Goal: Task Accomplishment & Management: Use online tool/utility

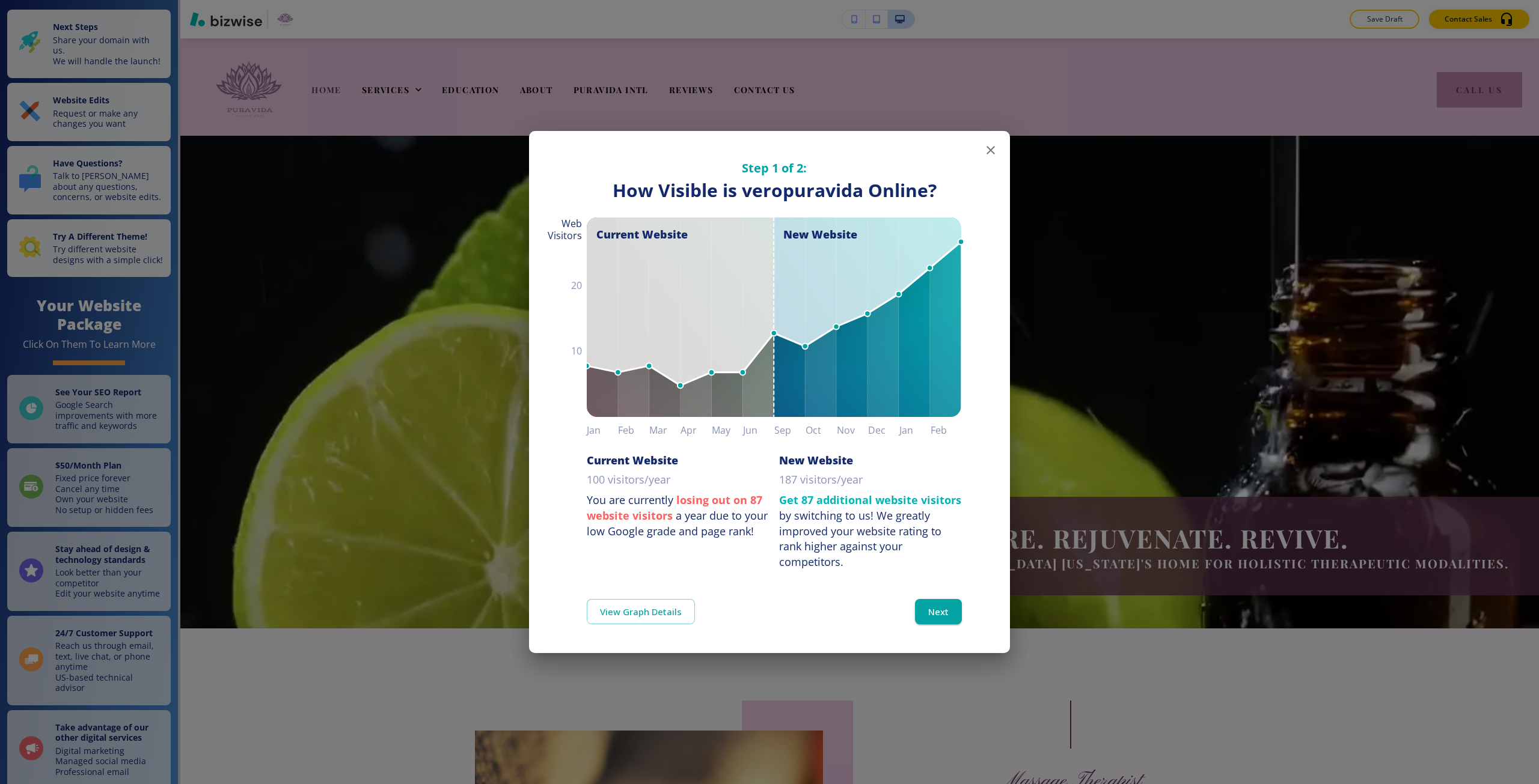
click at [1130, 452] on div "Step 1 of 2: How Visible are You Online? How Visible is veropuravida Online? Cu…" at bounding box center [769, 392] width 1539 height 784
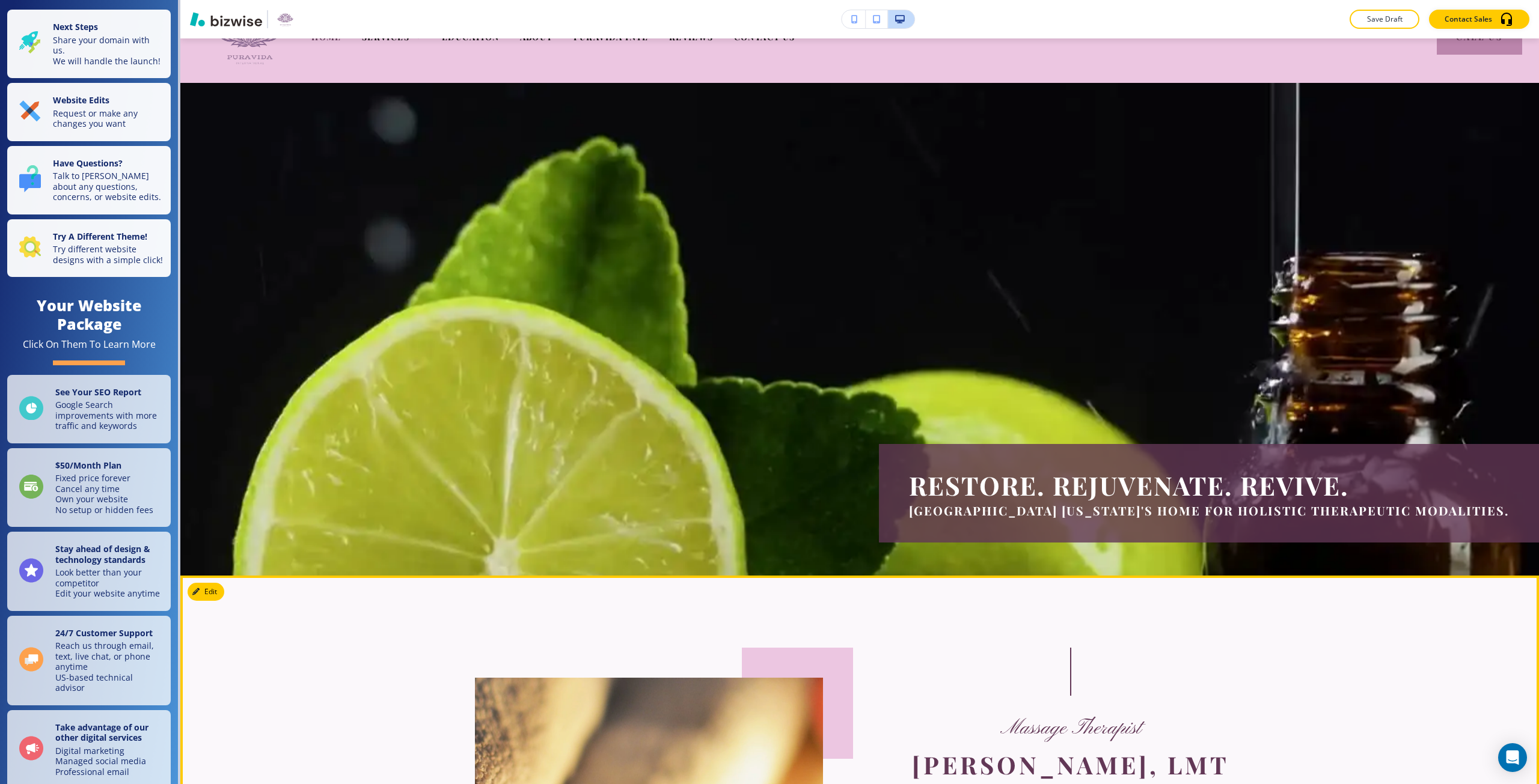
scroll to position [360, 0]
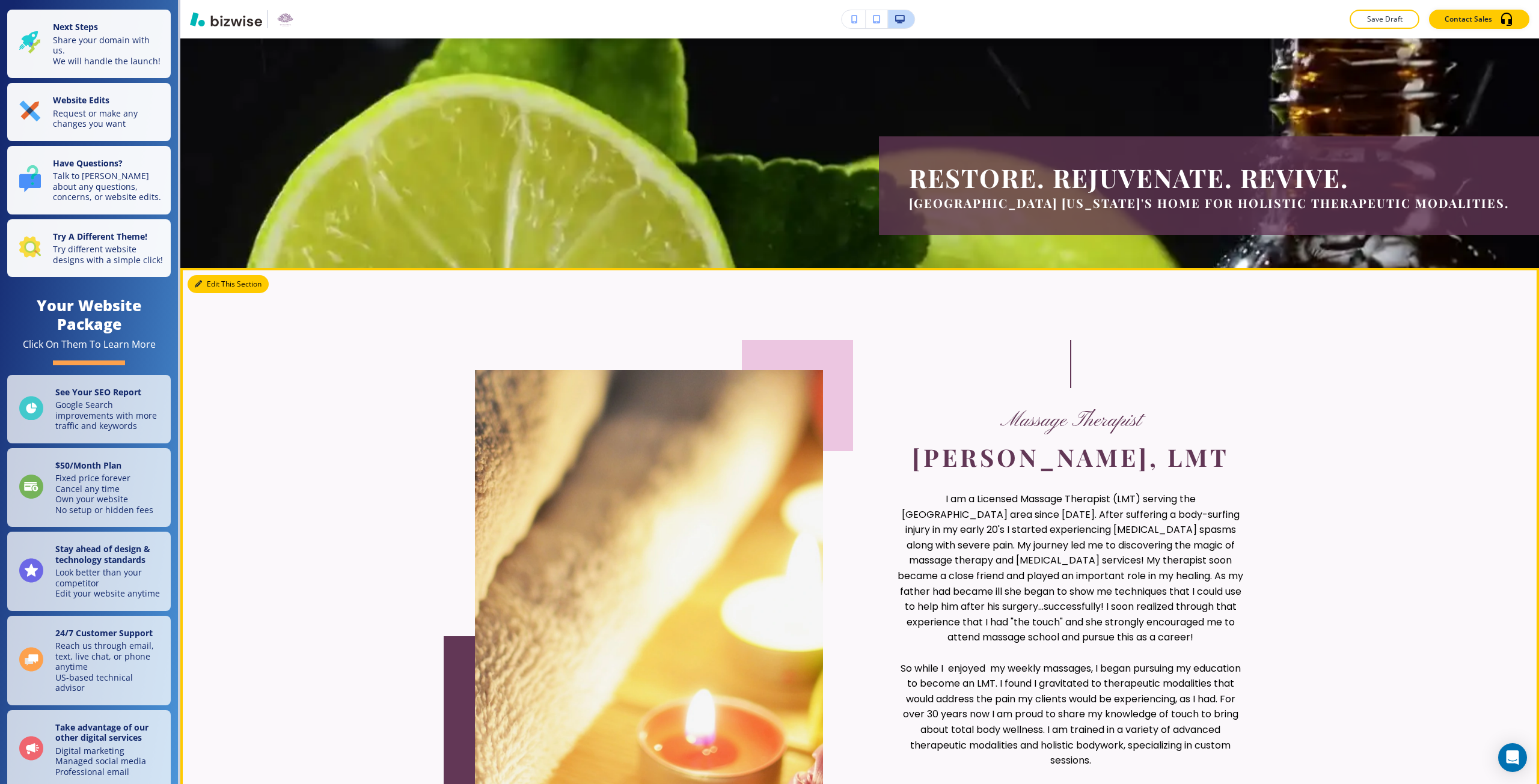
click at [207, 287] on button "Edit This Section" at bounding box center [229, 284] width 81 height 18
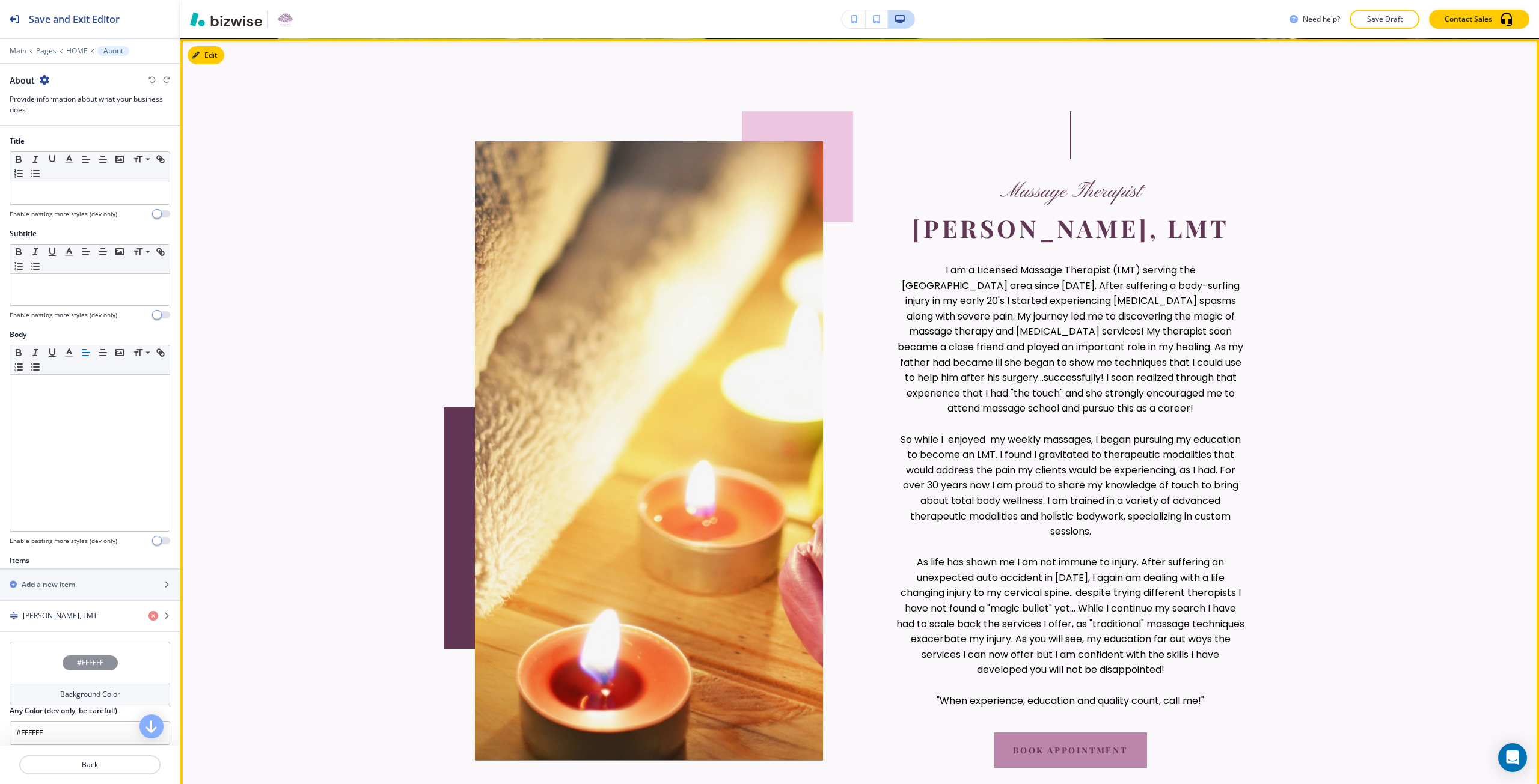
scroll to position [590, 0]
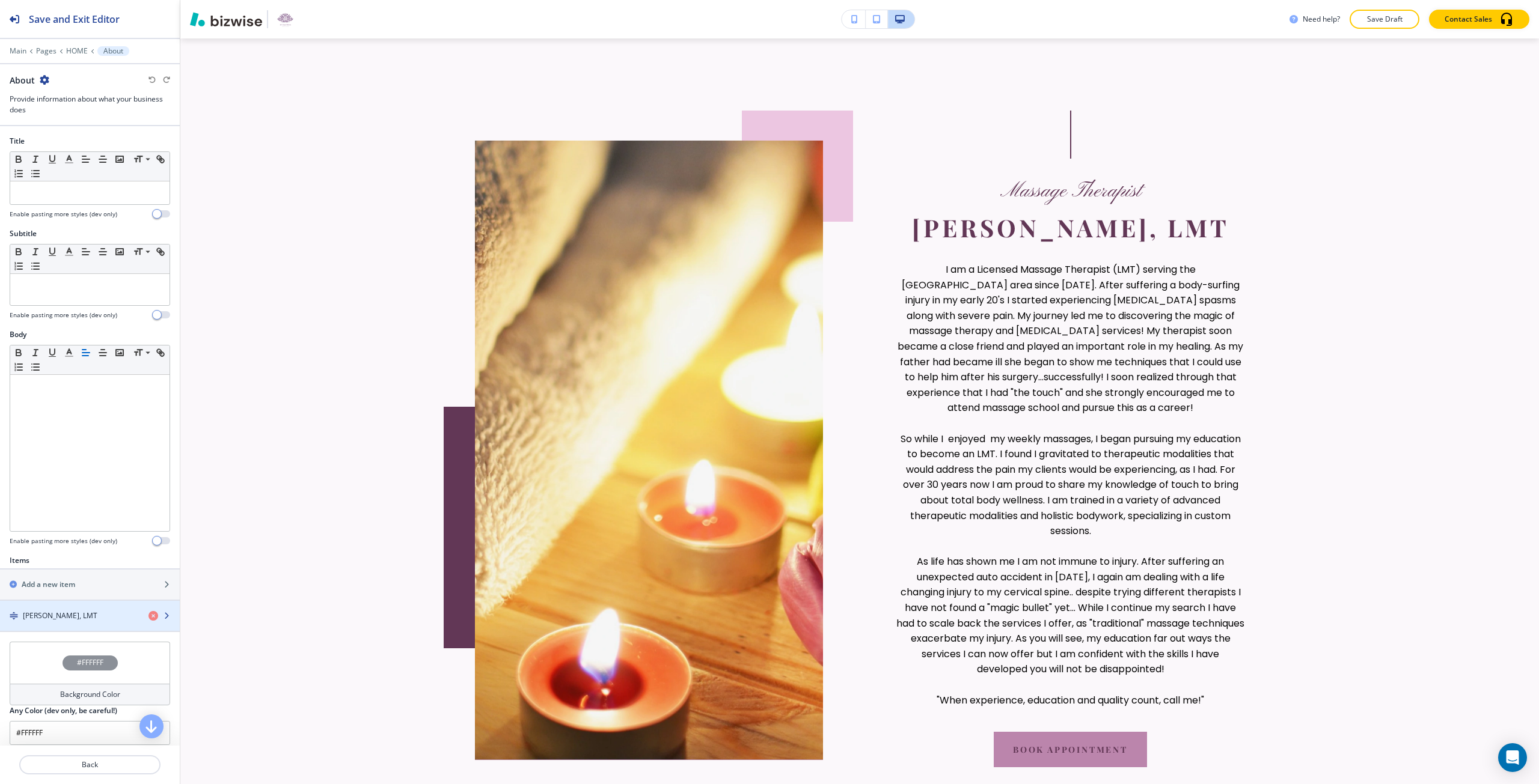
click at [77, 615] on h4 "[PERSON_NAME], LMT" at bounding box center [60, 616] width 74 height 11
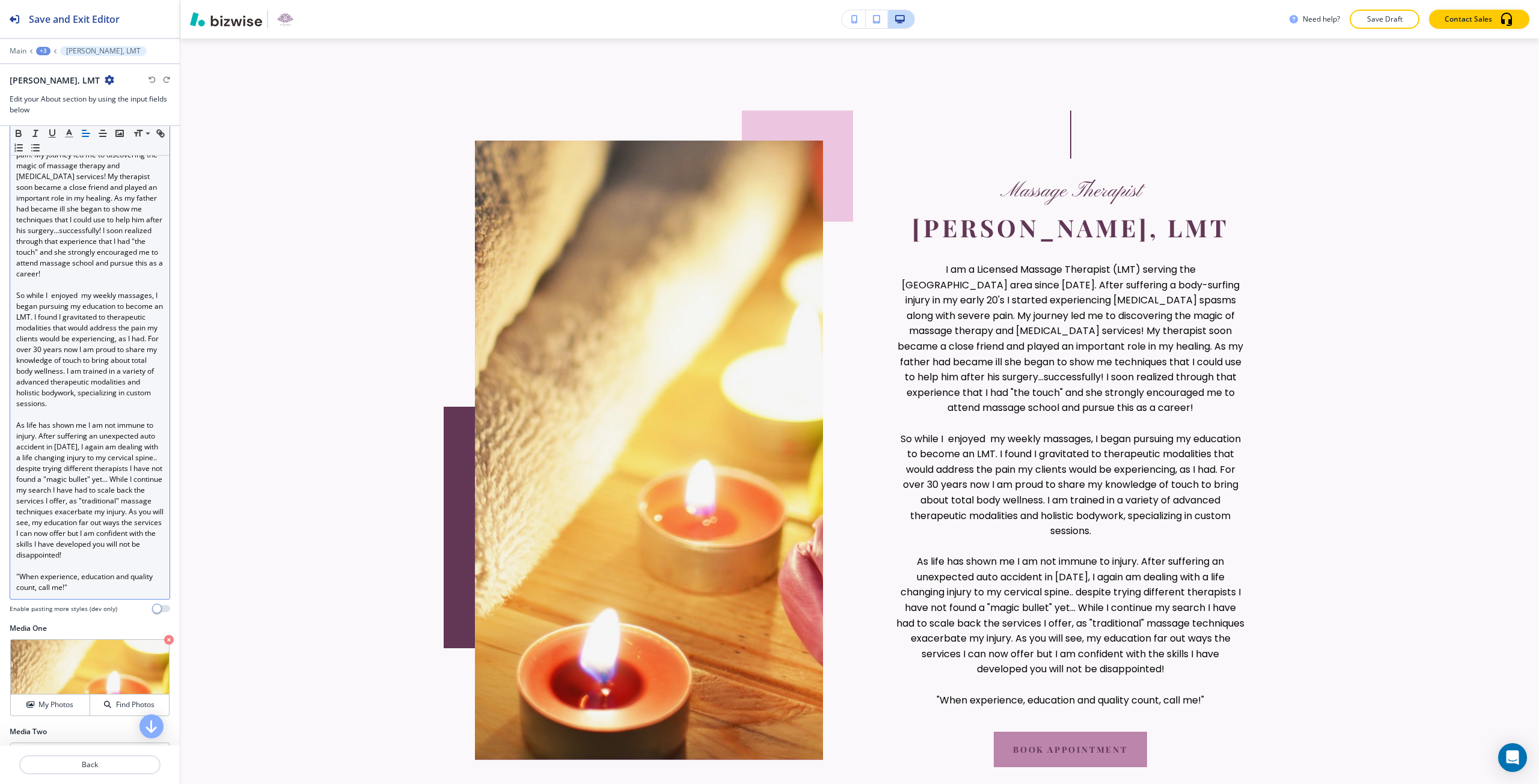
scroll to position [300, 0]
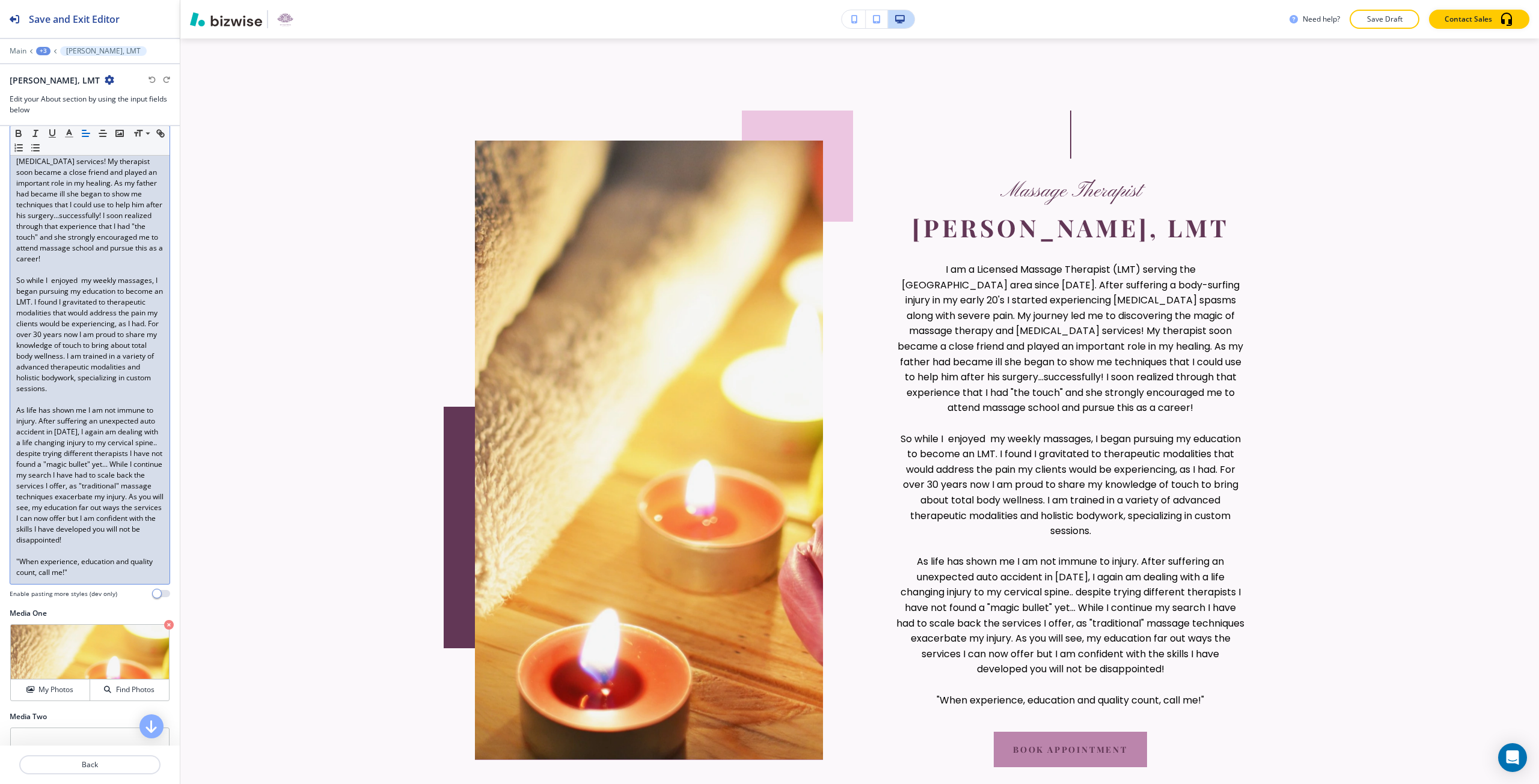
click at [74, 405] on p at bounding box center [90, 399] width 147 height 11
click at [81, 452] on span "As life has shown me I am not immune to injury. After suffering an unexpected a…" at bounding box center [90, 475] width 149 height 140
click at [24, 417] on span "As life has shown me I am not immune to injury. After suffering an unexpected a…" at bounding box center [90, 475] width 149 height 140
click at [21, 405] on p "nikjn" at bounding box center [90, 399] width 147 height 11
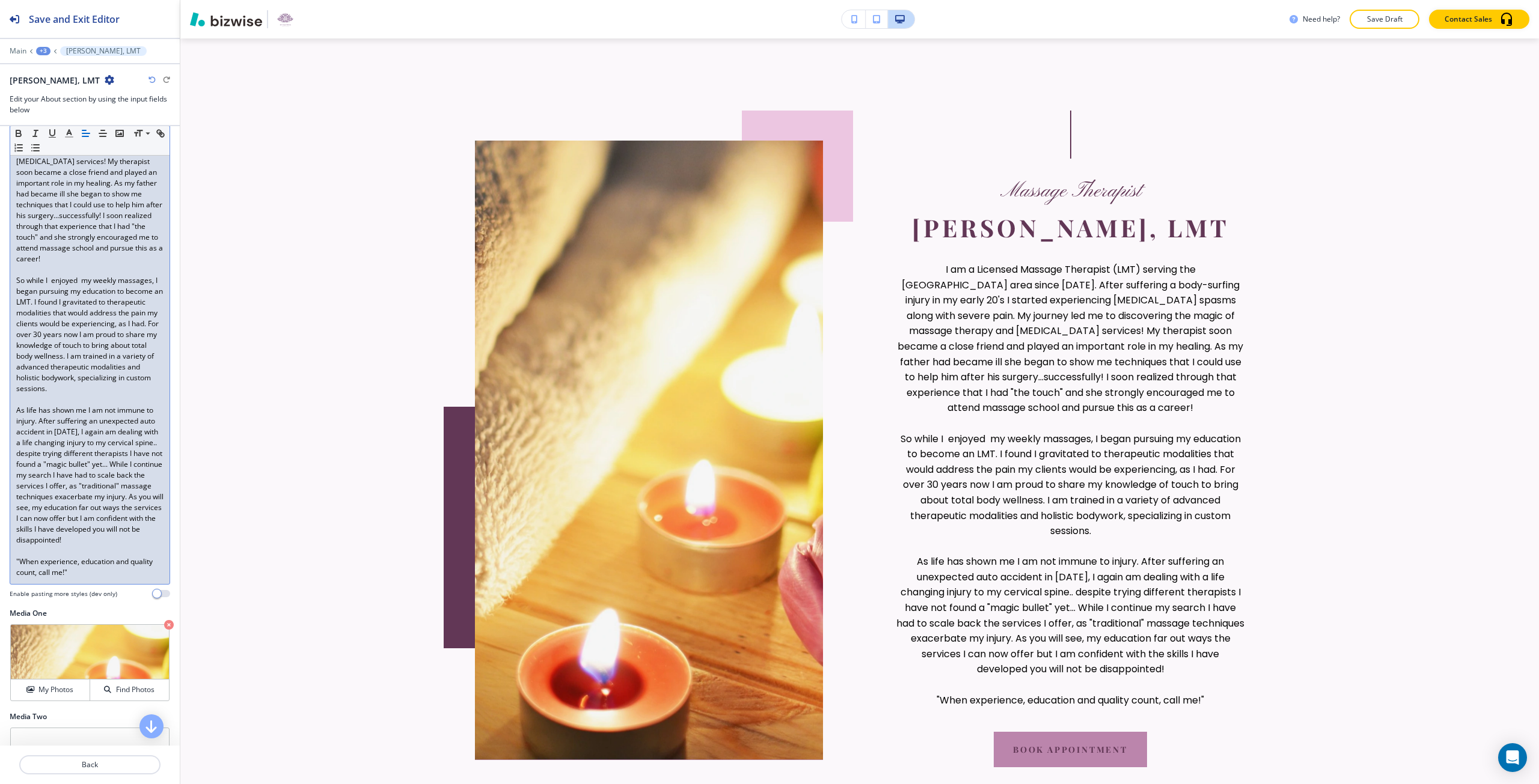
click at [21, 405] on p at bounding box center [90, 399] width 147 height 11
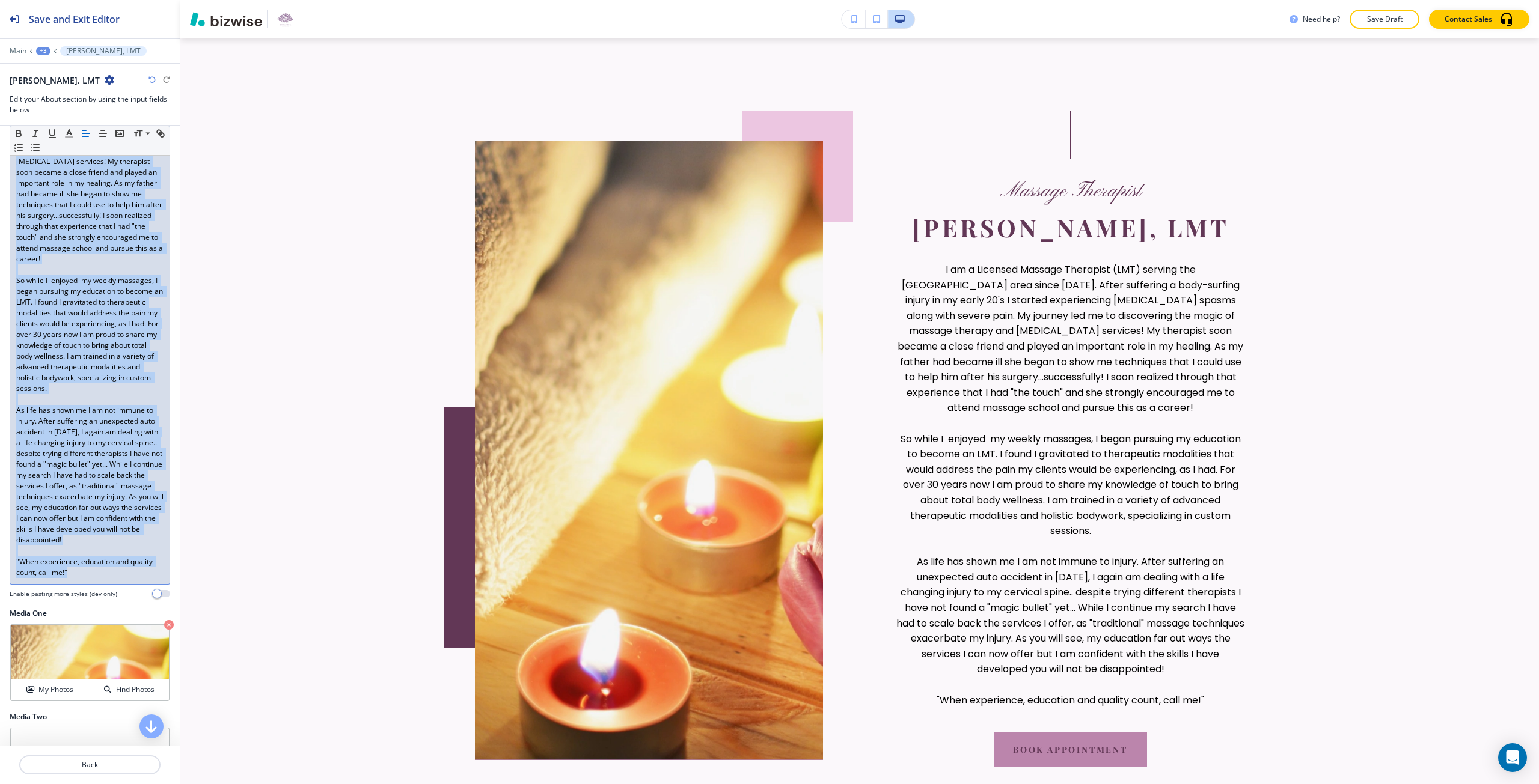
click at [120, 433] on span "As life has shown me I am not immune to injury. After suffering an unexpected a…" at bounding box center [90, 475] width 149 height 140
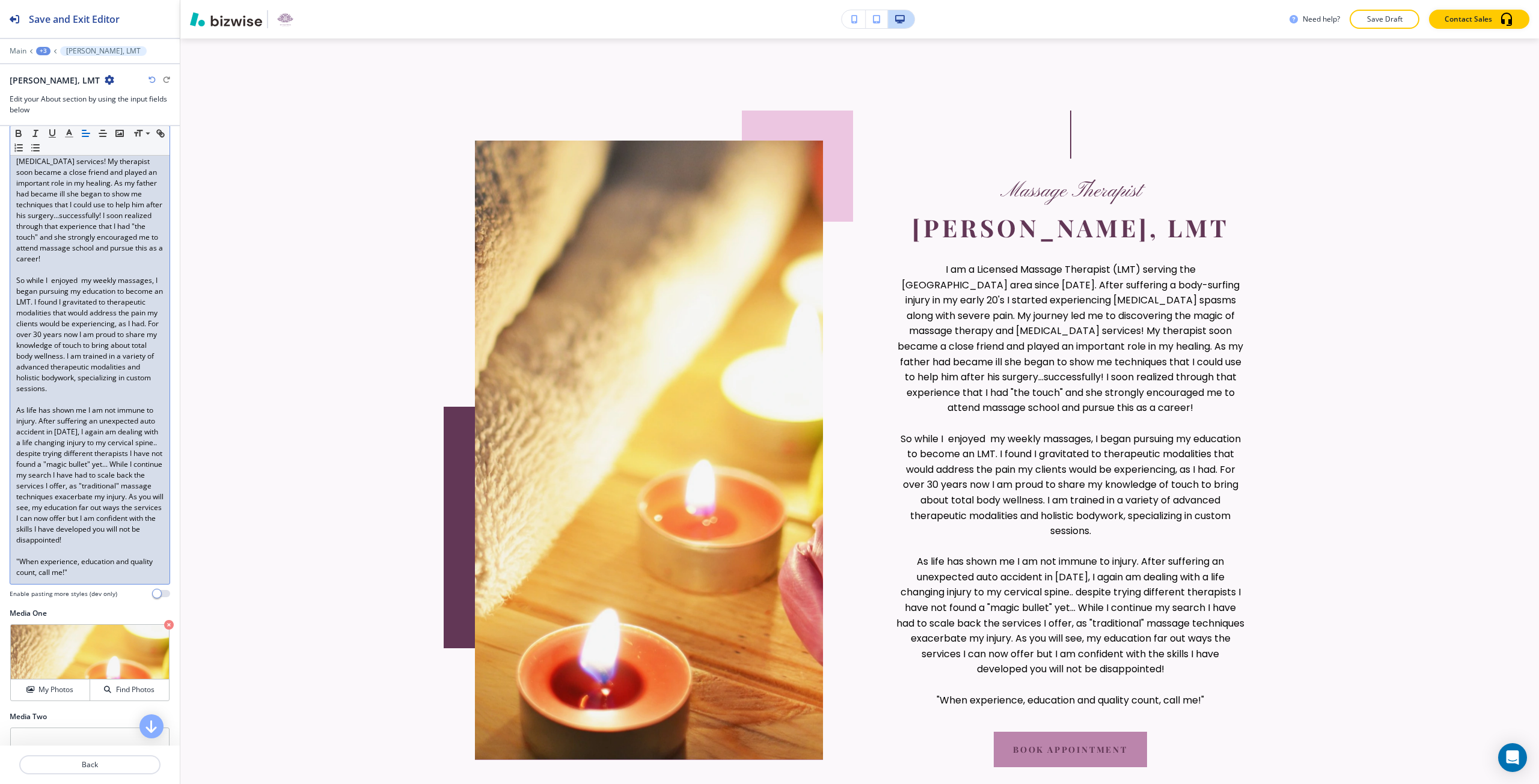
click at [120, 433] on span "As life has shown me I am not immune to injury. After suffering an unexpected a…" at bounding box center [90, 475] width 149 height 140
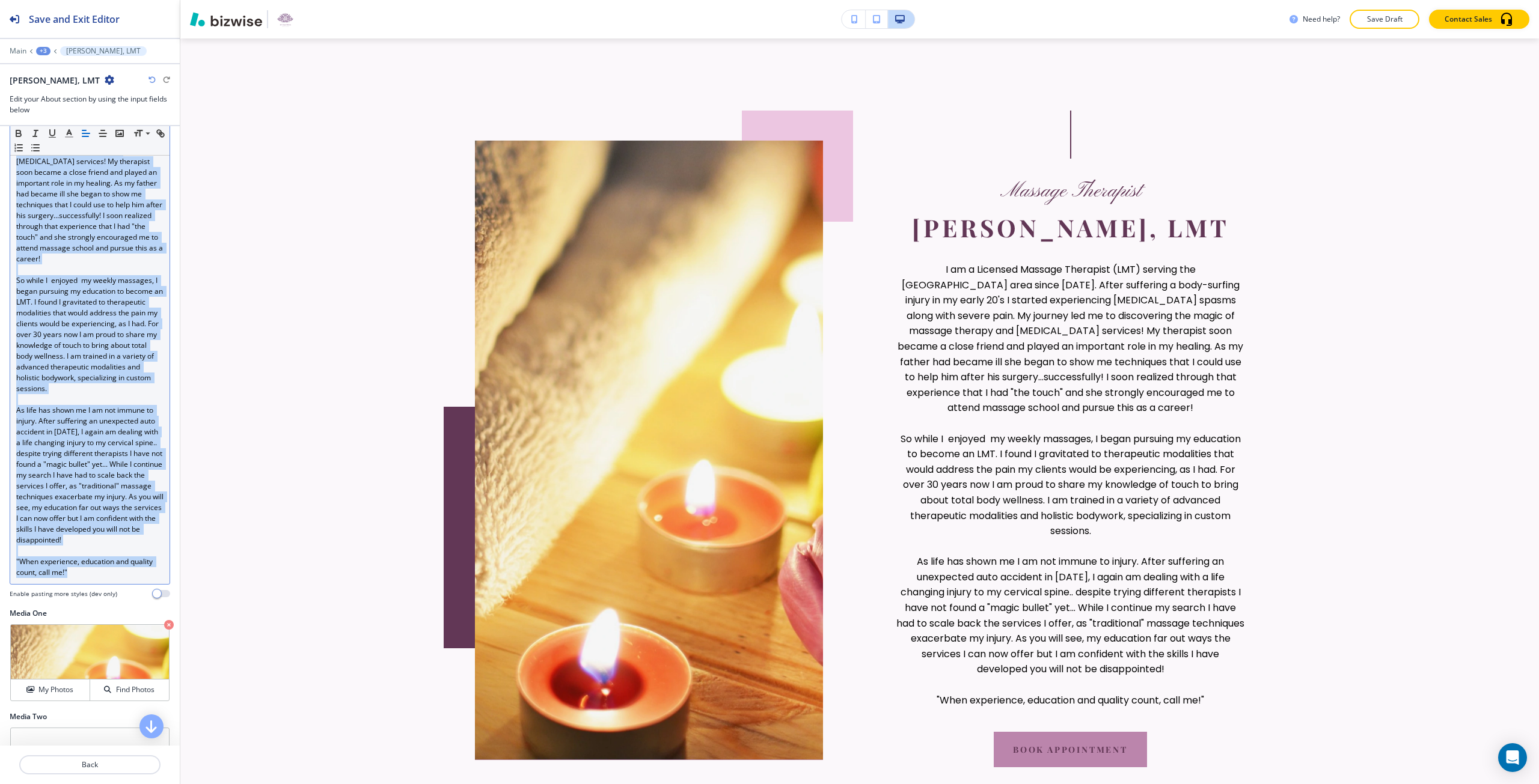
click at [108, 278] on span "So while I enjoyed my weekly massages, I began pursuing my education to become …" at bounding box center [90, 334] width 149 height 118
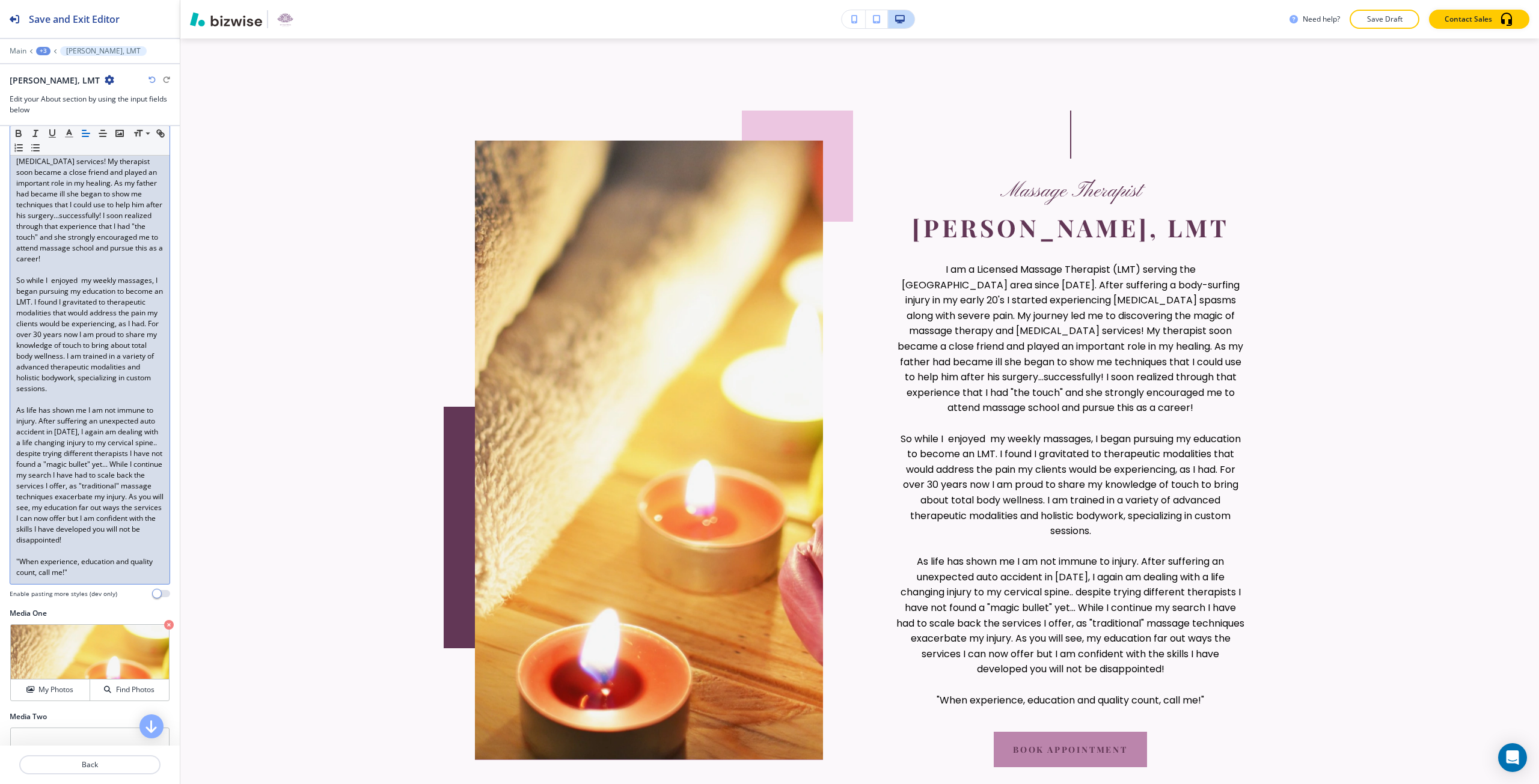
click at [93, 217] on span "I am a Licensed Massage Therapist (LMT) serving the [GEOGRAPHIC_DATA] area sinc…" at bounding box center [90, 172] width 149 height 183
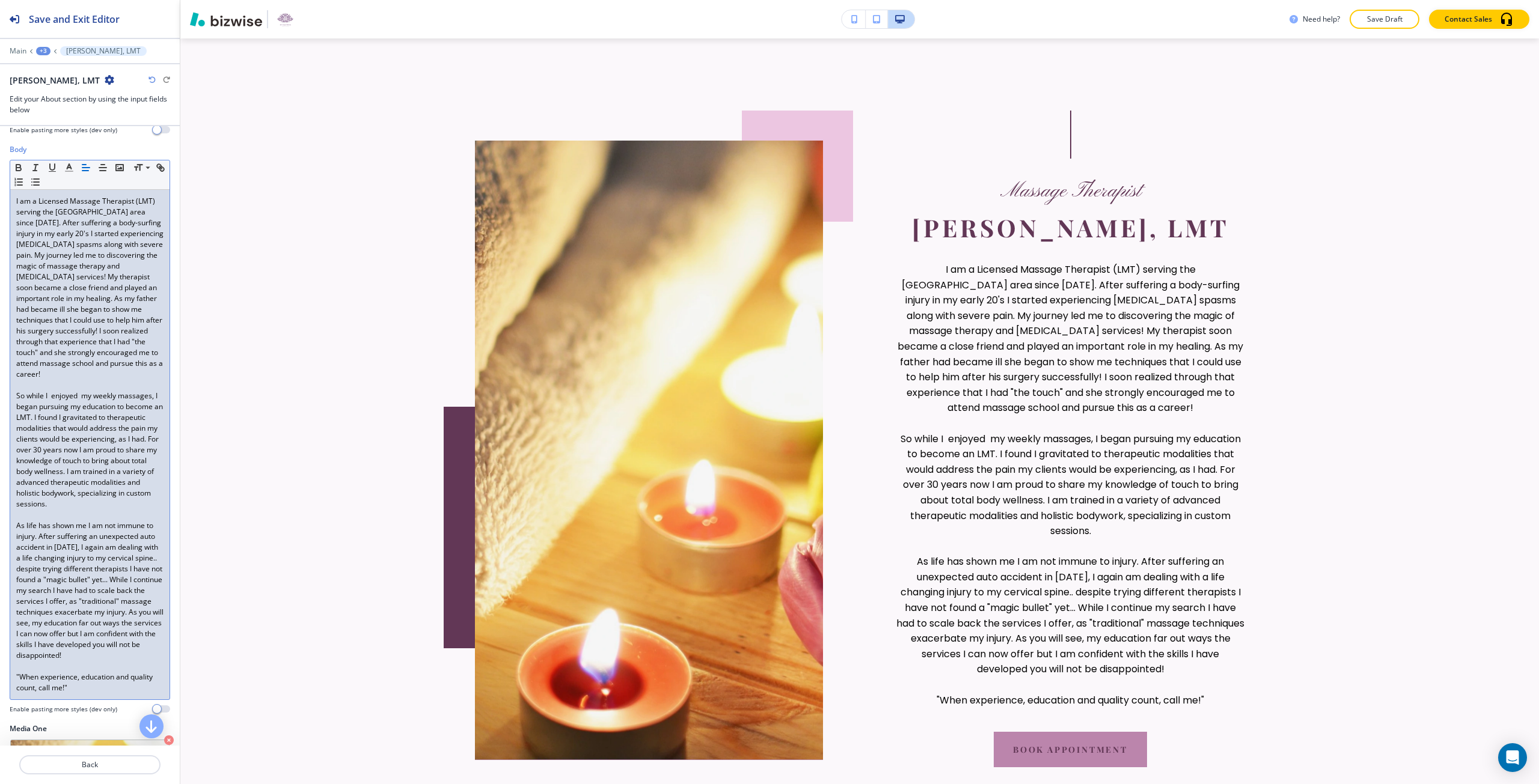
scroll to position [180, 0]
click at [61, 358] on span "I am a Licensed Massage Therapist (LMT) serving the [GEOGRAPHIC_DATA] area sinc…" at bounding box center [90, 292] width 149 height 183
drag, startPoint x: 61, startPoint y: 358, endPoint x: 38, endPoint y: 360, distance: 23.1
click at [38, 360] on span "I am a Licensed Massage Therapist (LMT) serving the [GEOGRAPHIC_DATA] area sinc…" at bounding box center [90, 292] width 149 height 183
click at [35, 174] on line "button" at bounding box center [35, 172] width 2 height 6
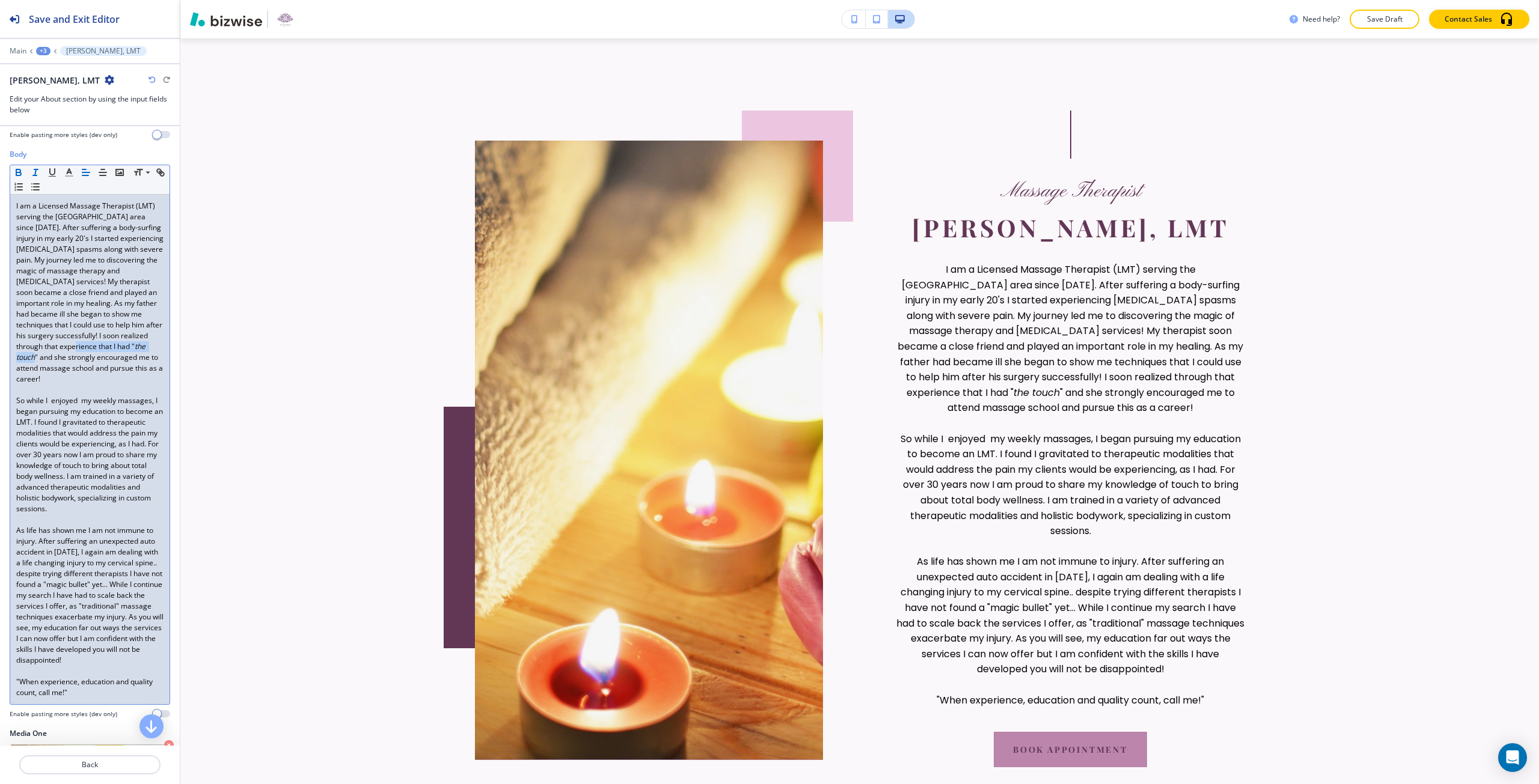
click at [22, 171] on icon "button" at bounding box center [18, 172] width 11 height 11
click at [140, 383] on p "I am a Licensed Massage Therapist (LMT) serving the [GEOGRAPHIC_DATA] area sinc…" at bounding box center [90, 293] width 147 height 184
click at [53, 402] on span "So while I enjoyed my weekly massages, I began pursuing my education to become …" at bounding box center [90, 454] width 149 height 118
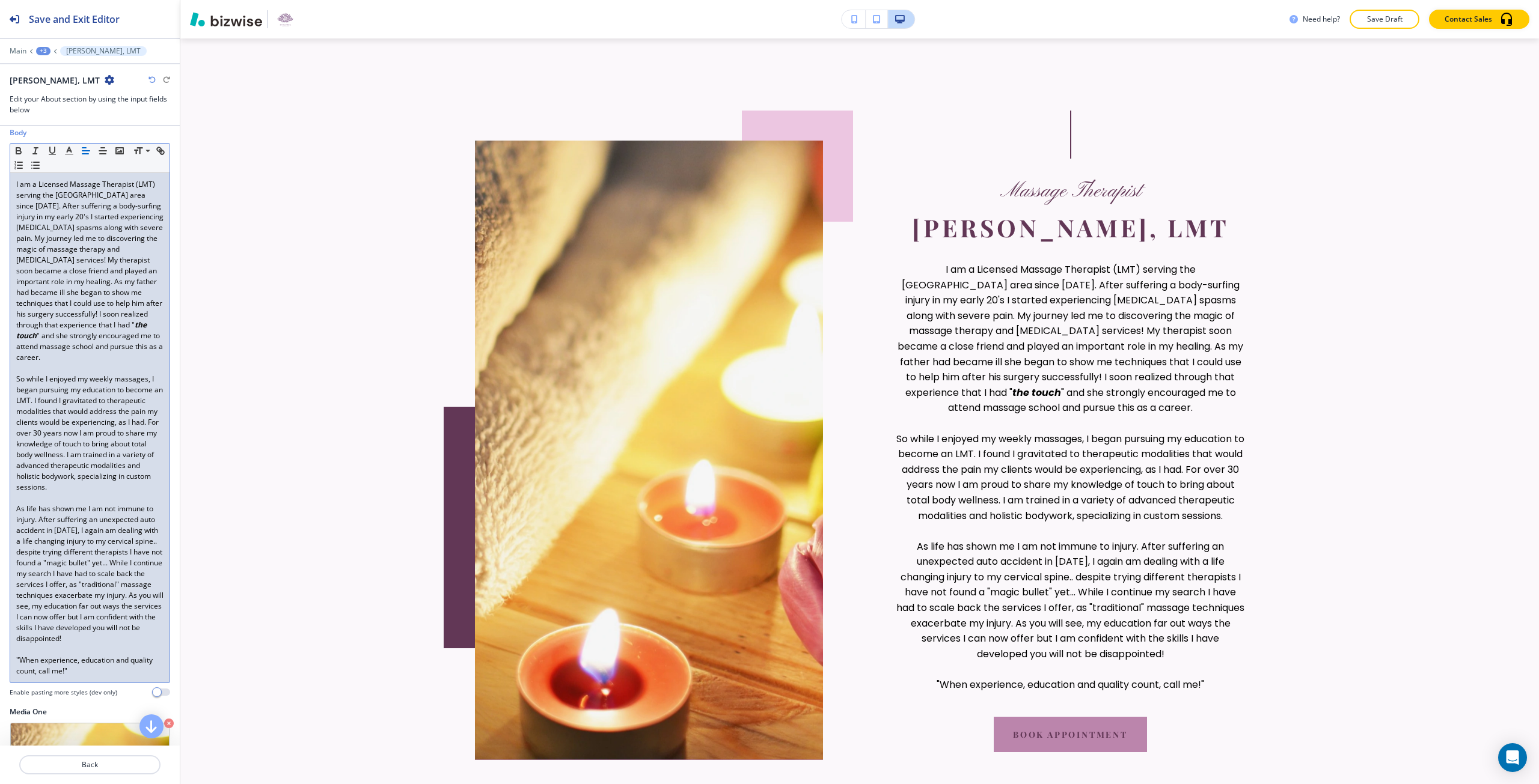
scroll to position [241, 0]
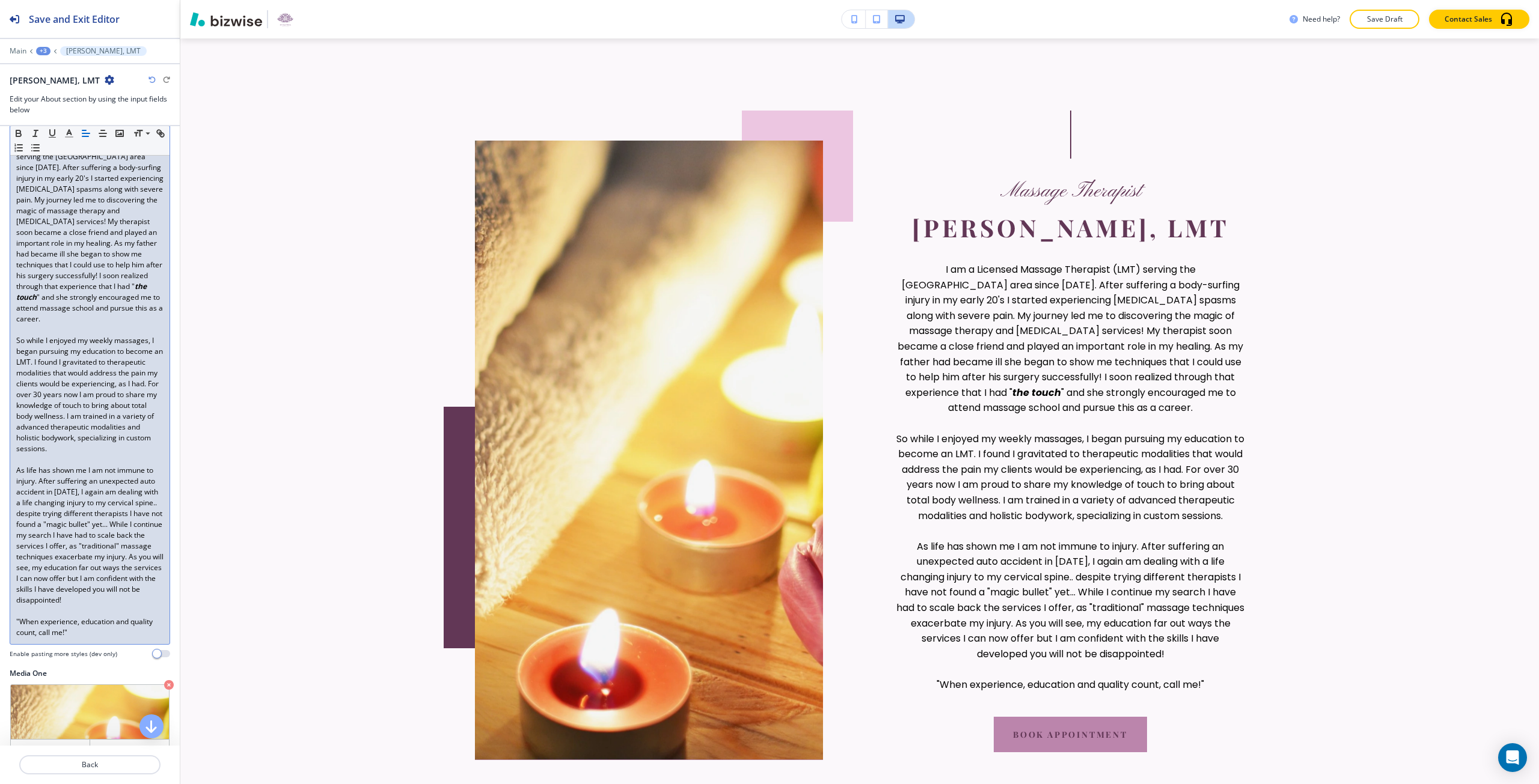
click at [146, 536] on p "As life has shown me I am not immune to injury. After suffering an unexpected a…" at bounding box center [90, 535] width 147 height 140
click at [41, 530] on span "As life has shown me I am not immune to injury. After suffering an unexpected a…" at bounding box center [90, 535] width 149 height 140
click at [117, 506] on span "As life has shown me I am not immune to injury. After suffering an unexpected a…" at bounding box center [90, 535] width 149 height 140
click at [96, 505] on span "As life has shown me I am not immune to injury. After suffering an unexpected a…" at bounding box center [90, 535] width 149 height 140
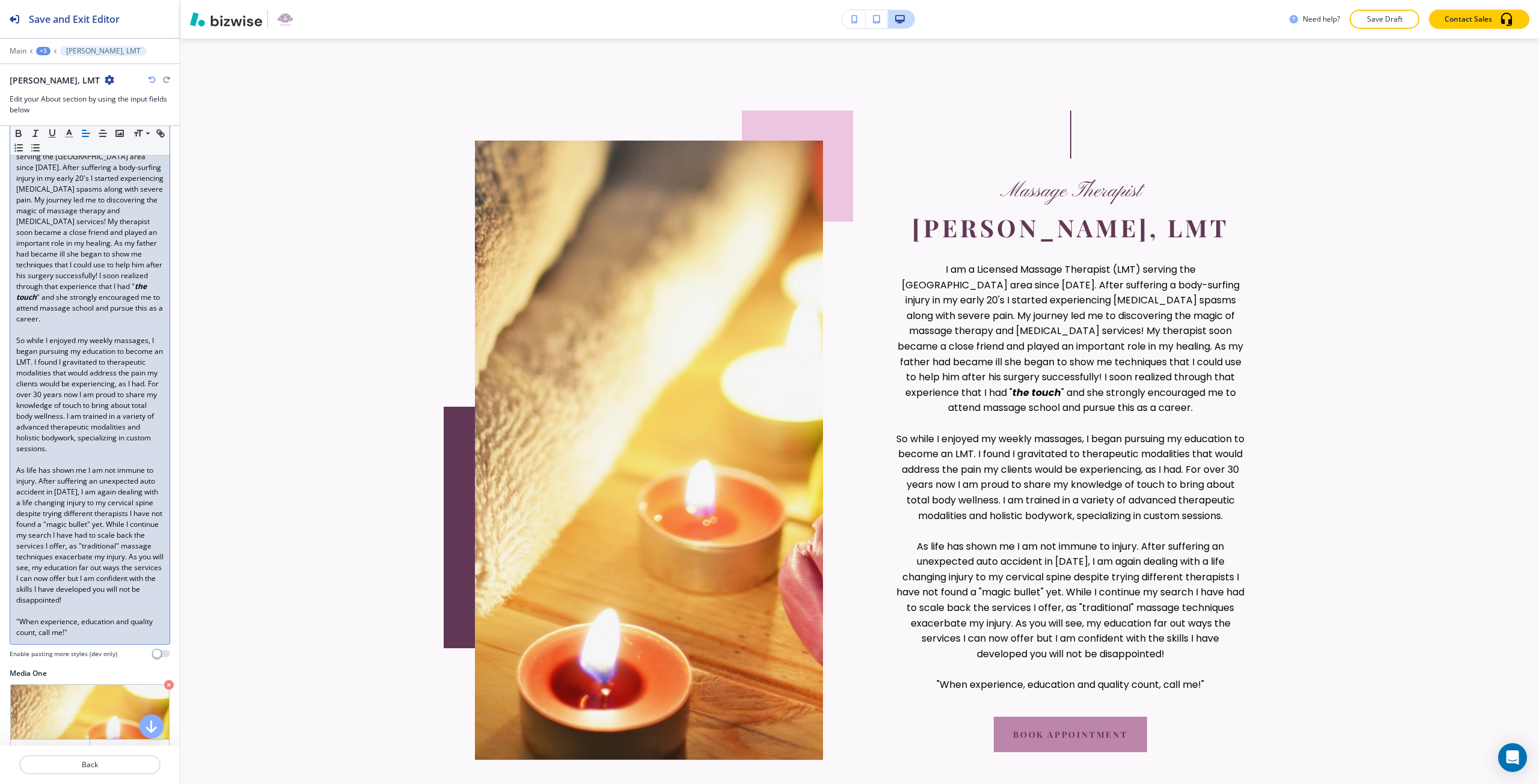
click at [122, 503] on span "As life has shown me I am not immune to injury. After suffering an unexpected a…" at bounding box center [90, 535] width 149 height 140
click at [40, 525] on span "with a life changing injury to my cervical spine despite trying different thera…" at bounding box center [90, 546] width 149 height 118
click at [114, 561] on span "with a life changing injury to my cervical spine. Despite trying different ther…" at bounding box center [90, 546] width 149 height 118
click at [115, 605] on p "As life has shown me I am not immune to injury. After suffering an unexpected a…" at bounding box center [90, 535] width 147 height 140
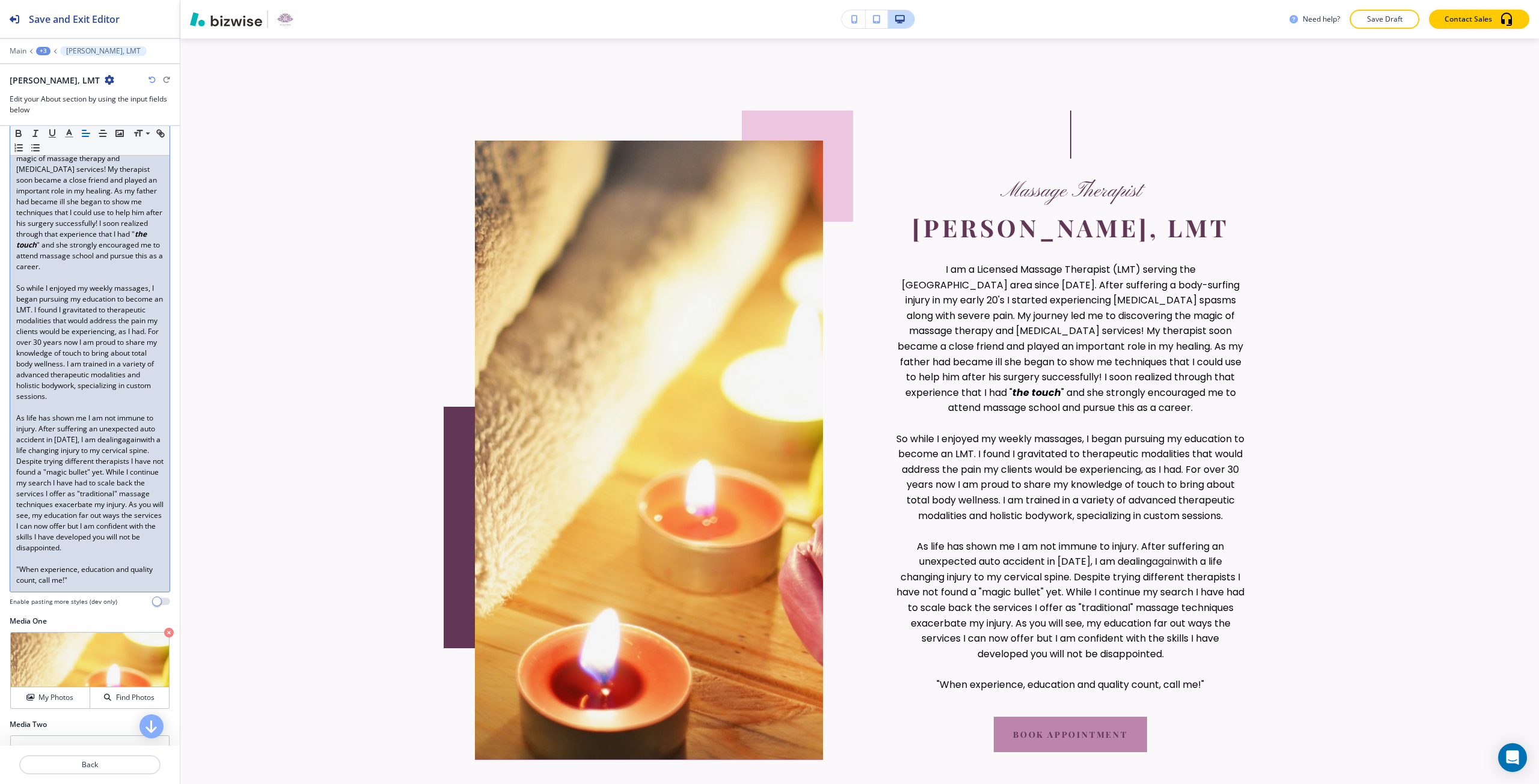
scroll to position [300, 0]
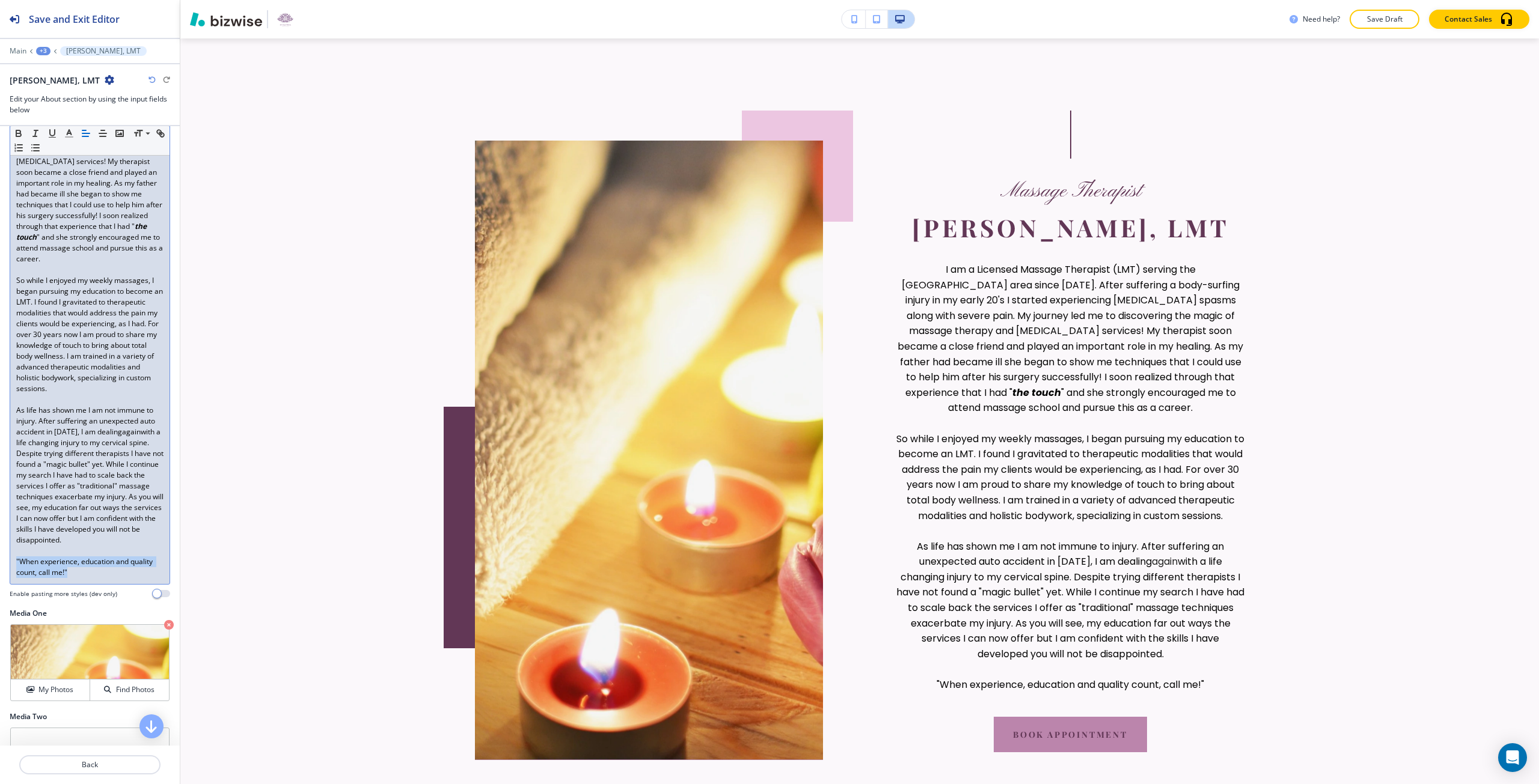
drag, startPoint x: 71, startPoint y: 602, endPoint x: 10, endPoint y: 580, distance: 64.8
click at [10, 580] on div "I am a Licensed Massage Therapist (LMT) serving the [GEOGRAPHIC_DATA] area sinc…" at bounding box center [90, 329] width 159 height 510
click at [82, 545] on span "with a life changing injury to my cervical spine. Despite trying different ther…" at bounding box center [90, 486] width 149 height 118
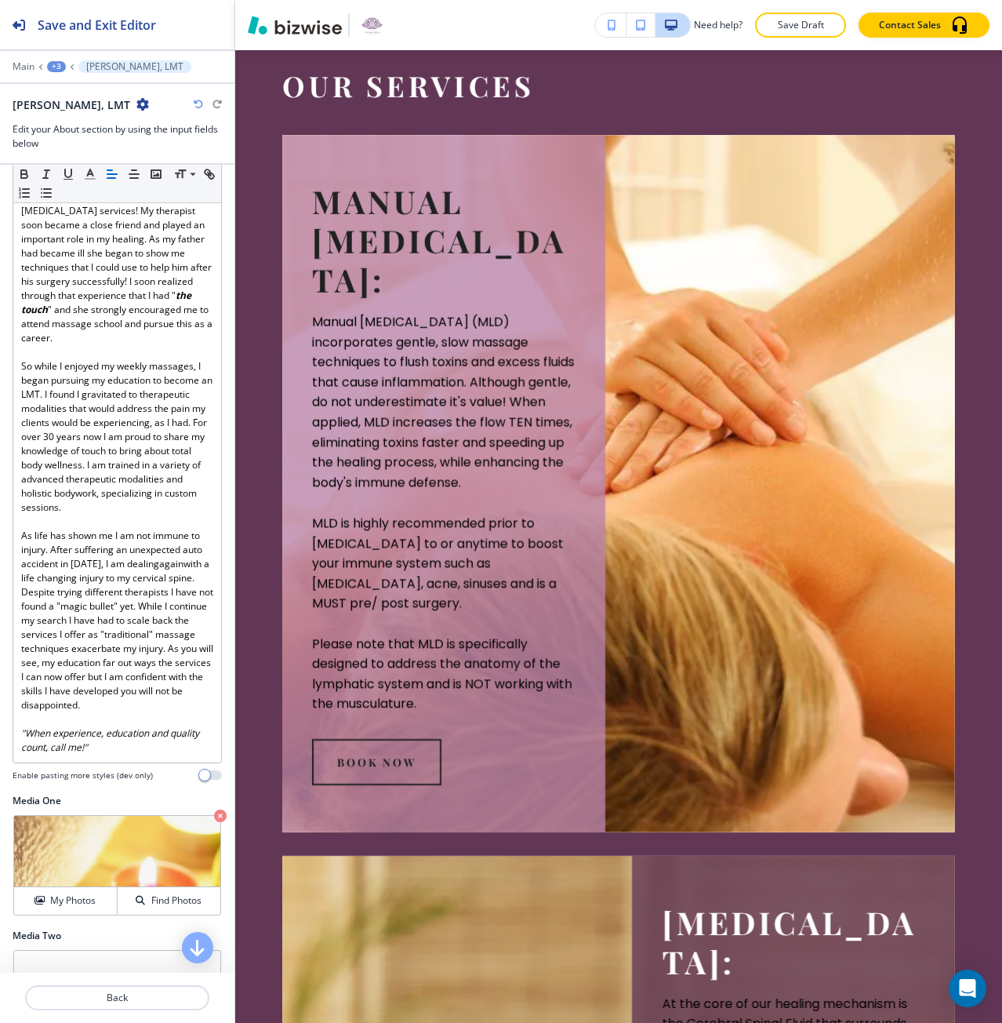
scroll to position [2182, 0]
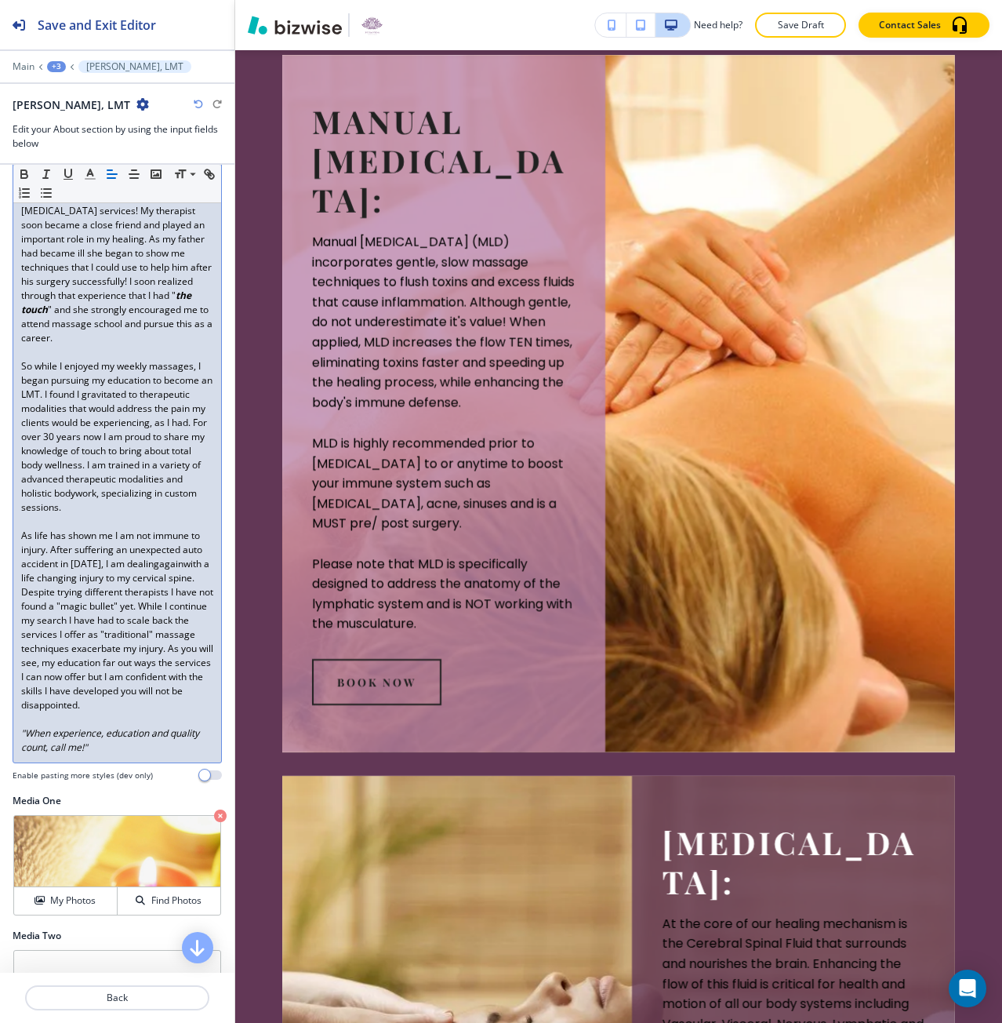
click at [117, 679] on span "with a life changing injury to my cervical spine. Despite trying different ther…" at bounding box center [118, 634] width 194 height 154
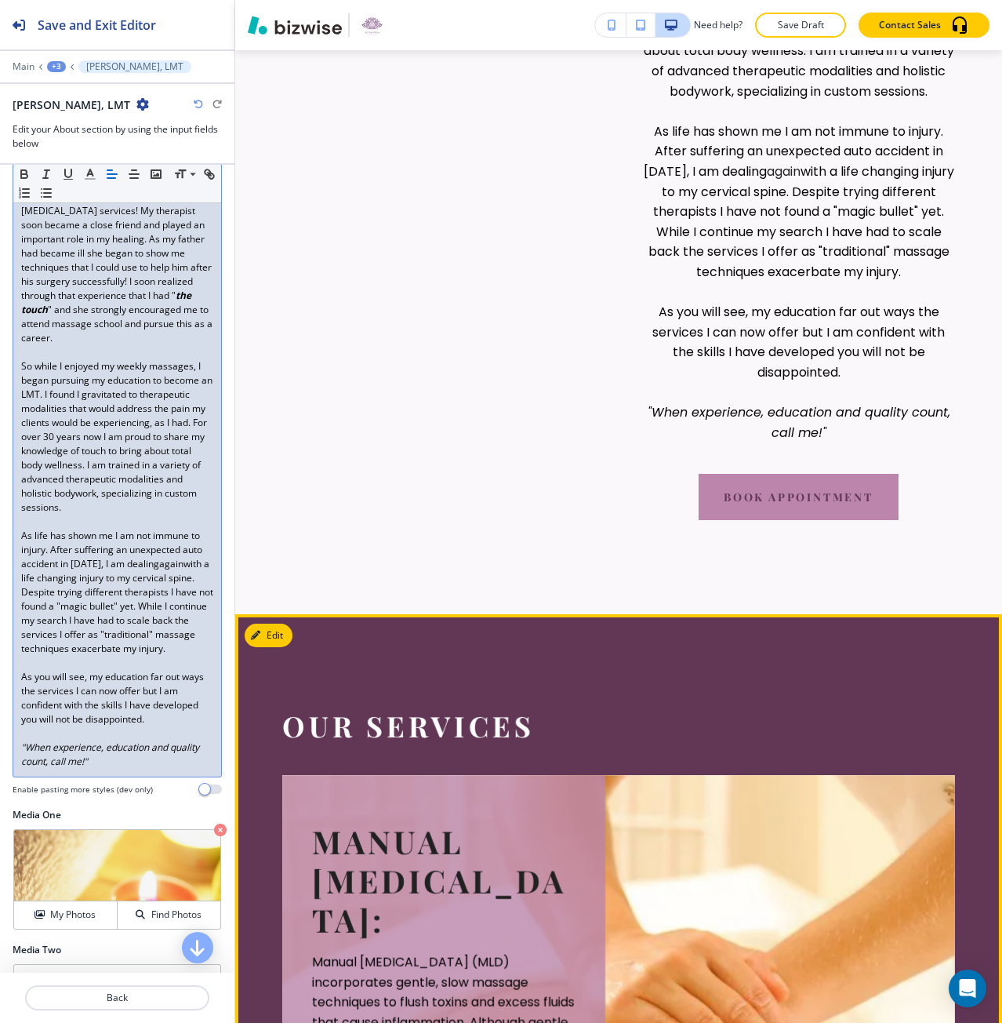
scroll to position [1339, 0]
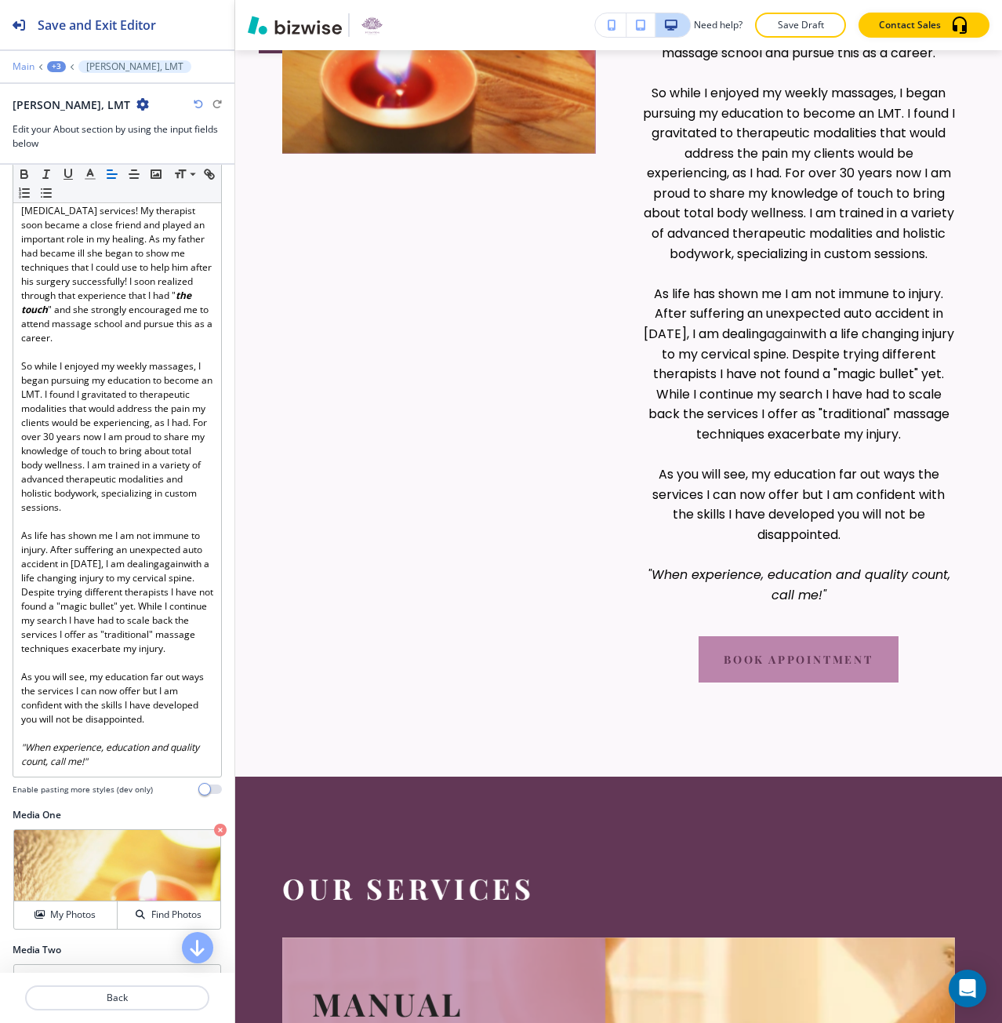
click at [22, 64] on p "Main" at bounding box center [24, 66] width 22 height 11
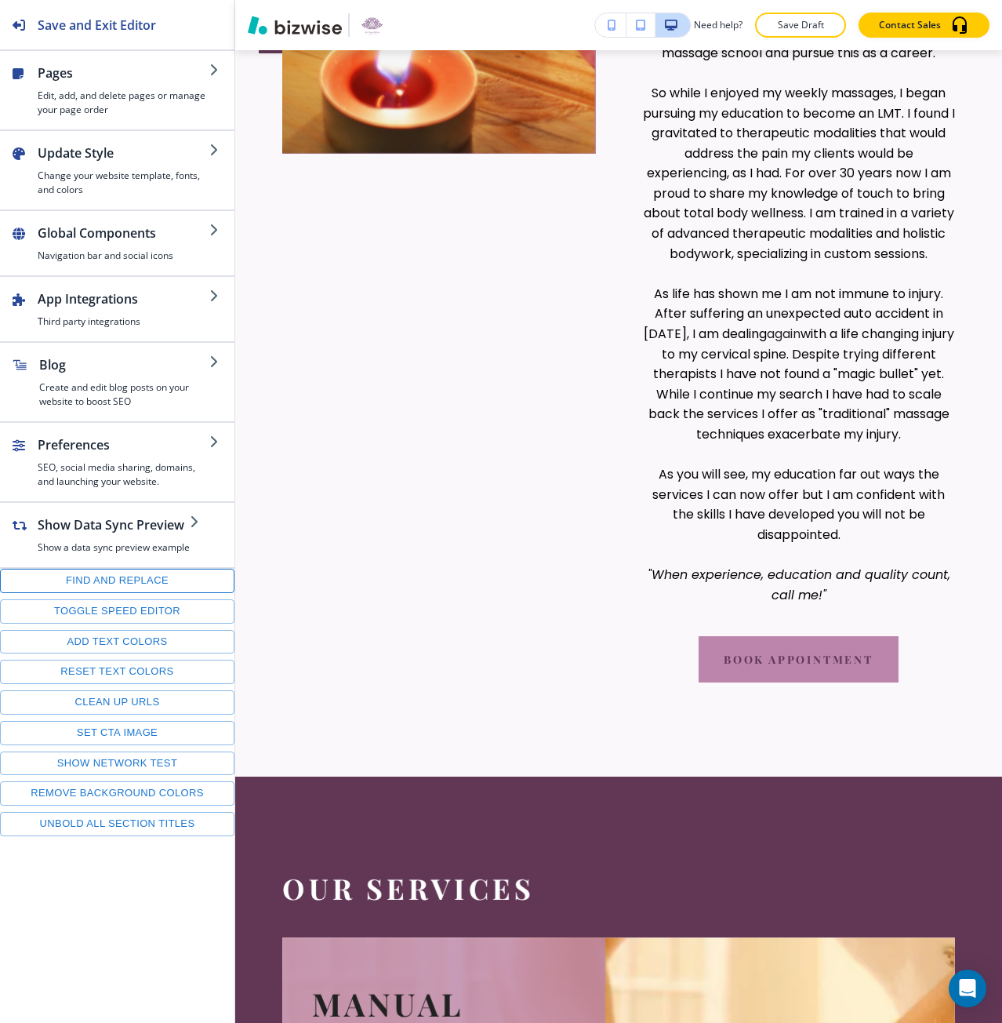
click at [93, 581] on button "Find and replace" at bounding box center [117, 581] width 234 height 24
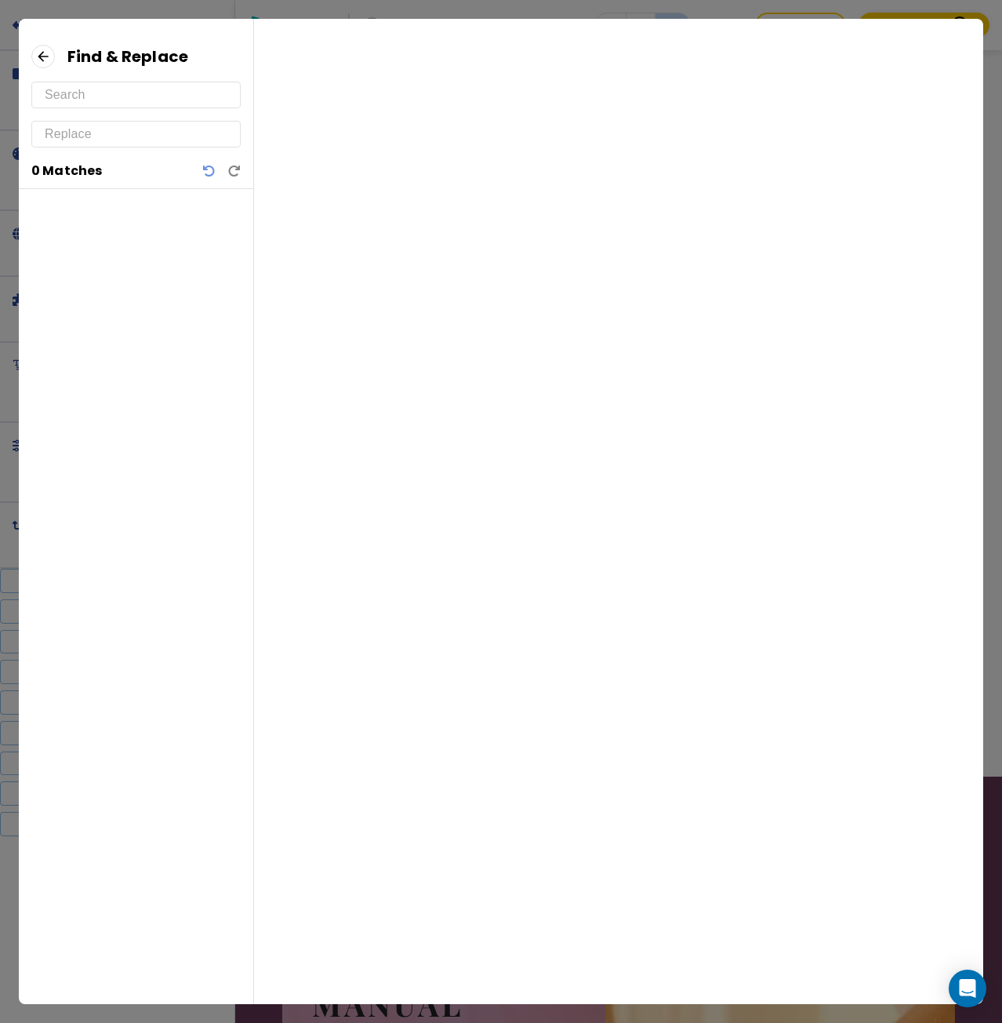
click at [120, 99] on input "text" at bounding box center [136, 94] width 183 height 25
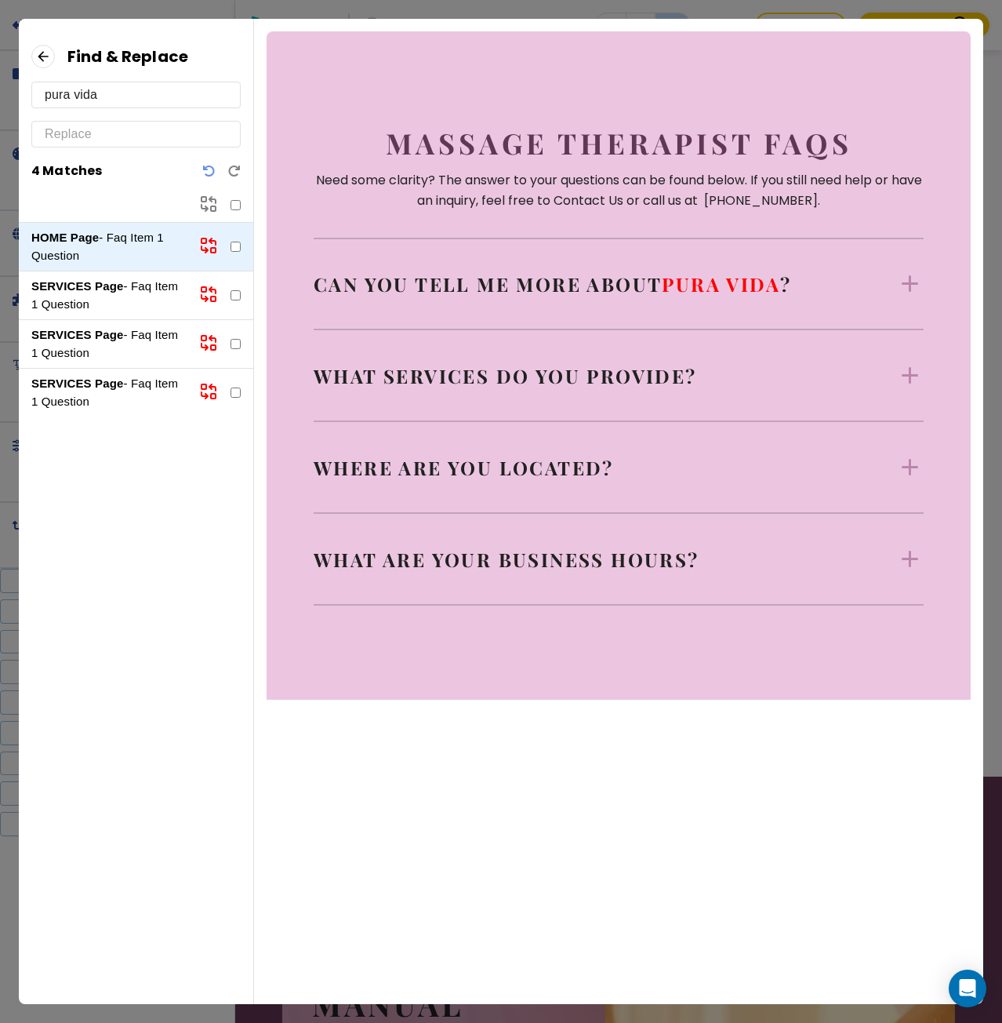
type input "pura vida"
click at [48, 138] on input "text" at bounding box center [136, 134] width 183 height 25
type input "PuraVida"
click at [143, 351] on p "SERVICES Page - Faq Item 1 Question" at bounding box center [108, 343] width 155 height 35
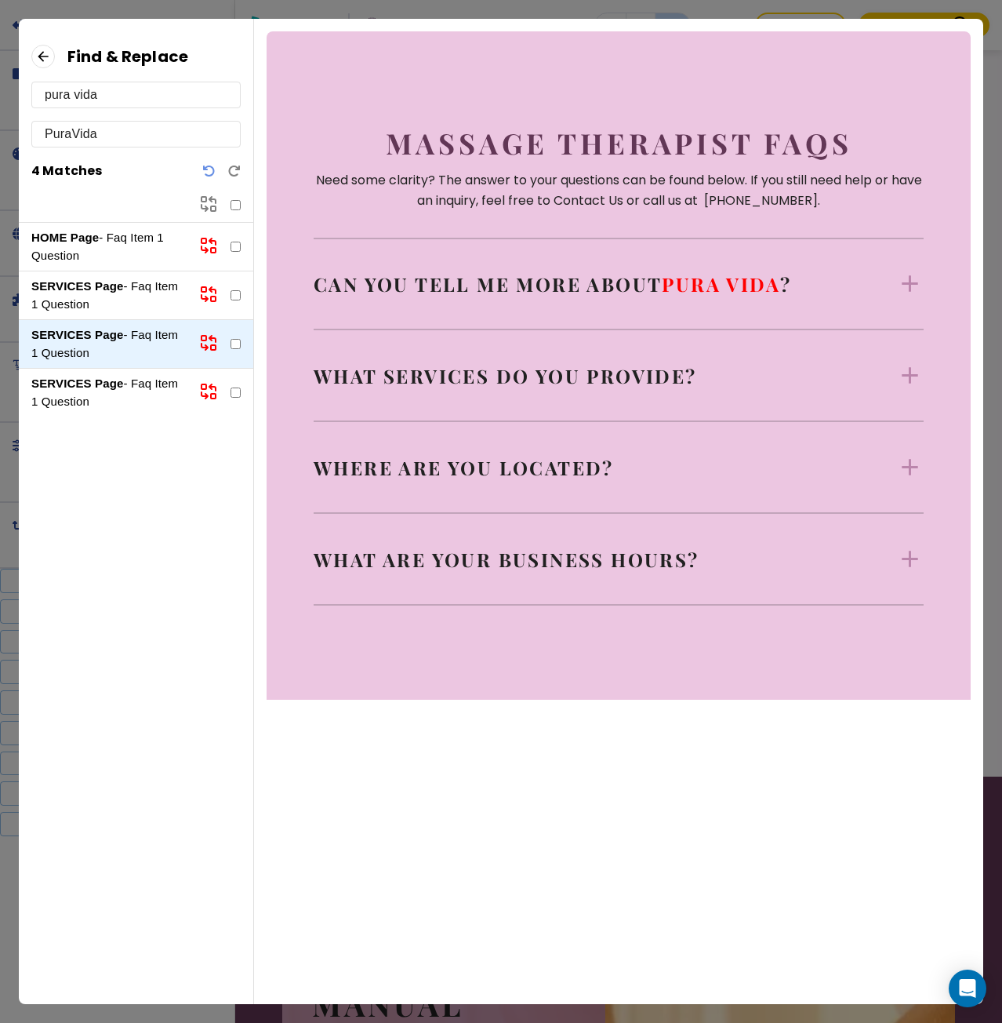
click at [137, 377] on p "SERVICES Page - Faq Item 1 Question" at bounding box center [108, 392] width 155 height 35
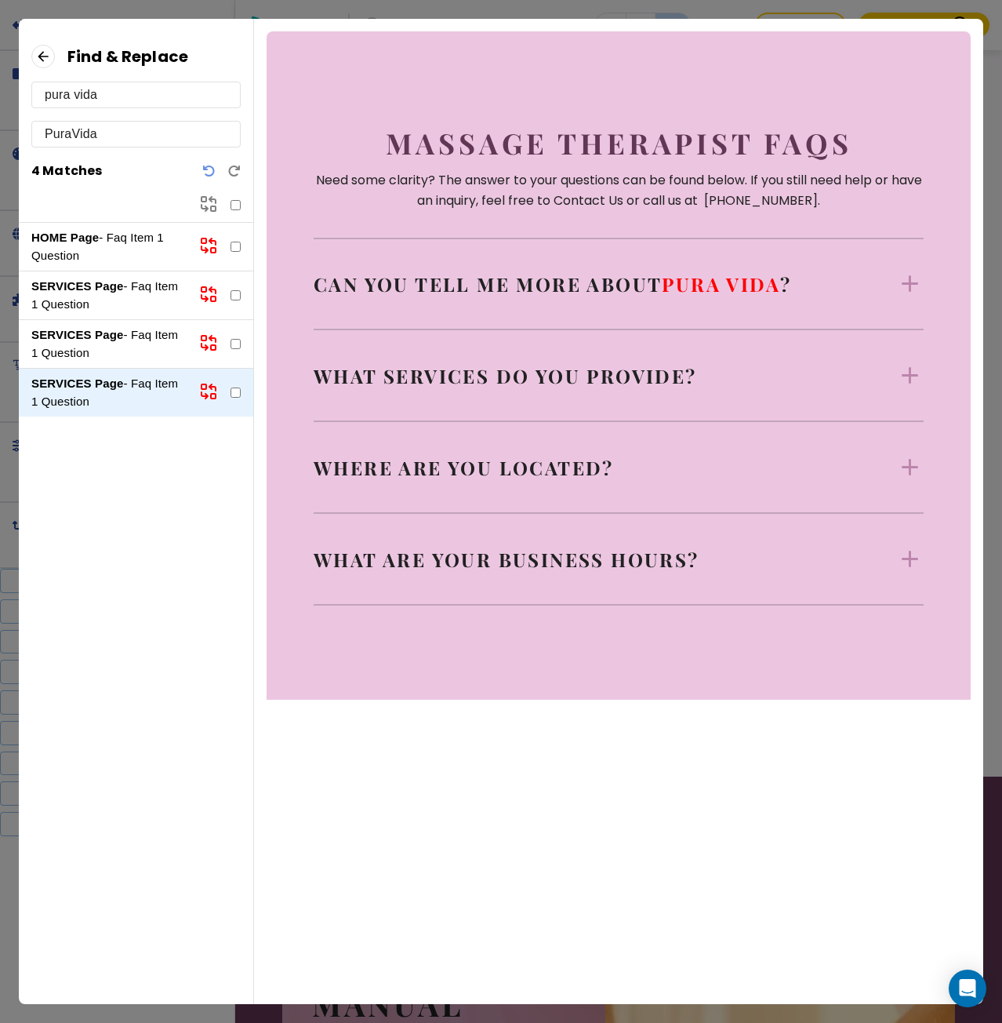
click at [130, 291] on p "SERVICES Page - Faq Item 1 Question" at bounding box center [108, 295] width 155 height 35
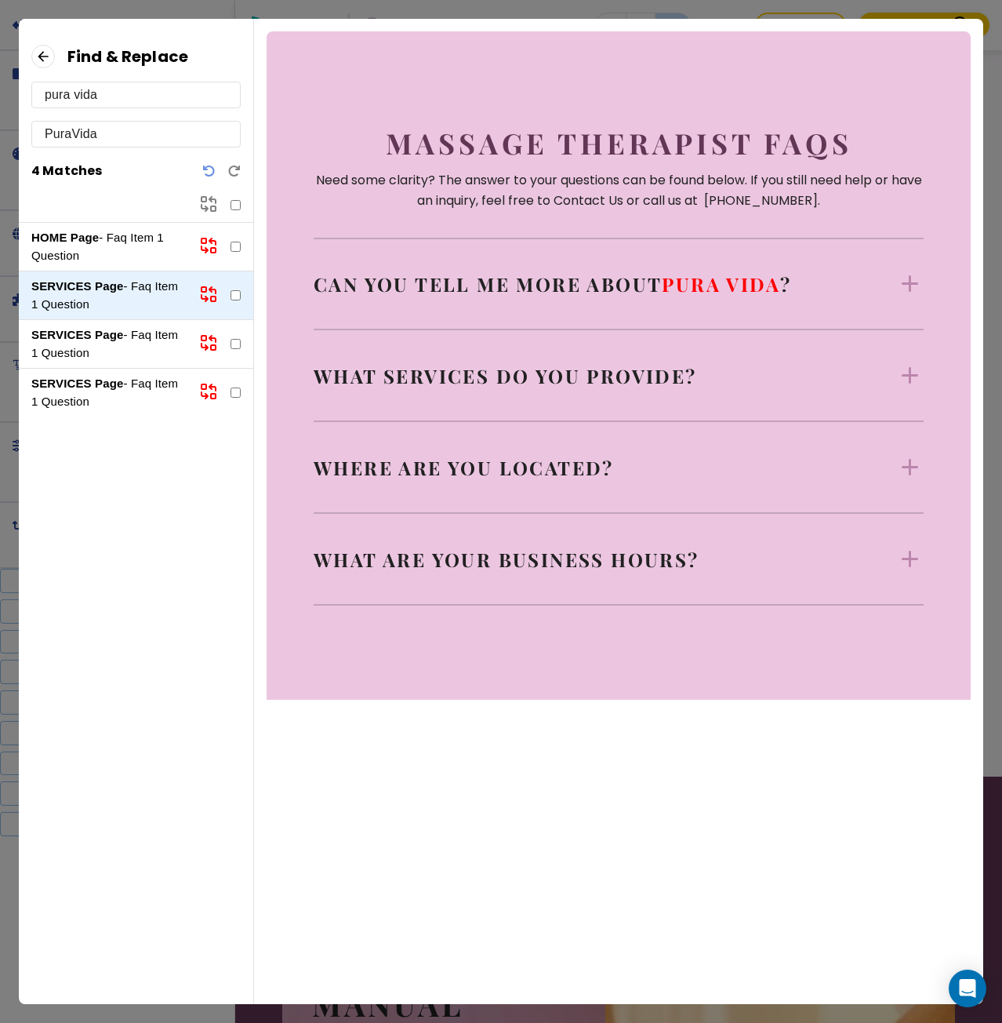
click at [352, 301] on div "Can you tell me more about Pura Vida ? Puravida International is a place for re…" at bounding box center [619, 284] width 610 height 92
click at [371, 295] on p "Can you tell me more about Pura Vida ?" at bounding box center [553, 283] width 478 height 25
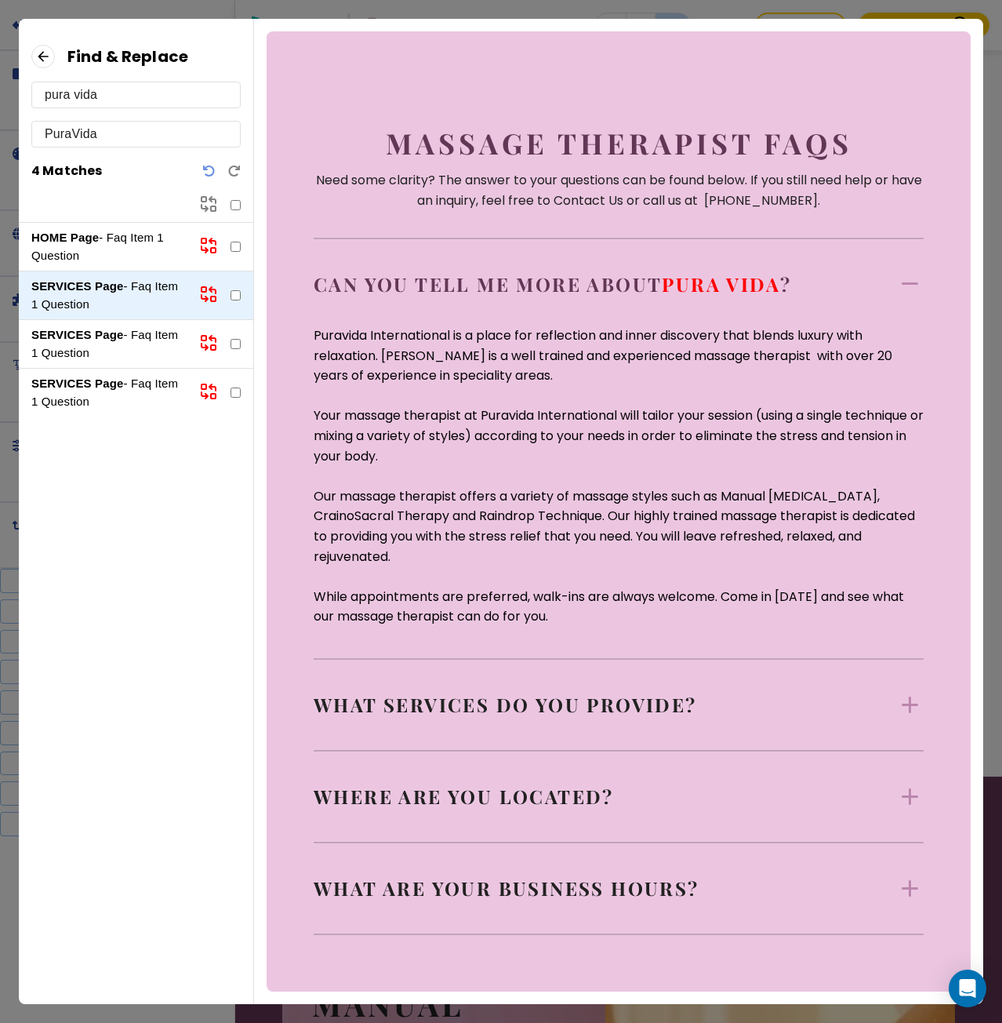
click at [234, 204] on input "checkbox" at bounding box center [236, 205] width 10 height 10
checkbox input "true"
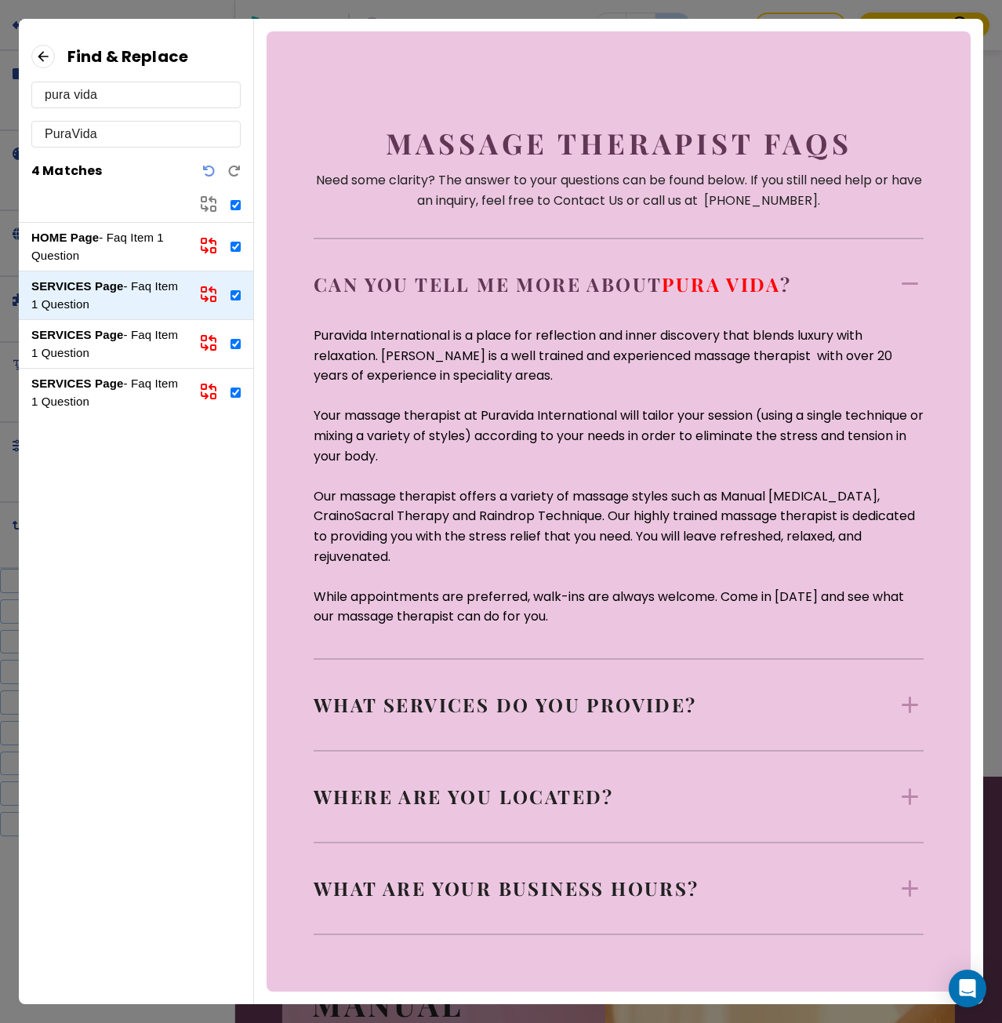
checkbox input "true"
click at [205, 206] on icon at bounding box center [205, 208] width 6 height 6
checkbox input "false"
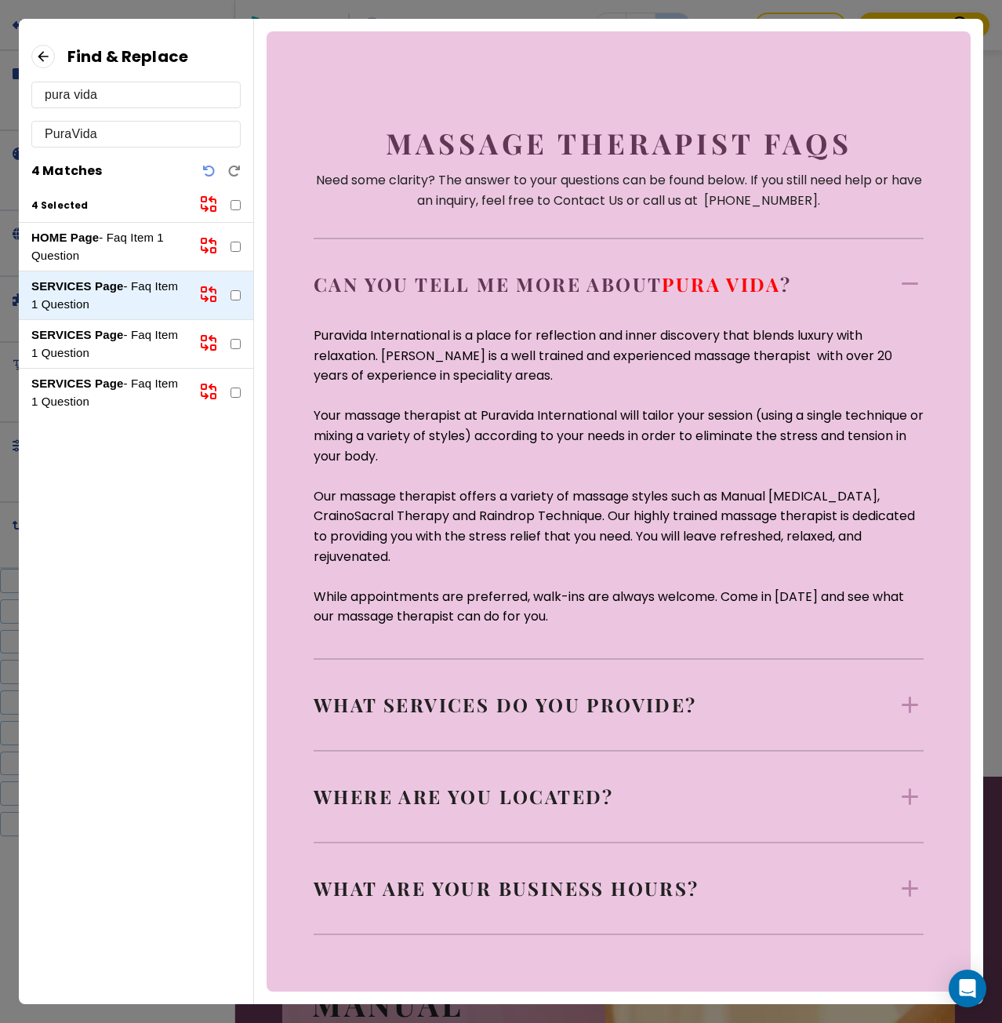
checkbox input "false"
click at [81, 101] on input "pura vida" at bounding box center [136, 94] width 183 height 25
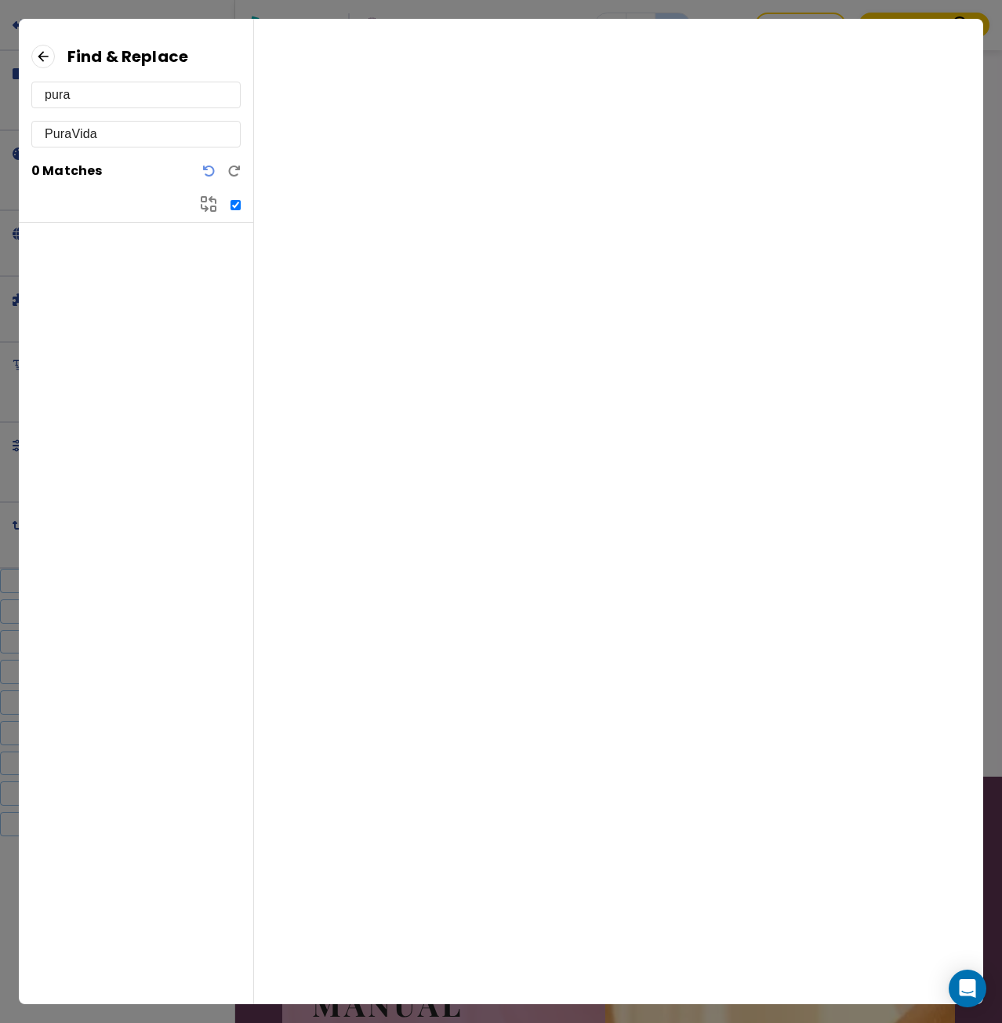
type input "pura"
checkbox input "true"
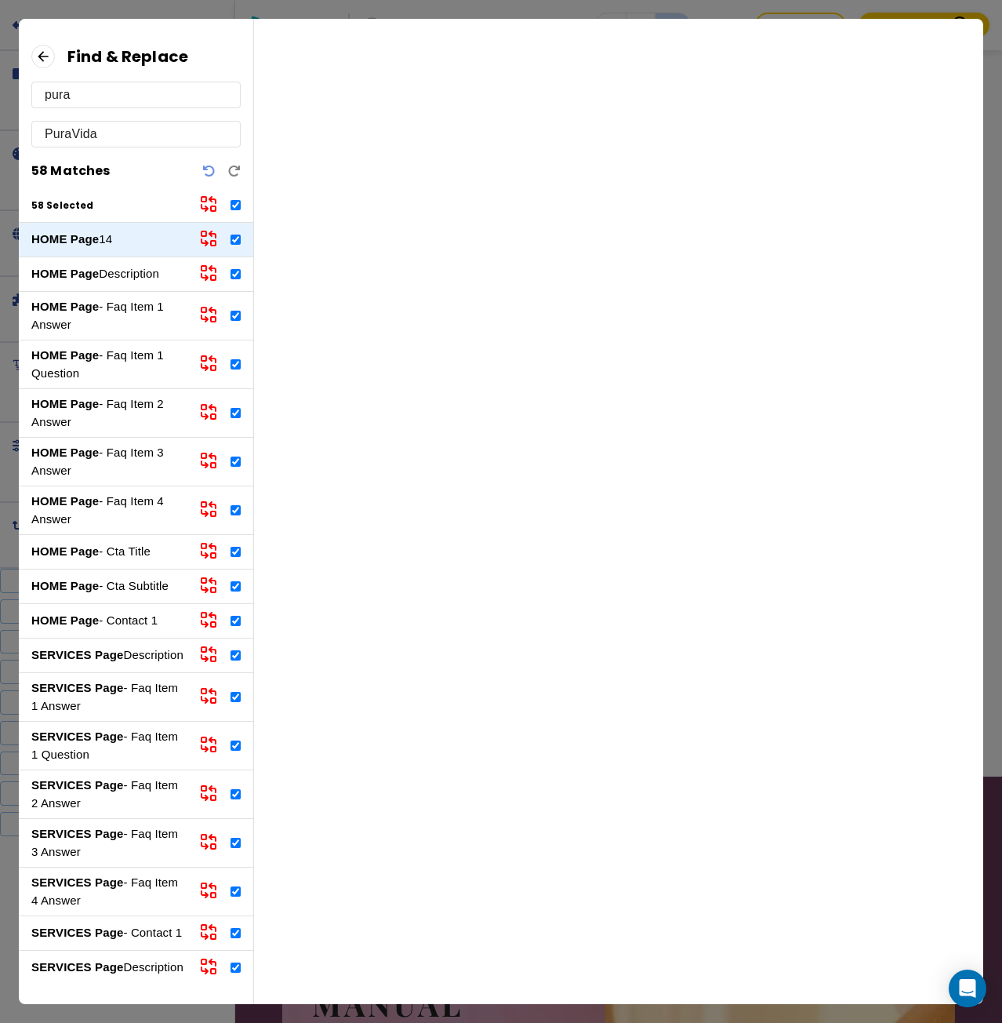
type input "pura"
click at [125, 347] on p "HOME Page - Faq Item 1 Question" at bounding box center [108, 364] width 155 height 35
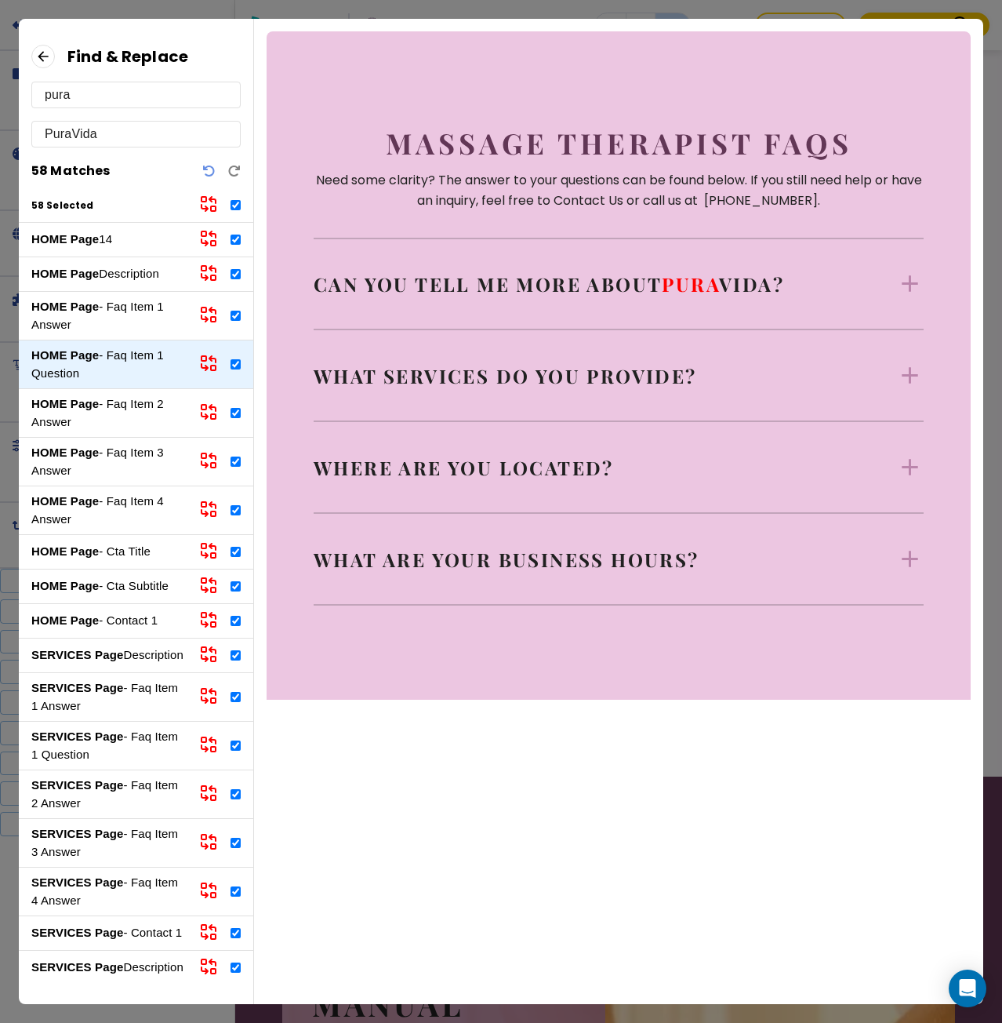
click at [98, 288] on div "HOME Page Description" at bounding box center [136, 274] width 234 height 35
click at [98, 278] on strong "HOME Page" at bounding box center [64, 273] width 67 height 13
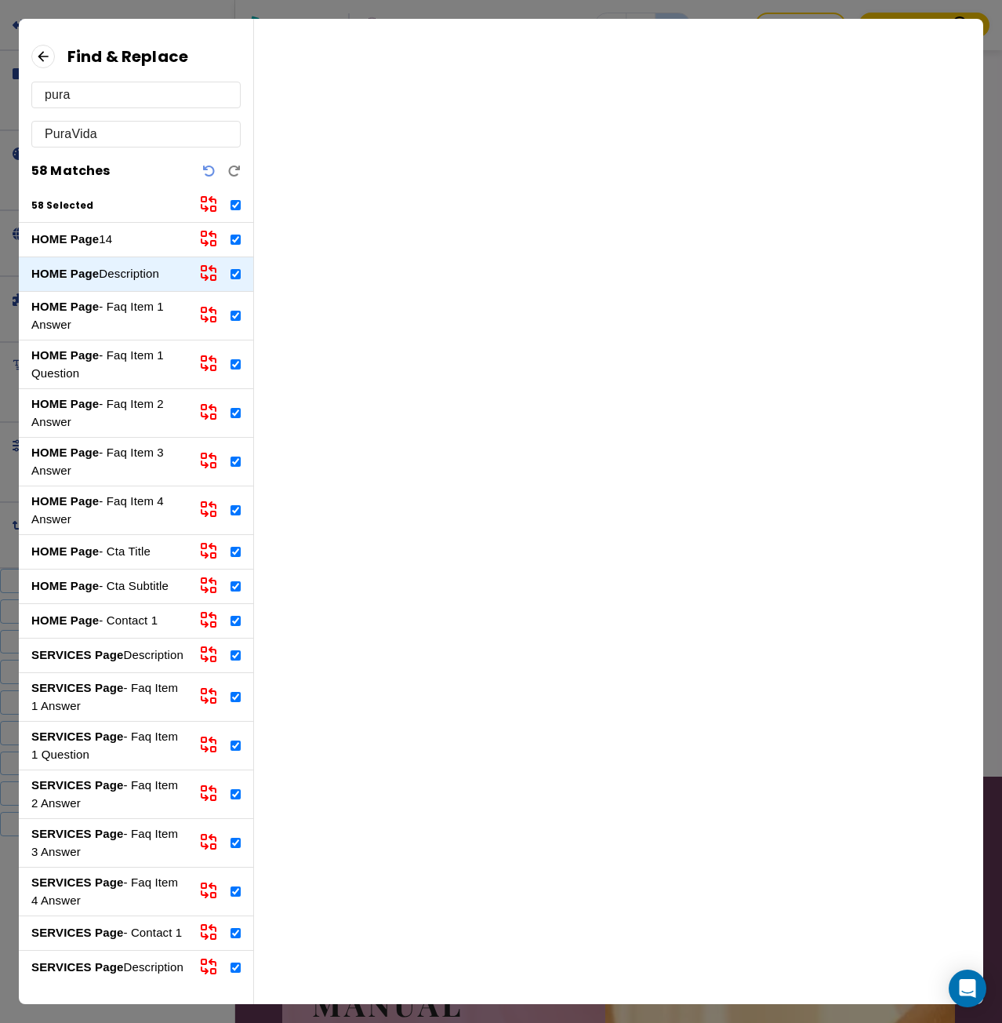
click at [114, 606] on div "HOME Page - Contact 1" at bounding box center [136, 621] width 234 height 35
click at [117, 592] on p "HOME Page - Cta Subtitle" at bounding box center [108, 586] width 155 height 18
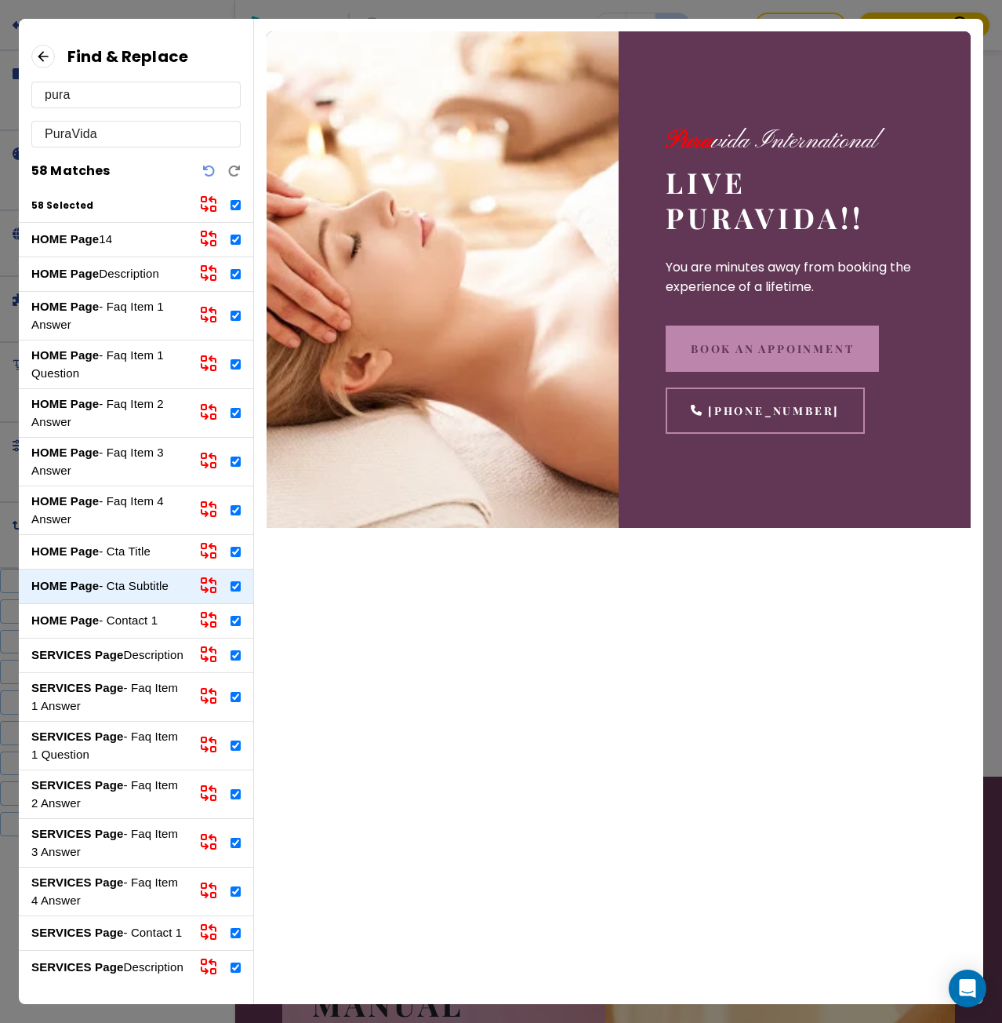
click at [47, 59] on icon at bounding box center [43, 57] width 24 height 24
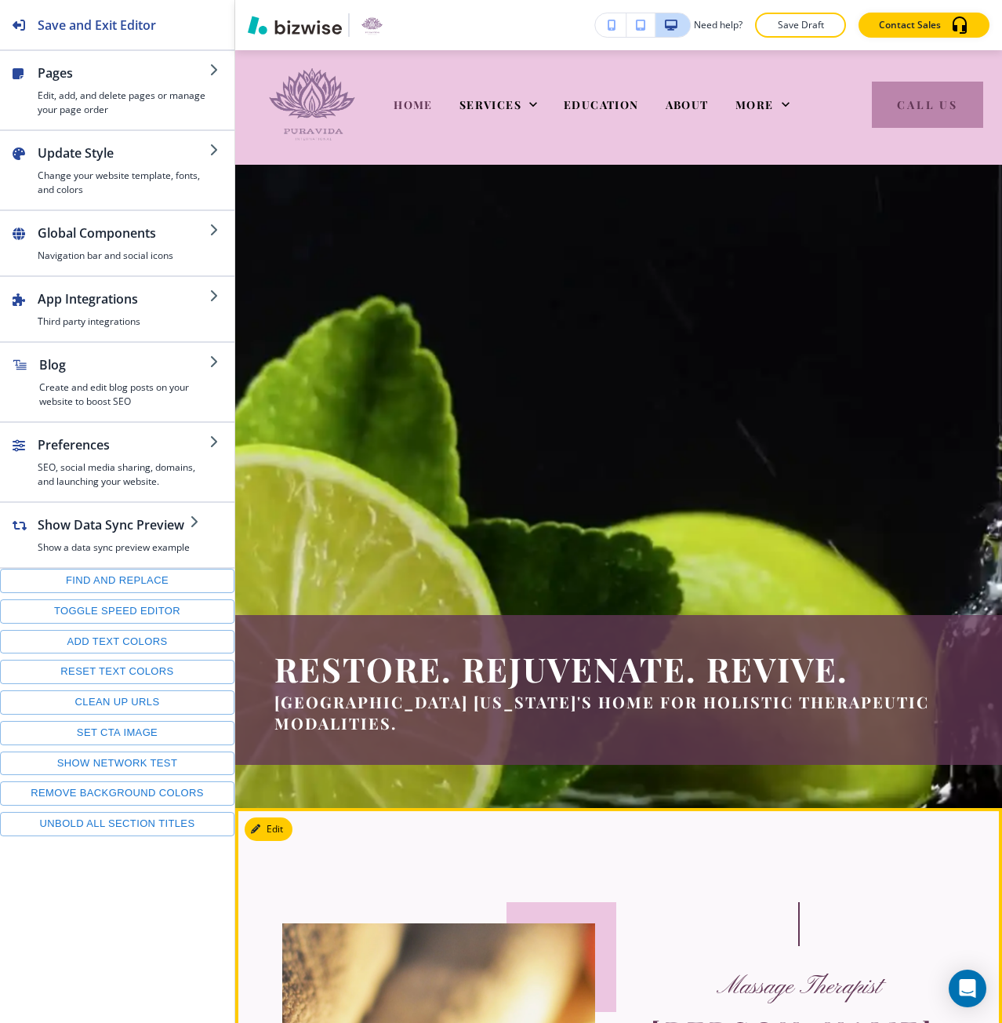
scroll to position [0, 0]
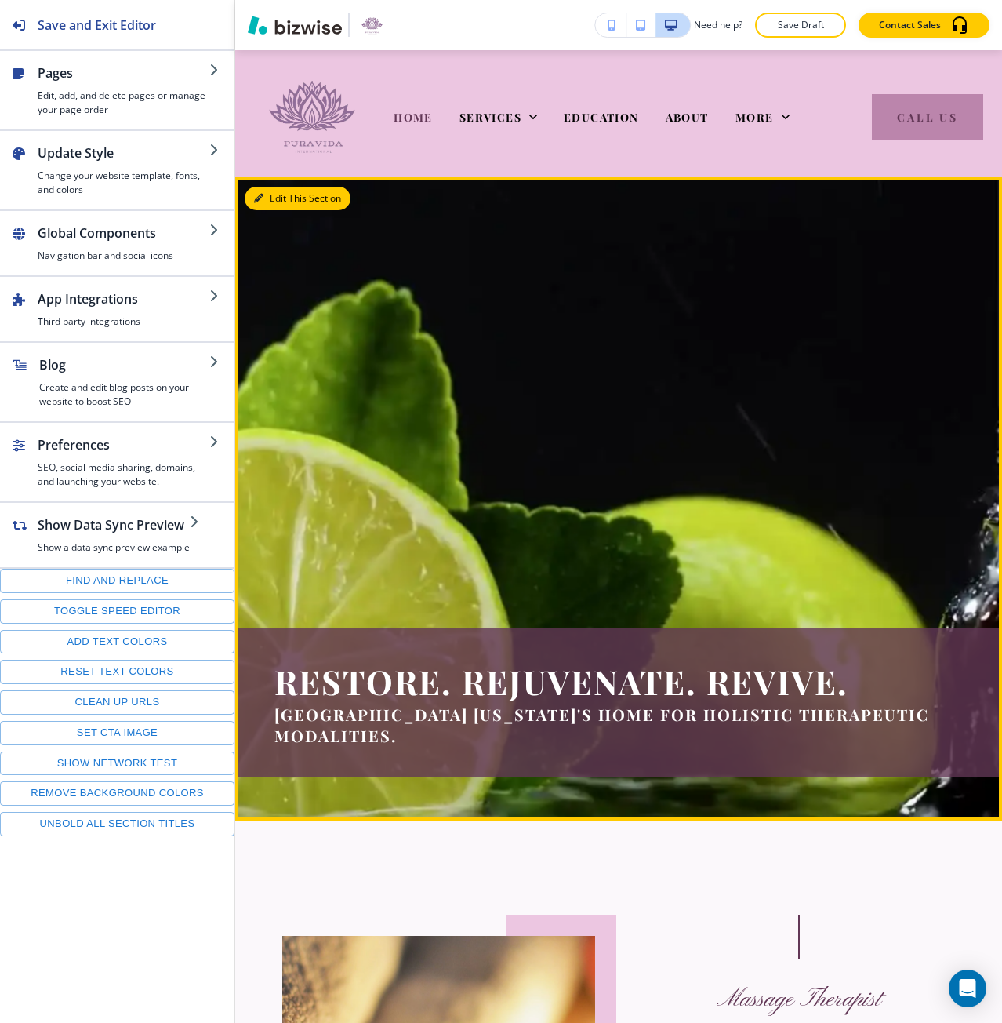
click at [278, 195] on button "Edit This Section" at bounding box center [298, 199] width 106 height 24
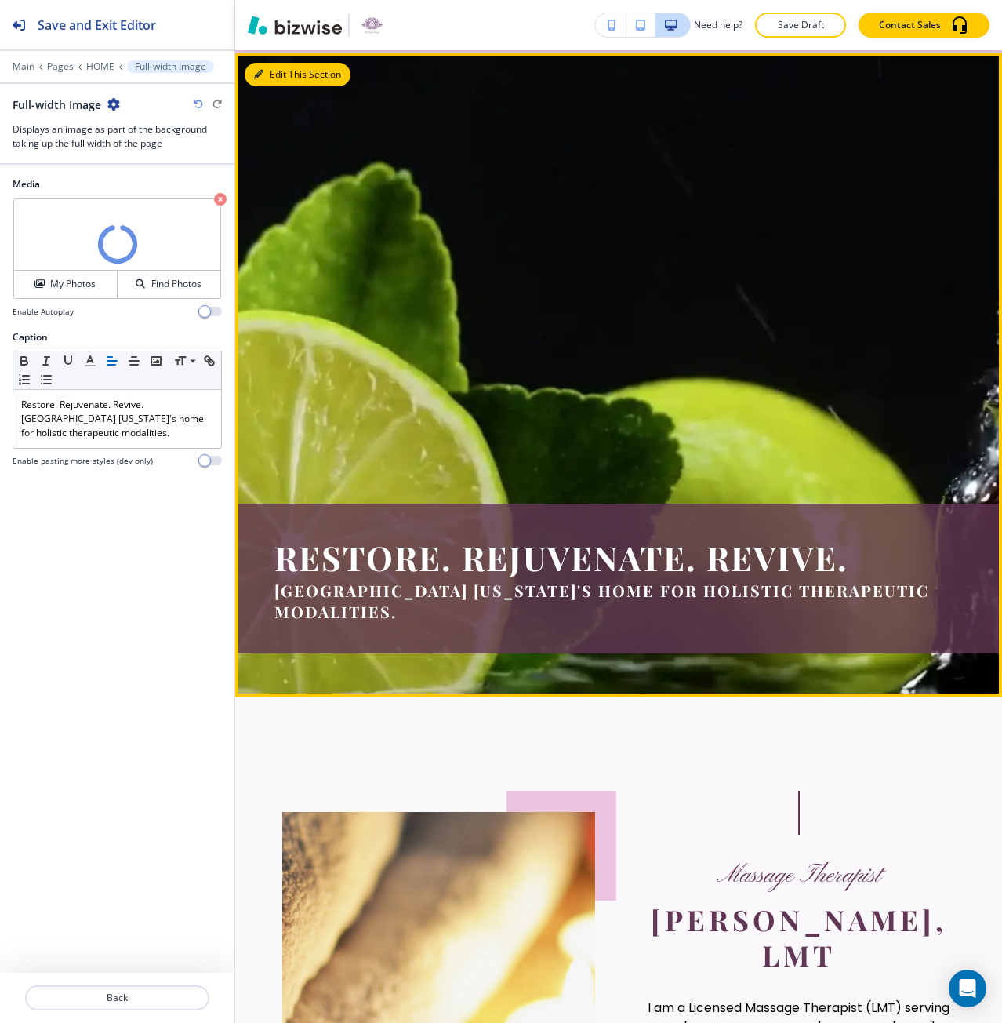
scroll to position [127, 0]
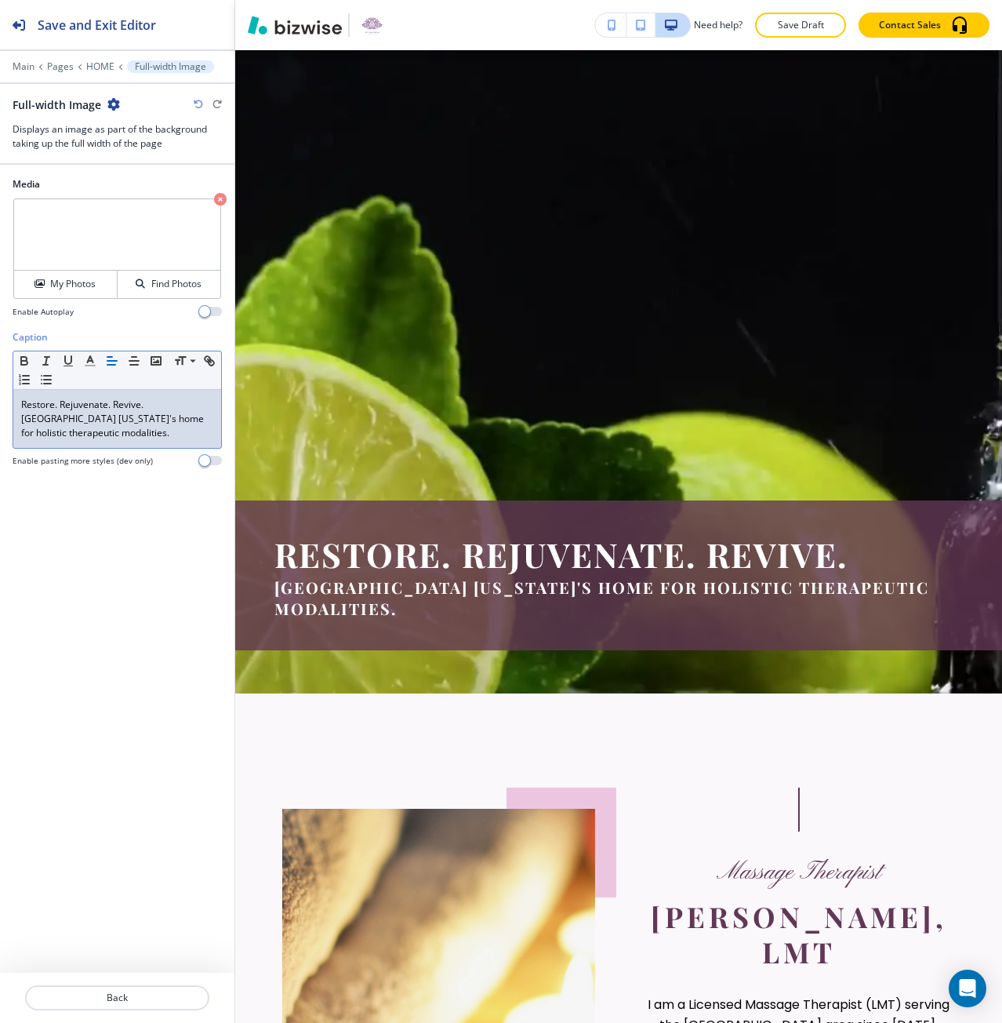
click at [122, 409] on p "Restore. Rejuvenate. Revive." at bounding box center [117, 405] width 192 height 14
drag, startPoint x: 122, startPoint y: 409, endPoint x: 43, endPoint y: 405, distance: 78.5
click at [43, 405] on p "Restore. Rejuvenate. Revive." at bounding box center [117, 405] width 192 height 14
click at [147, 401] on p "Restore. Rejuvenate. Revive." at bounding box center [117, 405] width 192 height 14
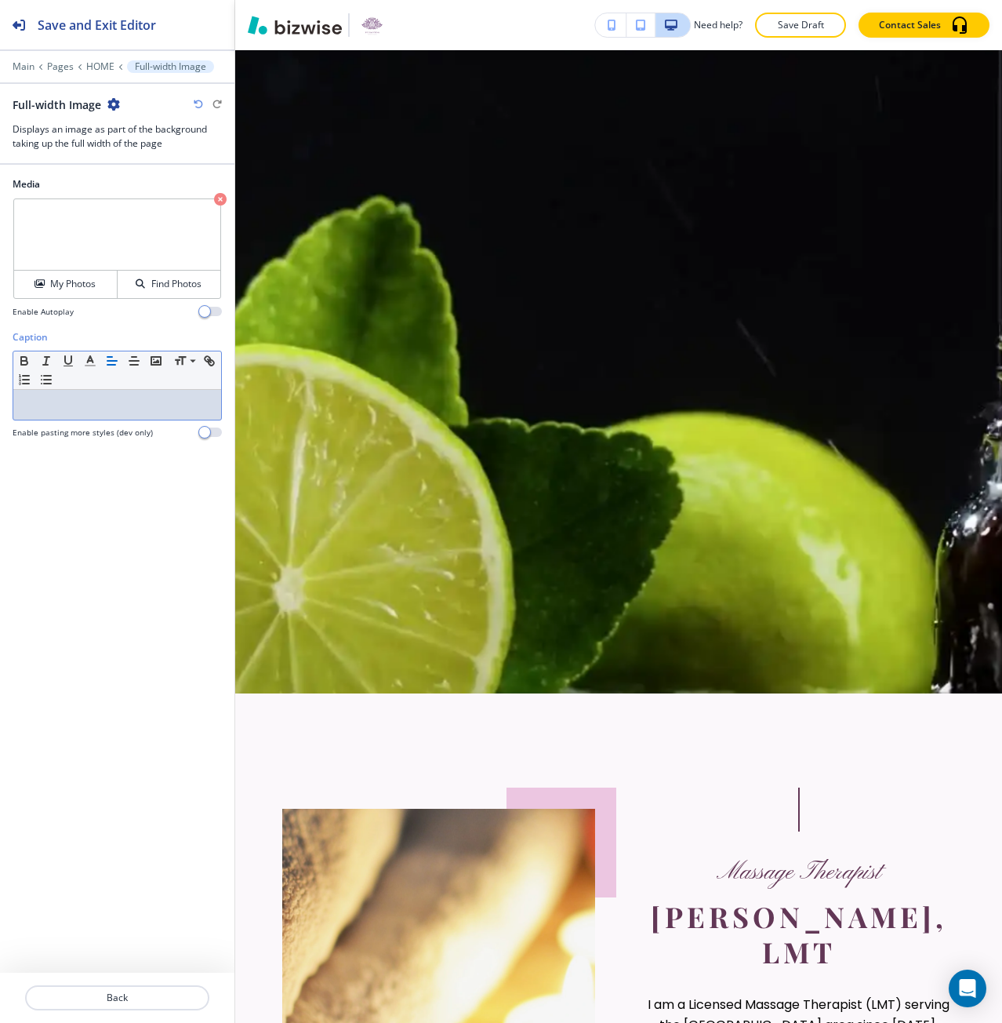
click at [195, 108] on icon "button" at bounding box center [198, 104] width 9 height 9
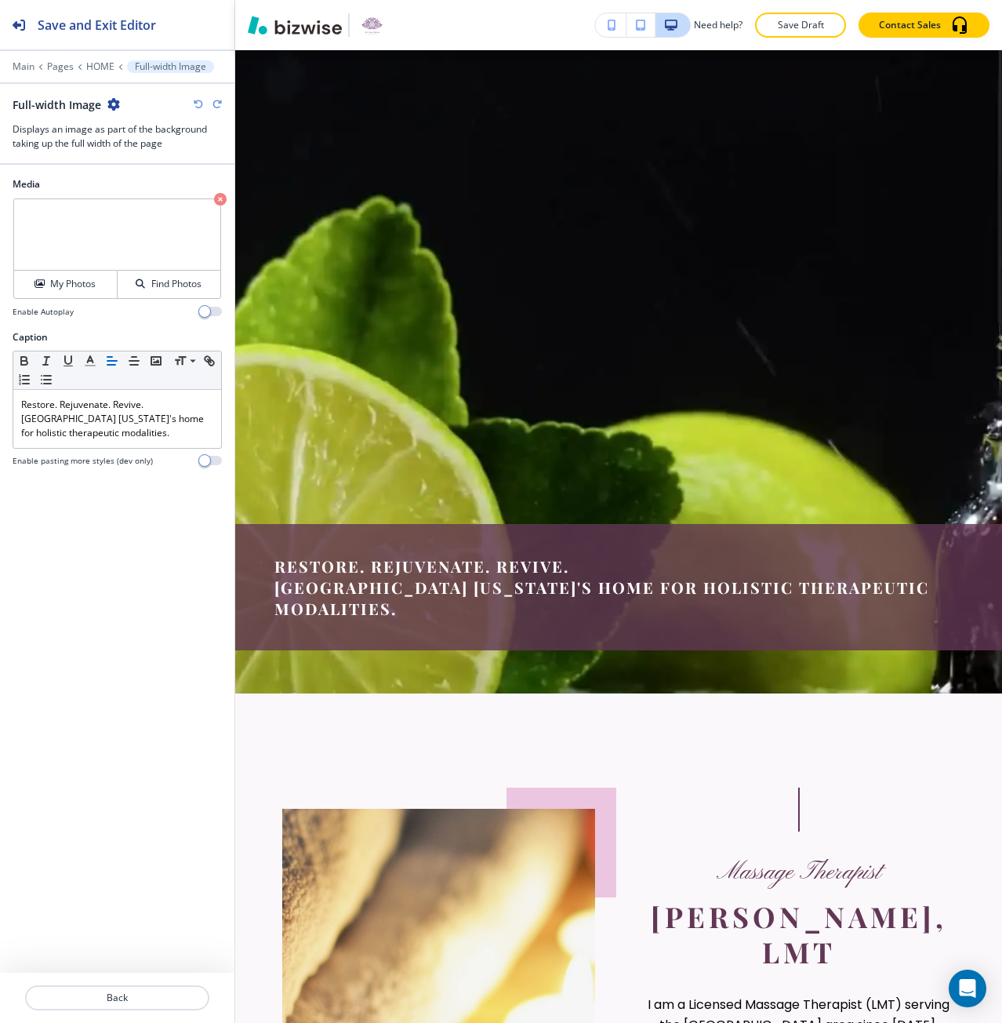
click at [195, 108] on icon "button" at bounding box center [198, 104] width 9 height 9
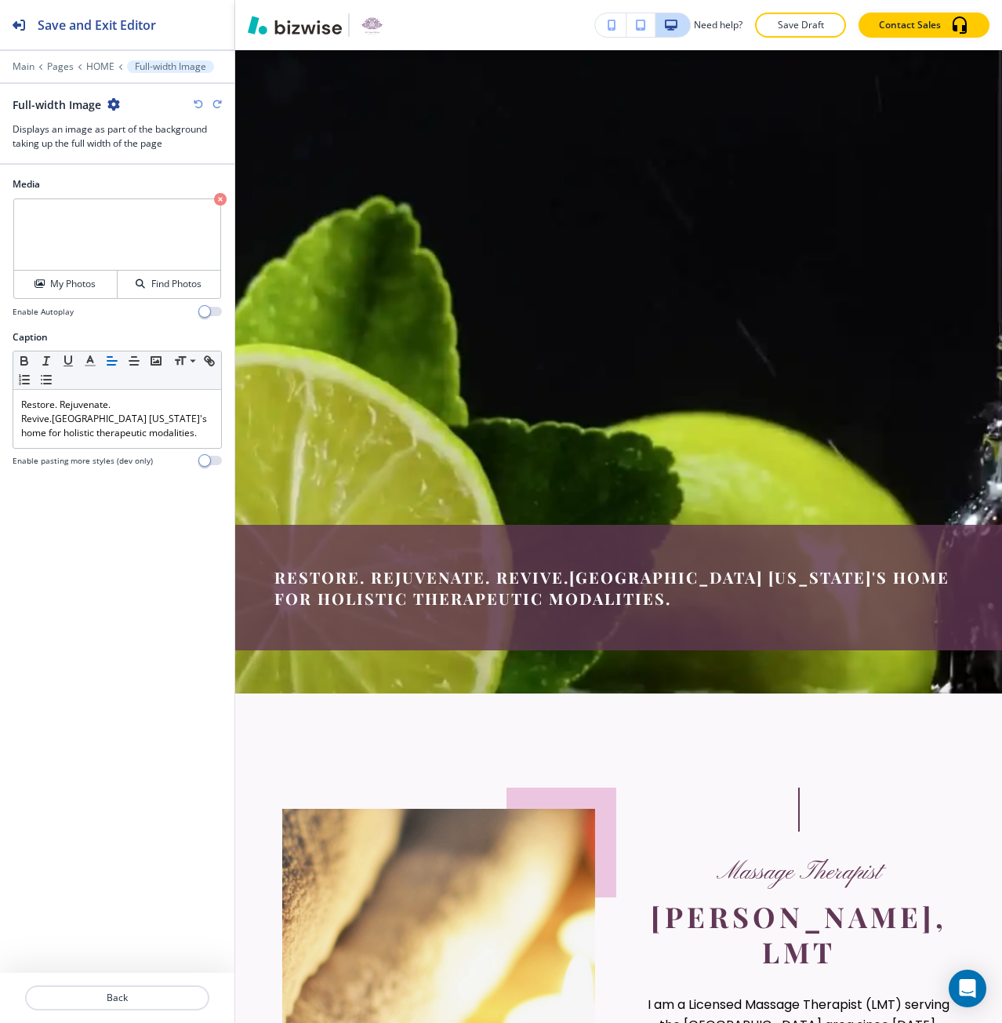
click at [195, 108] on icon "button" at bounding box center [198, 104] width 9 height 9
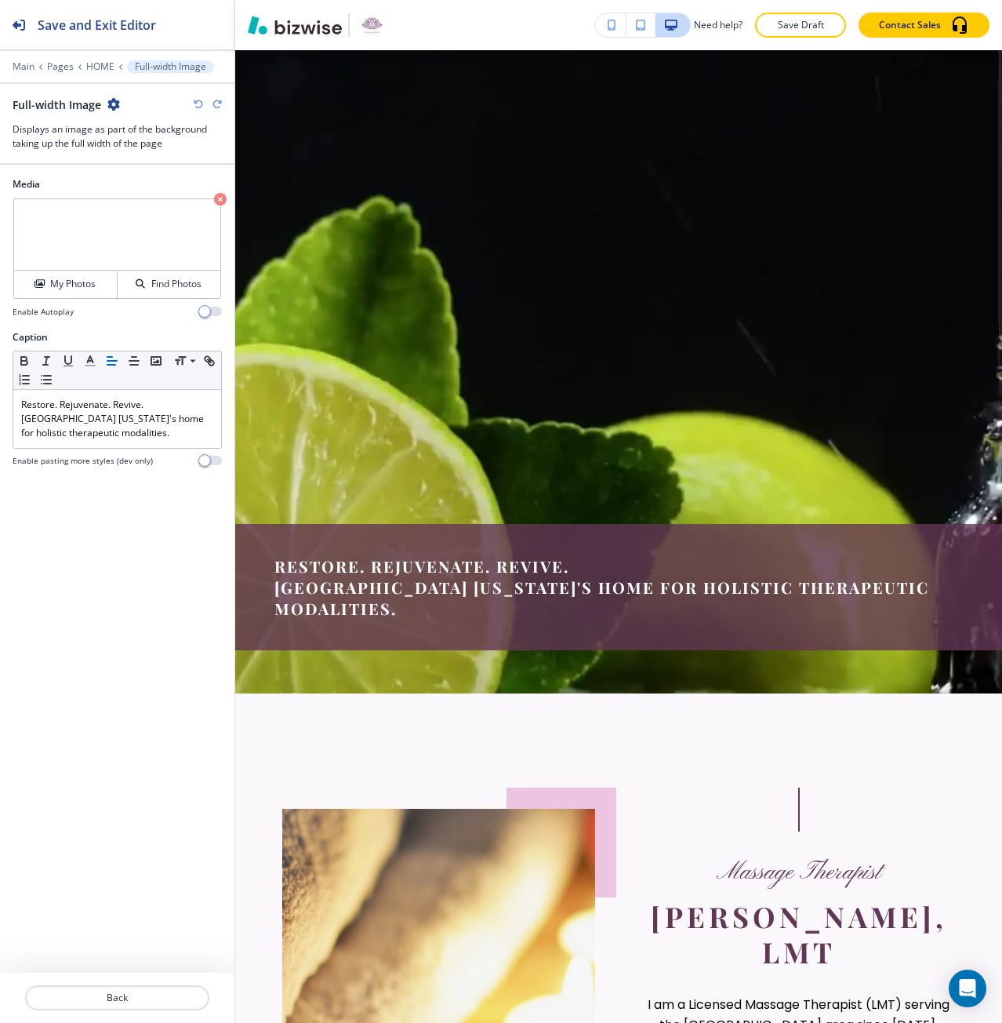
click at [195, 108] on icon "button" at bounding box center [198, 104] width 9 height 9
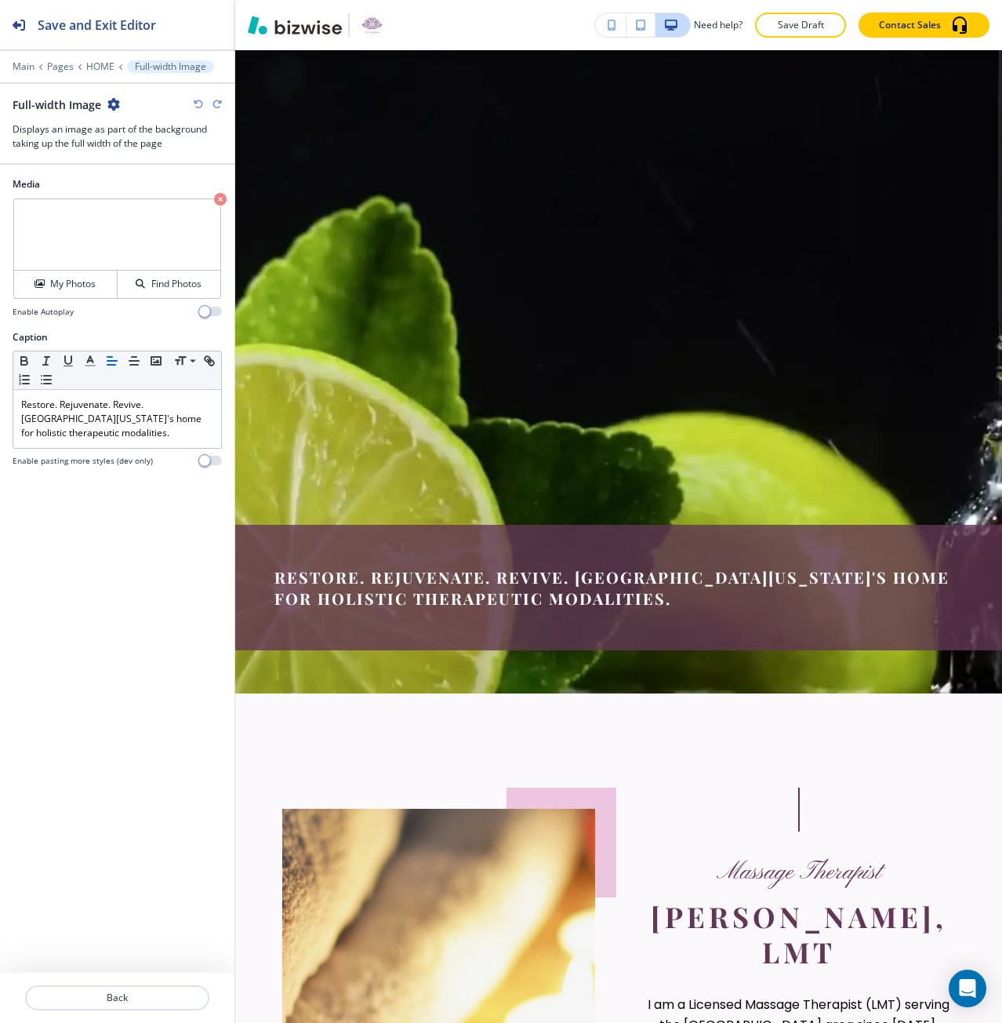
click at [216, 105] on icon "button" at bounding box center [217, 104] width 9 height 9
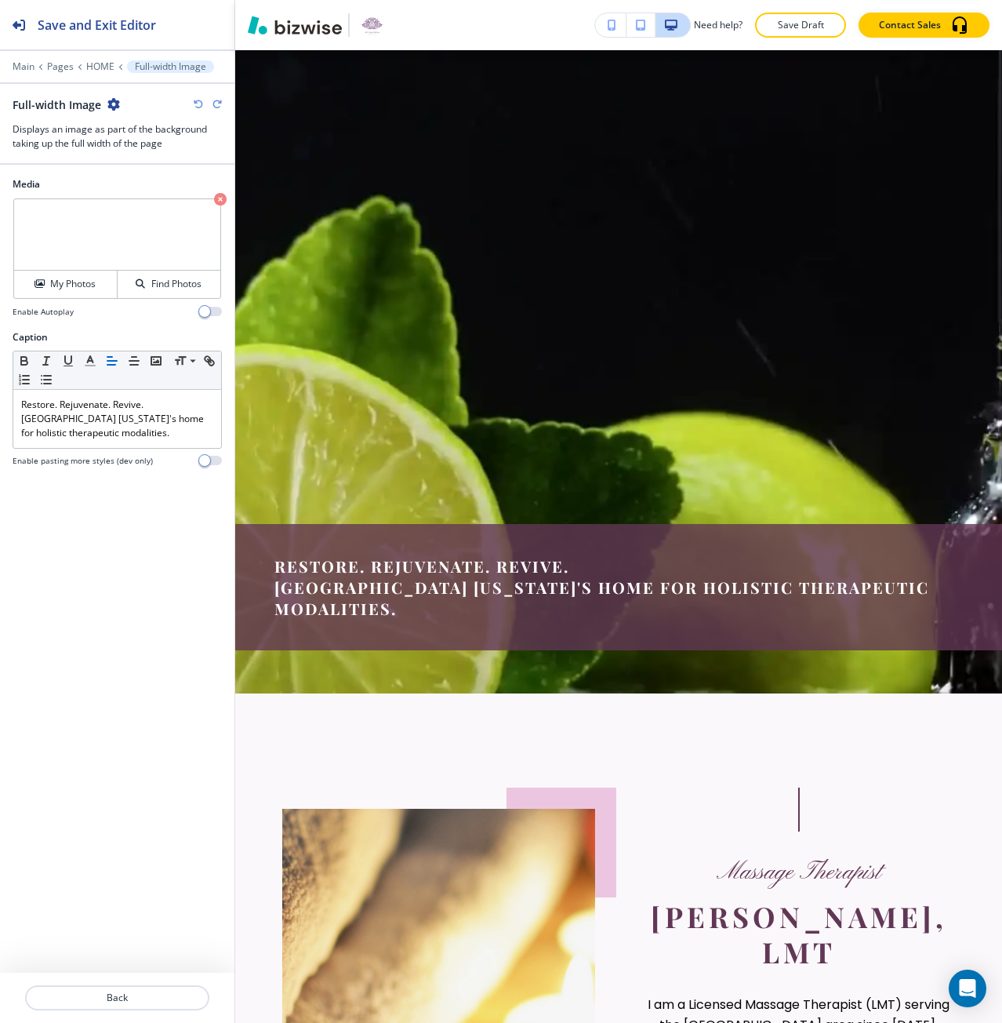
click at [120, 406] on p "Restore. Rejuvenate. Revive." at bounding box center [117, 405] width 192 height 14
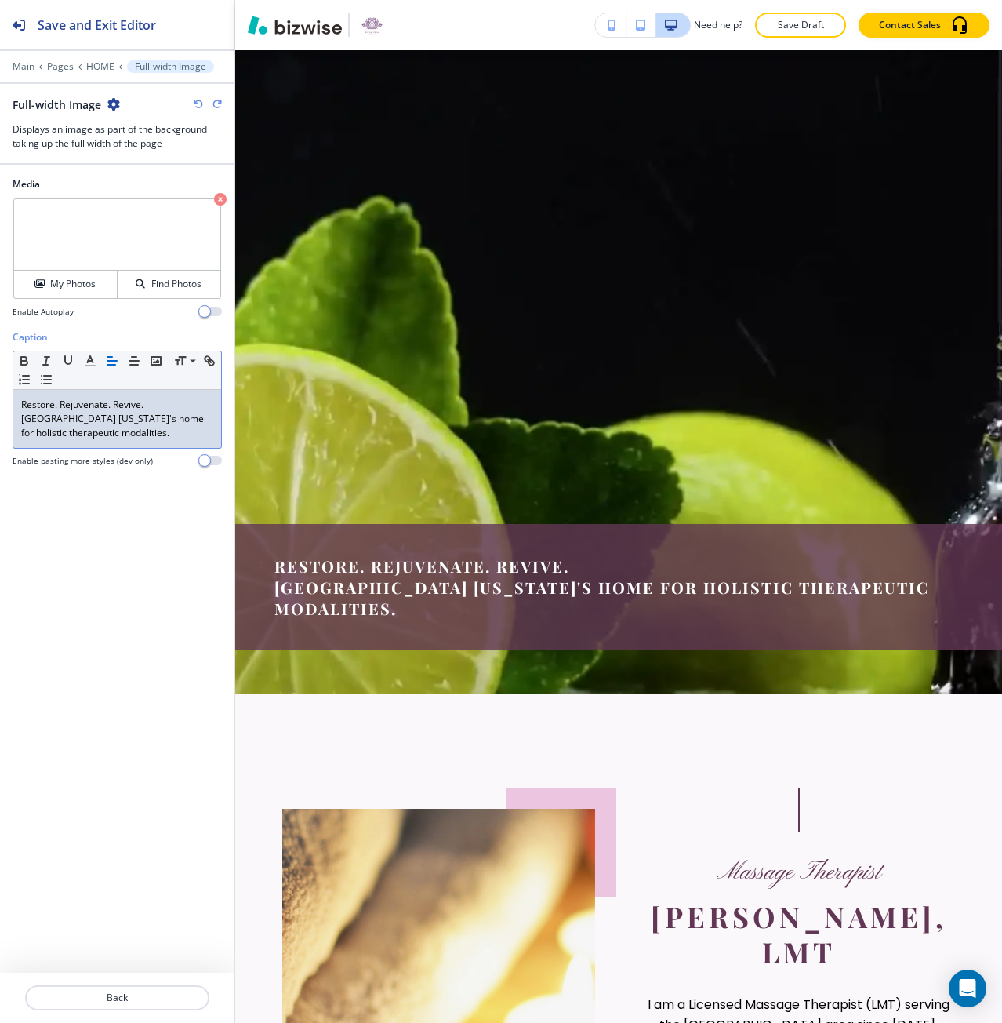
drag, startPoint x: 146, startPoint y: 403, endPoint x: 17, endPoint y: 398, distance: 128.7
click at [17, 398] on div "Restore. Rejuvenate. Revive. ﻿[GEOGRAPHIC_DATA][US_STATE]'s home for holistic t…" at bounding box center [117, 419] width 208 height 58
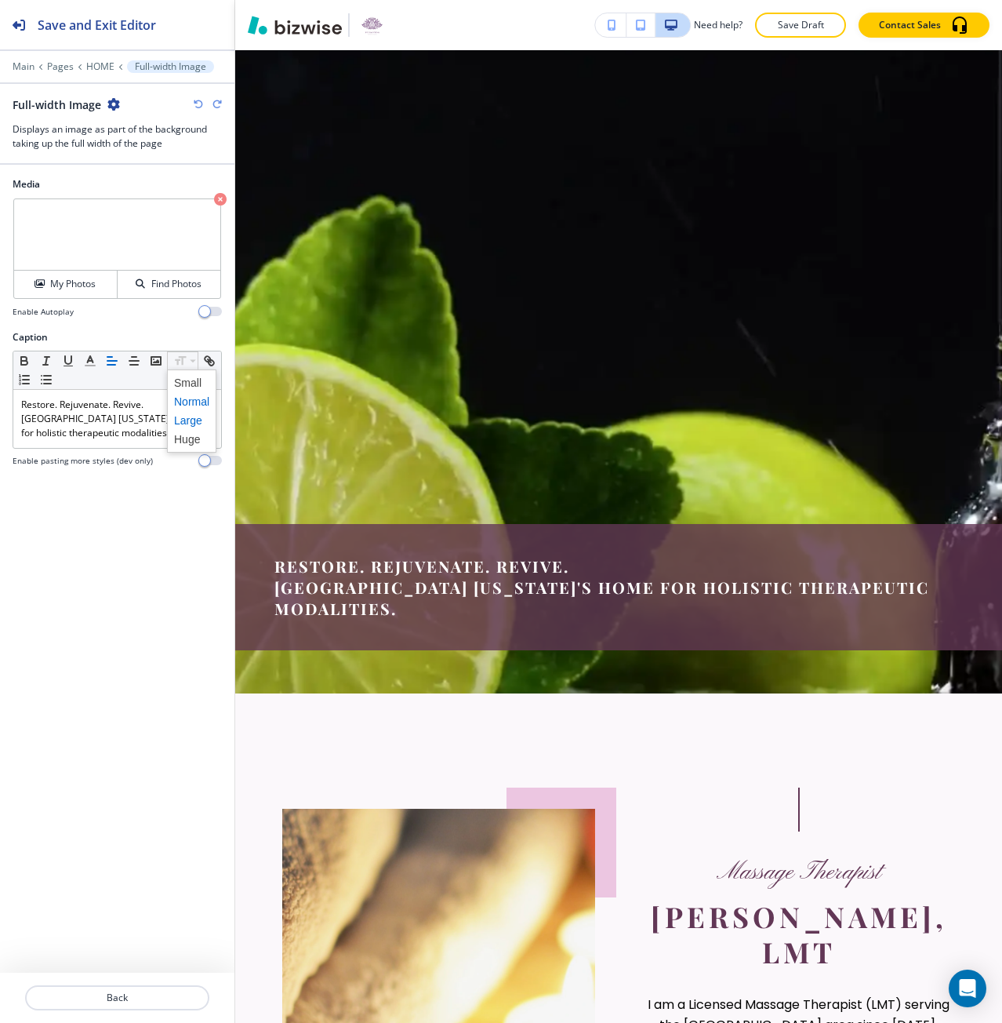
click at [196, 423] on span at bounding box center [191, 420] width 35 height 19
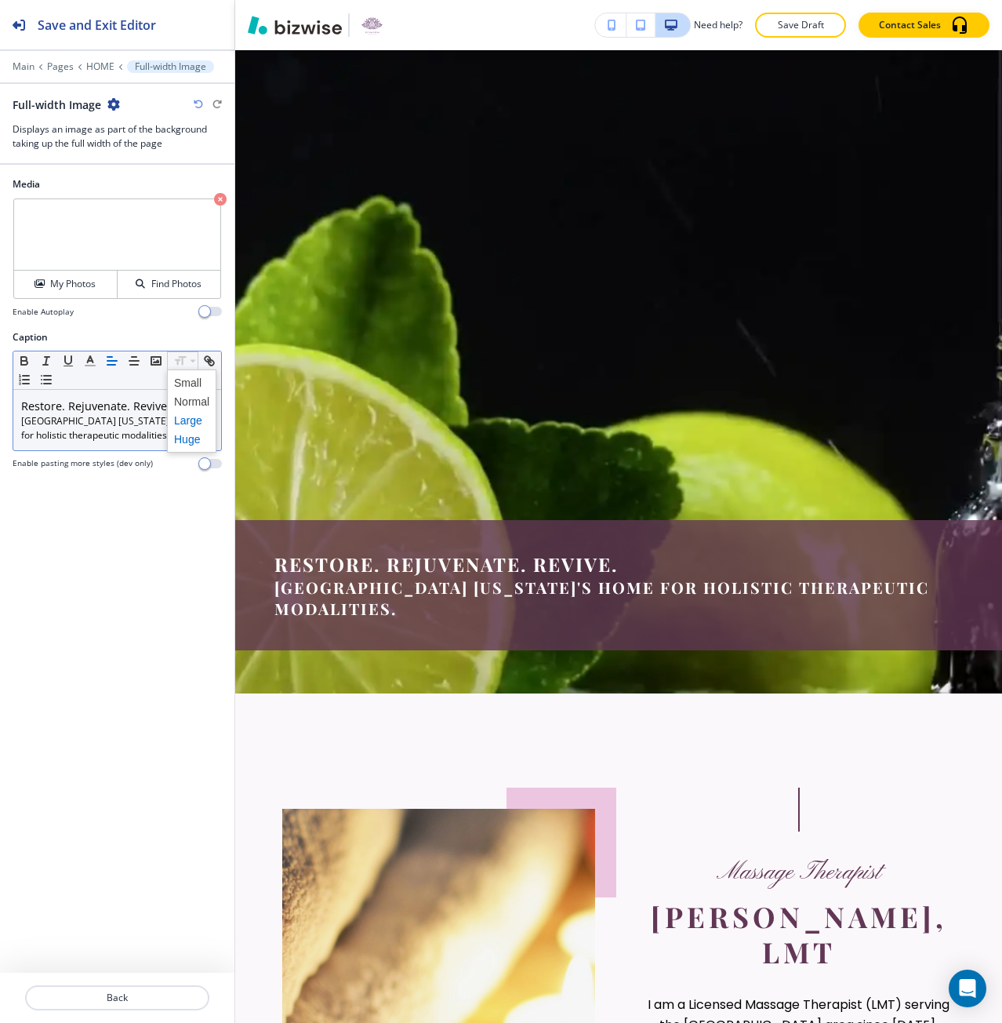
click at [194, 436] on span at bounding box center [191, 439] width 35 height 19
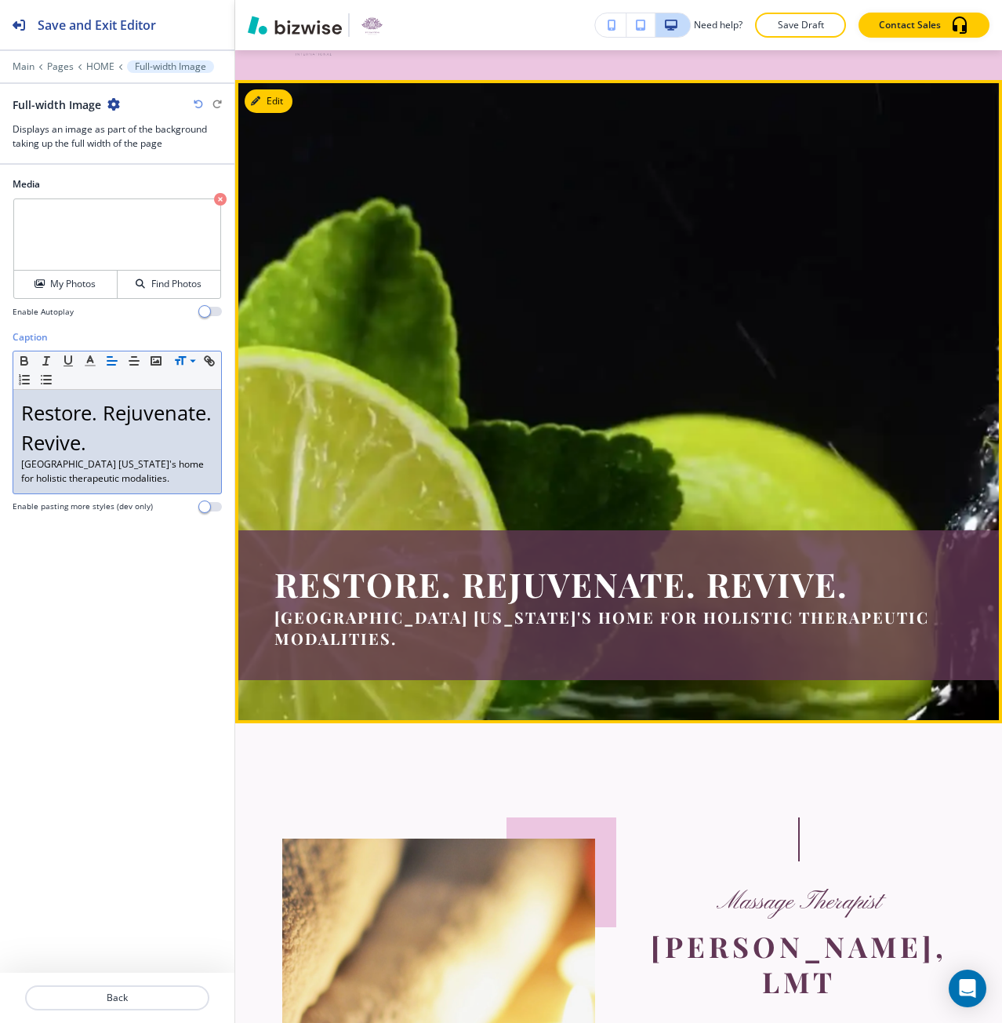
scroll to position [0, 0]
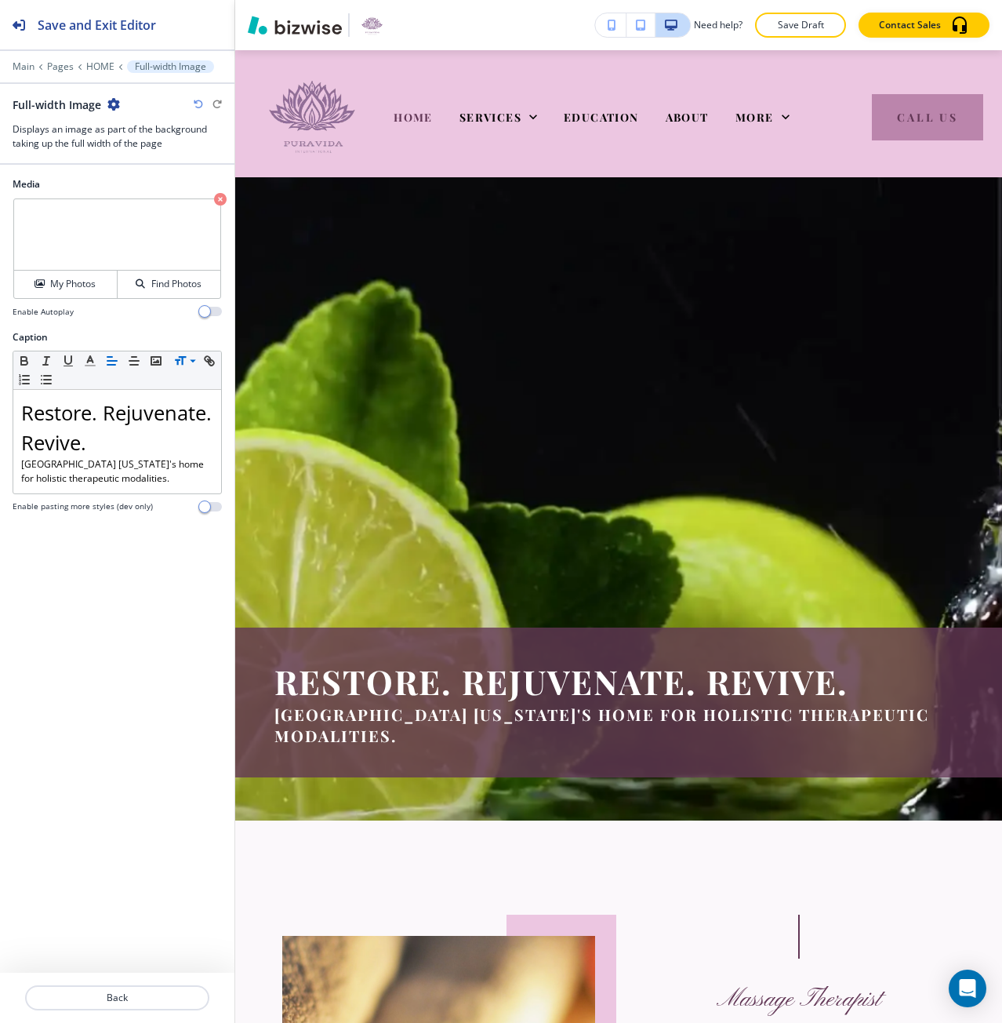
click at [174, 637] on div "Media My Photos Find Photos Enable Autoplay Caption Small Normal Large Huge Res…" at bounding box center [117, 569] width 234 height 808
click at [21, 67] on p "Main" at bounding box center [24, 66] width 22 height 11
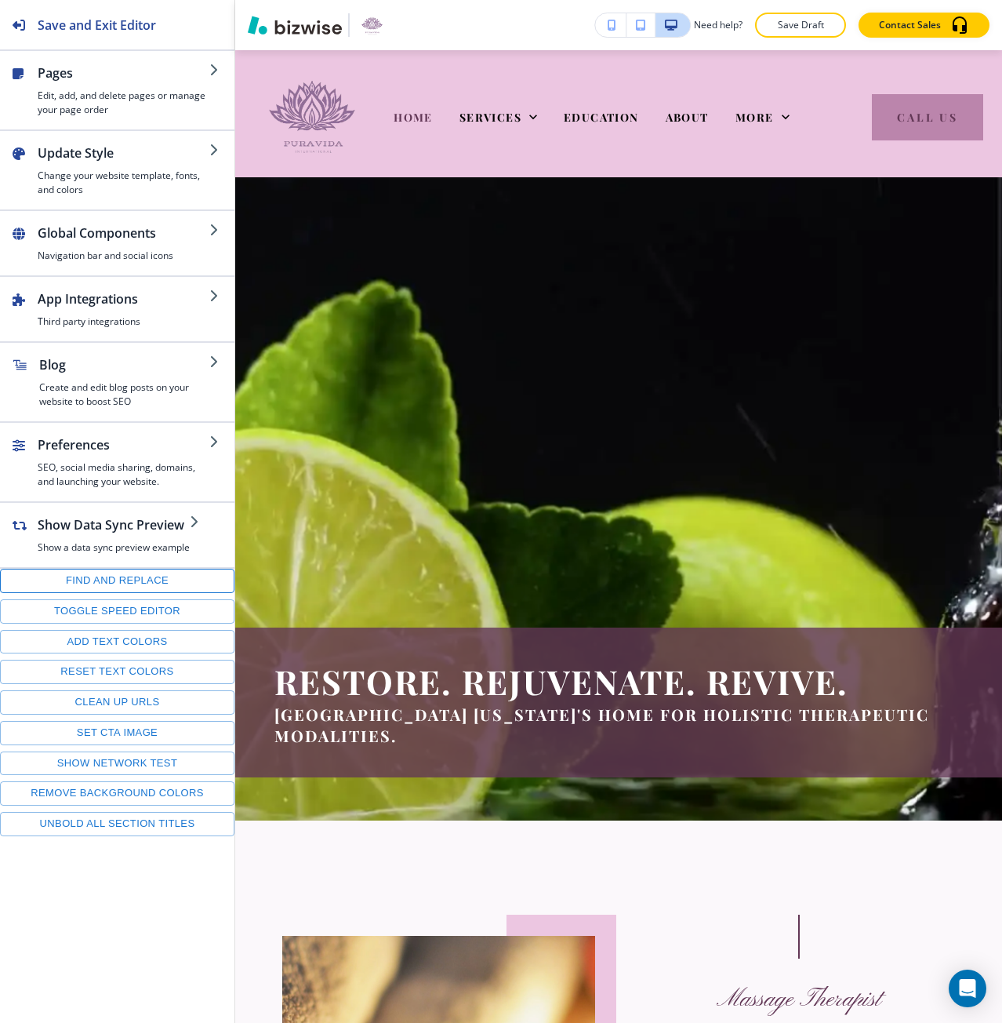
click at [117, 570] on button "Find and replace" at bounding box center [117, 581] width 234 height 24
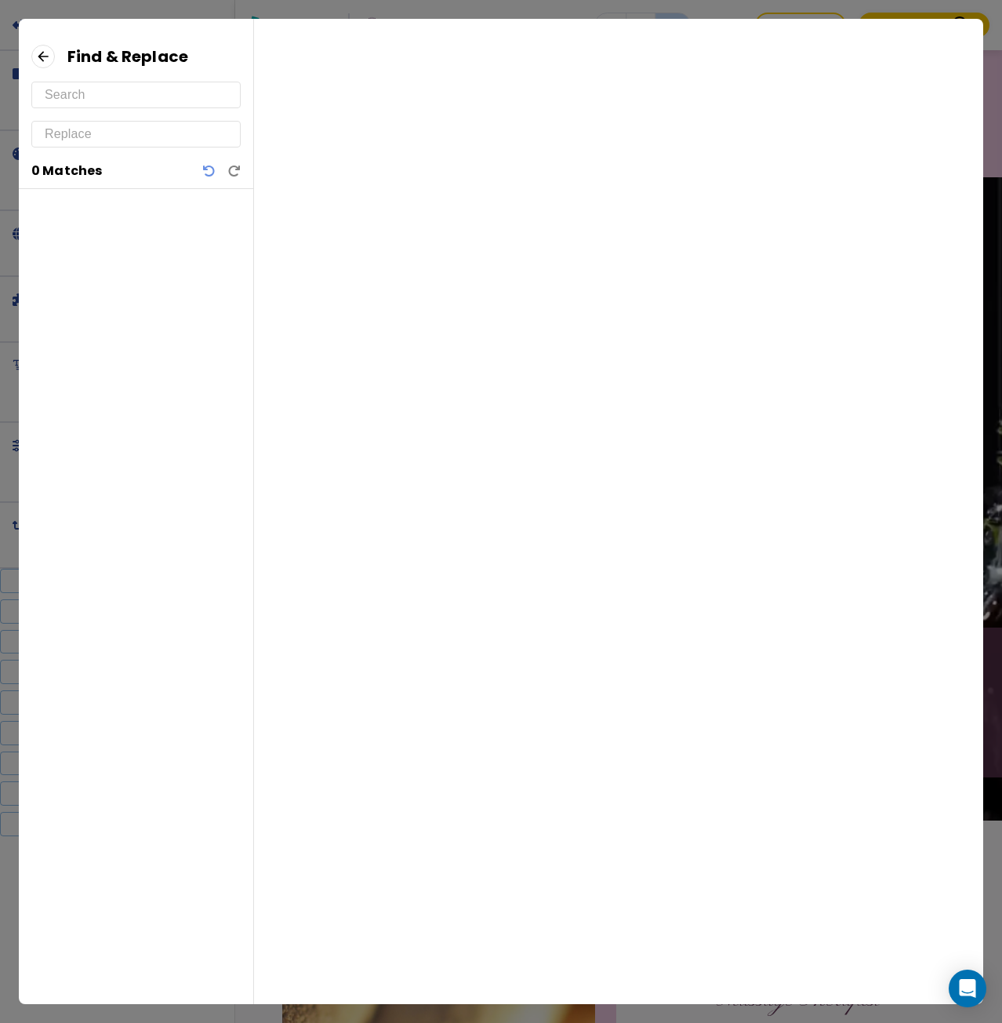
click at [93, 95] on input "text" at bounding box center [136, 94] width 183 height 25
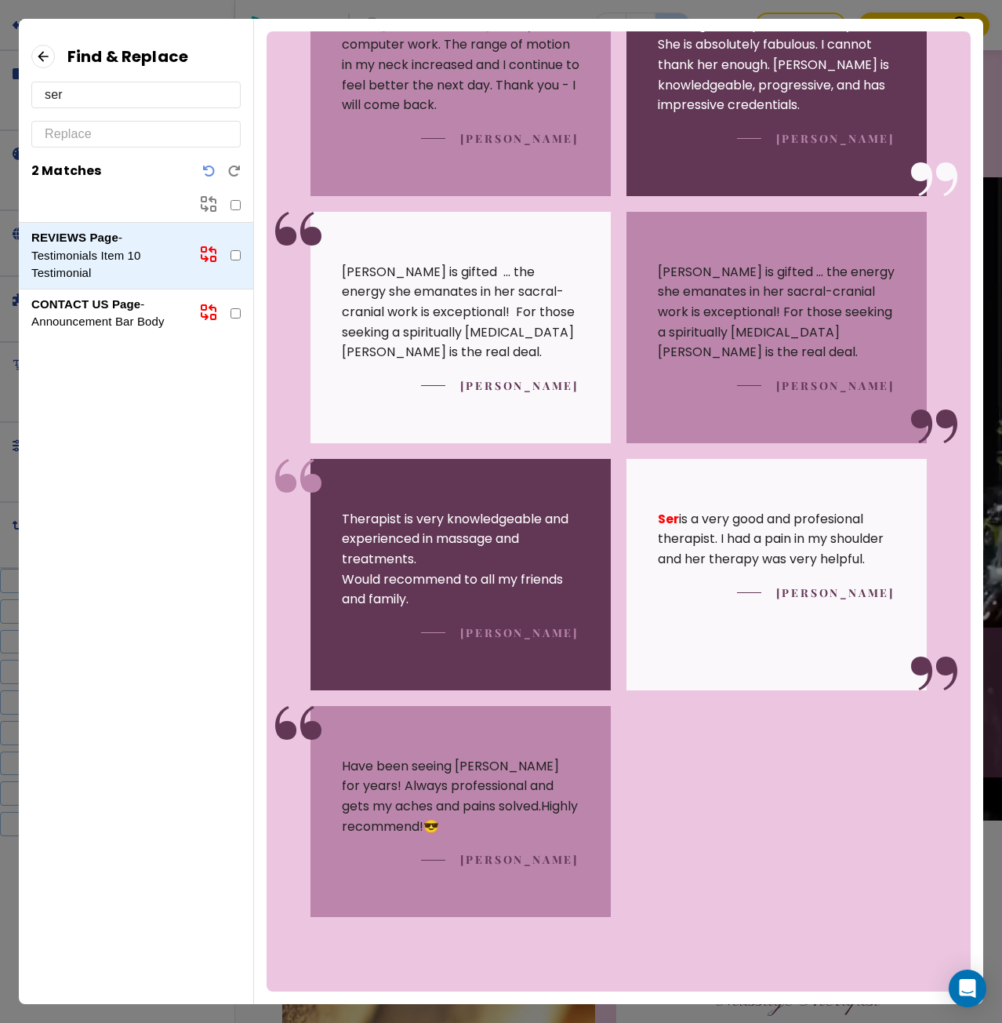
scroll to position [898, 0]
type input "ser"
click at [126, 307] on strong "CONTACT US Page" at bounding box center [85, 303] width 109 height 13
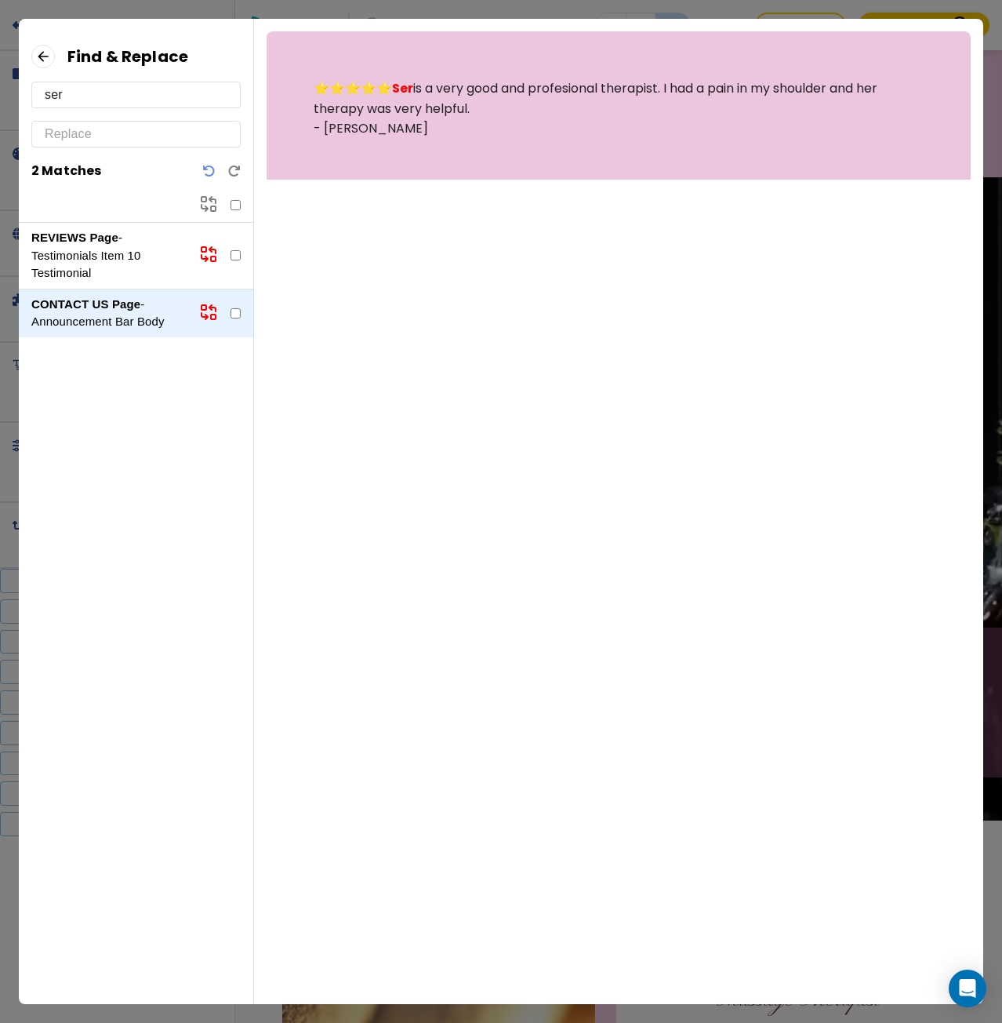
click at [97, 136] on input "text" at bounding box center [136, 134] width 183 height 25
type input "She"
click at [231, 205] on input "checkbox" at bounding box center [236, 205] width 10 height 10
checkbox input "true"
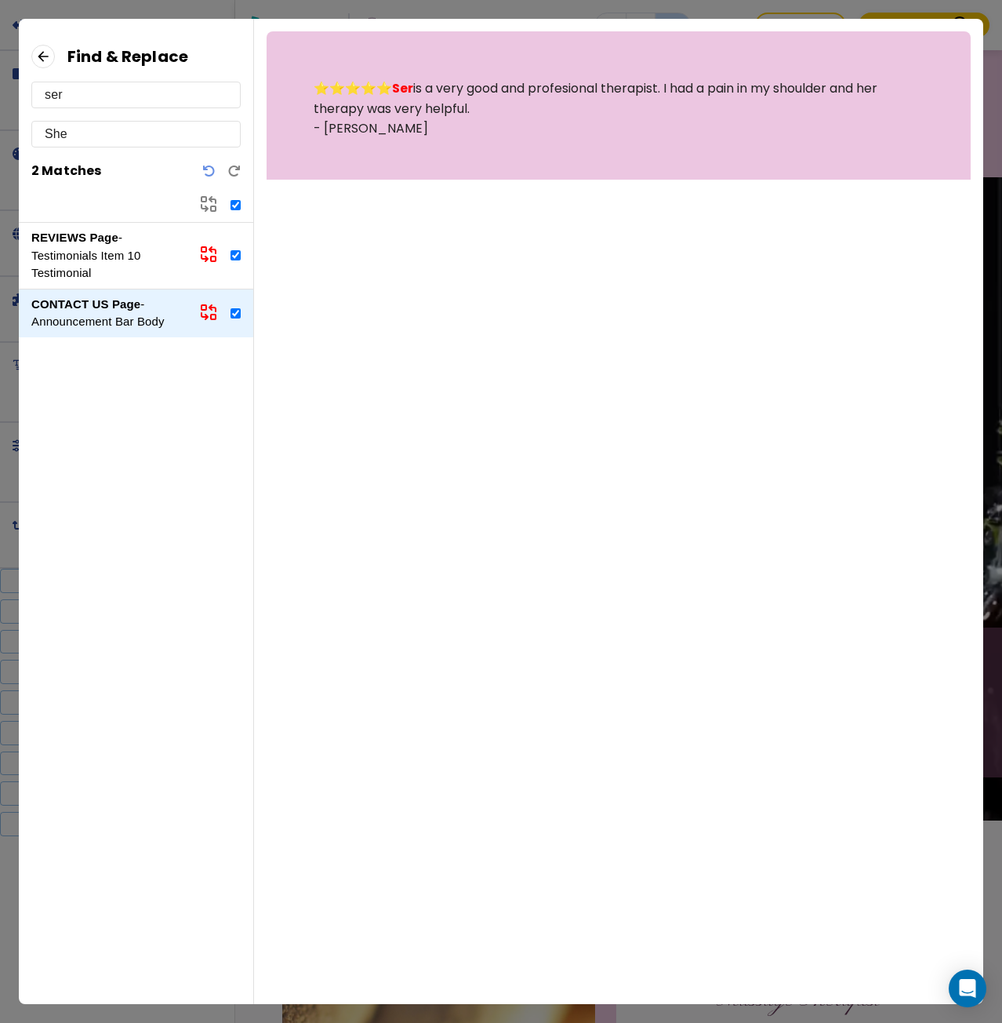
checkbox input "true"
click at [212, 204] on icon at bounding box center [208, 203] width 19 height 19
checkbox input "false"
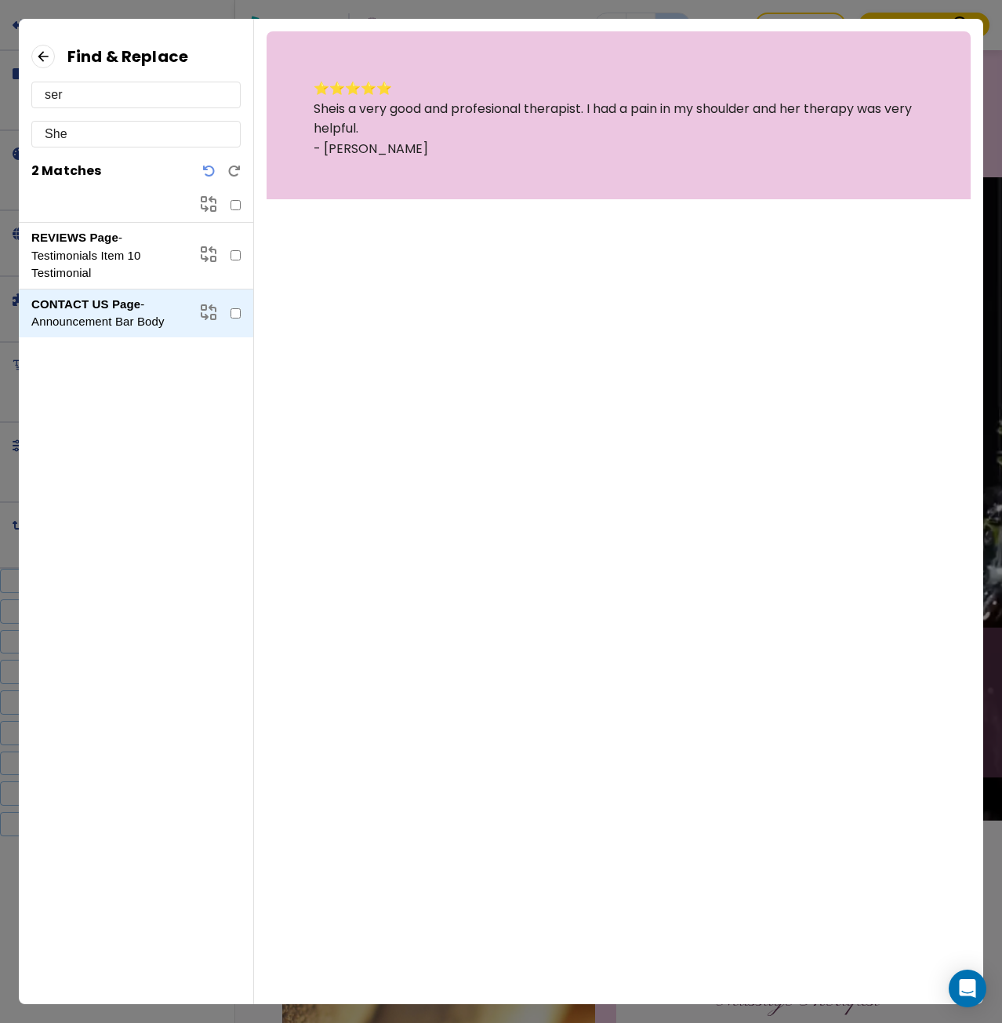
click at [133, 131] on input "She" at bounding box center [136, 134] width 183 height 25
click at [209, 170] on icon "Undo" at bounding box center [209, 171] width 13 height 13
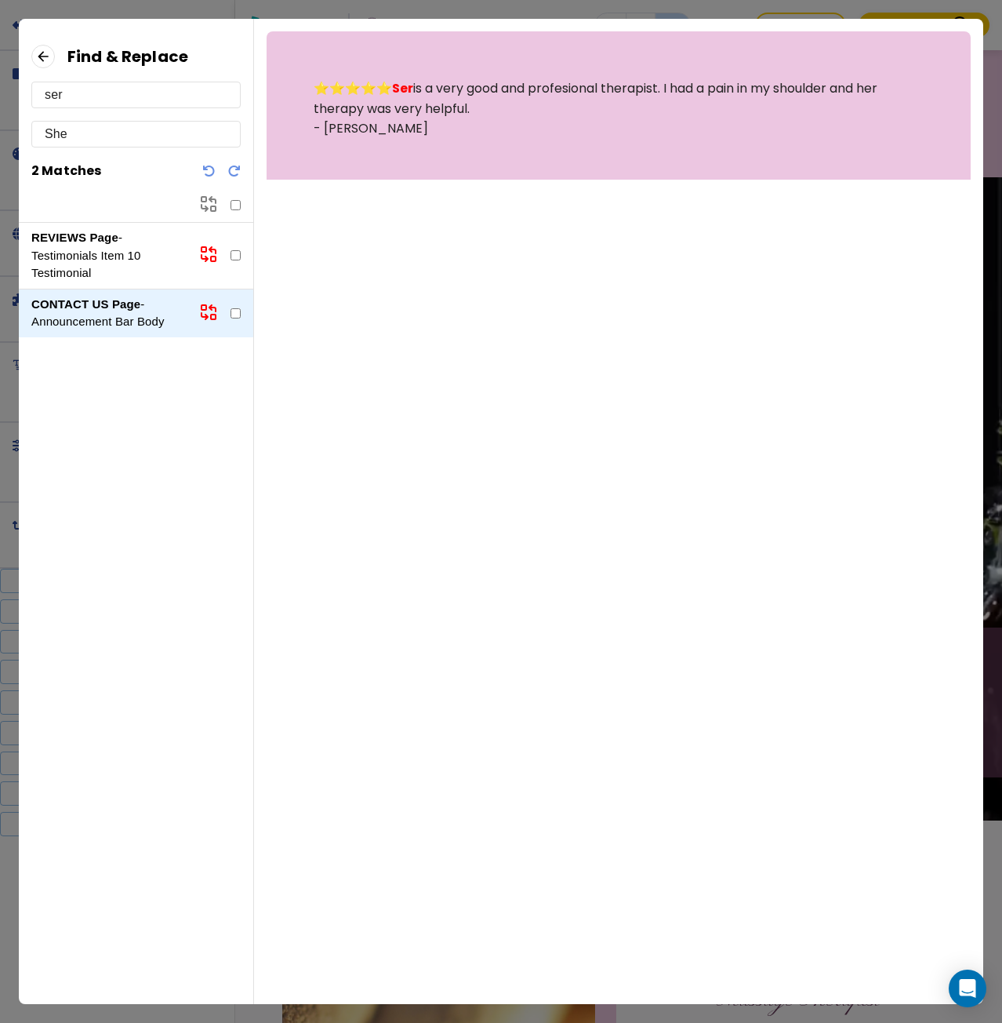
click at [137, 143] on input "She" at bounding box center [136, 134] width 183 height 25
type input "She"
click at [236, 204] on input "checkbox" at bounding box center [236, 205] width 10 height 10
click at [232, 205] on input "checkbox" at bounding box center [236, 205] width 10 height 10
checkbox input "true"
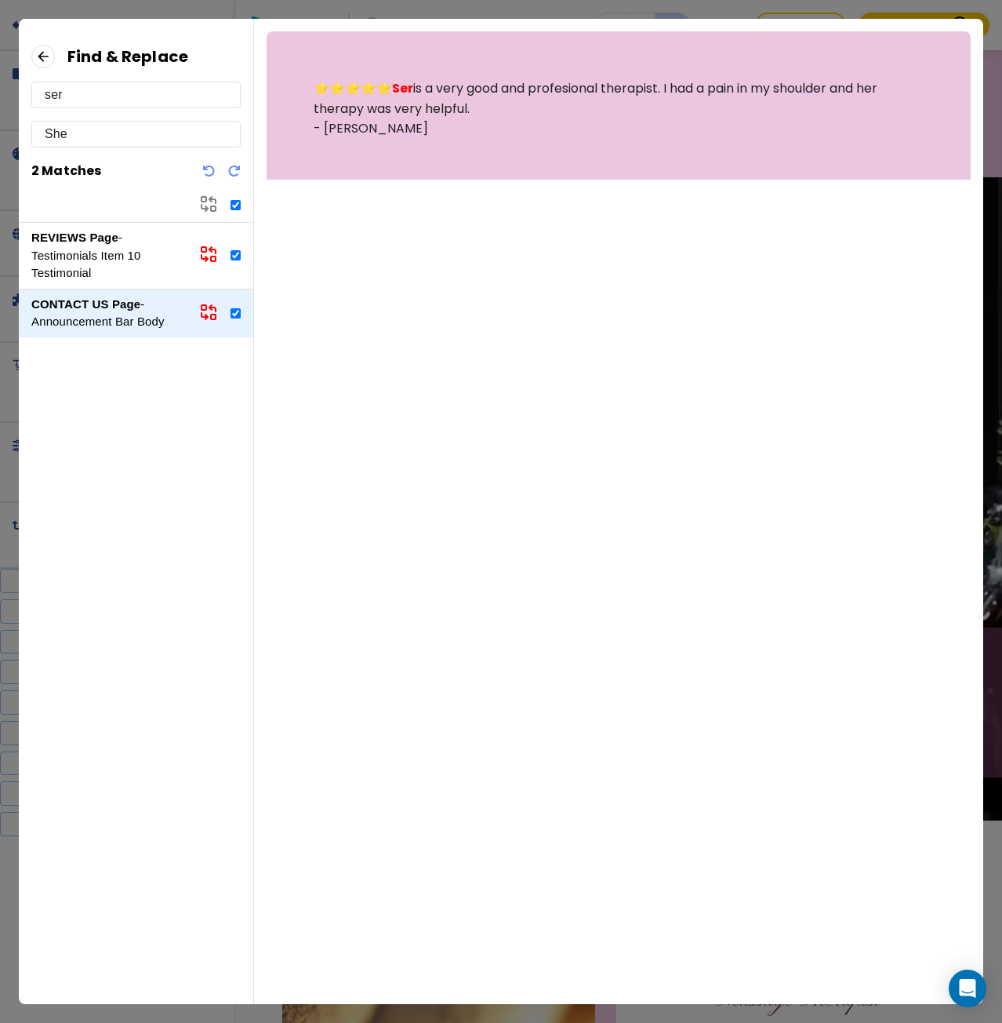
checkbox input "true"
click at [208, 202] on icon at bounding box center [208, 203] width 19 height 19
checkbox input "false"
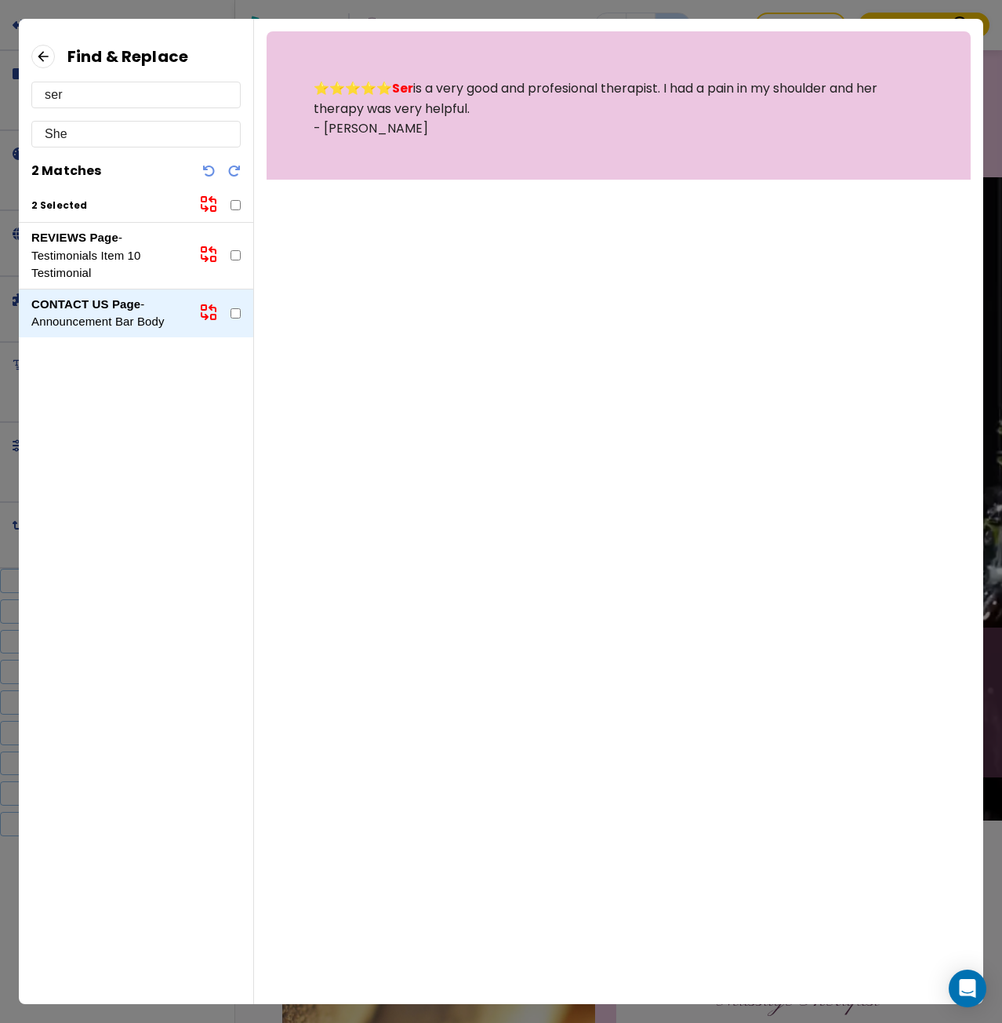
checkbox input "false"
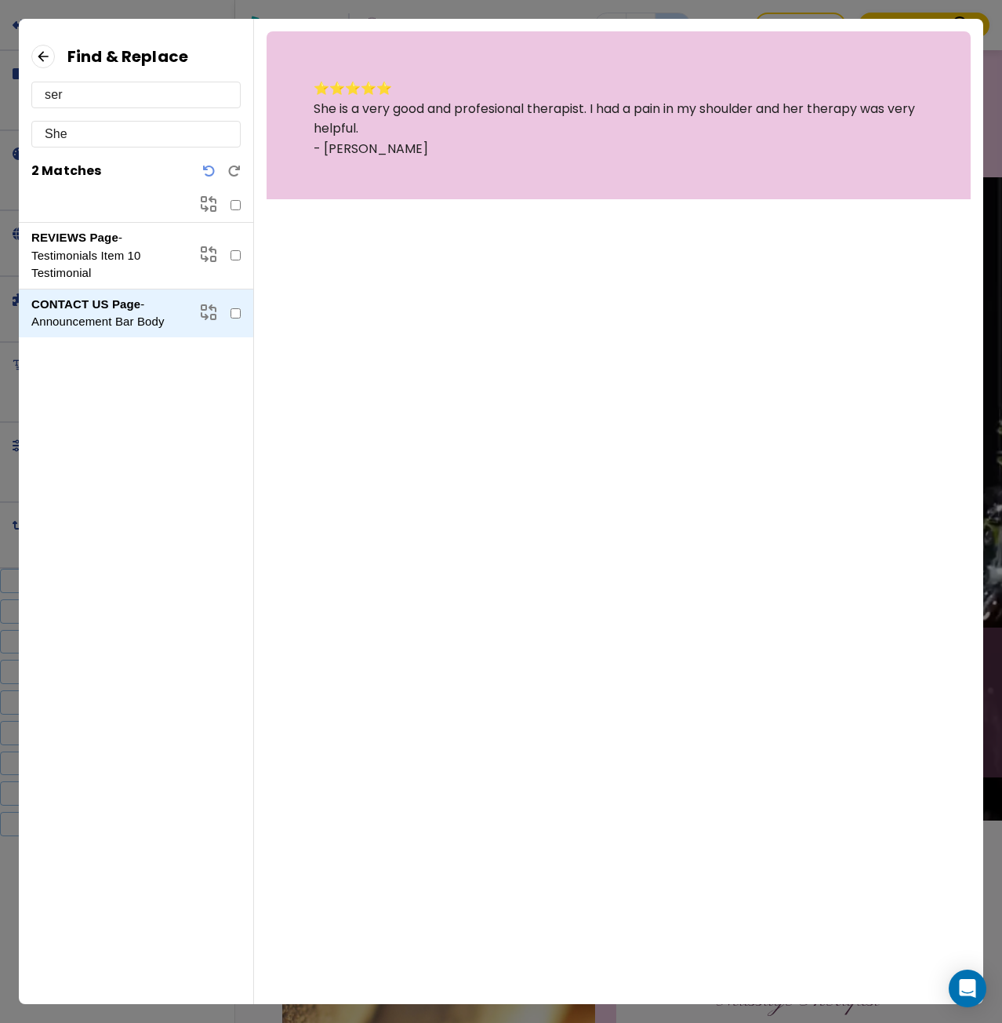
click at [116, 245] on p "REVIEWS Page - Testimonials Item 10 Testimonial" at bounding box center [108, 255] width 155 height 53
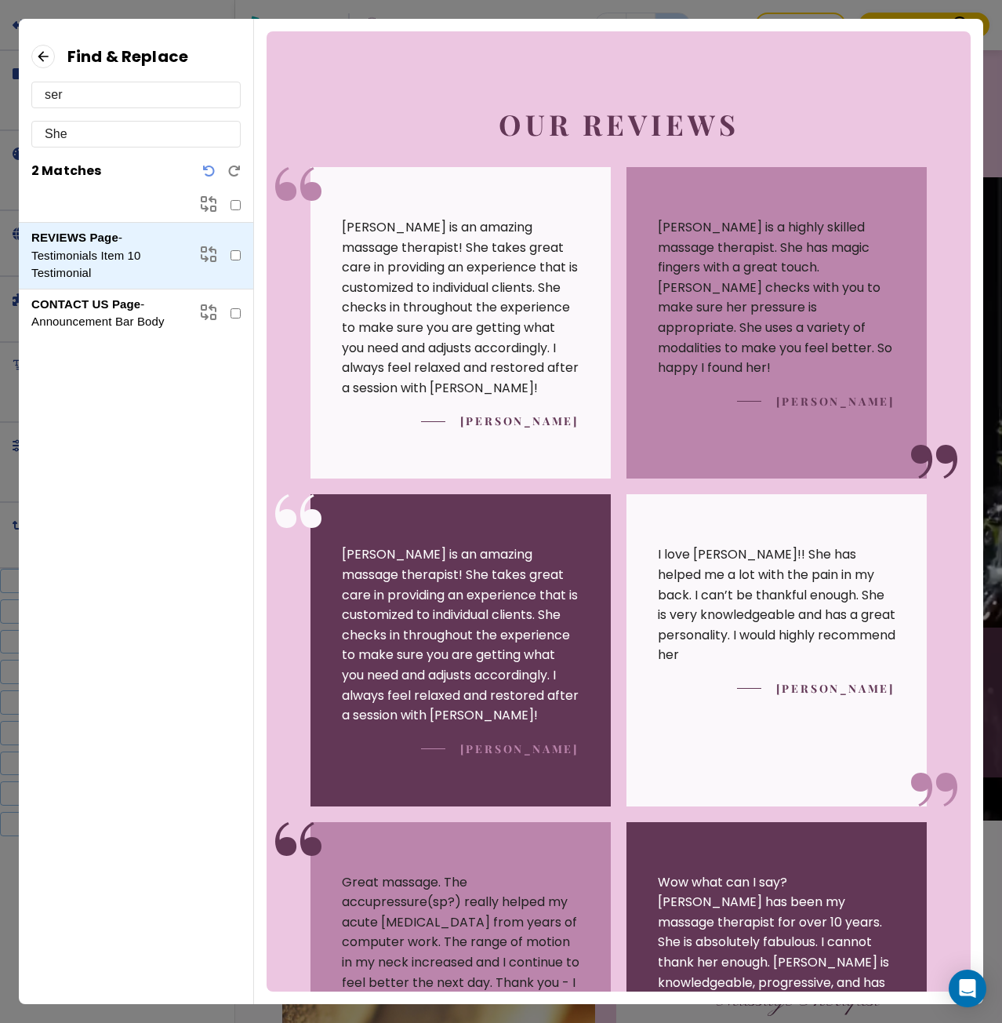
click at [38, 64] on icon at bounding box center [43, 57] width 24 height 24
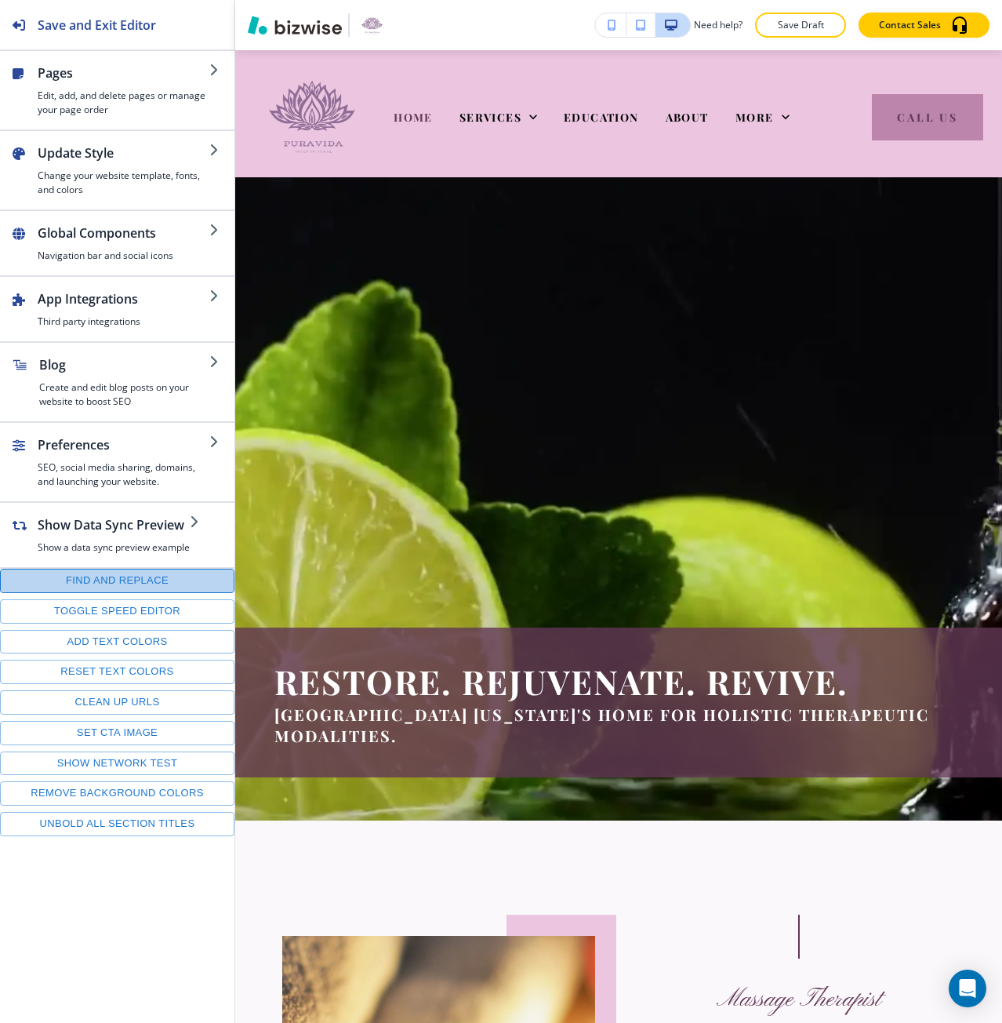
click at [202, 573] on button "Find and replace" at bounding box center [117, 581] width 234 height 24
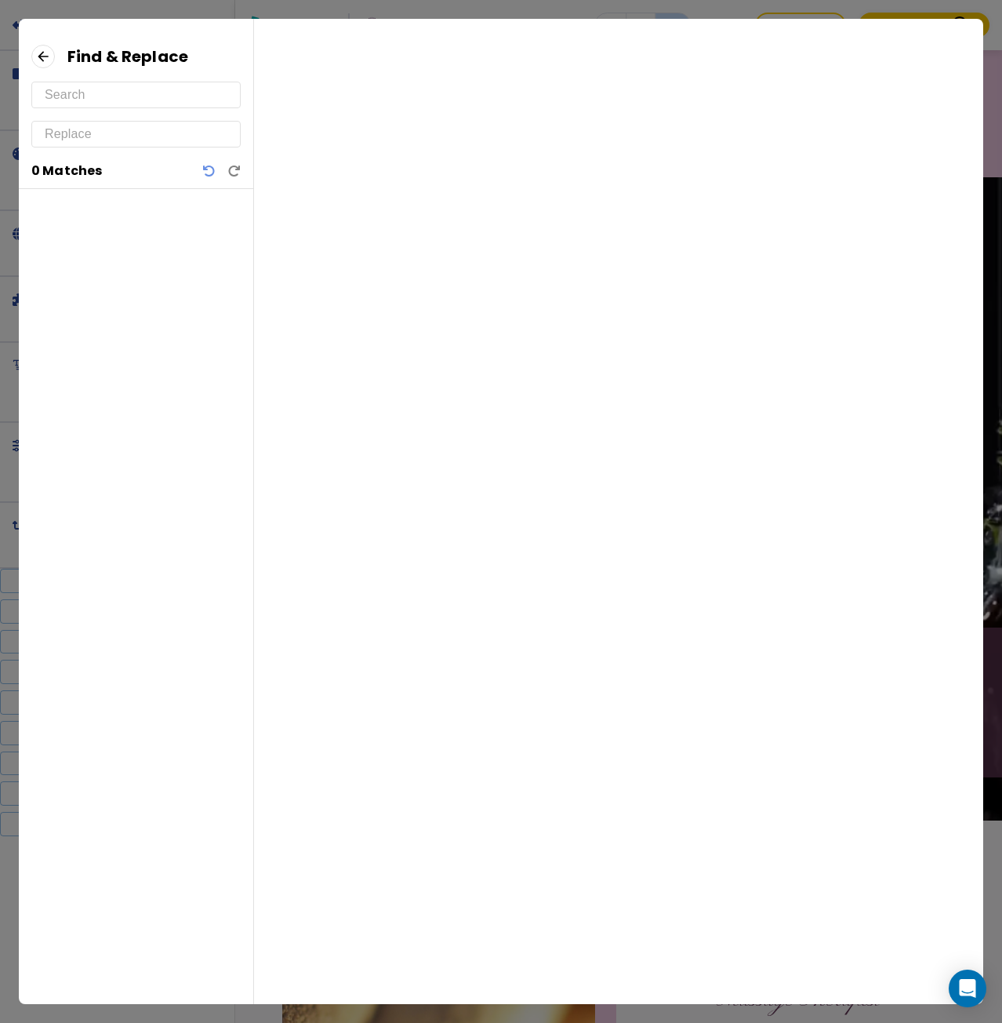
click at [113, 103] on input "text" at bounding box center [136, 94] width 183 height 25
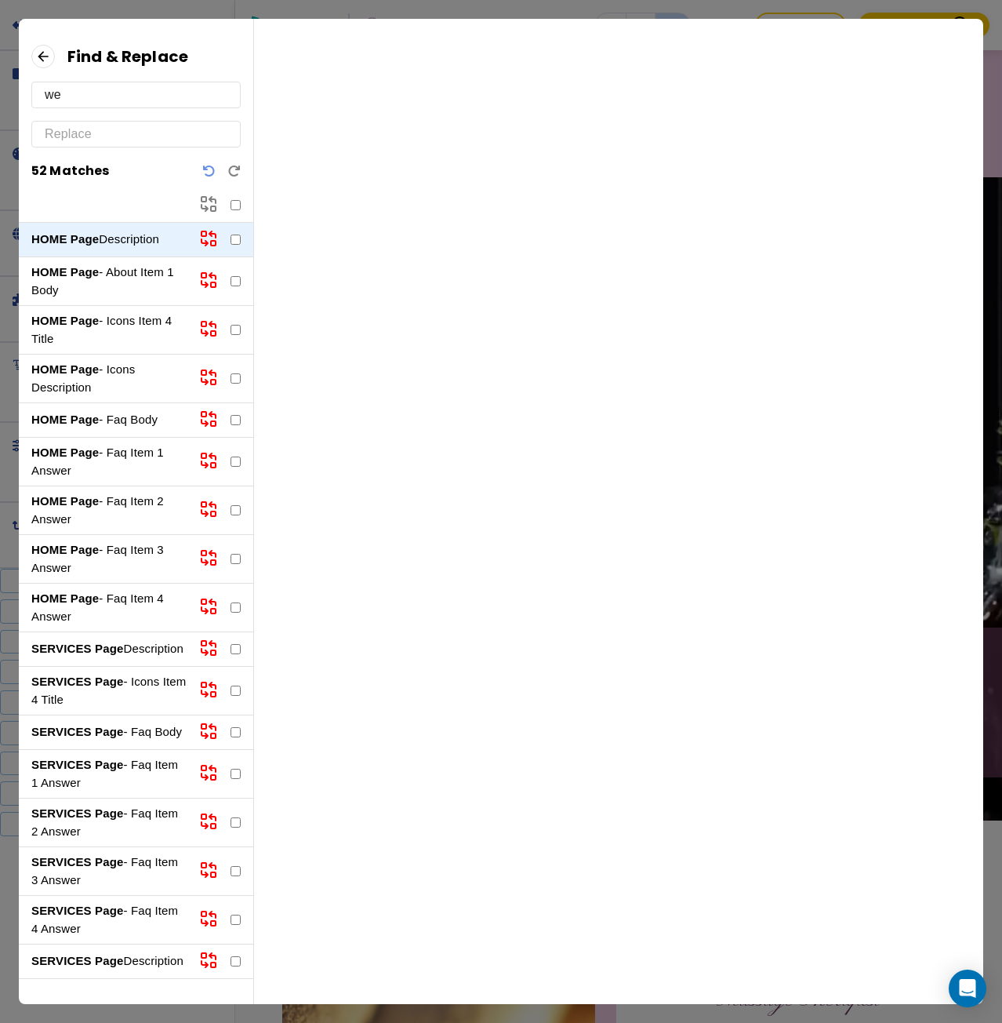
click at [100, 283] on p "HOME Page - About Item 1 Body" at bounding box center [108, 280] width 155 height 35
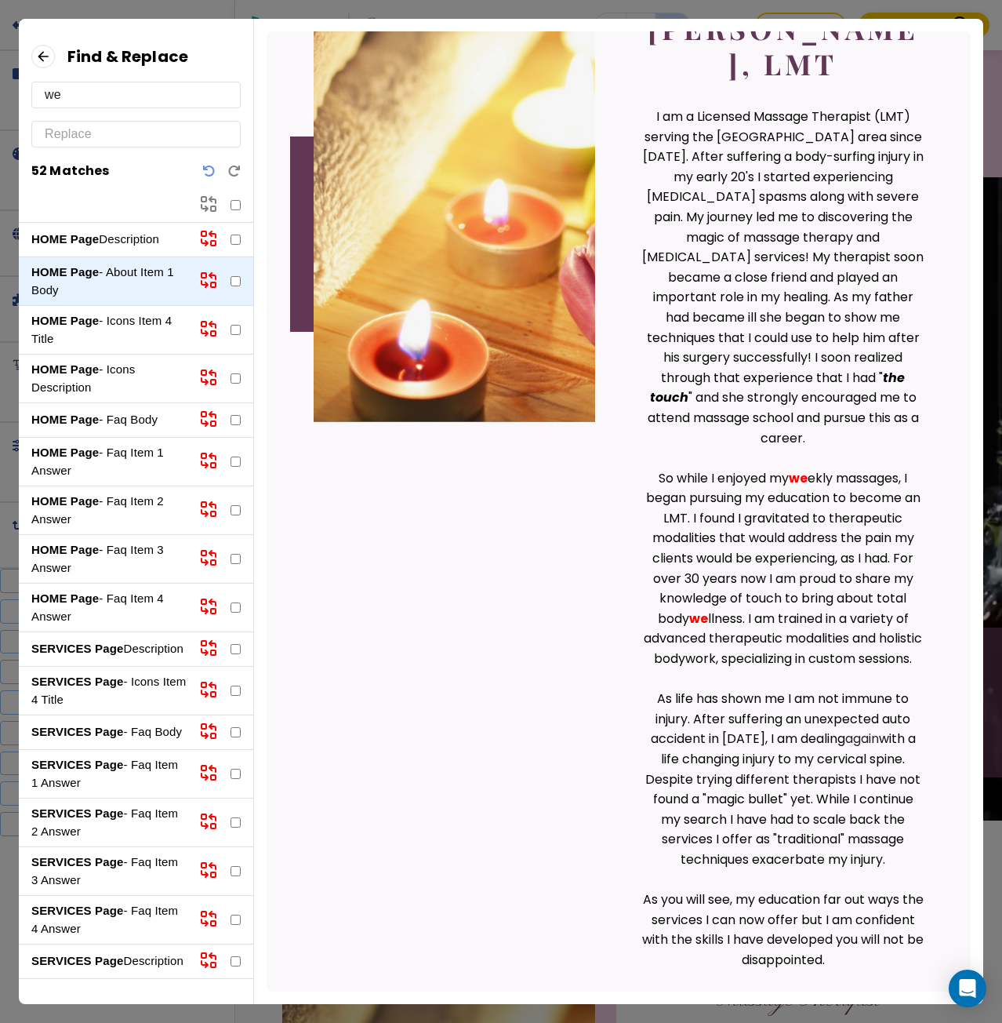
scroll to position [227, 0]
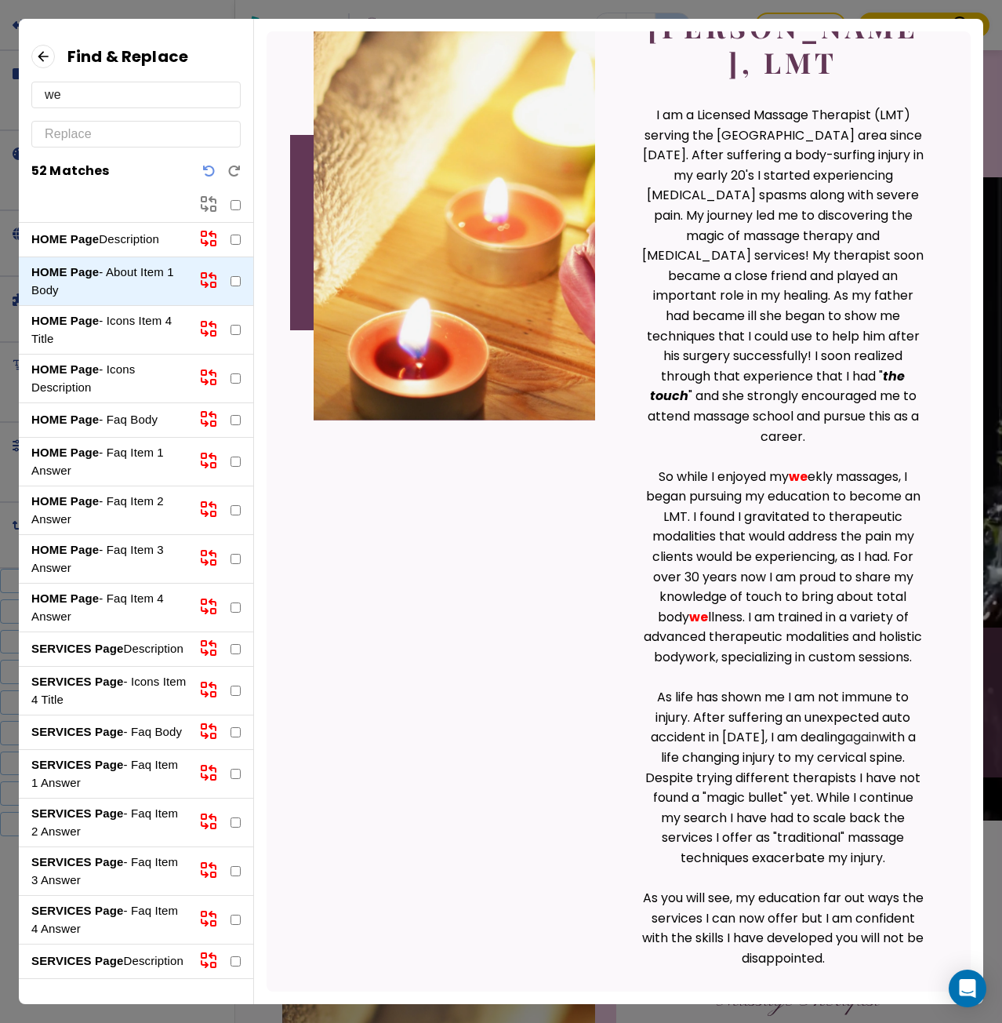
click at [104, 325] on p "HOME Page - Icons Item 4 Title" at bounding box center [108, 329] width 155 height 35
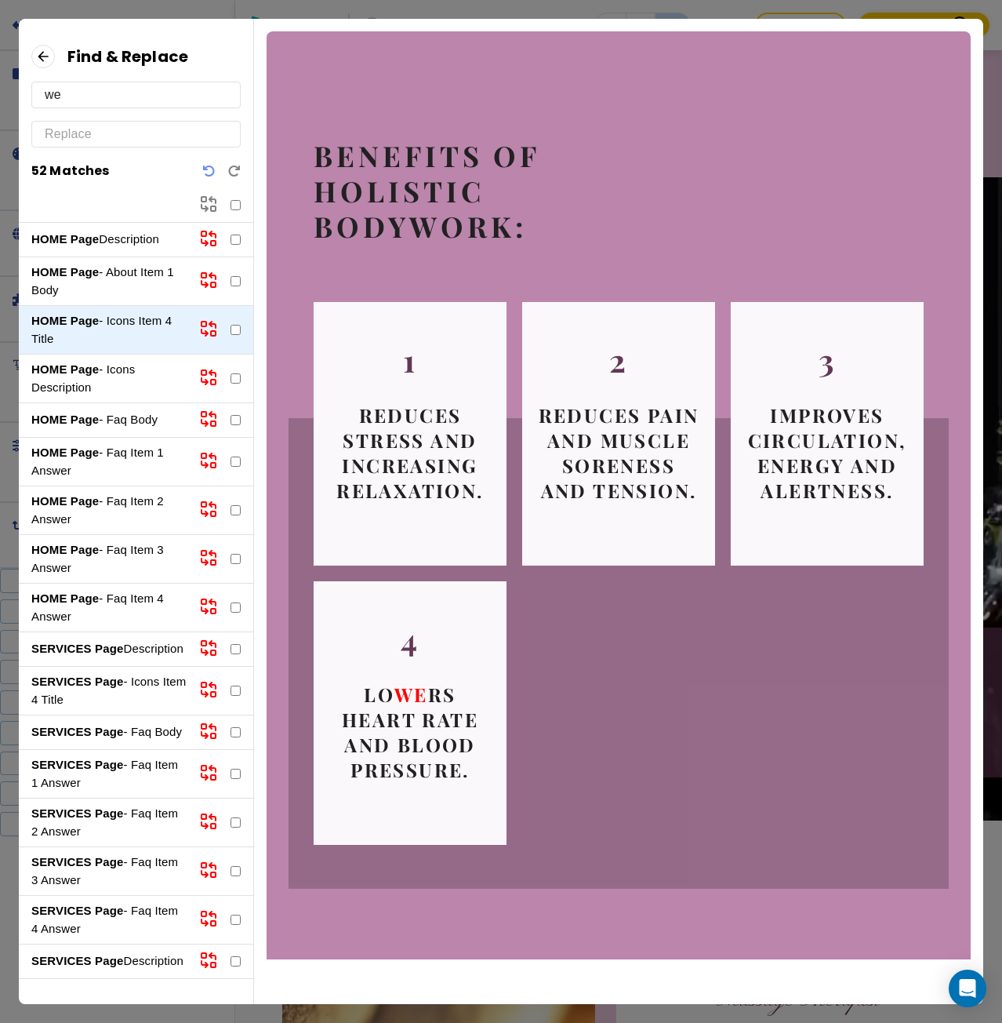
scroll to position [0, 0]
click at [48, 100] on input "we" at bounding box center [136, 94] width 183 height 25
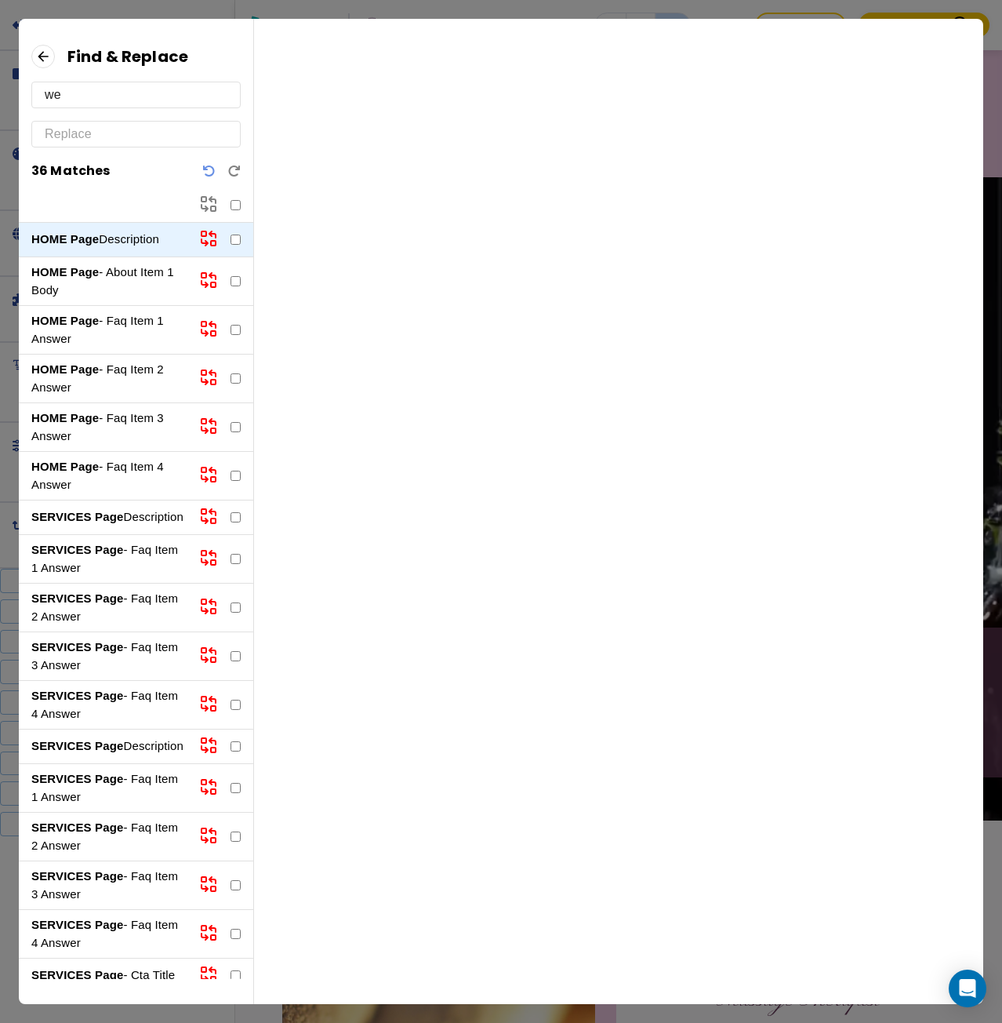
click at [125, 268] on p "HOME Page - About Item 1 Body" at bounding box center [108, 280] width 155 height 35
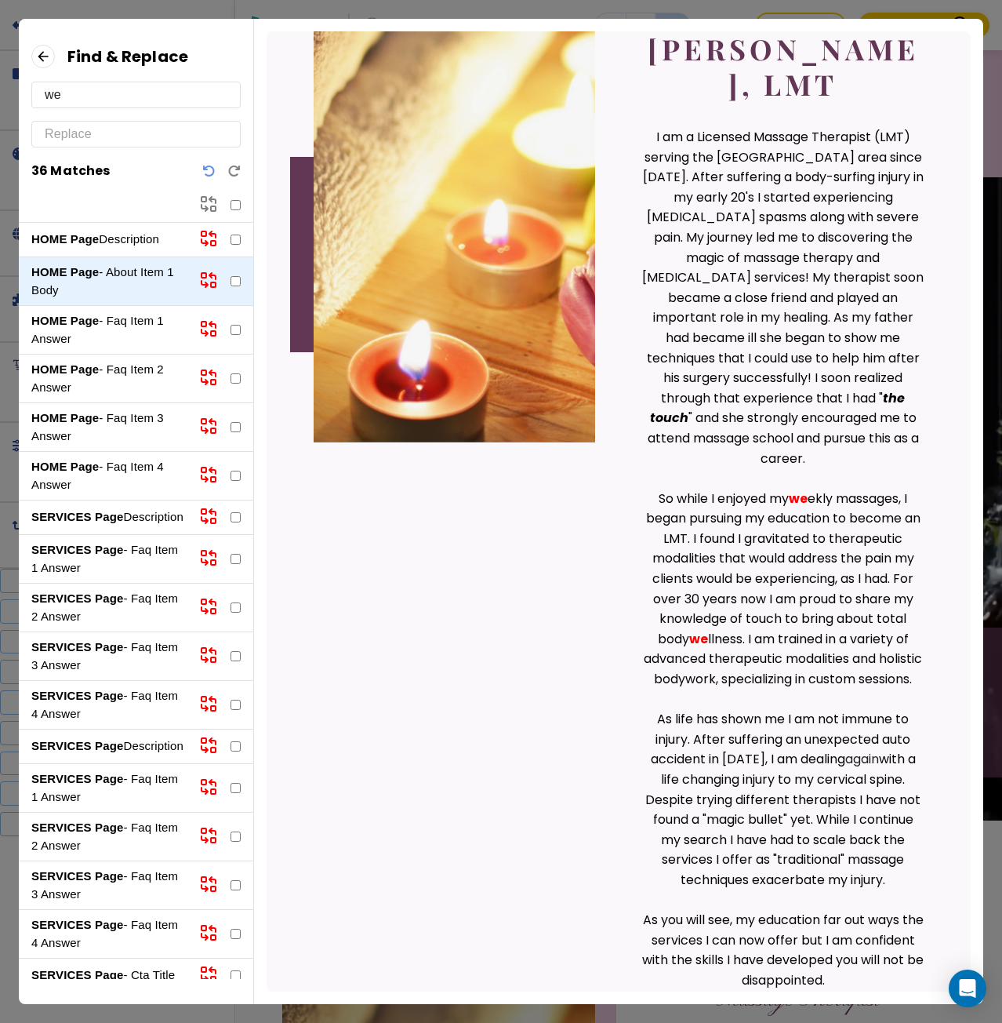
scroll to position [227, 0]
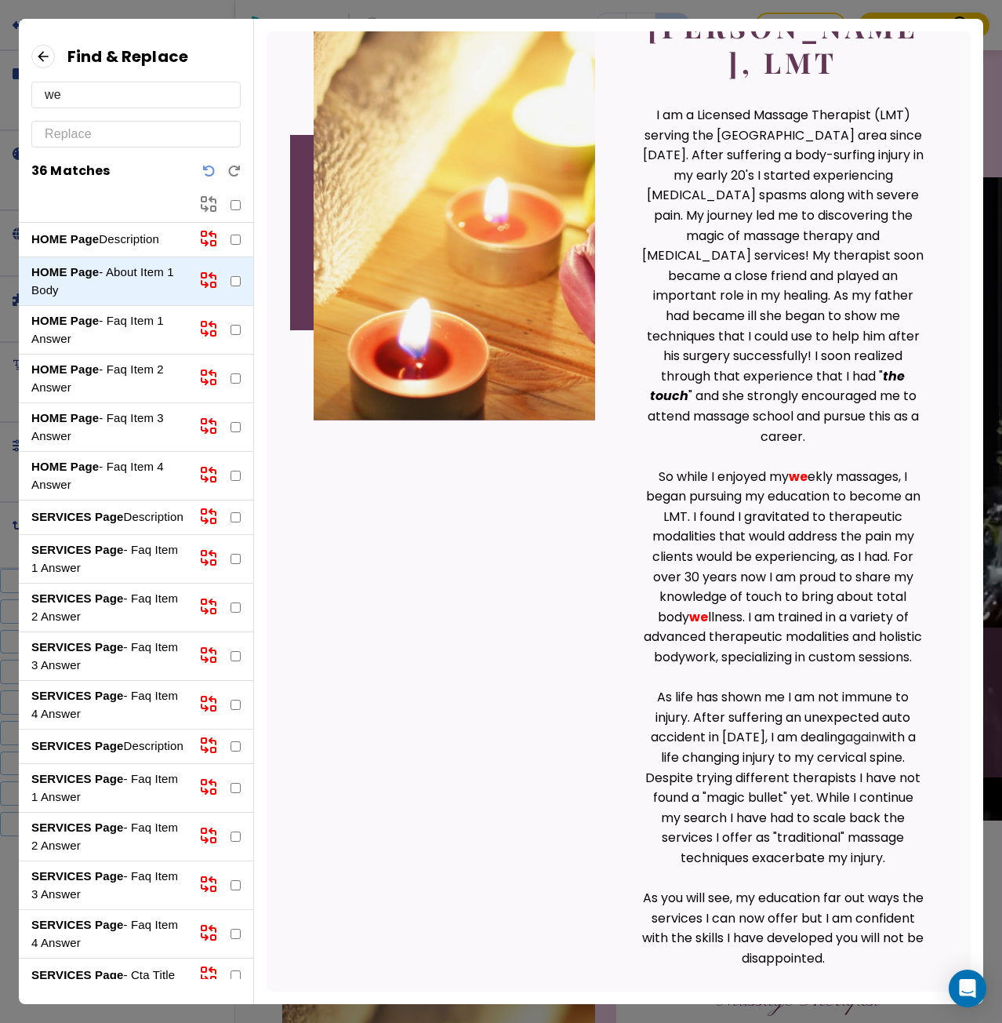
click at [126, 331] on p "HOME Page - Faq Item 1 Answer" at bounding box center [108, 329] width 155 height 35
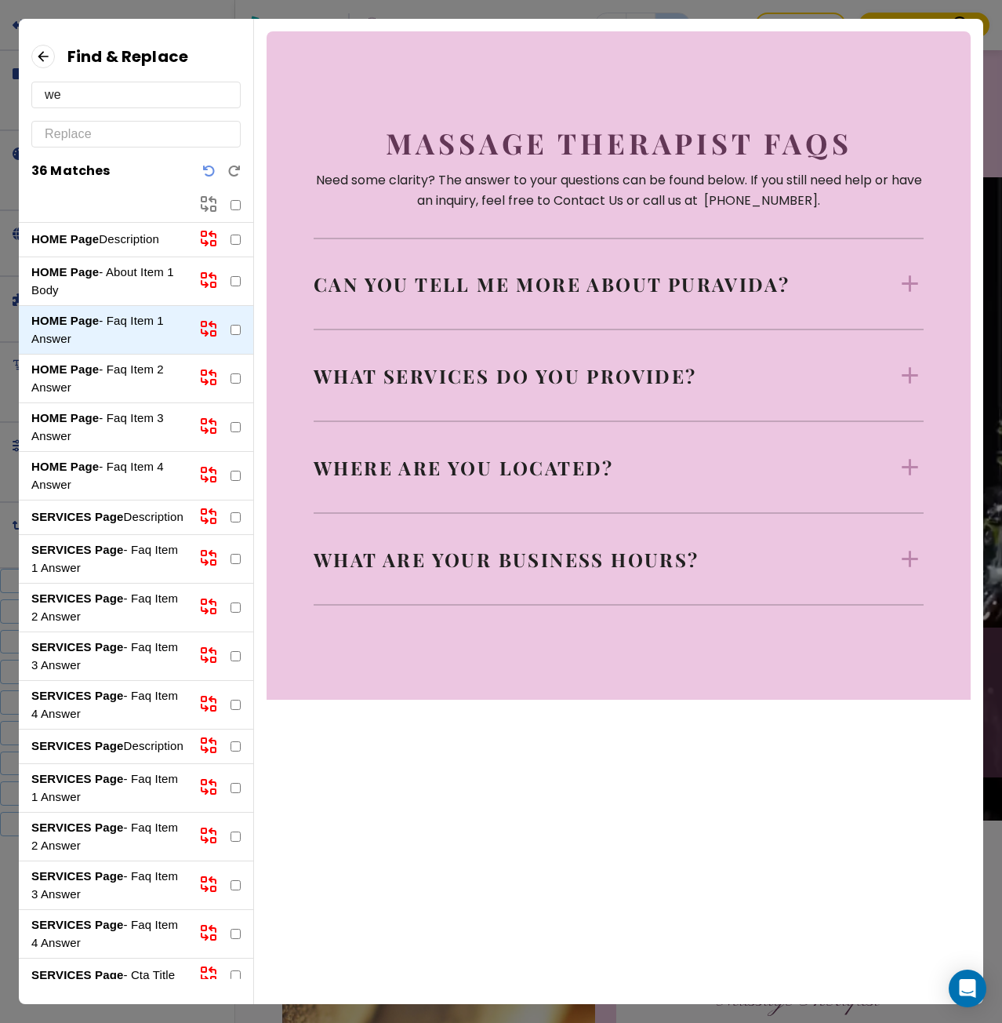
scroll to position [58, 0]
click at [554, 289] on p "Can you tell me more about PuraVida?" at bounding box center [552, 283] width 476 height 25
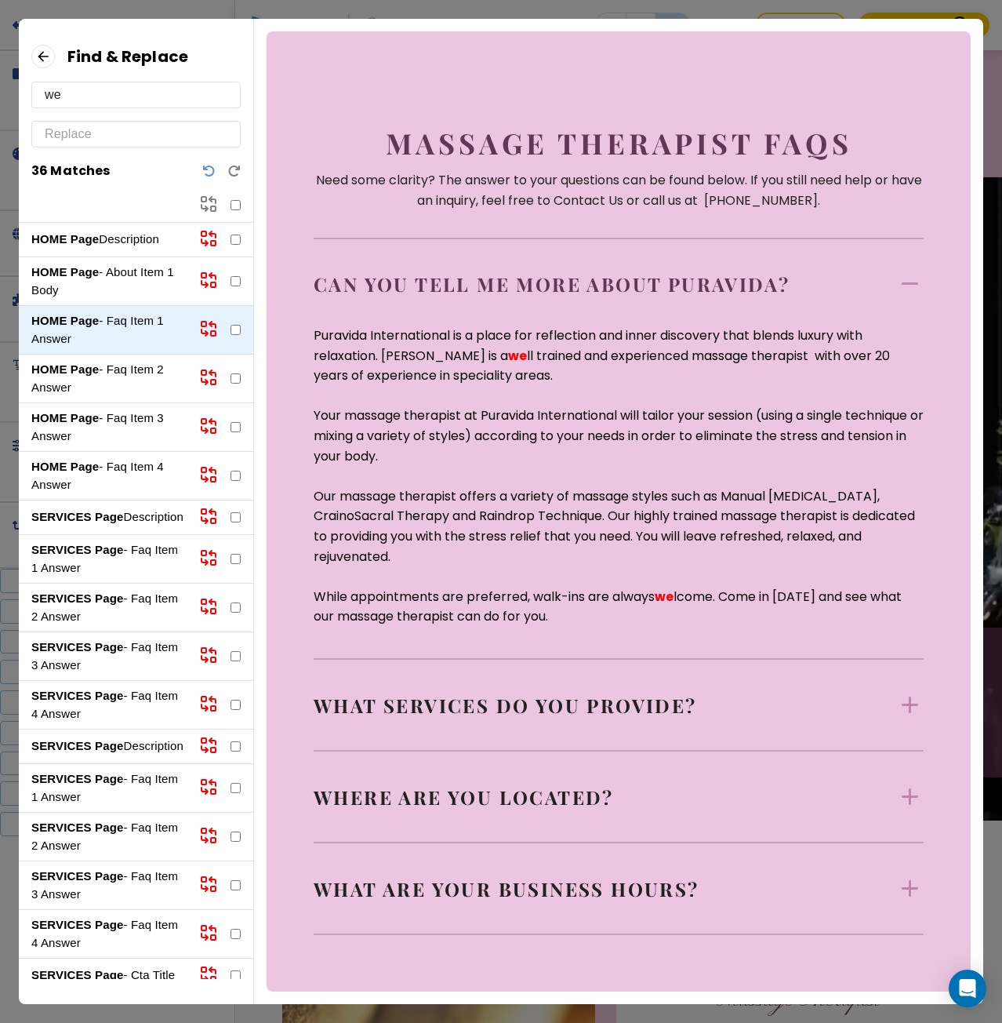
scroll to position [0, 0]
click at [576, 696] on p "What services do you provide?" at bounding box center [505, 704] width 383 height 25
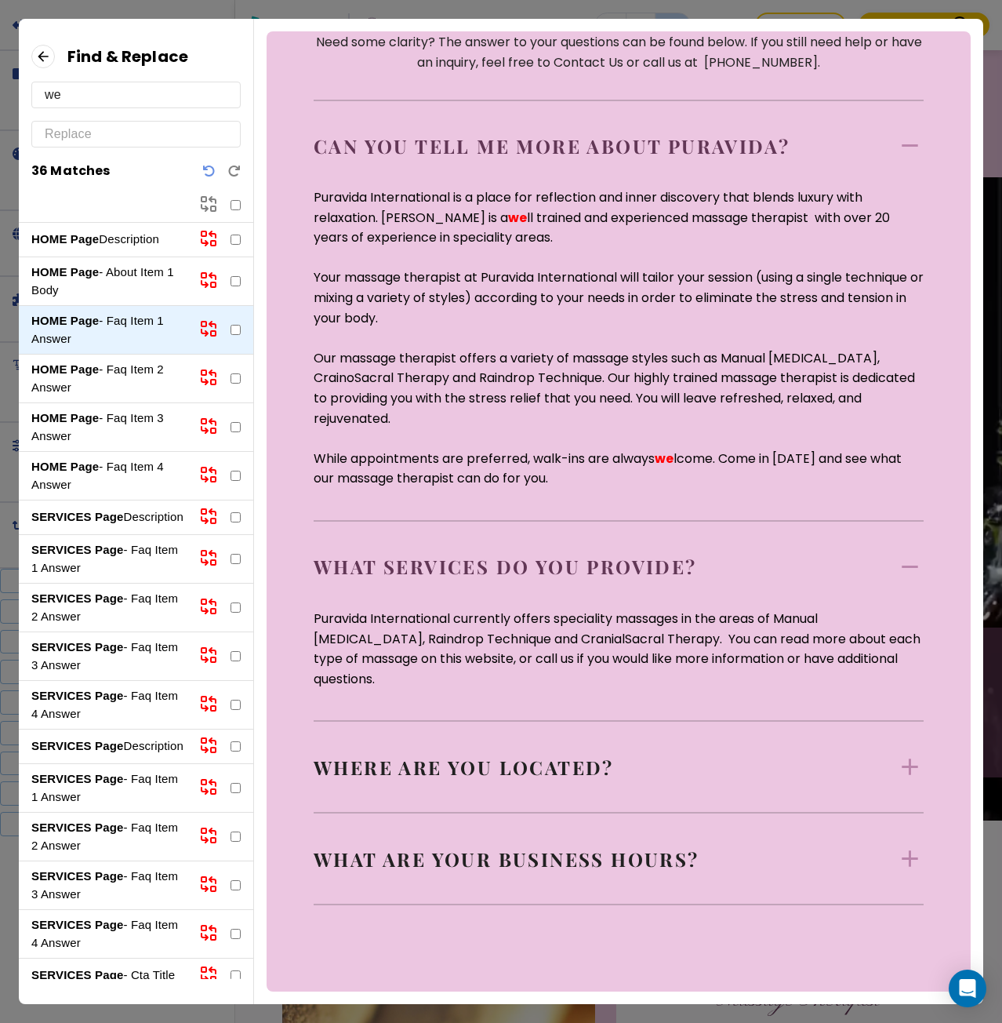
scroll to position [146, 0]
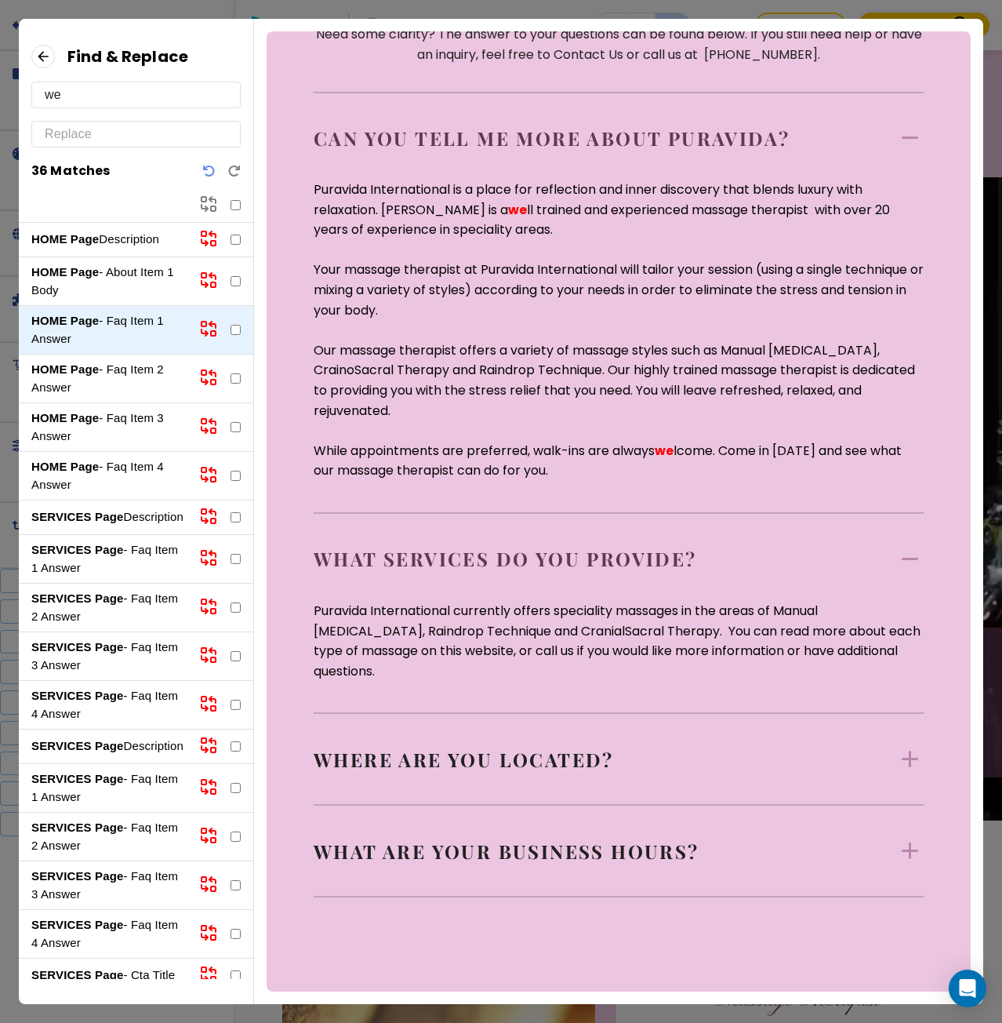
click at [152, 371] on p "HOME Page - Faq Item 2 Answer" at bounding box center [108, 378] width 155 height 35
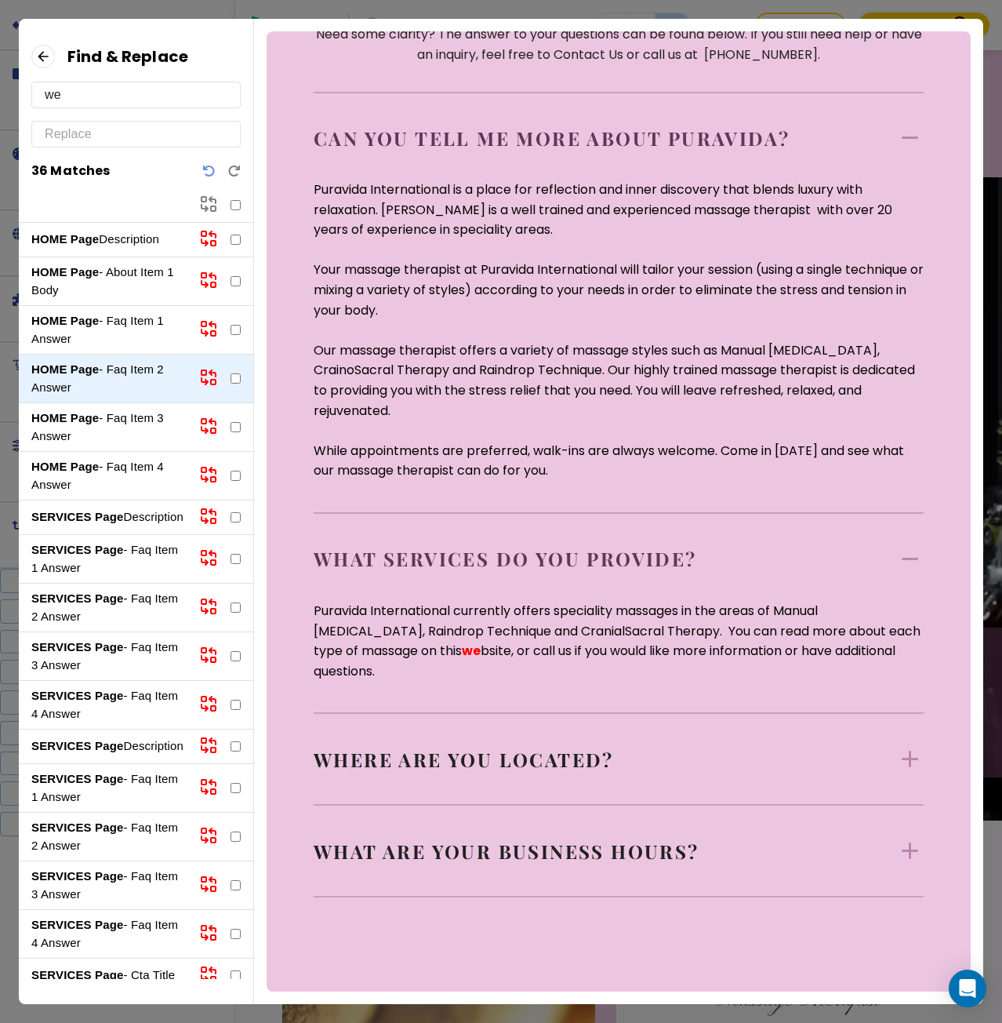
click at [531, 747] on p "Where are you located?" at bounding box center [464, 759] width 300 height 25
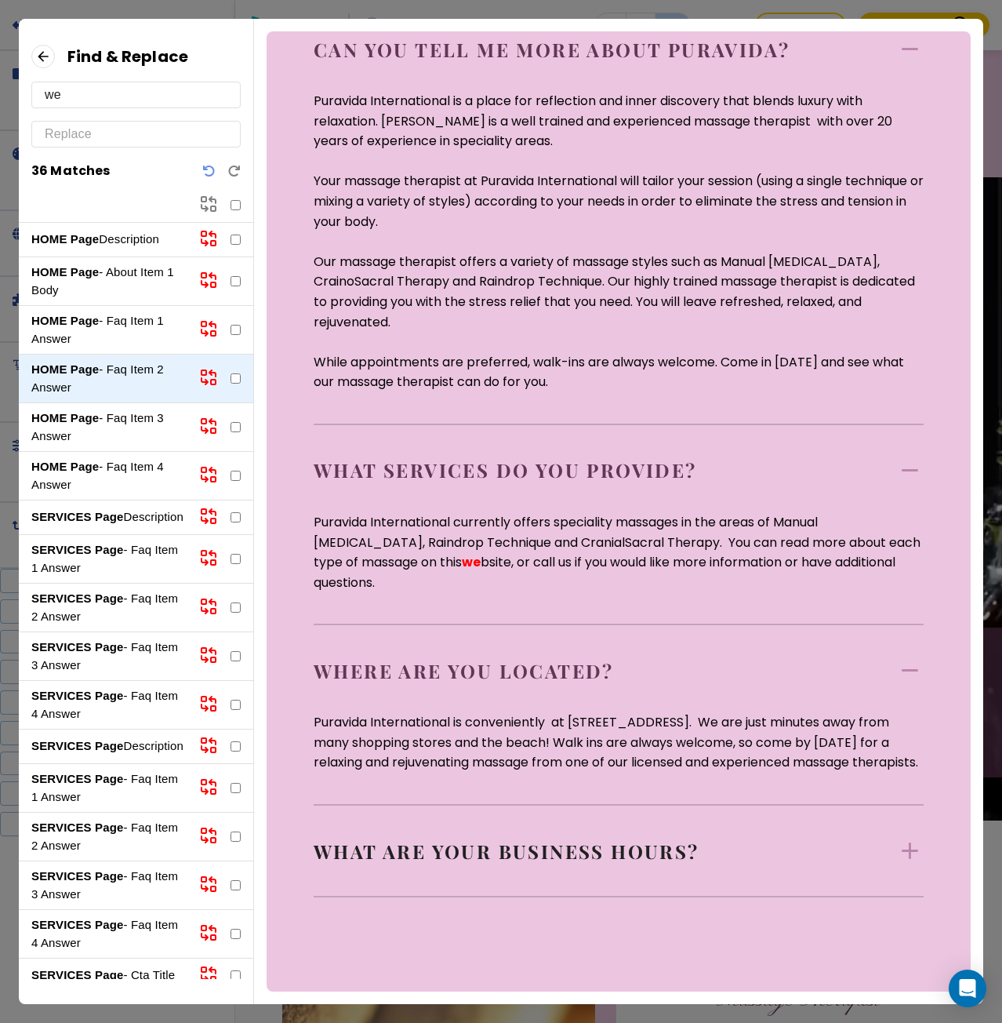
click at [531, 848] on p "What are your business hours?" at bounding box center [507, 850] width 386 height 25
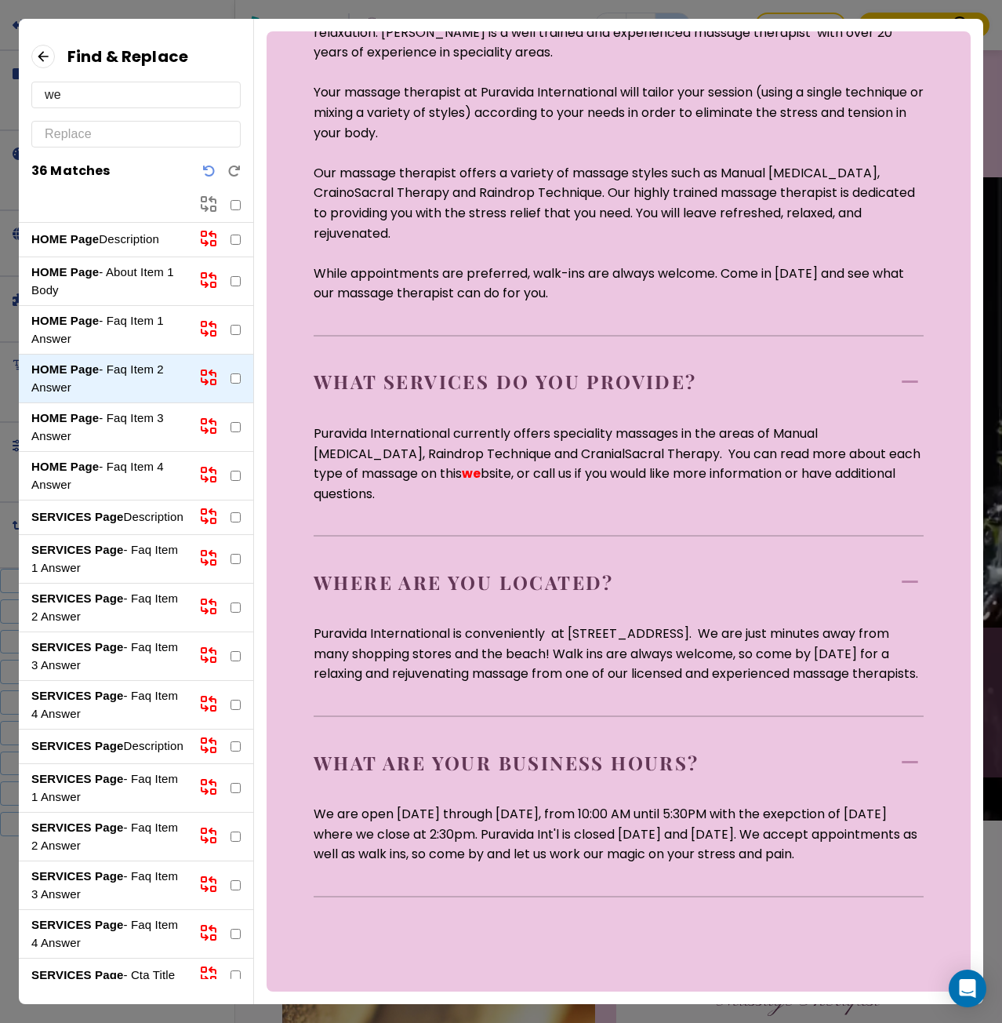
scroll to position [363, 0]
click at [129, 410] on p "HOME Page - Faq Item 3 Answer" at bounding box center [108, 426] width 155 height 35
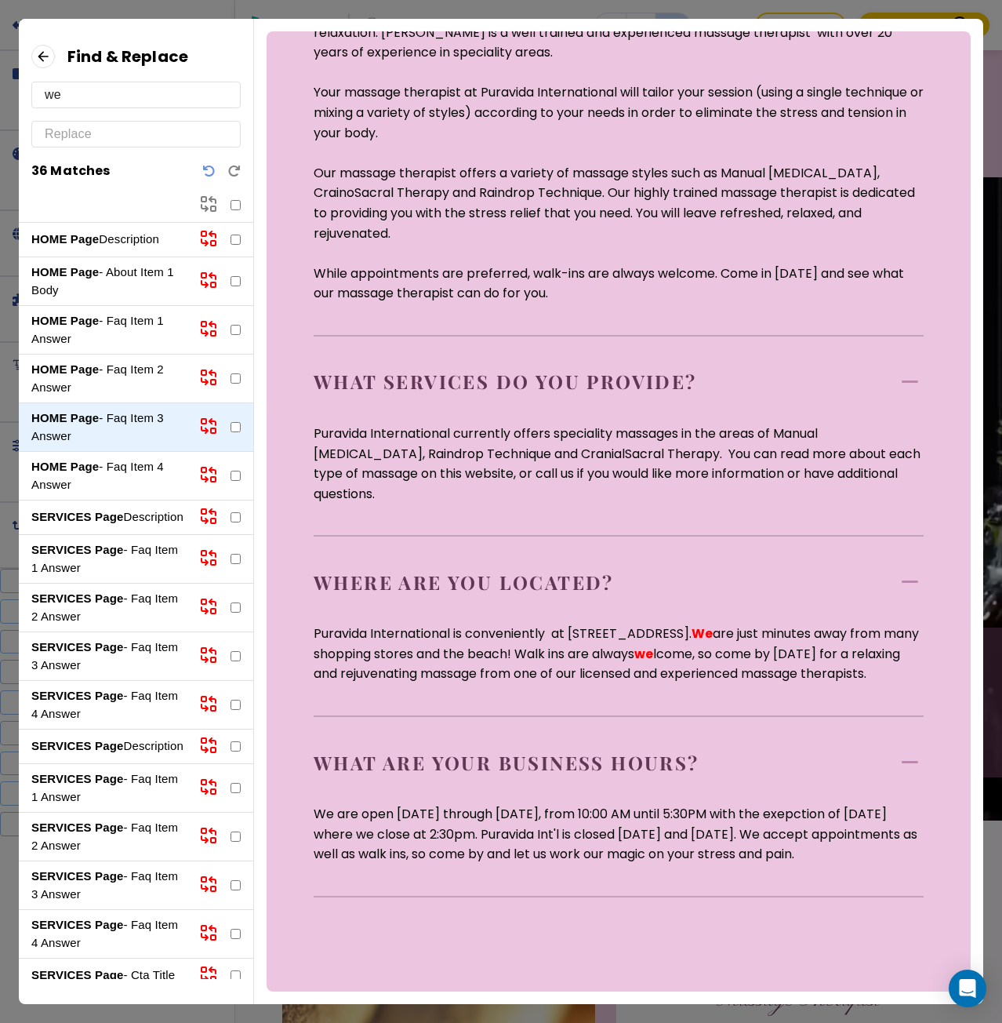
click at [127, 476] on p "HOME Page - Faq Item 4 Answer" at bounding box center [108, 475] width 155 height 35
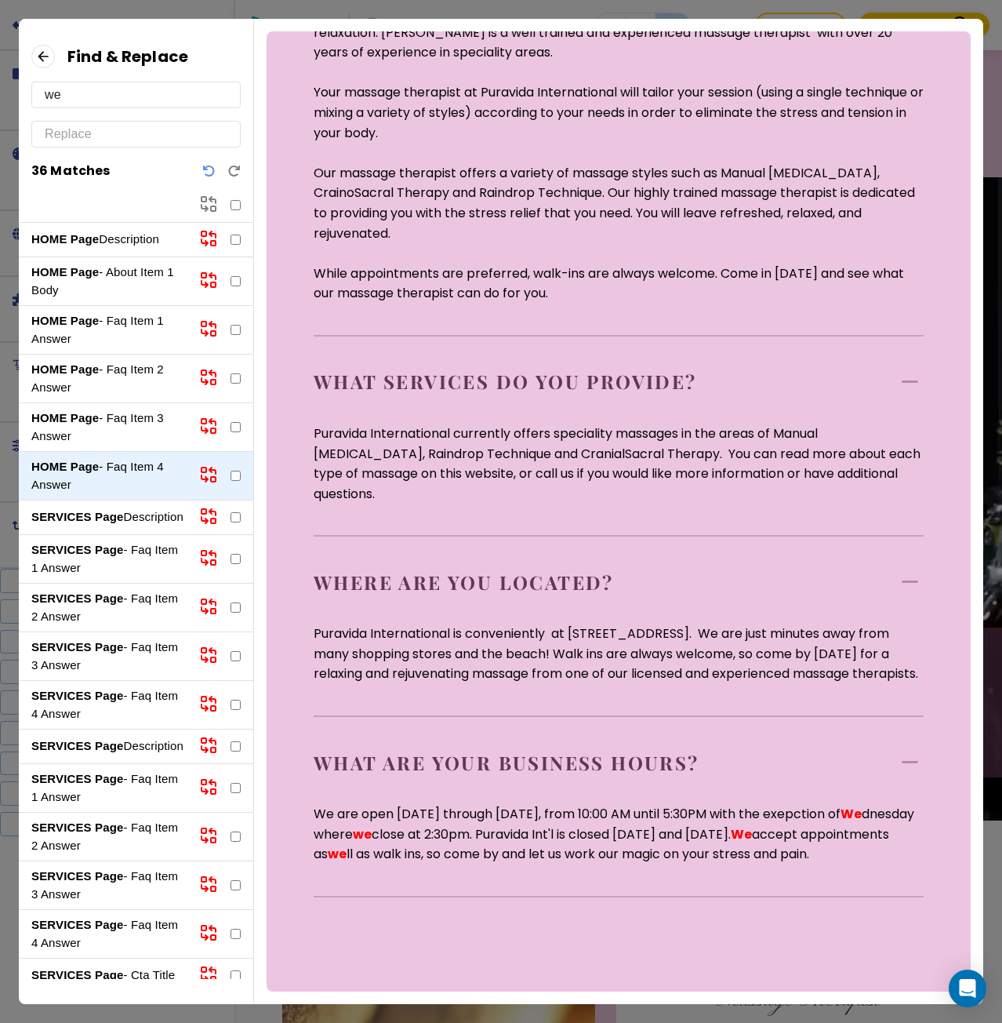
click at [104, 521] on strong "SERVICES Page" at bounding box center [77, 516] width 92 height 13
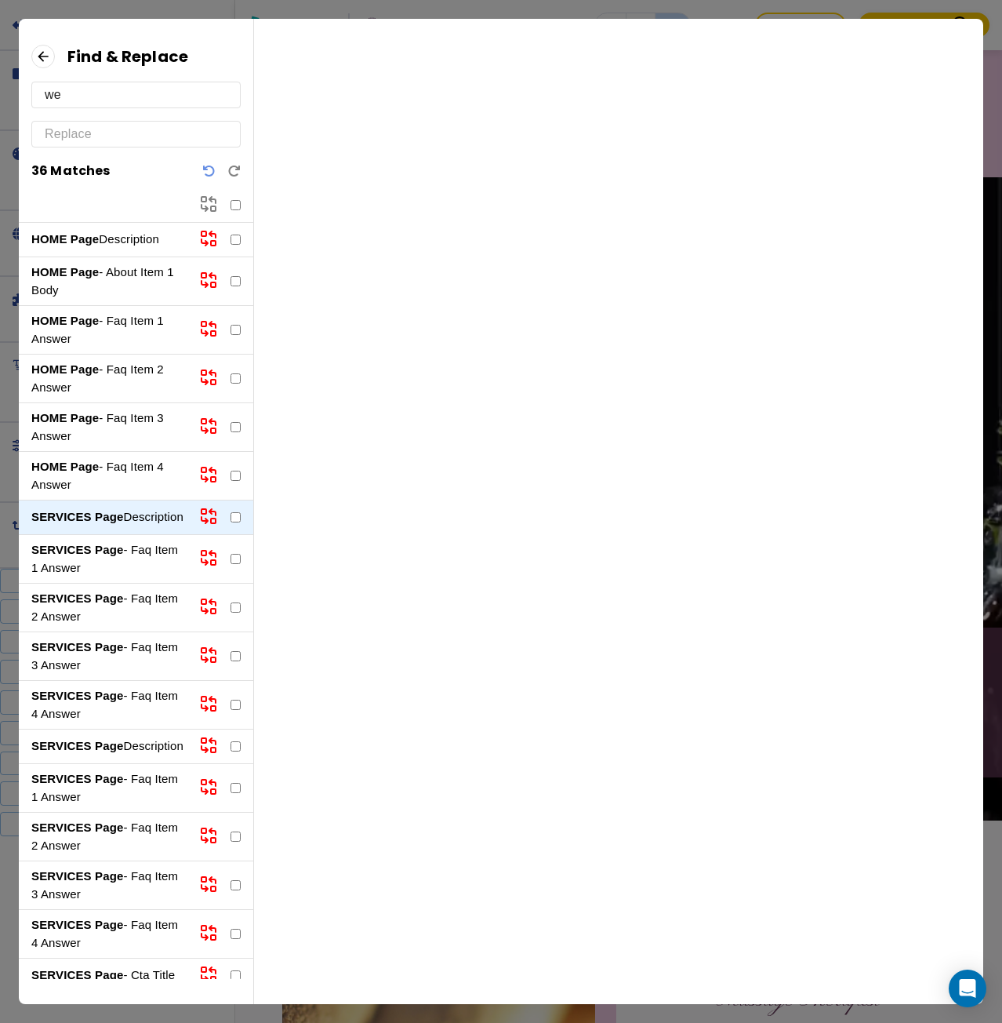
click at [127, 564] on p "SERVICES Page - Faq Item 1 Answer" at bounding box center [108, 558] width 155 height 35
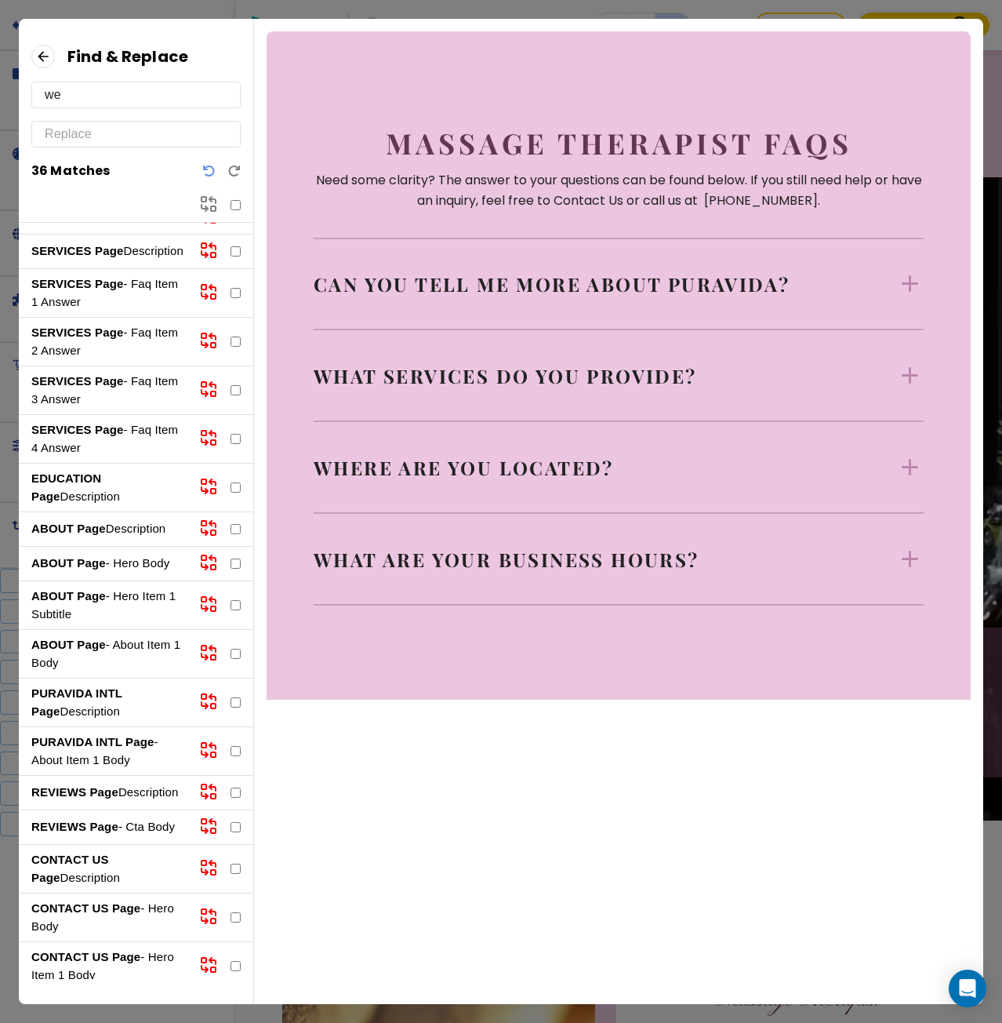
scroll to position [784, 0]
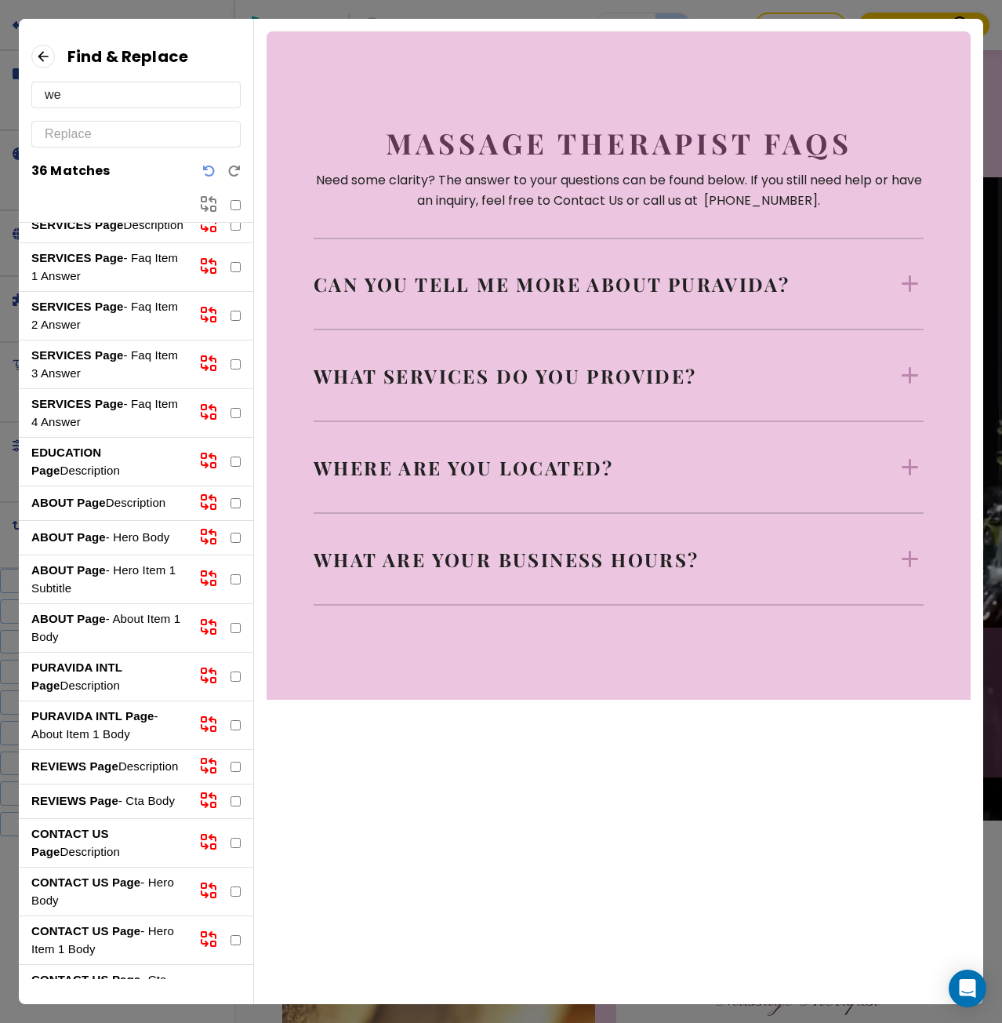
click at [142, 547] on p "ABOUT Page - Hero Body" at bounding box center [108, 538] width 155 height 18
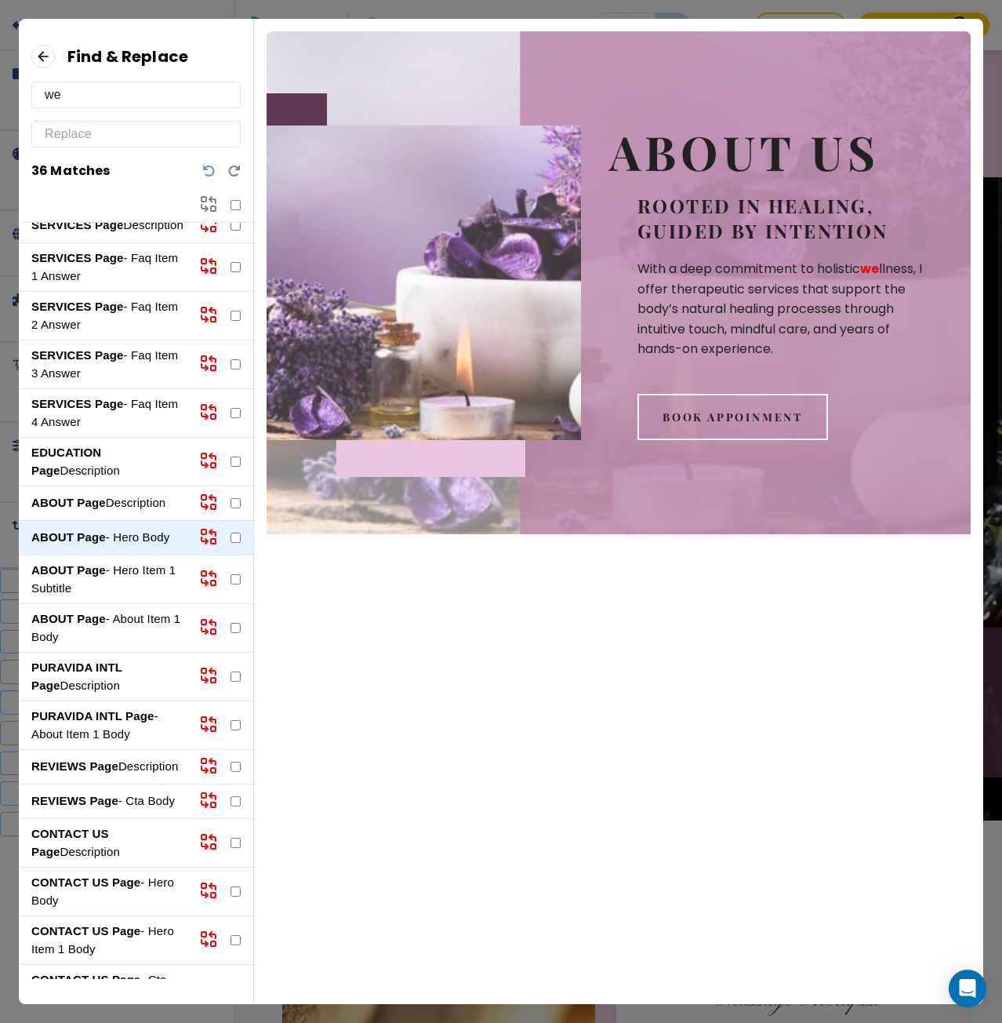
click at [136, 597] on p "ABOUT Page - Hero Item 1 Subtitle" at bounding box center [108, 578] width 155 height 35
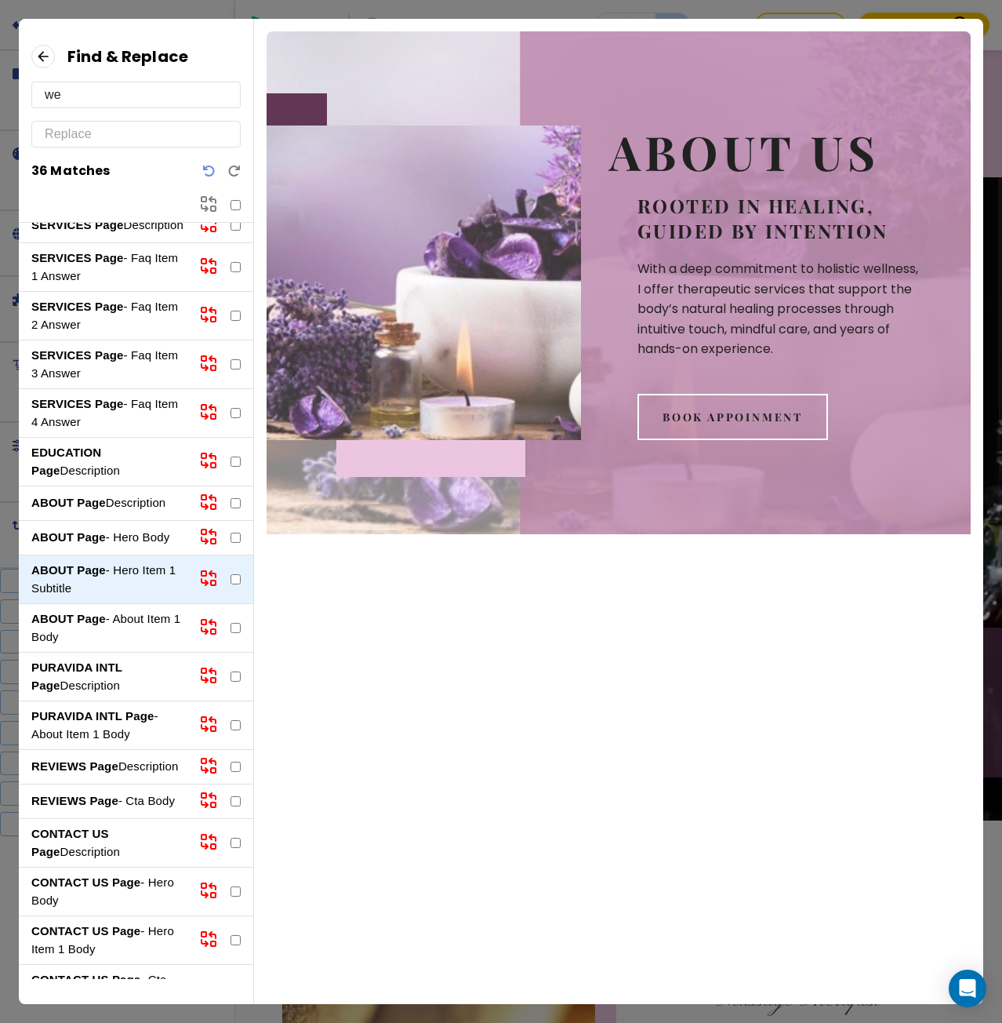
click at [136, 645] on p "ABOUT Page - About Item 1 Body" at bounding box center [108, 627] width 155 height 35
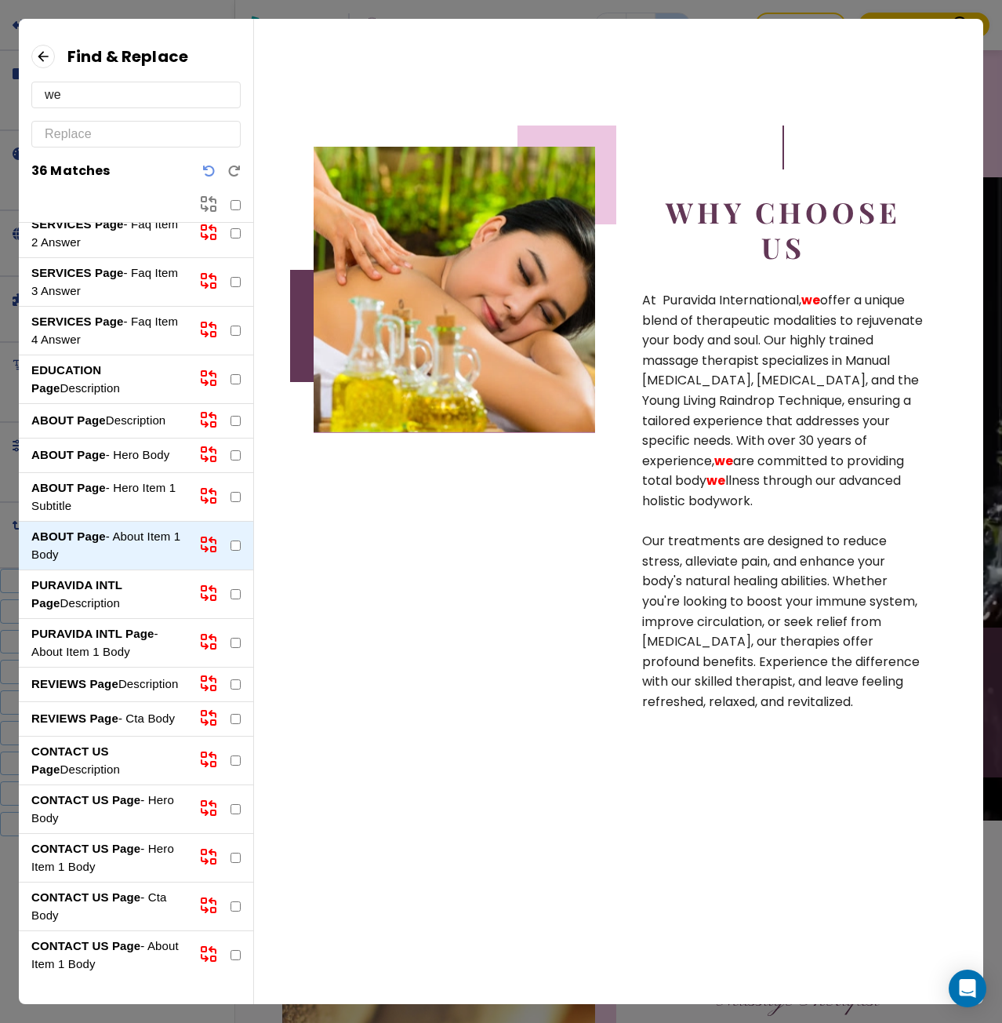
scroll to position [941, 0]
click at [110, 586] on p "PURAVIDA INTL Page Description" at bounding box center [108, 593] width 155 height 35
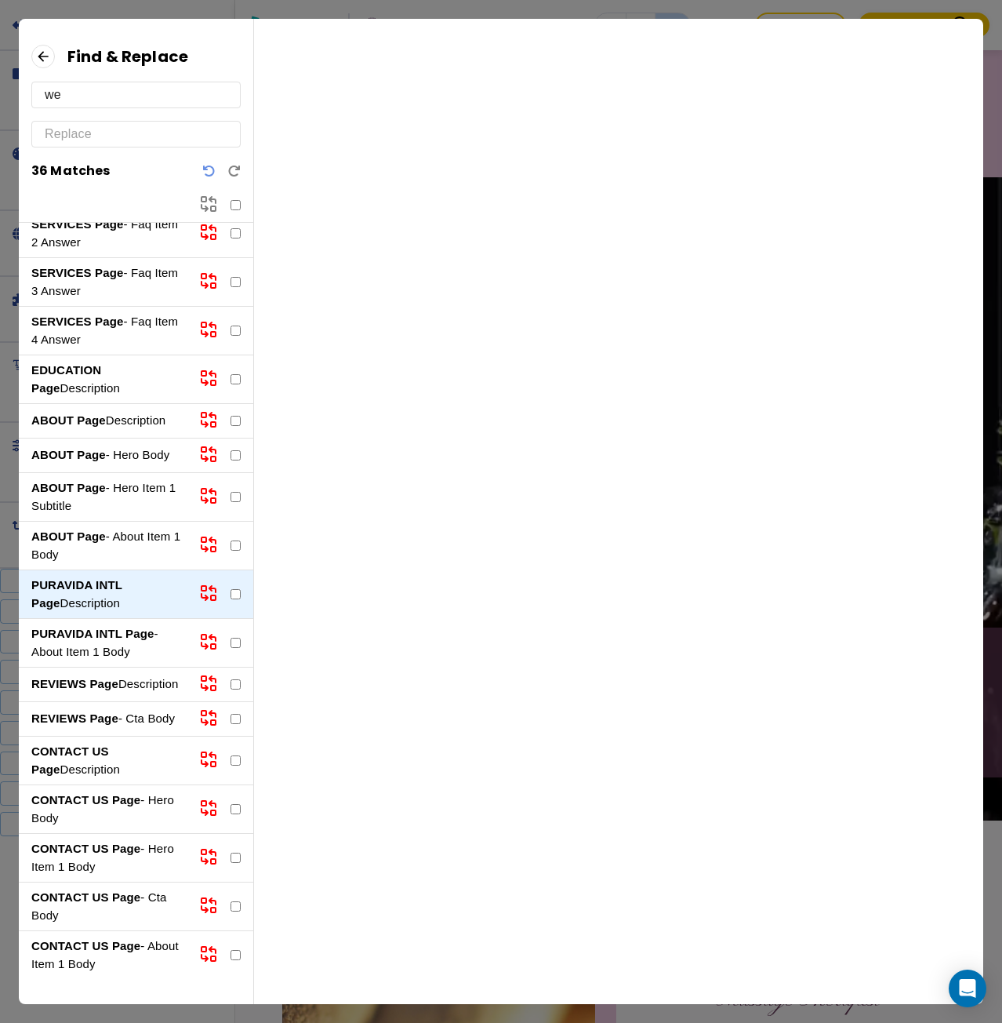
click at [113, 625] on p "PURAVIDA INTL Page - About Item 1 Body" at bounding box center [108, 642] width 155 height 35
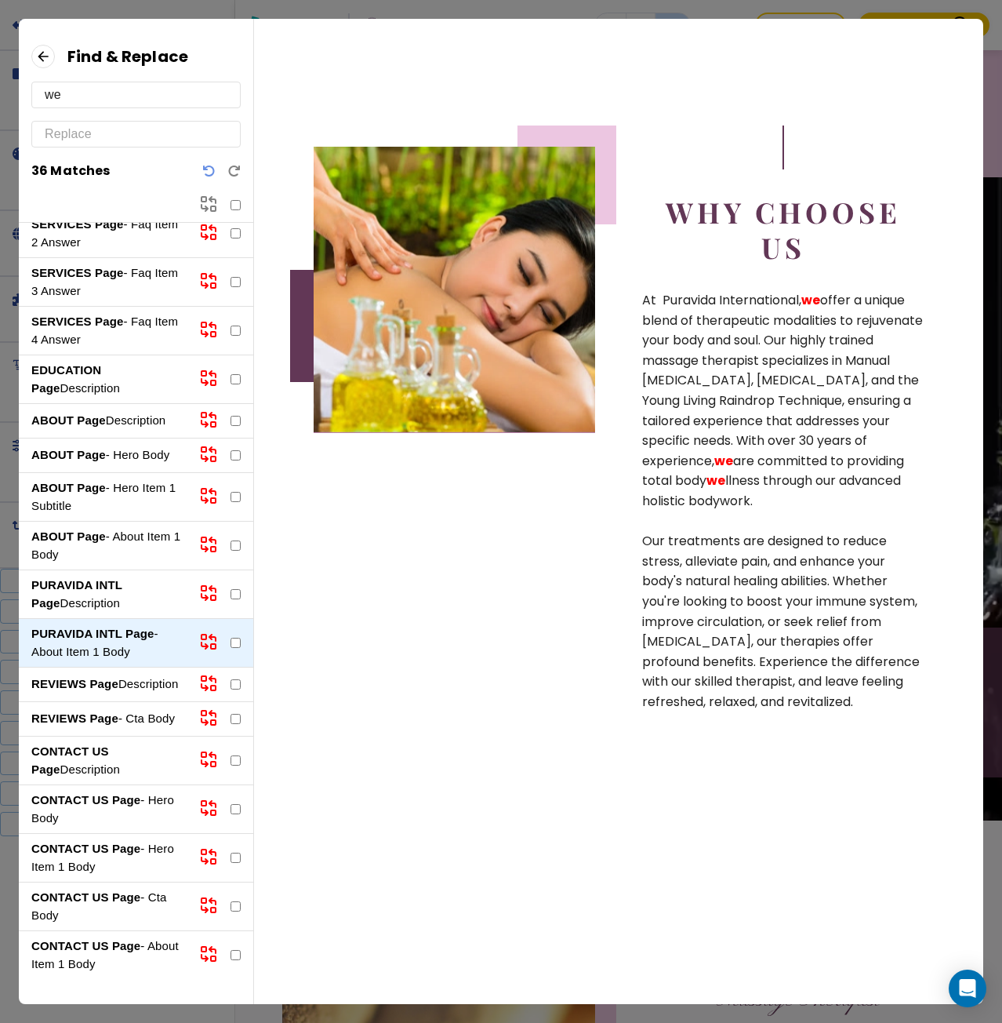
scroll to position [951, 0]
click at [113, 675] on p "REVIEWS Page Description" at bounding box center [108, 684] width 155 height 18
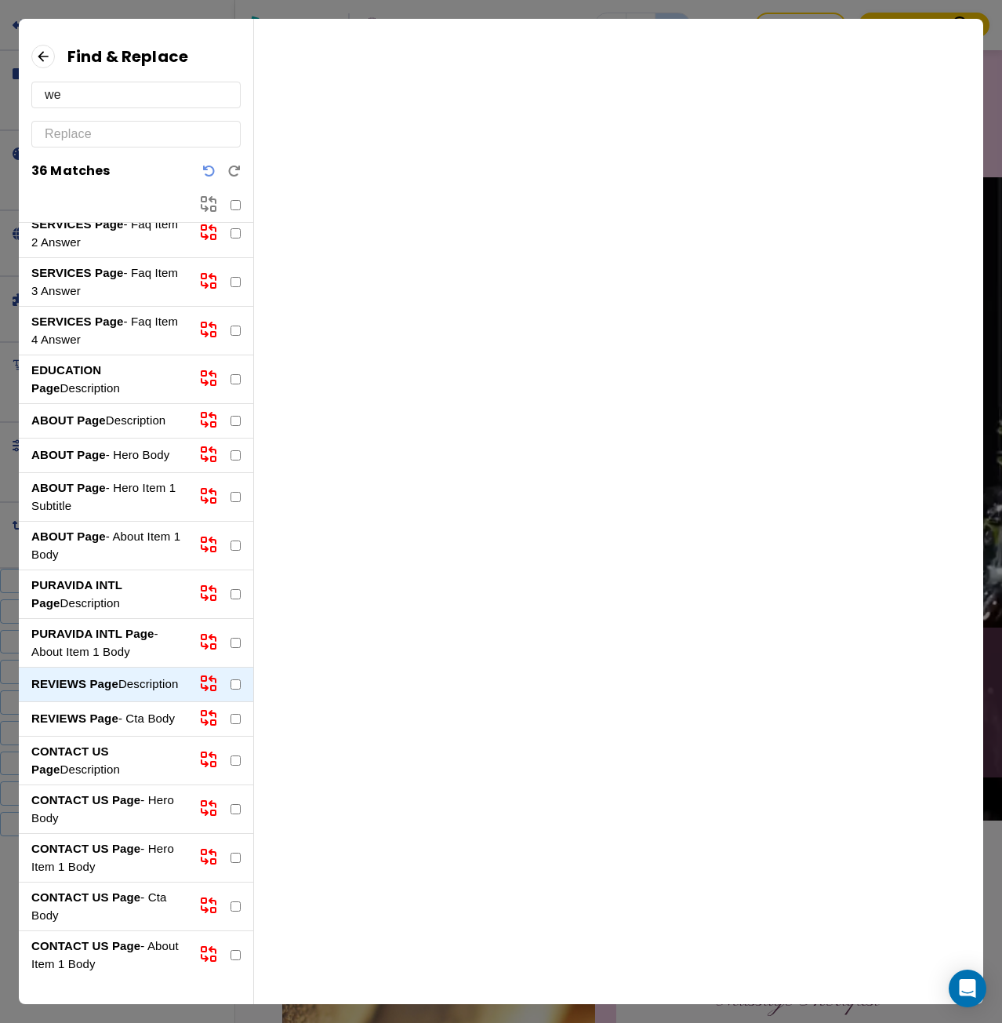
click at [114, 710] on p "REVIEWS Page - Cta Body" at bounding box center [108, 719] width 155 height 18
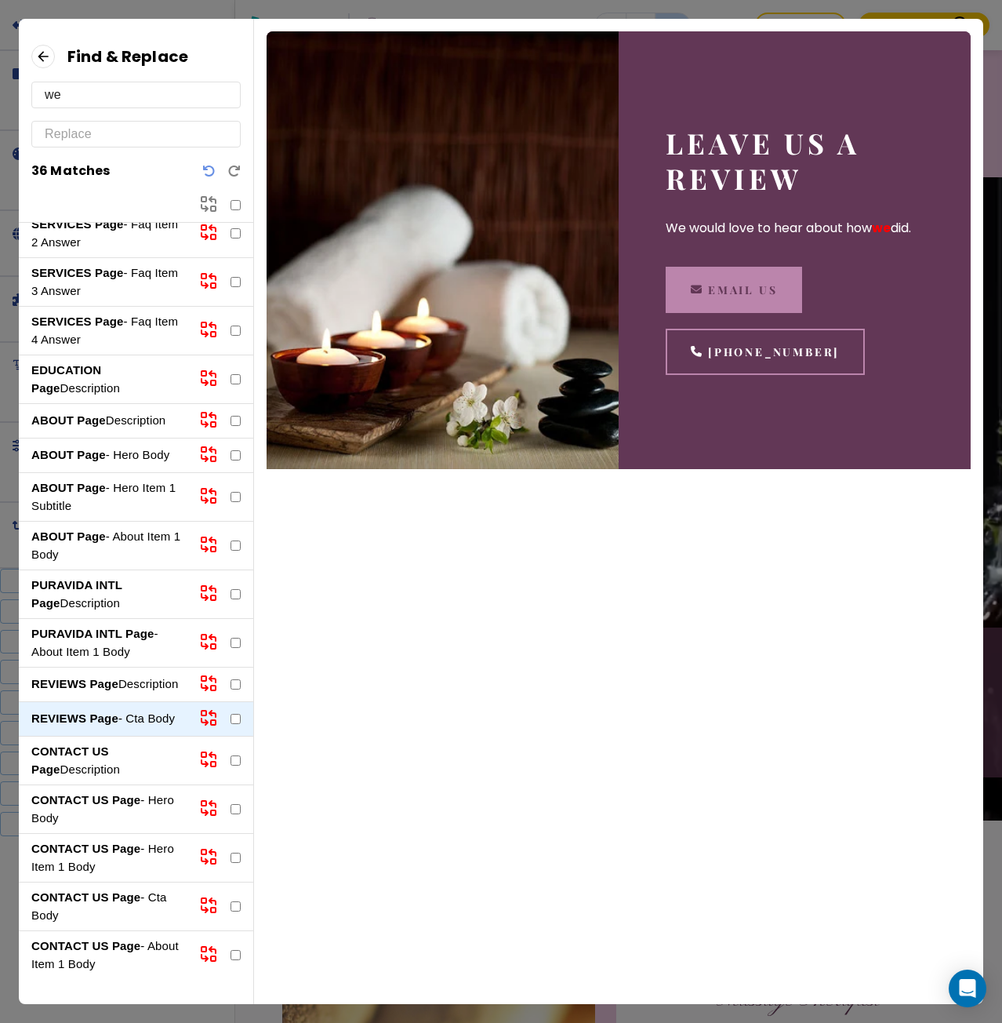
scroll to position [0, 0]
click at [109, 757] on strong "CONTACT US Page" at bounding box center [70, 759] width 78 height 31
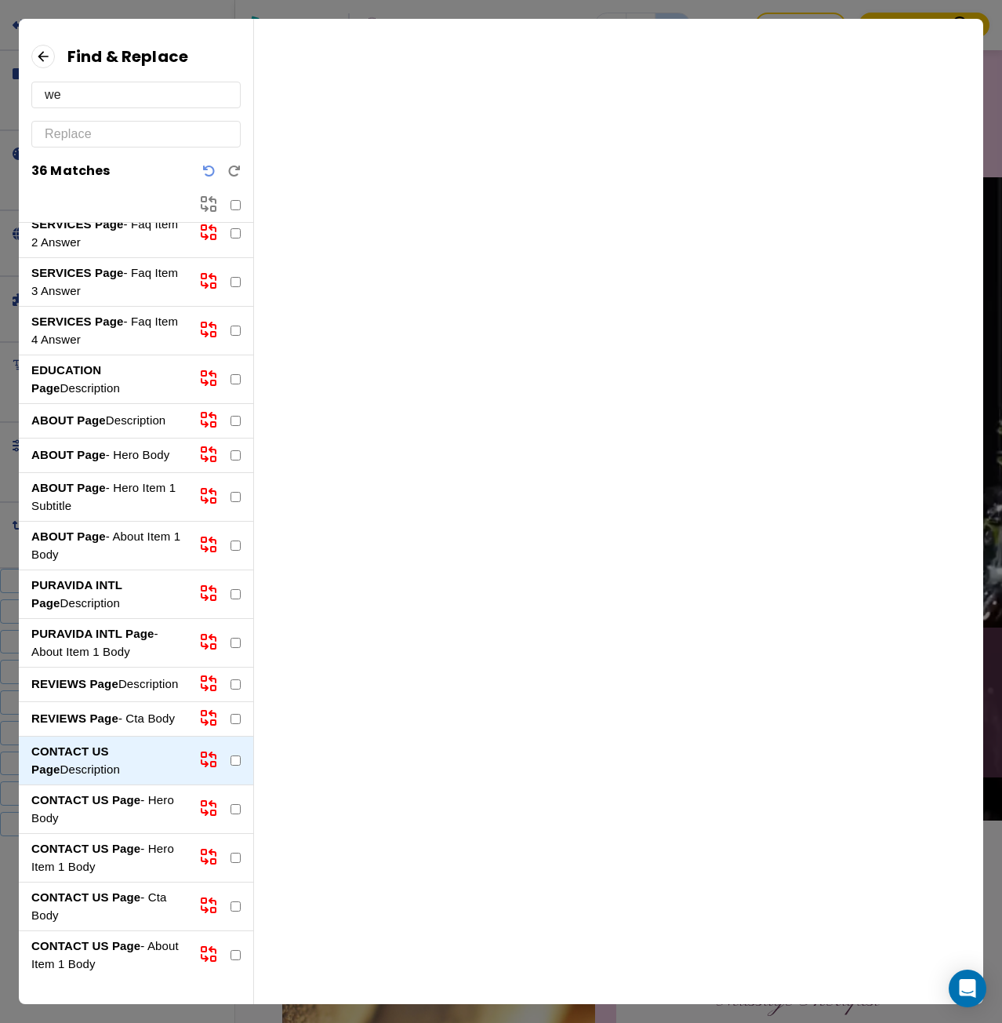
click at [120, 810] on p "CONTACT US Page - Hero Body" at bounding box center [108, 808] width 155 height 35
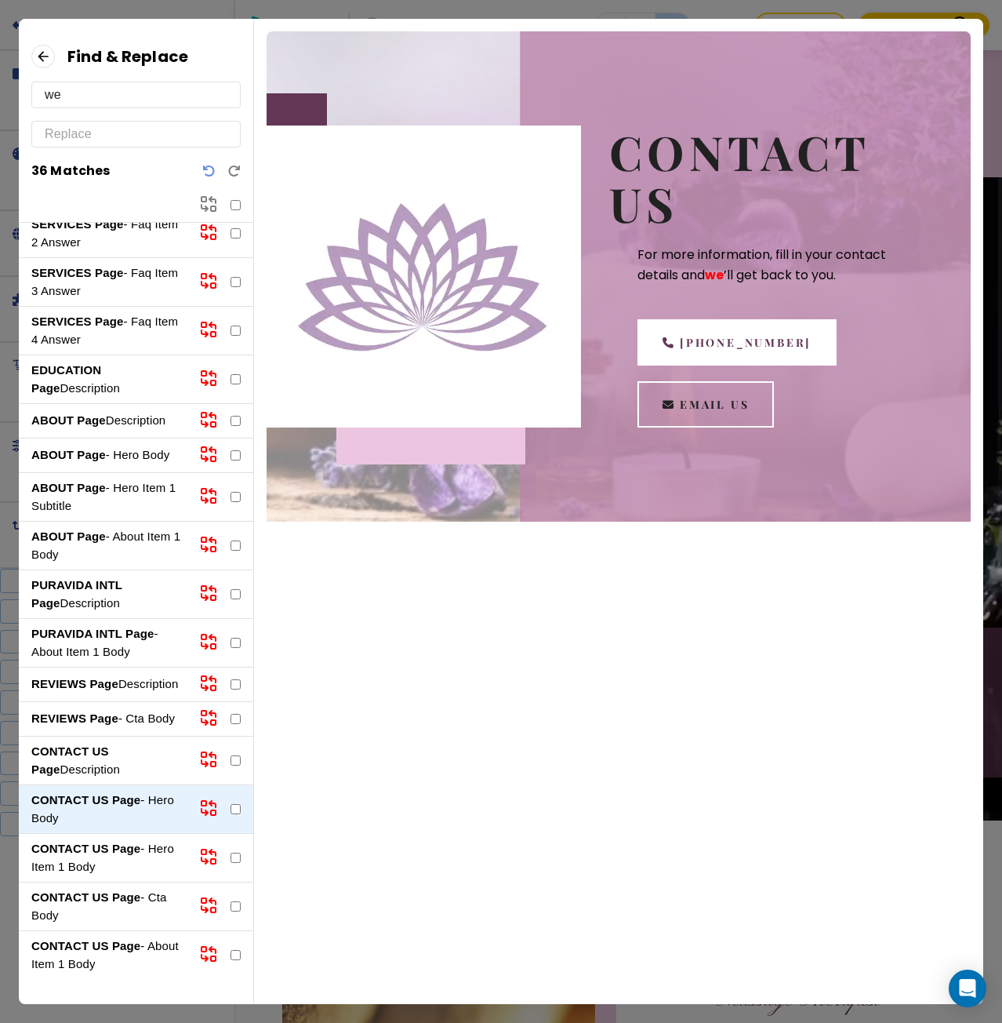
click at [123, 847] on strong "CONTACT US Page" at bounding box center [85, 847] width 109 height 13
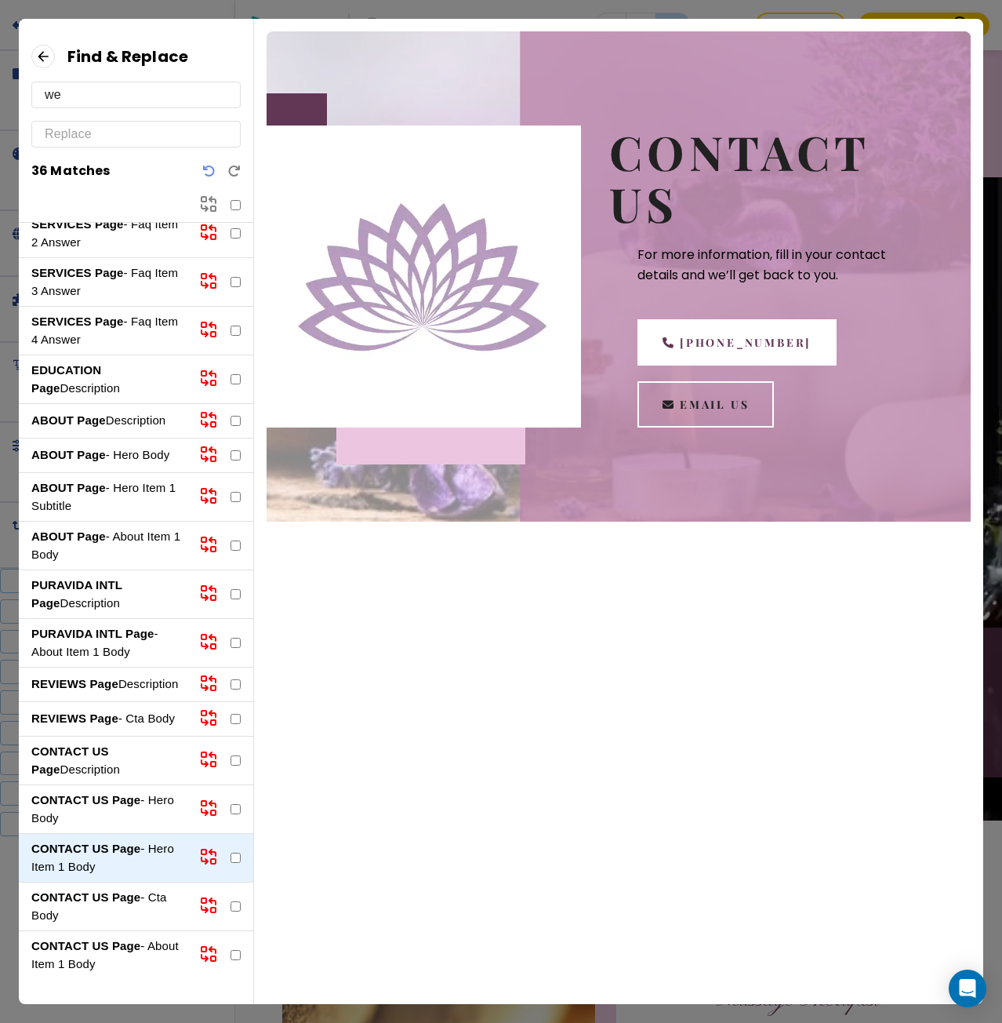
click at [125, 893] on strong "CONTACT US Page" at bounding box center [85, 896] width 109 height 13
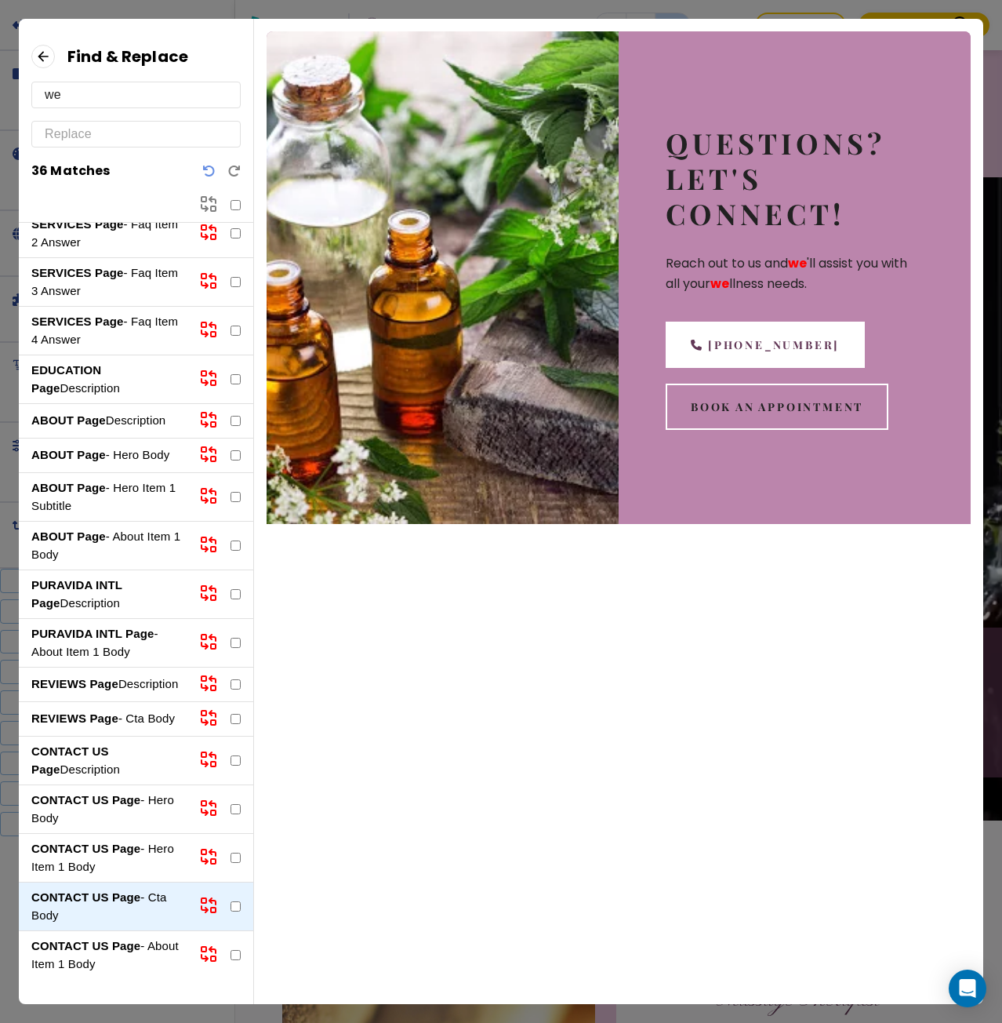
click at [119, 939] on strong "CONTACT US Page" at bounding box center [85, 945] width 109 height 13
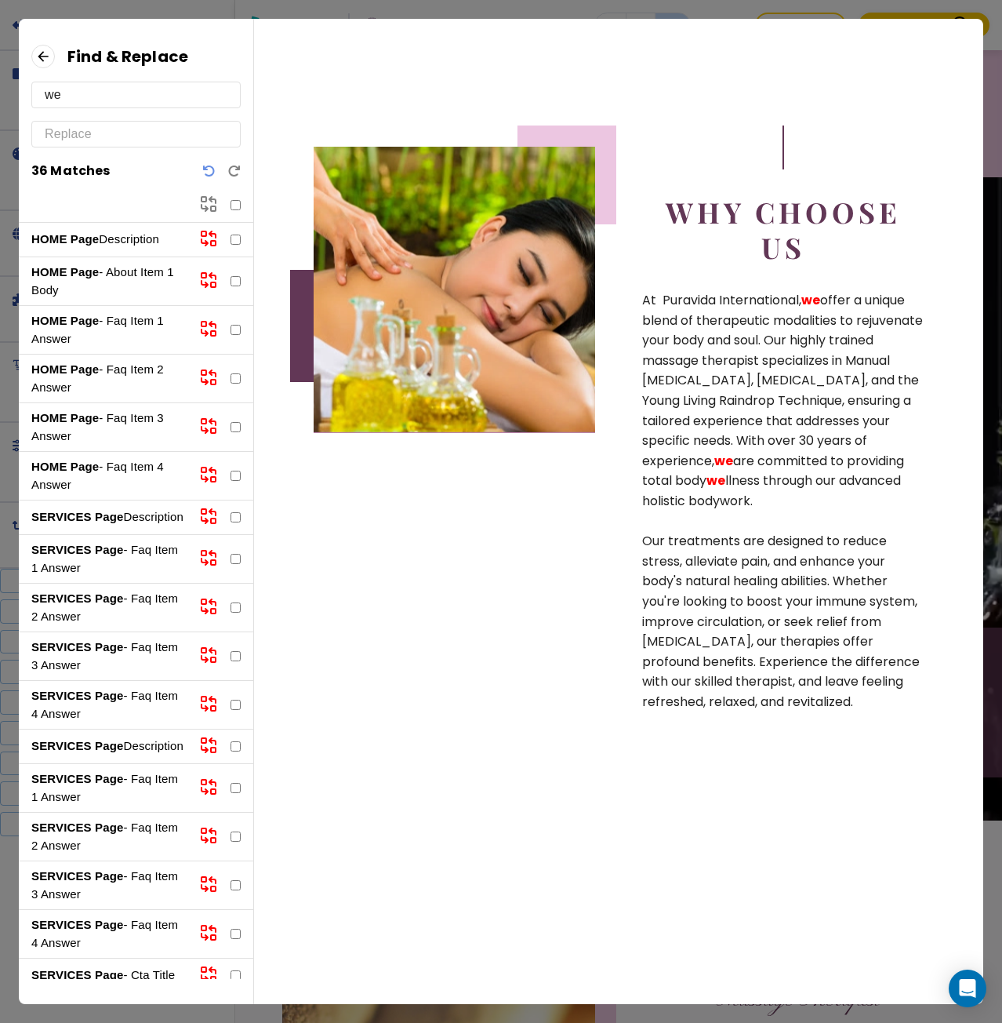
drag, startPoint x: 118, startPoint y: 113, endPoint x: 101, endPoint y: 100, distance: 21.2
click at [115, 111] on div "Find & Replace we 36 Matches" at bounding box center [136, 133] width 234 height 179
click at [101, 99] on input "we" at bounding box center [136, 94] width 183 height 25
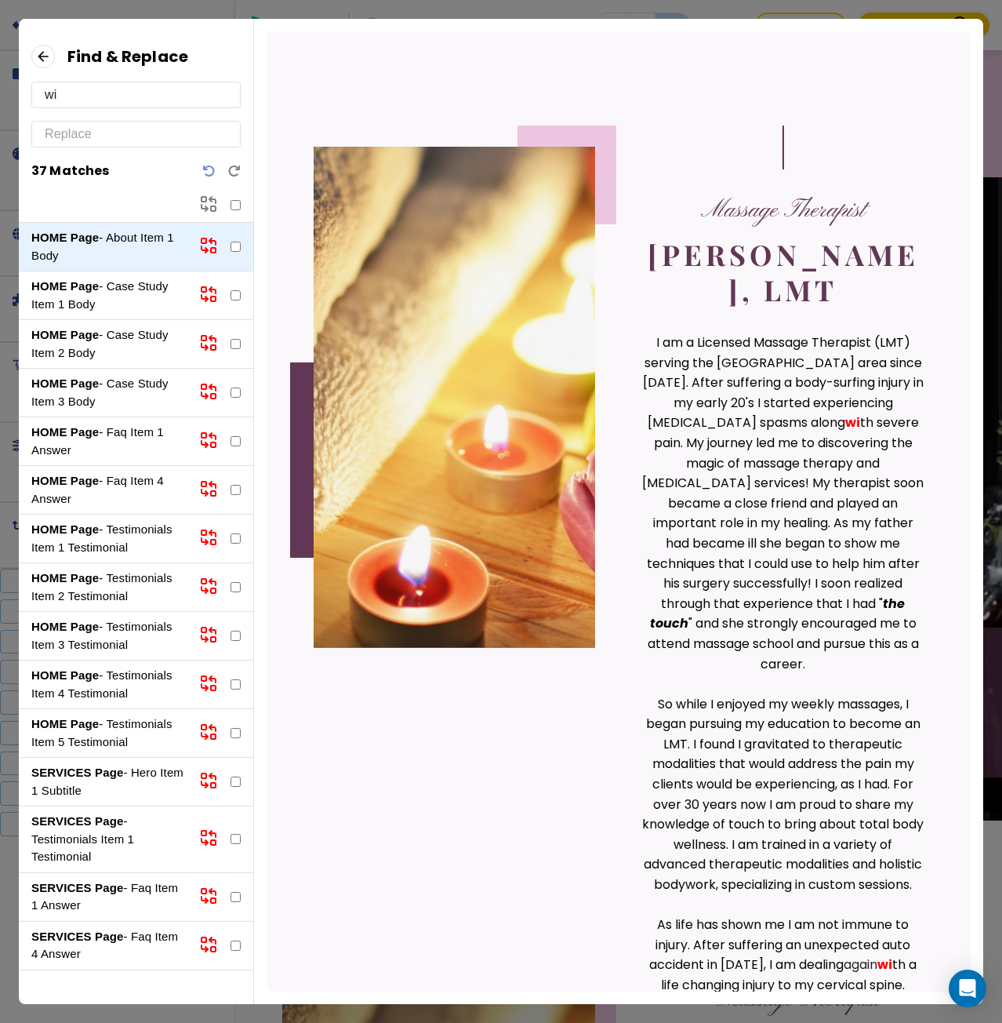
click at [48, 97] on input "wi" at bounding box center [136, 94] width 183 height 25
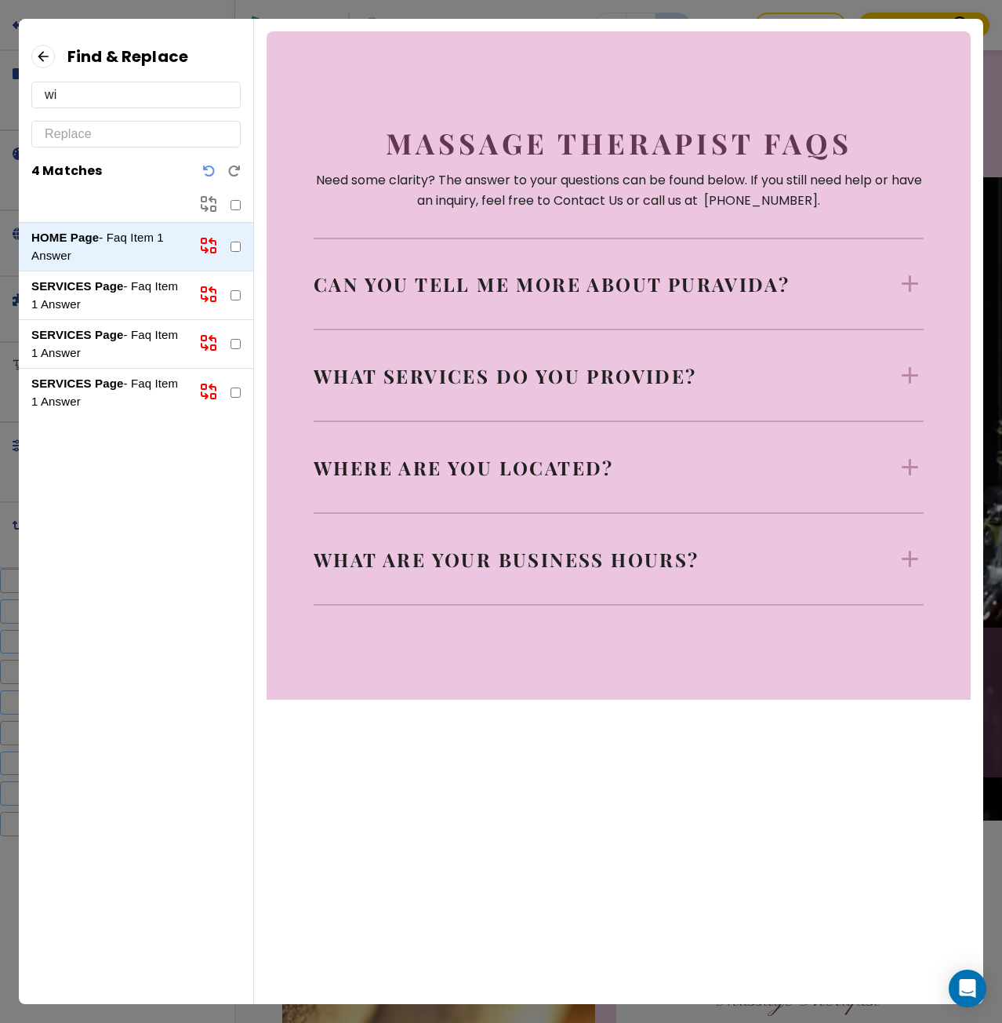
scroll to position [58, 0]
type input "wi"
click at [453, 300] on div "Can you tell me more about PuraVida? Puravida International is a place for refl…" at bounding box center [619, 284] width 610 height 92
click at [462, 277] on p "Can you tell me more about PuraVida?" at bounding box center [552, 283] width 476 height 25
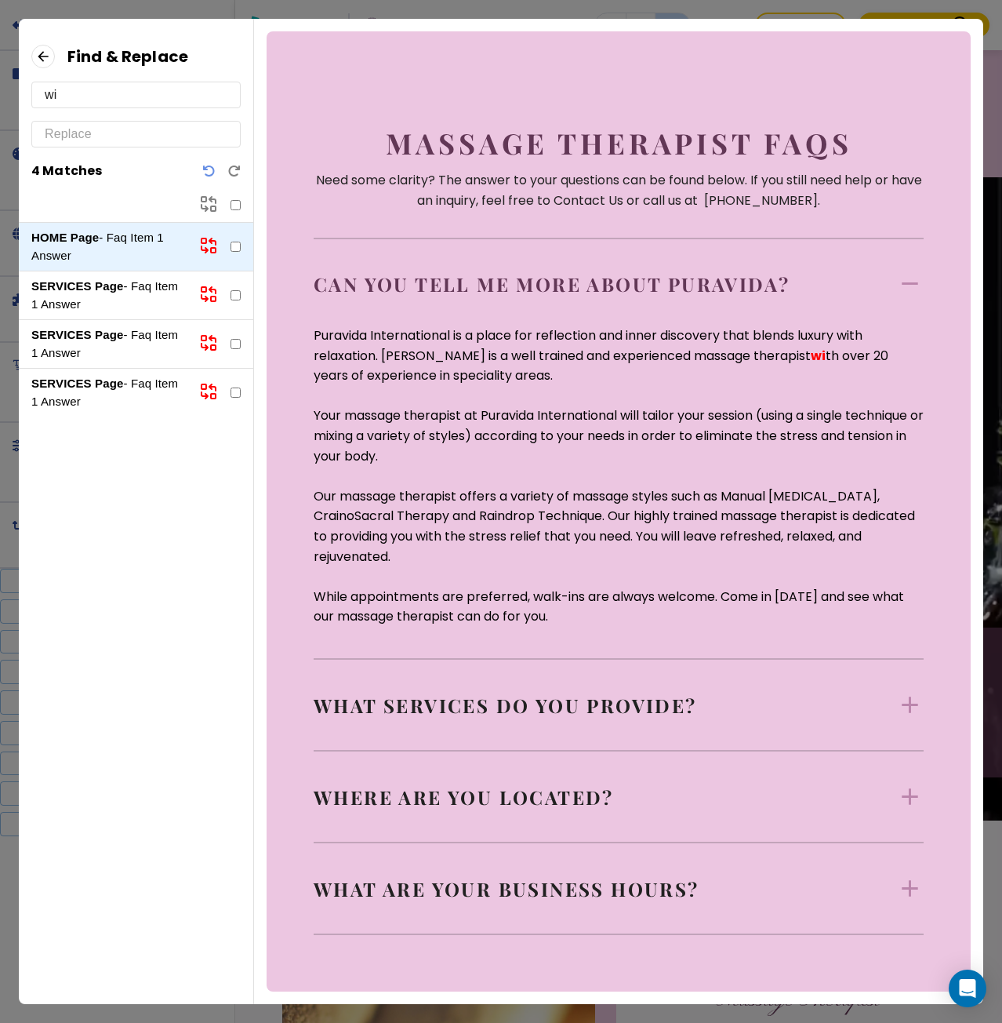
scroll to position [0, 0]
click at [562, 717] on div "What services do you provide?" at bounding box center [619, 704] width 610 height 27
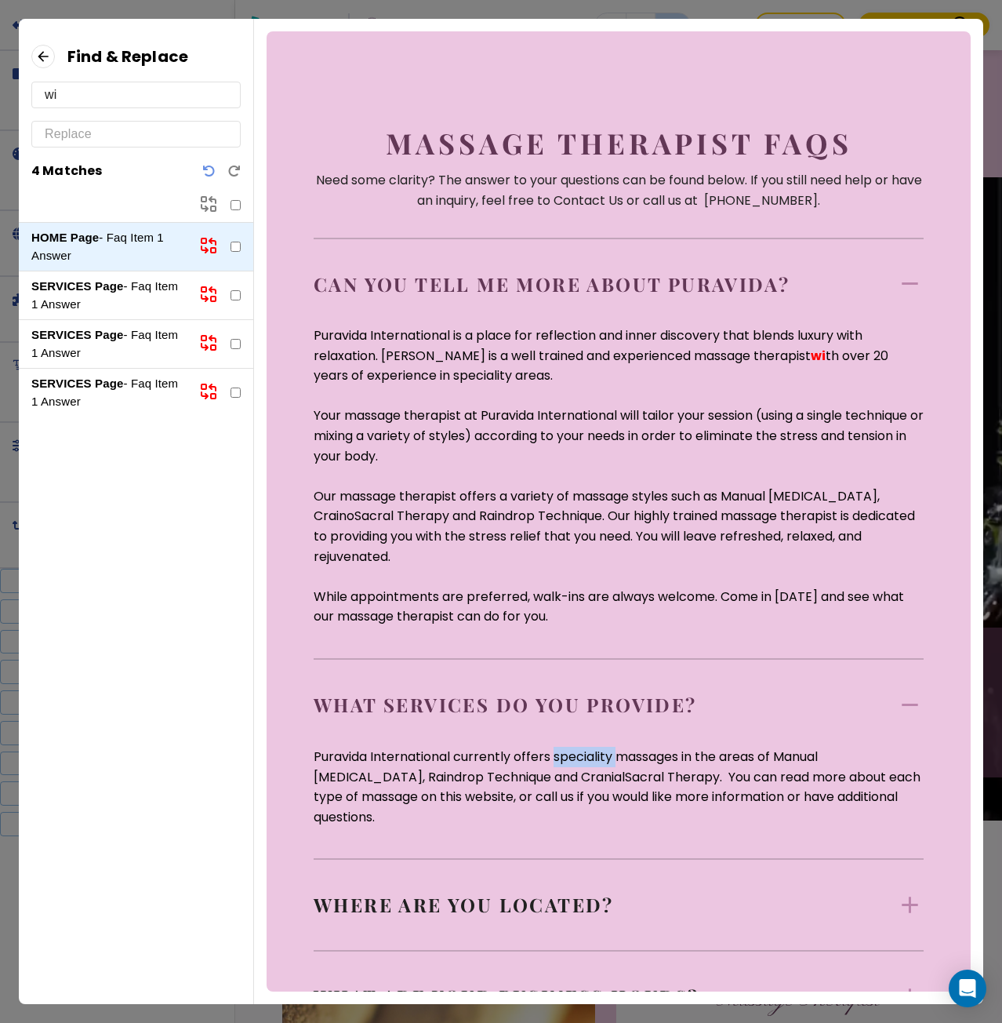
click at [561, 720] on div "Puravida International currently offers speciality massages in the areas of Man…" at bounding box center [619, 772] width 610 height 108
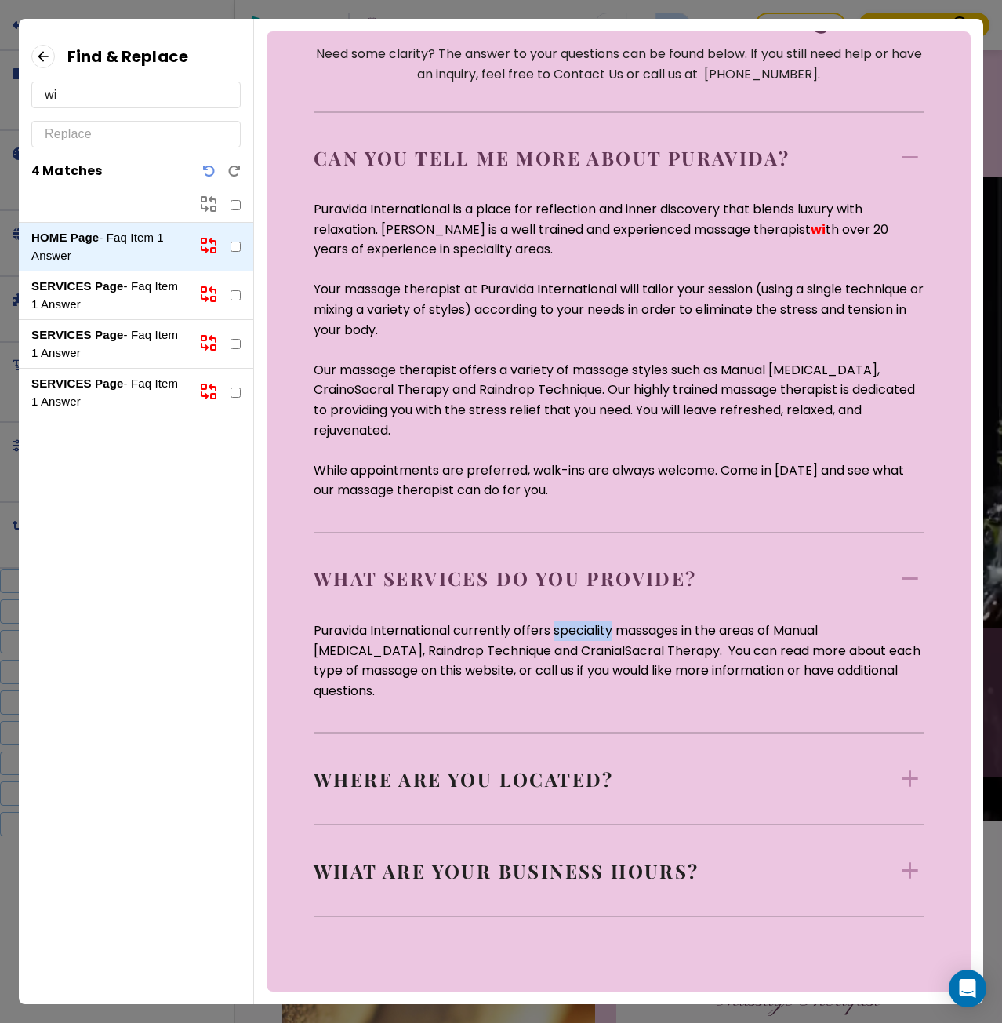
scroll to position [146, 0]
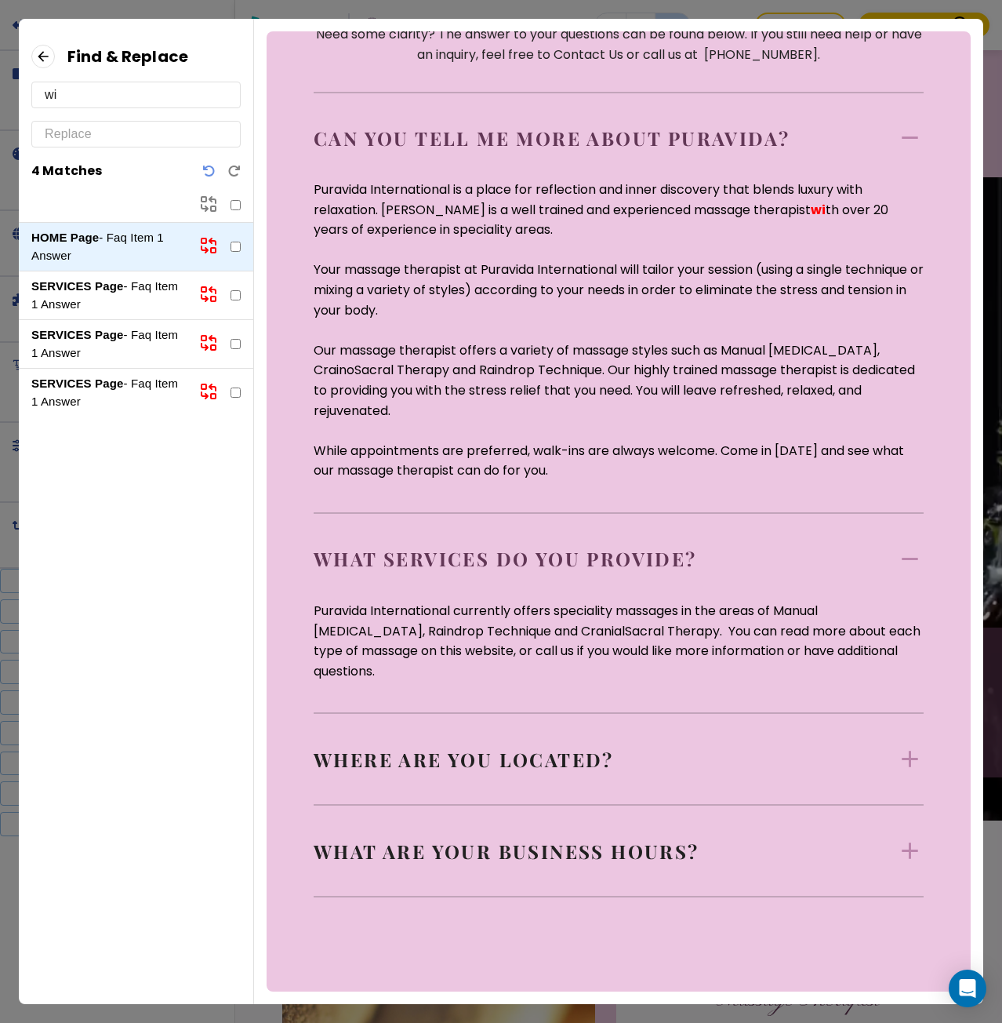
click at [501, 776] on div "Where are you located? [GEOGRAPHIC_DATA] is conveniently at [STREET_ADDRESS]. W…" at bounding box center [619, 775] width 610 height 60
click at [492, 757] on p "Where are you located?" at bounding box center [464, 759] width 300 height 25
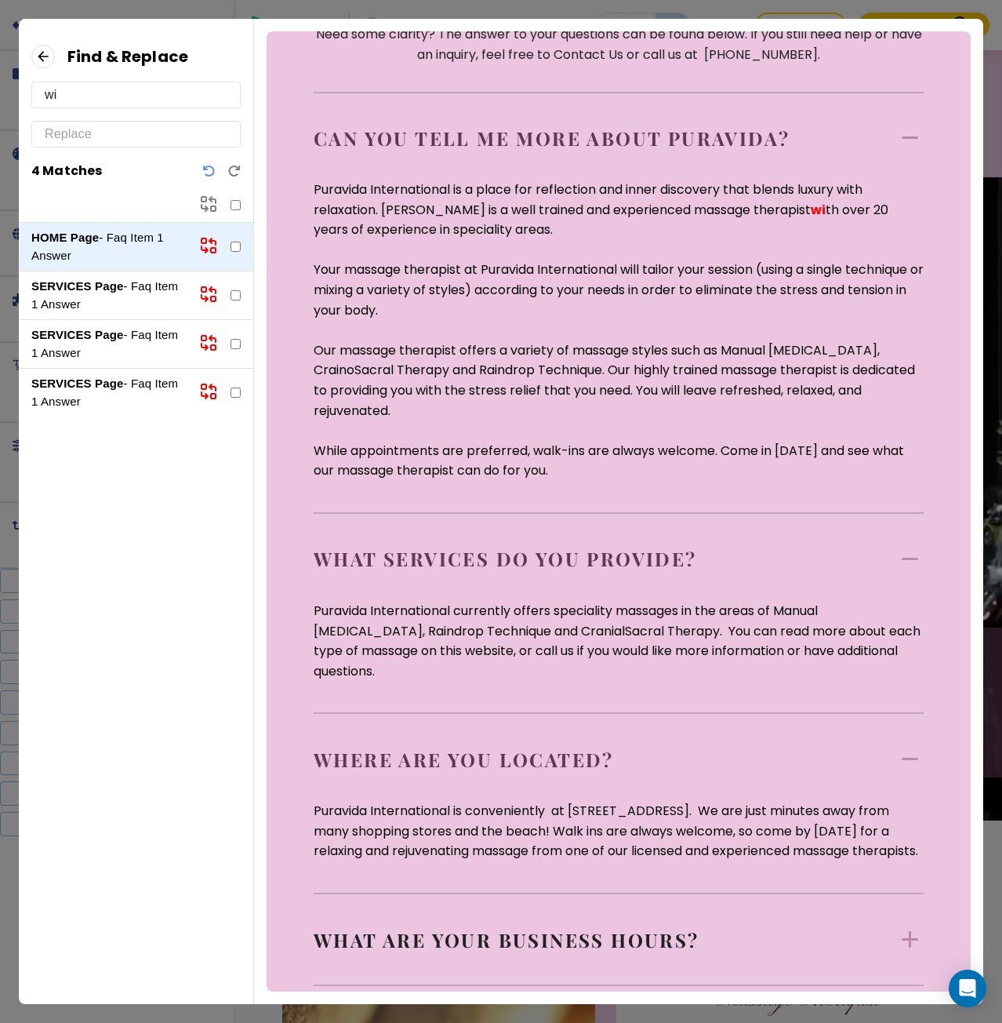
drag, startPoint x: 508, startPoint y: 952, endPoint x: 504, endPoint y: 923, distance: 29.3
click at [507, 952] on p "What are your business hours?" at bounding box center [507, 939] width 386 height 25
click at [115, 381] on strong "SERVICES Page" at bounding box center [77, 382] width 92 height 13
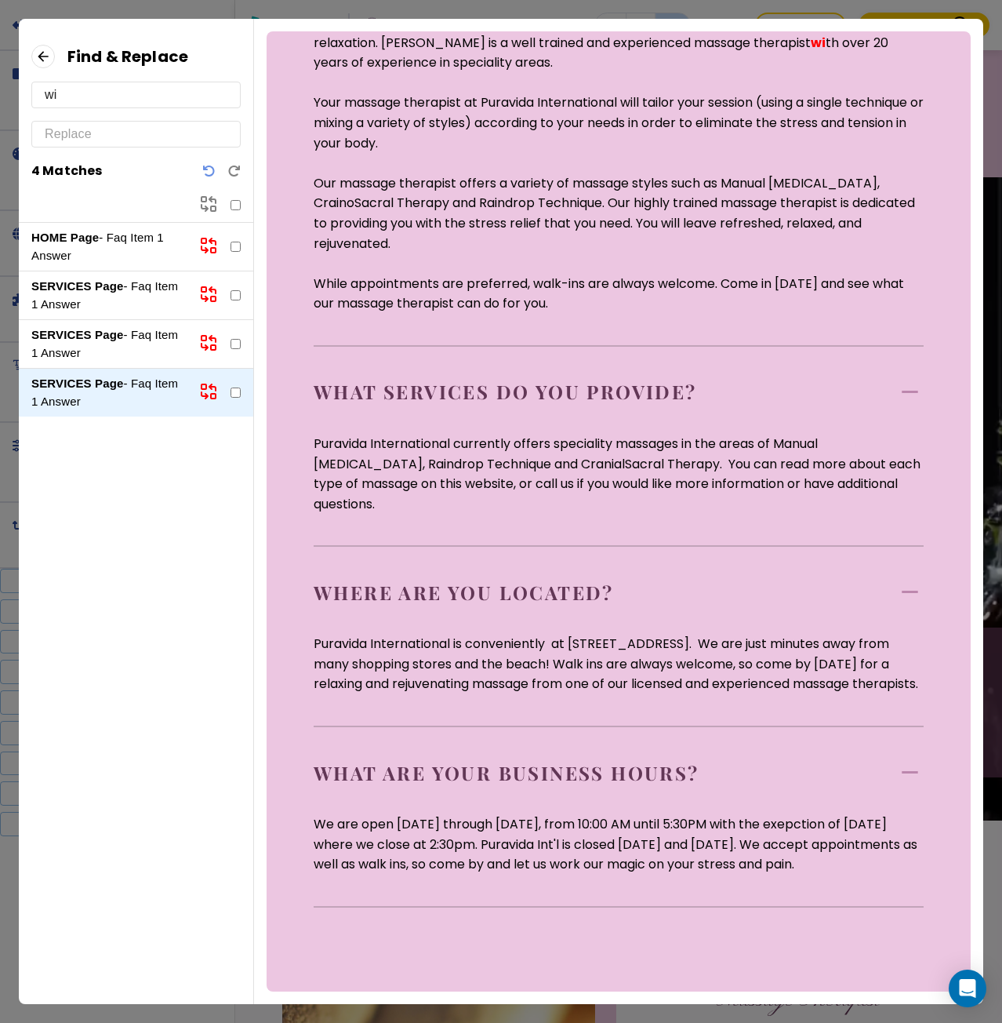
scroll to position [314, 0]
click at [131, 337] on p "SERVICES Page - Faq Item 1 Answer" at bounding box center [108, 343] width 155 height 35
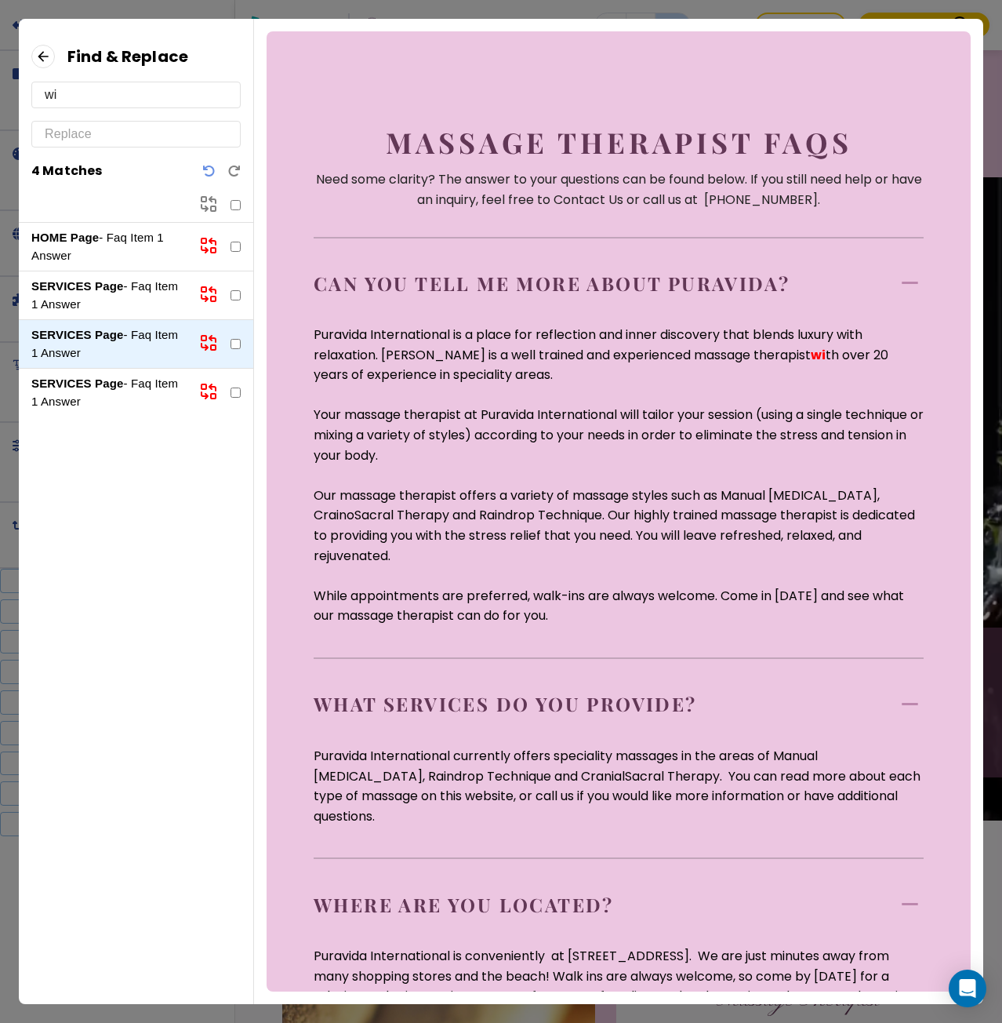
scroll to position [0, 0]
click at [130, 283] on p "SERVICES Page - Faq Item 1 Answer" at bounding box center [108, 295] width 155 height 35
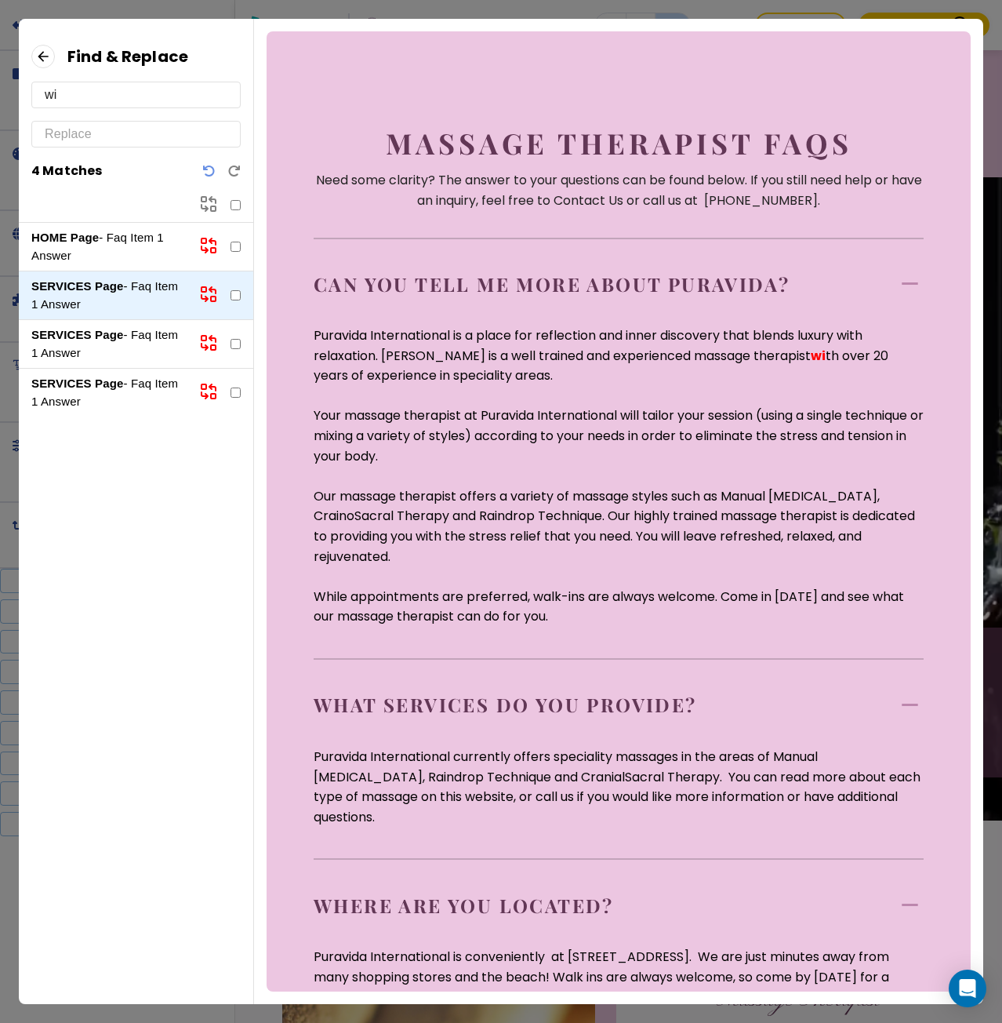
click at [130, 237] on p "HOME Page - Faq Item 1 Answer" at bounding box center [108, 246] width 155 height 35
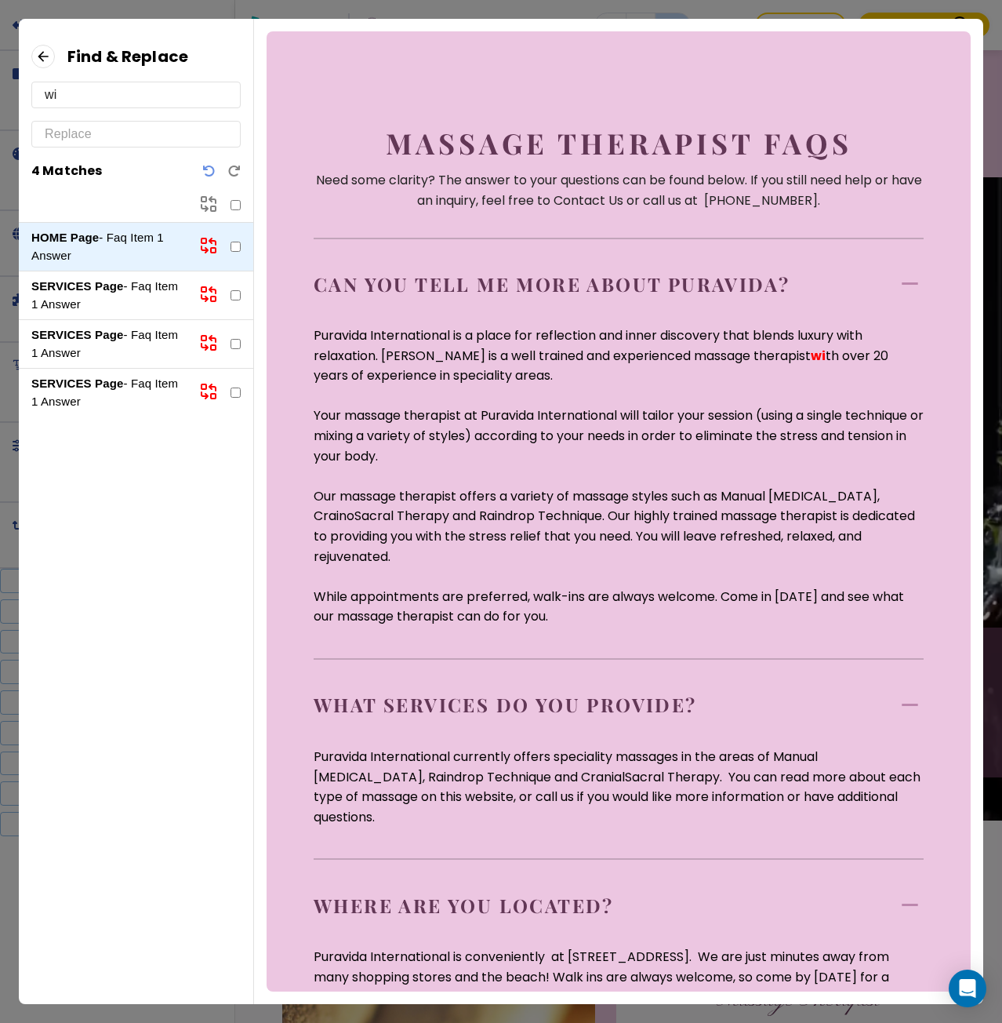
click at [40, 53] on icon at bounding box center [43, 57] width 24 height 24
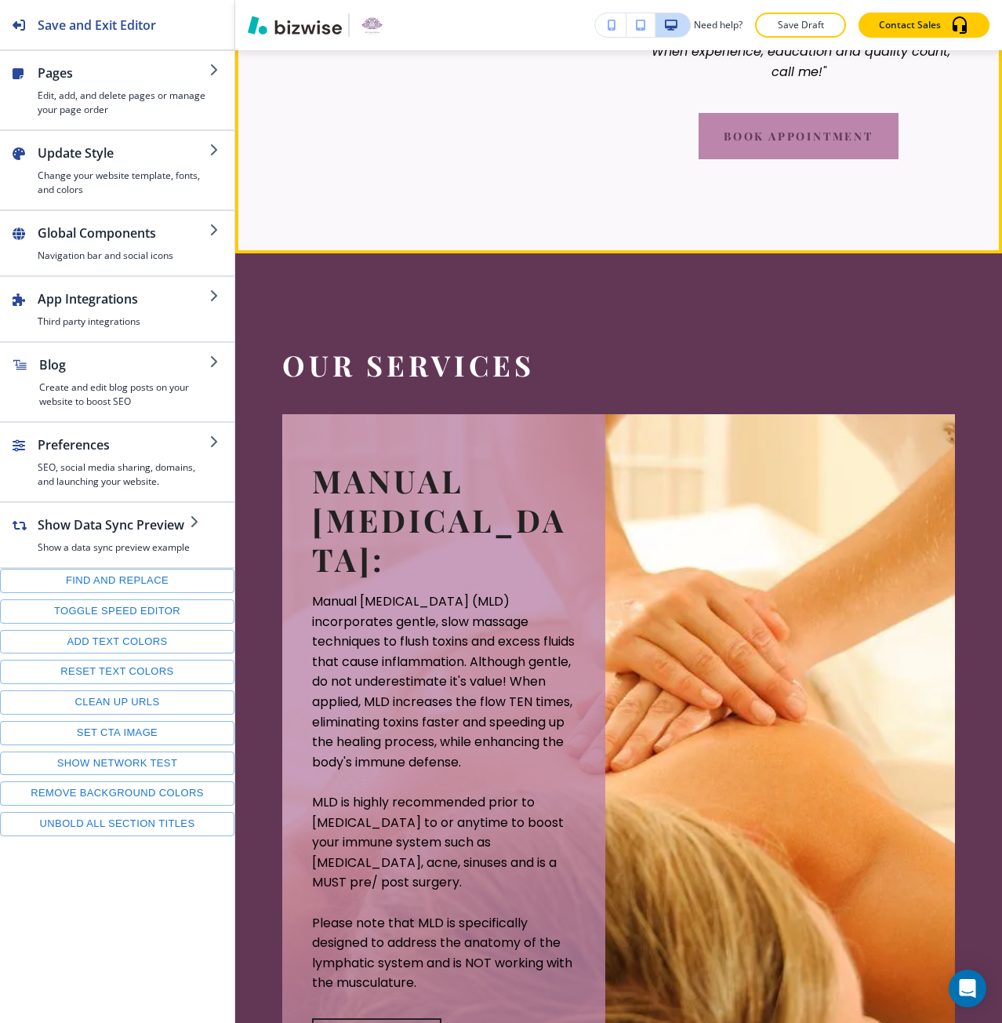
scroll to position [1882, 0]
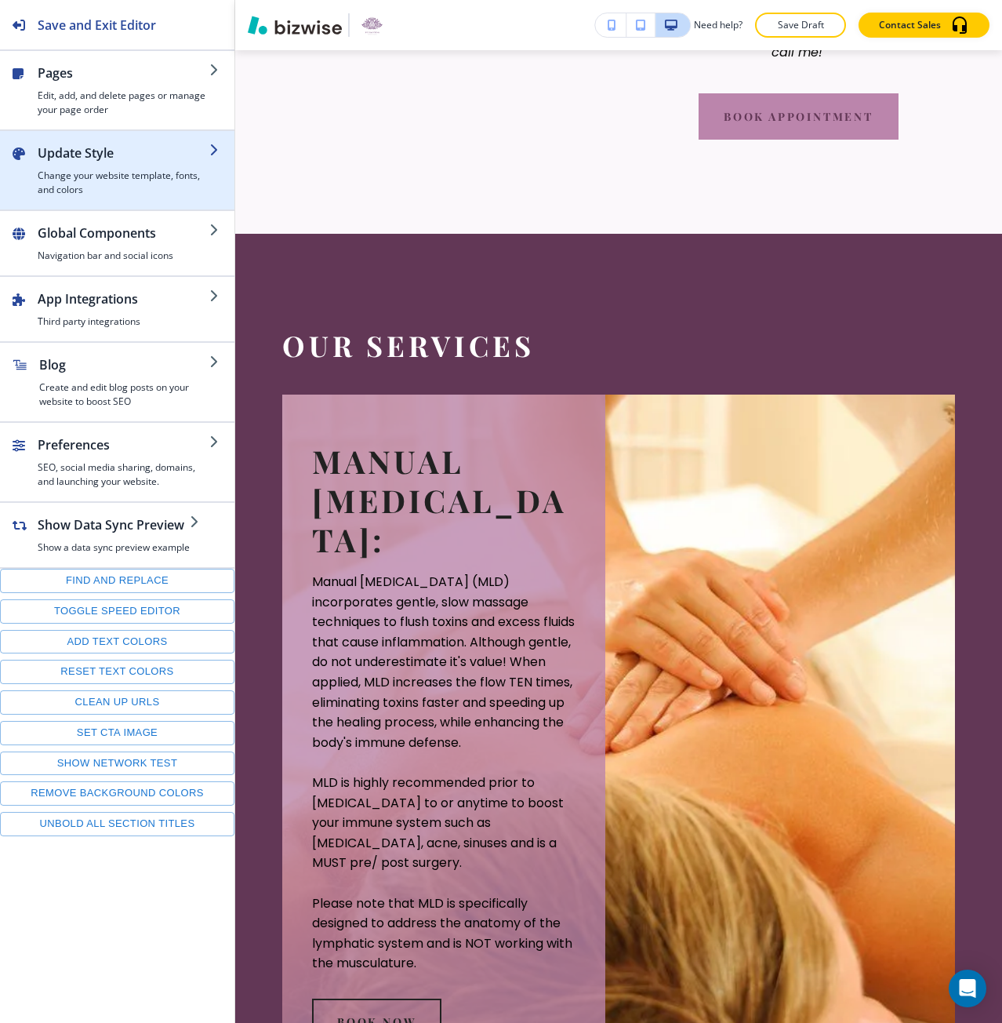
click at [141, 166] on div "button" at bounding box center [124, 165] width 172 height 6
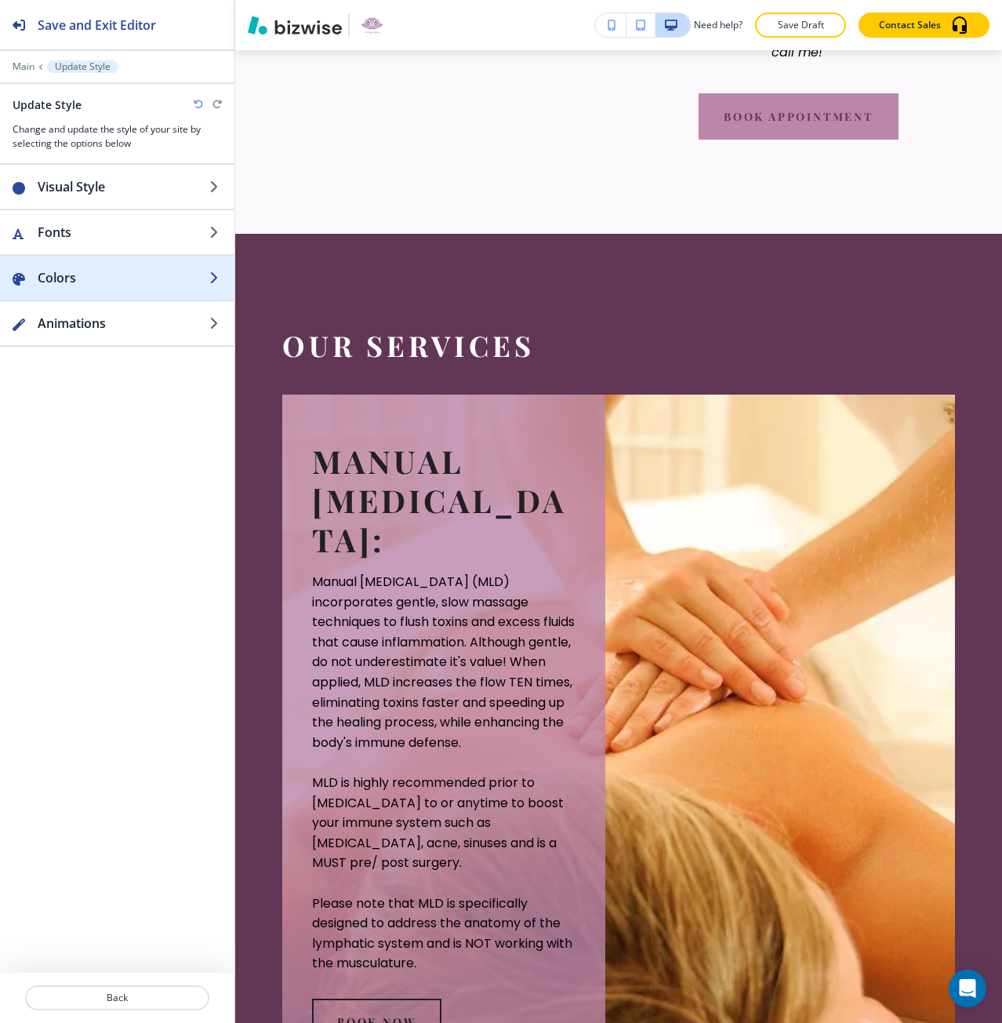
click at [134, 265] on div "button" at bounding box center [117, 262] width 234 height 13
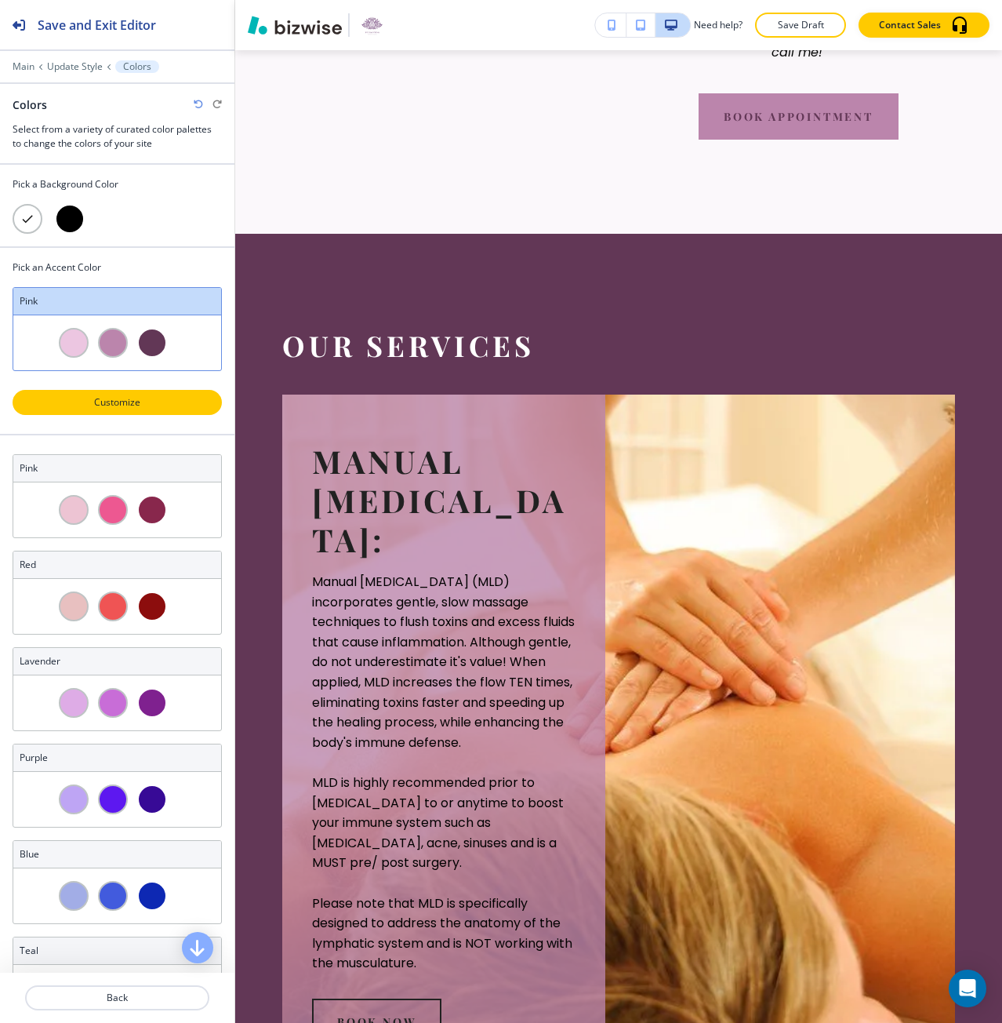
click at [143, 394] on button "Customize" at bounding box center [117, 402] width 209 height 25
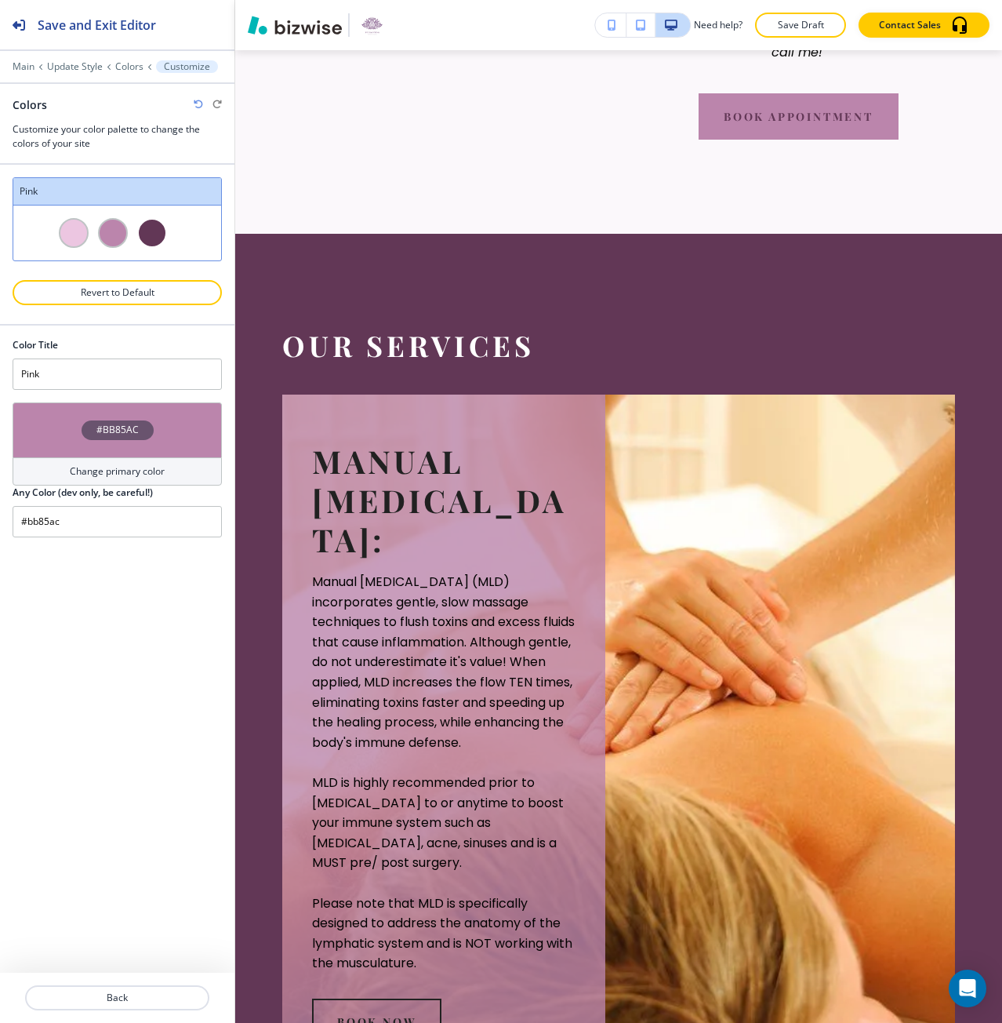
click at [147, 424] on div "#BB85AC" at bounding box center [118, 430] width 72 height 20
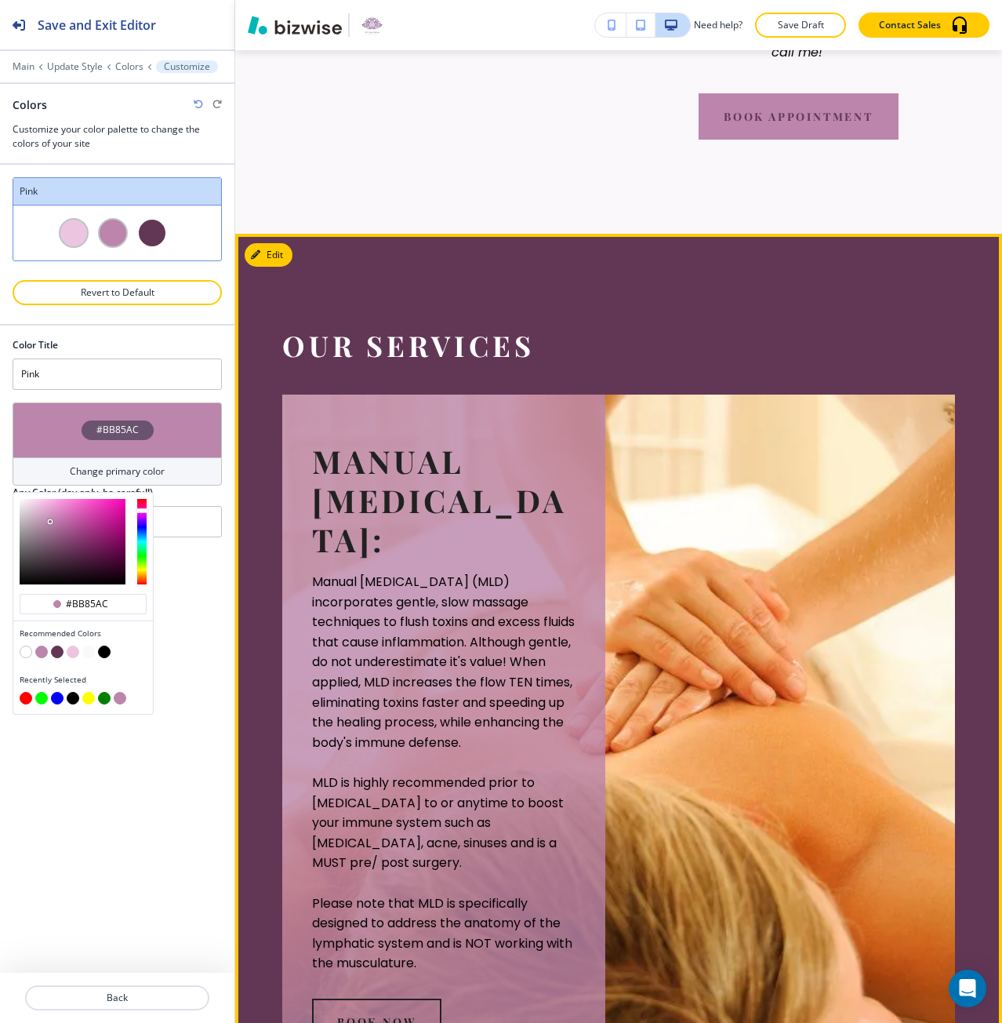
type input "Custom Pink"
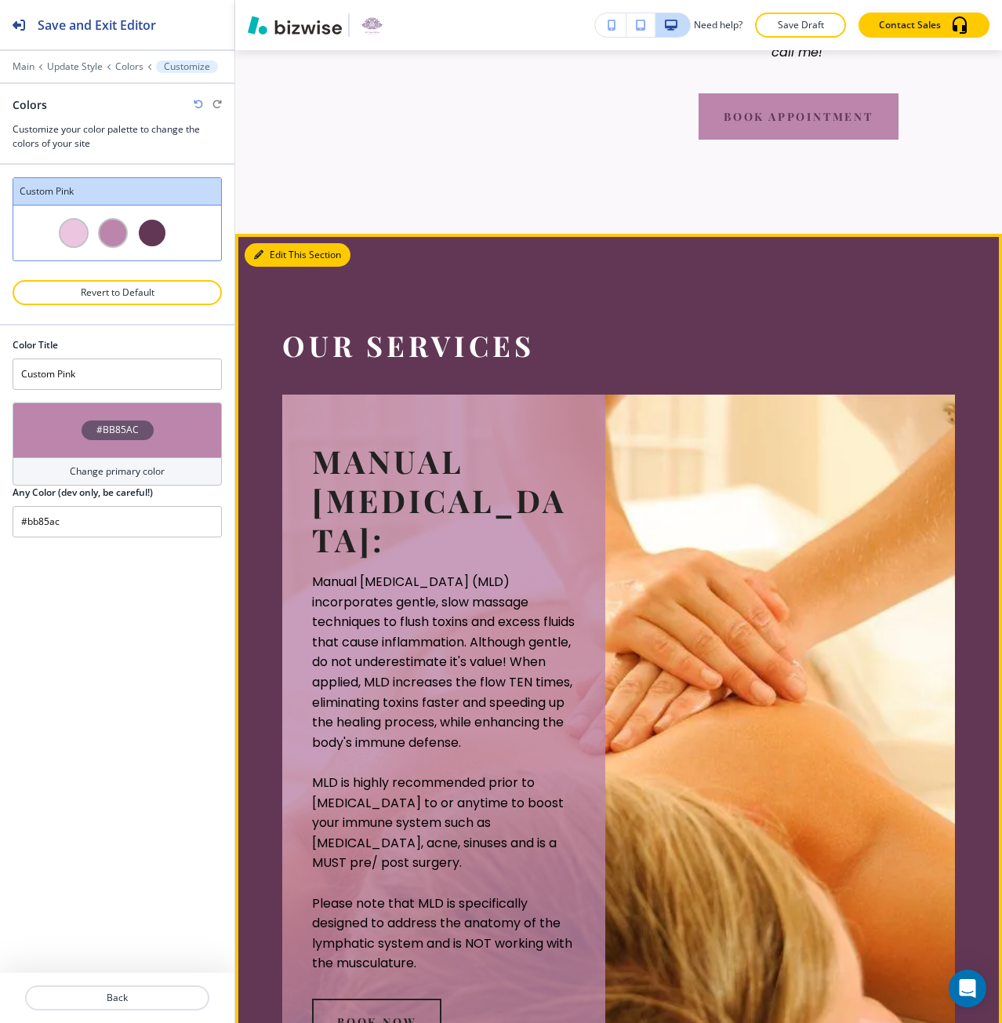
drag, startPoint x: 249, startPoint y: 314, endPoint x: 261, endPoint y: 313, distance: 11.9
click at [261, 267] on button "Edit This Section" at bounding box center [298, 255] width 106 height 24
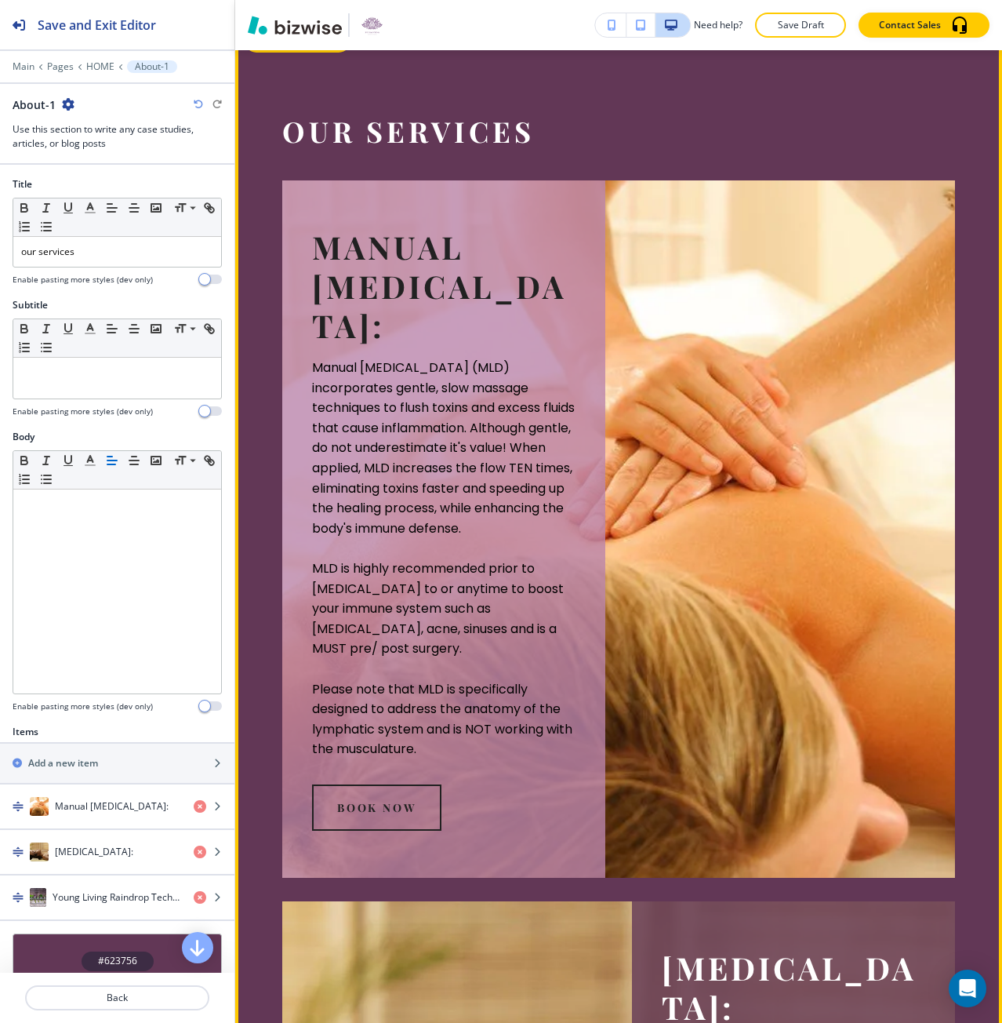
scroll to position [2121, 0]
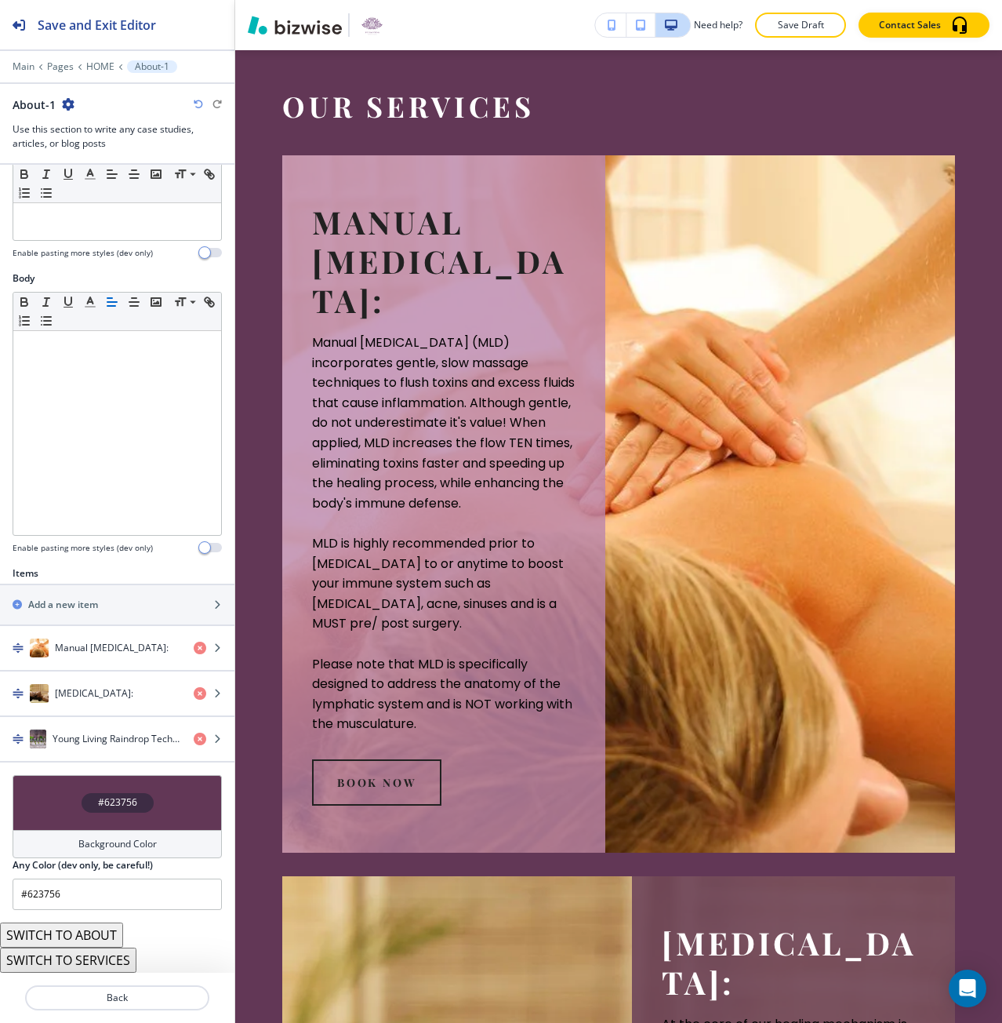
click at [82, 798] on div "#623756" at bounding box center [118, 803] width 72 height 20
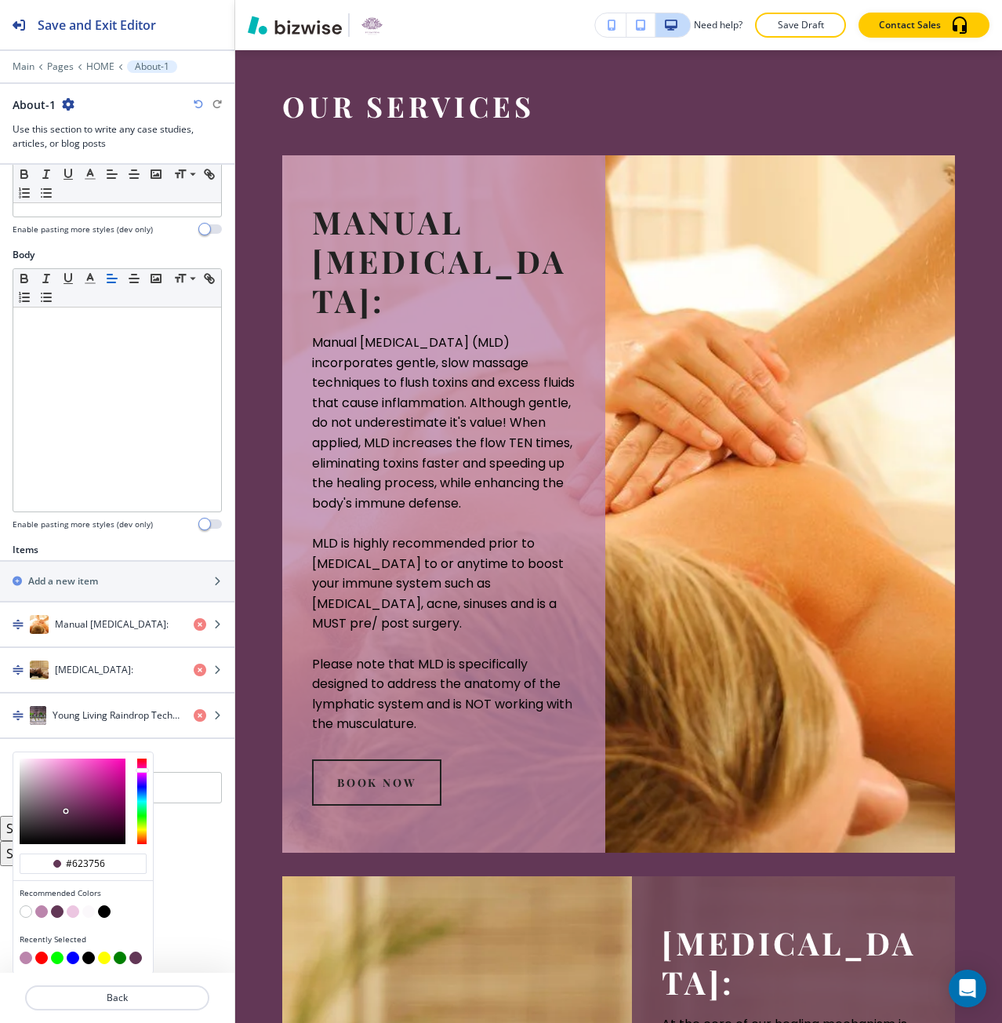
scroll to position [183, 0]
click at [41, 910] on button "button" at bounding box center [41, 909] width 13 height 13
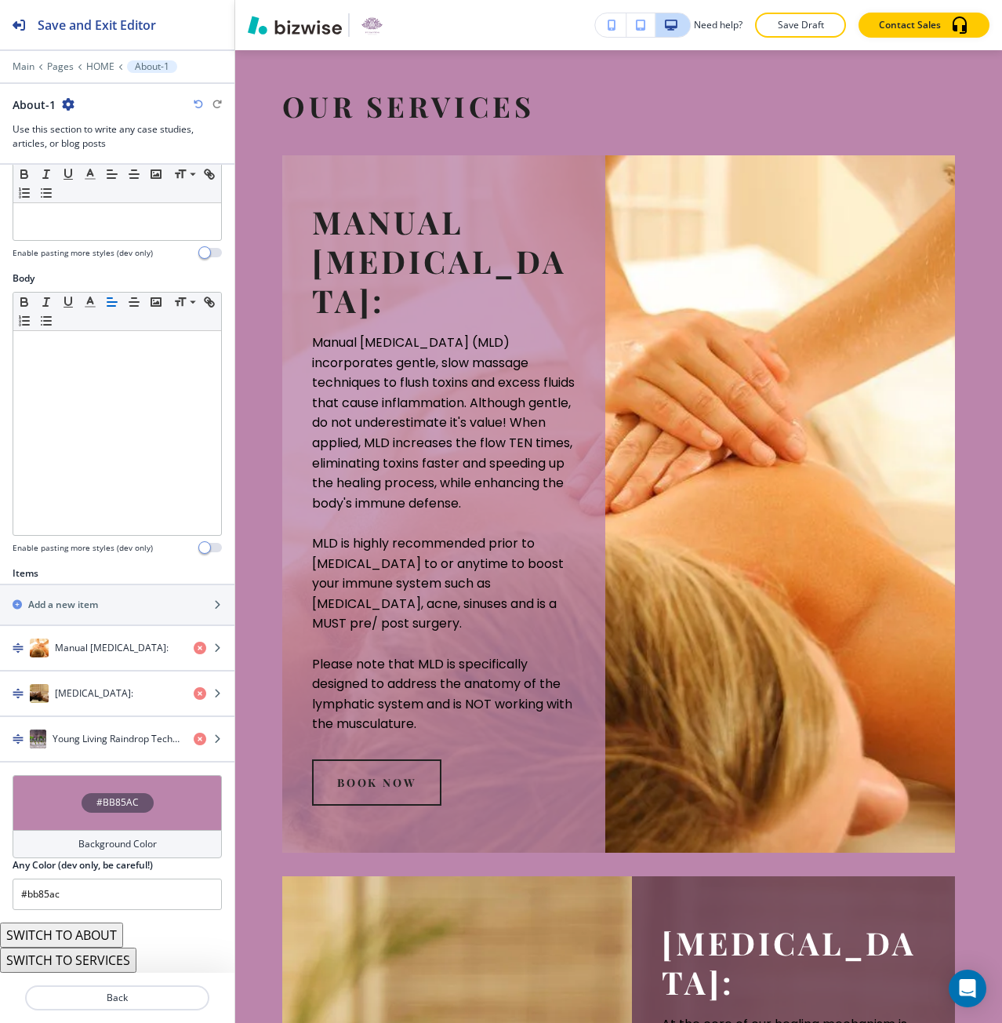
click at [89, 816] on div "#BB85AC" at bounding box center [117, 802] width 209 height 55
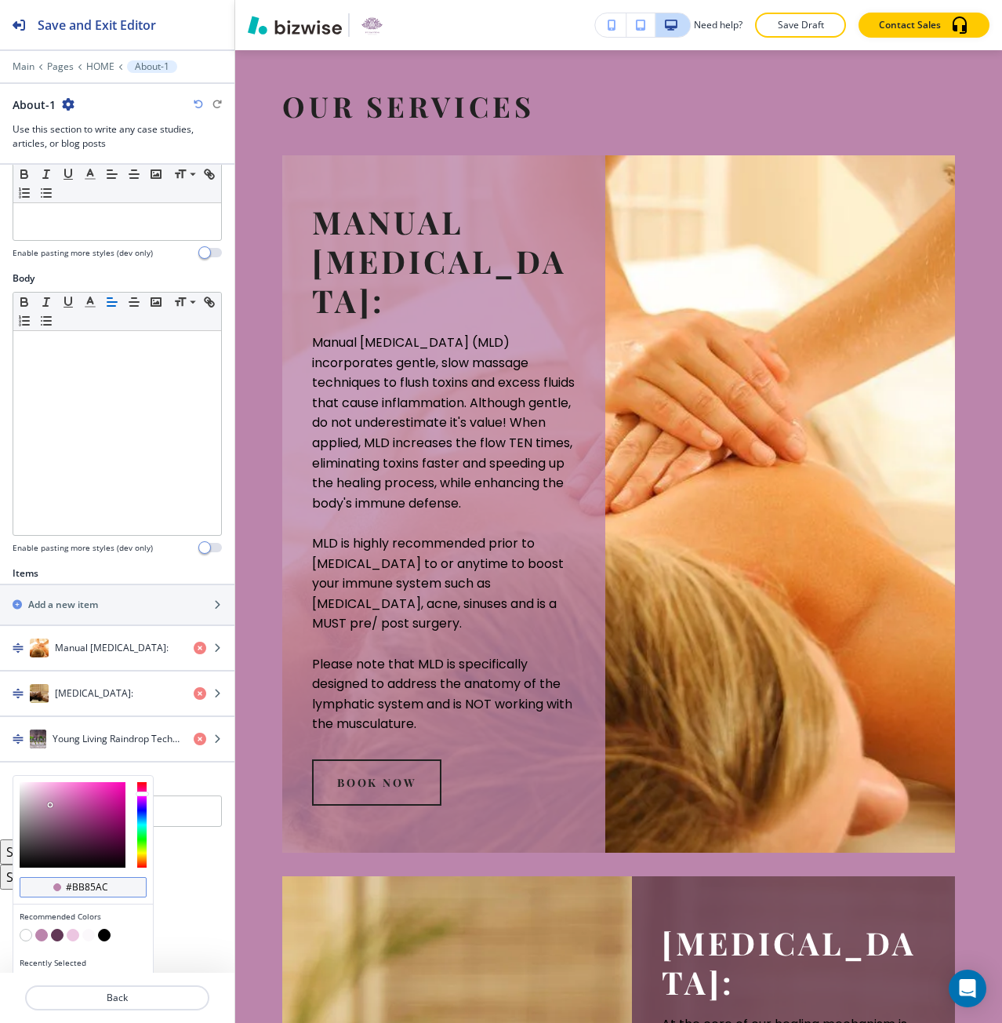
scroll to position [1, 0]
click at [87, 883] on input "#bb85ac" at bounding box center [91, 887] width 55 height 13
paste input "CDC2C8"
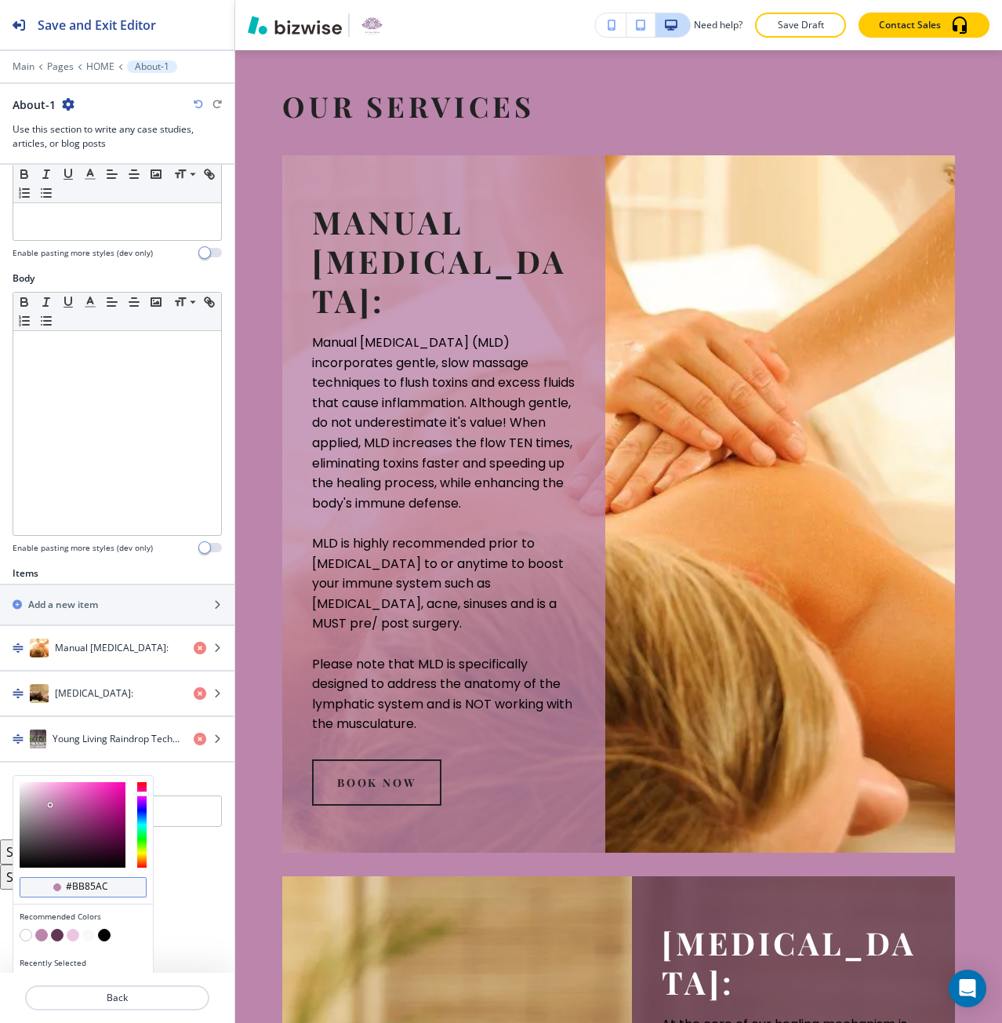
type input "#CDC2C8"
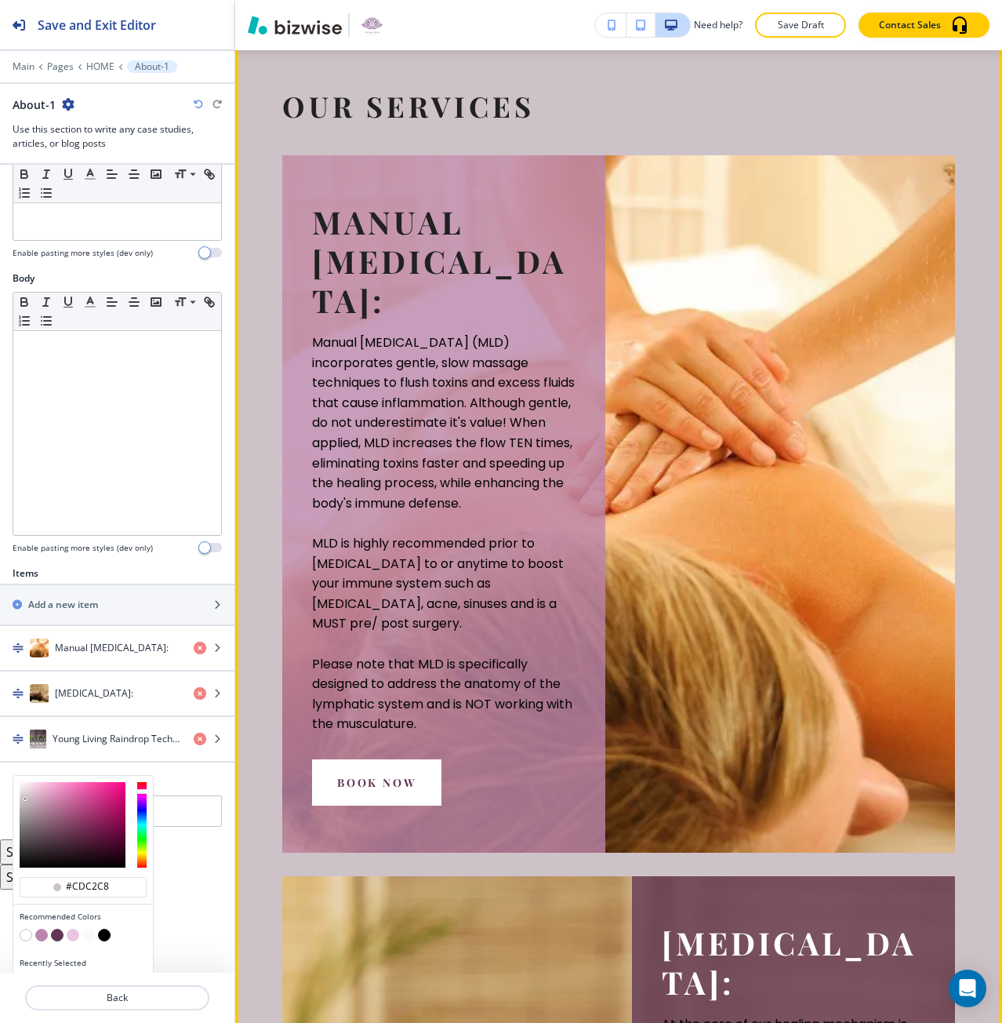
type input "#cdc2c8"
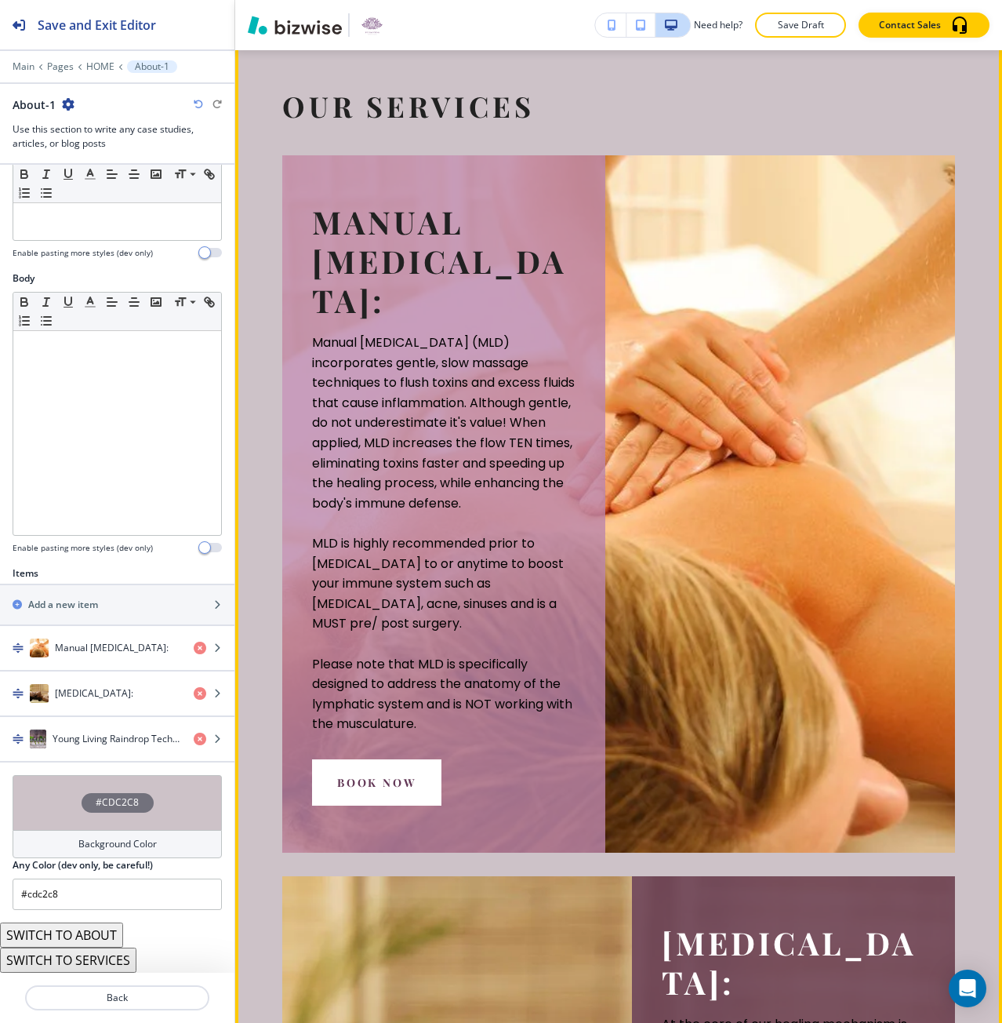
click at [643, 573] on div "Manual [MEDICAL_DATA]: Manual [MEDICAL_DATA] (MLD) incorporates gentle, slow ma…" at bounding box center [618, 503] width 673 height 697
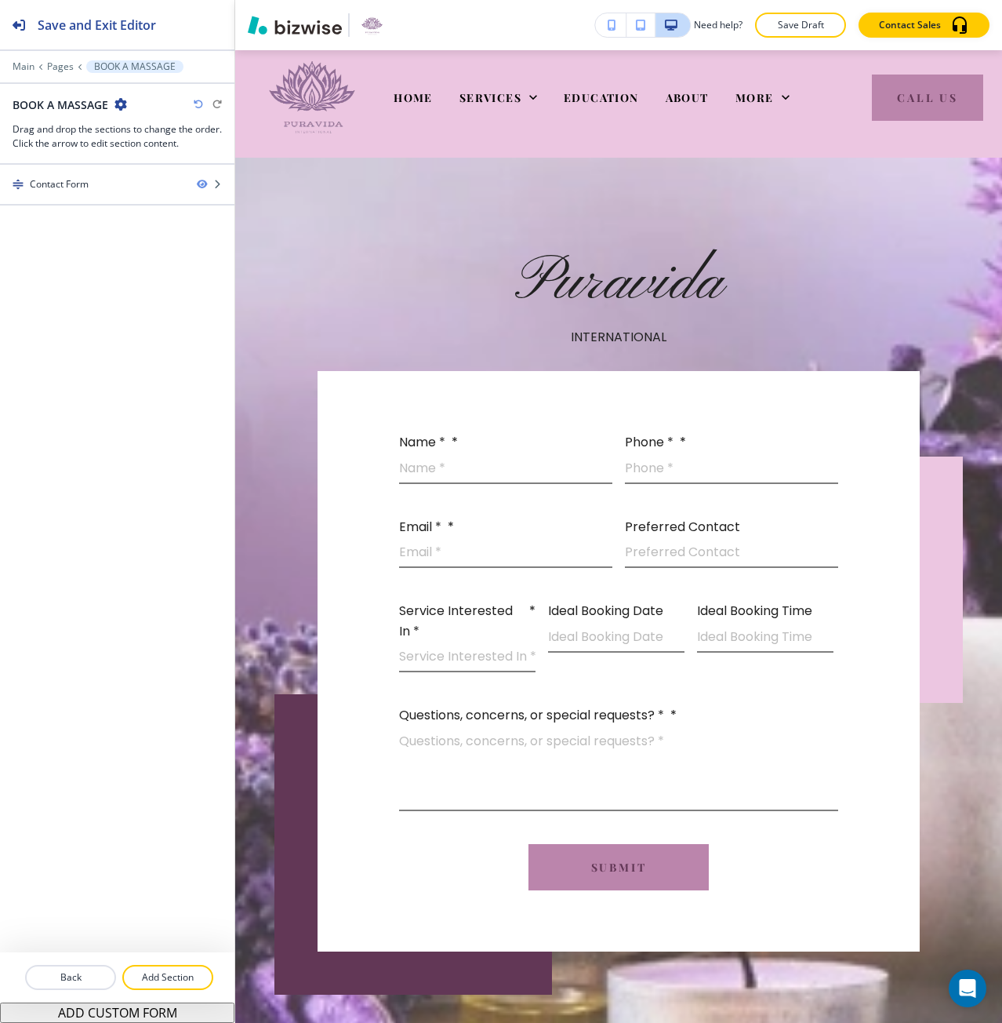
scroll to position [0, 0]
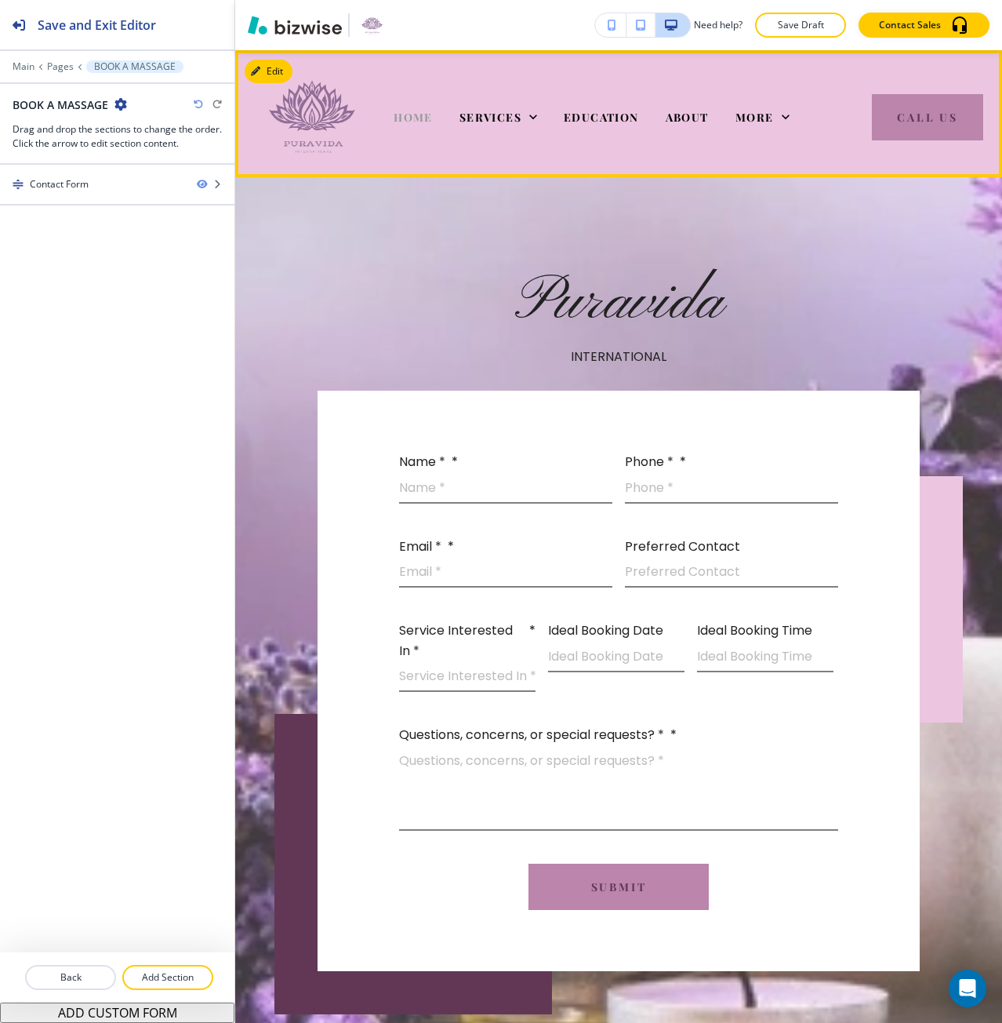
click at [415, 123] on span "HOME" at bounding box center [413, 117] width 39 height 15
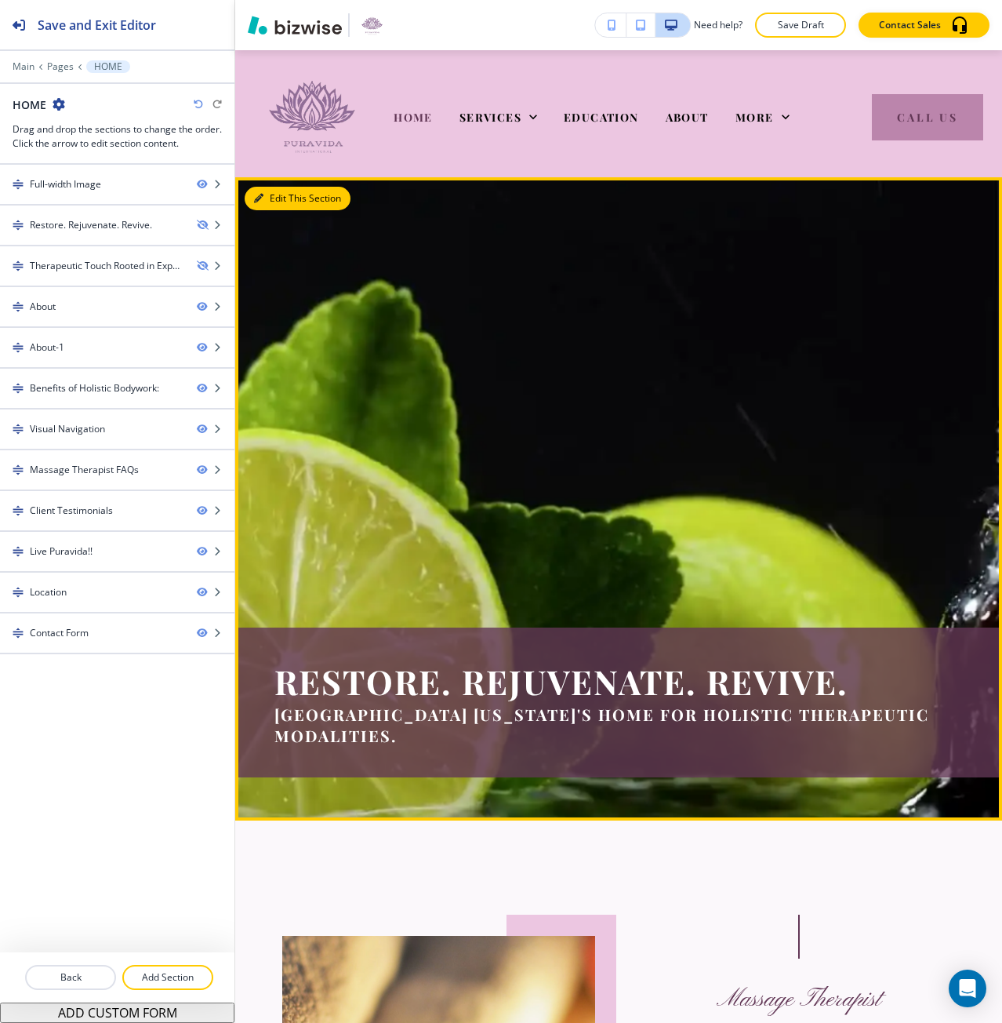
click at [278, 194] on button "Edit This Section" at bounding box center [298, 199] width 106 height 24
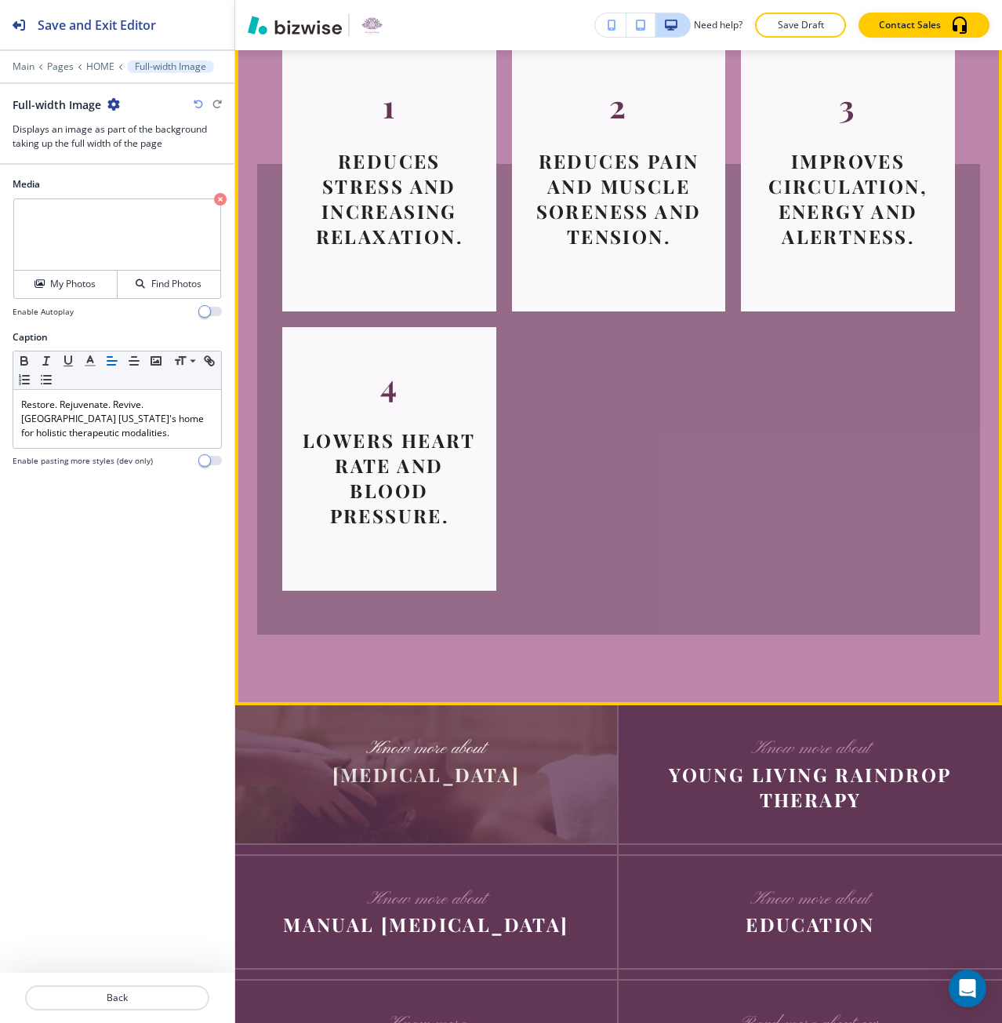
scroll to position [4989, 0]
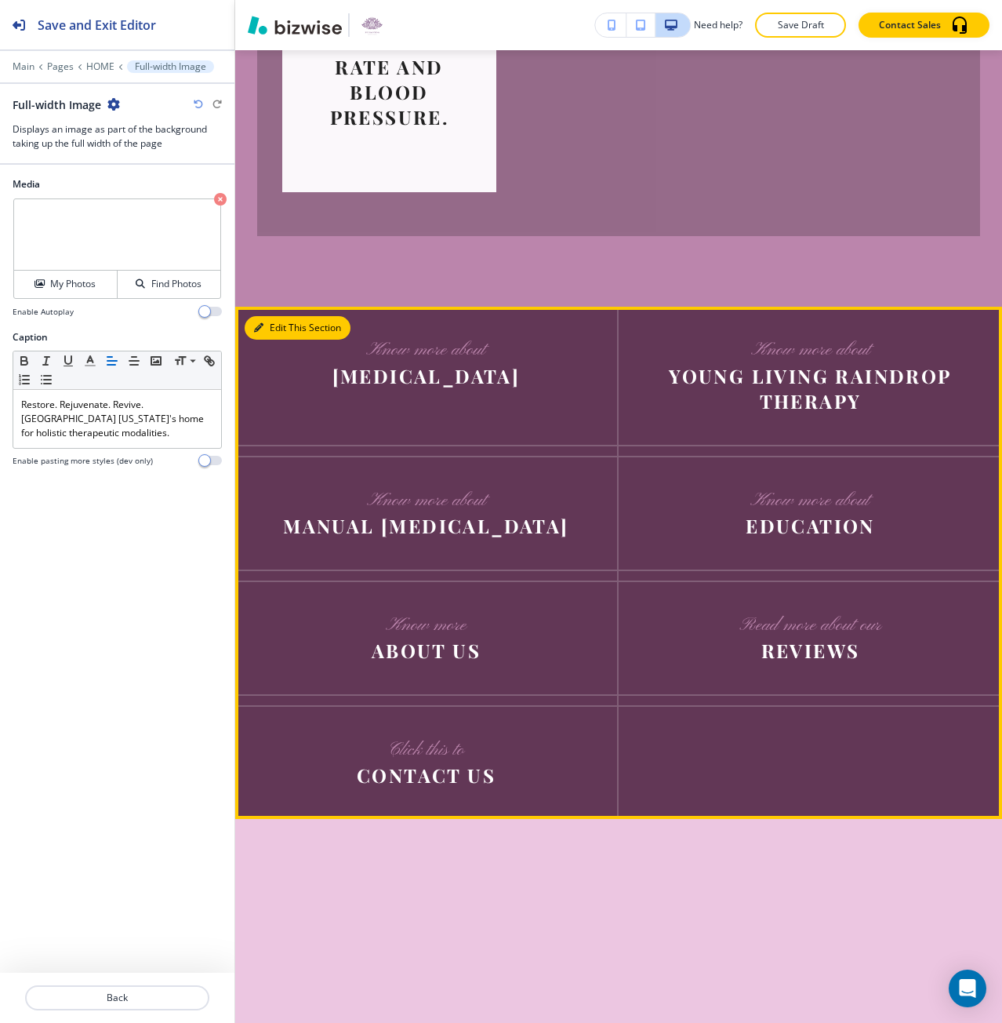
click at [280, 340] on button "Edit This Section" at bounding box center [298, 328] width 106 height 24
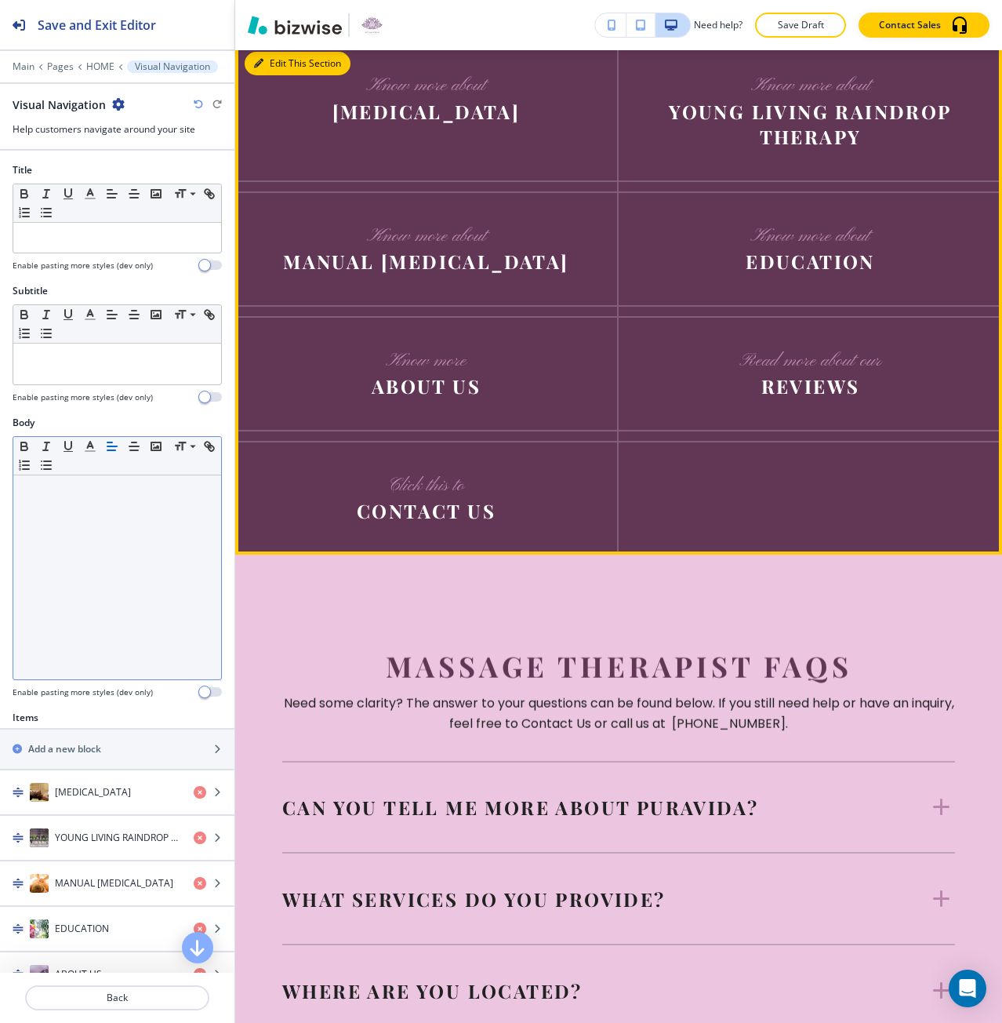
scroll to position [5301, 0]
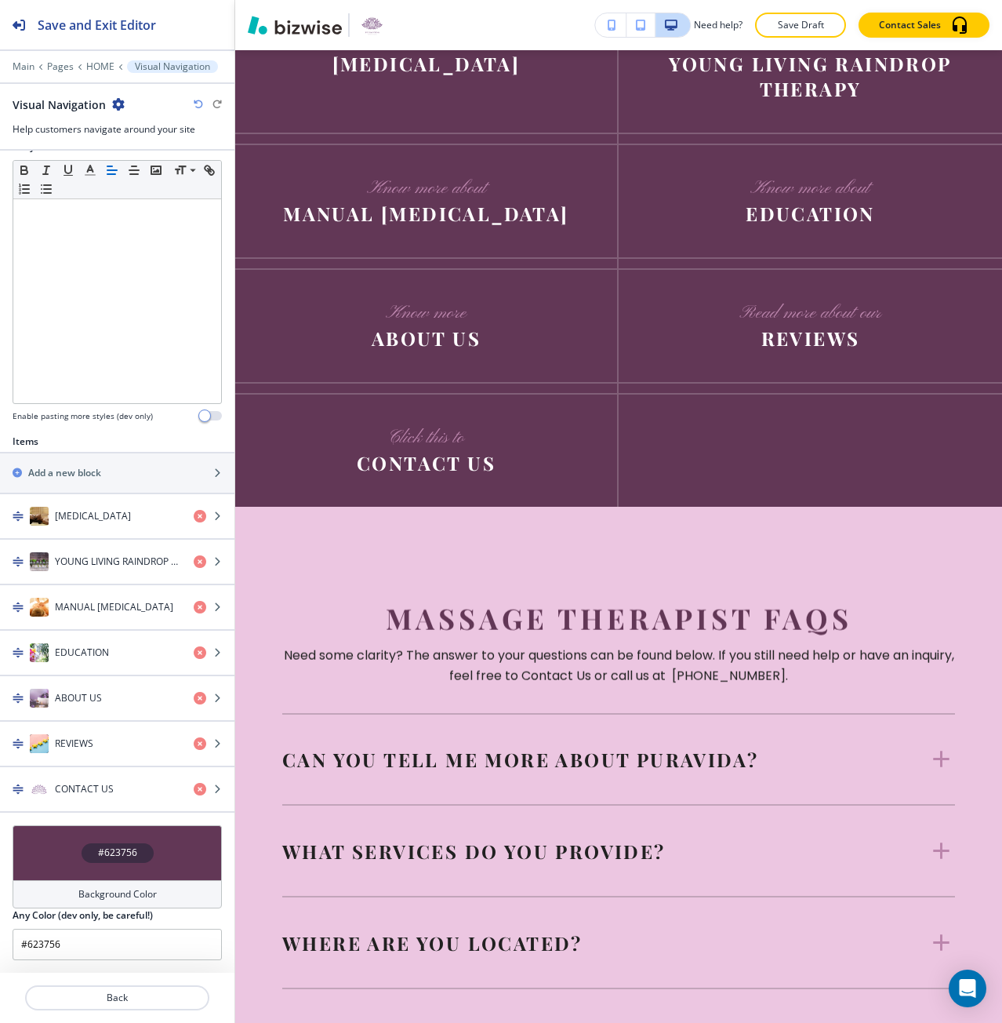
click at [127, 831] on div "#623756" at bounding box center [117, 852] width 209 height 55
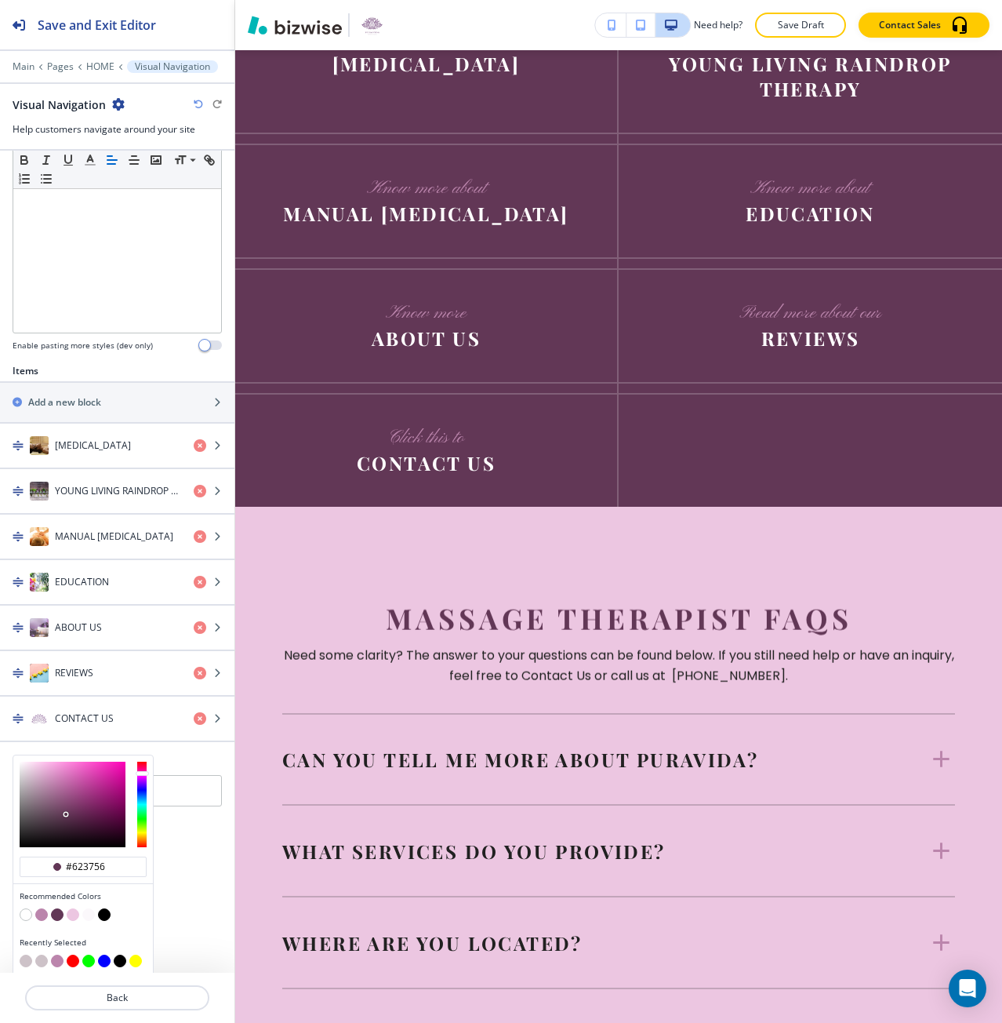
scroll to position [351, 0]
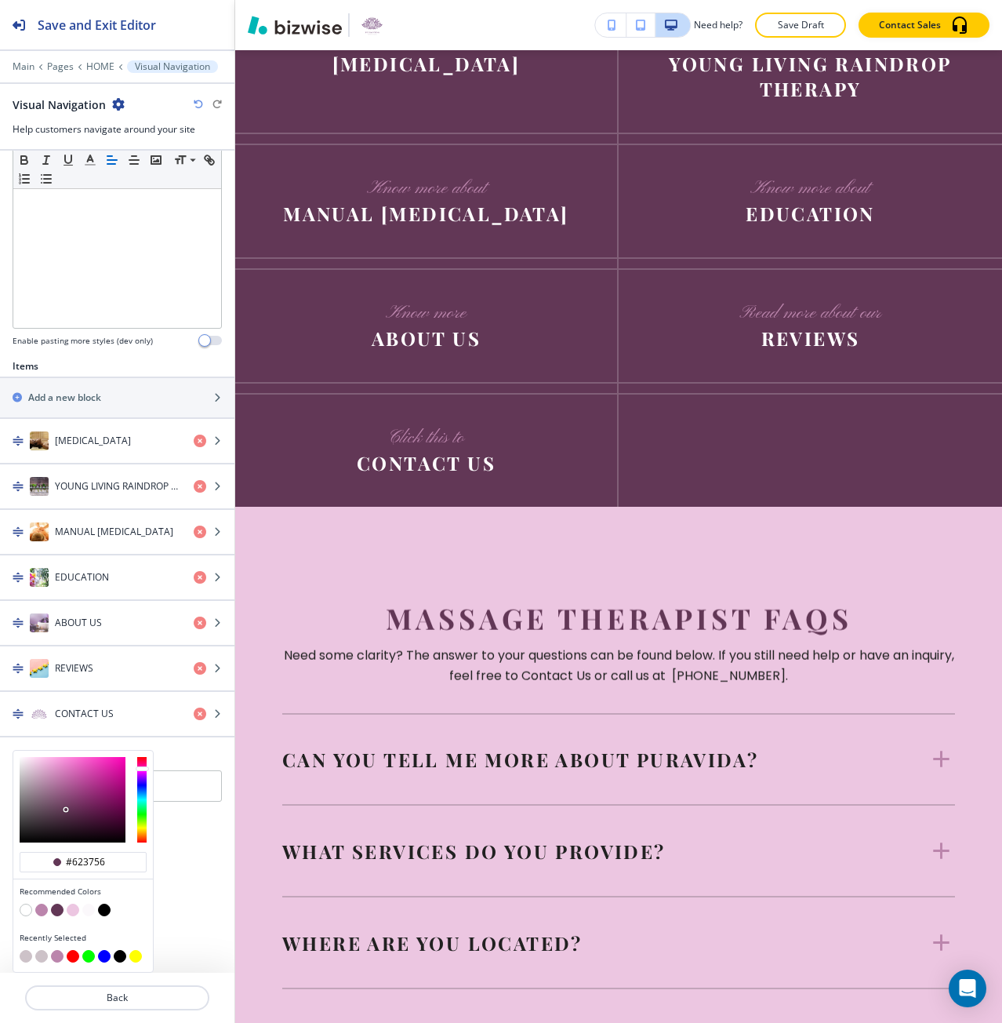
click at [27, 954] on button "button" at bounding box center [26, 956] width 13 height 13
type input "#cdc2c8"
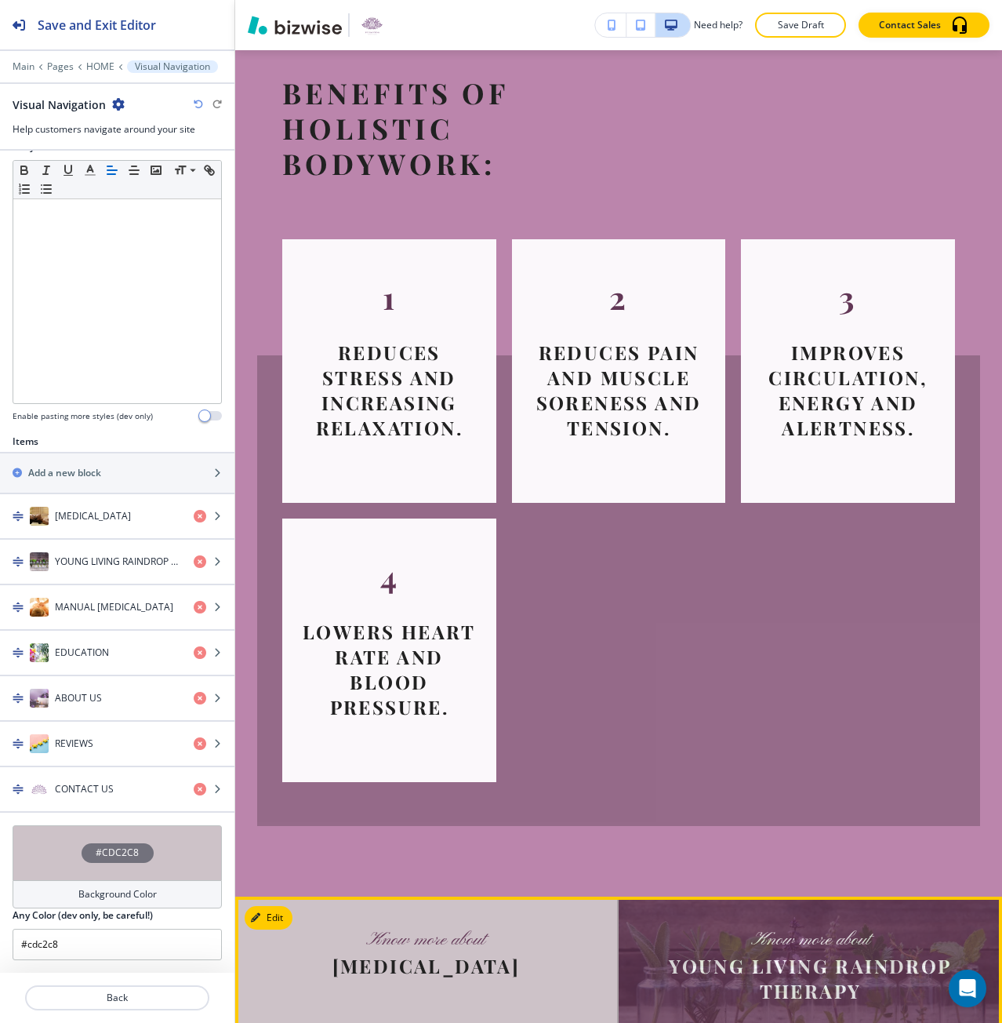
scroll to position [4203, 0]
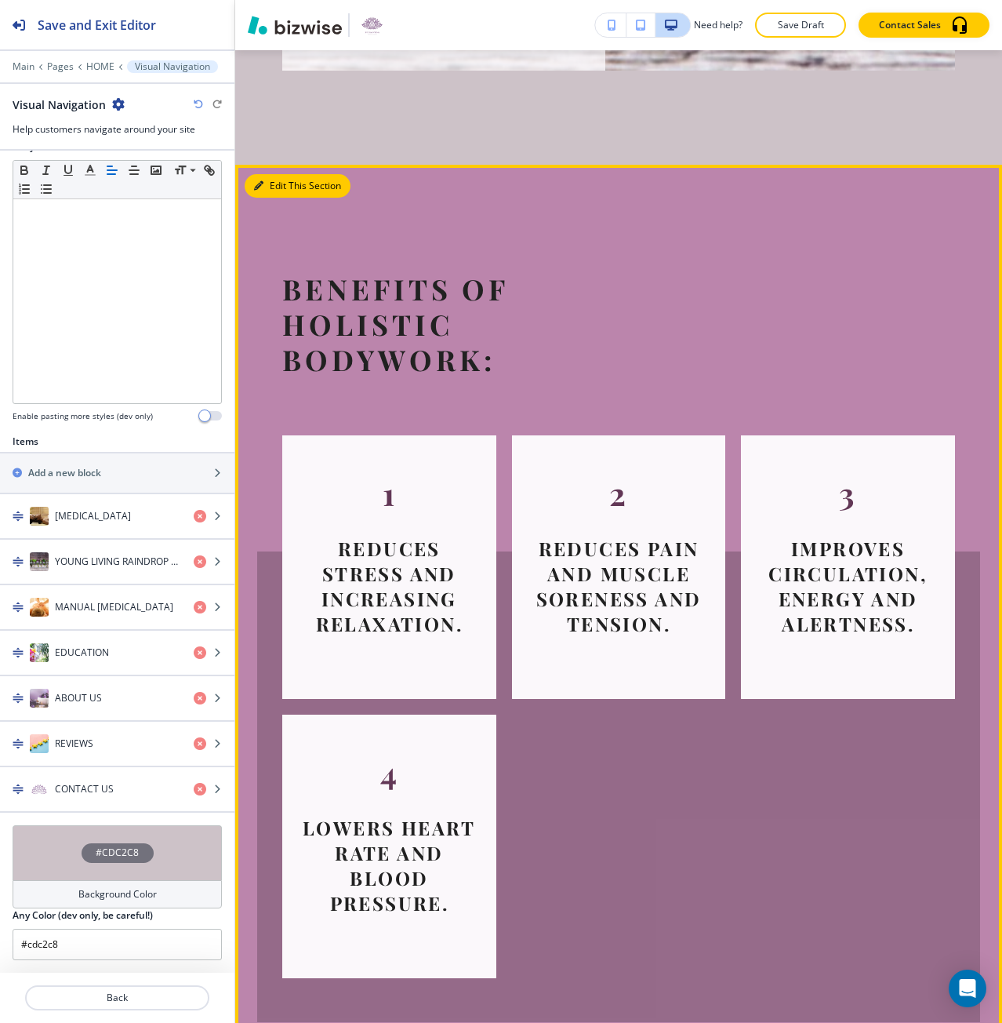
click at [273, 198] on button "Edit This Section" at bounding box center [298, 186] width 106 height 24
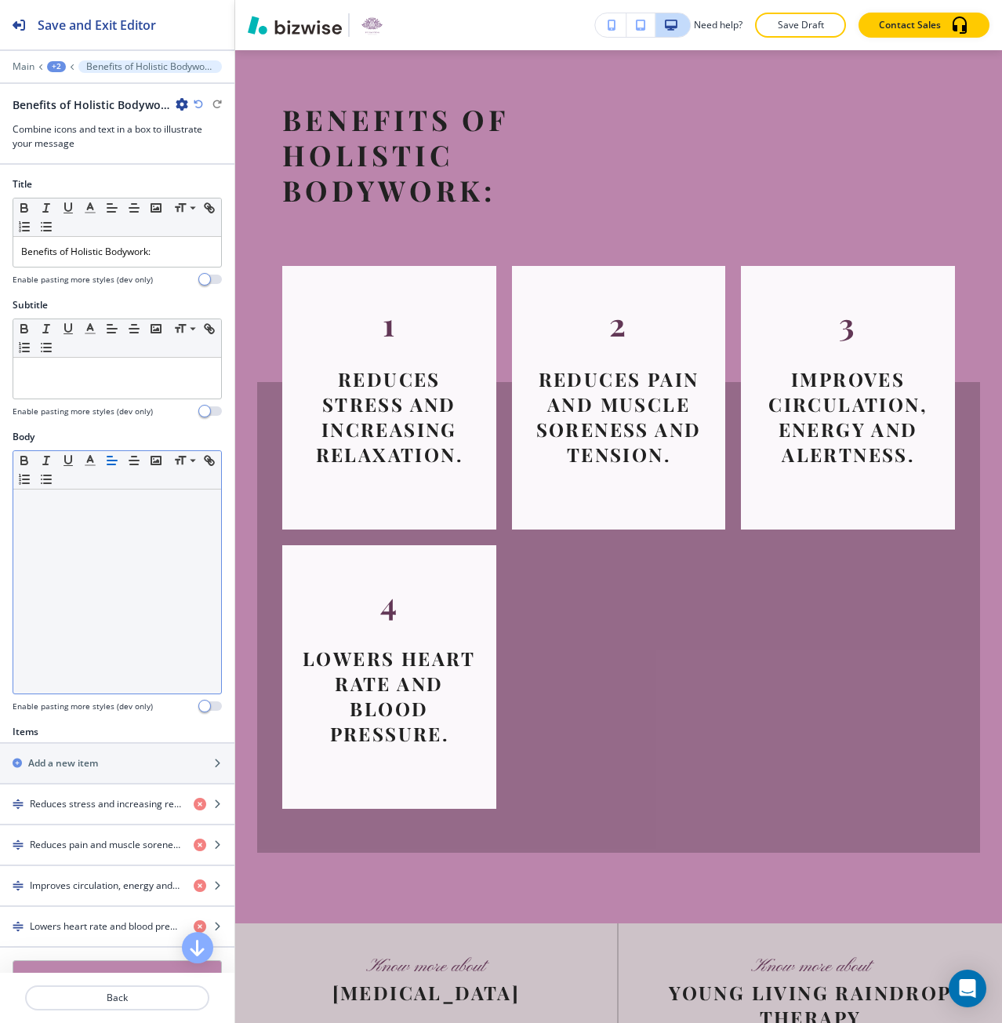
scroll to position [4373, 0]
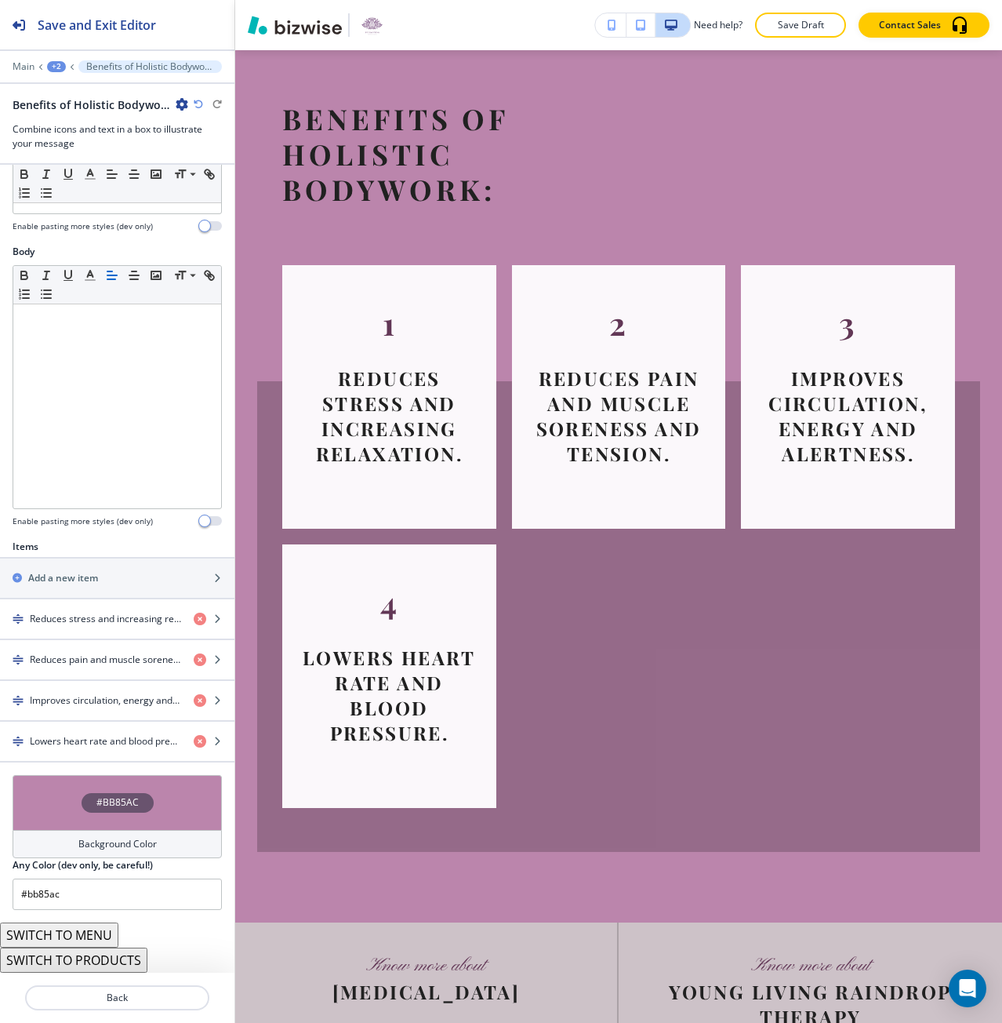
click at [129, 794] on div "#BB85AC" at bounding box center [118, 803] width 72 height 20
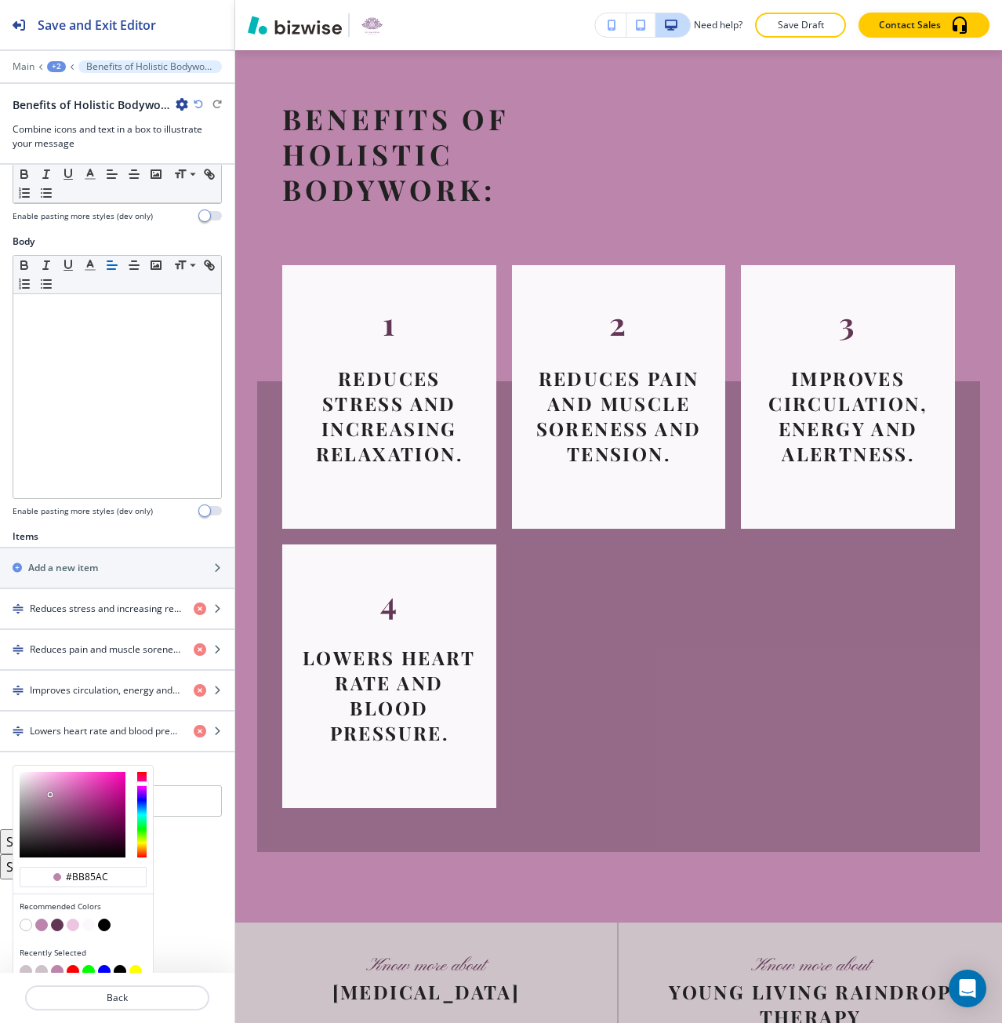
scroll to position [210, 0]
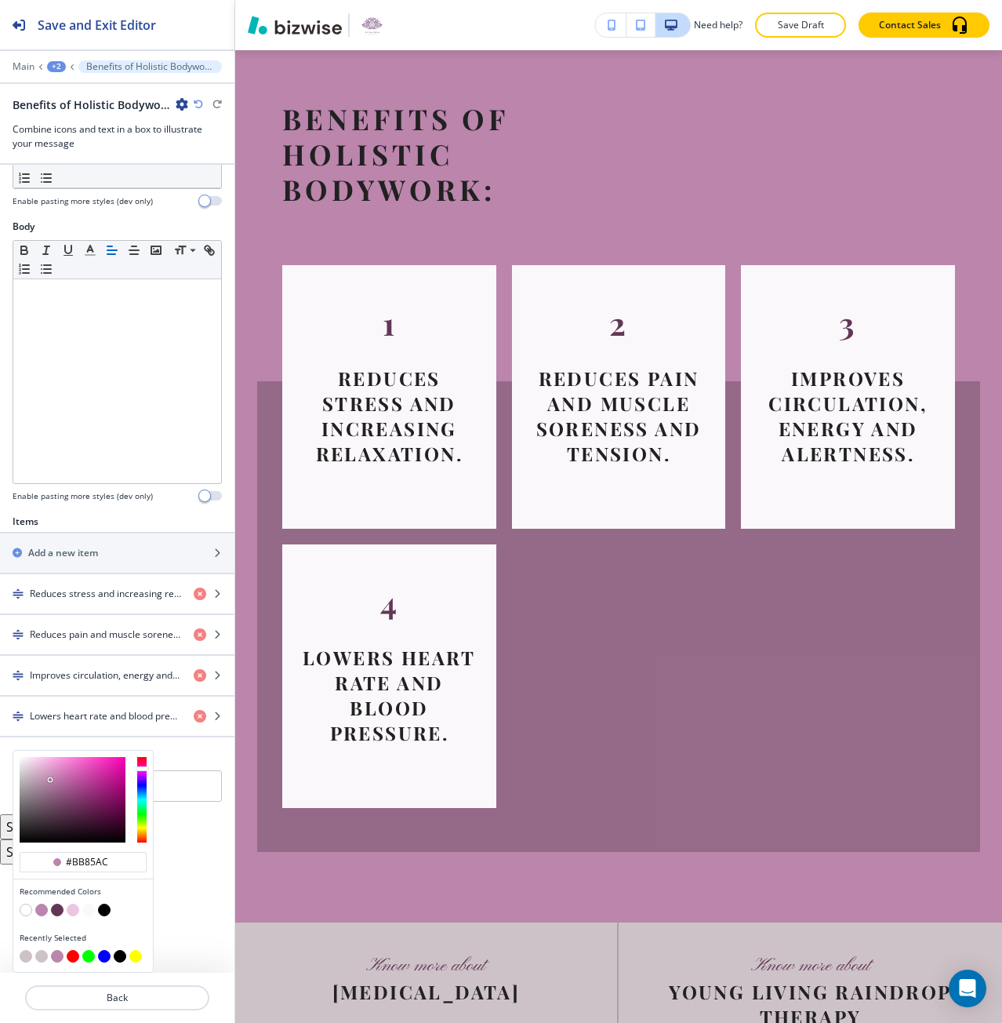
click at [43, 909] on button "button" at bounding box center [41, 909] width 13 height 13
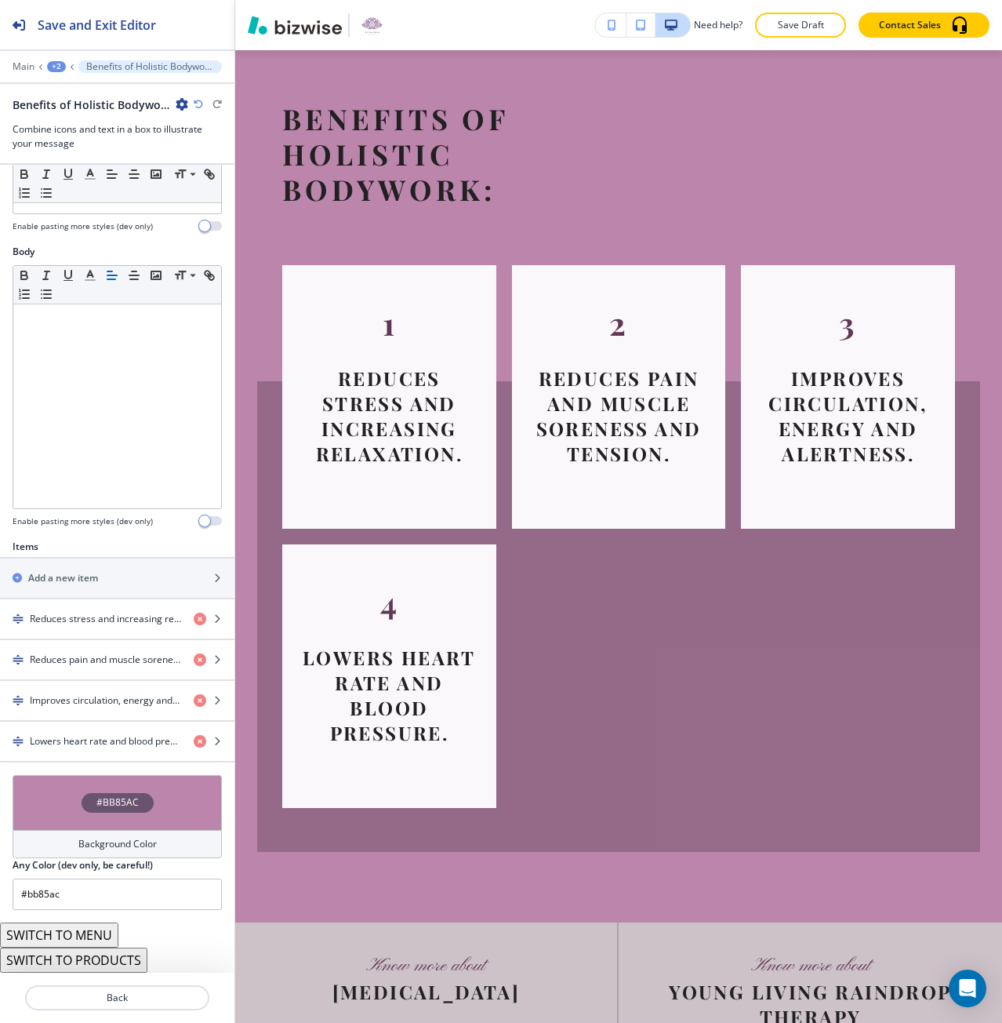
click at [88, 826] on div "#BB85AC" at bounding box center [117, 802] width 209 height 55
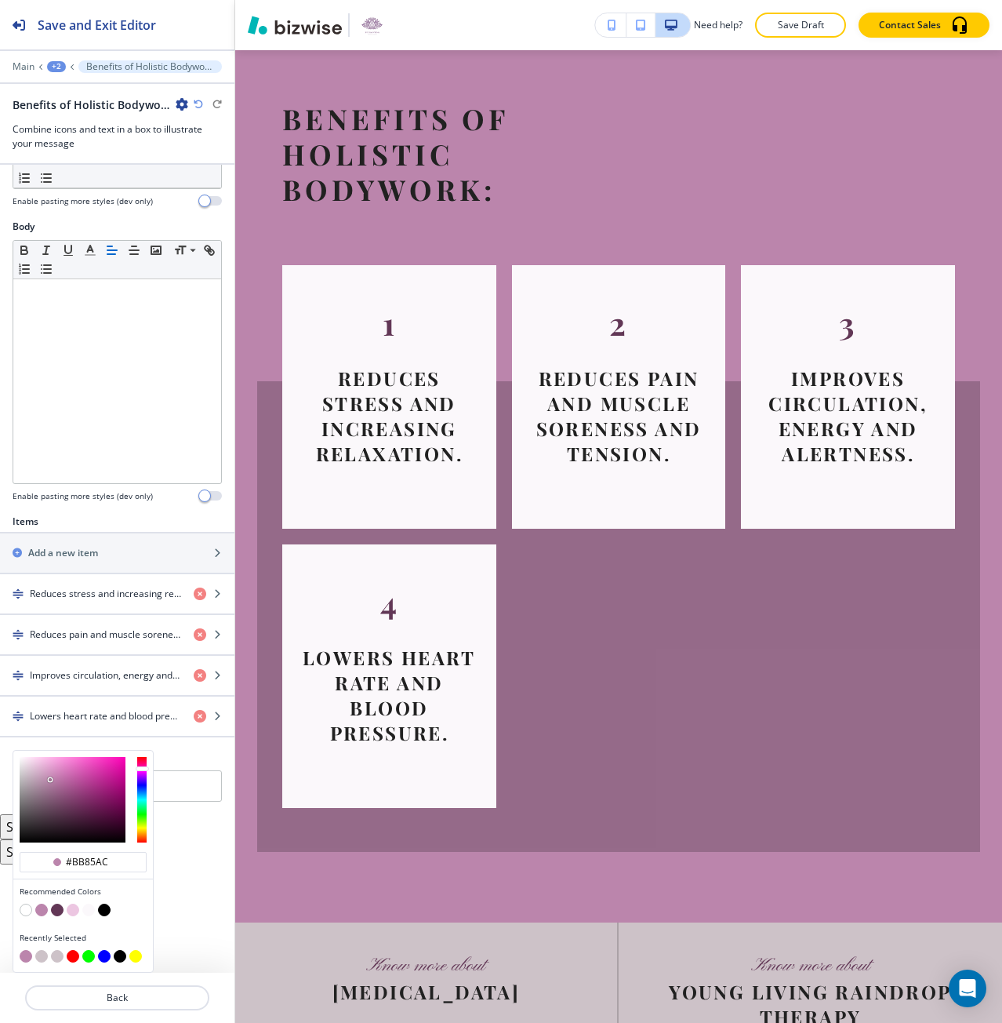
click at [74, 912] on button "button" at bounding box center [73, 909] width 13 height 13
type input "#ecc6e1"
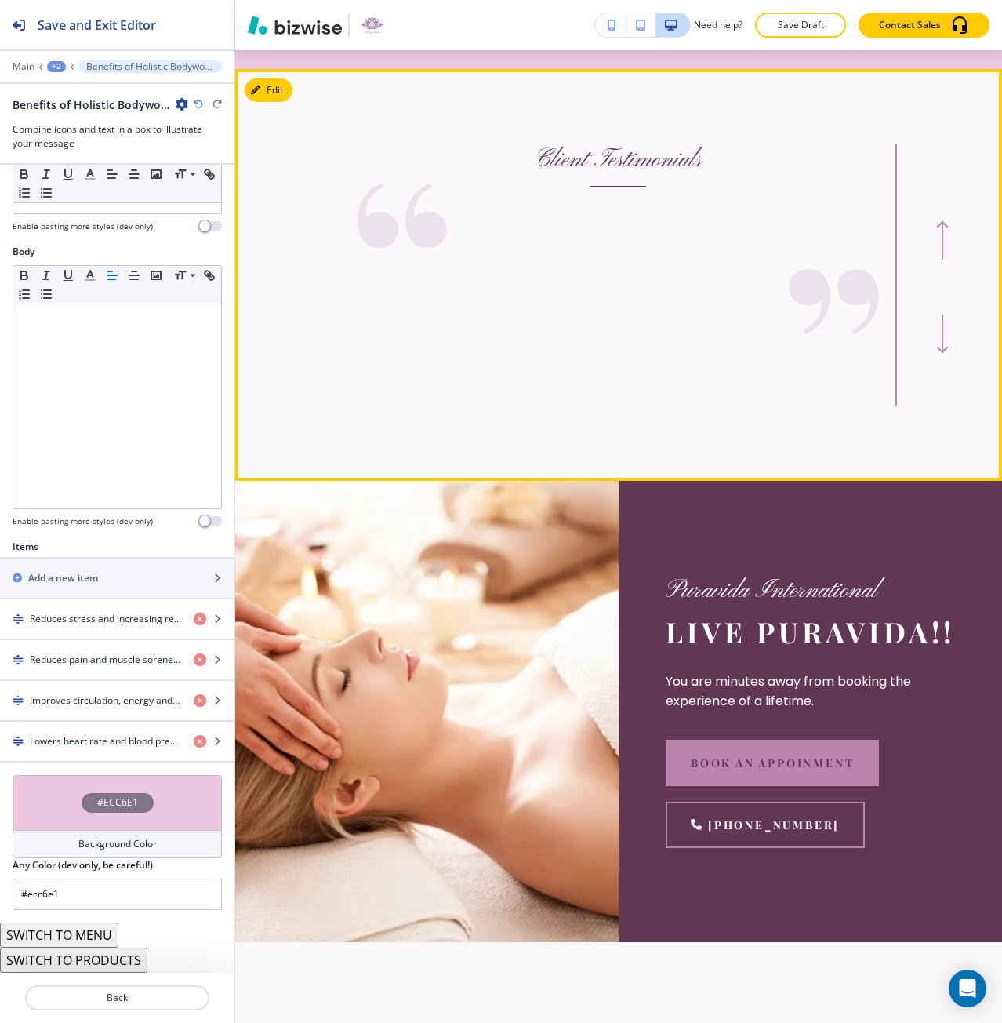
scroll to position [6412, 0]
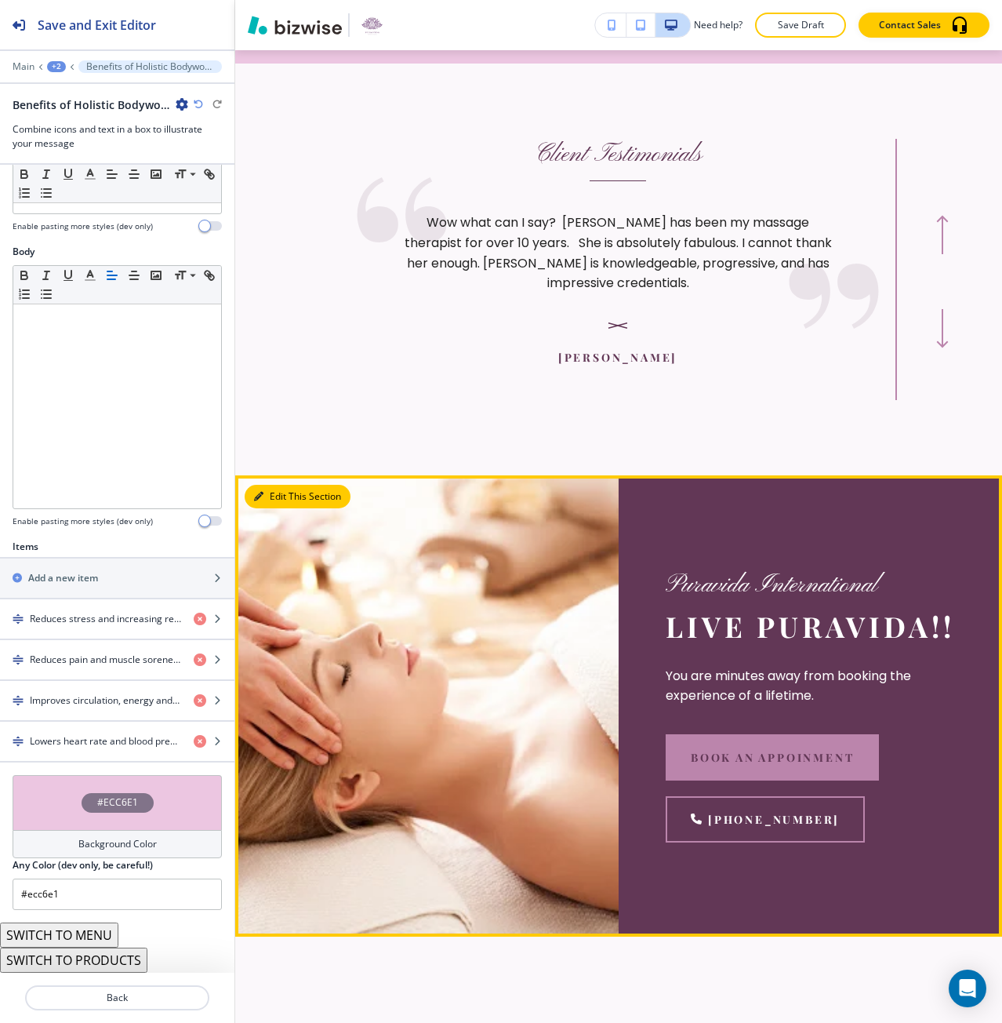
click at [279, 508] on button "Edit This Section" at bounding box center [298, 497] width 106 height 24
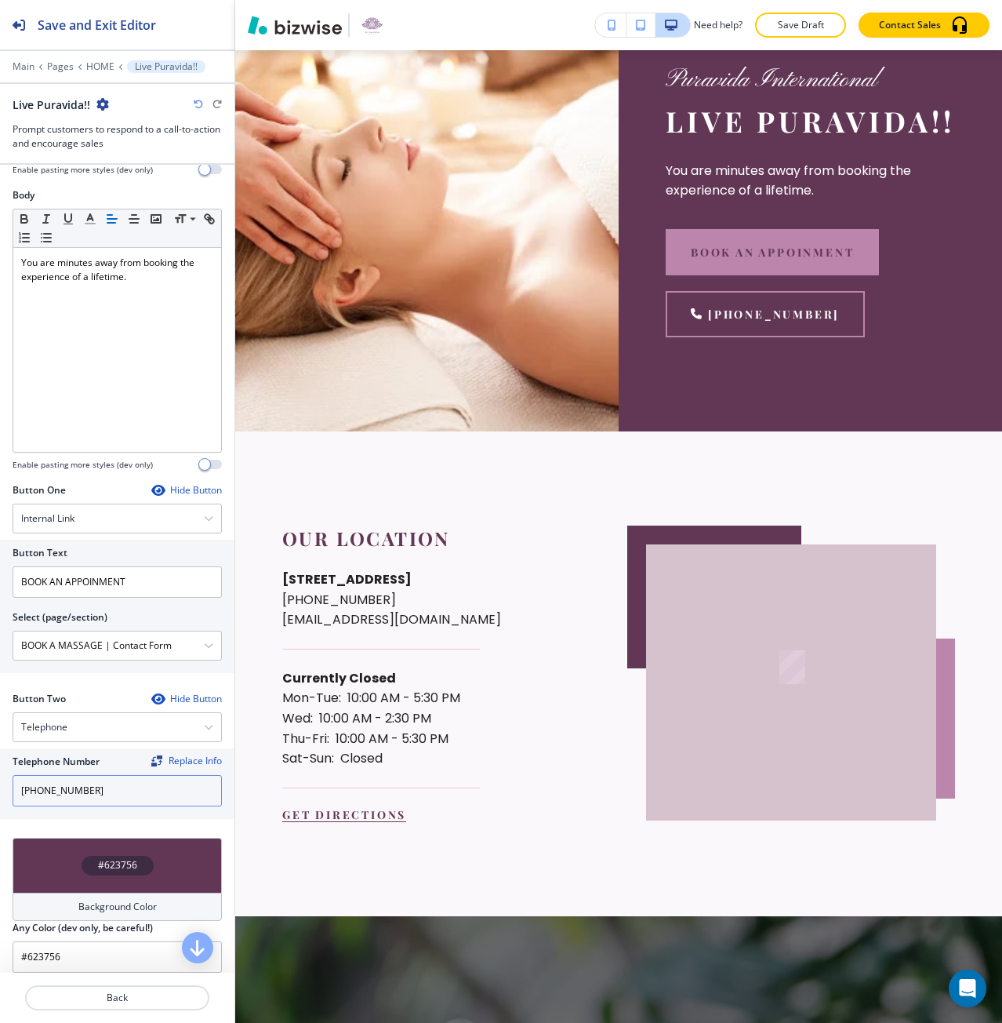
scroll to position [6918, 0]
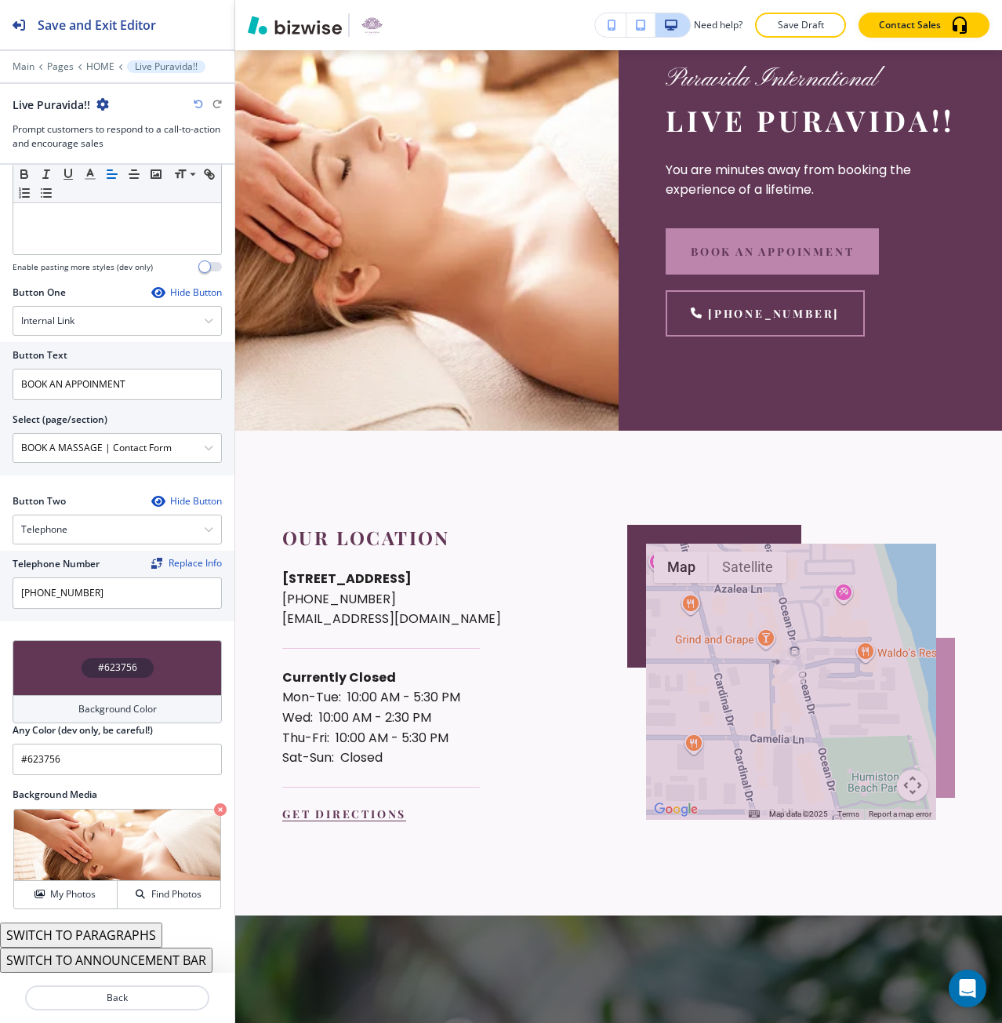
click at [116, 668] on h4 "#623756" at bounding box center [117, 667] width 39 height 14
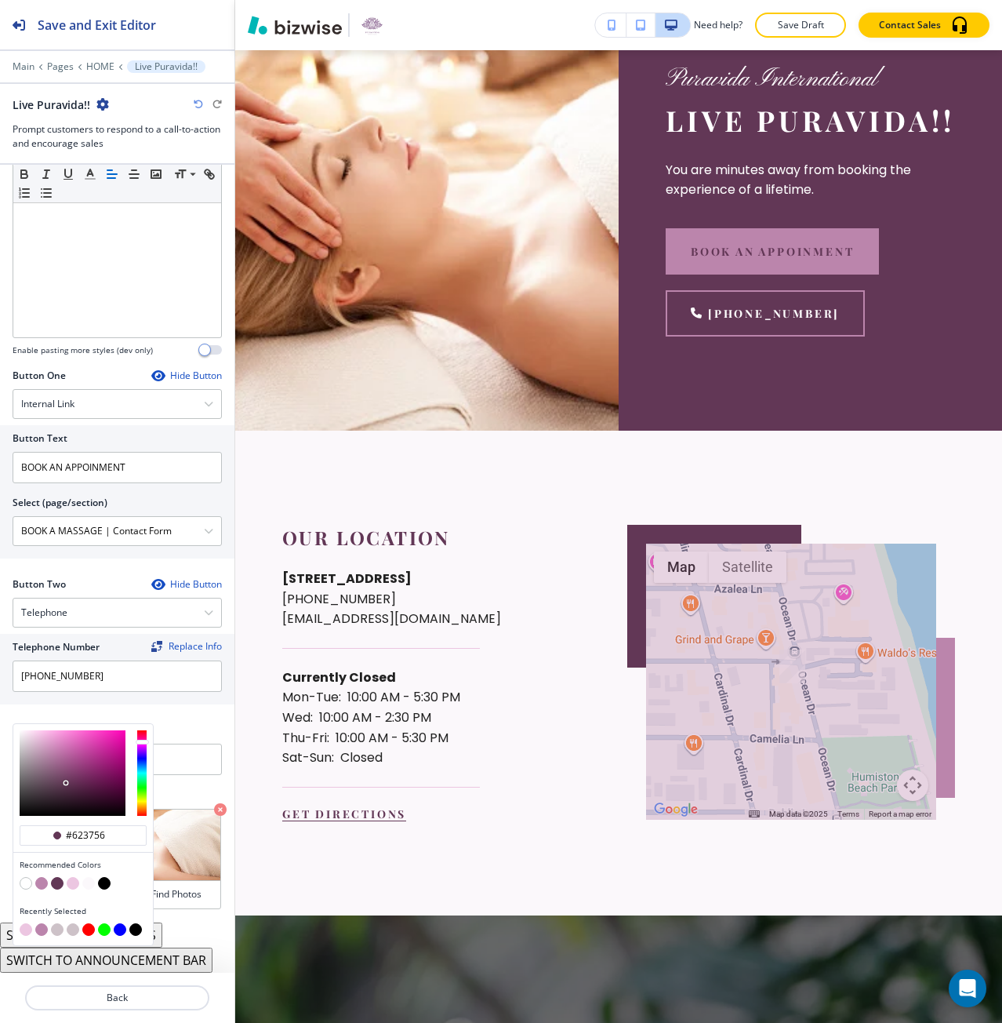
click at [53, 927] on button "button" at bounding box center [57, 929] width 13 height 13
type input "#cdc2c8"
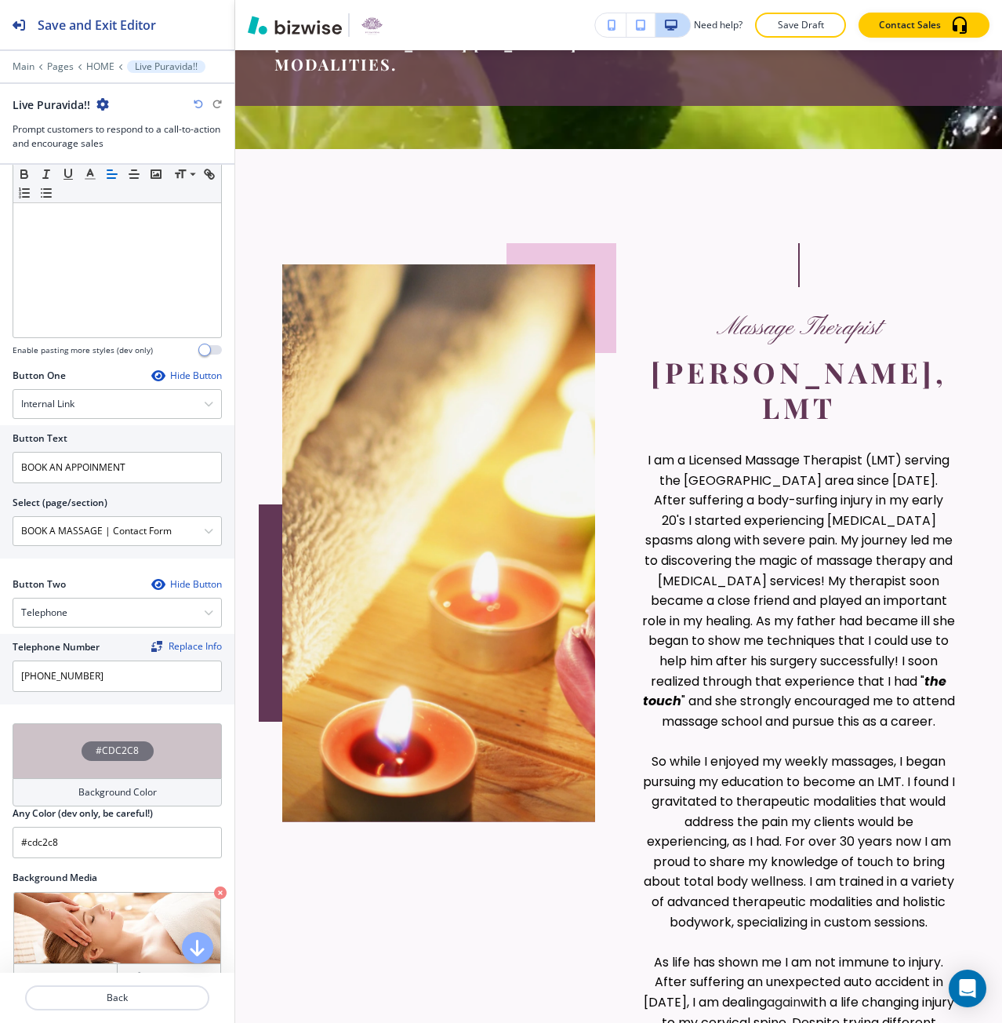
scroll to position [492, 0]
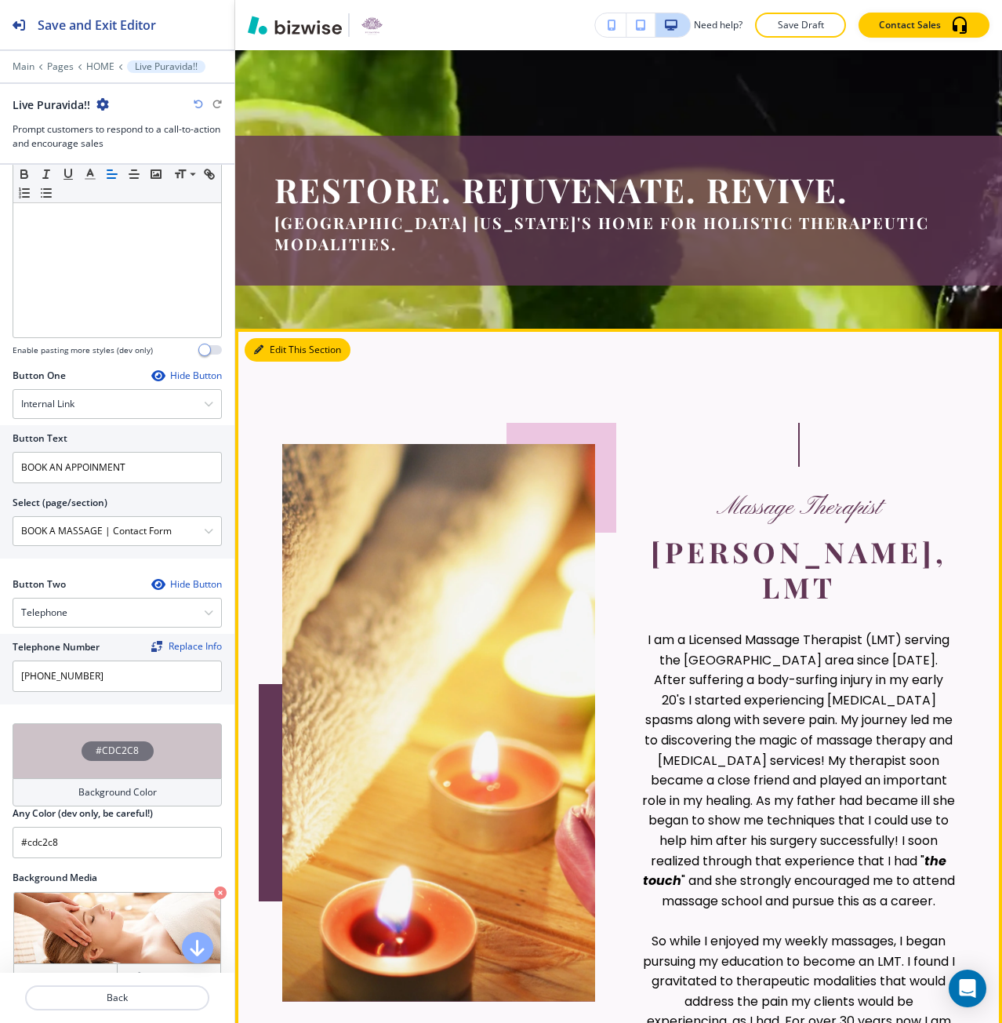
click at [263, 354] on button "Edit This Section" at bounding box center [298, 350] width 106 height 24
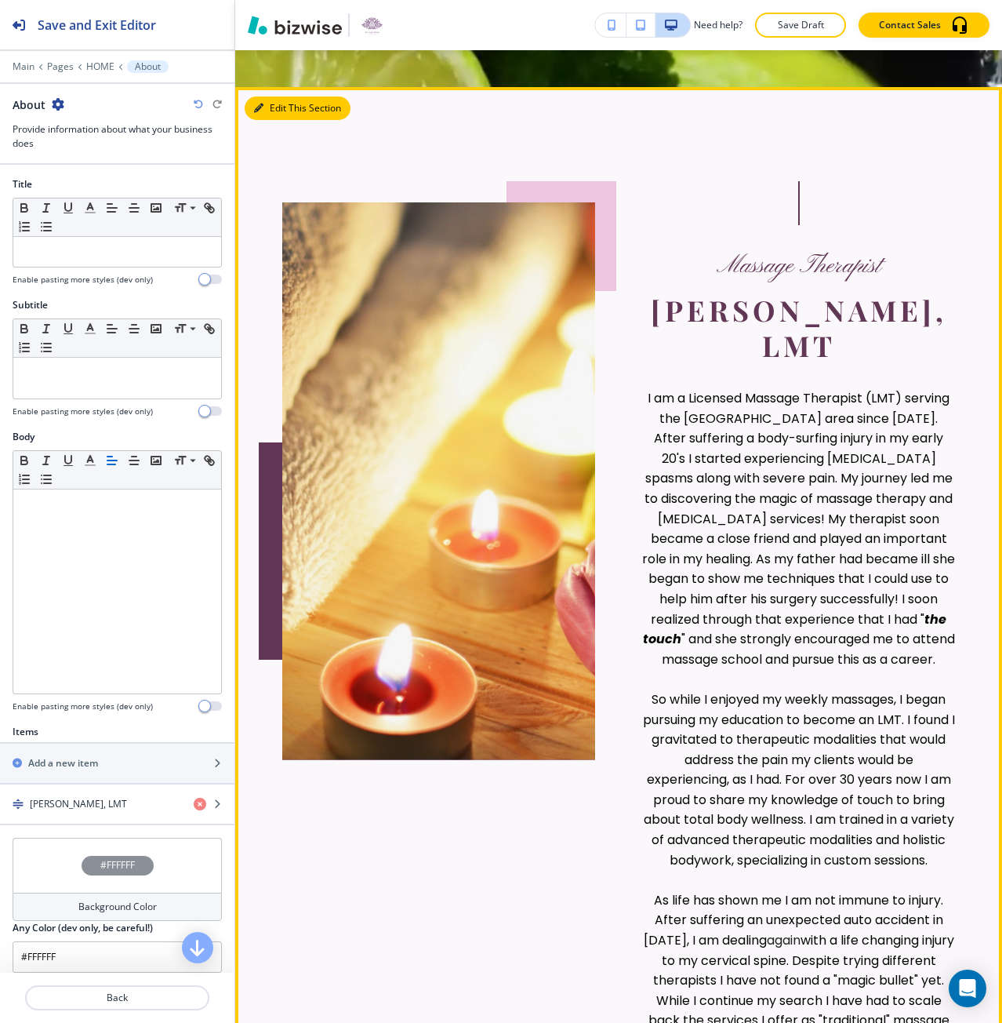
scroll to position [770, 0]
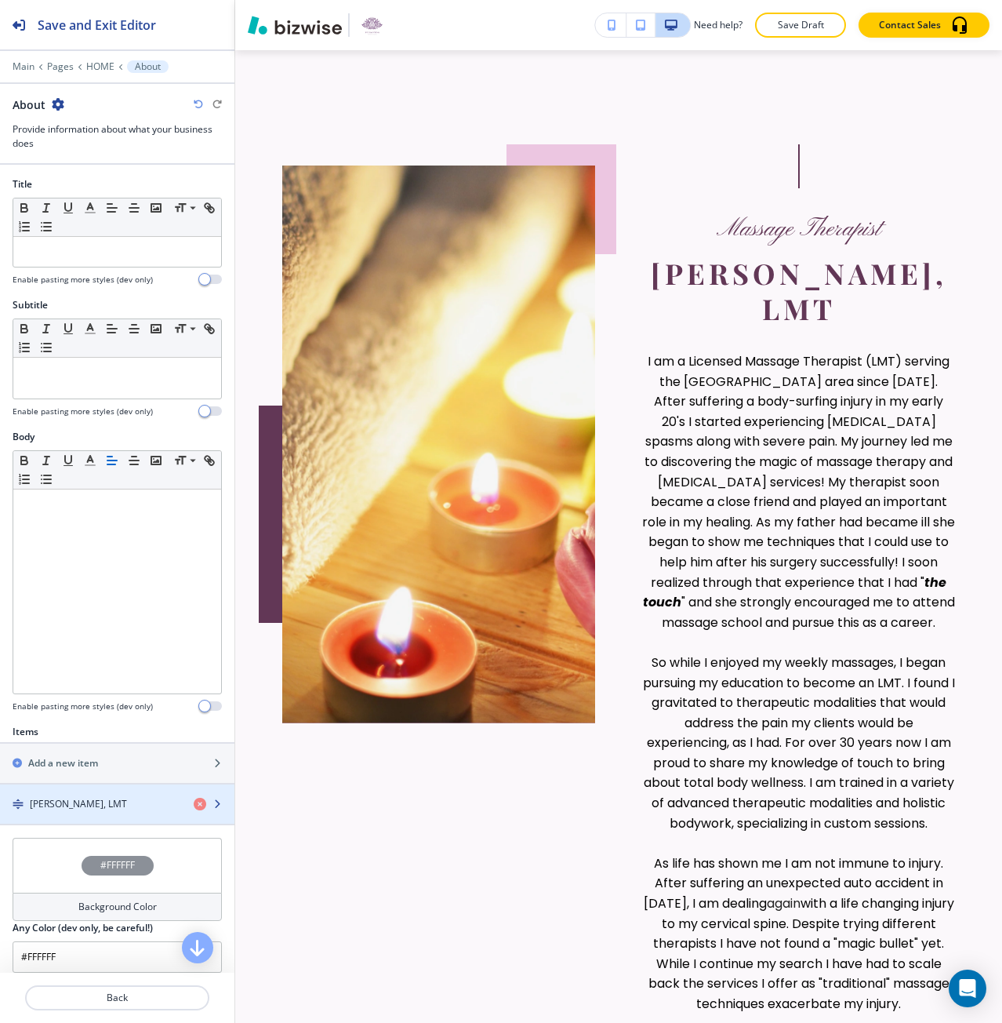
click at [125, 792] on div "button" at bounding box center [117, 790] width 234 height 13
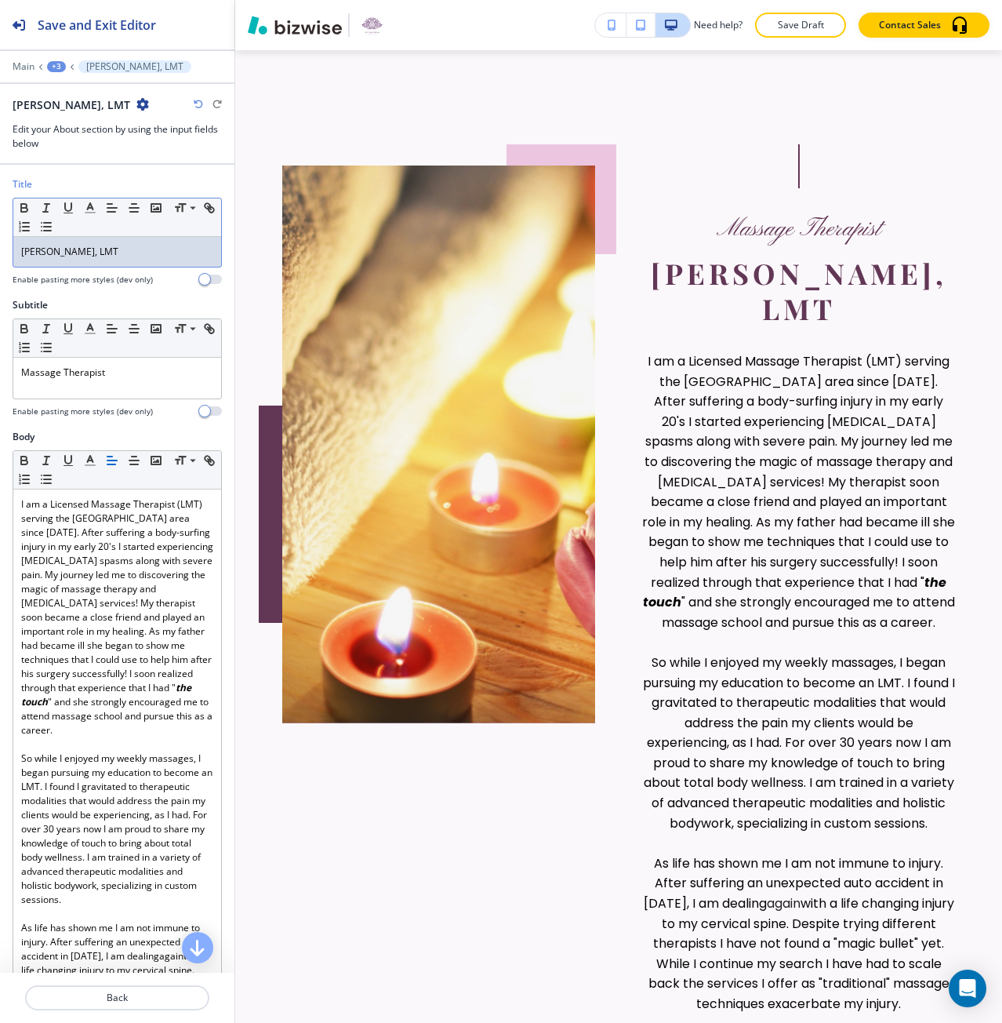
click at [114, 246] on p "[PERSON_NAME], LMT" at bounding box center [117, 252] width 192 height 14
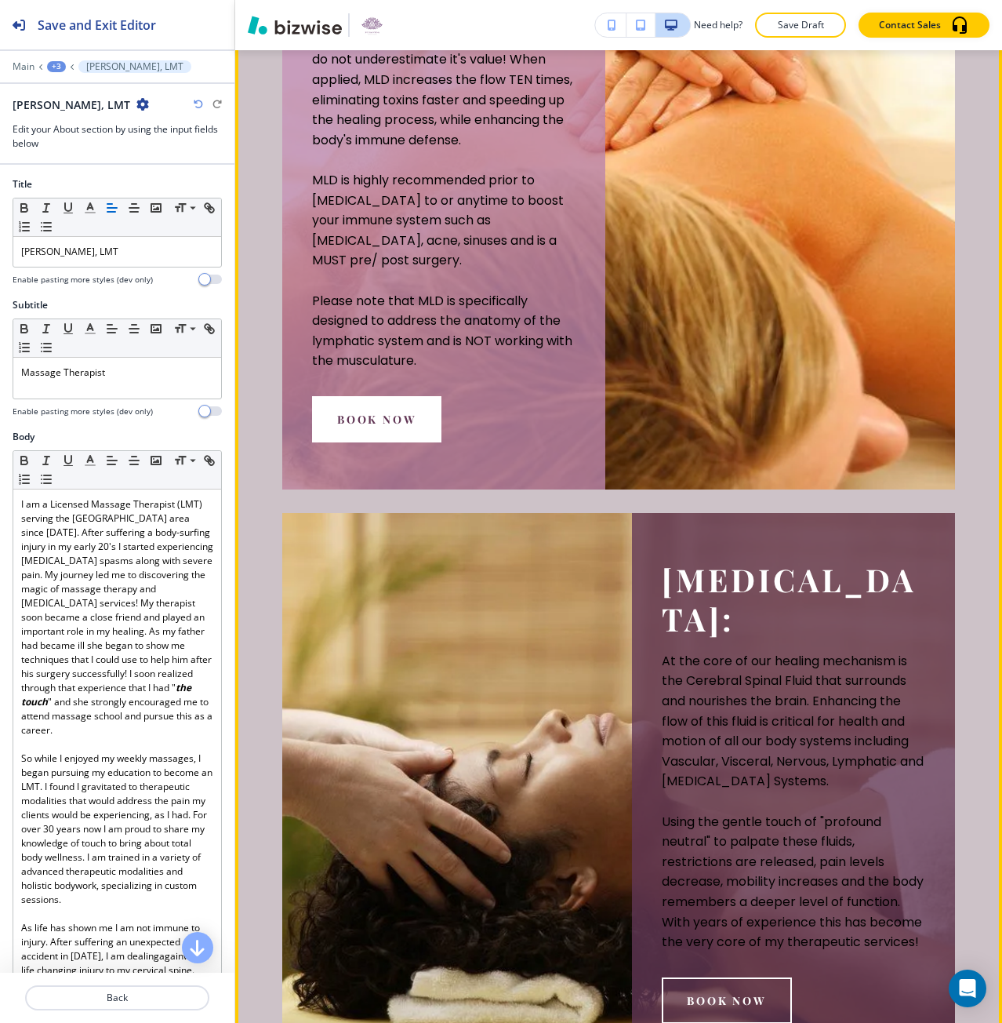
scroll to position [2495, 0]
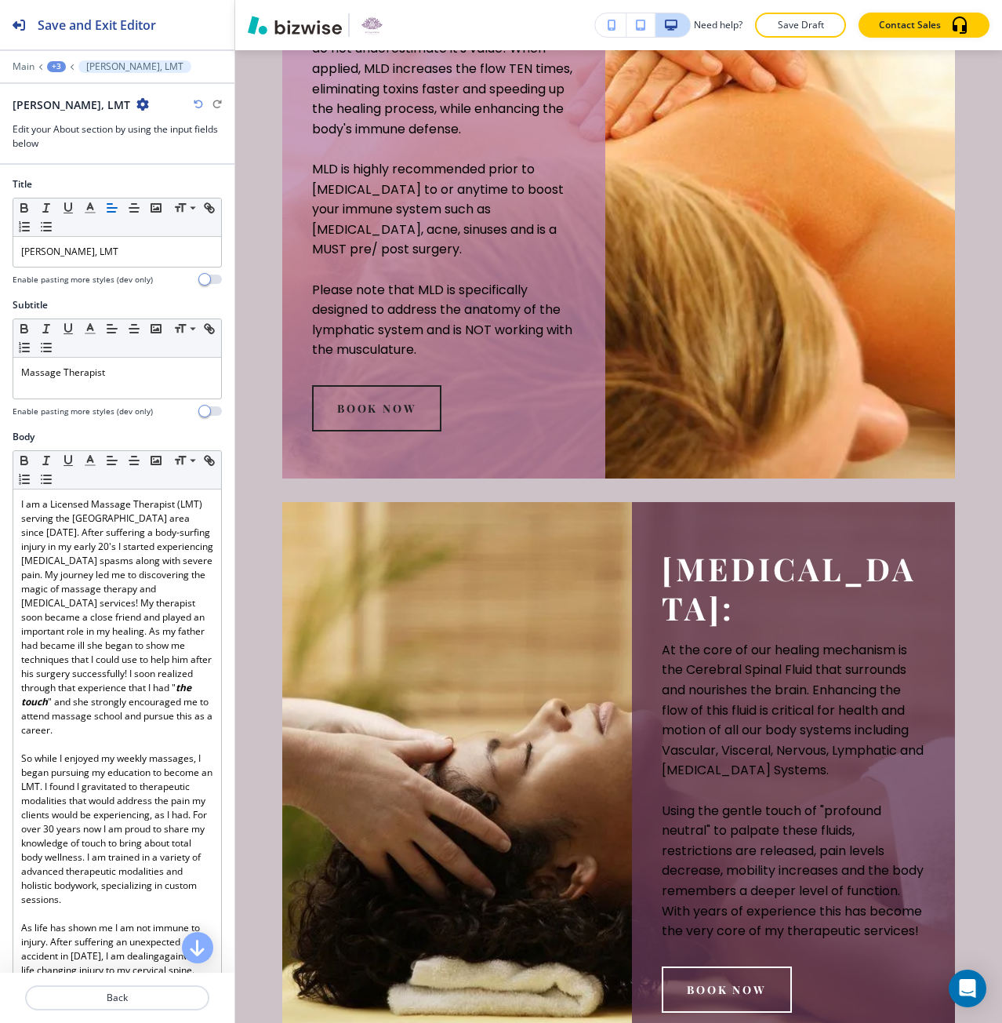
click at [24, 59] on div at bounding box center [117, 55] width 234 height 9
click at [26, 71] on p "Main" at bounding box center [24, 66] width 22 height 11
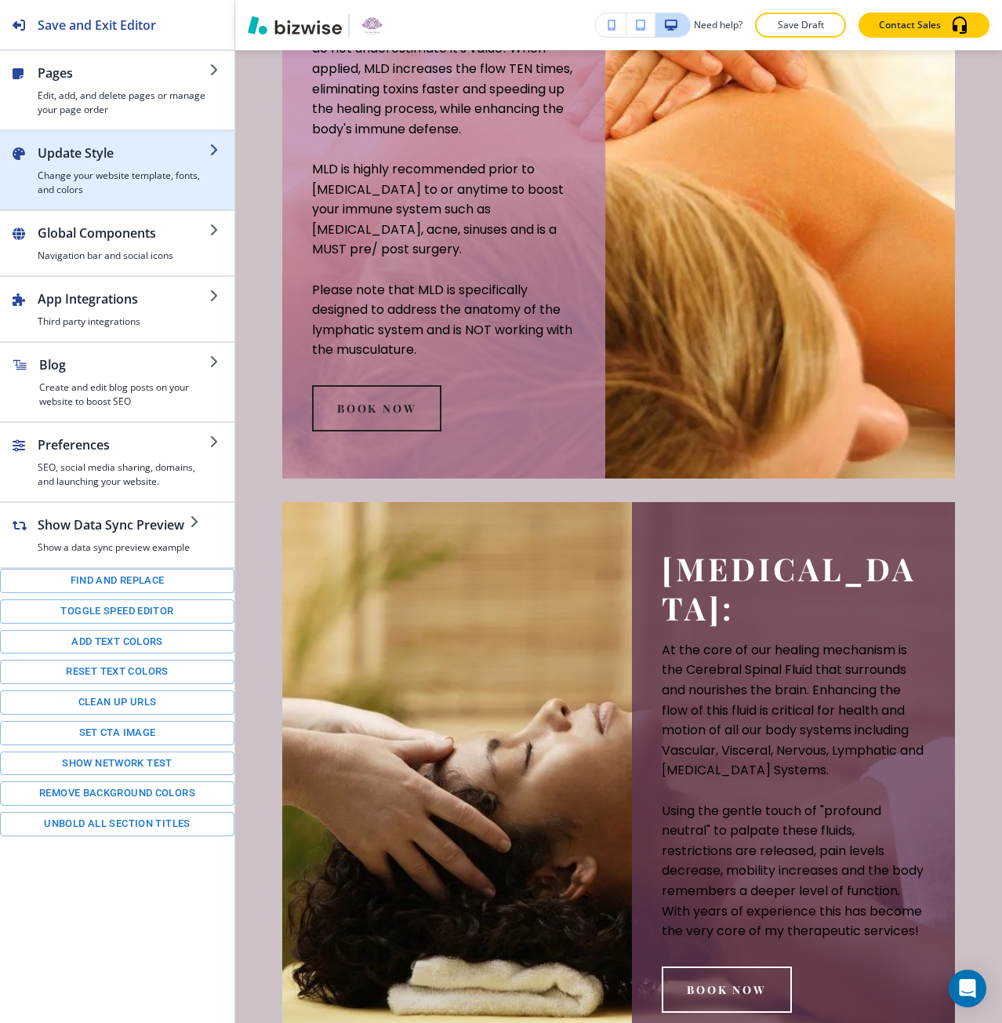
click at [72, 200] on div "button" at bounding box center [117, 203] width 234 height 13
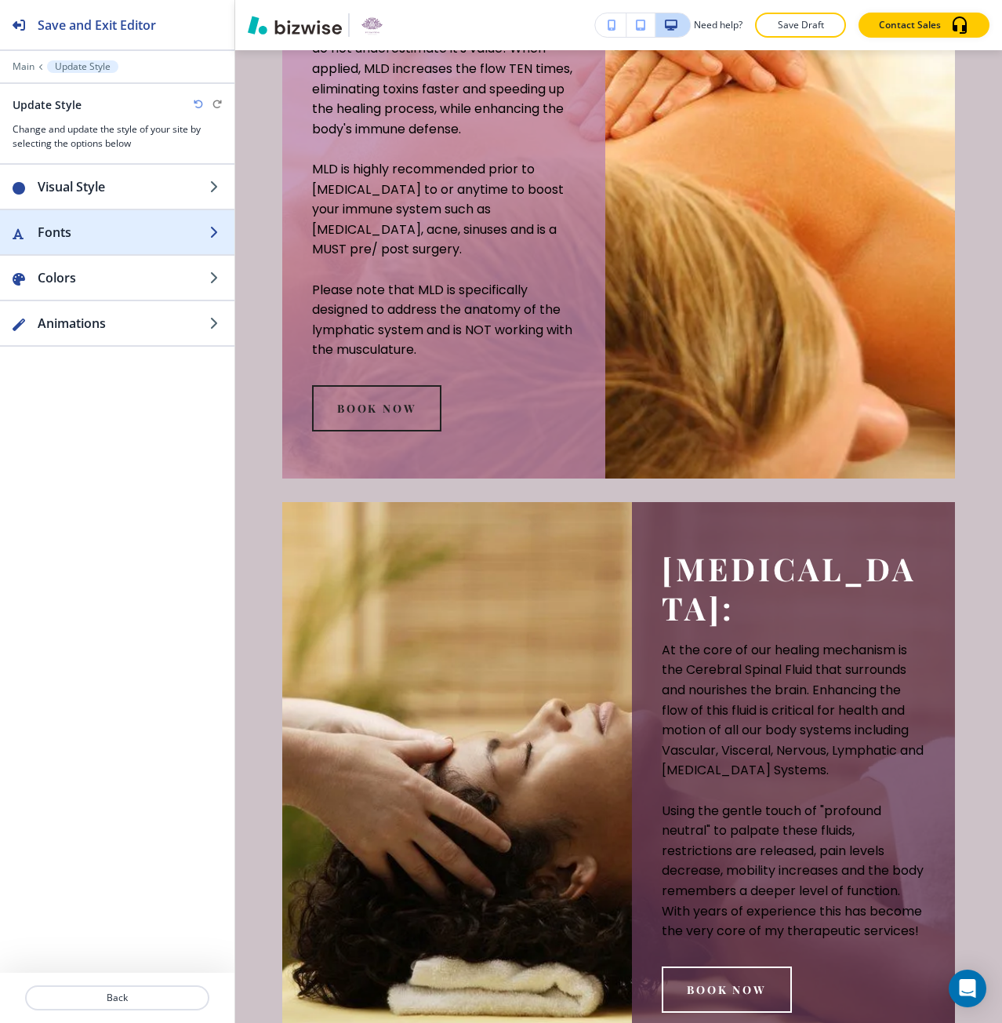
click at [73, 242] on div "button" at bounding box center [117, 248] width 234 height 13
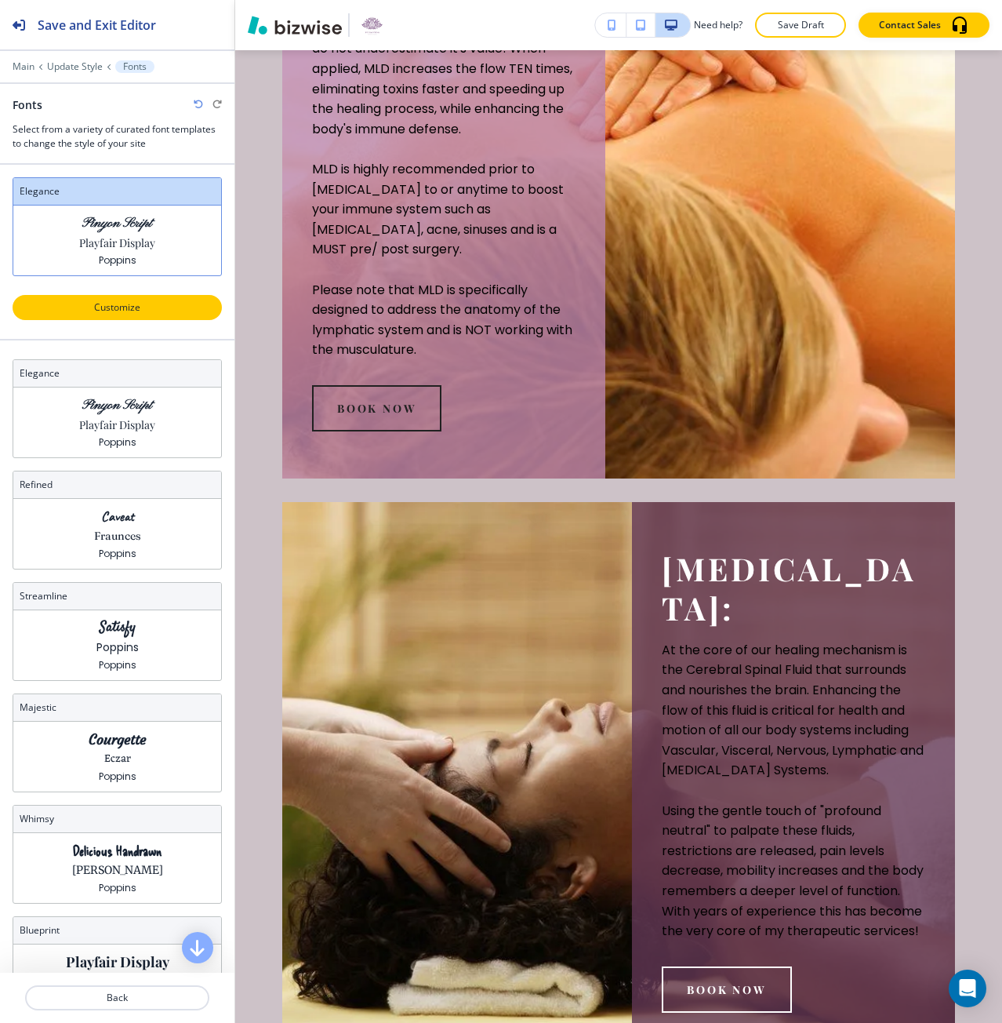
click at [92, 306] on p "Customize" at bounding box center [117, 307] width 169 height 14
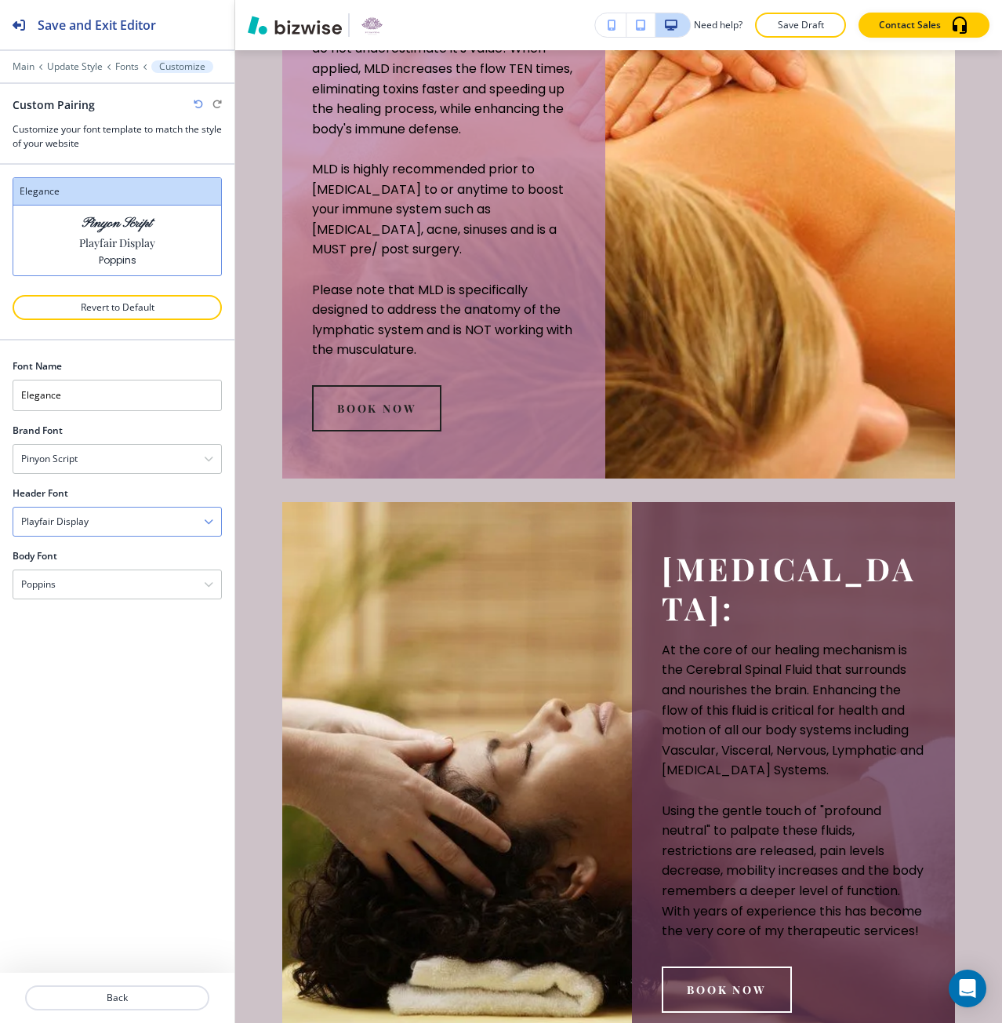
click at [105, 514] on div "Playfair Display" at bounding box center [117, 521] width 208 height 28
click at [154, 543] on h4 "Assistant" at bounding box center [117, 549] width 192 height 14
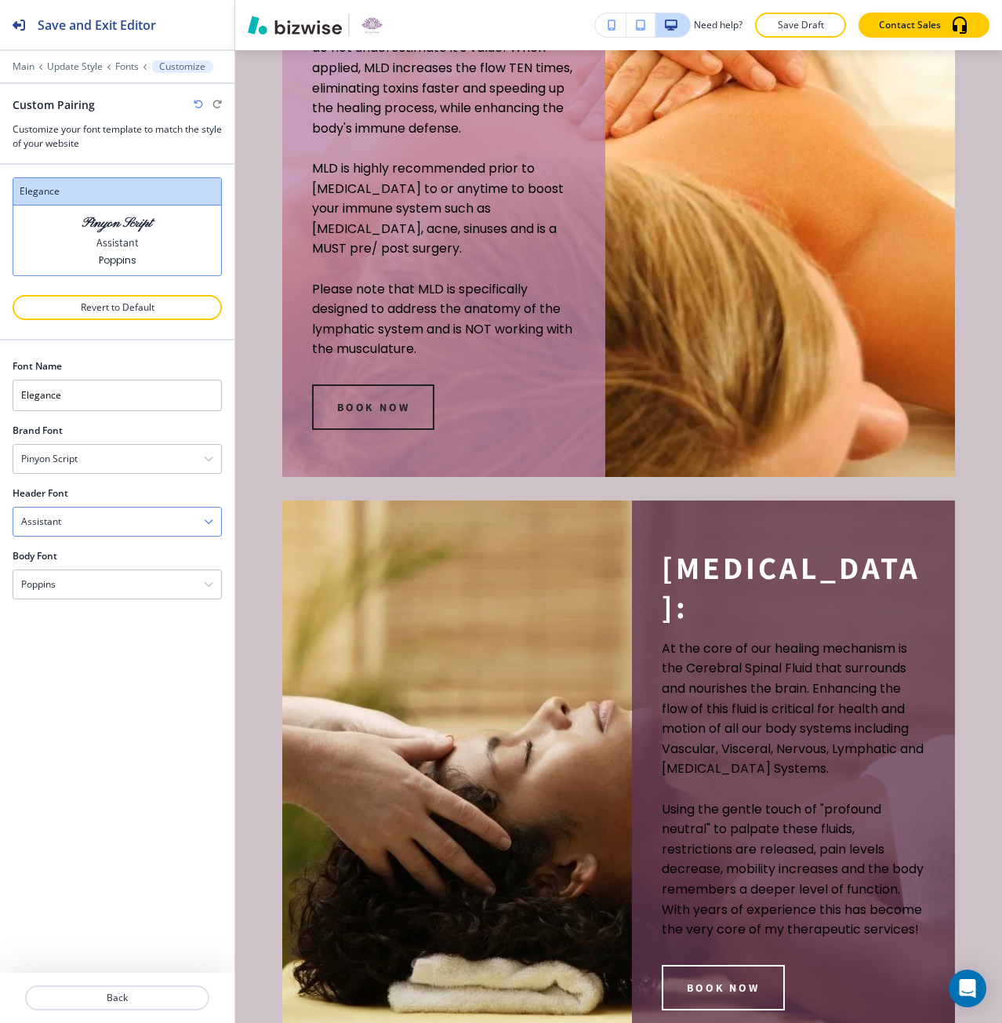
scroll to position [2459, 0]
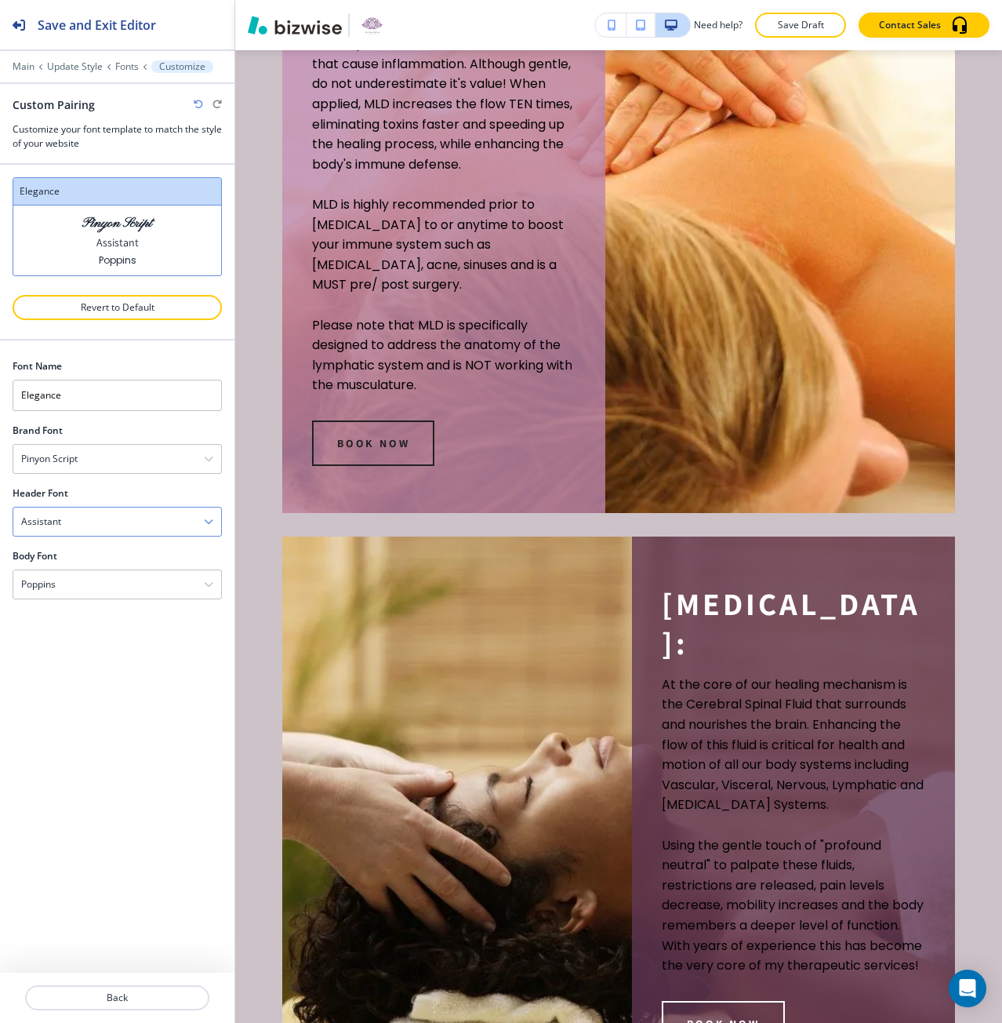
click at [145, 525] on div "Assistant" at bounding box center [117, 521] width 208 height 28
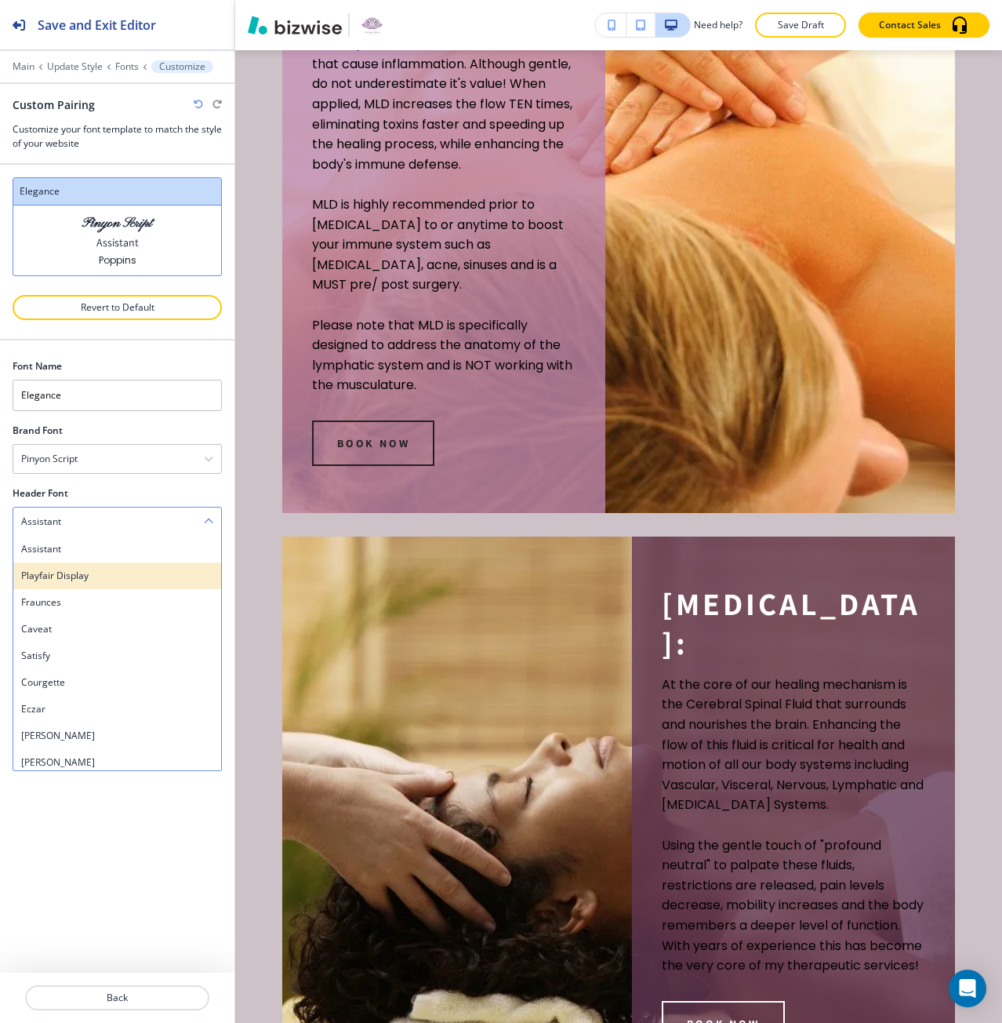
click at [139, 587] on div "Playfair Display" at bounding box center [117, 575] width 208 height 27
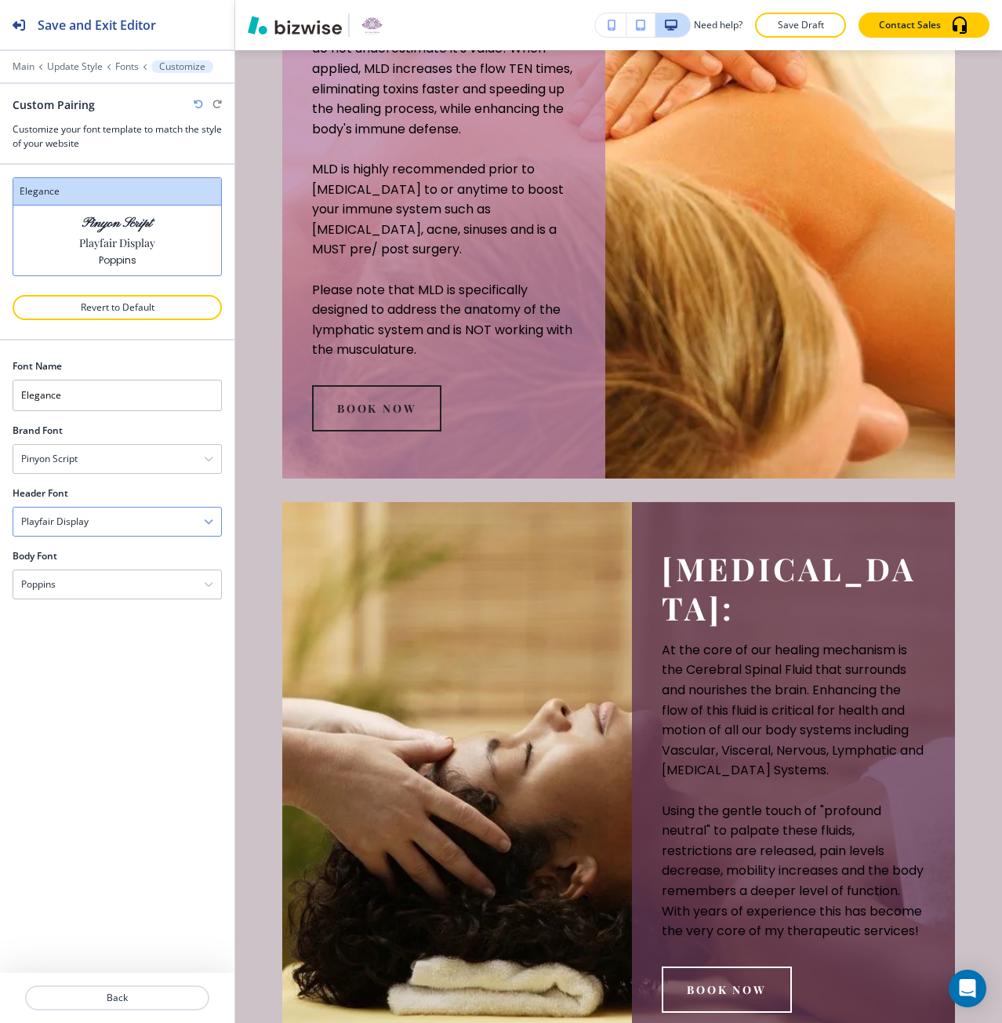
click at [140, 521] on div "Playfair Display" at bounding box center [117, 521] width 208 height 28
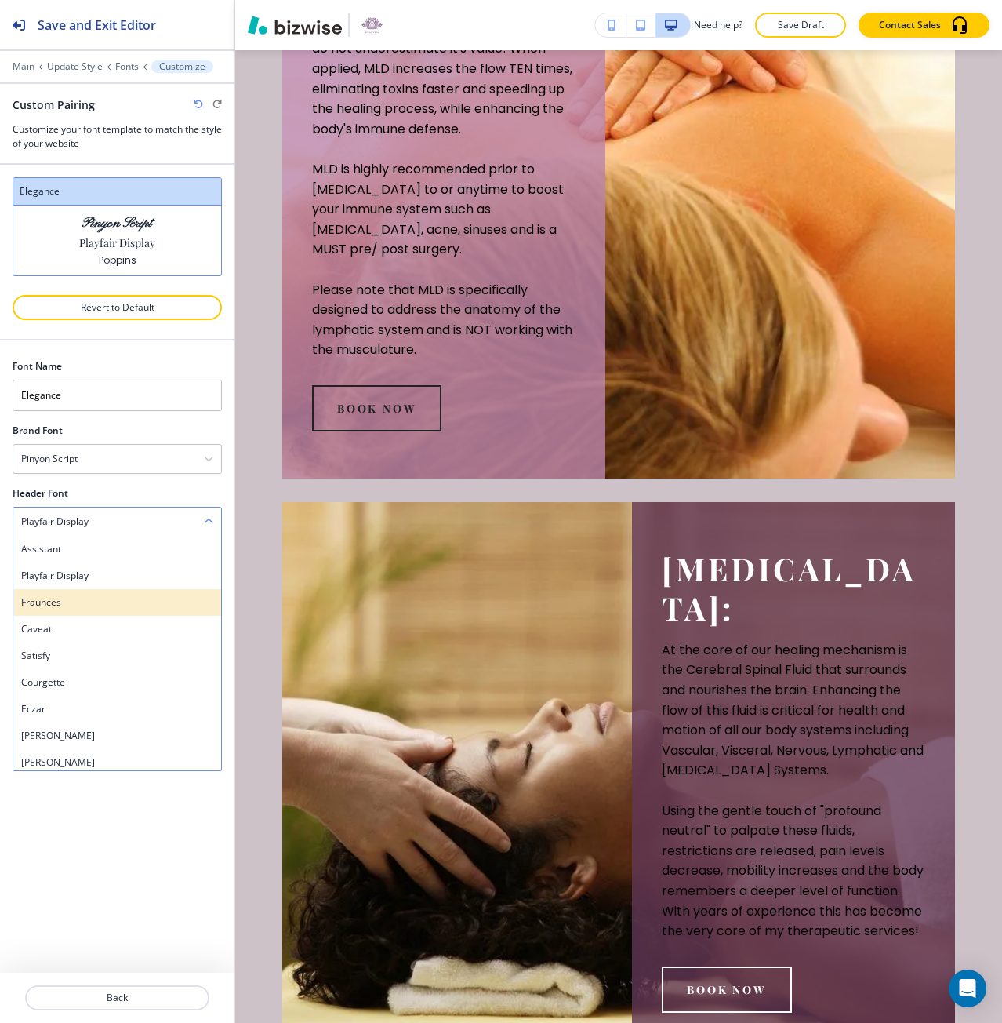
click at [119, 602] on h4 "Fraunces" at bounding box center [117, 602] width 192 height 14
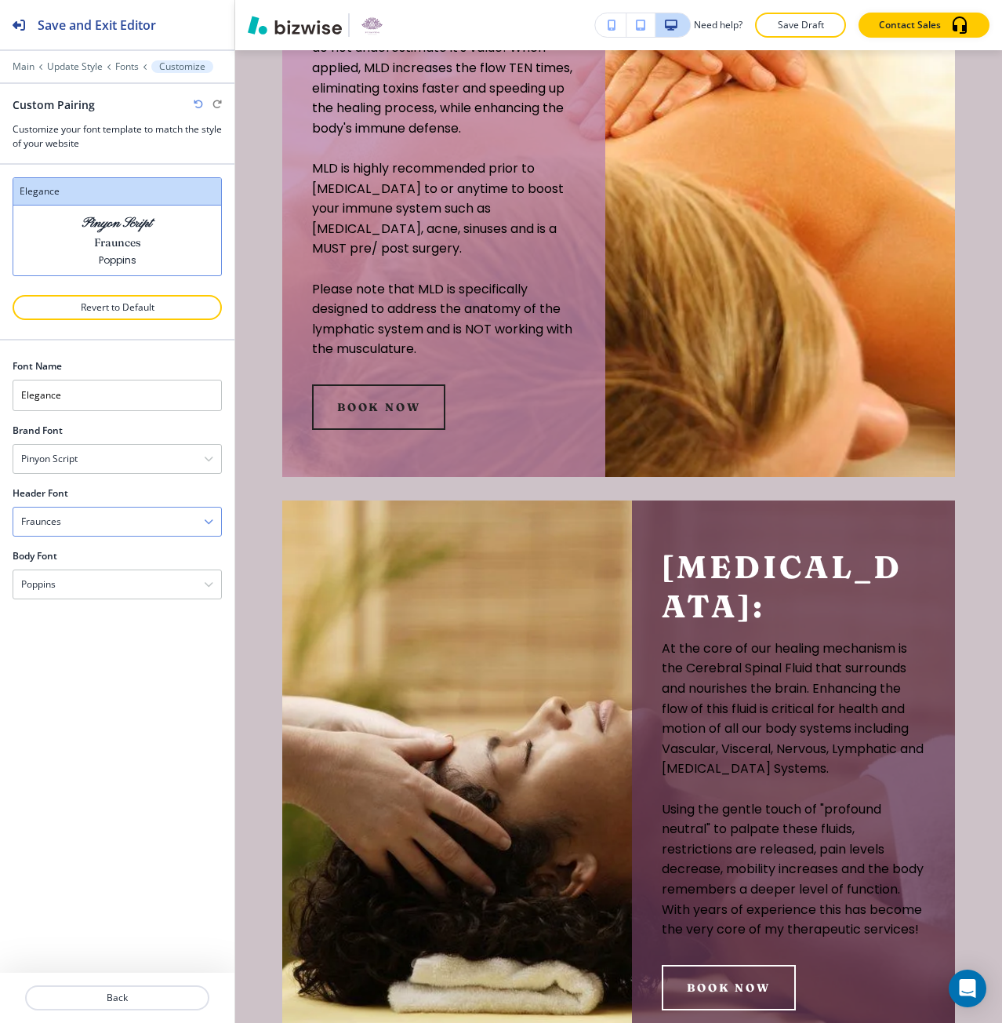
scroll to position [2494, 0]
click at [129, 523] on div "Fraunces" at bounding box center [117, 521] width 208 height 28
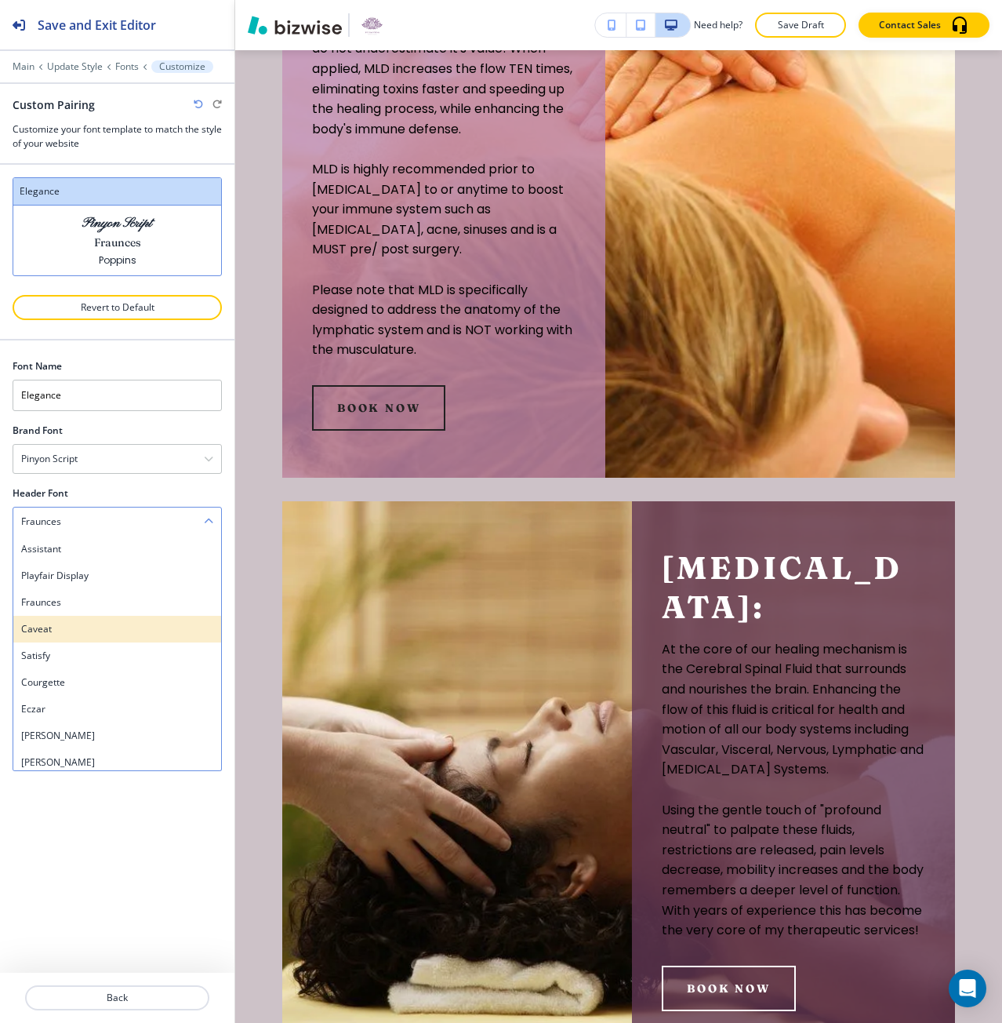
click at [99, 622] on h4 "Caveat" at bounding box center [117, 629] width 192 height 14
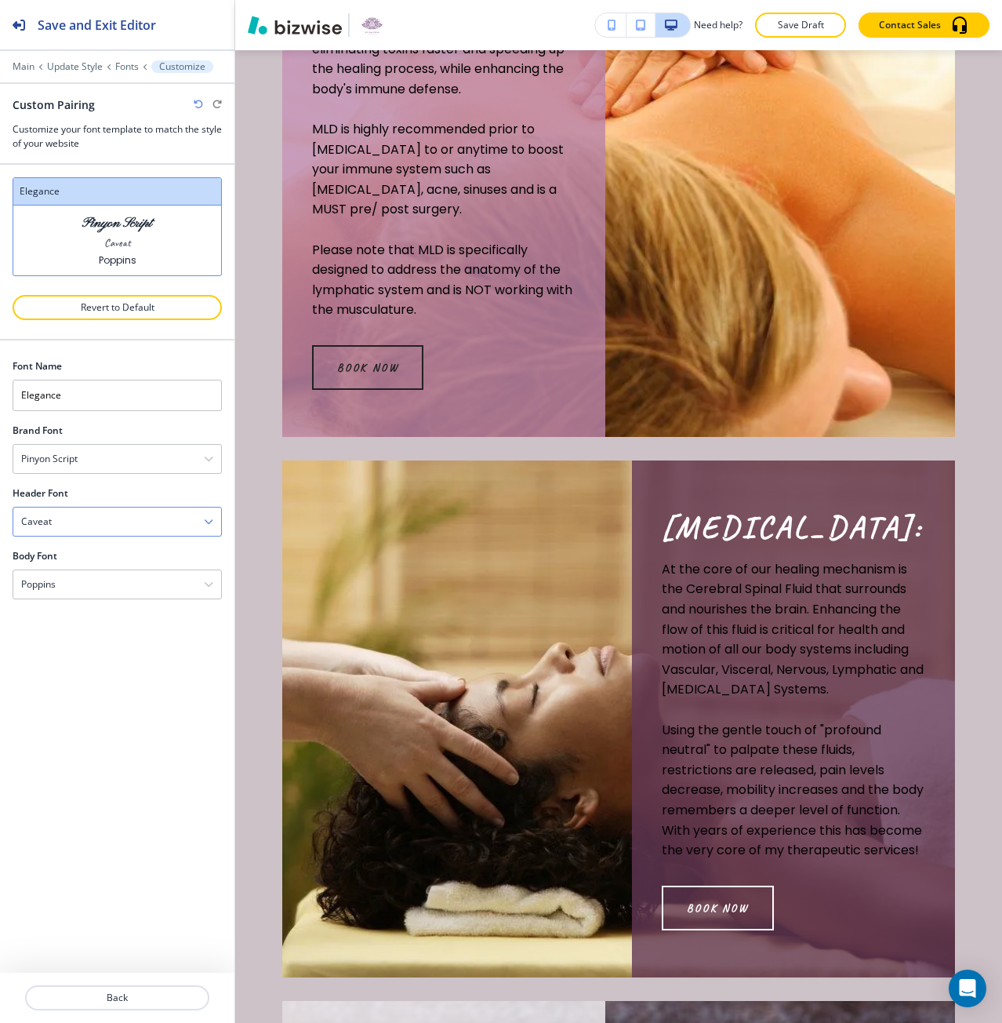
scroll to position [2458, 0]
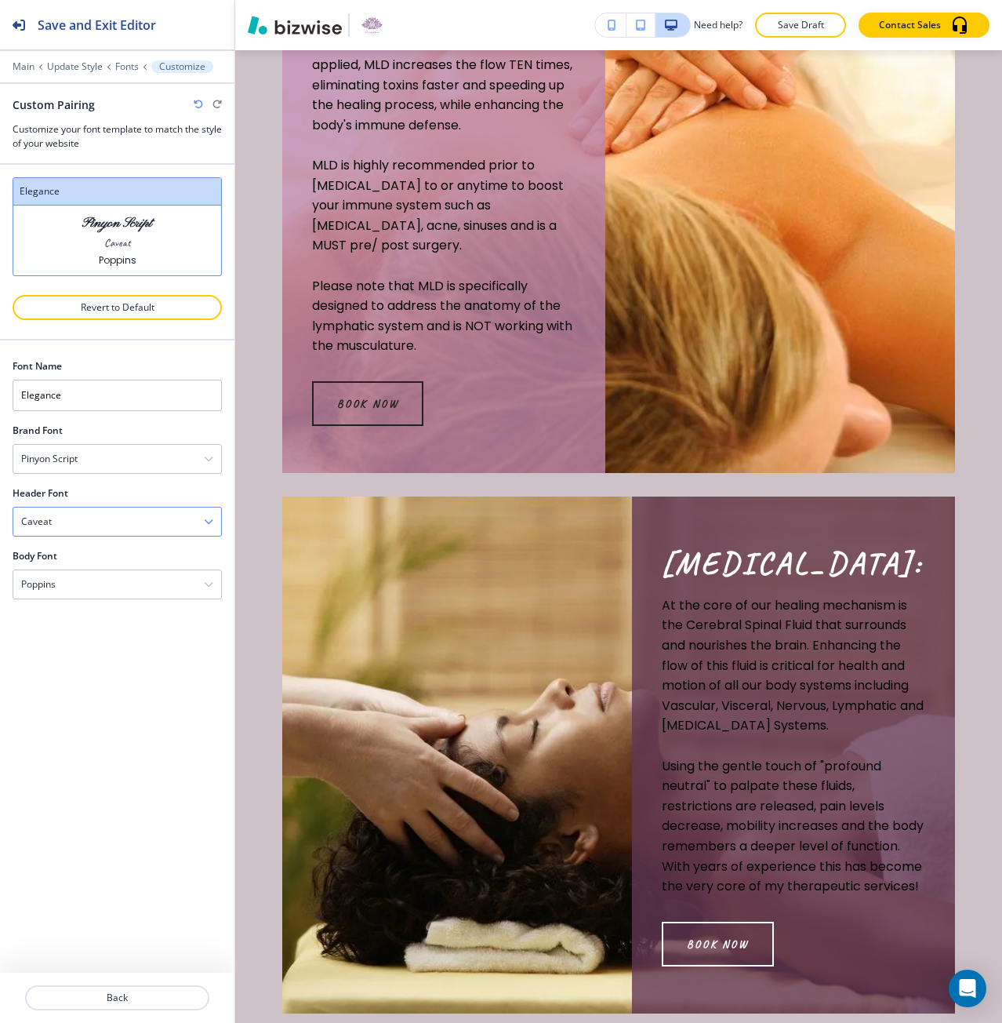
click at [122, 525] on div "Caveat" at bounding box center [117, 521] width 208 height 28
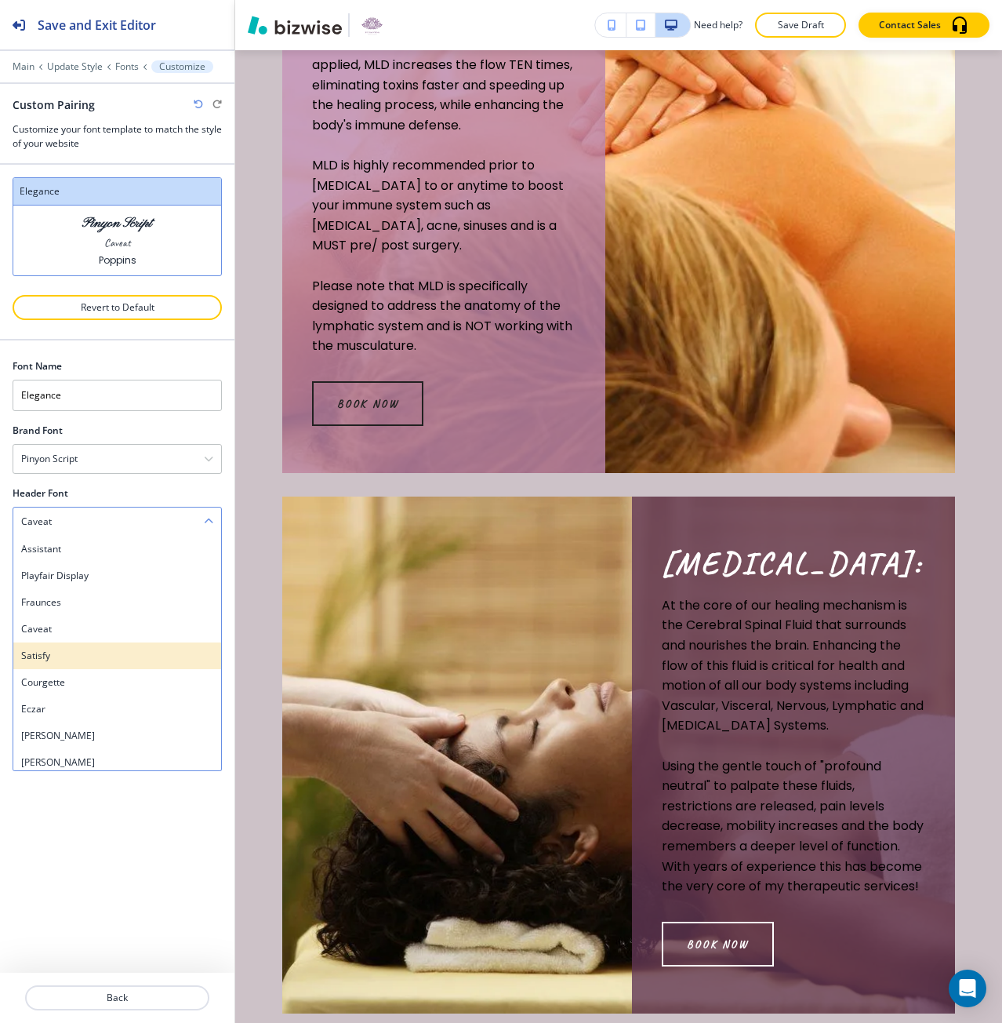
click at [97, 642] on div "Satisfy" at bounding box center [117, 655] width 208 height 27
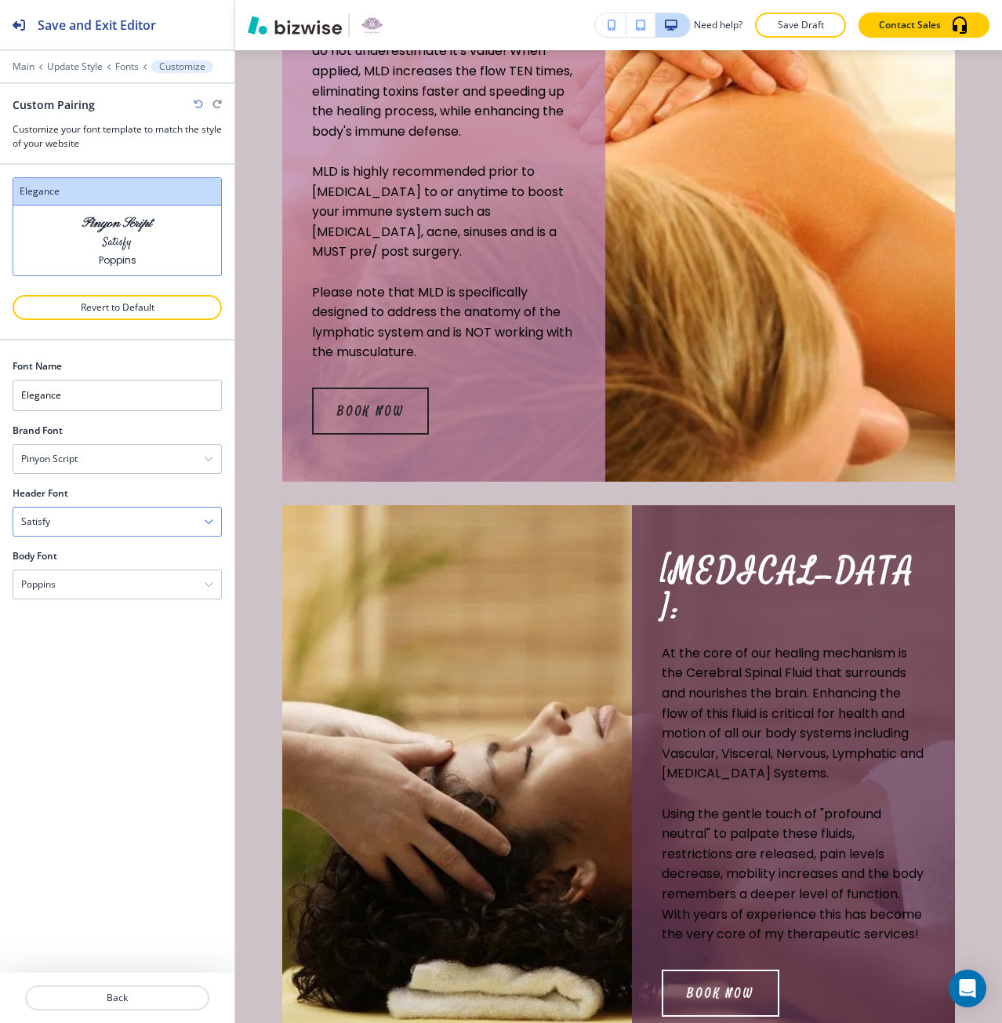
scroll to position [2461, 0]
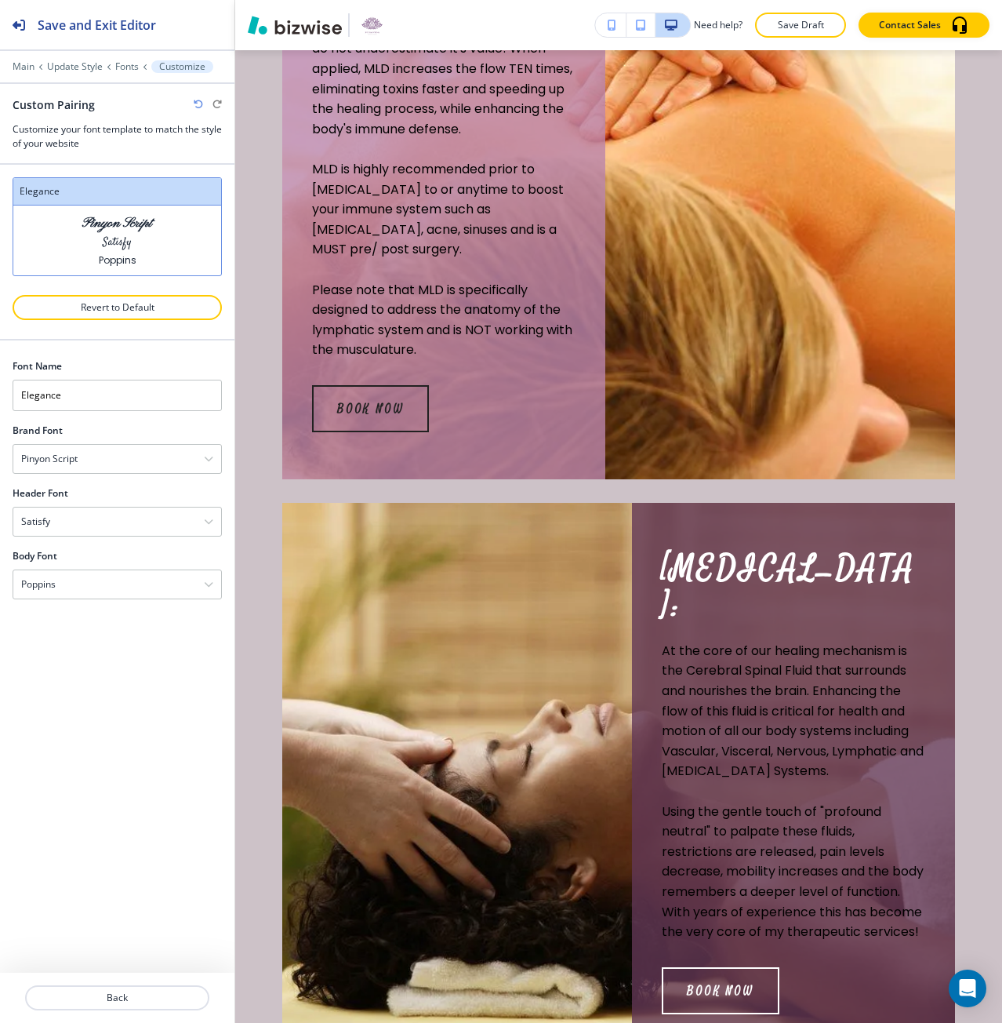
click at [126, 537] on div at bounding box center [117, 542] width 209 height 13
click at [127, 530] on div "Satisfy" at bounding box center [117, 521] width 208 height 28
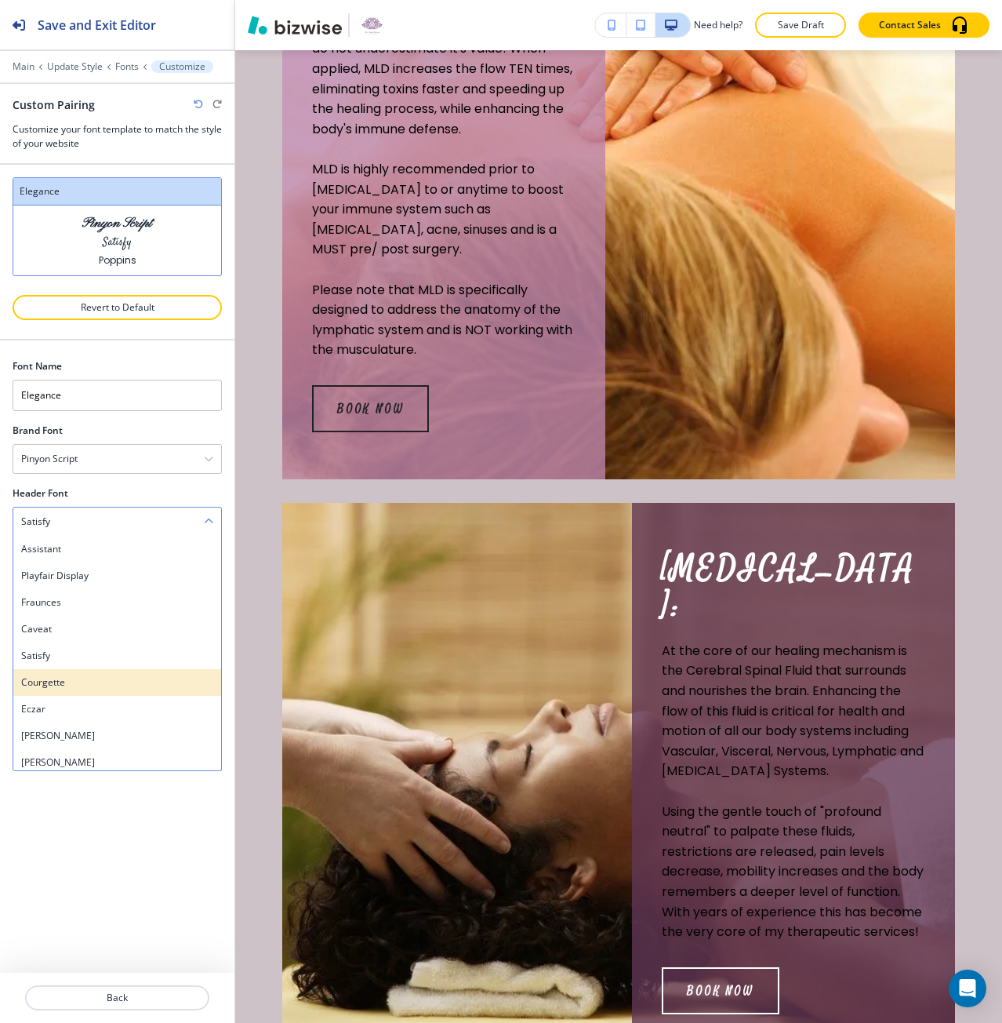
click at [92, 681] on h4 "Courgette" at bounding box center [117, 682] width 192 height 14
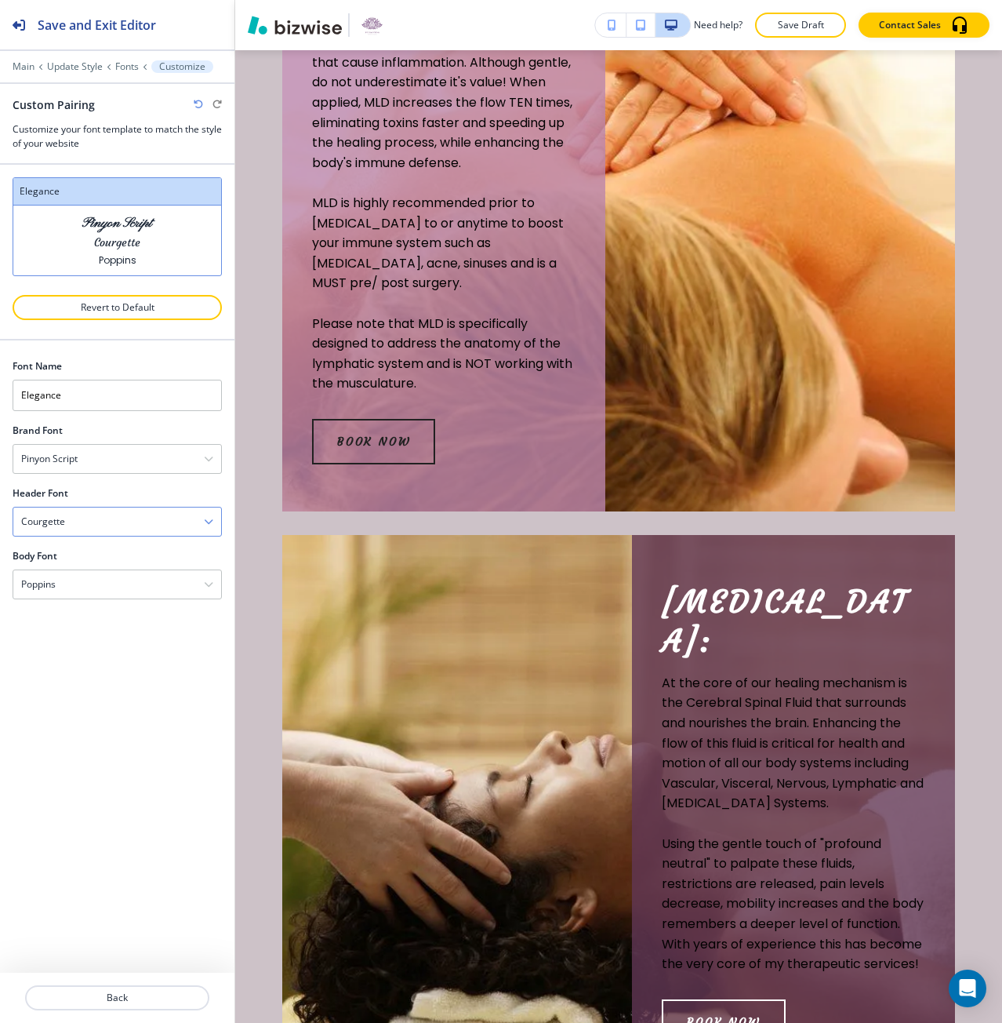
scroll to position [2459, 0]
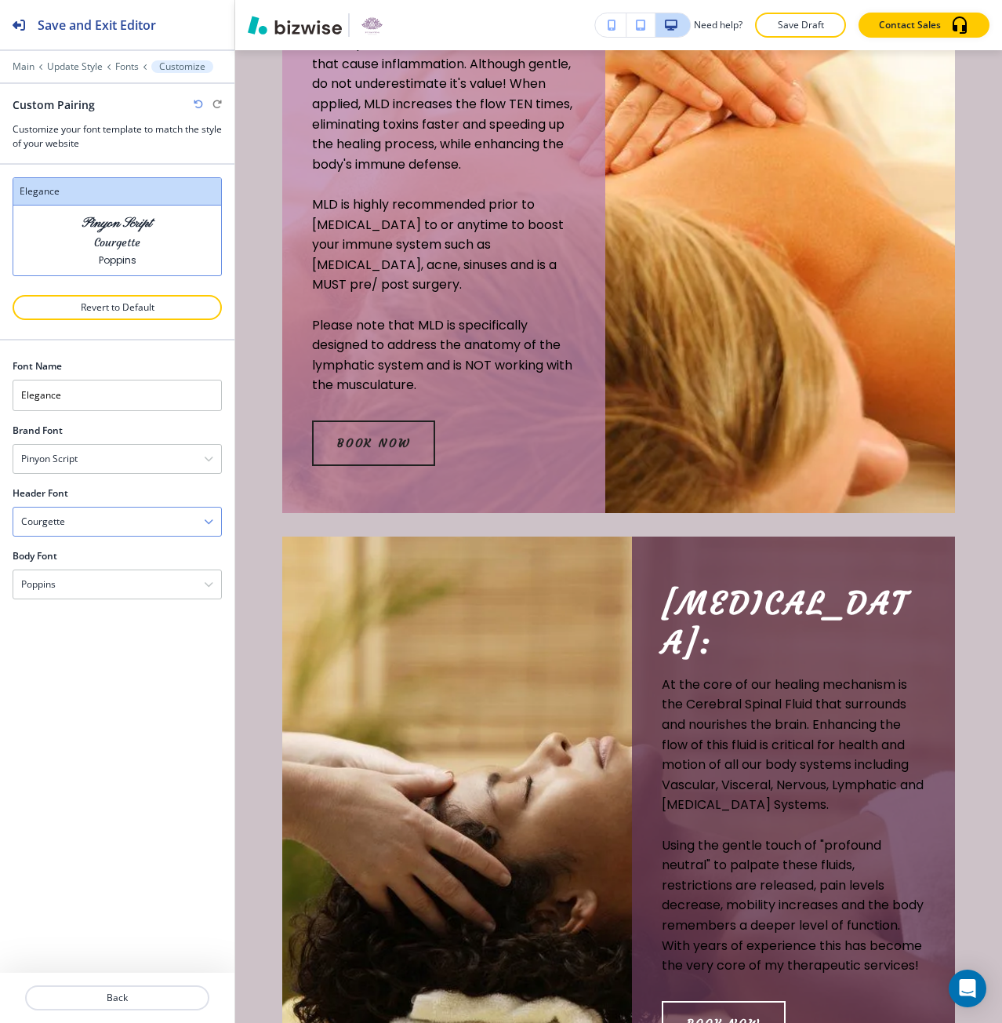
click at [111, 522] on div "Courgette" at bounding box center [117, 521] width 208 height 28
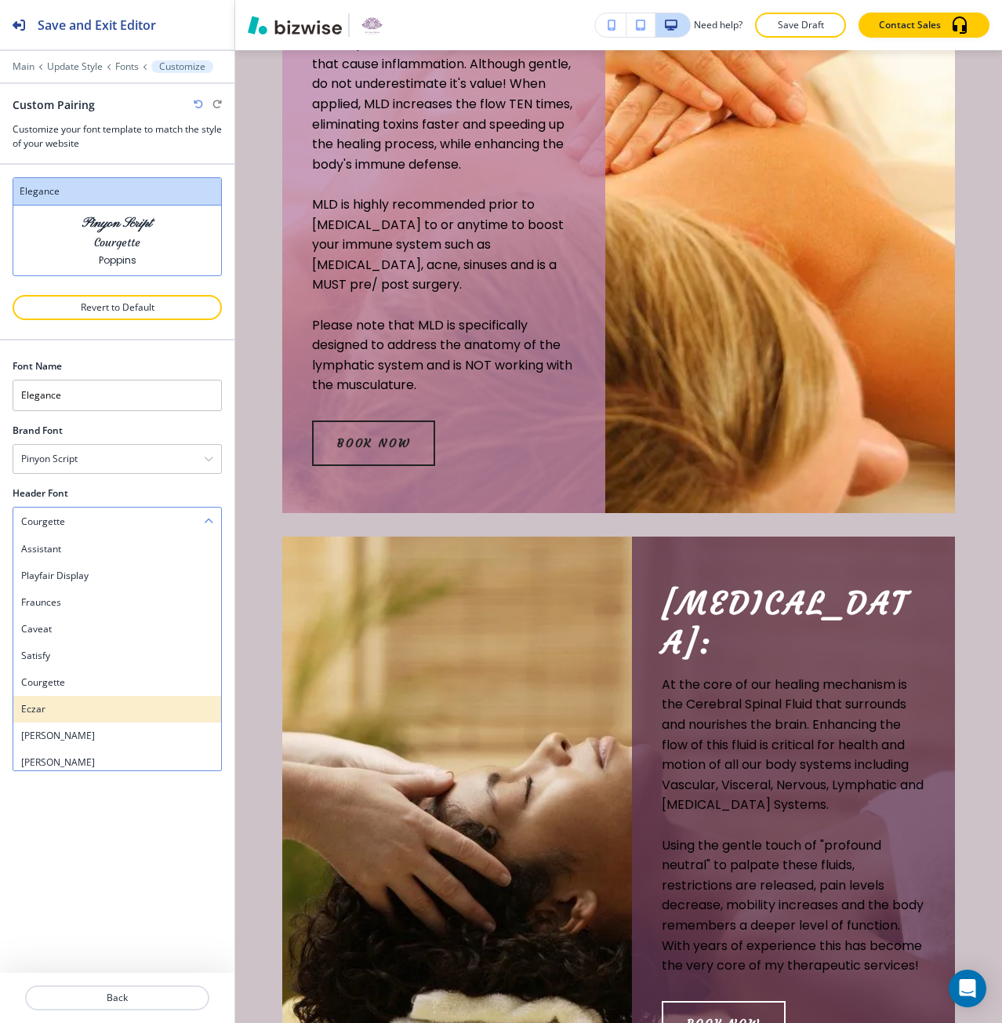
click at [79, 710] on h4 "Eczar" at bounding box center [117, 709] width 192 height 14
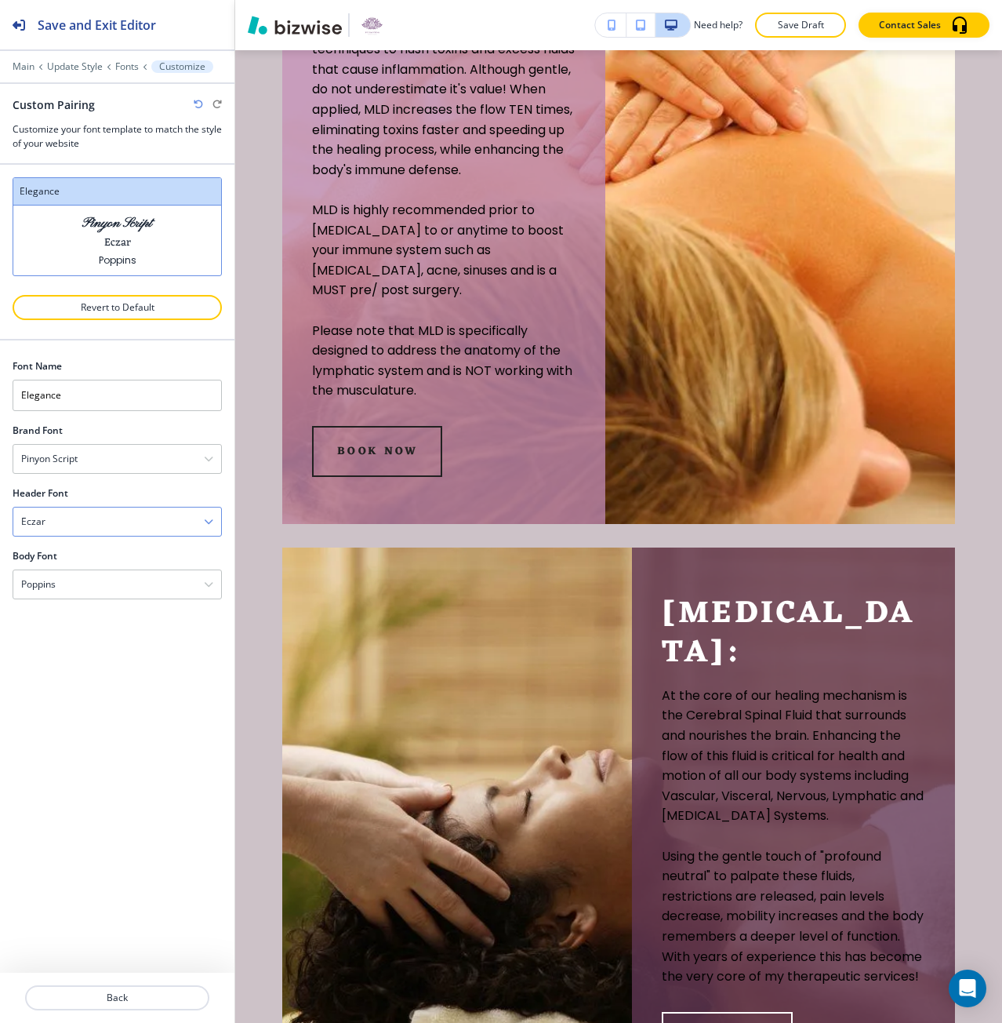
scroll to position [2500, 0]
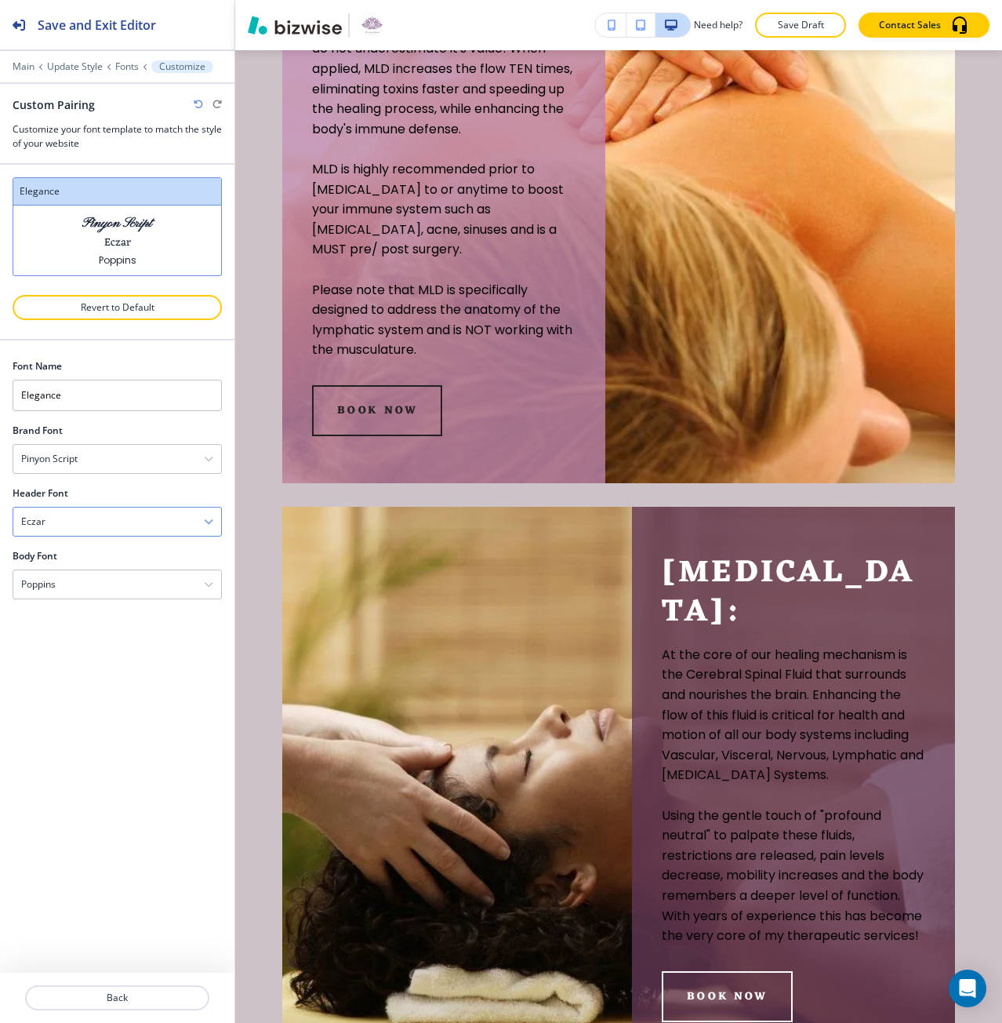
click at [151, 525] on div "Eczar" at bounding box center [117, 521] width 208 height 28
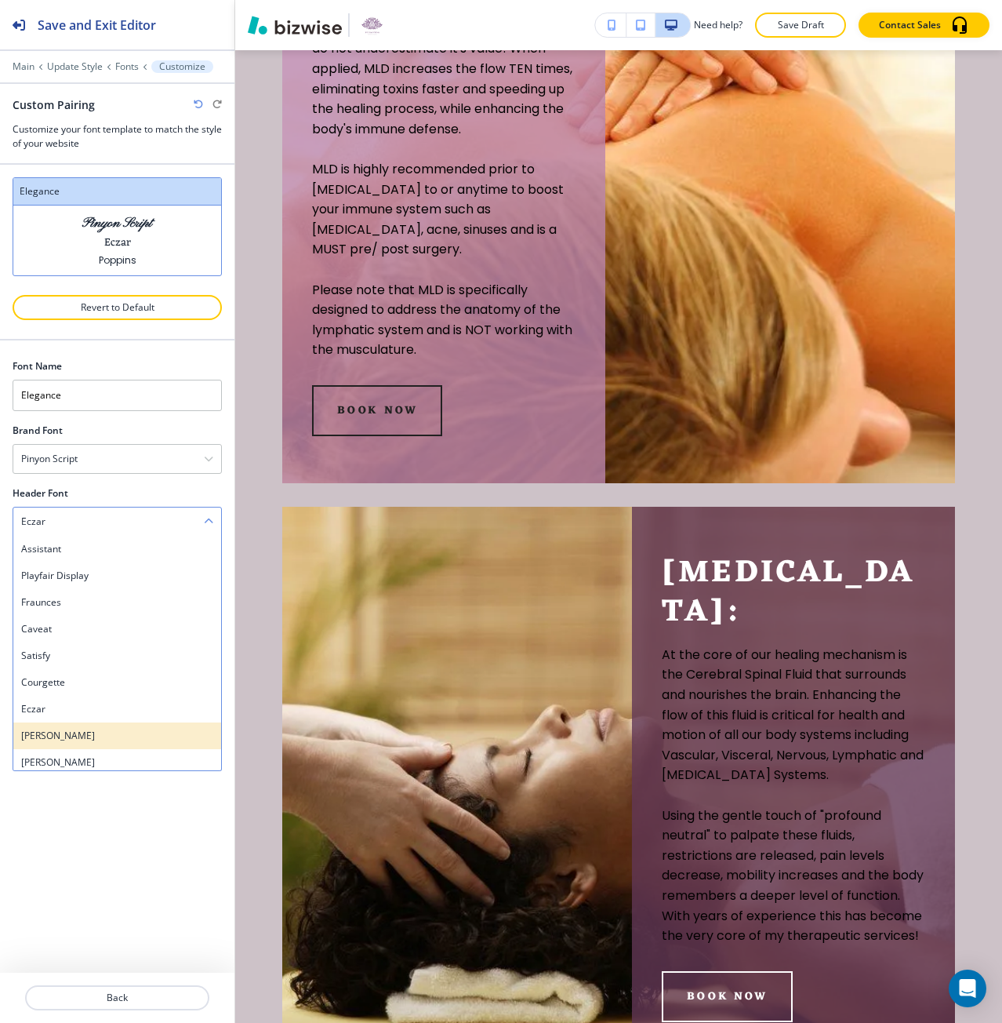
click at [100, 730] on h4 "[PERSON_NAME]" at bounding box center [117, 735] width 192 height 14
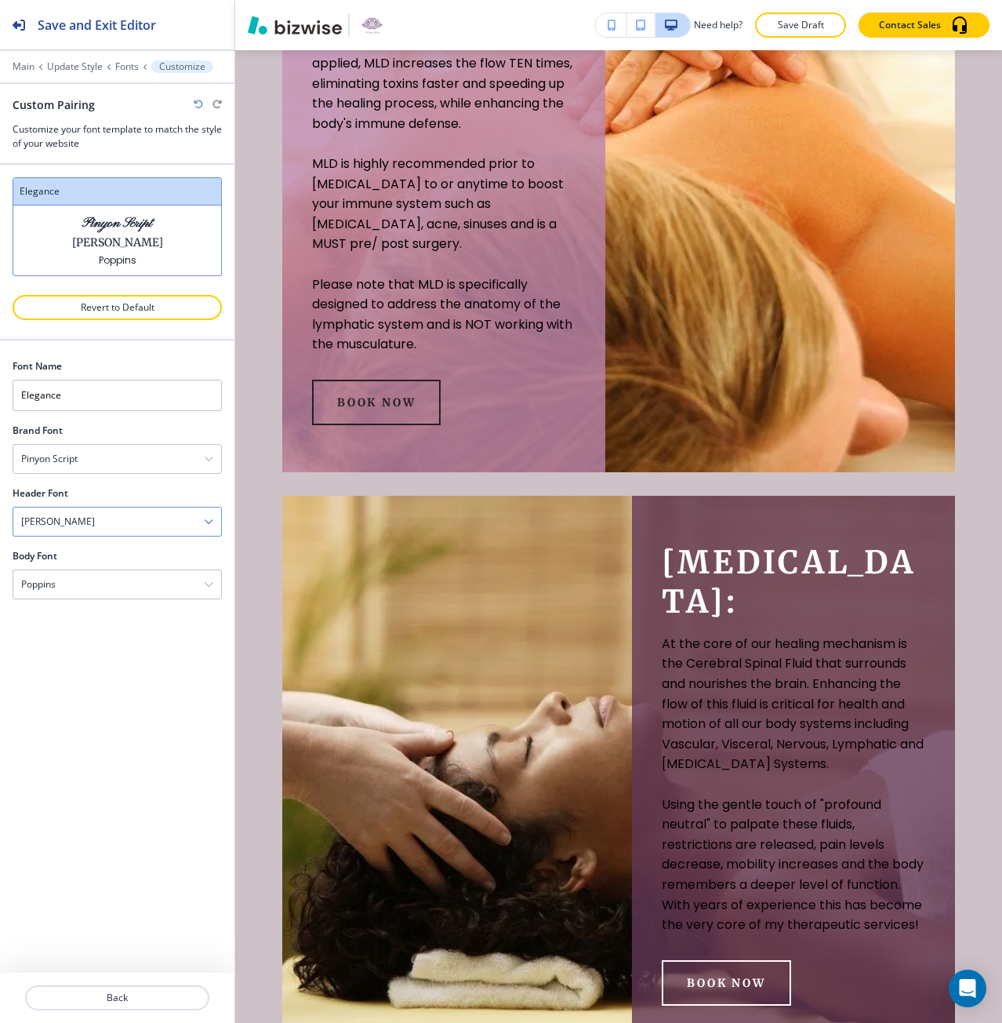
scroll to position [2494, 0]
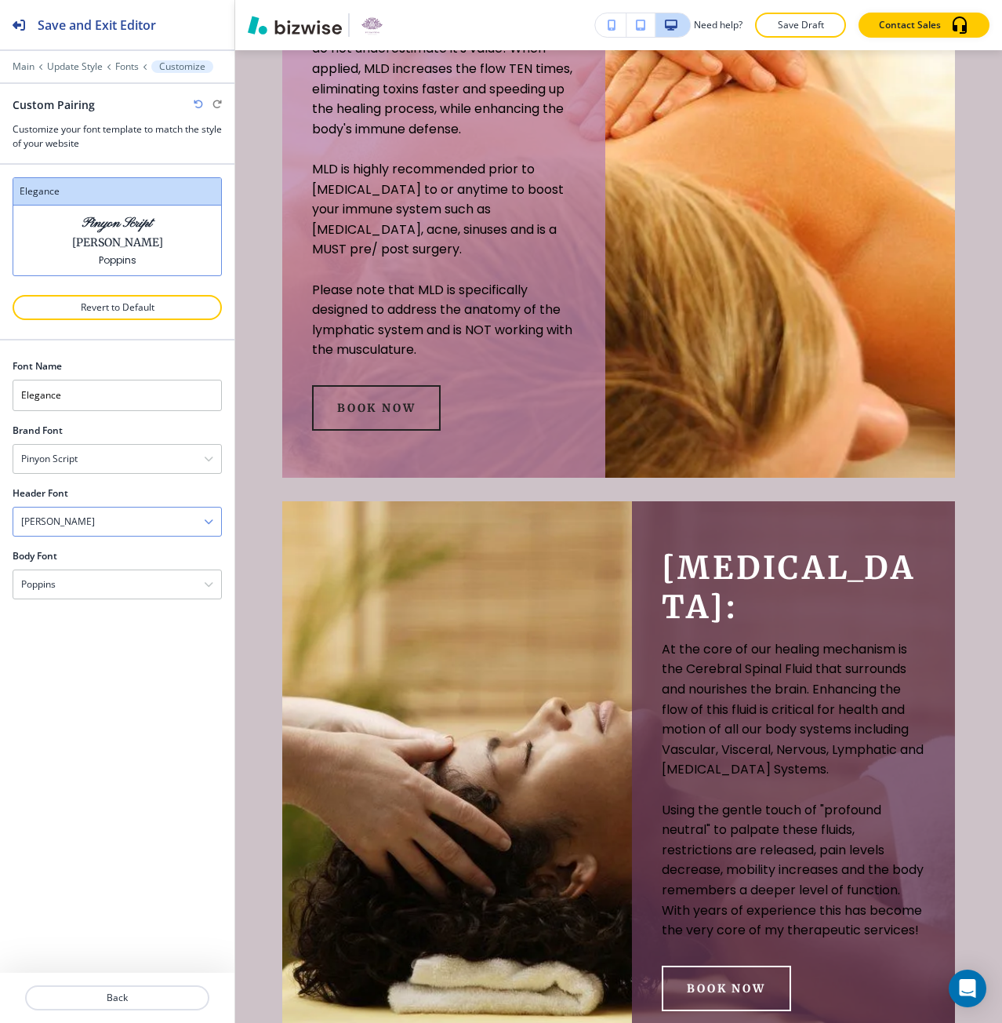
click at [129, 524] on div "[PERSON_NAME]" at bounding box center [117, 521] width 208 height 28
click at [87, 753] on div "[PERSON_NAME]" at bounding box center [117, 762] width 208 height 27
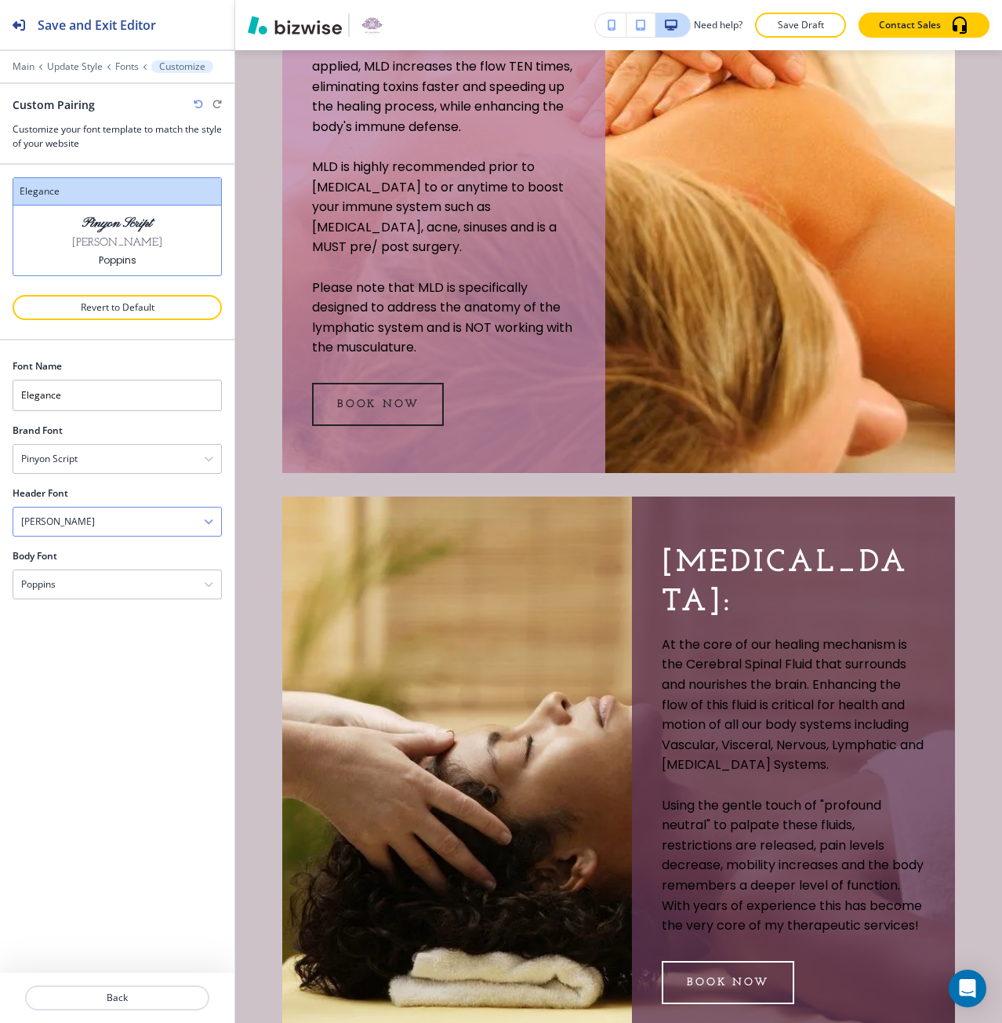
scroll to position [2492, 0]
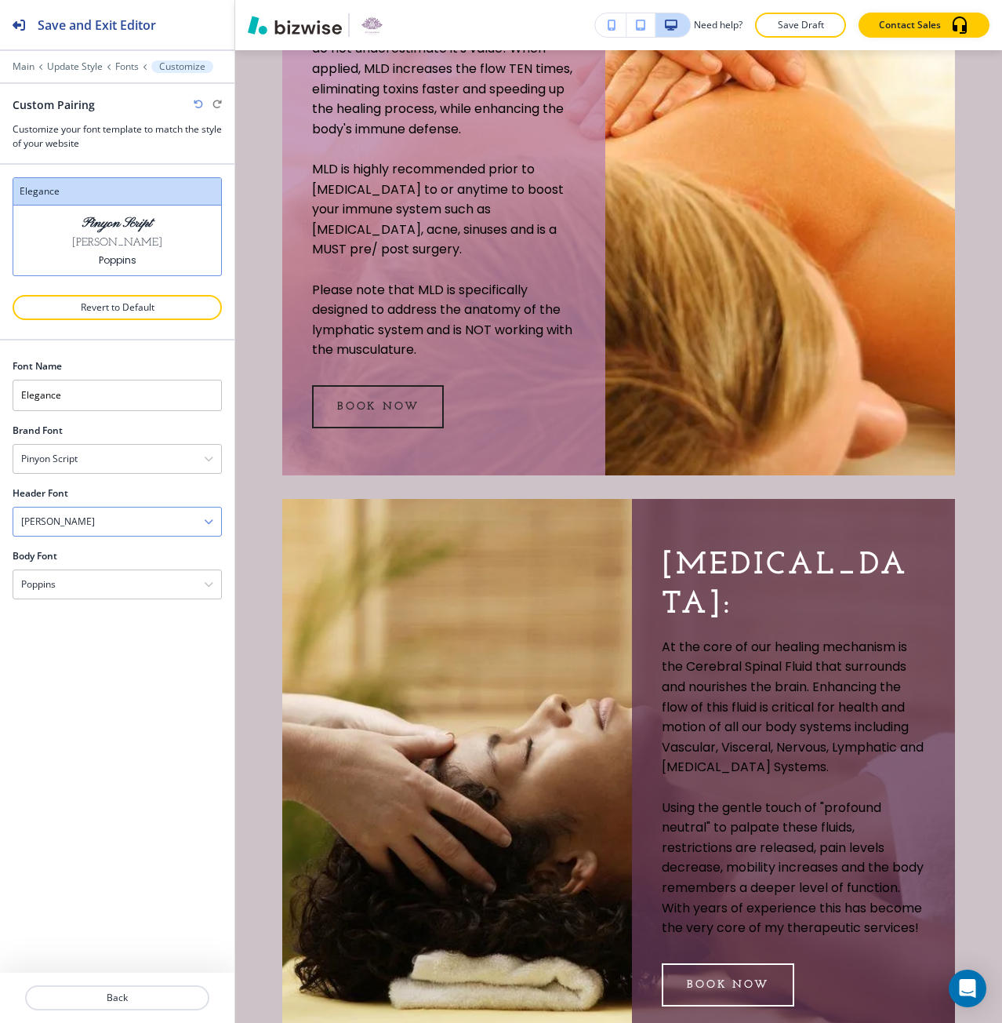
click at [128, 531] on div "[PERSON_NAME]" at bounding box center [117, 521] width 208 height 28
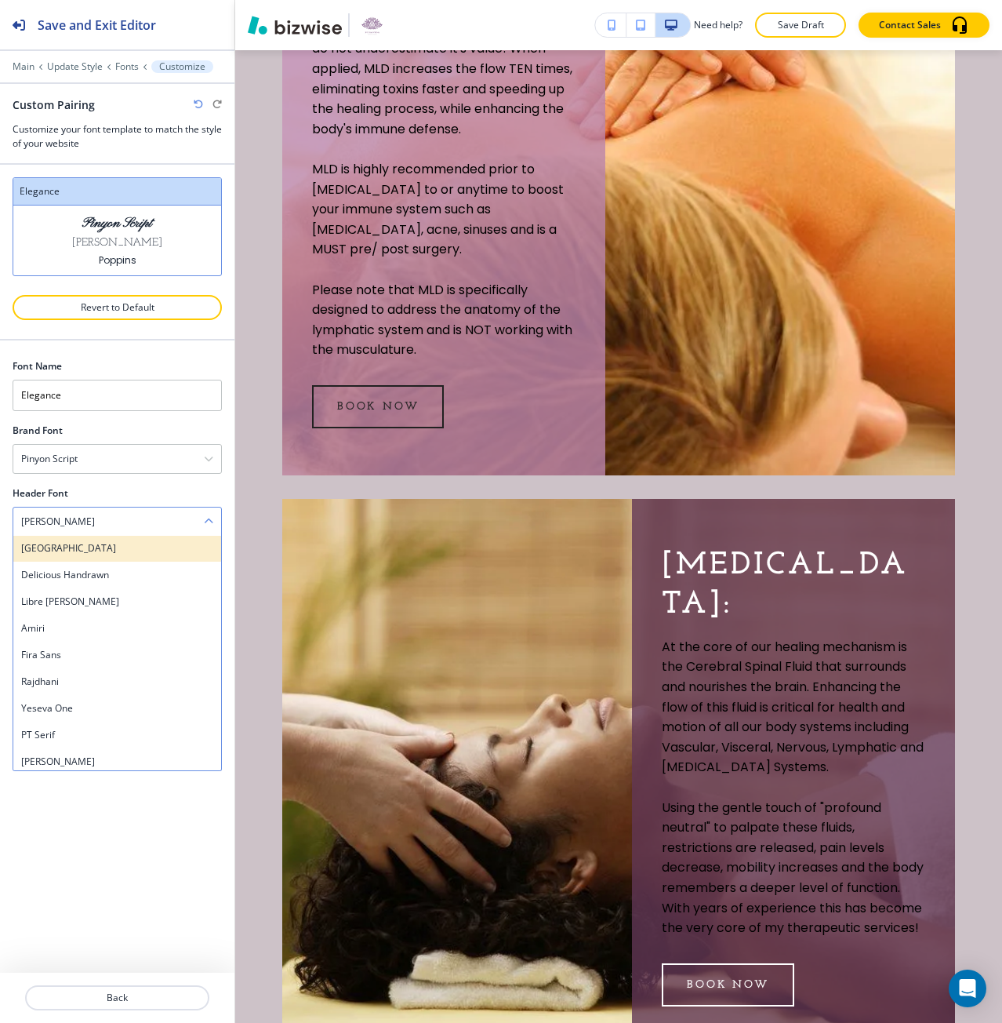
click at [107, 550] on h4 "[GEOGRAPHIC_DATA]" at bounding box center [117, 548] width 192 height 14
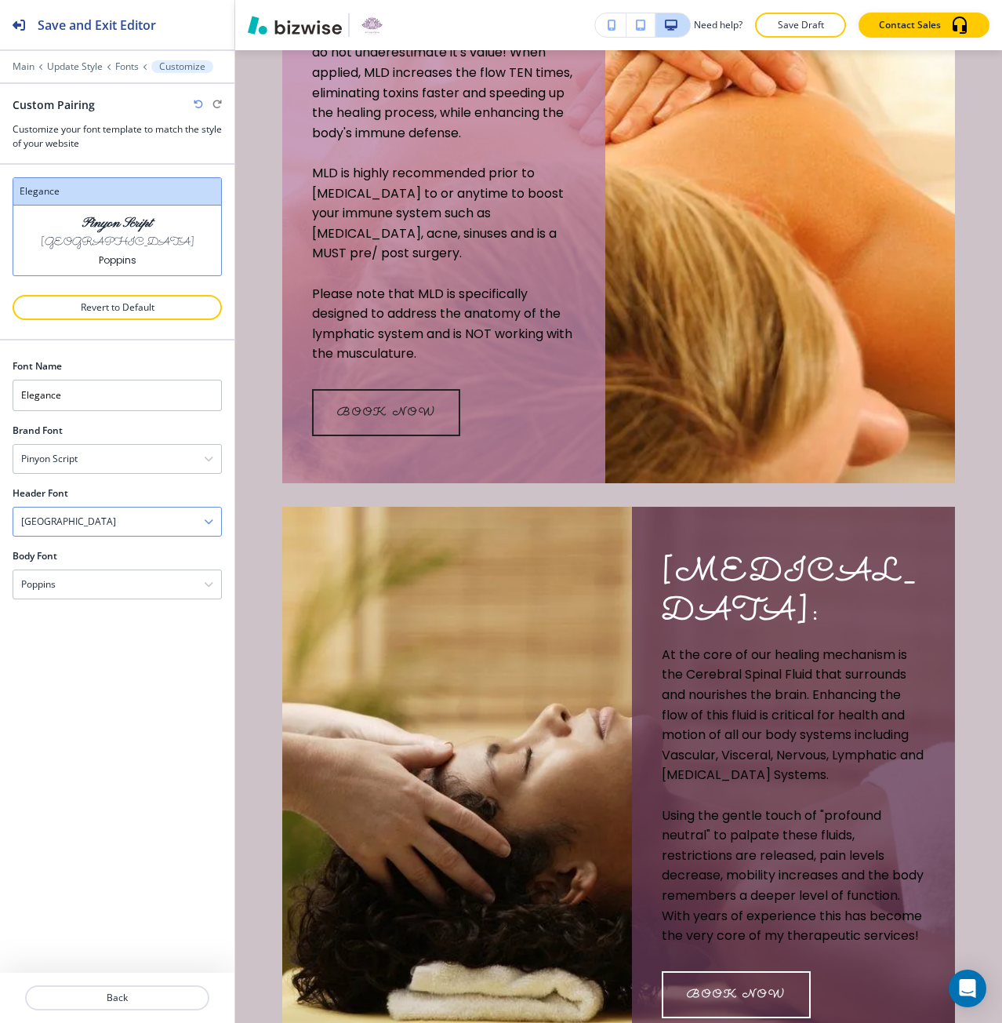
scroll to position [2496, 0]
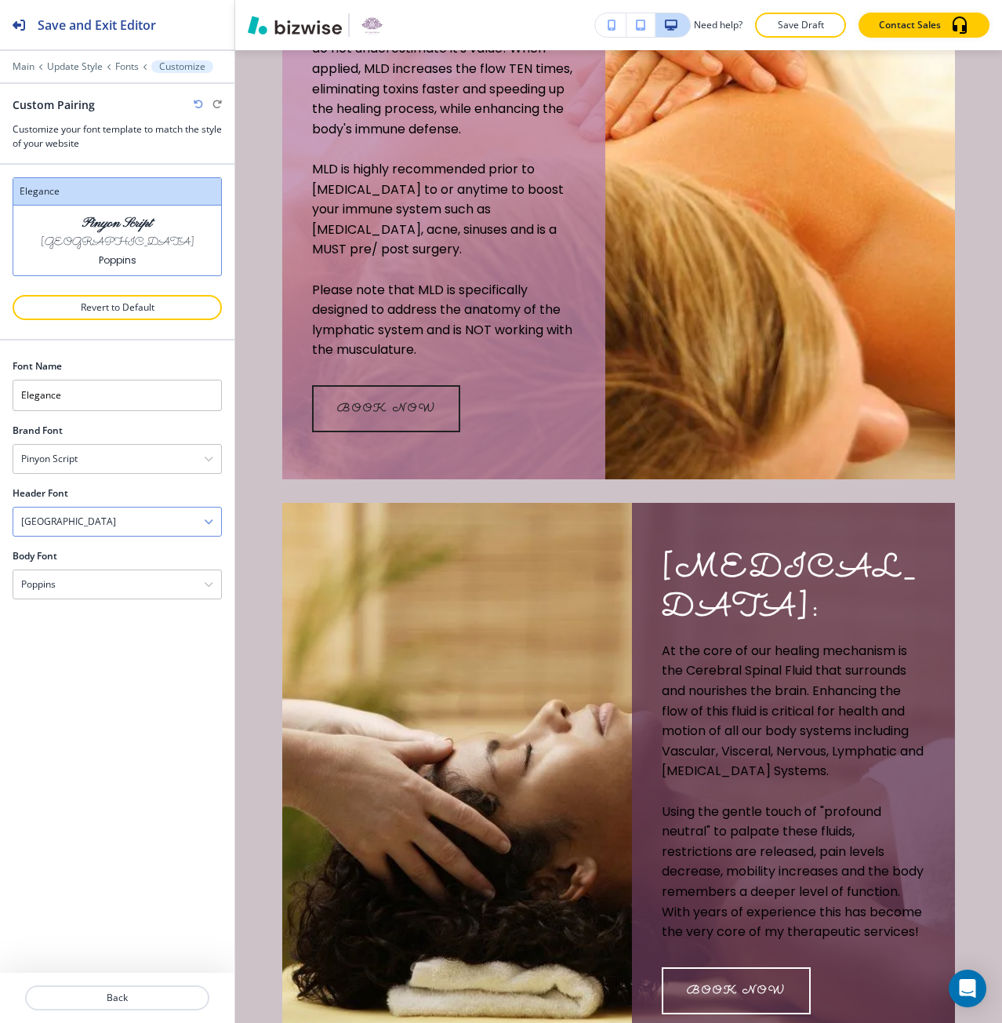
click at [99, 516] on div "[GEOGRAPHIC_DATA]" at bounding box center [117, 521] width 208 height 28
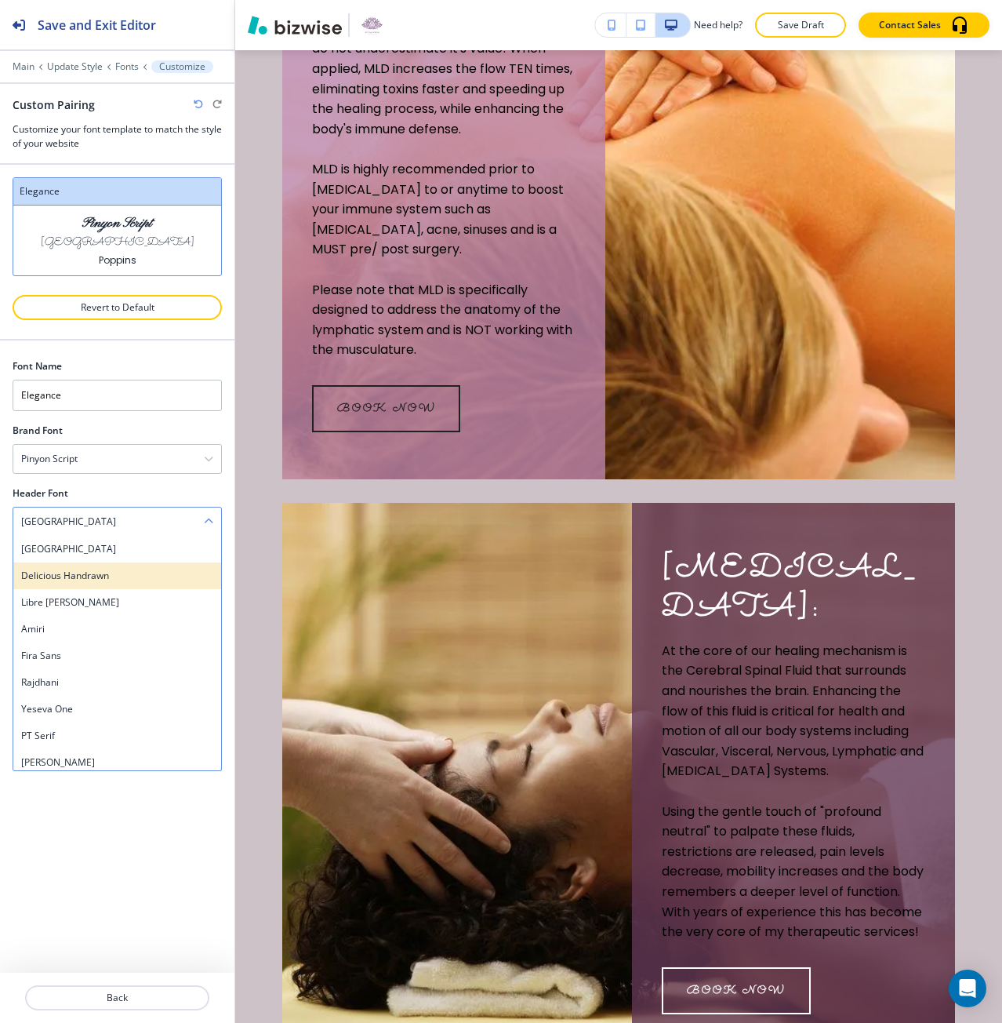
click at [91, 572] on h4 "Delicious Handrawn" at bounding box center [117, 576] width 192 height 14
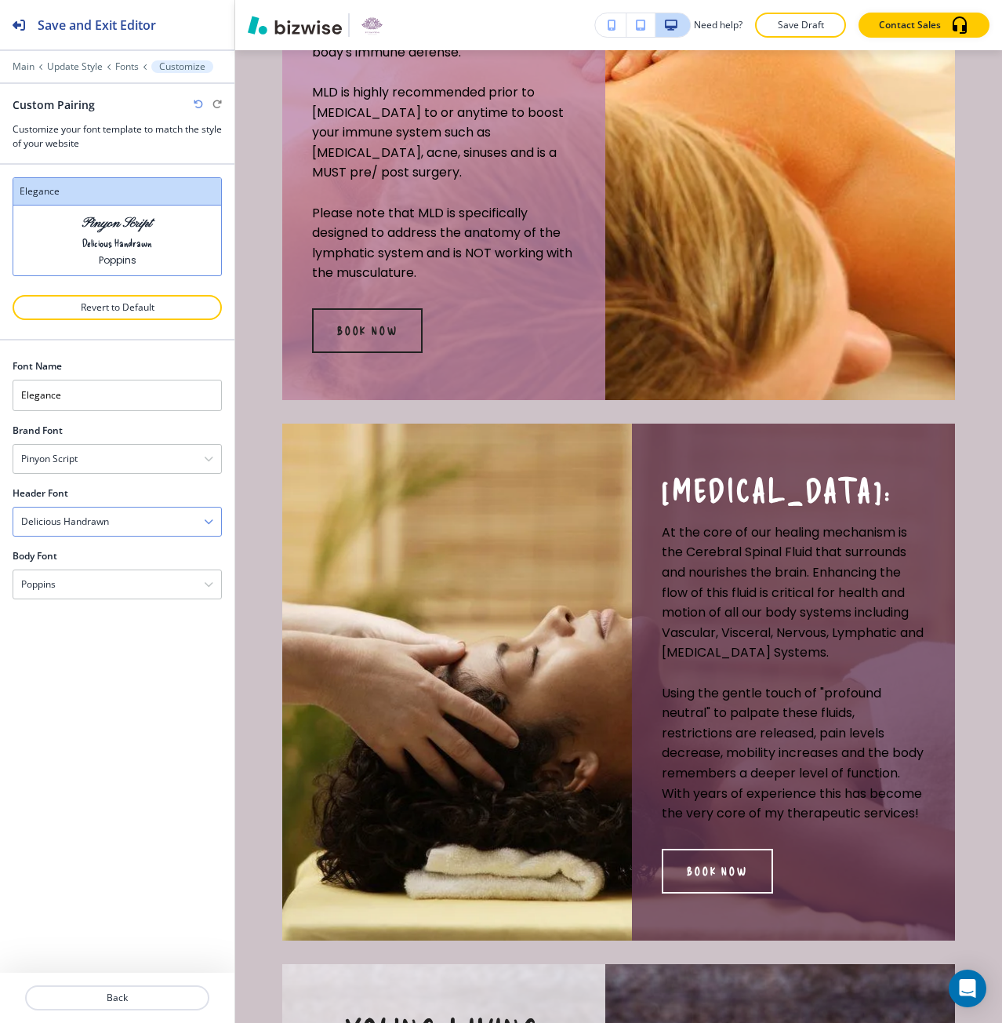
scroll to position [2423, 0]
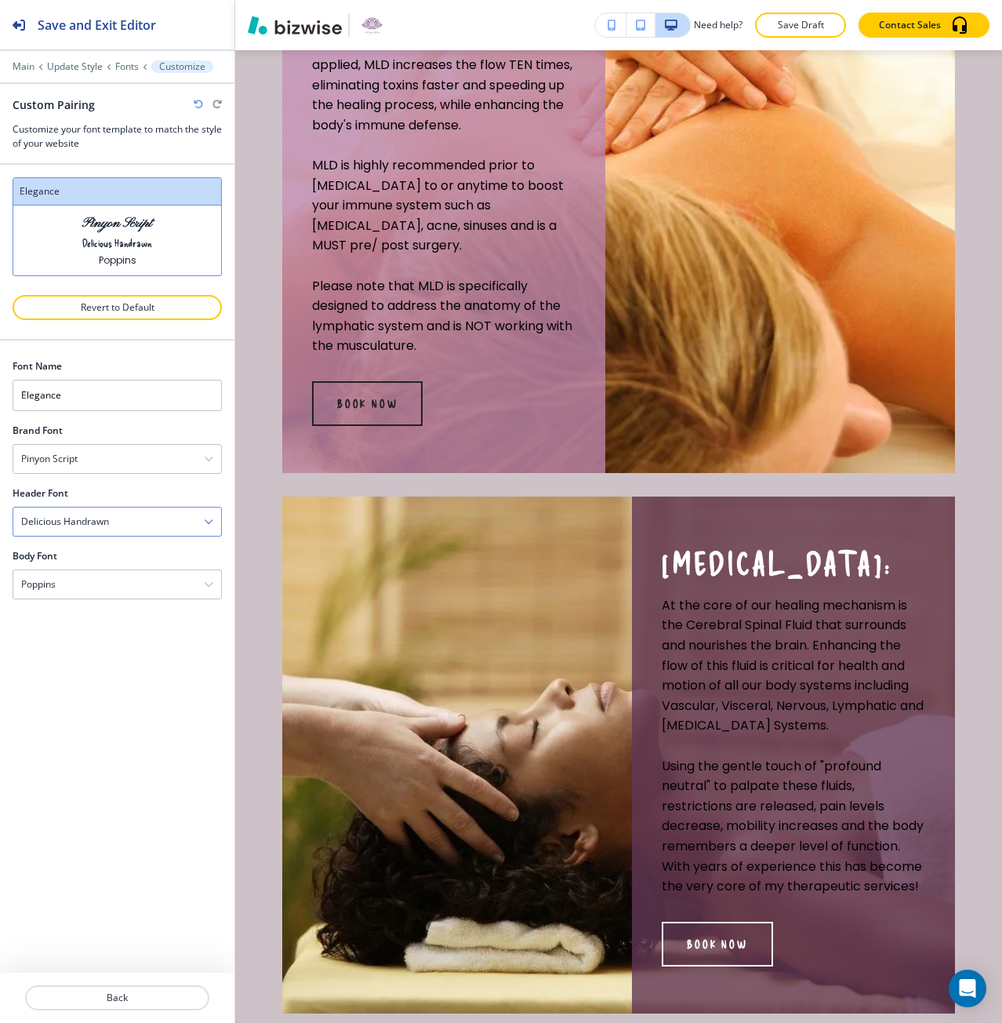
click at [104, 531] on div "Delicious Handrawn" at bounding box center [117, 521] width 208 height 28
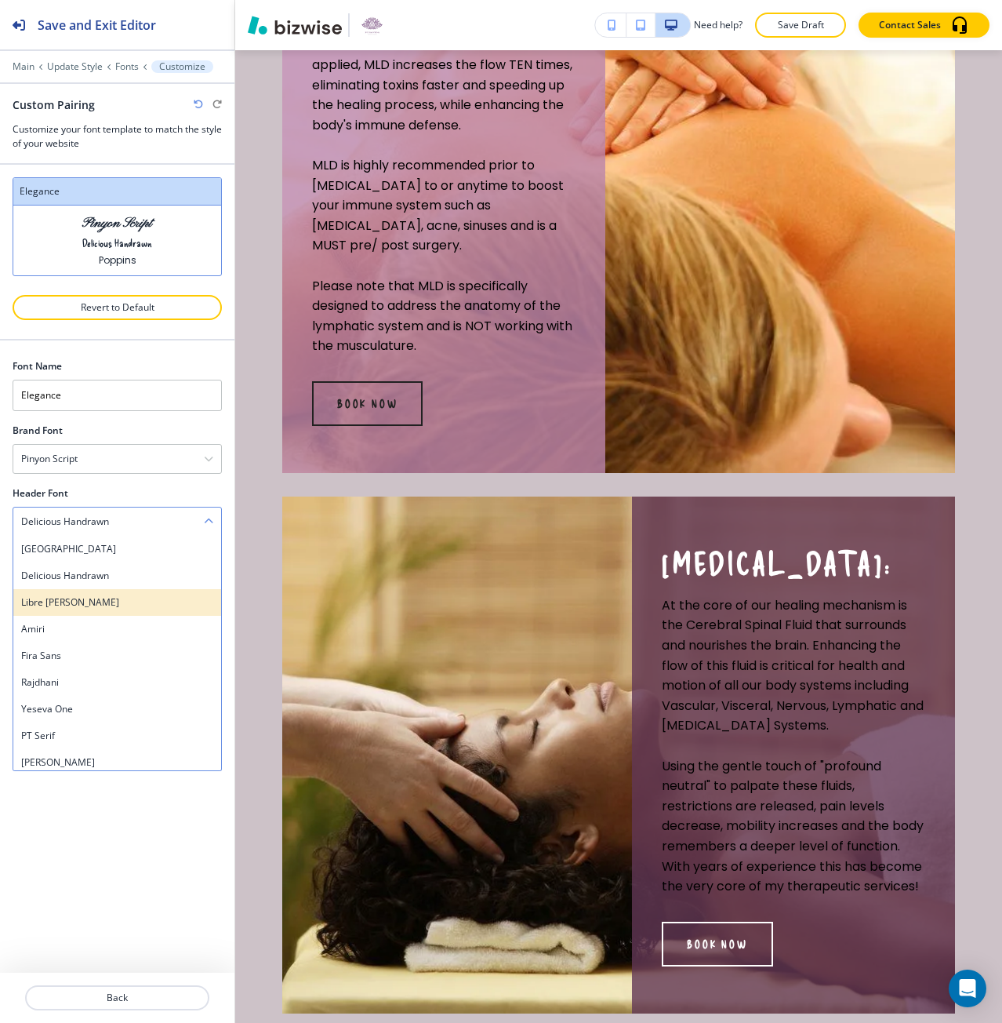
click at [98, 597] on h4 "Libre [PERSON_NAME]" at bounding box center [117, 602] width 192 height 14
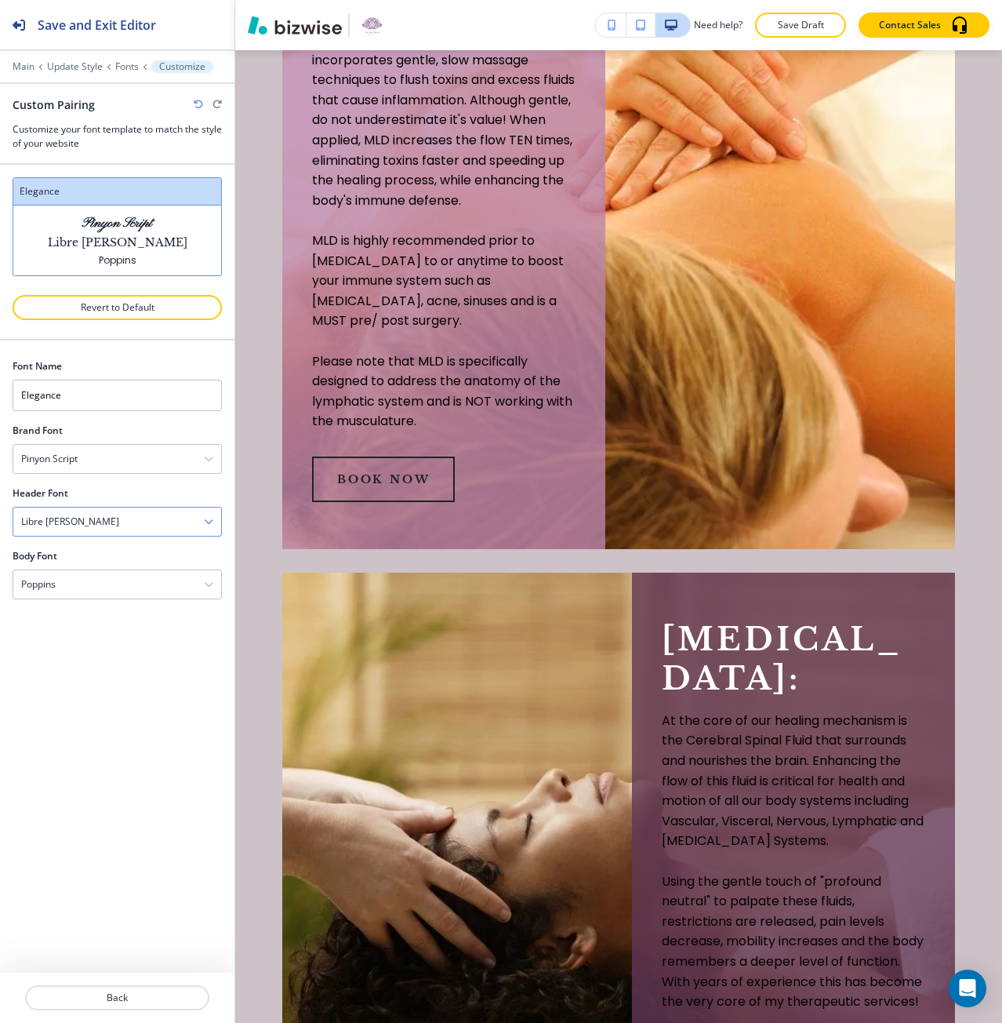
scroll to position [2494, 0]
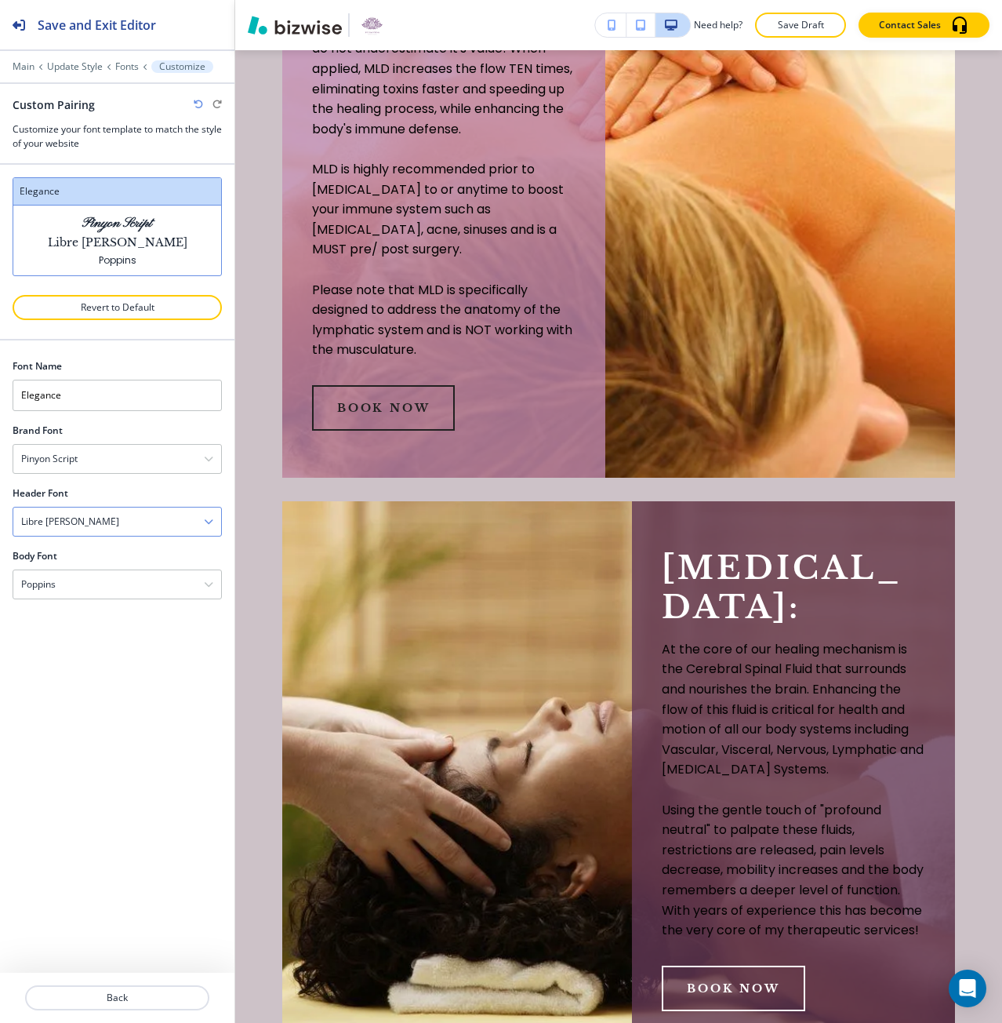
click at [114, 529] on div "Libre [PERSON_NAME]" at bounding box center [117, 521] width 208 height 28
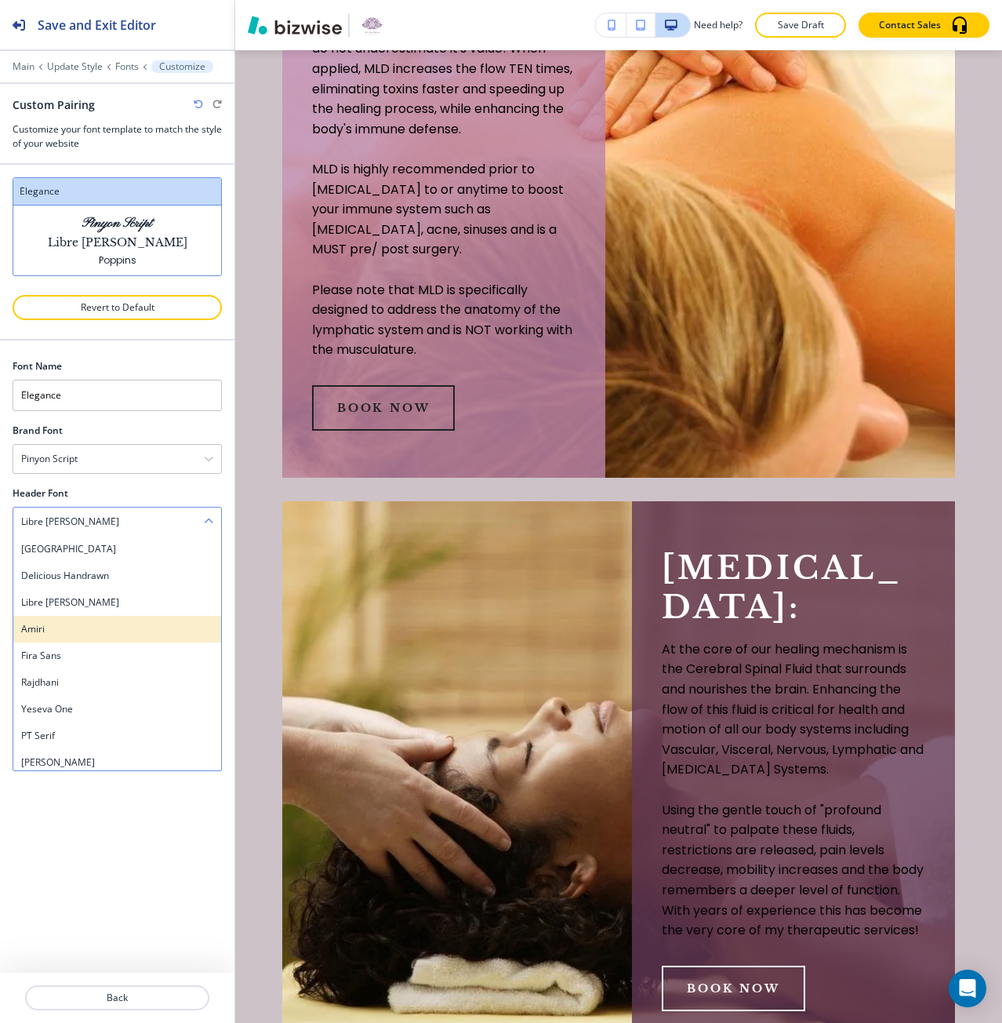
click at [104, 622] on h4 "Amiri" at bounding box center [117, 629] width 192 height 14
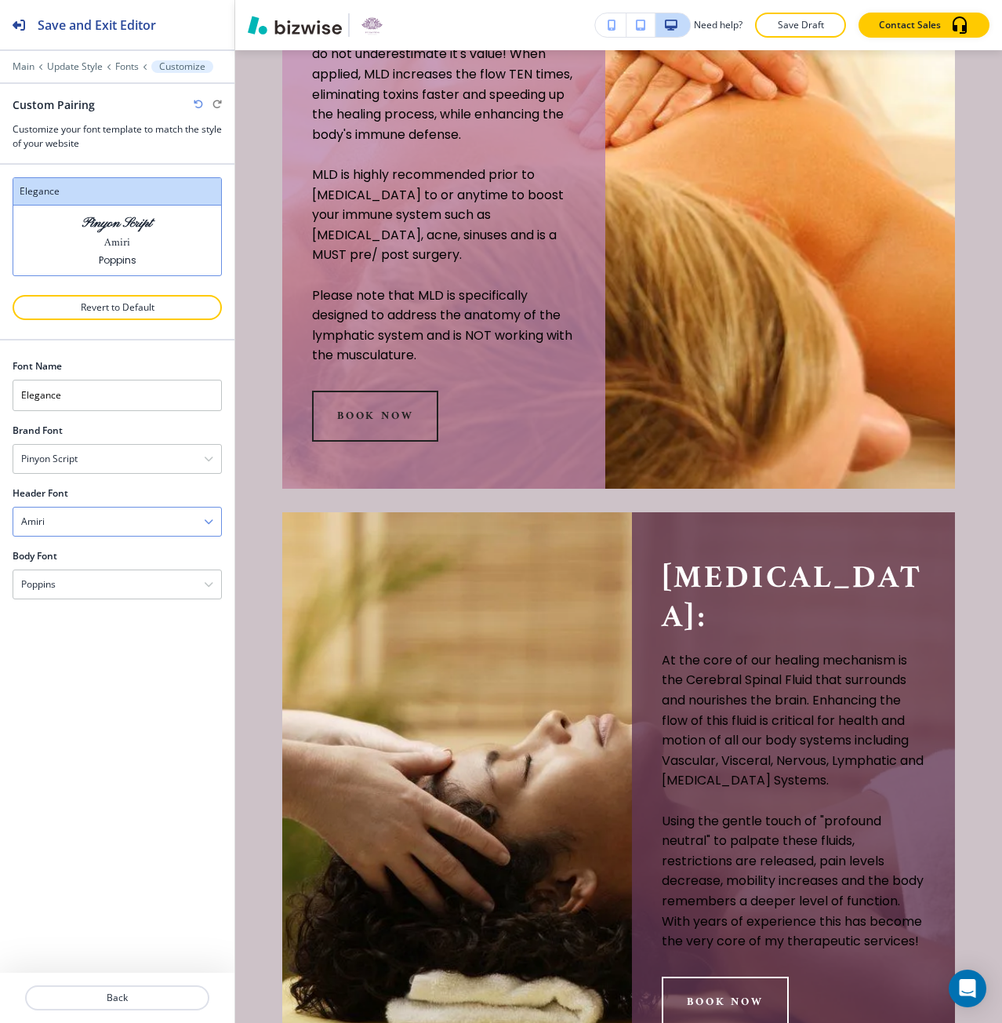
scroll to position [2500, 0]
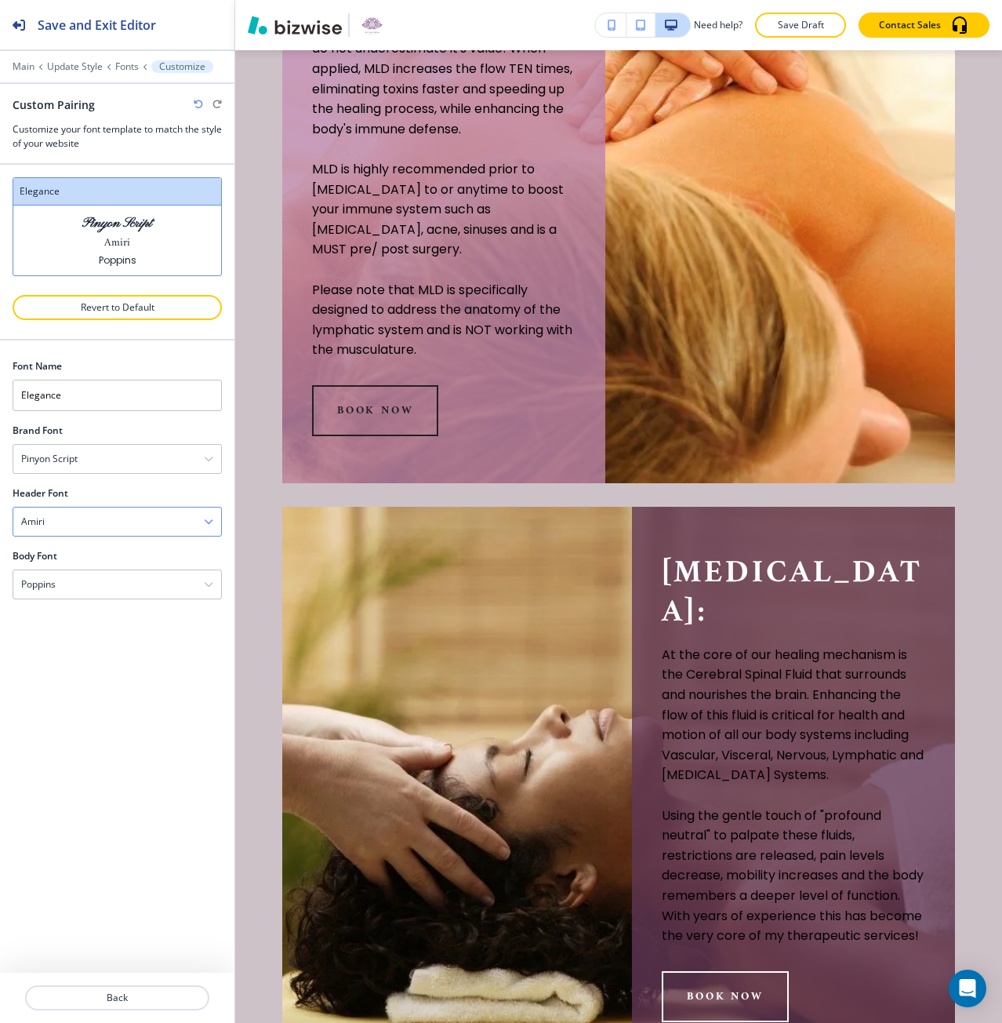
click at [114, 528] on div "Amiri" at bounding box center [117, 521] width 208 height 28
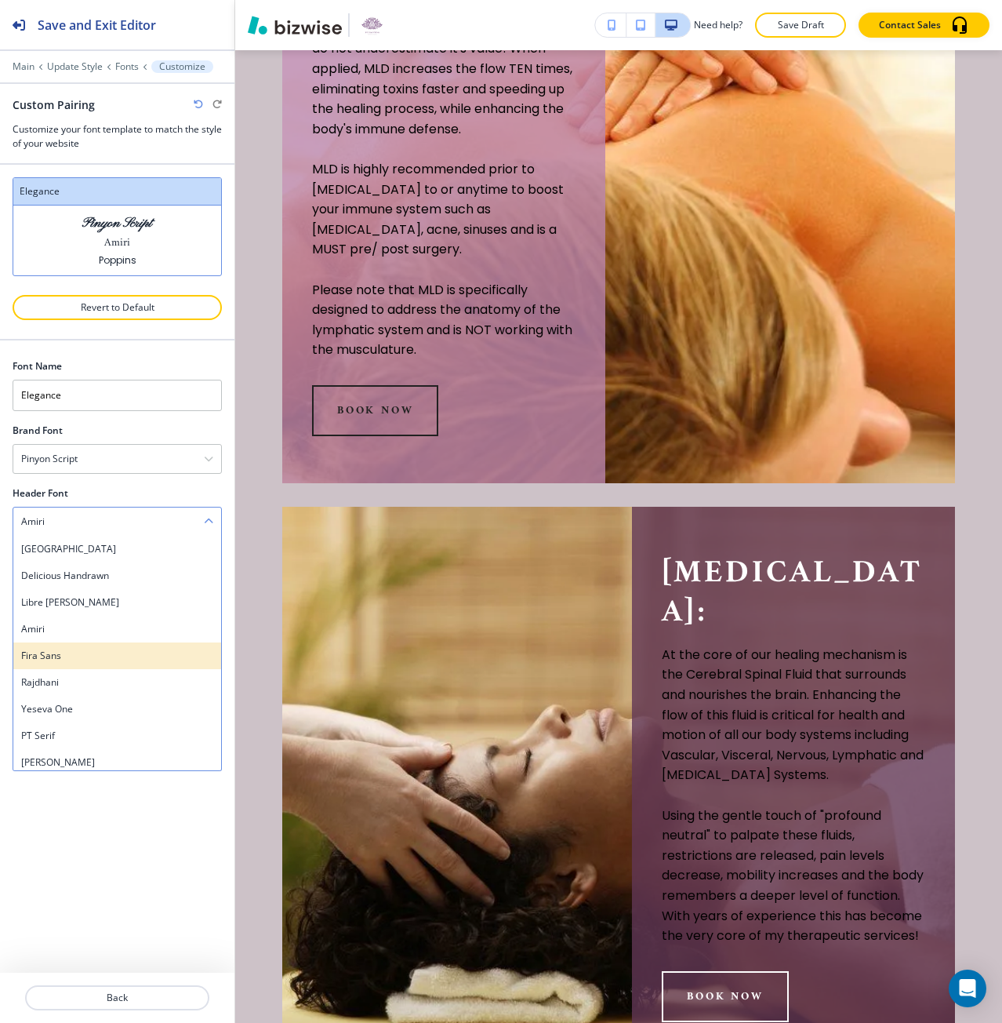
click at [93, 649] on h4 "Fira Sans" at bounding box center [117, 655] width 192 height 14
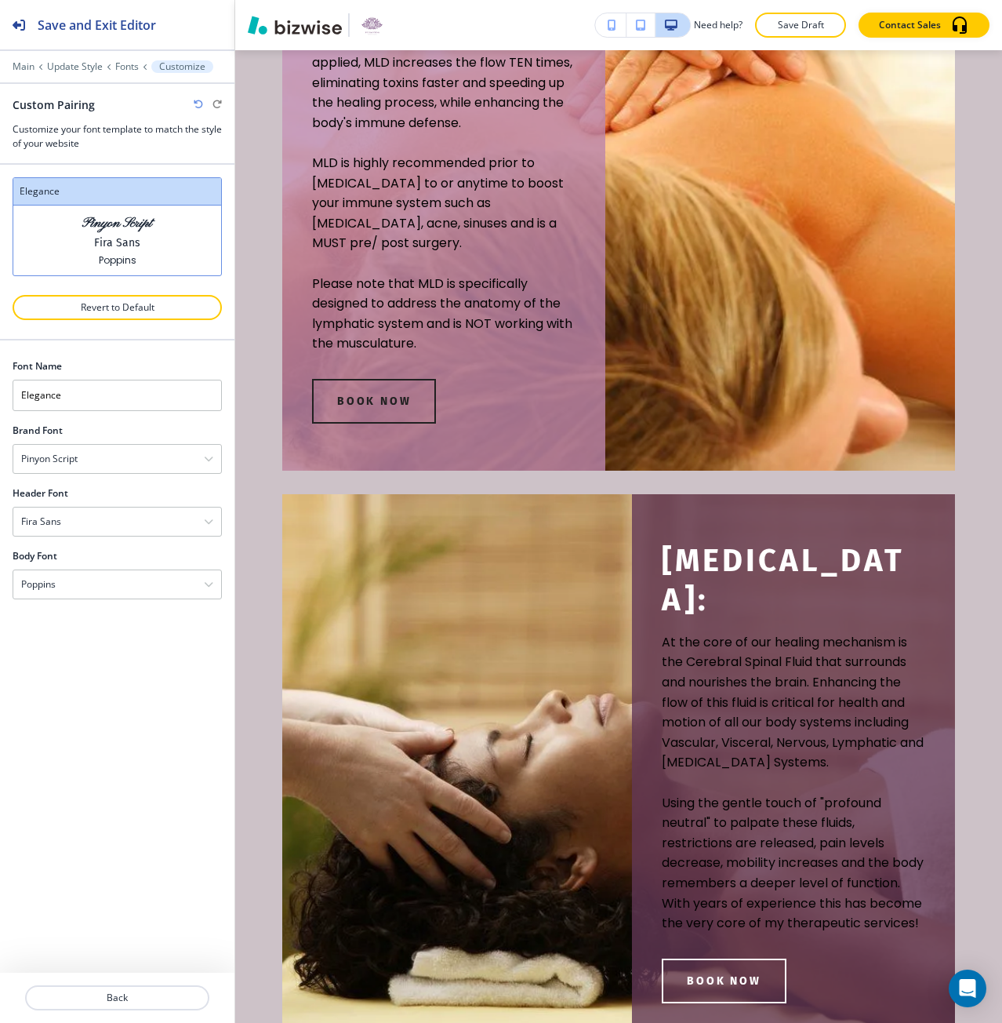
scroll to position [2458, 0]
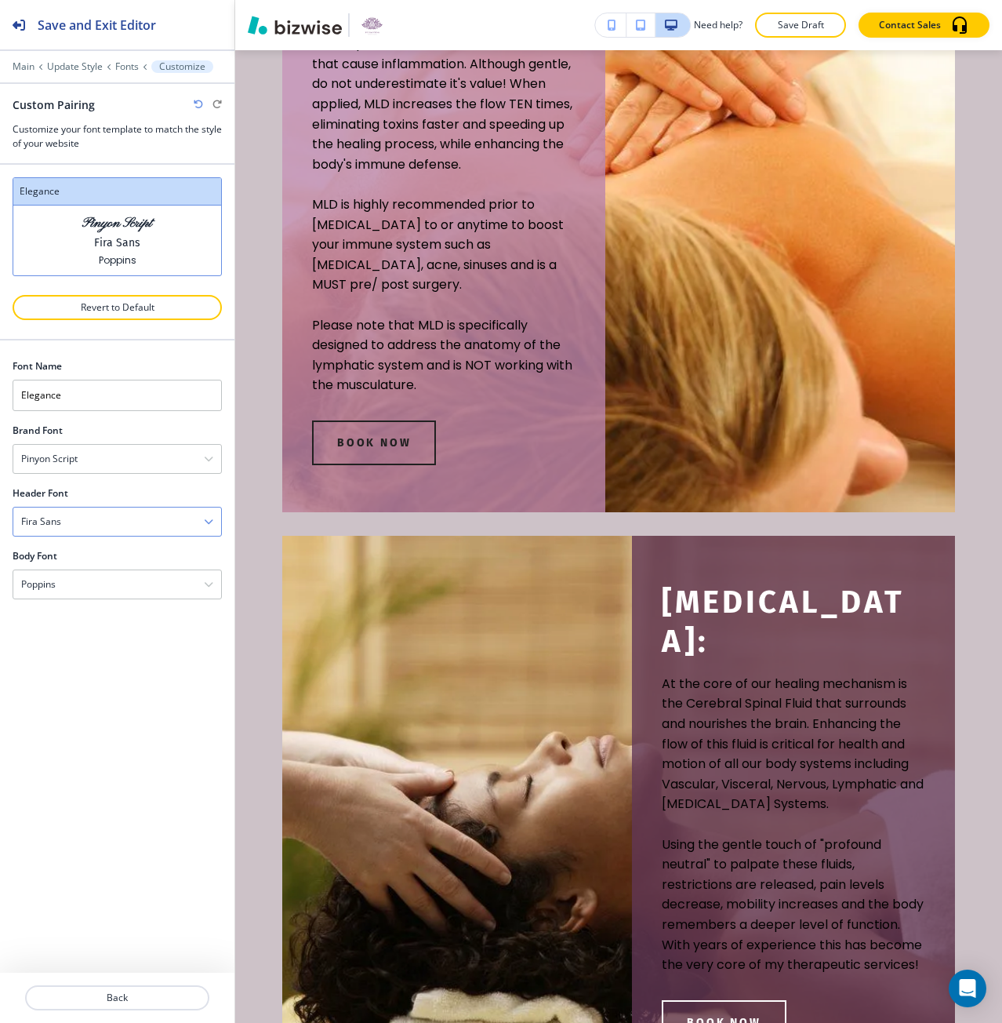
click at [115, 524] on div "Fira Sans" at bounding box center [117, 521] width 208 height 28
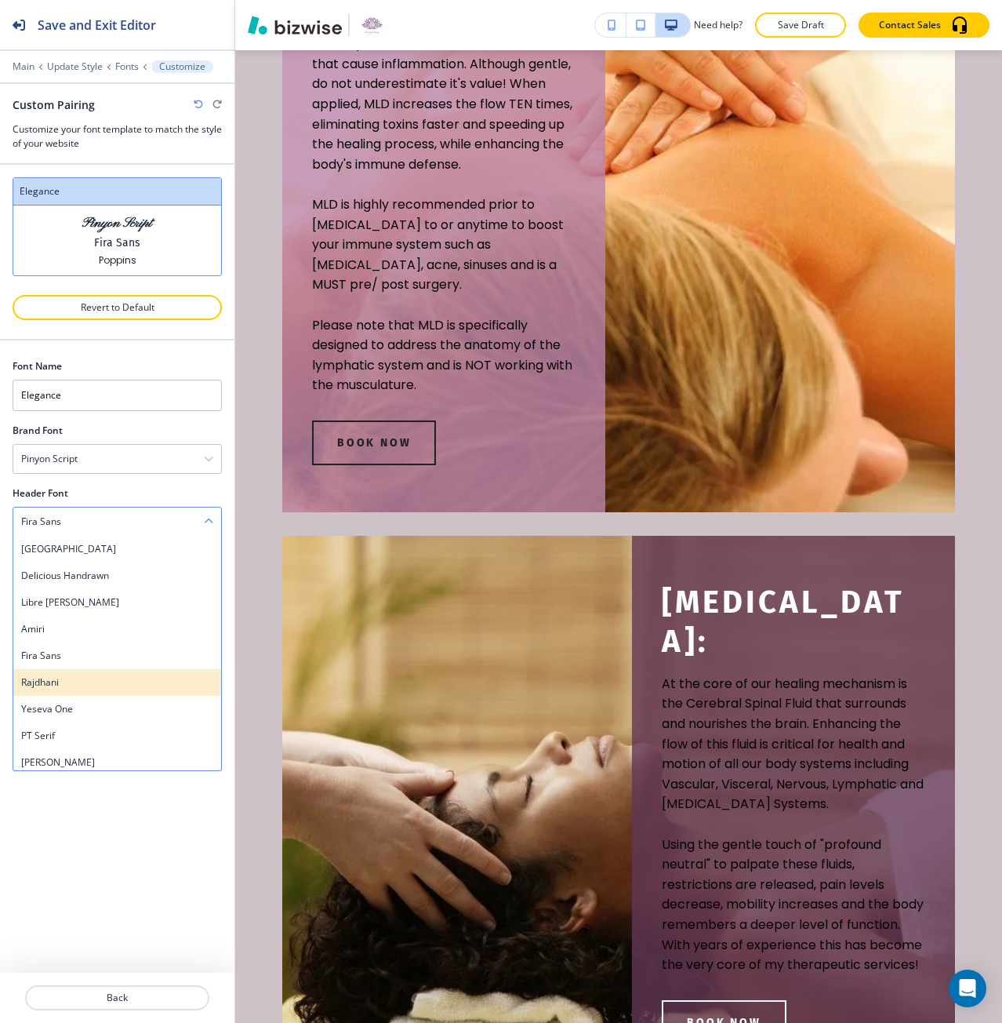
click at [78, 684] on h4 "Rajdhani" at bounding box center [117, 682] width 192 height 14
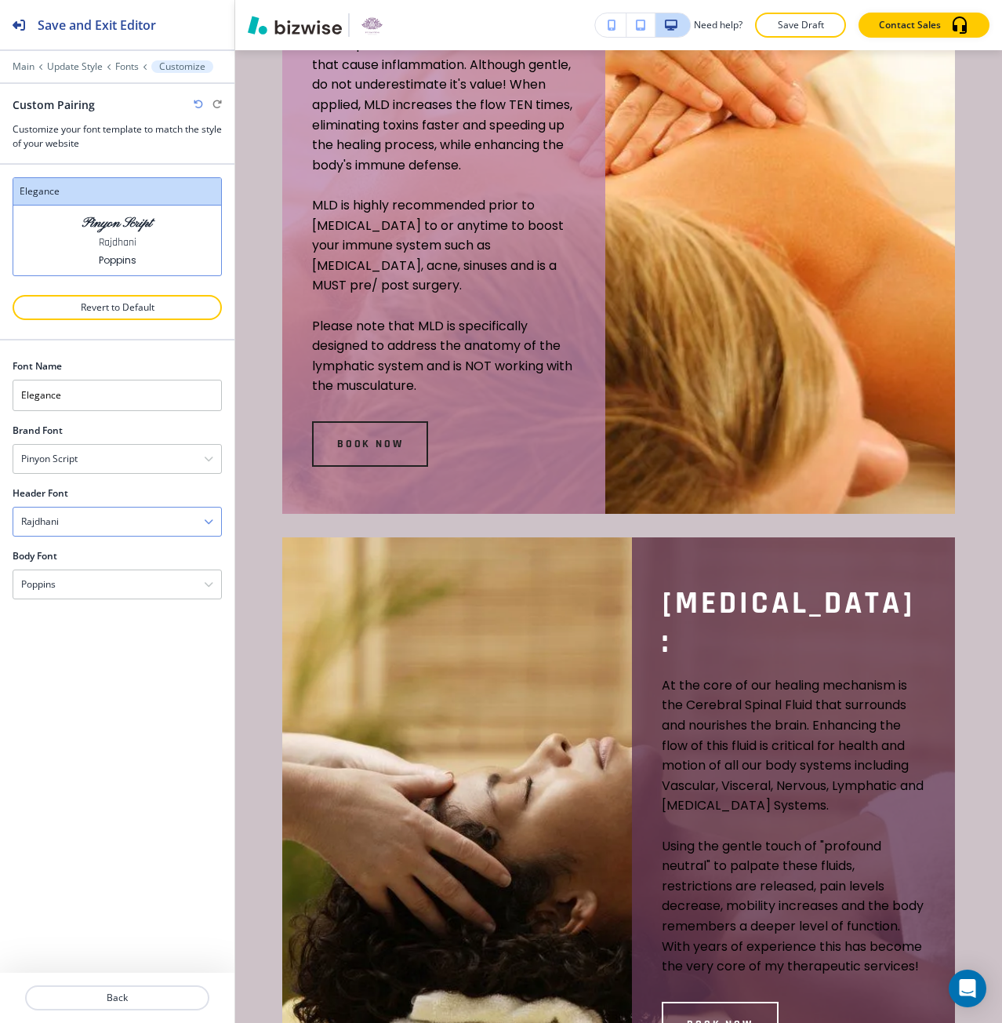
scroll to position [2459, 0]
click at [104, 525] on div "Rajdhani" at bounding box center [117, 521] width 208 height 28
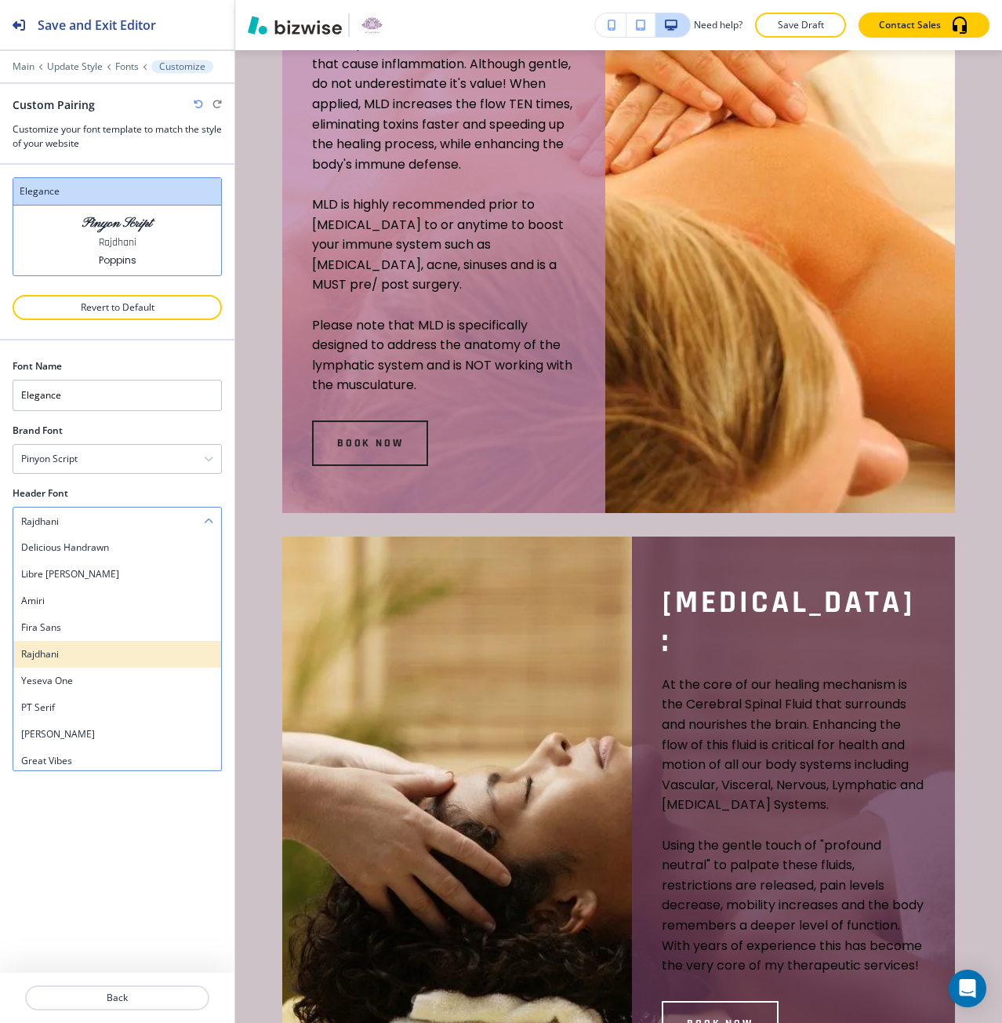
scroll to position [318, 0]
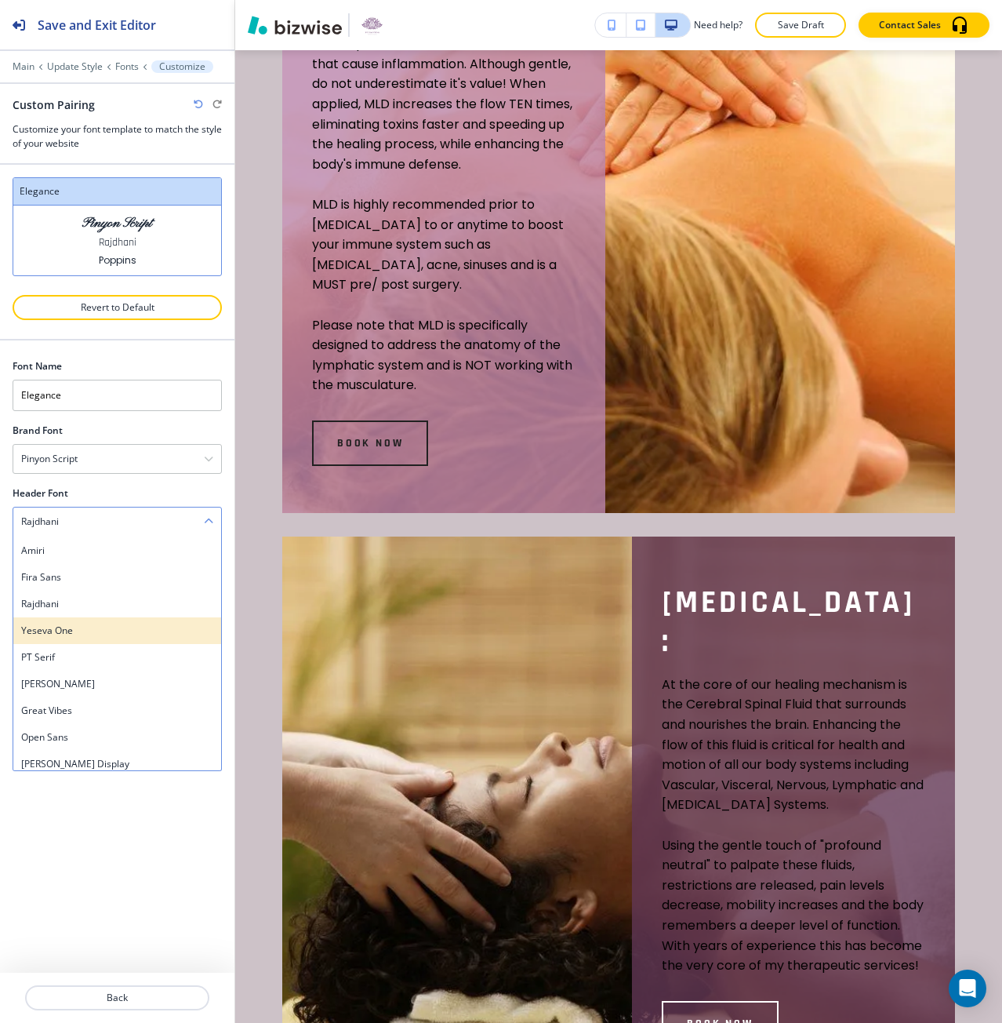
click at [107, 627] on h4 "Yeseva One" at bounding box center [117, 630] width 192 height 14
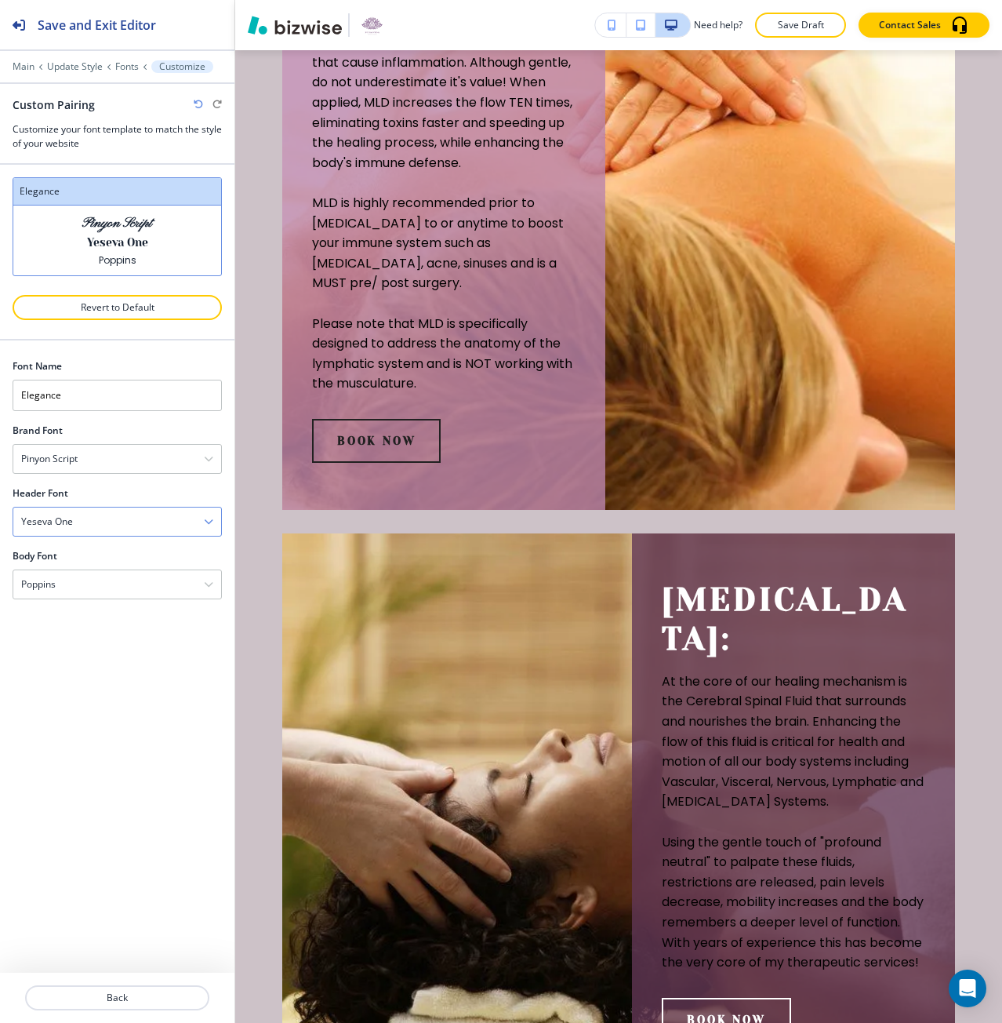
scroll to position [2493, 0]
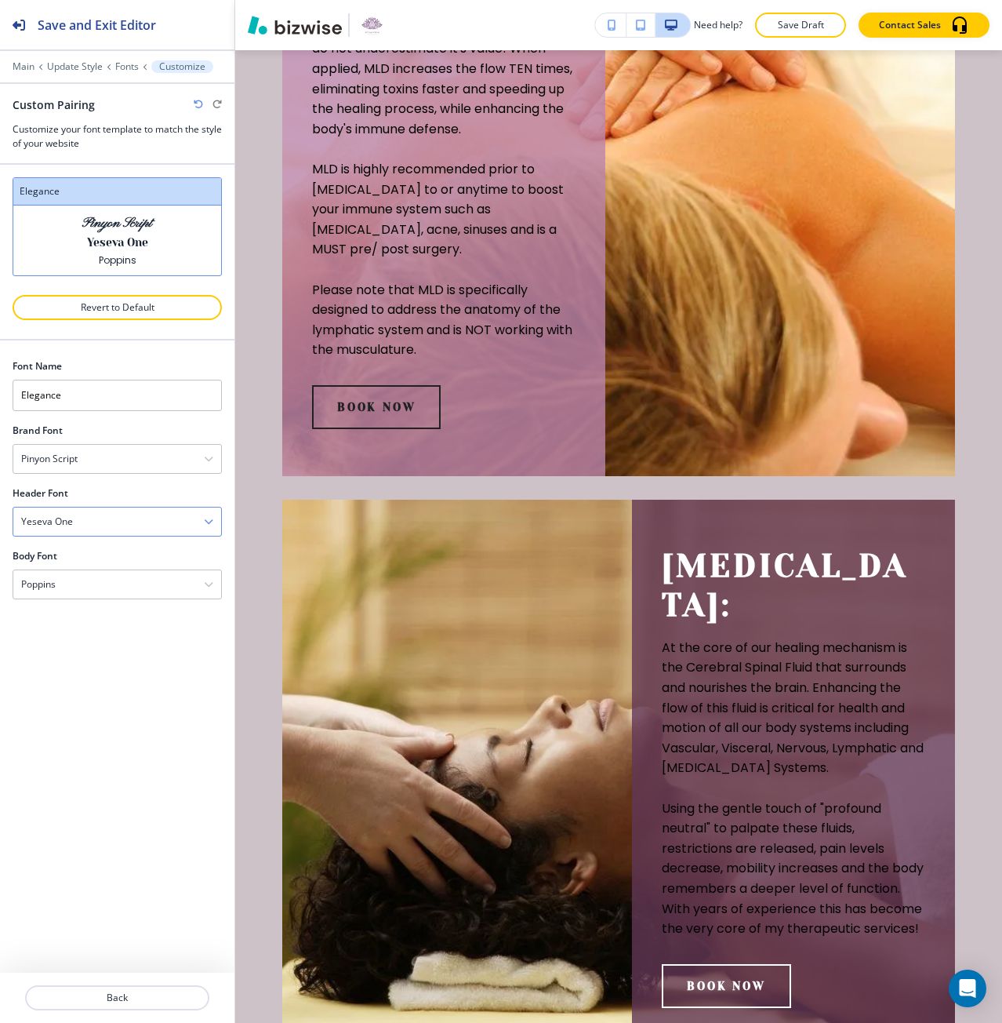
click at [122, 527] on div "Yeseva One" at bounding box center [117, 521] width 208 height 28
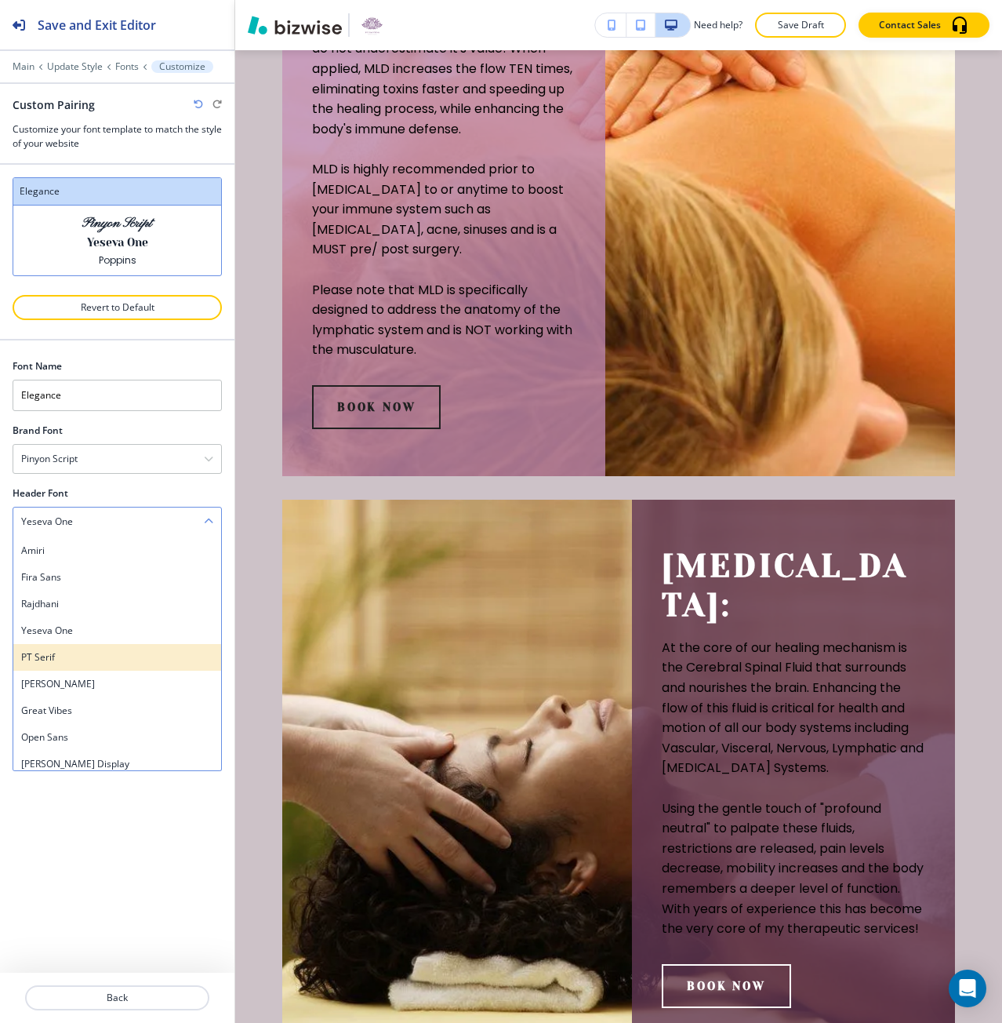
click at [104, 647] on div "PT Serif" at bounding box center [117, 657] width 208 height 27
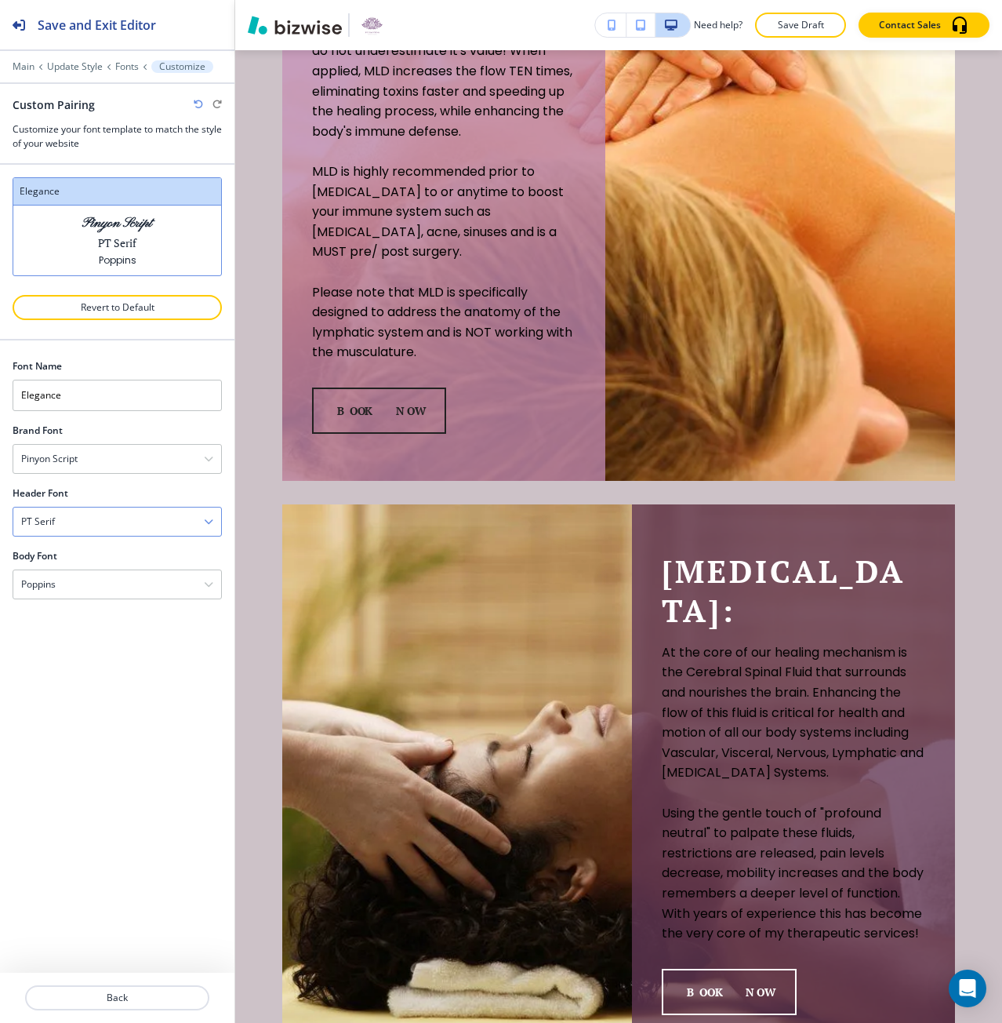
scroll to position [2495, 0]
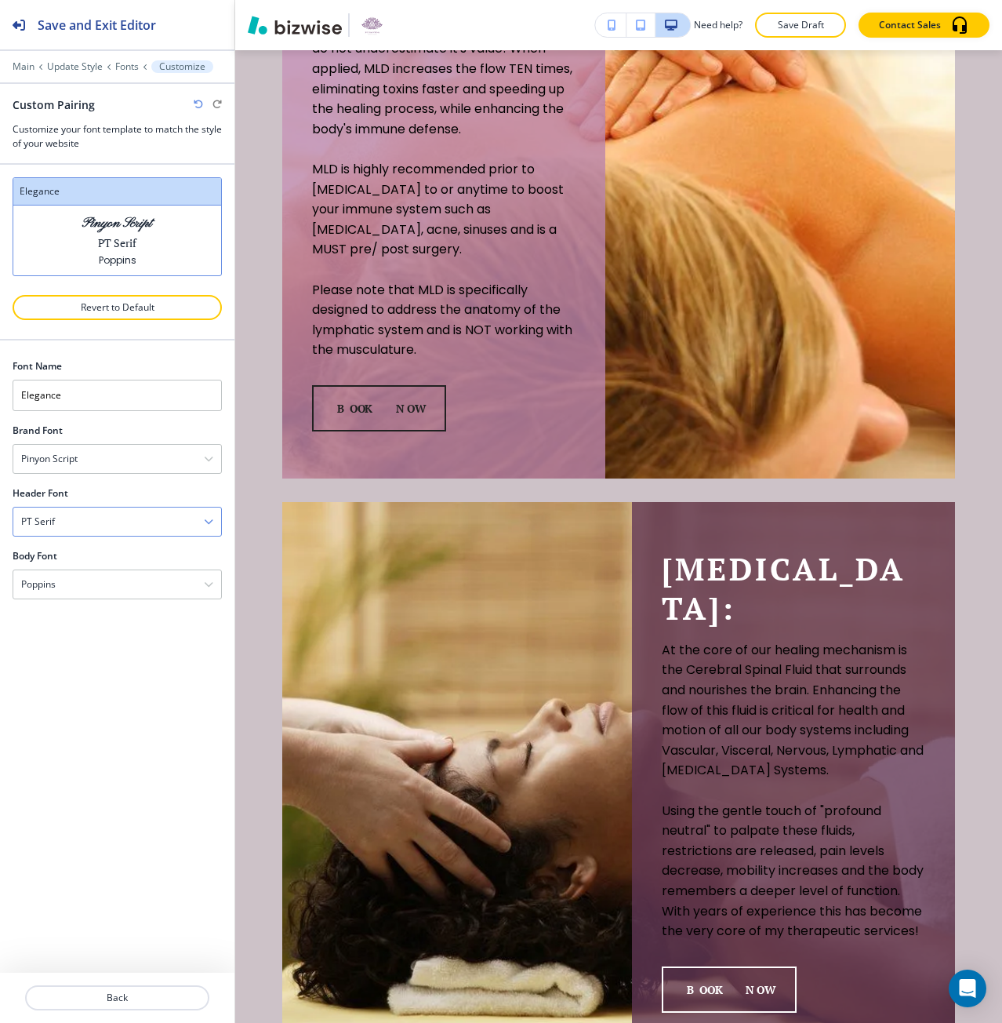
click at [130, 531] on div "PT Serif" at bounding box center [117, 521] width 208 height 28
click at [133, 679] on h4 "[PERSON_NAME]" at bounding box center [117, 684] width 192 height 14
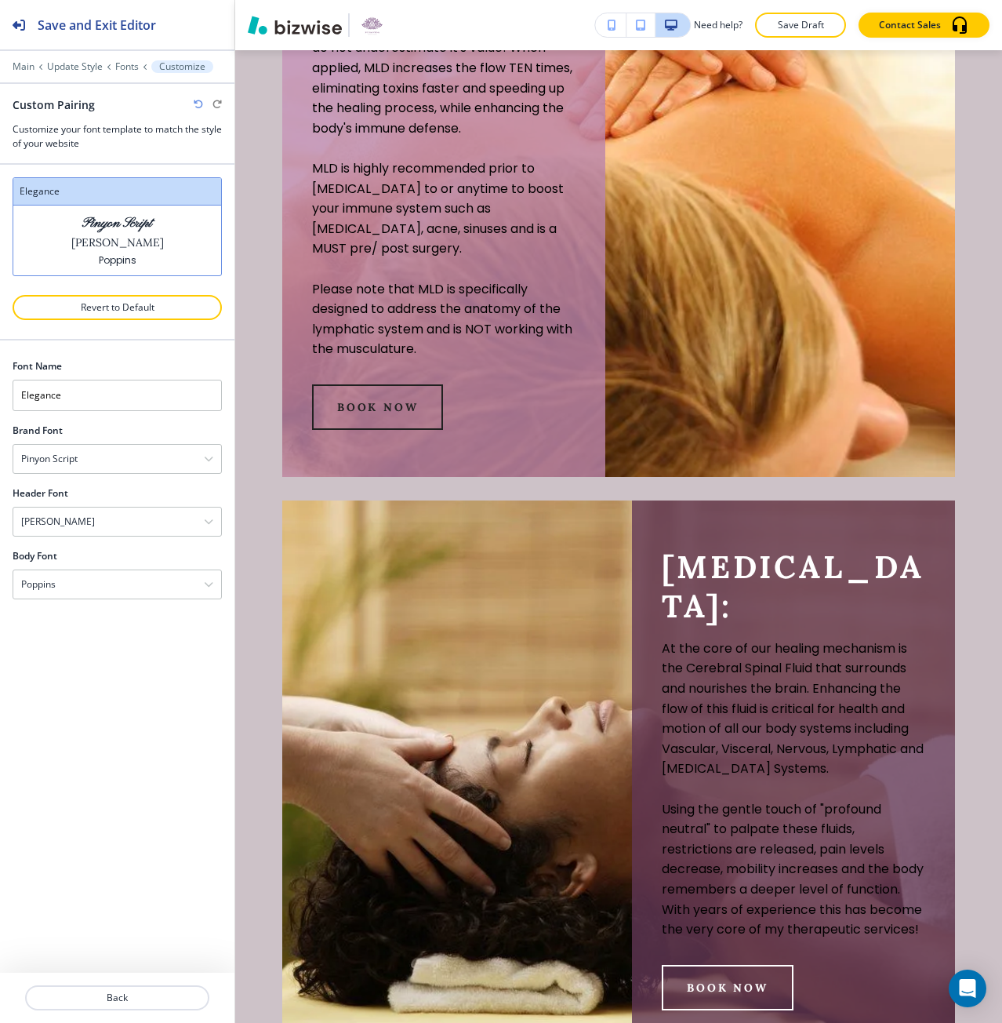
scroll to position [2494, 0]
click at [151, 528] on div "[PERSON_NAME]" at bounding box center [117, 521] width 208 height 28
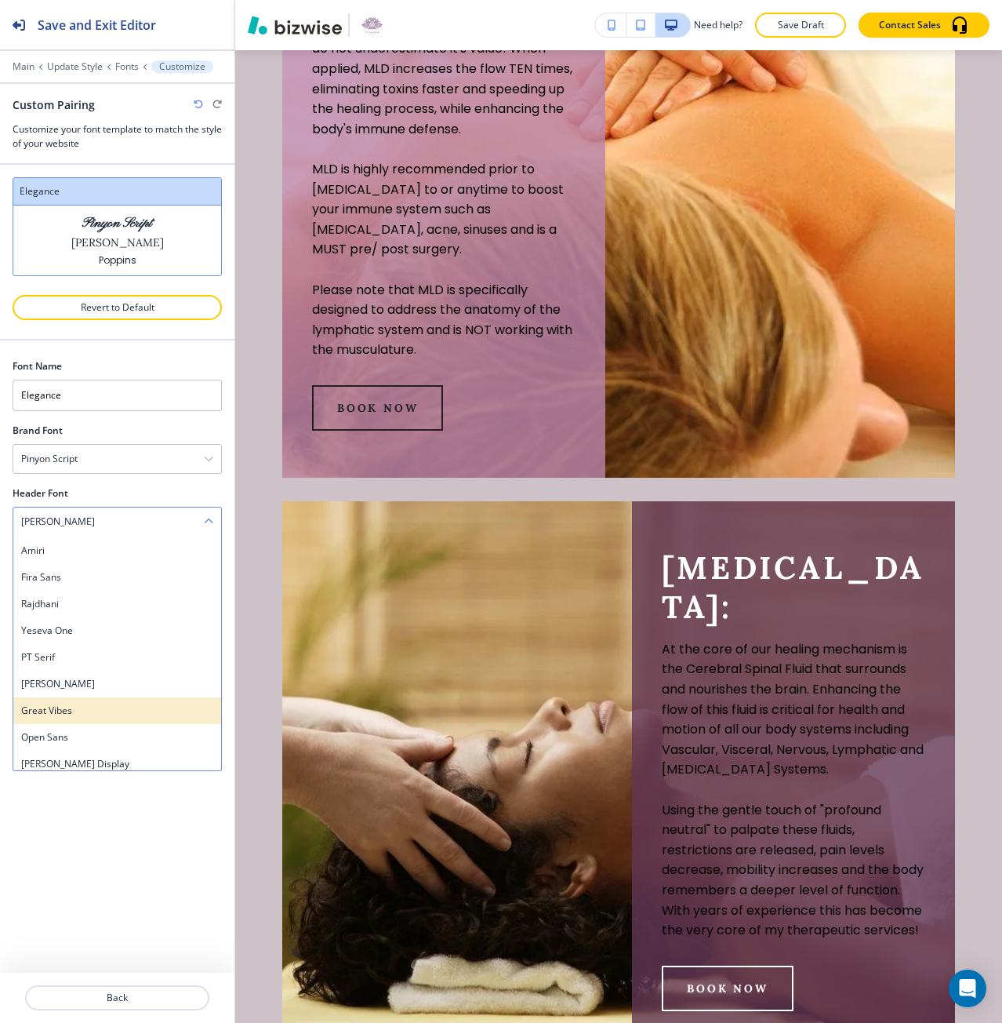
click at [126, 704] on h4 "Great Vibes" at bounding box center [117, 710] width 192 height 14
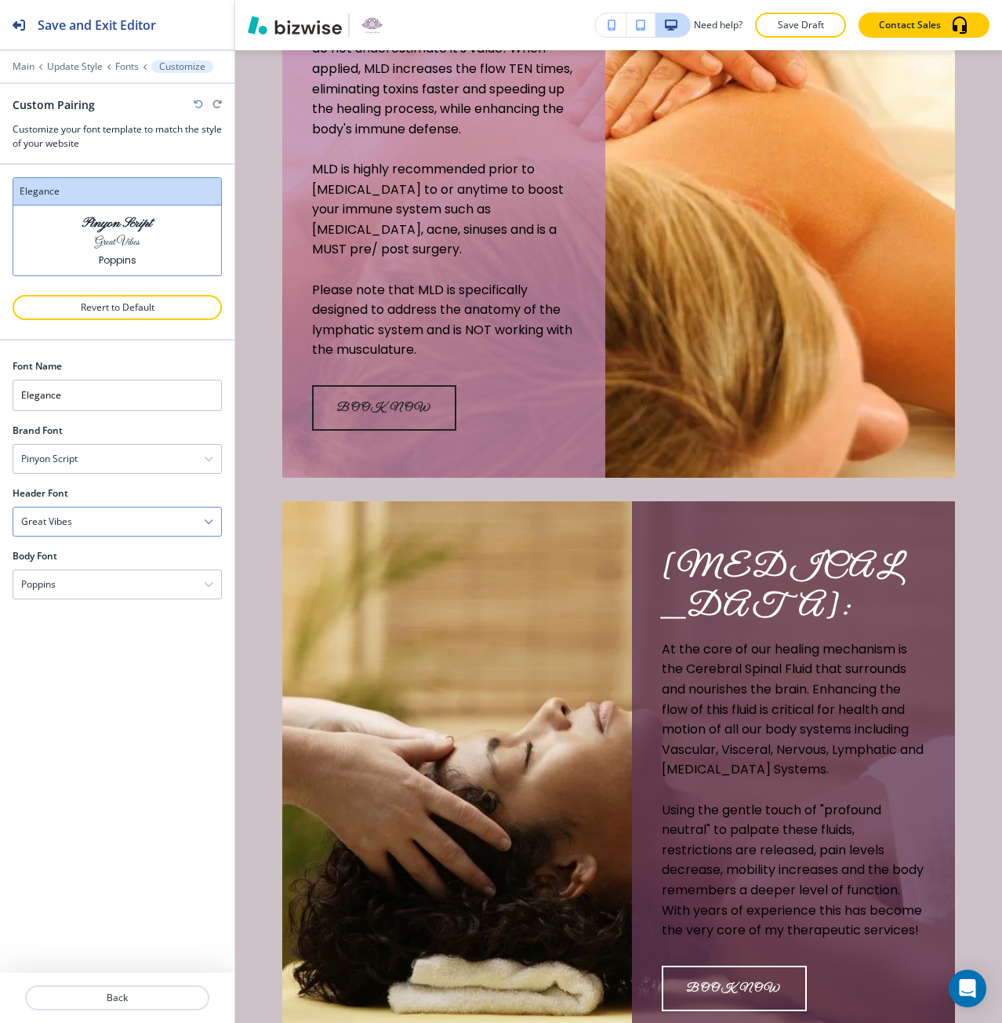
click at [125, 528] on div "Great Vibes" at bounding box center [117, 521] width 208 height 28
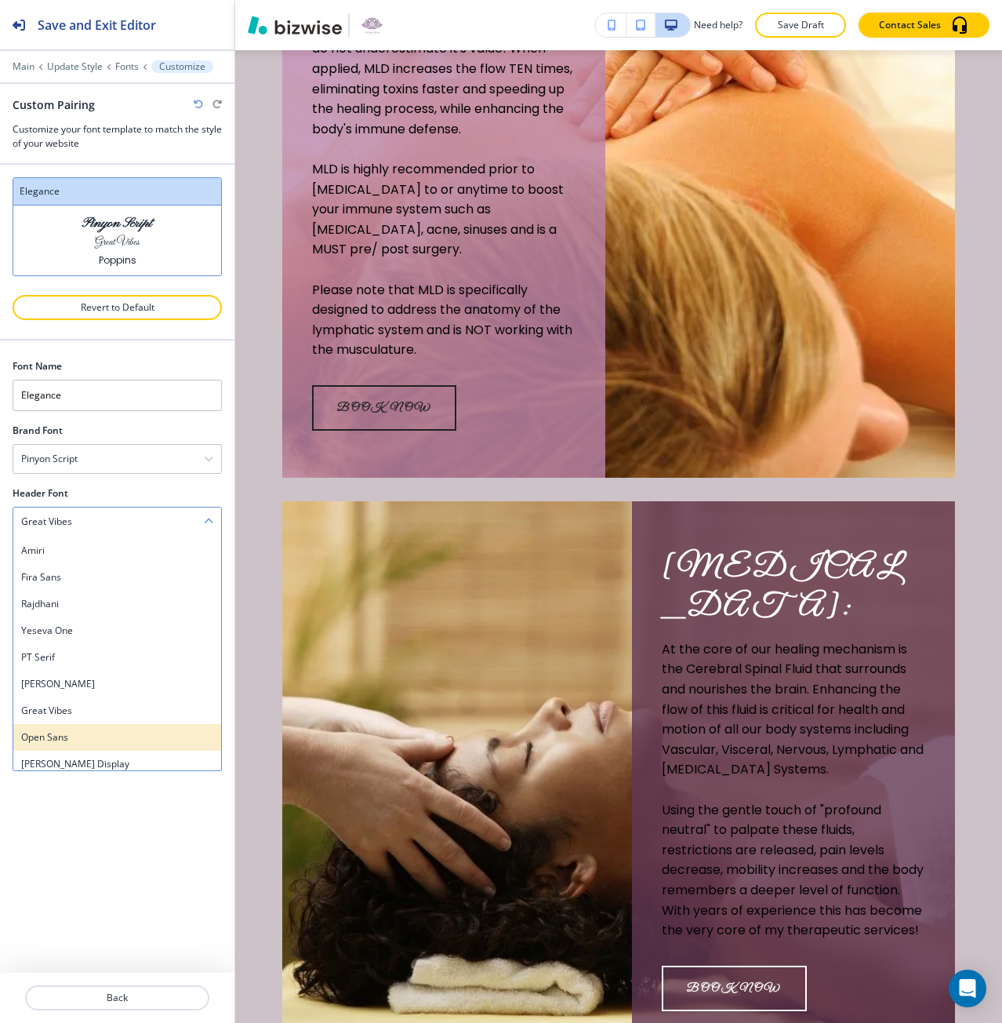
click at [104, 732] on h4 "Open Sans" at bounding box center [117, 737] width 192 height 14
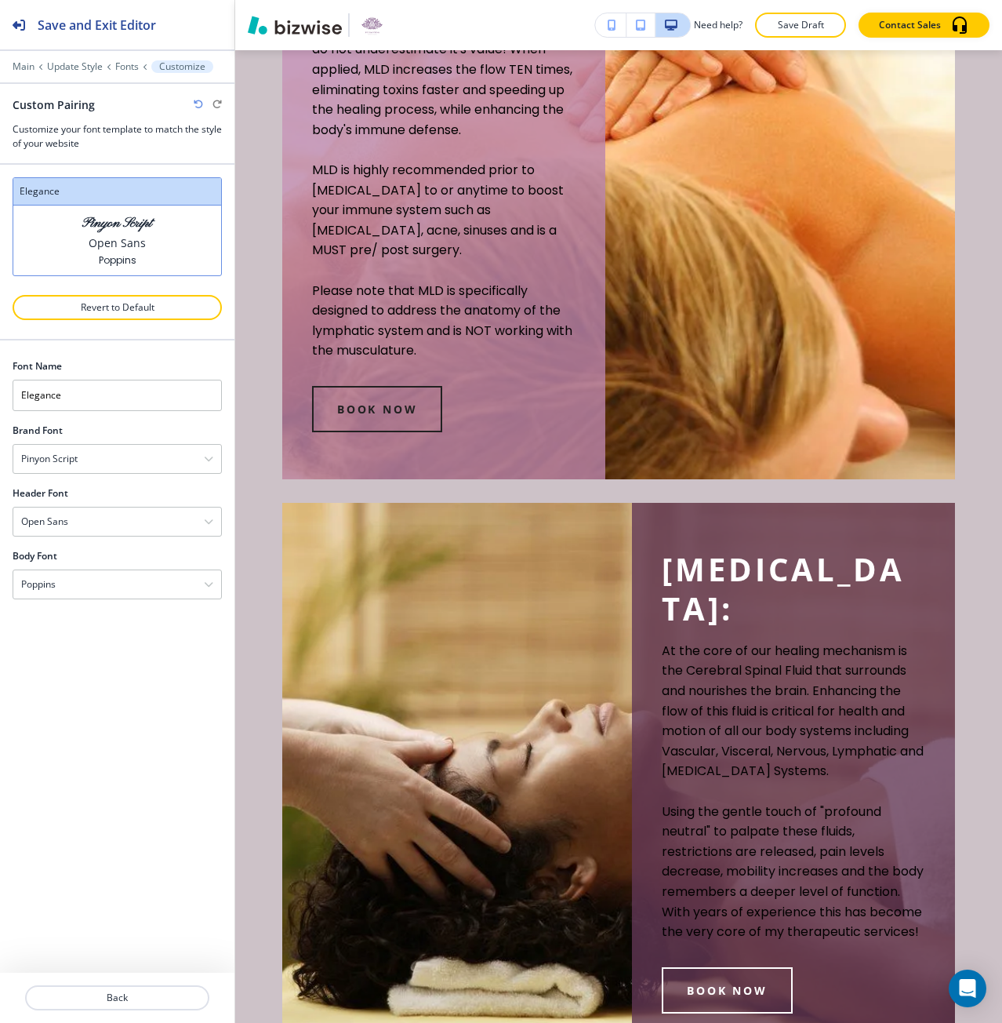
scroll to position [2495, 0]
click at [111, 518] on div "Open Sans" at bounding box center [117, 521] width 208 height 28
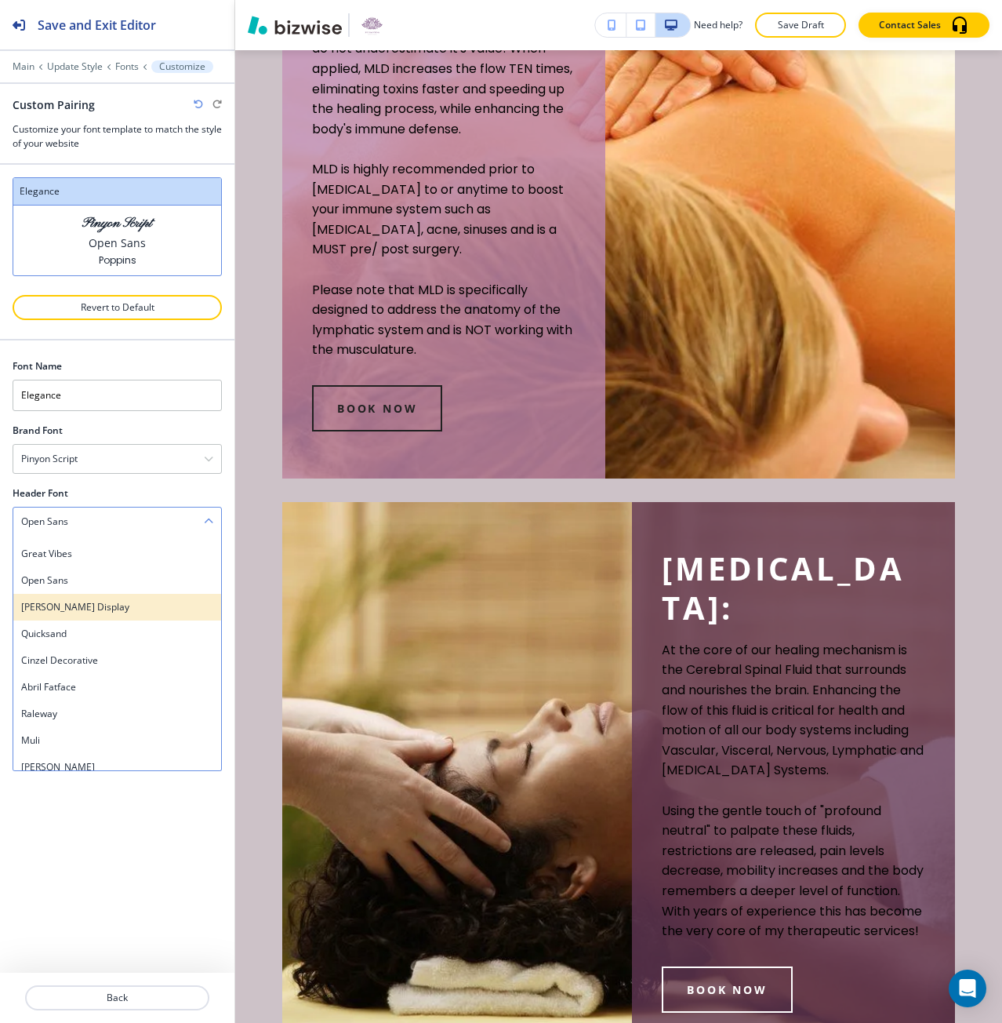
click at [93, 605] on h4 "[PERSON_NAME] Display" at bounding box center [117, 607] width 192 height 14
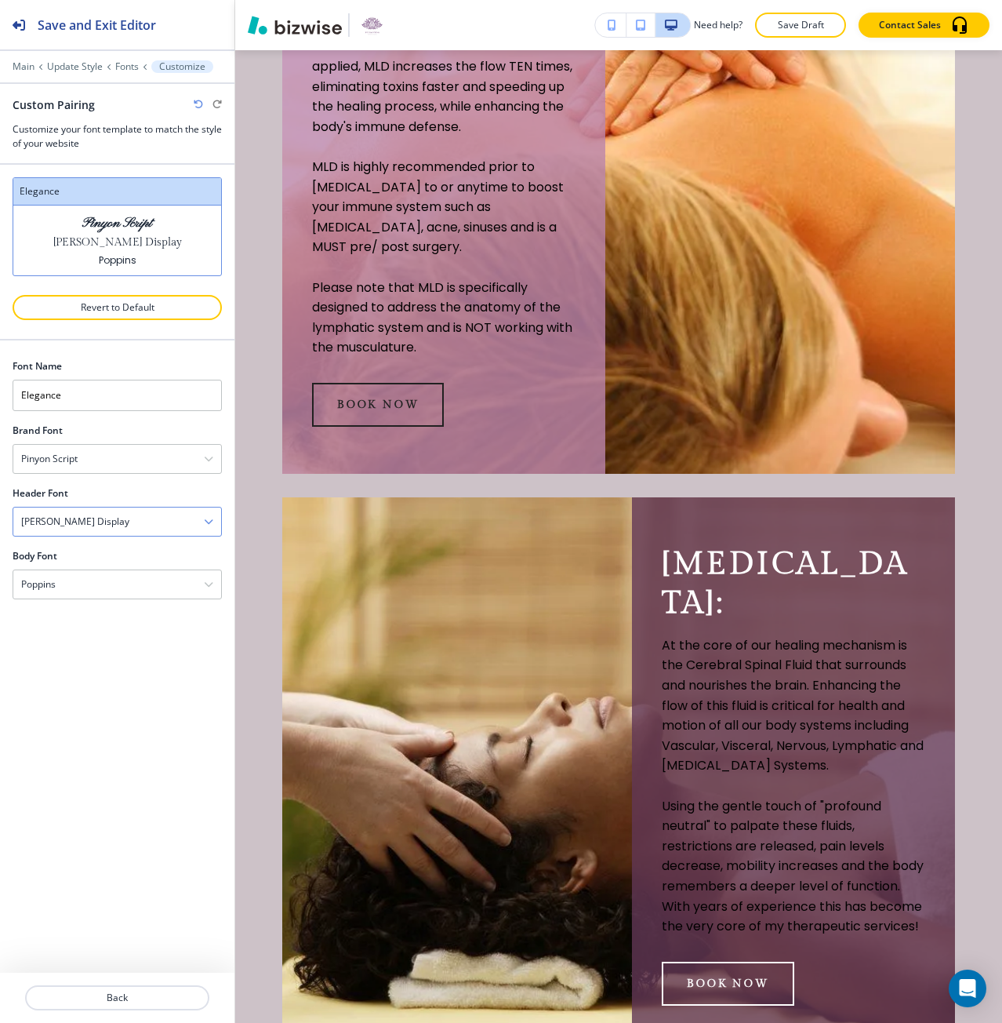
scroll to position [2493, 0]
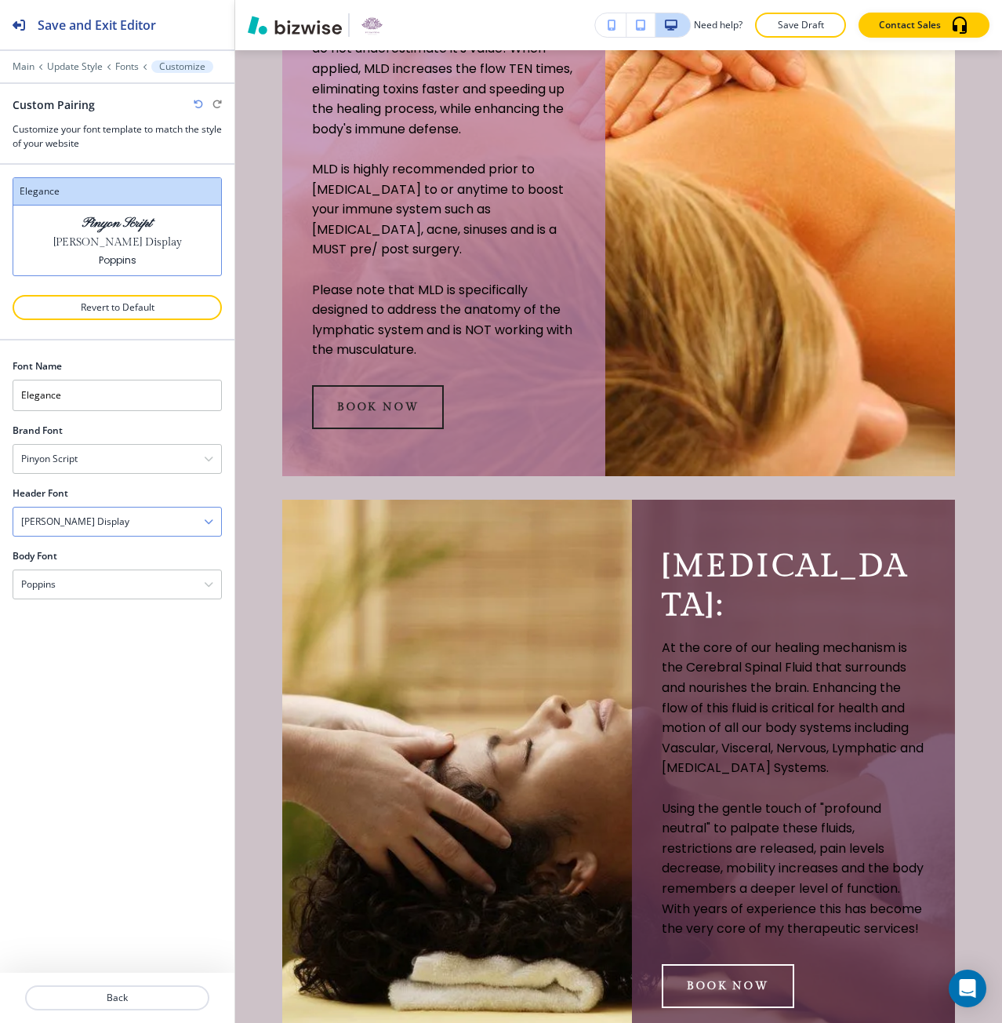
click at [89, 510] on div "[PERSON_NAME] Display" at bounding box center [117, 521] width 208 height 28
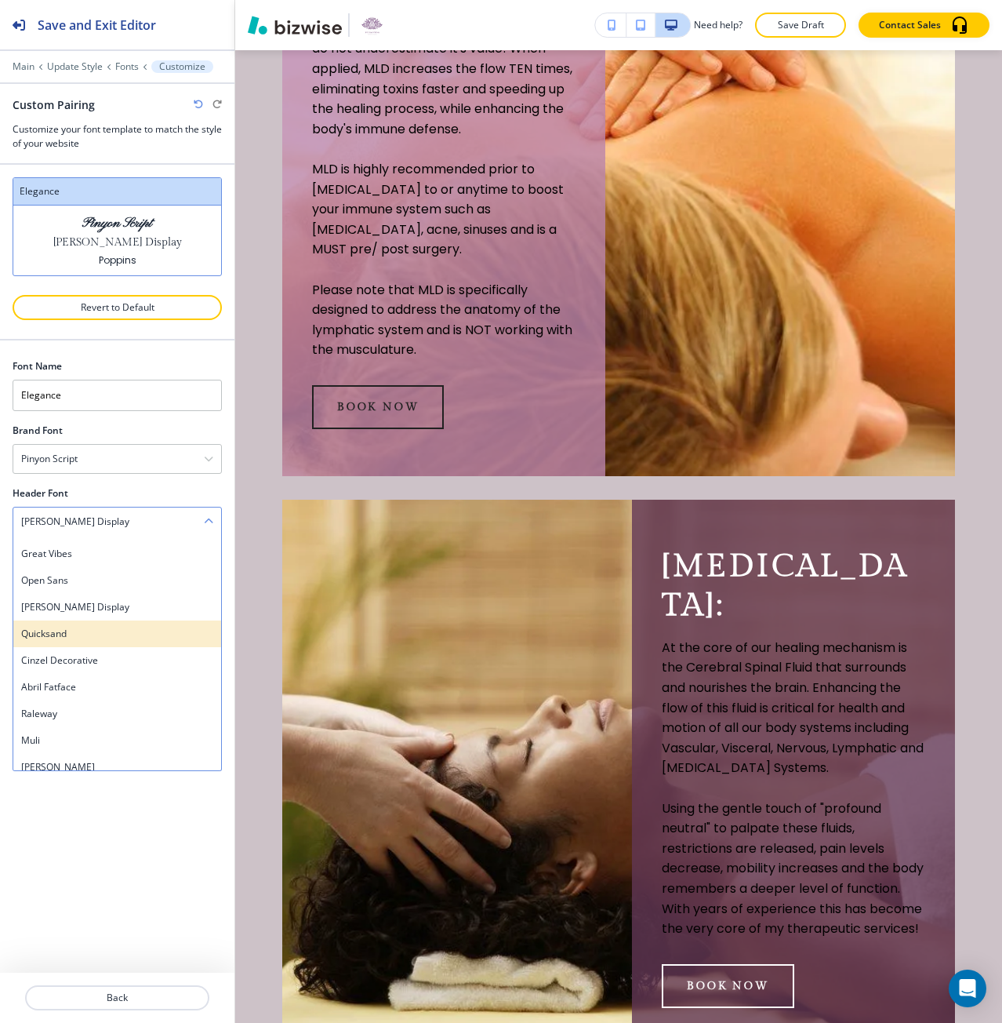
click at [93, 636] on h4 "Quicksand" at bounding box center [117, 634] width 192 height 14
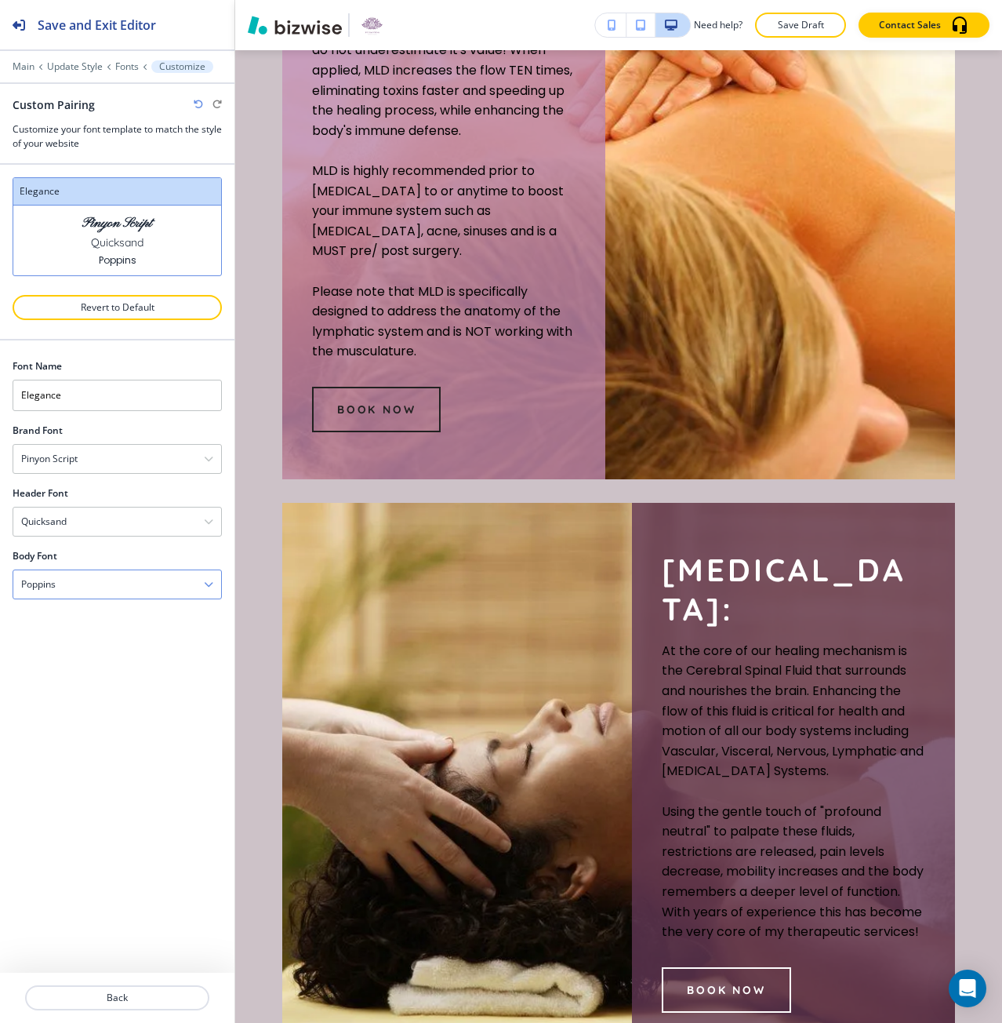
scroll to position [2494, 0]
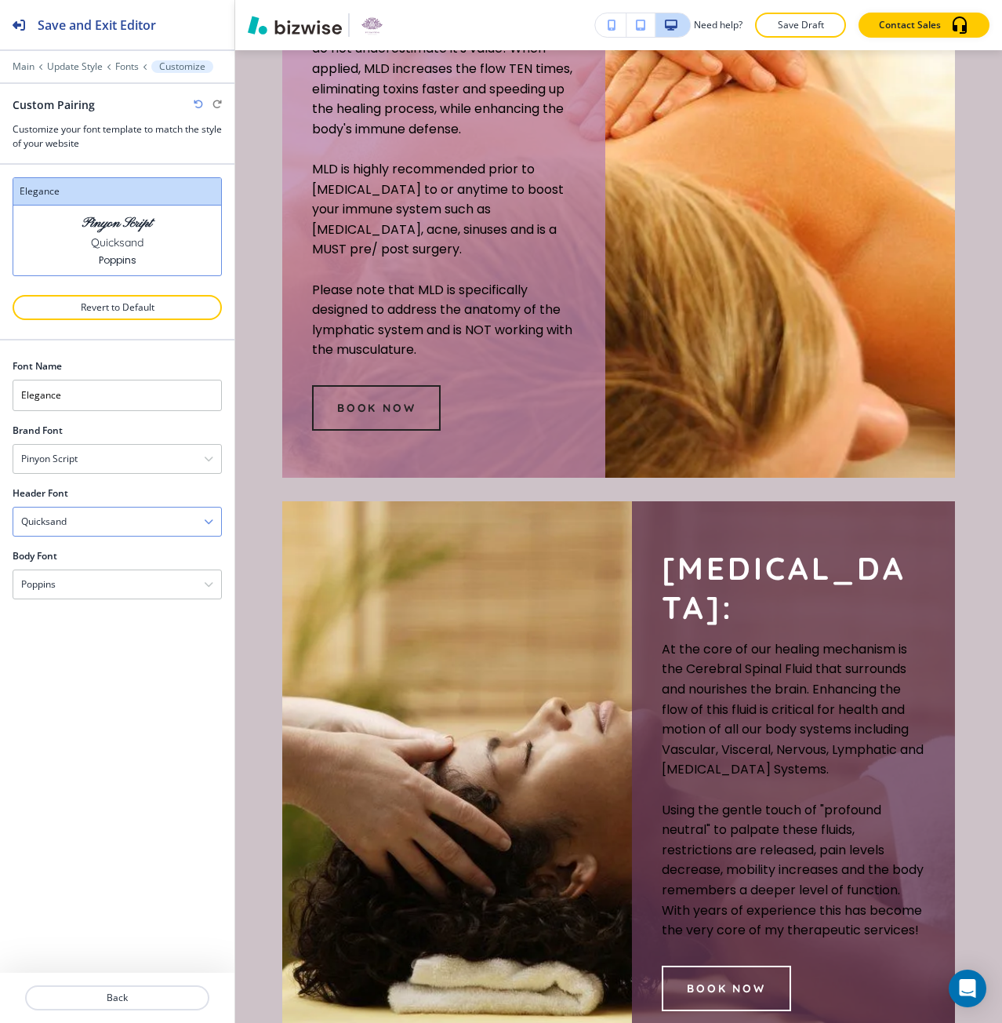
click at [121, 514] on div "Quicksand" at bounding box center [117, 521] width 208 height 28
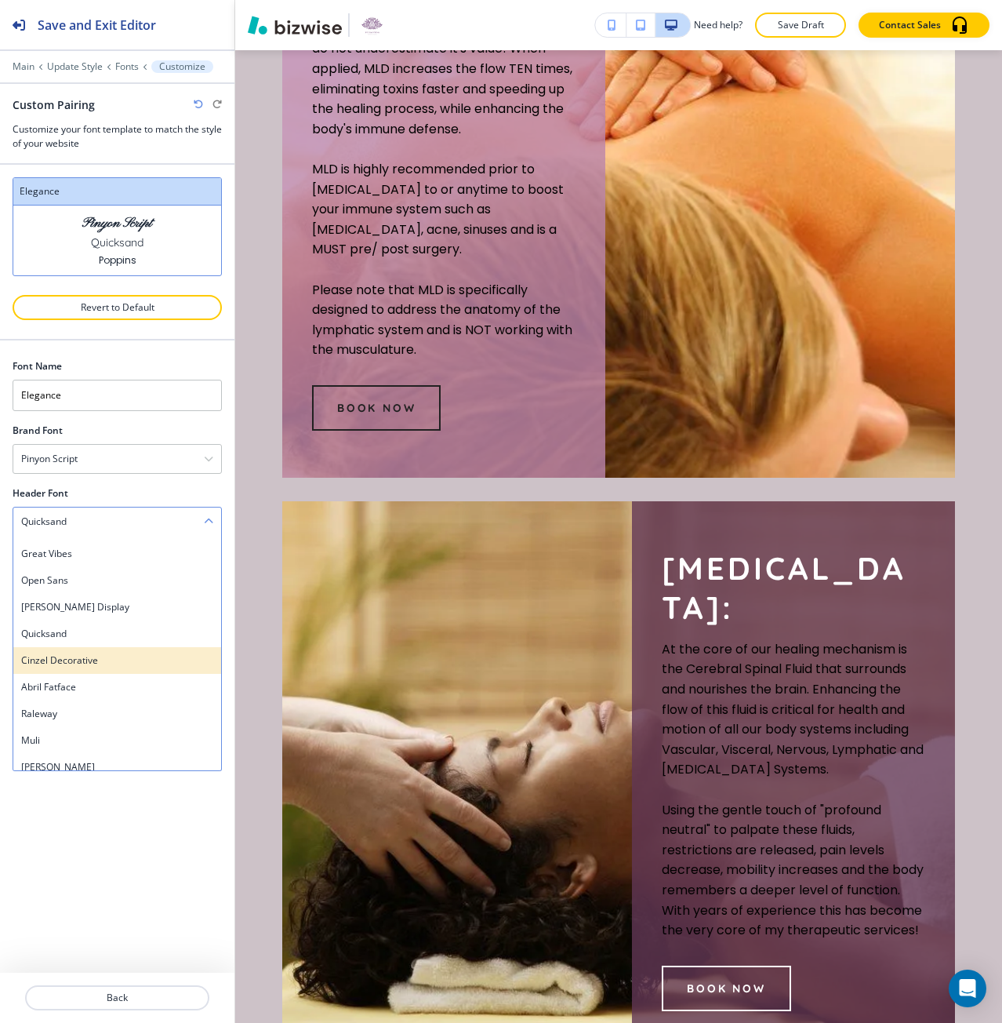
click at [100, 653] on h4 "Cinzel Decorative" at bounding box center [117, 660] width 192 height 14
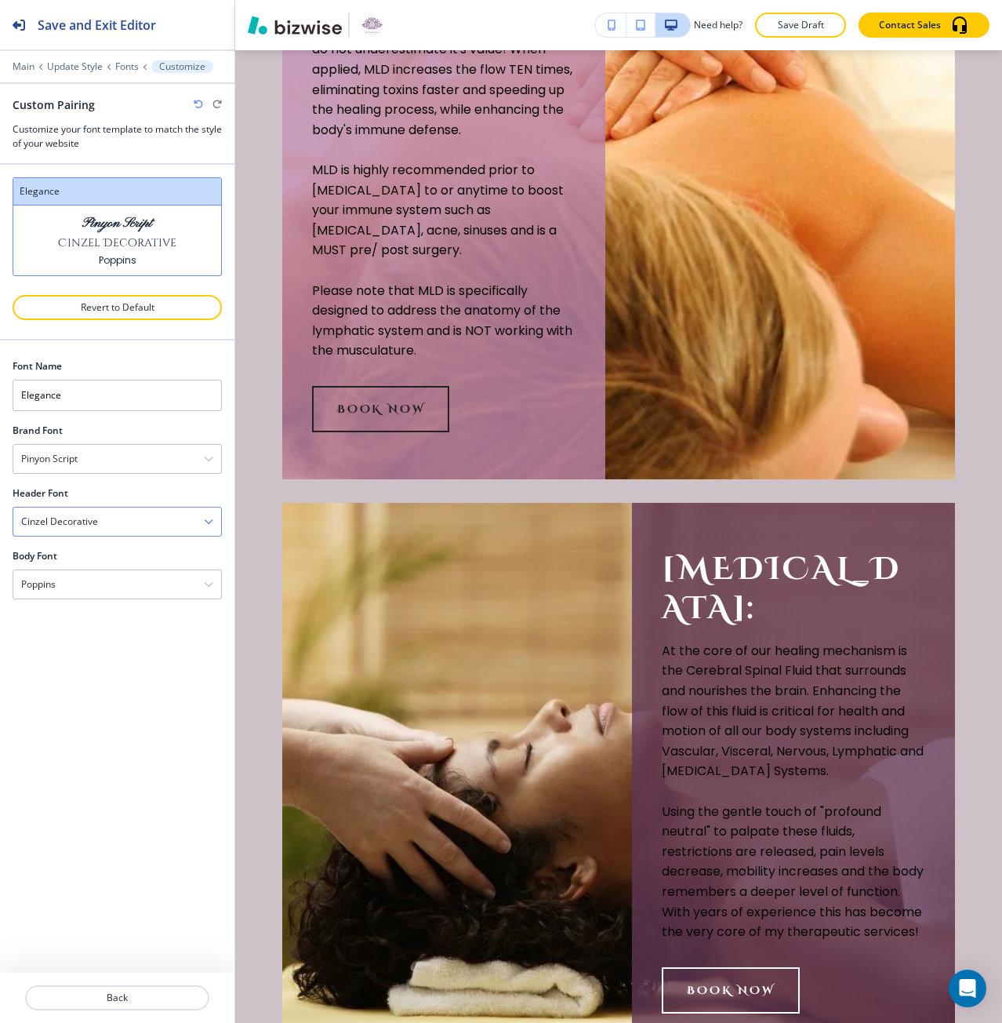
scroll to position [2495, 0]
click at [117, 529] on div "Cinzel Decorative" at bounding box center [117, 521] width 208 height 28
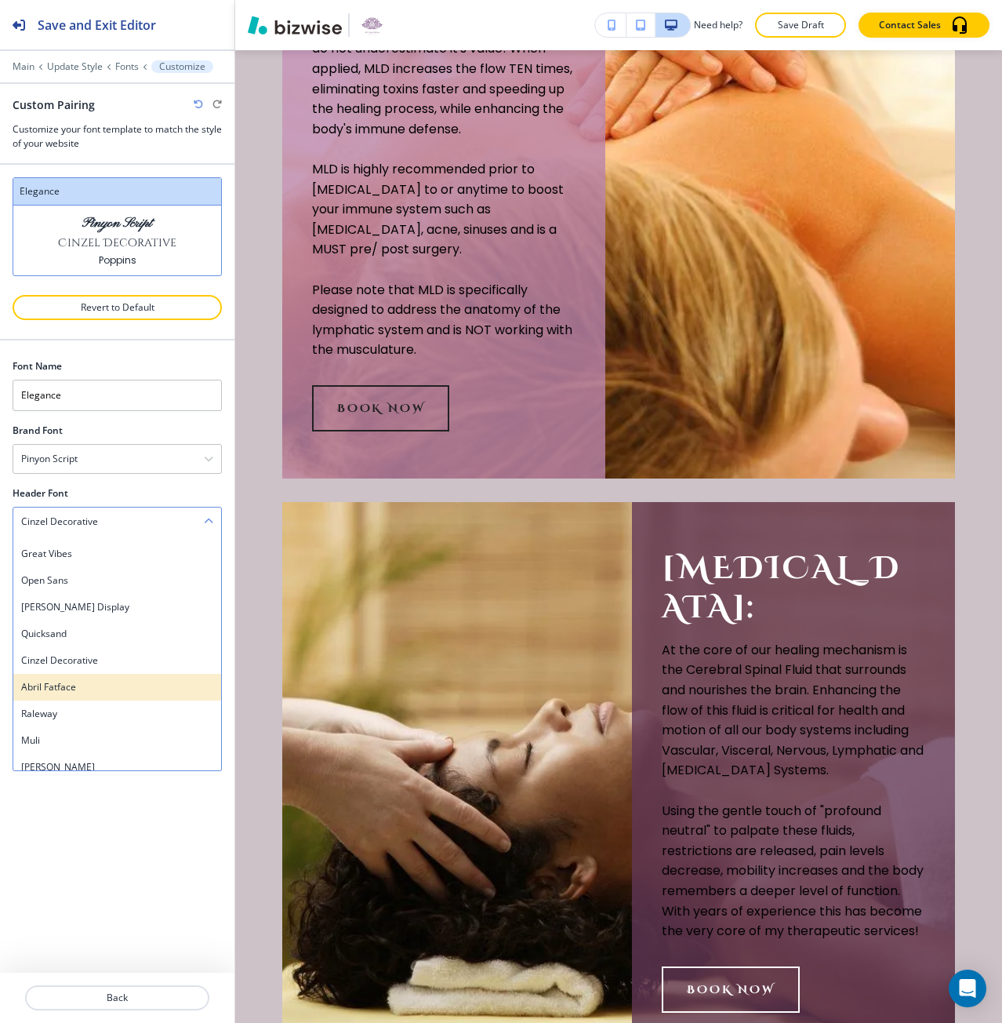
click at [108, 677] on div "Abril Fatface" at bounding box center [117, 687] width 208 height 27
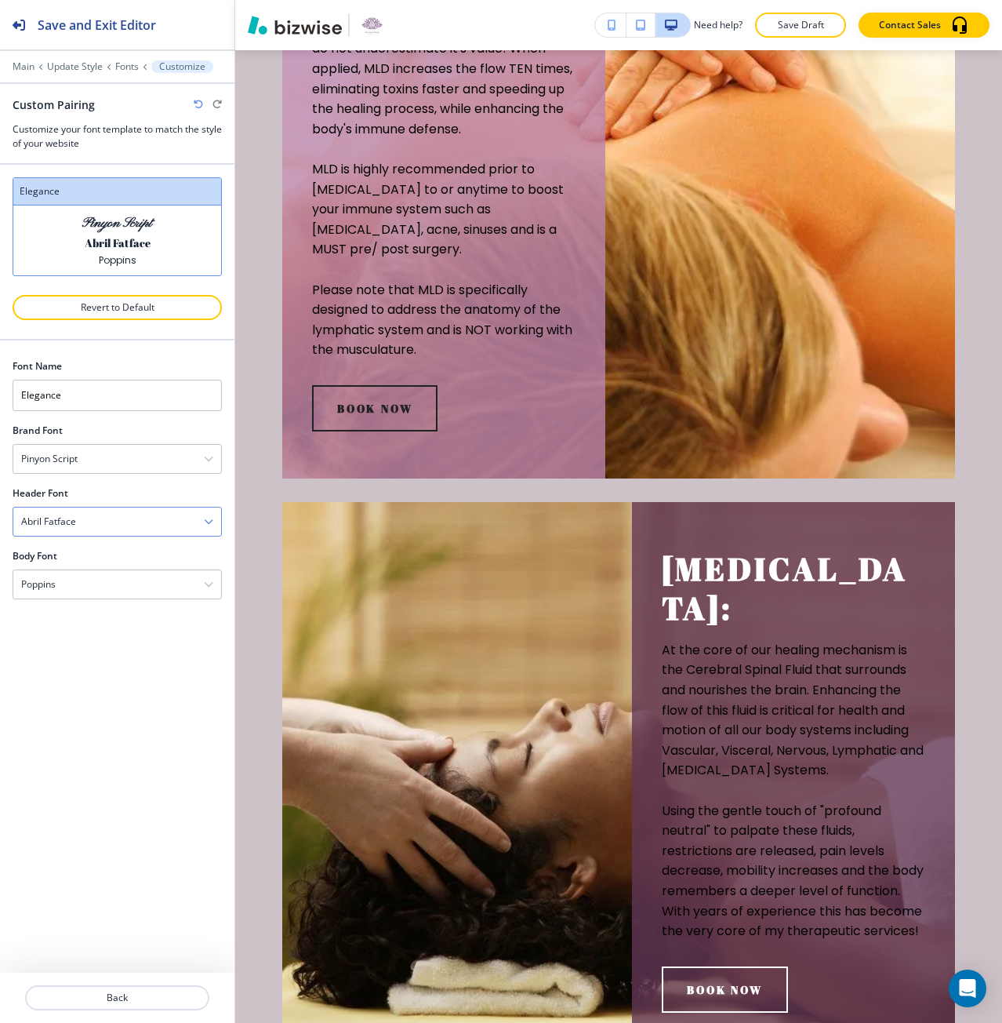
click at [120, 517] on div "Abril Fatface" at bounding box center [117, 521] width 208 height 28
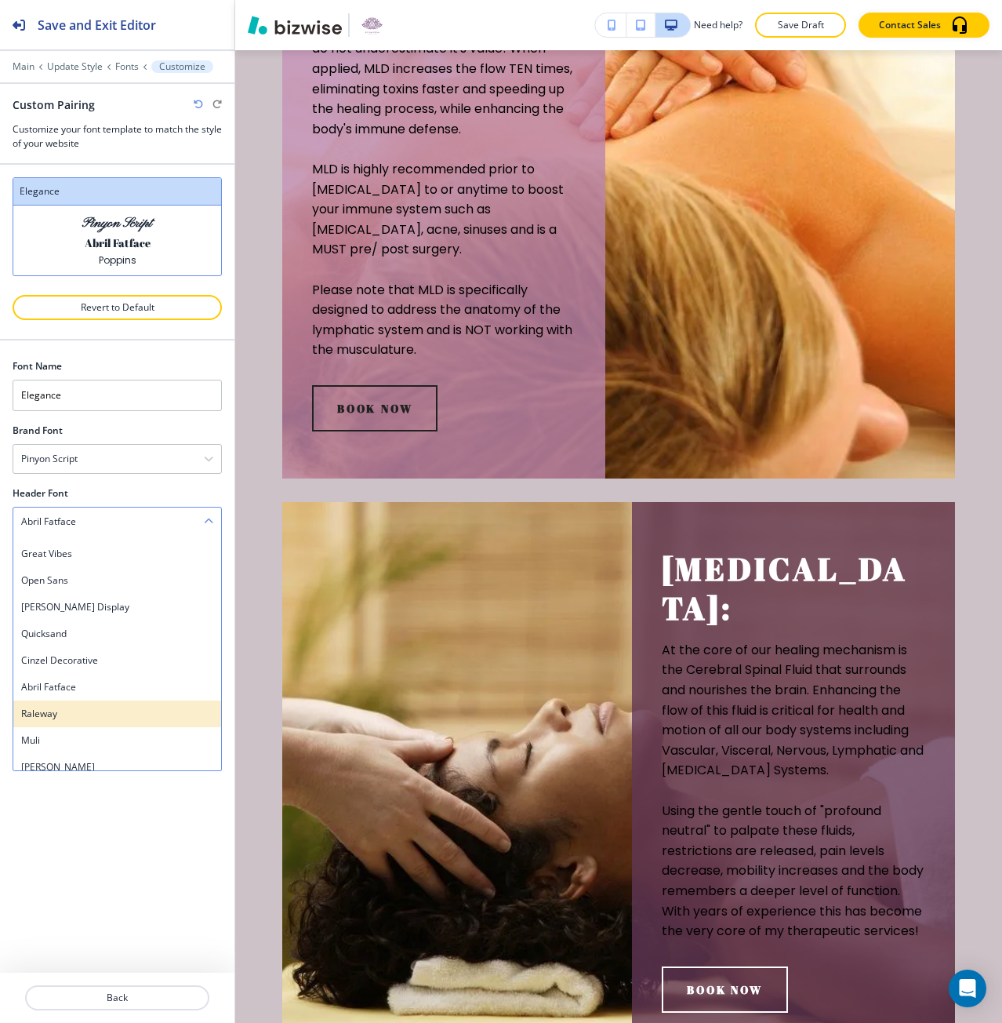
click at [104, 713] on h4 "Raleway" at bounding box center [117, 714] width 192 height 14
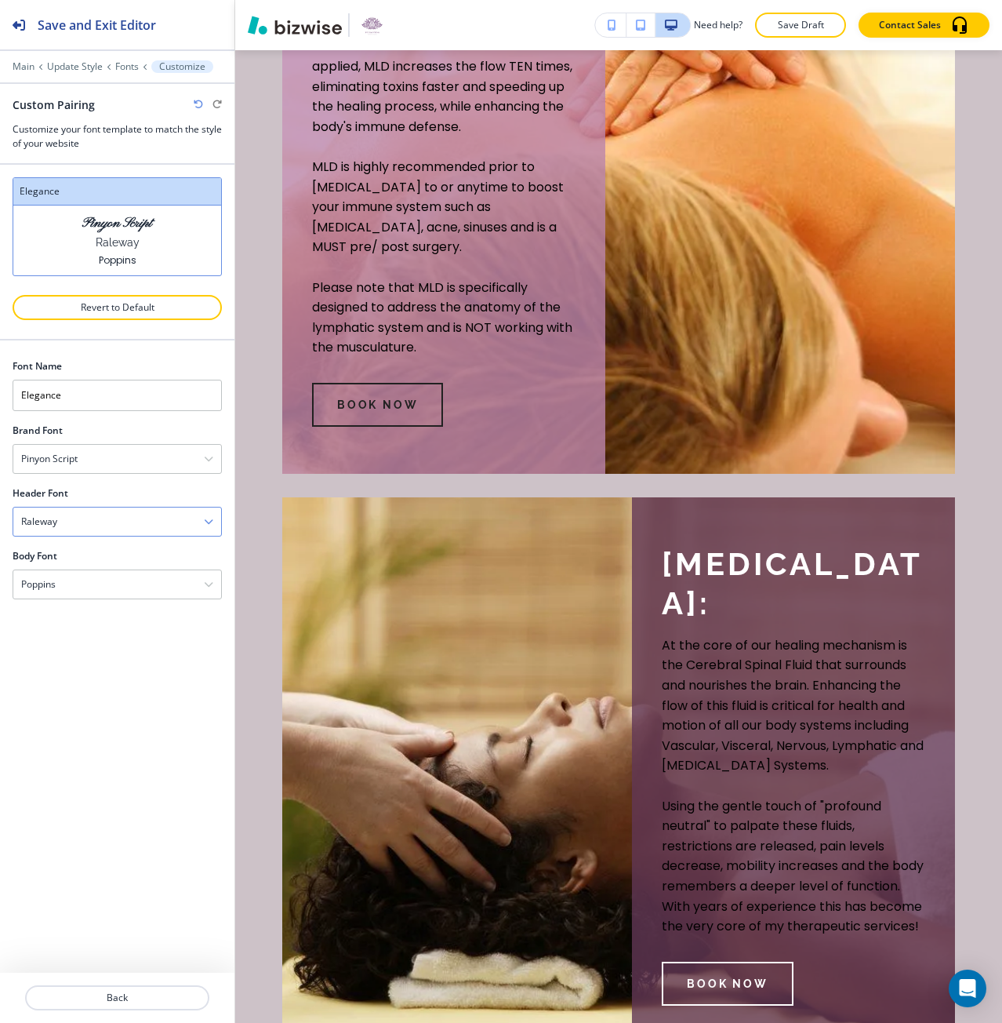
scroll to position [2493, 0]
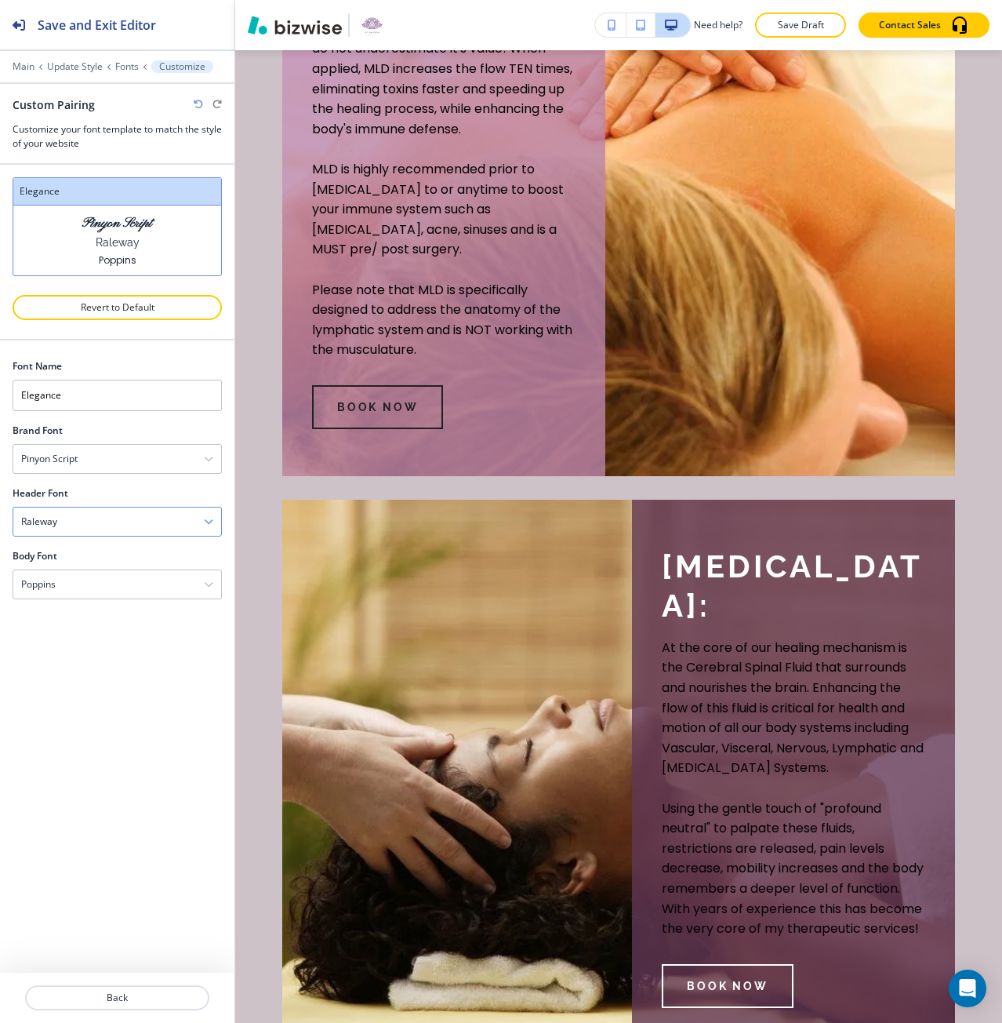
click at [136, 510] on div "Raleway" at bounding box center [117, 521] width 208 height 28
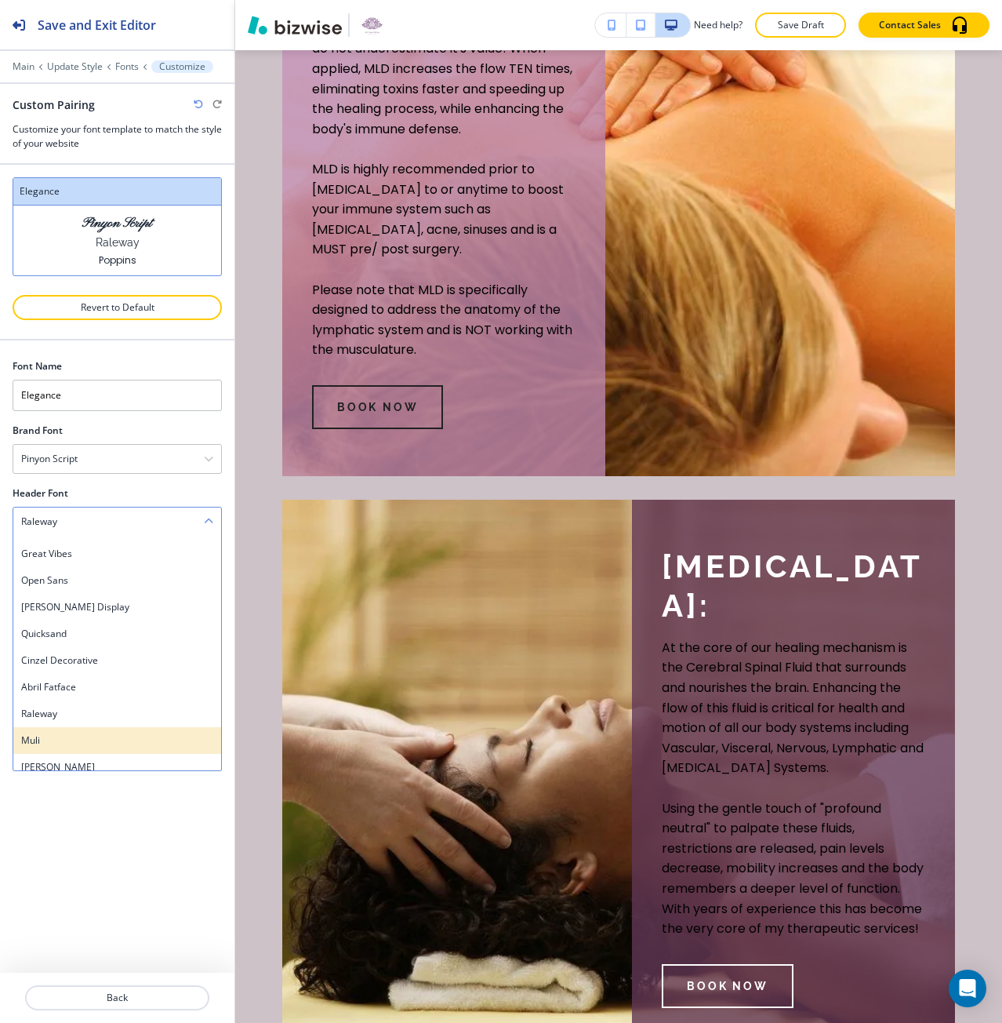
click at [97, 732] on div "Muli" at bounding box center [117, 740] width 208 height 27
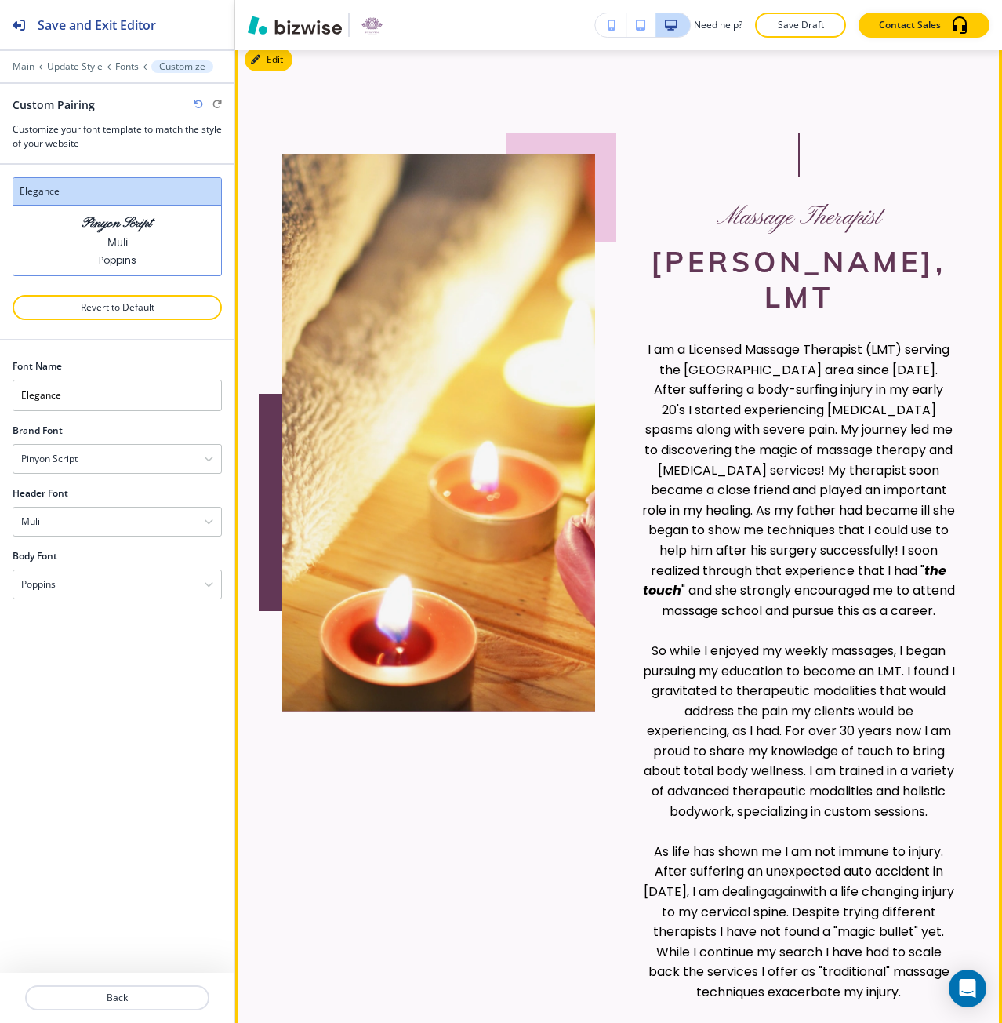
scroll to position [769, 0]
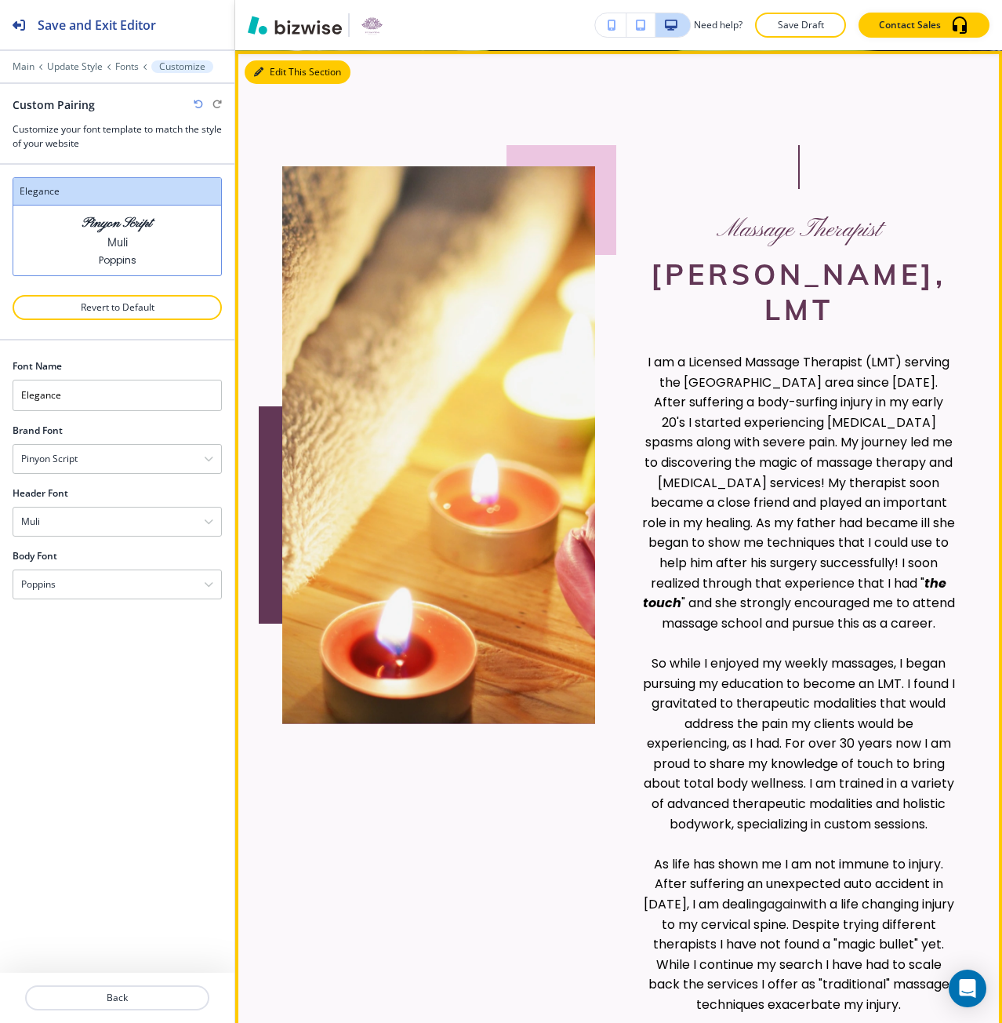
click at [269, 71] on button "Edit This Section" at bounding box center [298, 72] width 106 height 24
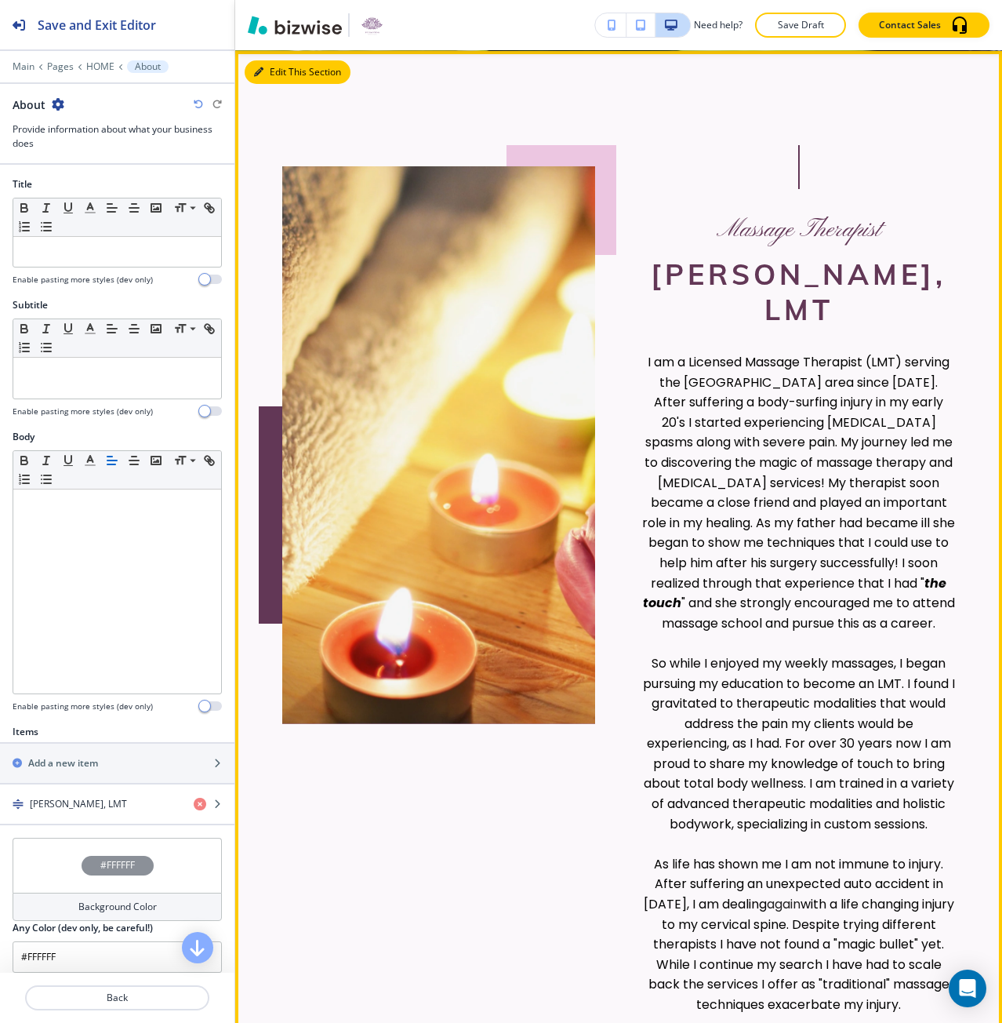
scroll to position [770, 0]
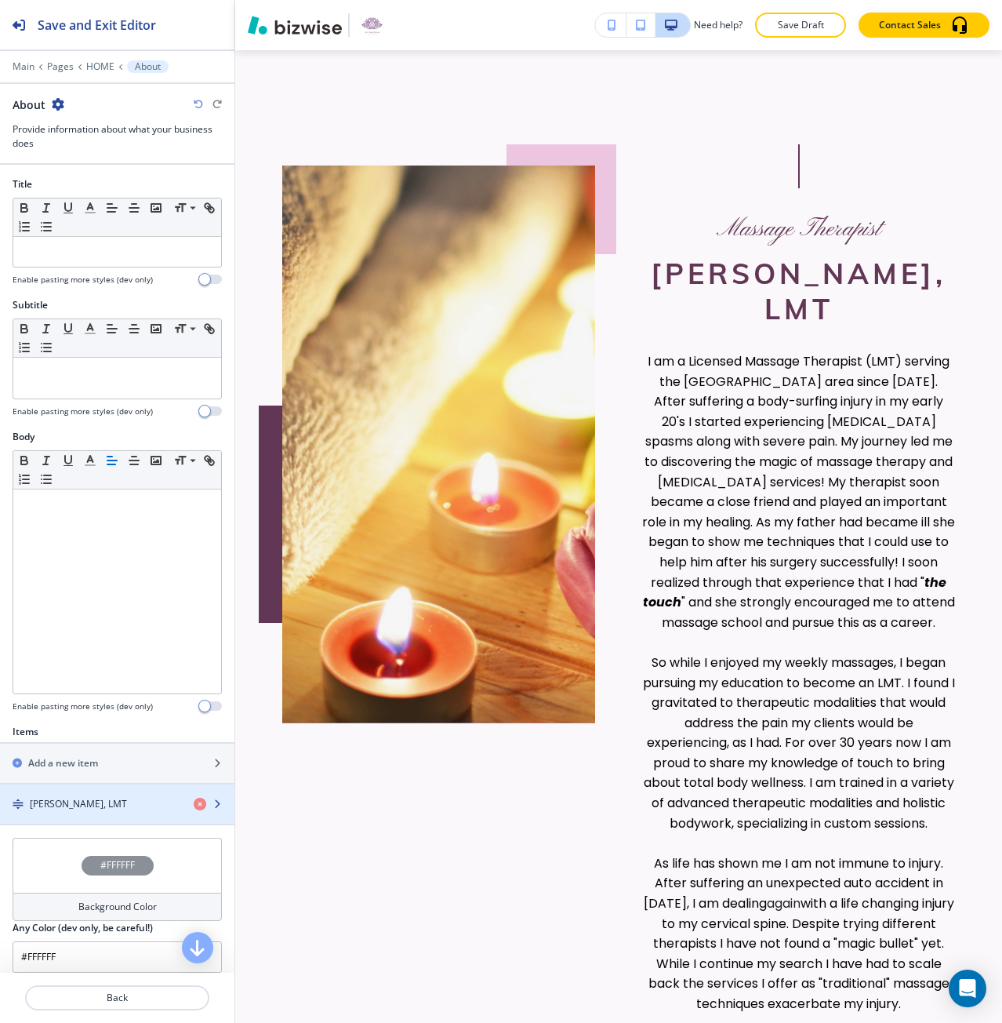
click at [104, 794] on div "button" at bounding box center [117, 790] width 234 height 13
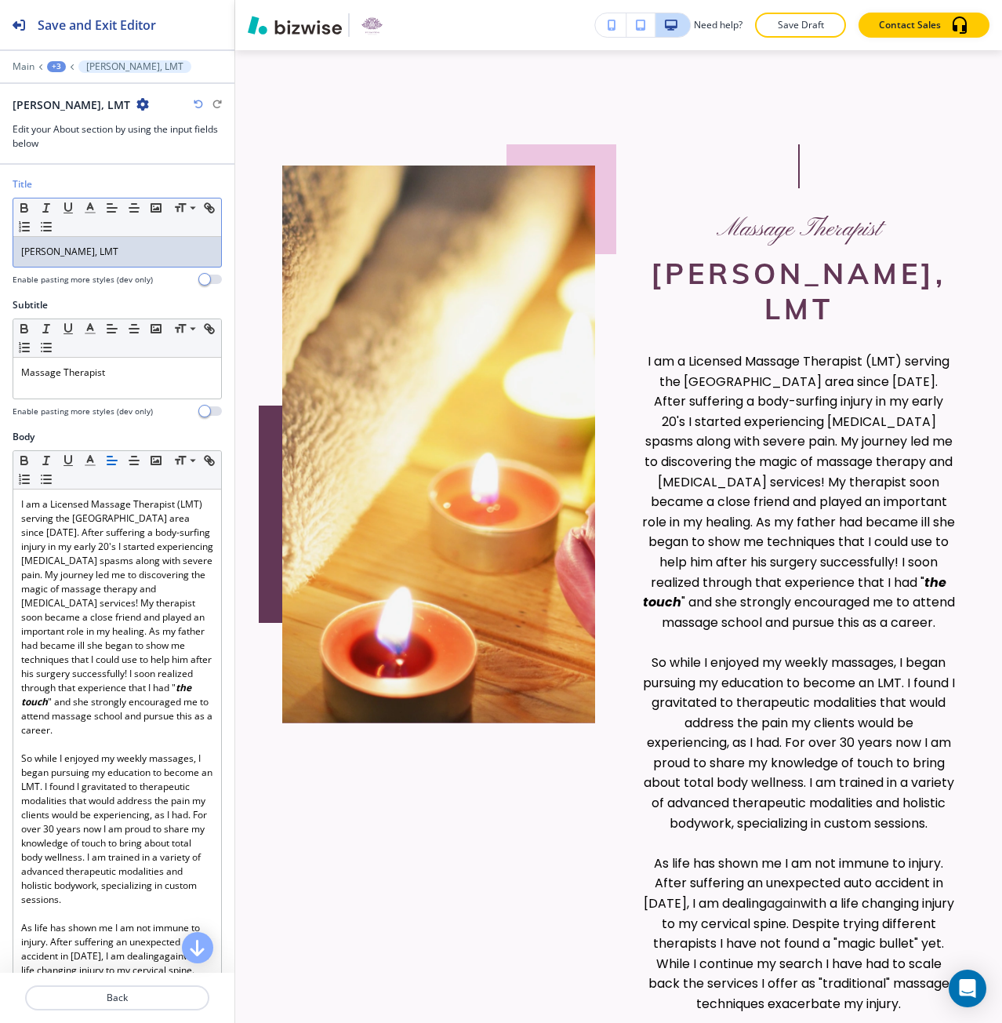
click at [87, 256] on p "[PERSON_NAME], LMT" at bounding box center [117, 252] width 192 height 14
click at [24, 59] on div at bounding box center [117, 55] width 234 height 9
click at [8, 73] on div at bounding box center [117, 77] width 234 height 9
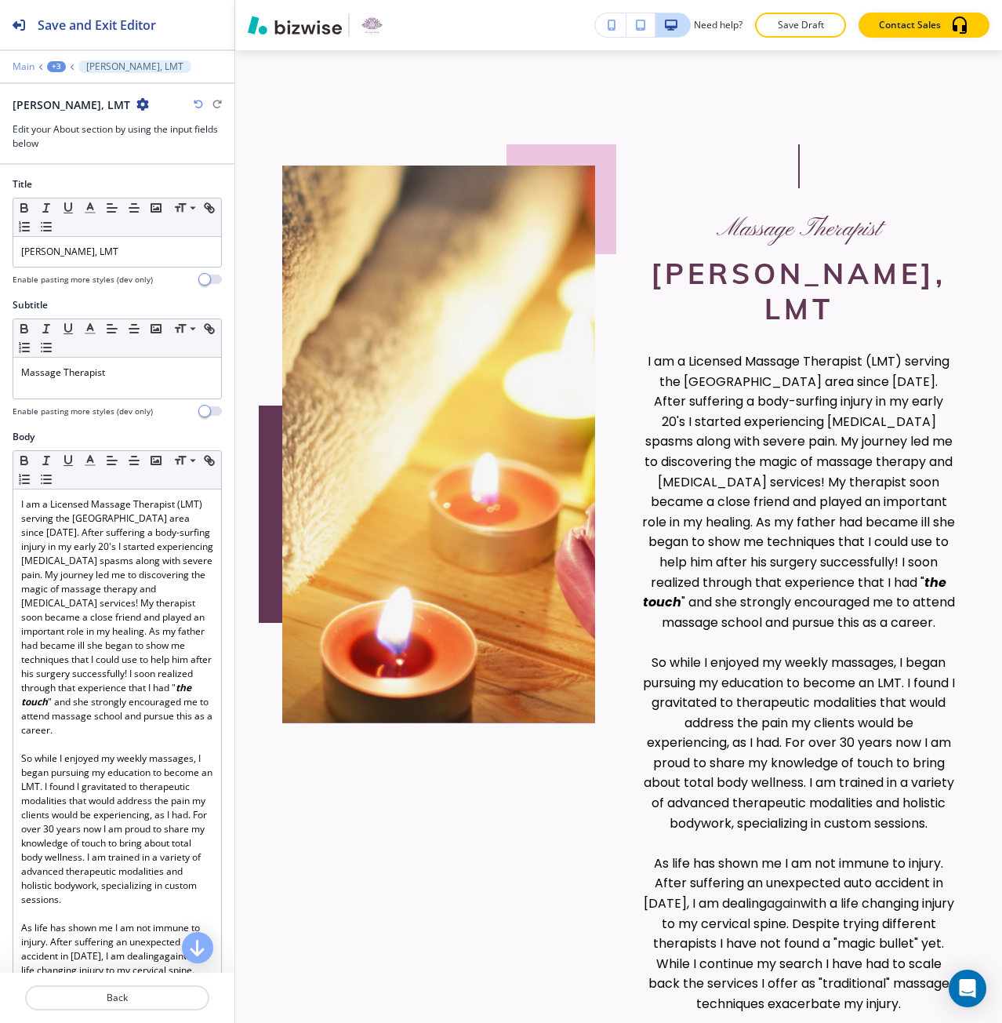
click at [22, 69] on p "Main" at bounding box center [24, 66] width 22 height 11
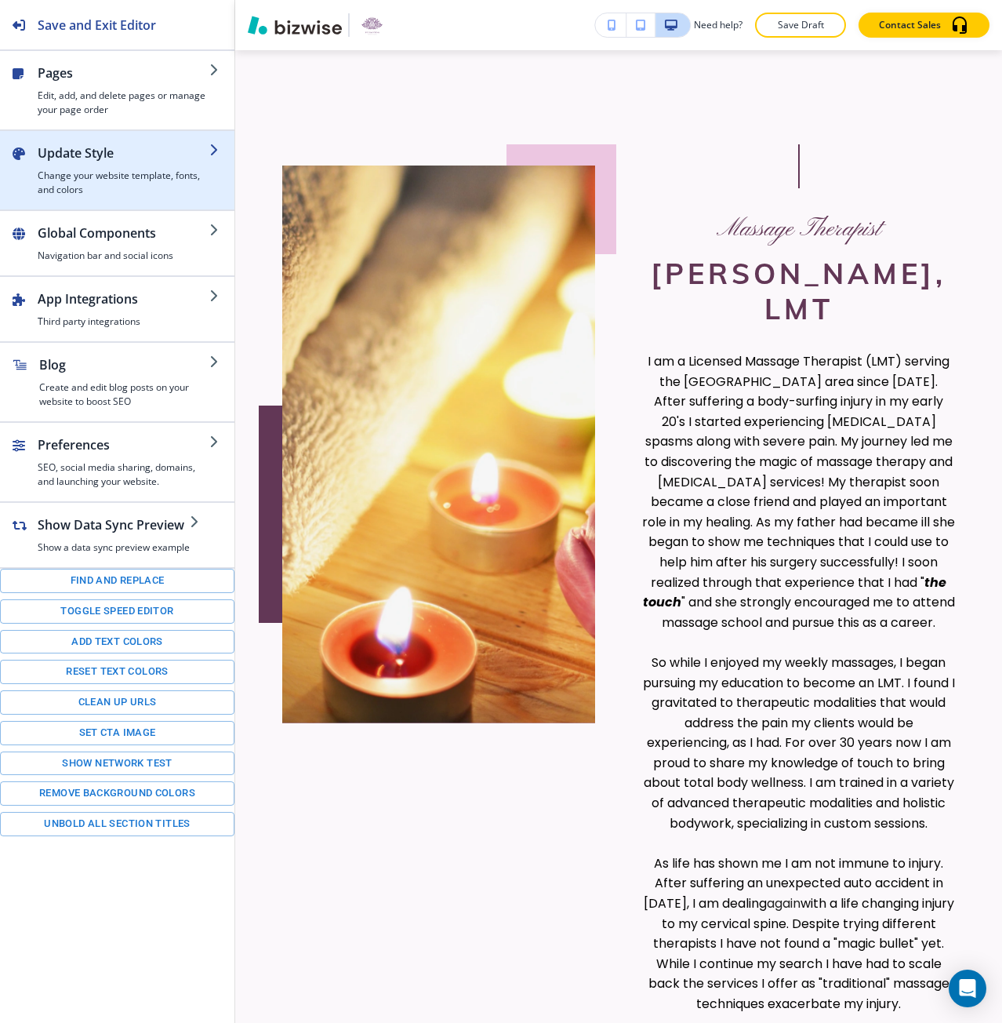
click at [61, 197] on div "button" at bounding box center [117, 203] width 234 height 13
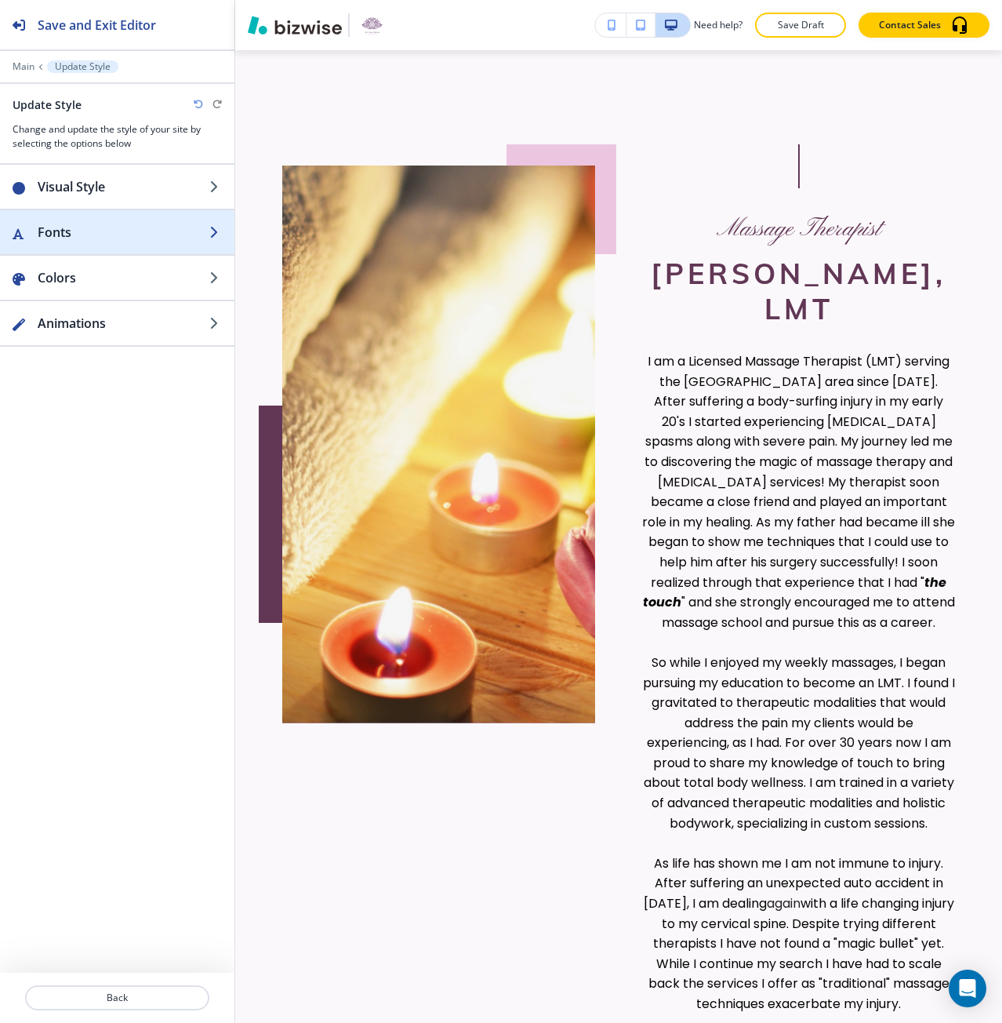
click at [71, 237] on h2 "Fonts" at bounding box center [124, 232] width 172 height 19
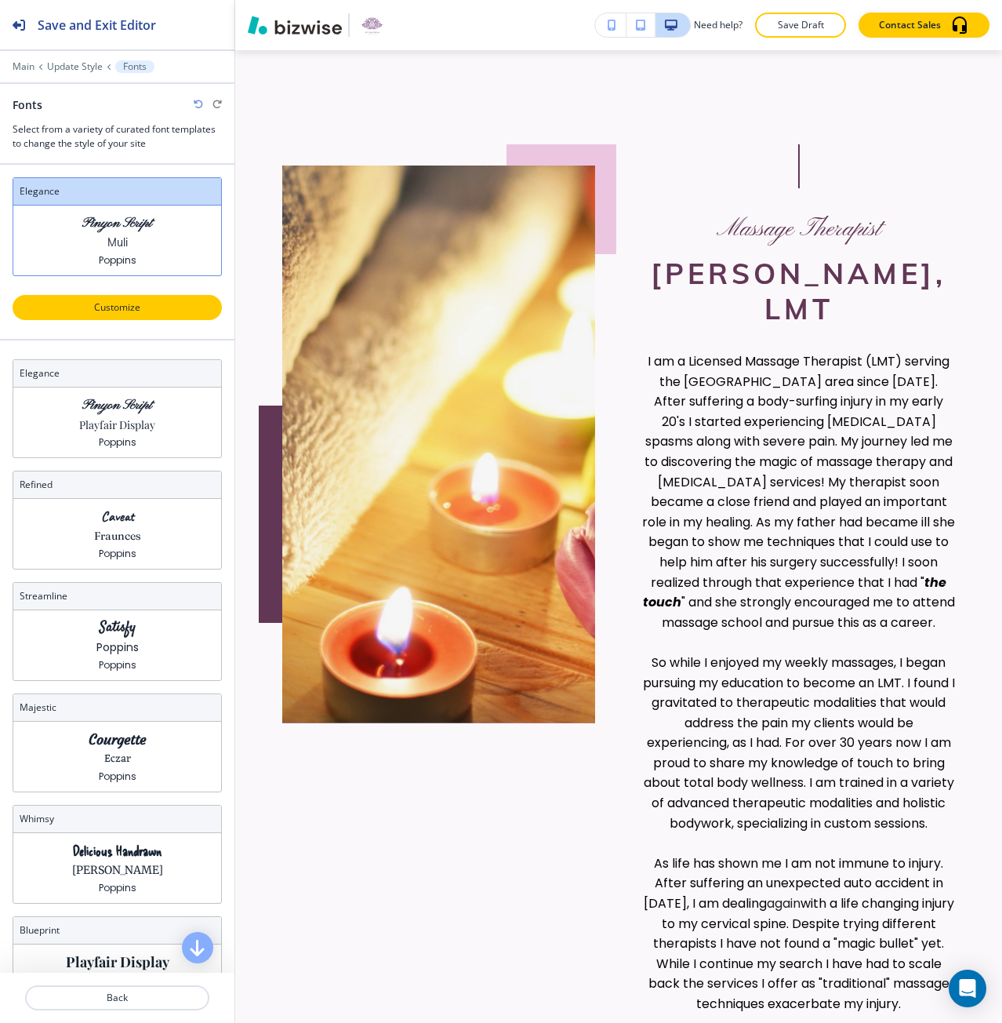
click at [112, 314] on button "Customize" at bounding box center [117, 307] width 209 height 25
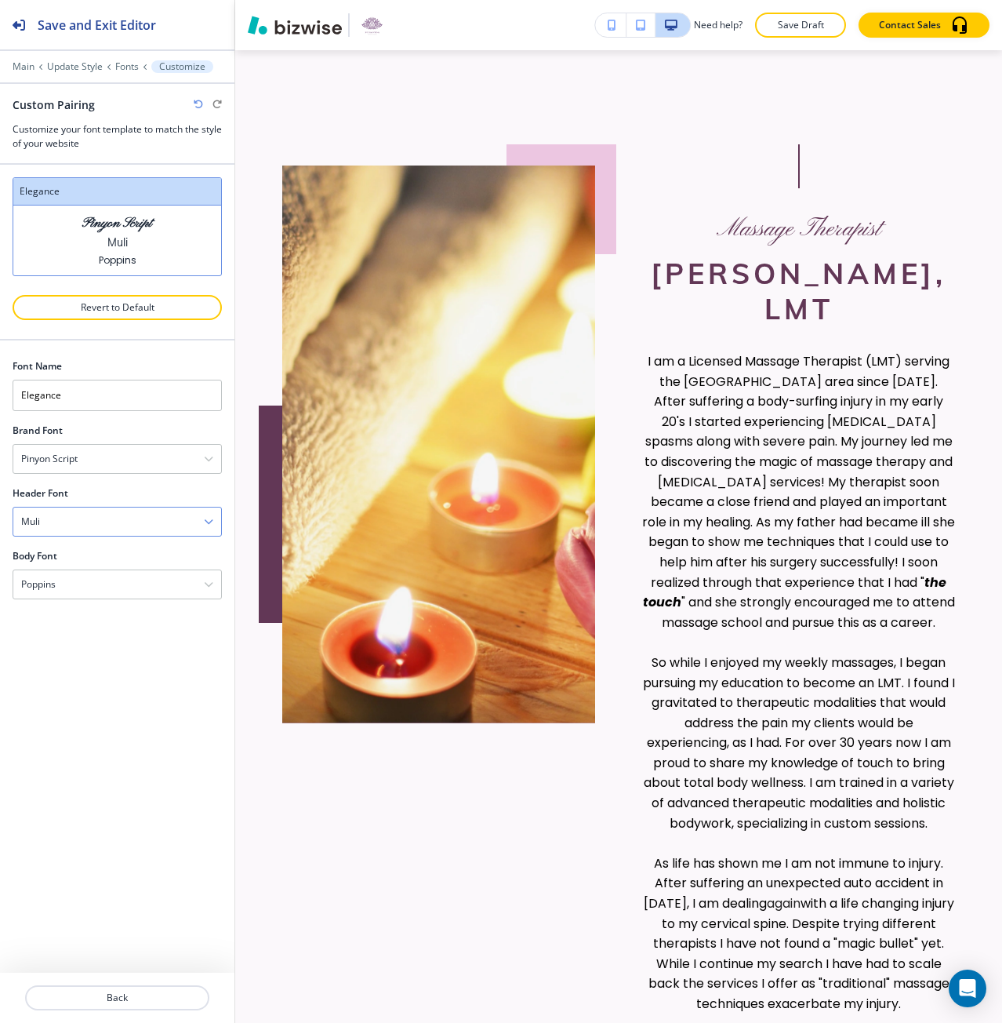
click at [95, 521] on div "Muli" at bounding box center [117, 521] width 208 height 28
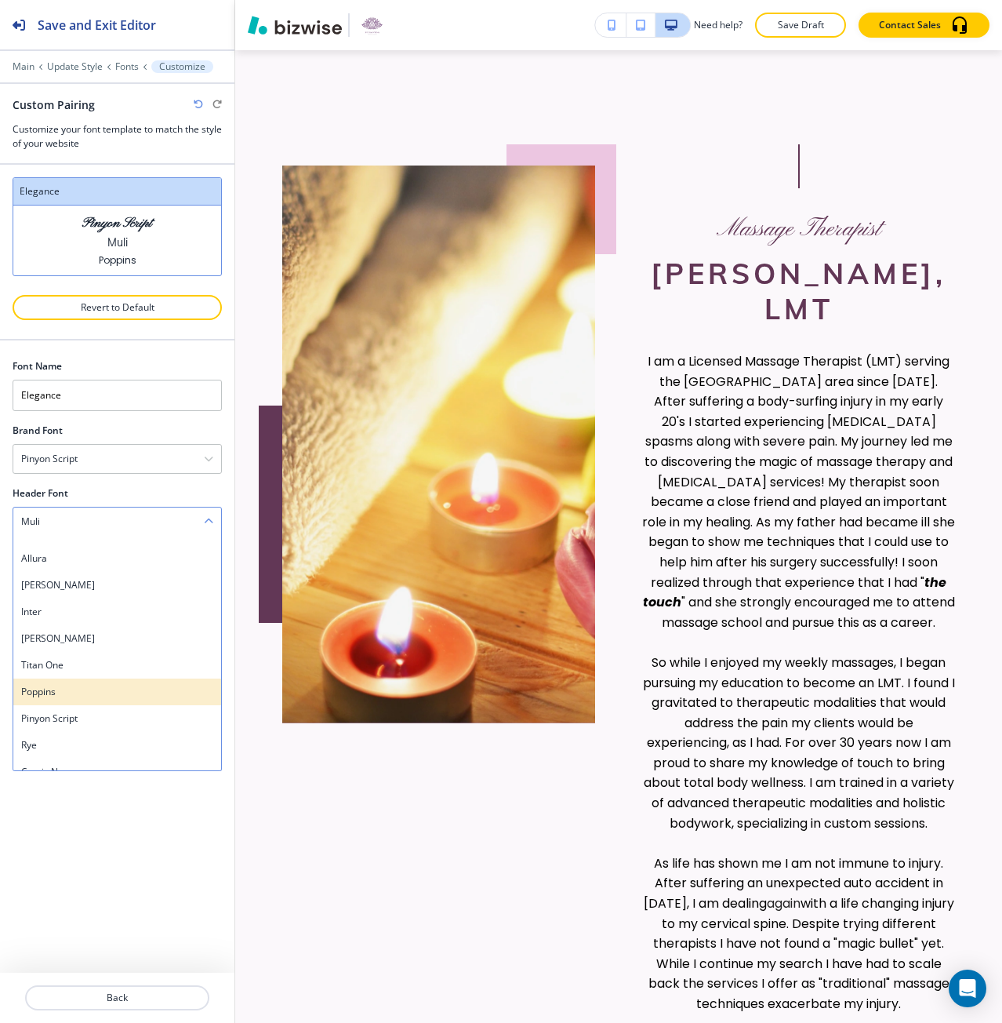
click at [132, 681] on div "Poppins" at bounding box center [117, 691] width 208 height 27
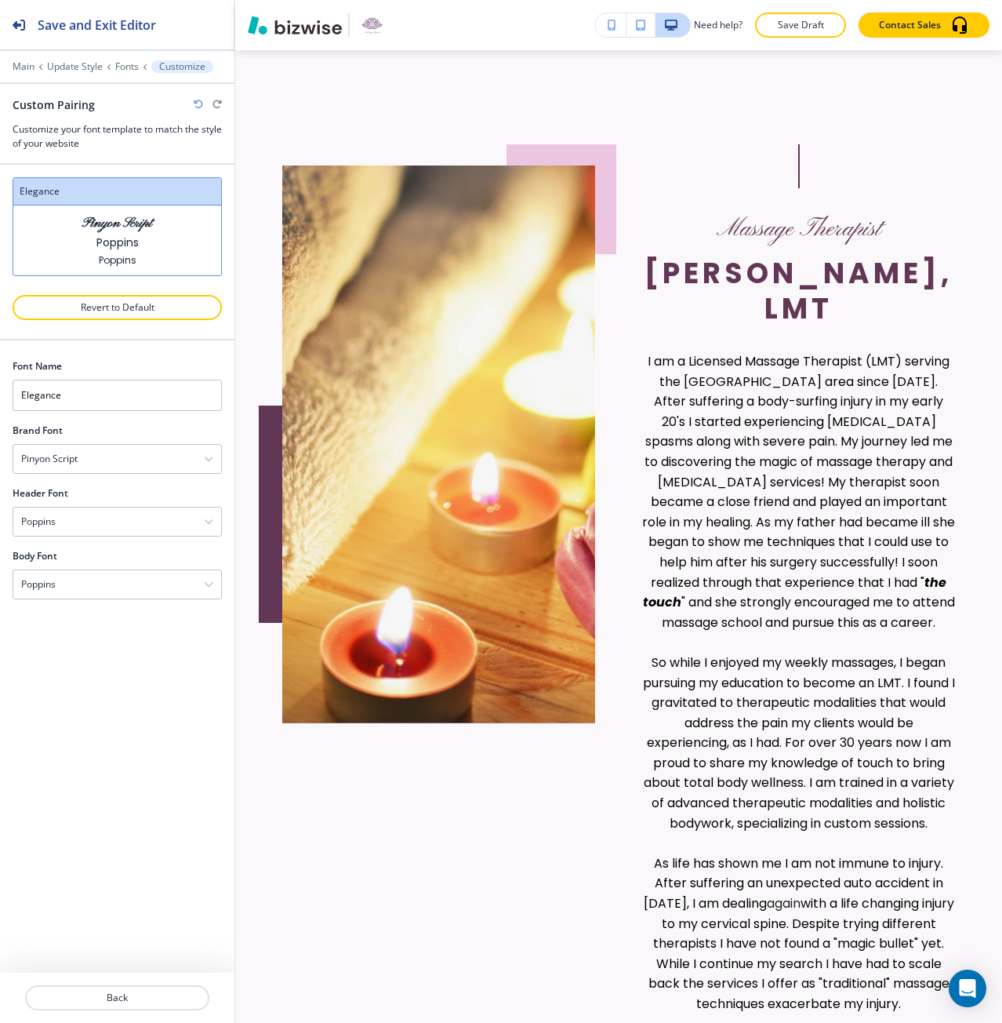
click at [198, 100] on icon "button" at bounding box center [198, 104] width 9 height 9
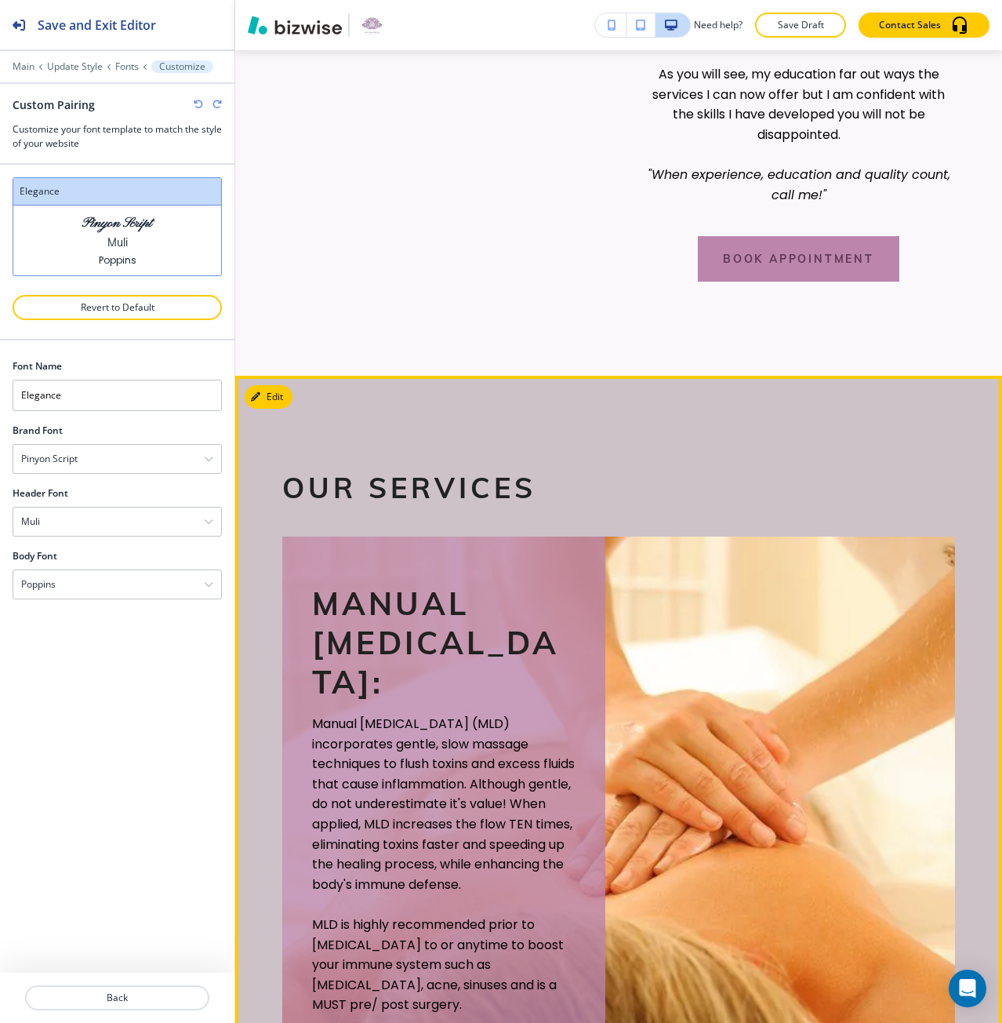
scroll to position [1789, 0]
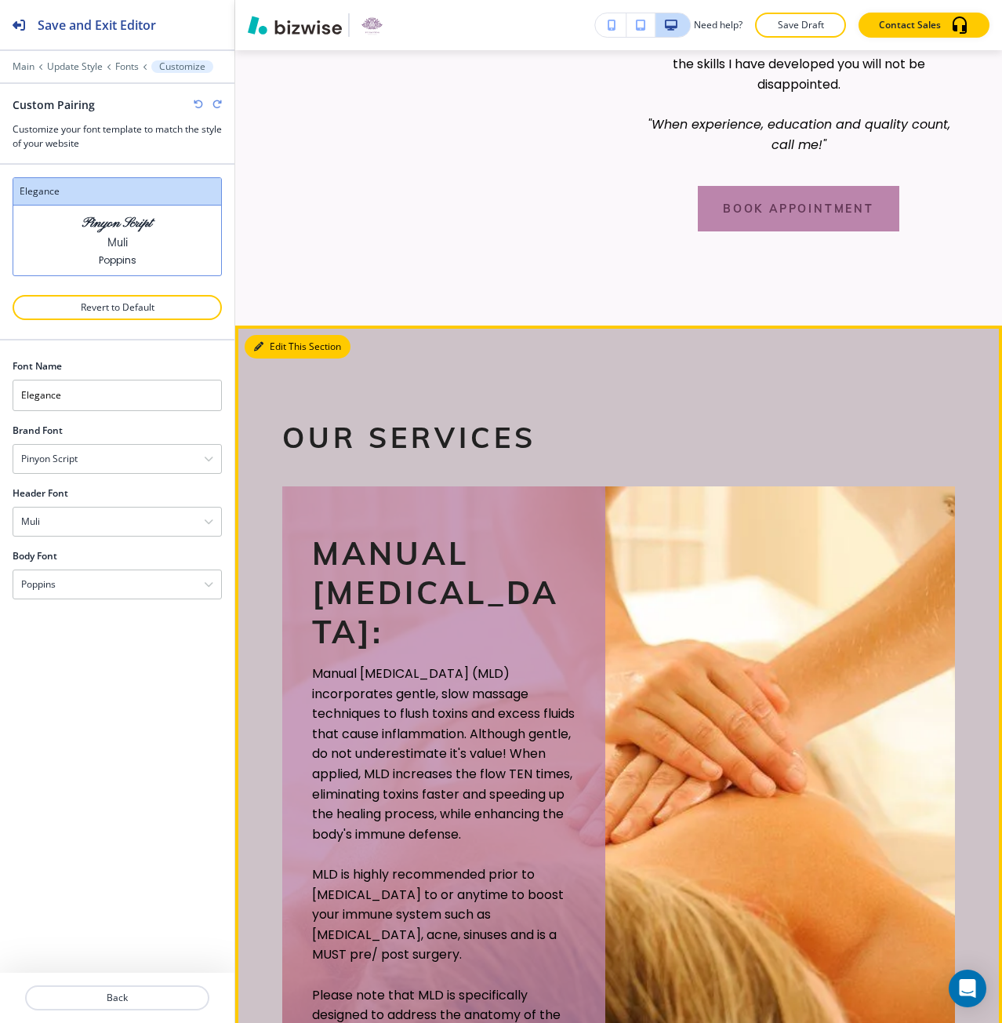
click at [264, 358] on button "Edit This Section" at bounding box center [298, 347] width 106 height 24
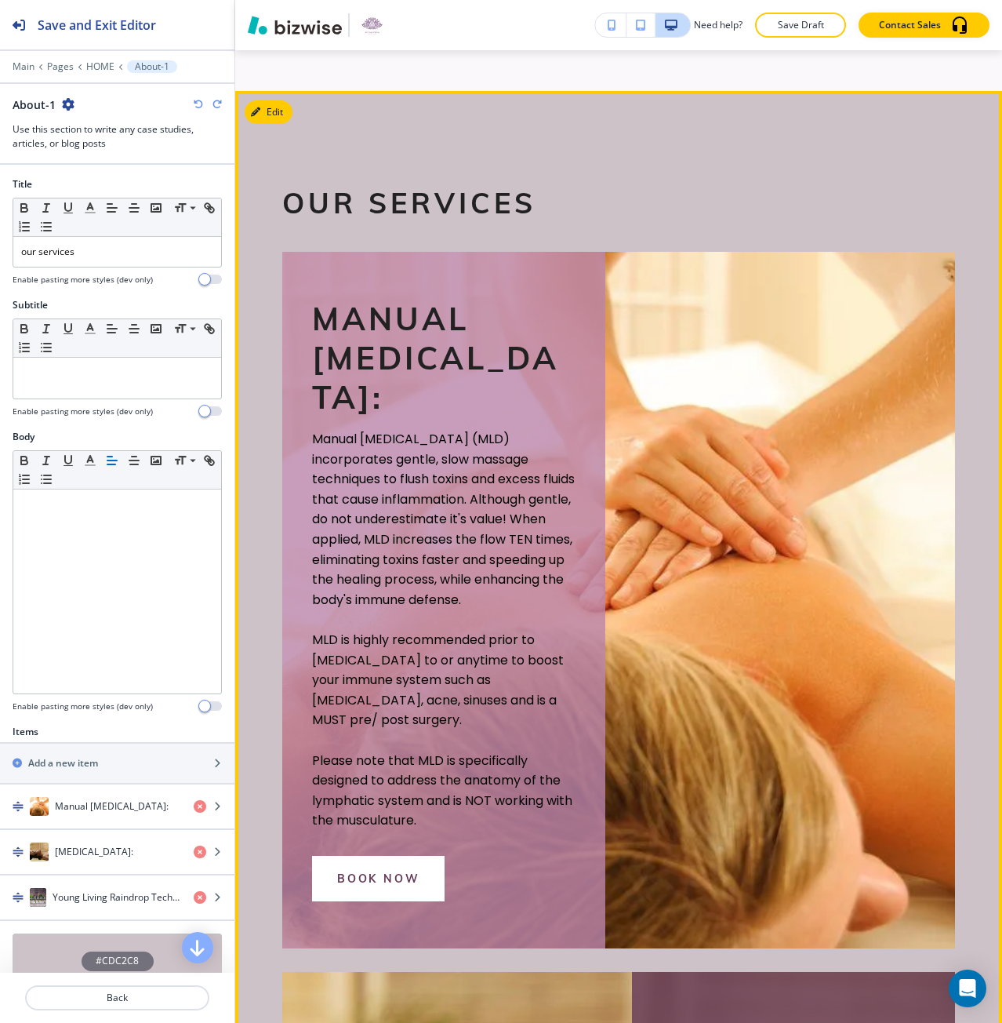
scroll to position [1885, 0]
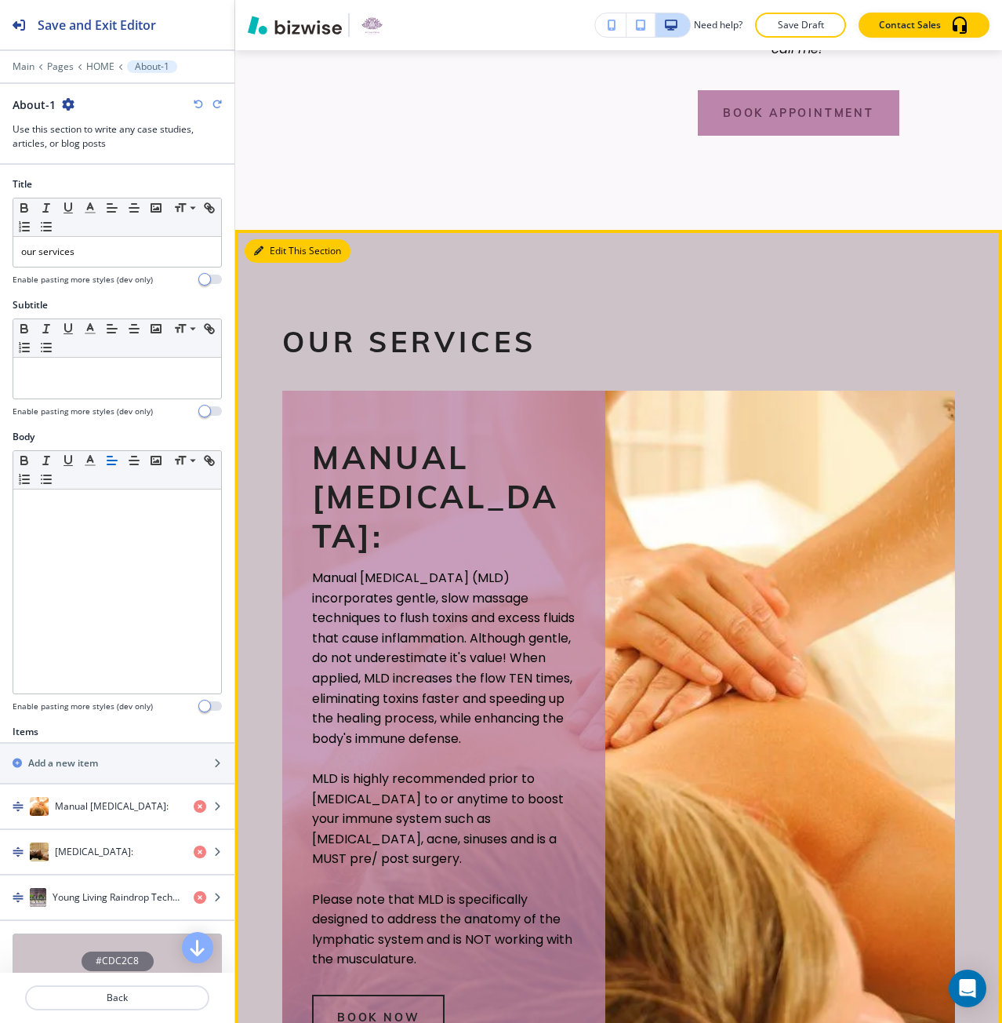
click at [268, 263] on button "Edit This Section" at bounding box center [298, 251] width 106 height 24
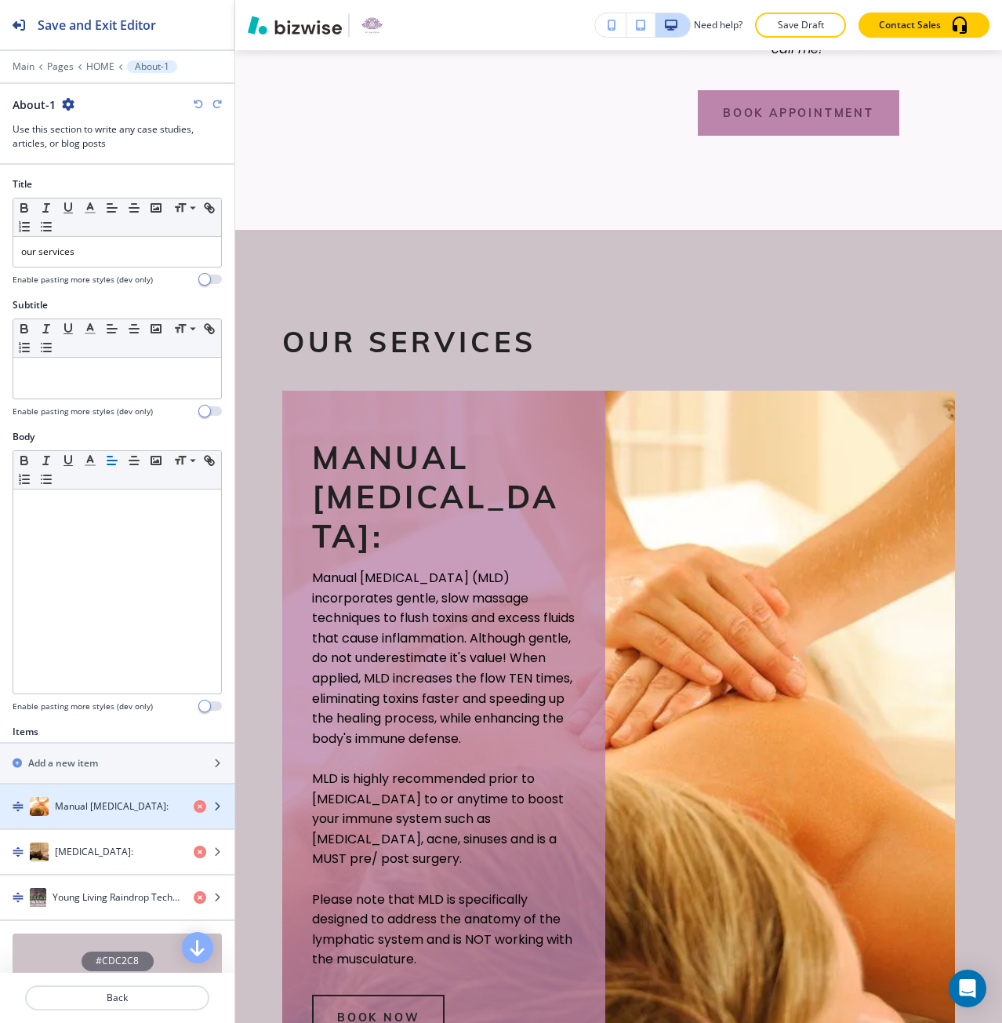
click at [123, 802] on h4 "Manual [MEDICAL_DATA]:" at bounding box center [112, 806] width 114 height 14
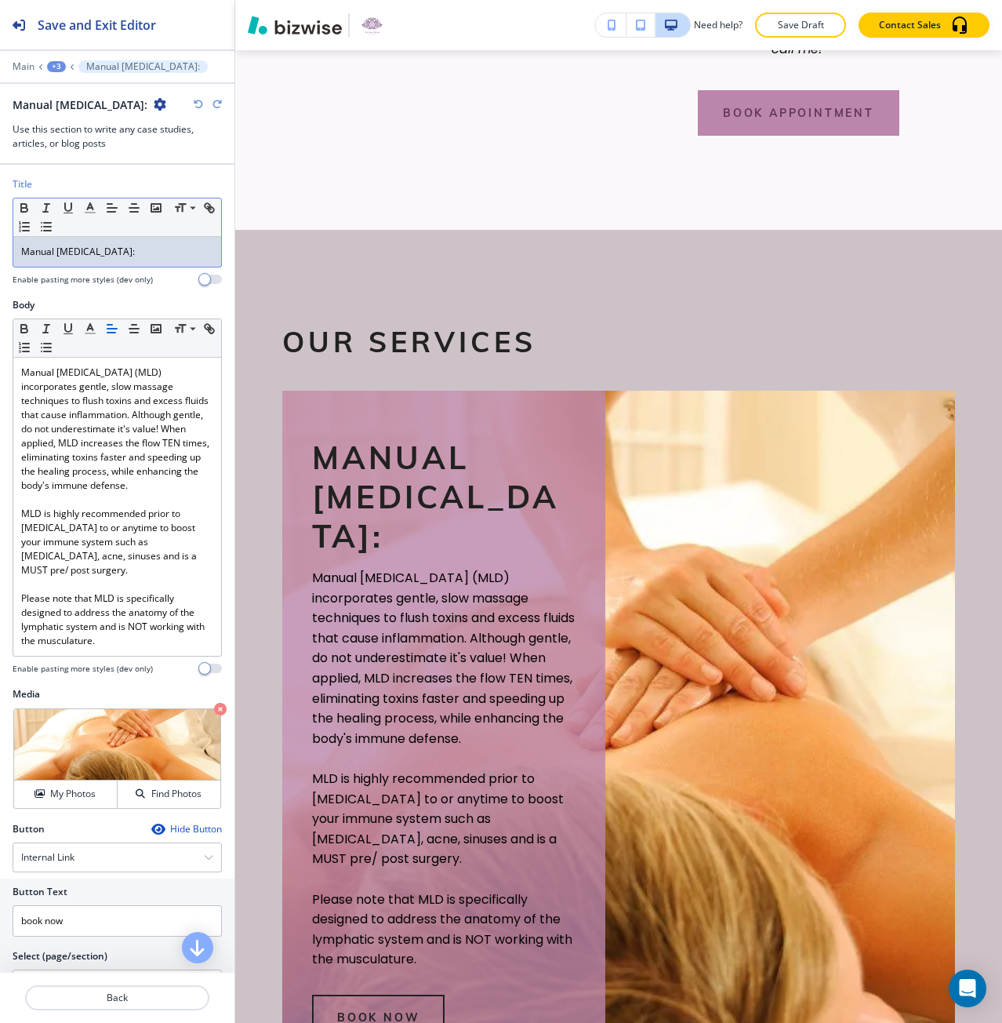
click at [66, 256] on p "Manual [MEDICAL_DATA]:" at bounding box center [117, 252] width 192 height 14
click at [205, 231] on span at bounding box center [191, 229] width 35 height 19
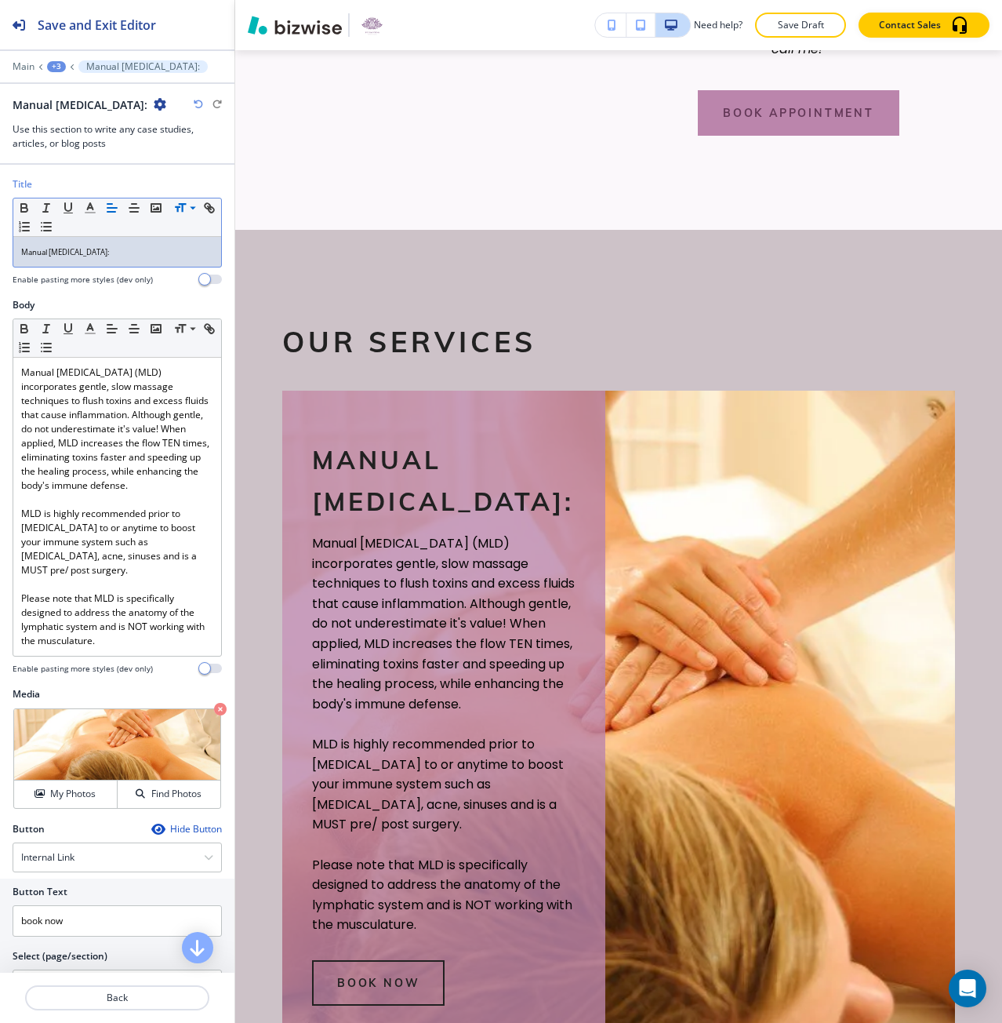
click at [194, 100] on icon "button" at bounding box center [198, 104] width 9 height 9
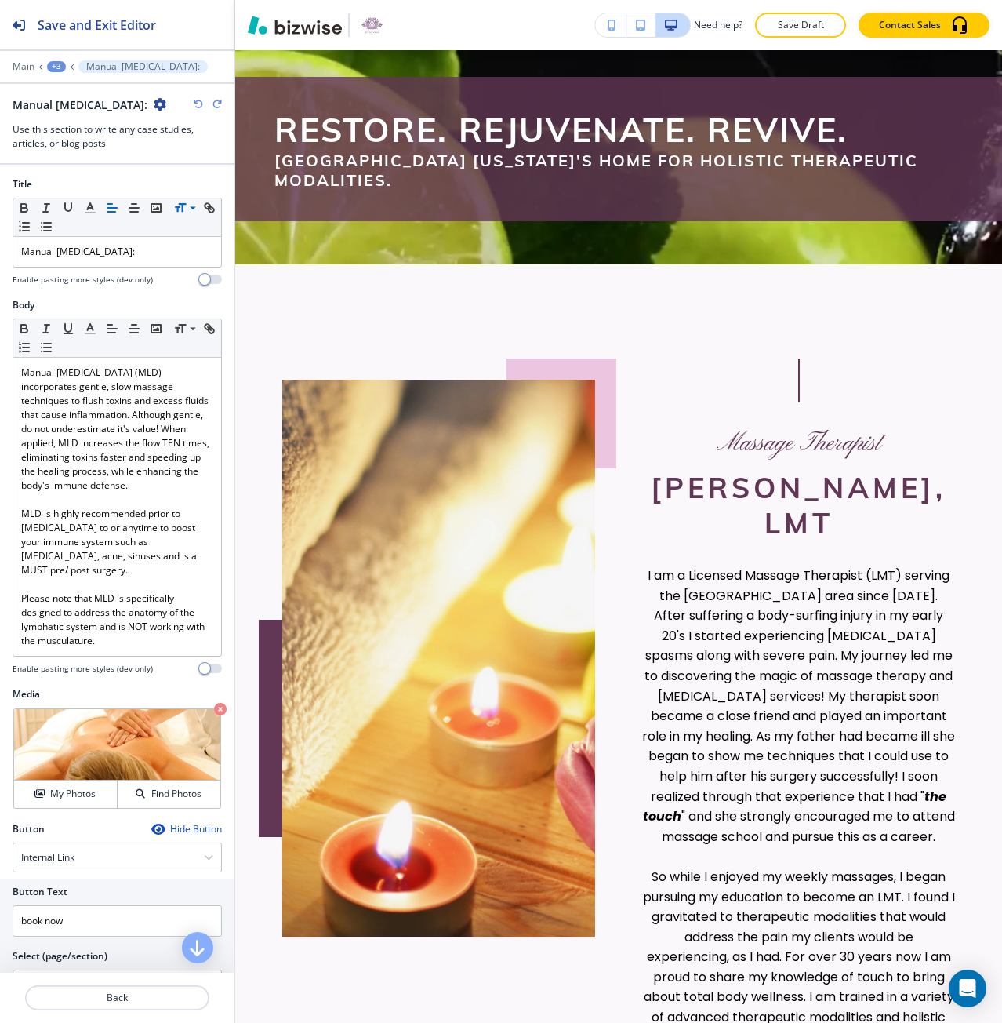
scroll to position [618, 0]
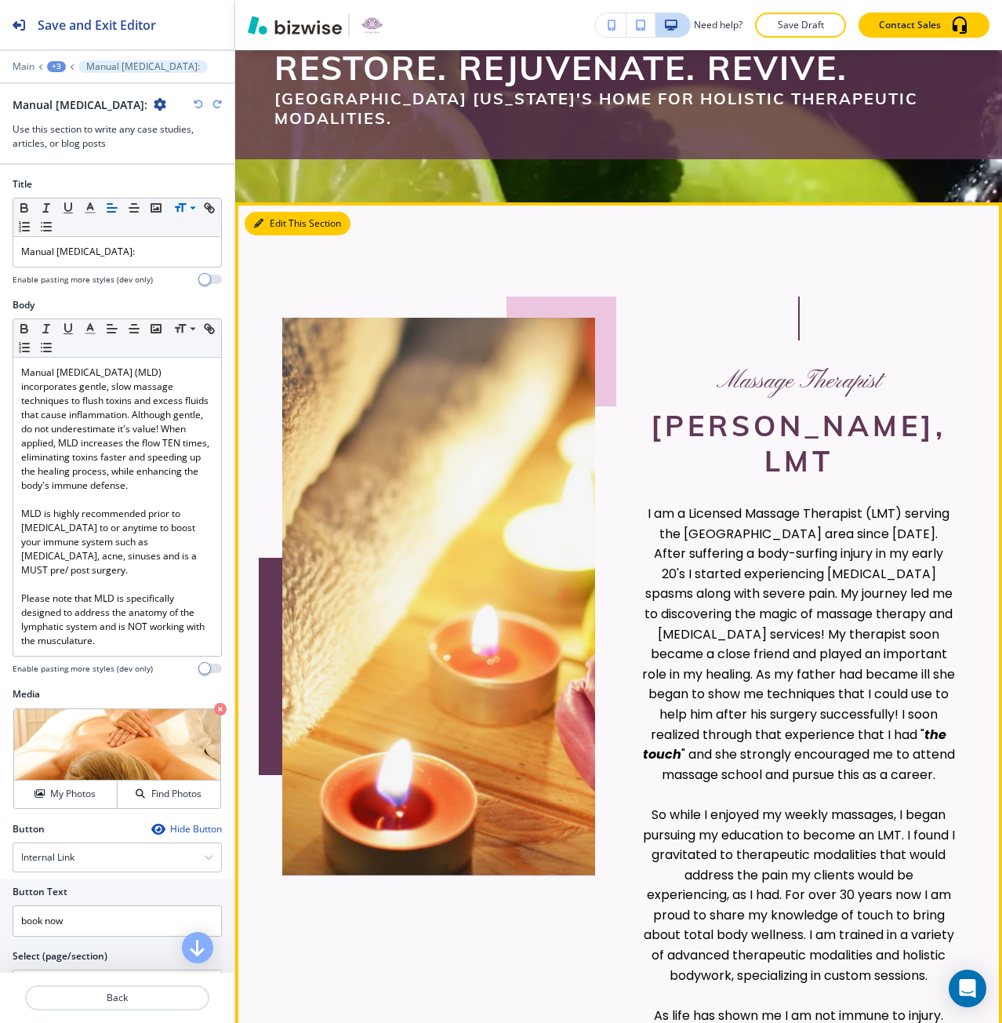
click at [267, 228] on button "Edit This Section" at bounding box center [298, 224] width 106 height 24
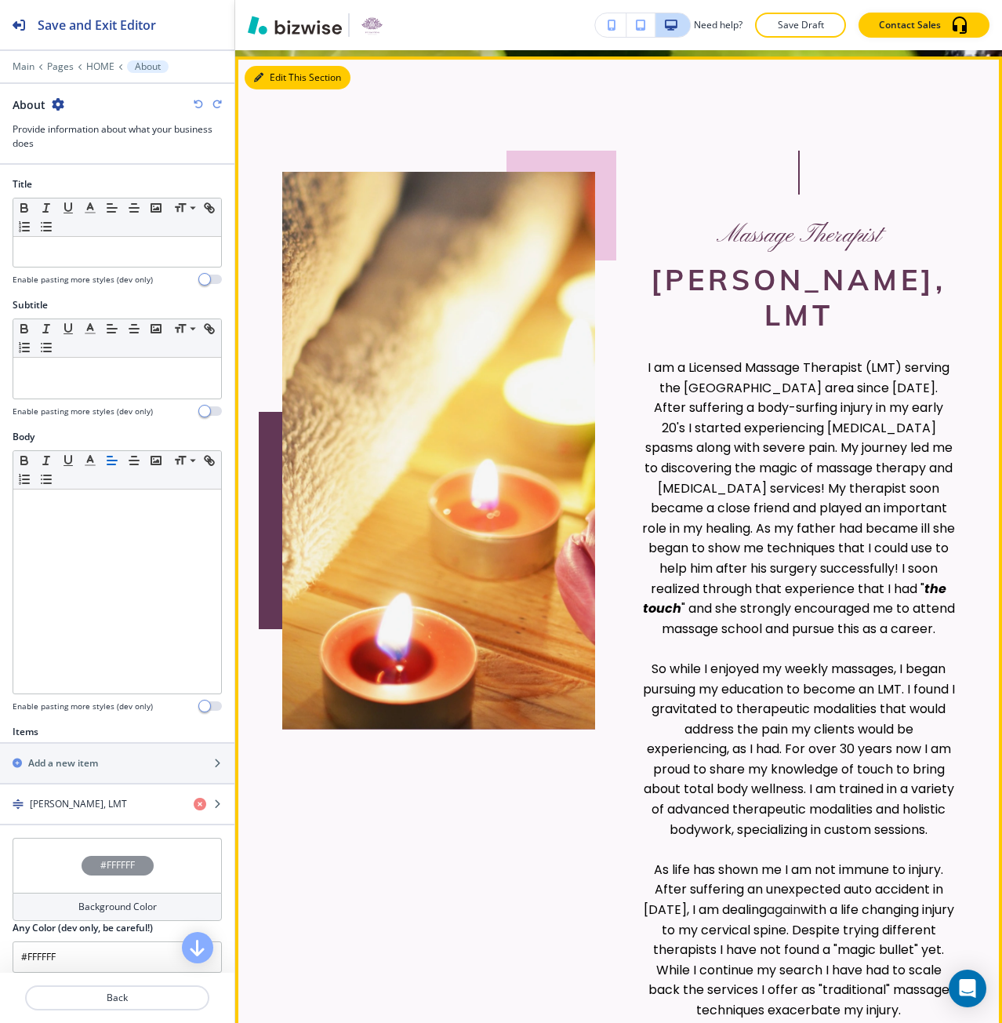
scroll to position [770, 0]
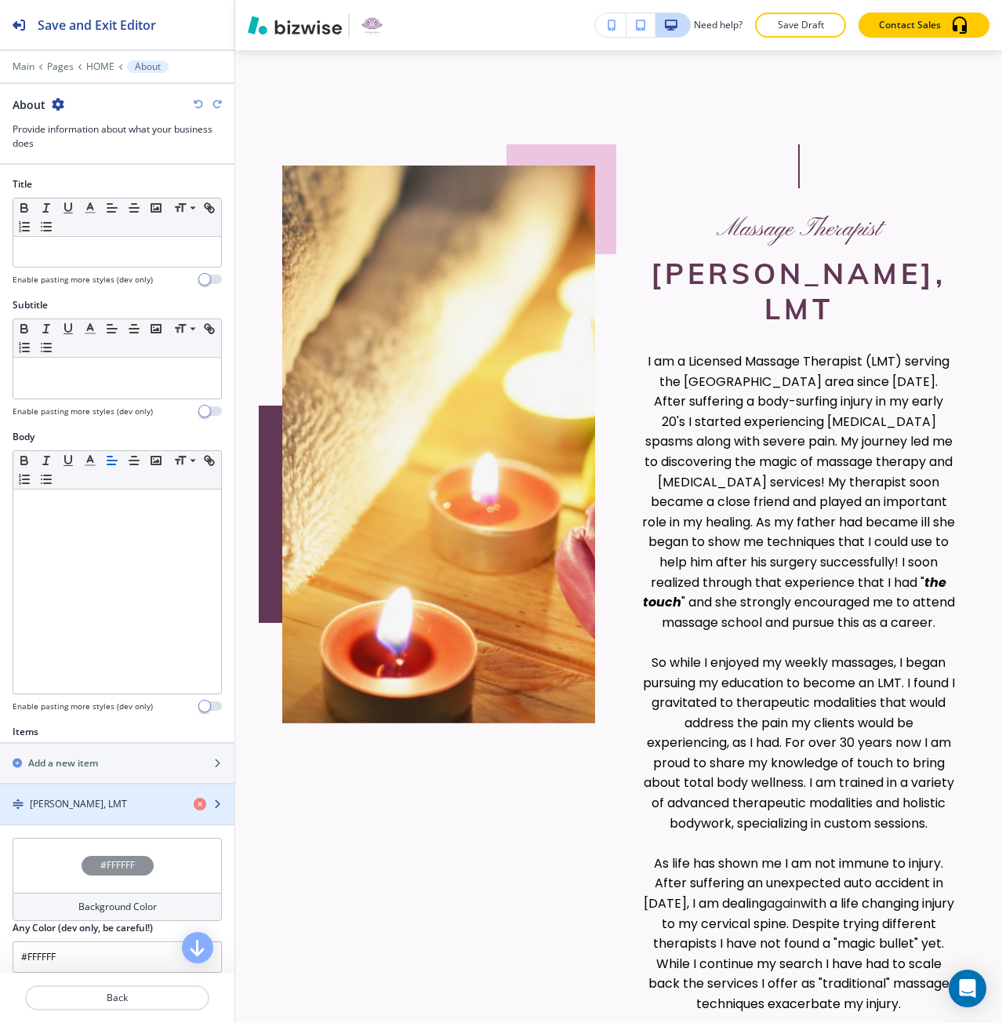
click at [99, 802] on h4 "[PERSON_NAME], LMT" at bounding box center [78, 804] width 97 height 14
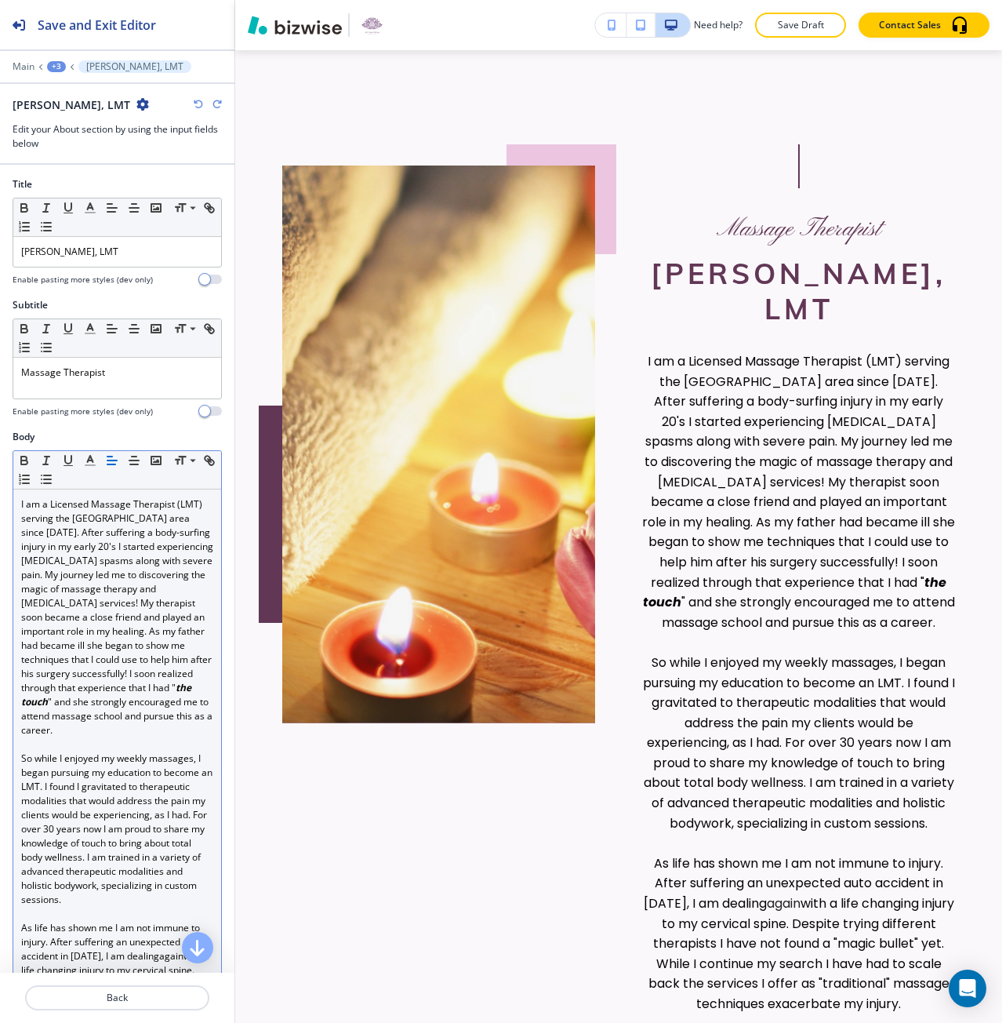
click at [118, 605] on span "I am a Licensed Massage Therapist (LMT) serving the [GEOGRAPHIC_DATA] area sinc…" at bounding box center [118, 595] width 194 height 197
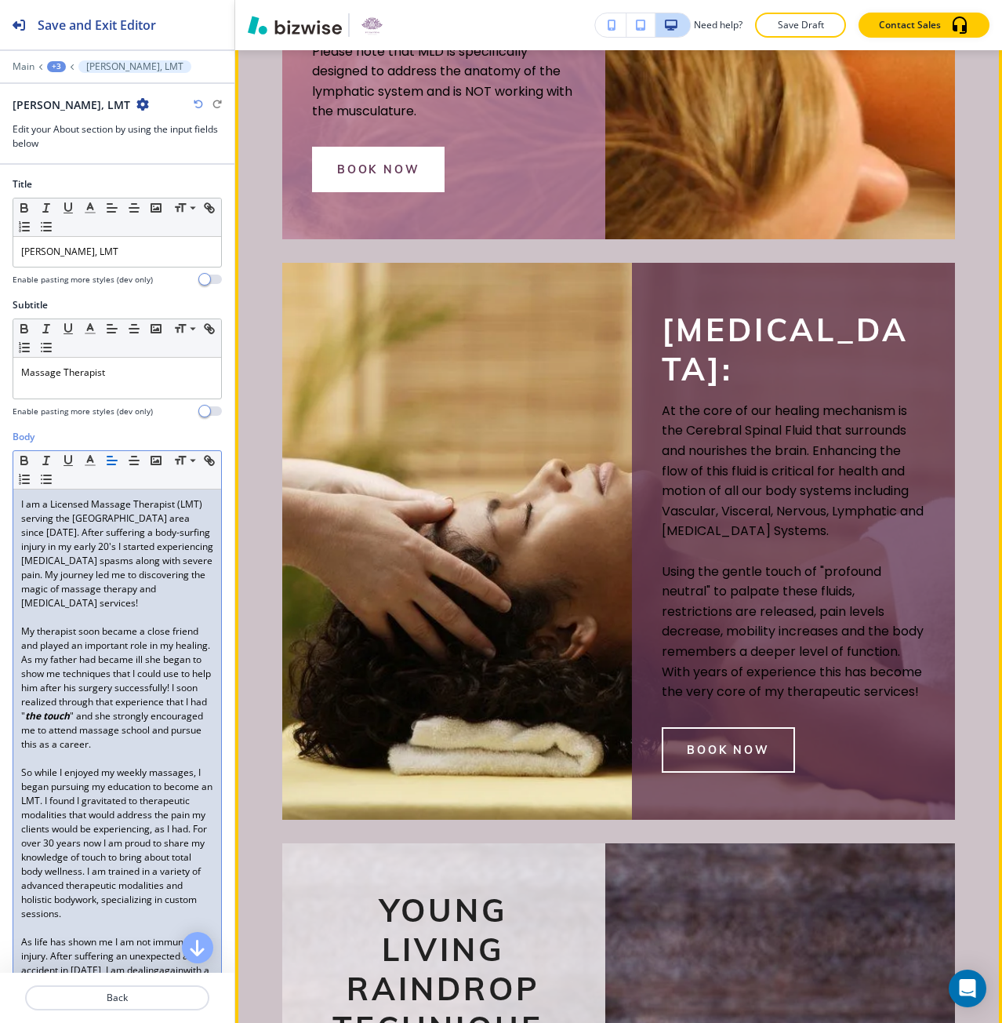
scroll to position [2809, 0]
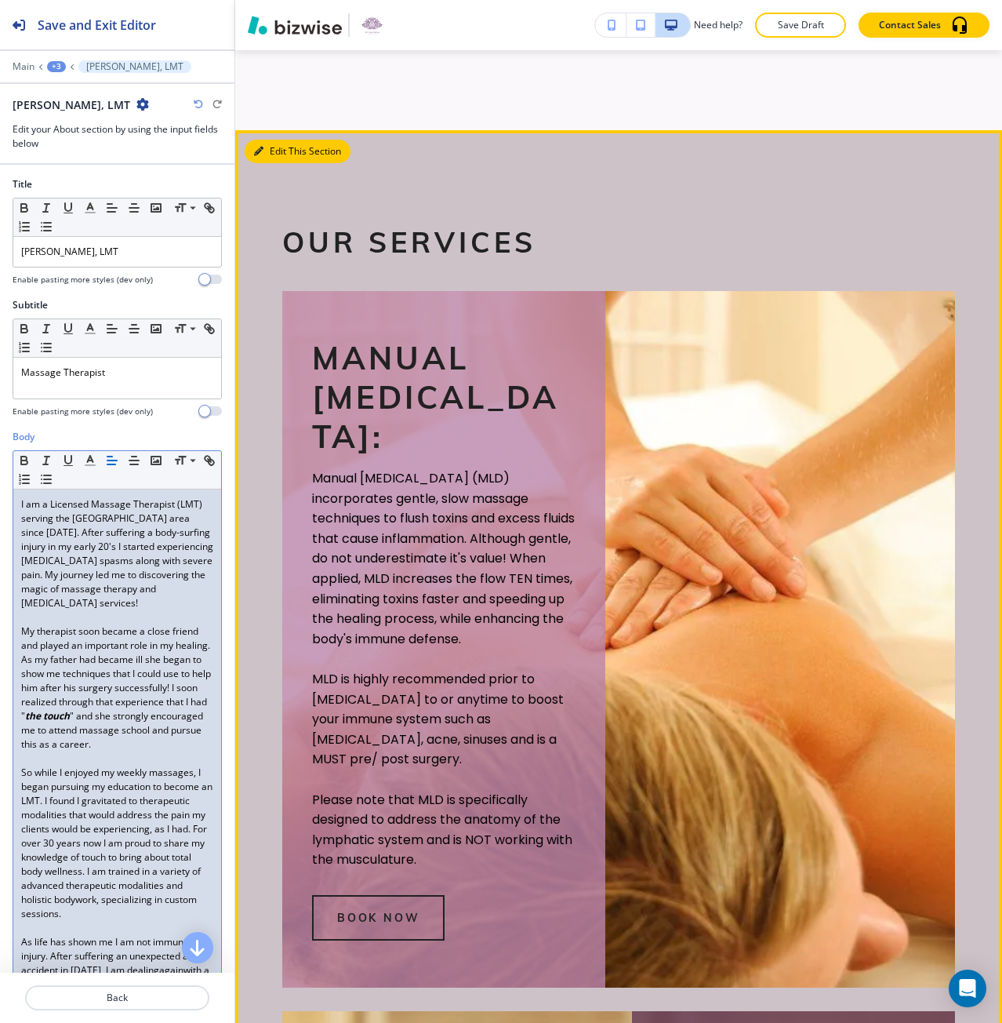
click at [276, 163] on button "Edit This Section" at bounding box center [298, 152] width 106 height 24
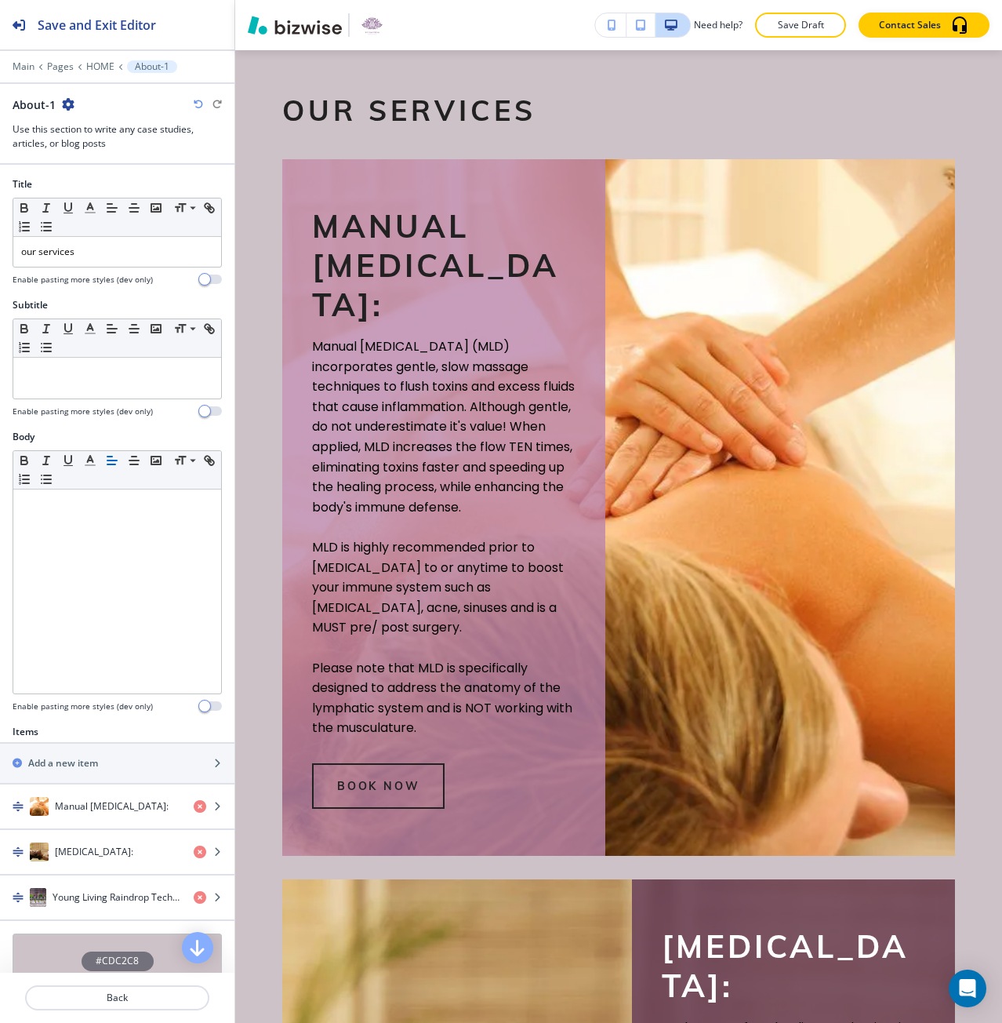
scroll to position [2160, 0]
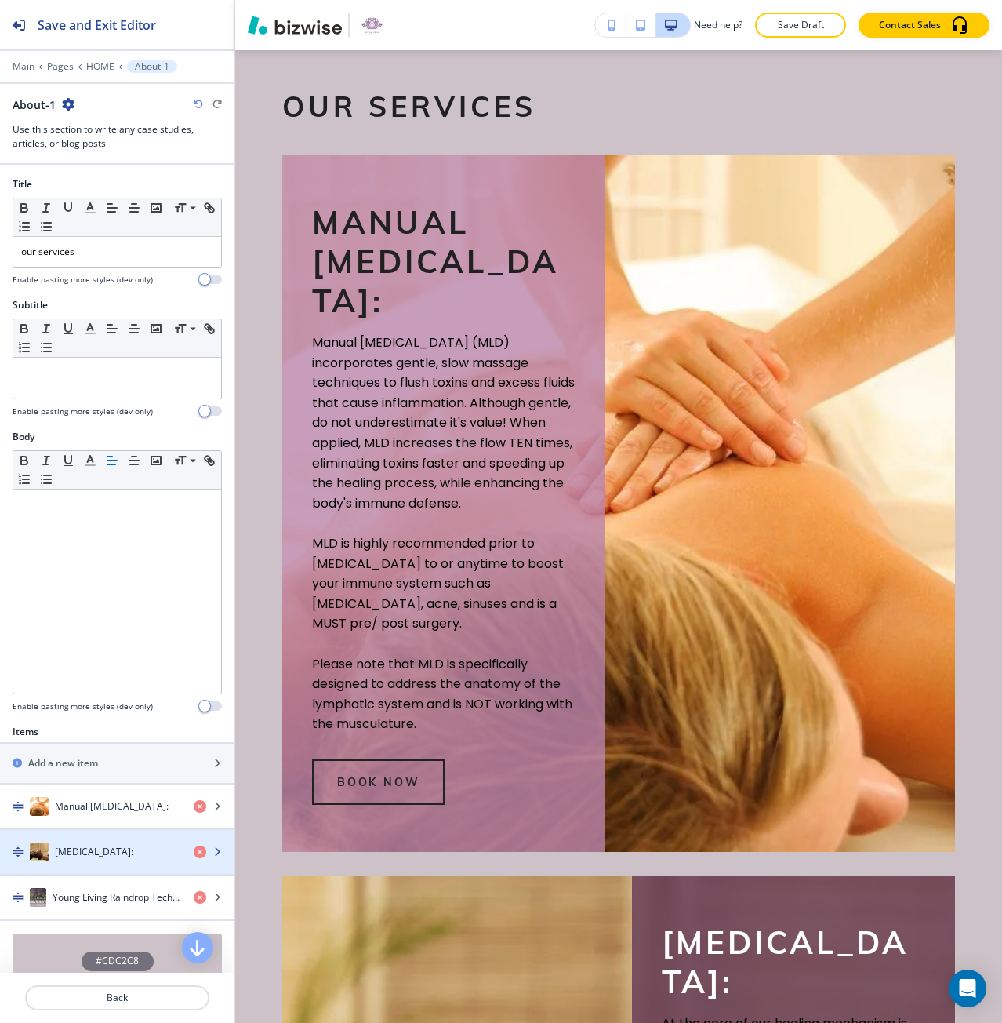
click at [92, 848] on h4 "[MEDICAL_DATA]:" at bounding box center [94, 852] width 78 height 14
click at [61, 854] on h4 "[MEDICAL_DATA]:" at bounding box center [94, 852] width 78 height 14
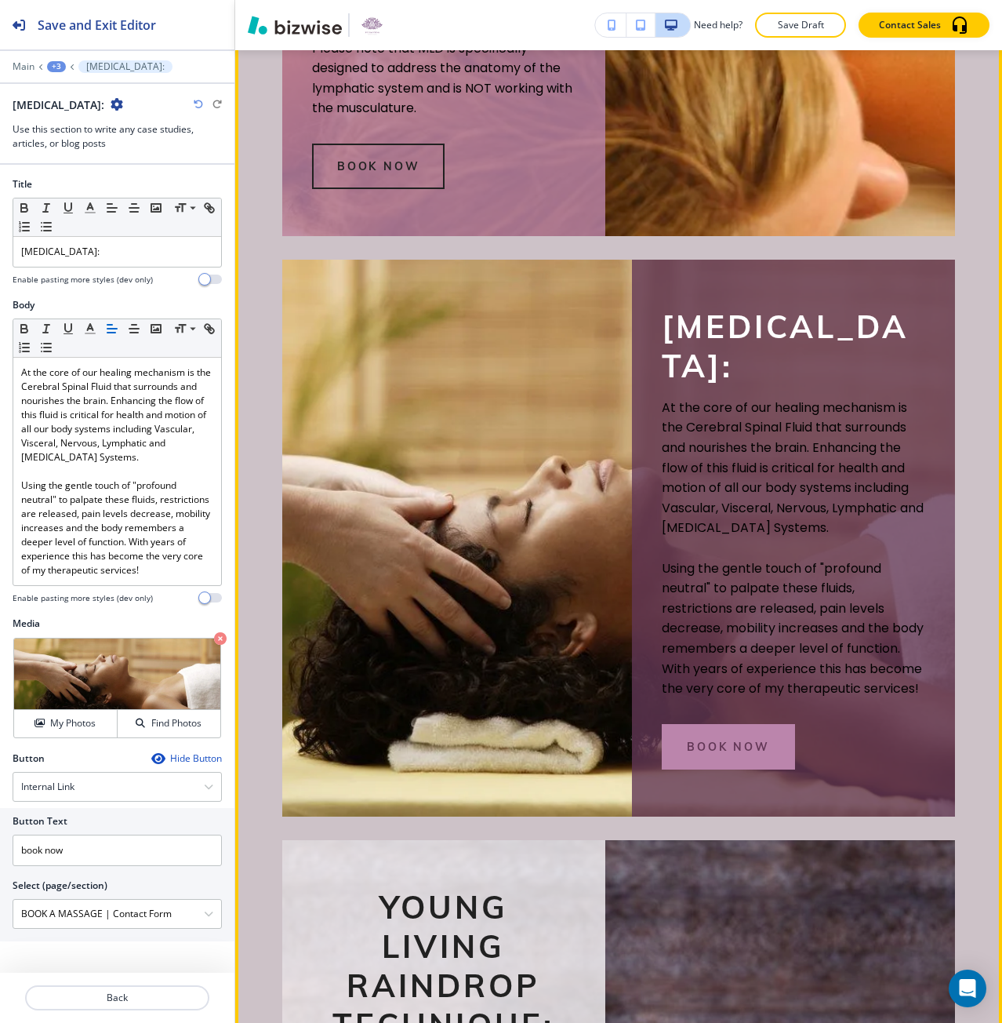
scroll to position [2788, 0]
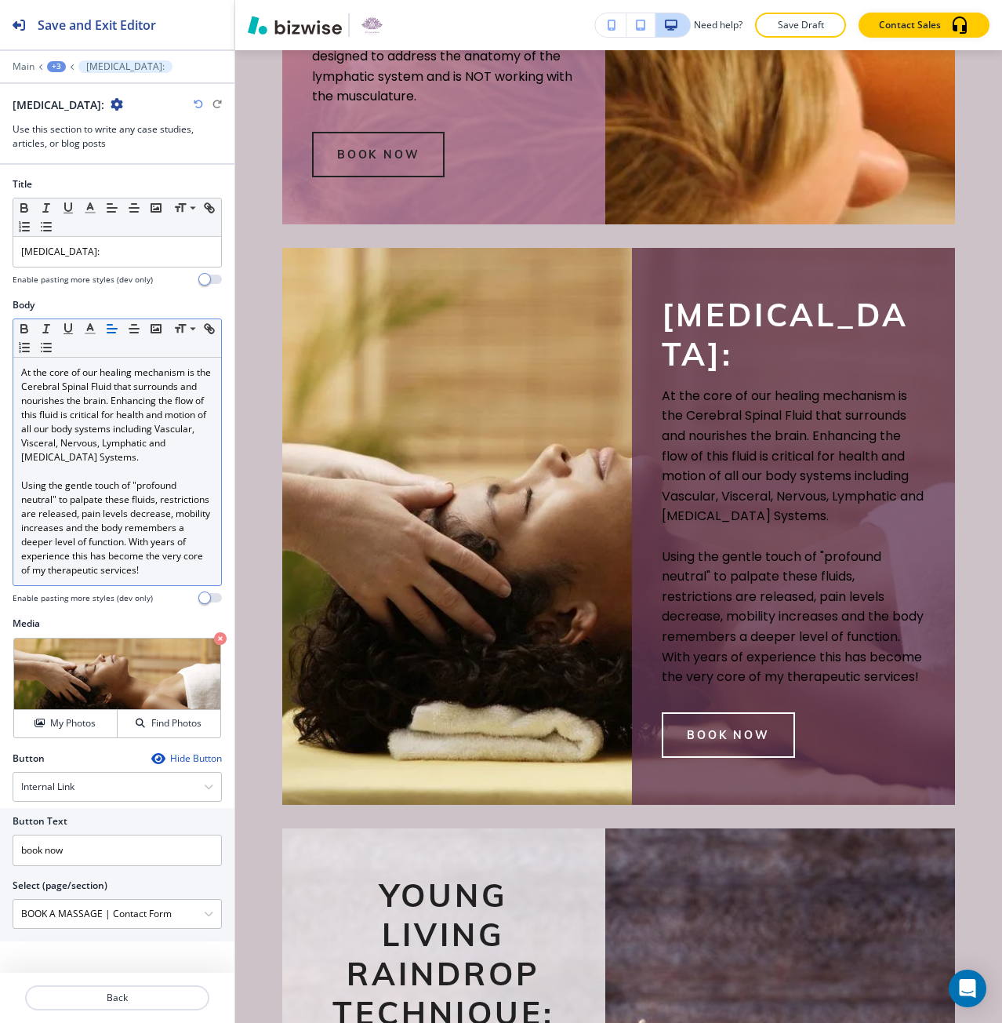
click at [138, 445] on span "At the core of our healing mechanism is the Cerebral Spinal Fluid that surround…" at bounding box center [117, 414] width 192 height 98
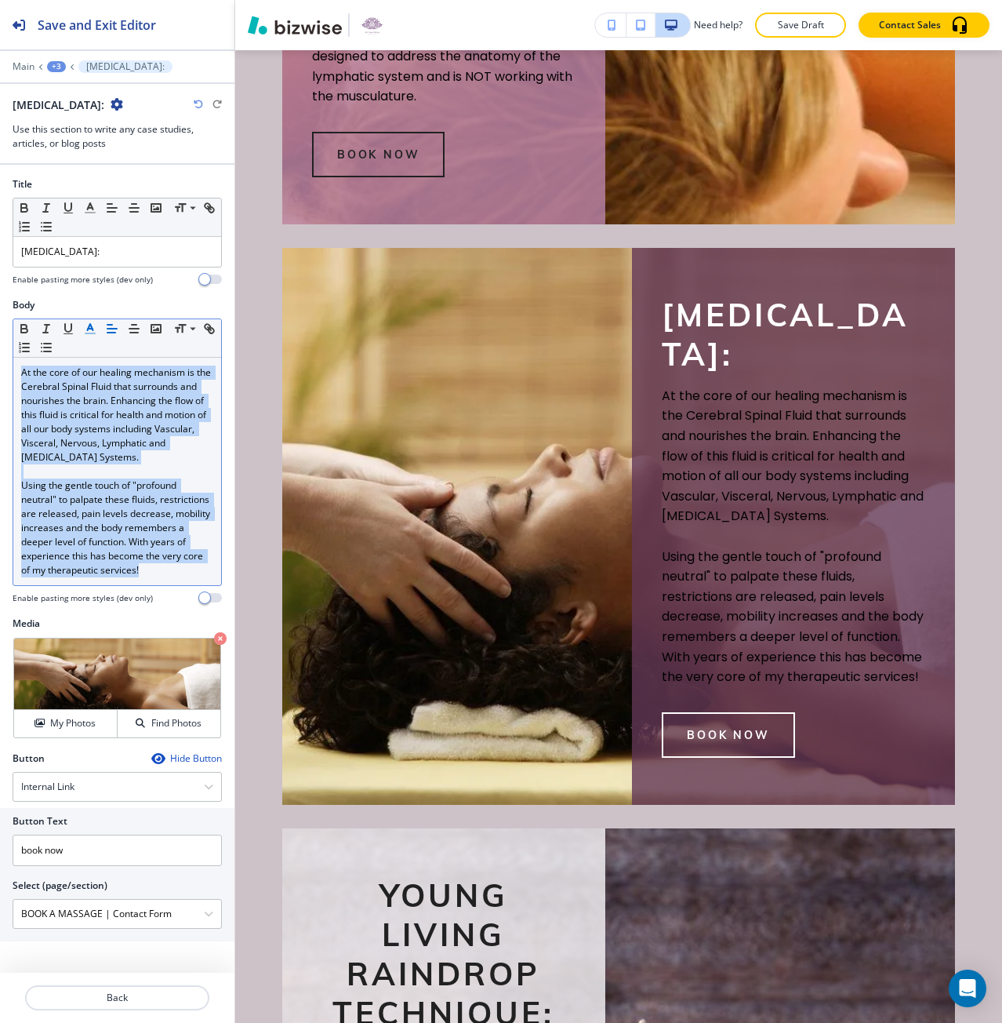
click at [94, 331] on icon "button" at bounding box center [90, 329] width 14 height 14
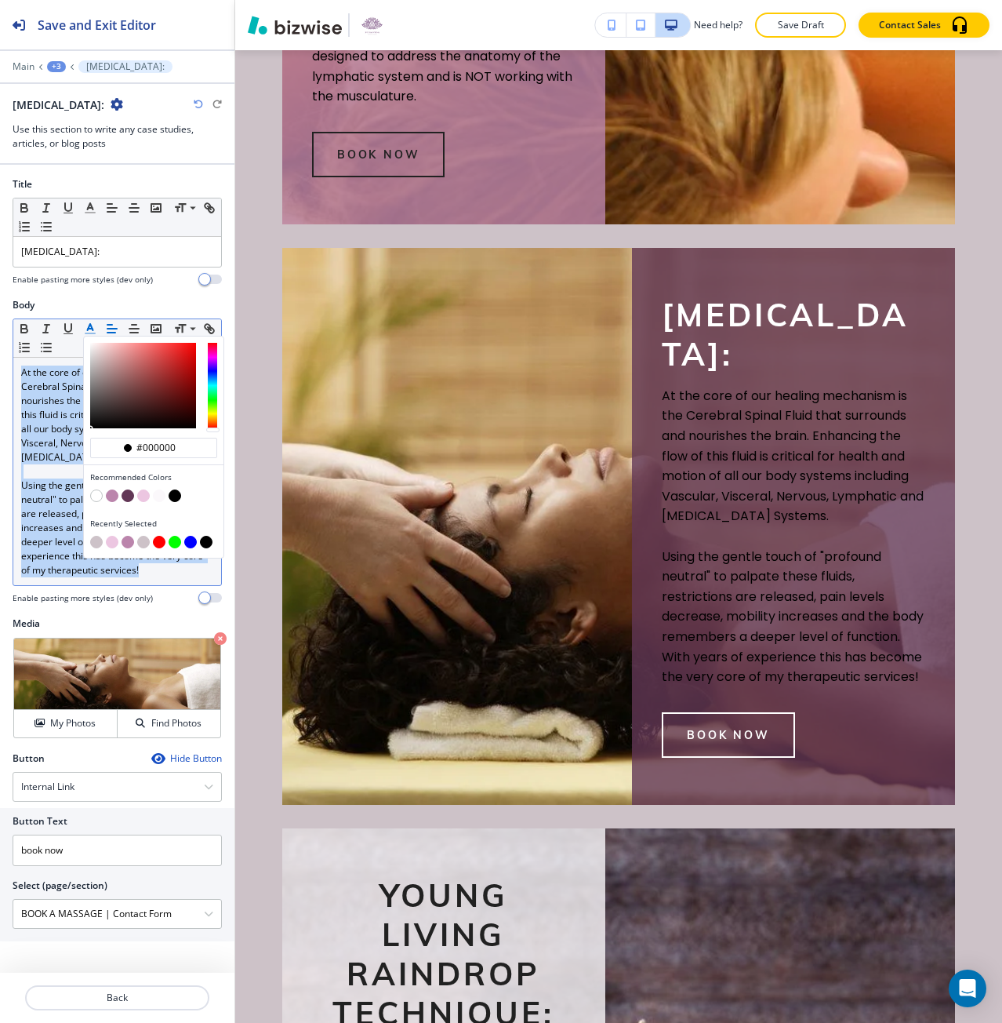
click at [100, 496] on button "button" at bounding box center [96, 495] width 13 height 13
type input "#ffffff"
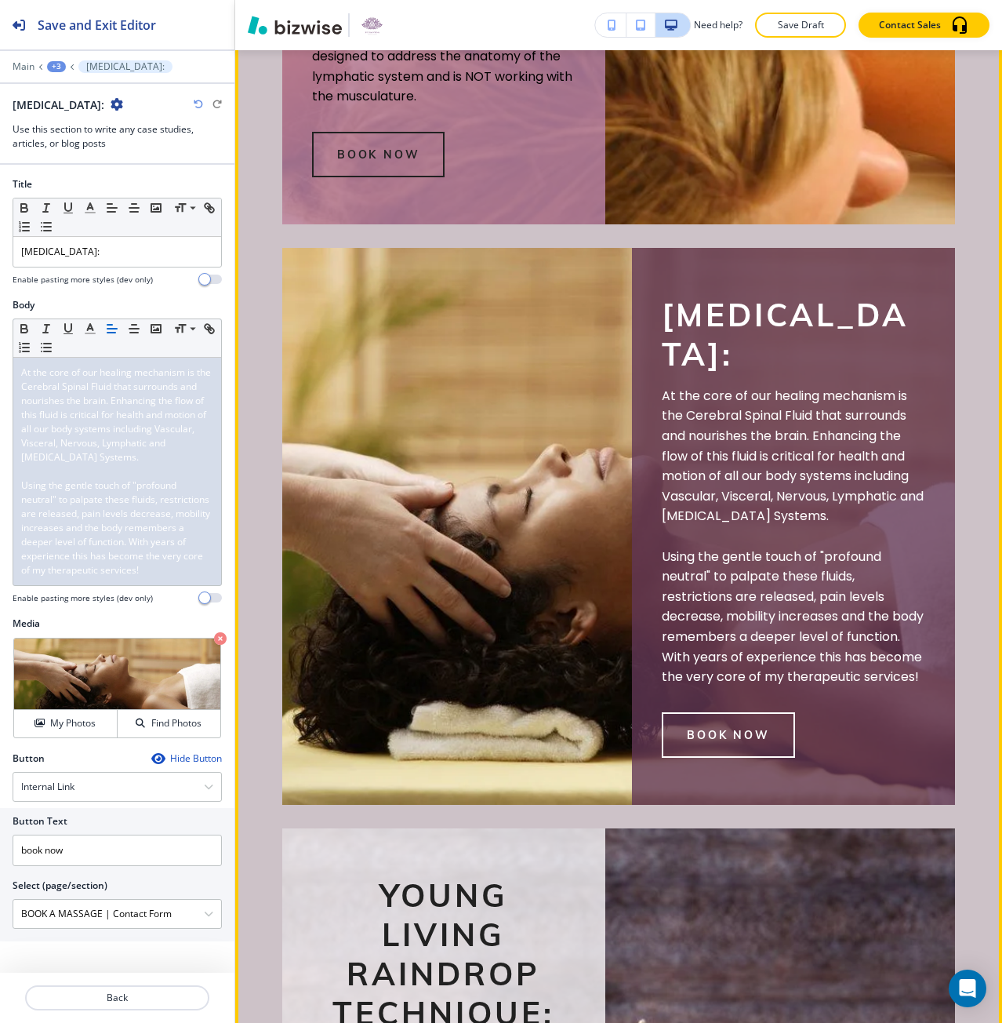
click at [278, 638] on section "our services Manual [MEDICAL_DATA]: Manual [MEDICAL_DATA] (MLD) incorporates ge…" at bounding box center [618, 492] width 767 height 2250
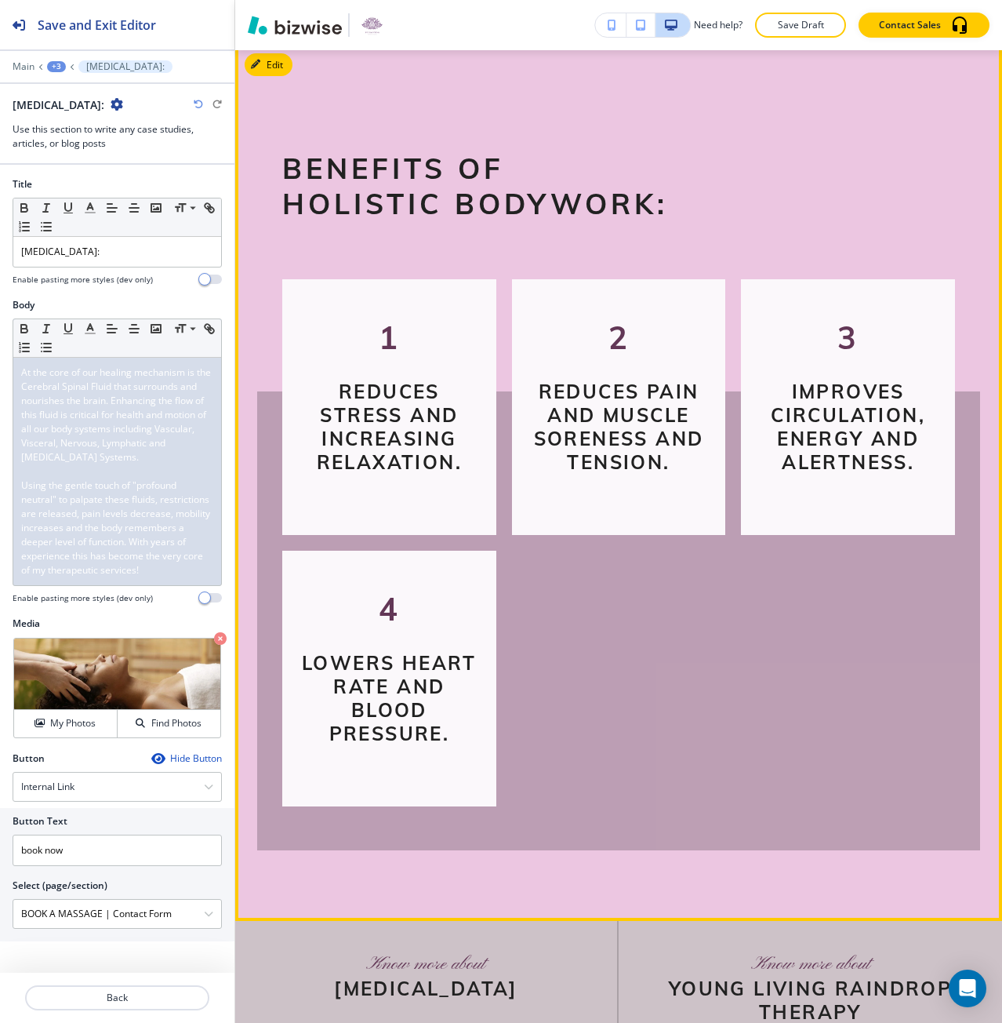
scroll to position [4356, 0]
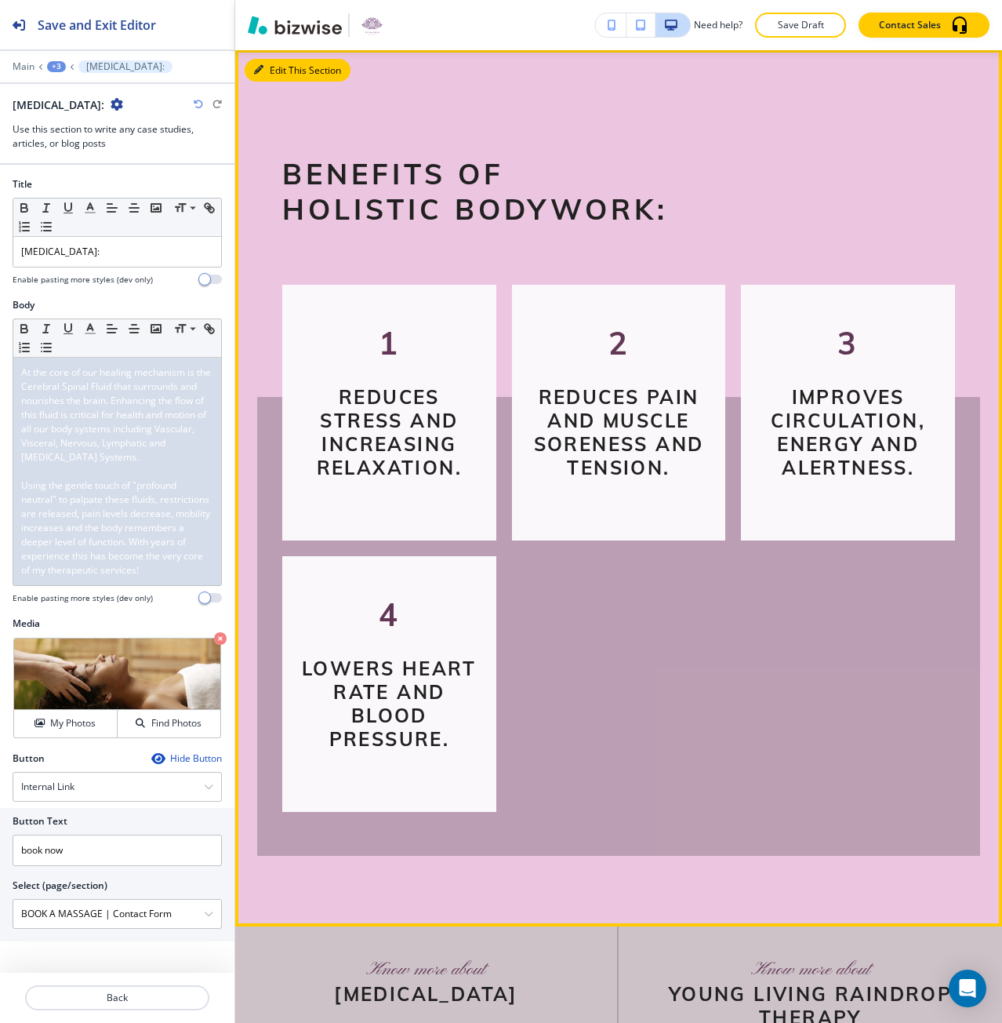
click at [251, 82] on button "Edit This Section" at bounding box center [298, 71] width 106 height 24
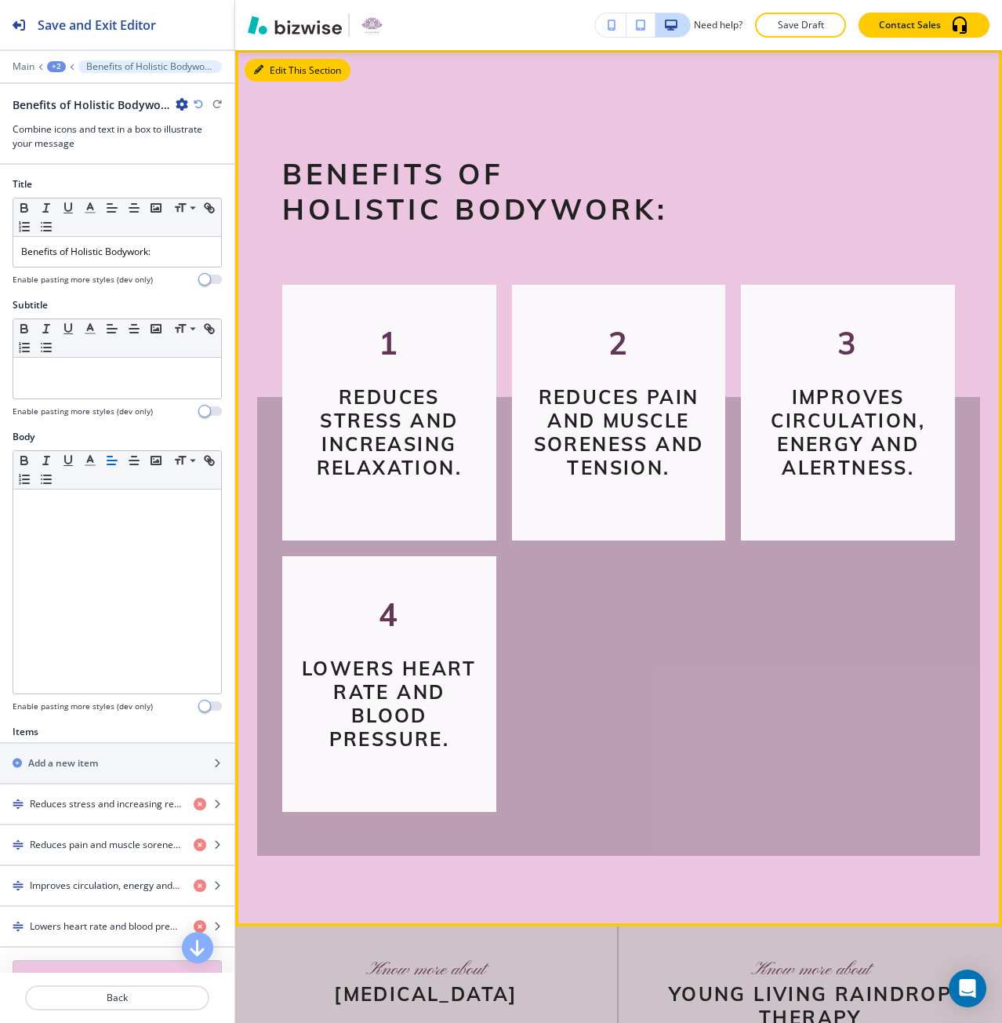
scroll to position [4410, 0]
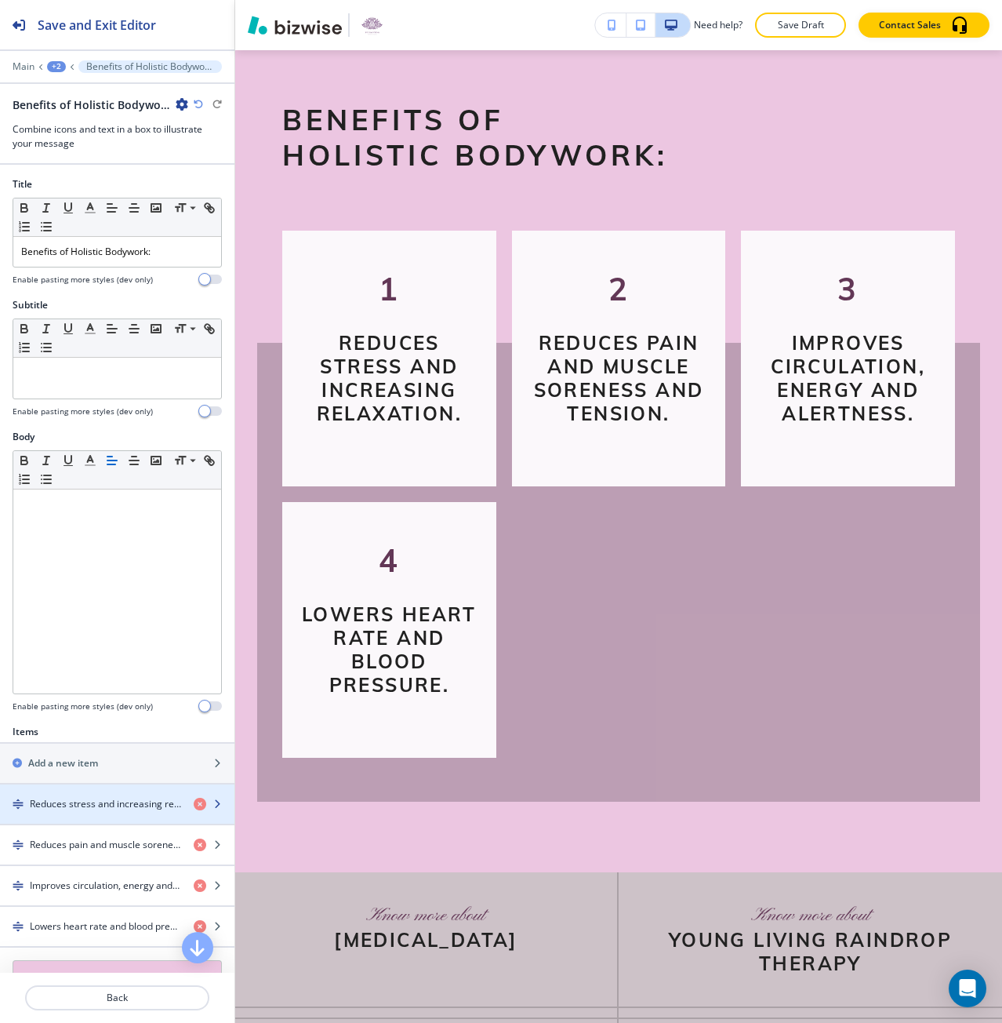
click at [135, 801] on h4 "Reduces stress and increasing relaxation." at bounding box center [105, 804] width 151 height 14
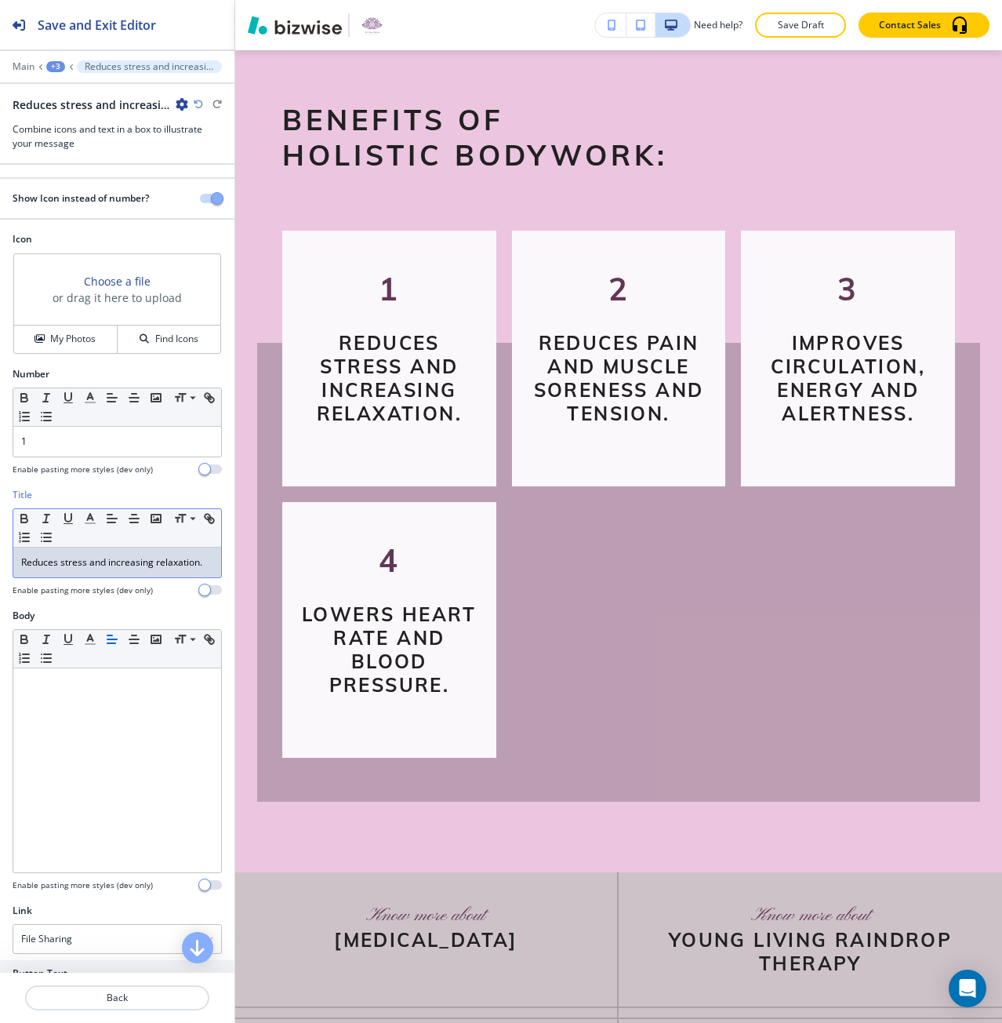
click at [31, 577] on div "Reduces stress and increasing relaxation." at bounding box center [117, 562] width 208 height 30
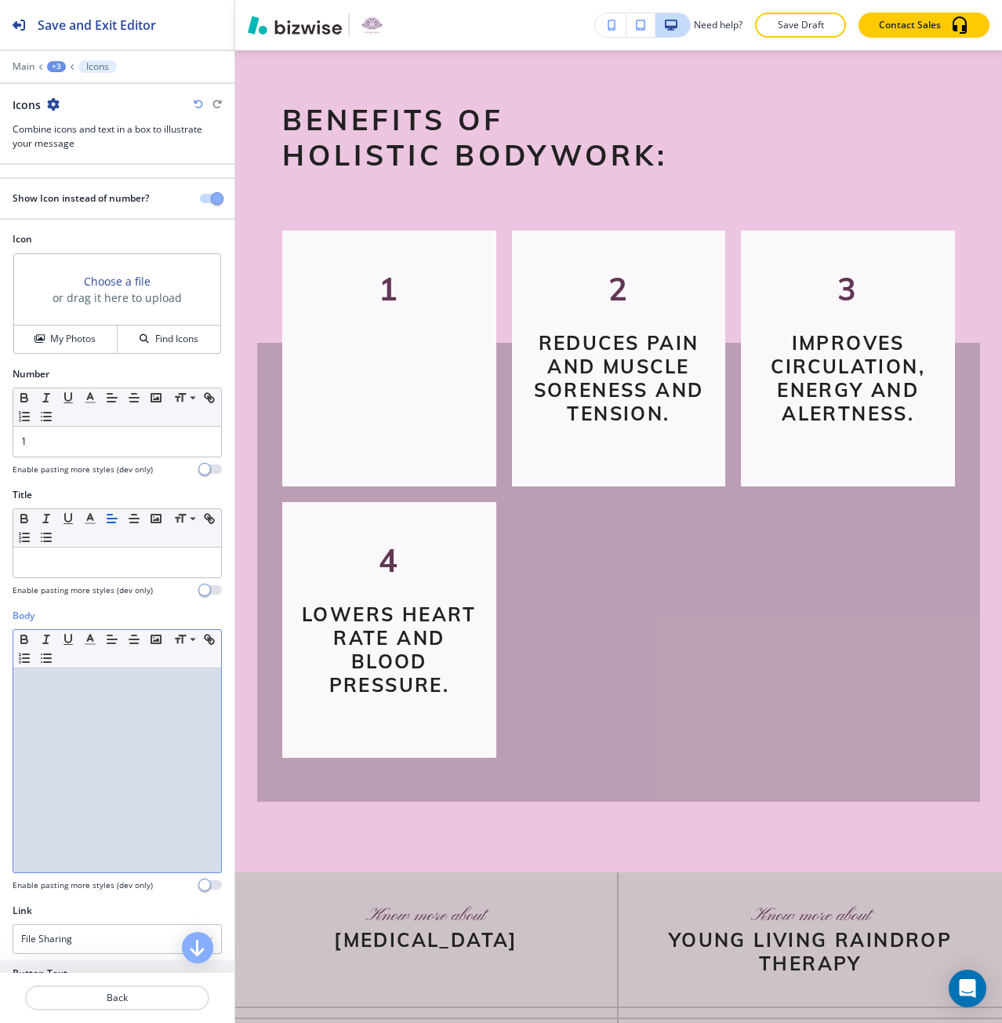
click at [52, 732] on div at bounding box center [117, 770] width 208 height 204
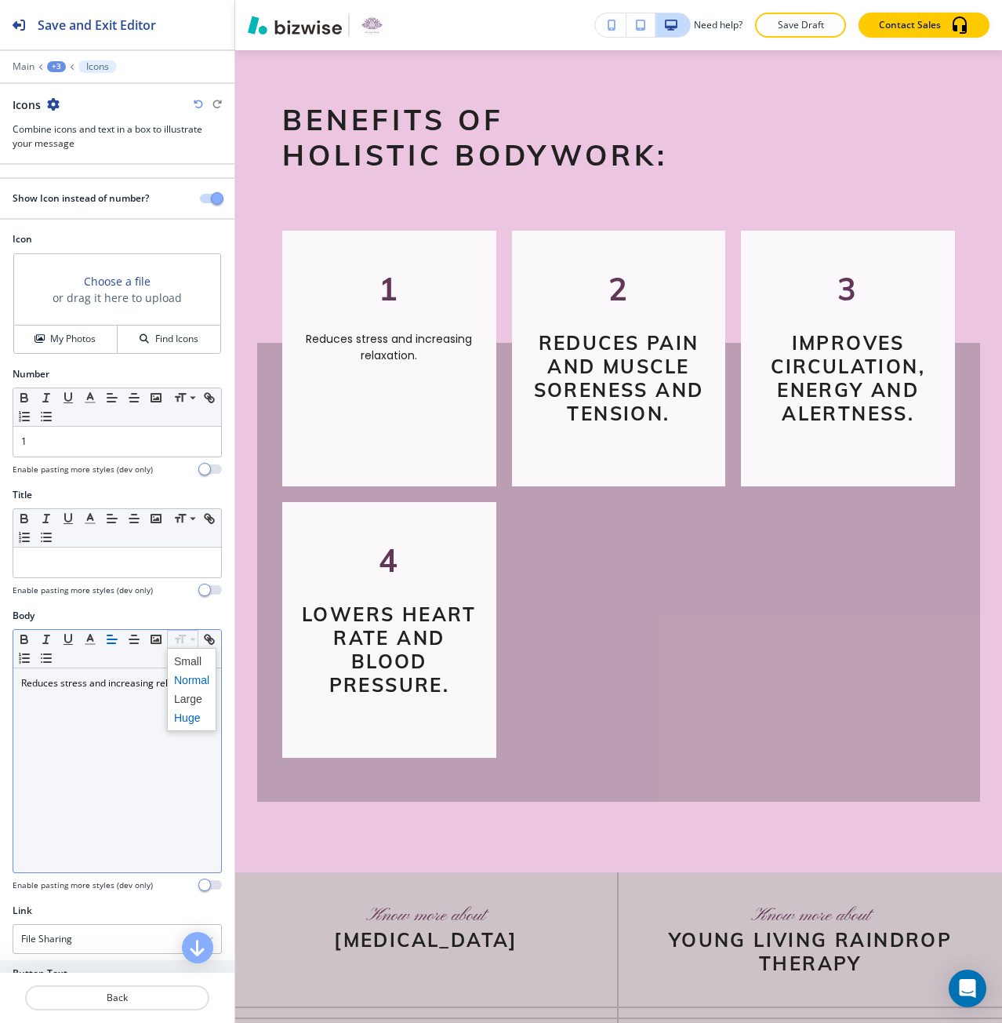
click at [187, 717] on span at bounding box center [191, 717] width 35 height 19
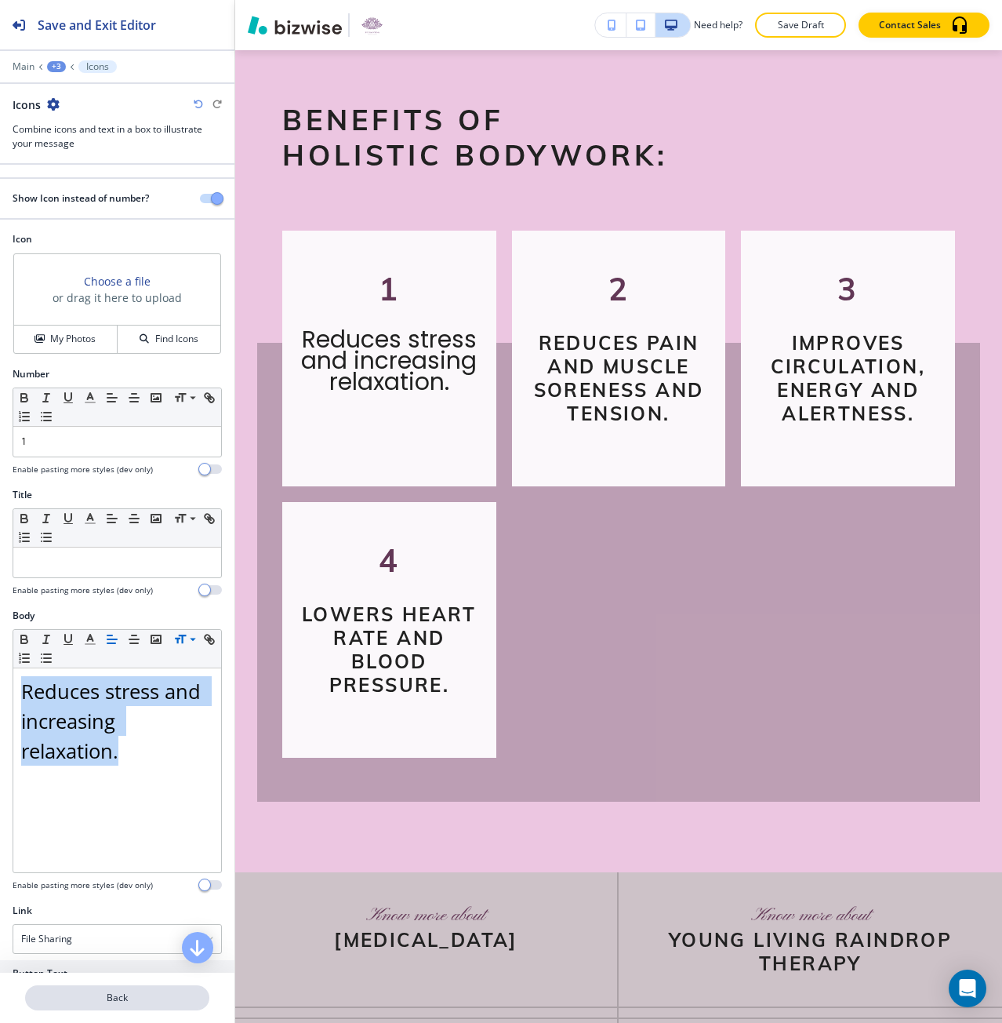
click at [140, 987] on button "Back" at bounding box center [117, 997] width 184 height 25
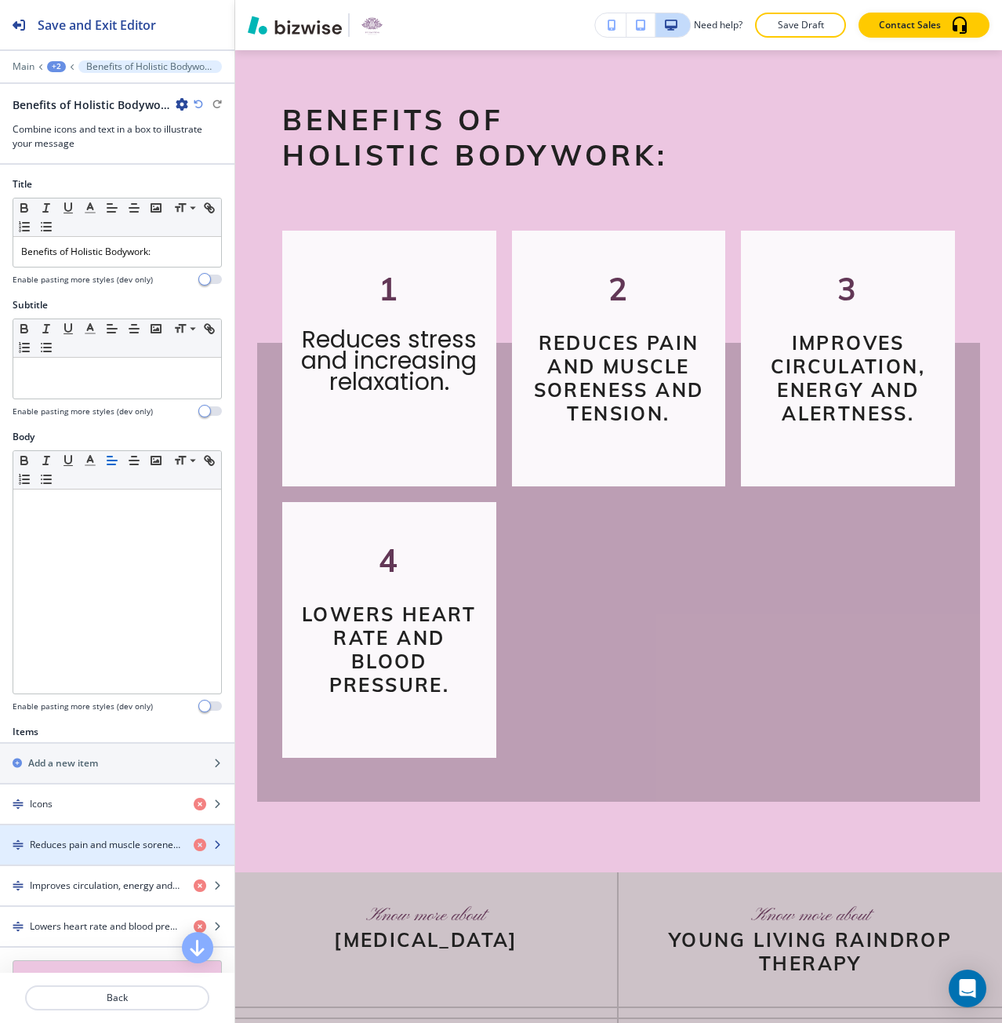
click at [94, 852] on div "button" at bounding box center [117, 858] width 234 height 13
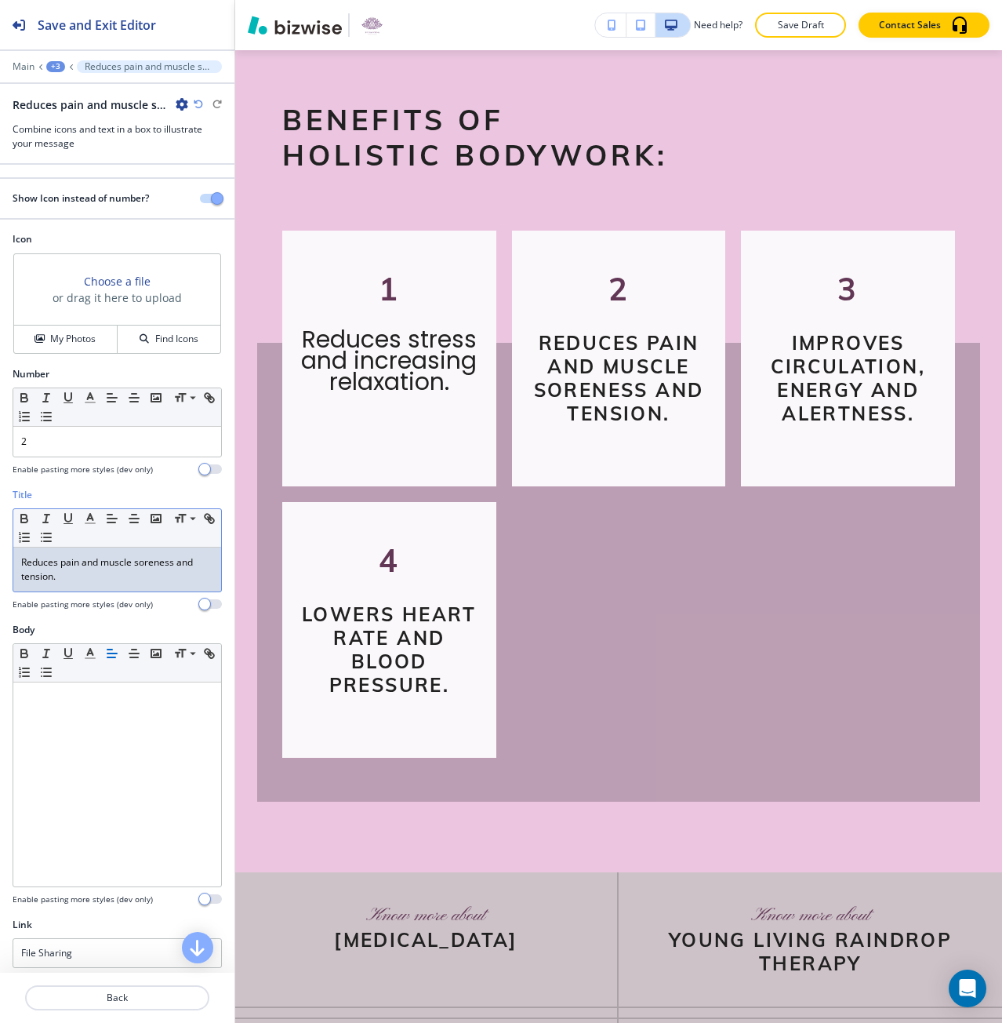
click at [89, 566] on p "Reduces pain and muscle soreness and tension." at bounding box center [117, 569] width 192 height 28
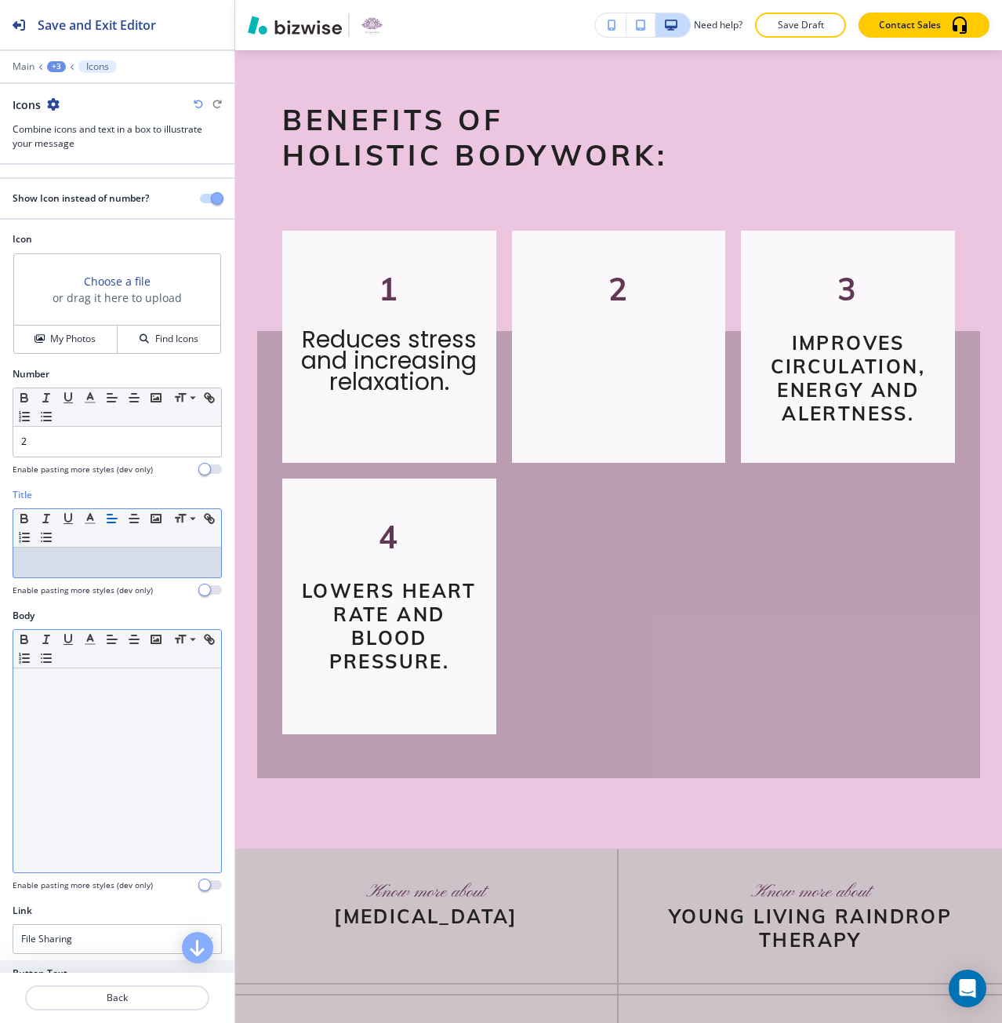
click at [116, 723] on div at bounding box center [117, 770] width 208 height 204
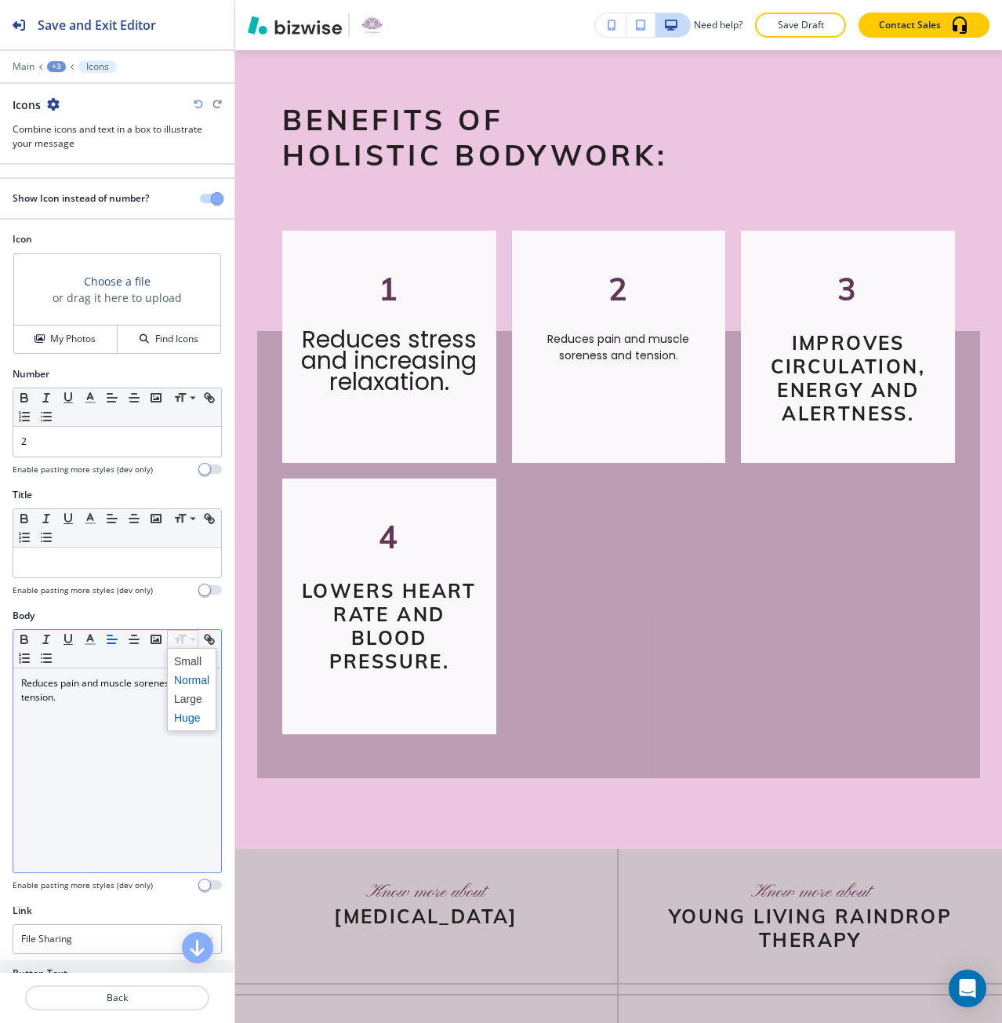
click at [188, 715] on span at bounding box center [191, 717] width 35 height 19
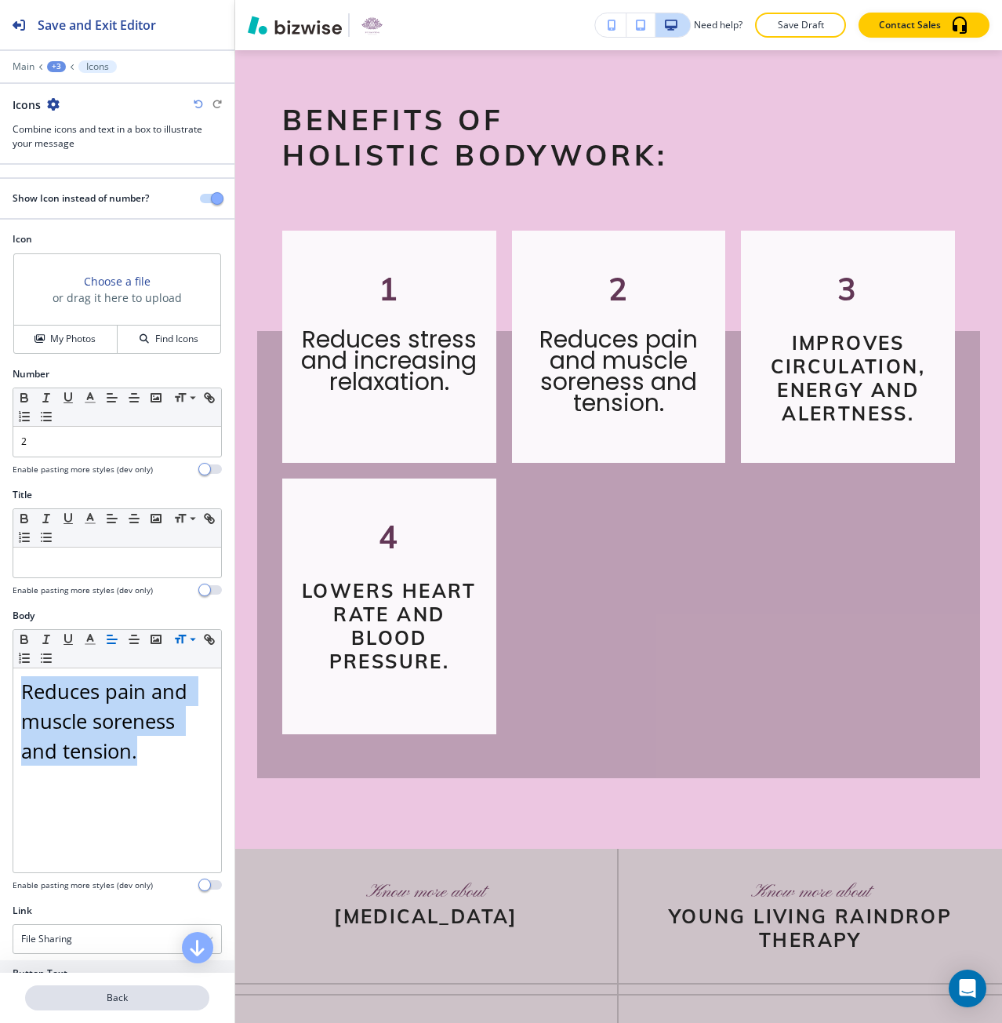
click at [134, 996] on p "Back" at bounding box center [117, 997] width 181 height 14
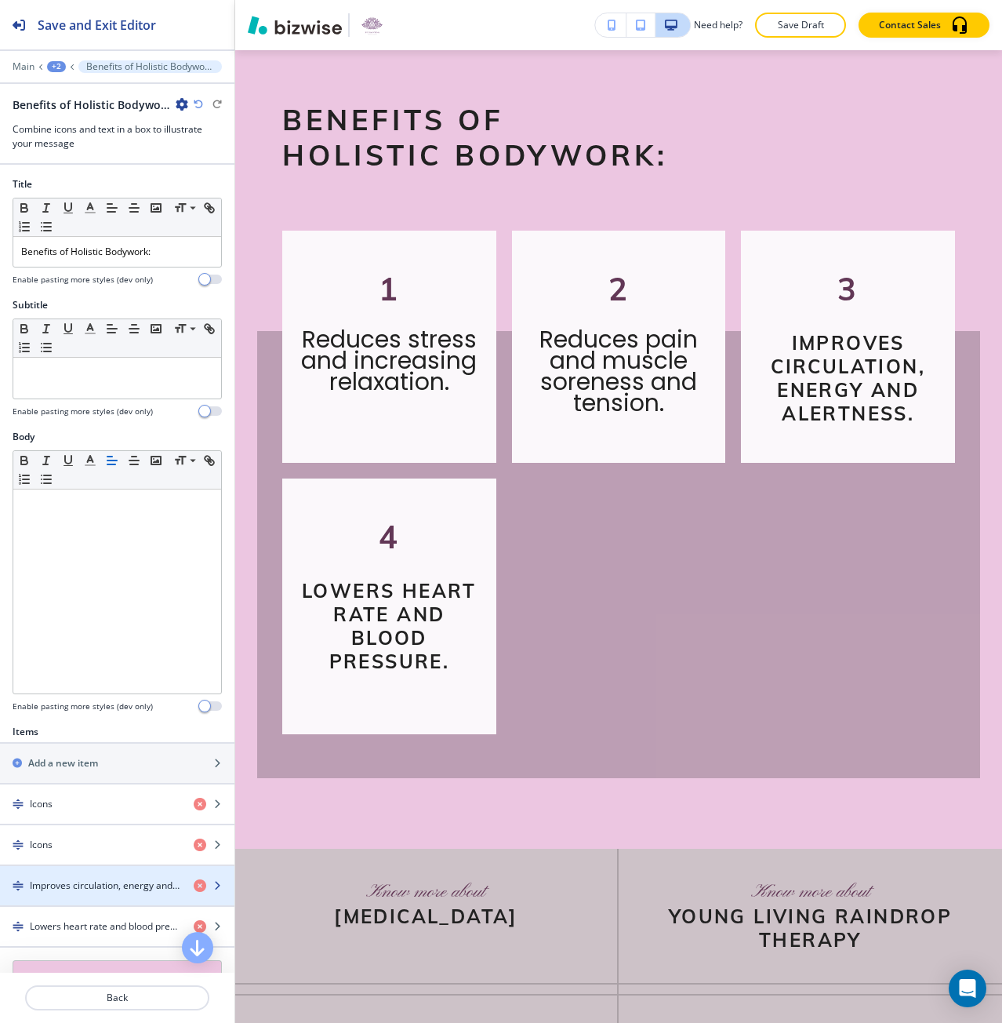
click at [113, 885] on h4 "Improves circulation, energy and alertness." at bounding box center [105, 885] width 151 height 14
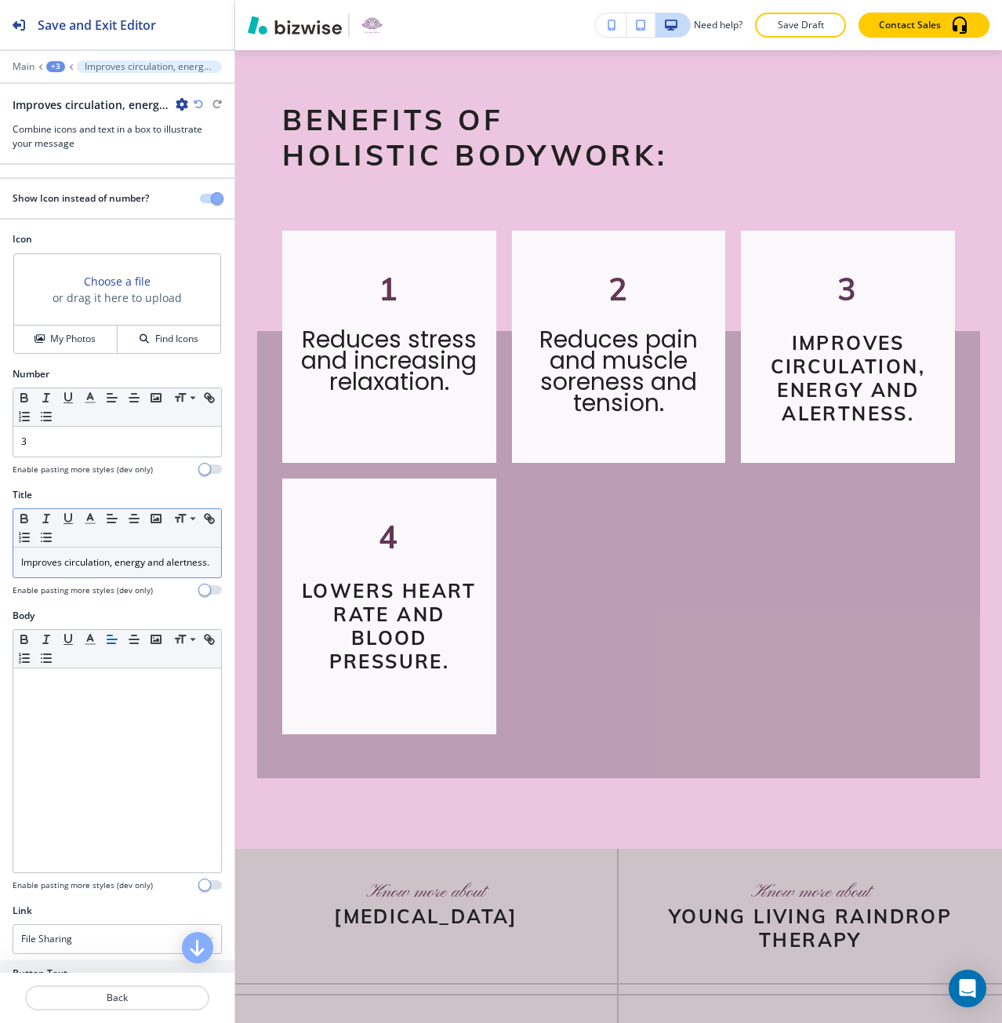
click at [100, 568] on p "Improves circulation, energy and alertness." at bounding box center [117, 562] width 192 height 14
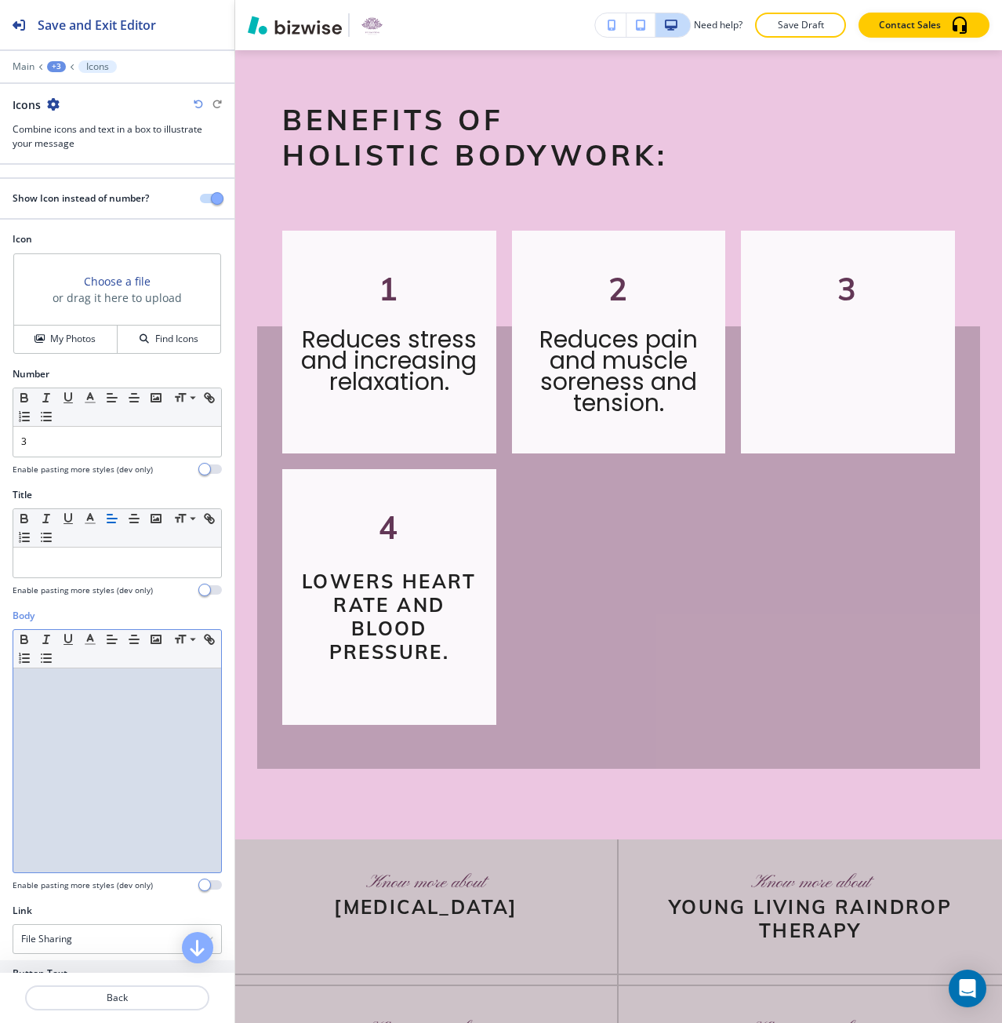
click at [126, 700] on div at bounding box center [117, 770] width 208 height 204
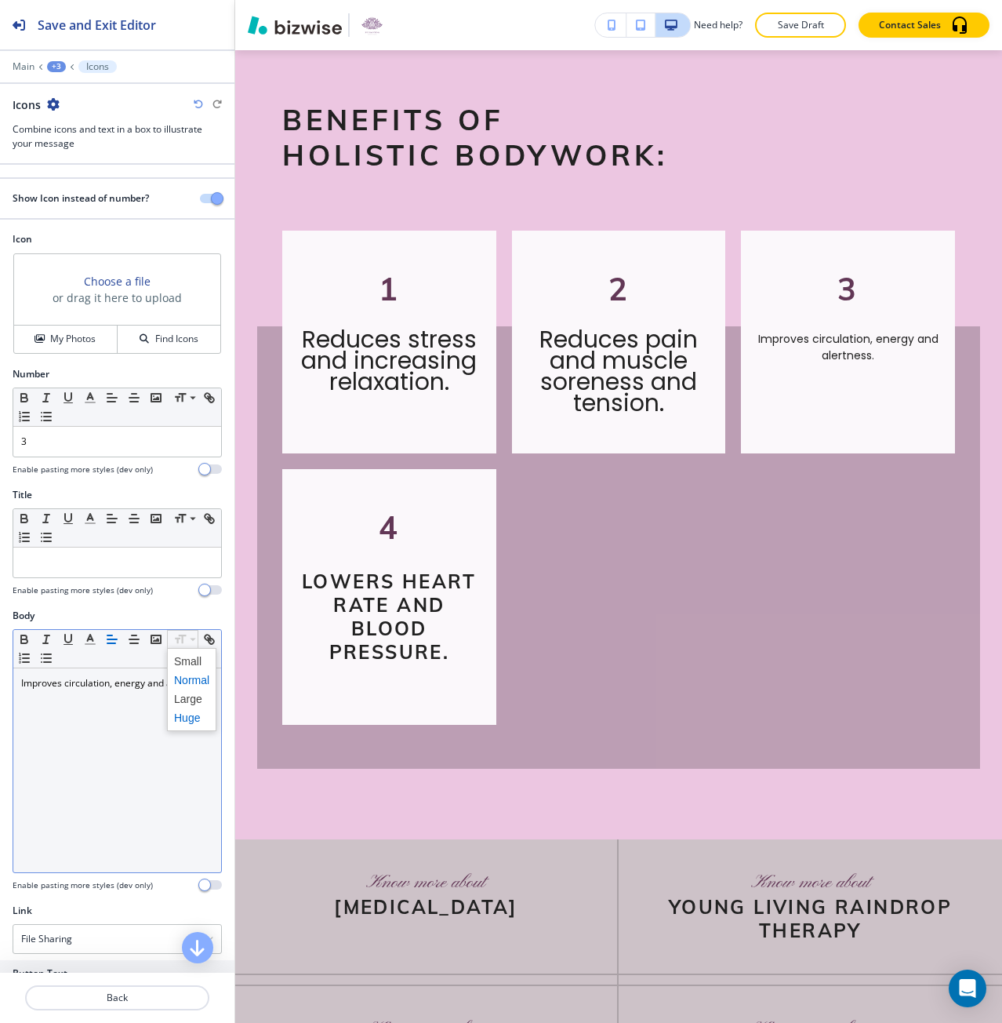
click at [187, 714] on span at bounding box center [191, 717] width 35 height 19
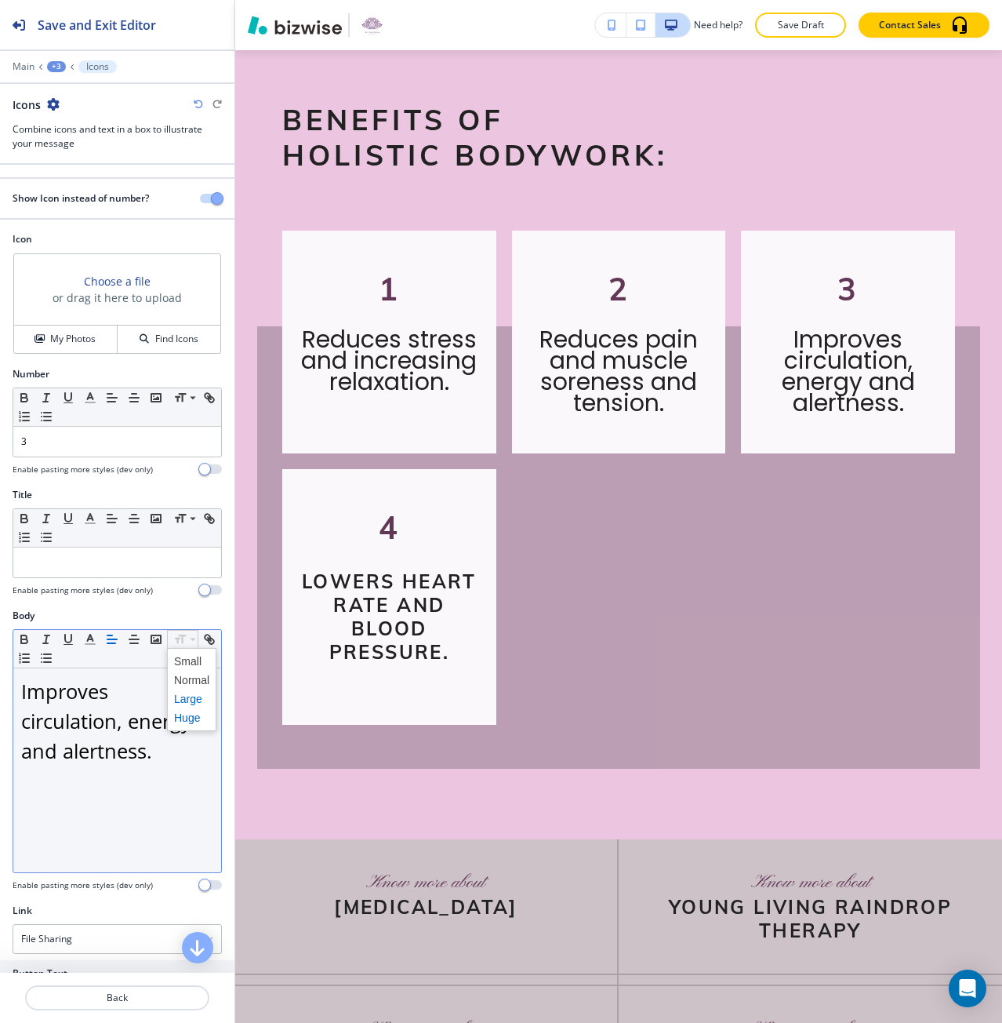
click at [190, 699] on span at bounding box center [191, 698] width 35 height 19
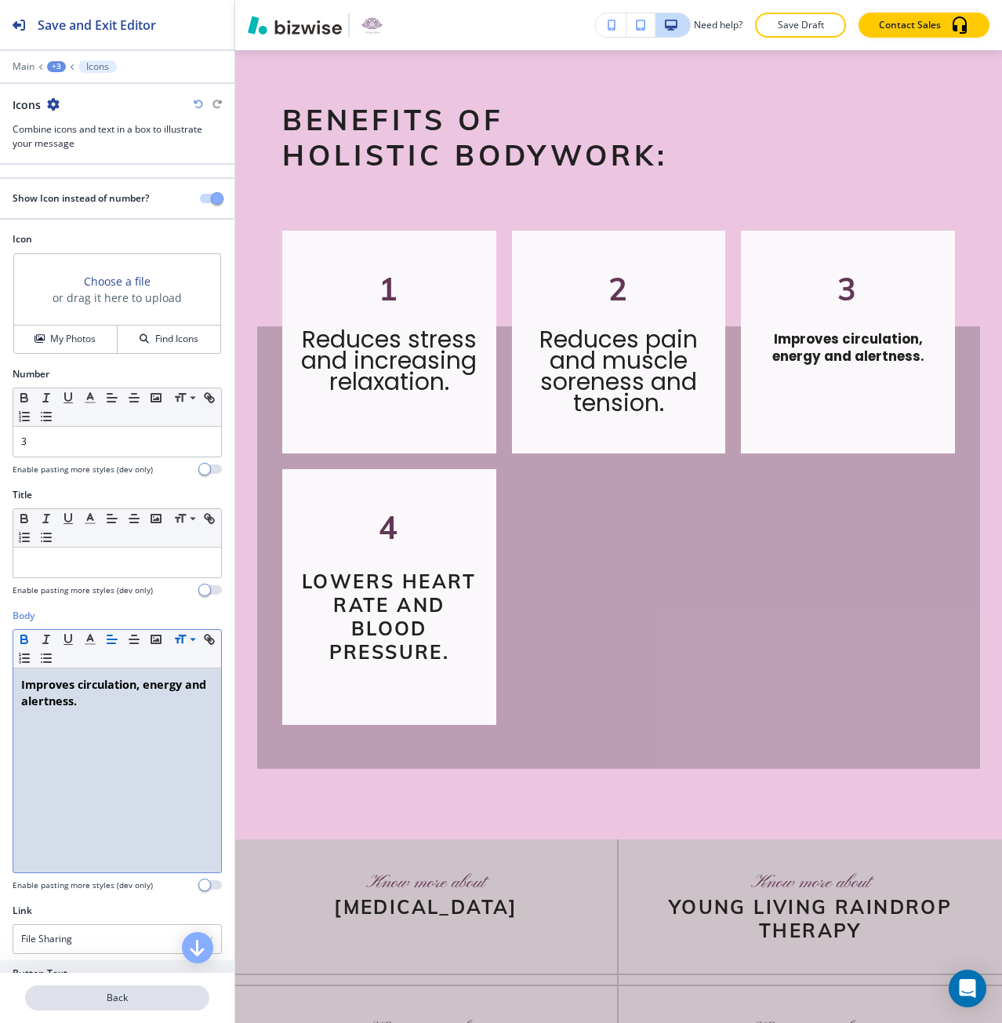
click at [89, 1001] on p "Back" at bounding box center [117, 997] width 181 height 14
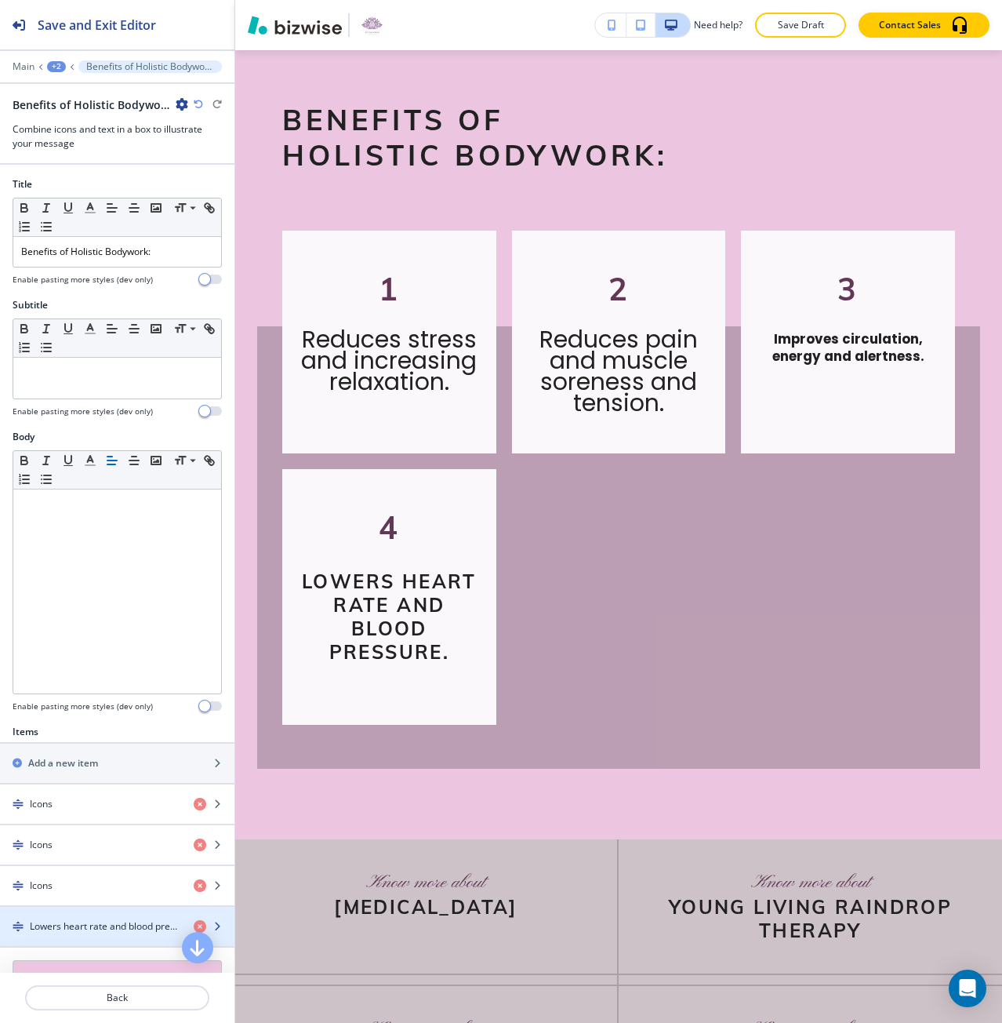
click at [72, 922] on h4 "Lowers heart rate and blood pressure." at bounding box center [105, 926] width 151 height 14
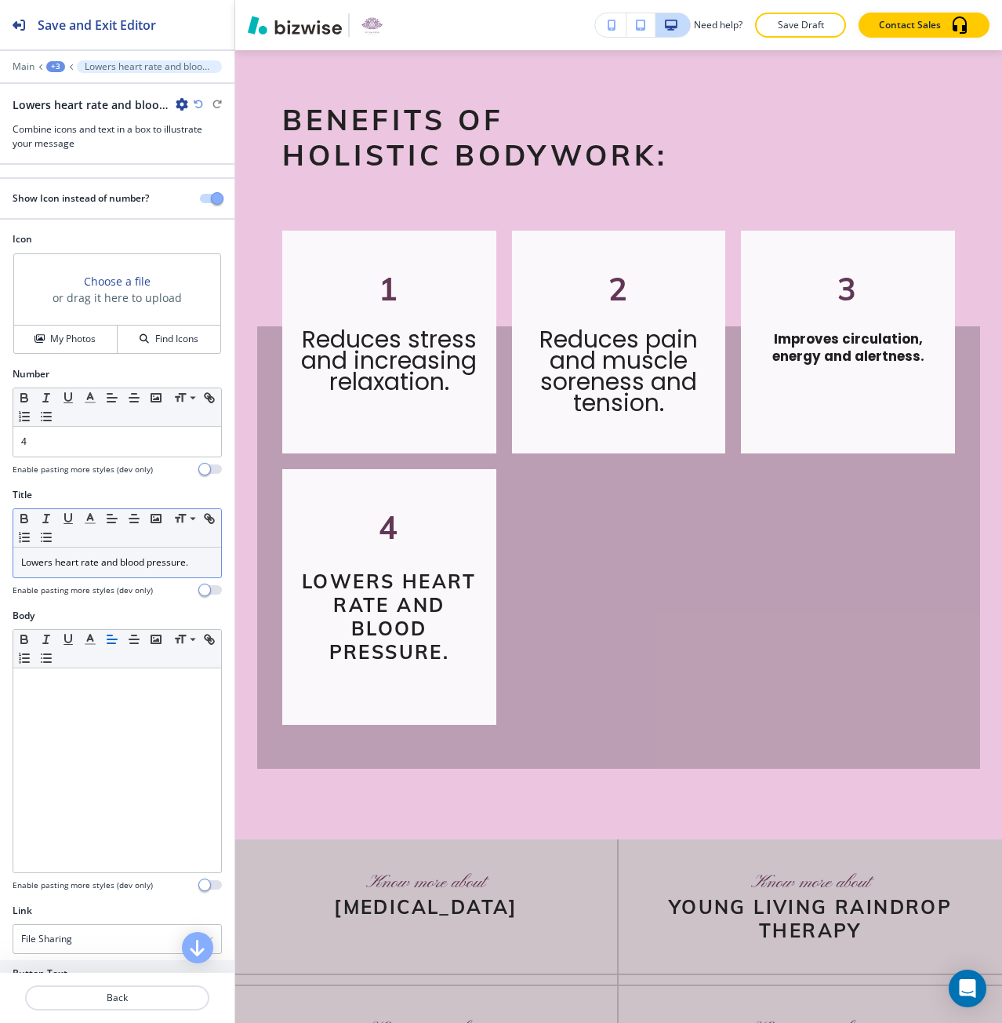
click at [74, 573] on div "Lowers heart rate and blood pressure." at bounding box center [117, 562] width 208 height 30
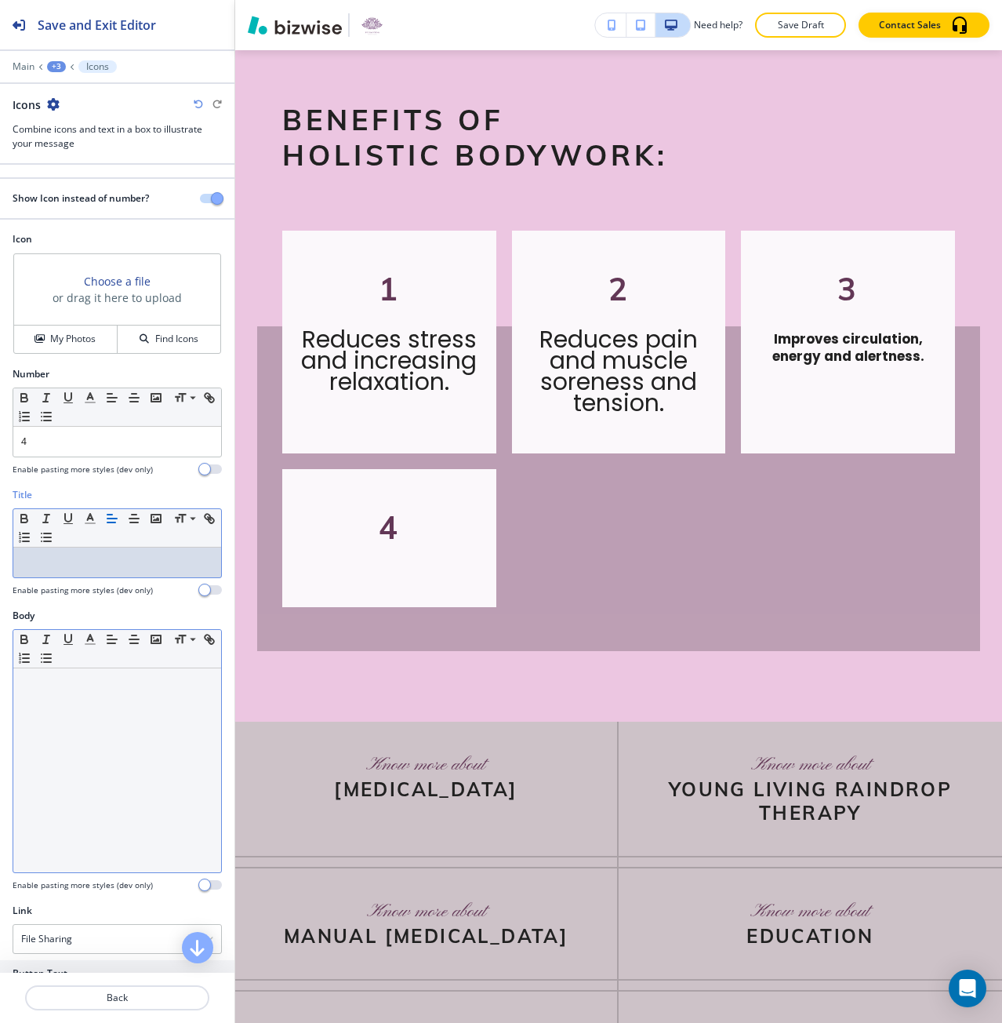
click at [93, 715] on div at bounding box center [117, 770] width 208 height 204
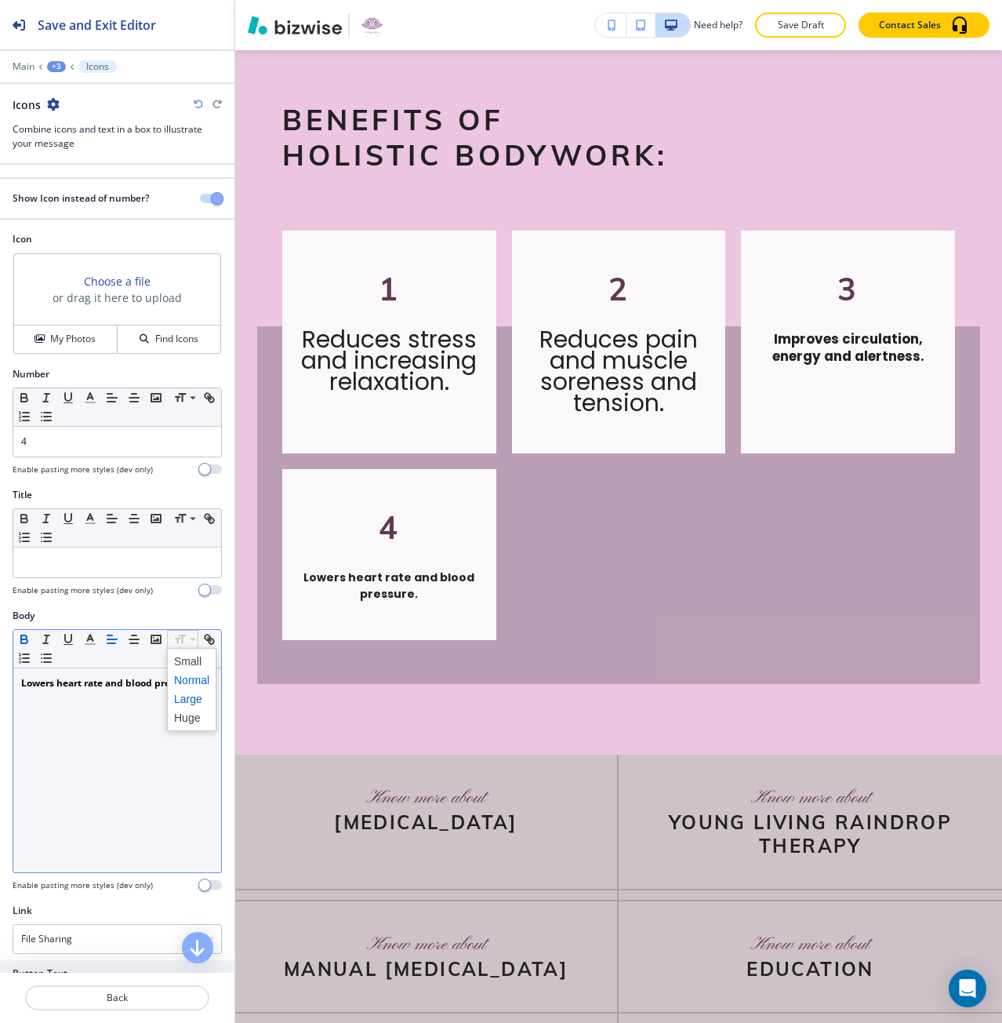
click at [187, 697] on span at bounding box center [191, 698] width 35 height 19
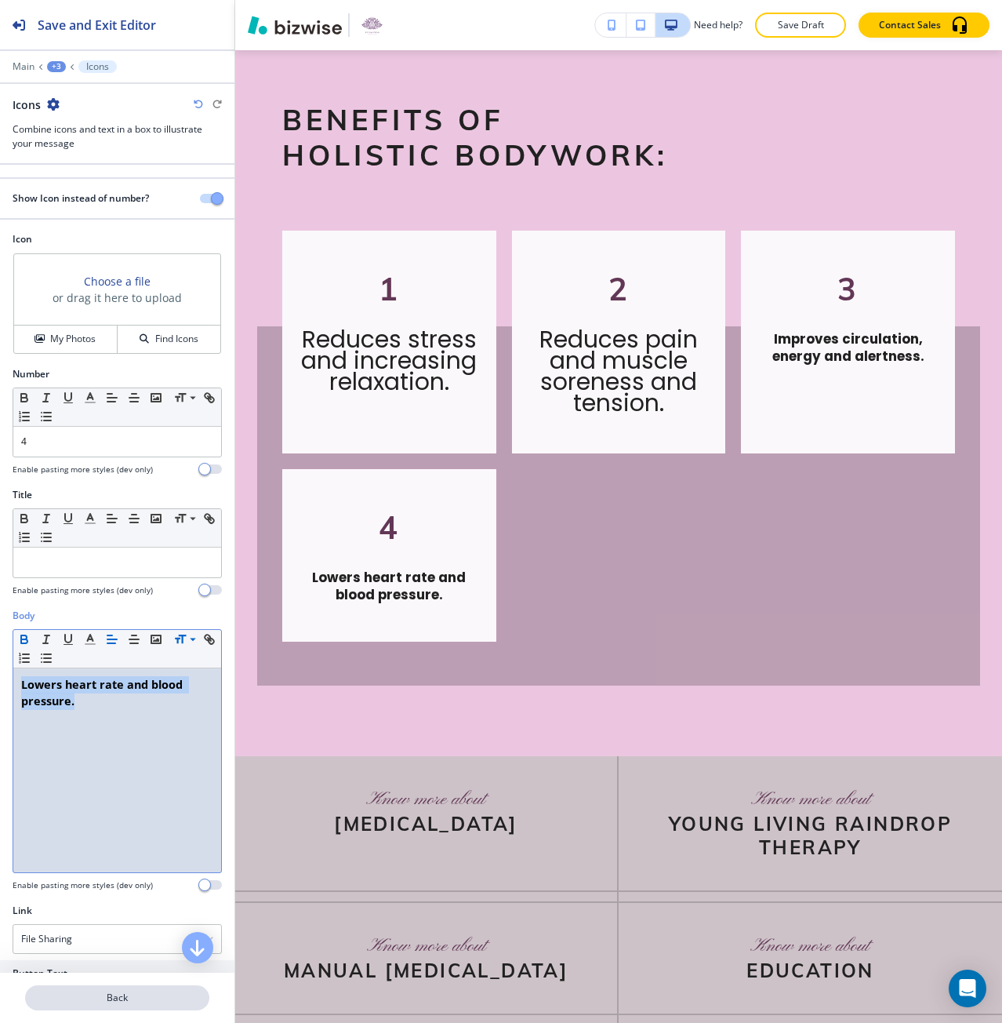
click at [147, 986] on button "Back" at bounding box center [117, 997] width 184 height 25
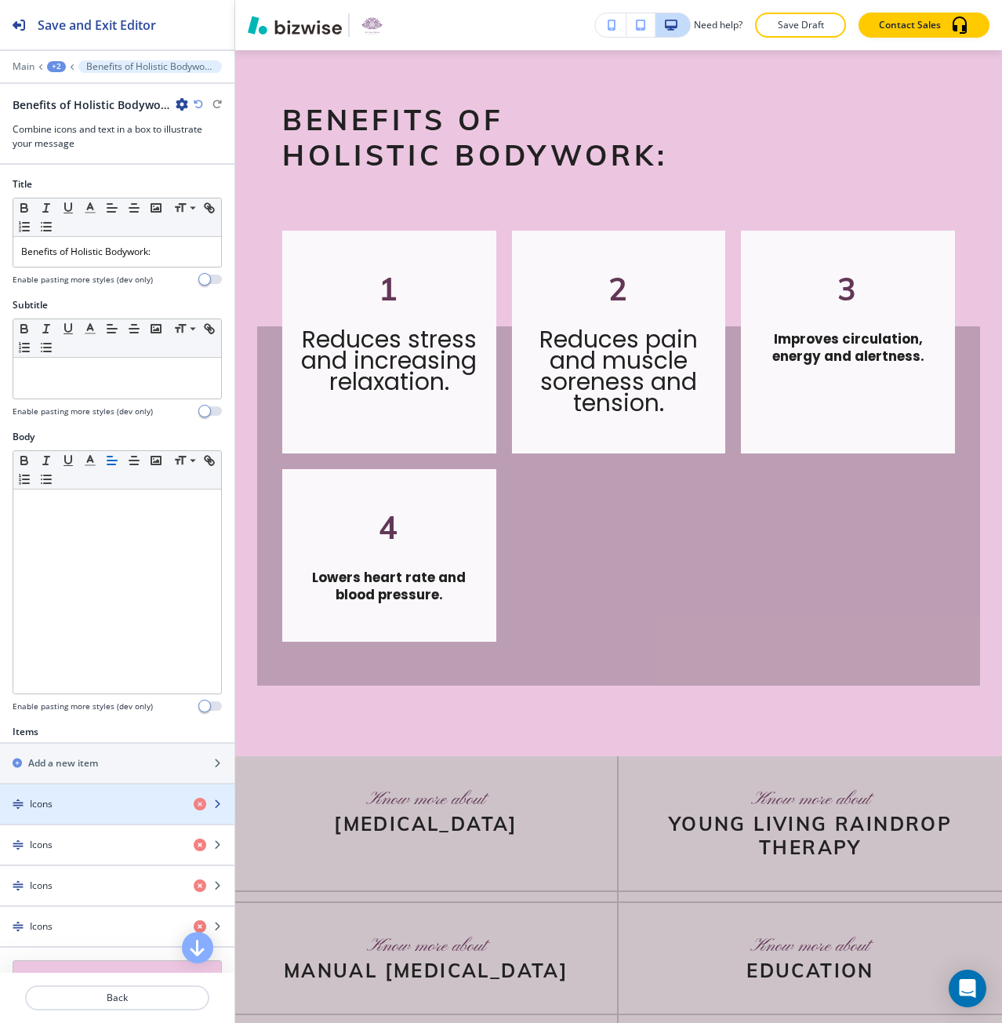
click at [108, 801] on div "Icons" at bounding box center [90, 804] width 181 height 14
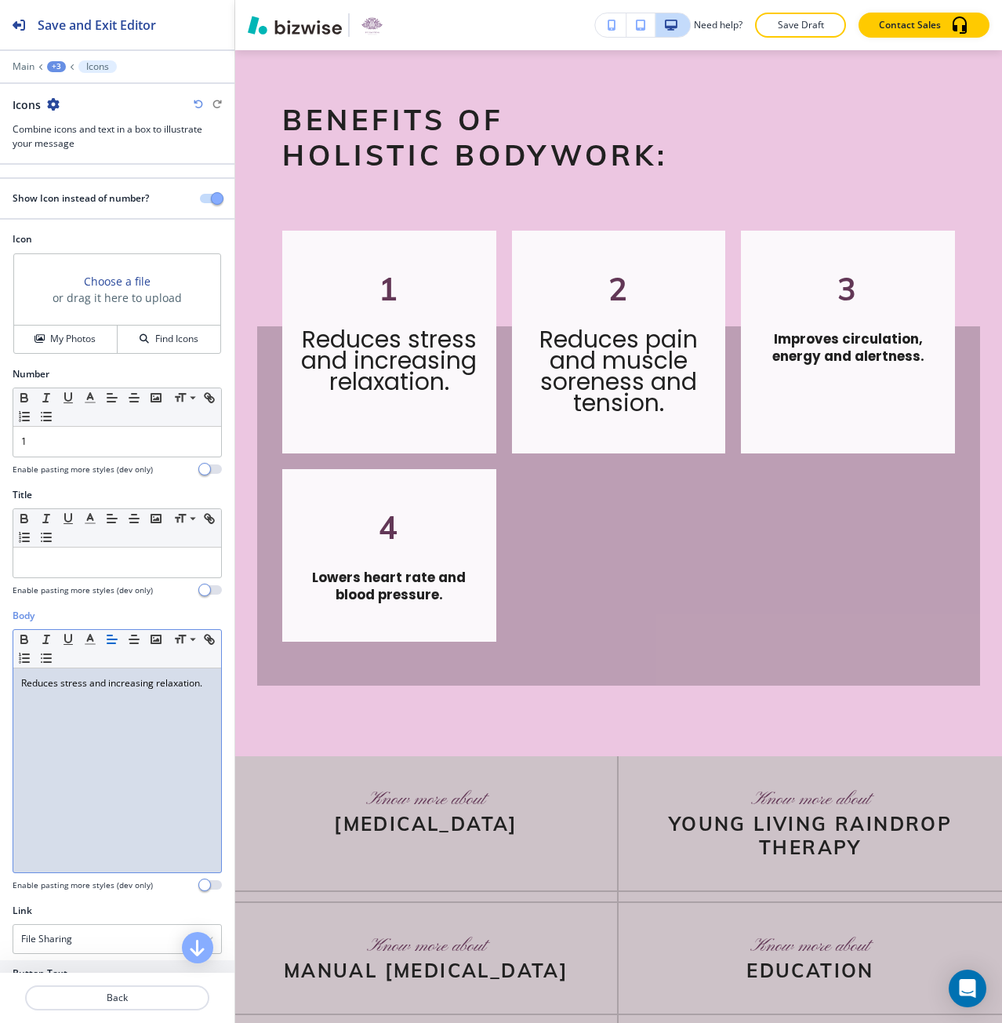
click at [109, 726] on div "Reduces stress and increasing relaxation." at bounding box center [117, 770] width 208 height 204
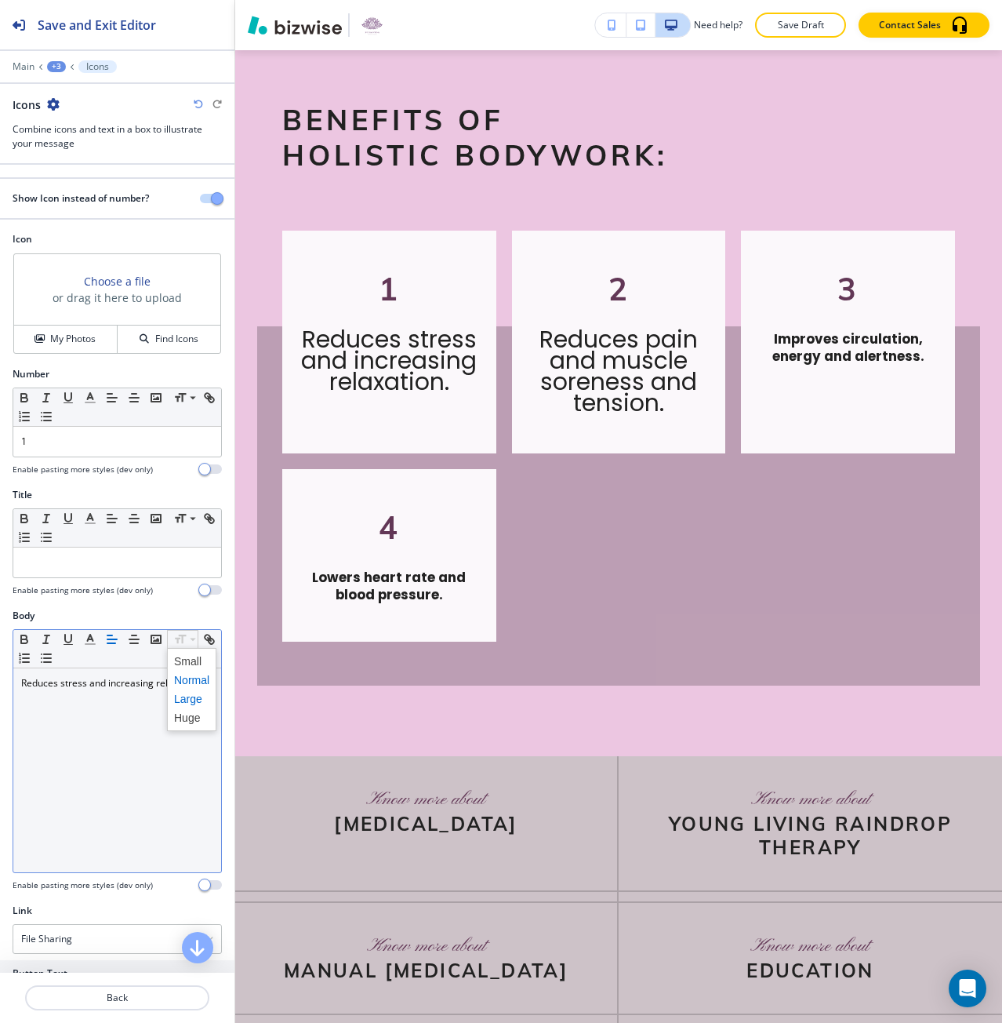
click at [183, 699] on span at bounding box center [191, 698] width 35 height 19
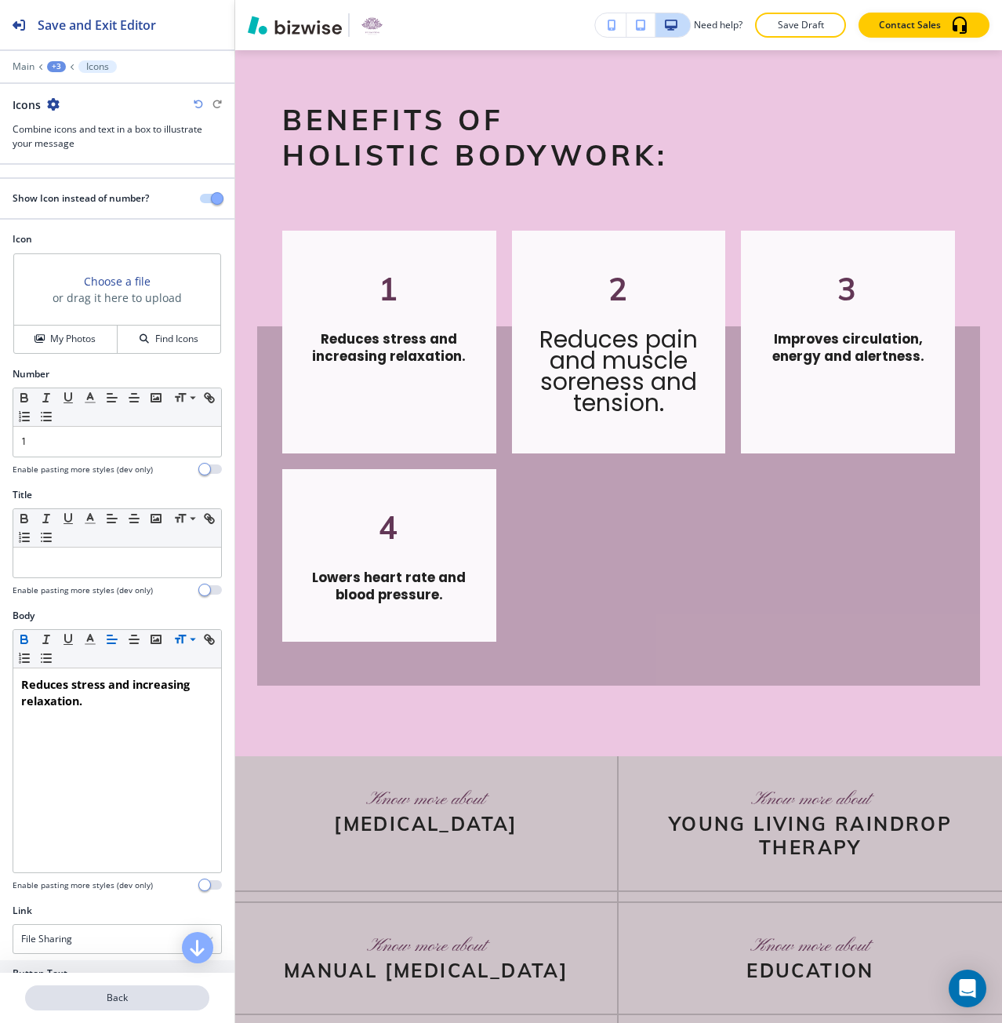
click at [153, 995] on p "Back" at bounding box center [117, 997] width 181 height 14
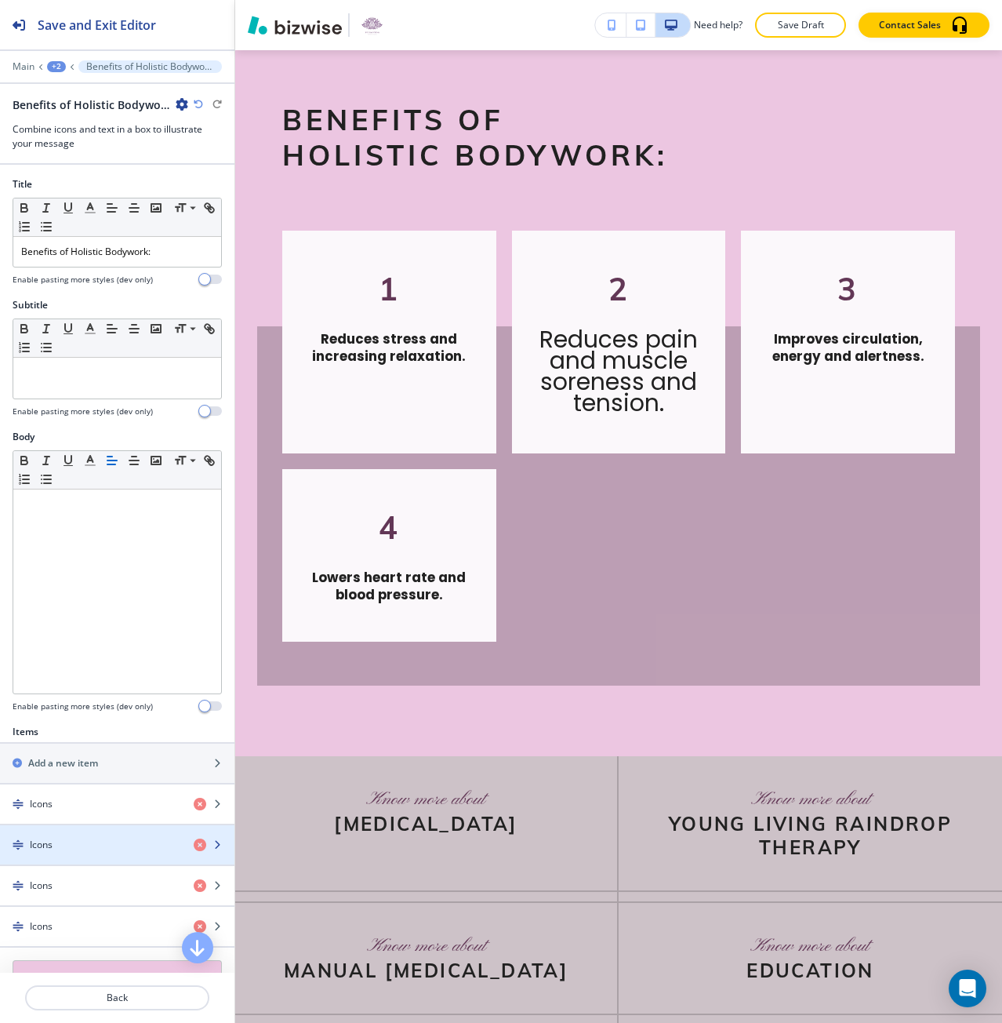
click at [118, 841] on div "Icons" at bounding box center [90, 844] width 181 height 14
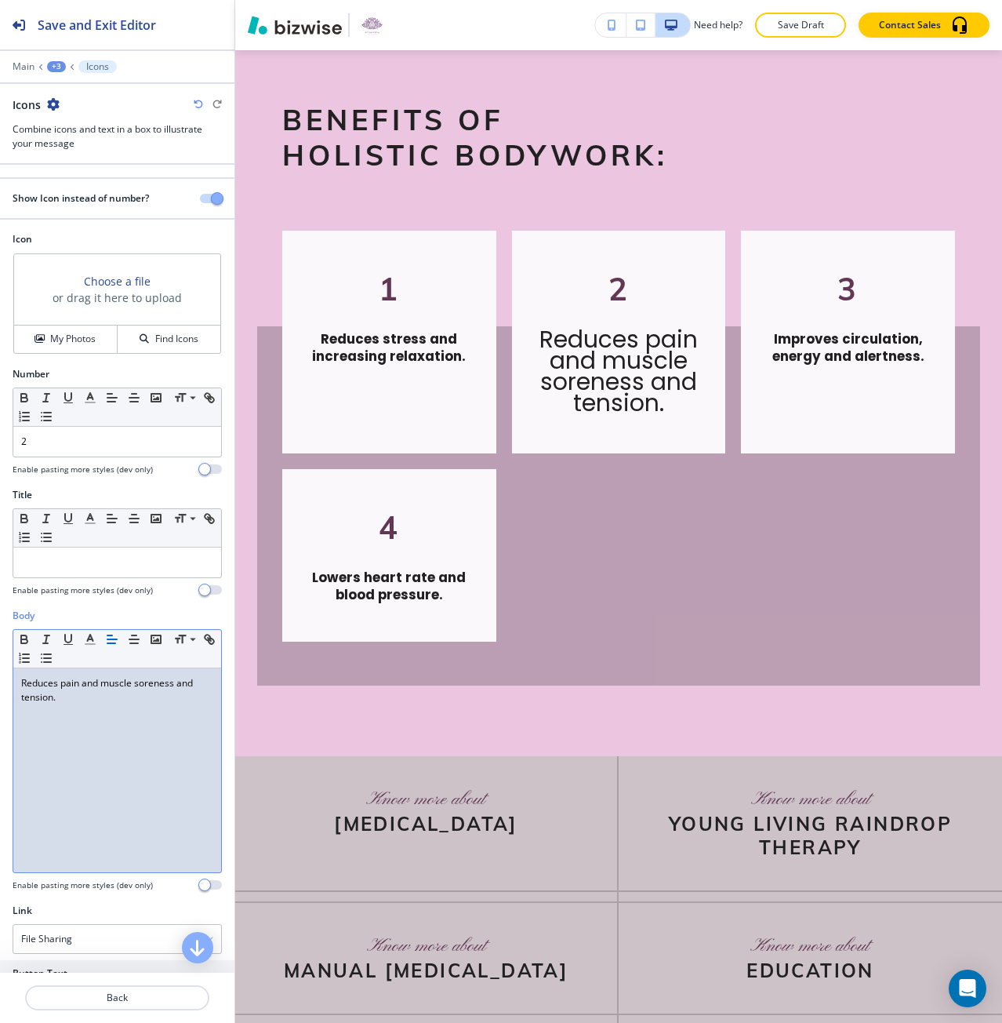
click at [109, 761] on div "Reduces pain and muscle soreness and tension." at bounding box center [117, 770] width 208 height 204
click at [180, 652] on div "Small Normal Large Huge" at bounding box center [117, 649] width 208 height 38
click at [172, 707] on div "Reduces pain and muscle soreness and tension." at bounding box center [117, 770] width 208 height 204
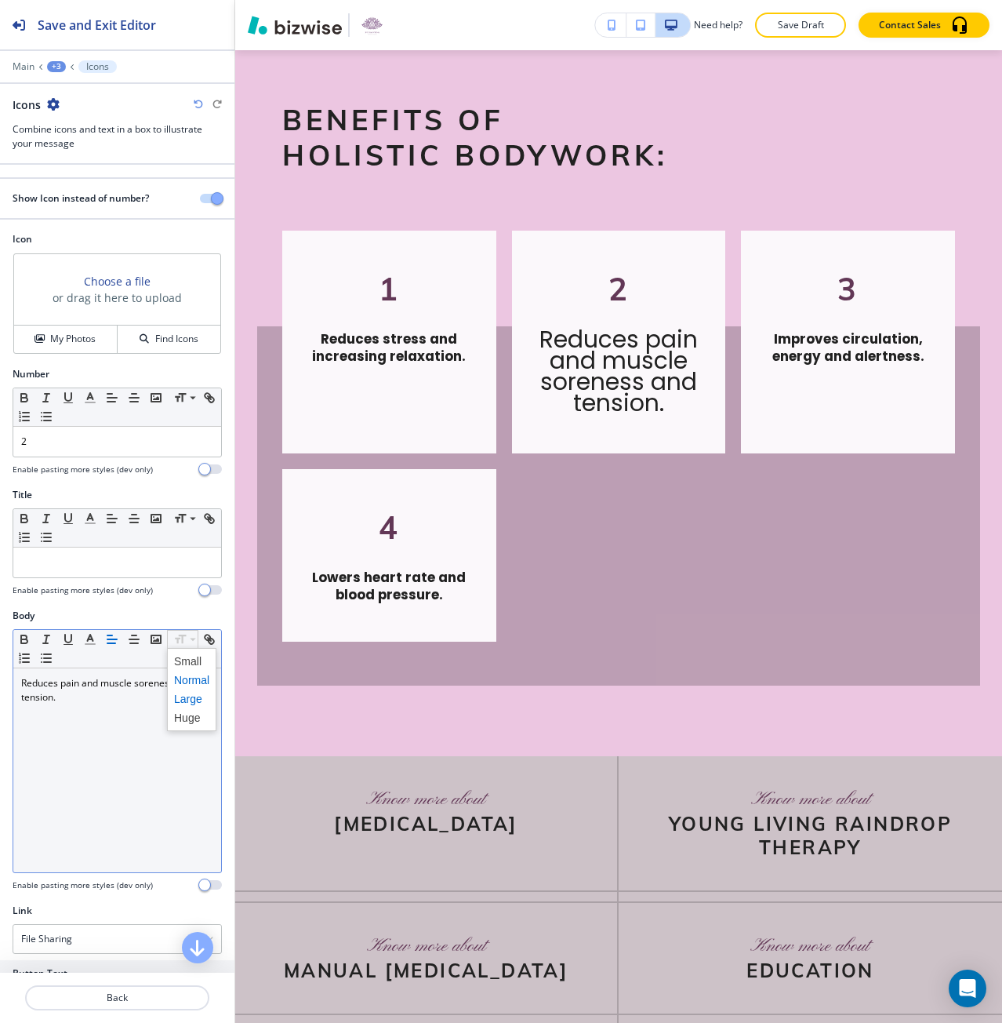
click at [194, 693] on span at bounding box center [191, 698] width 35 height 19
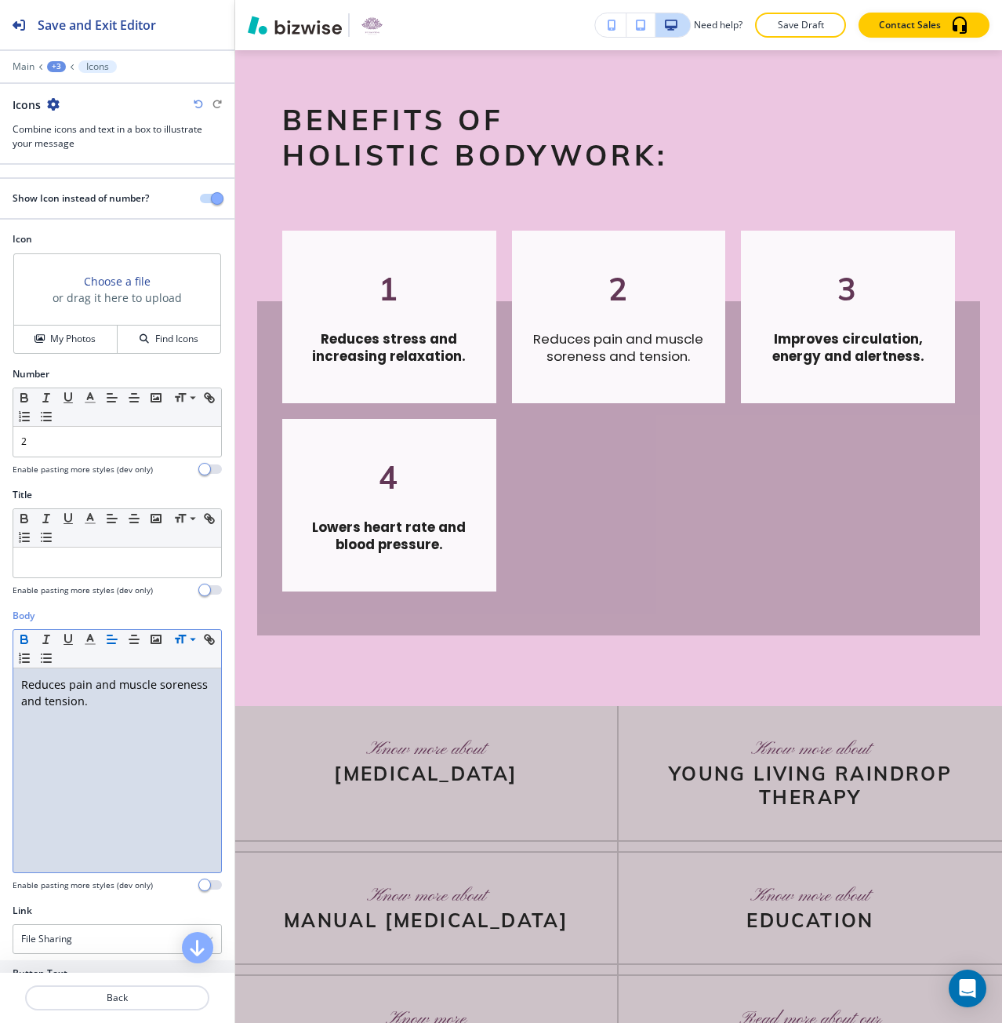
click at [27, 639] on icon "button" at bounding box center [24, 641] width 6 height 4
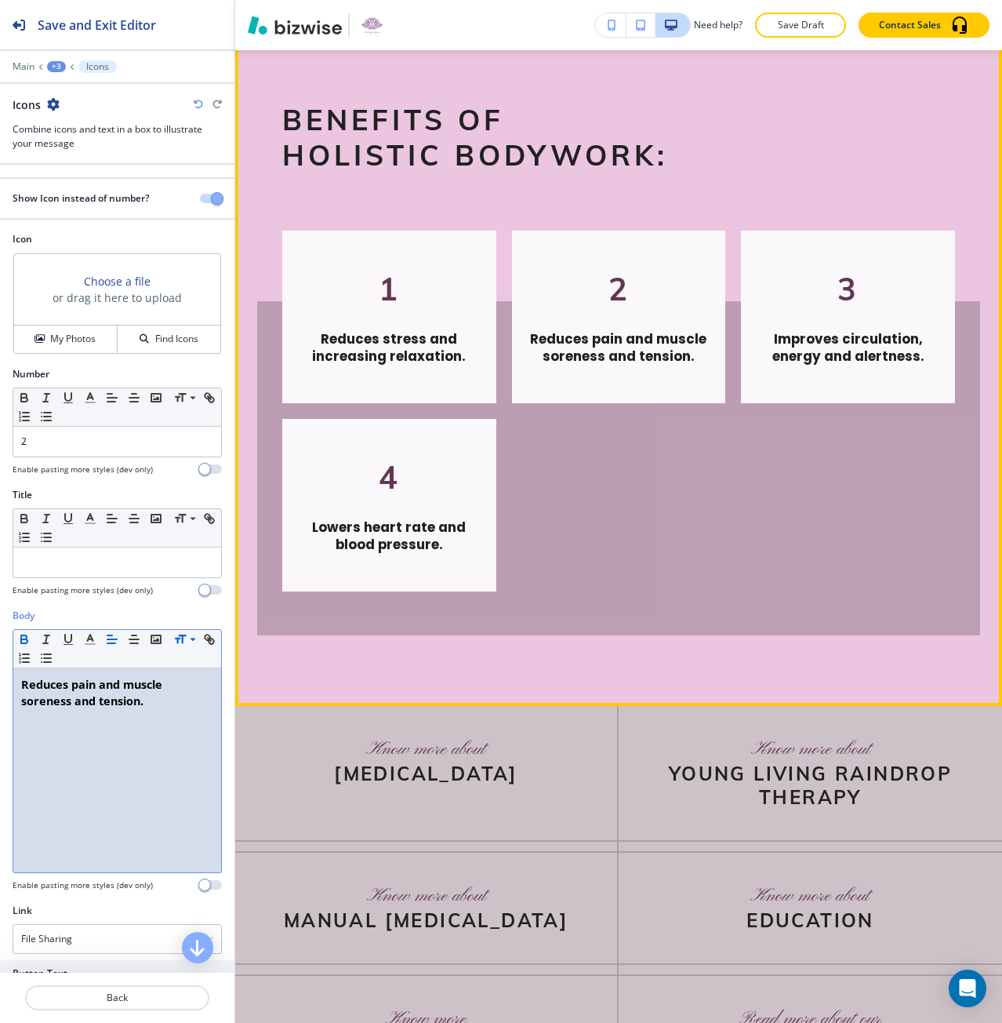
click at [379, 635] on div "1 Reduces stress and increasing relaxation. 2 Reduces pain and muscle soreness …" at bounding box center [618, 425] width 673 height 420
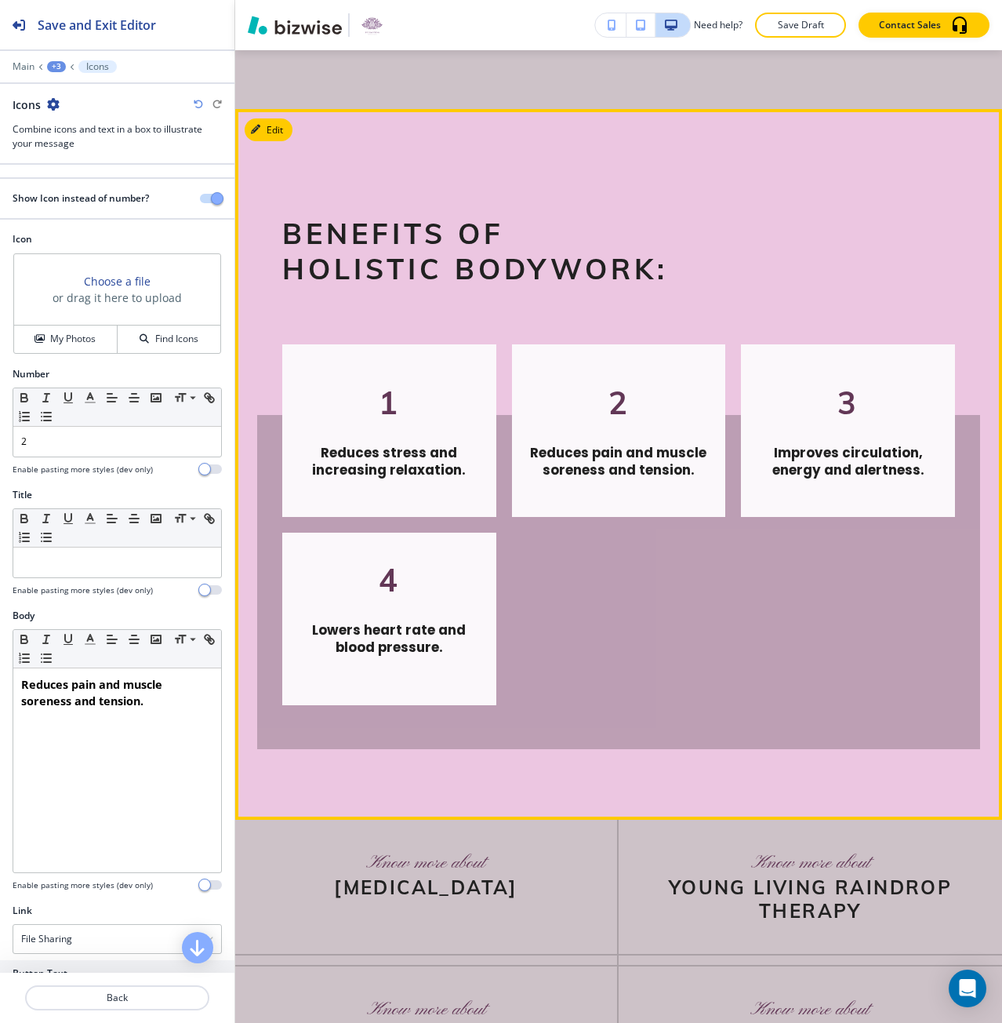
scroll to position [4253, 0]
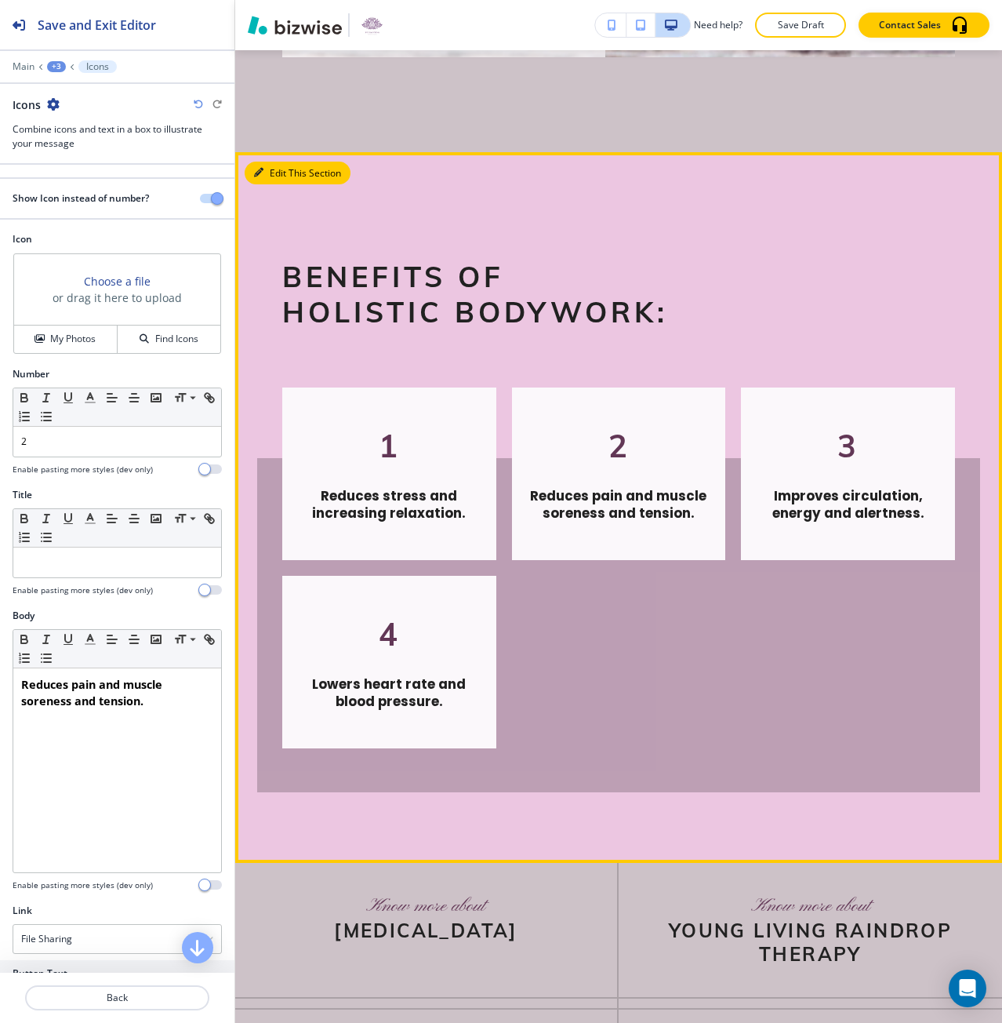
click at [270, 185] on button "Edit This Section" at bounding box center [298, 174] width 106 height 24
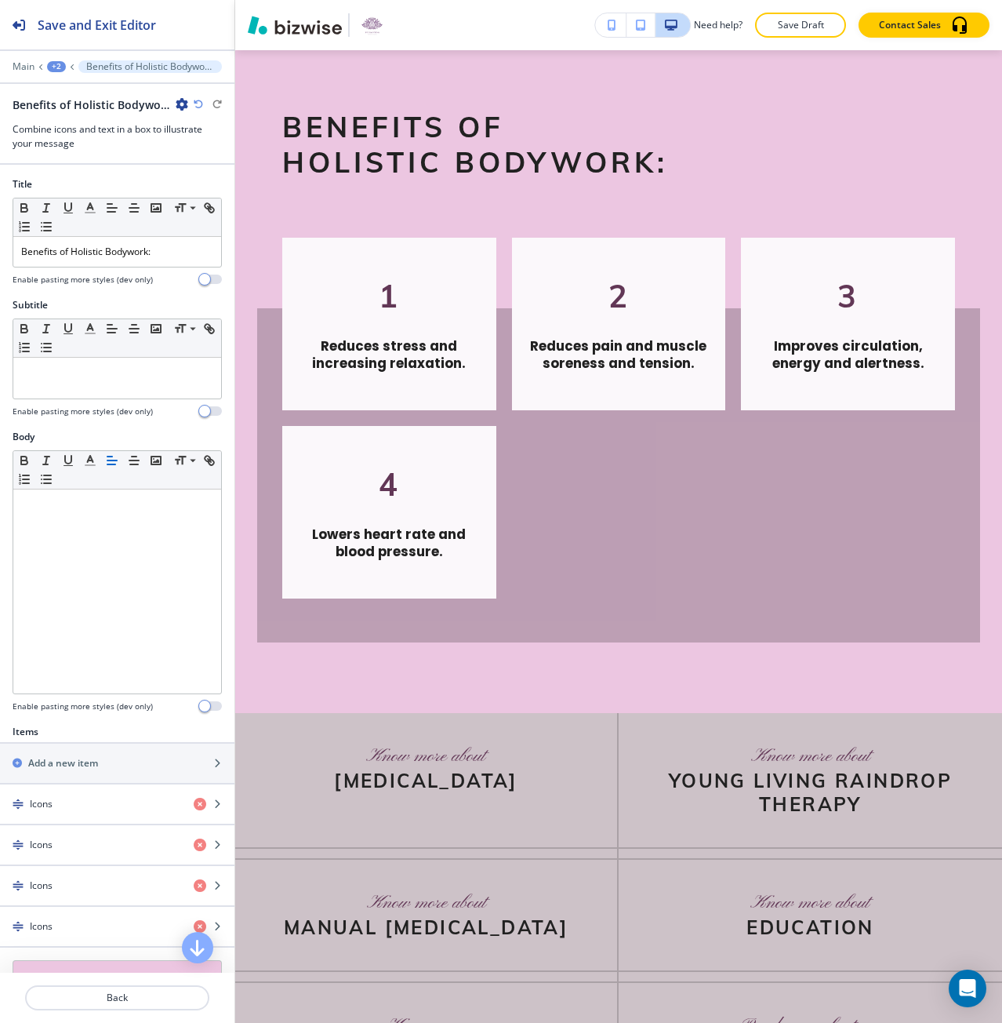
scroll to position [4410, 0]
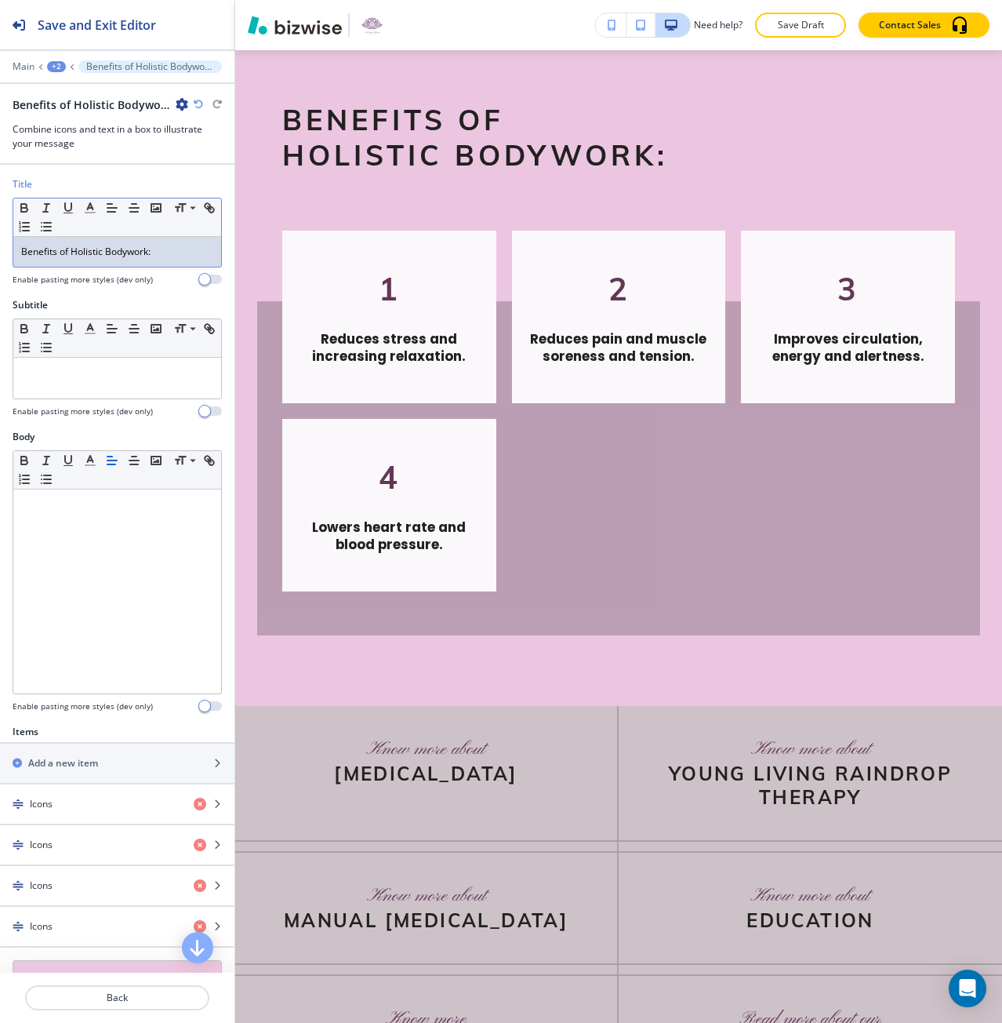
click at [62, 257] on p "Benefits of Holistic Bodywork:" at bounding box center [117, 252] width 192 height 14
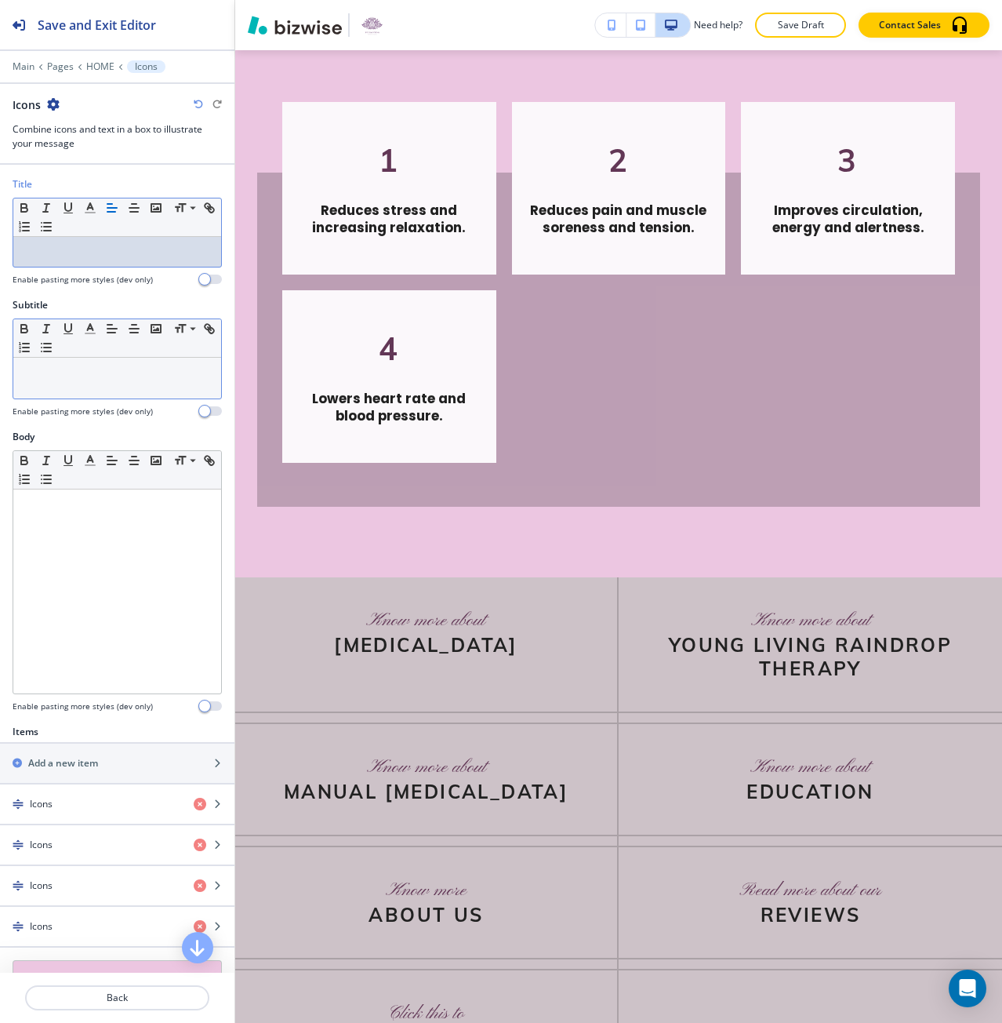
click at [57, 394] on div at bounding box center [117, 378] width 208 height 41
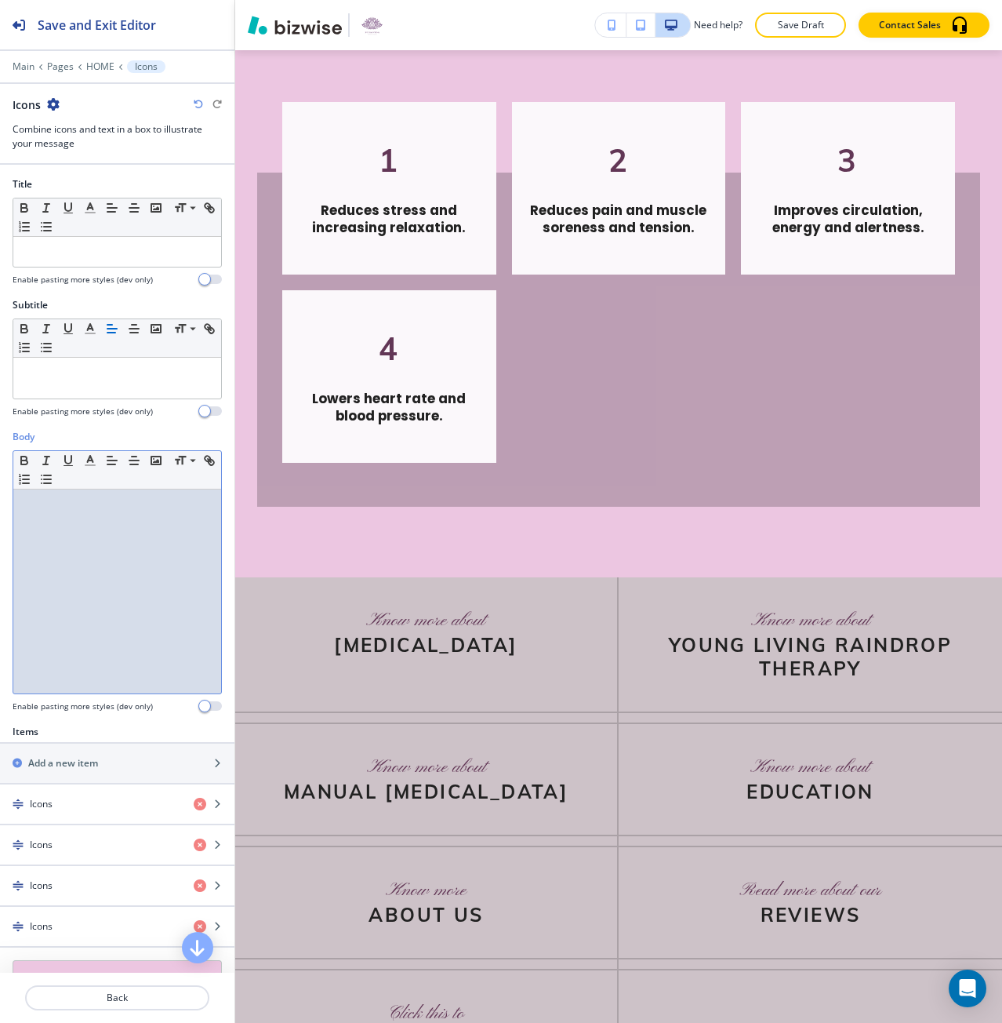
click at [98, 523] on div at bounding box center [117, 591] width 208 height 204
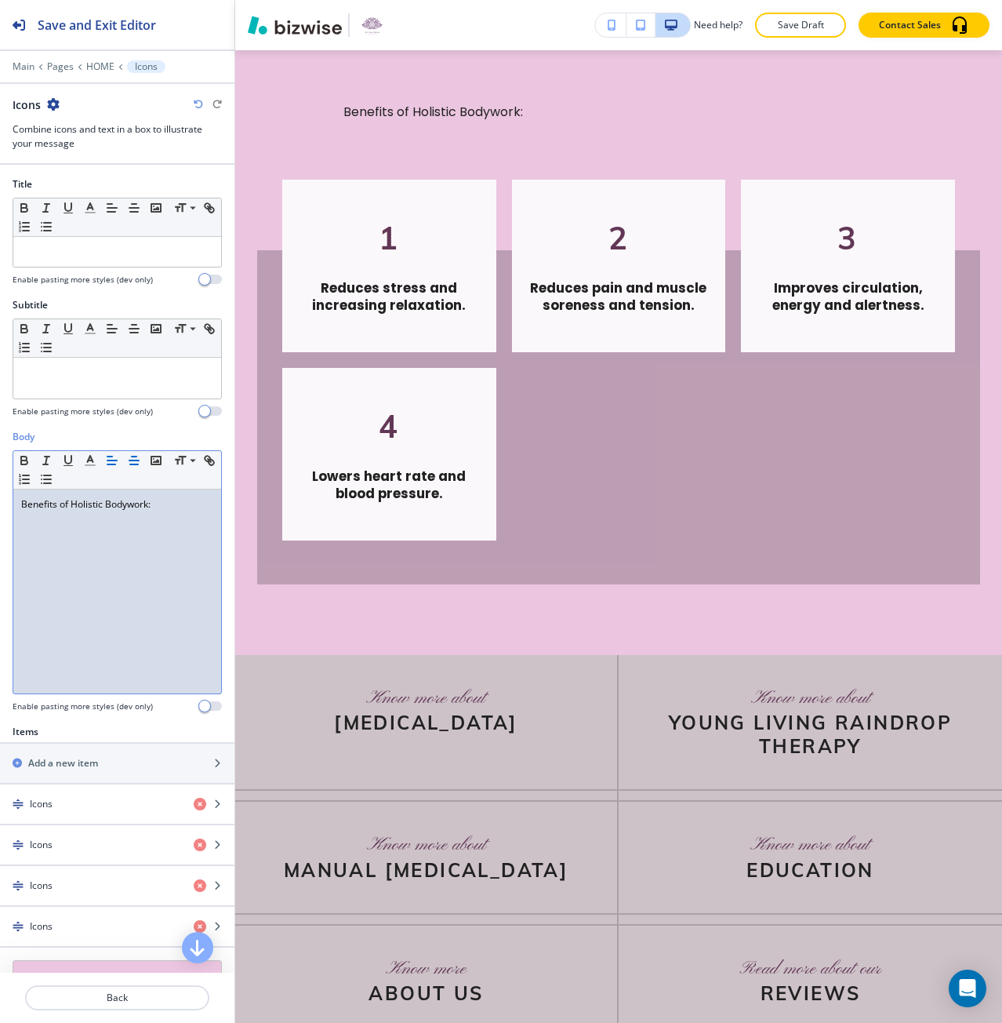
click at [131, 465] on icon "button" at bounding box center [134, 460] width 14 height 14
click at [111, 464] on line "button" at bounding box center [111, 464] width 8 height 0
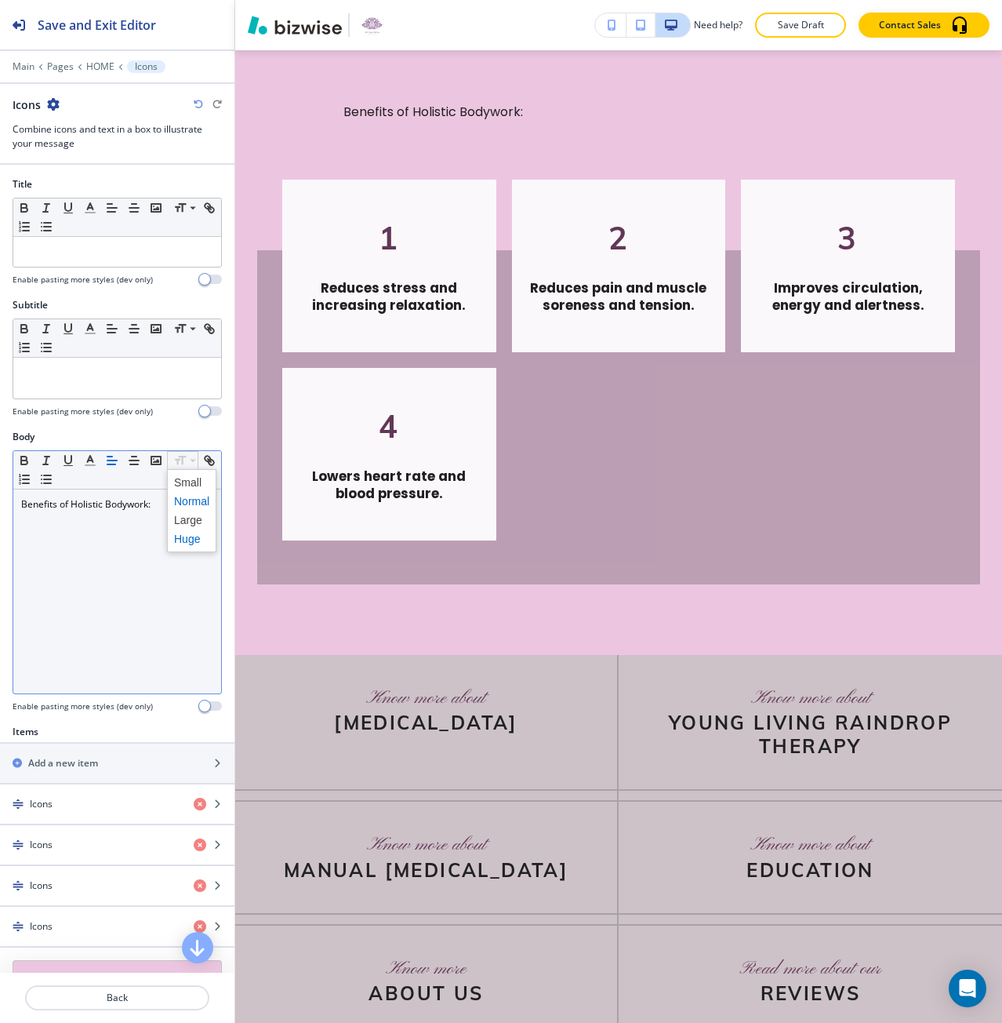
click at [194, 539] on span at bounding box center [191, 538] width 35 height 19
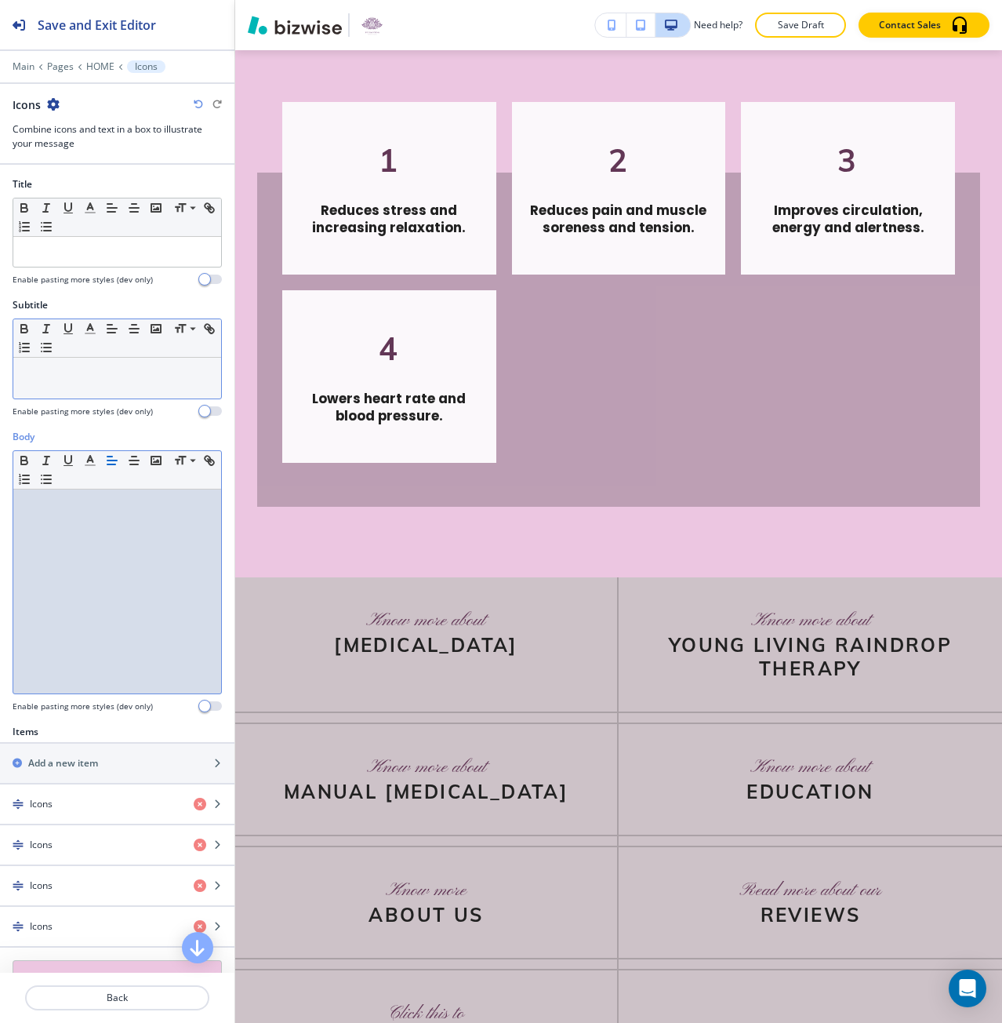
click at [96, 375] on p at bounding box center [117, 372] width 192 height 14
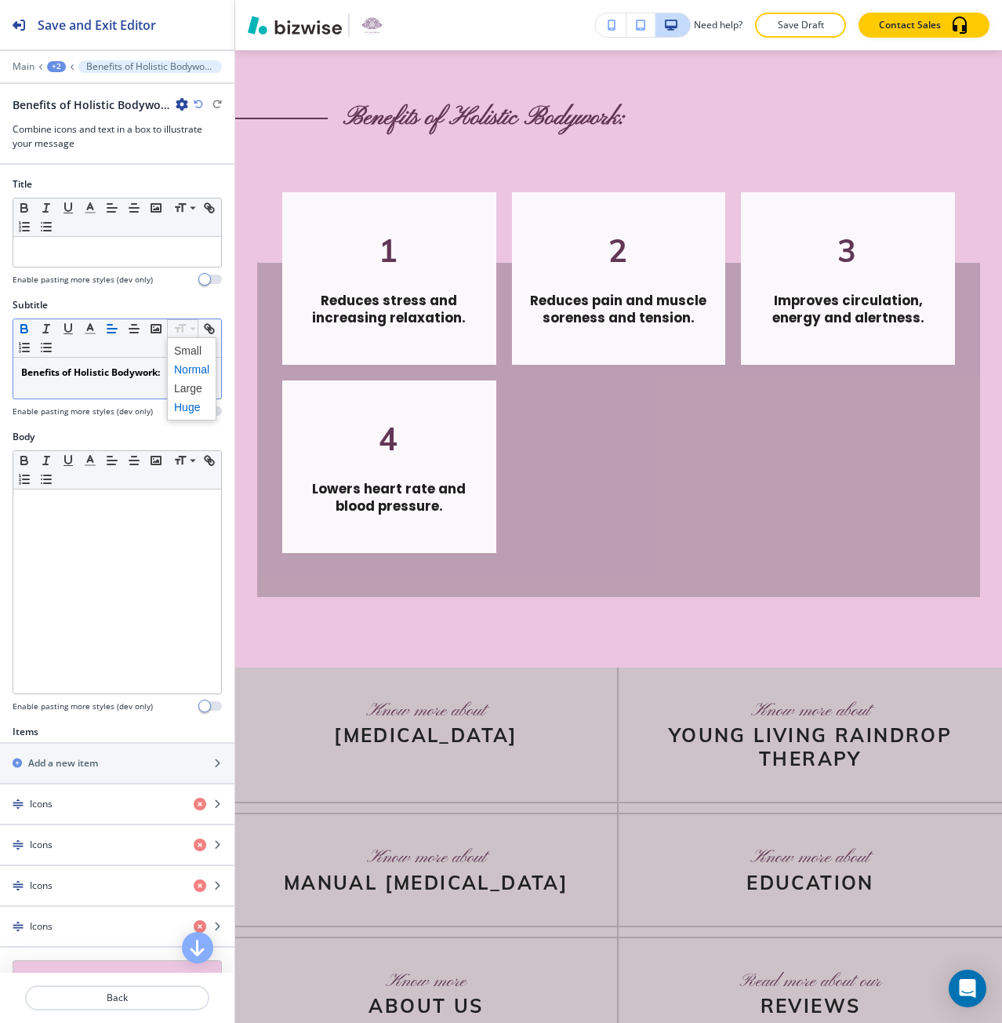
click at [192, 415] on span at bounding box center [191, 407] width 35 height 19
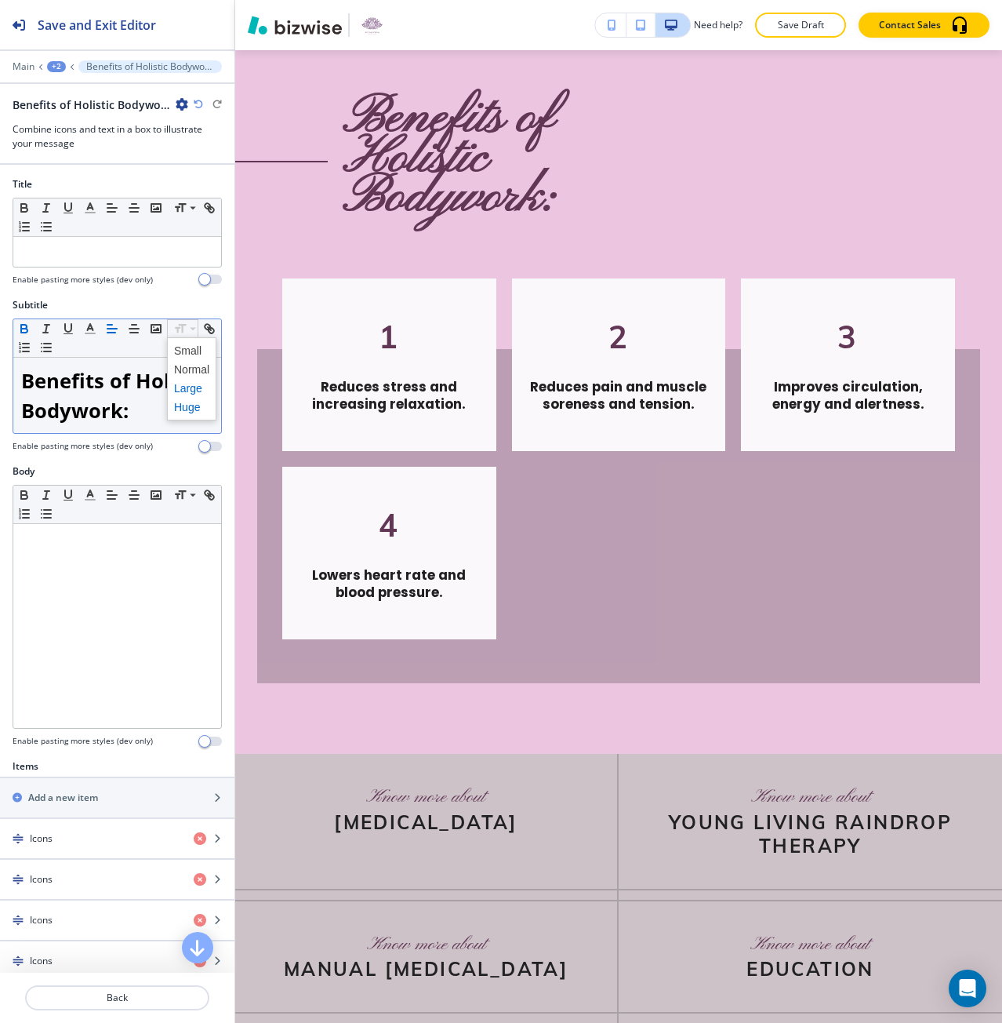
click at [194, 385] on span at bounding box center [191, 388] width 35 height 19
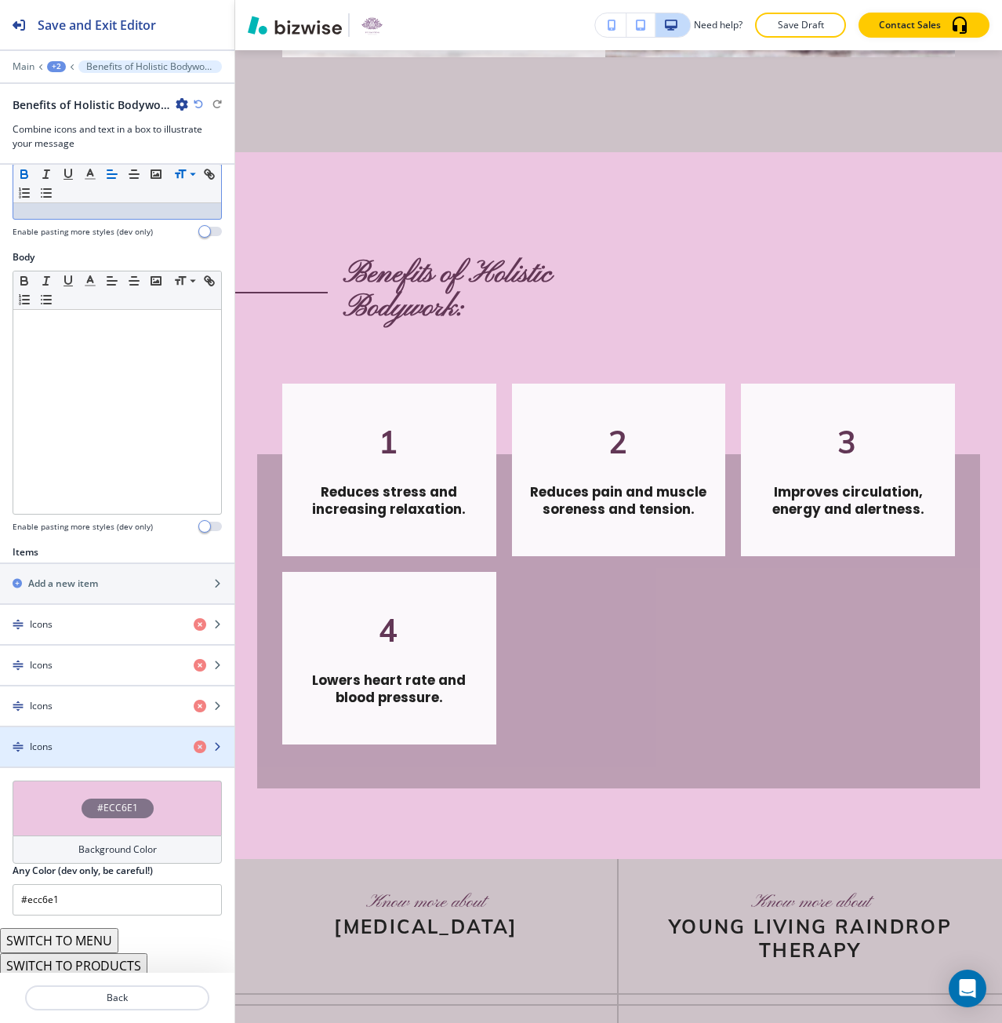
scroll to position [185, 0]
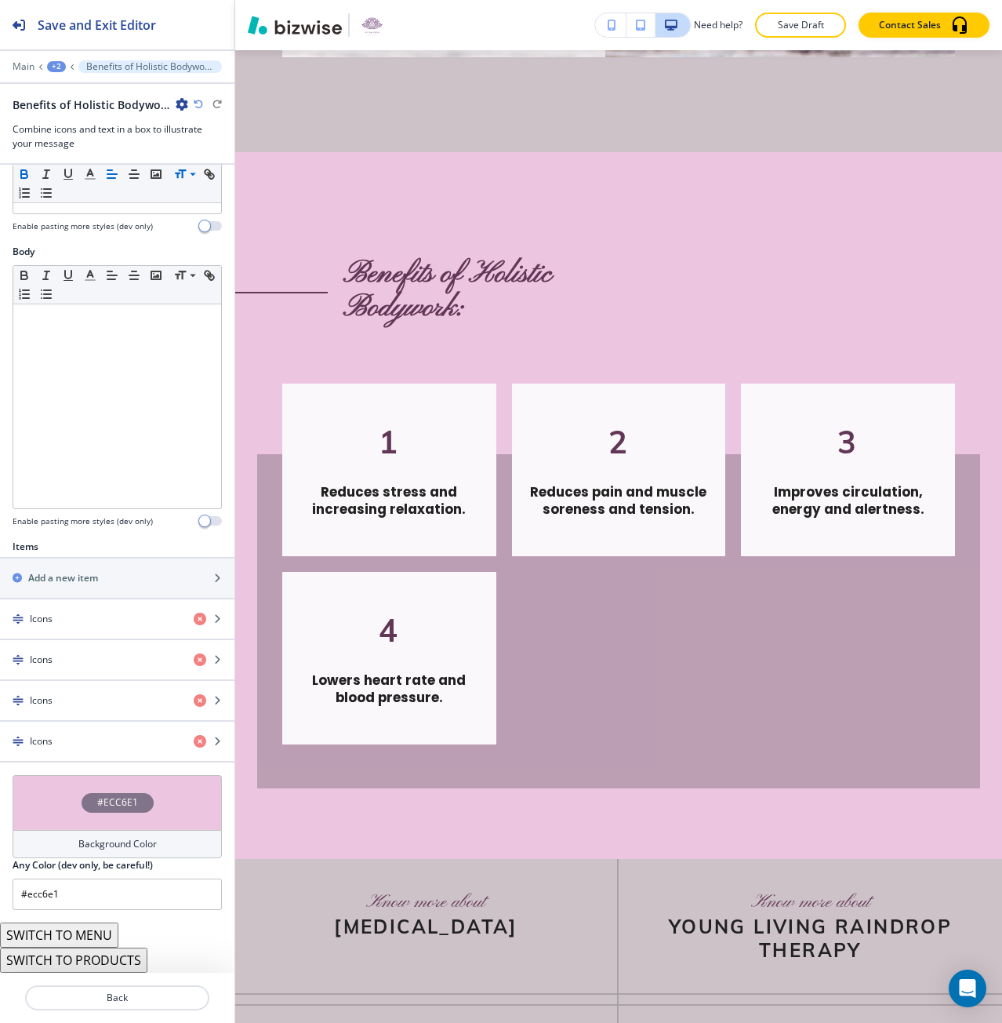
click at [109, 791] on div "#ECC6E1" at bounding box center [117, 802] width 209 height 55
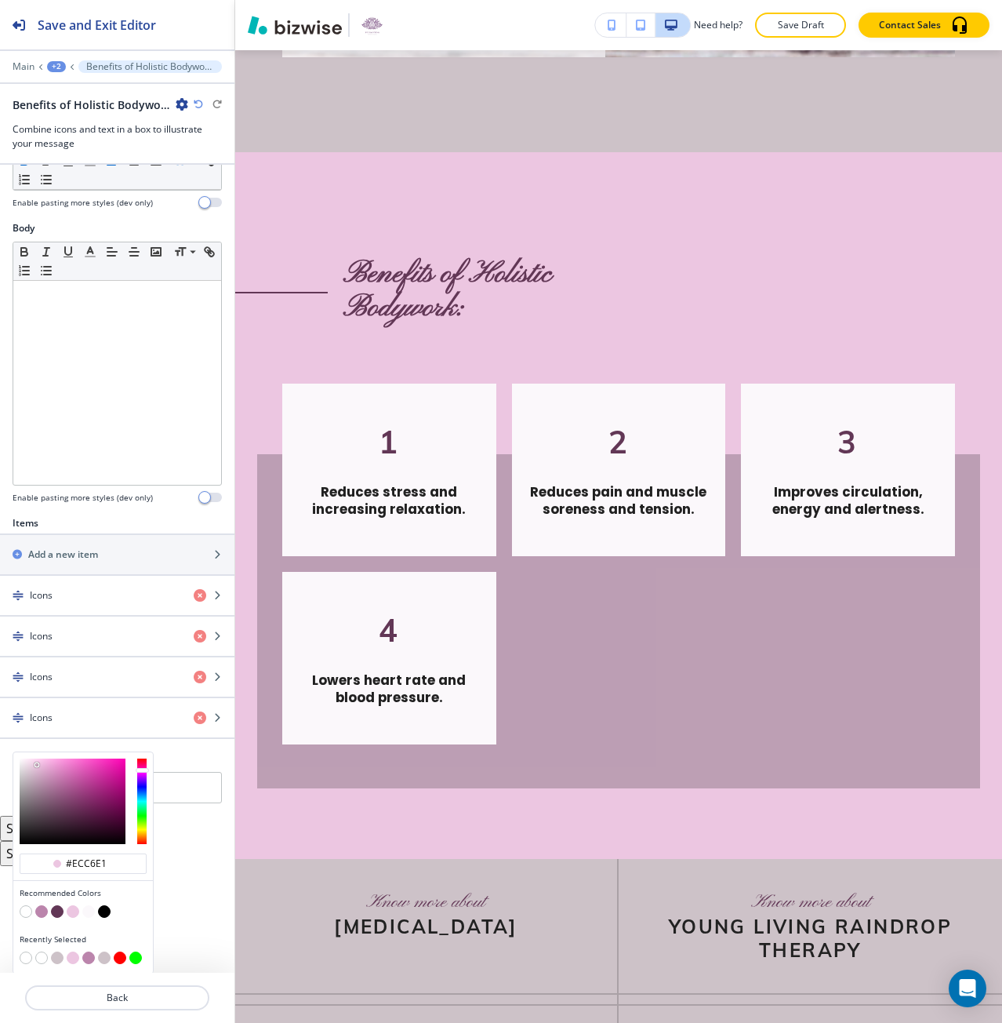
scroll to position [210, 0]
click at [57, 956] on button "button" at bounding box center [57, 956] width 13 height 13
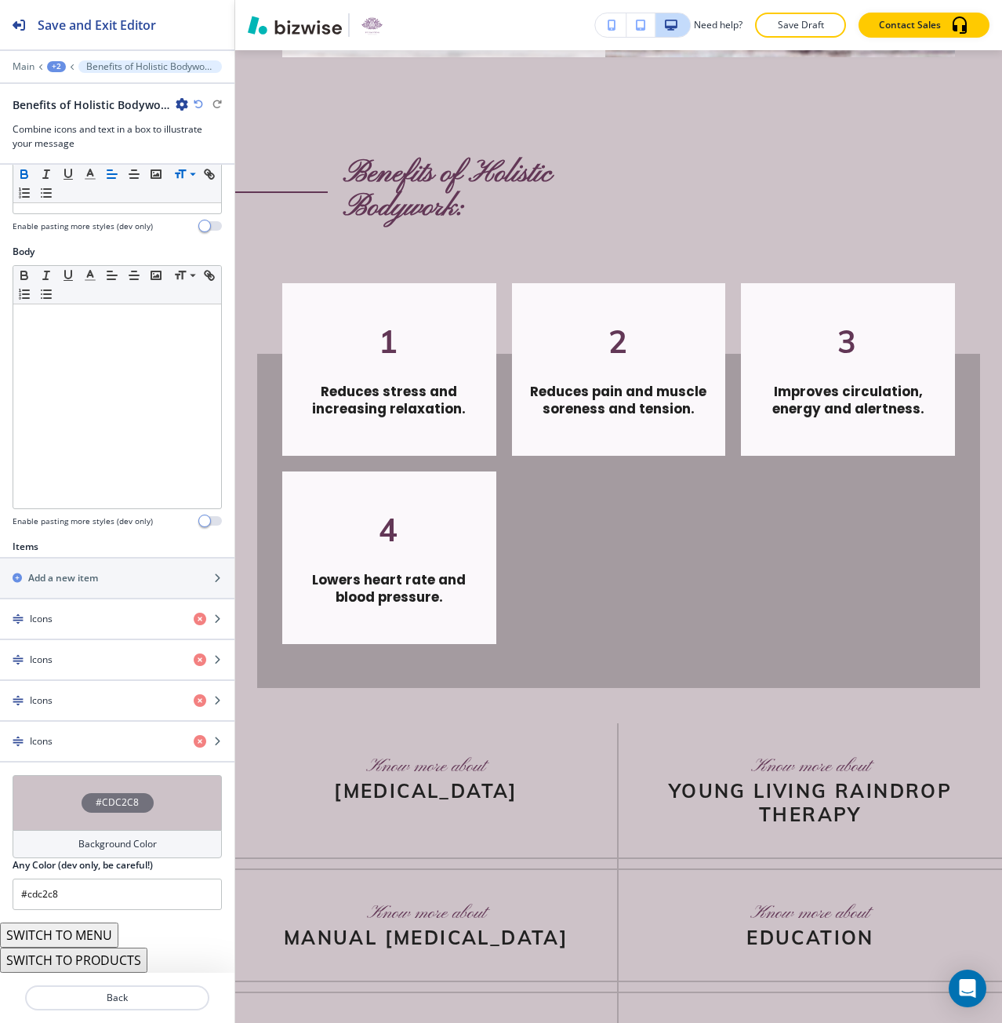
scroll to position [185, 0]
click at [52, 816] on div "#CDC2C8" at bounding box center [117, 802] width 209 height 55
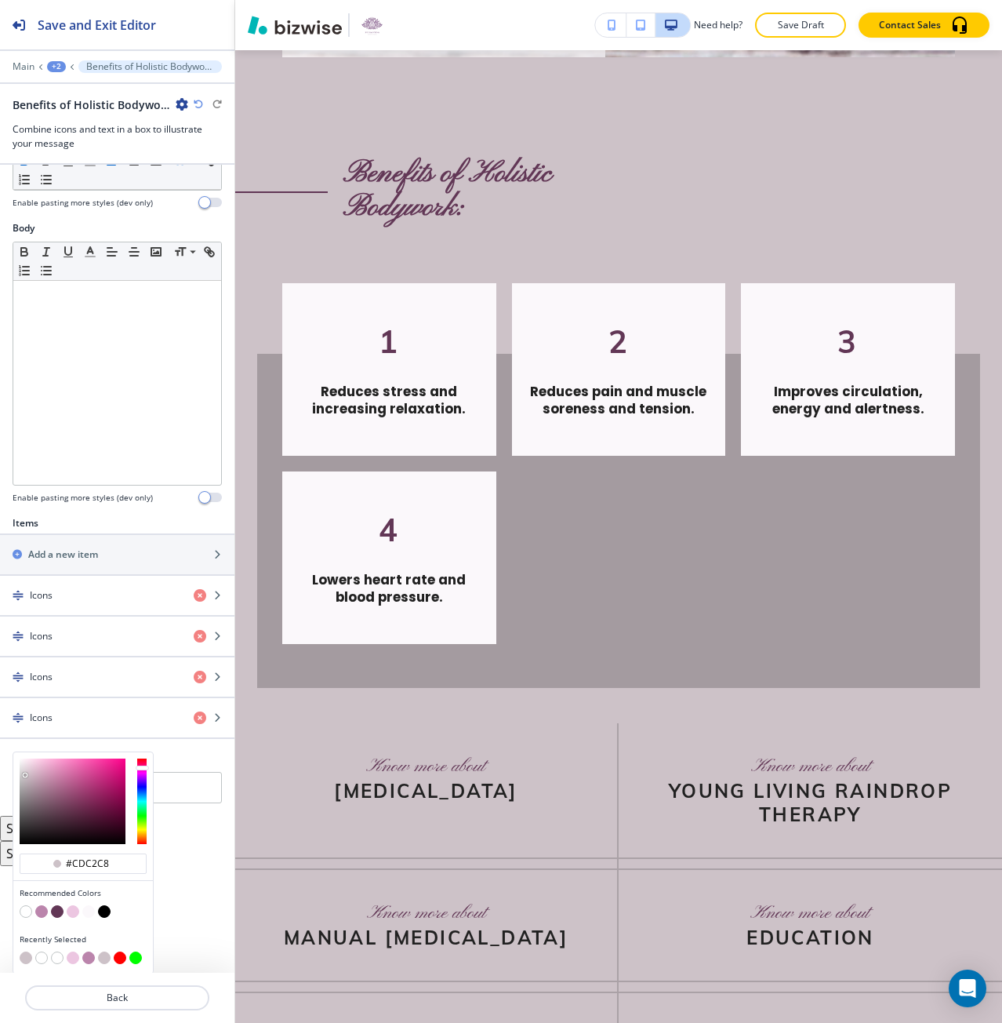
scroll to position [210, 0]
click at [71, 914] on button "button" at bounding box center [73, 909] width 13 height 13
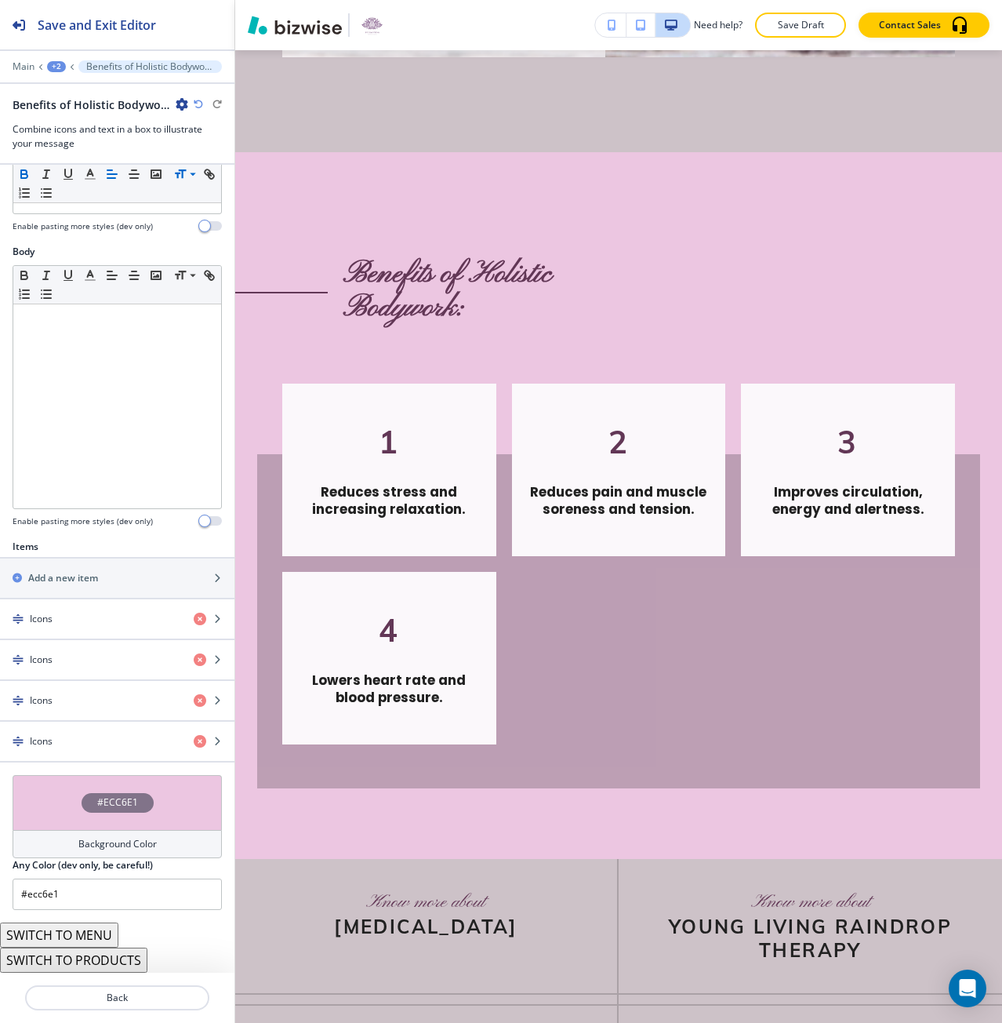
scroll to position [185, 0]
click at [140, 796] on div "#ECC6E1" at bounding box center [118, 803] width 72 height 20
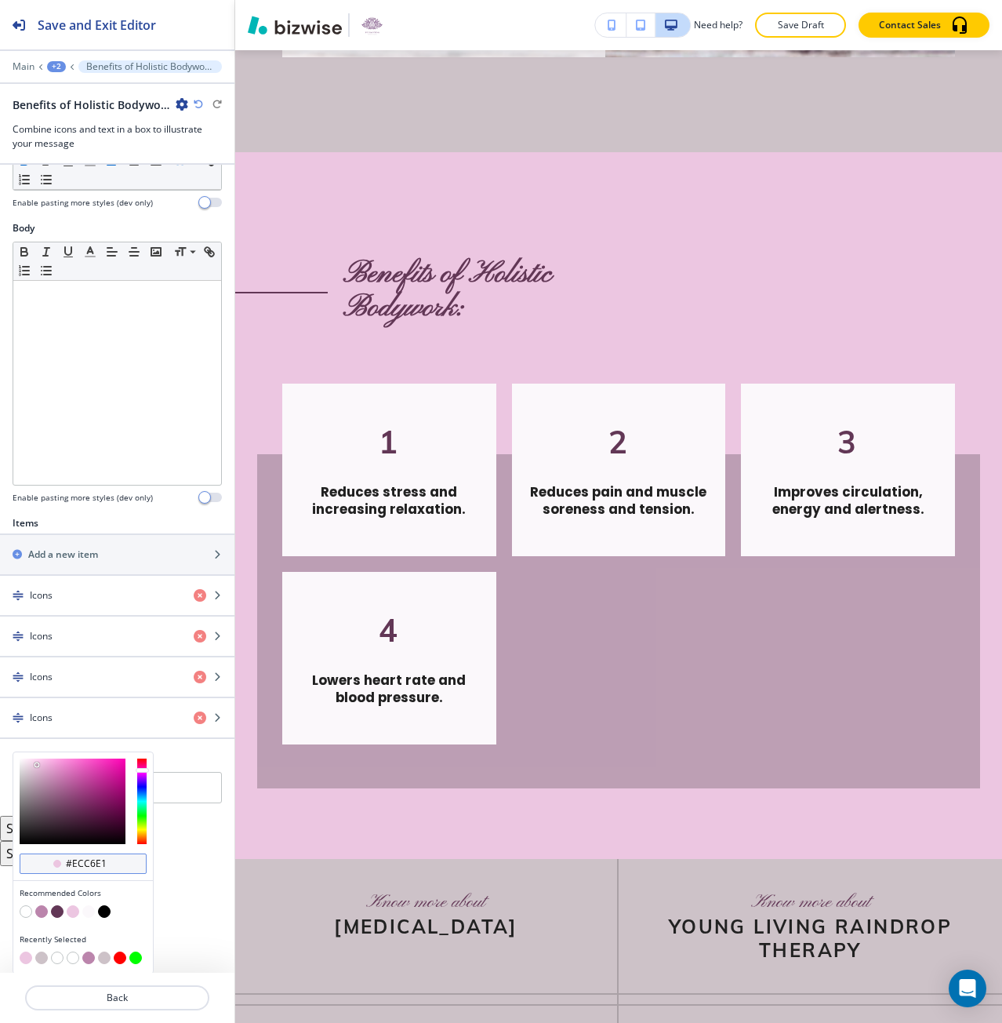
scroll to position [210, 0]
click at [88, 866] on input "#ecc6e1" at bounding box center [91, 862] width 55 height 13
paste input "BB85AC"
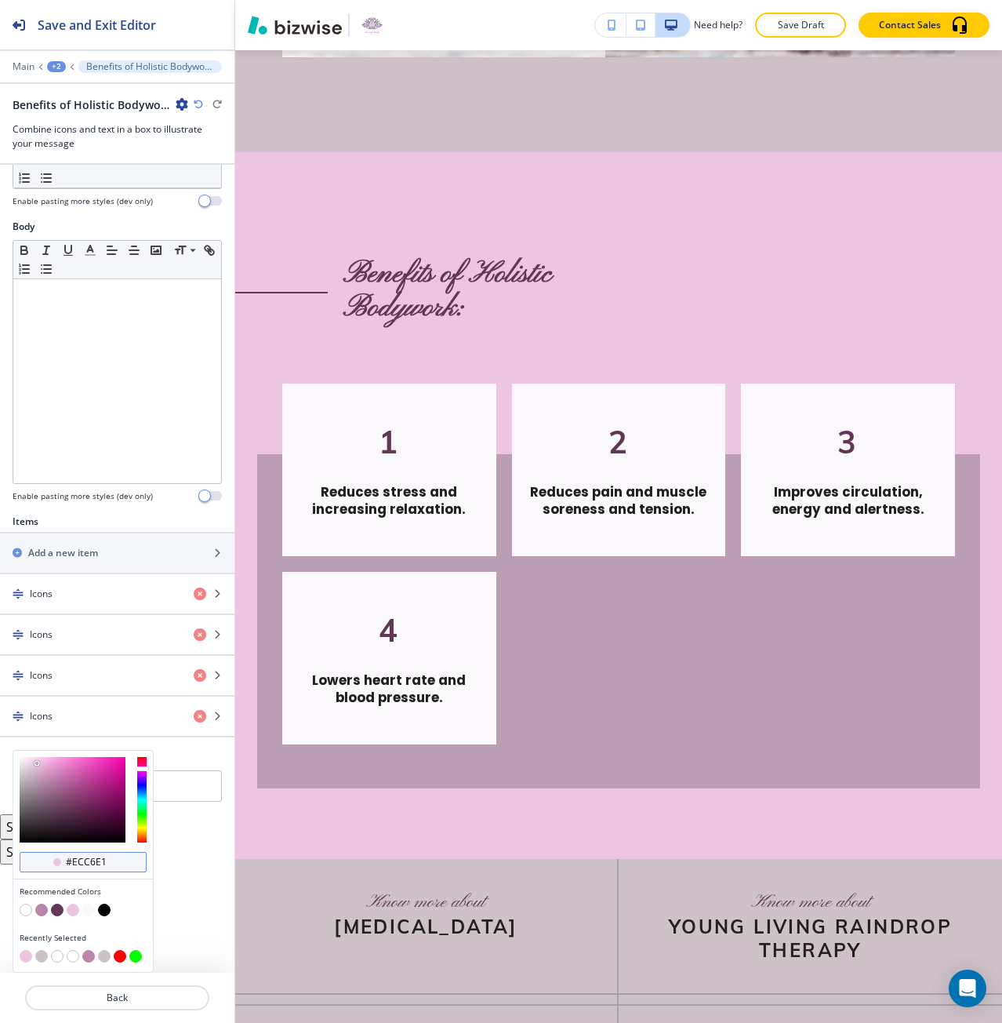
type input "#BB85AC"
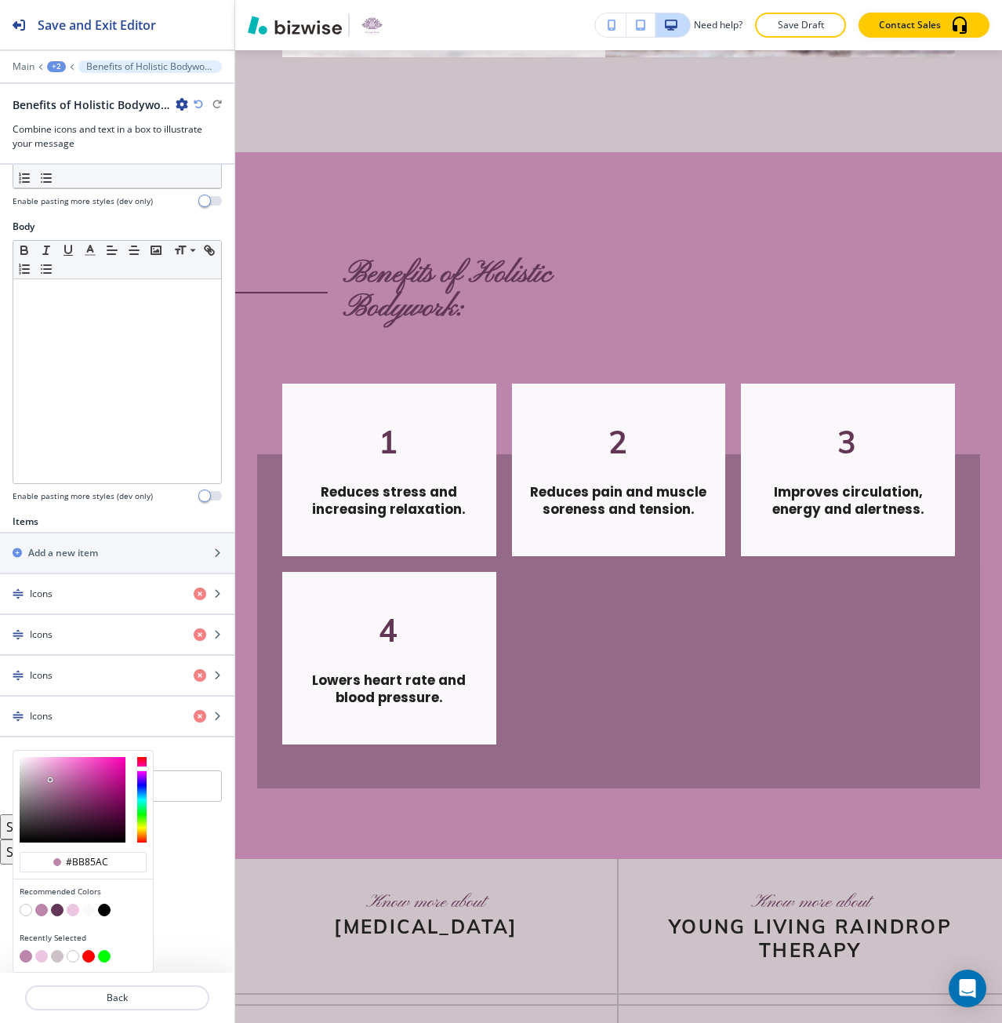
type input "#bb85ac"
click at [92, 916] on div at bounding box center [83, 911] width 127 height 16
click at [94, 913] on div at bounding box center [83, 911] width 127 height 16
click at [89, 914] on button "button" at bounding box center [88, 909] width 13 height 13
type input "#fbf8fb"
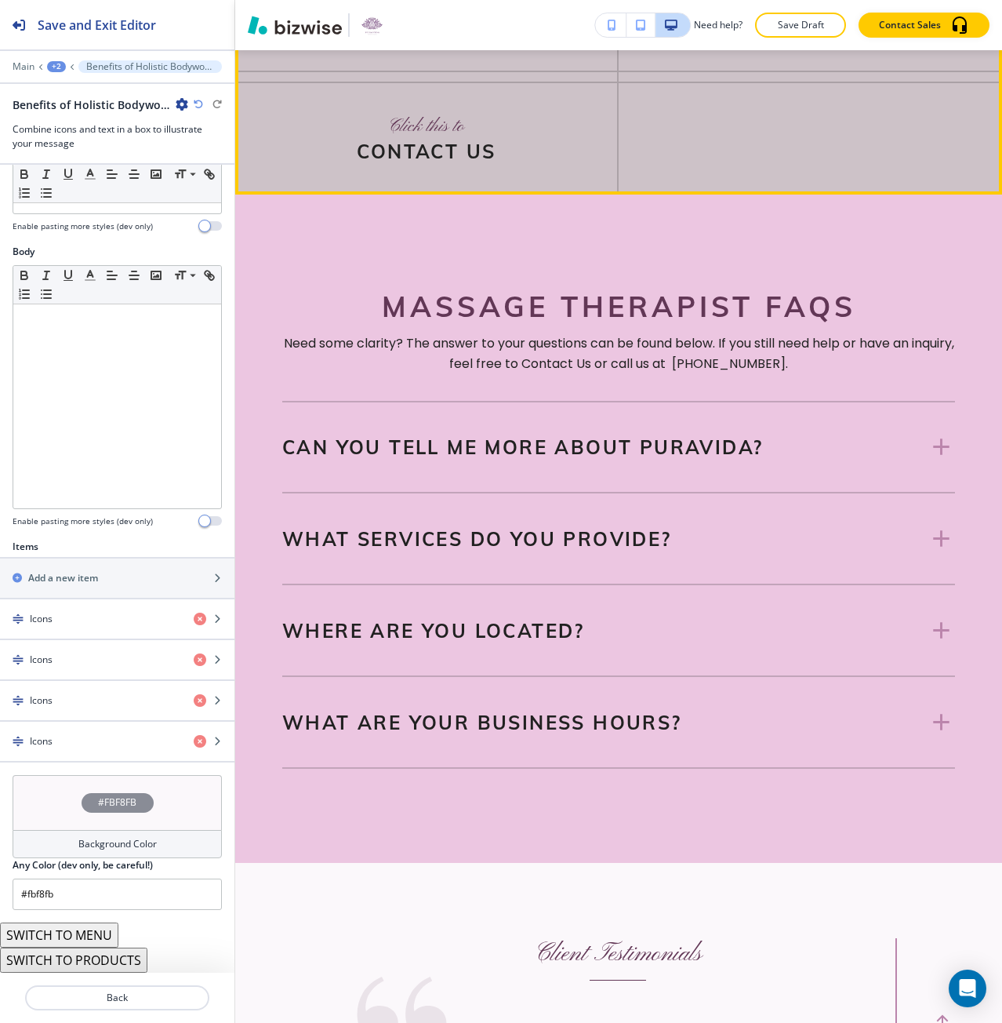
scroll to position [5429, 0]
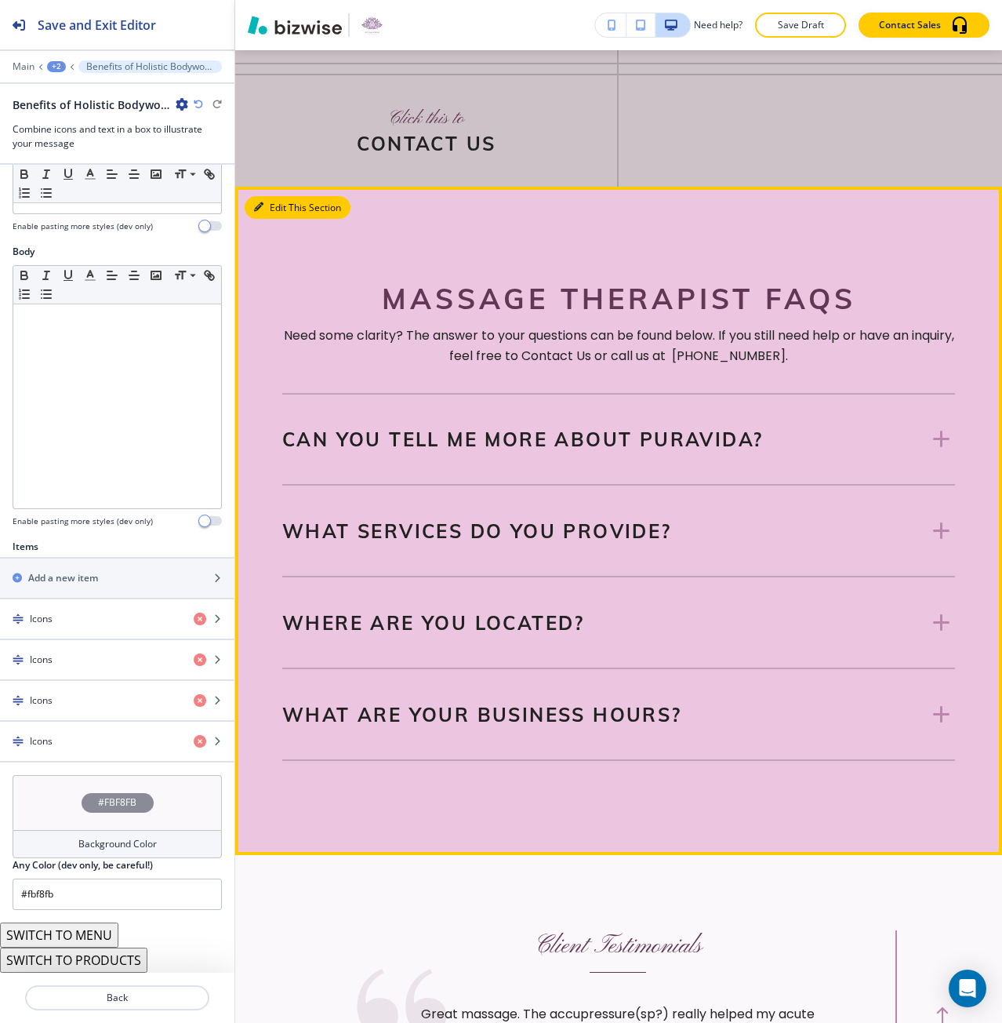
click at [267, 220] on button "Edit This Section" at bounding box center [298, 208] width 106 height 24
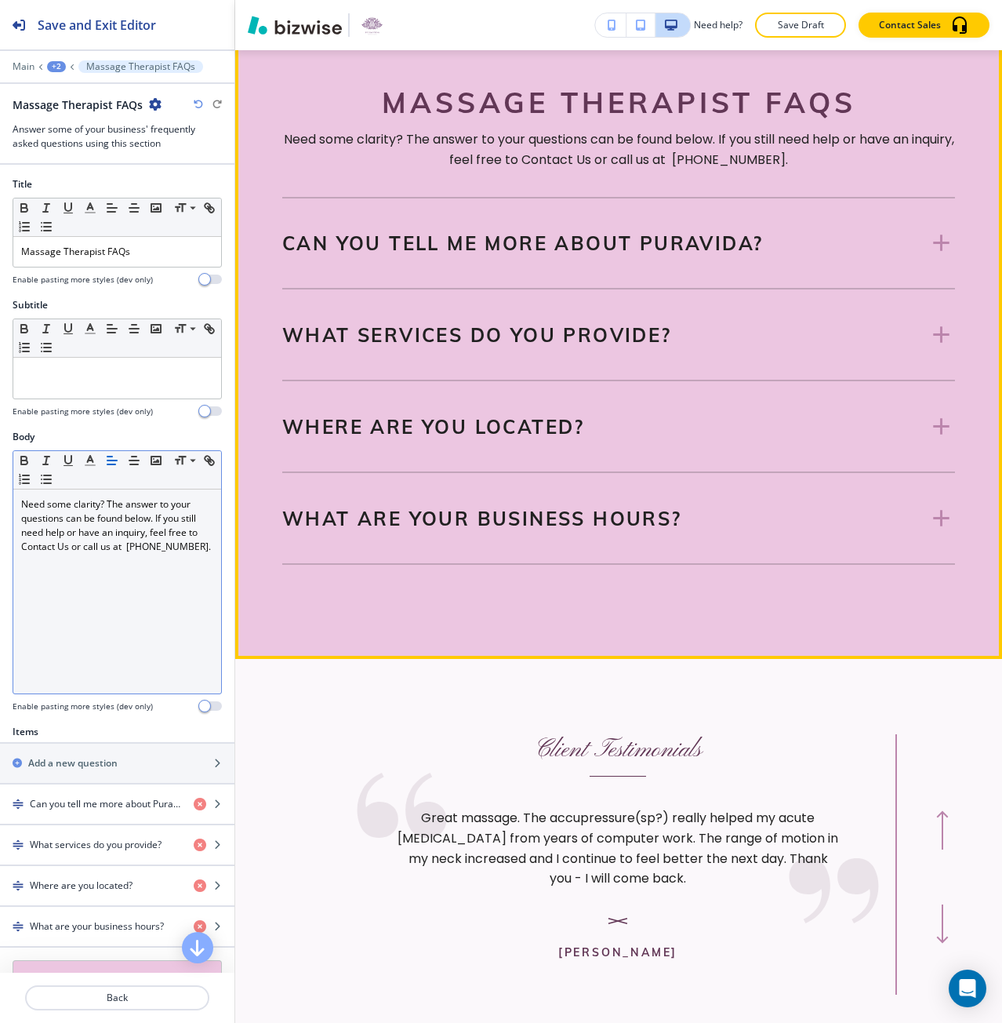
scroll to position [5644, 0]
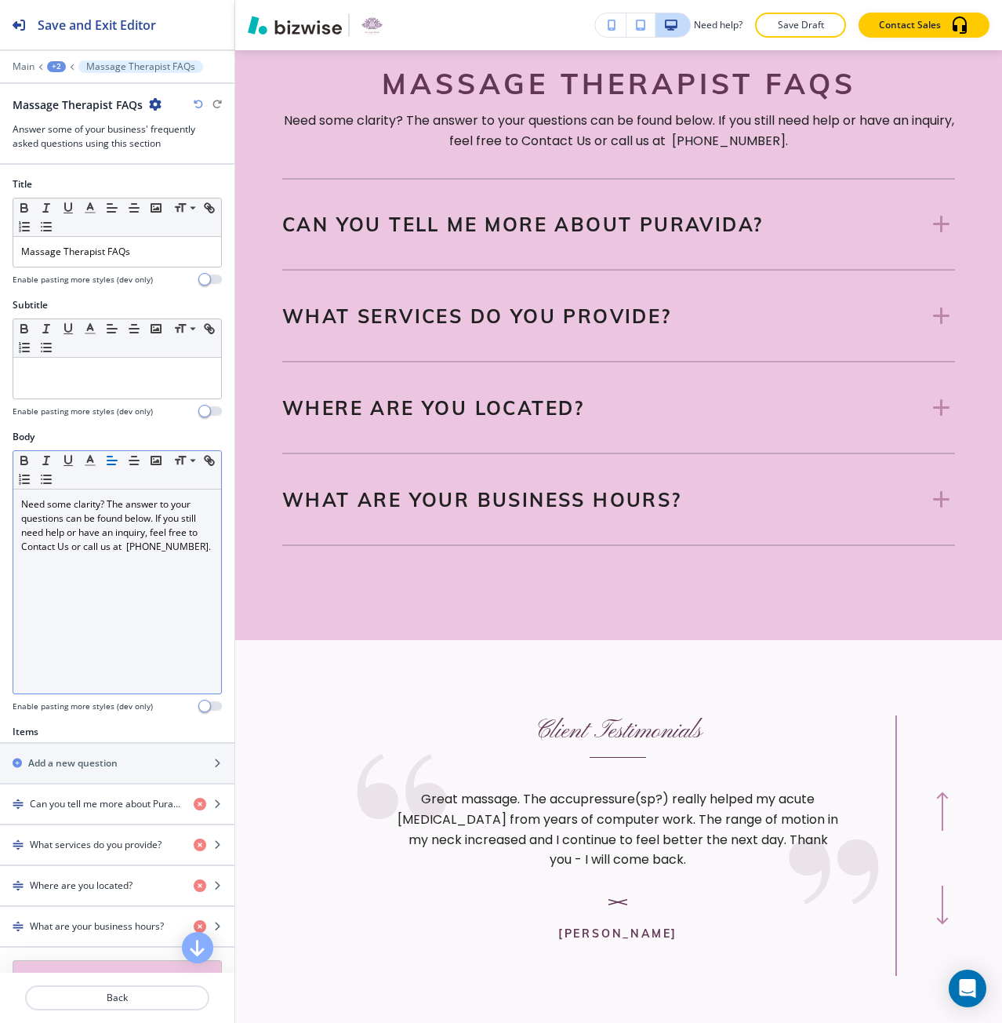
click at [125, 548] on p "Need some clarity? The answer to your questions can be found below. If you stil…" at bounding box center [117, 525] width 192 height 56
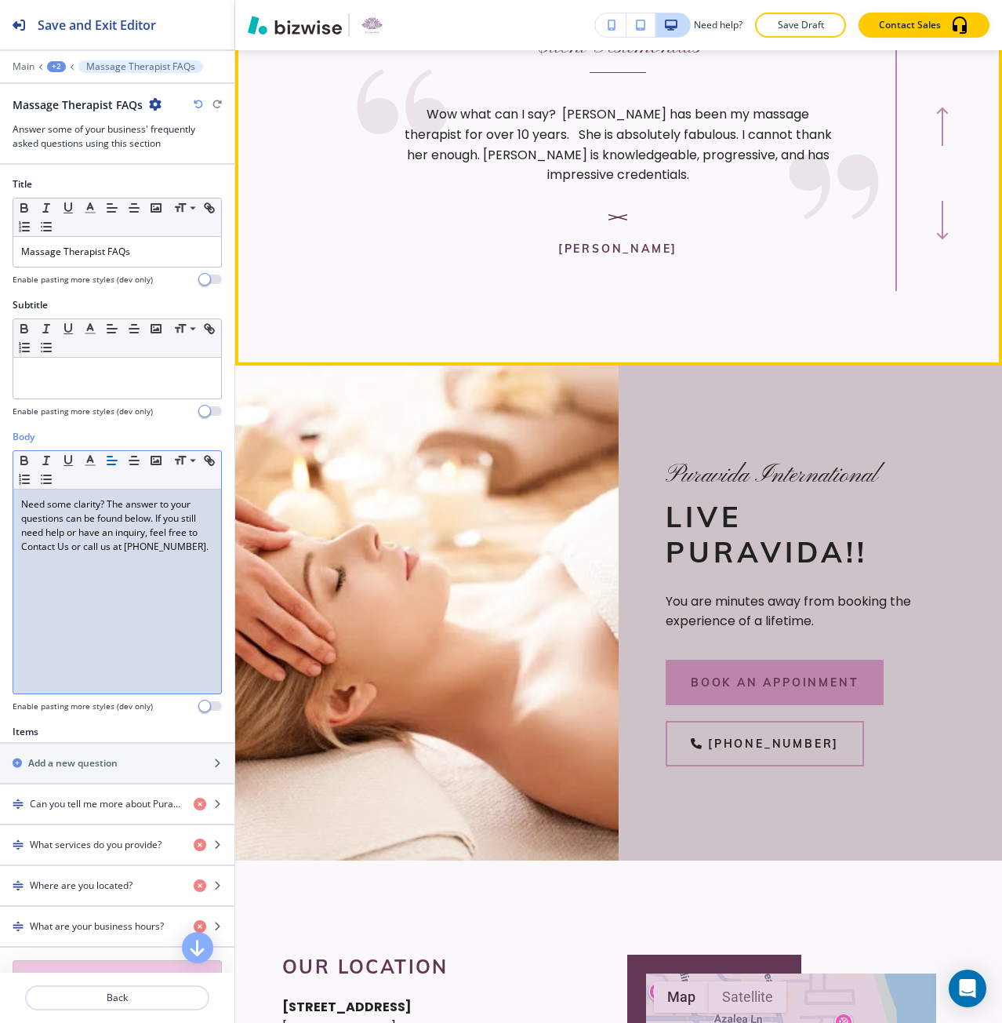
scroll to position [6350, 0]
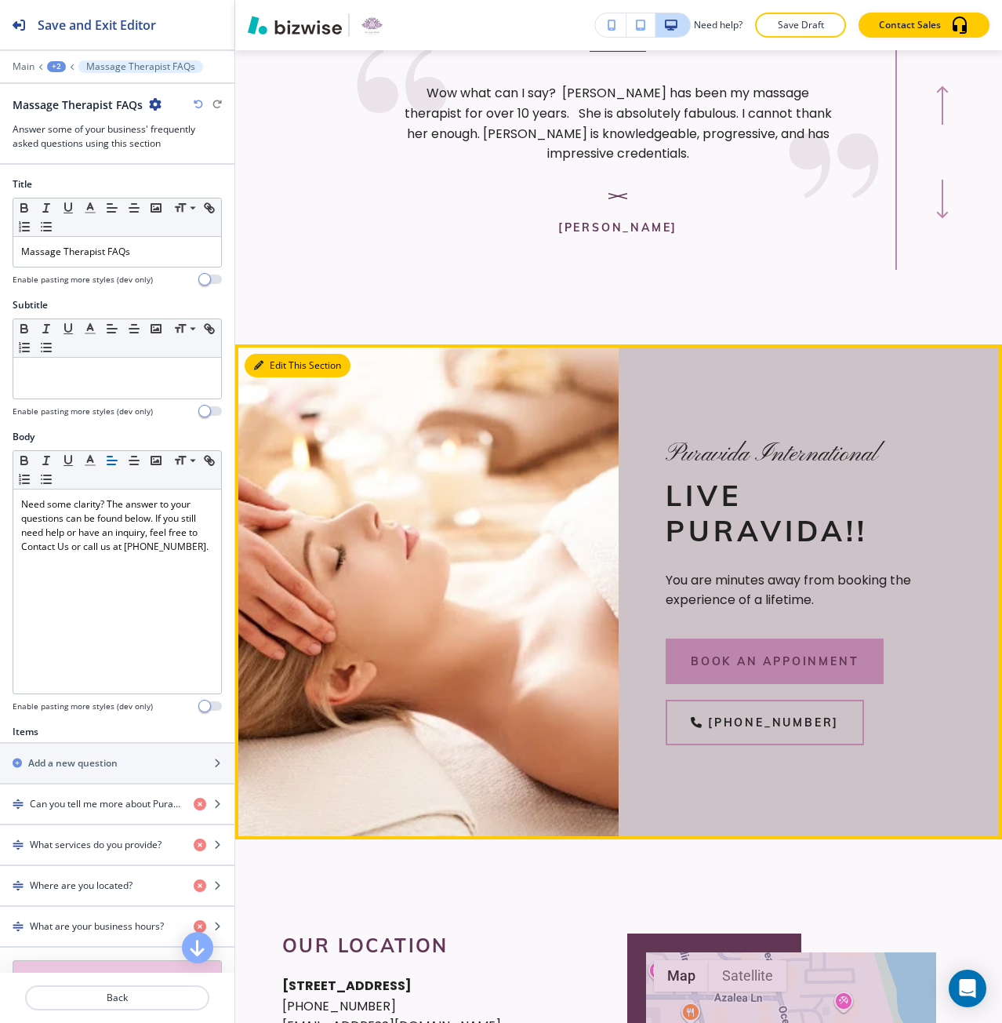
click at [283, 377] on button "Edit This Section" at bounding box center [298, 366] width 106 height 24
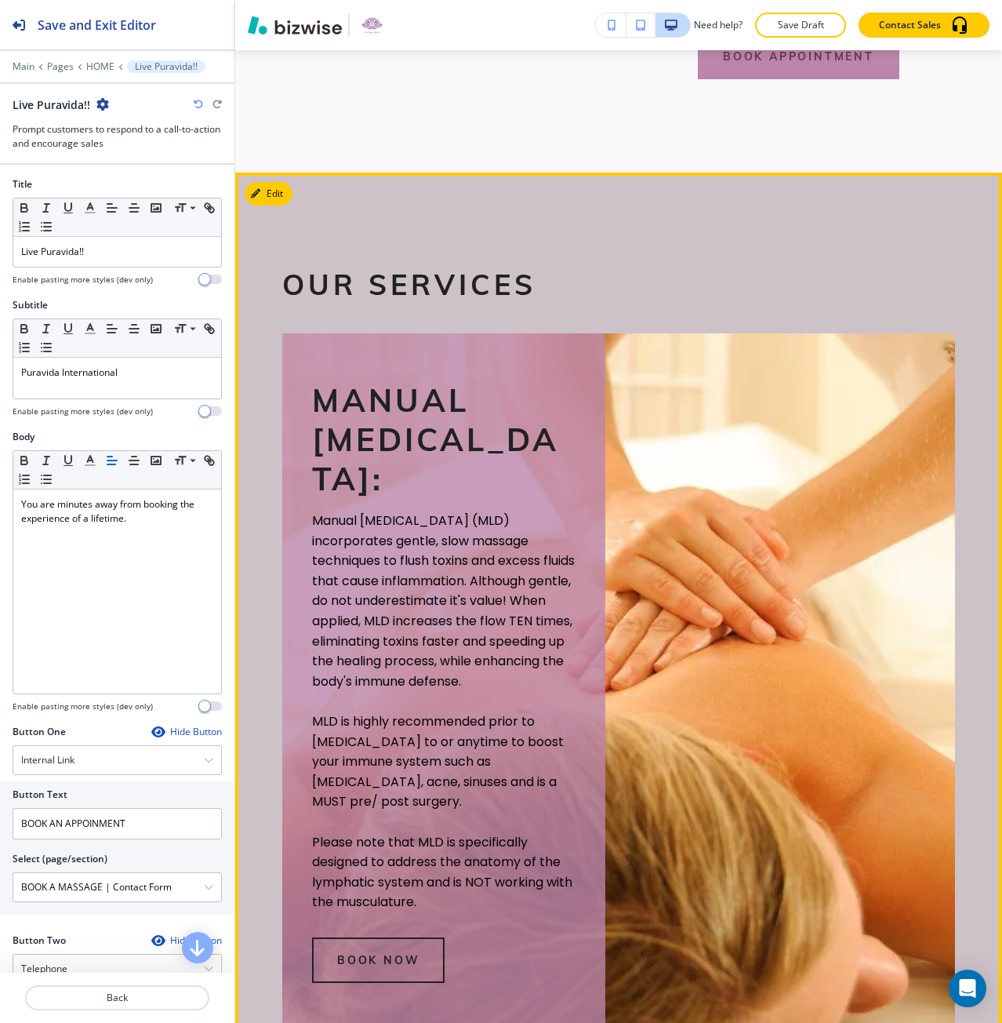
scroll to position [1940, 0]
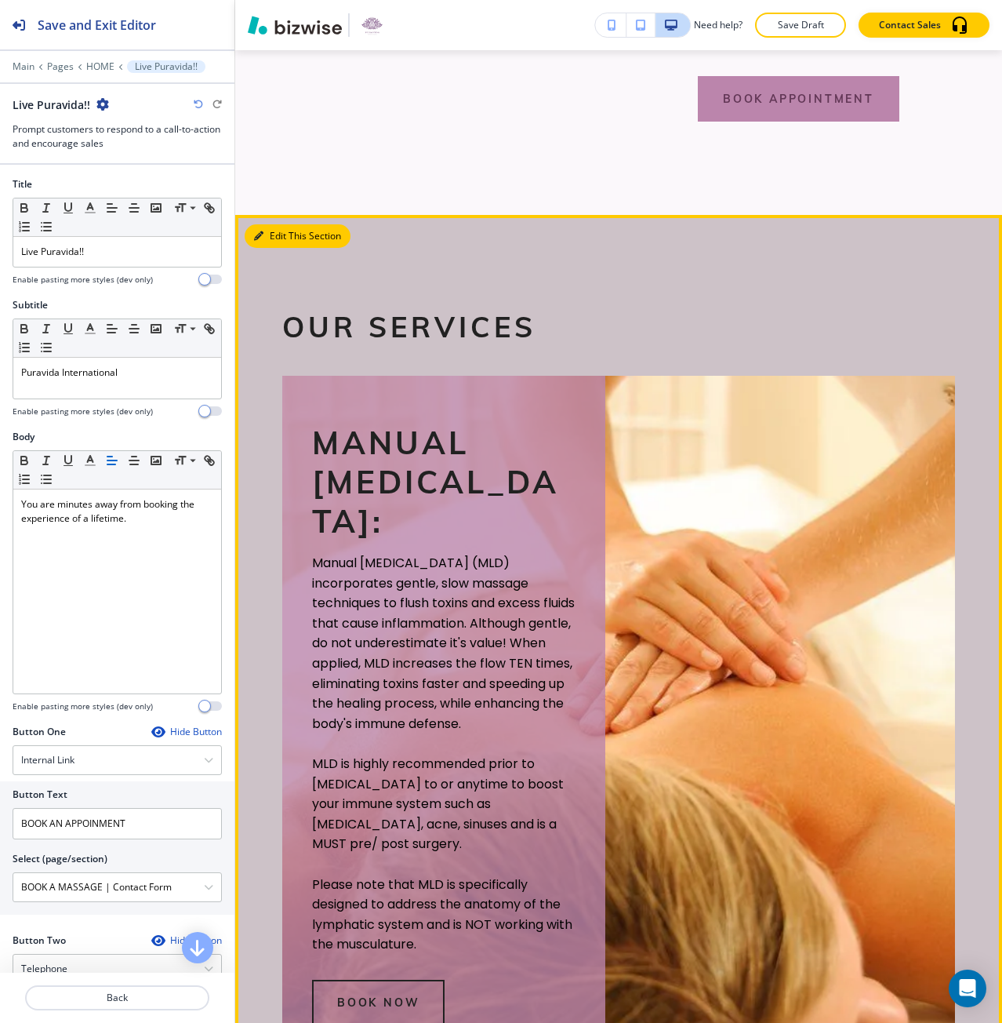
click at [277, 248] on button "Edit This Section" at bounding box center [298, 236] width 106 height 24
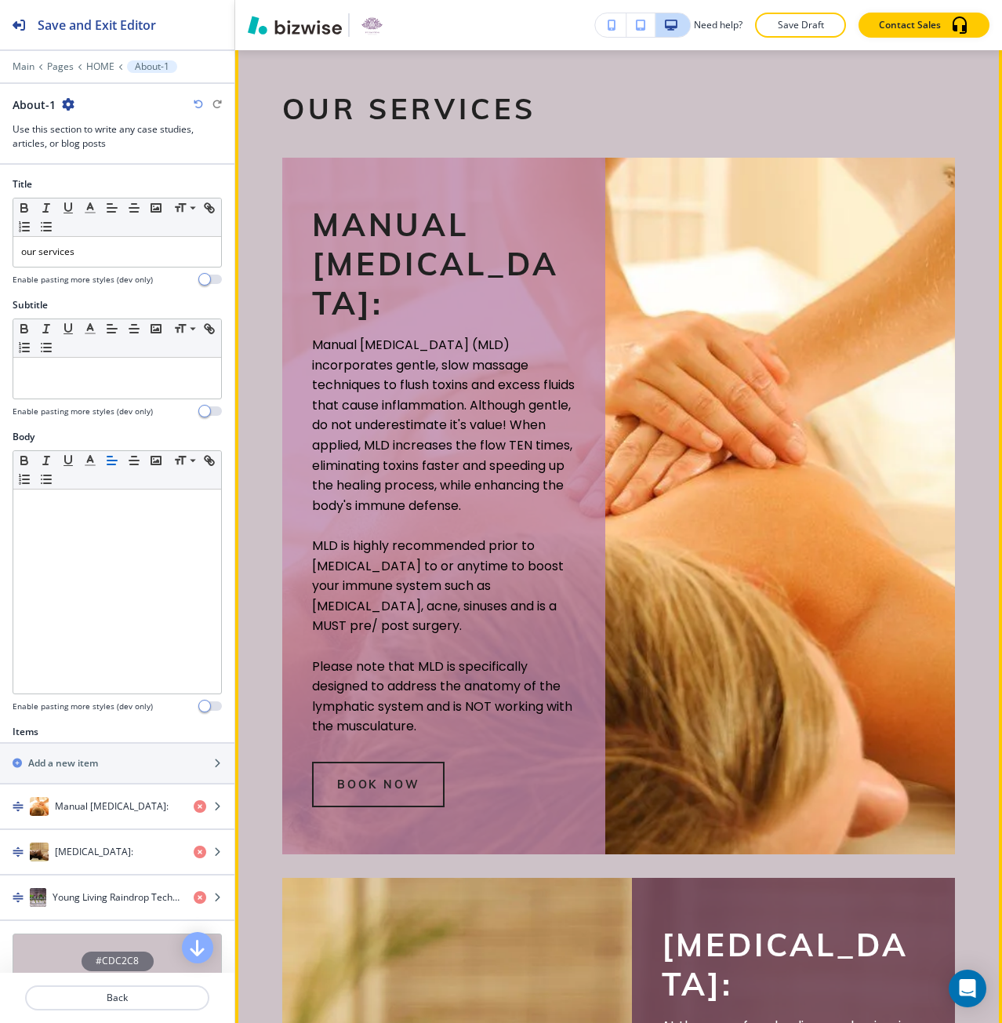
scroll to position [2160, 0]
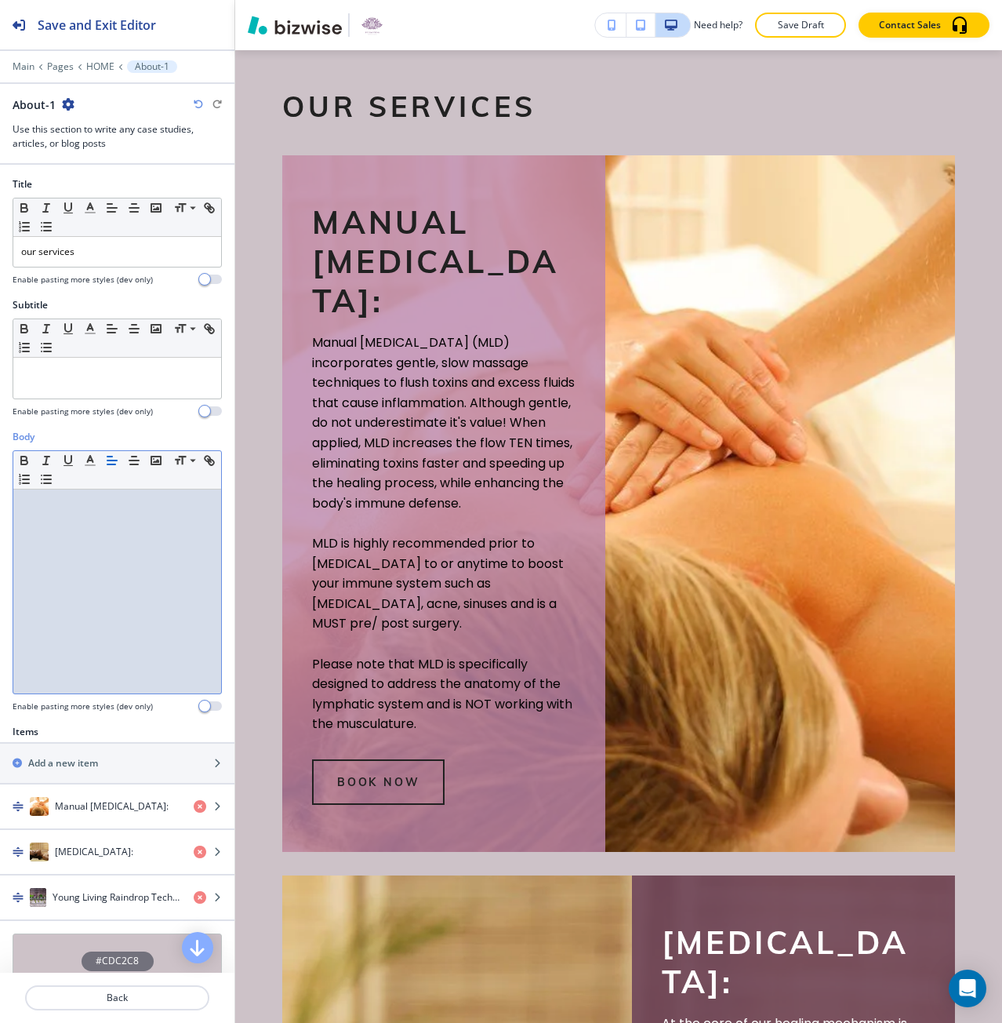
click at [136, 511] on div at bounding box center [117, 591] width 208 height 204
paste div
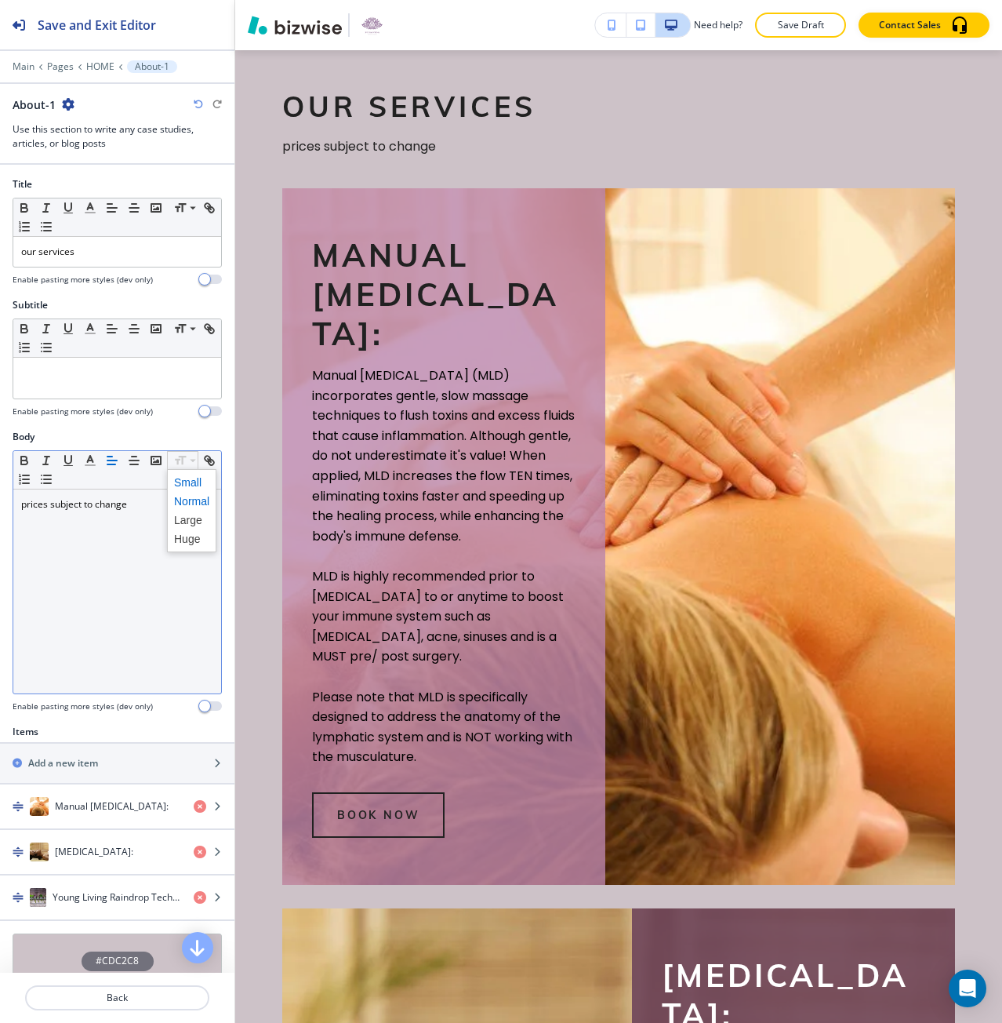
click at [178, 480] on span at bounding box center [191, 482] width 35 height 19
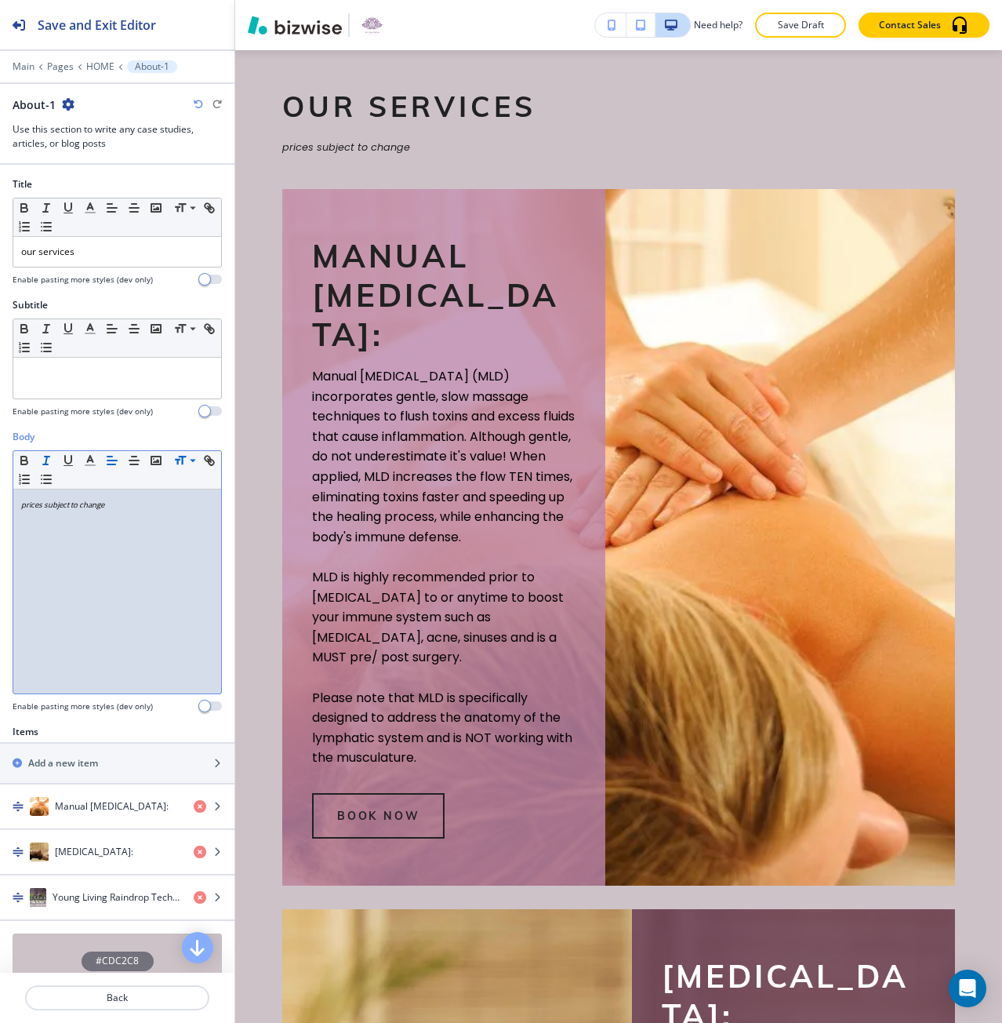
click at [147, 500] on p "prices subject to change" at bounding box center [117, 504] width 192 height 14
click at [165, 507] on p "prices subject to change" at bounding box center [117, 504] width 192 height 14
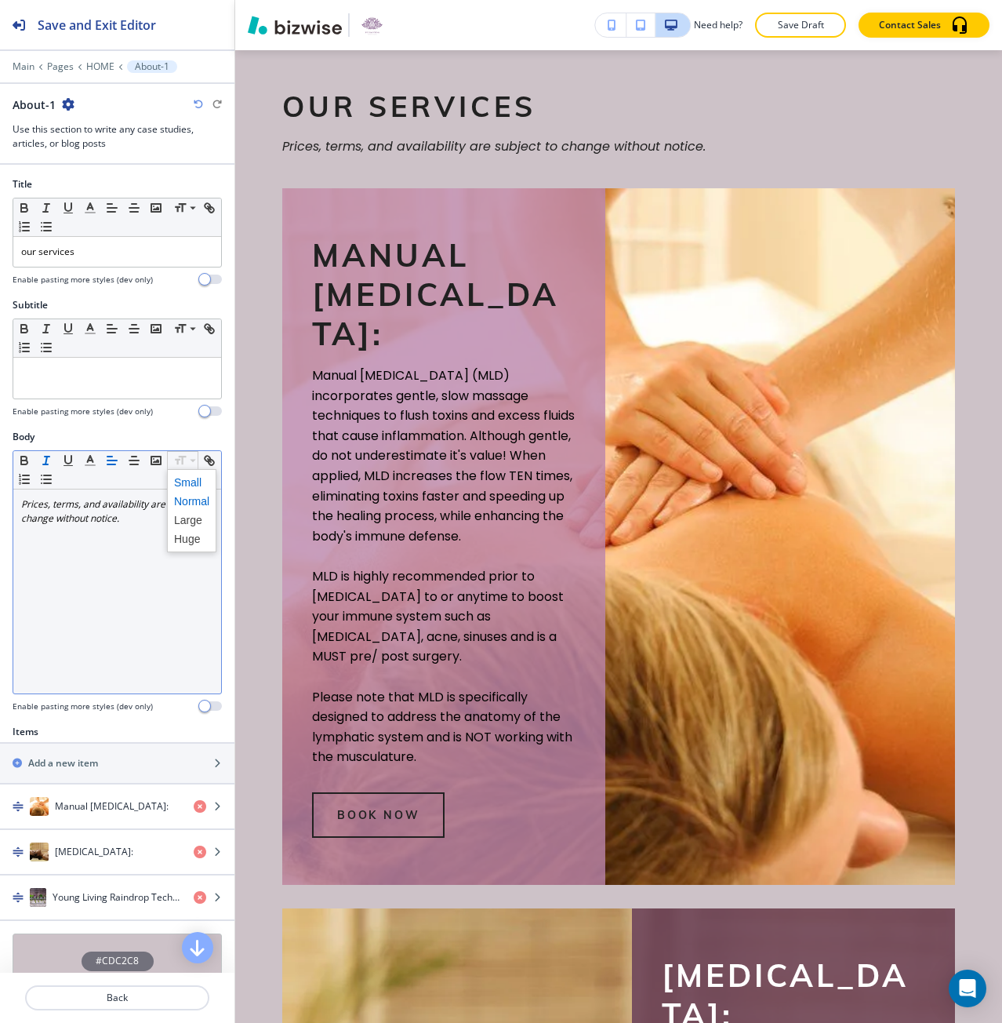
click at [190, 480] on span at bounding box center [191, 482] width 35 height 19
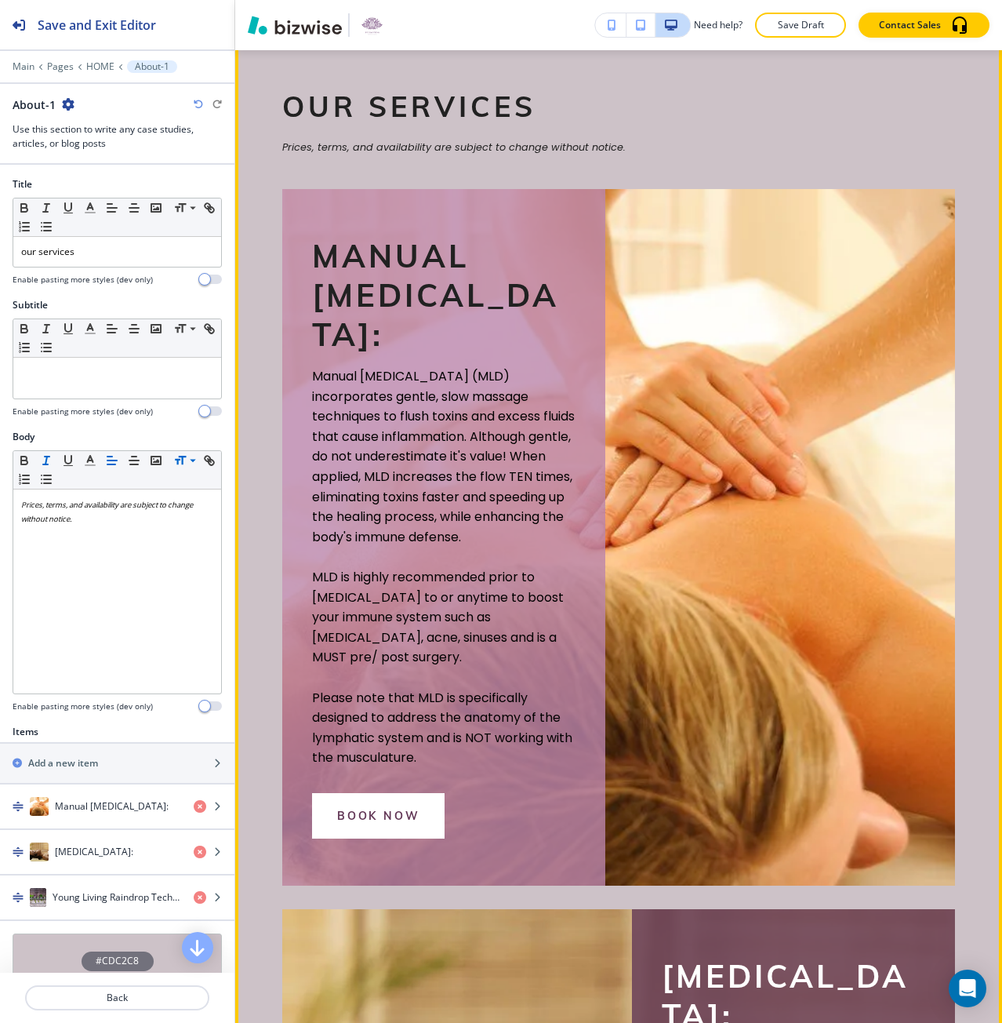
click at [521, 449] on span "Manual [MEDICAL_DATA] (MLD) incorporates gentle, slow massage techniques to flu…" at bounding box center [445, 456] width 266 height 179
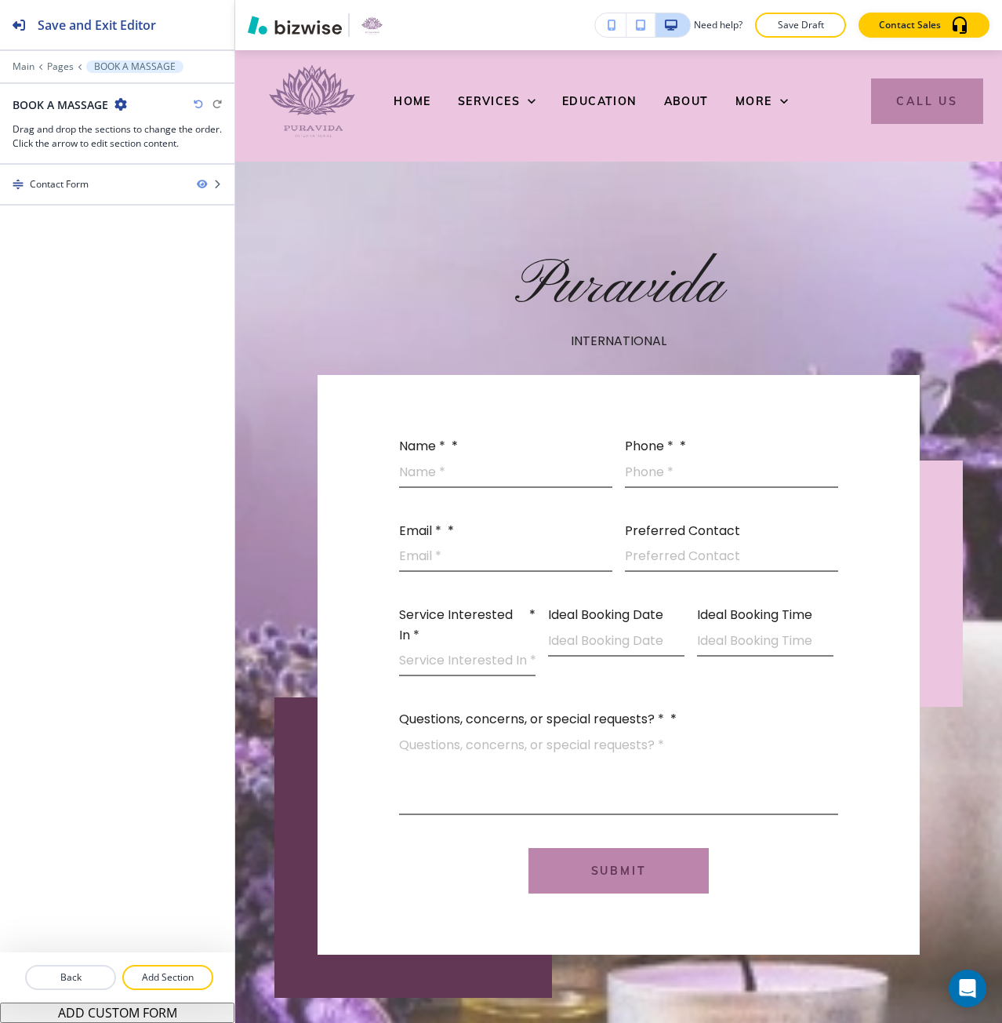
scroll to position [0, 0]
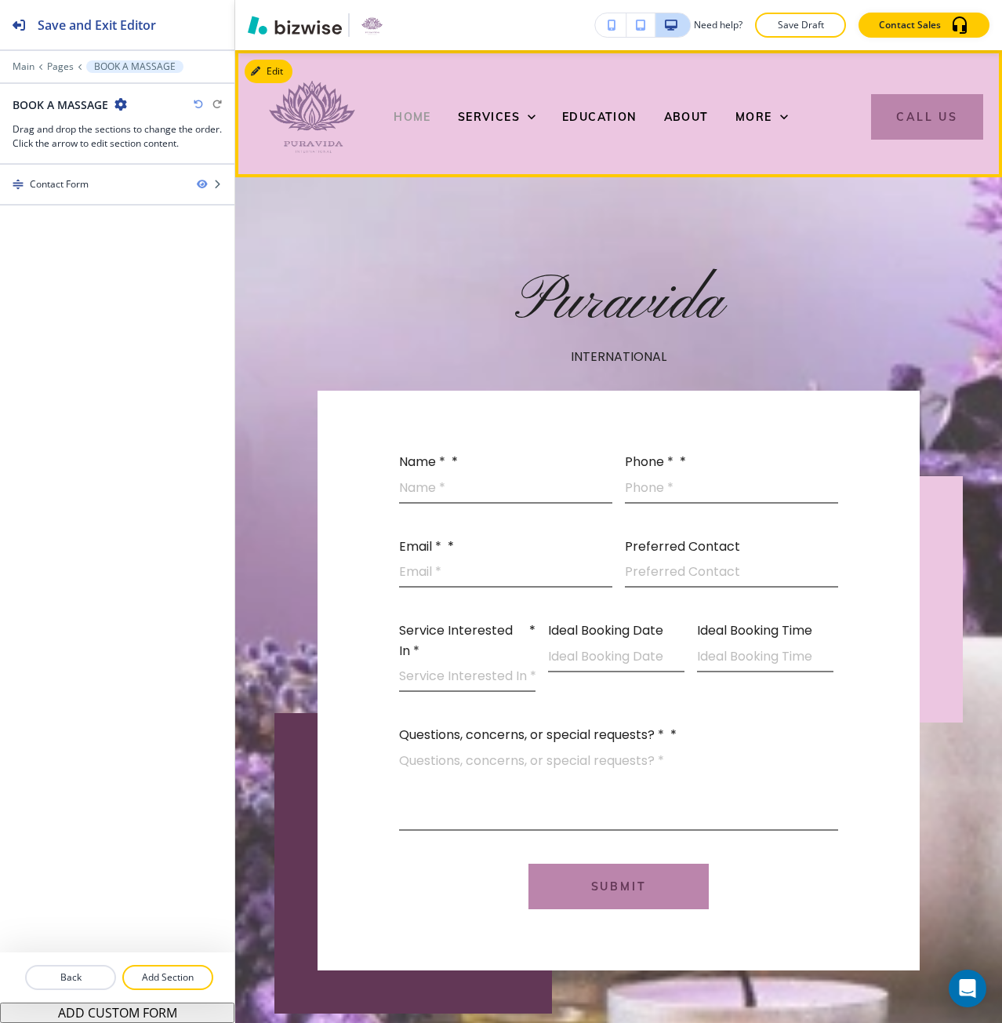
click at [420, 115] on span "HOME" at bounding box center [413, 117] width 38 height 14
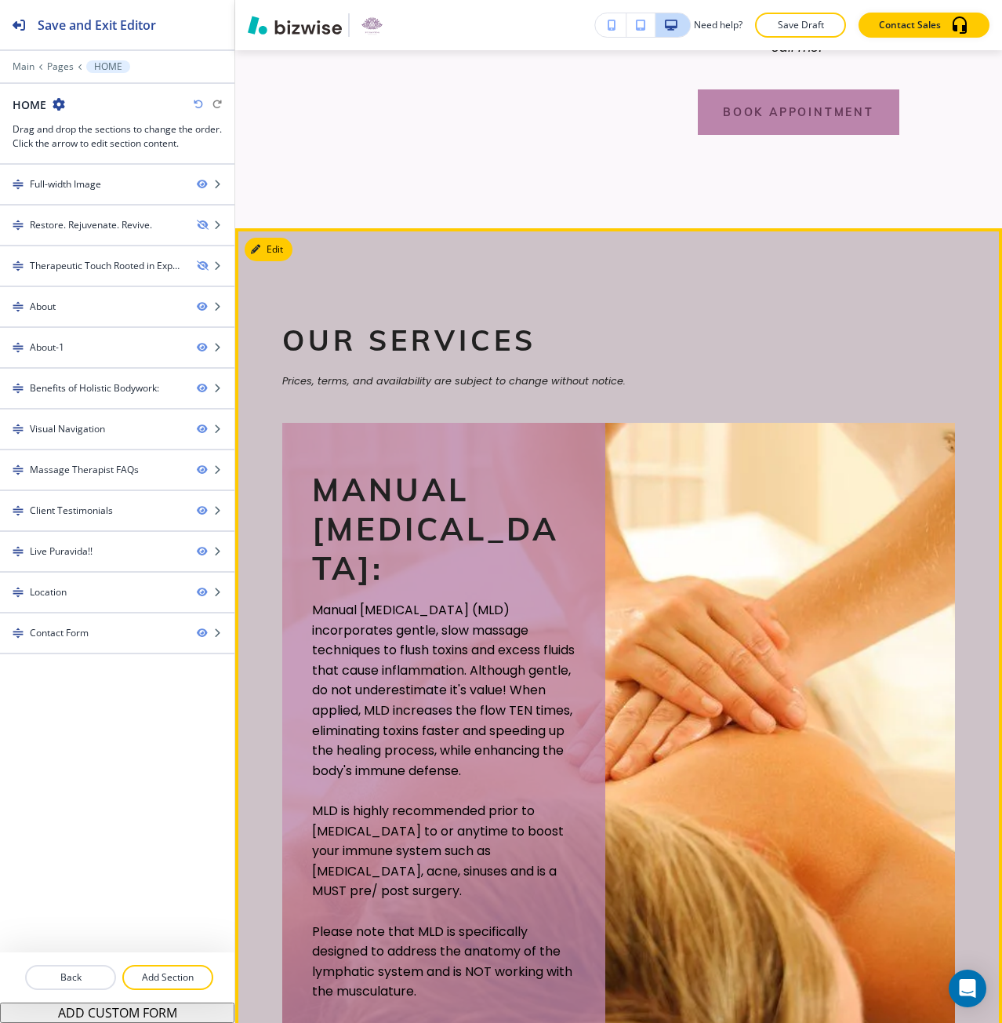
scroll to position [1960, 0]
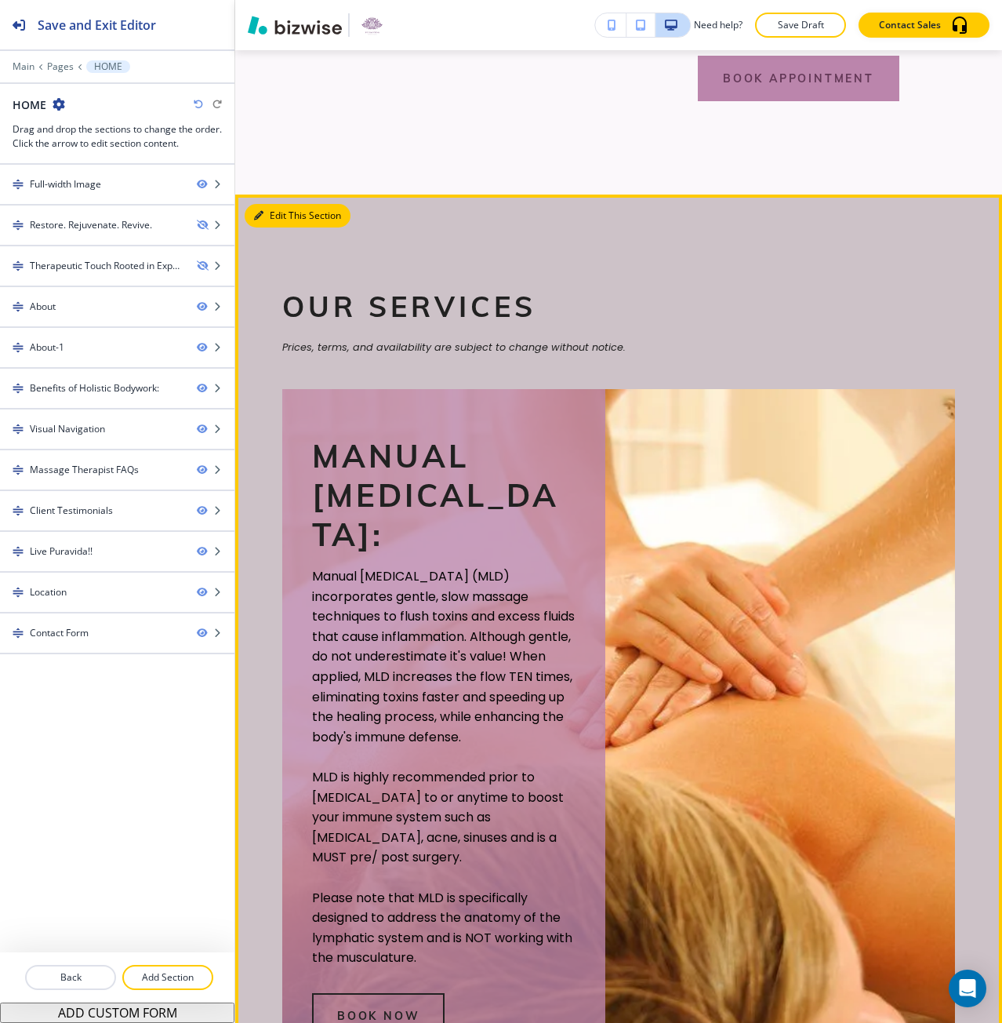
click at [267, 227] on button "Edit This Section" at bounding box center [298, 216] width 106 height 24
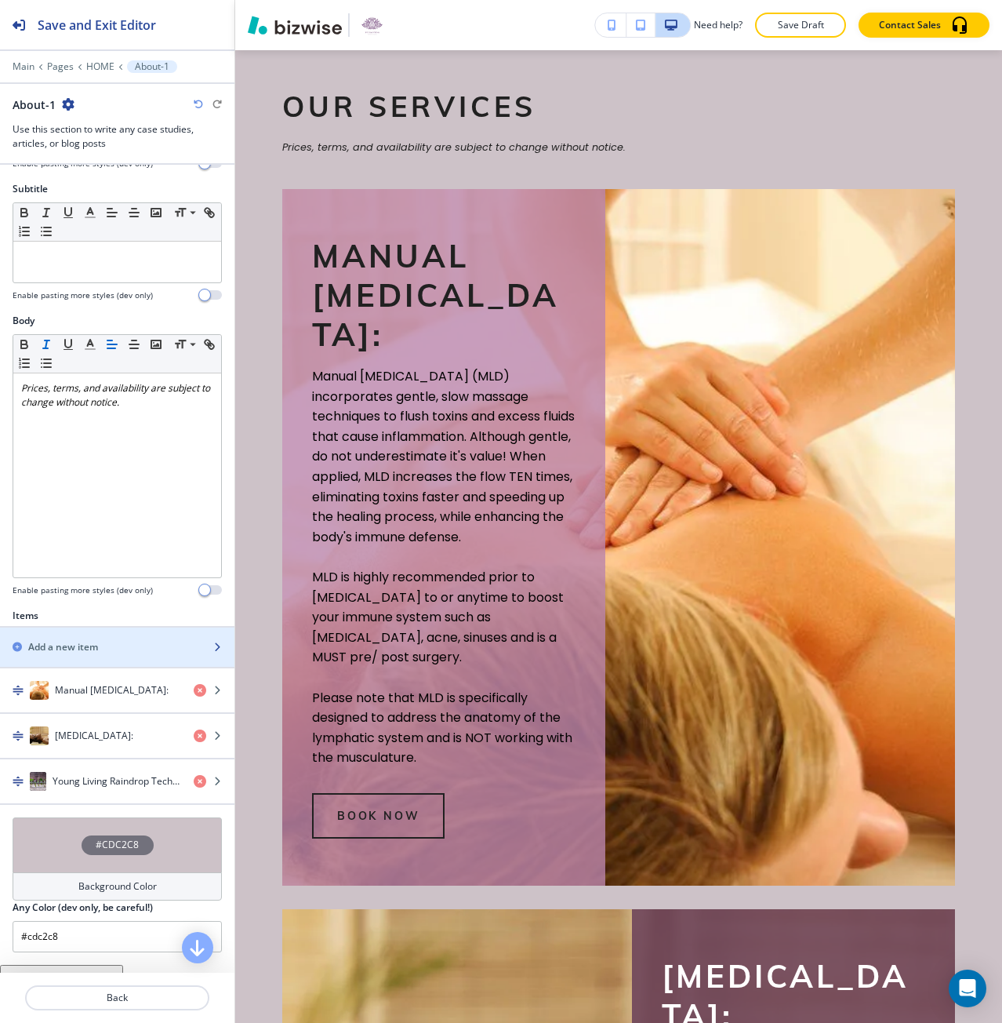
scroll to position [158, 0]
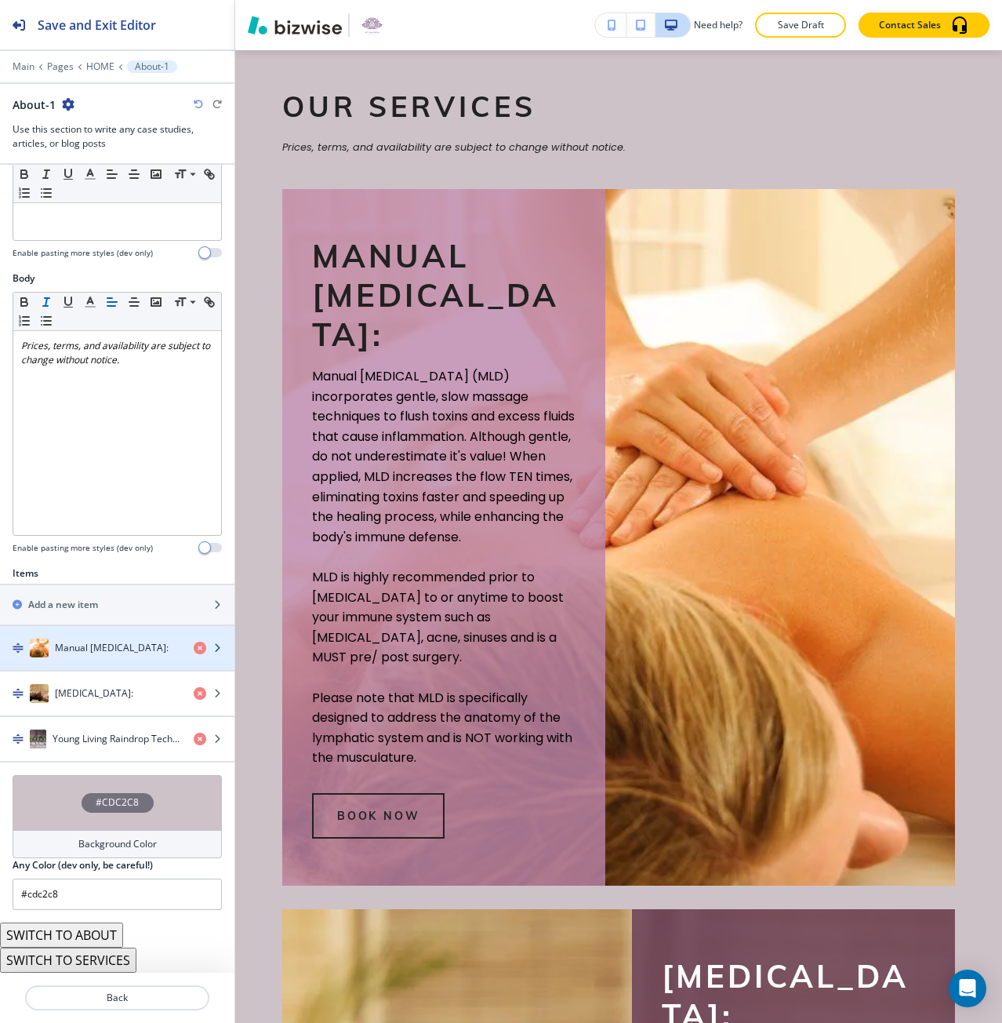
click at [104, 654] on h4 "Manual [MEDICAL_DATA]:" at bounding box center [112, 648] width 114 height 14
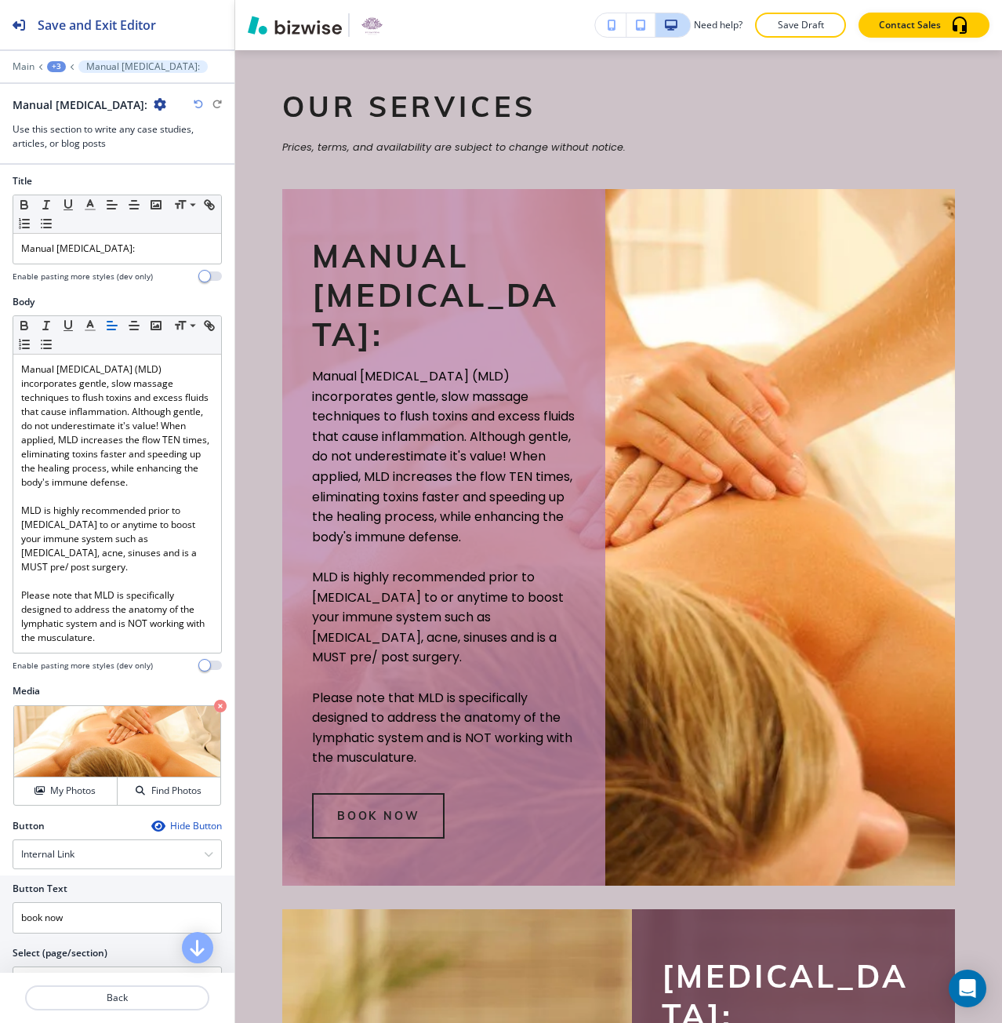
scroll to position [0, 0]
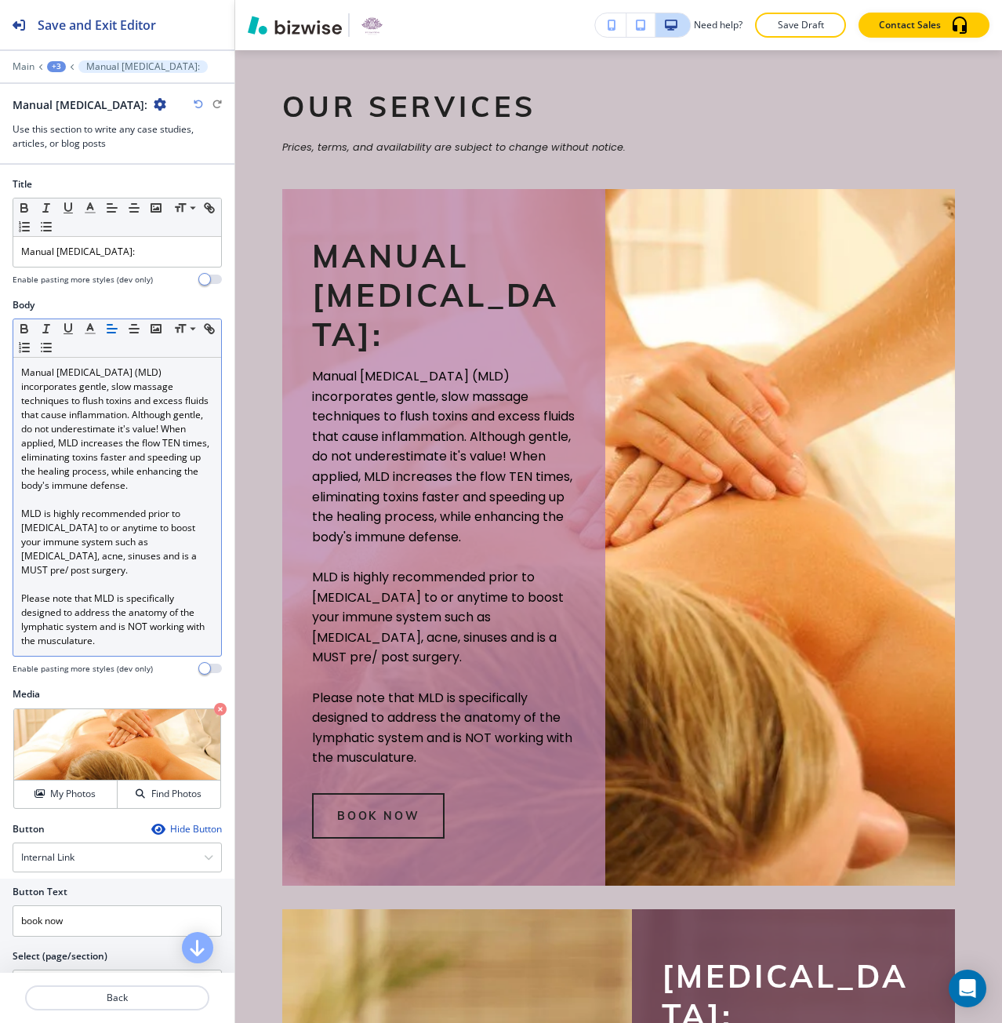
click at [124, 624] on p "Please note that MLD is specifically designed to address the anatomy of the lym…" at bounding box center [117, 619] width 192 height 56
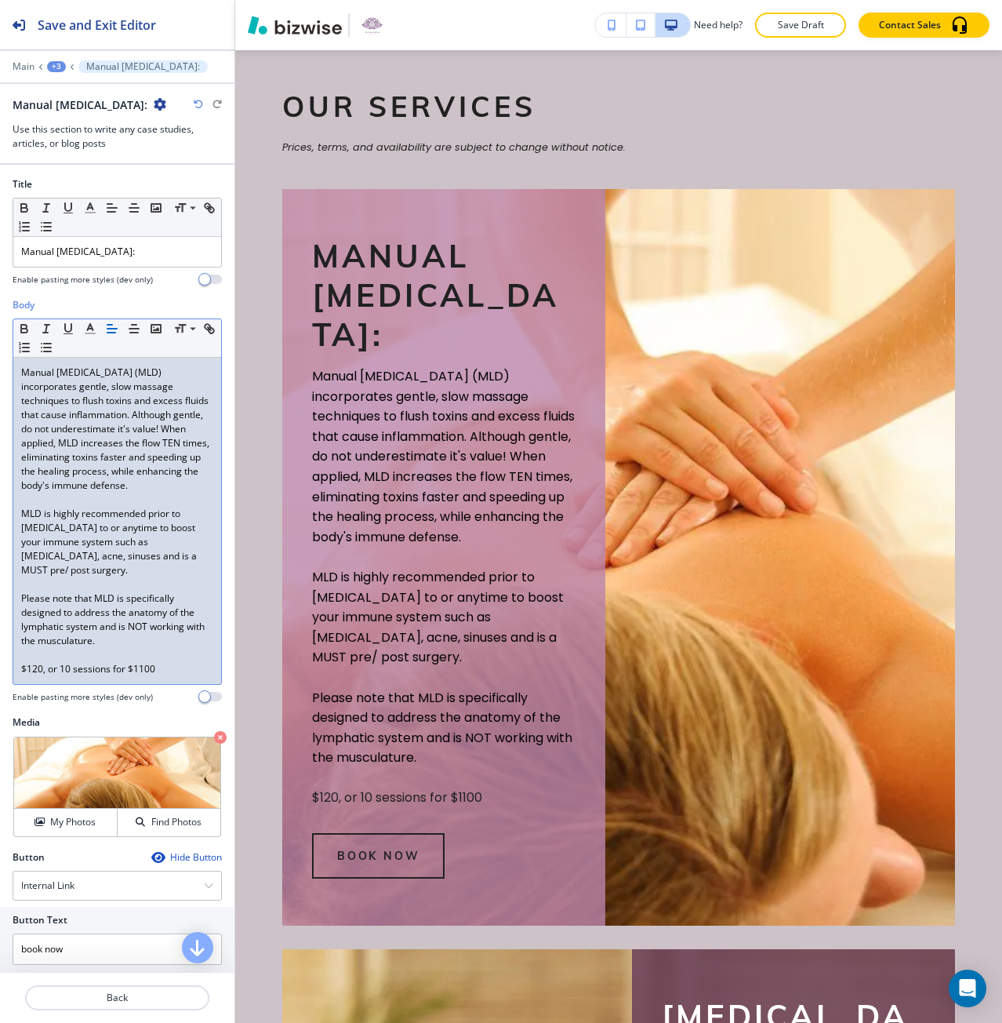
click at [125, 662] on p "﻿$120, or 10 sessions for $1100" at bounding box center [117, 669] width 192 height 14
click at [90, 999] on p "Back" at bounding box center [117, 997] width 181 height 14
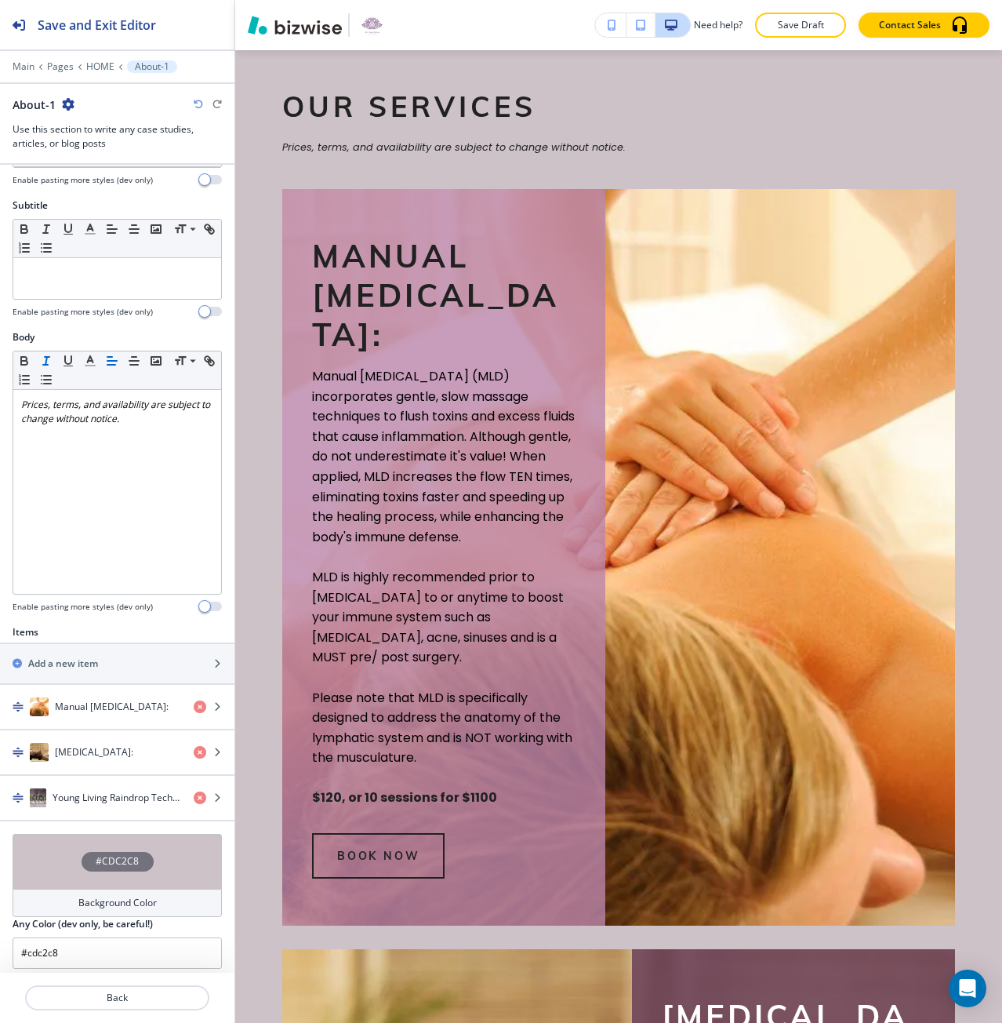
scroll to position [157, 0]
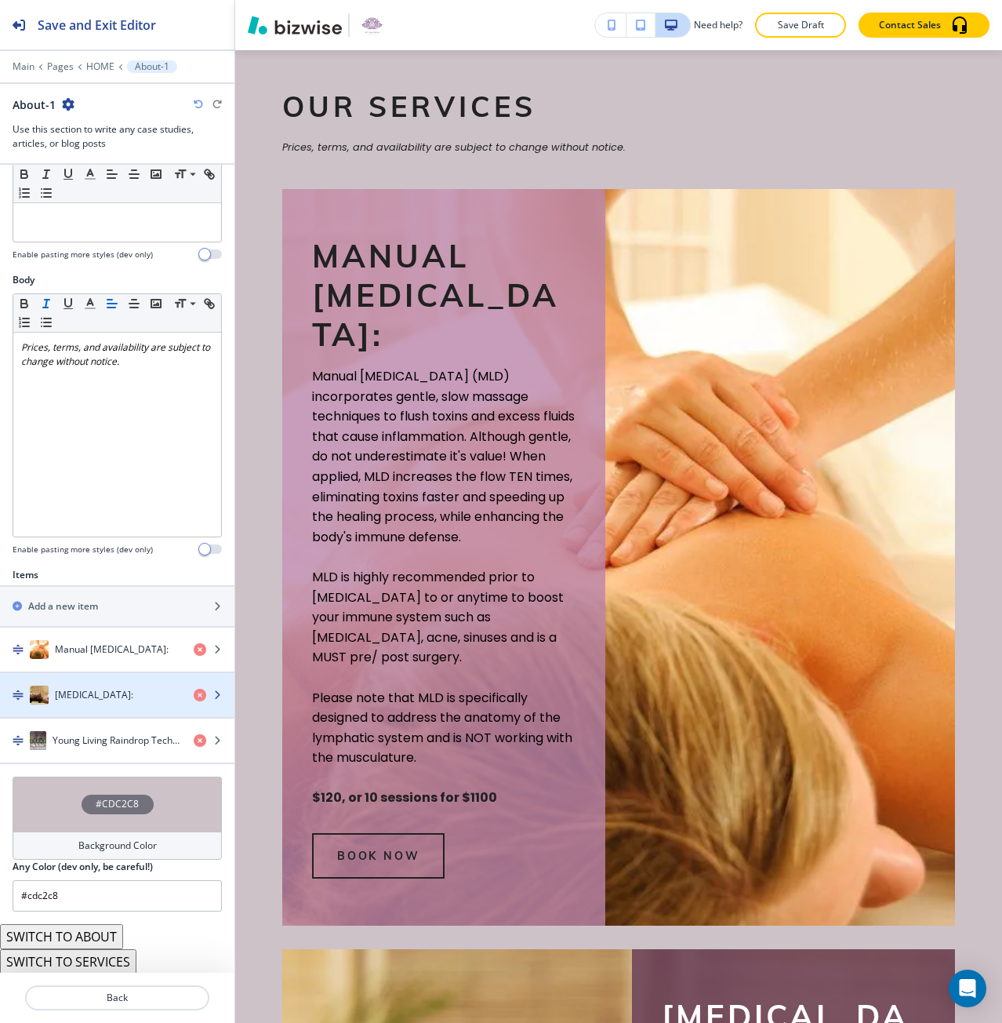
click at [96, 710] on div "button" at bounding box center [117, 710] width 234 height 13
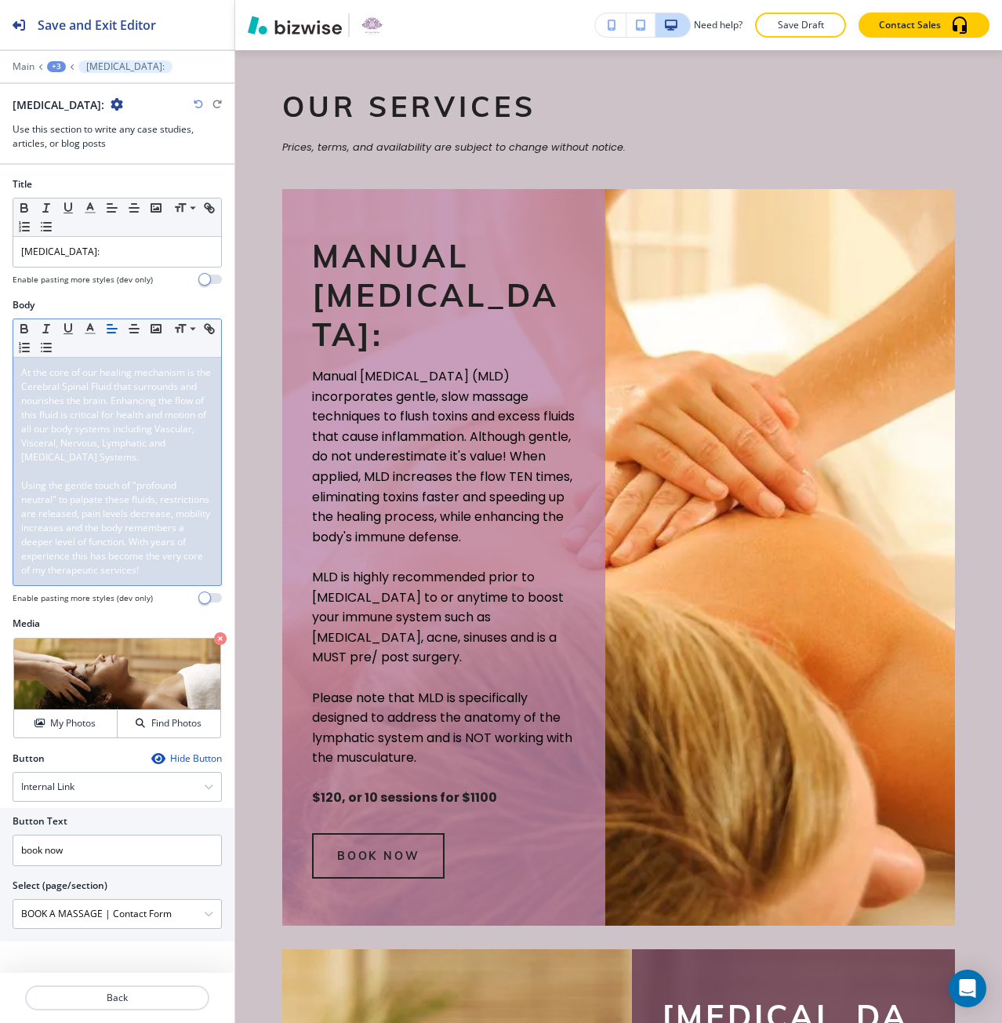
click at [169, 568] on p "Using the gentle touch of "profound neutral" to palpate these fluids, restricti…" at bounding box center [117, 527] width 192 height 99
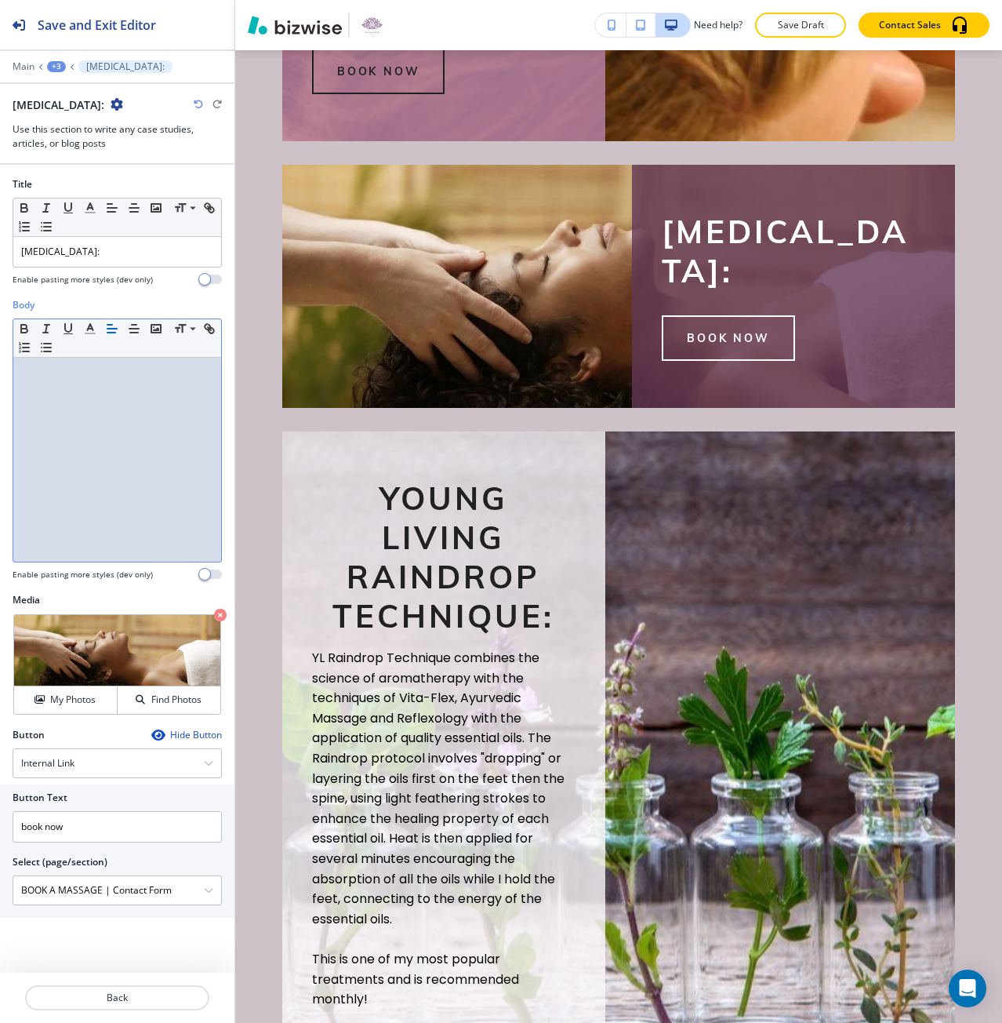
scroll to position [0, 0]
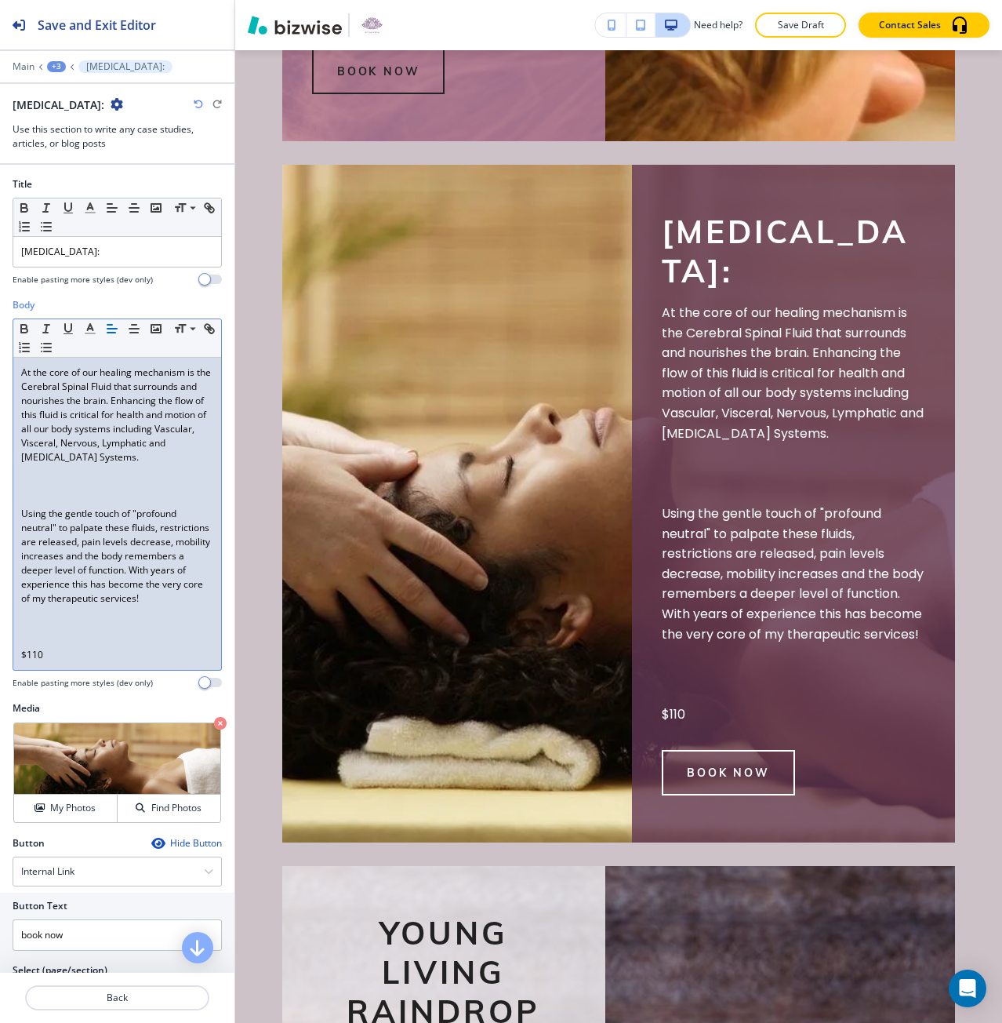
click at [52, 495] on p at bounding box center [117, 499] width 192 height 14
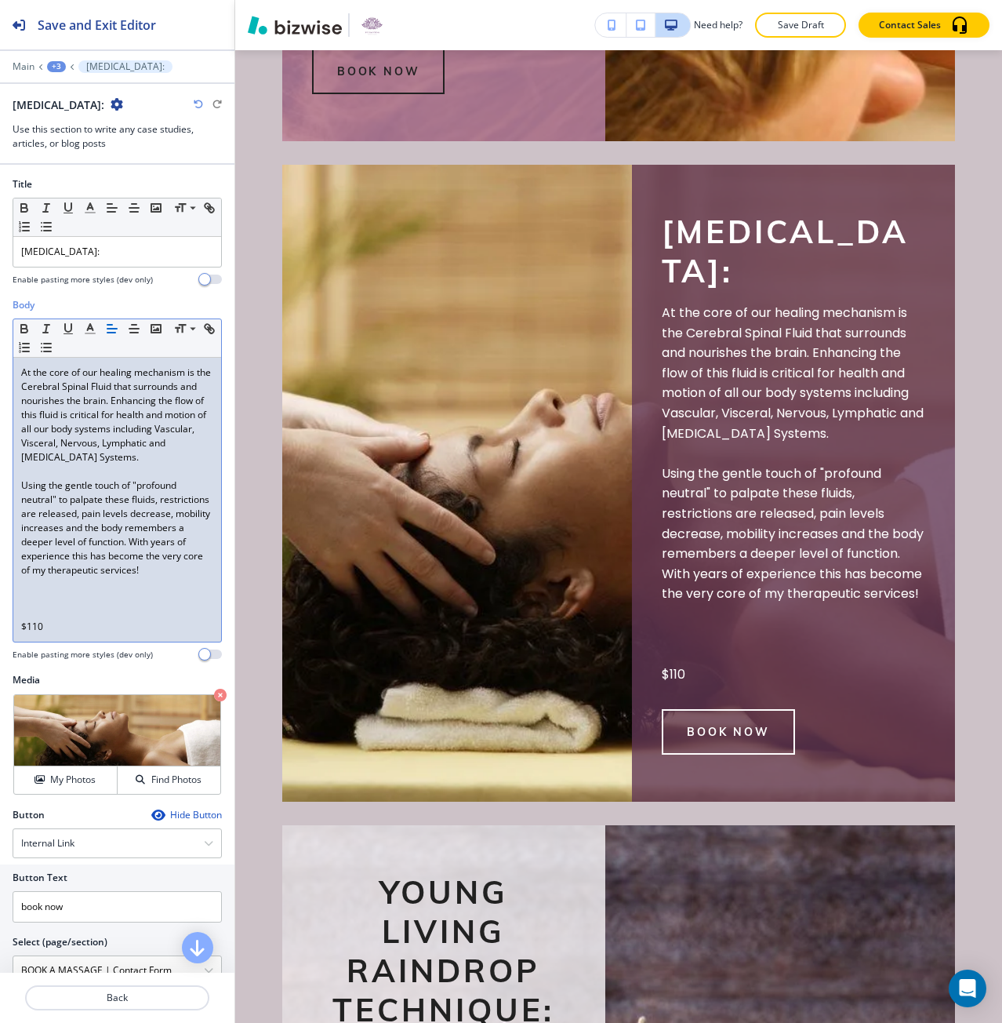
click at [50, 619] on p at bounding box center [117, 612] width 192 height 14
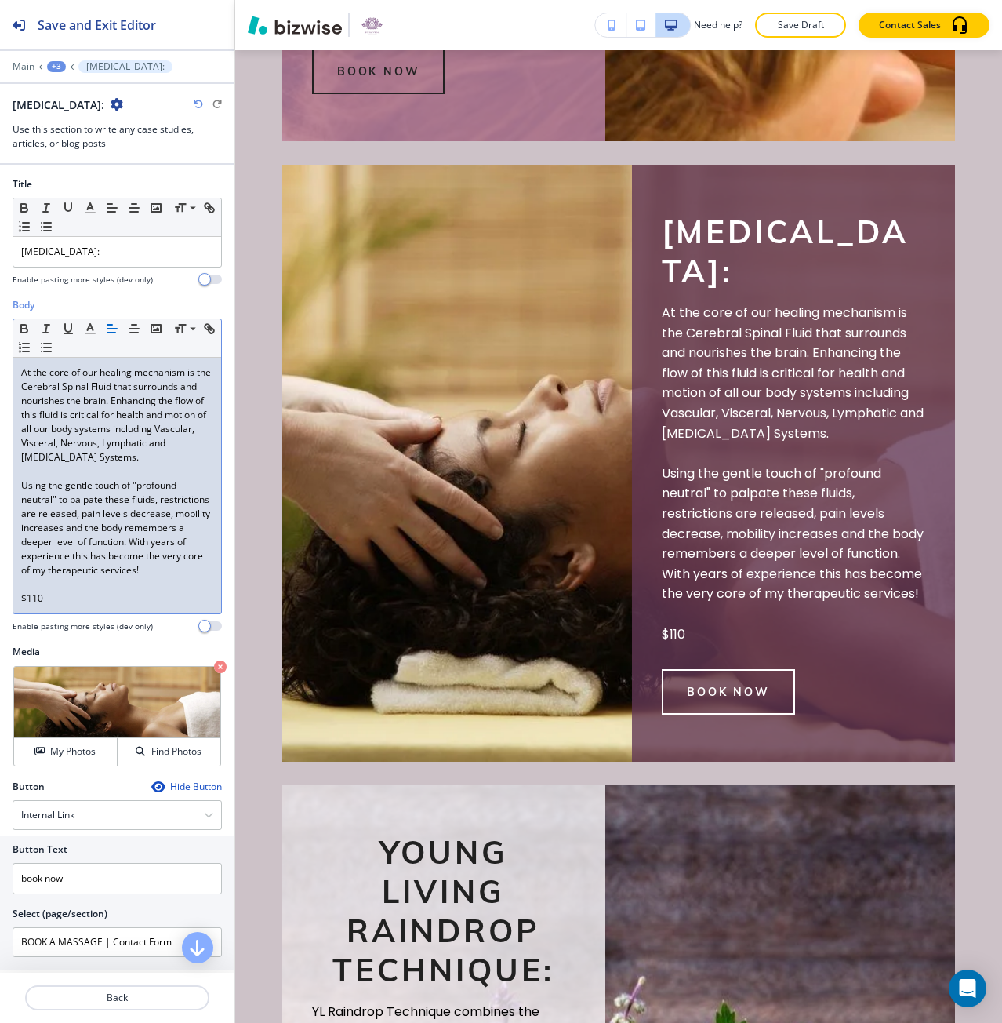
click at [33, 605] on p "﻿$110" at bounding box center [117, 598] width 192 height 14
drag, startPoint x: 33, startPoint y: 611, endPoint x: 21, endPoint y: 611, distance: 11.8
click at [21, 605] on p "﻿$110" at bounding box center [117, 598] width 192 height 14
click at [135, 996] on p "Back" at bounding box center [117, 997] width 181 height 14
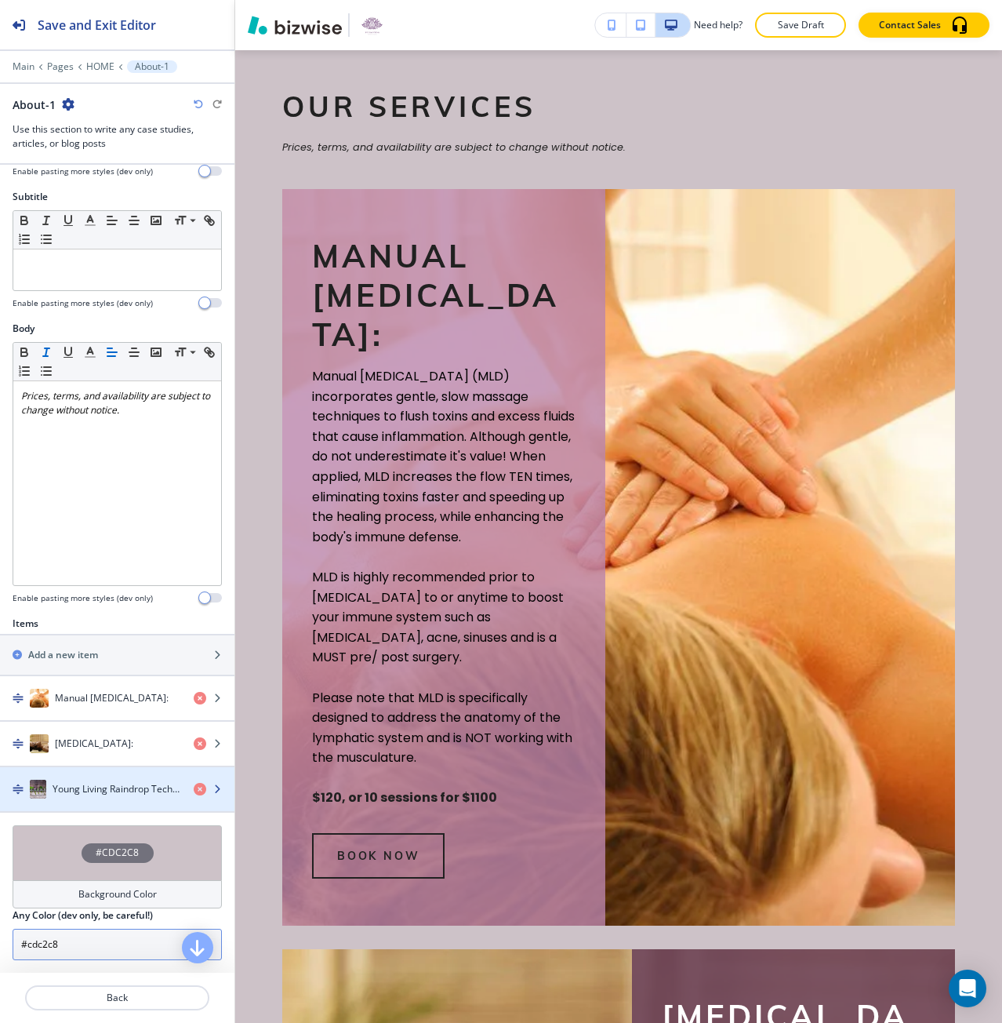
scroll to position [158, 0]
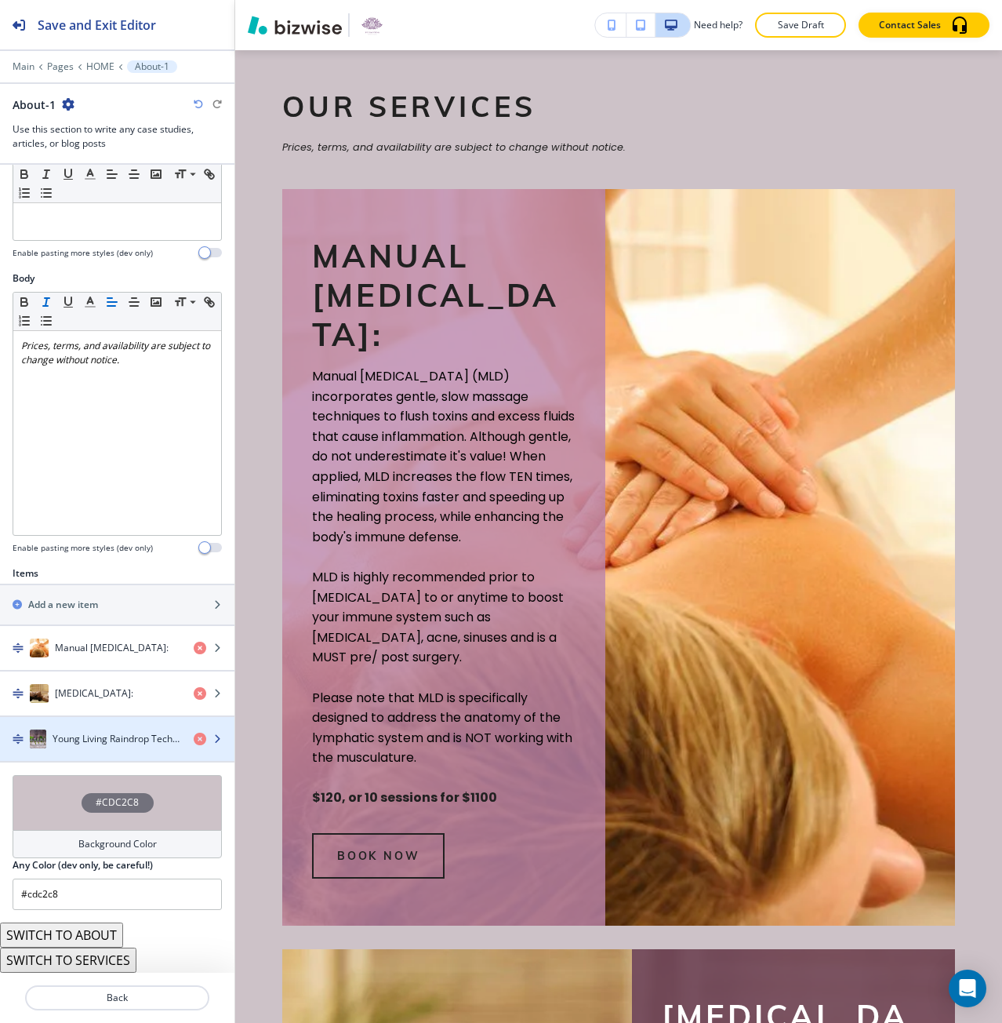
click at [96, 737] on h4 "Young Living Raindrop Technique:" at bounding box center [117, 739] width 129 height 14
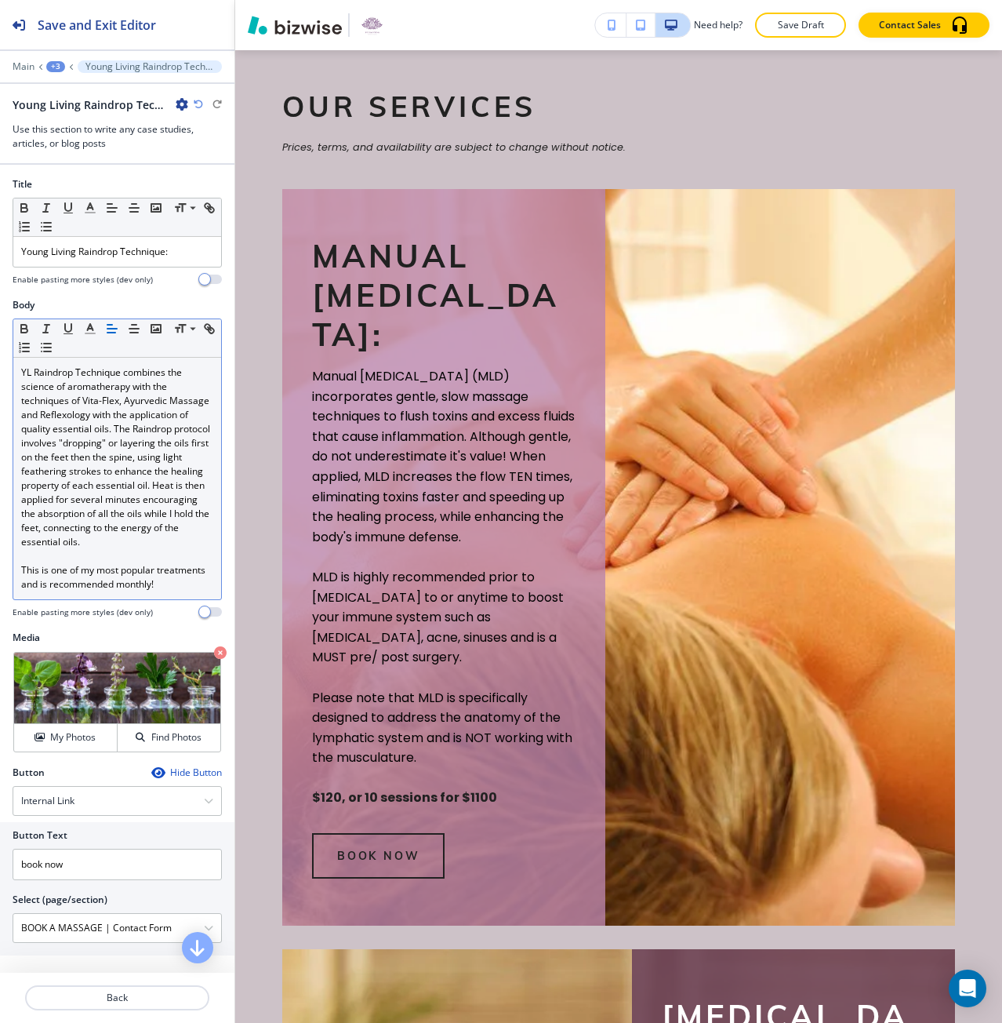
click at [78, 599] on div "YL Raindrop Technique combines the science of aromatherapy with the techniques …" at bounding box center [117, 479] width 208 height 242
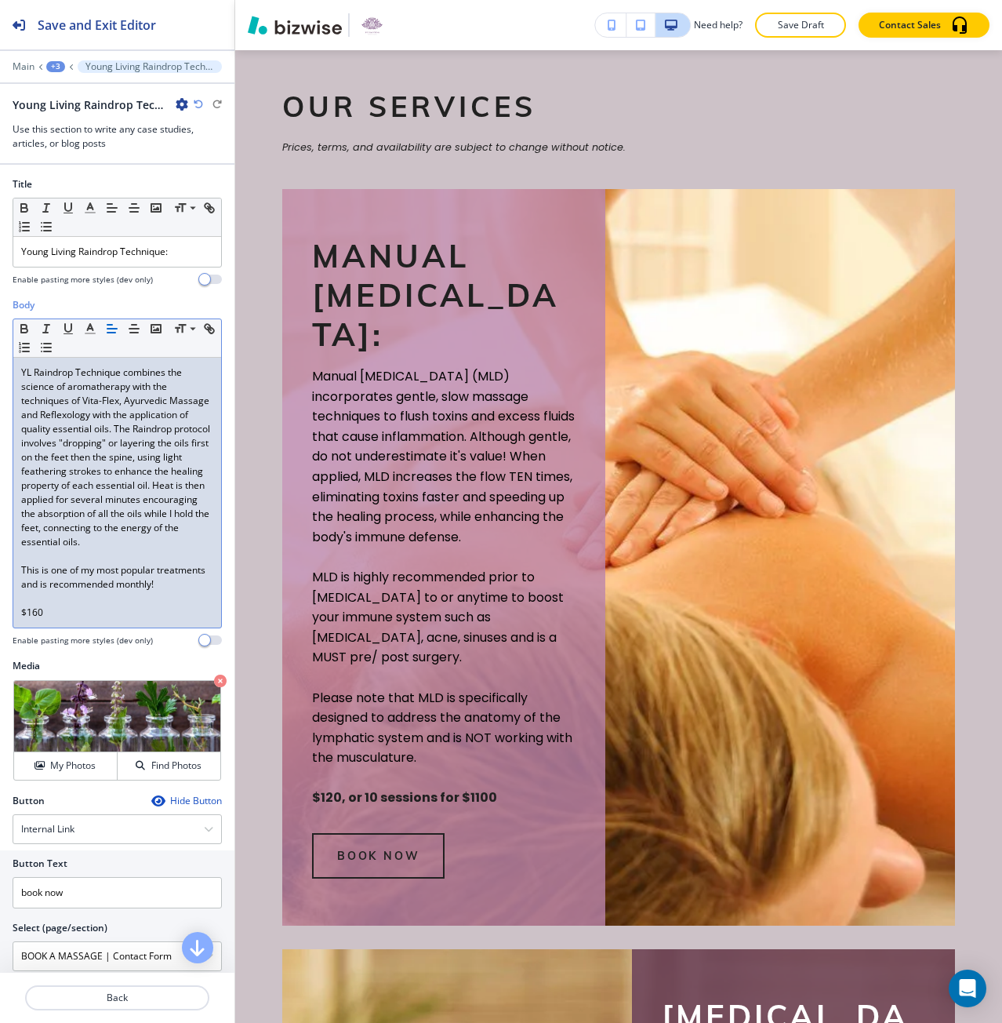
click at [78, 605] on p at bounding box center [117, 598] width 192 height 14
click at [64, 619] on p "﻿$160" at bounding box center [117, 612] width 192 height 14
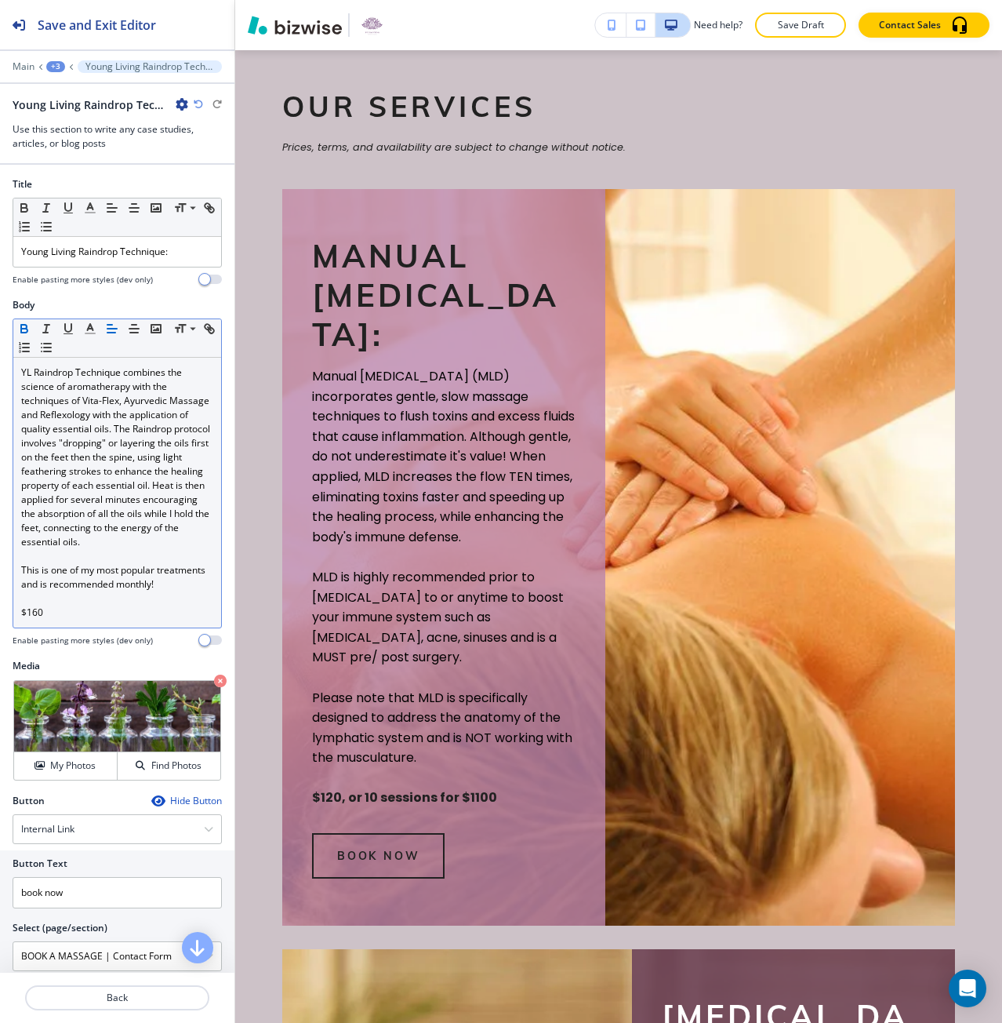
click at [23, 329] on icon "button" at bounding box center [24, 329] width 14 height 14
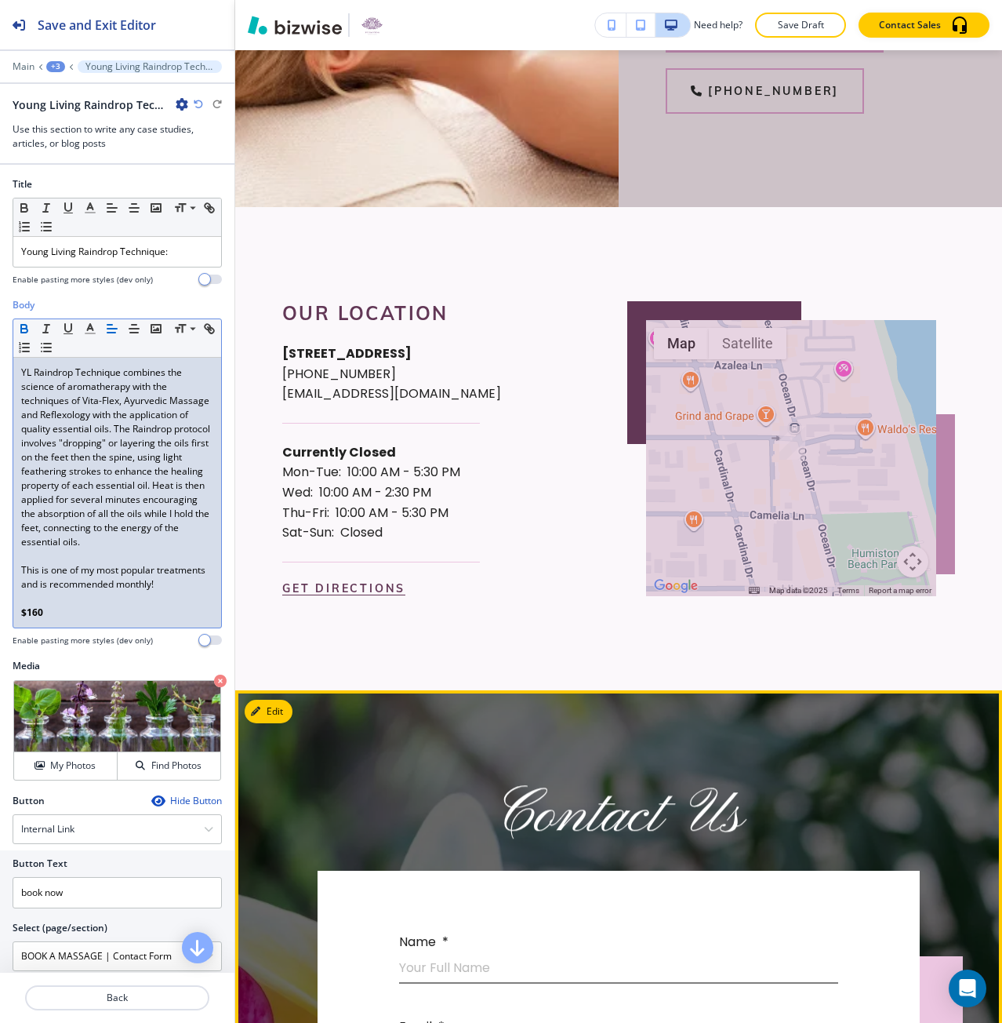
scroll to position [7073, 0]
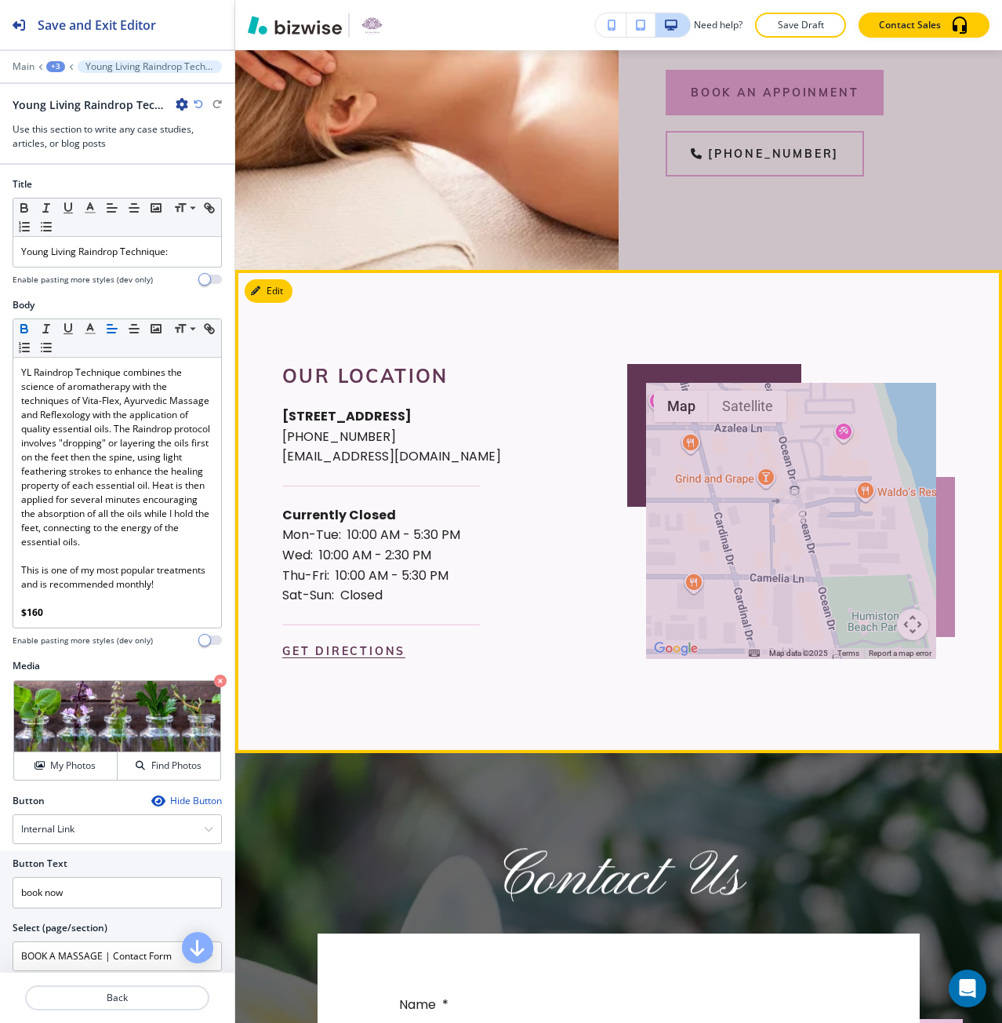
click at [266, 392] on div "Edit ← Move left → Move right ↑ Move up ↓ Move down + Zoom in - Zoom out Home J…" at bounding box center [618, 511] width 767 height 483
click at [256, 296] on icon "button" at bounding box center [258, 290] width 9 height 9
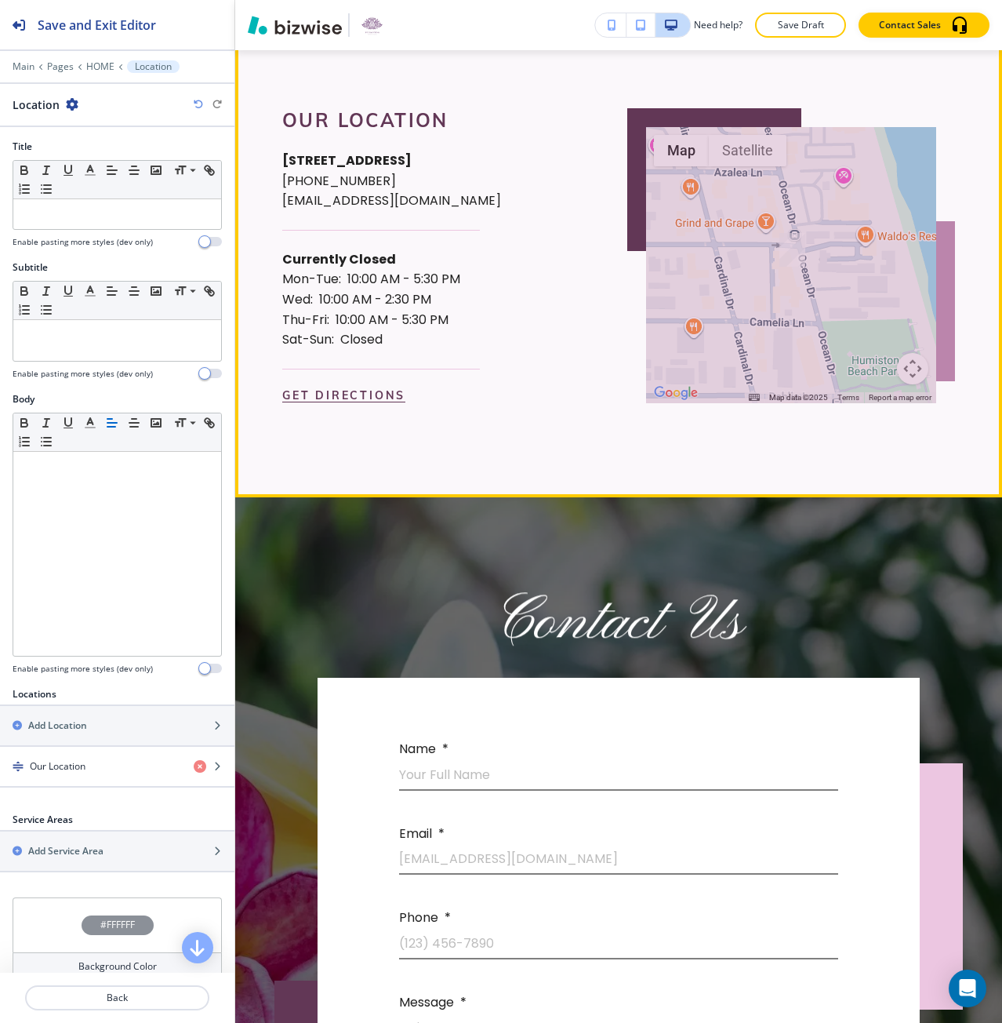
scroll to position [7372, 0]
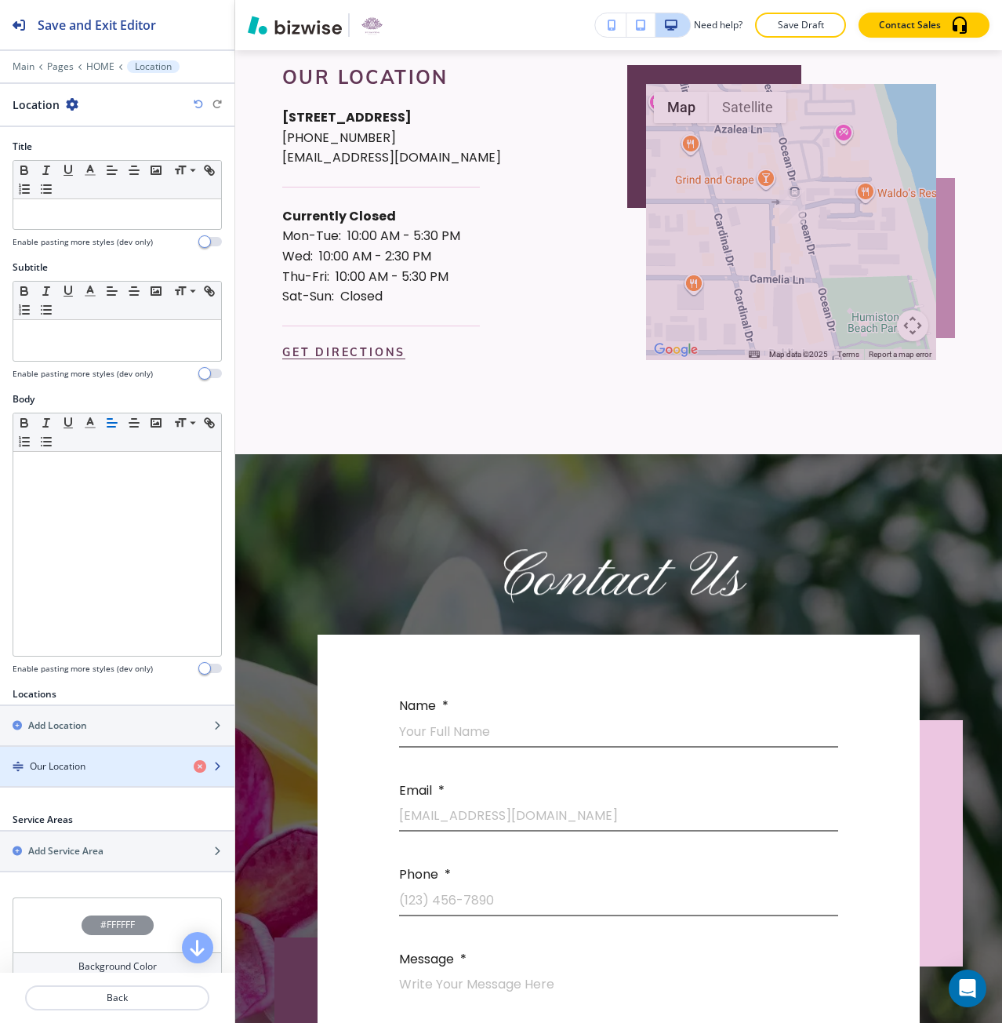
click at [92, 775] on div "button" at bounding box center [117, 779] width 234 height 13
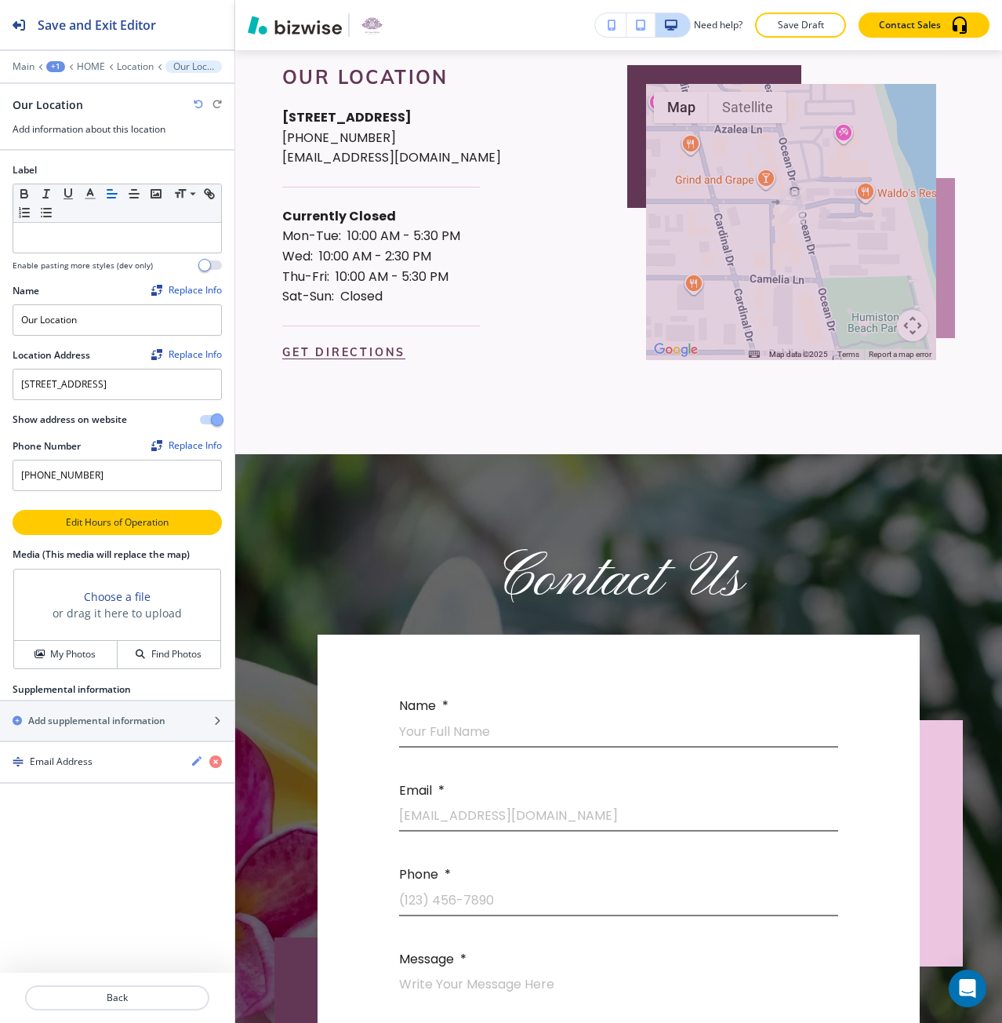
click at [93, 521] on p "Edit Hours of Operation" at bounding box center [117, 522] width 206 height 14
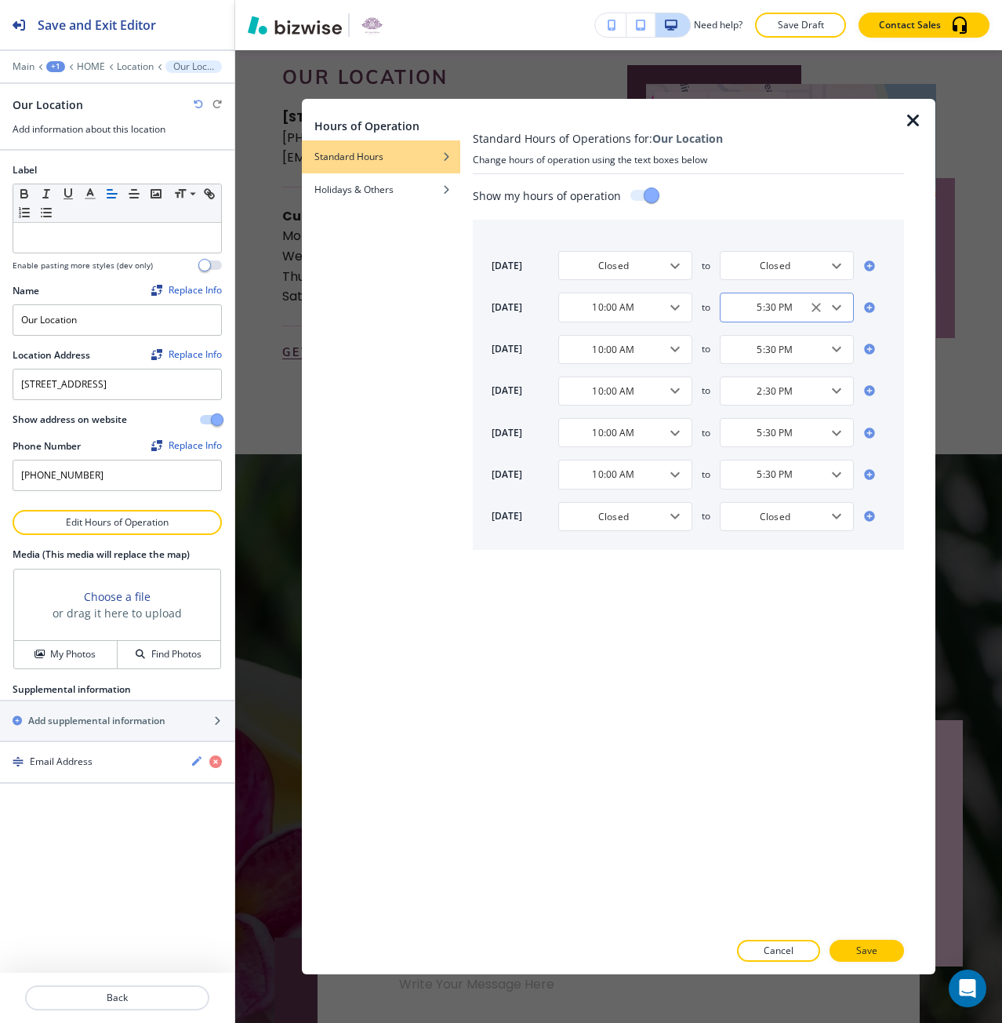
click at [758, 314] on div "5:30 PM ​" at bounding box center [787, 306] width 134 height 29
click at [764, 388] on li "4:00 PM" at bounding box center [779, 397] width 119 height 24
type input "4:00 PM"
click at [790, 340] on div "5:30 PM ​" at bounding box center [787, 349] width 134 height 29
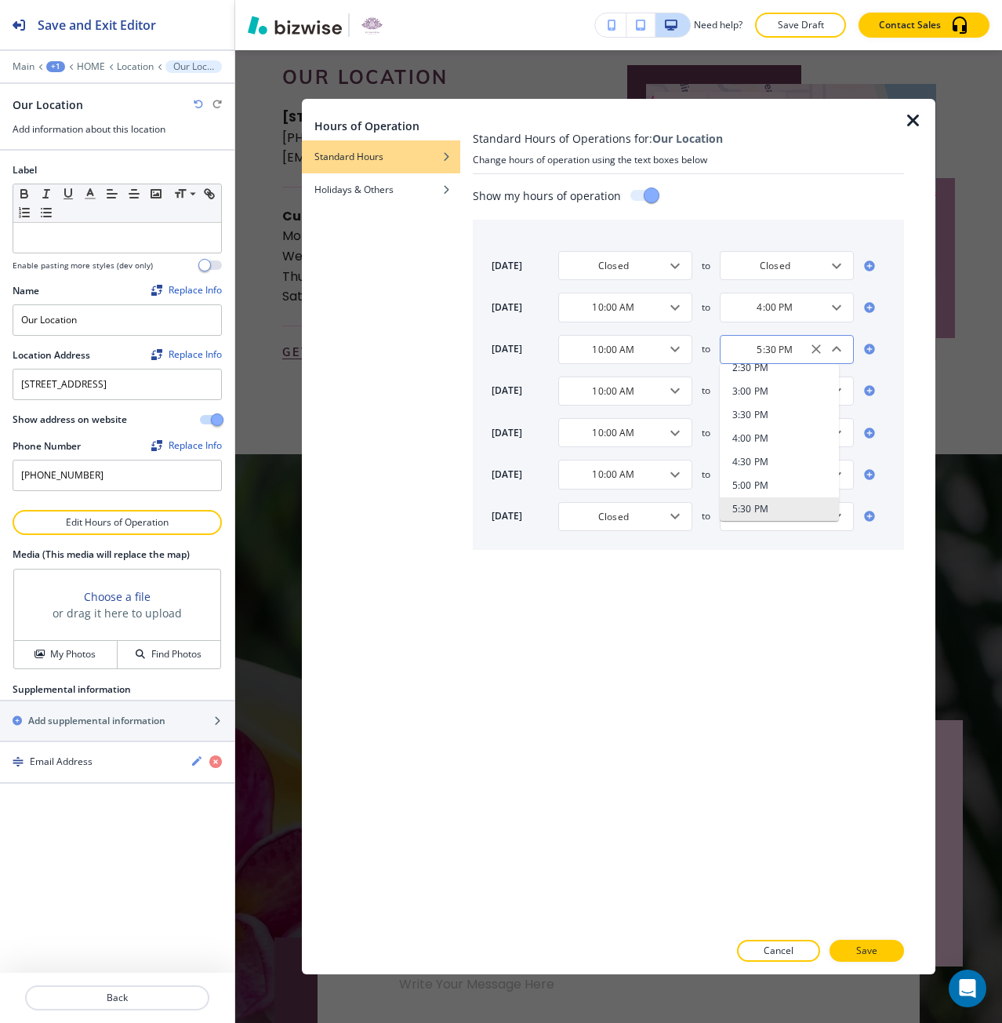
paste input "4:00 PM"
paste input "text"
click at [776, 376] on li "4:00 PM" at bounding box center [775, 382] width 110 height 24
click at [776, 380] on div "2:30 PM ​" at bounding box center [787, 390] width 134 height 29
type input "4:00 PM"
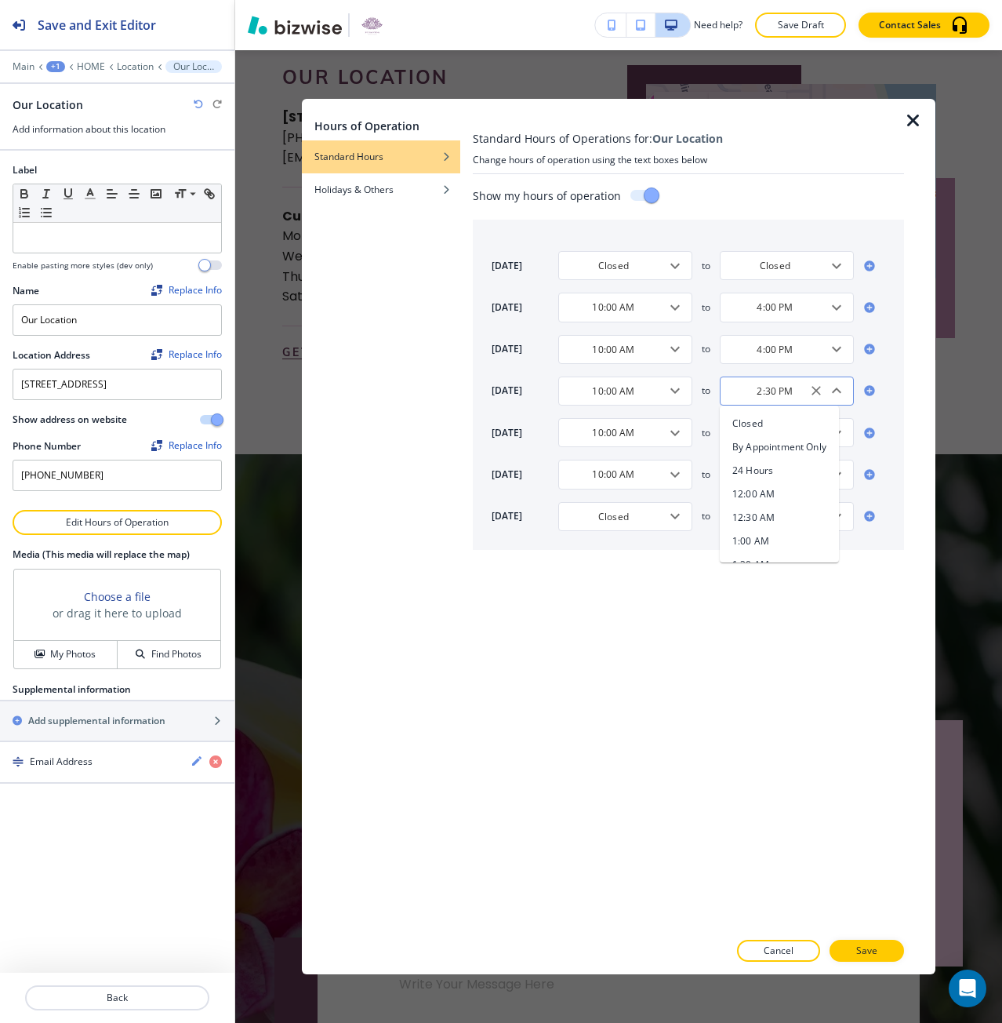
scroll to position [626, 0]
paste input "4:0"
click at [773, 420] on li "4:00 PM" at bounding box center [775, 424] width 110 height 24
type input "4:00 PM"
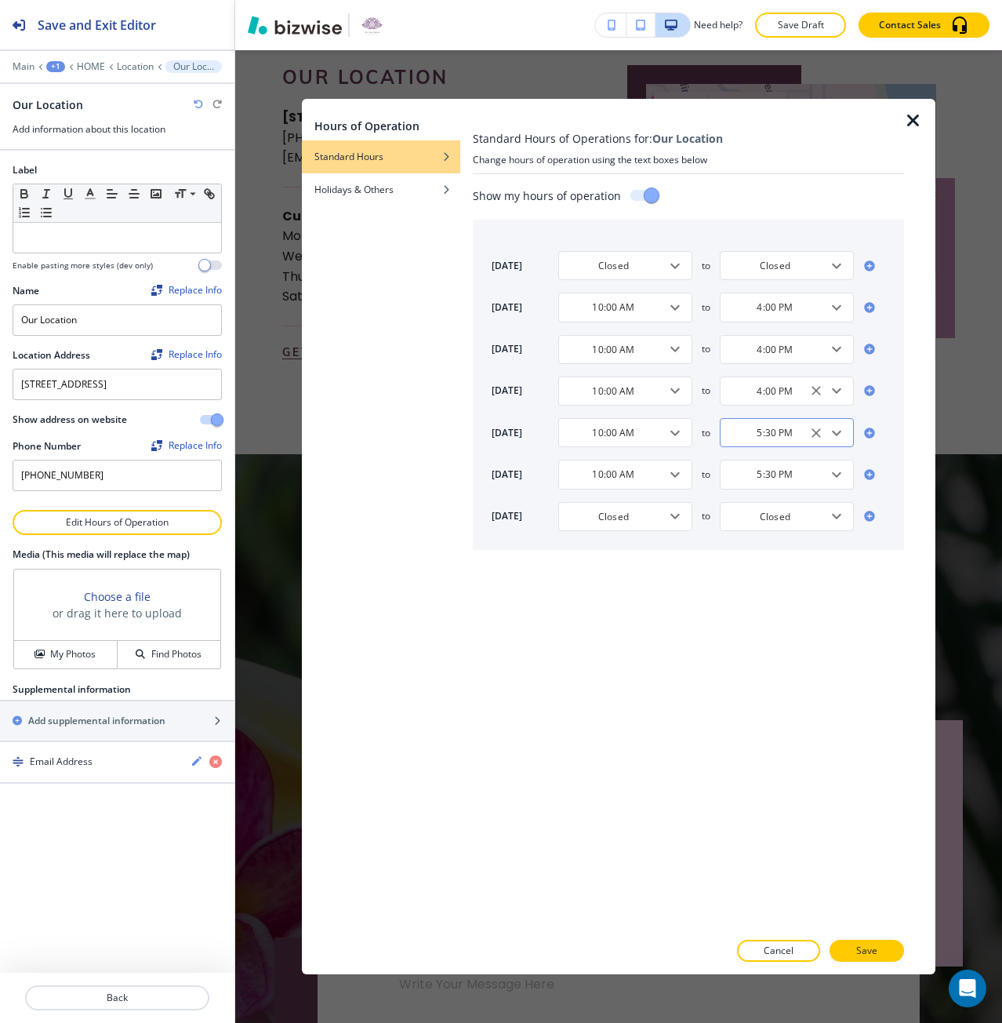
click at [782, 432] on input "5:30 PM" at bounding box center [775, 432] width 95 height 13
paste input "4:0"
click at [792, 459] on li "4:00 PM" at bounding box center [775, 465] width 110 height 24
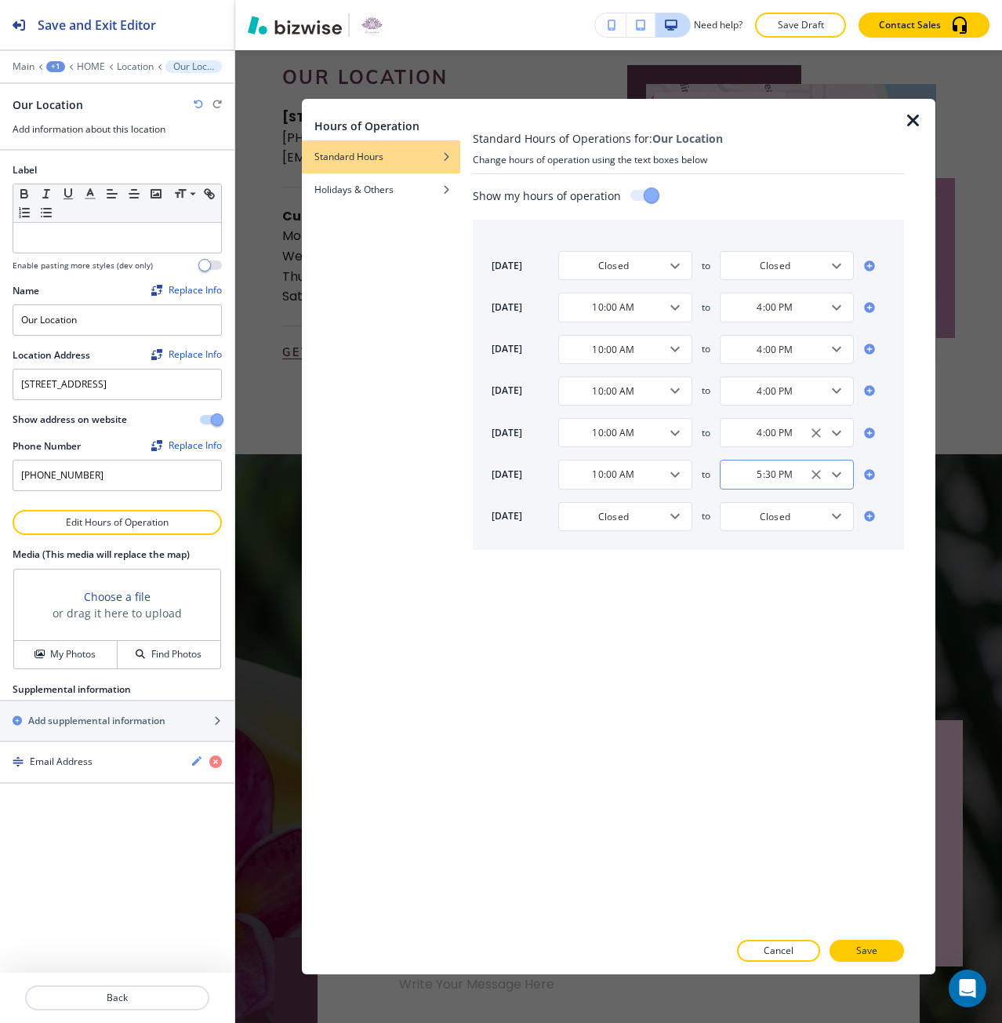
type input "4:00 PM"
click at [764, 472] on input "5:30 PM" at bounding box center [775, 473] width 95 height 13
click at [787, 627] on li "12:30 PM" at bounding box center [779, 635] width 119 height 24
type input "12:30 PM"
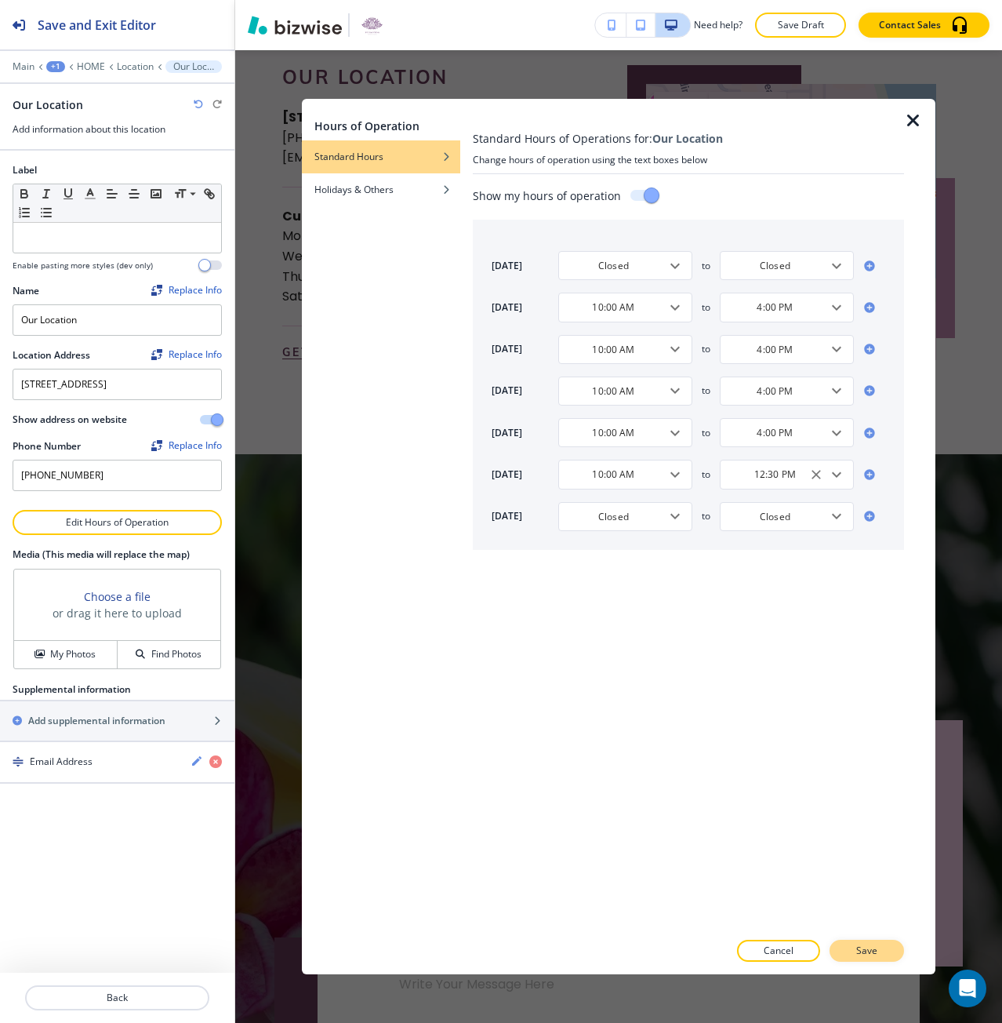
click at [880, 954] on button "Save" at bounding box center [867, 950] width 74 height 22
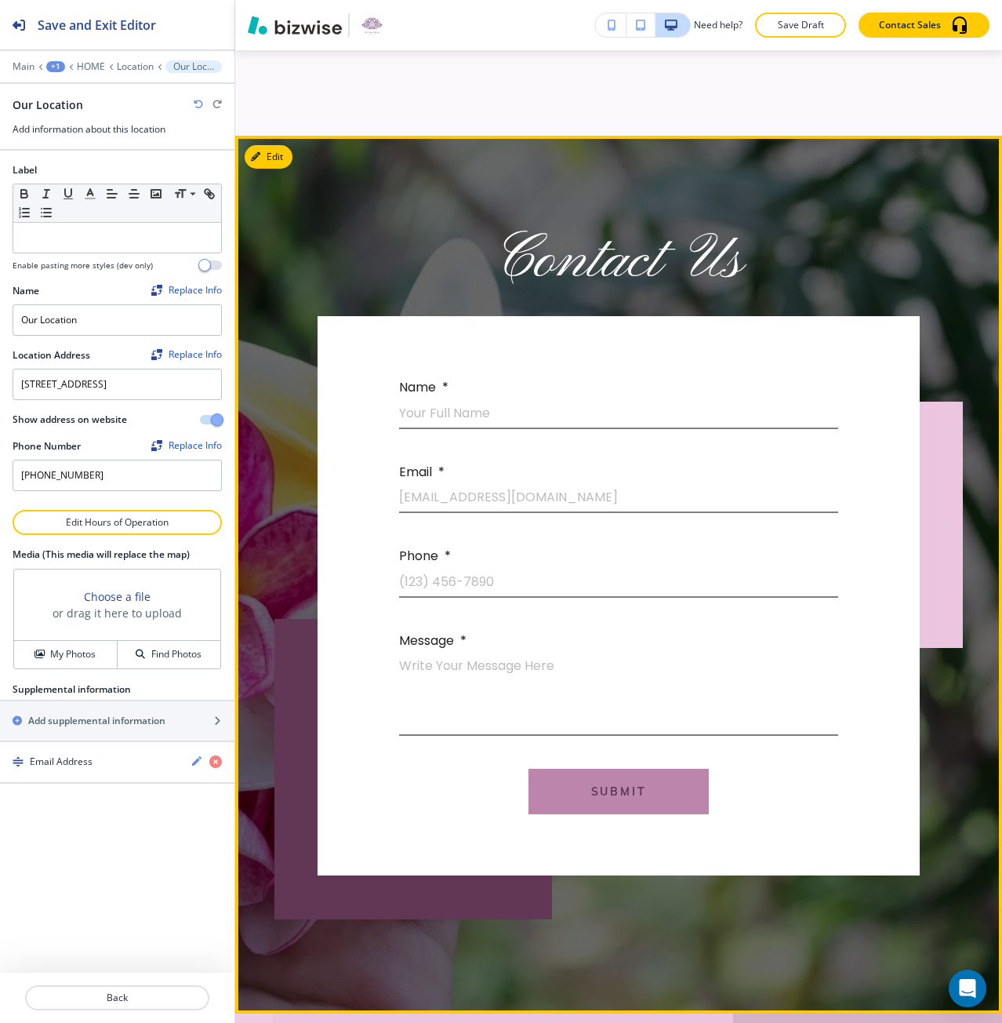
scroll to position [7685, 0]
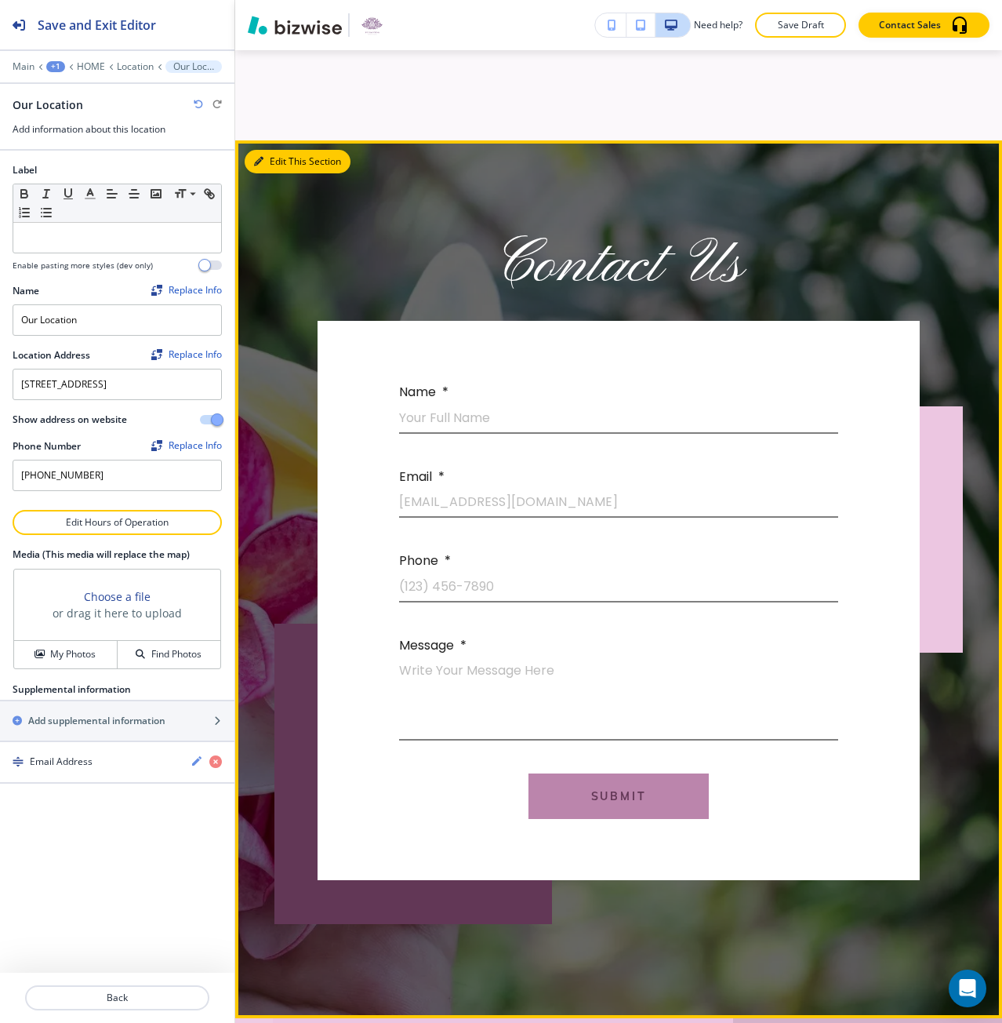
click at [274, 173] on button "Edit This Section" at bounding box center [298, 162] width 106 height 24
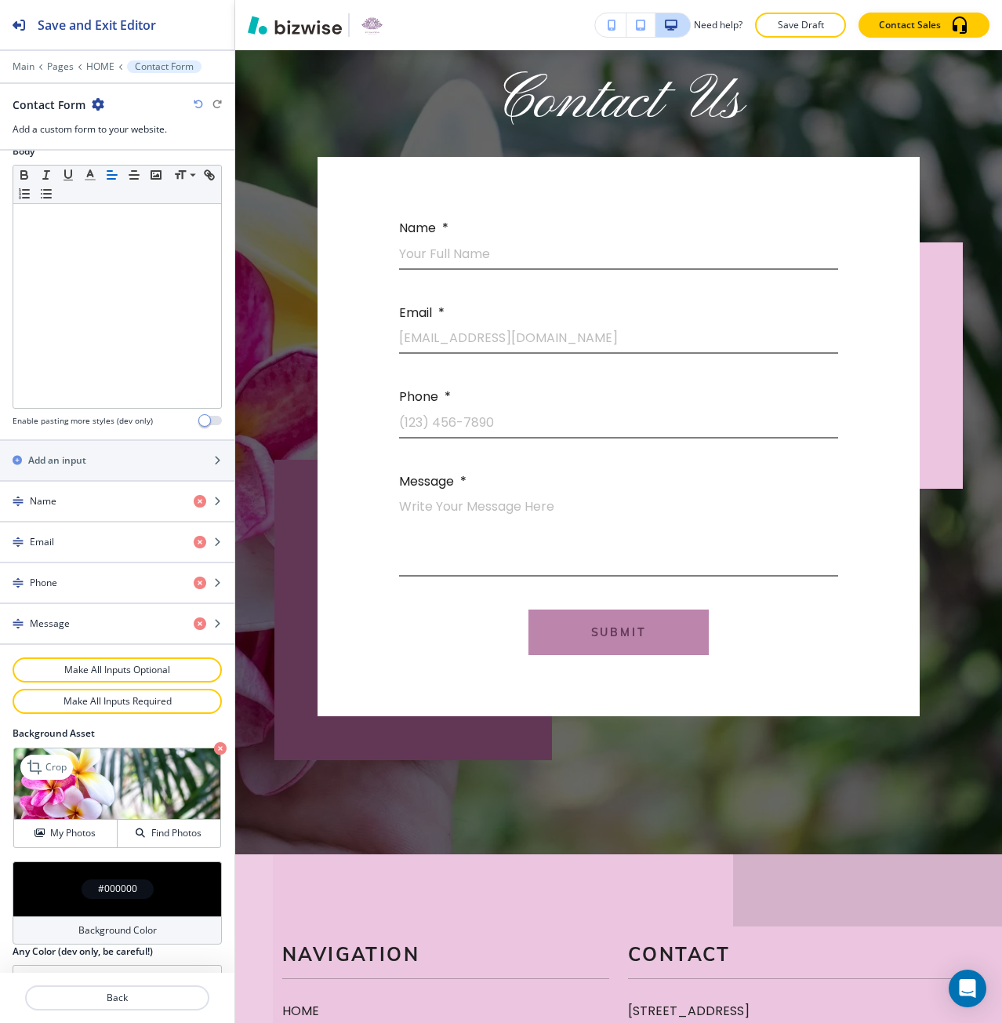
scroll to position [392, 0]
click at [46, 835] on div "My Photos" at bounding box center [65, 832] width 103 height 14
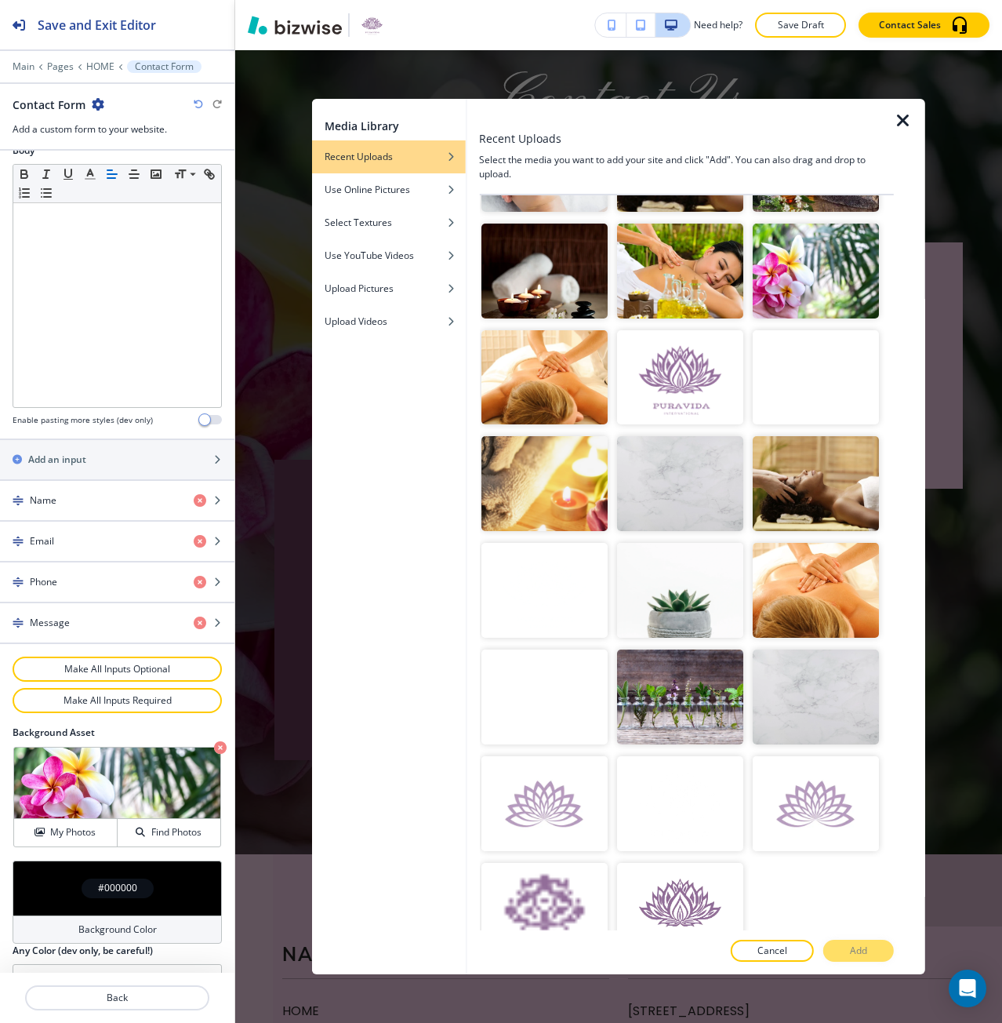
scroll to position [314, 0]
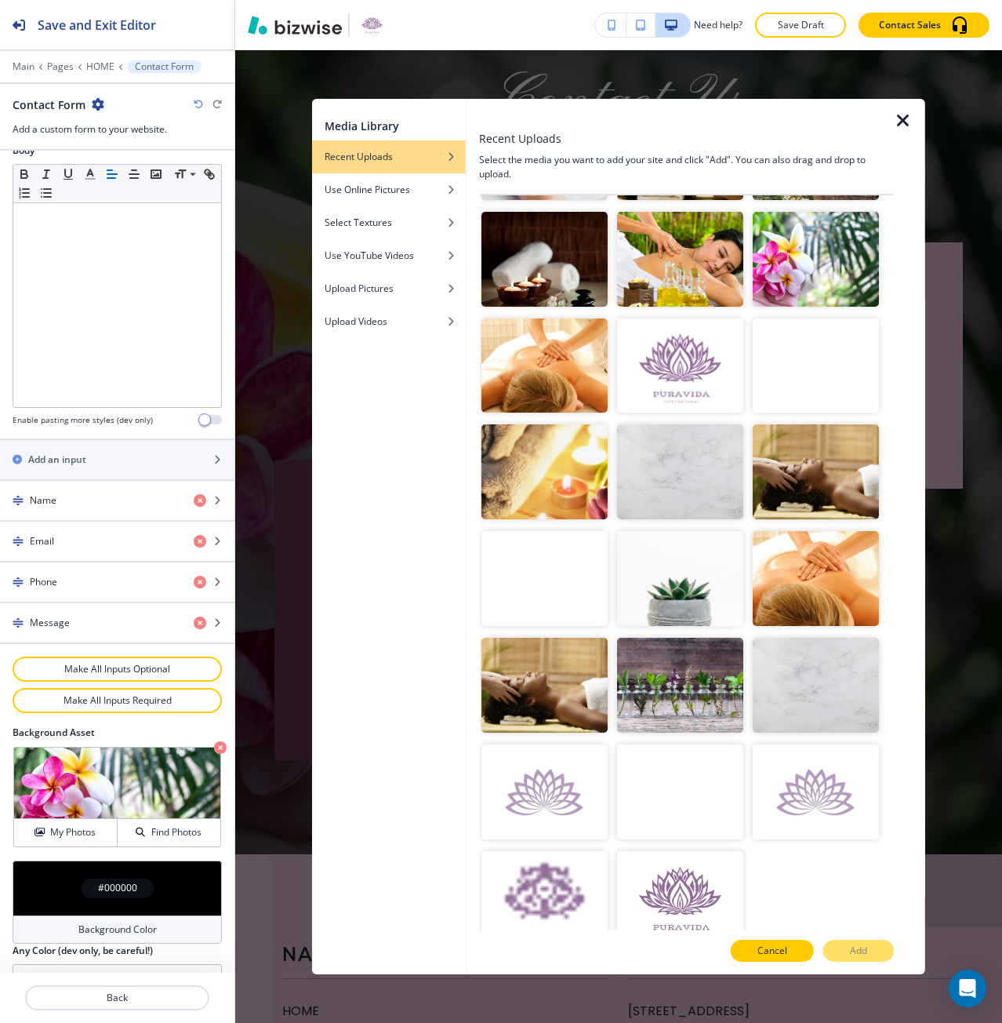
click at [791, 957] on button "Cancel" at bounding box center [772, 950] width 83 height 22
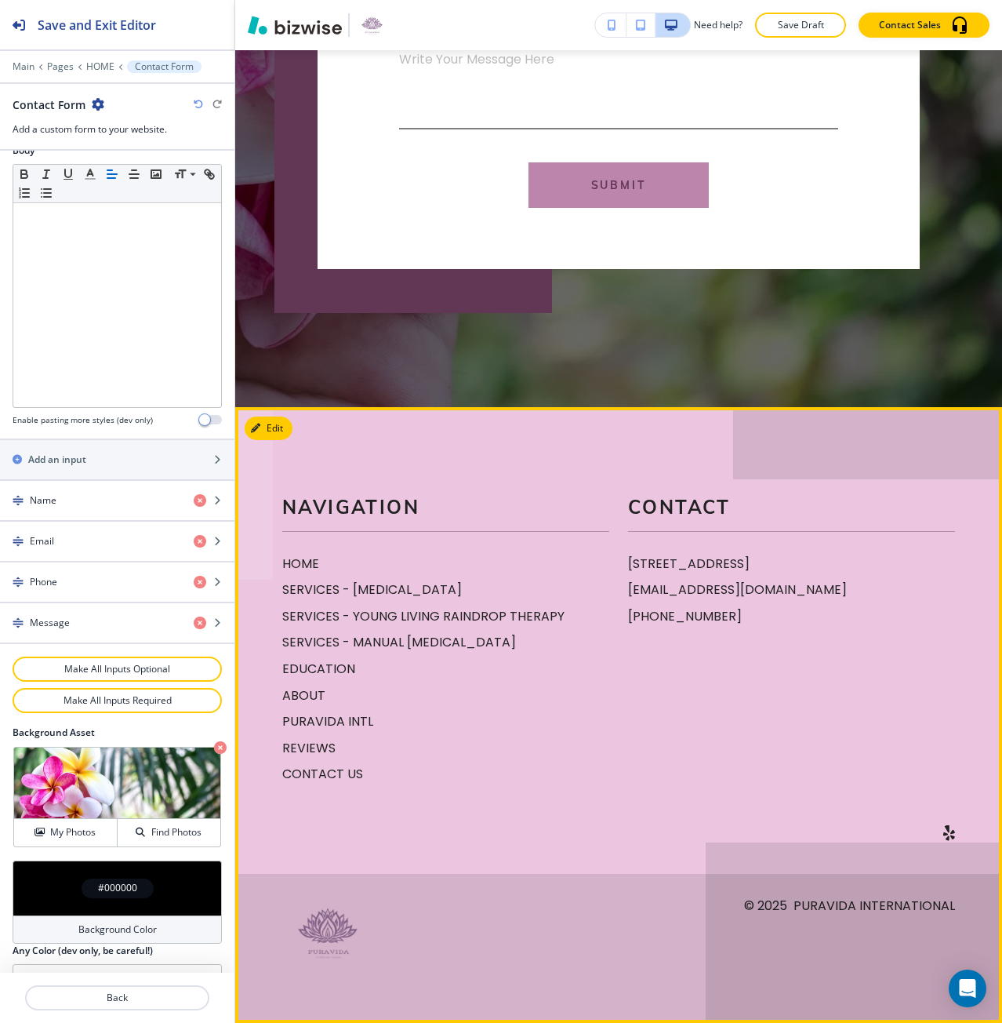
scroll to position [8370, 0]
click at [341, 596] on p "SERVICES - [MEDICAL_DATA]" at bounding box center [445, 589] width 327 height 20
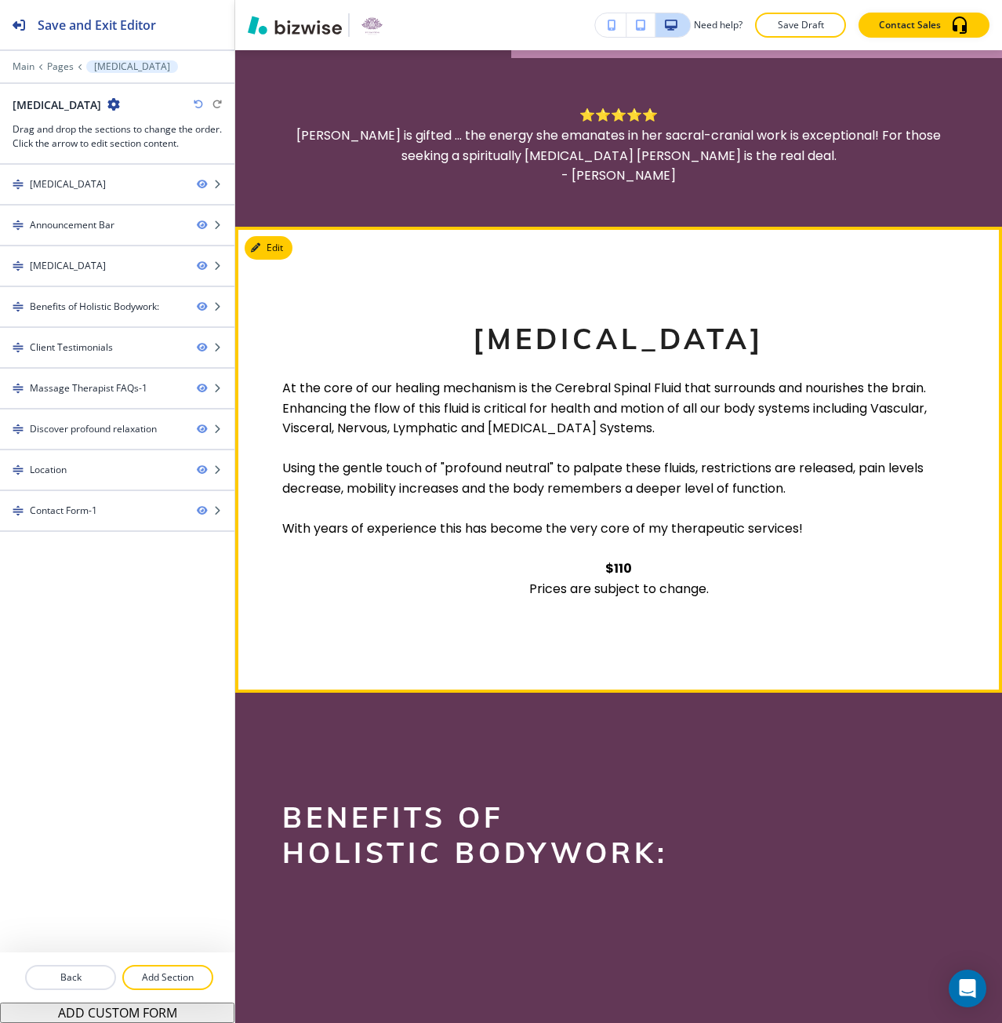
scroll to position [706, 0]
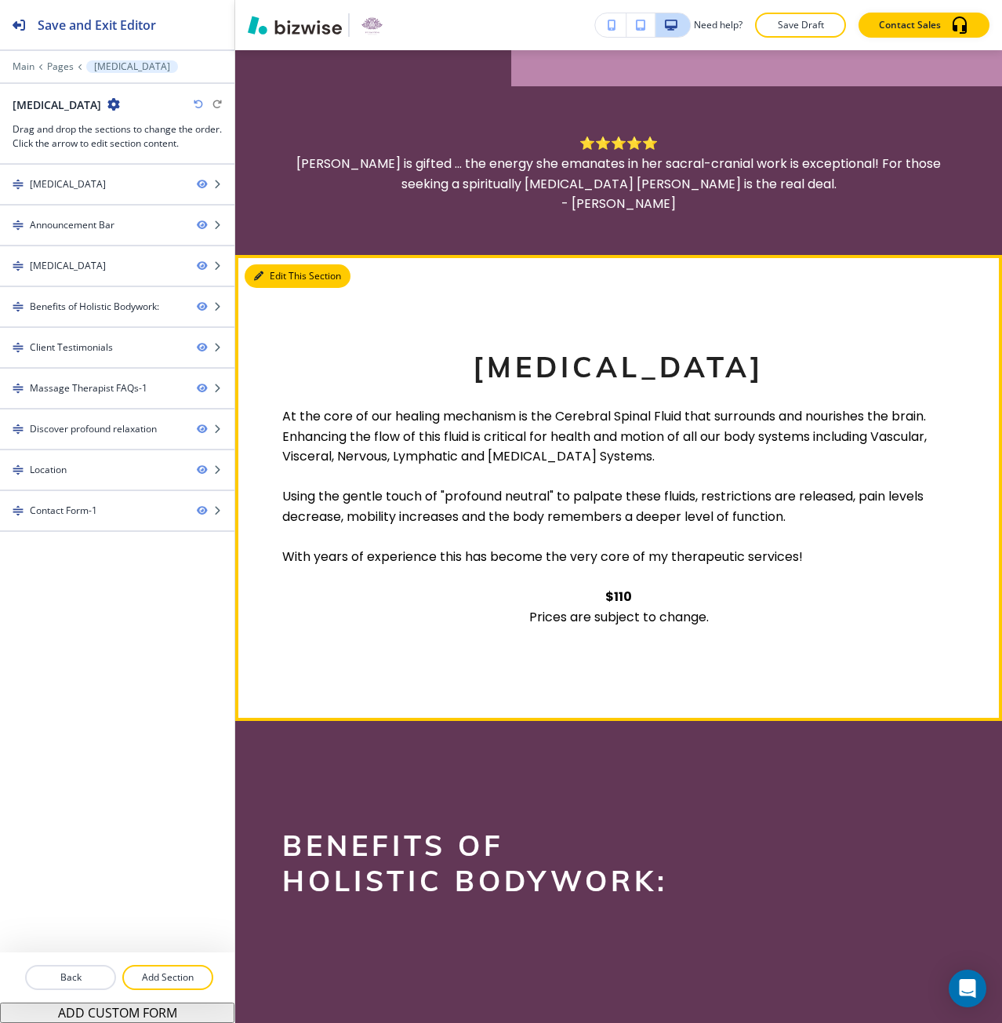
click at [271, 288] on button "Edit This Section" at bounding box center [298, 276] width 106 height 24
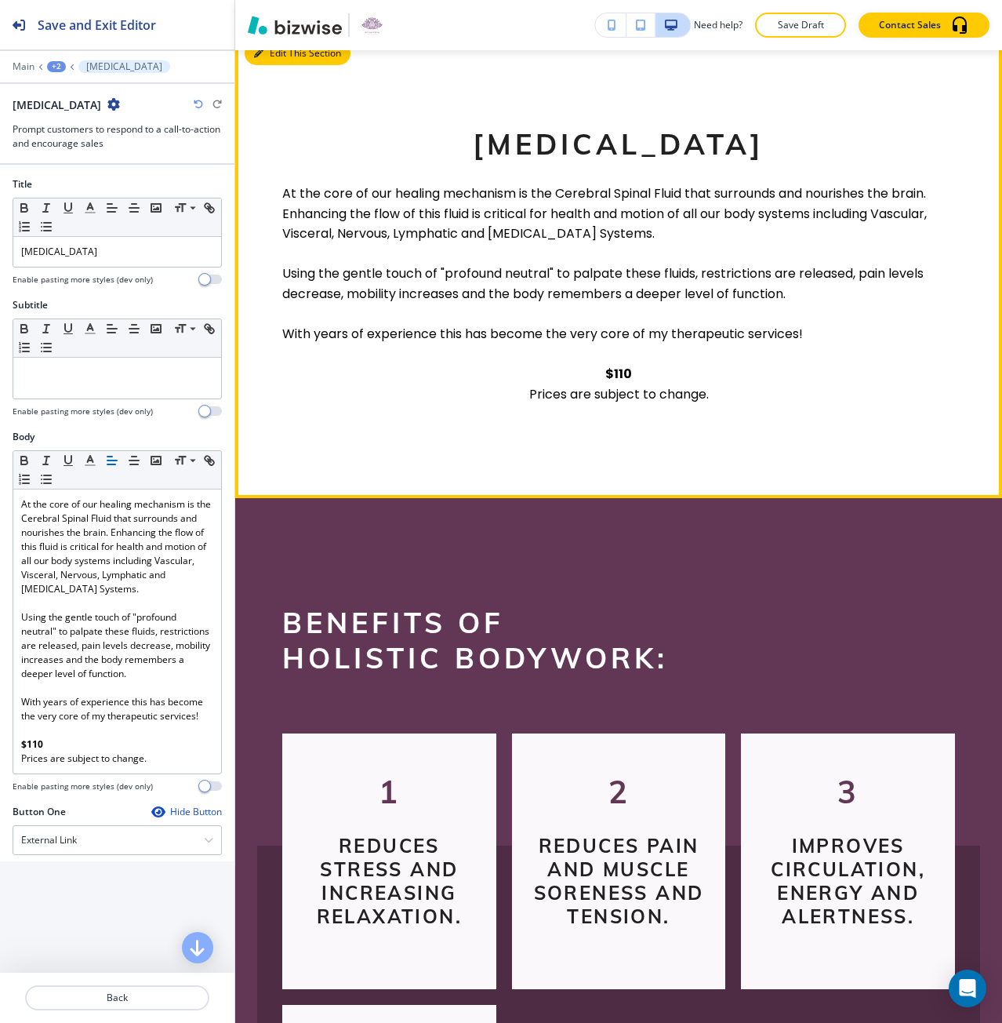
scroll to position [962, 0]
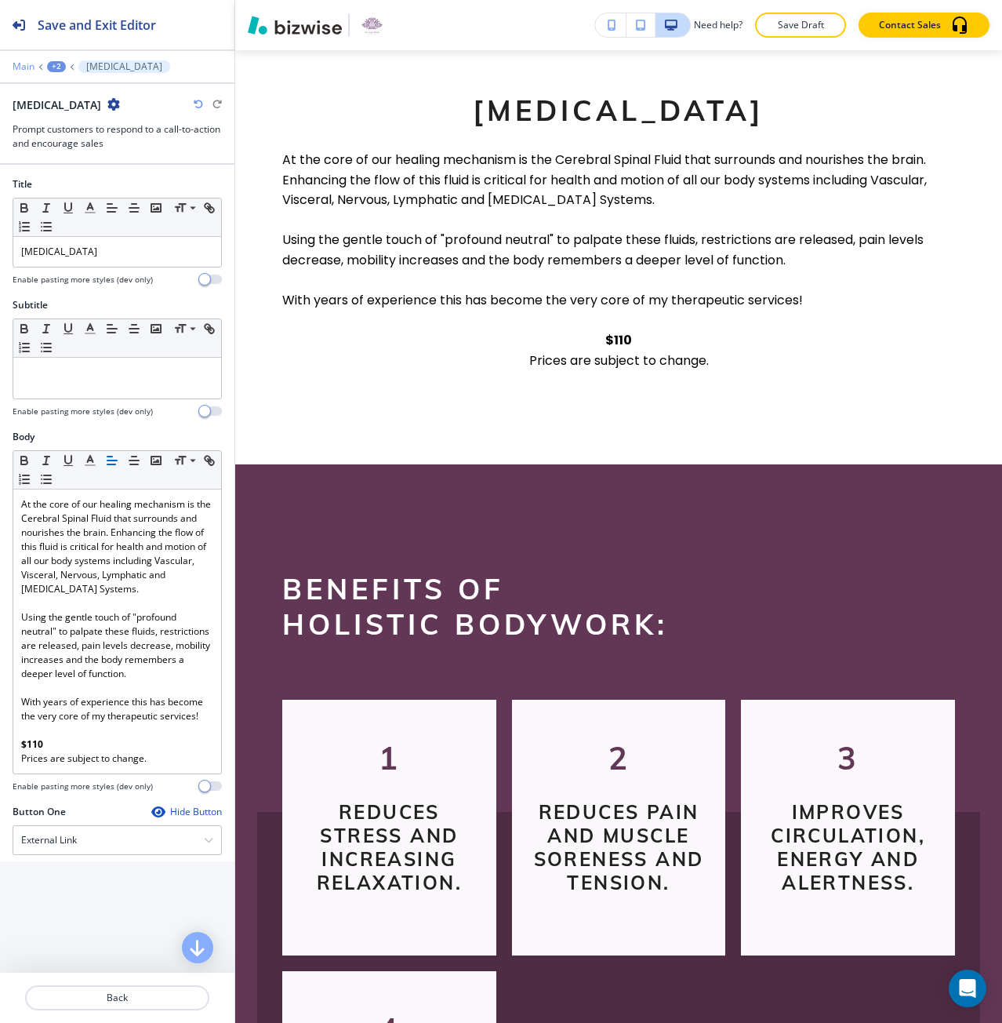
click at [22, 64] on p "Main" at bounding box center [24, 66] width 22 height 11
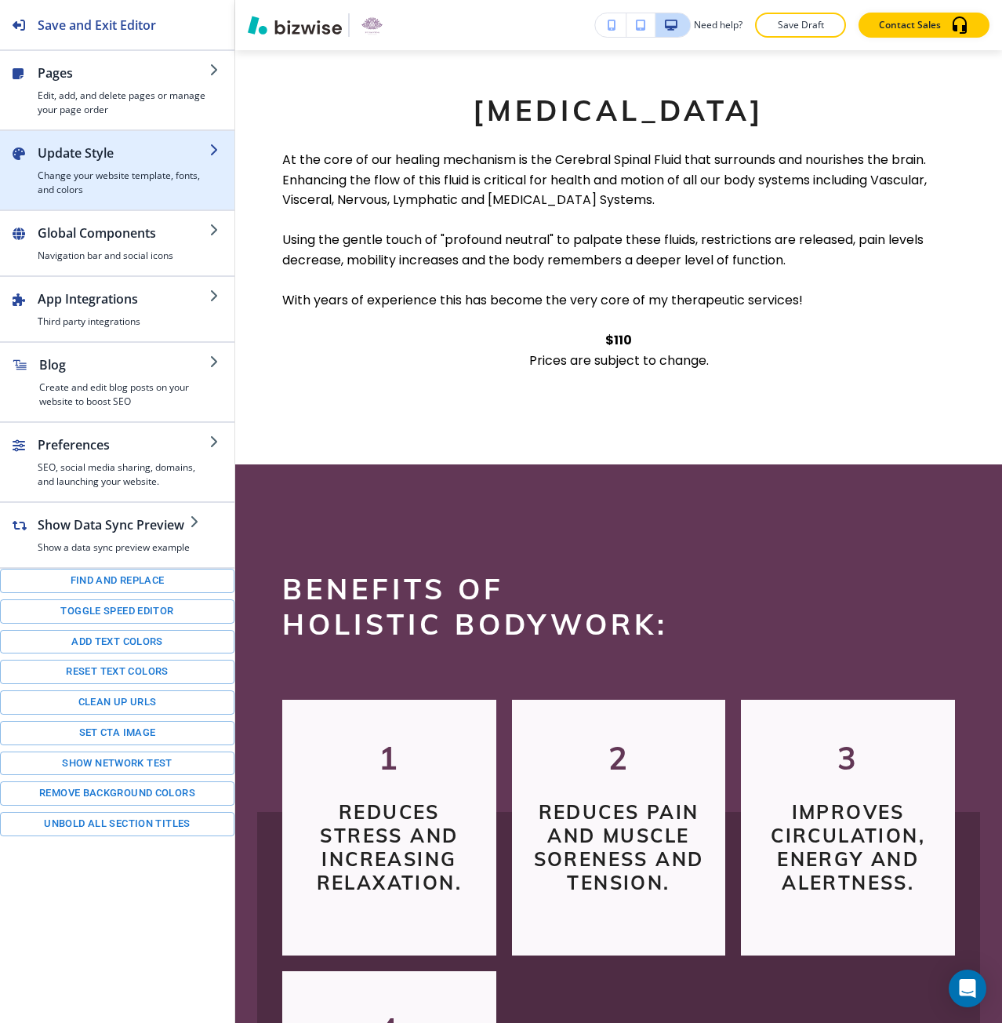
click at [89, 149] on h2 "Update Style" at bounding box center [124, 152] width 172 height 19
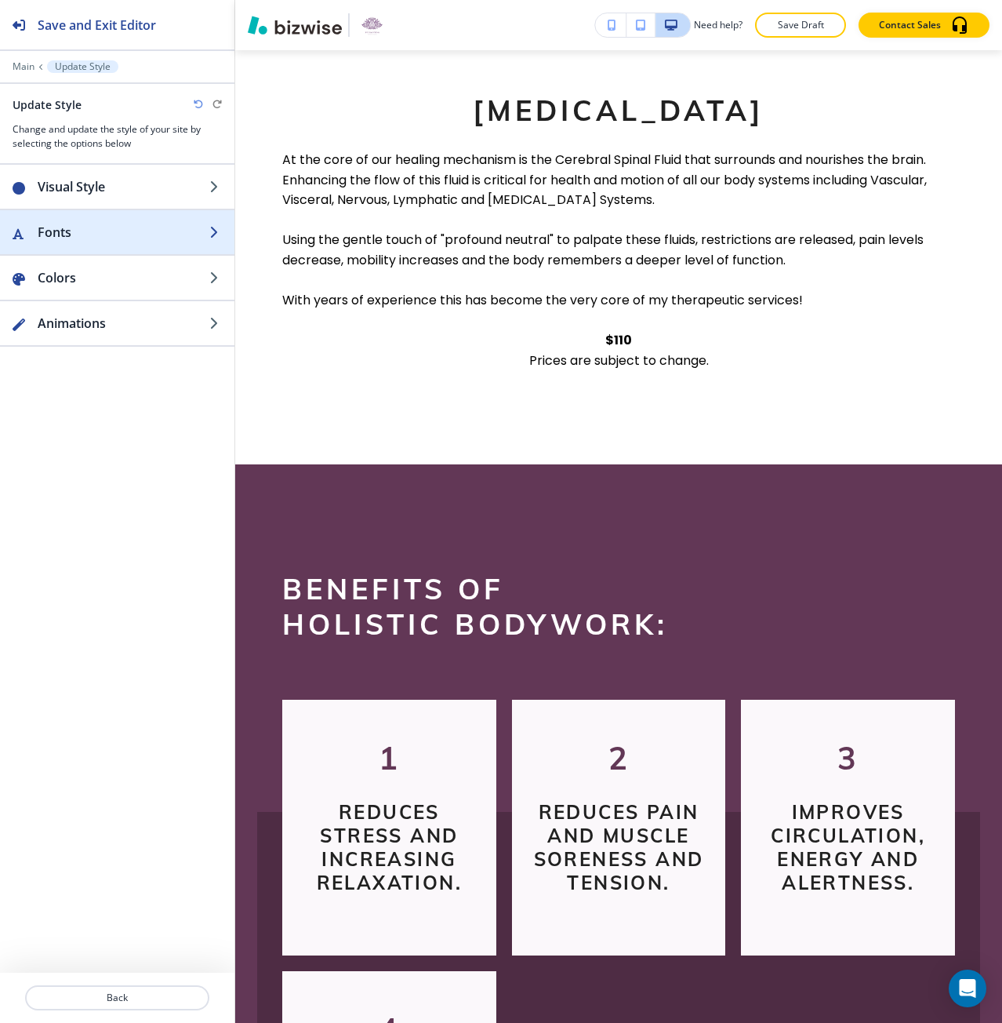
click at [110, 241] on h2 "Fonts" at bounding box center [124, 232] width 172 height 19
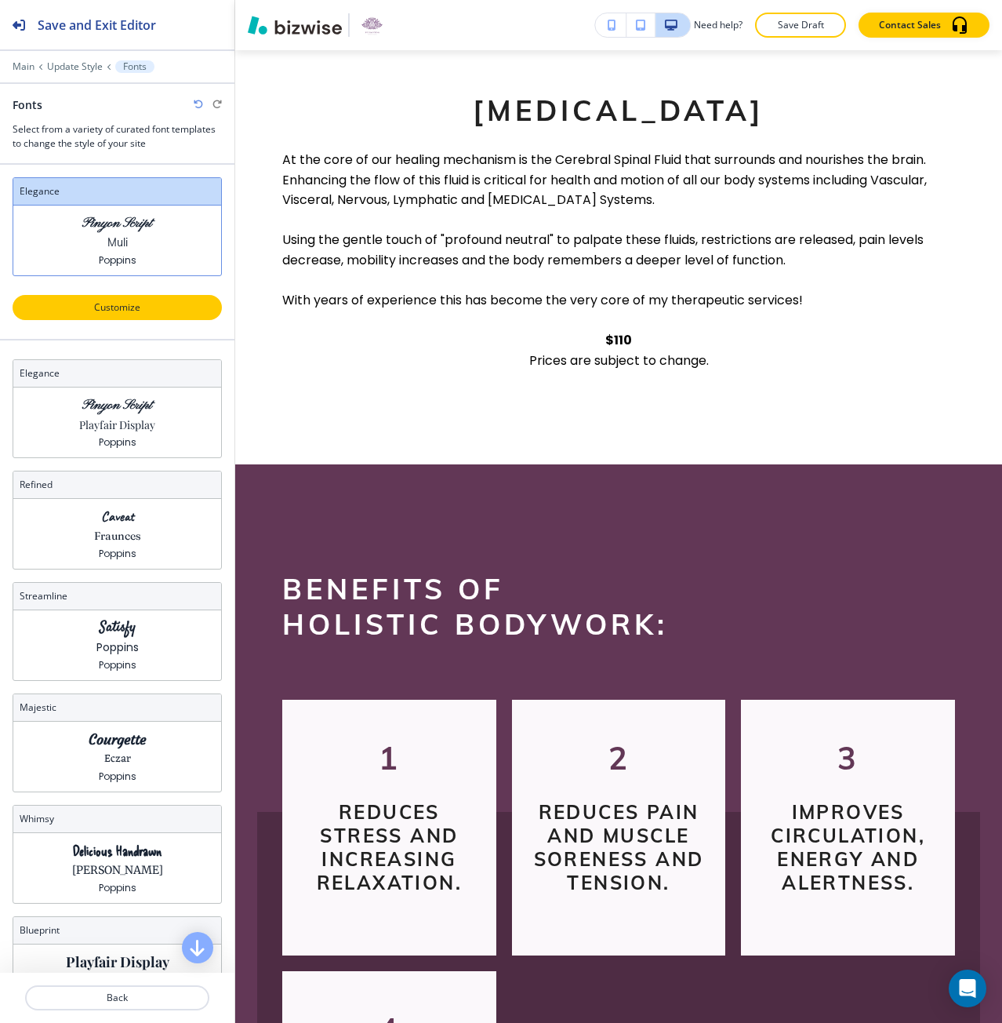
click at [130, 307] on p "Customize" at bounding box center [117, 307] width 169 height 14
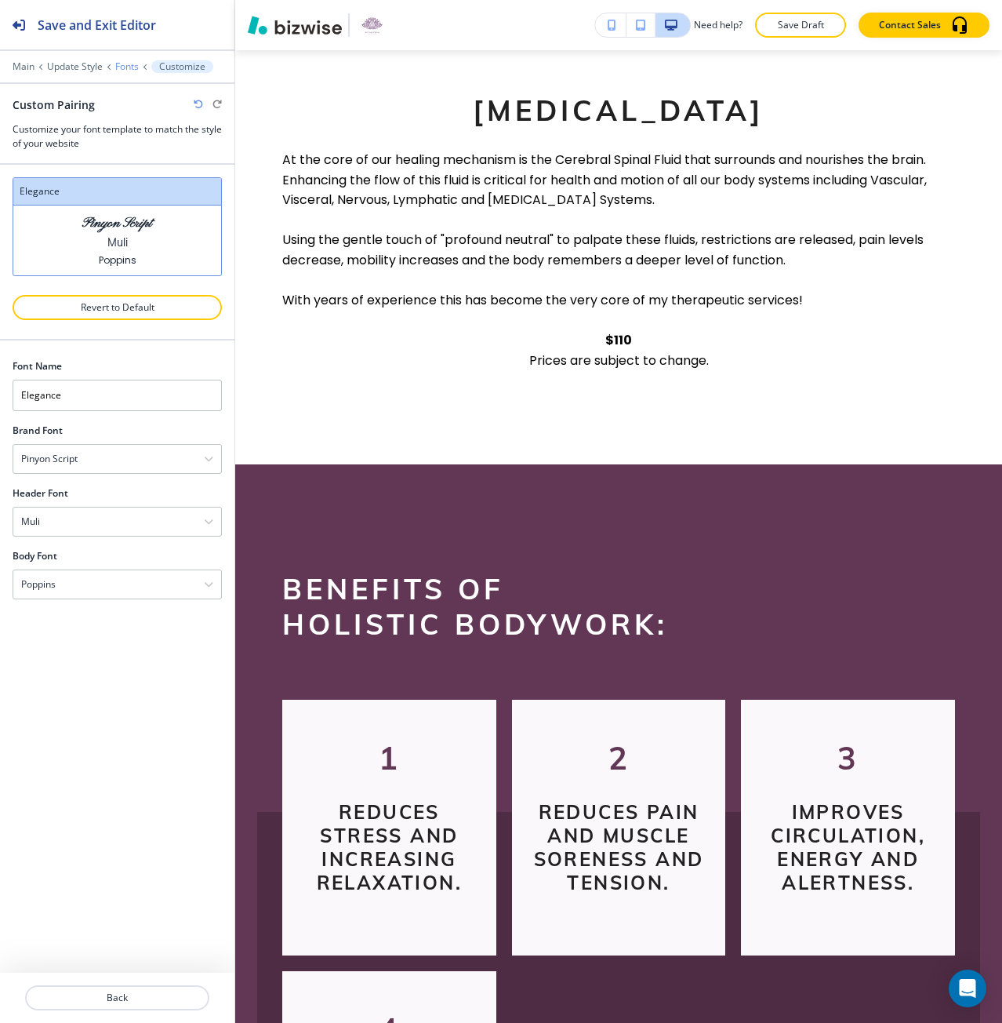
click at [133, 70] on p "Fonts" at bounding box center [127, 66] width 24 height 11
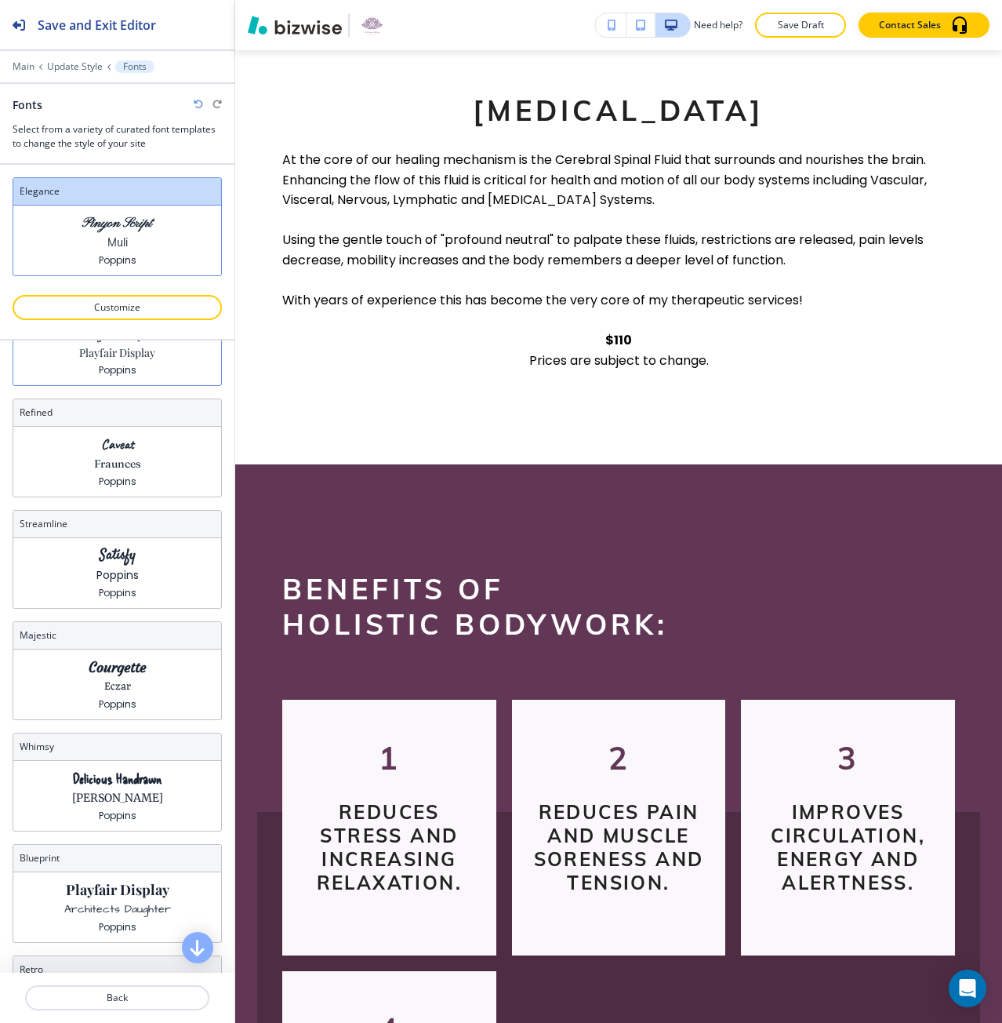
scroll to position [28, 0]
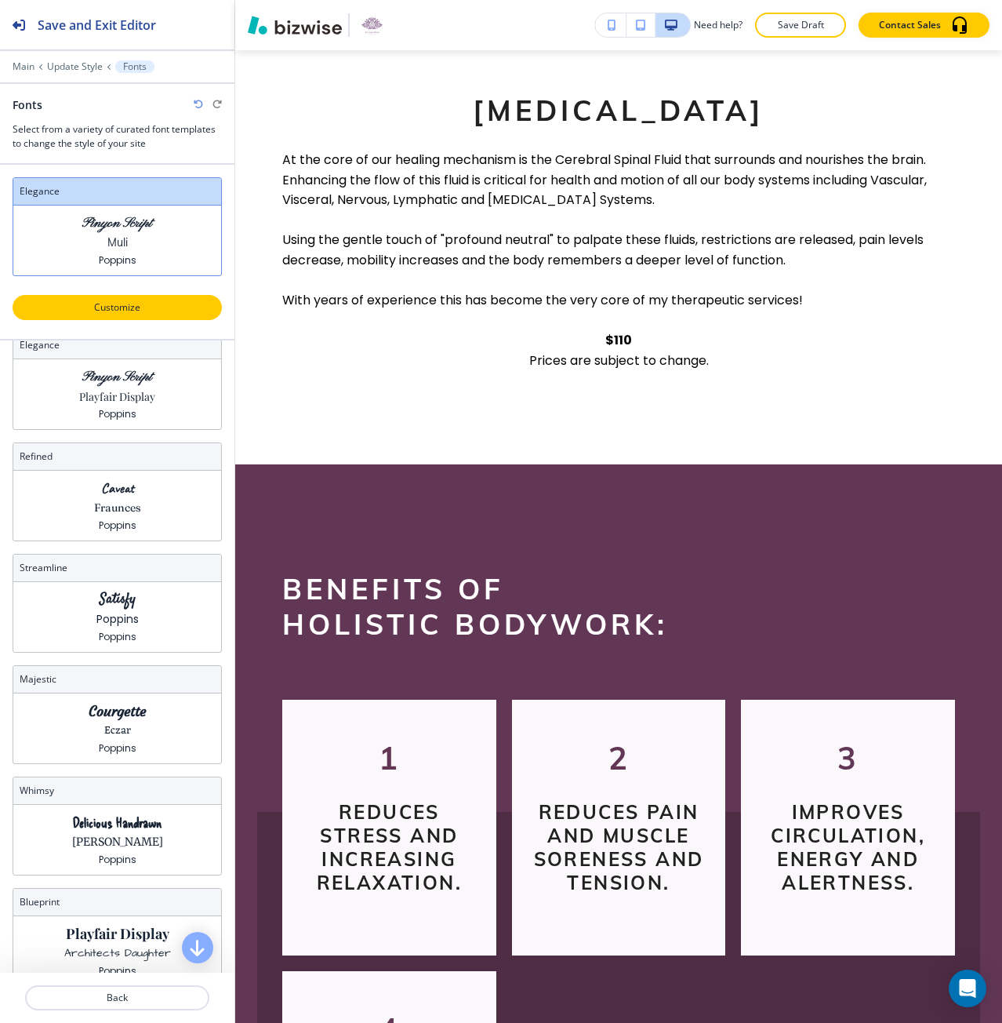
click at [116, 310] on p "Customize" at bounding box center [117, 307] width 169 height 14
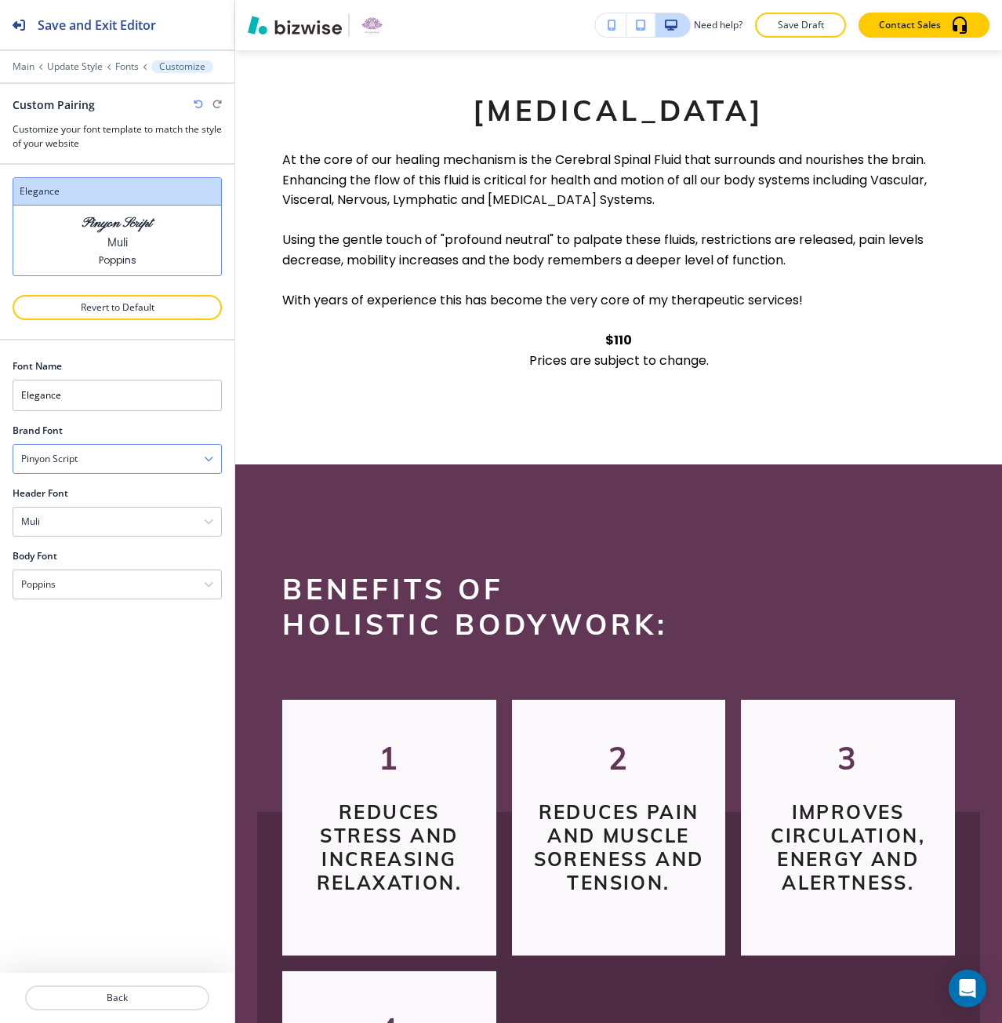
click at [121, 460] on div "Pinyon Script" at bounding box center [117, 459] width 208 height 28
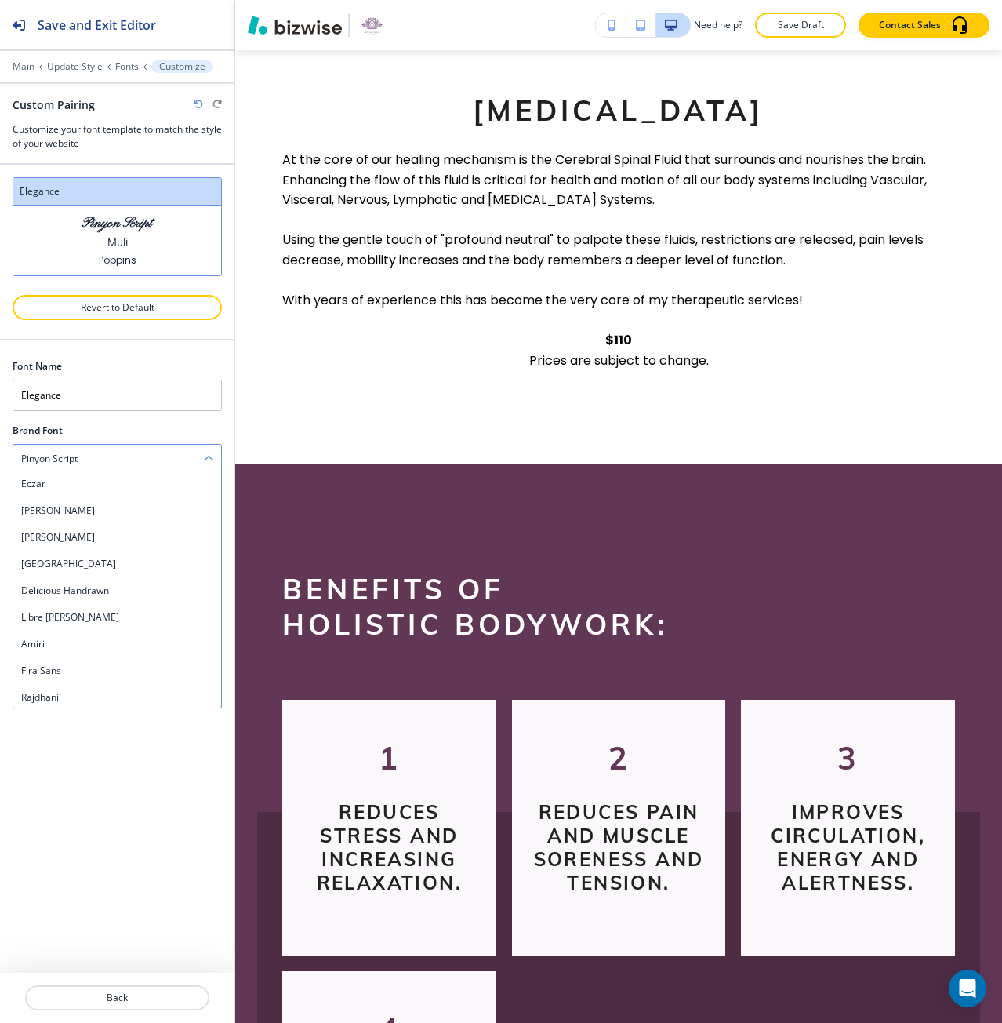
scroll to position [139, 0]
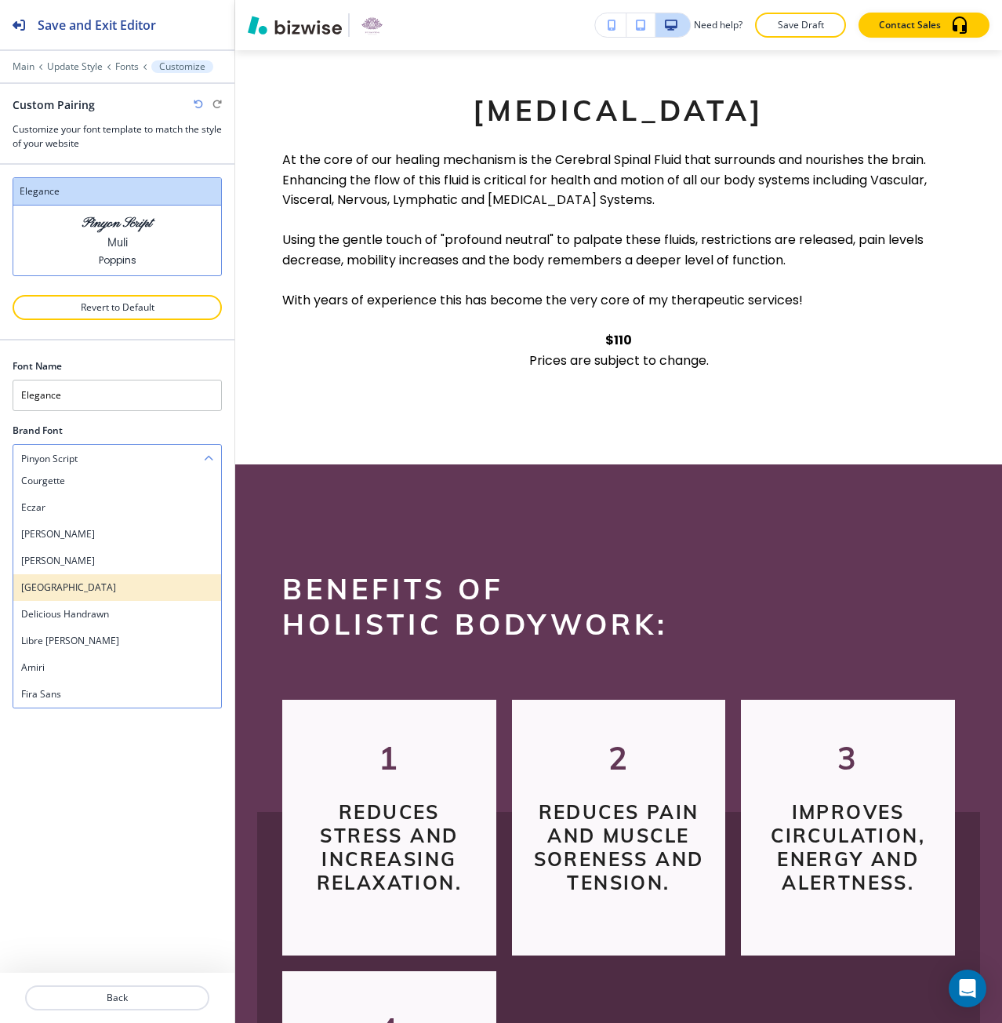
click at [176, 574] on div "[GEOGRAPHIC_DATA]" at bounding box center [117, 587] width 208 height 27
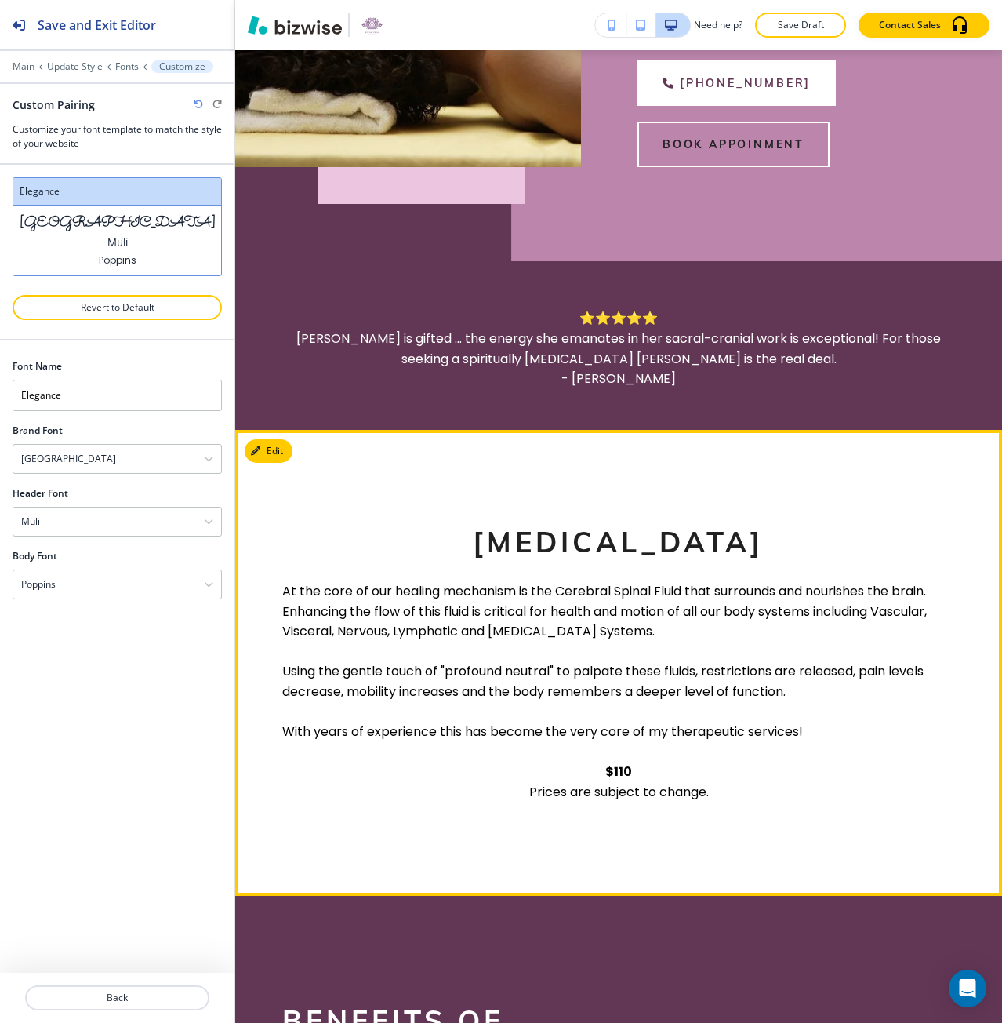
scroll to position [492, 0]
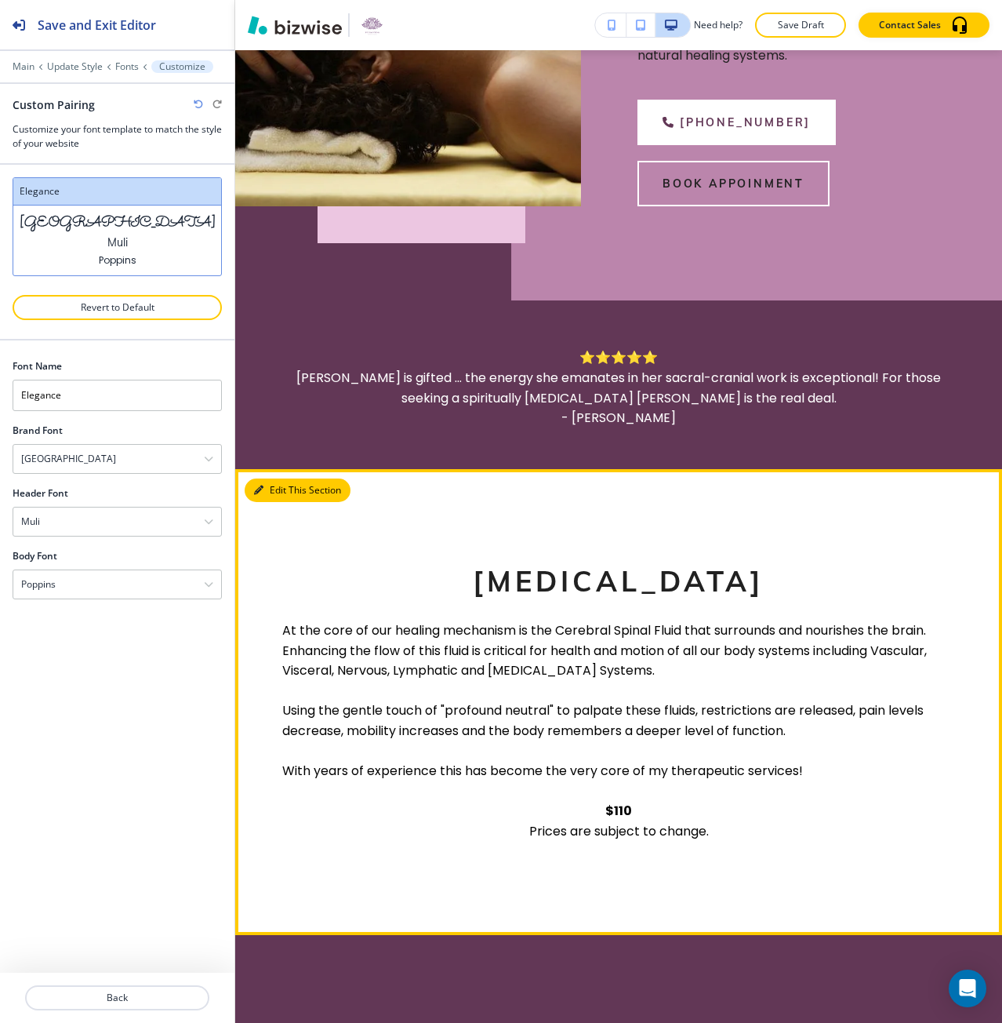
click at [265, 502] on button "Edit This Section" at bounding box center [298, 490] width 106 height 24
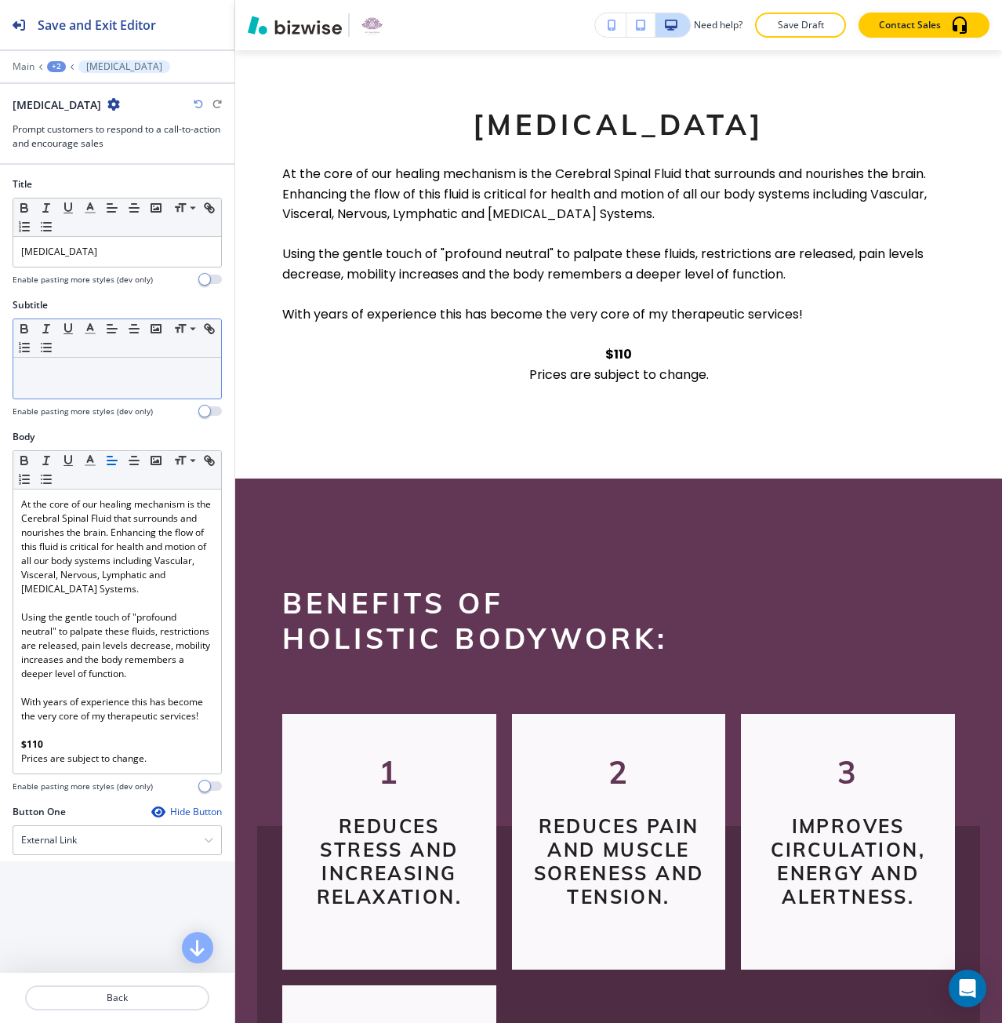
scroll to position [962, 0]
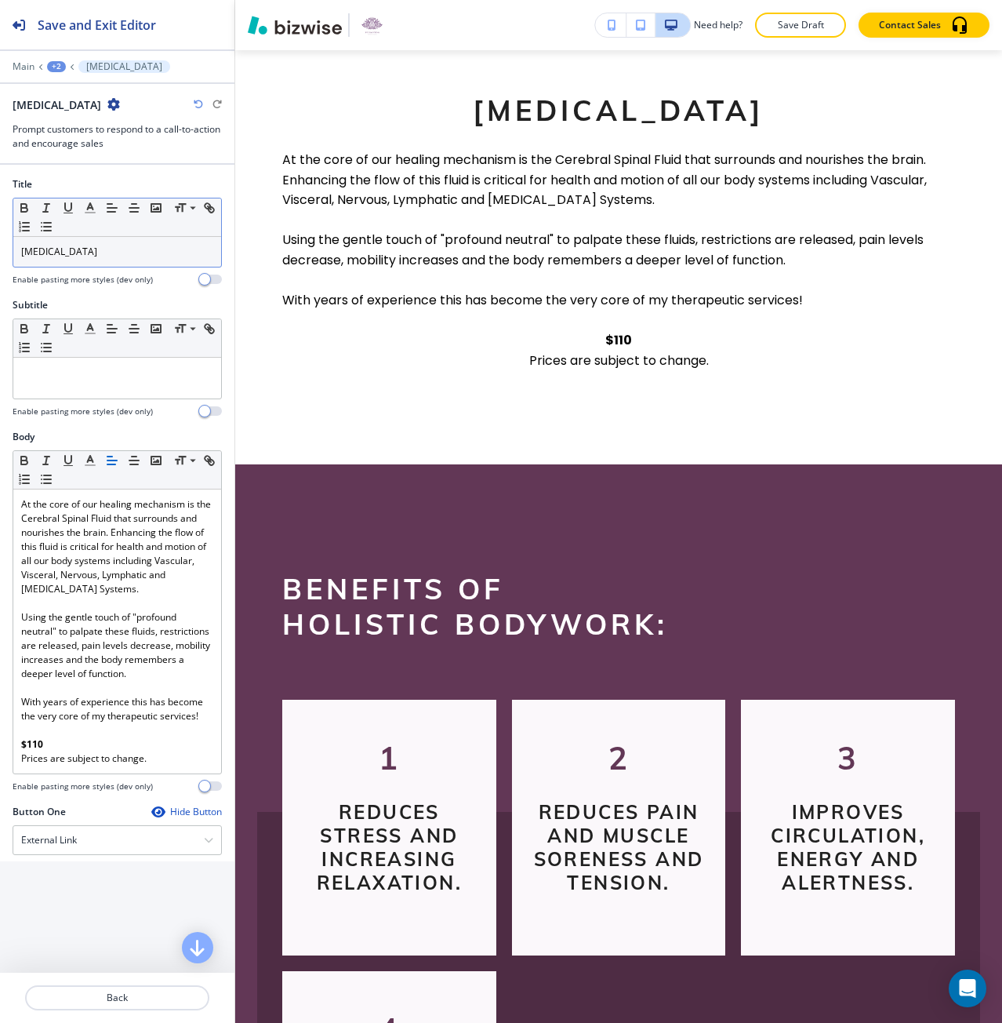
click at [78, 248] on p "[MEDICAL_DATA]" at bounding box center [117, 252] width 192 height 14
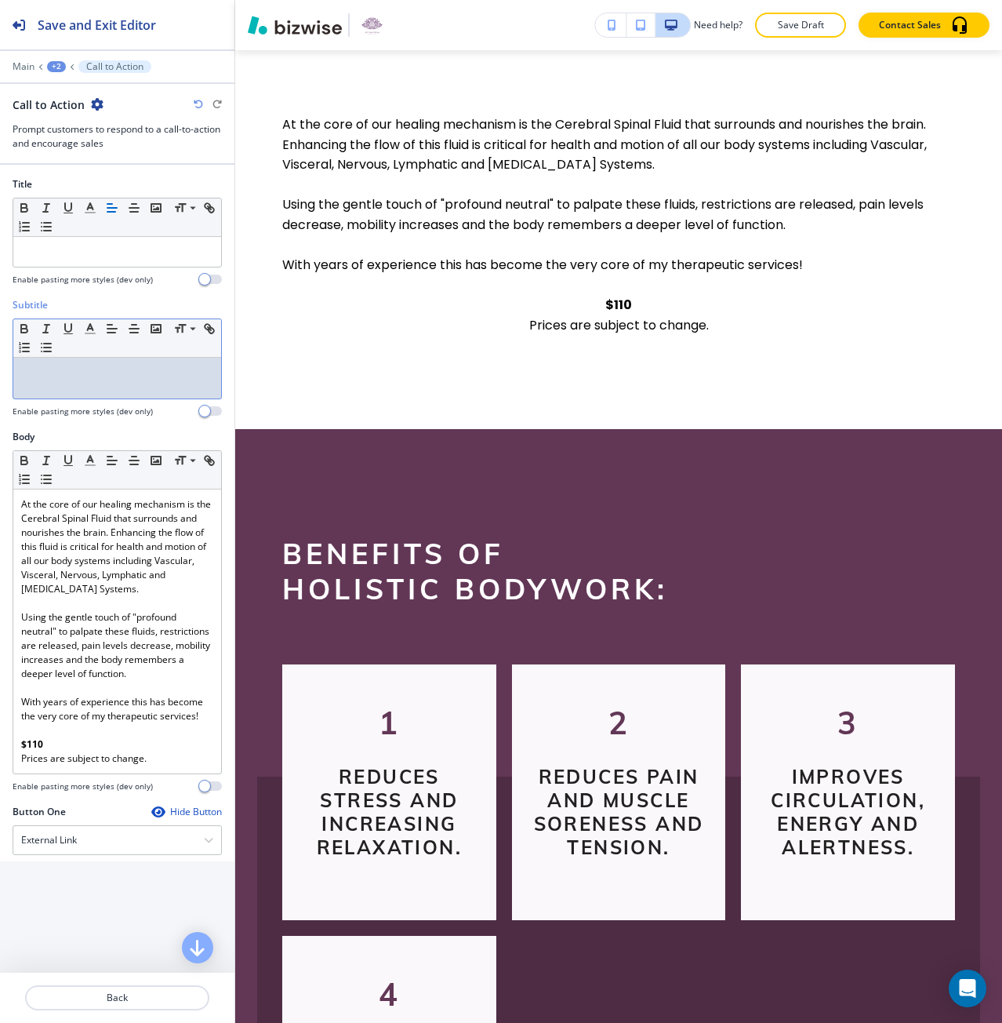
click at [128, 372] on p at bounding box center [117, 372] width 192 height 14
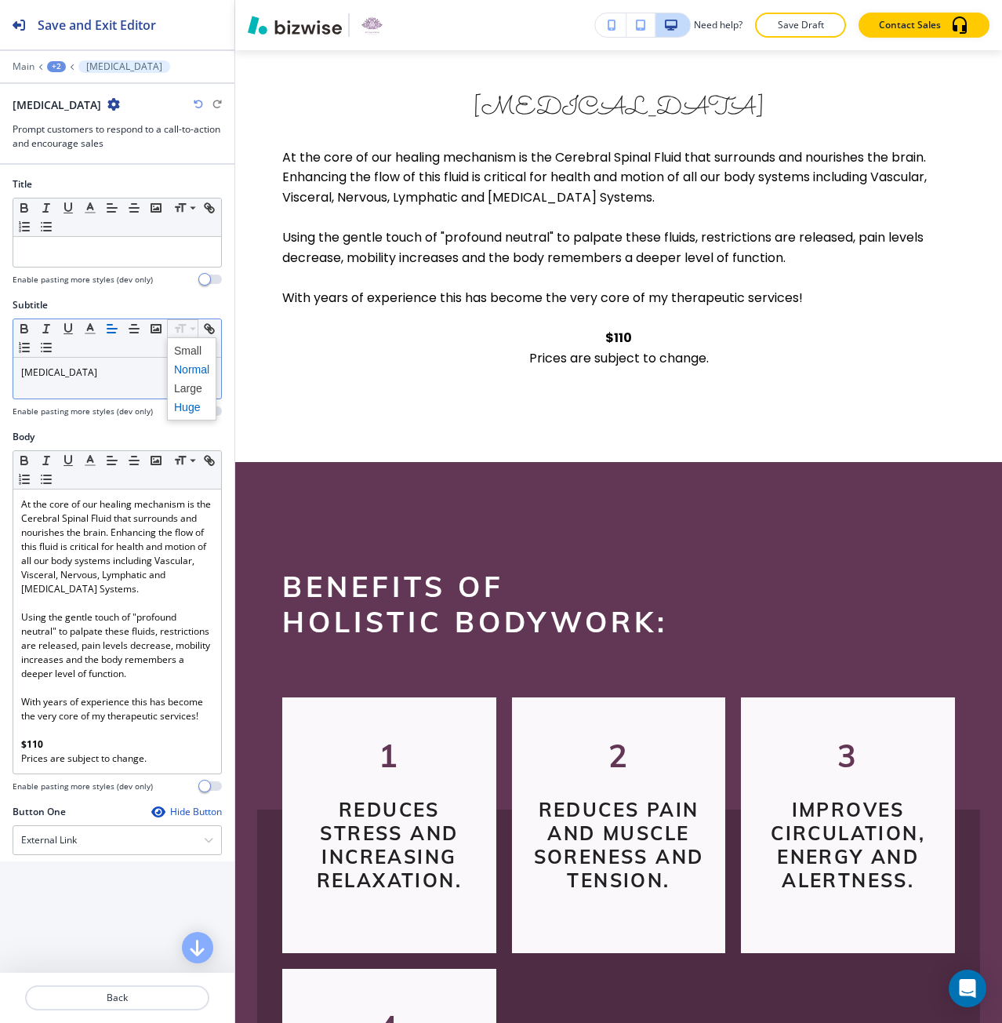
click at [200, 403] on span at bounding box center [191, 407] width 35 height 19
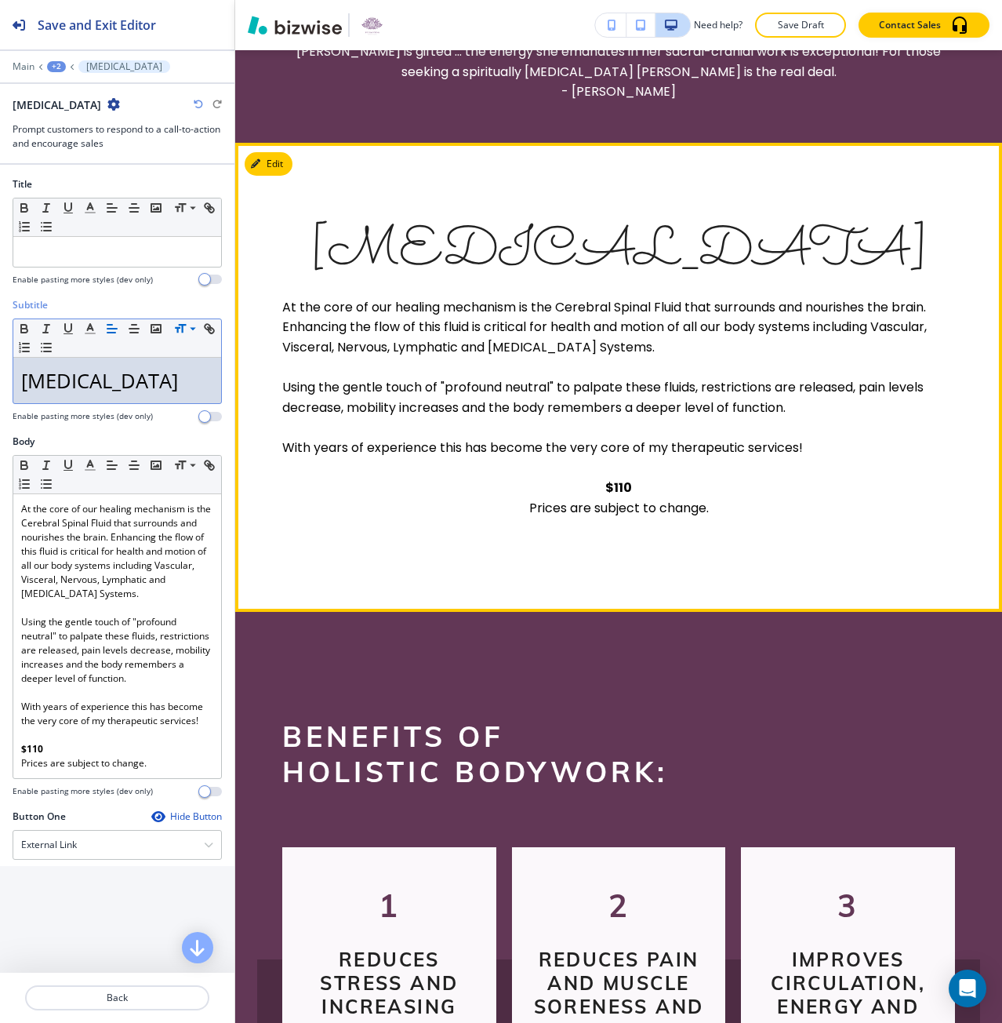
scroll to position [727, 0]
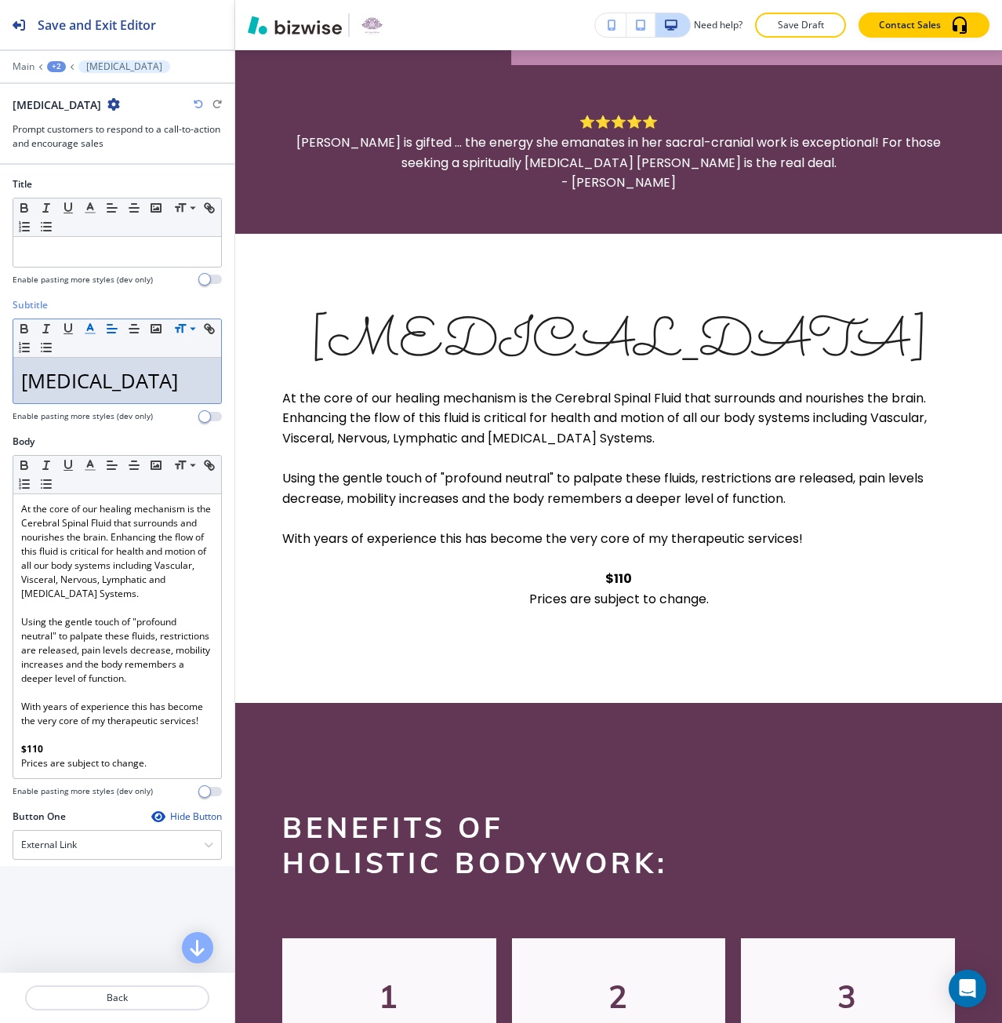
click at [89, 336] on button "button" at bounding box center [90, 328] width 22 height 19
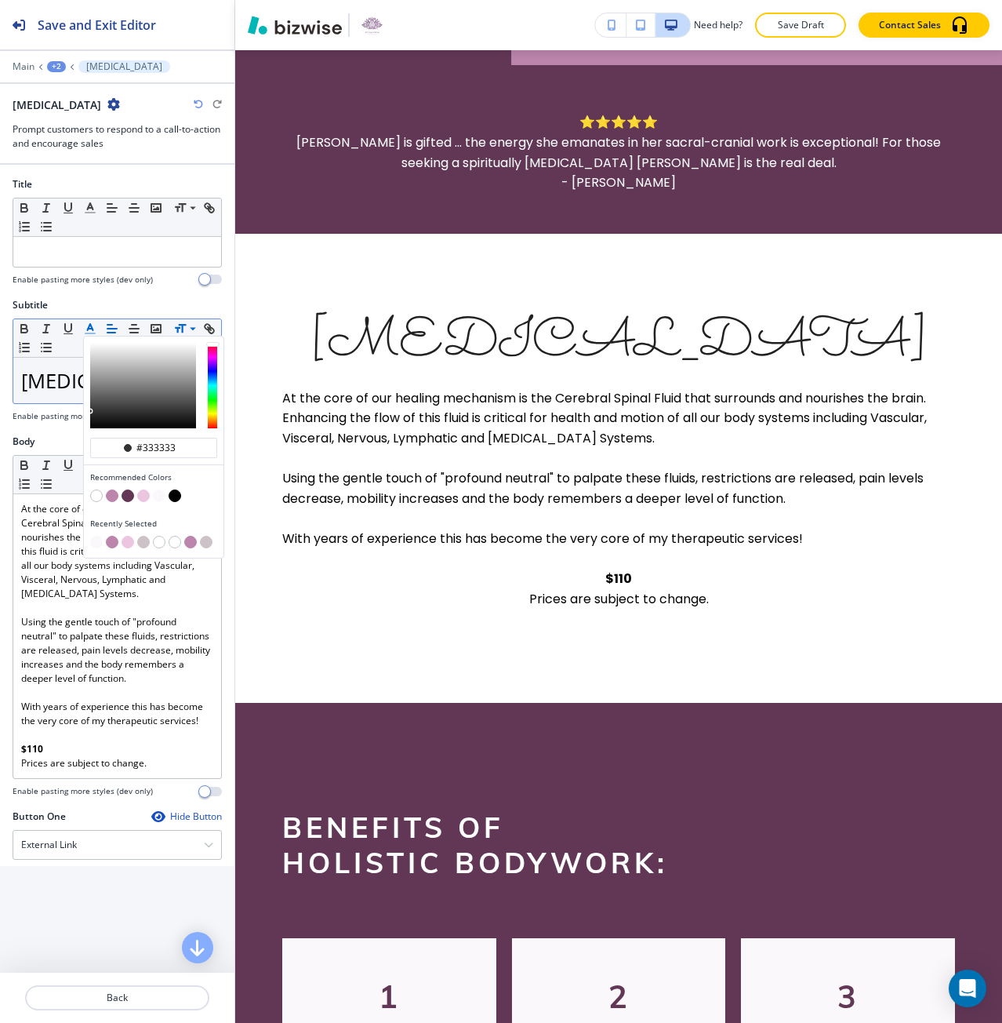
click at [121, 496] on div "button" at bounding box center [153, 497] width 127 height 16
click at [125, 497] on button "button" at bounding box center [128, 495] width 13 height 13
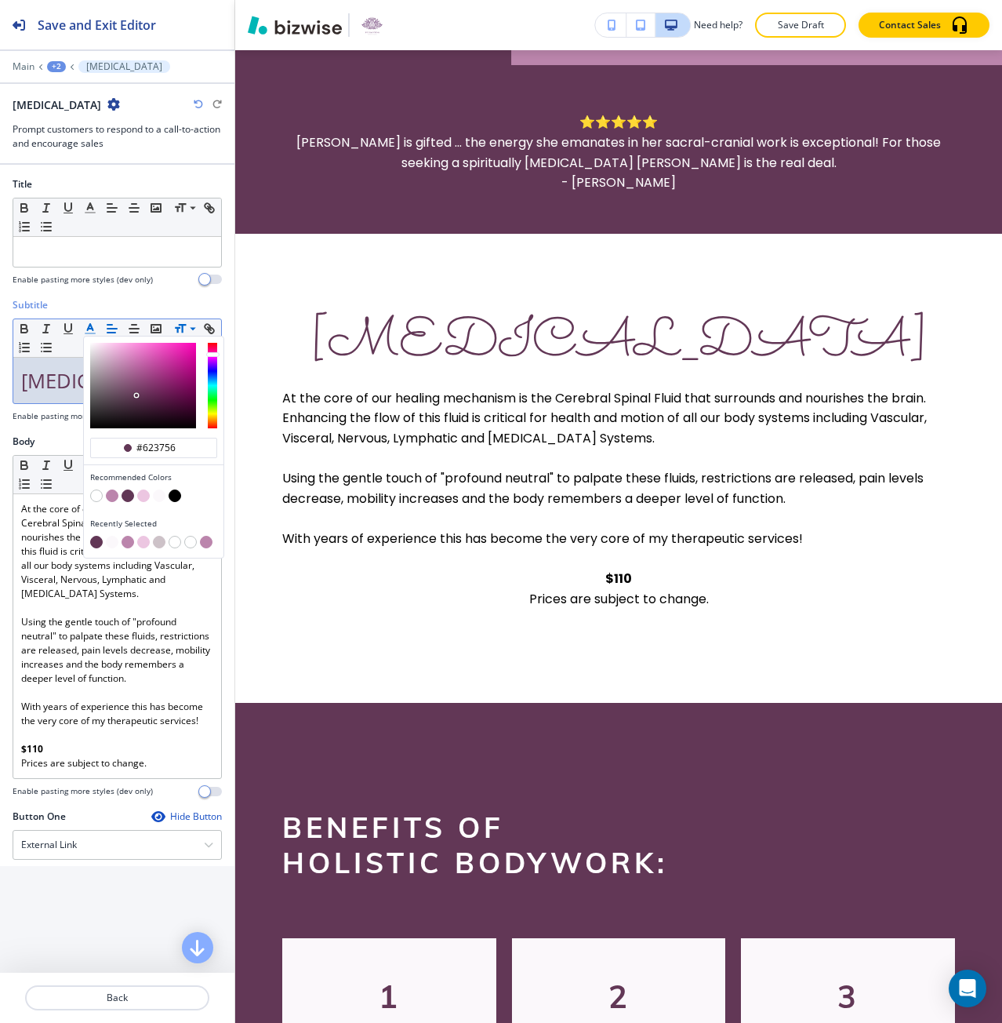
click at [118, 499] on div "button" at bounding box center [153, 497] width 127 height 16
click at [112, 502] on div "button" at bounding box center [153, 497] width 127 height 16
click at [111, 501] on button "button" at bounding box center [112, 495] width 13 height 13
type input "#bb85ac"
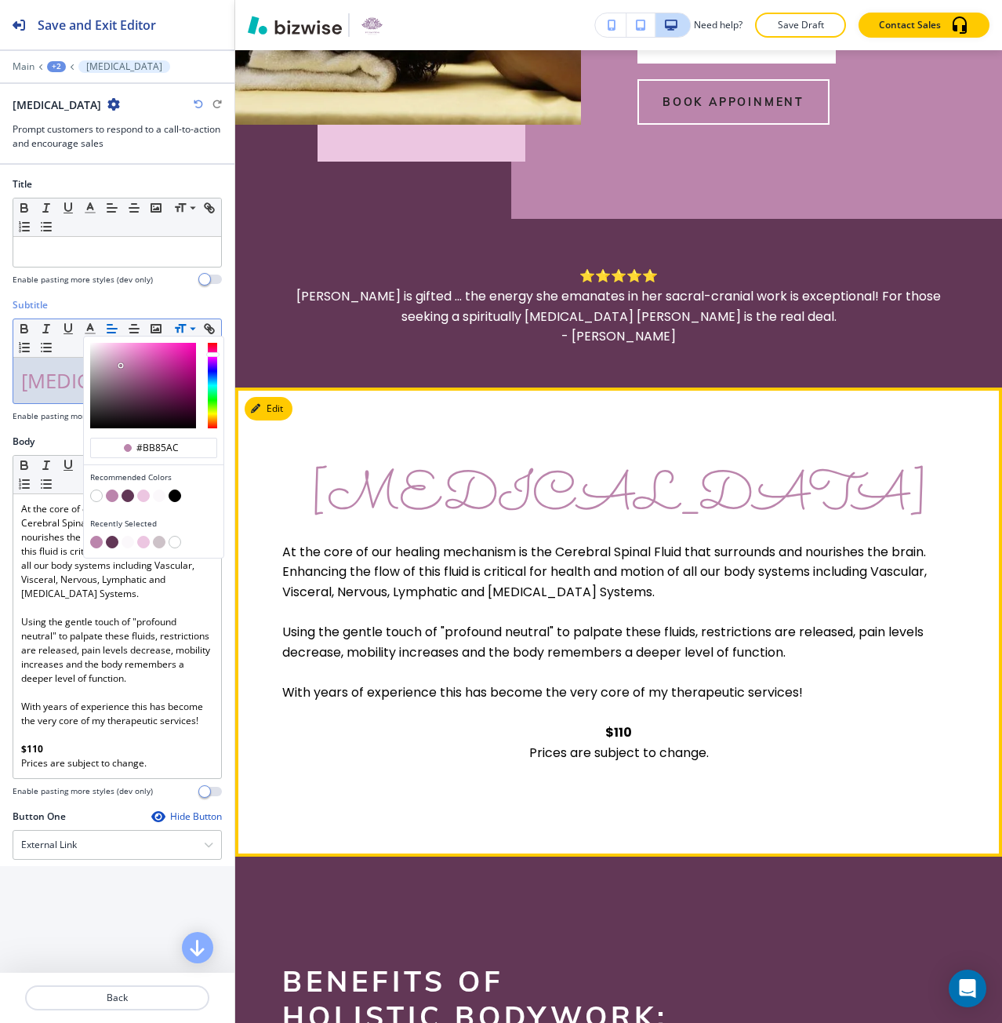
scroll to position [570, 0]
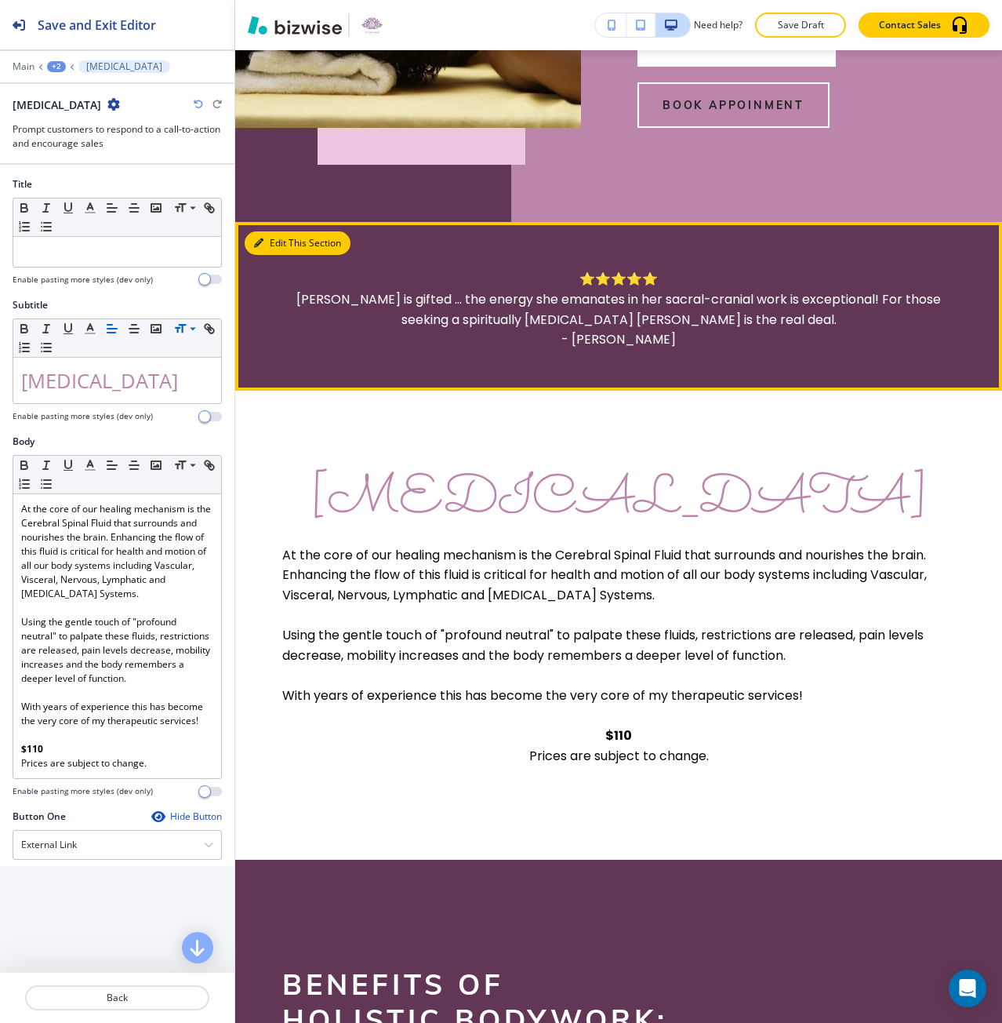
click at [276, 255] on button "Edit This Section" at bounding box center [298, 243] width 106 height 24
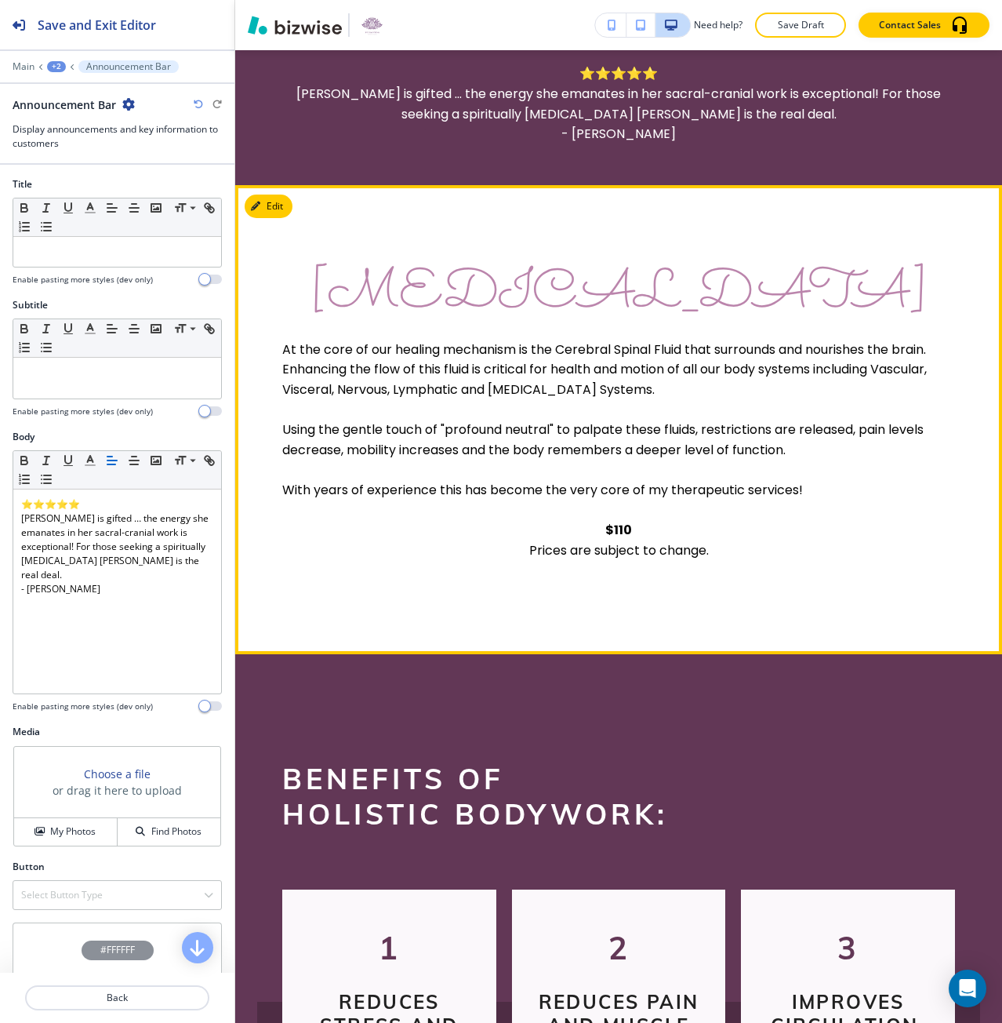
scroll to position [794, 0]
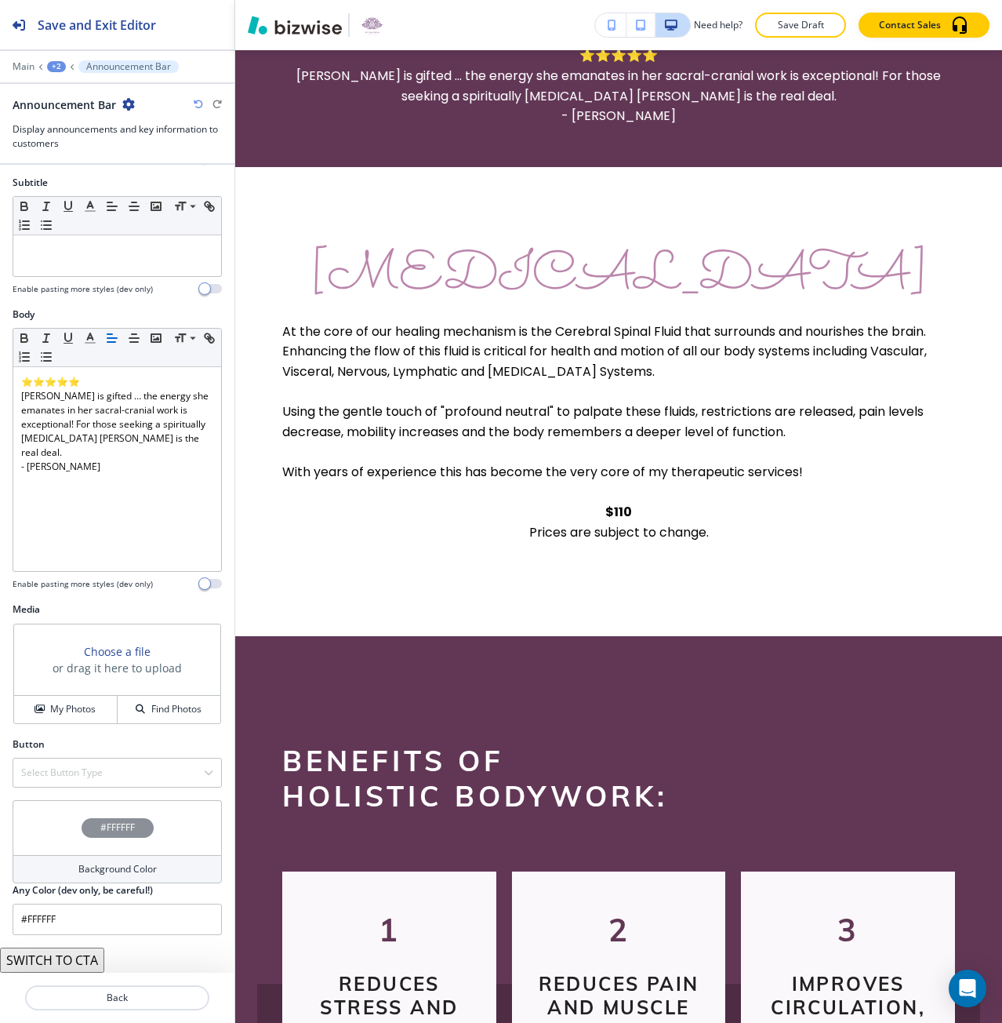
click at [100, 813] on div "#FFFFFF" at bounding box center [117, 827] width 209 height 55
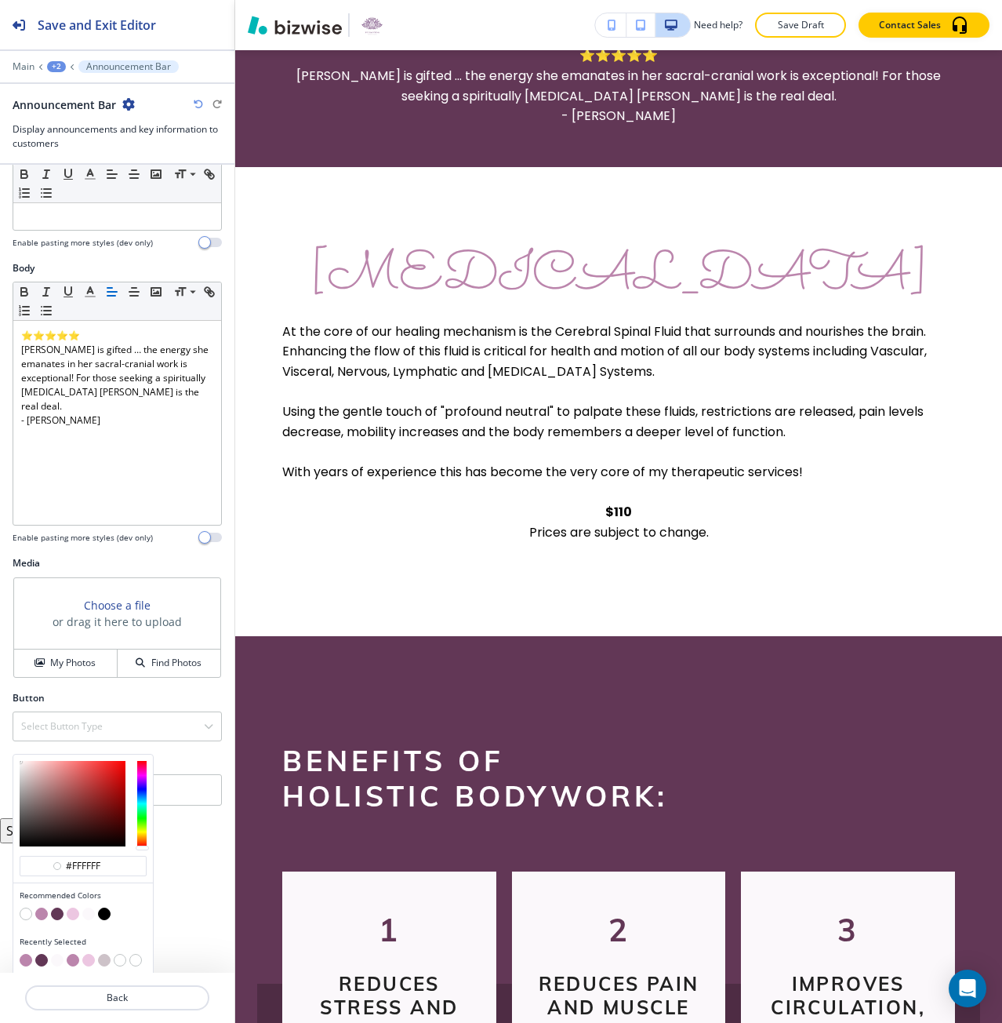
scroll to position [173, 0]
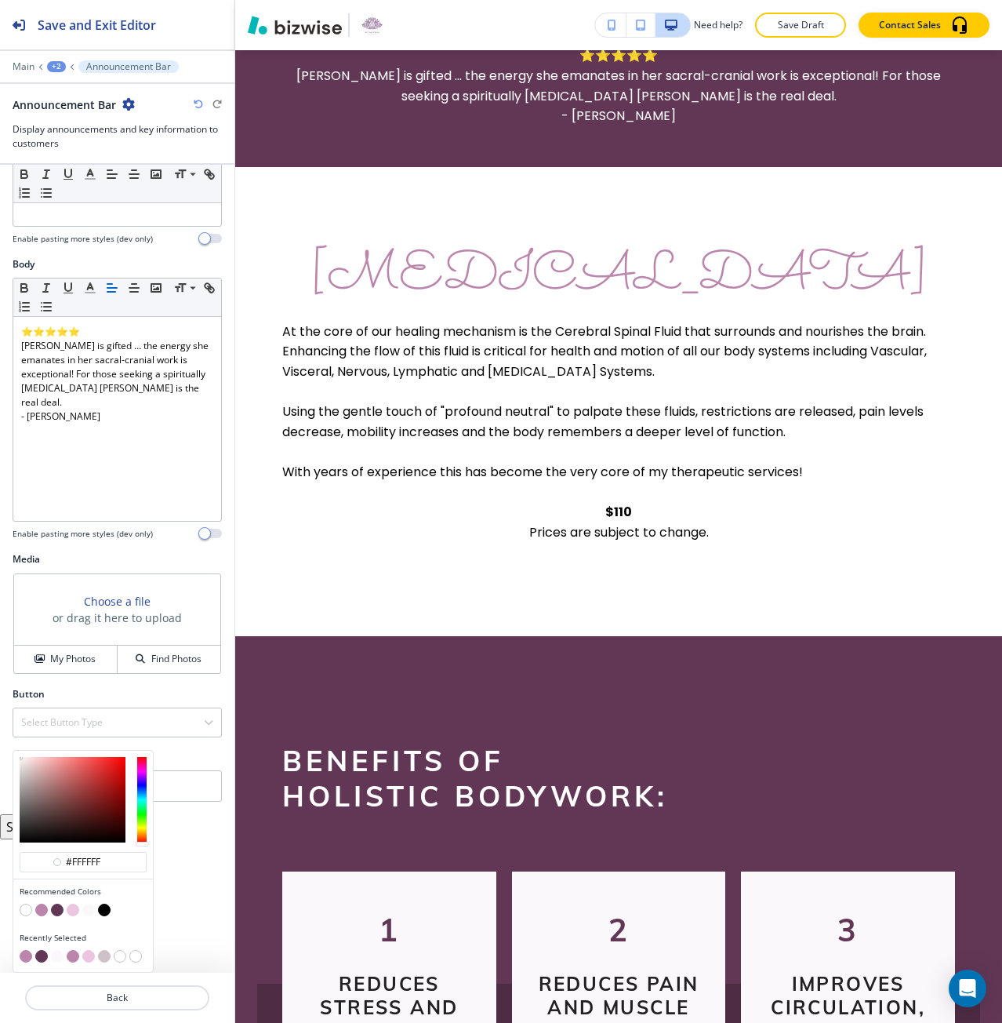
click at [85, 956] on button "button" at bounding box center [88, 956] width 13 height 13
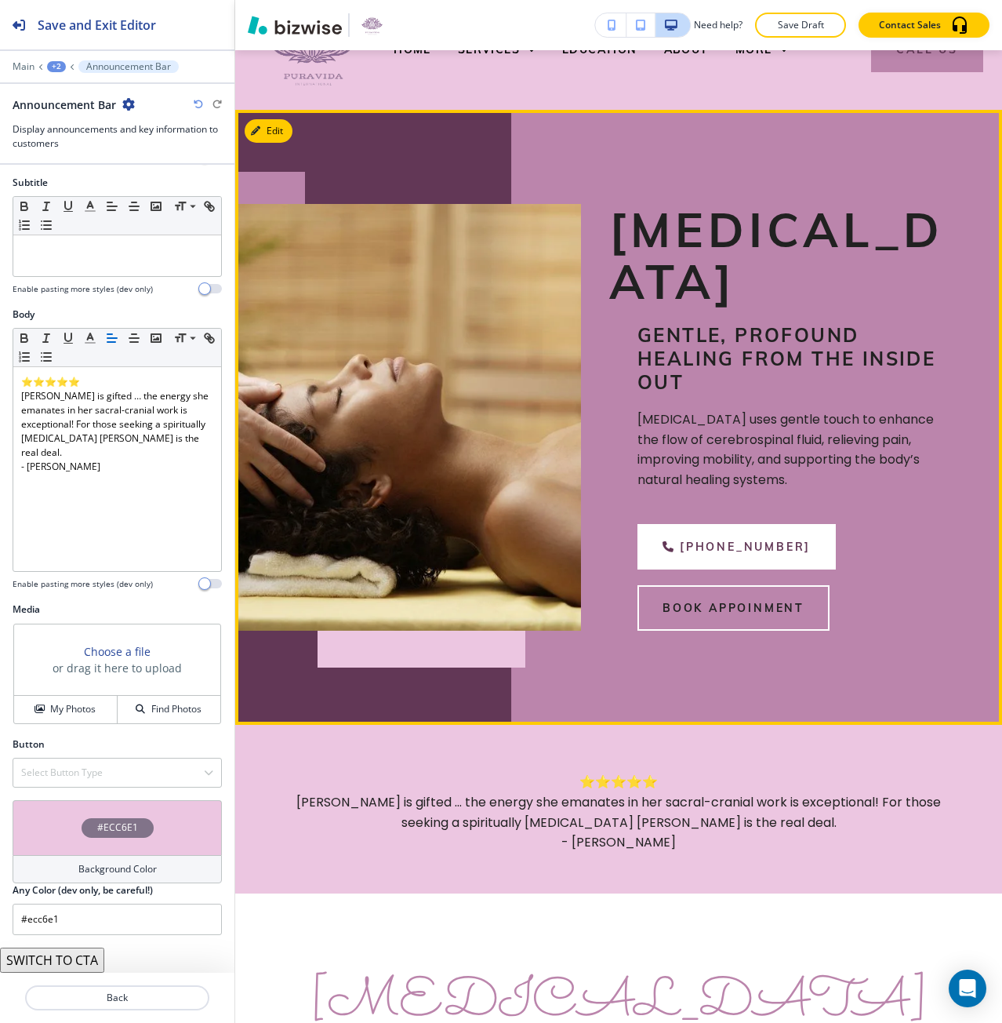
scroll to position [0, 0]
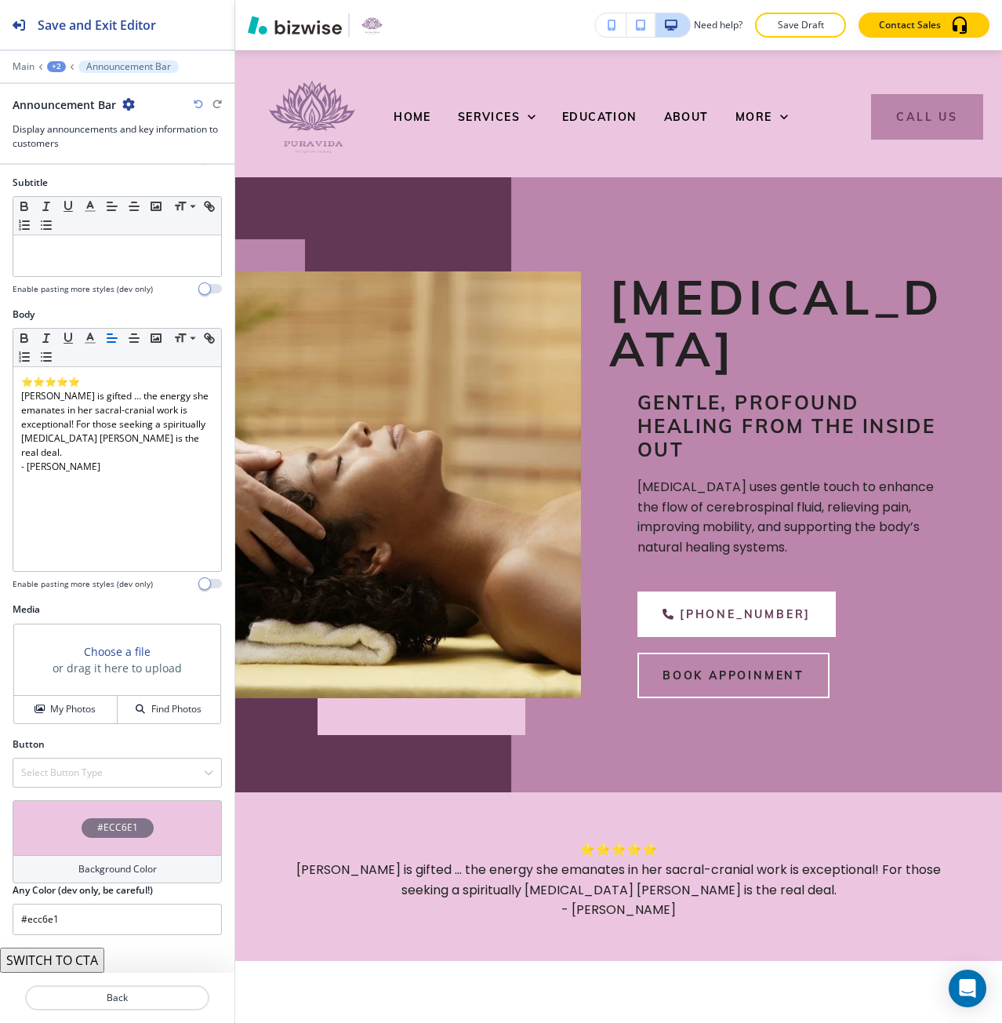
click at [154, 834] on div "#ECC6E1" at bounding box center [117, 827] width 209 height 55
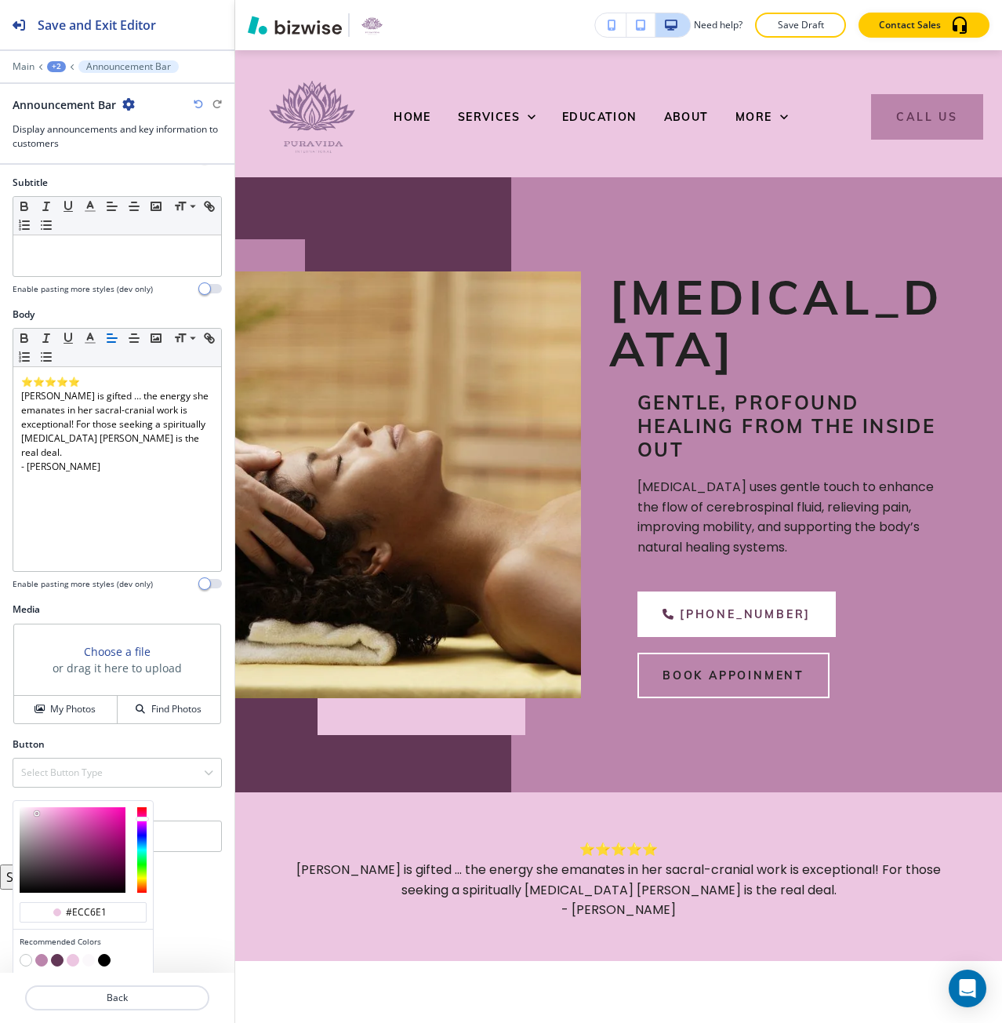
click at [85, 961] on button "button" at bounding box center [88, 960] width 13 height 13
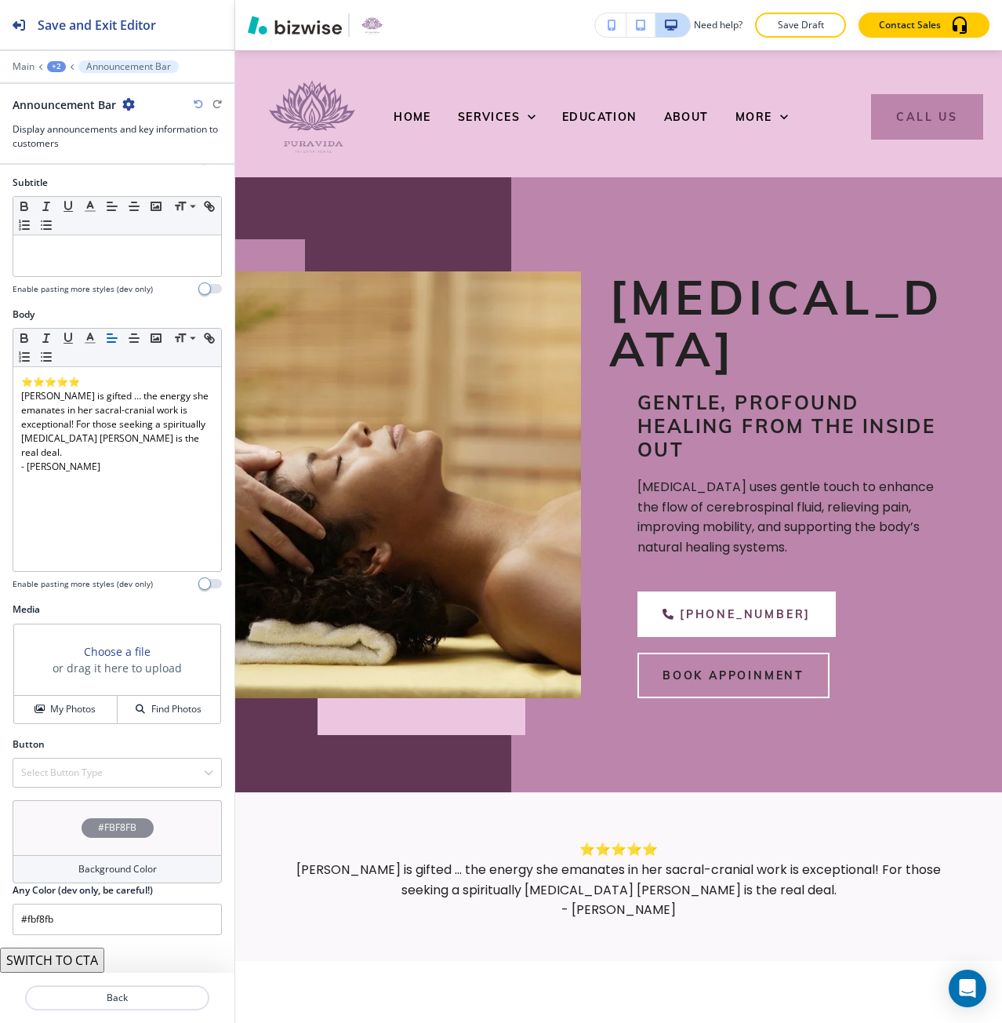
click at [133, 865] on h4 "Background Color" at bounding box center [117, 869] width 78 height 14
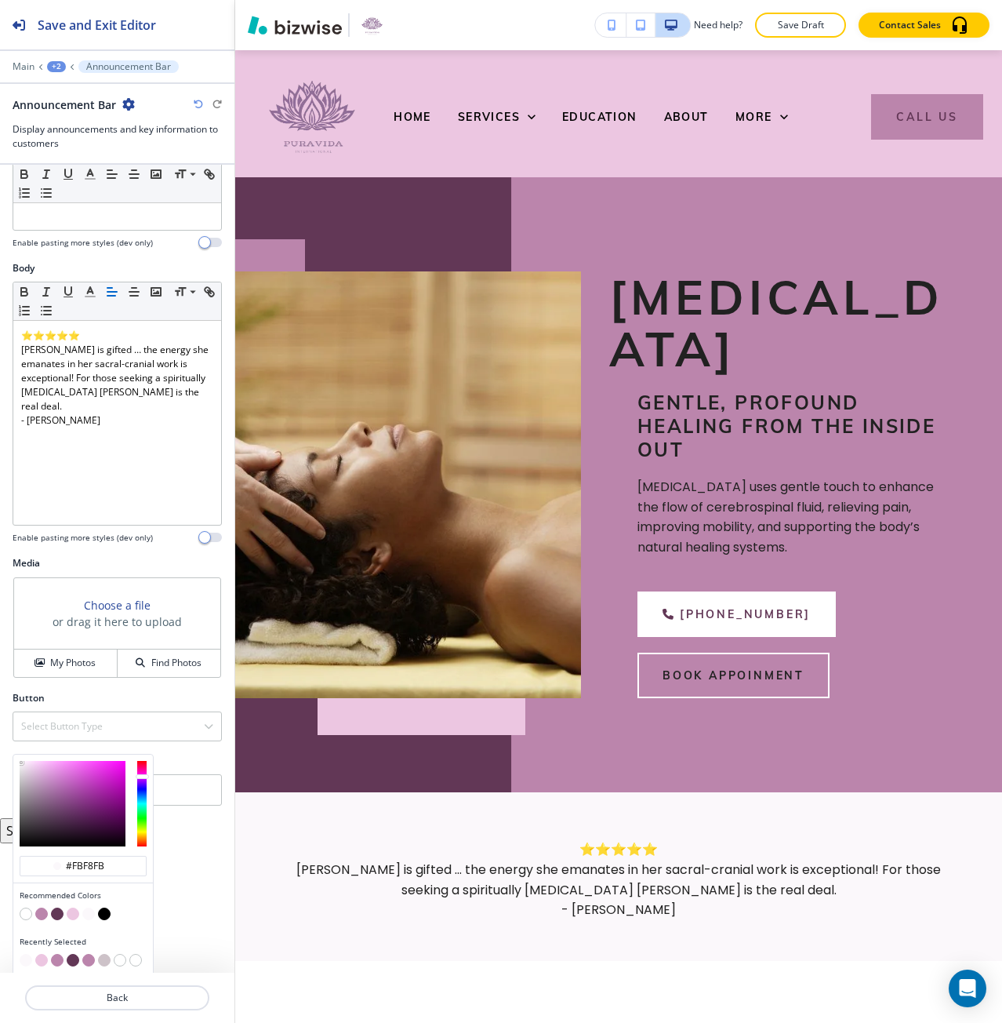
scroll to position [173, 0]
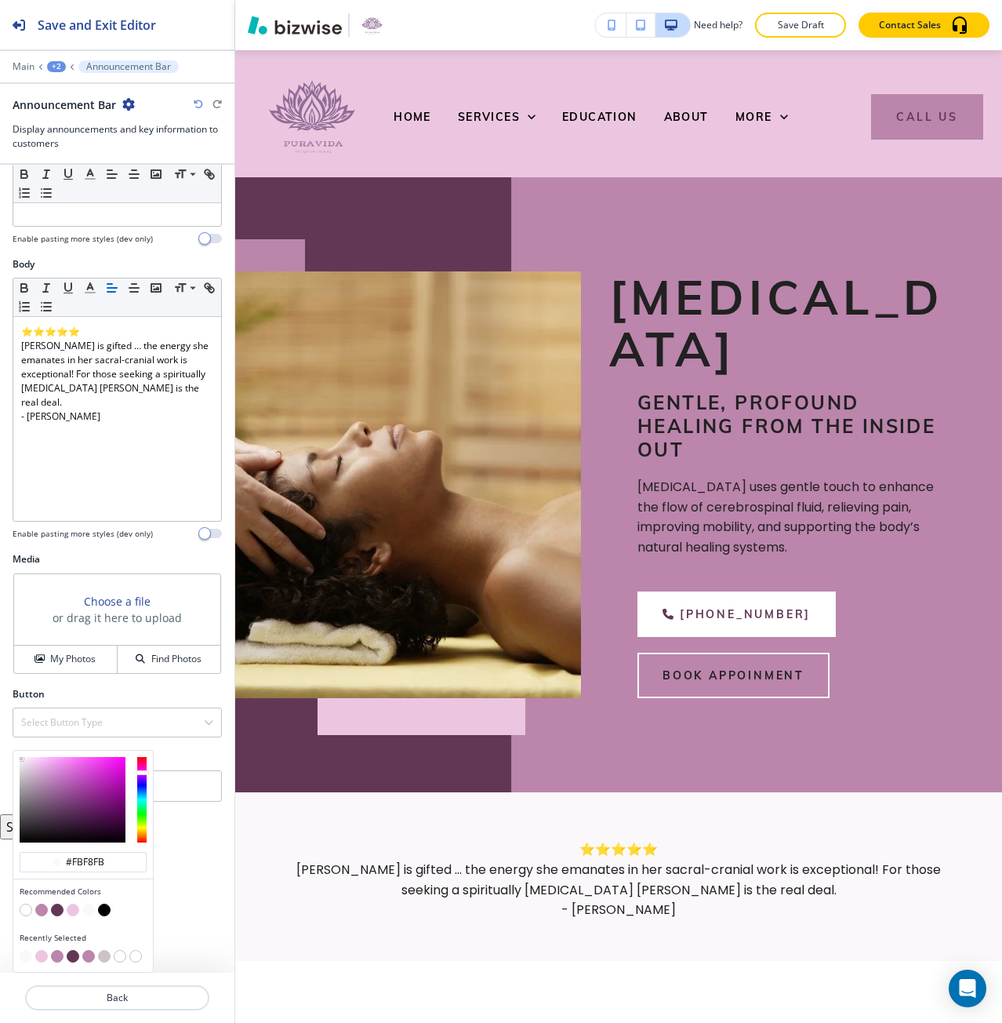
click at [99, 957] on button "button" at bounding box center [104, 956] width 13 height 13
type input "#cdc2c8"
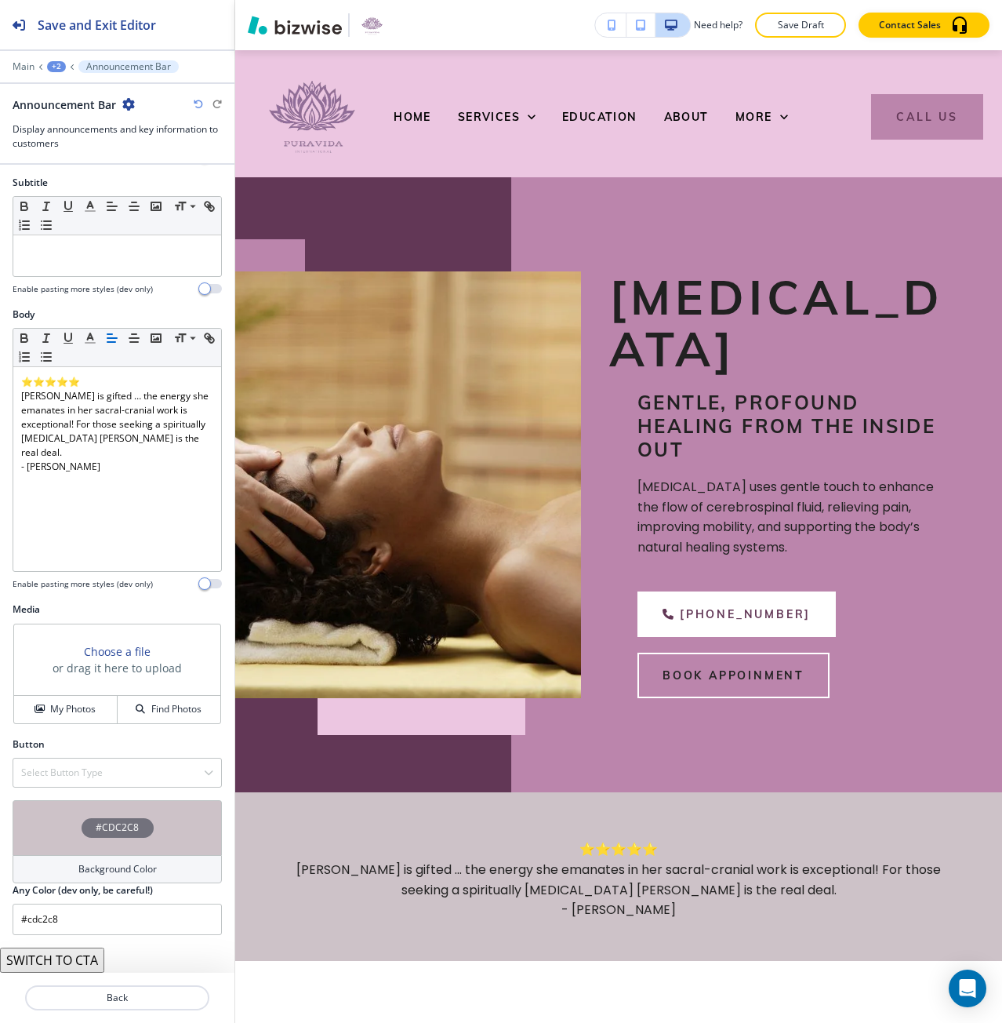
scroll to position [122, 0]
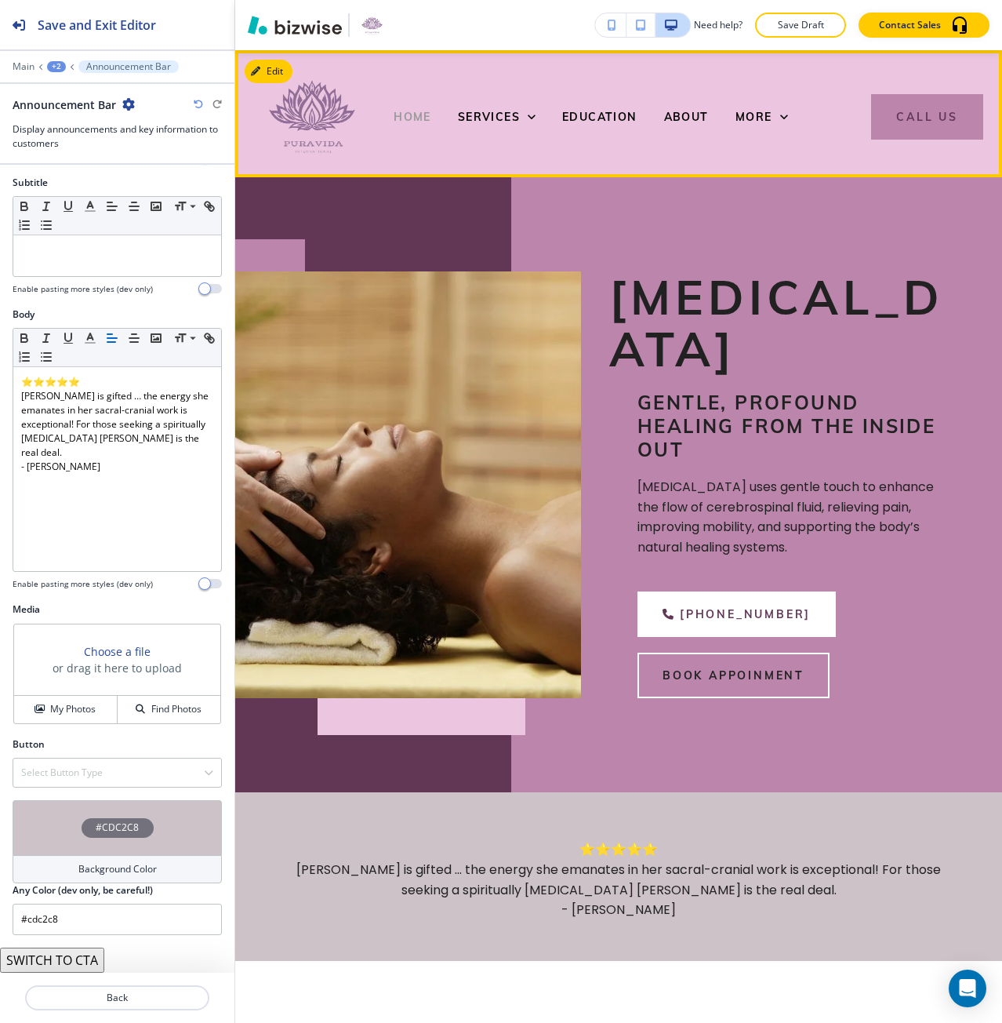
click at [416, 122] on span "HOME" at bounding box center [413, 117] width 38 height 14
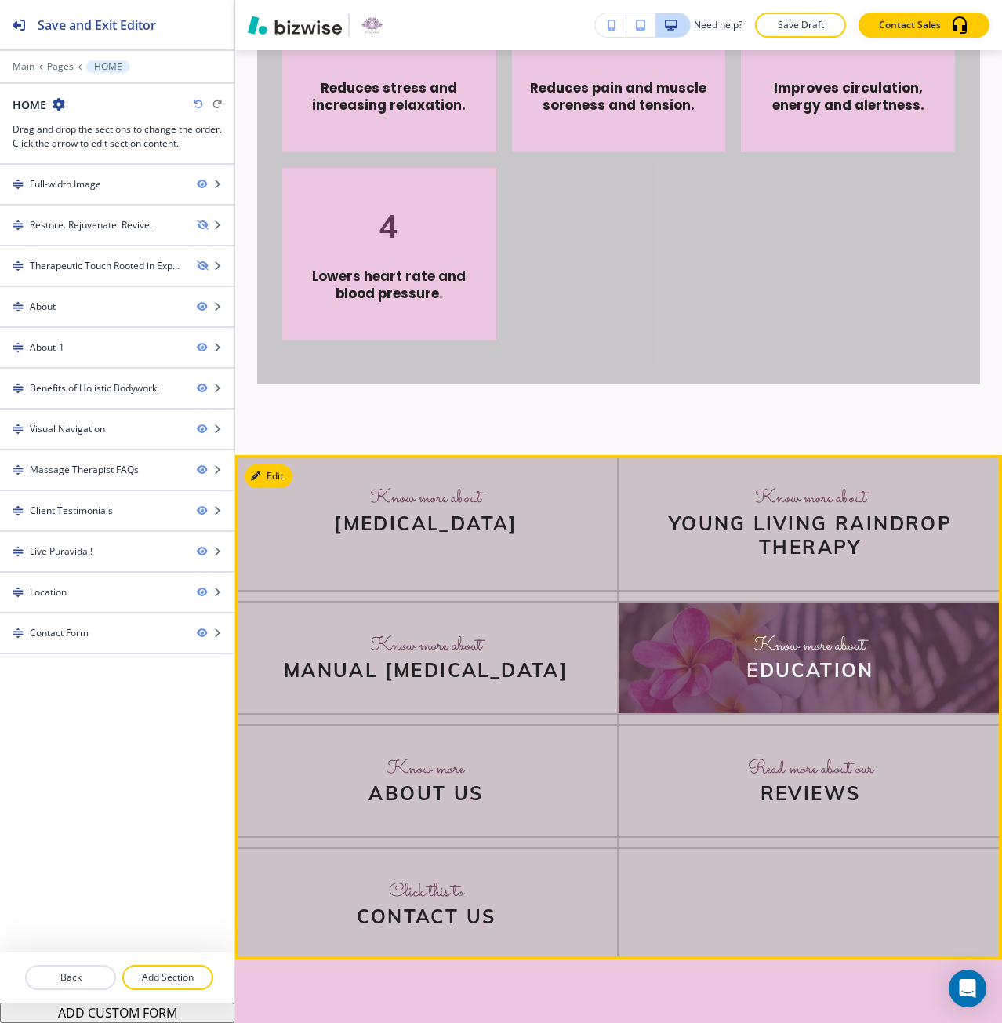
scroll to position [4783, 0]
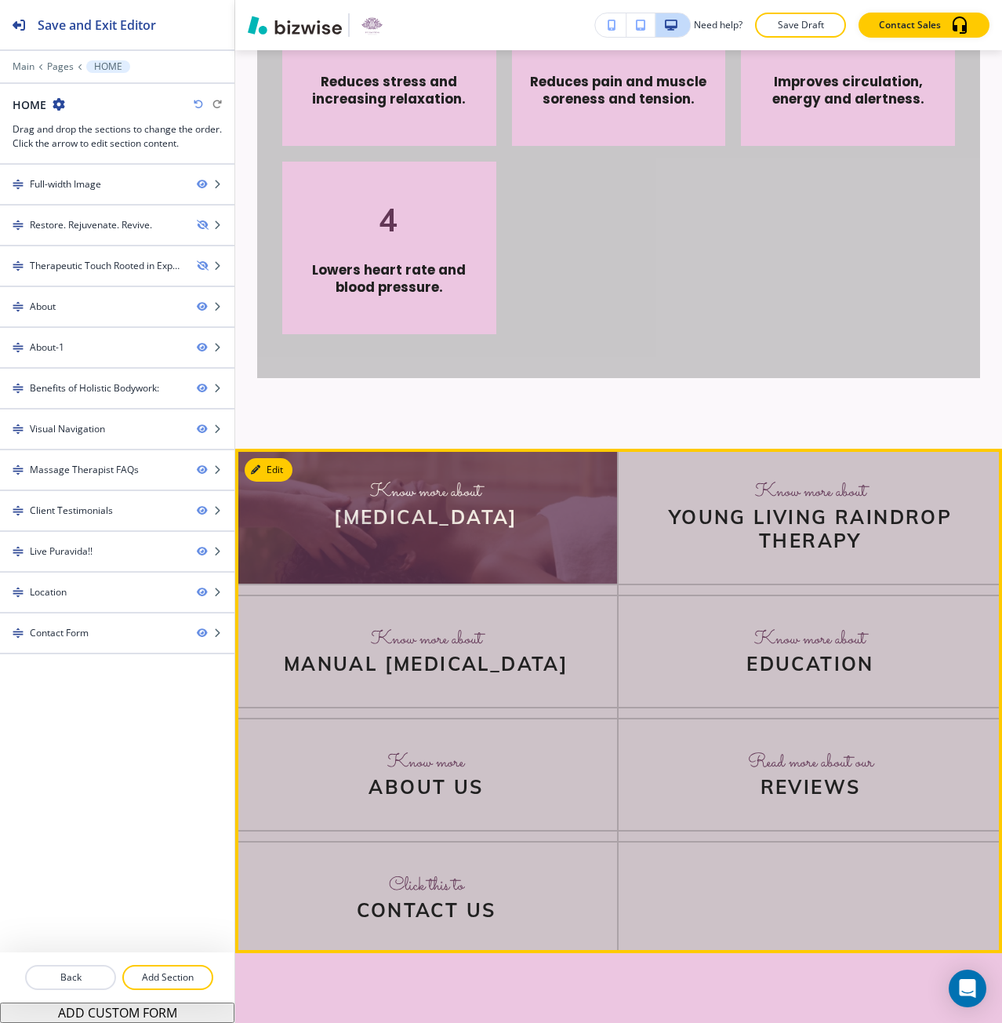
click at [330, 583] on img at bounding box center [426, 516] width 382 height 134
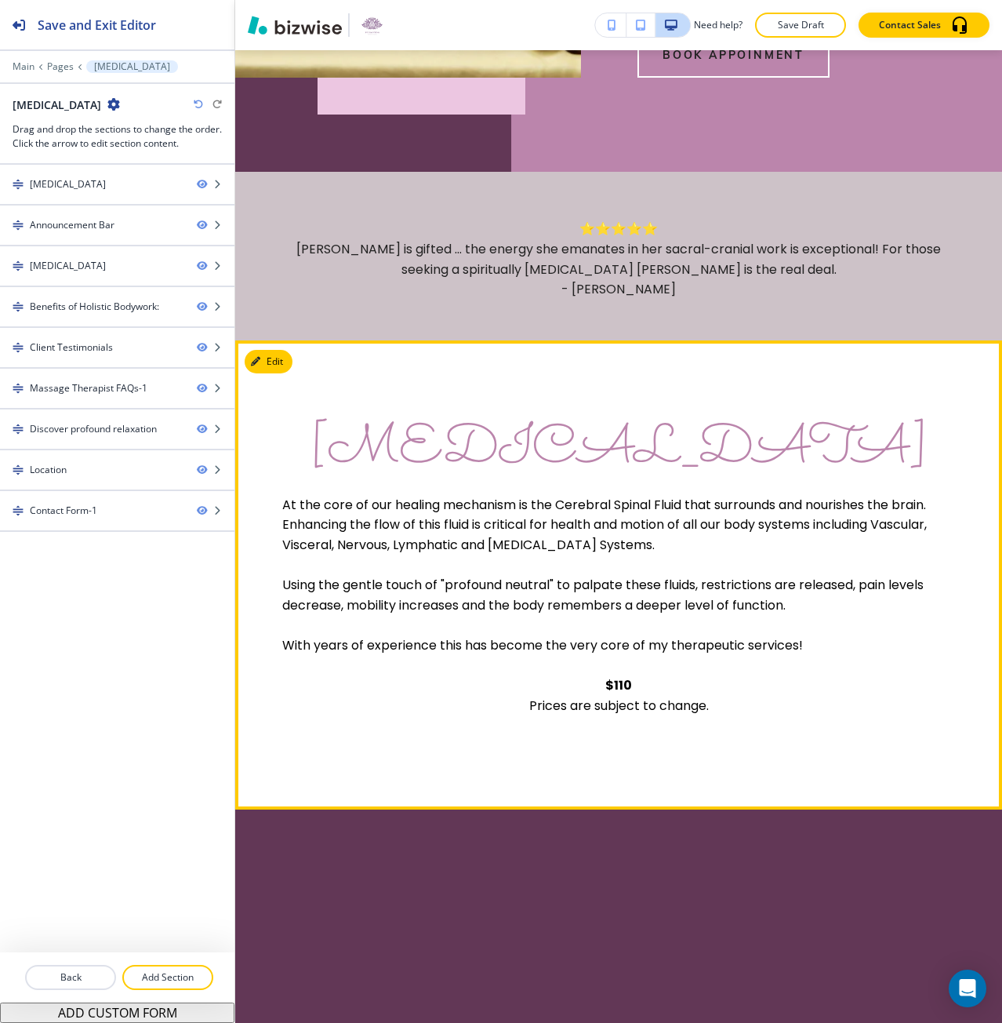
scroll to position [706, 0]
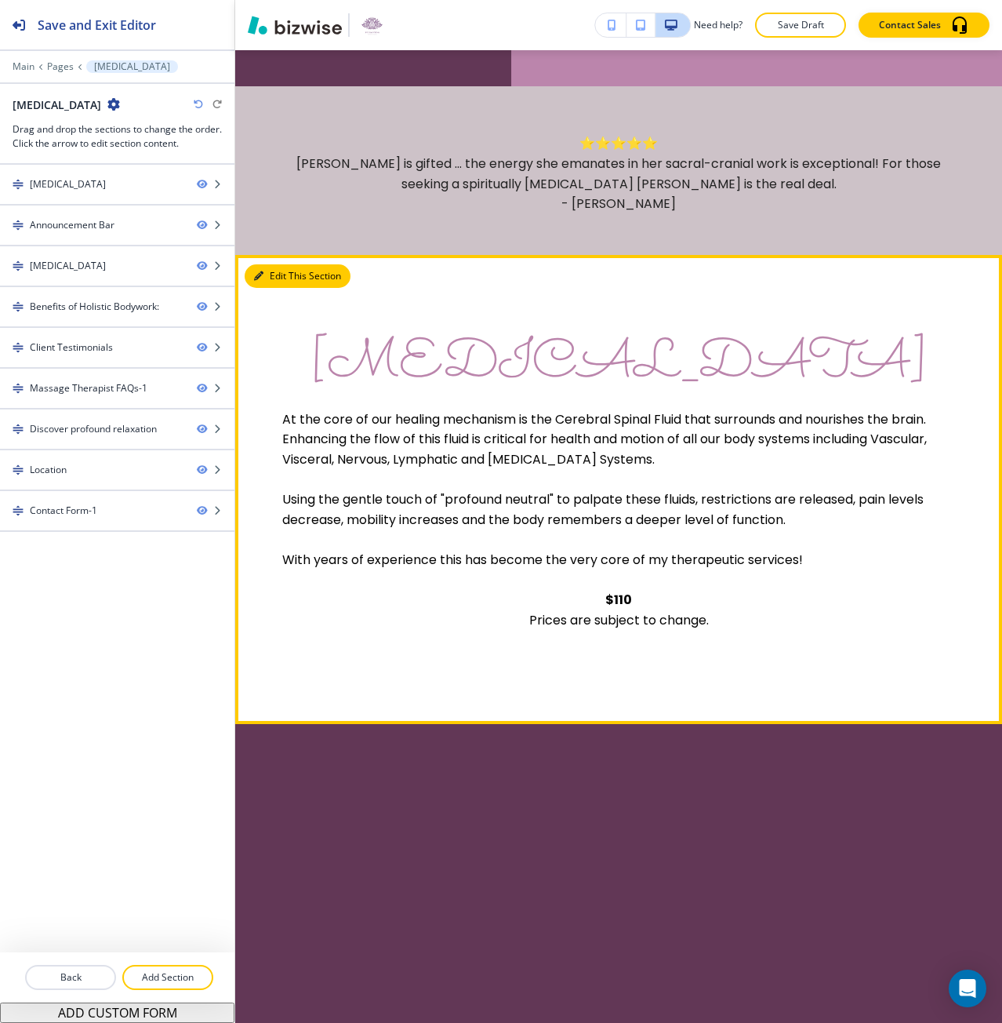
click at [261, 288] on button "Edit This Section" at bounding box center [298, 276] width 106 height 24
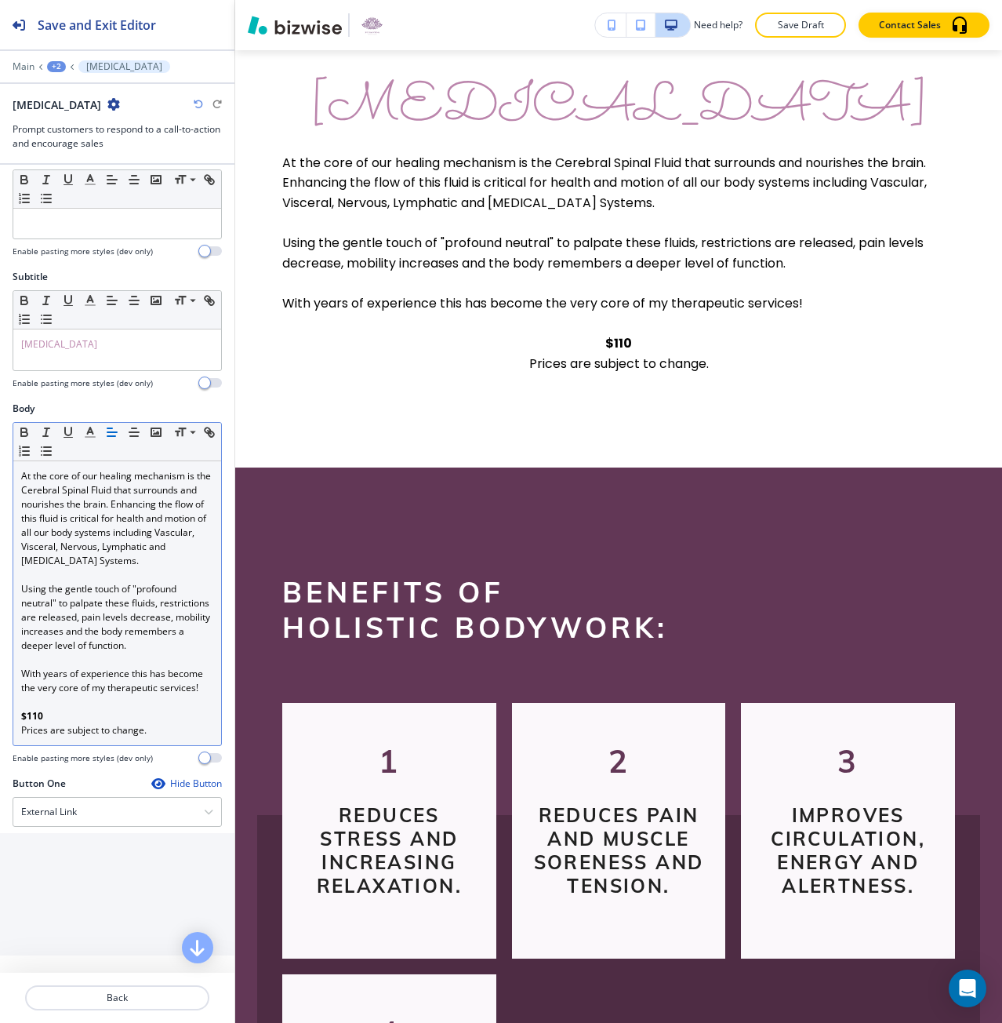
scroll to position [78, 0]
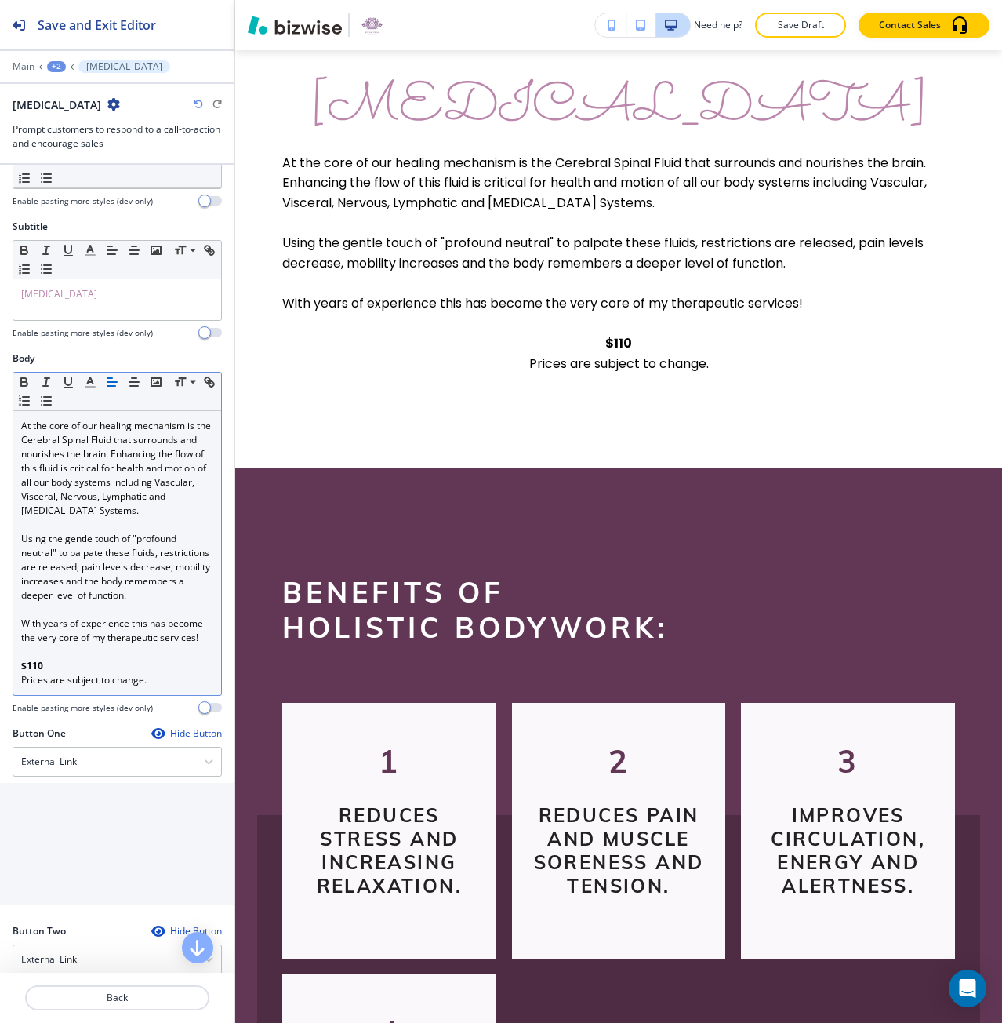
click at [74, 695] on div "At the core of our healing mechanism is the Cerebral Spinal Fluid that surround…" at bounding box center [117, 553] width 208 height 284
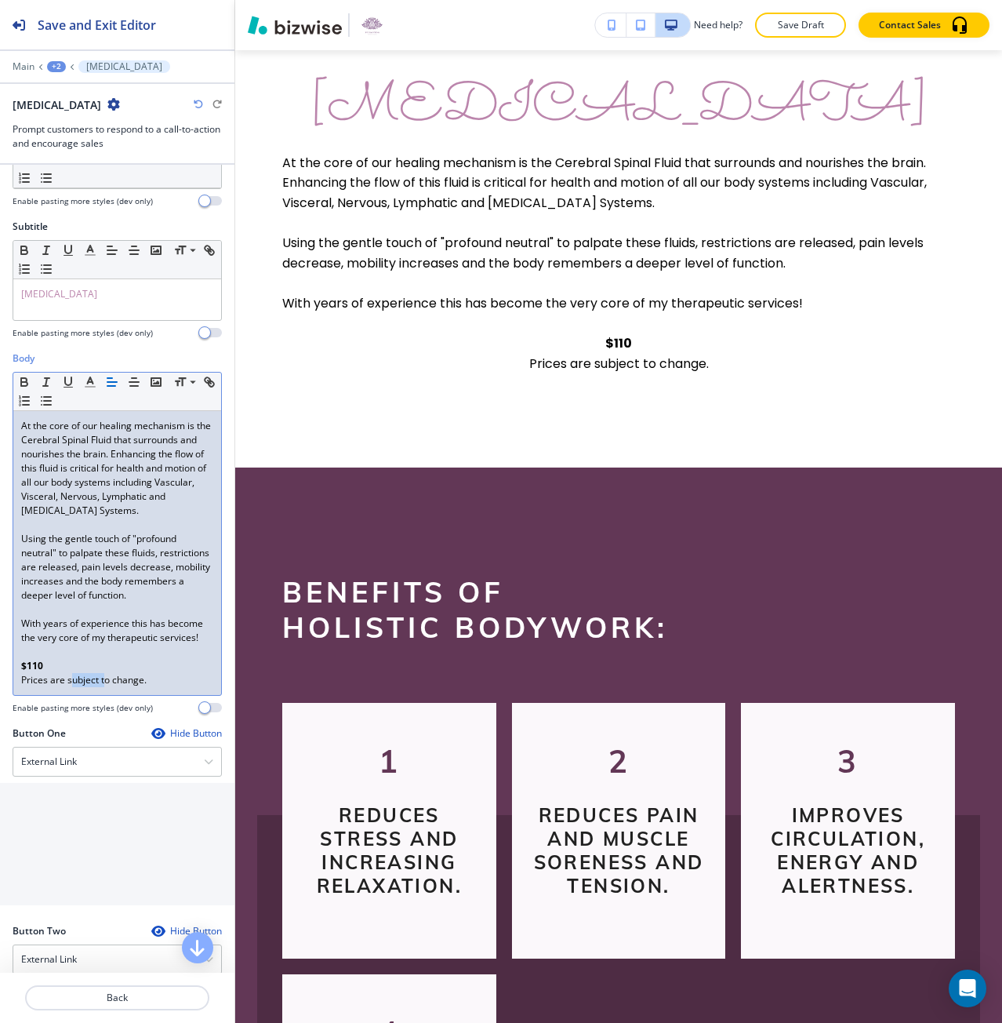
click at [74, 695] on div "At the core of our healing mechanism is the Cerebral Spinal Fluid that surround…" at bounding box center [117, 553] width 208 height 284
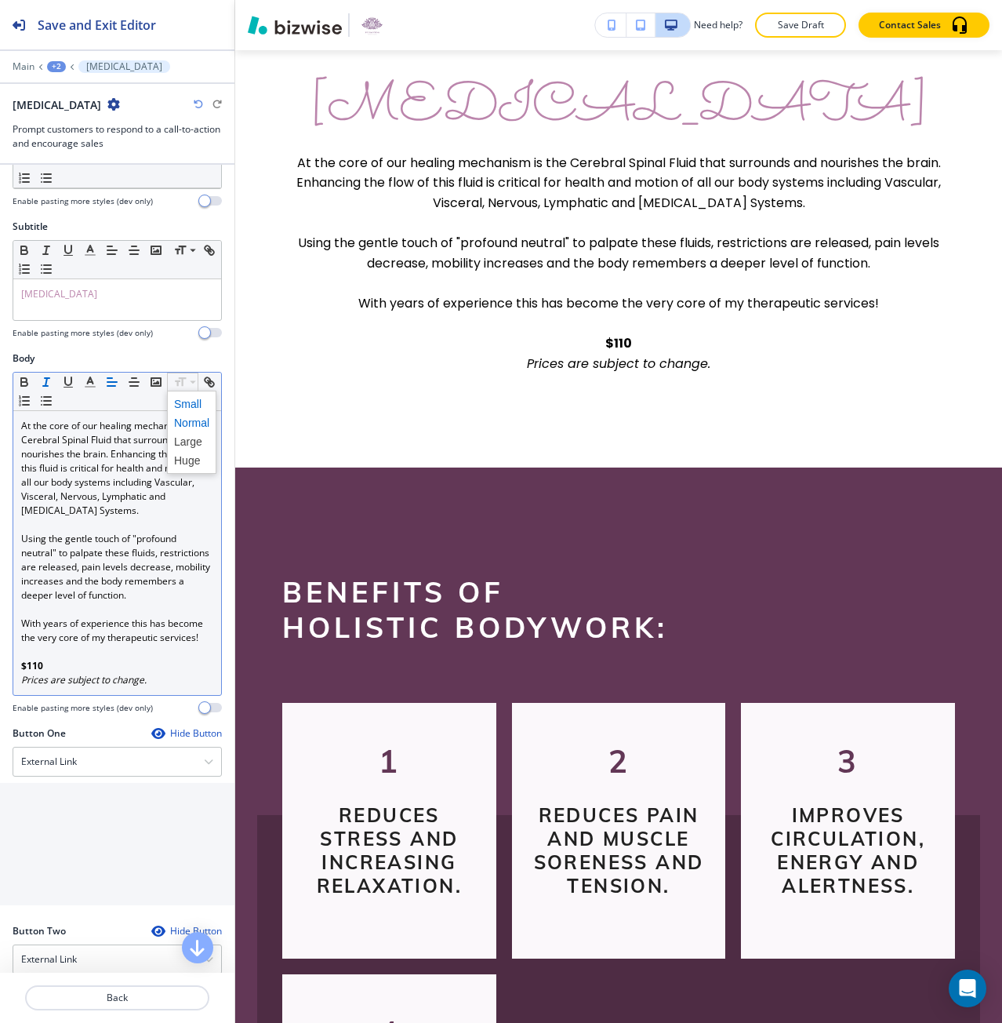
click at [185, 408] on span at bounding box center [191, 403] width 35 height 19
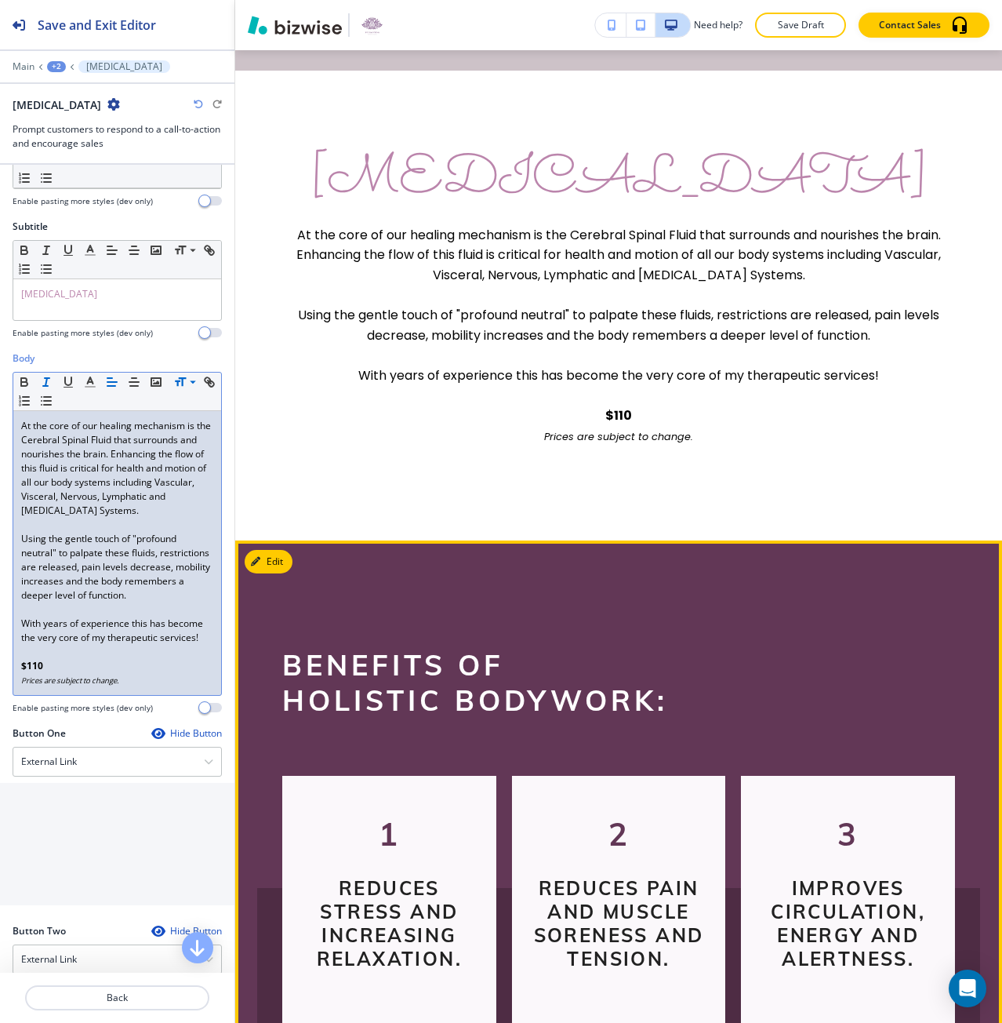
scroll to position [884, 0]
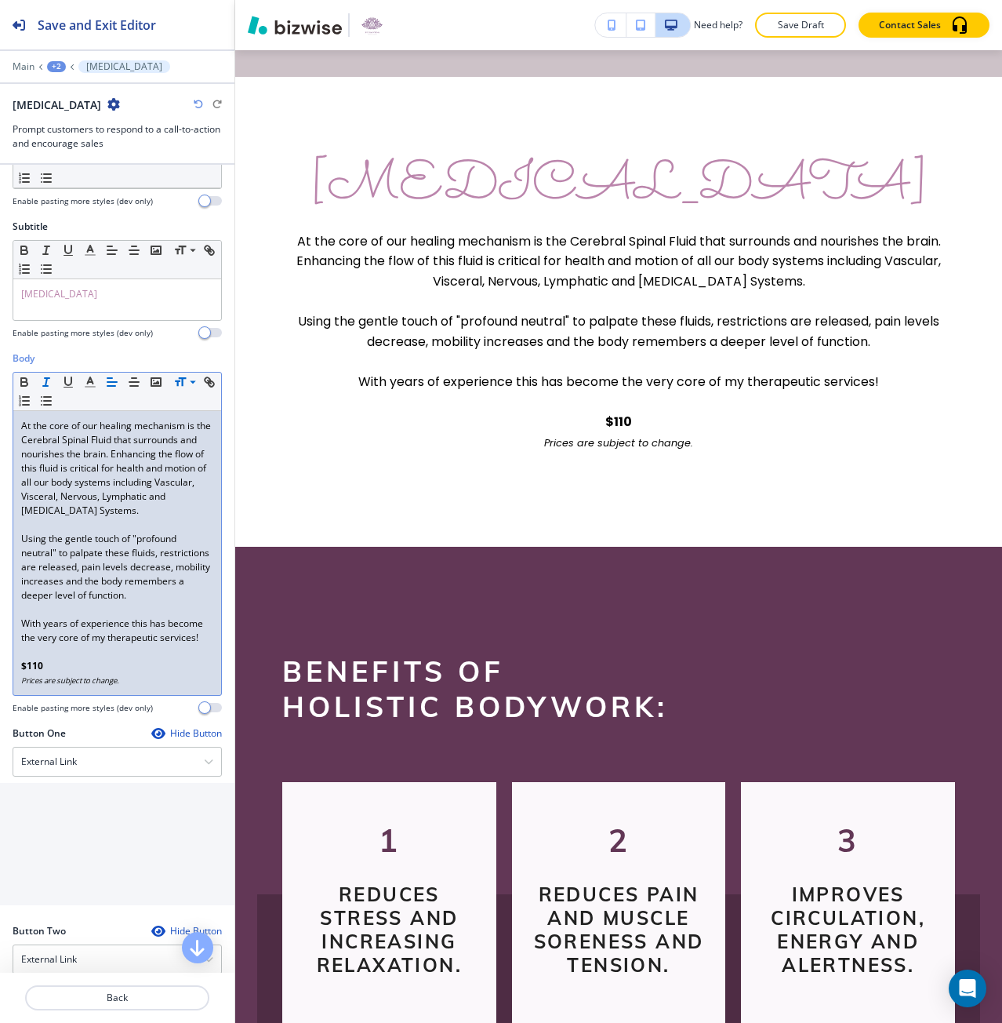
click at [61, 467] on span "At the core of our healing mechanism is the Cerebral Spinal Fluid that surround…" at bounding box center [117, 468] width 192 height 98
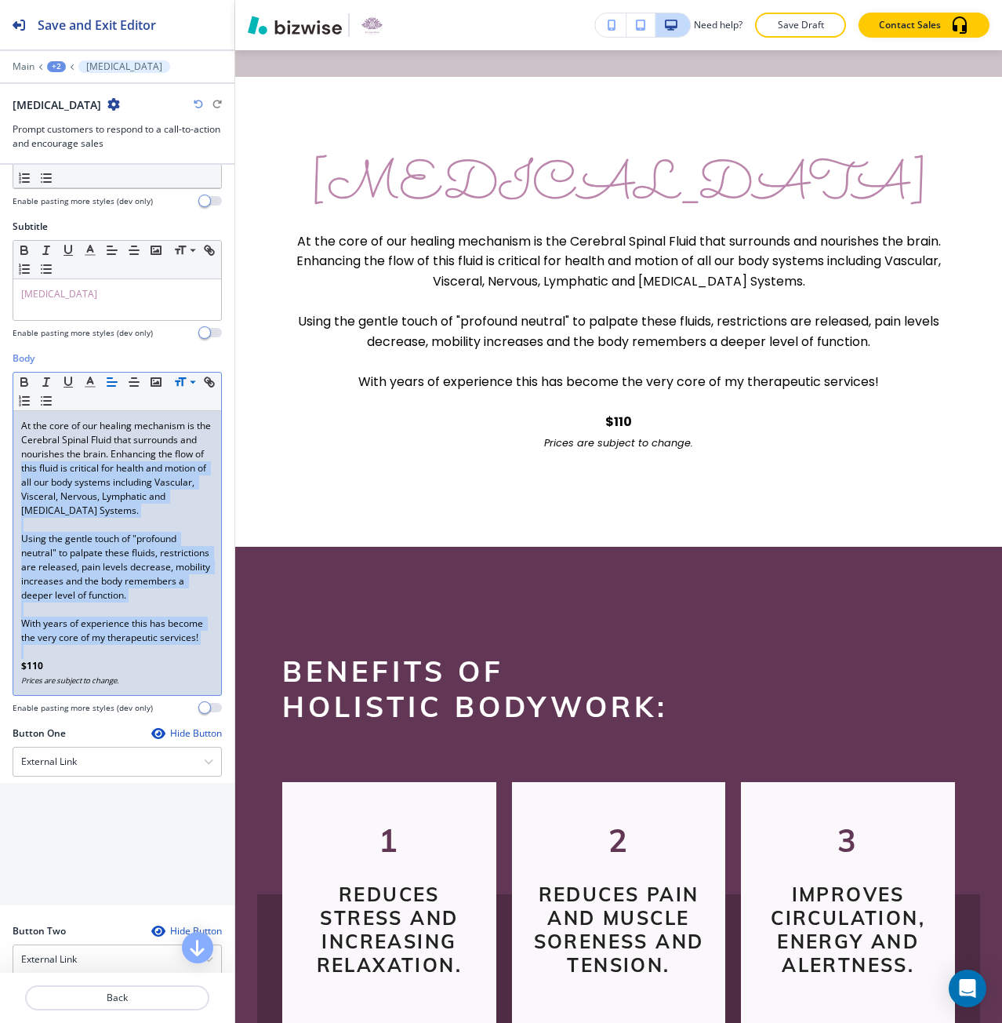
drag, startPoint x: 61, startPoint y: 488, endPoint x: 61, endPoint y: 660, distance: 172.5
click at [61, 660] on div "At the core of our healing mechanism is the Cerebral Spinal Fluid that surround…" at bounding box center [117, 553] width 208 height 284
click at [112, 391] on button "button" at bounding box center [112, 381] width 22 height 19
click at [93, 561] on span "Using the gentle touch of "profound neutral" to palpate these fluids, restricti…" at bounding box center [116, 567] width 191 height 70
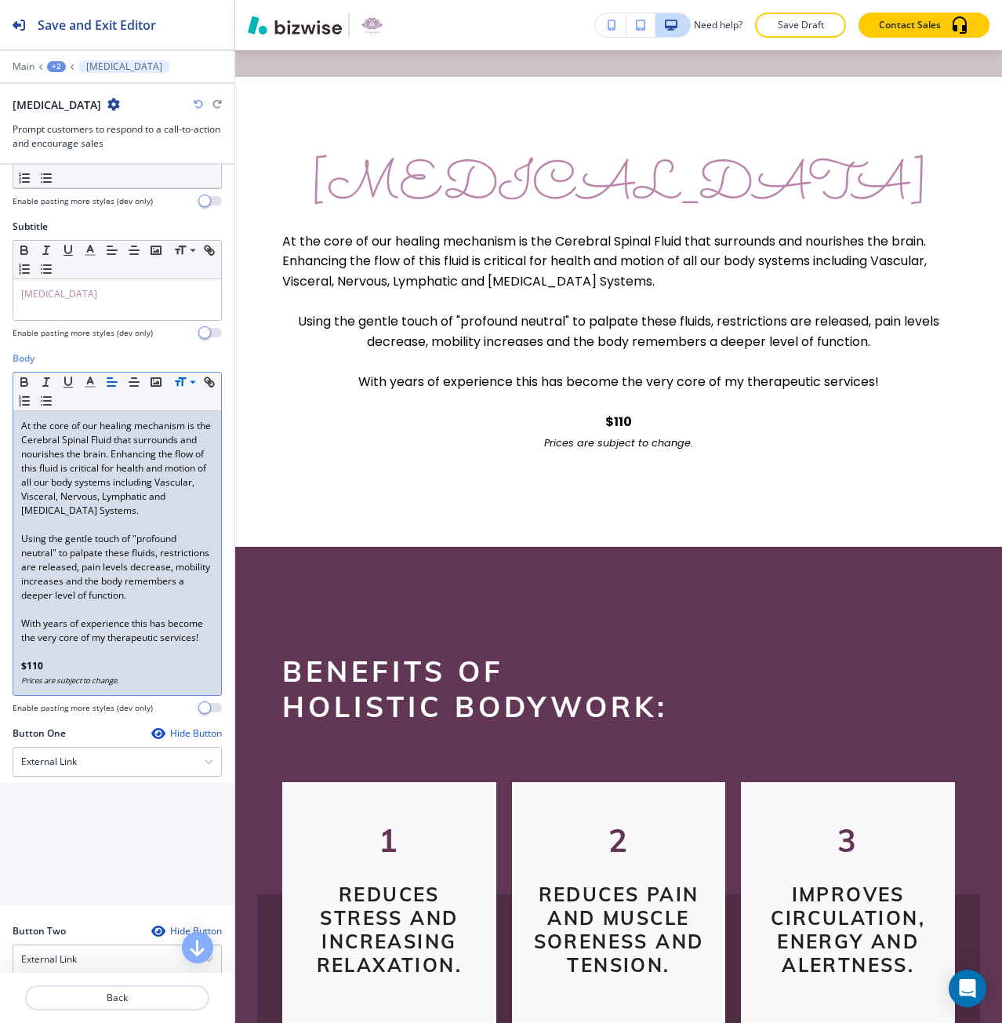
click at [114, 383] on icon "button" at bounding box center [112, 382] width 14 height 14
click at [114, 644] on span "With years of experience this has become the very core of my therapeutic servic…" at bounding box center [113, 629] width 184 height 27
click at [107, 382] on line "button" at bounding box center [111, 382] width 9 height 0
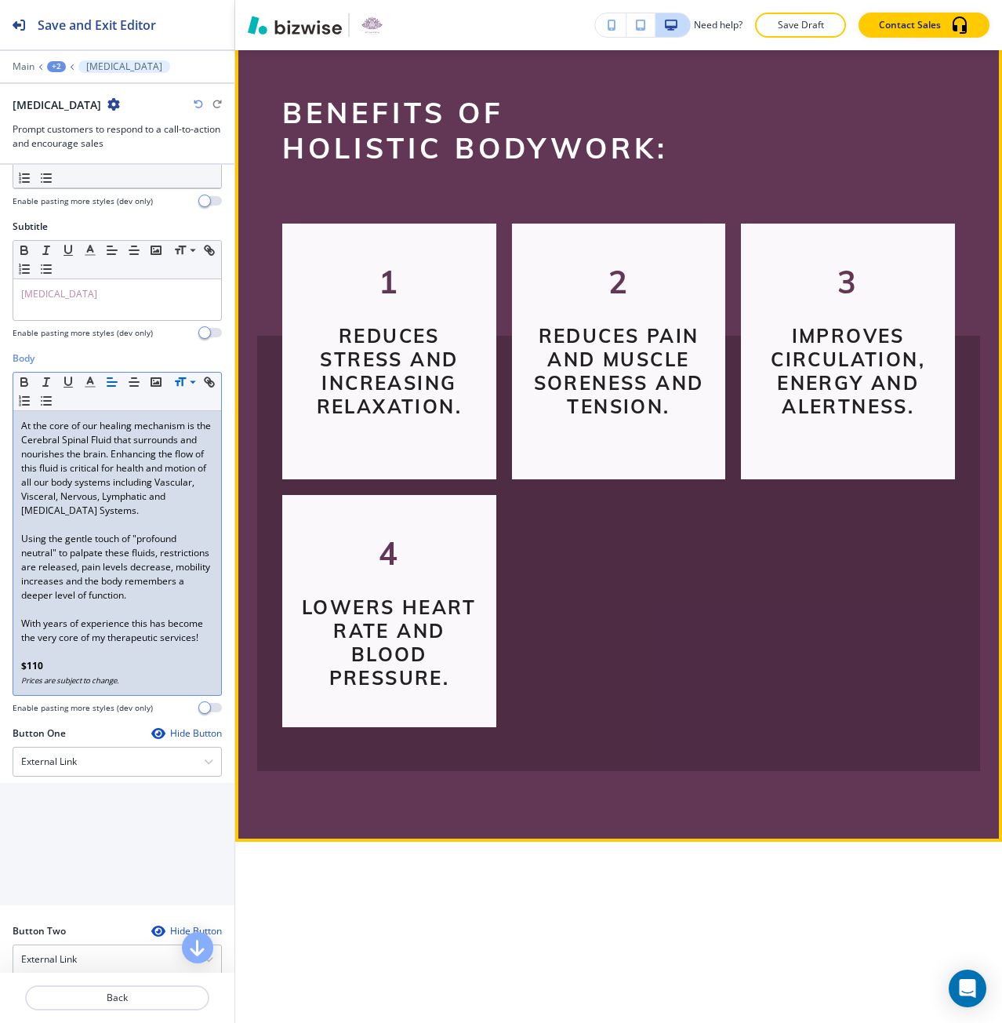
scroll to position [1589, 0]
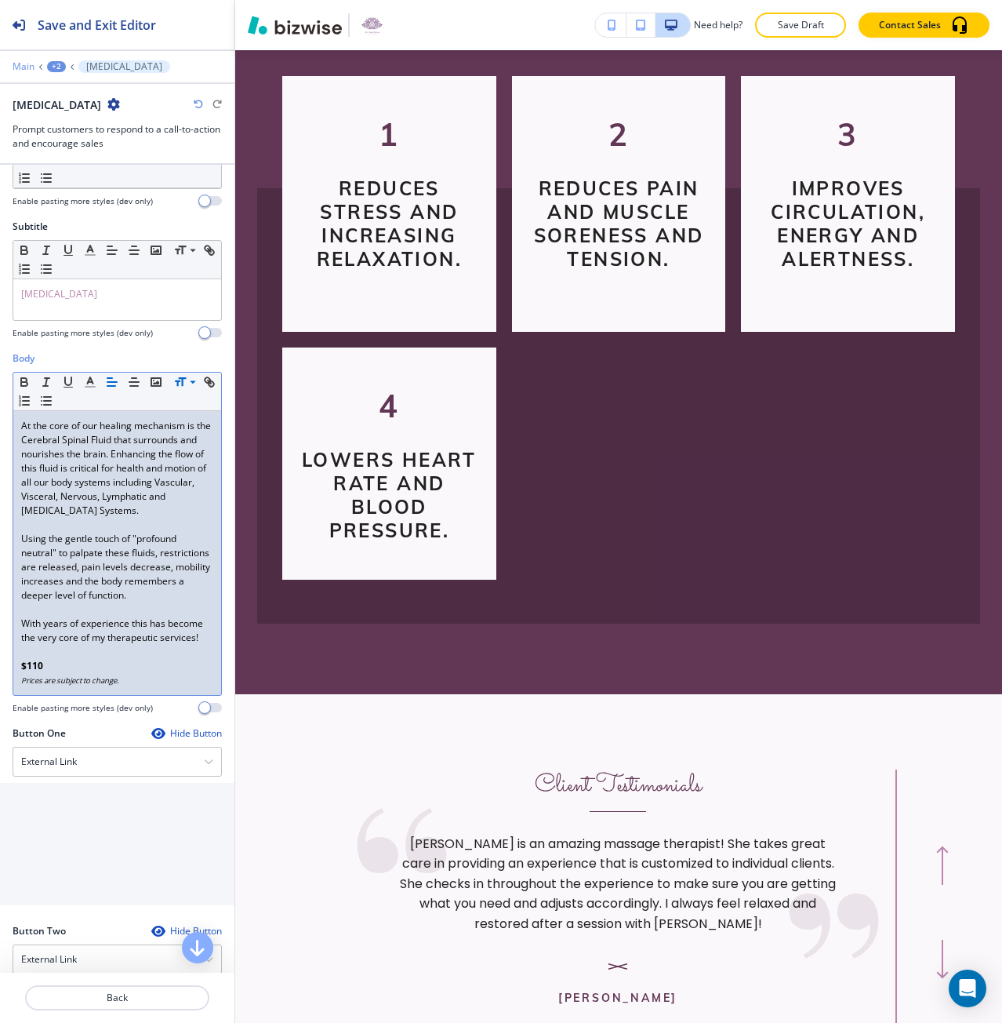
click at [28, 66] on p "Main" at bounding box center [24, 66] width 22 height 11
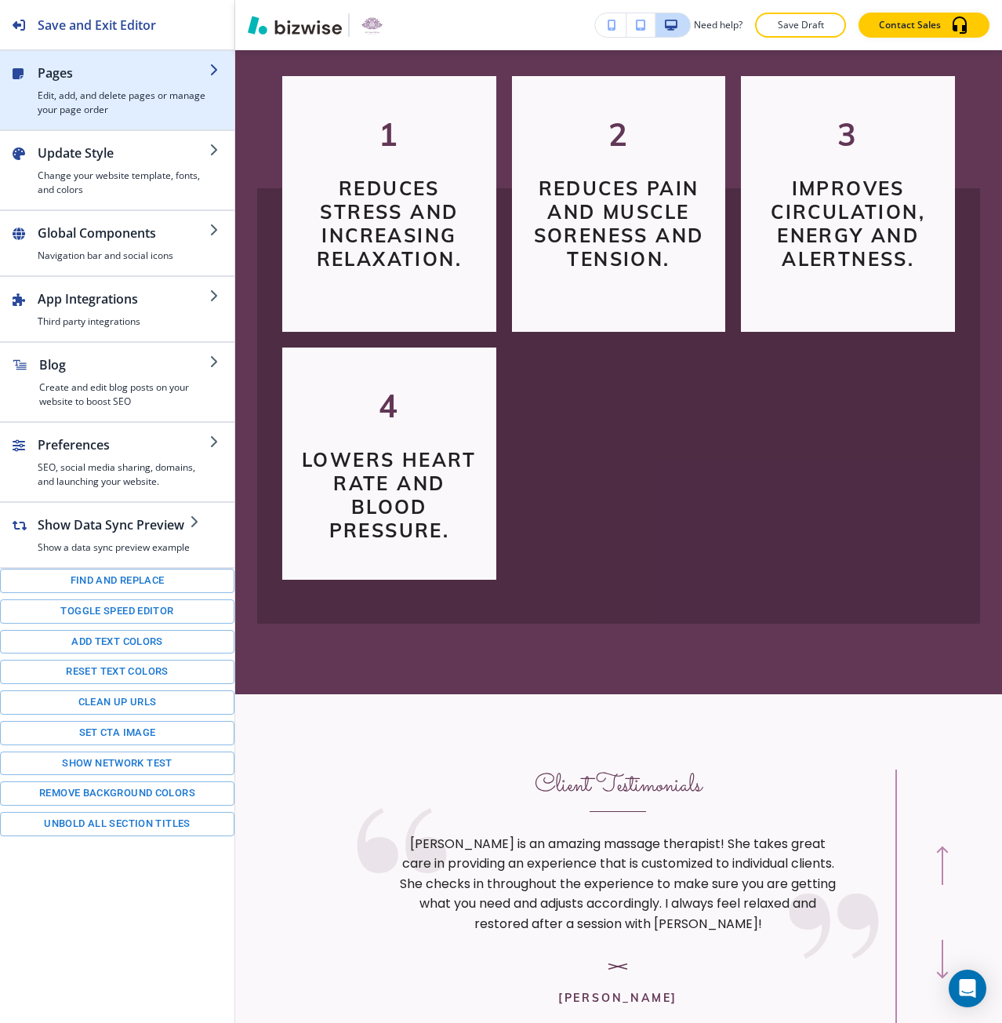
click at [63, 116] on h4 "Edit, add, and delete pages or manage your page order" at bounding box center [124, 103] width 172 height 28
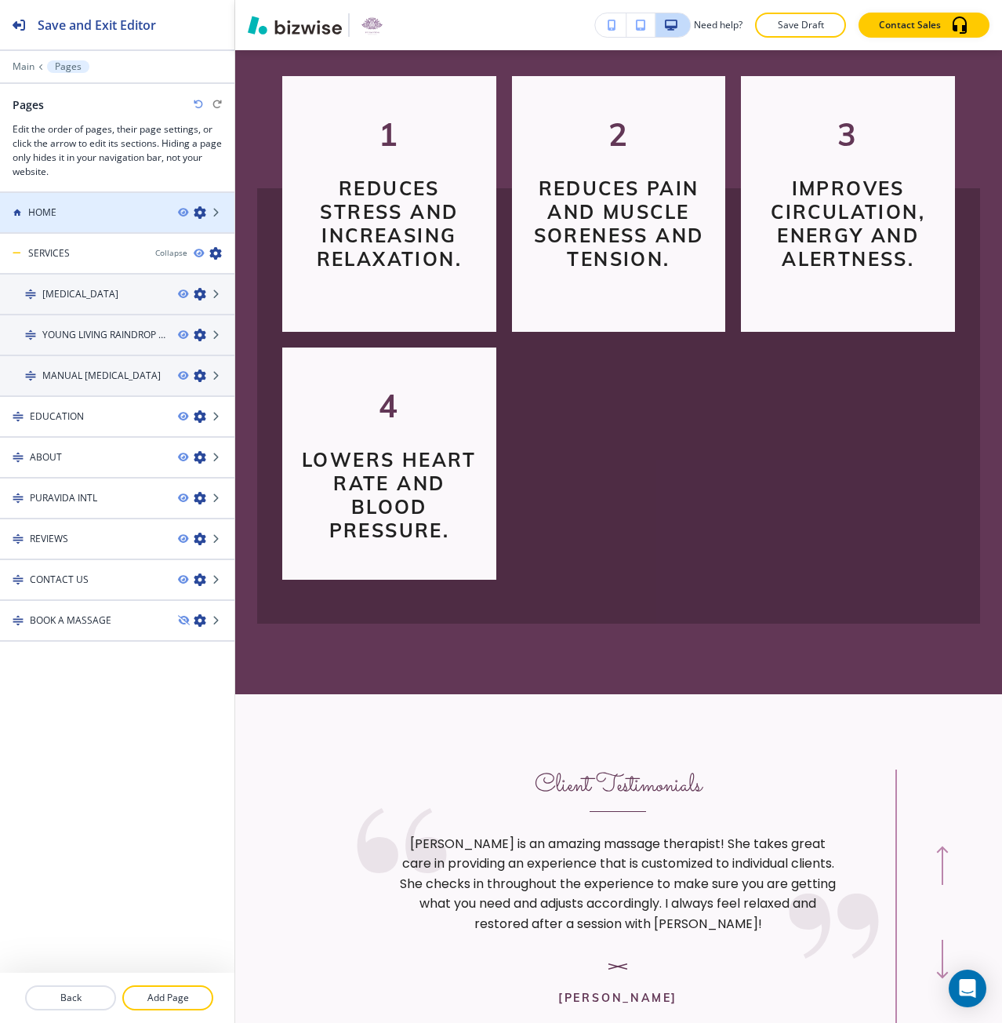
click at [86, 218] on div "HOME" at bounding box center [82, 212] width 165 height 14
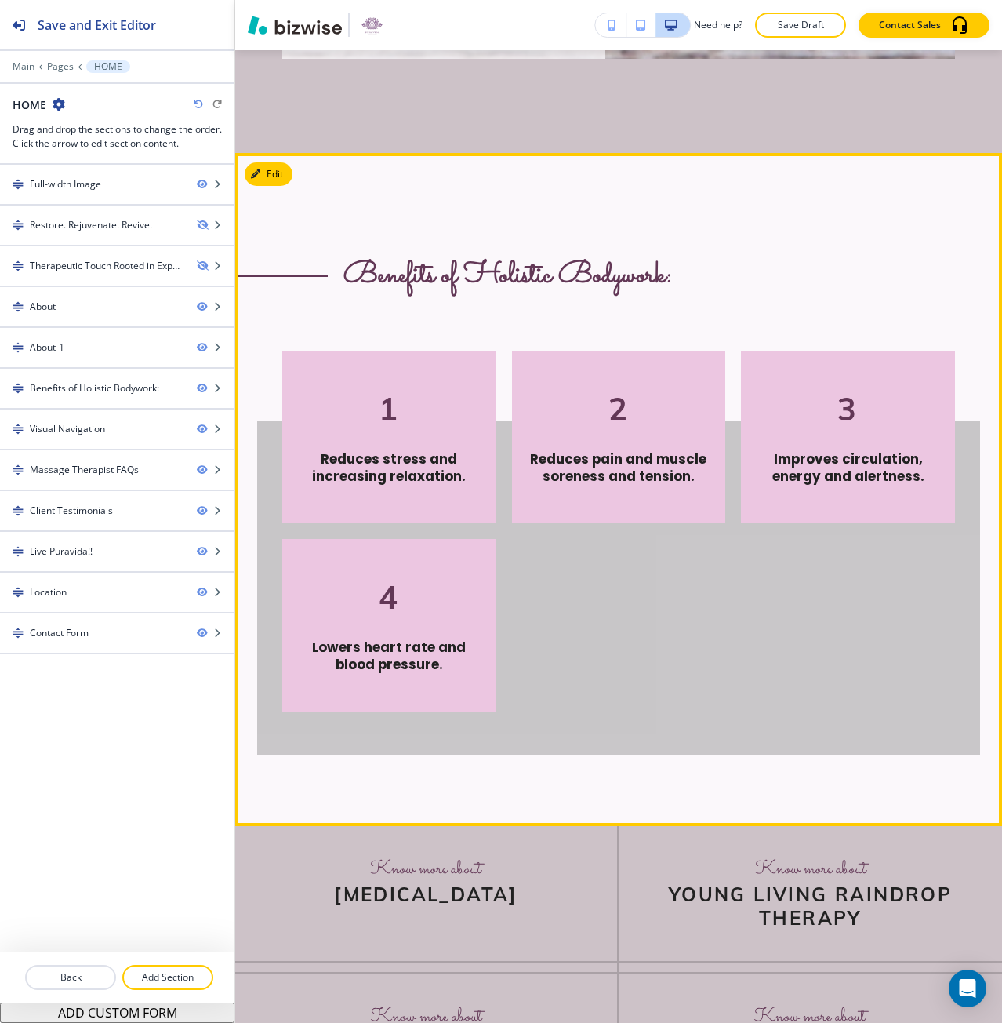
scroll to position [4391, 0]
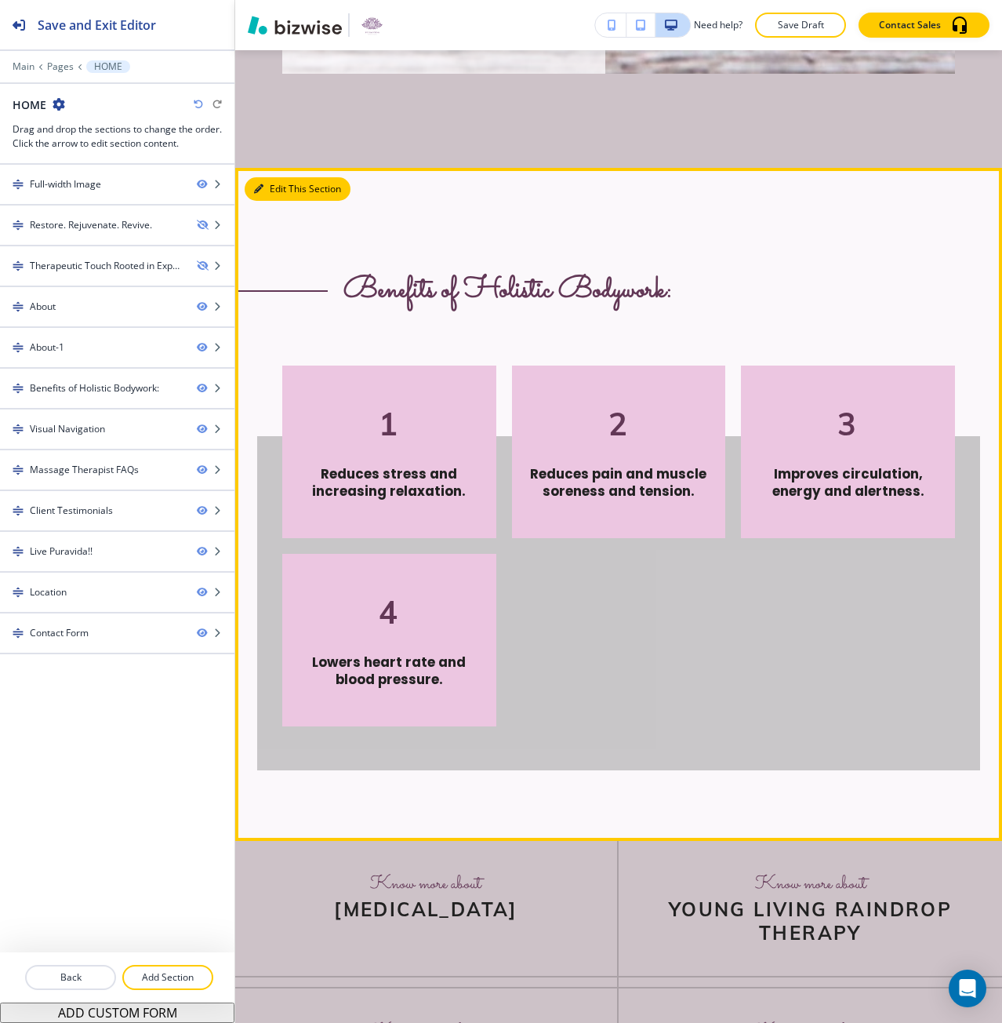
click at [267, 201] on button "Edit This Section" at bounding box center [298, 189] width 106 height 24
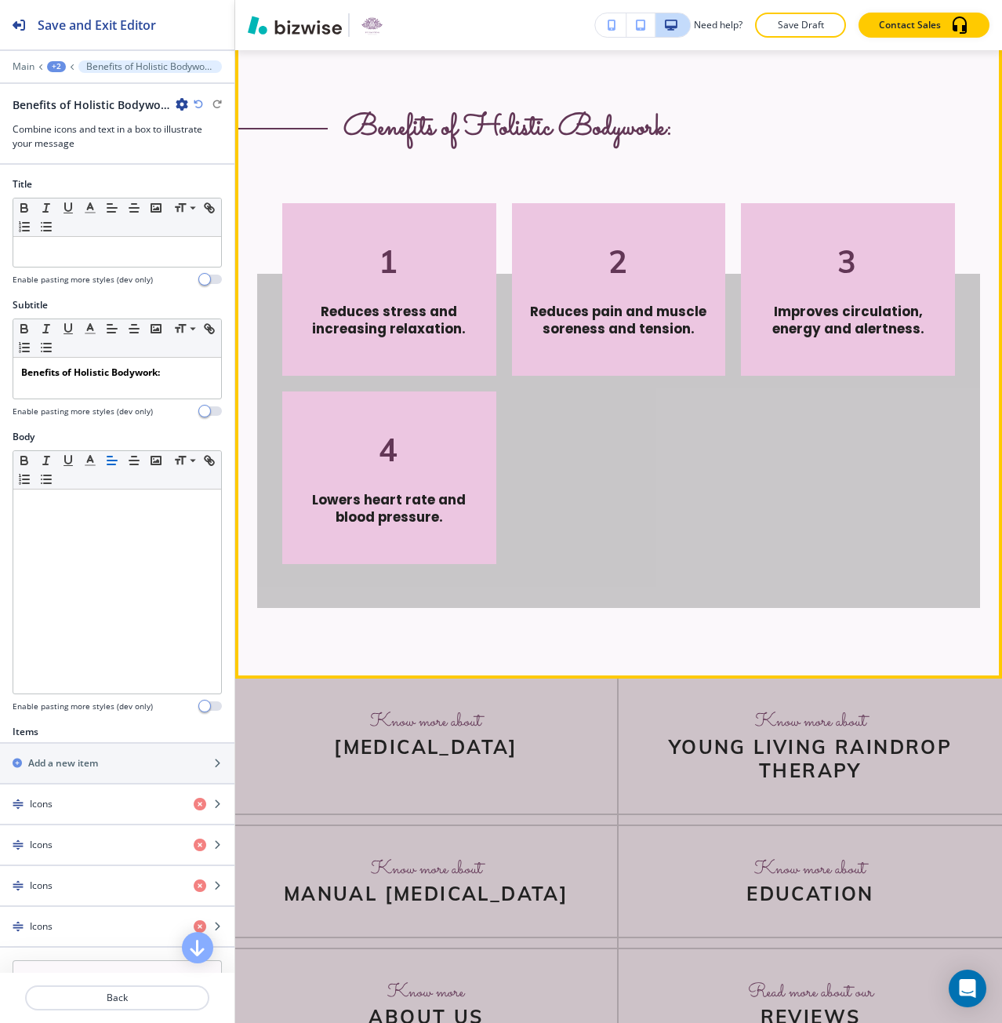
scroll to position [4564, 0]
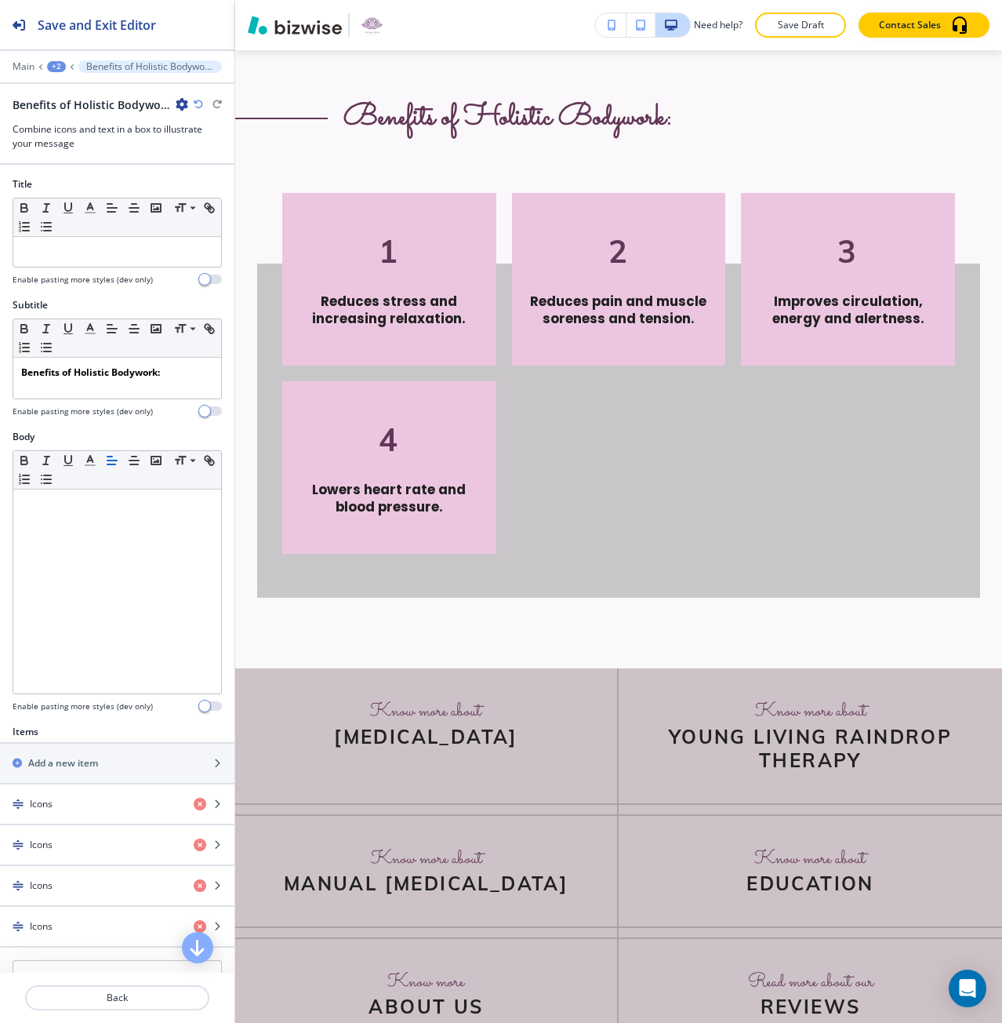
click at [36, 71] on div "Main +2 Benefits of Holistic Bodywork:" at bounding box center [117, 66] width 209 height 13
click at [30, 71] on p "Main" at bounding box center [24, 66] width 22 height 11
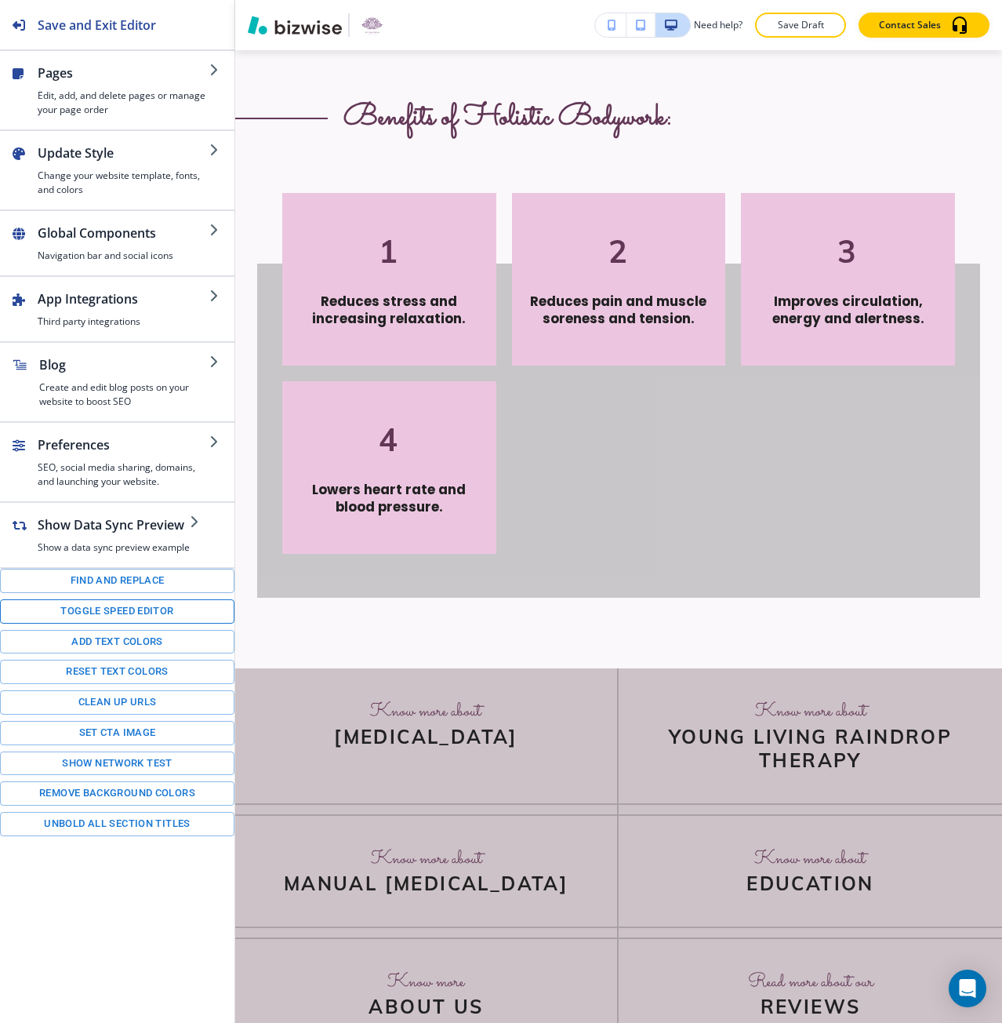
click at [151, 601] on button "Toggle speed editor" at bounding box center [117, 611] width 234 height 24
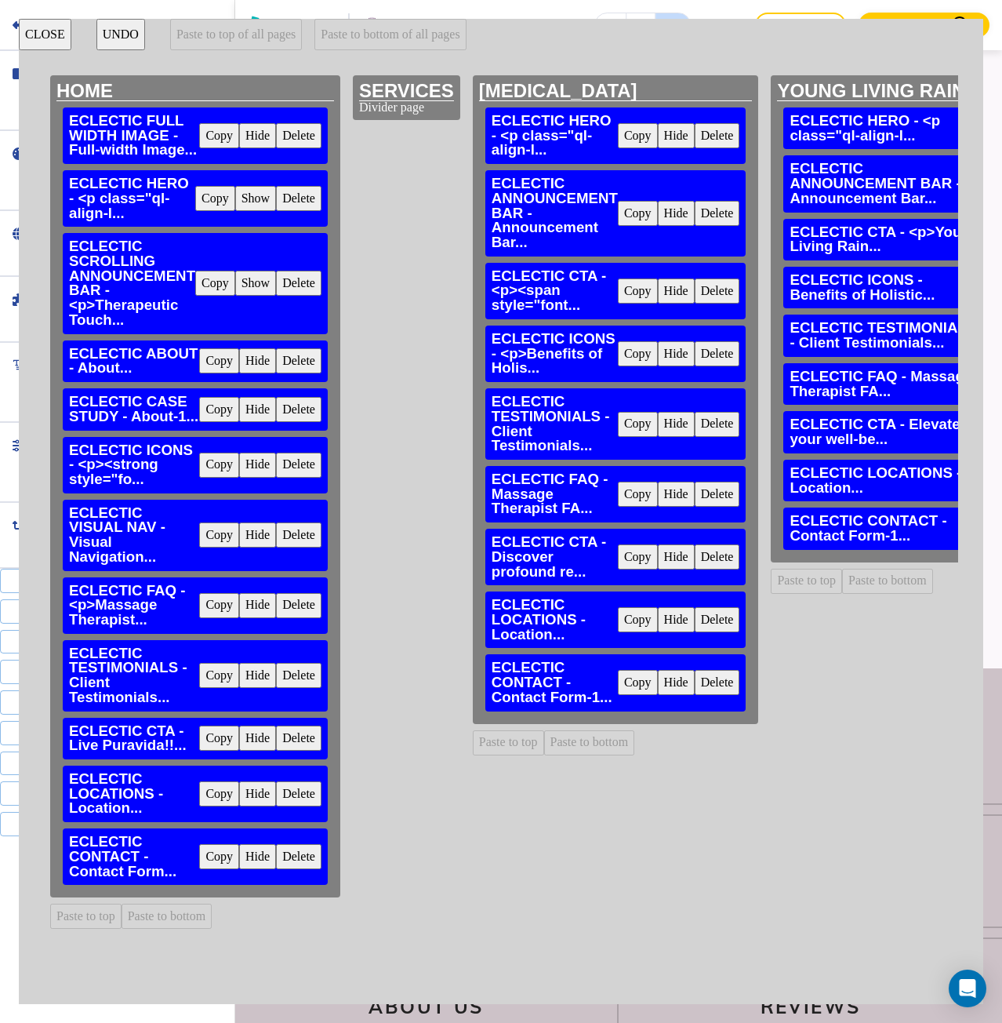
click at [217, 467] on button "Copy" at bounding box center [219, 464] width 40 height 25
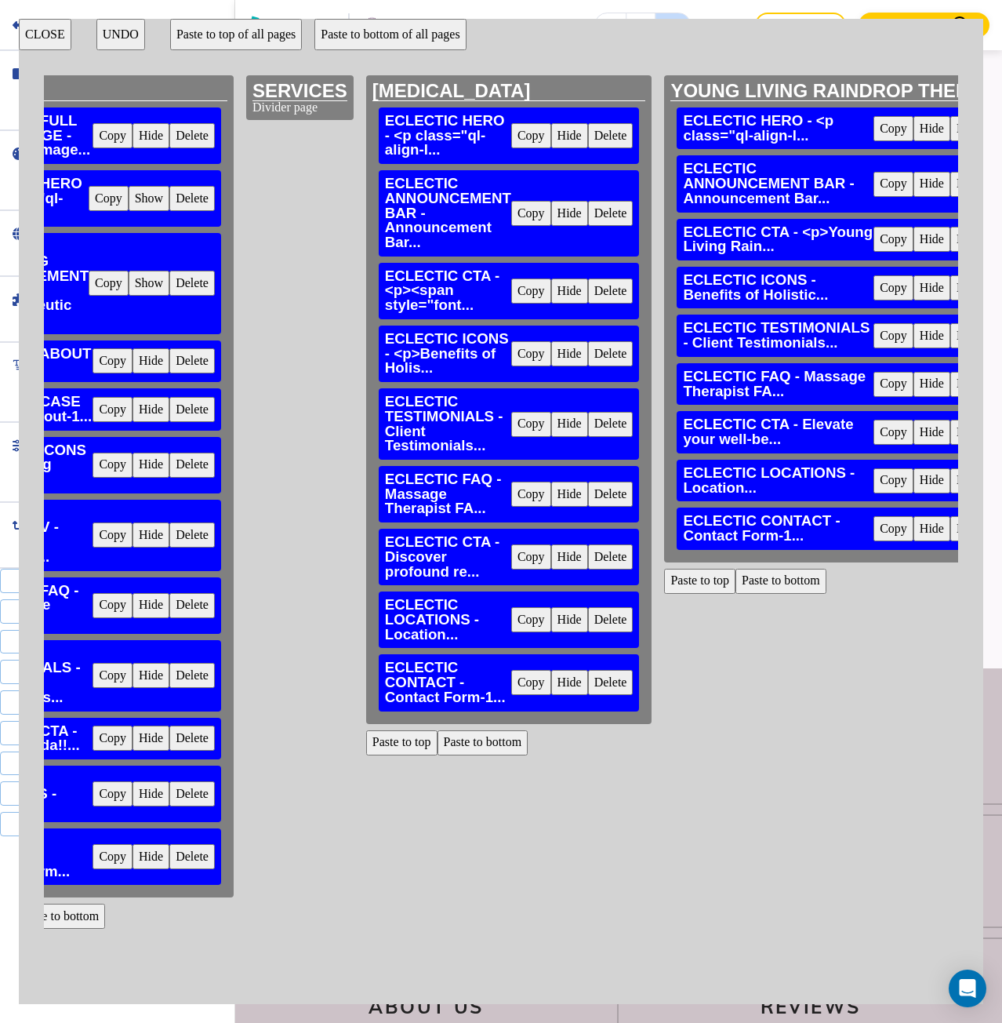
scroll to position [0, 157]
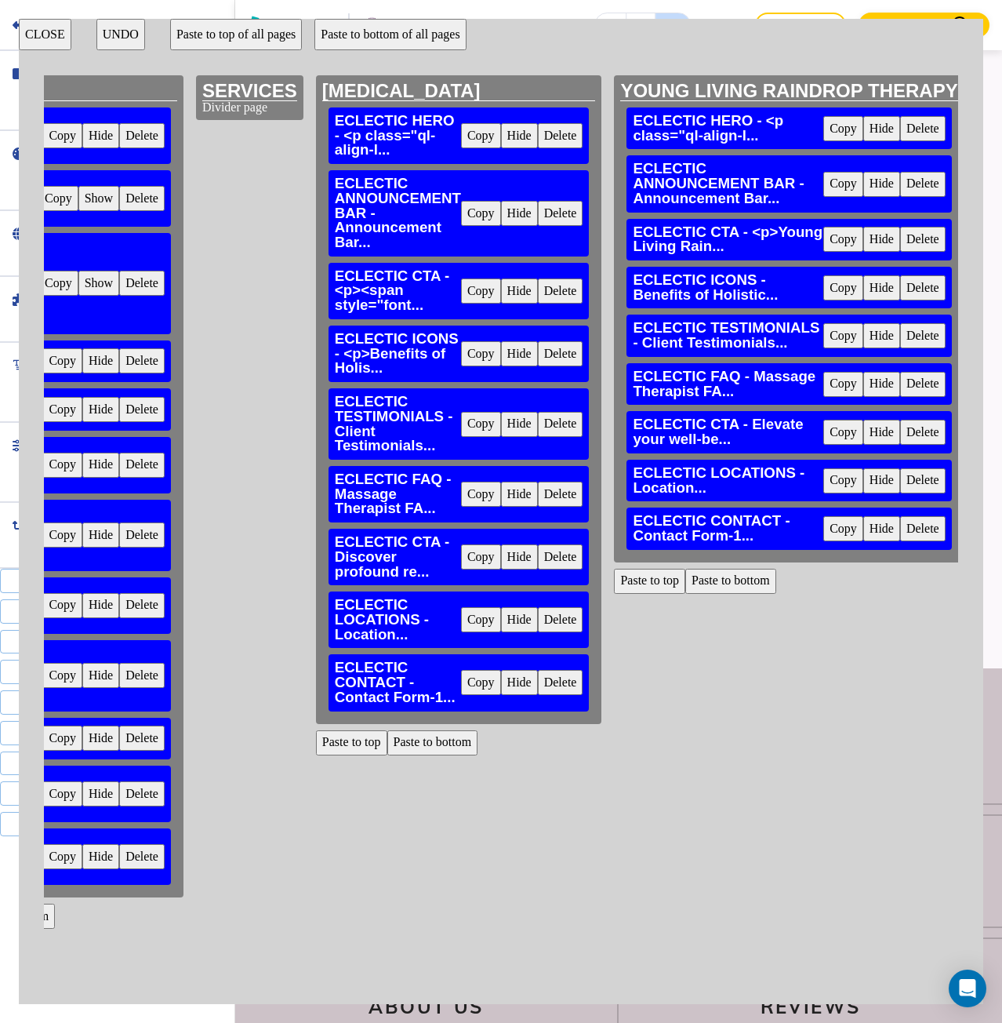
click at [433, 742] on button "Paste to bottom" at bounding box center [432, 742] width 91 height 25
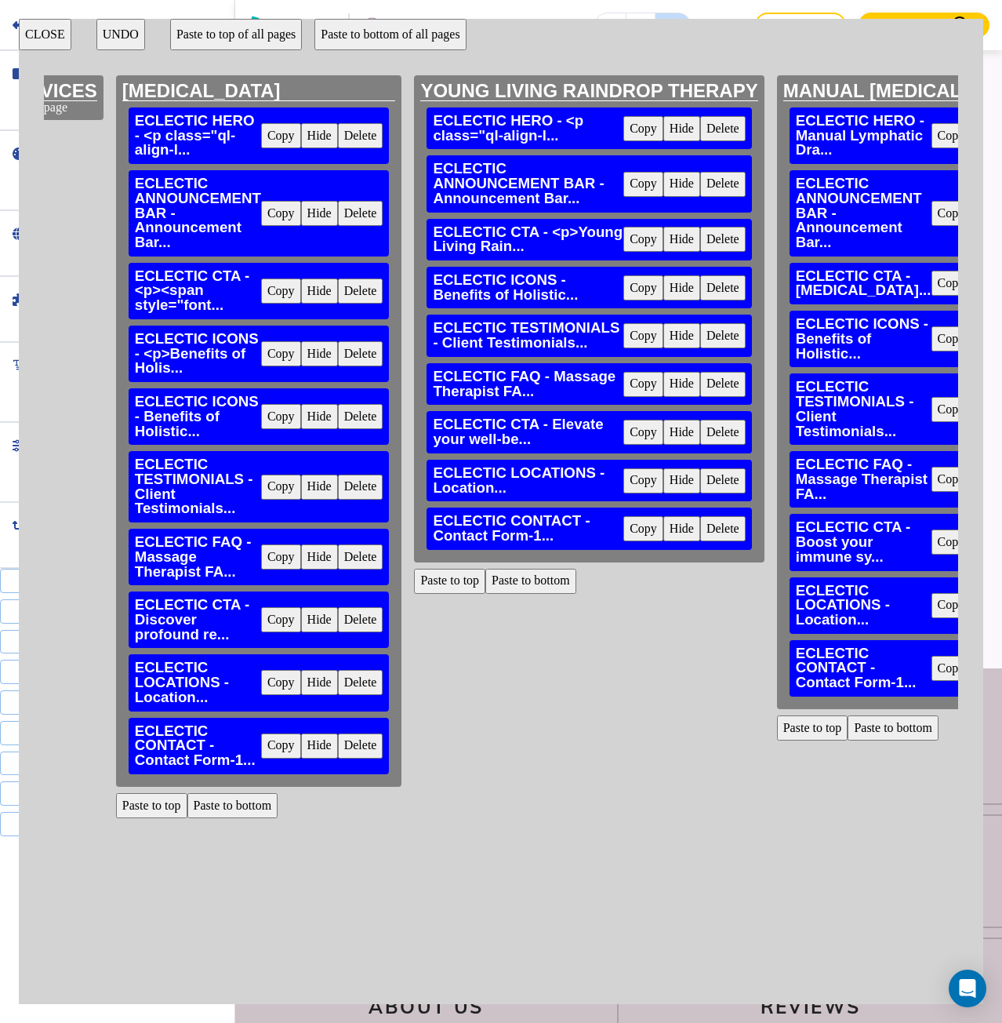
scroll to position [0, 392]
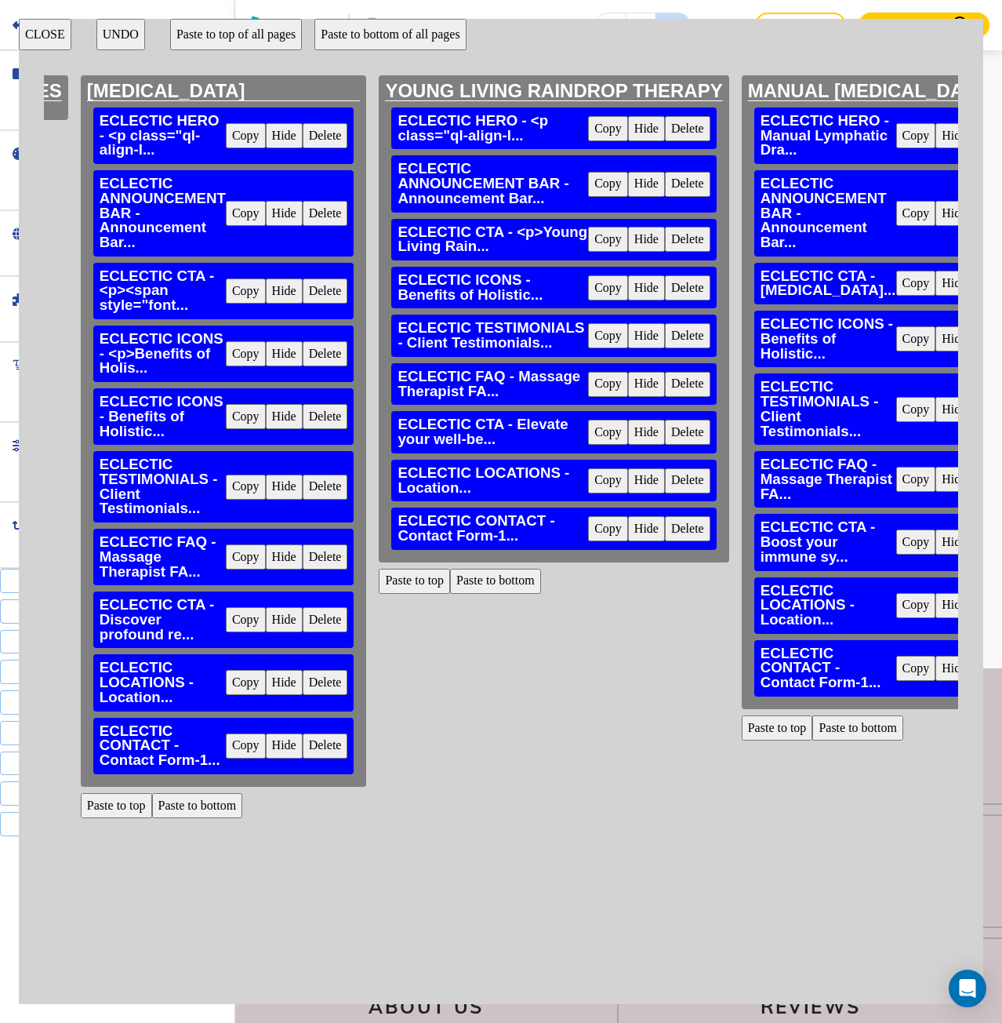
click at [500, 585] on button "Paste to bottom" at bounding box center [495, 581] width 91 height 25
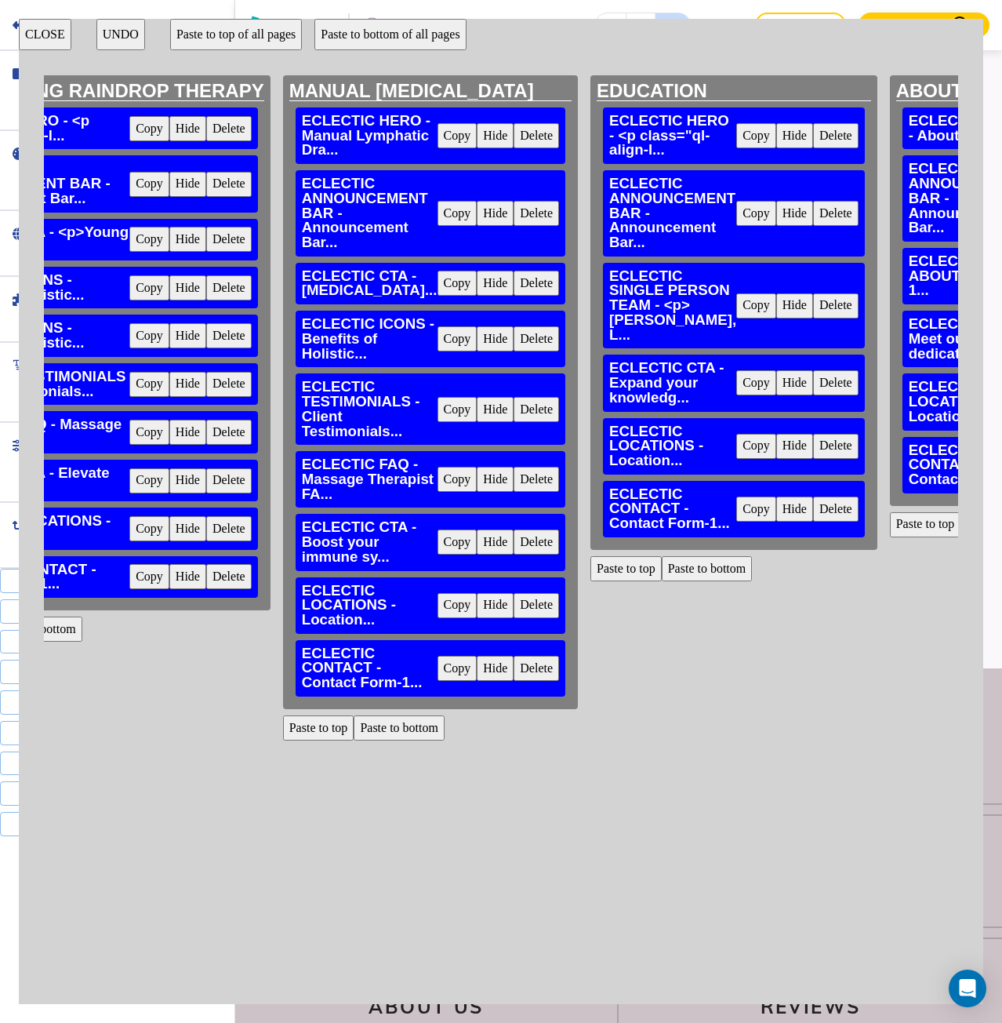
scroll to position [0, 863]
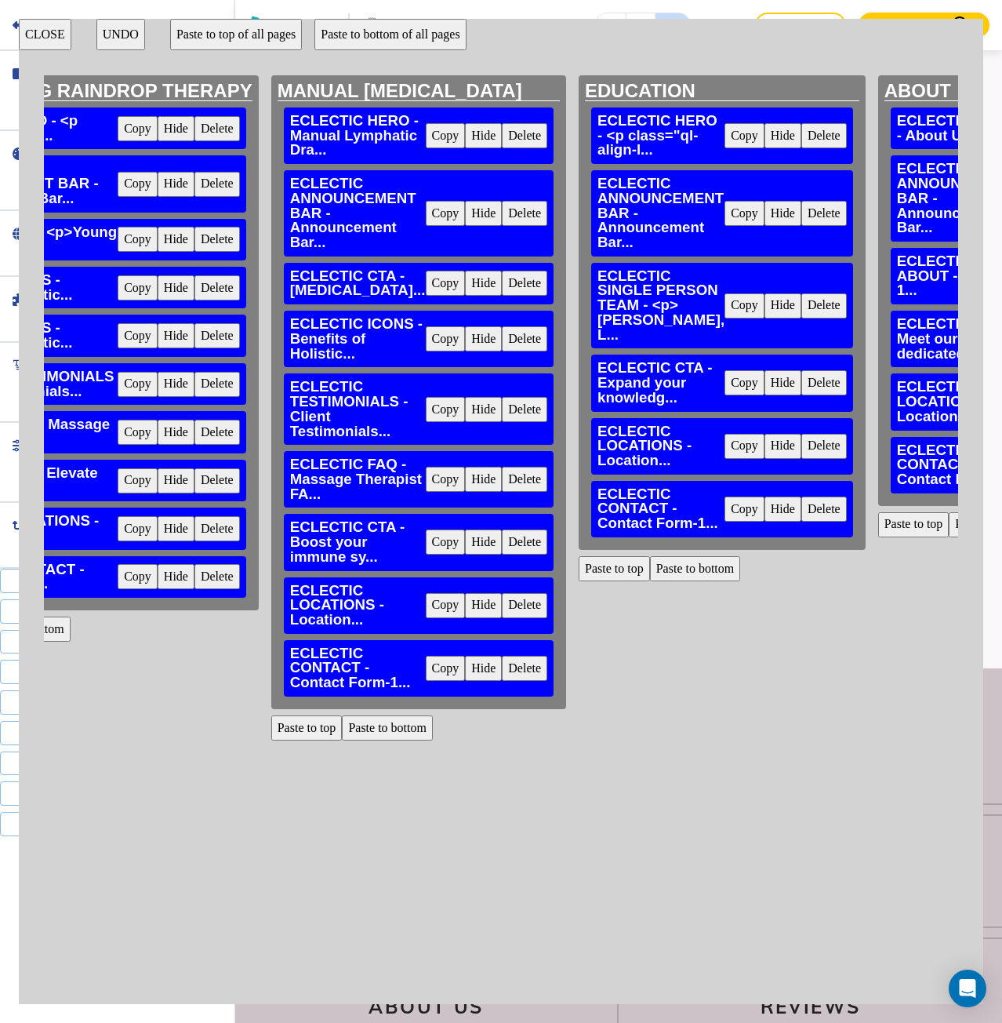
click at [387, 715] on button "Paste to bottom" at bounding box center [387, 727] width 91 height 25
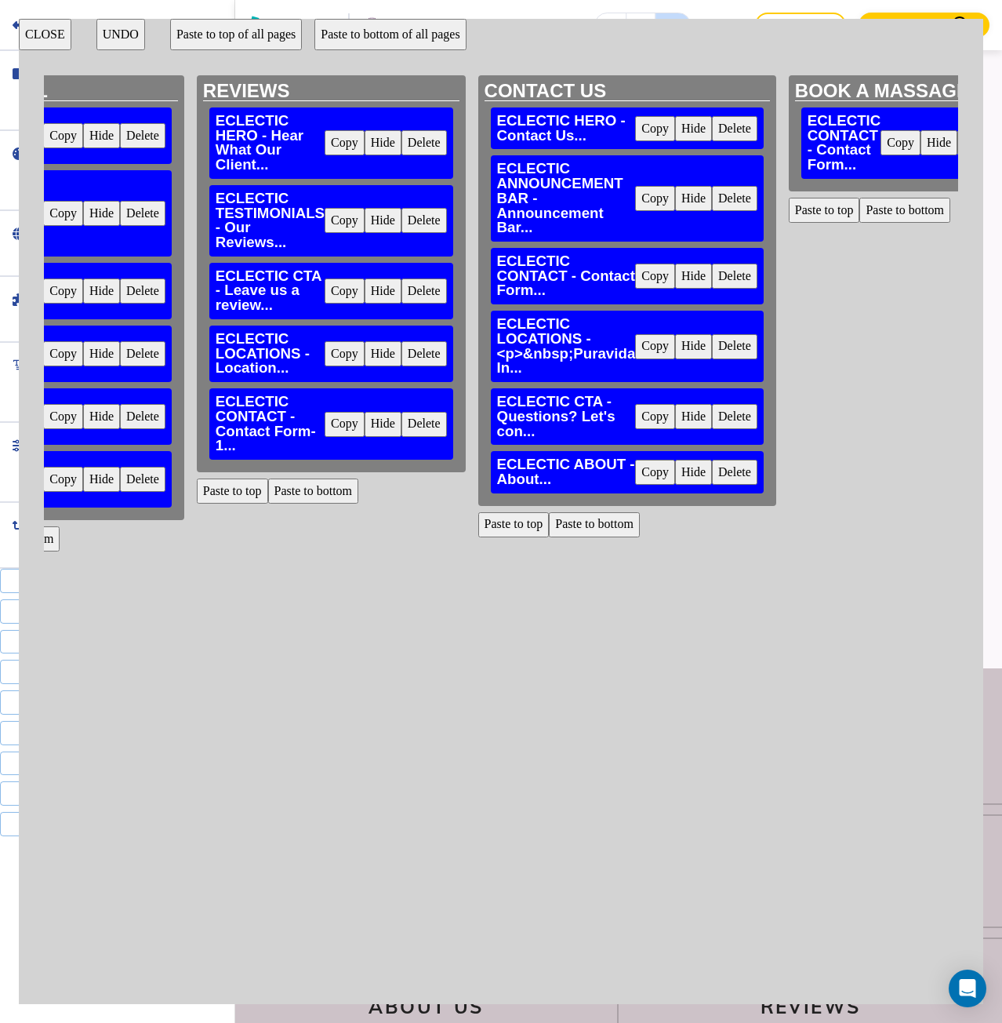
scroll to position [0, 2238]
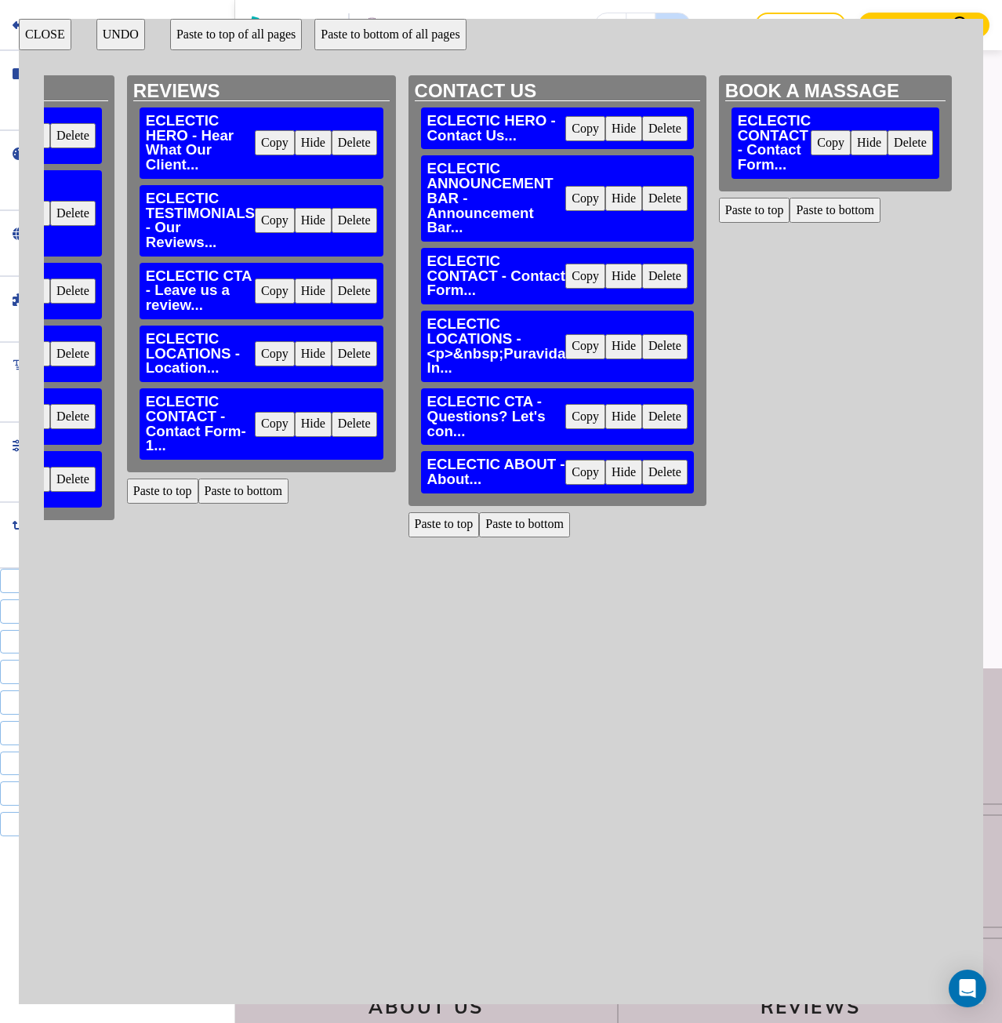
click at [65, 42] on button "CLOSE" at bounding box center [45, 34] width 53 height 31
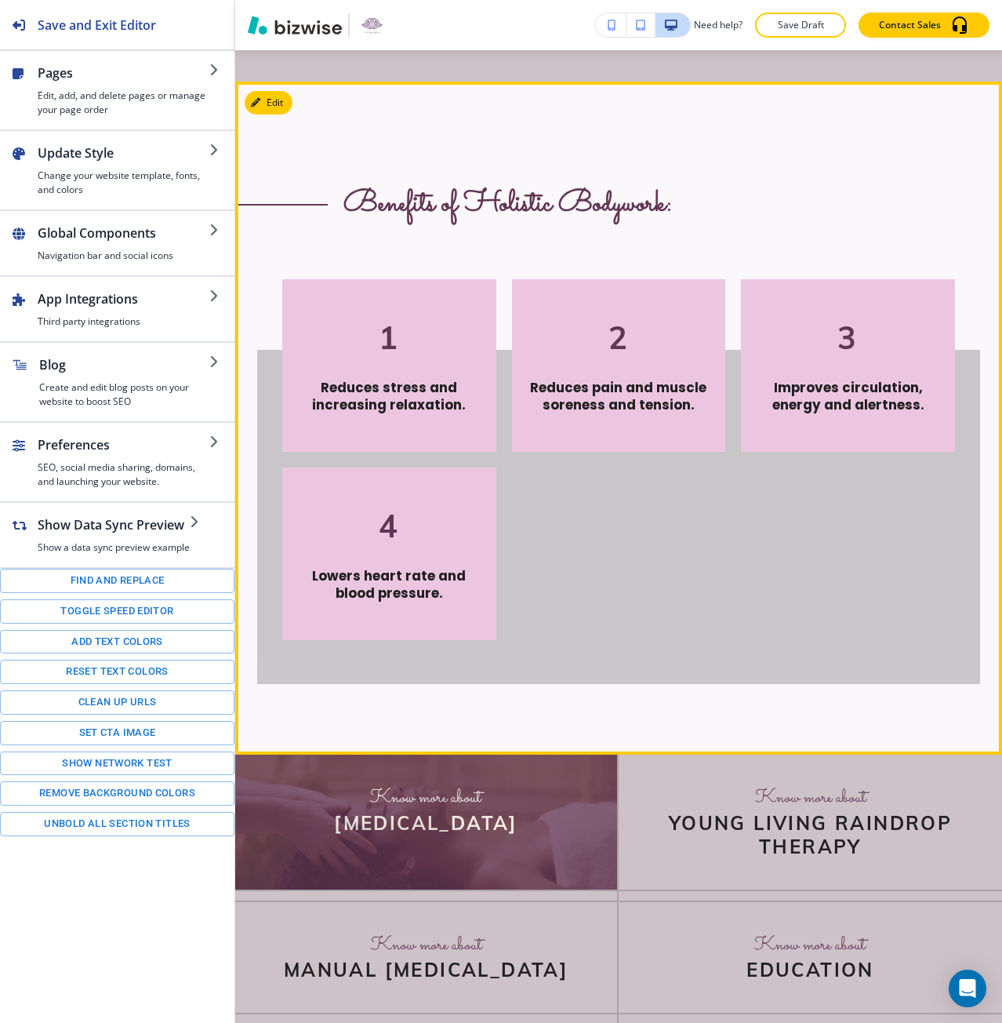
scroll to position [4799, 0]
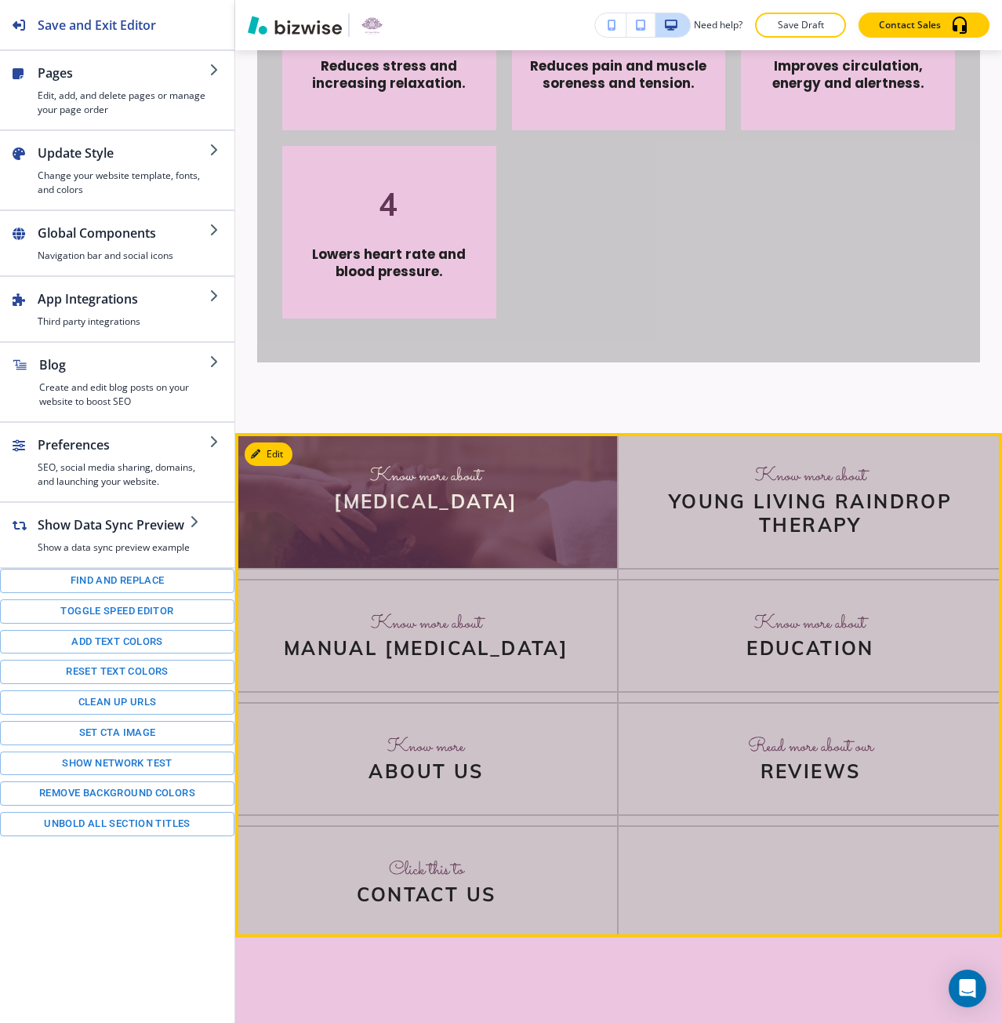
click at [506, 567] on img at bounding box center [426, 500] width 382 height 134
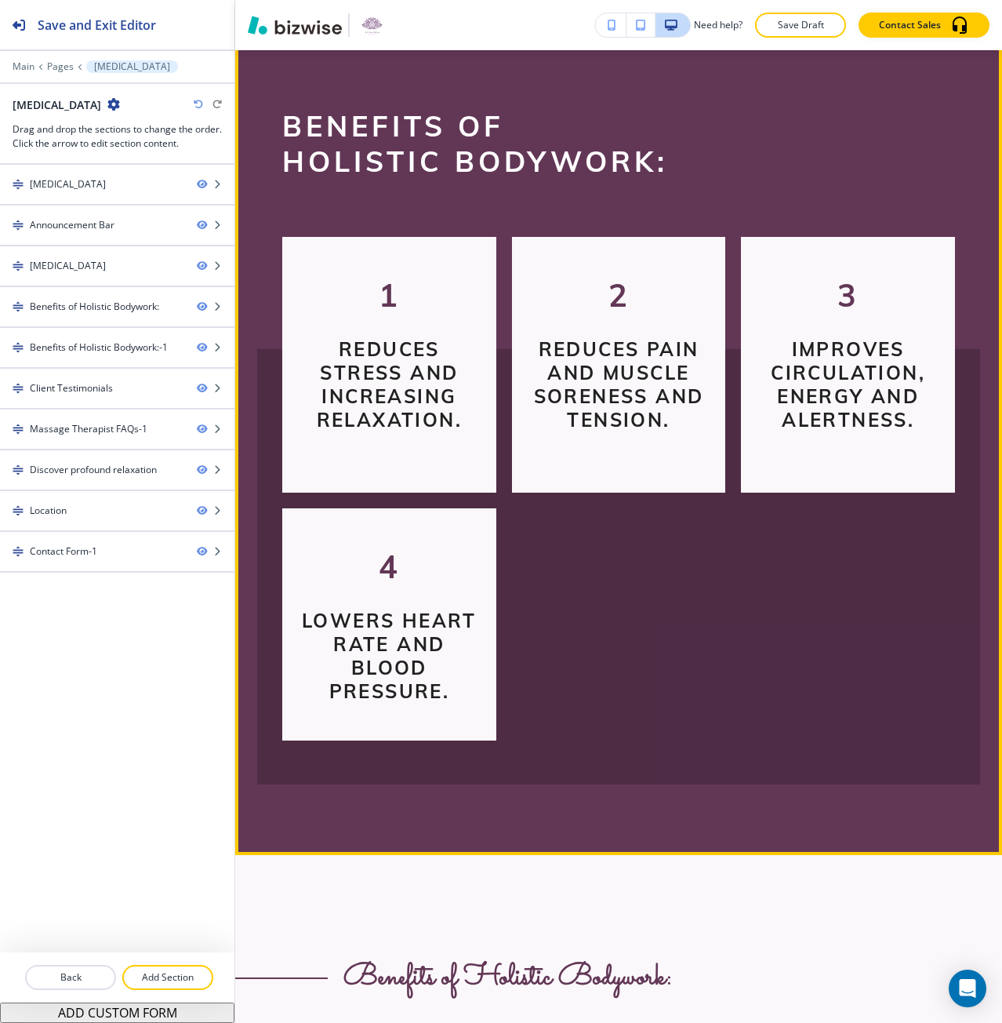
scroll to position [1411, 0]
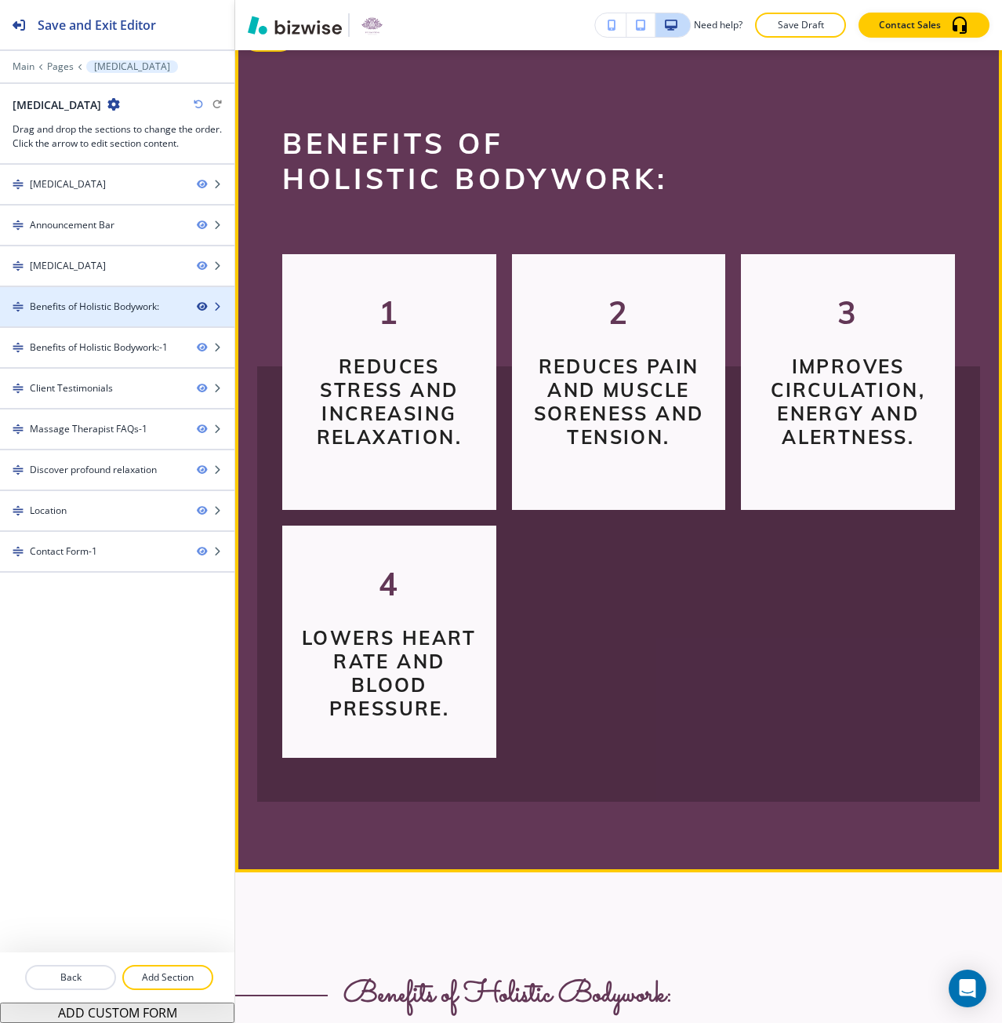
click at [200, 303] on icon "button" at bounding box center [201, 306] width 9 height 9
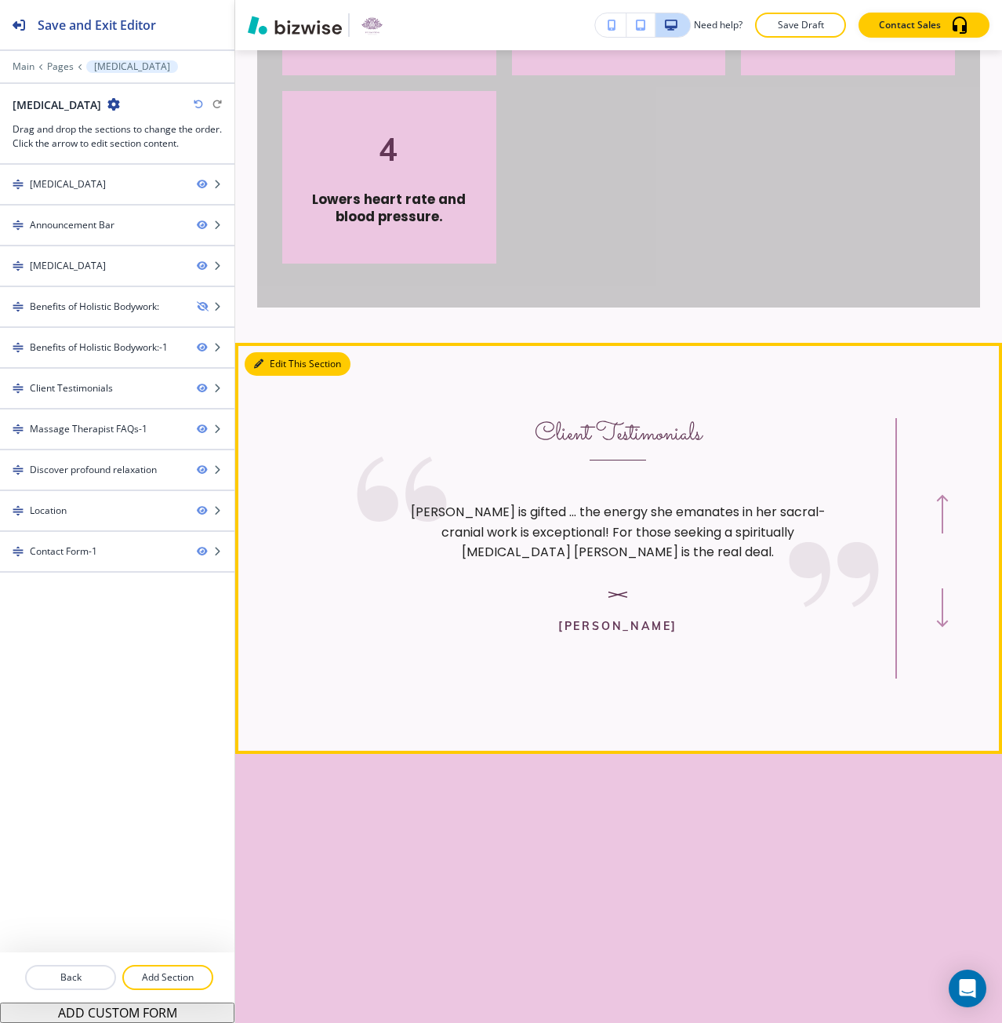
click at [272, 376] on button "Edit This Section" at bounding box center [298, 364] width 106 height 24
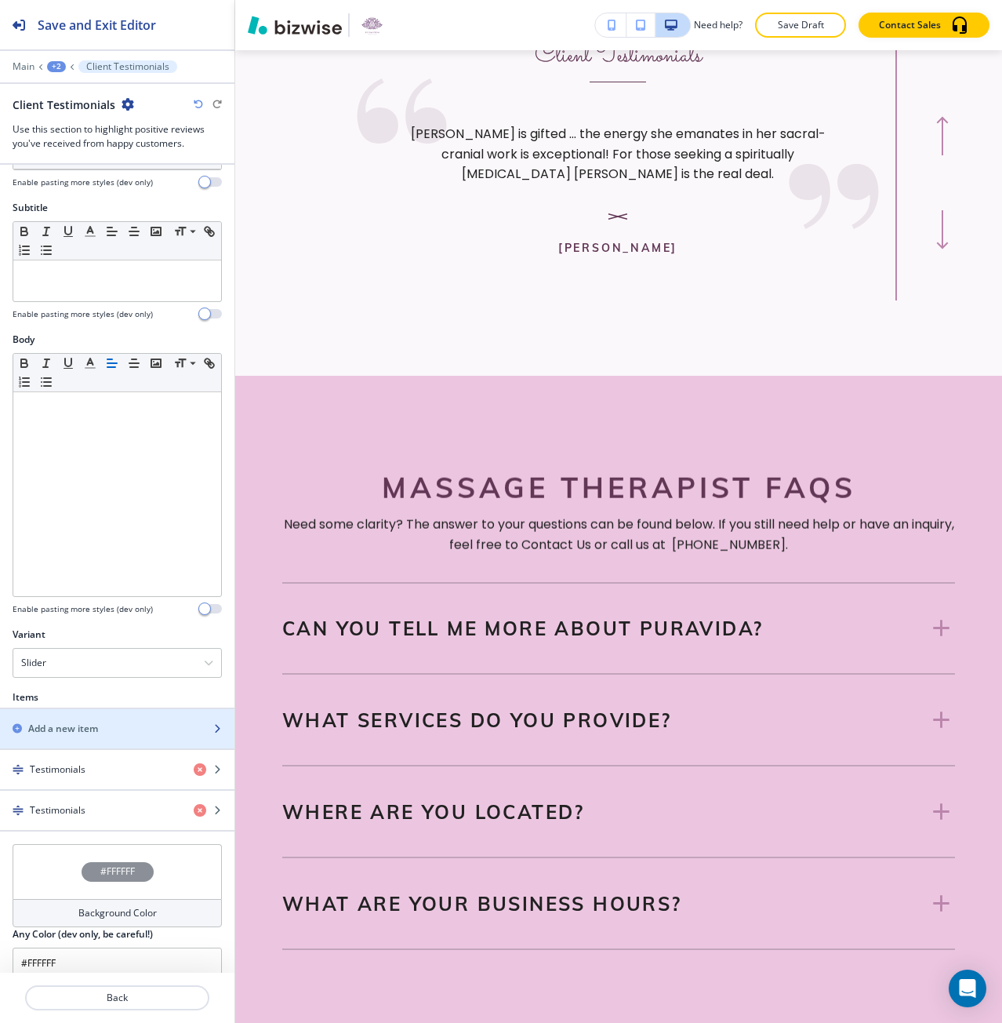
scroll to position [116, 0]
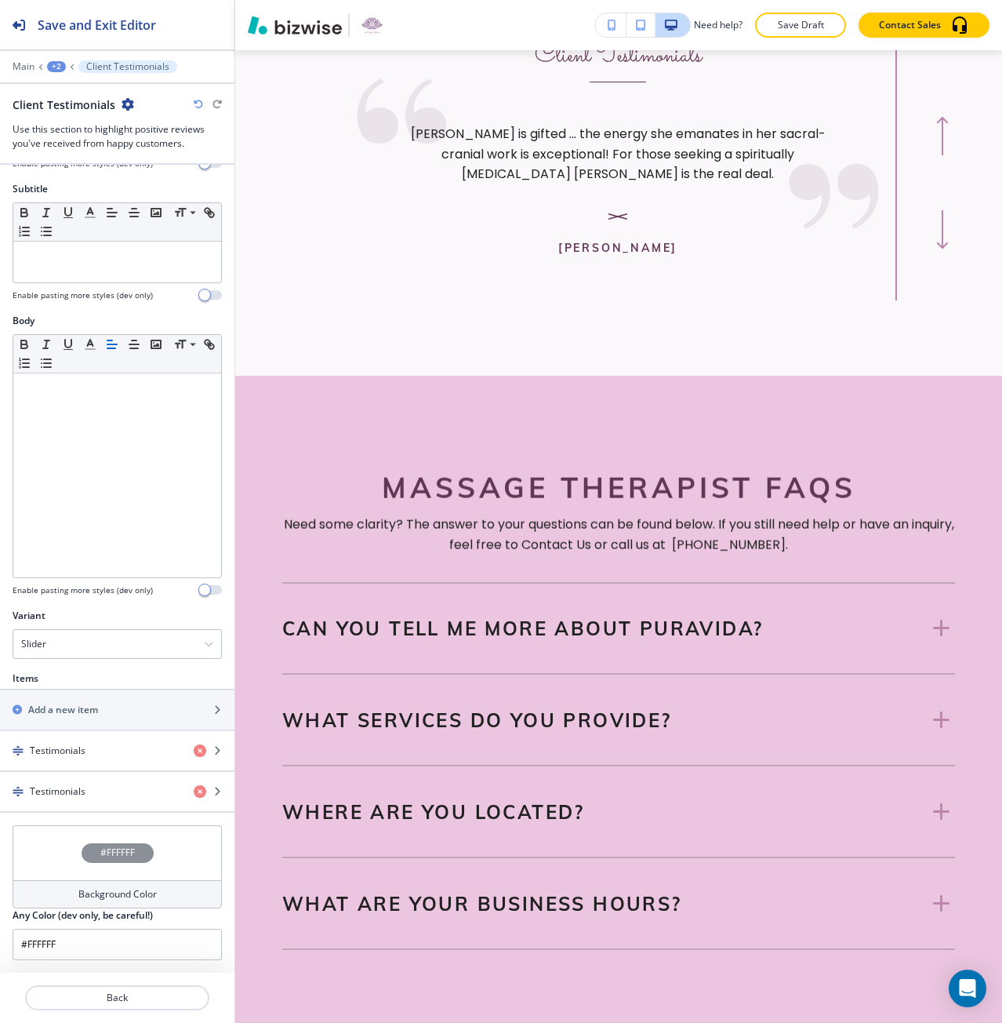
click at [100, 859] on h4 "#FFFFFF" at bounding box center [117, 852] width 35 height 14
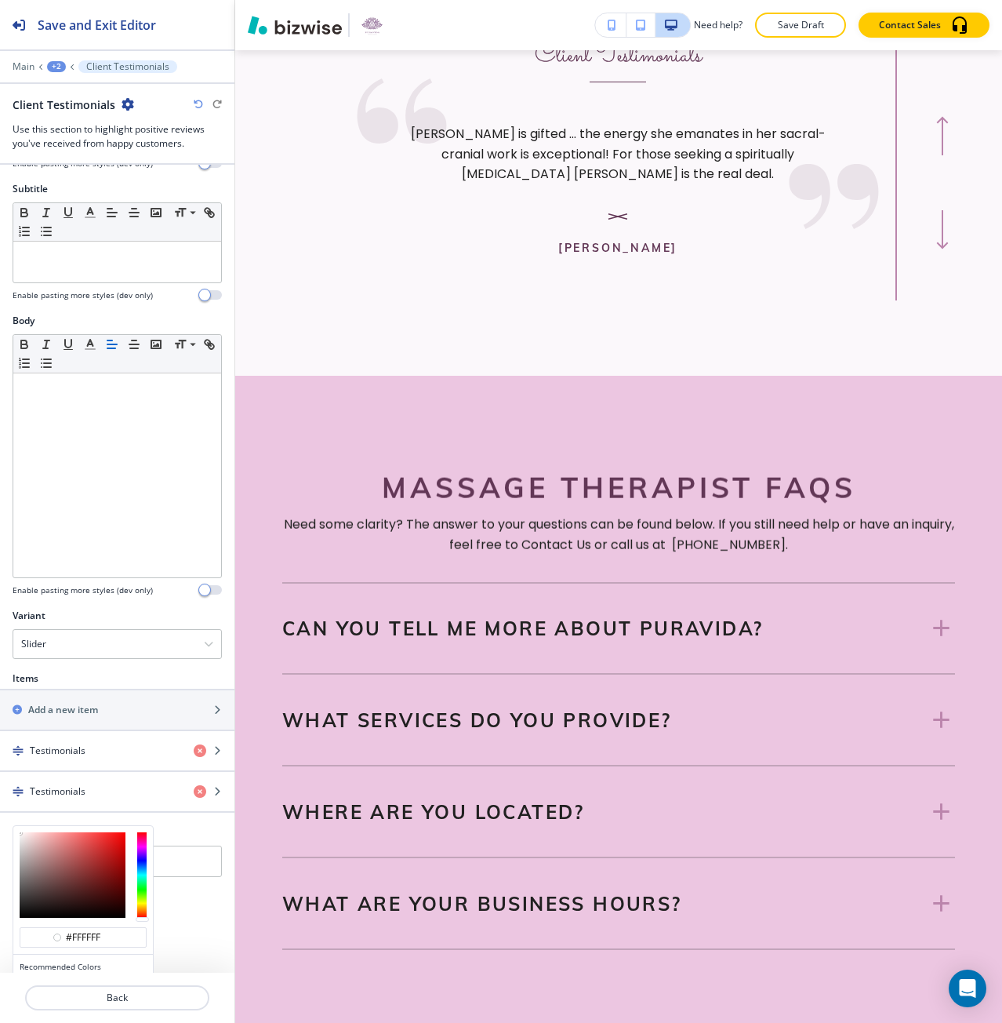
scroll to position [191, 0]
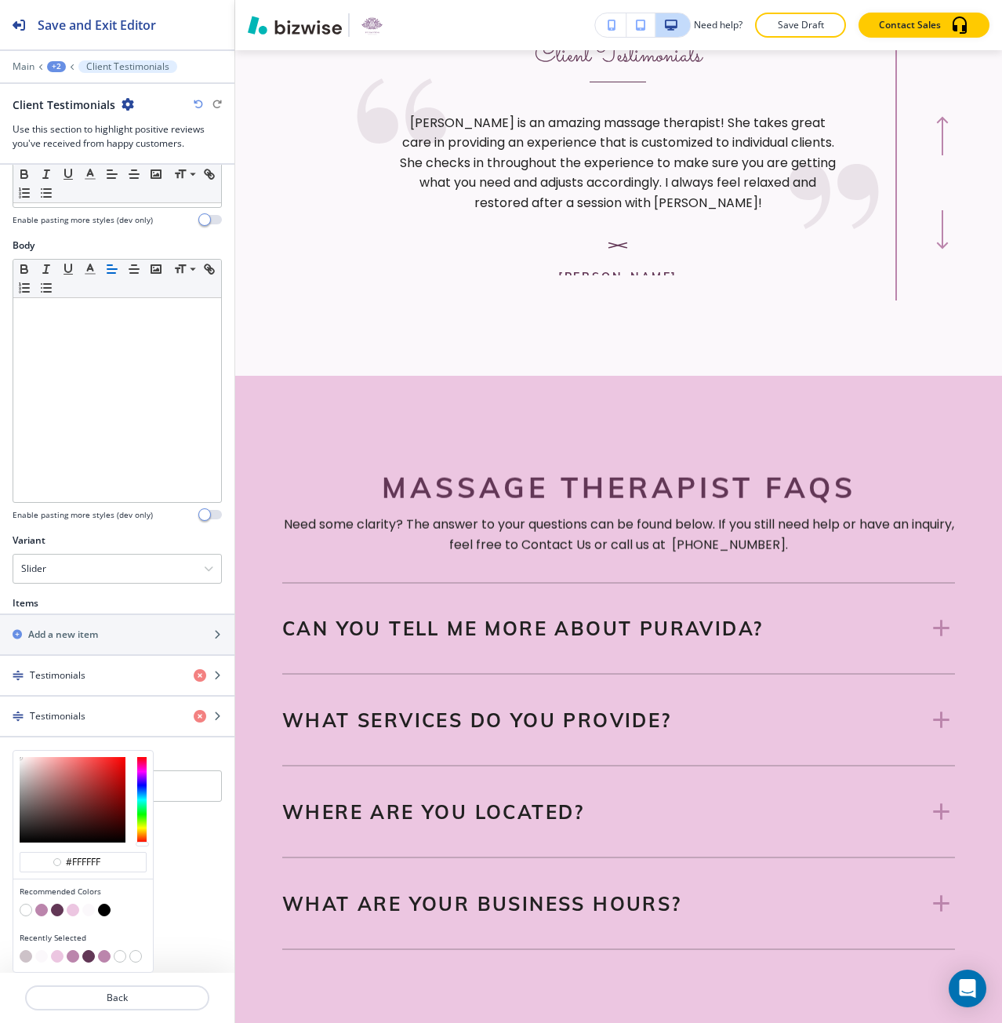
click at [75, 911] on button "button" at bounding box center [73, 909] width 13 height 13
type input "#ecc6e1"
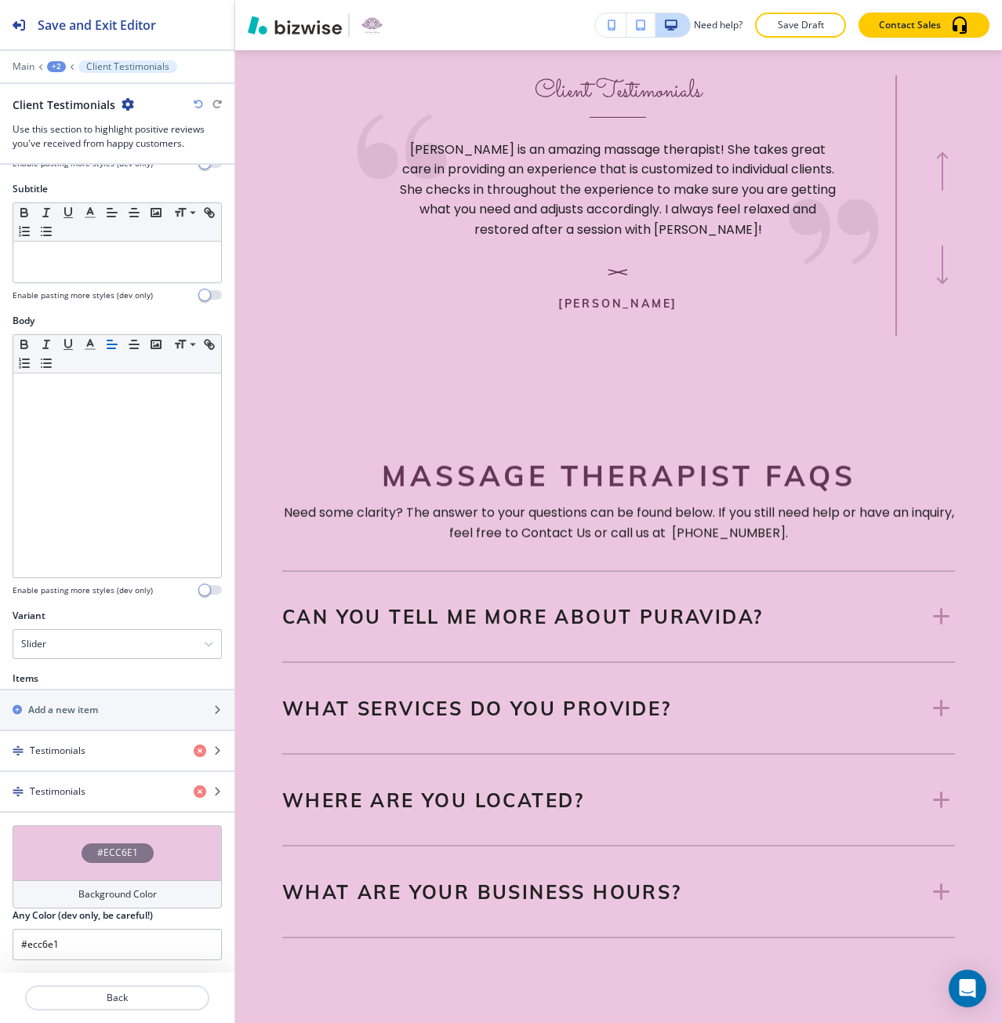
scroll to position [116, 0]
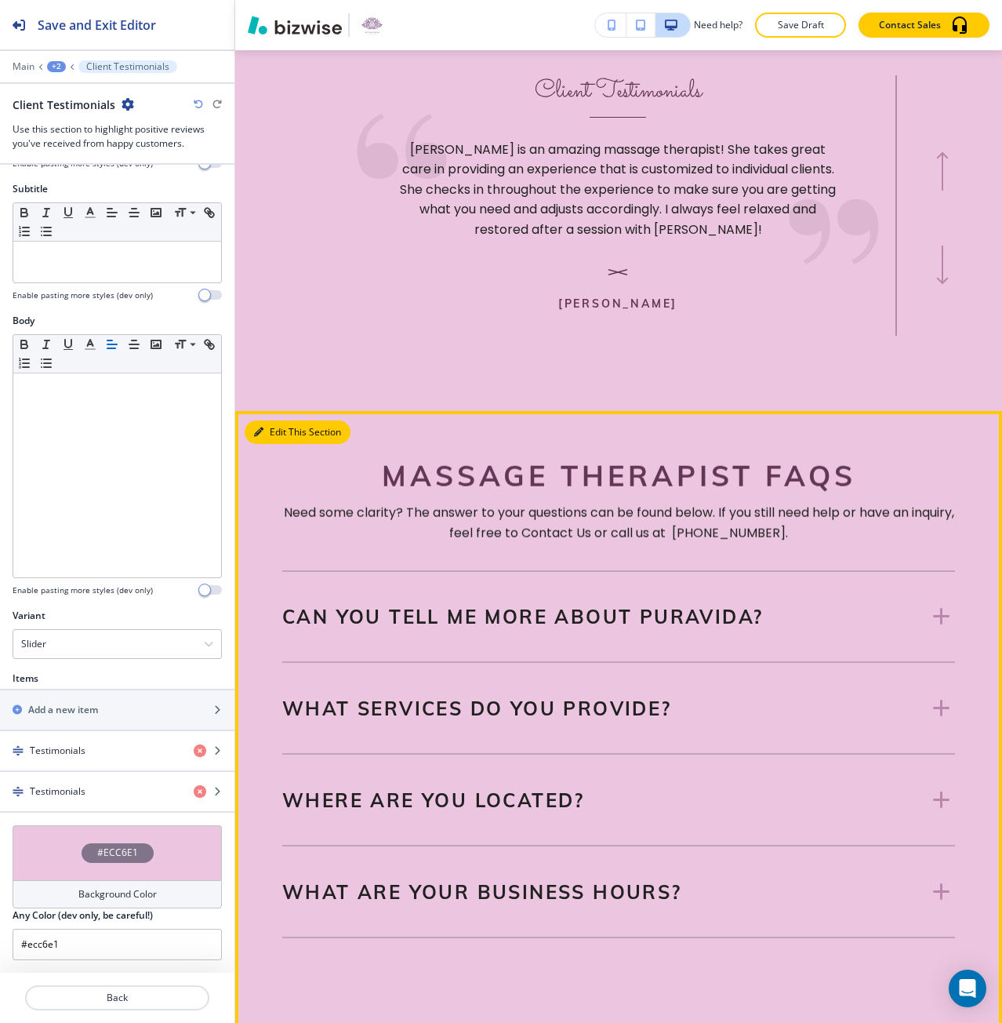
click at [274, 444] on button "Edit This Section" at bounding box center [298, 432] width 106 height 24
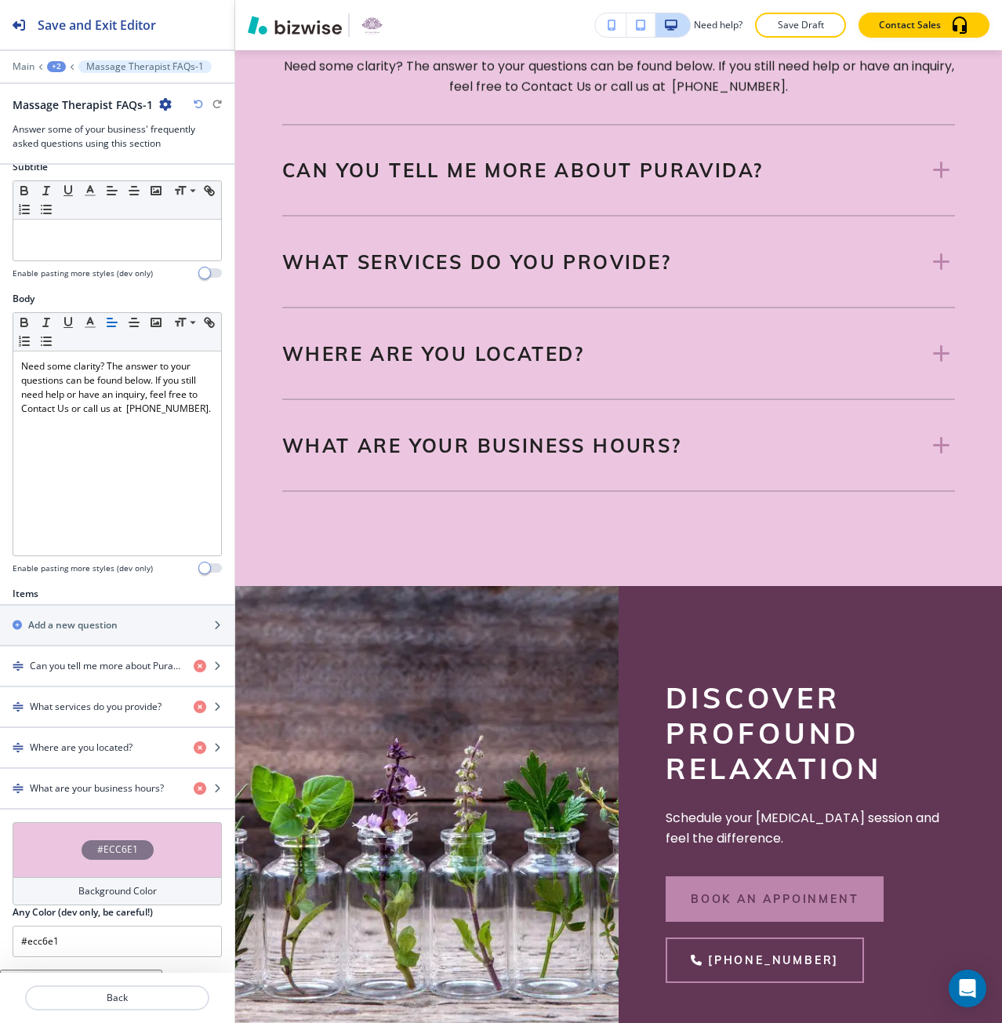
scroll to position [160, 0]
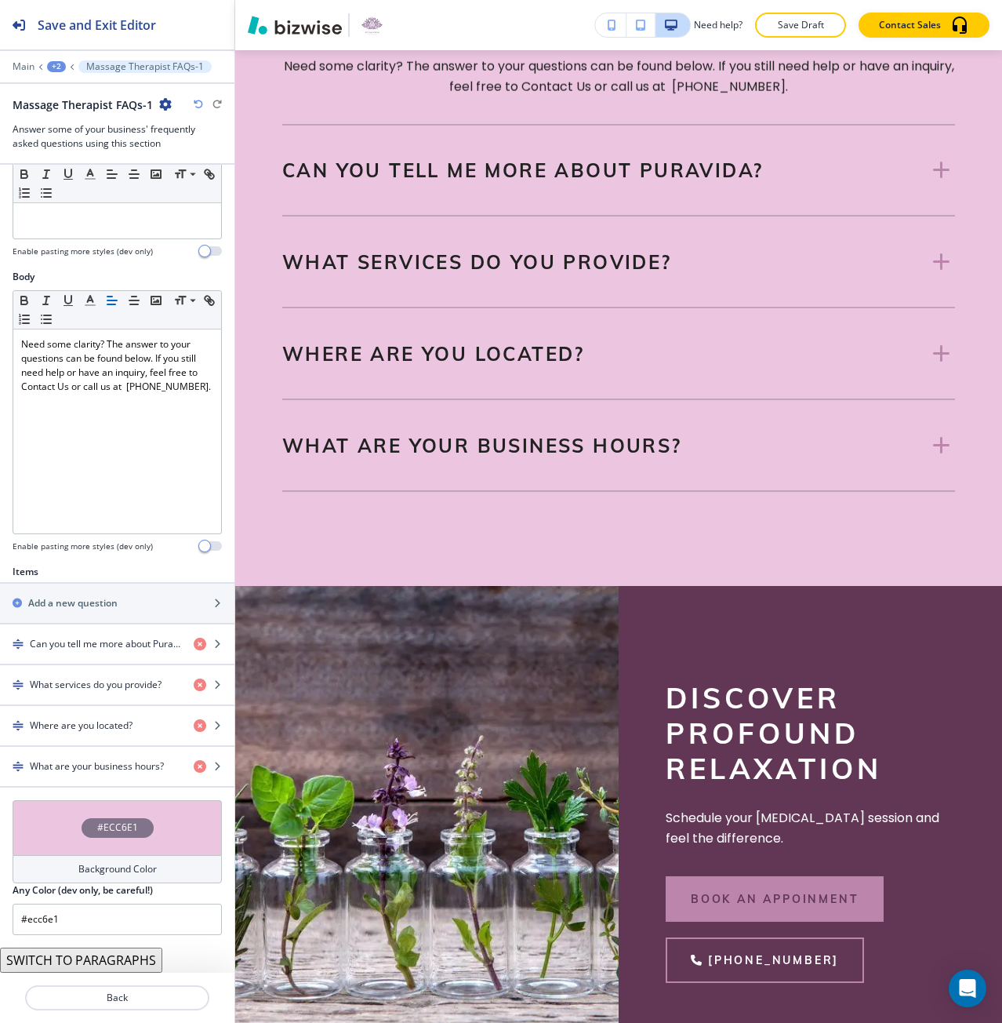
click at [89, 846] on div "#ECC6E1" at bounding box center [117, 827] width 209 height 55
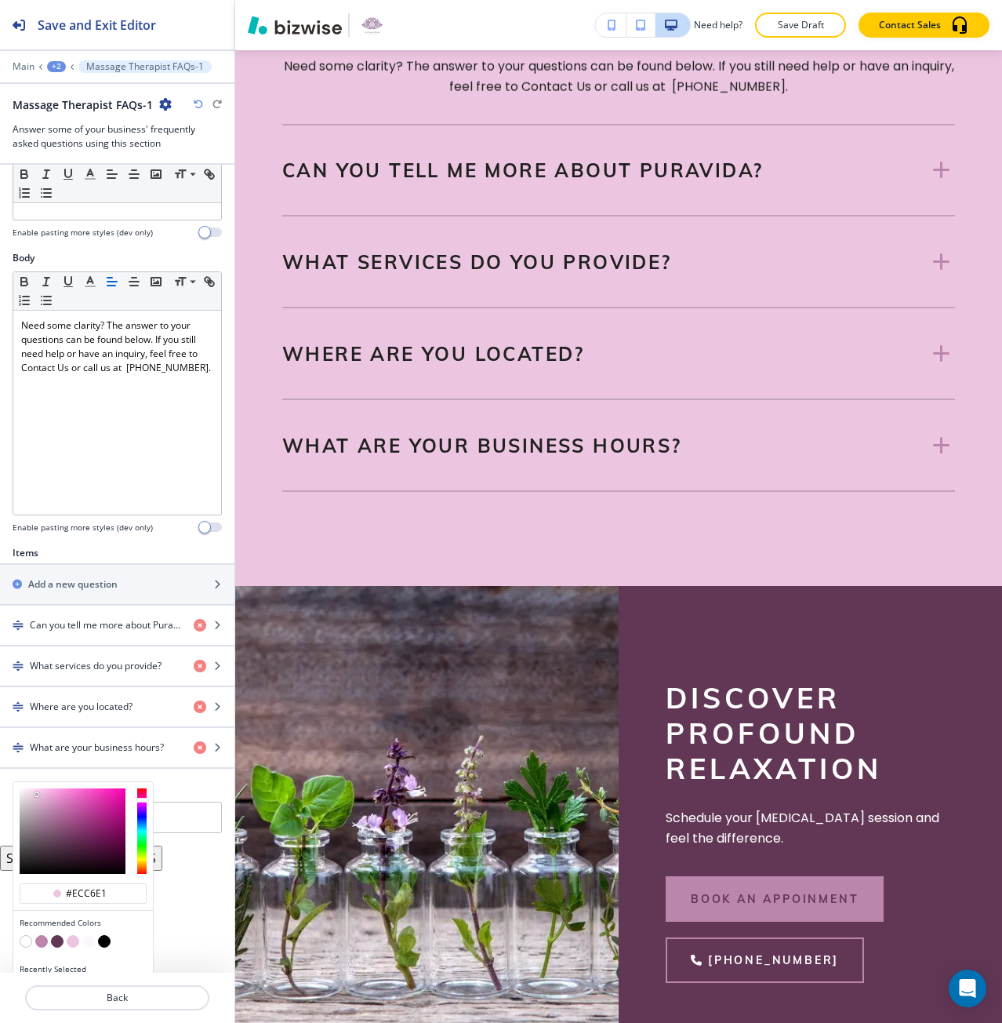
scroll to position [210, 0]
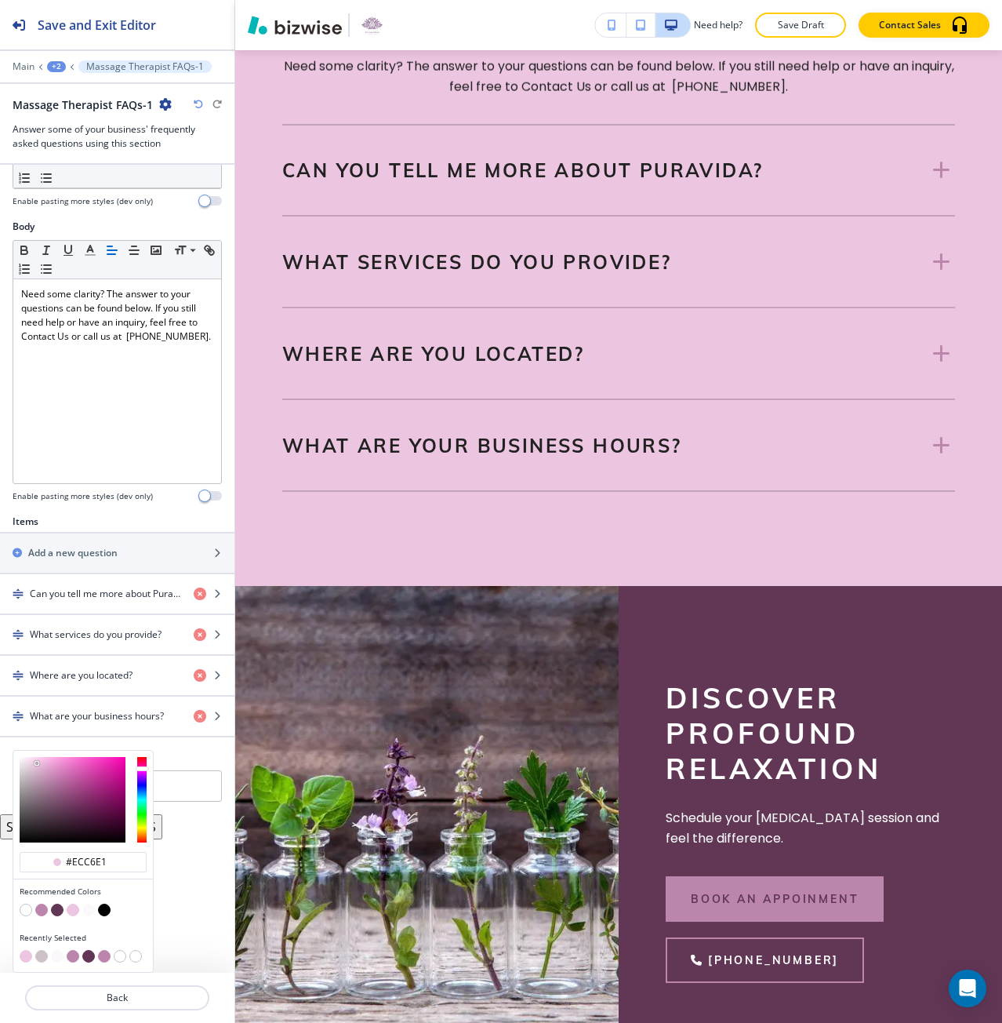
click at [42, 906] on button "button" at bounding box center [41, 909] width 13 height 13
type input "#bb85ac"
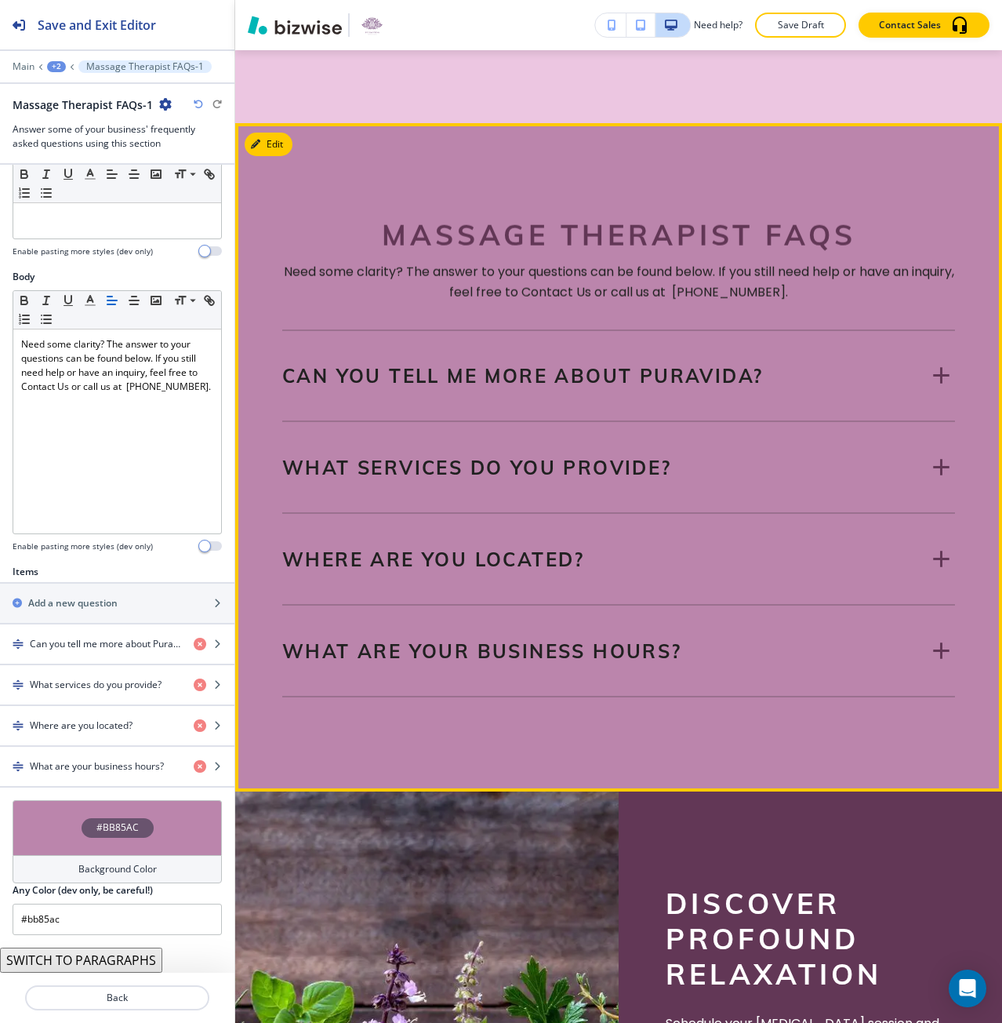
scroll to position [2314, 0]
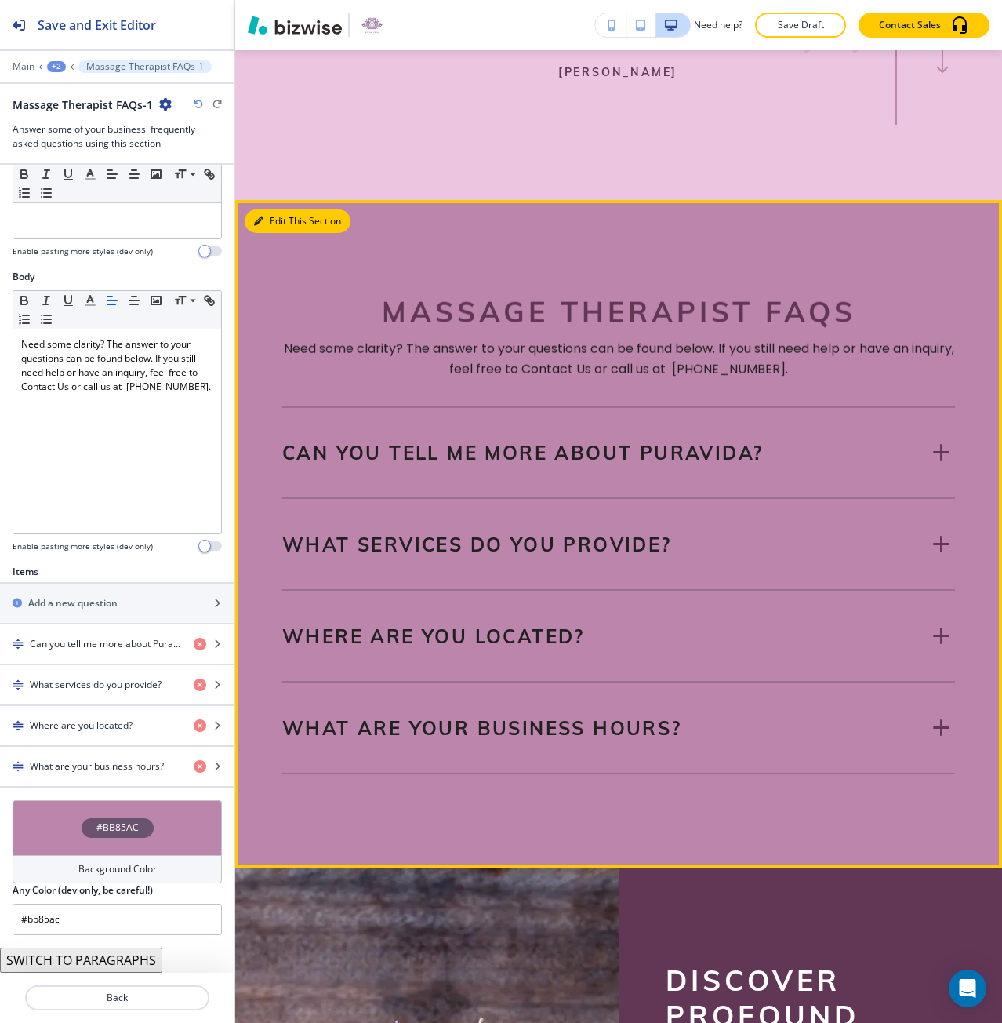
click at [274, 233] on button "Edit This Section" at bounding box center [298, 221] width 106 height 24
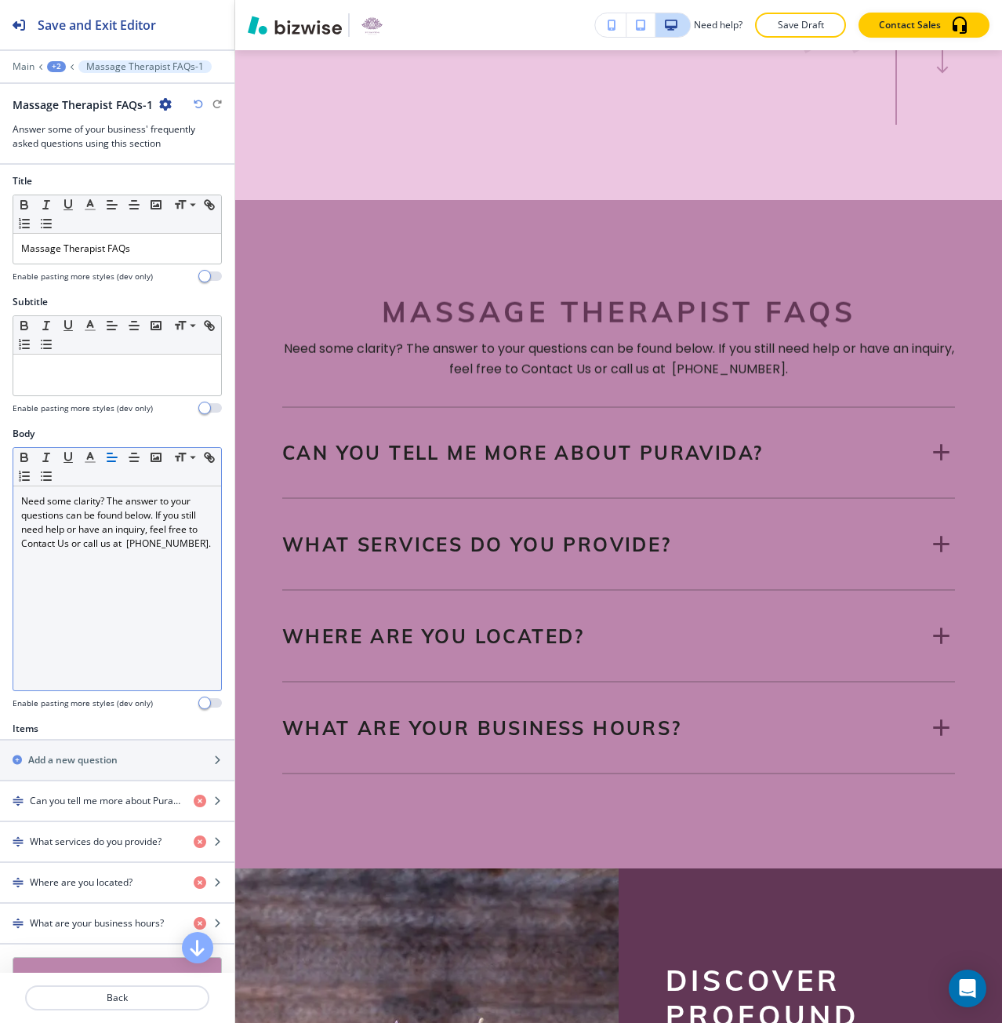
scroll to position [0, 0]
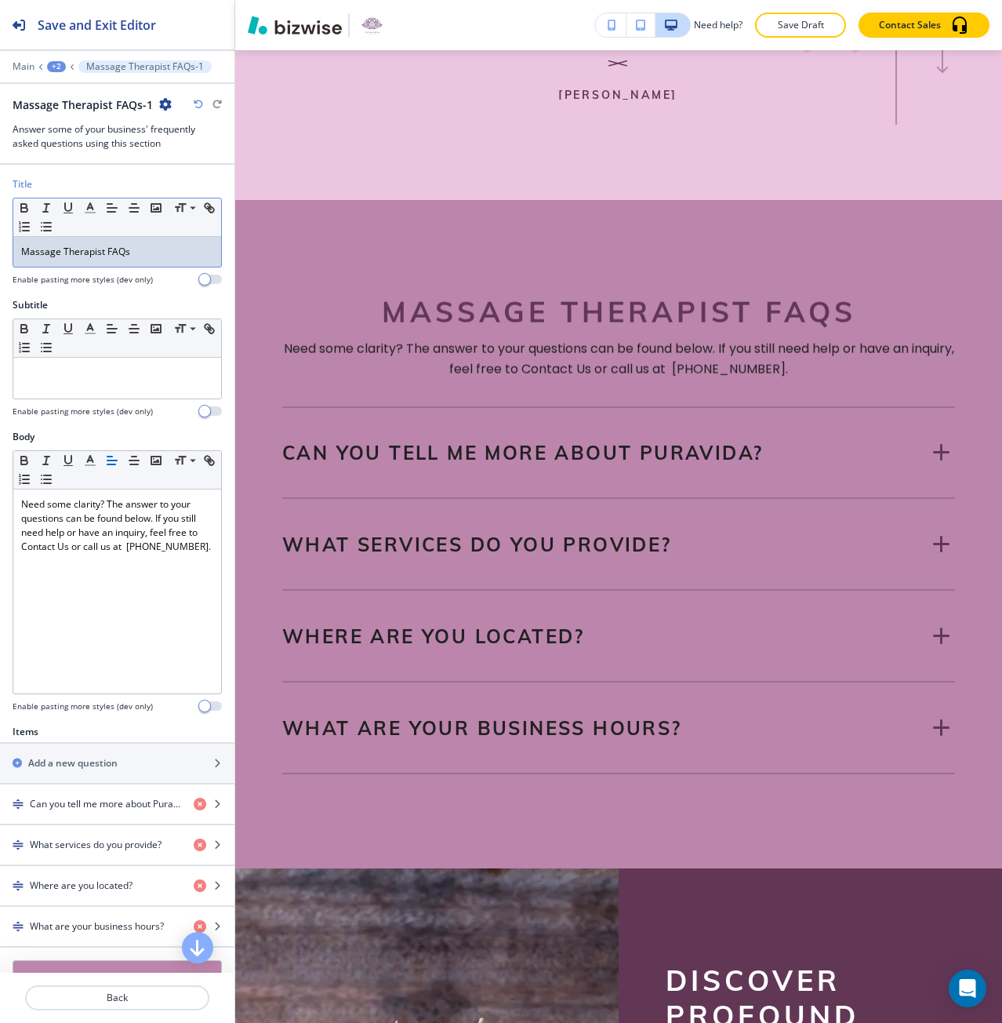
click at [78, 256] on p "Massage Therapist FAQs" at bounding box center [117, 252] width 192 height 14
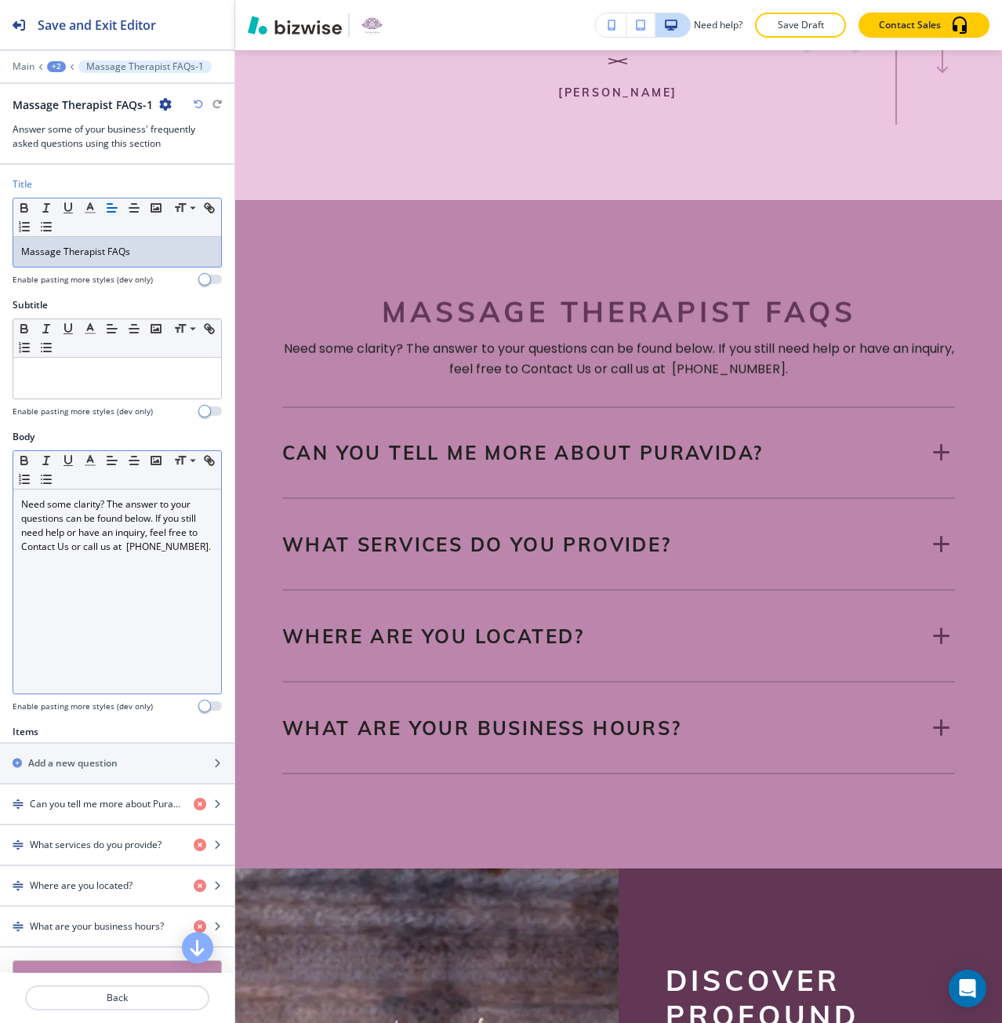
click at [133, 514] on p "Need some clarity? The answer to your questions can be found below. If you stil…" at bounding box center [117, 525] width 192 height 56
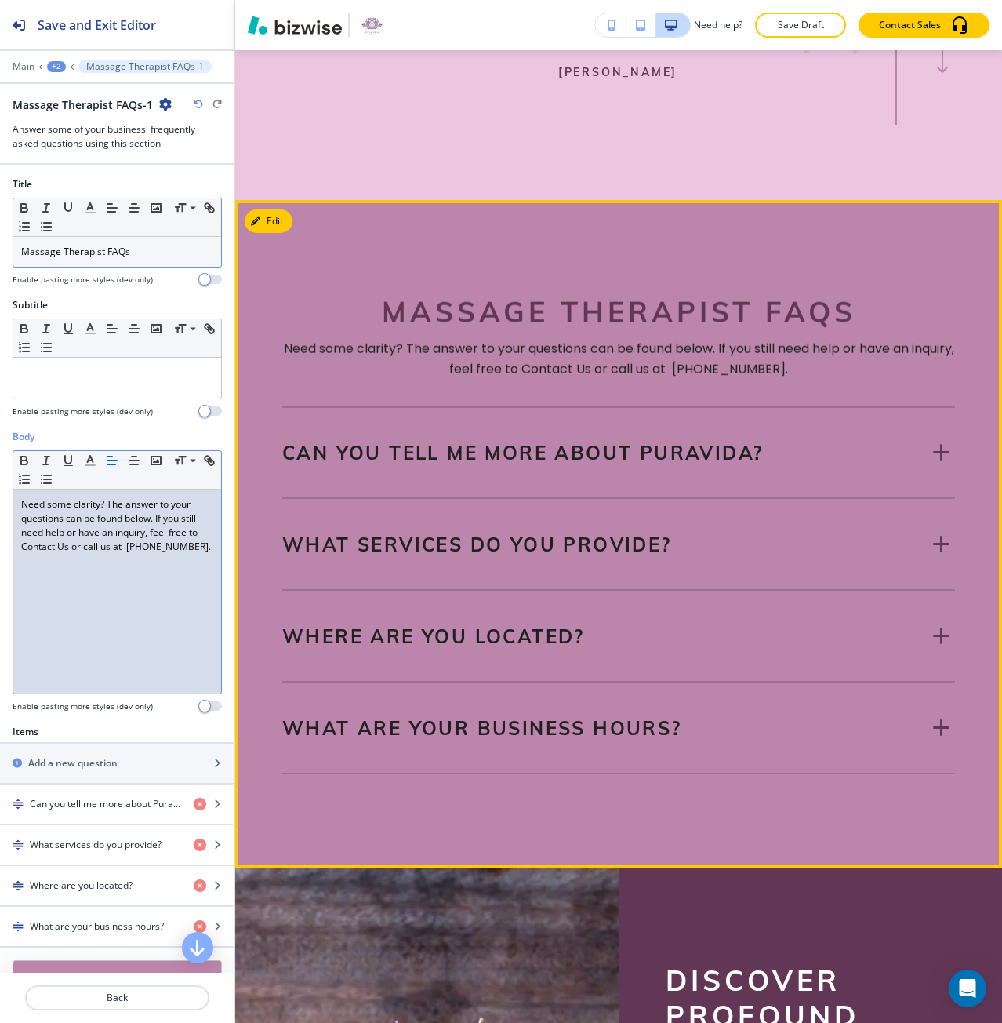
click at [377, 464] on p "Can you tell me more about PuraVida?" at bounding box center [522, 453] width 481 height 24
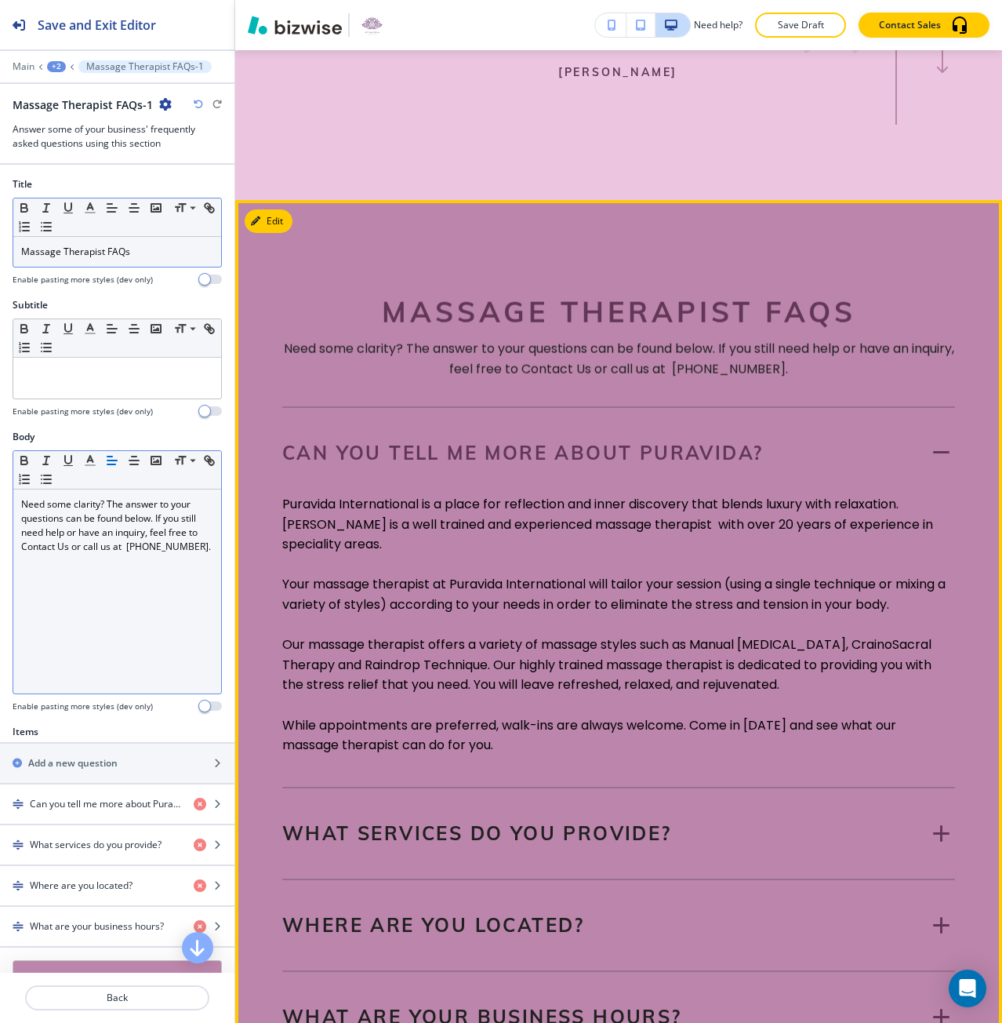
click at [377, 464] on p "Can you tell me more about PuraVida?" at bounding box center [522, 453] width 481 height 24
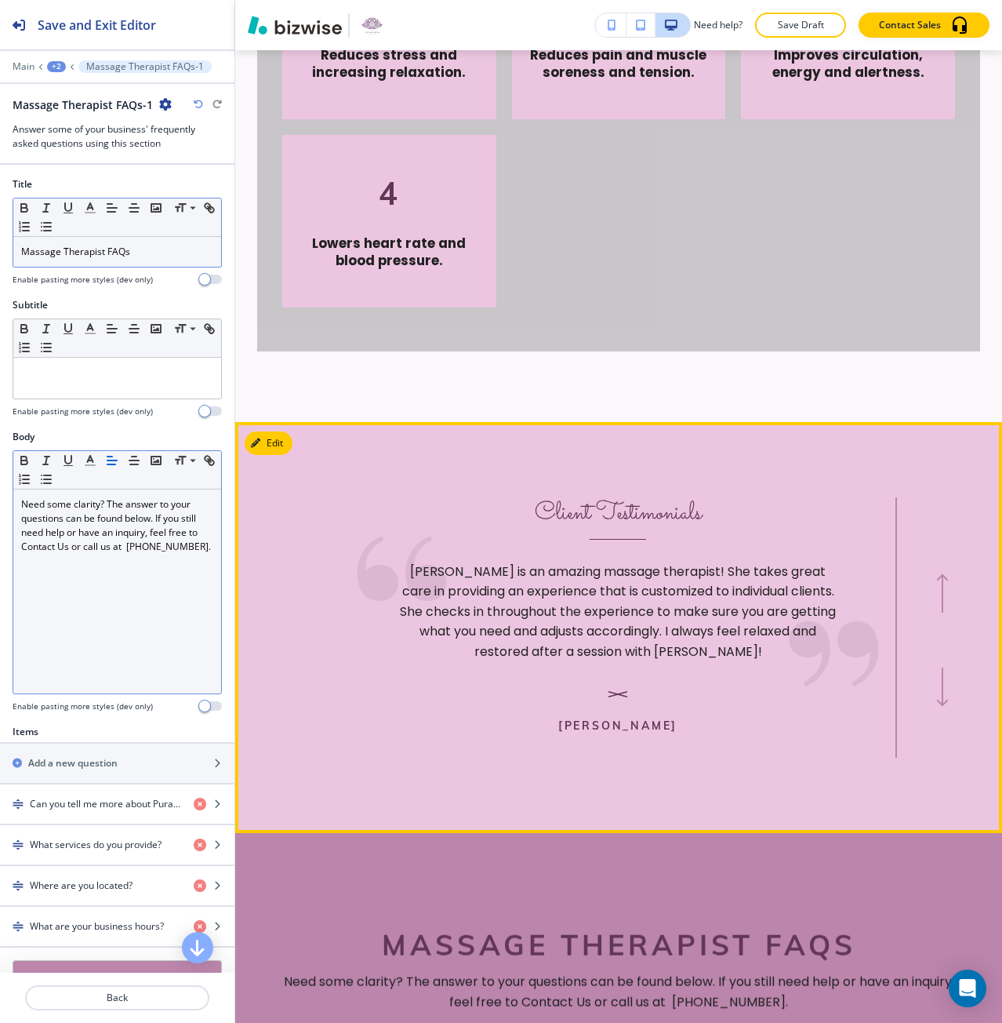
scroll to position [1687, 0]
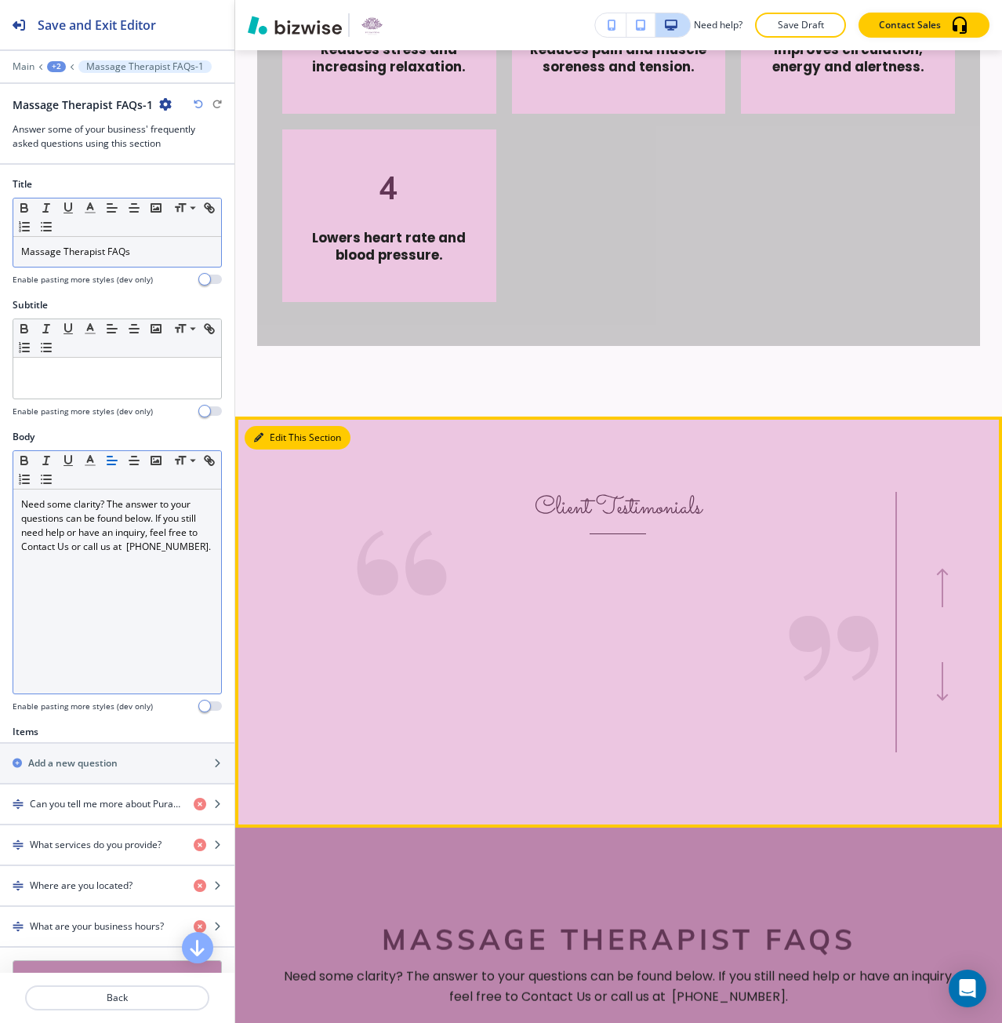
click at [263, 449] on button "Edit This Section" at bounding box center [298, 438] width 106 height 24
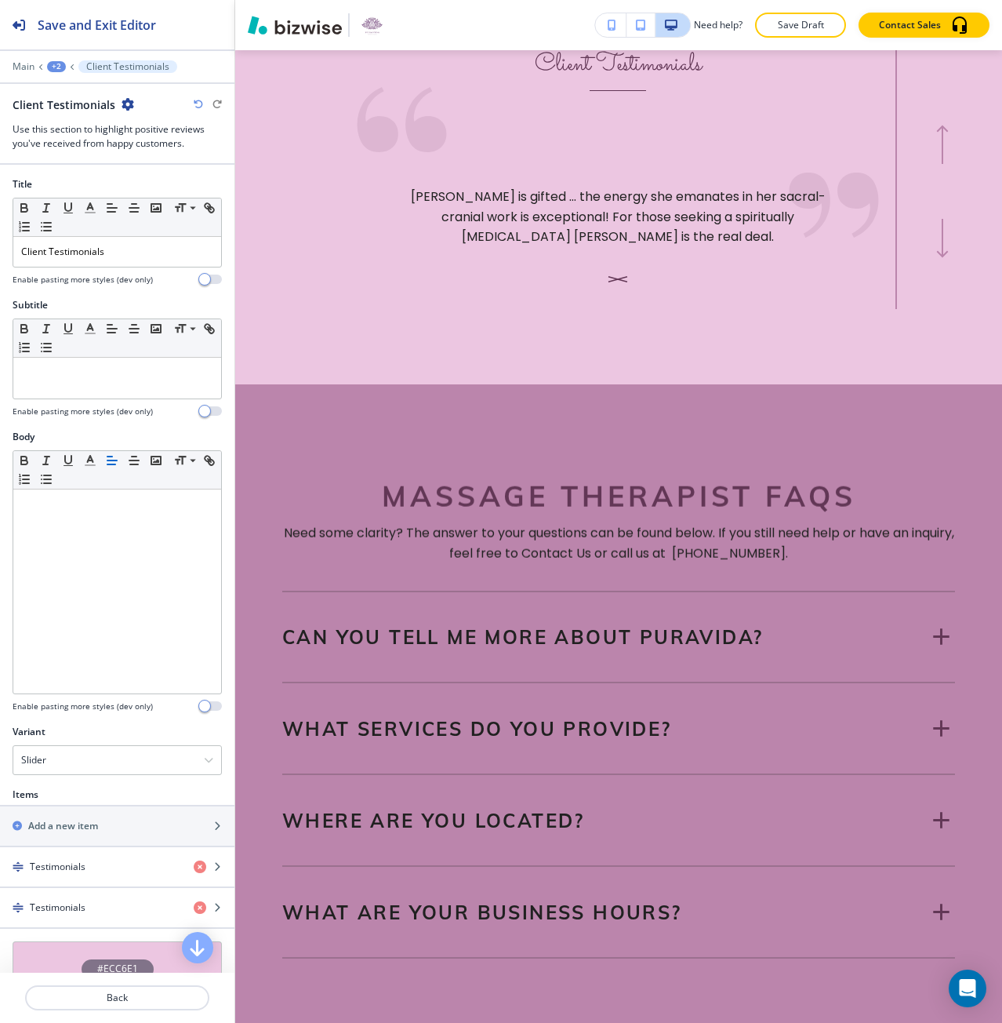
scroll to position [2138, 0]
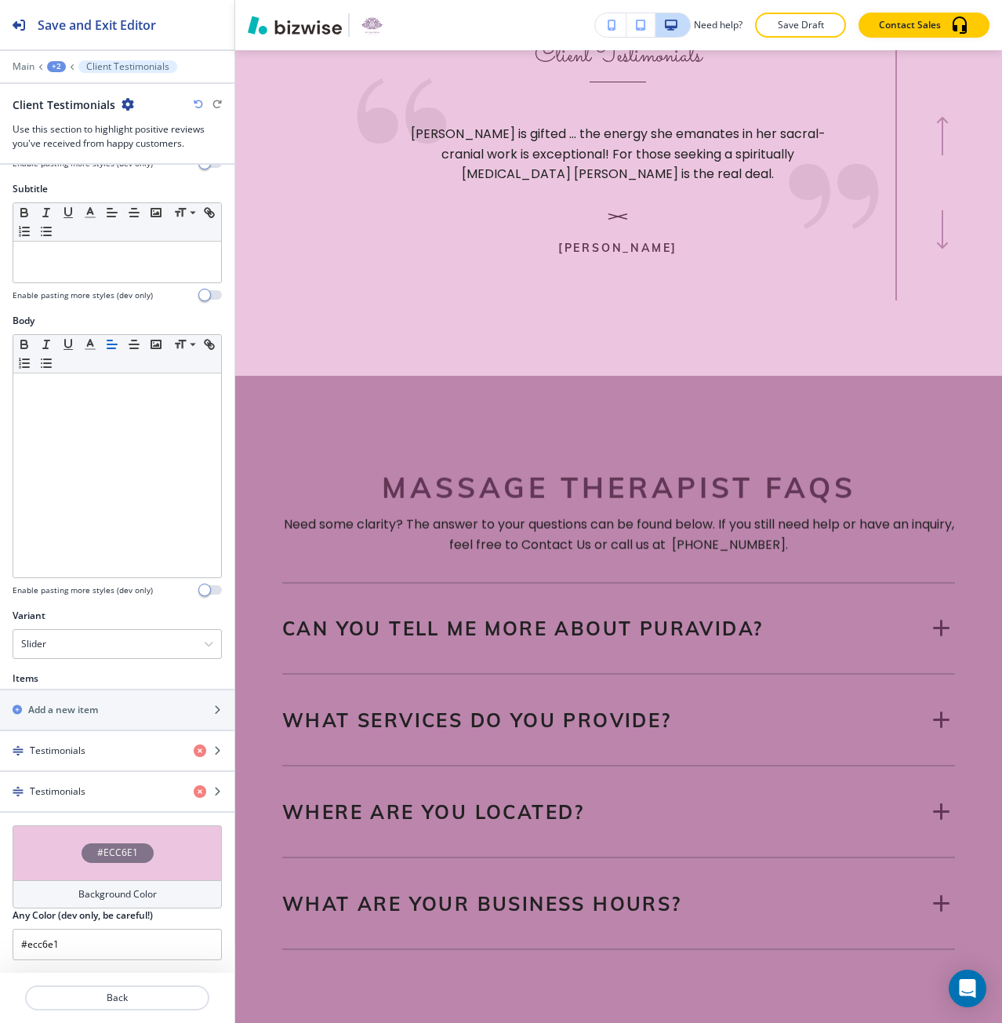
click at [84, 849] on div "#ECC6E1" at bounding box center [118, 853] width 72 height 20
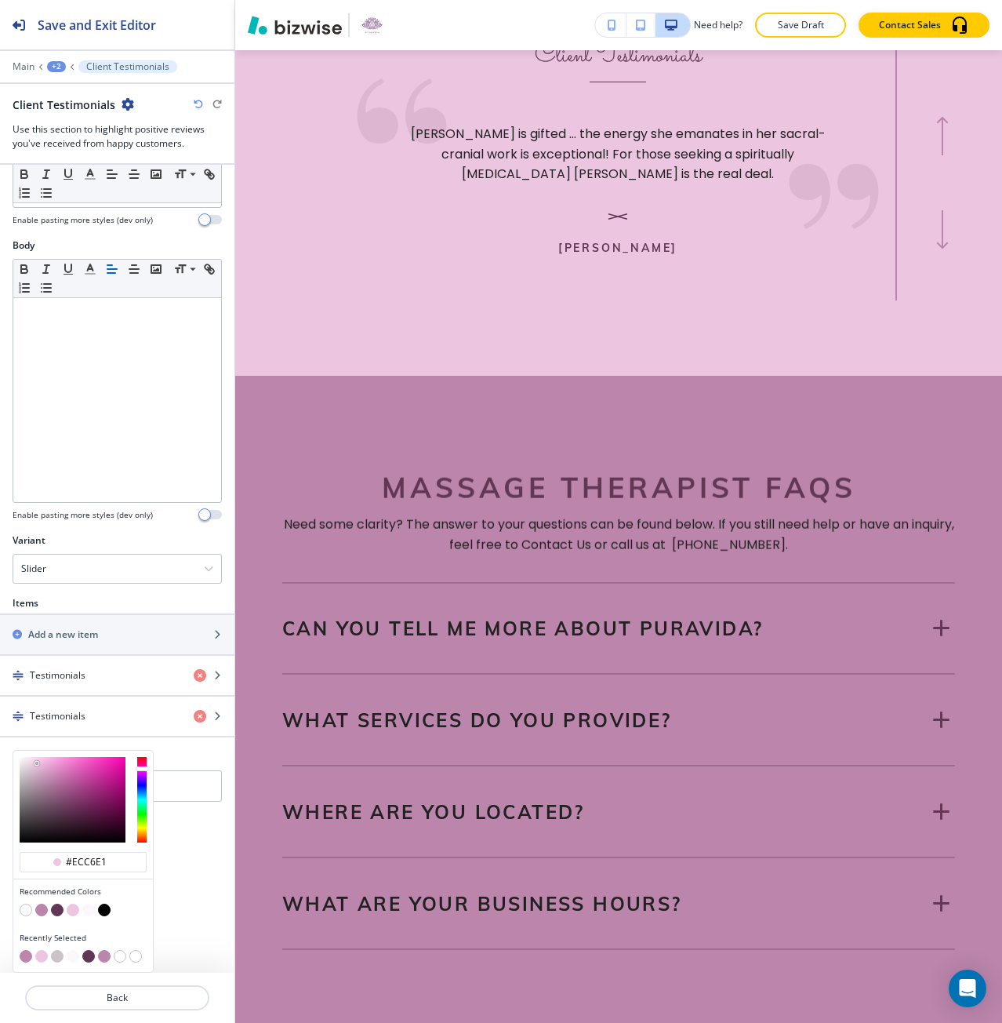
click at [53, 957] on button "button" at bounding box center [57, 956] width 13 height 13
type input "#cdc2c8"
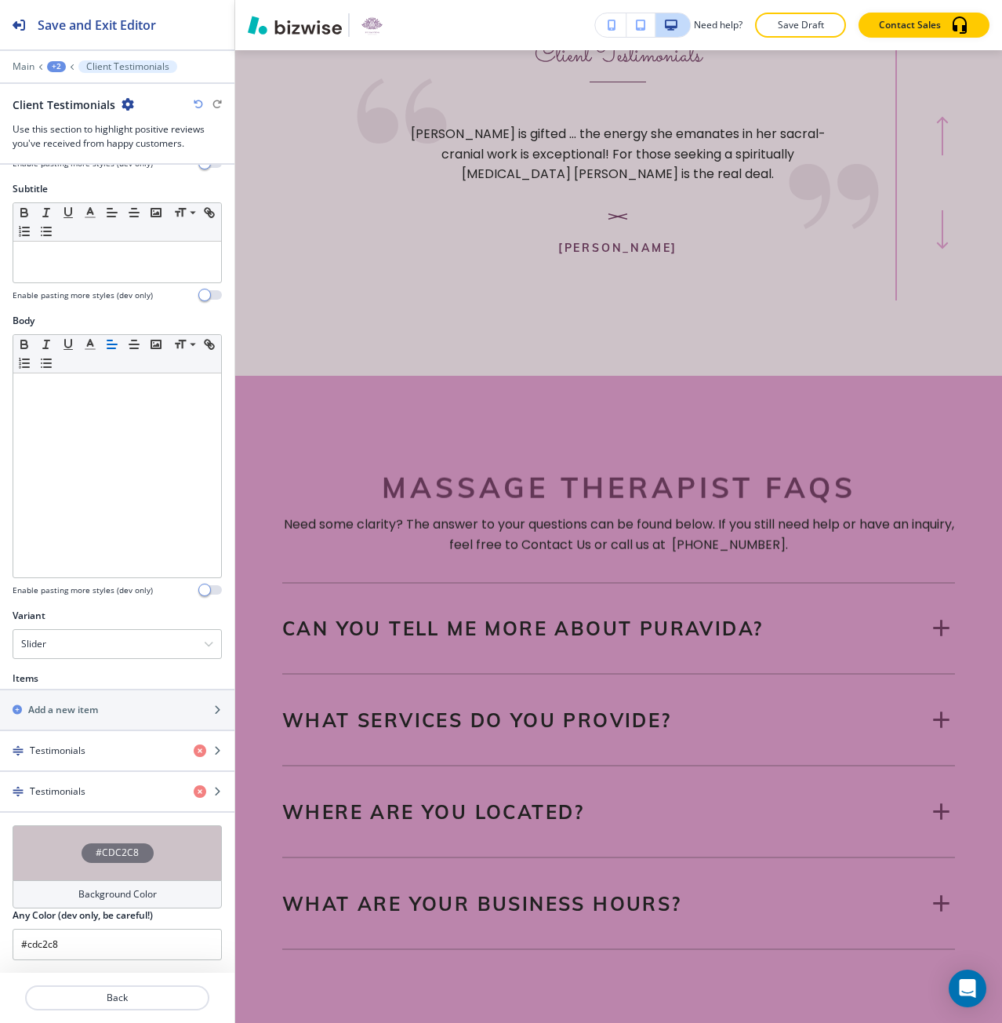
scroll to position [116, 0]
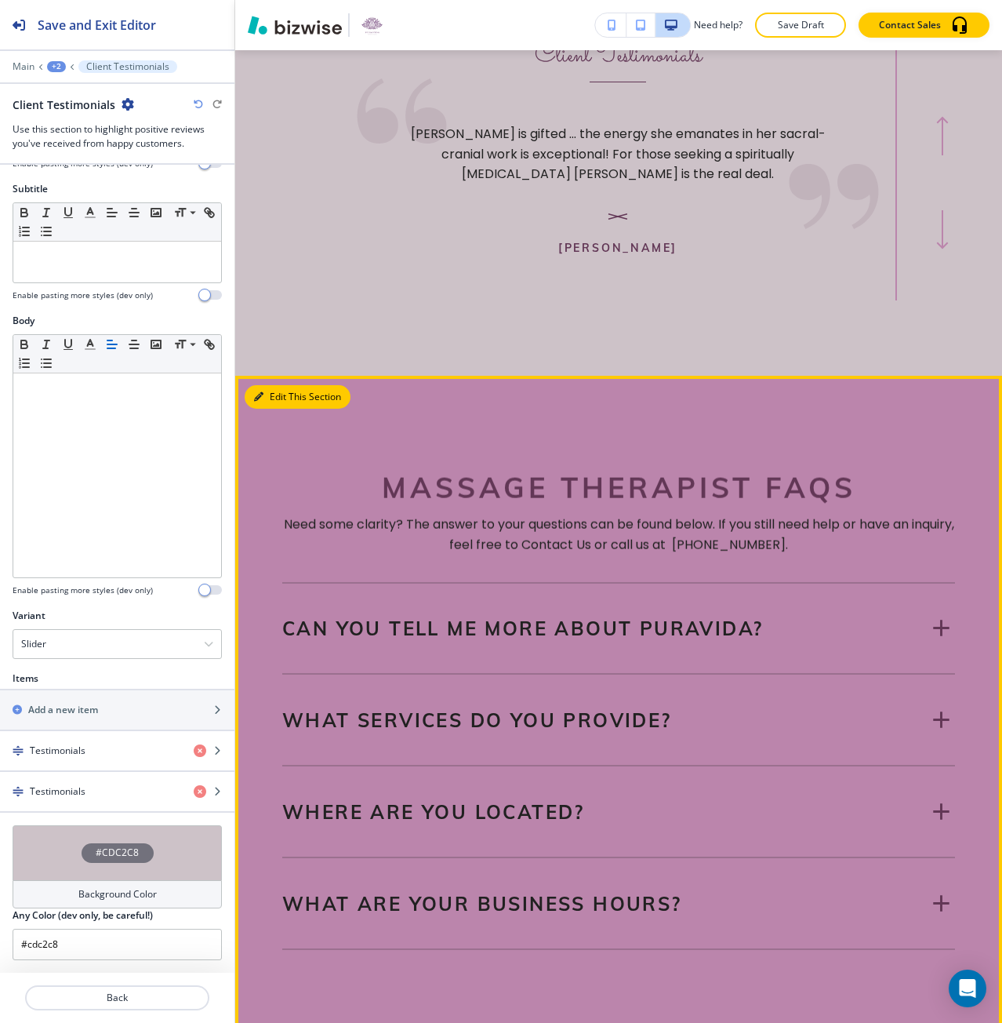
click at [254, 401] on icon "button" at bounding box center [258, 396] width 9 height 9
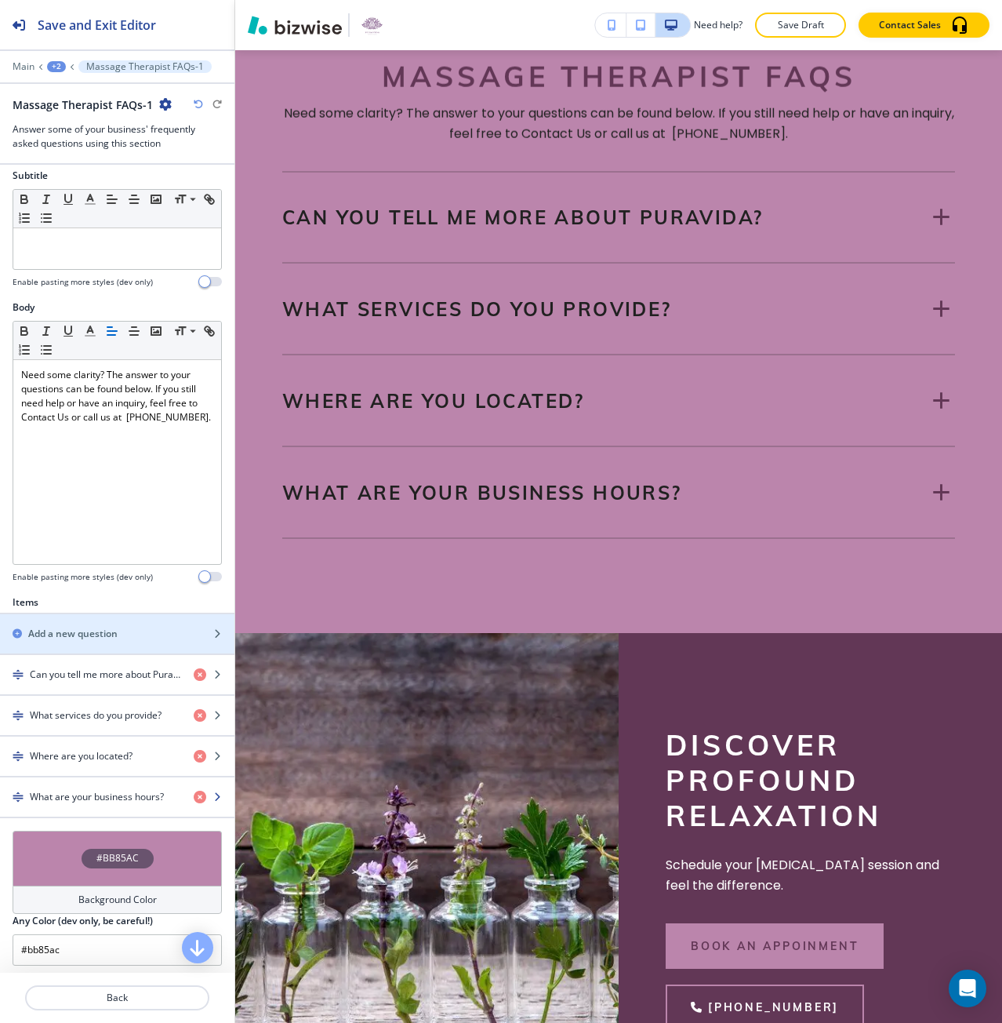
scroll to position [160, 0]
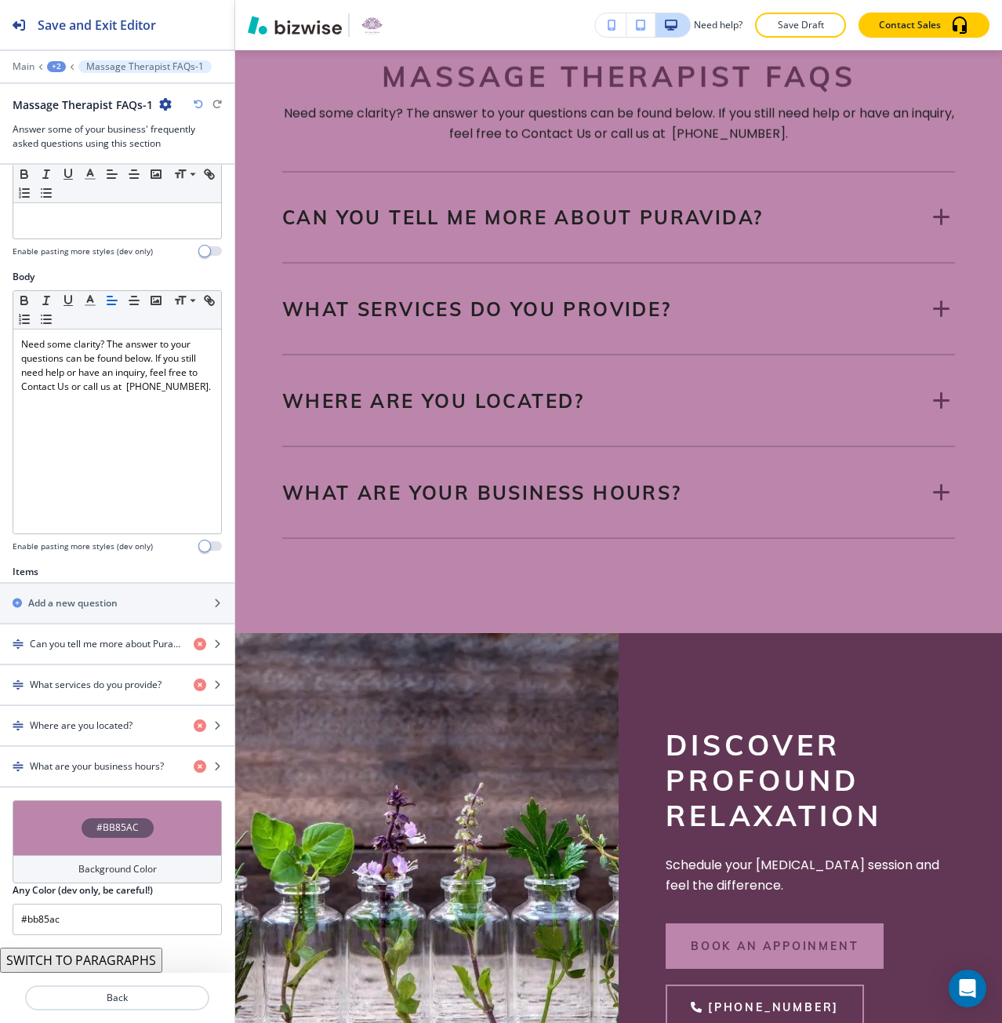
click at [42, 821] on div "#BB85AC" at bounding box center [117, 827] width 209 height 55
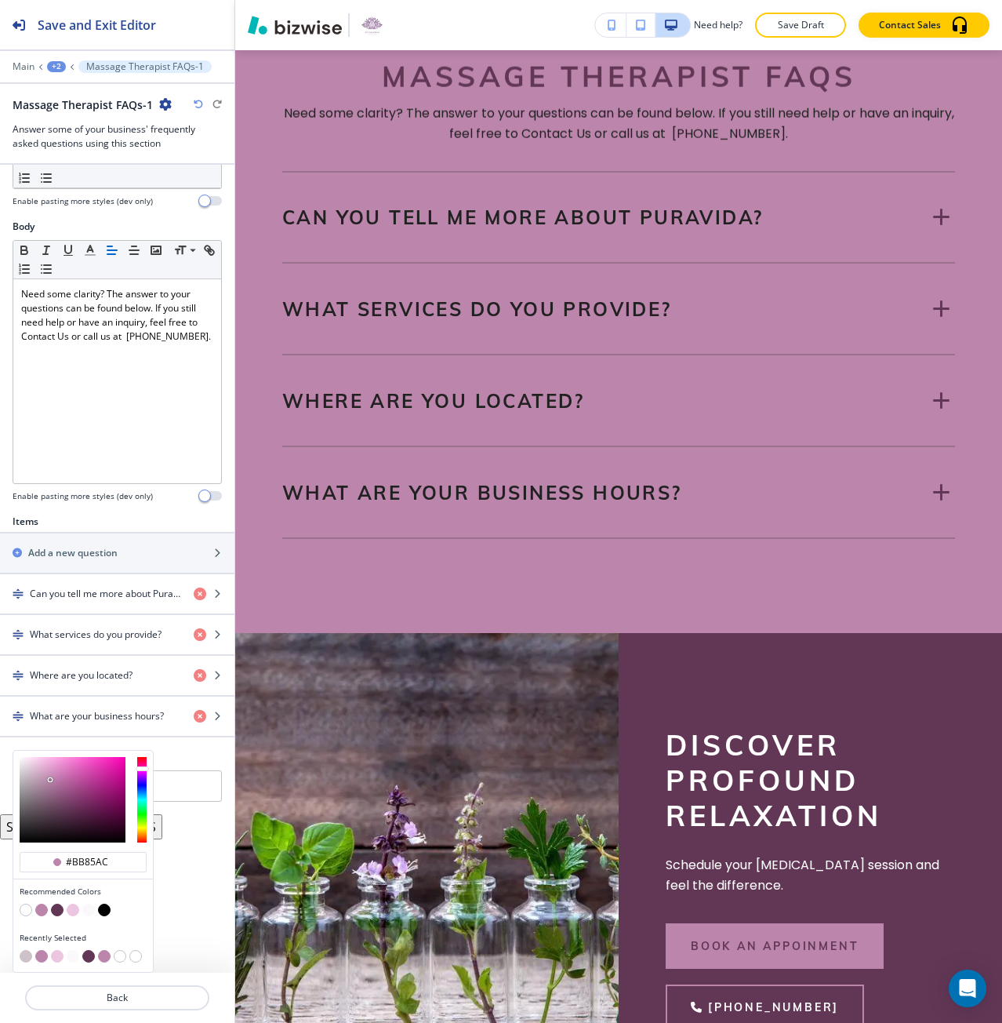
click at [90, 914] on button "button" at bounding box center [88, 909] width 13 height 13
type input "#fbf8fb"
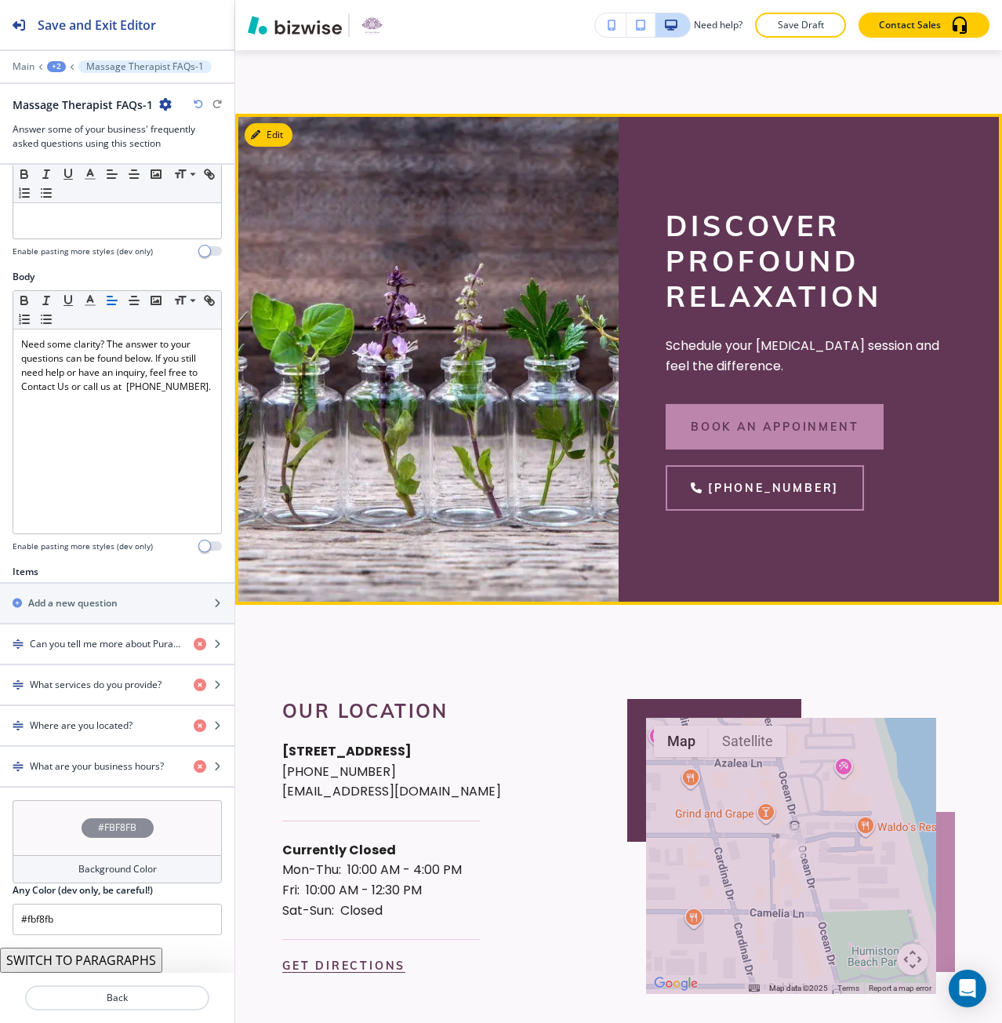
scroll to position [3020, 0]
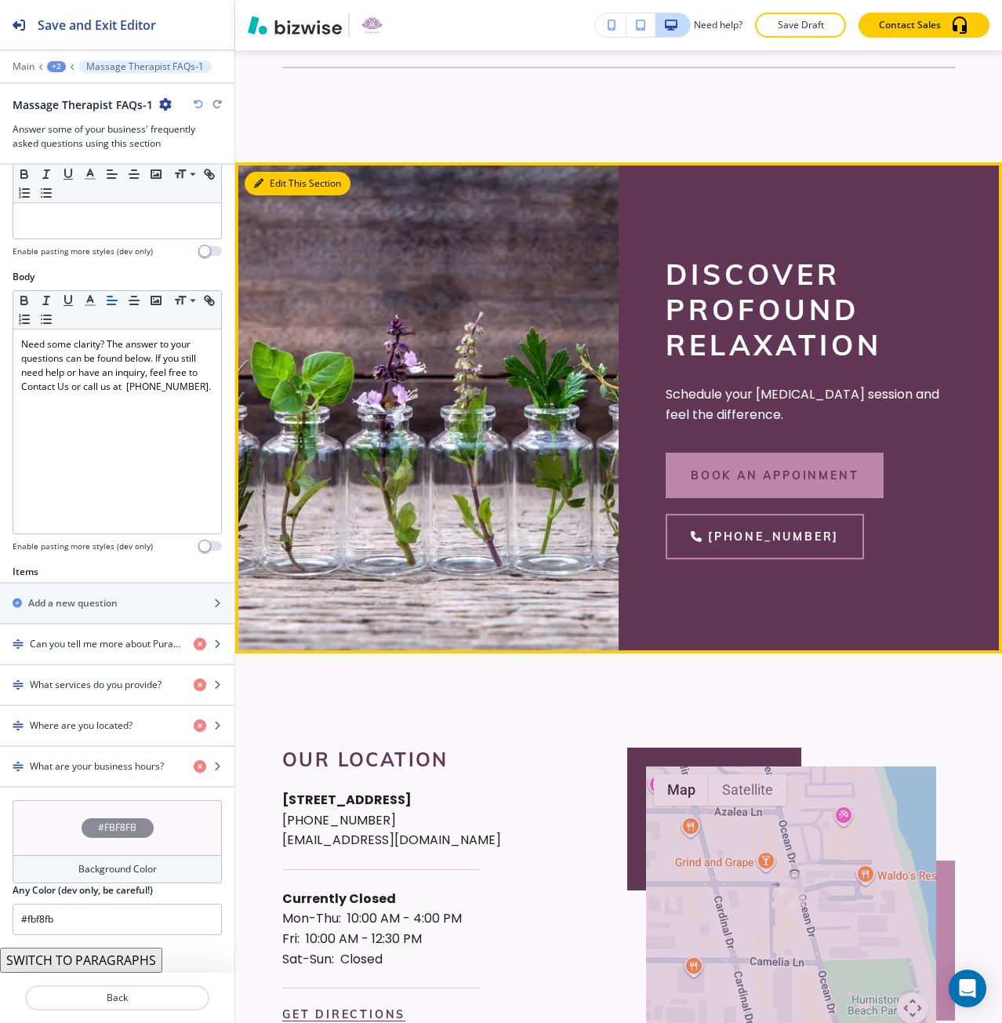
click at [256, 188] on icon "button" at bounding box center [258, 183] width 9 height 9
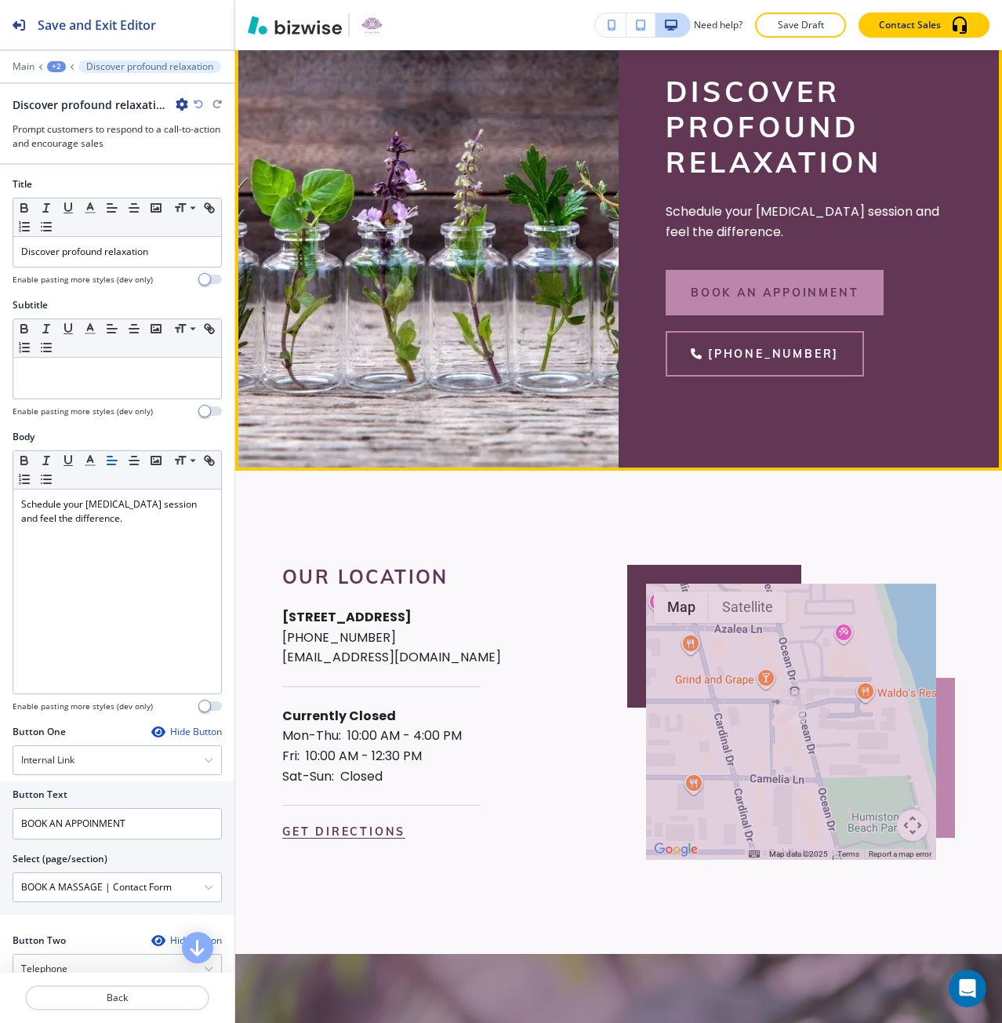
scroll to position [3217, 0]
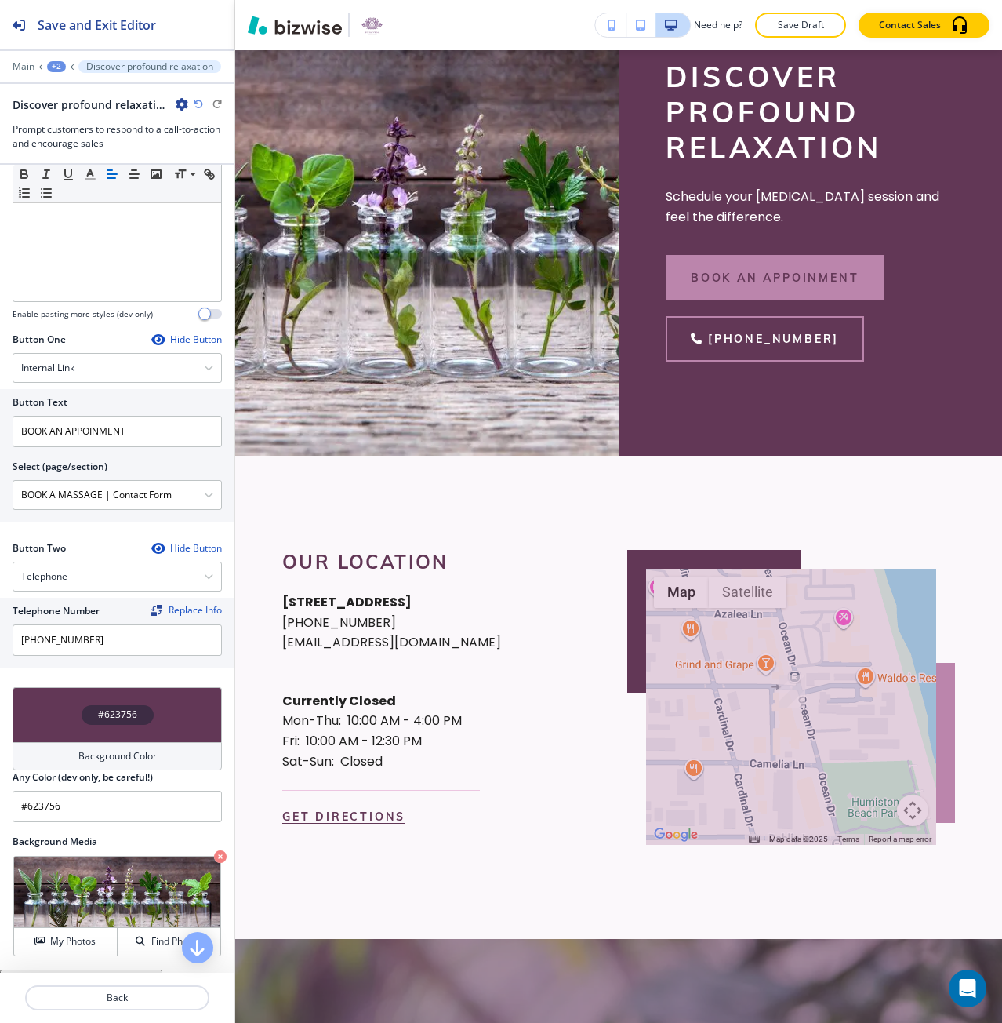
click at [113, 738] on div "#623756" at bounding box center [117, 714] width 209 height 55
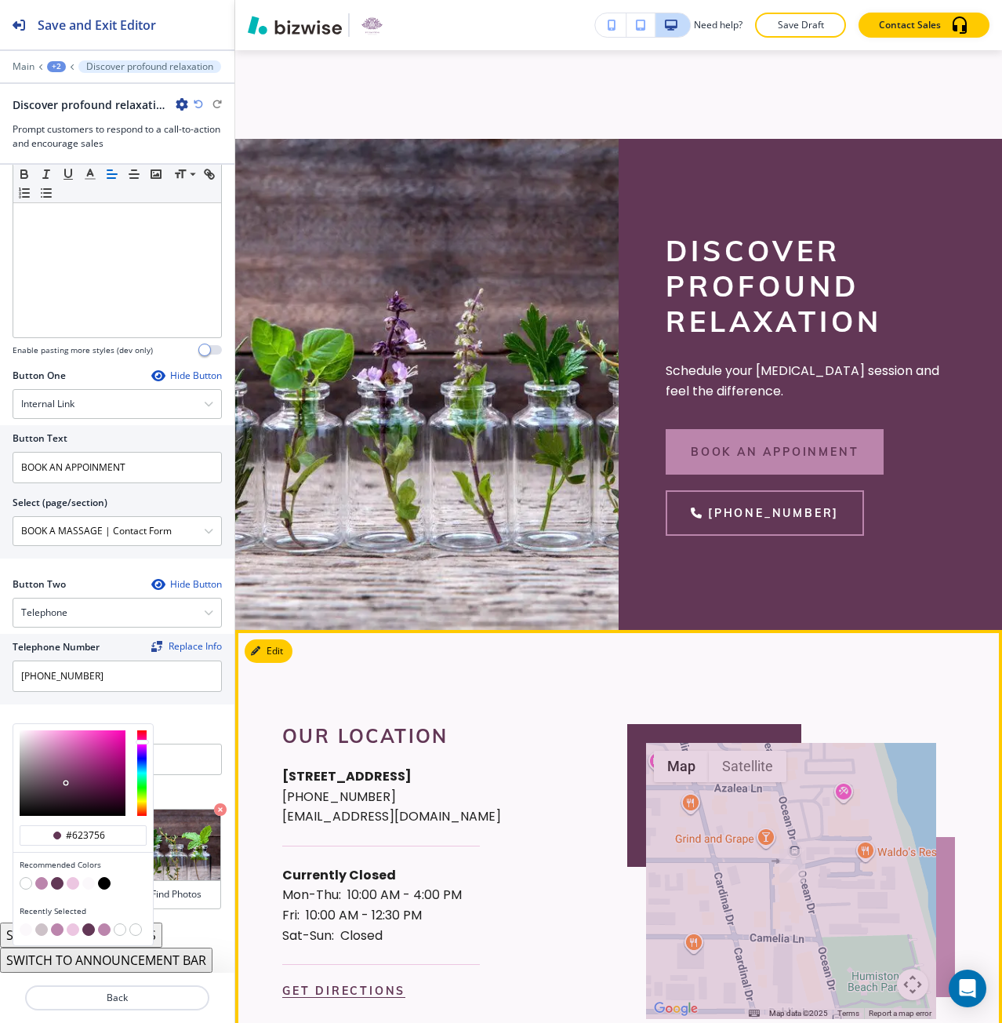
scroll to position [2982, 0]
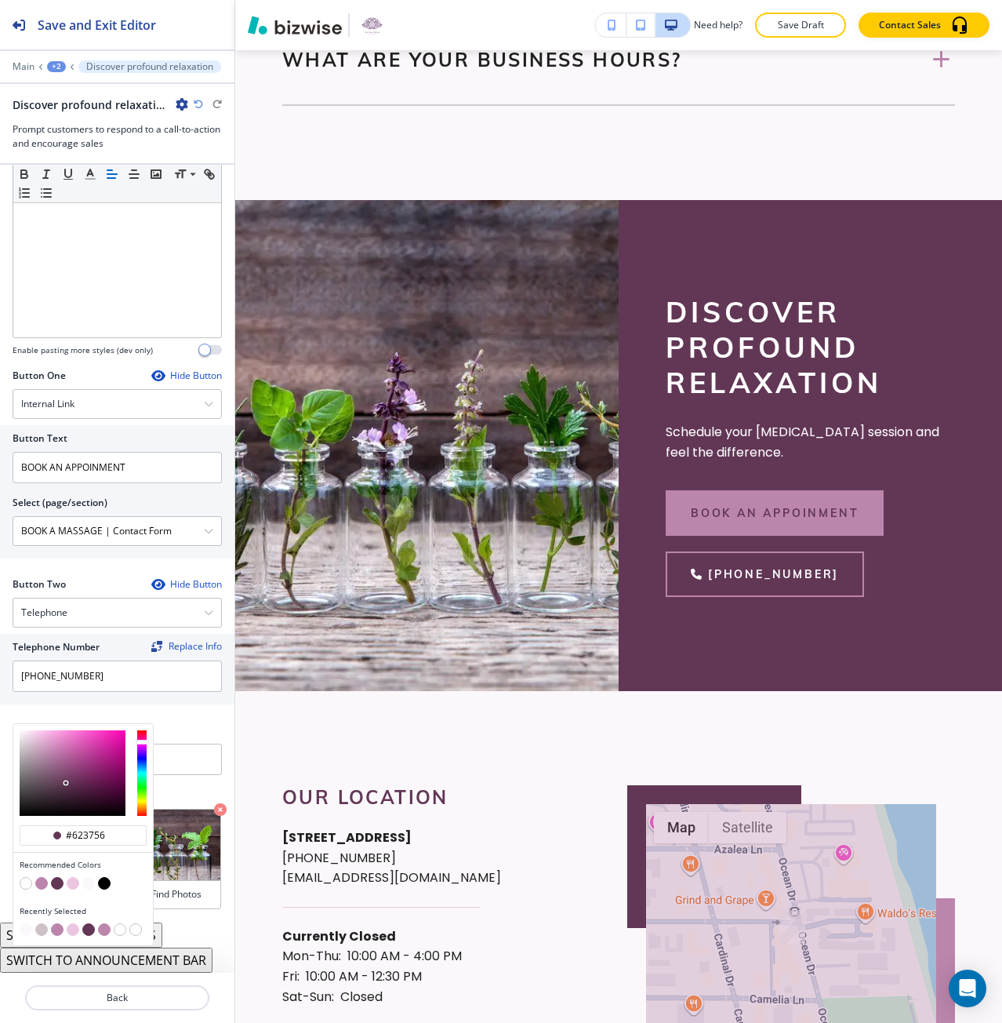
click at [43, 934] on button "button" at bounding box center [41, 929] width 13 height 13
type input "#cdc2c8"
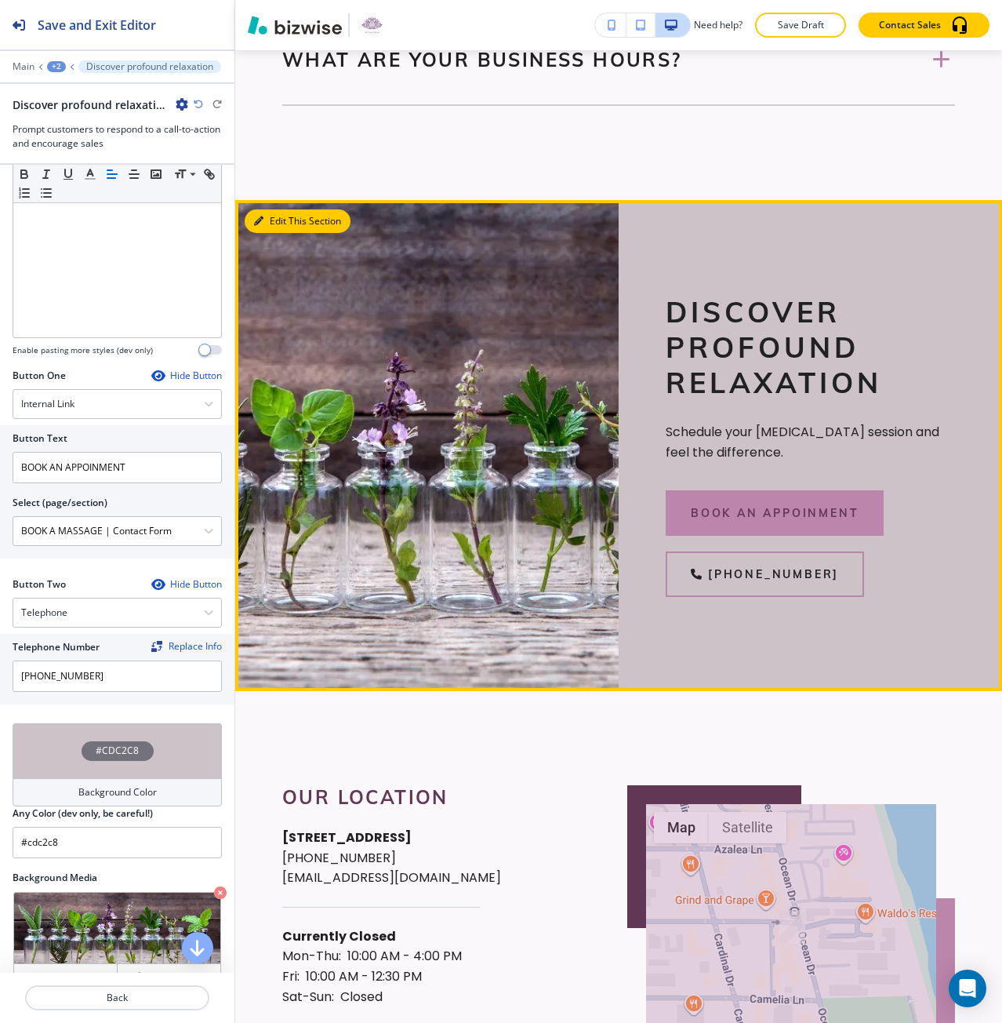
click at [281, 233] on button "Edit This Section" at bounding box center [298, 221] width 106 height 24
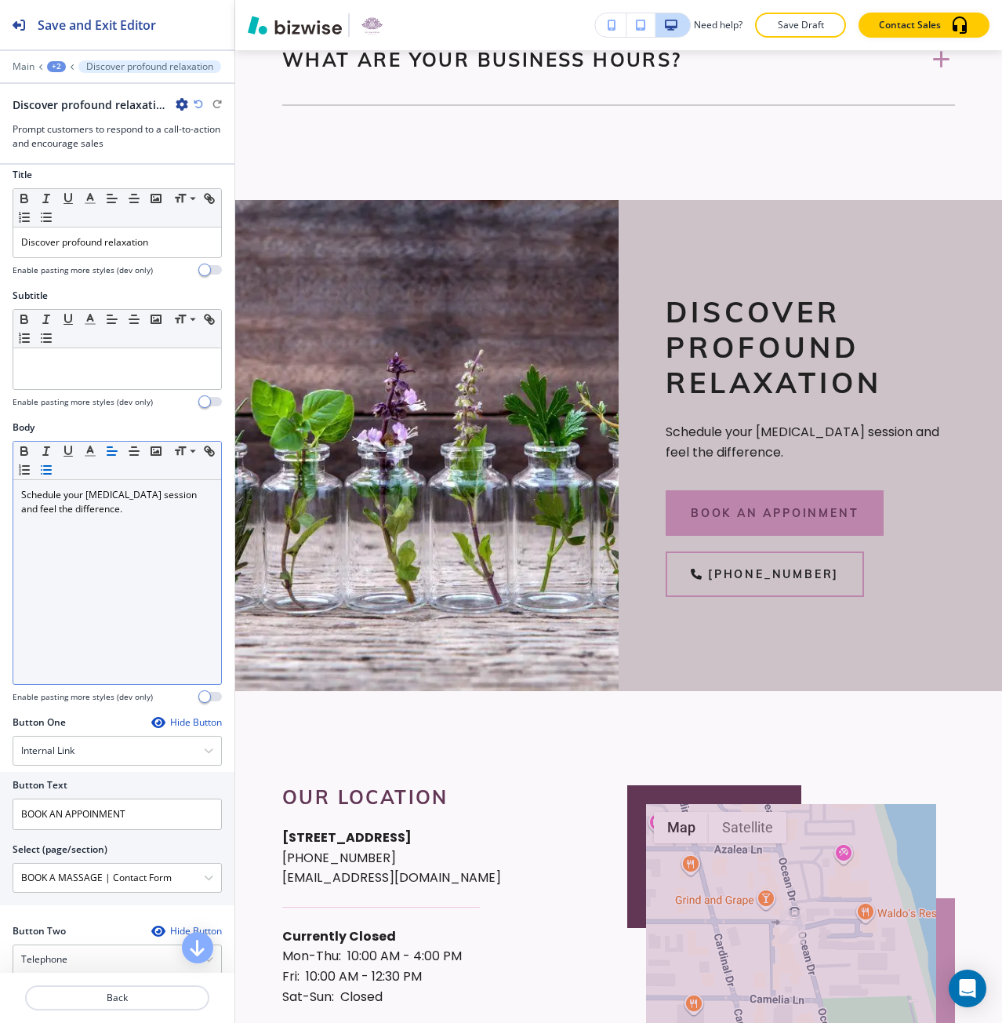
scroll to position [0, 0]
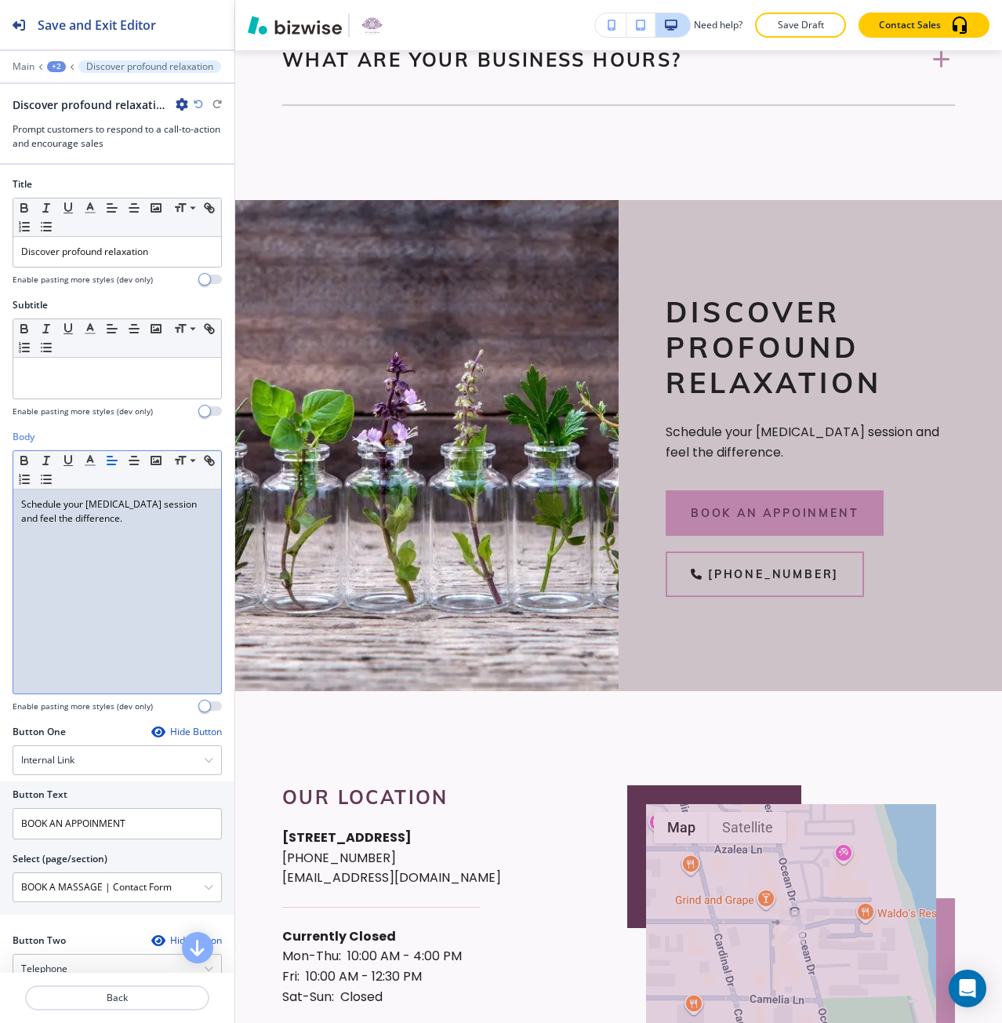
drag, startPoint x: 22, startPoint y: 500, endPoint x: 13, endPoint y: 502, distance: 9.5
click at [13, 502] on div "Small Normal Large Huge Schedule your [MEDICAL_DATA] session and feel the diffe…" at bounding box center [117, 572] width 209 height 244
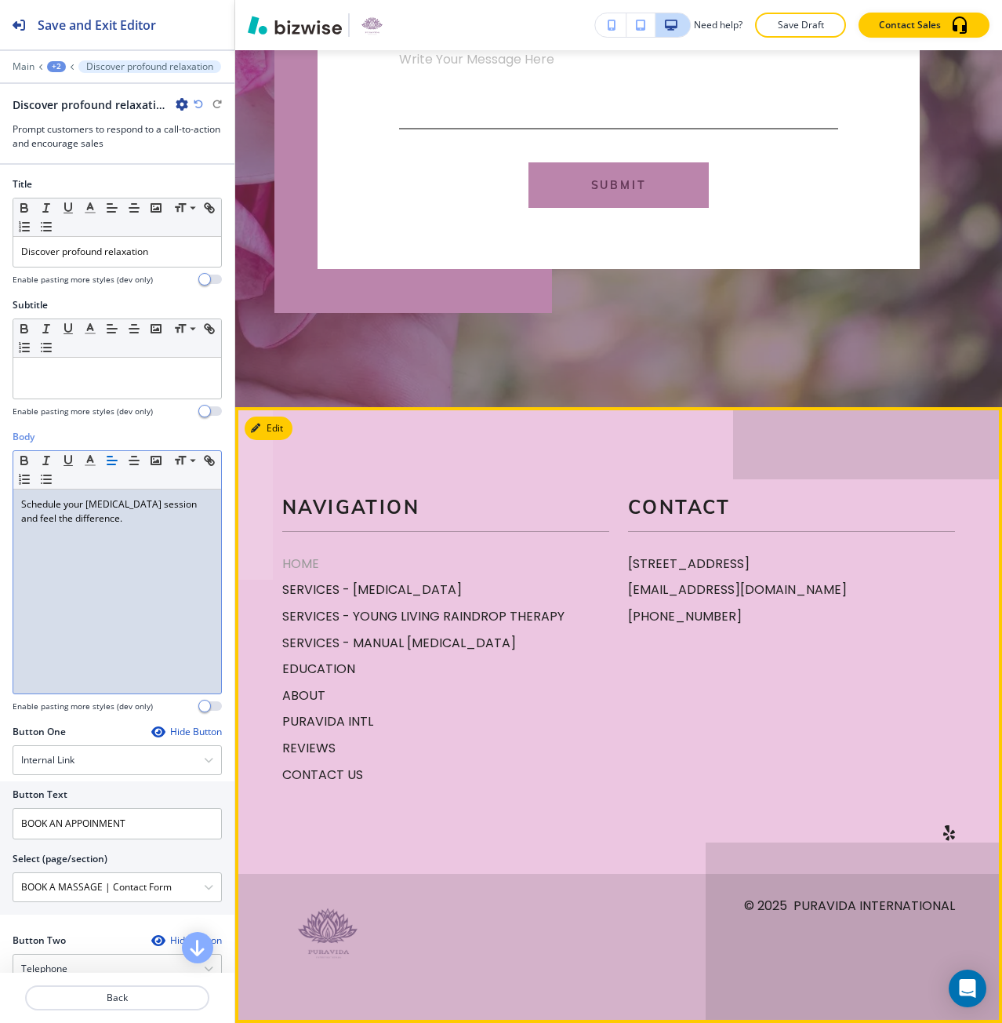
scroll to position [4706, 0]
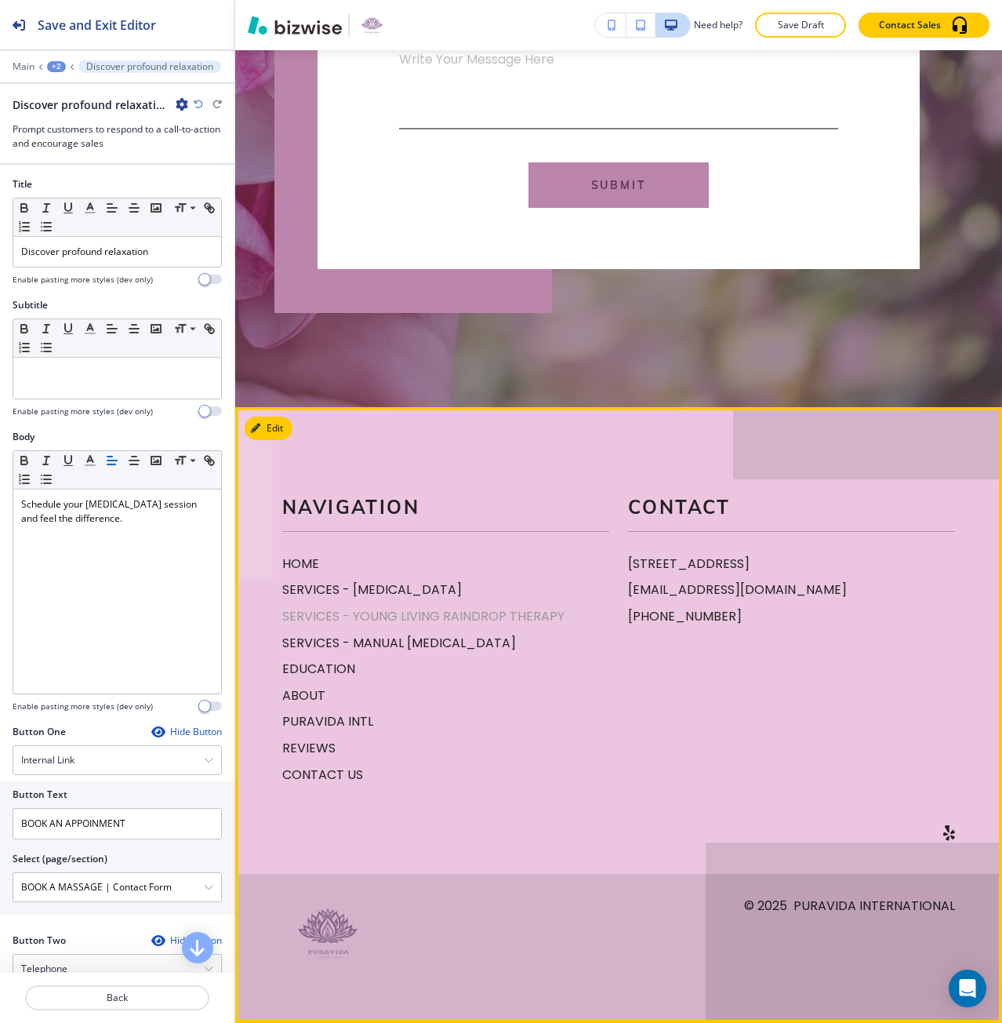
click at [402, 619] on p "SERVICES - YOUNG LIVING RAINDROP THERAPY" at bounding box center [445, 616] width 327 height 20
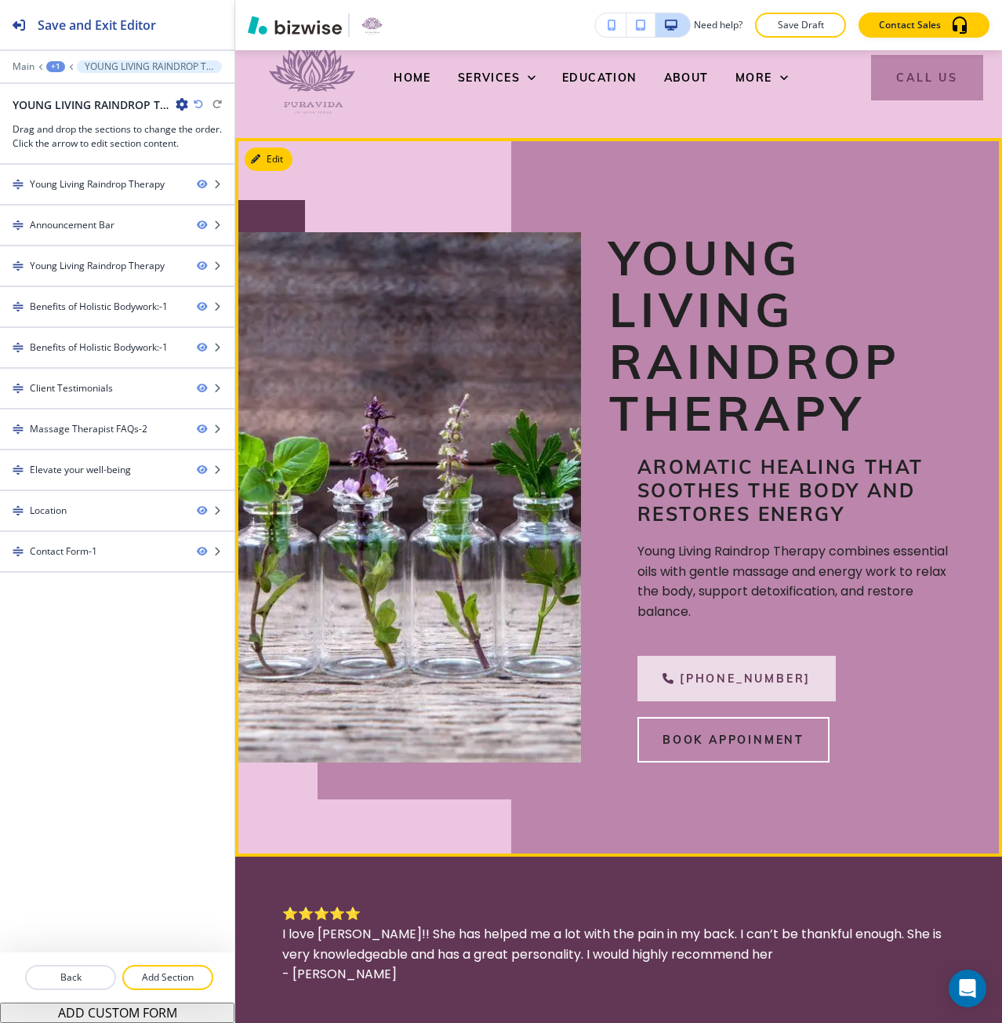
scroll to position [0, 0]
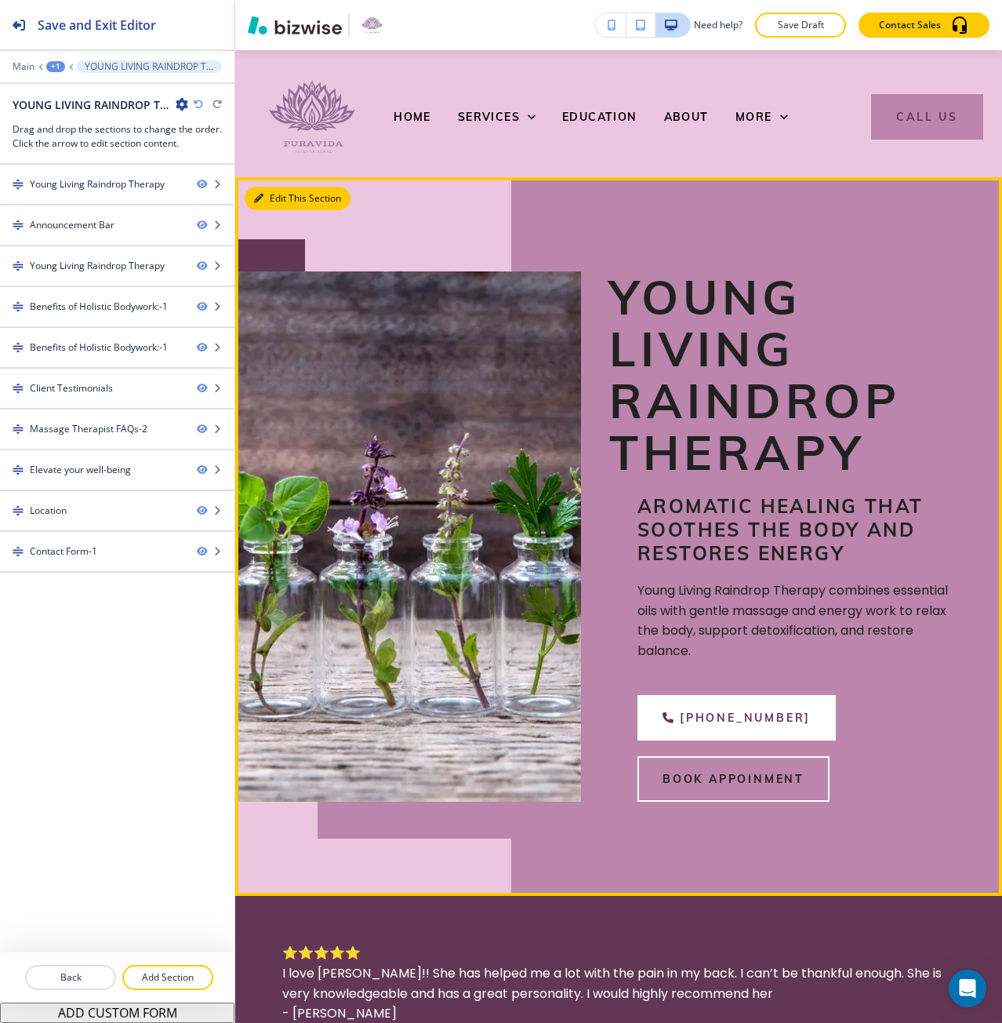
click at [272, 199] on button "Edit This Section" at bounding box center [298, 199] width 106 height 24
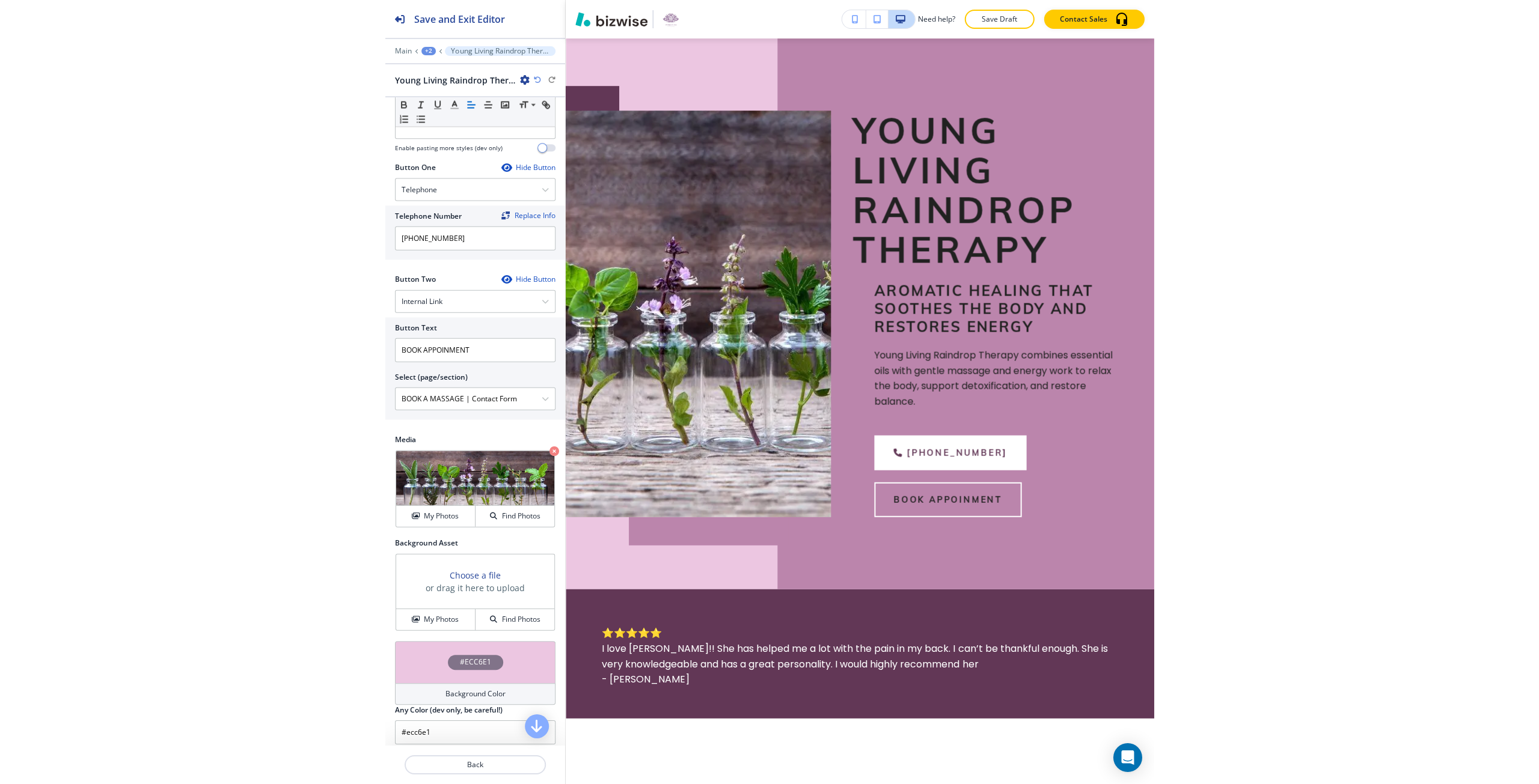
scroll to position [375, 0]
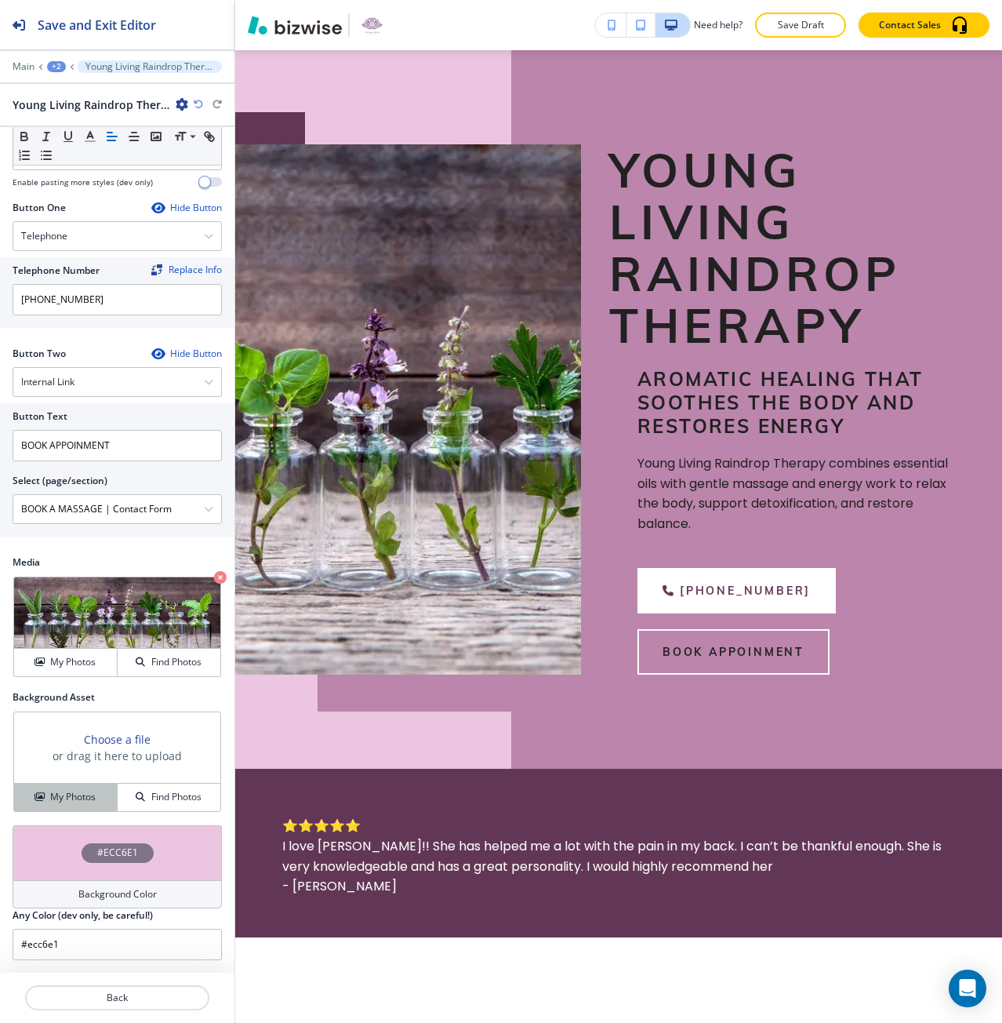
click at [73, 792] on h4 "My Photos" at bounding box center [72, 797] width 45 height 14
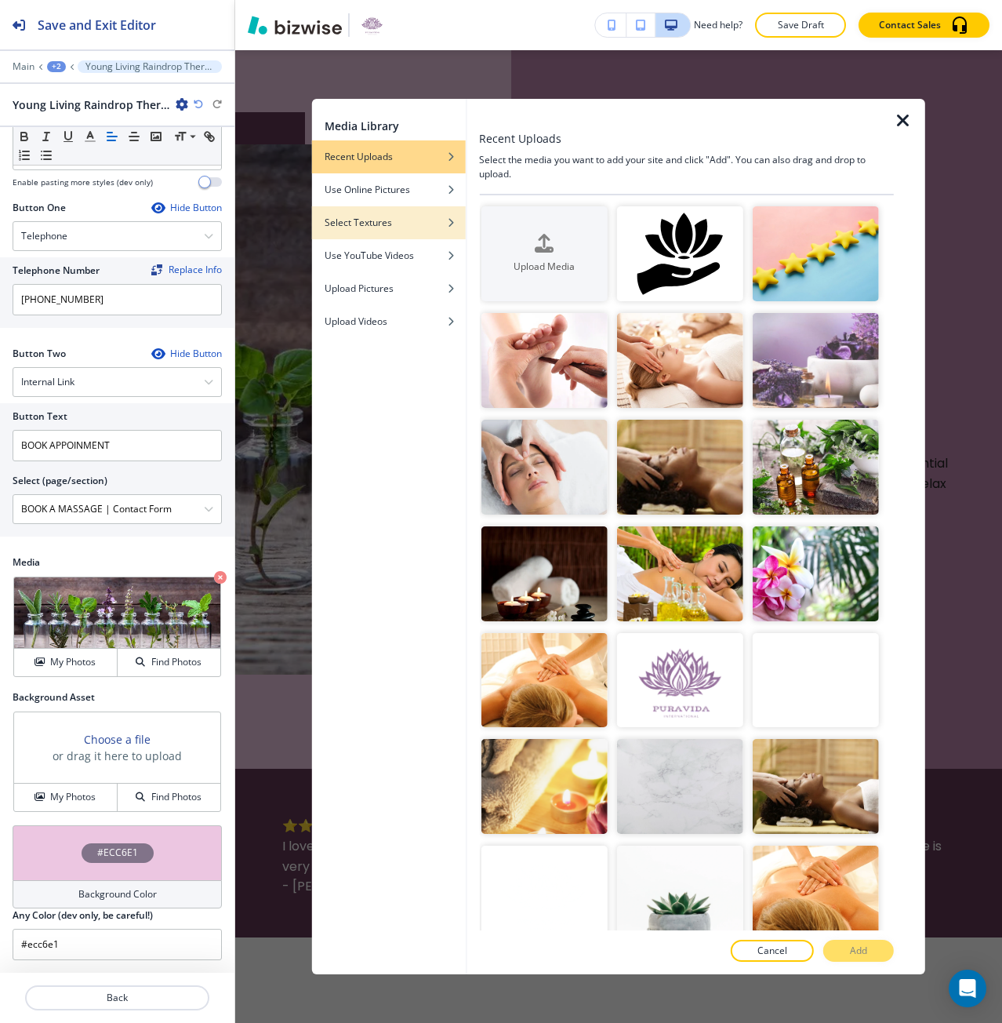
click at [426, 220] on div "Select Textures" at bounding box center [389, 223] width 154 height 14
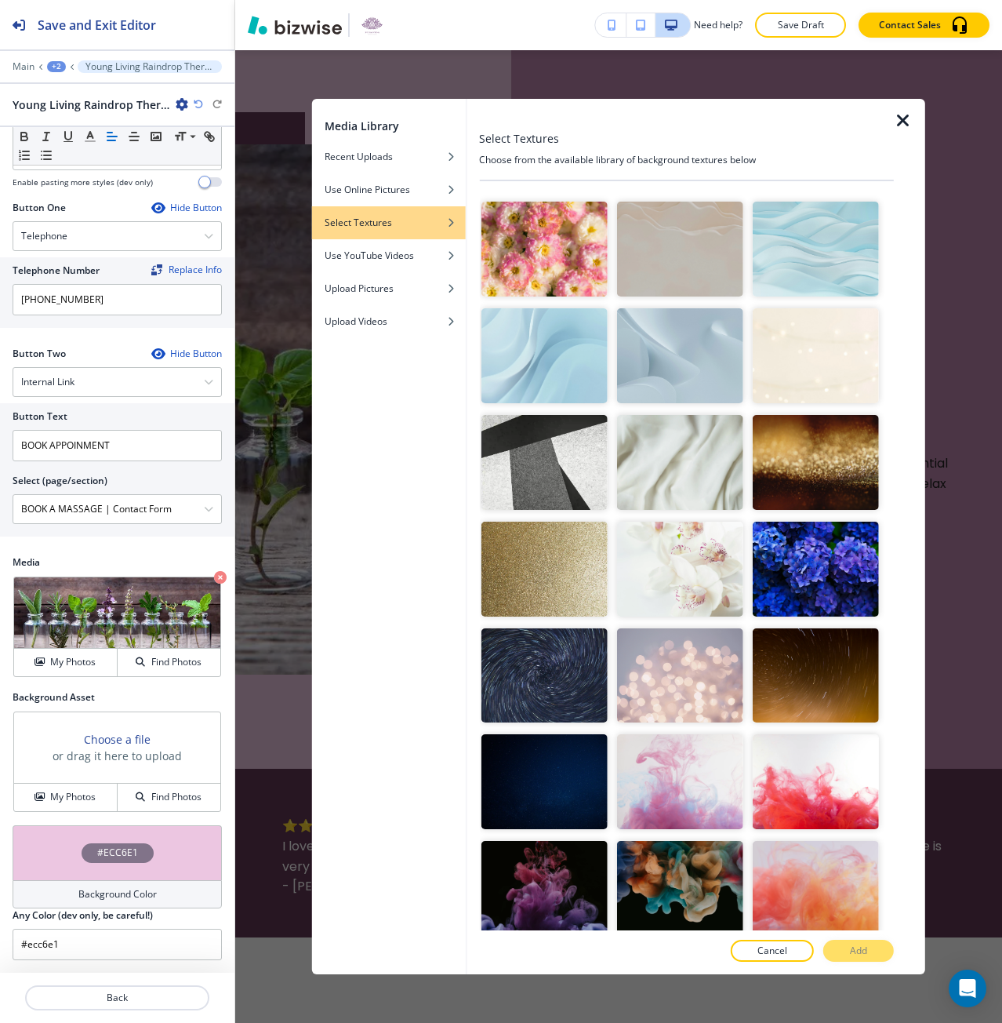
click at [879, 337] on div at bounding box center [883, 361] width 9 height 107
click at [844, 351] on img "button" at bounding box center [816, 355] width 126 height 95
click at [850, 949] on p "Add" at bounding box center [858, 950] width 17 height 14
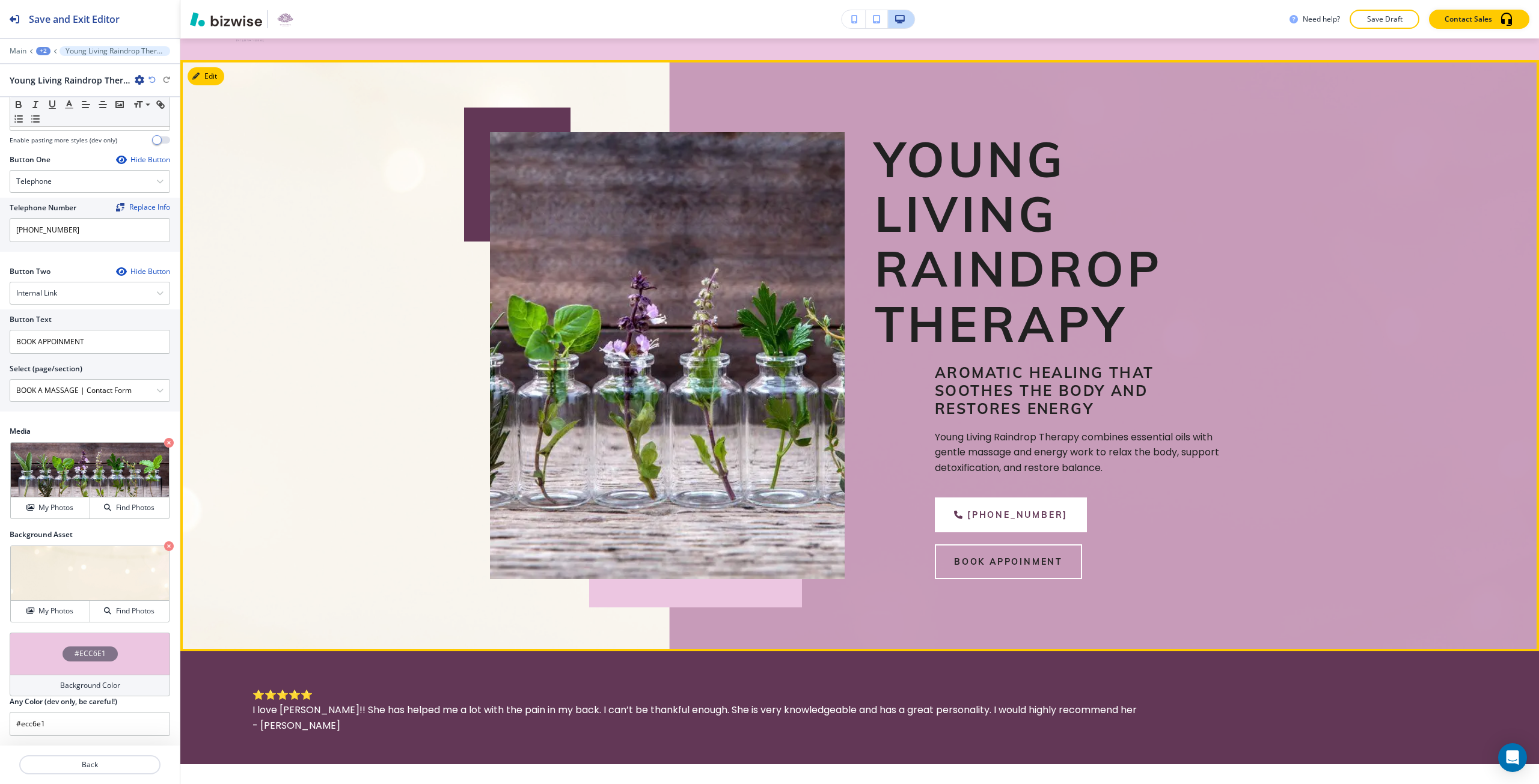
scroll to position [0, 0]
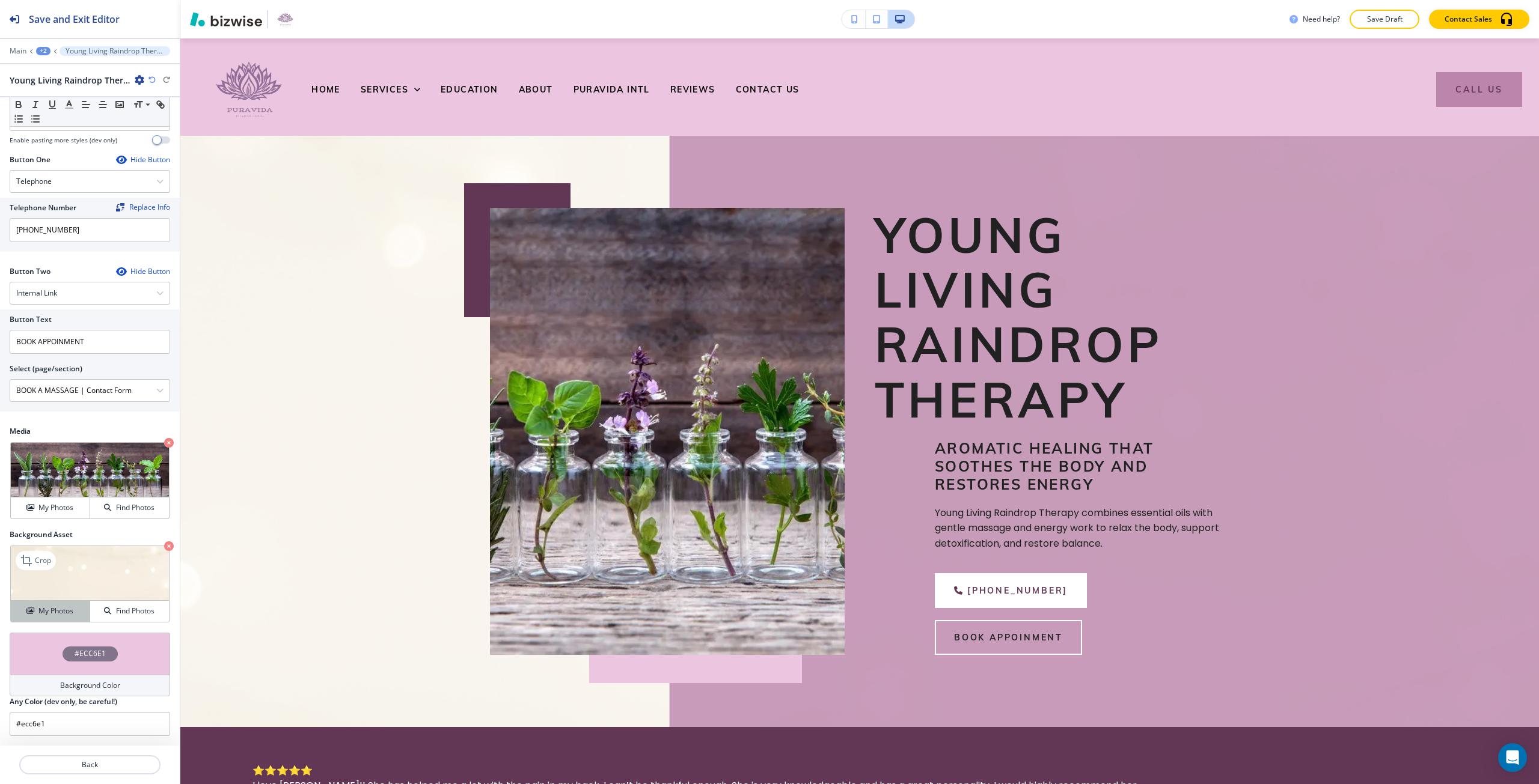
click at [64, 606] on h4 "My Photos" at bounding box center [55, 611] width 35 height 11
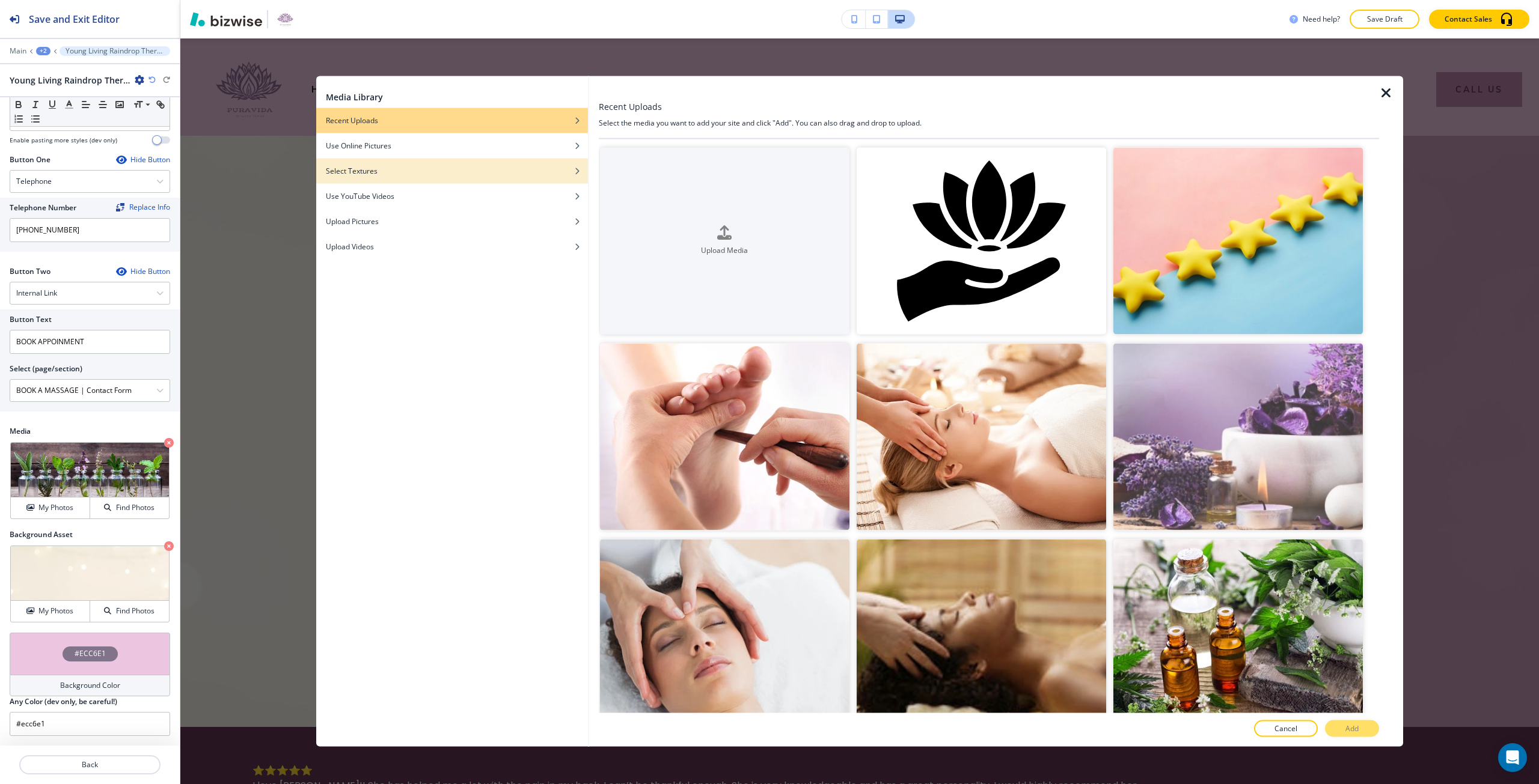
click at [426, 172] on div "Select Textures" at bounding box center [452, 171] width 271 height 11
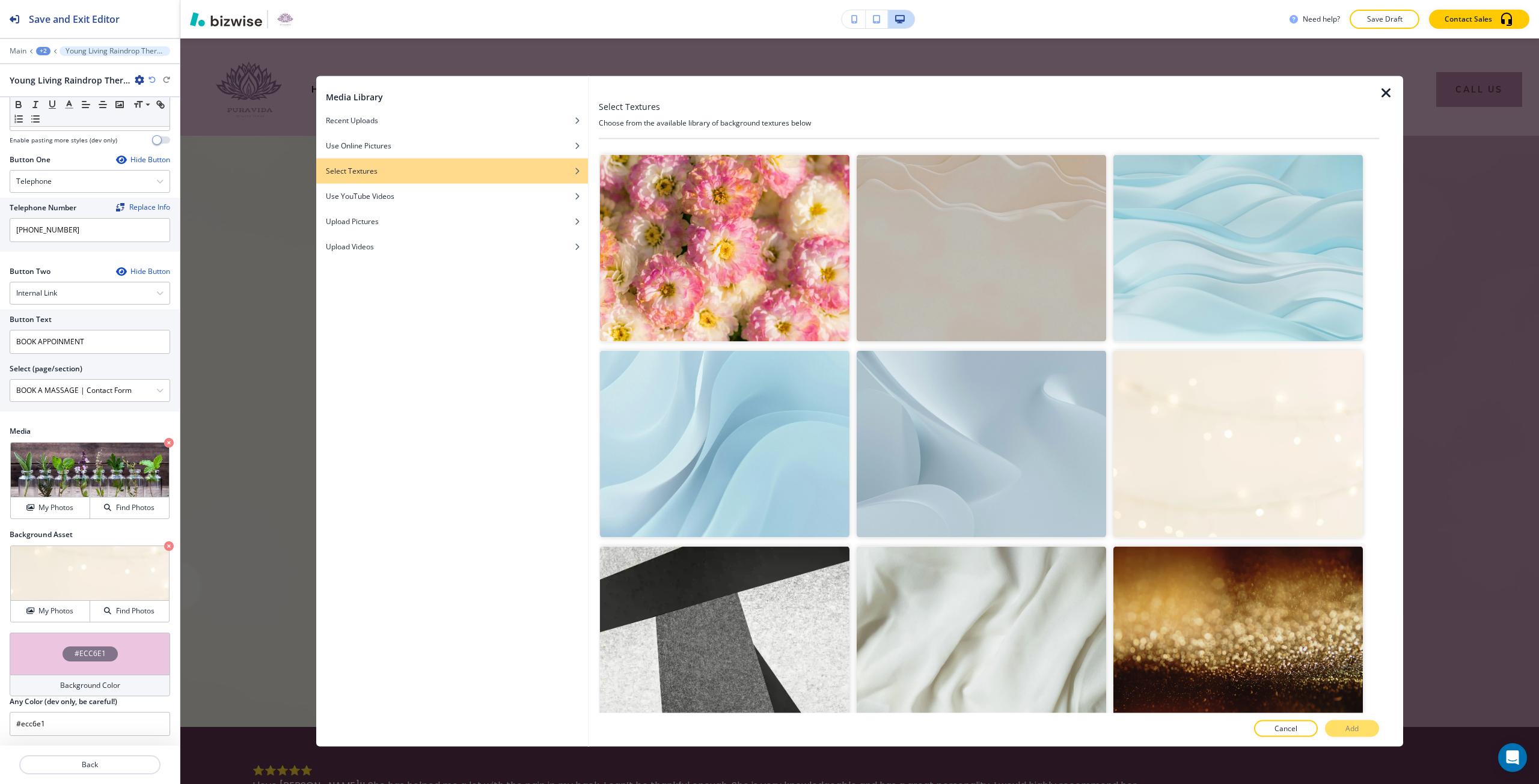
click at [1162, 612] on img "button" at bounding box center [1238, 641] width 249 height 187
click at [1343, 725] on button "Add" at bounding box center [1352, 729] width 54 height 17
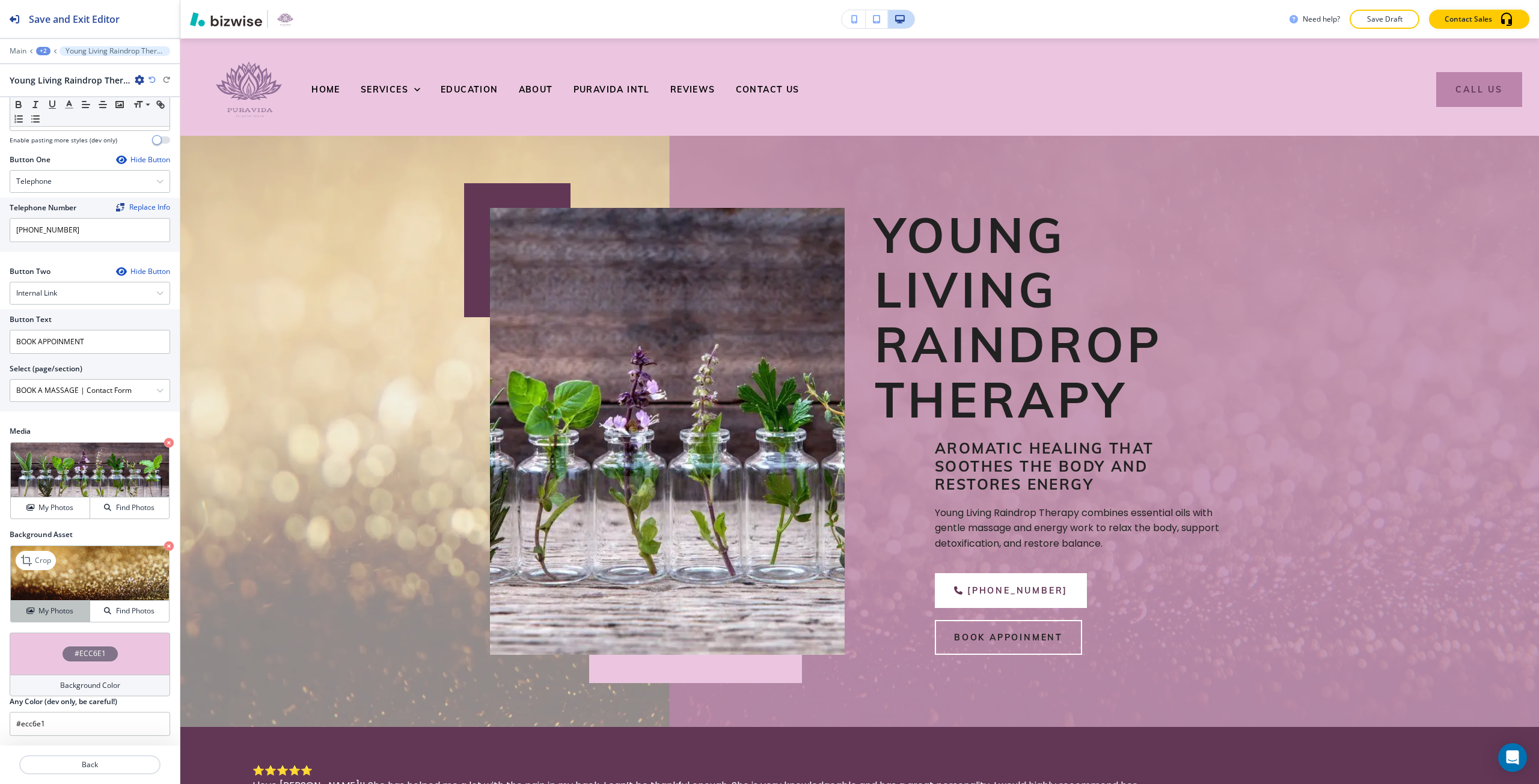
click at [54, 612] on h4 "My Photos" at bounding box center [55, 611] width 35 height 11
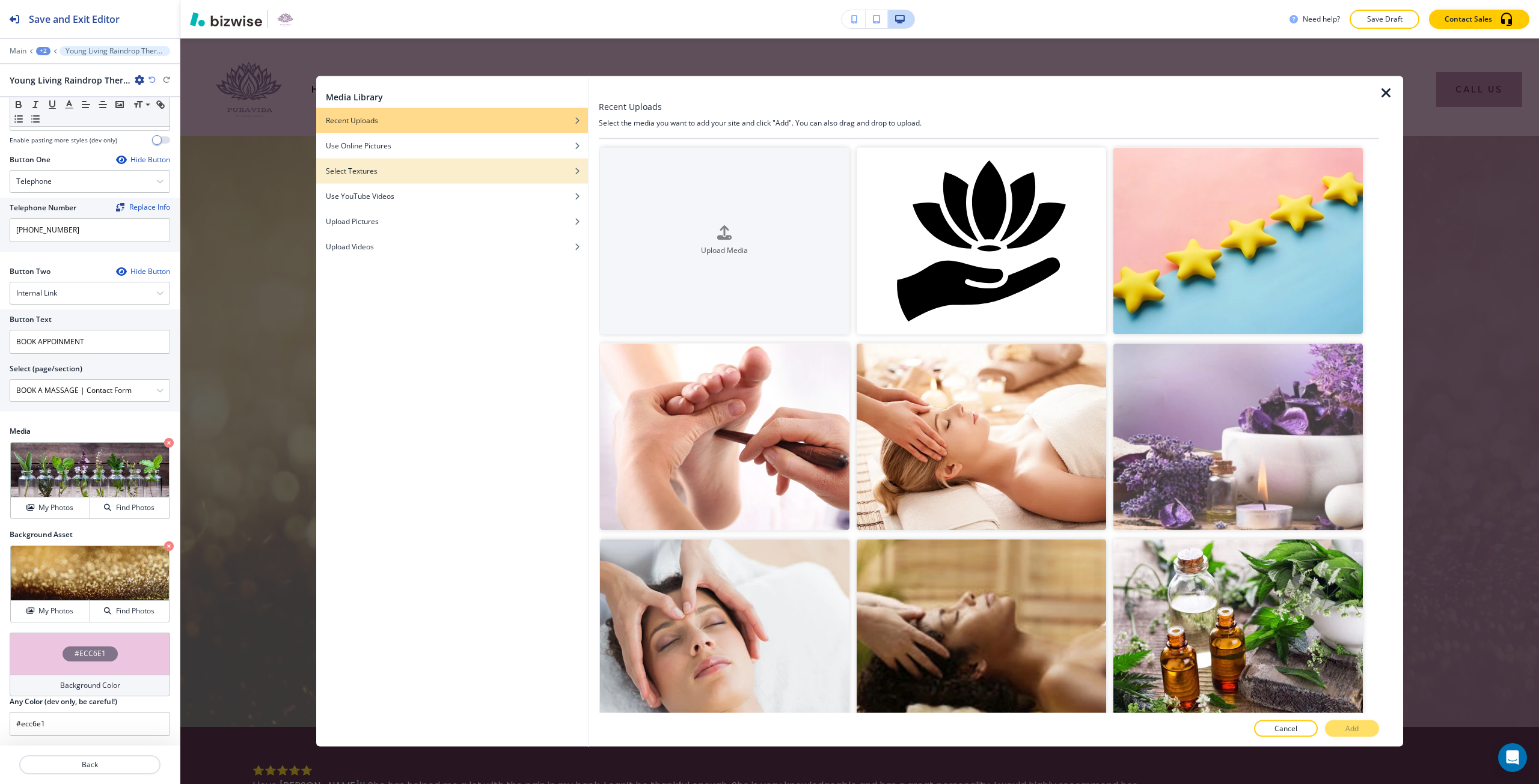
click at [538, 179] on div "button" at bounding box center [452, 179] width 271 height 7
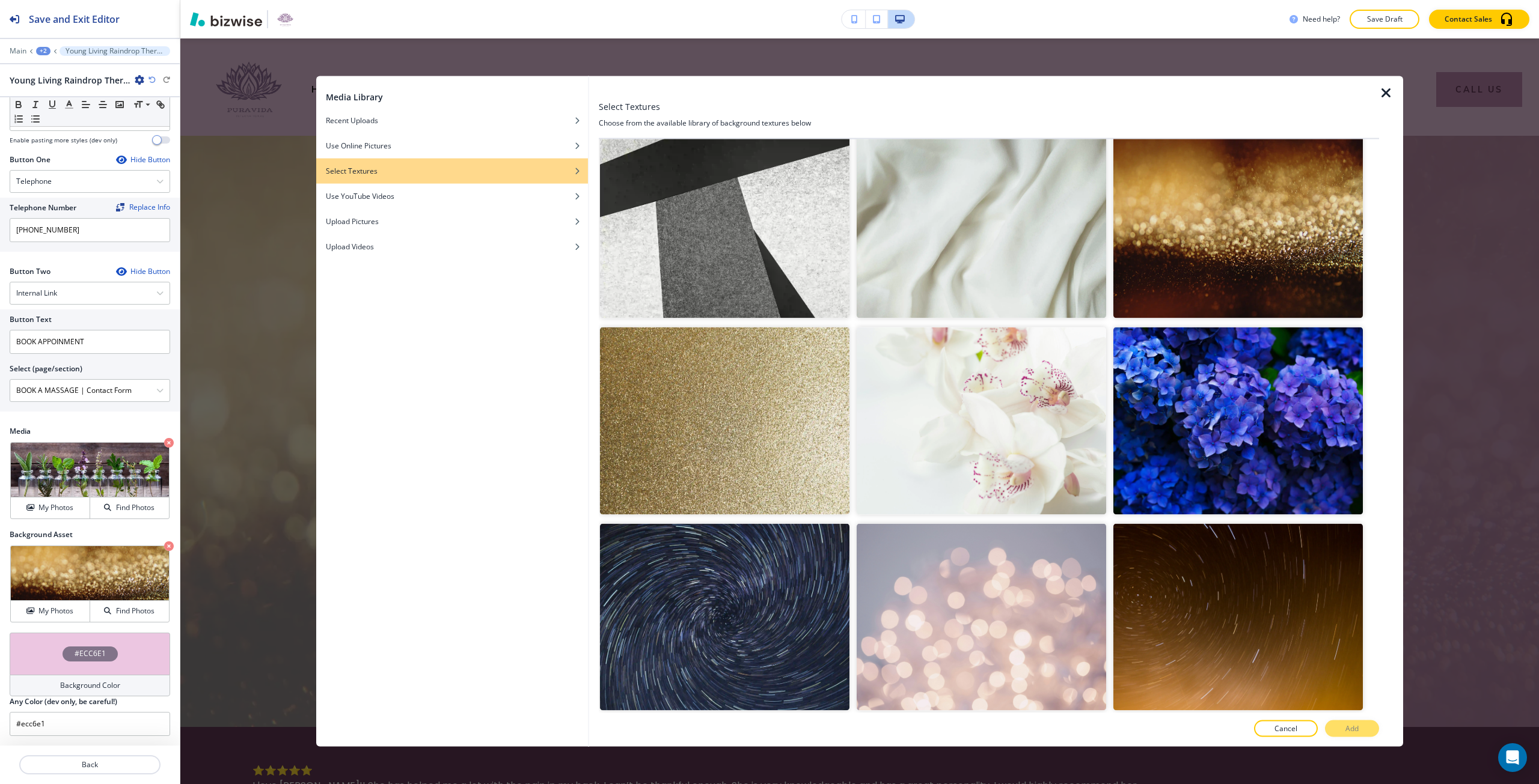
scroll to position [390, 0]
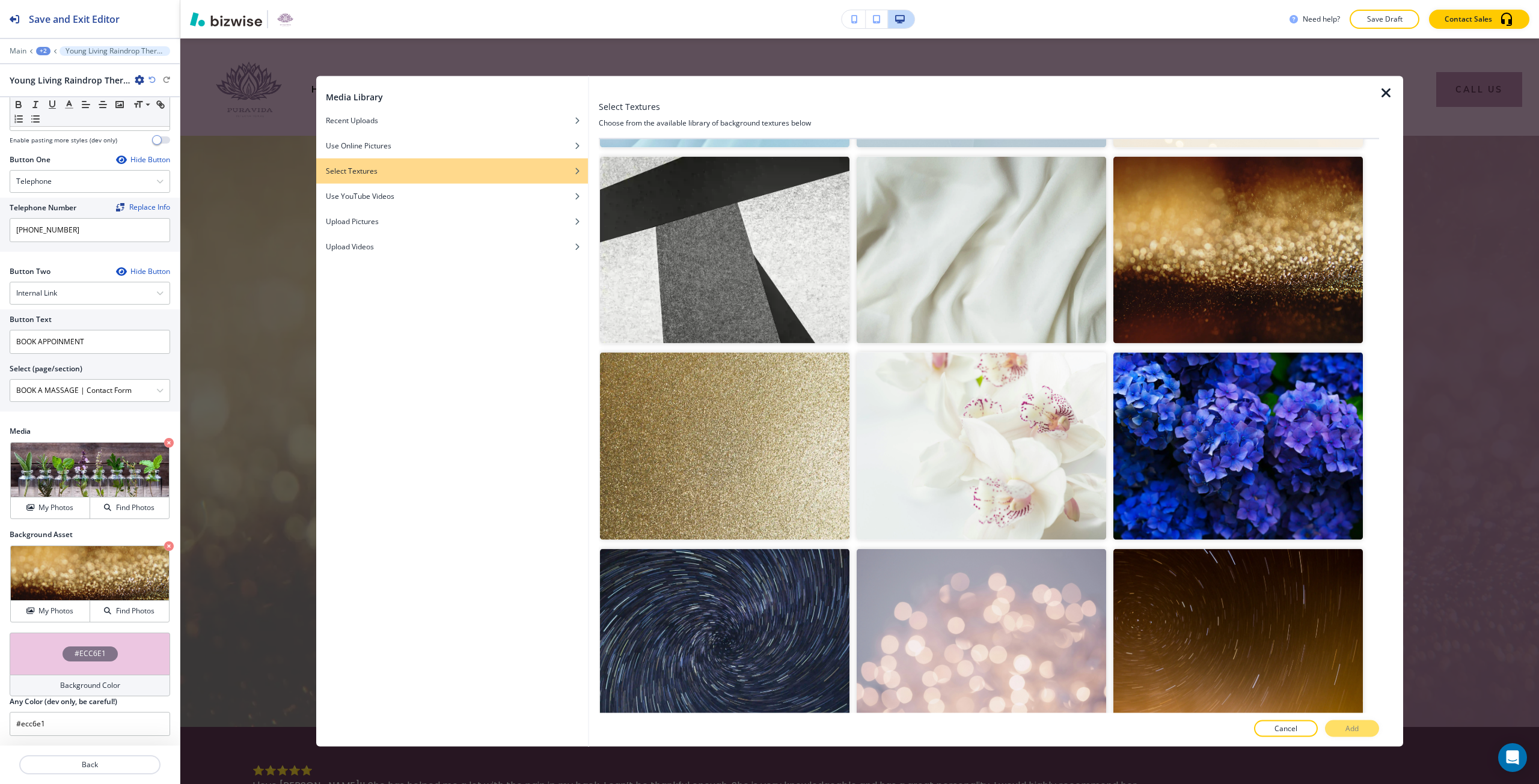
click at [1054, 270] on img "button" at bounding box center [981, 251] width 249 height 187
click at [1353, 737] on div at bounding box center [989, 742] width 781 height 10
click at [1349, 730] on p "Add" at bounding box center [1352, 729] width 13 height 11
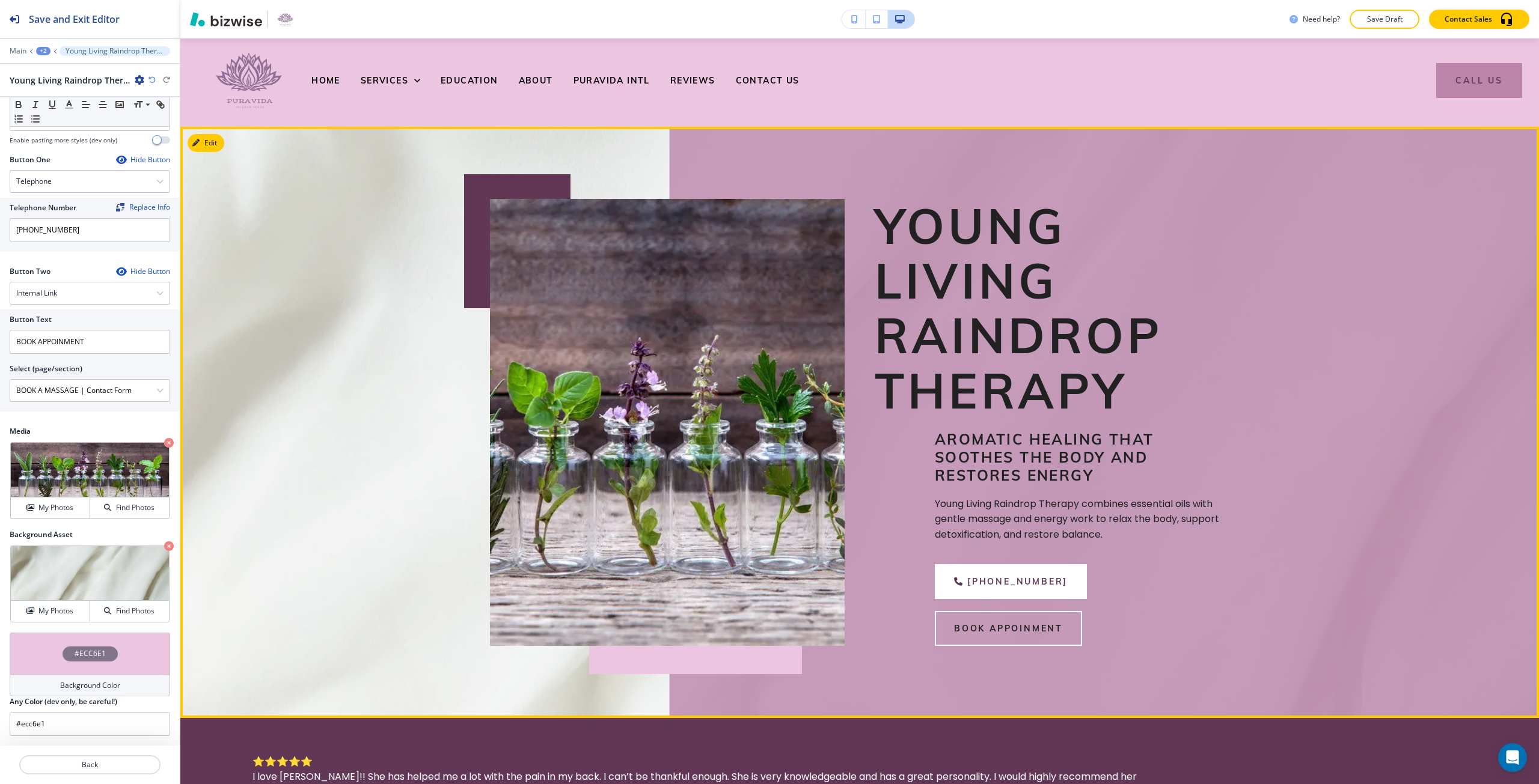
scroll to position [0, 0]
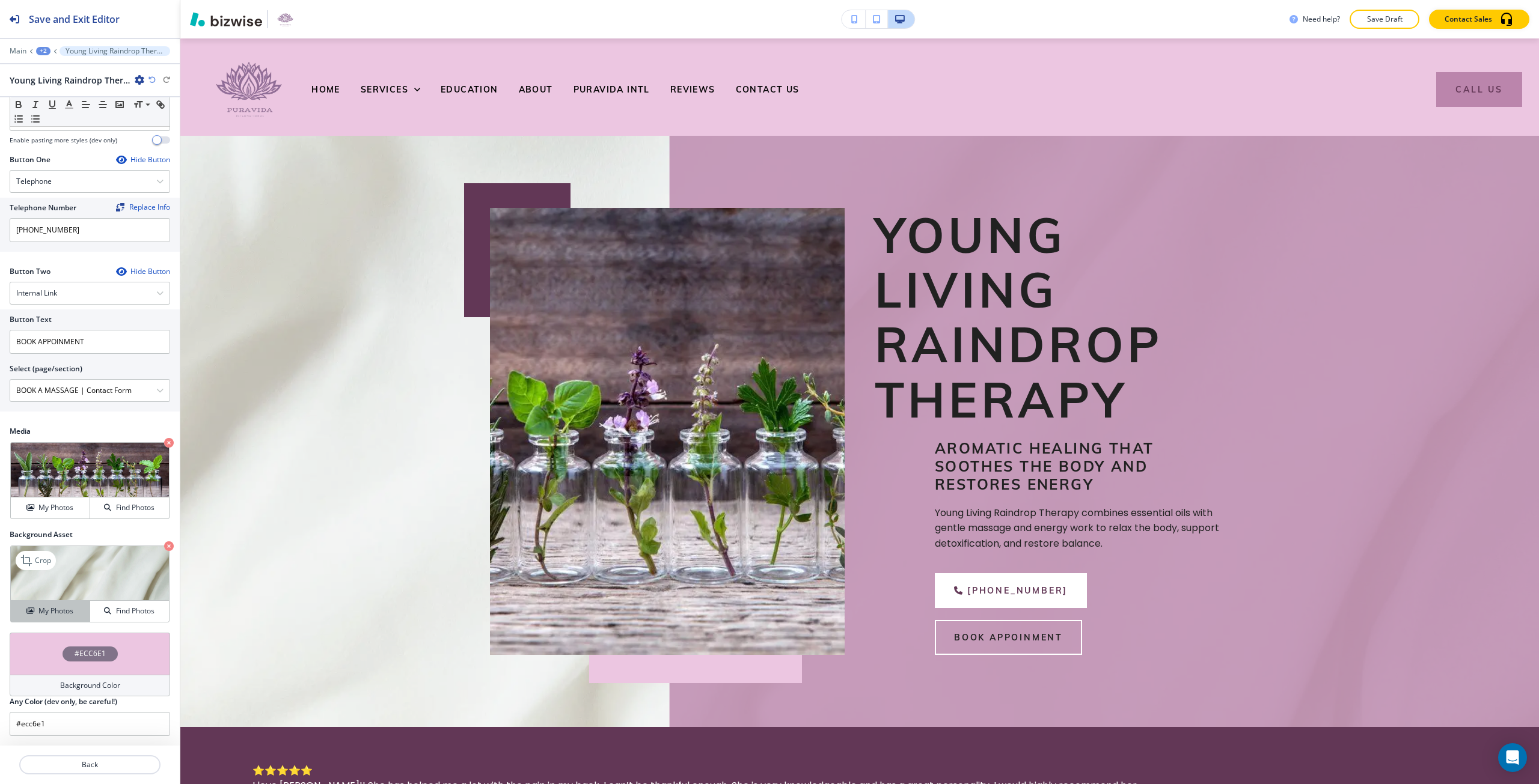
click at [55, 608] on h4 "My Photos" at bounding box center [55, 611] width 35 height 11
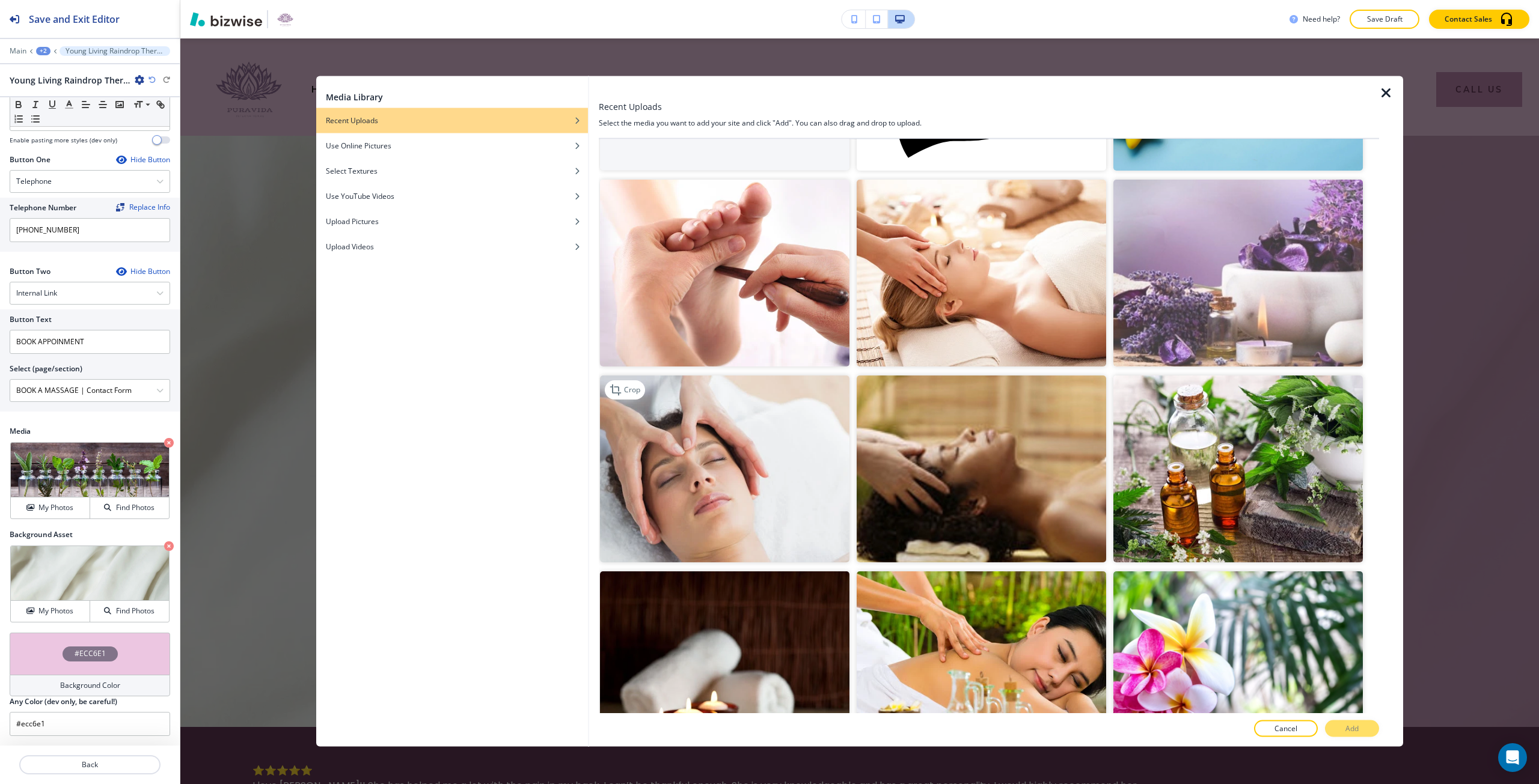
scroll to position [180, 0]
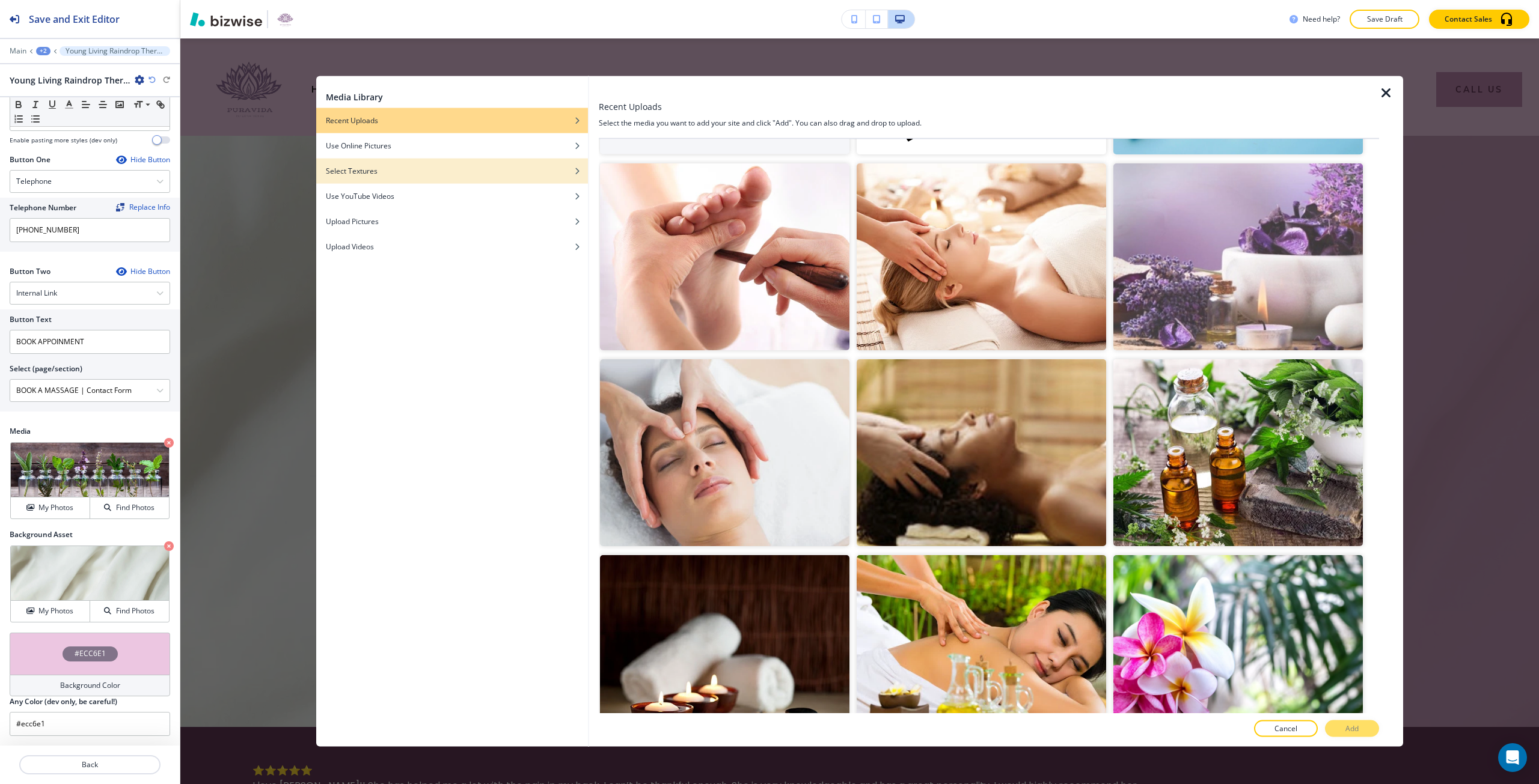
click at [500, 177] on div "button" at bounding box center [452, 179] width 271 height 7
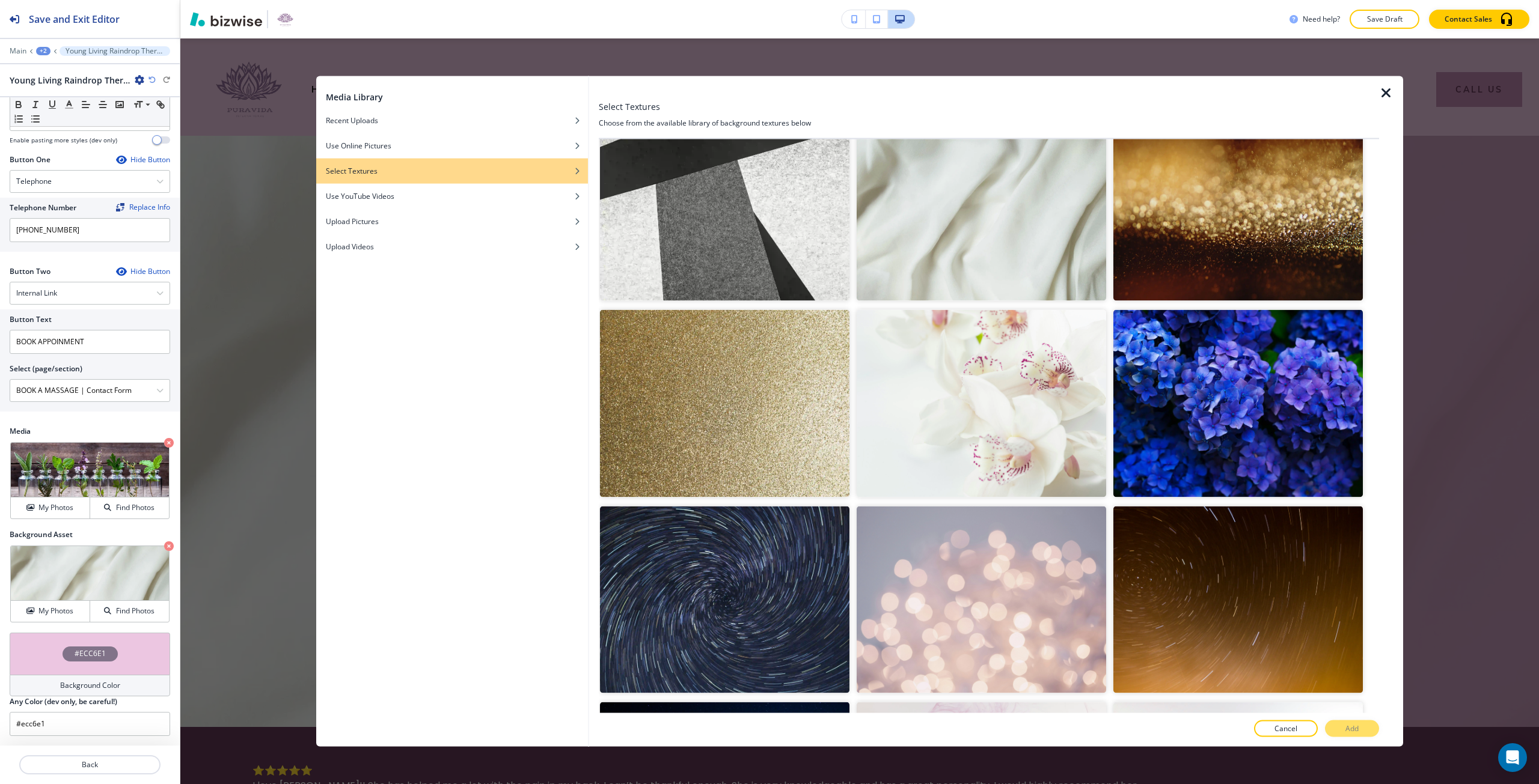
scroll to position [481, 0]
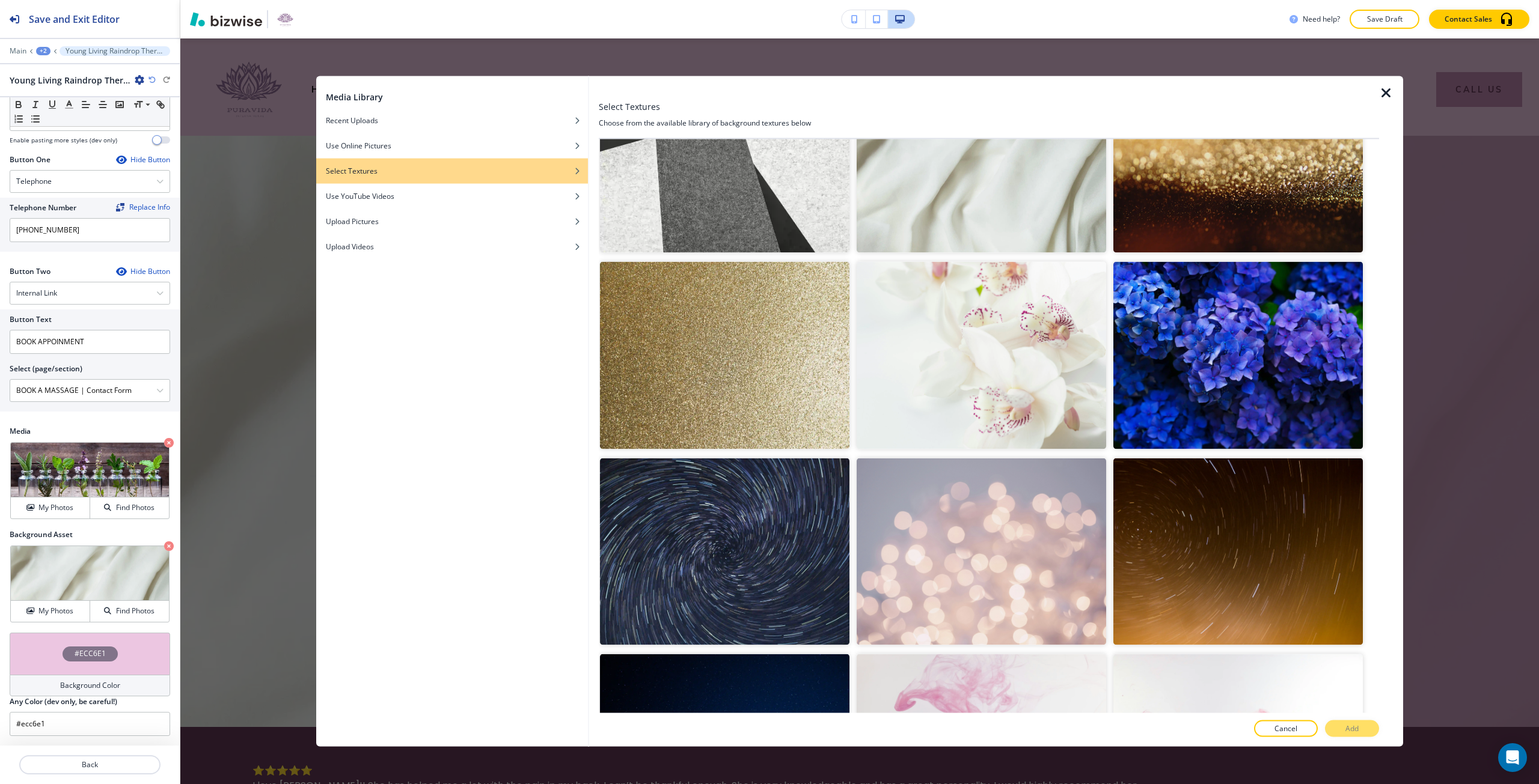
click at [907, 413] on img "button" at bounding box center [981, 356] width 249 height 187
click at [1366, 728] on button "Add" at bounding box center [1352, 729] width 54 height 17
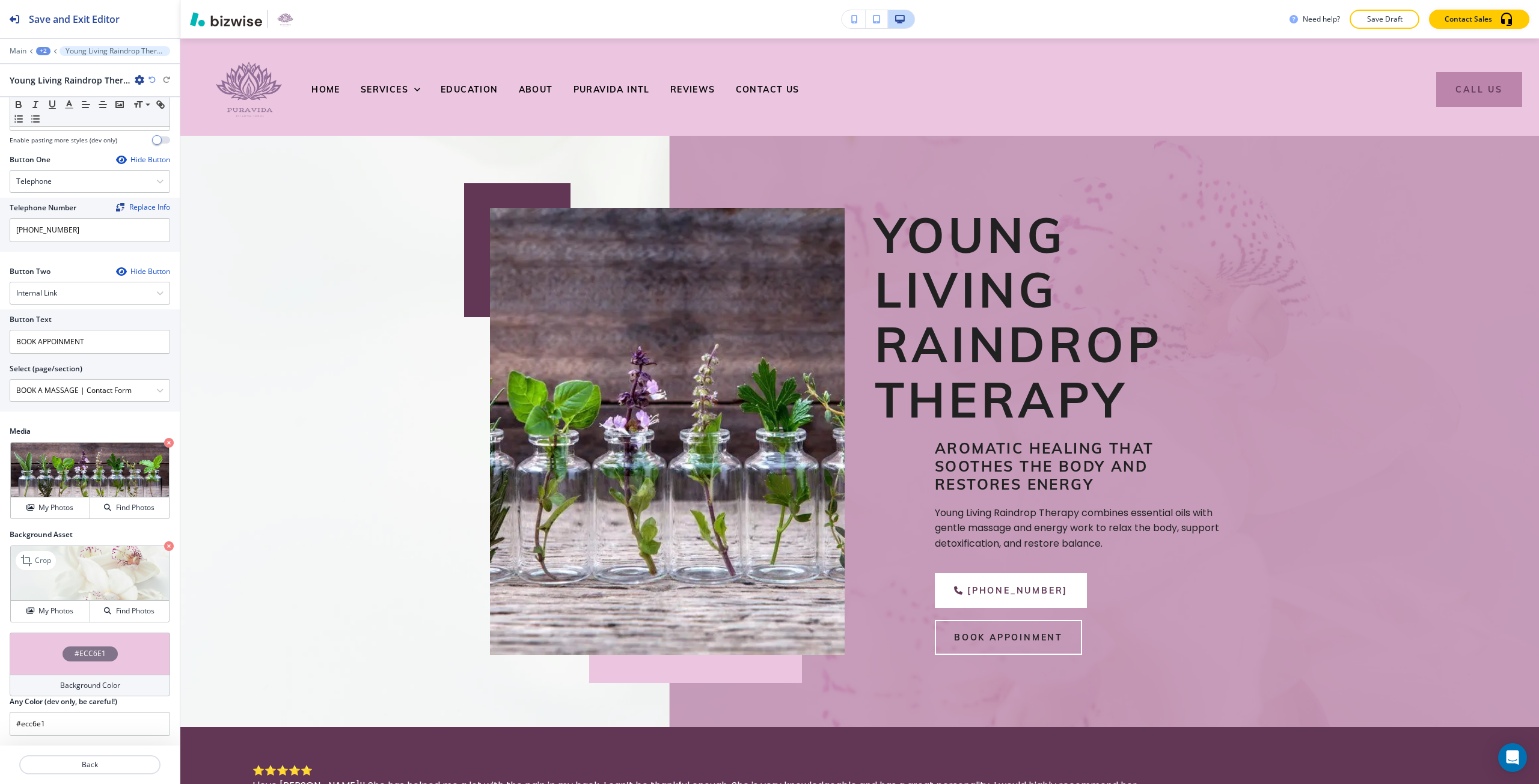
drag, startPoint x: 76, startPoint y: 609, endPoint x: 87, endPoint y: 600, distance: 14.2
click at [76, 609] on div "My Photos" at bounding box center [50, 611] width 79 height 11
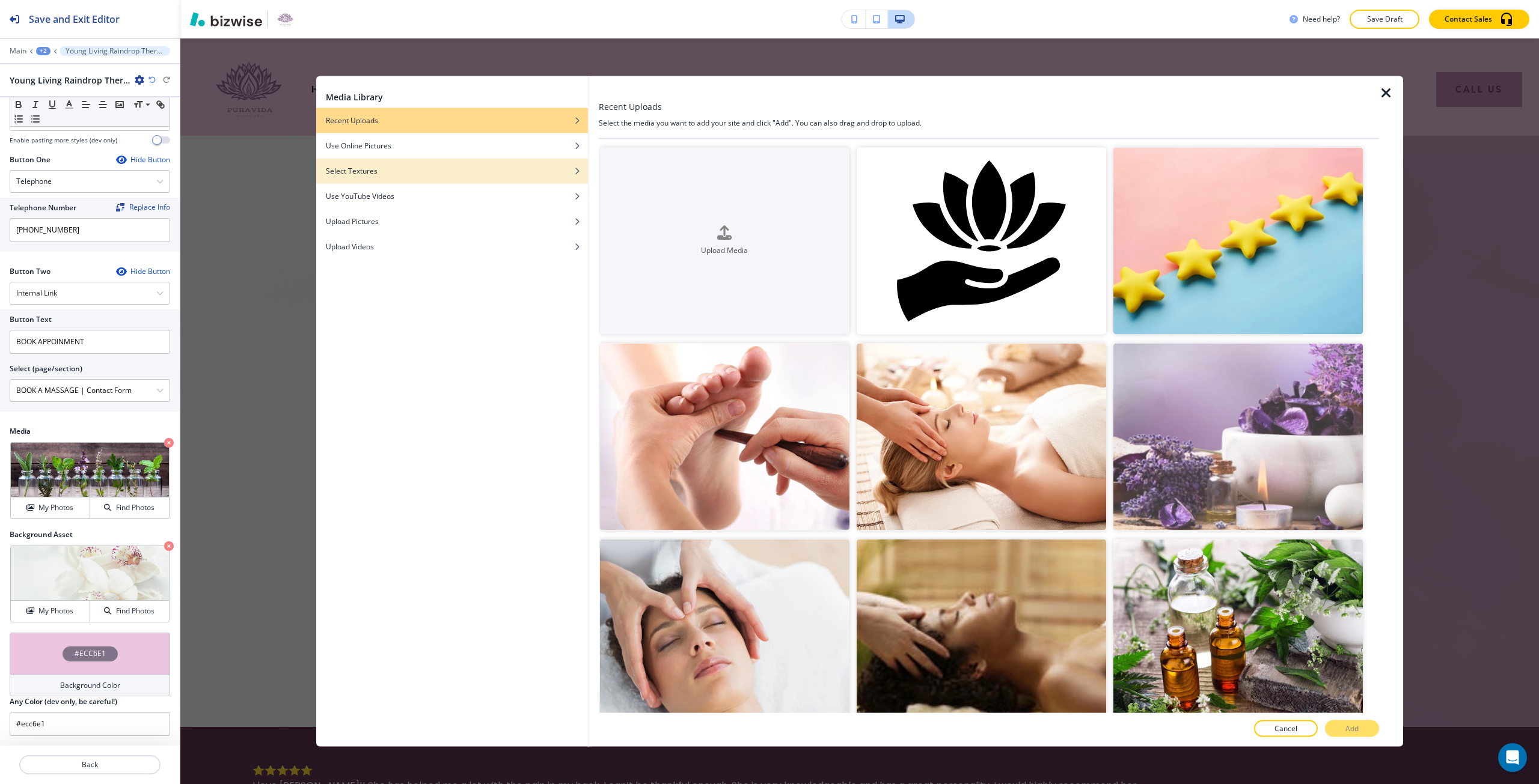
click at [492, 163] on div "button" at bounding box center [452, 161] width 271 height 7
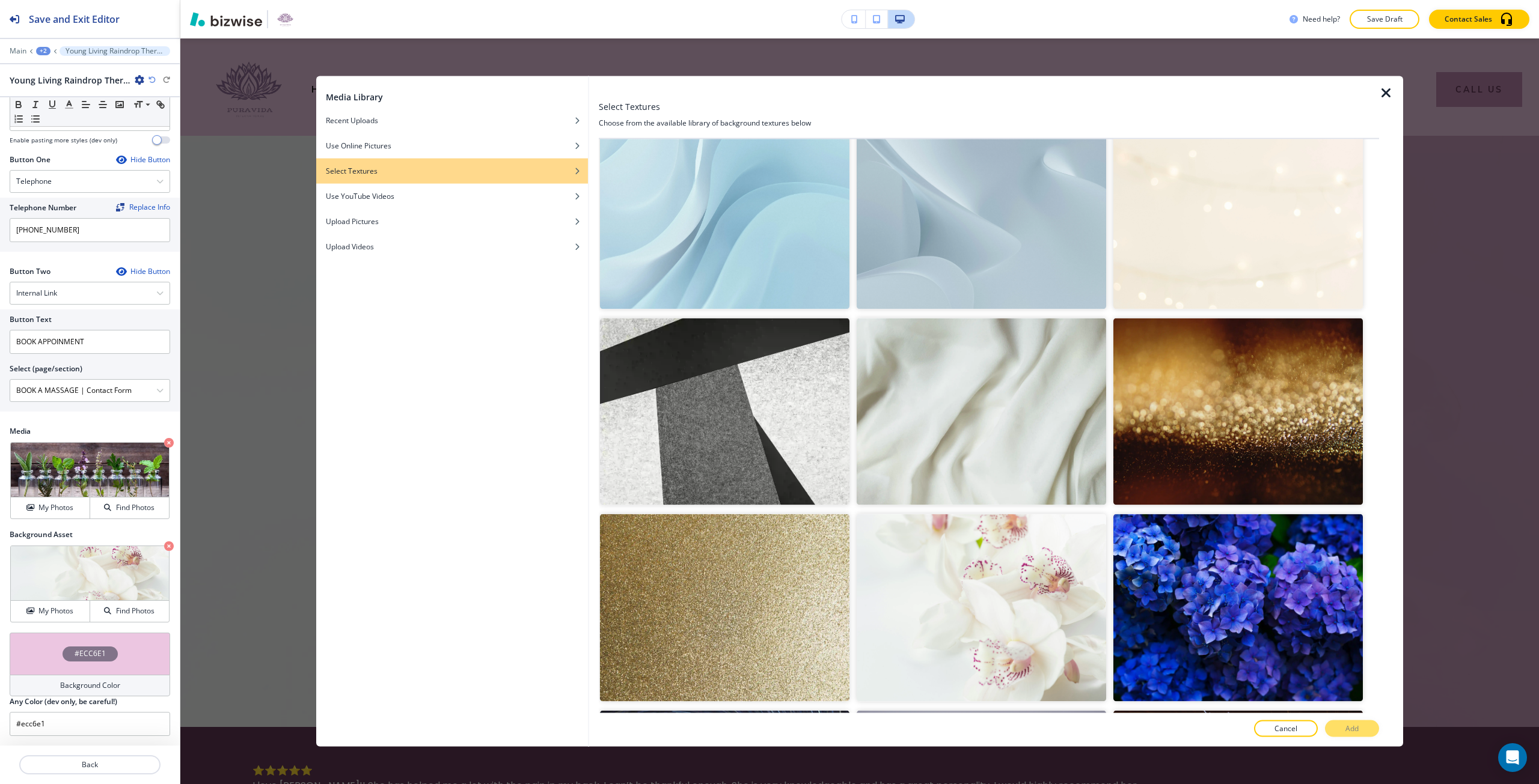
scroll to position [216, 0]
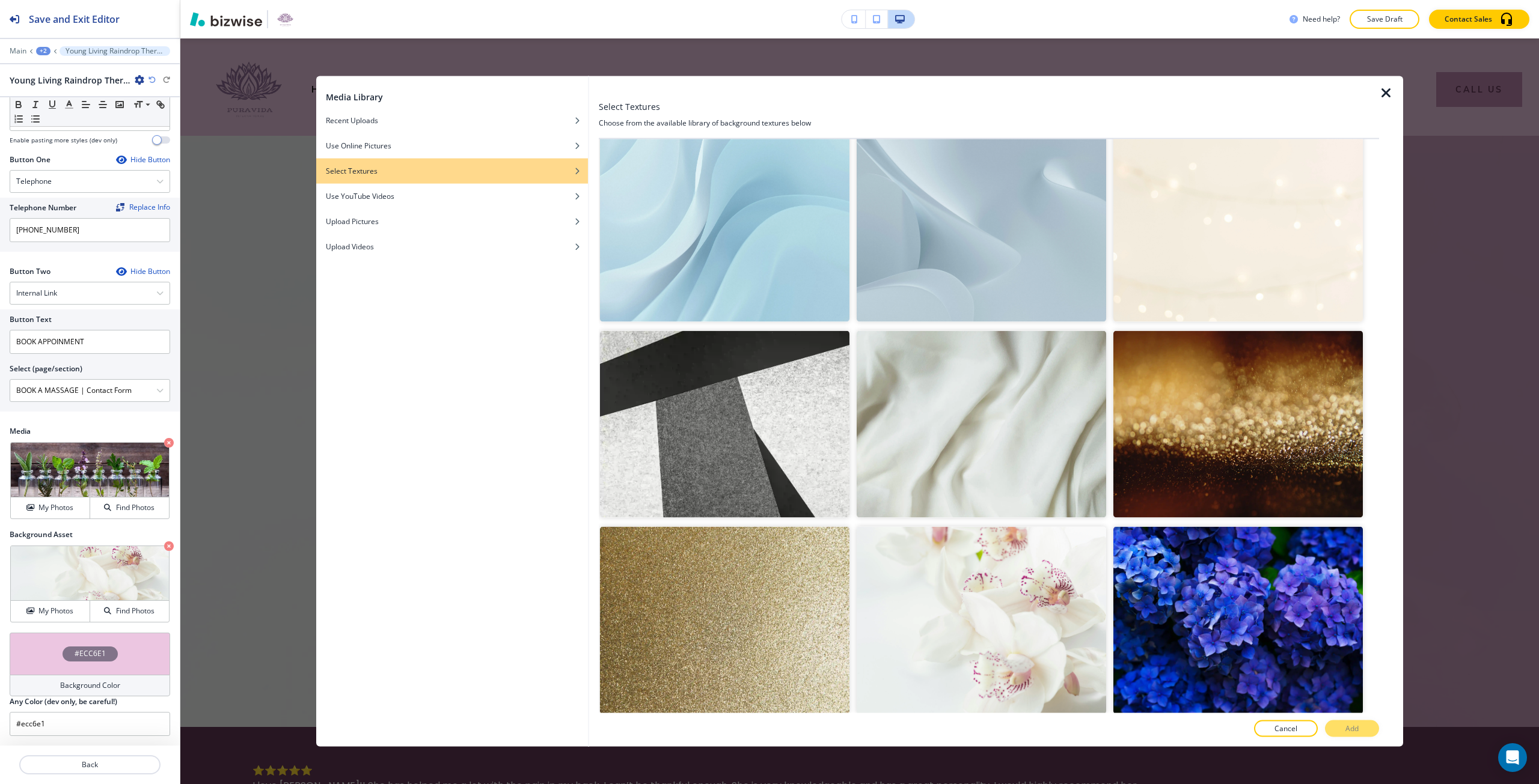
click at [958, 464] on img "button" at bounding box center [981, 425] width 249 height 187
click at [1333, 728] on button "Add" at bounding box center [1352, 729] width 54 height 17
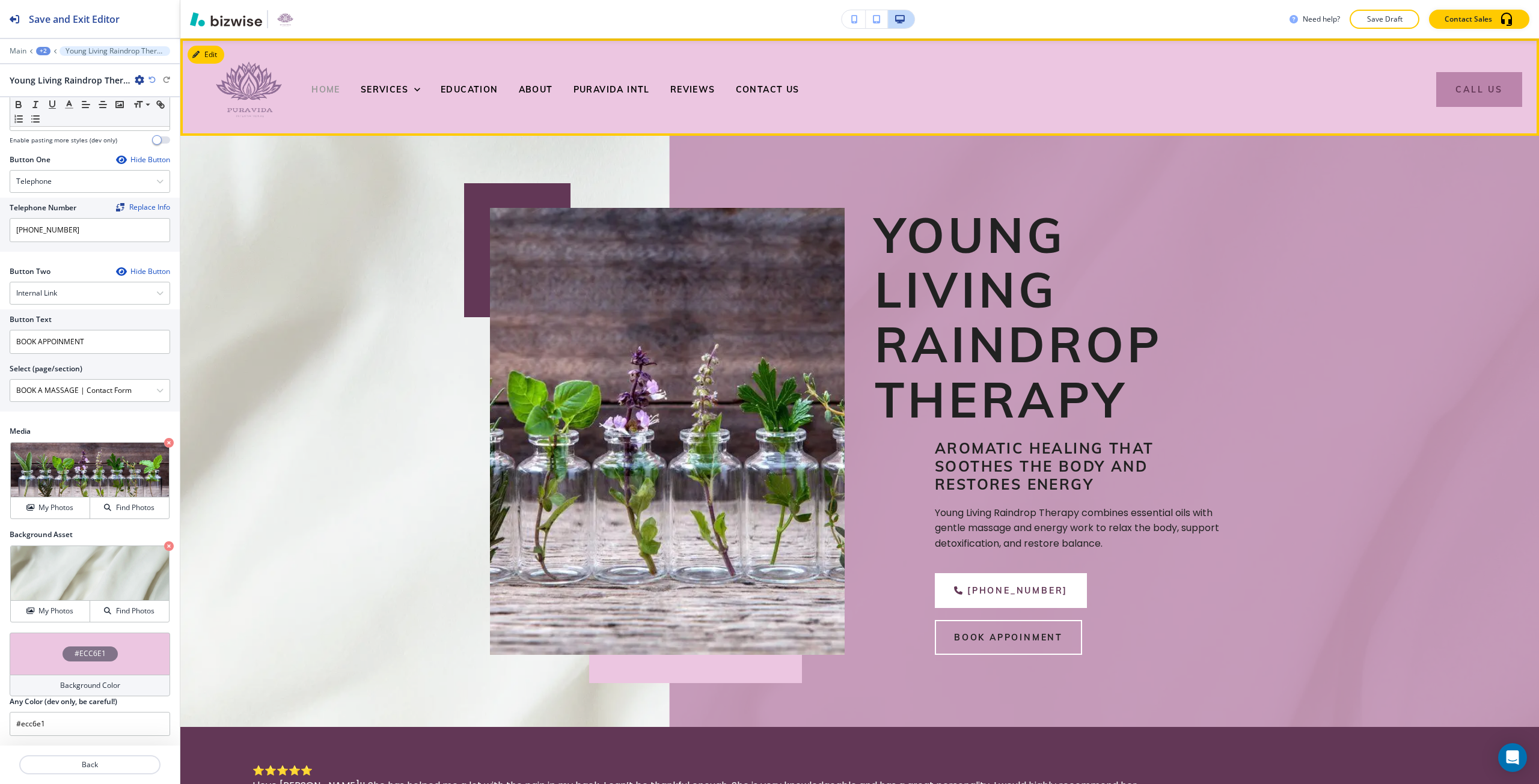
click at [334, 90] on span "HOME" at bounding box center [326, 90] width 29 height 11
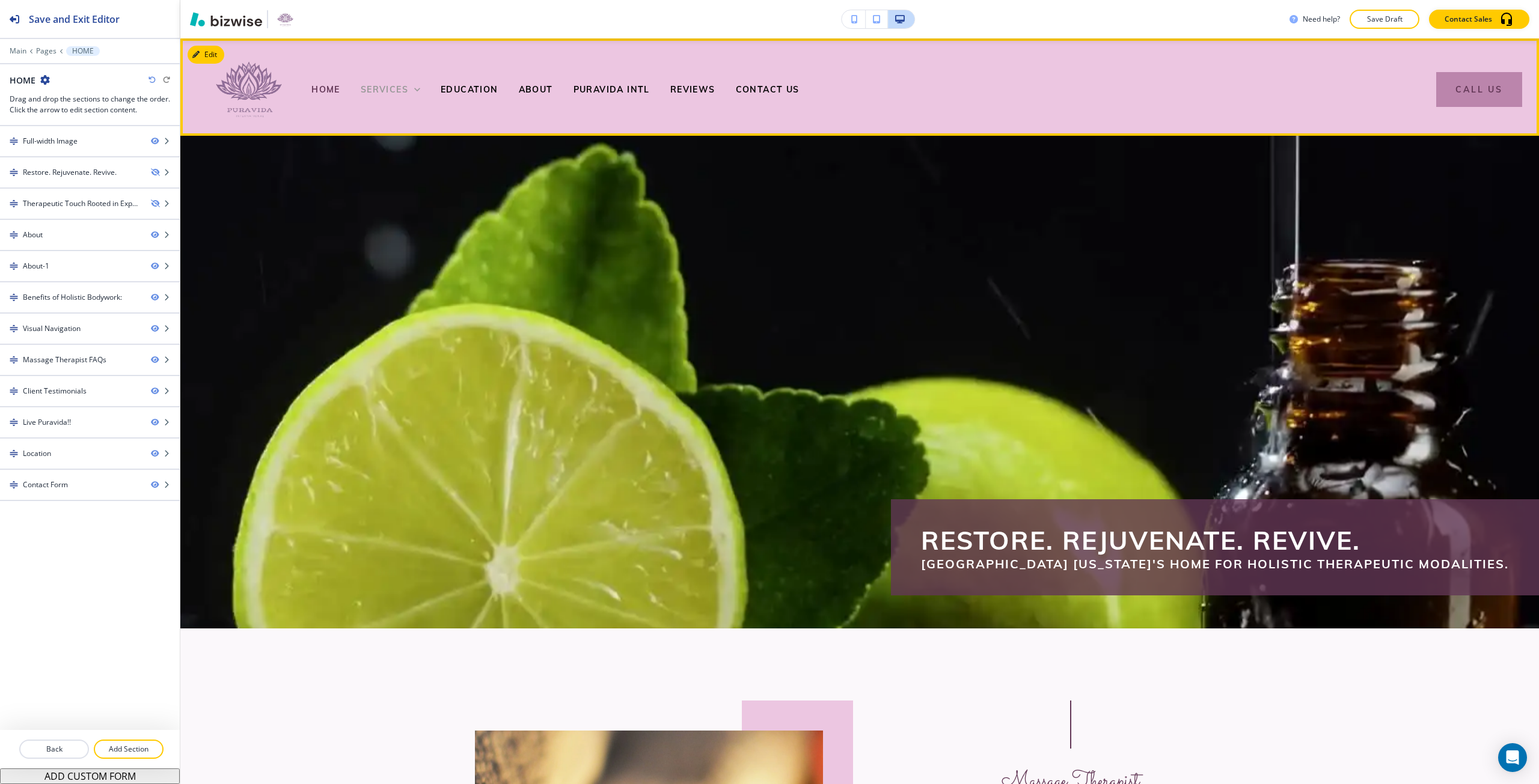
click at [379, 90] on span "SERVICES" at bounding box center [384, 90] width 48 height 11
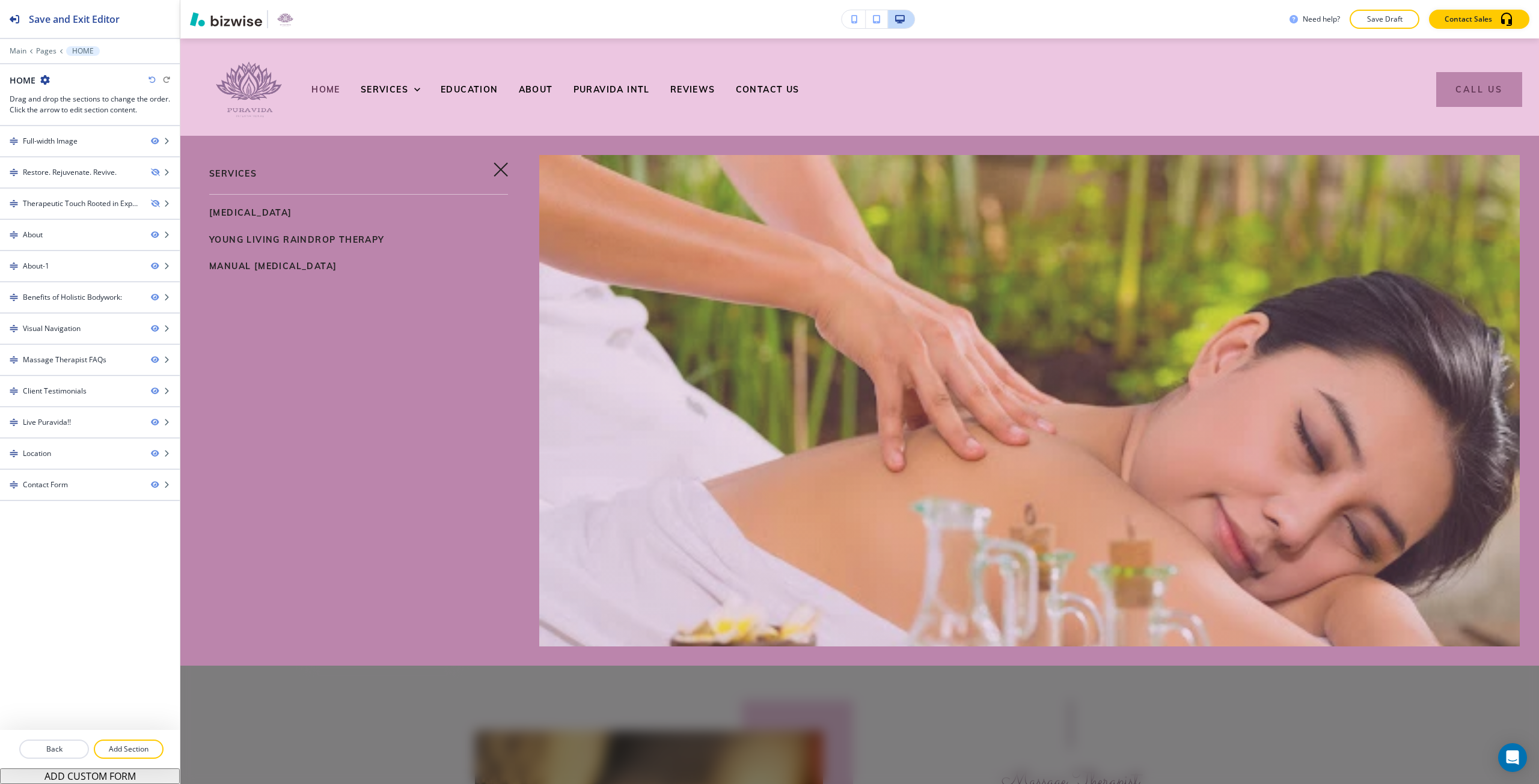
click at [286, 212] on span "[MEDICAL_DATA]" at bounding box center [251, 213] width 83 height 11
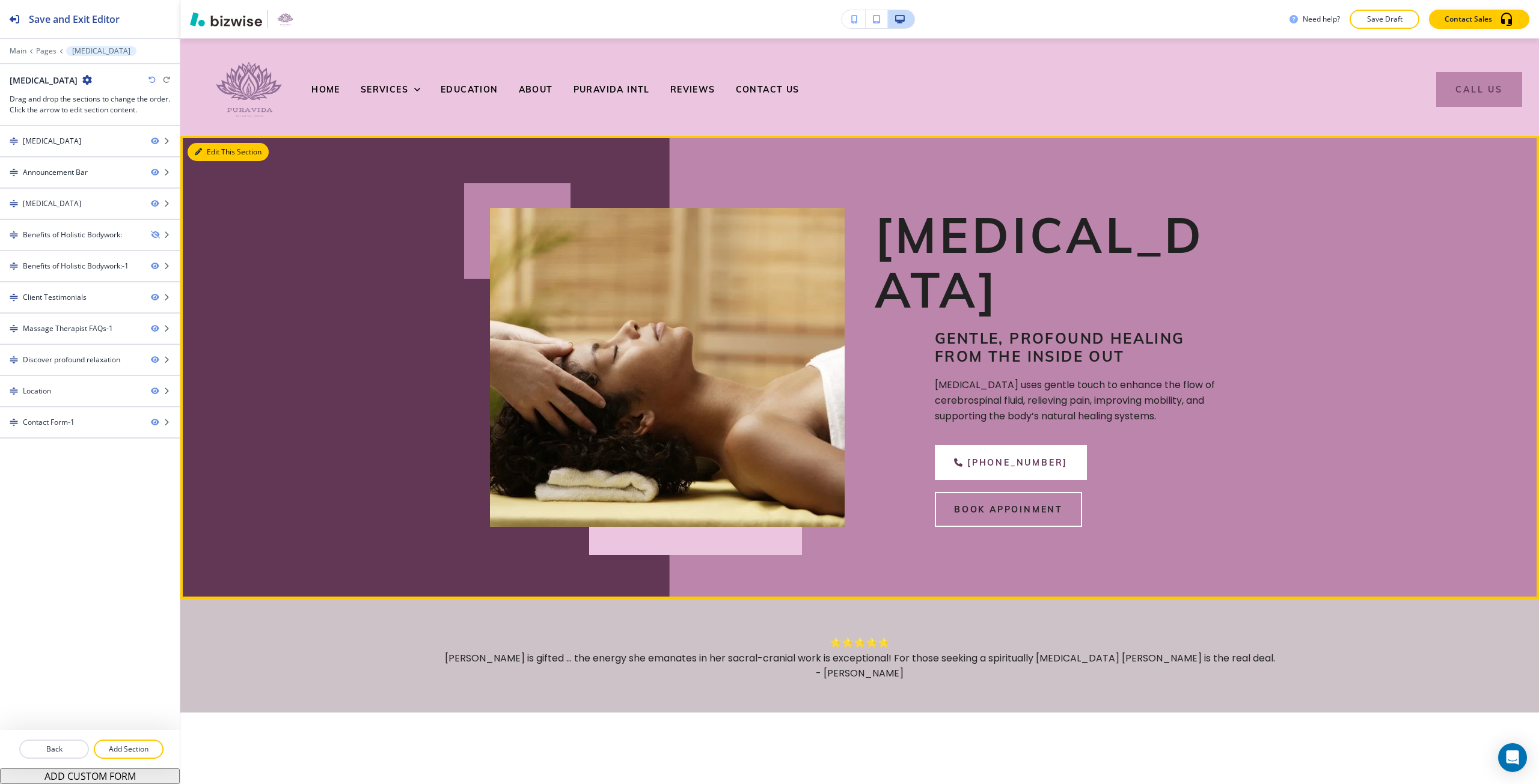
click at [197, 159] on button "Edit This Section" at bounding box center [229, 153] width 81 height 18
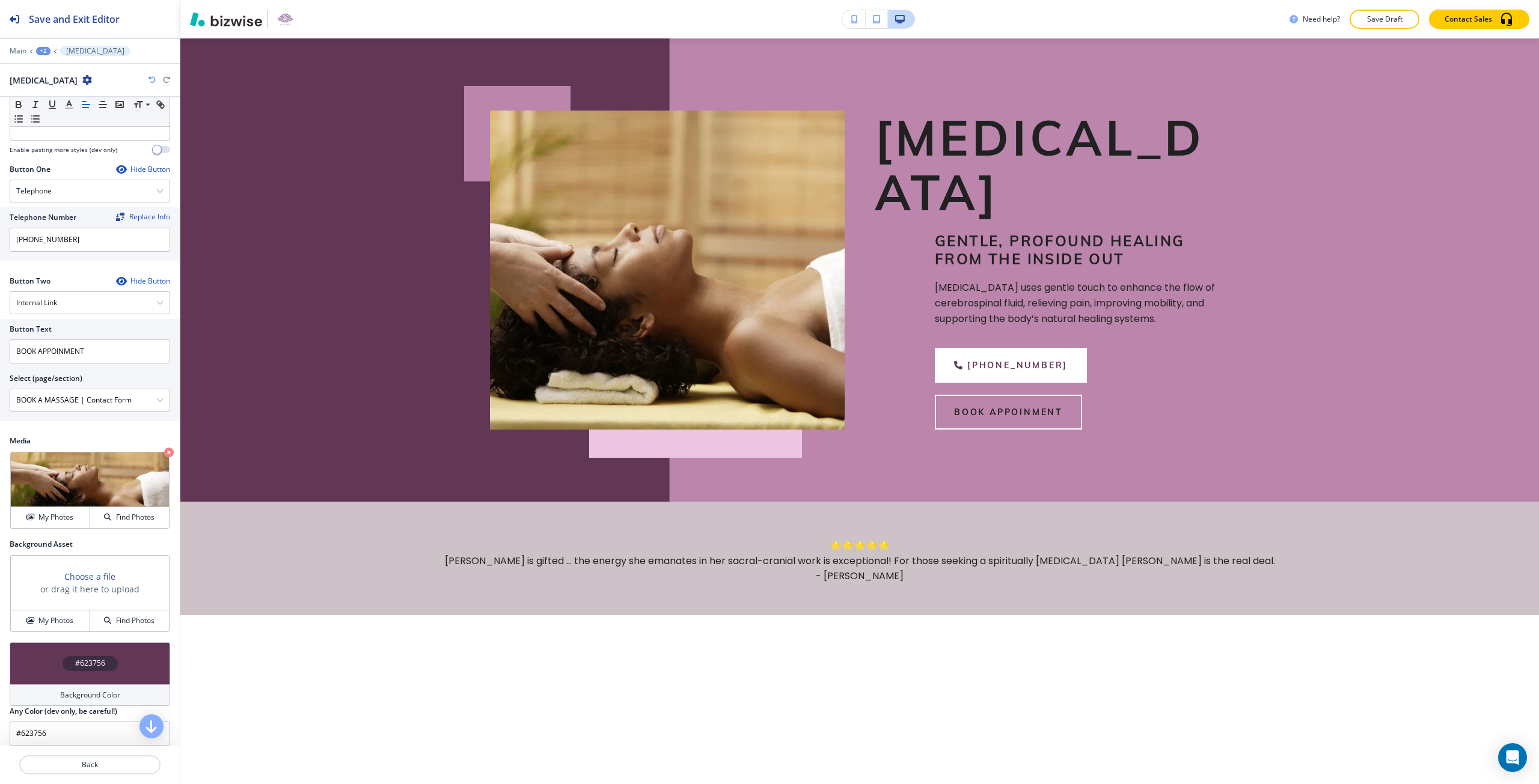
scroll to position [375, 0]
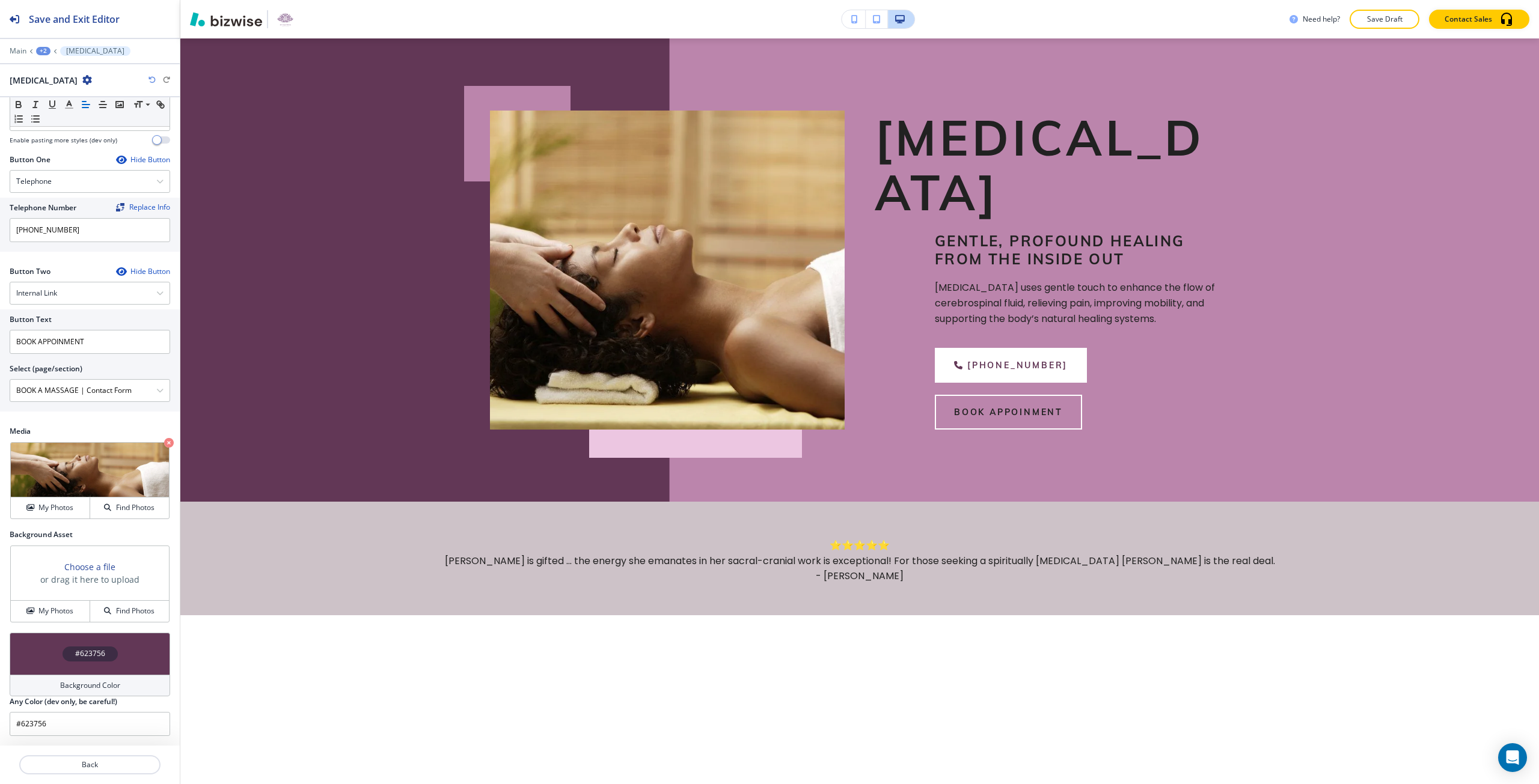
click at [87, 566] on h3 "Choose a file" at bounding box center [90, 567] width 51 height 12
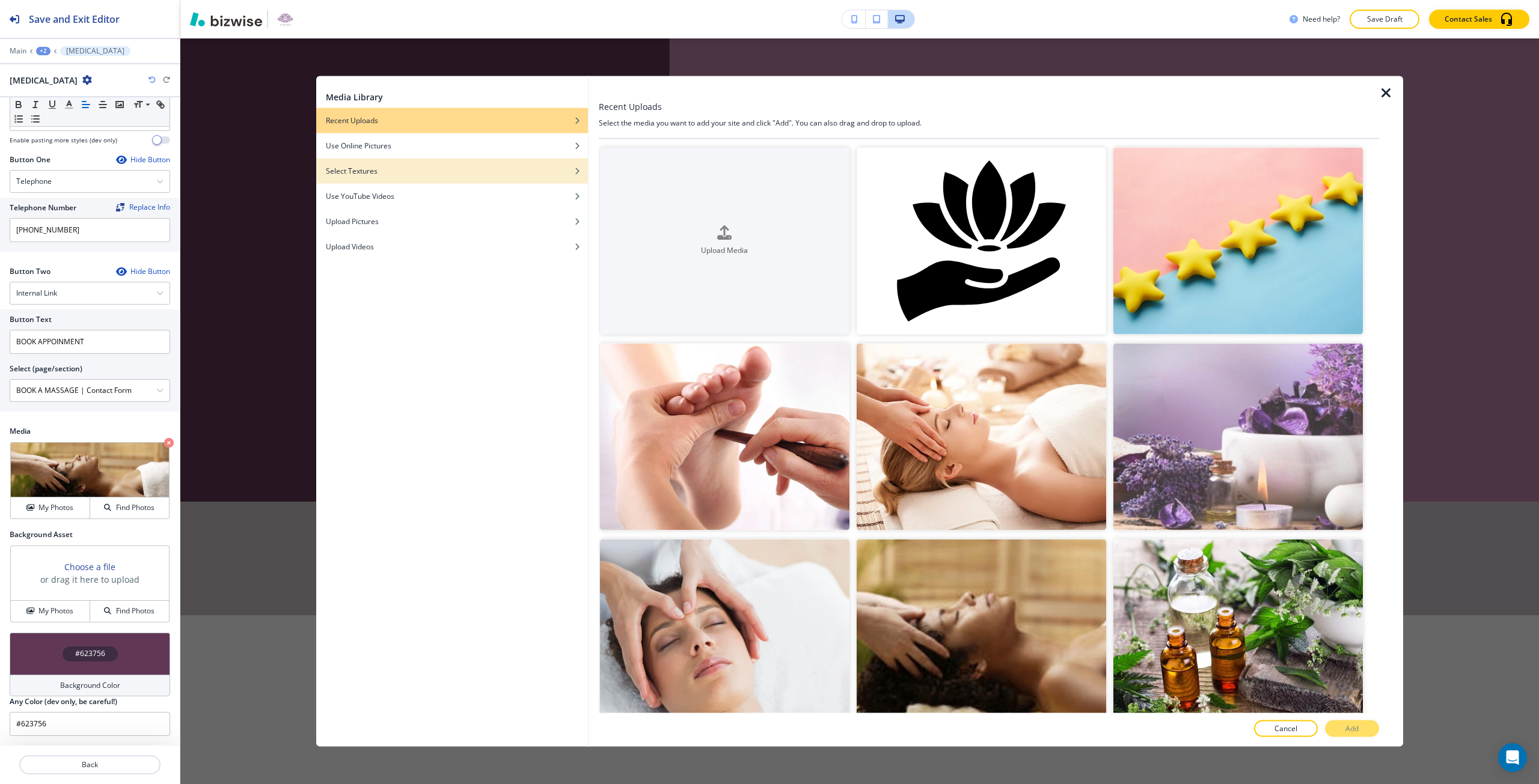
click at [444, 179] on div "button" at bounding box center [452, 179] width 271 height 7
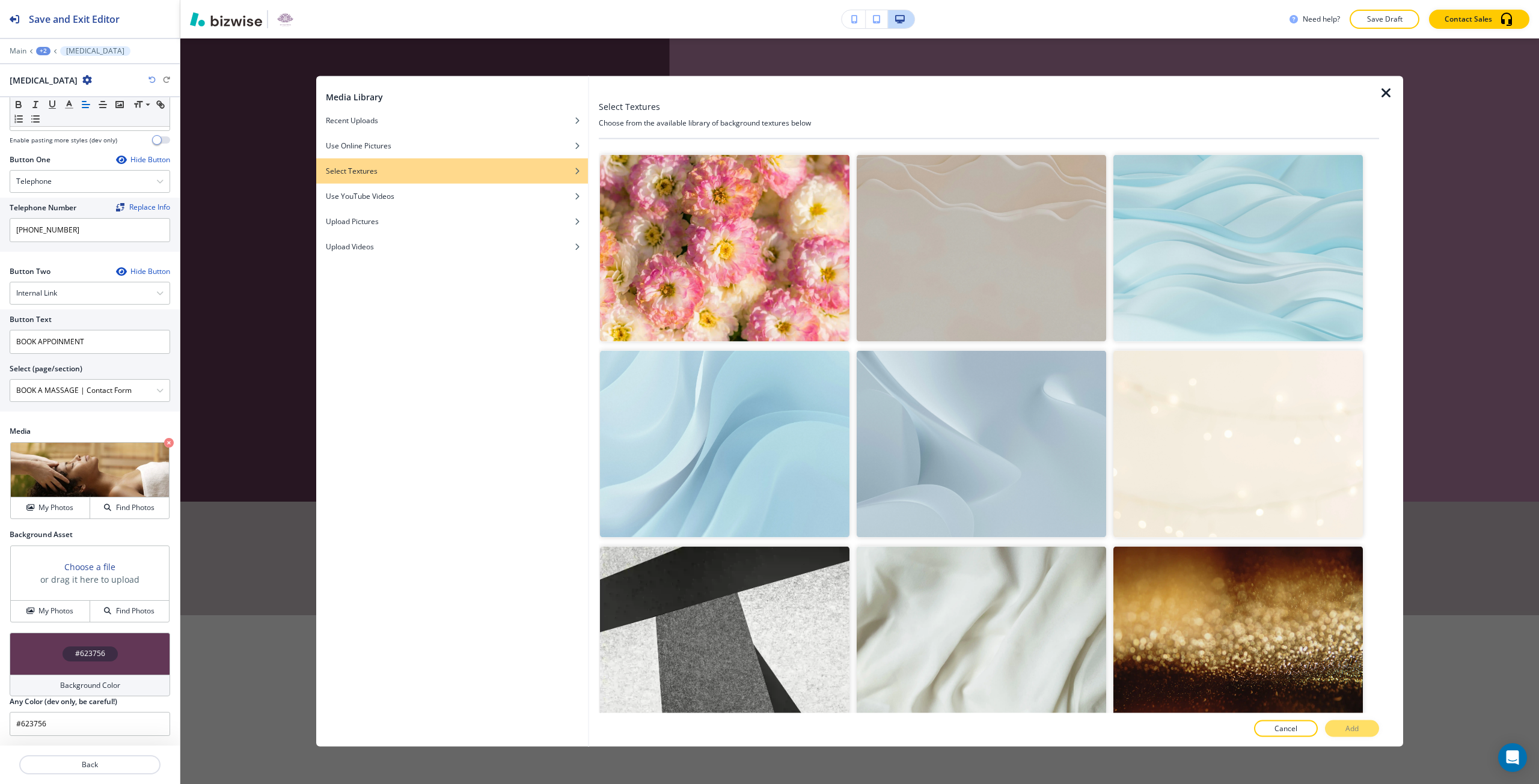
click at [935, 578] on img "button" at bounding box center [981, 641] width 249 height 187
click at [1336, 732] on button "Add" at bounding box center [1352, 729] width 54 height 17
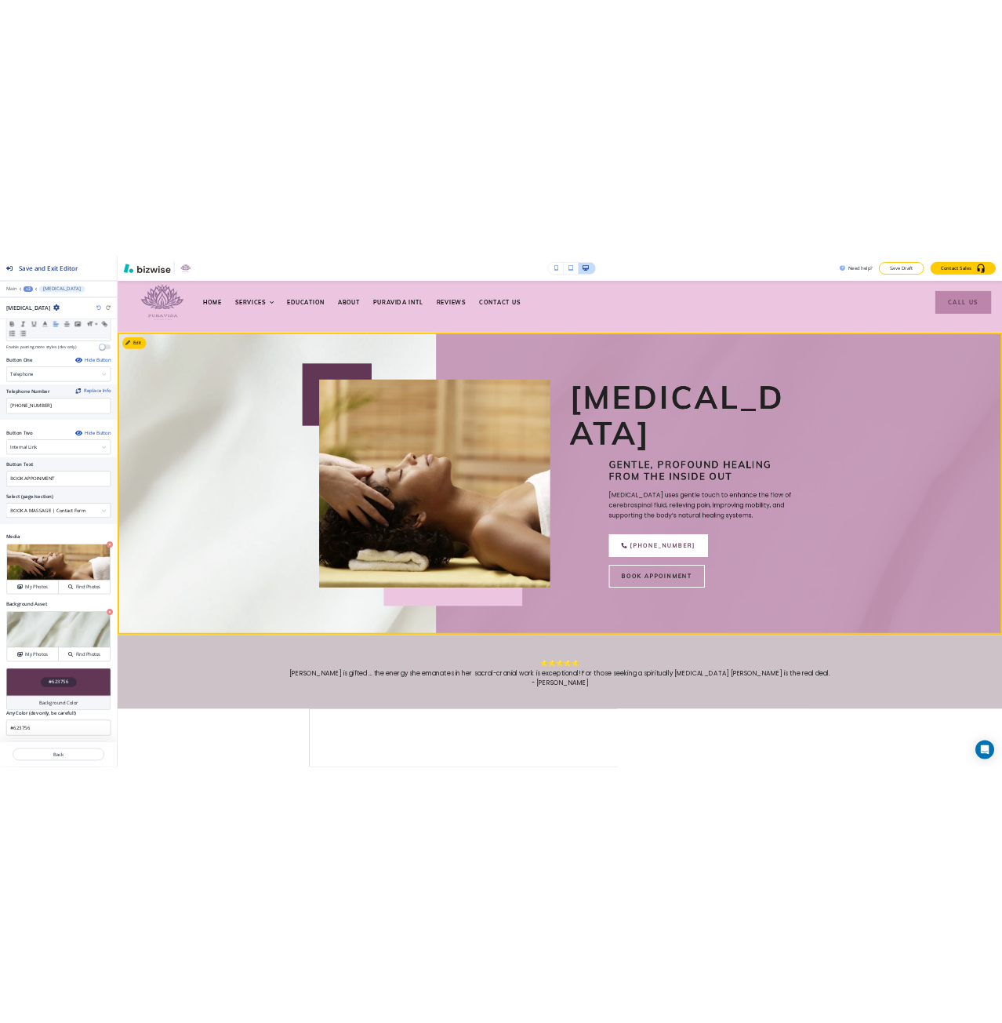
scroll to position [0, 0]
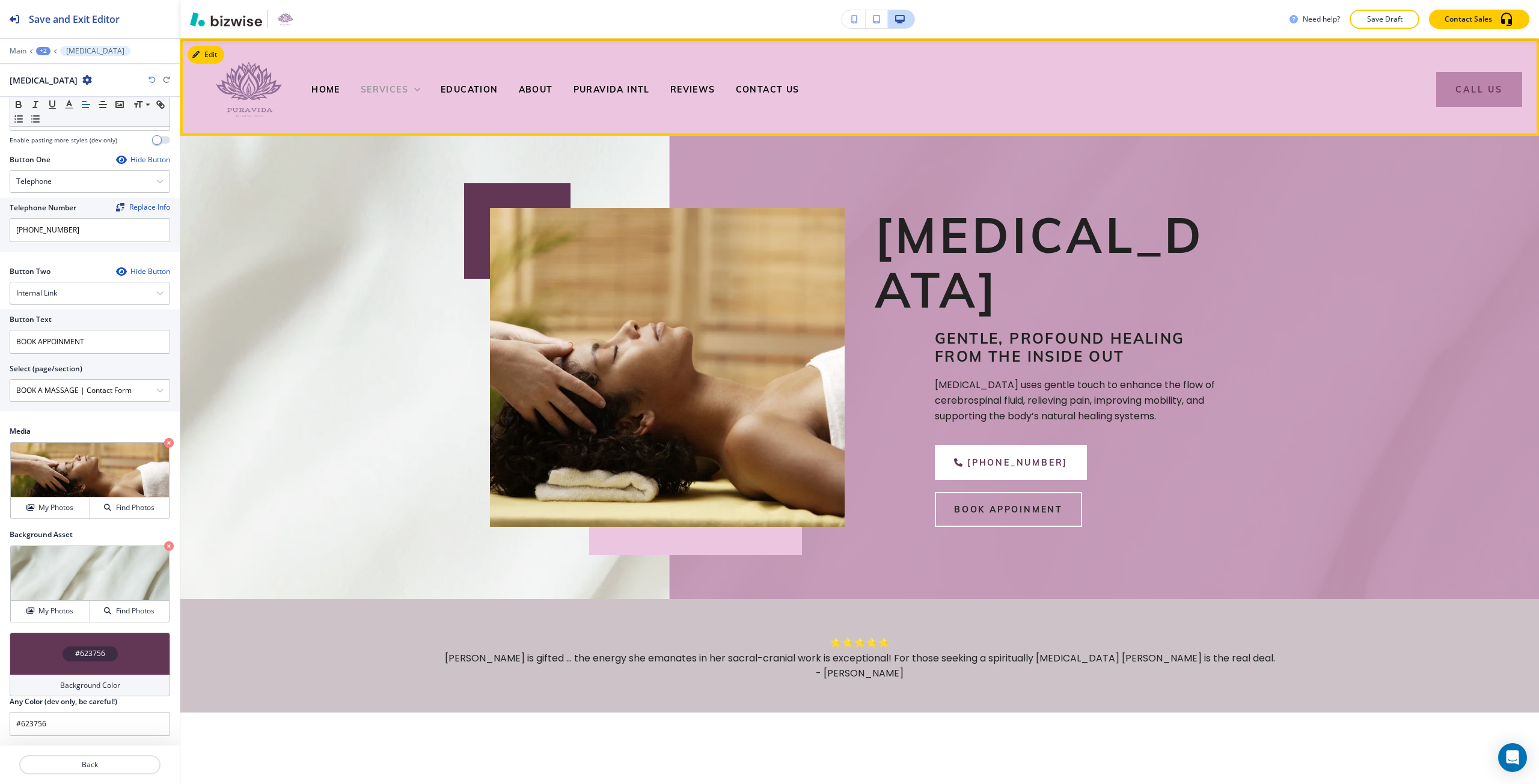
click at [403, 95] on div "SERVICES" at bounding box center [390, 90] width 60 height 12
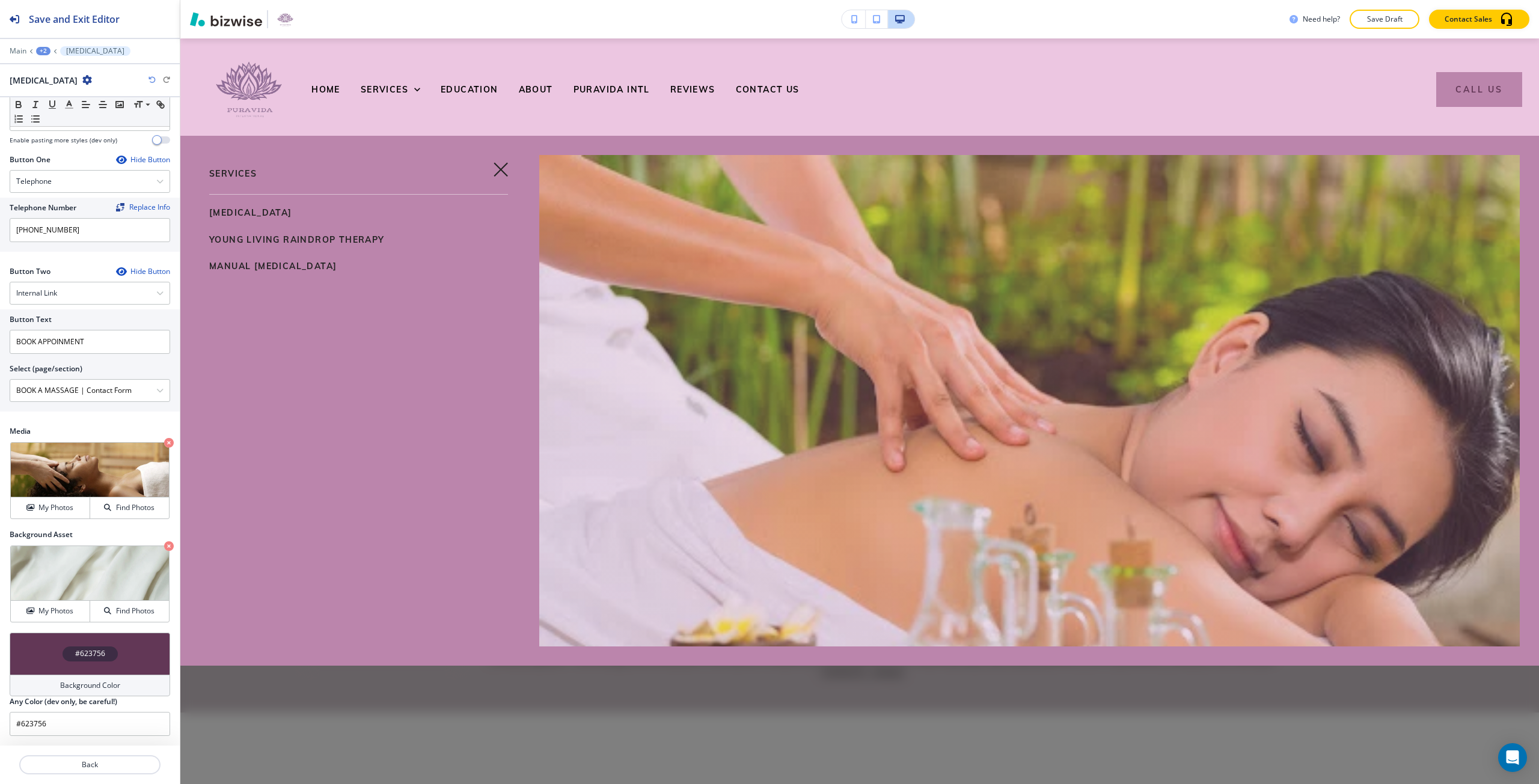
click at [309, 238] on span "YOUNG LIVING RAINDROP THERAPY" at bounding box center [297, 240] width 176 height 11
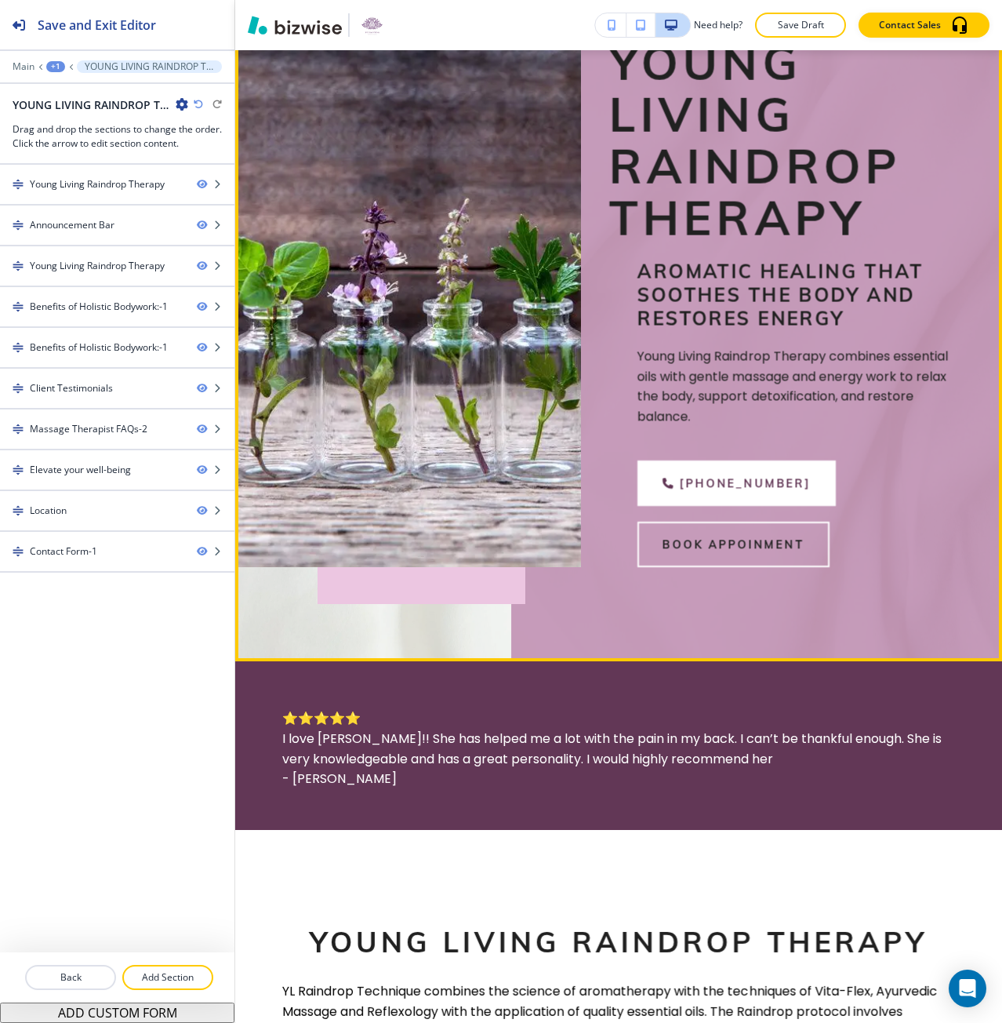
scroll to position [235, 0]
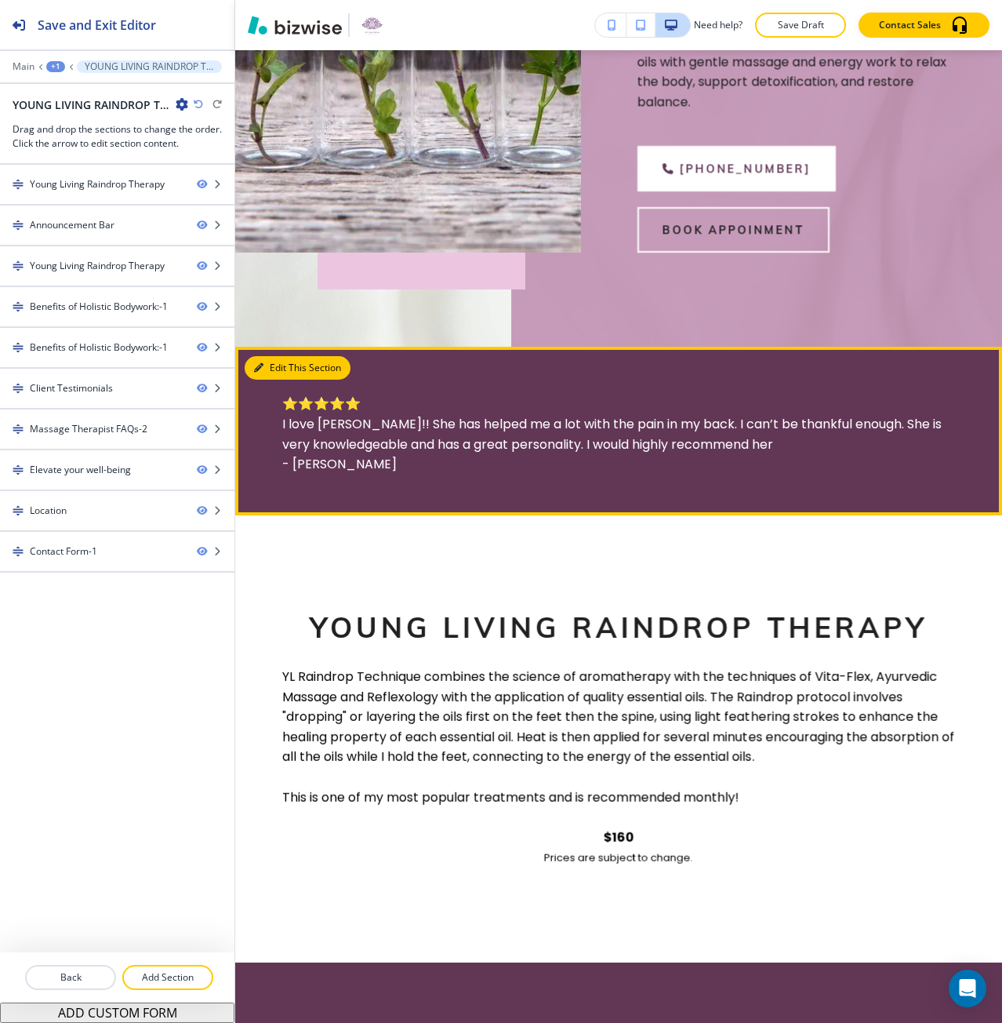
click at [262, 360] on button "Edit This Section" at bounding box center [298, 368] width 106 height 24
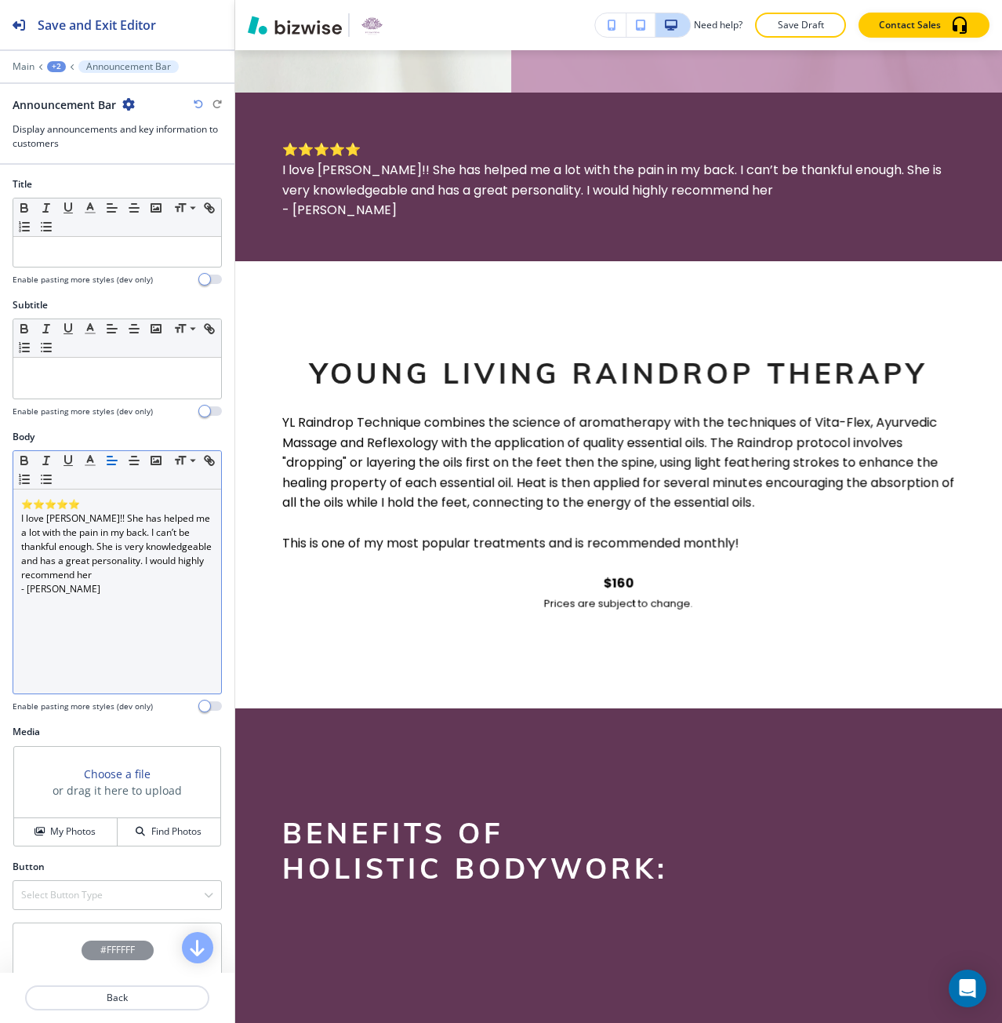
scroll to position [845, 0]
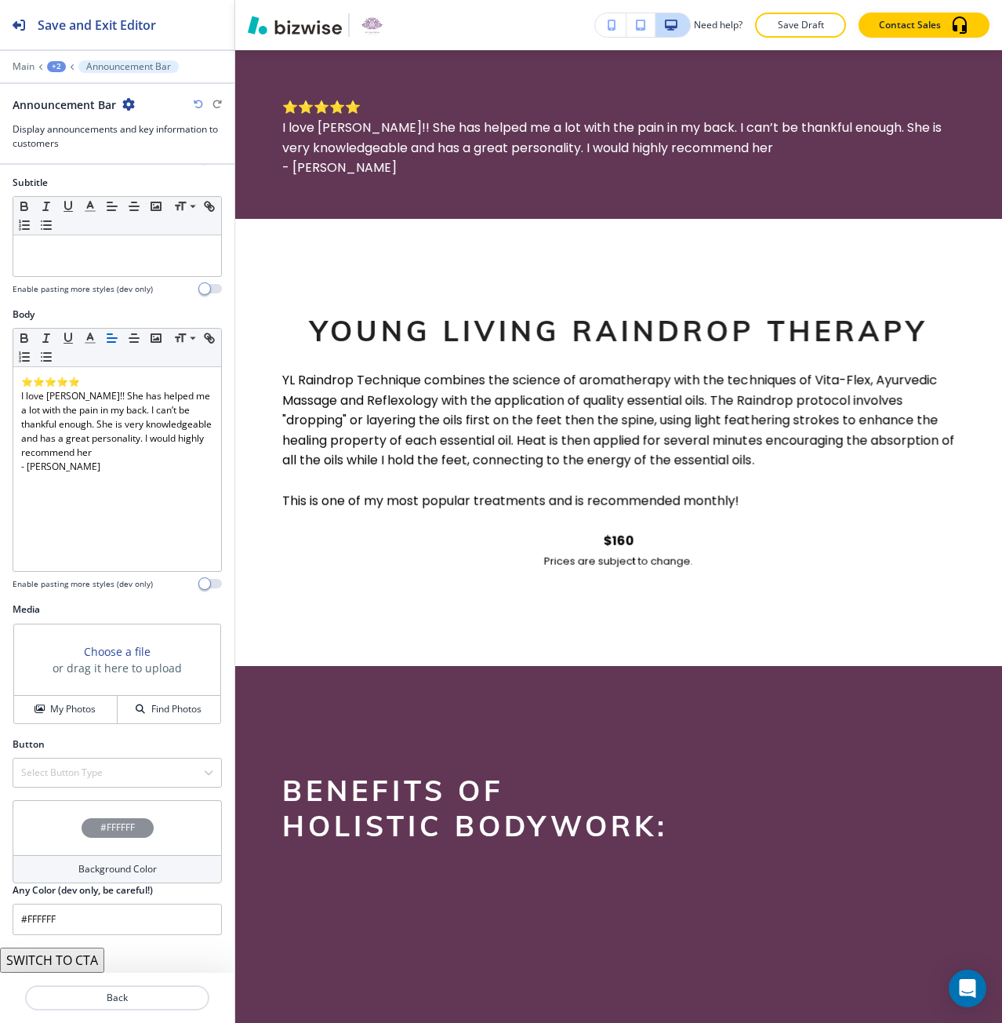
click at [87, 819] on div "#FFFFFF" at bounding box center [118, 828] width 72 height 20
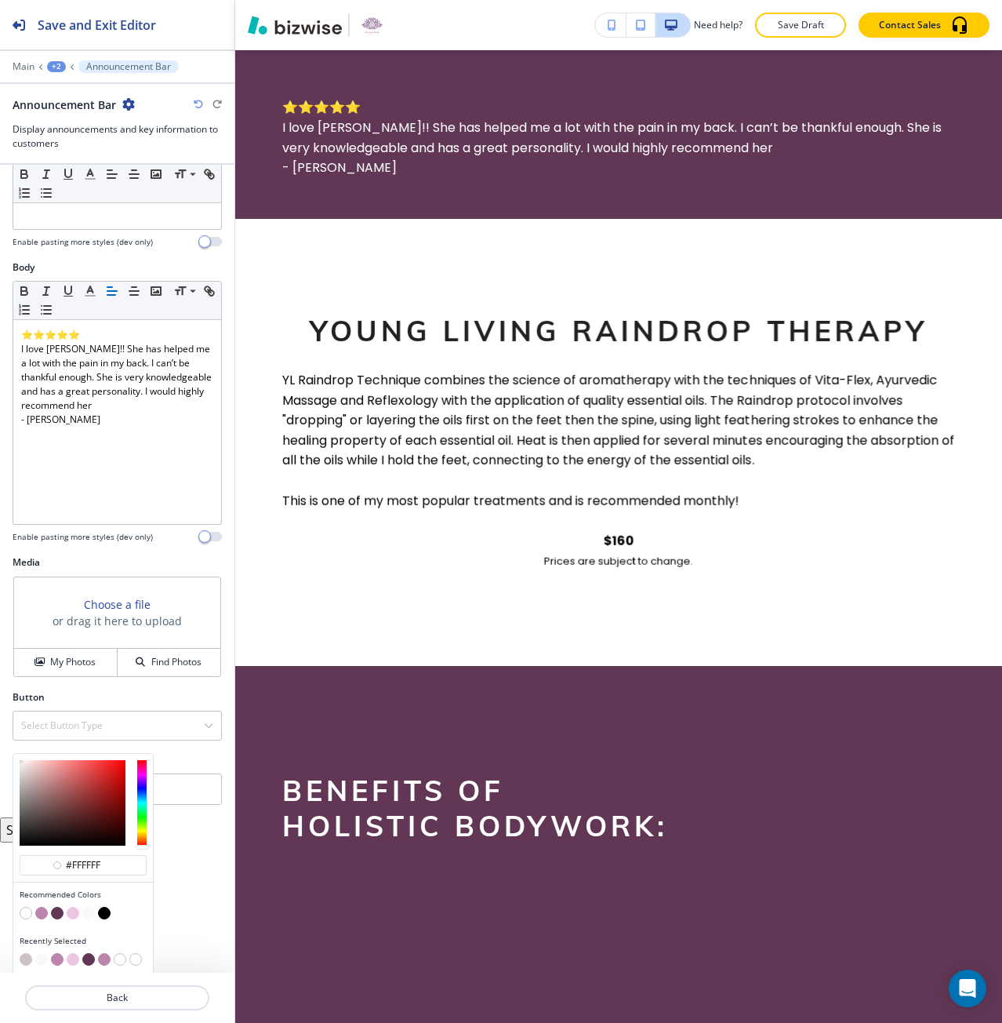
scroll to position [173, 0]
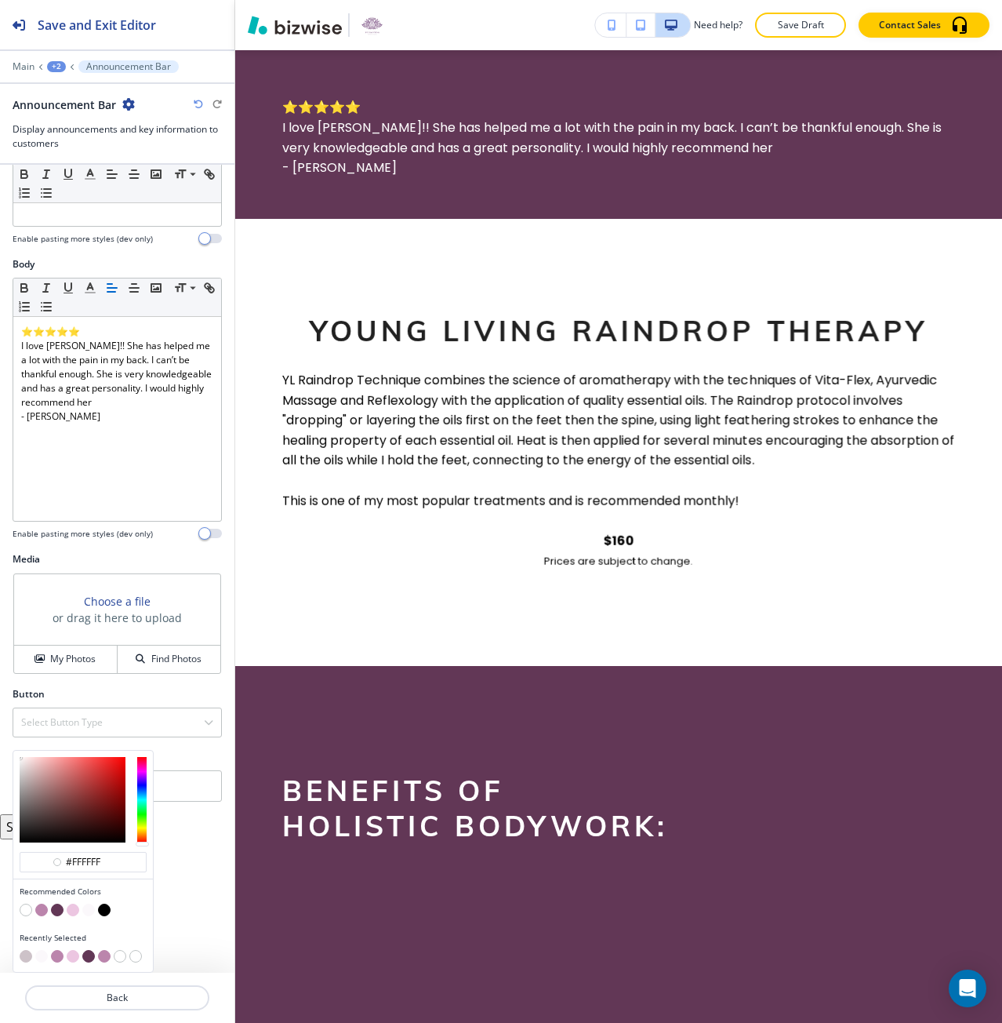
click at [27, 957] on button "button" at bounding box center [26, 956] width 13 height 13
type input "#cdc2c8"
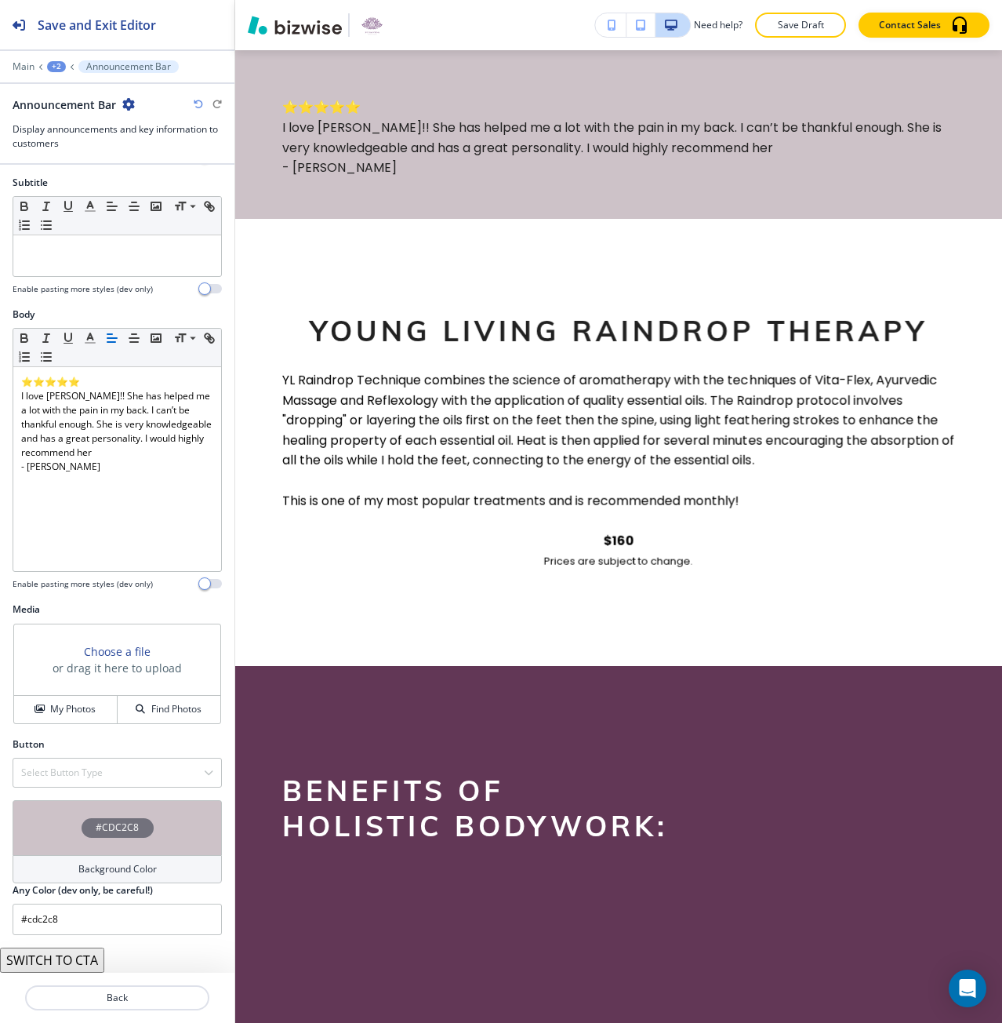
scroll to position [122, 0]
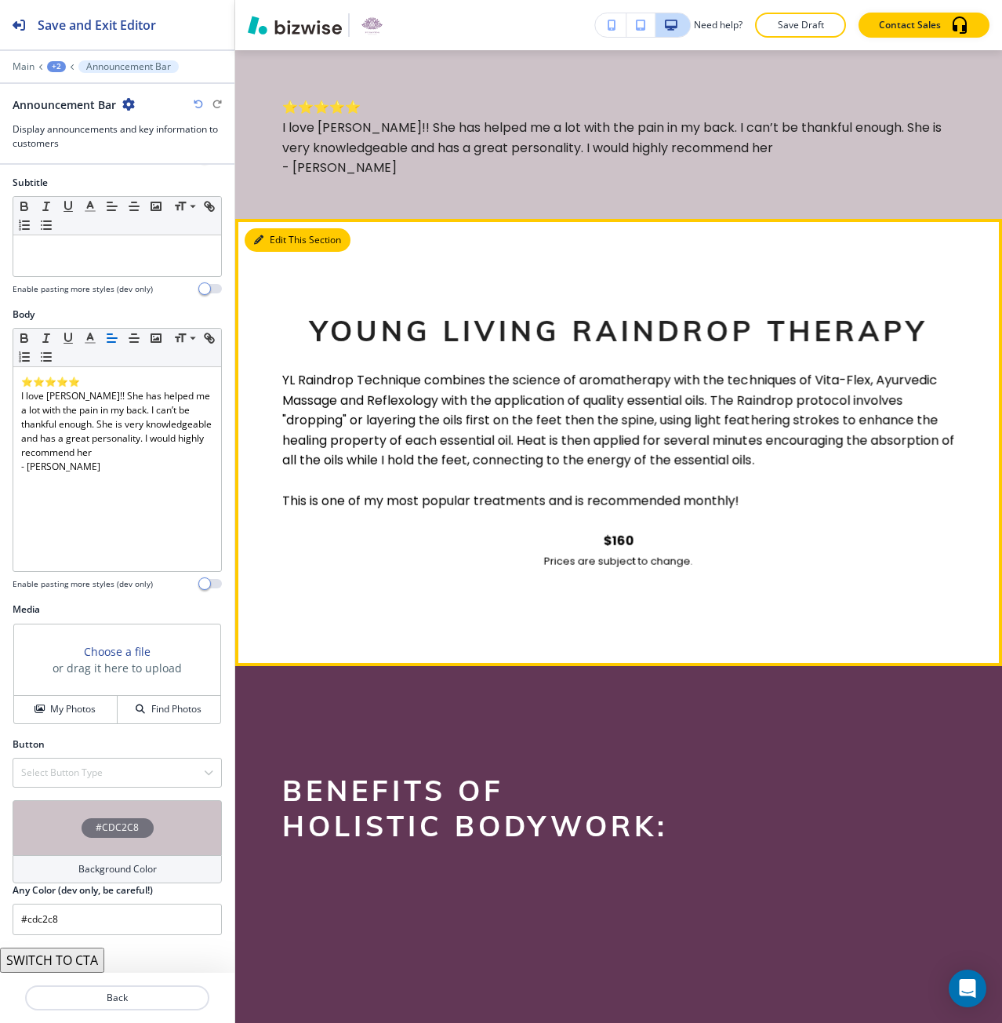
click at [270, 238] on button "Edit This Section" at bounding box center [298, 240] width 106 height 24
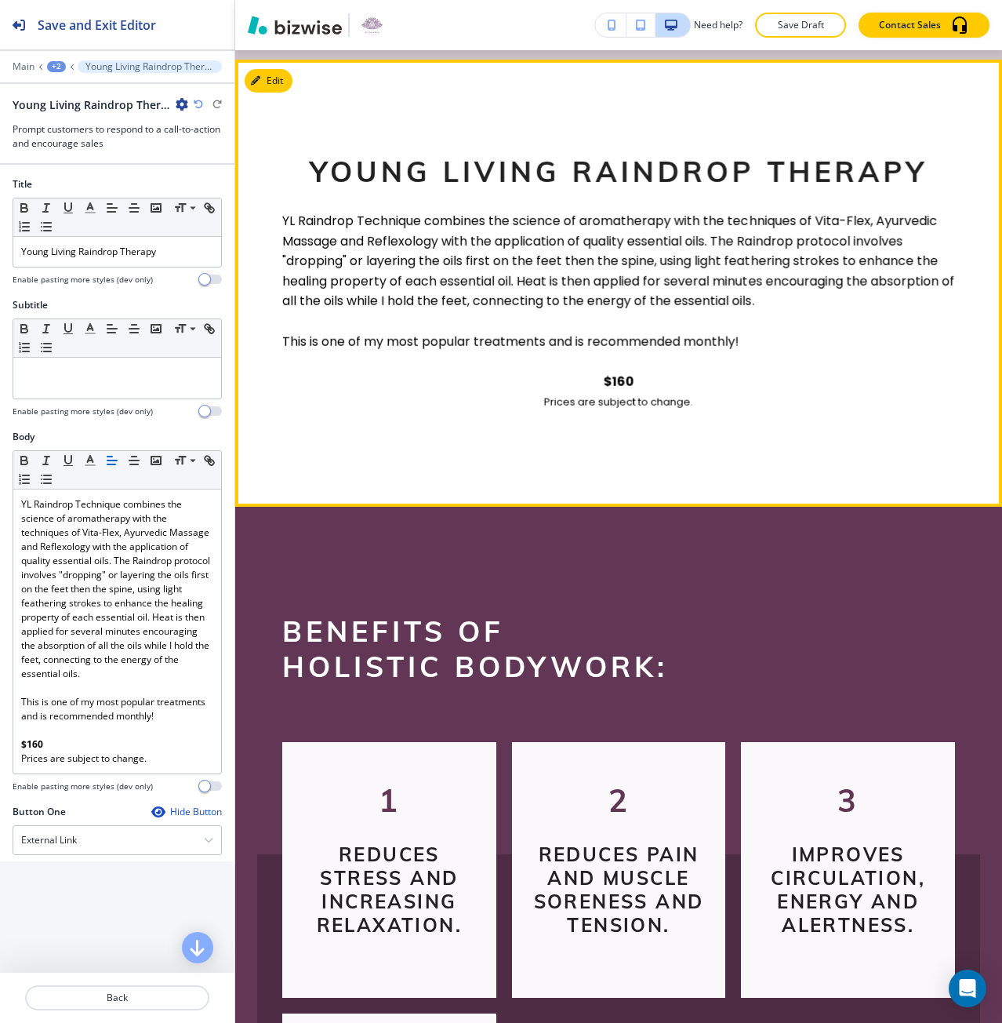
scroll to position [1014, 0]
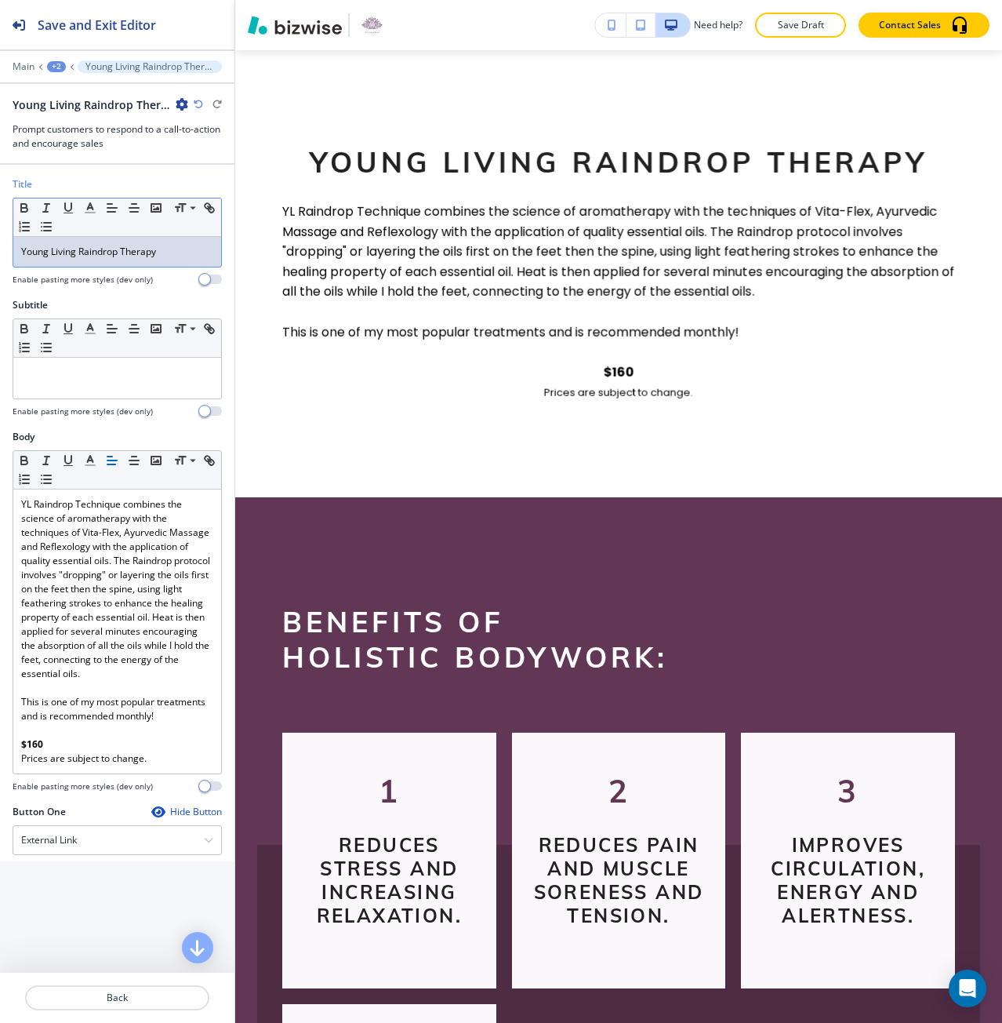
click at [117, 252] on p "Young Living Raindrop Therapy" at bounding box center [117, 252] width 192 height 14
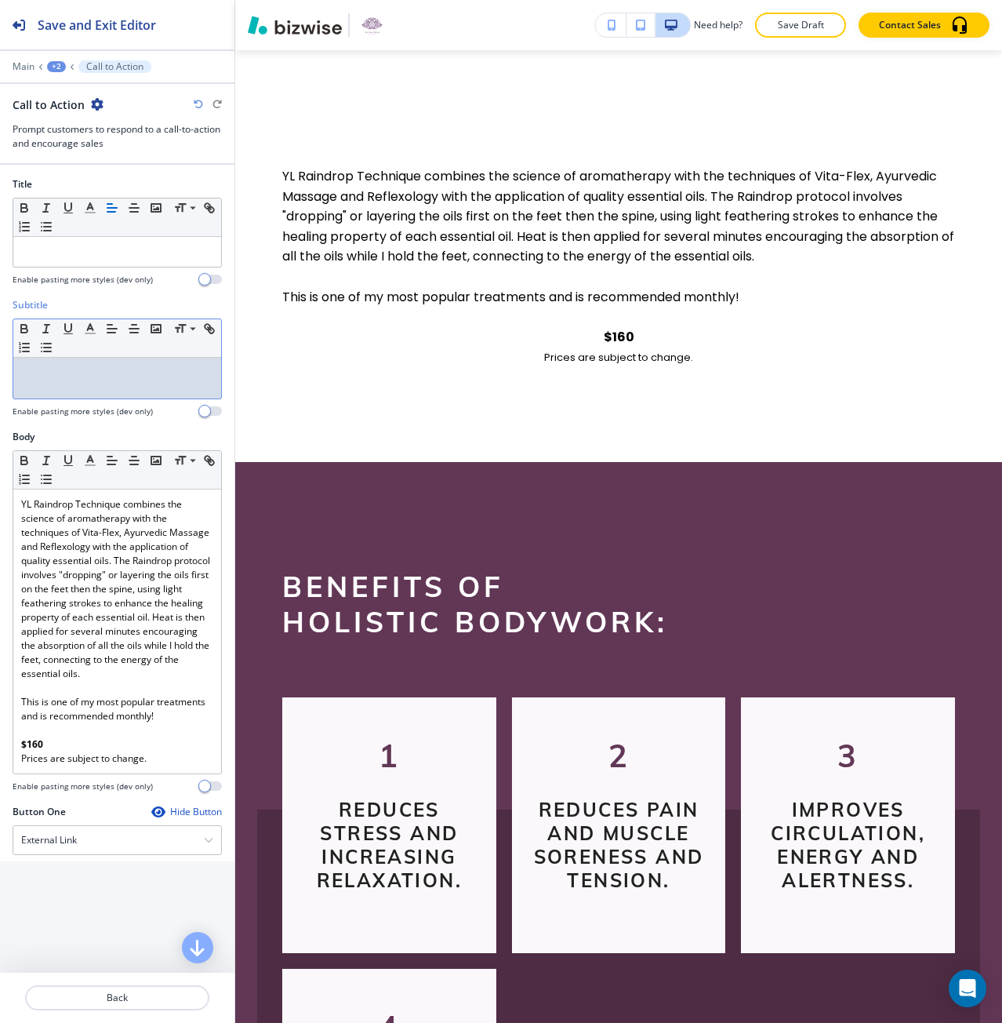
click at [133, 375] on p at bounding box center [117, 372] width 192 height 14
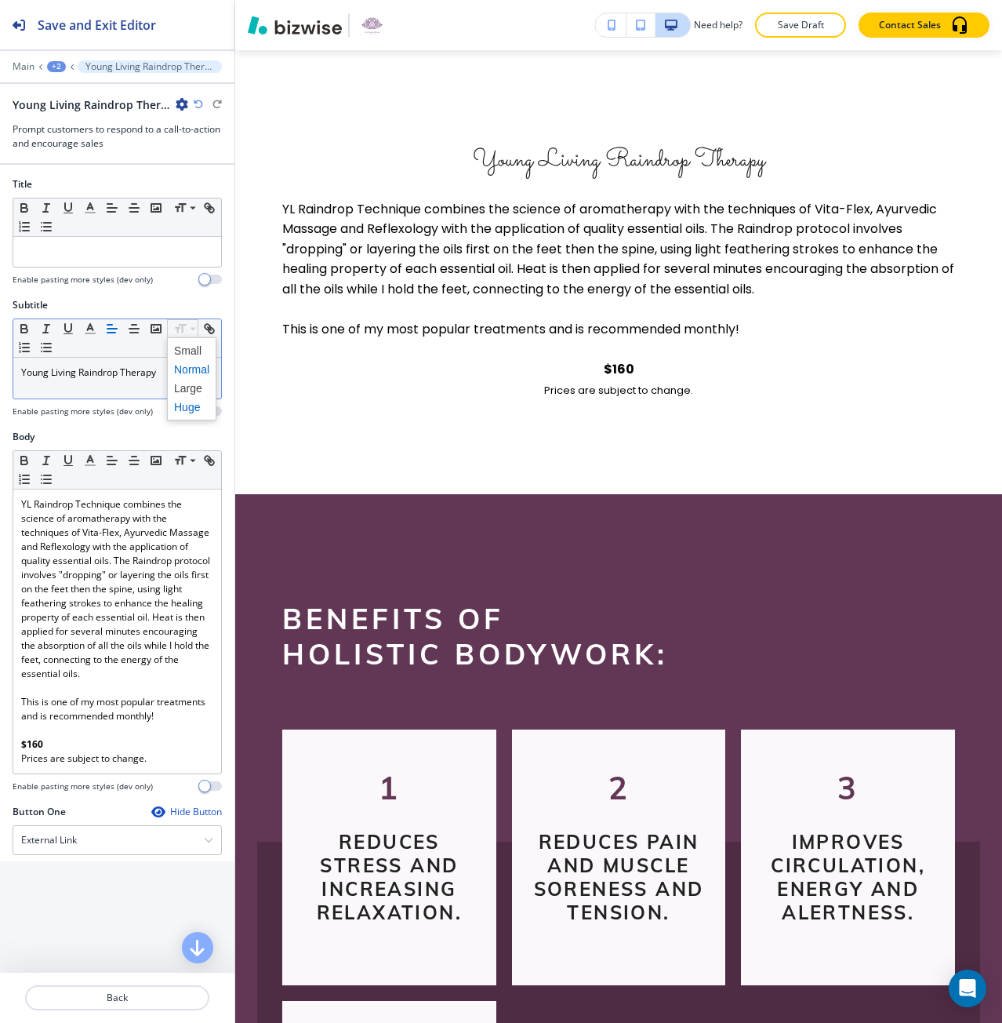
click at [191, 404] on span at bounding box center [191, 407] width 35 height 19
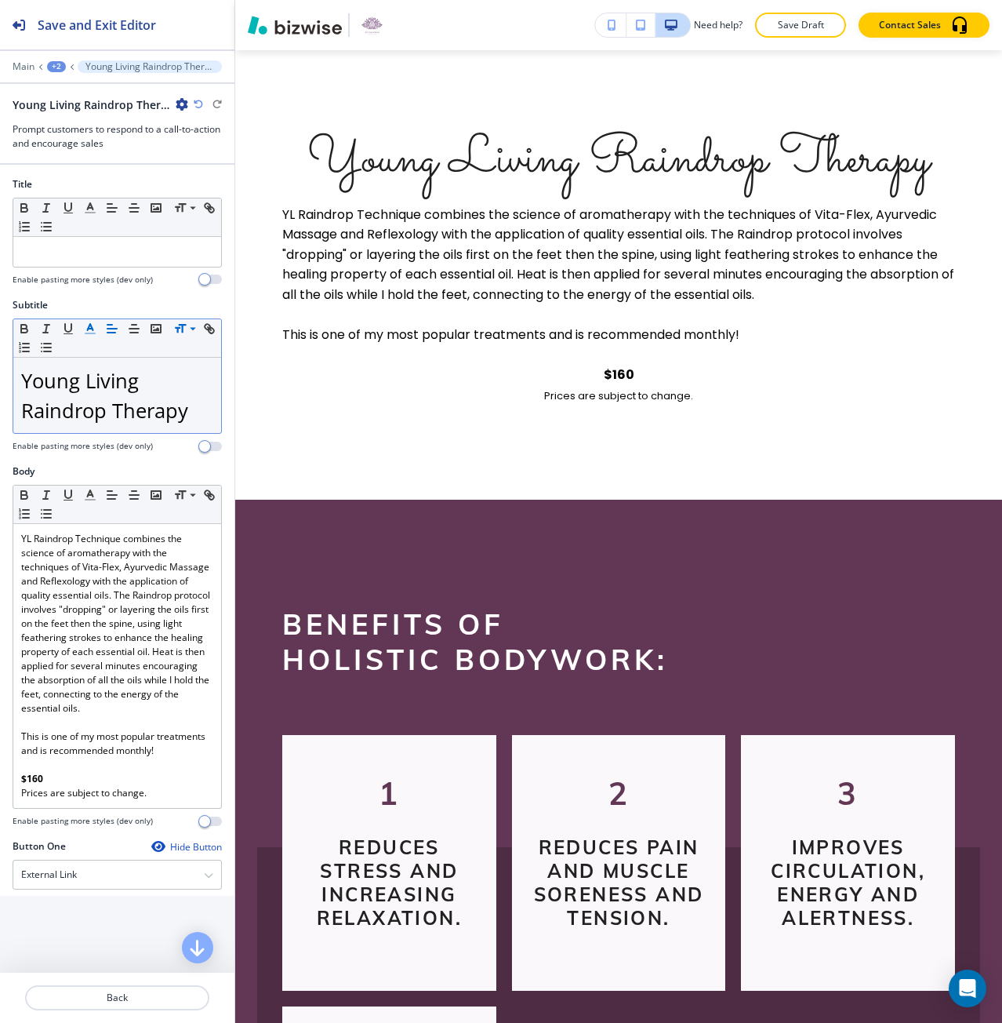
click at [93, 328] on icon "button" at bounding box center [90, 329] width 14 height 14
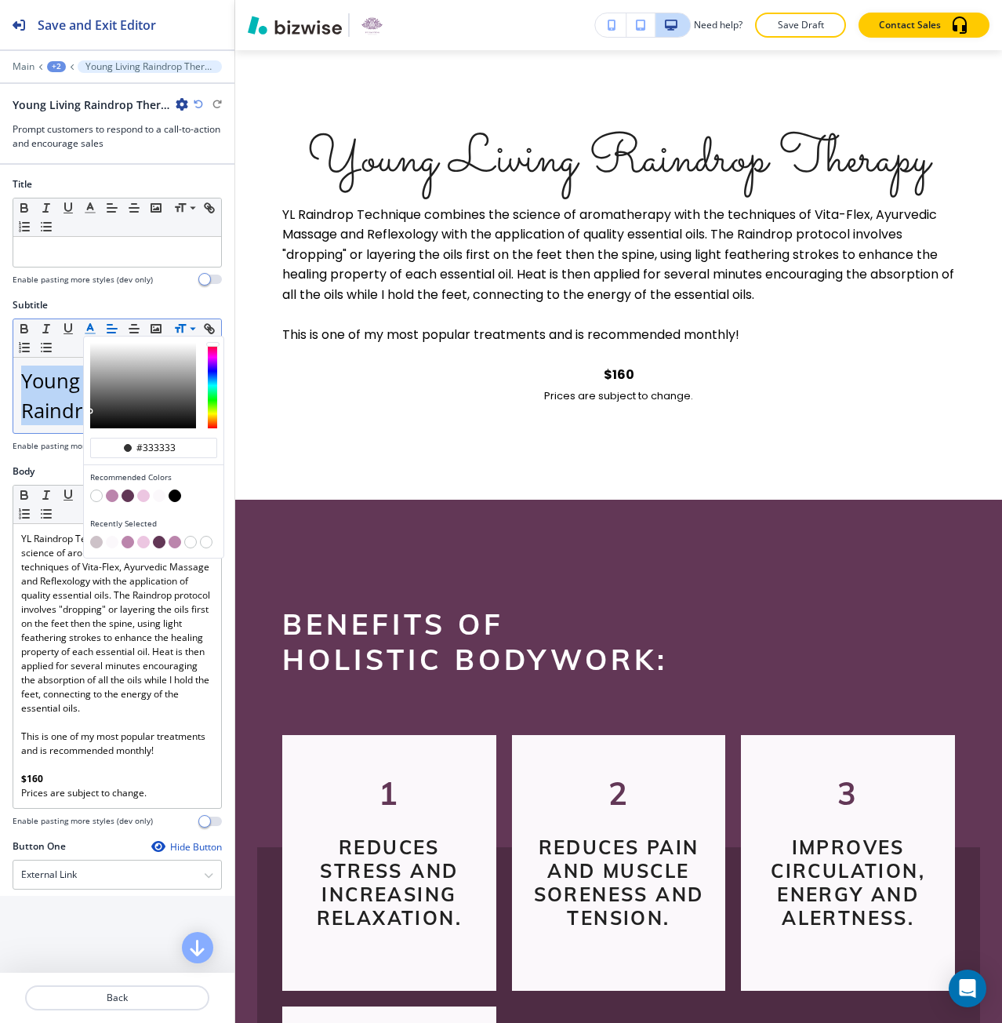
click at [140, 490] on button "button" at bounding box center [143, 495] width 13 height 13
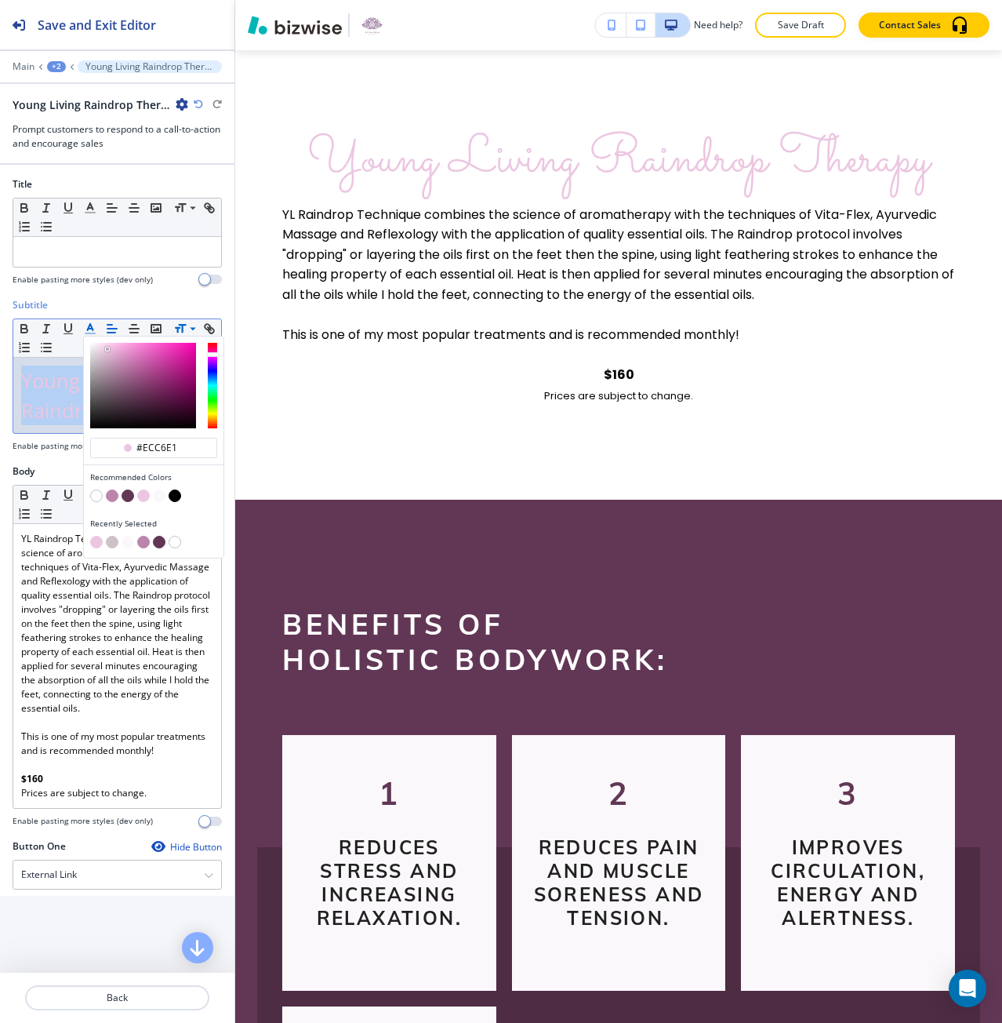
click at [142, 542] on button "button" at bounding box center [143, 542] width 13 height 13
type input "#bb85ac"
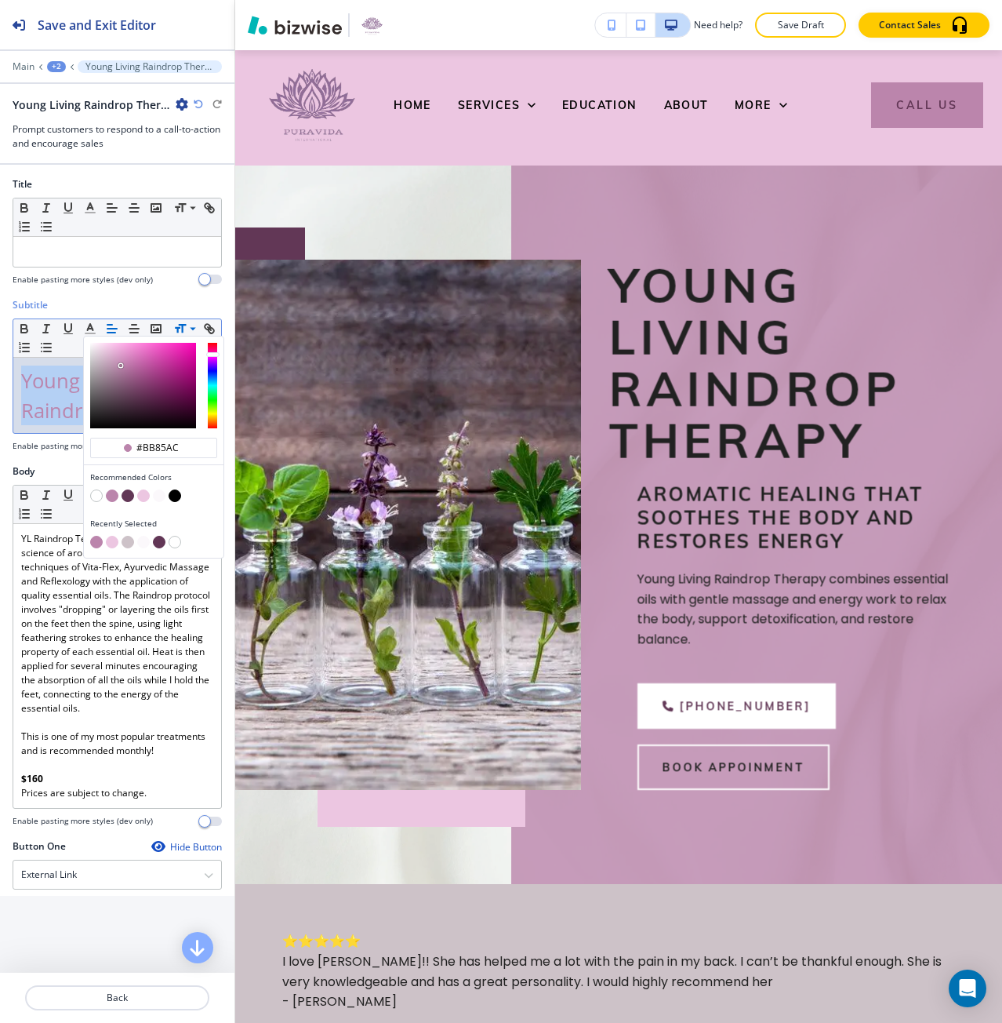
scroll to position [0, 0]
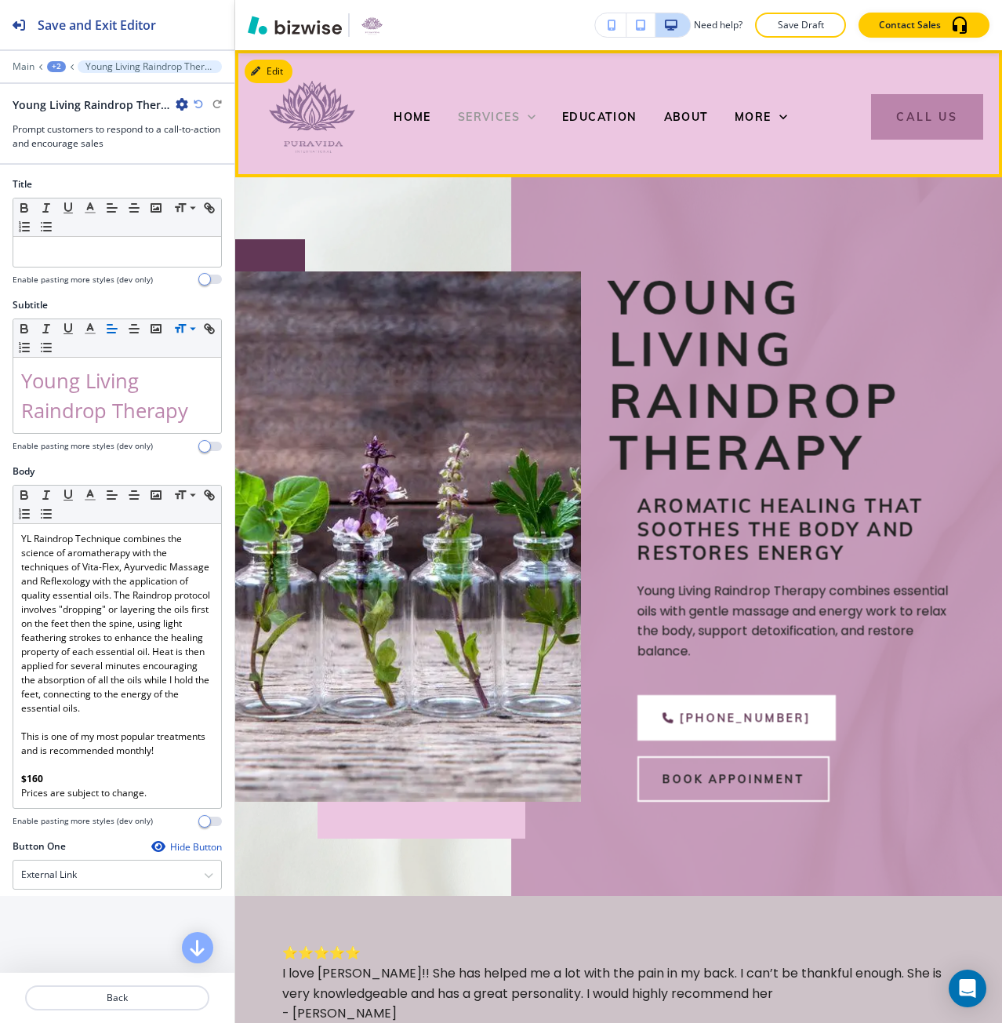
click at [484, 118] on span "SERVICES" at bounding box center [489, 117] width 62 height 14
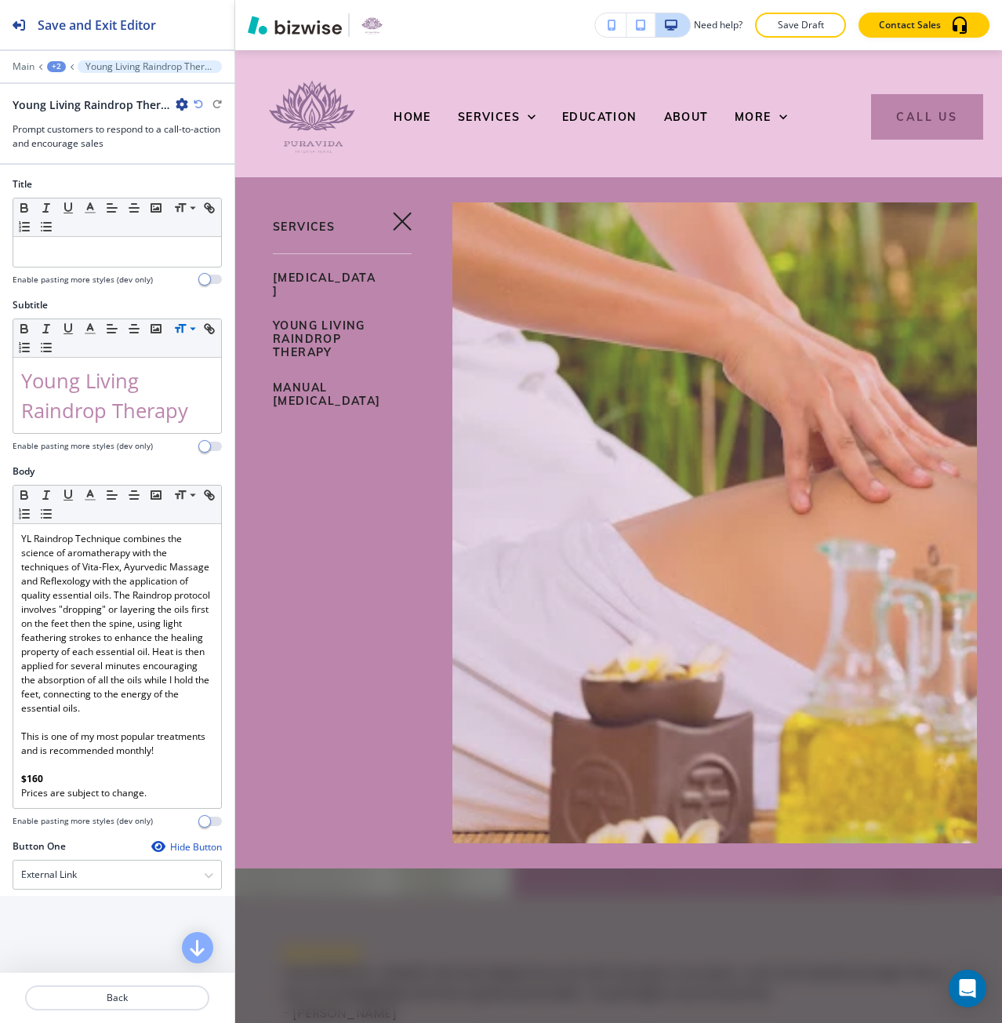
click at [324, 278] on span "[MEDICAL_DATA]" at bounding box center [324, 284] width 103 height 27
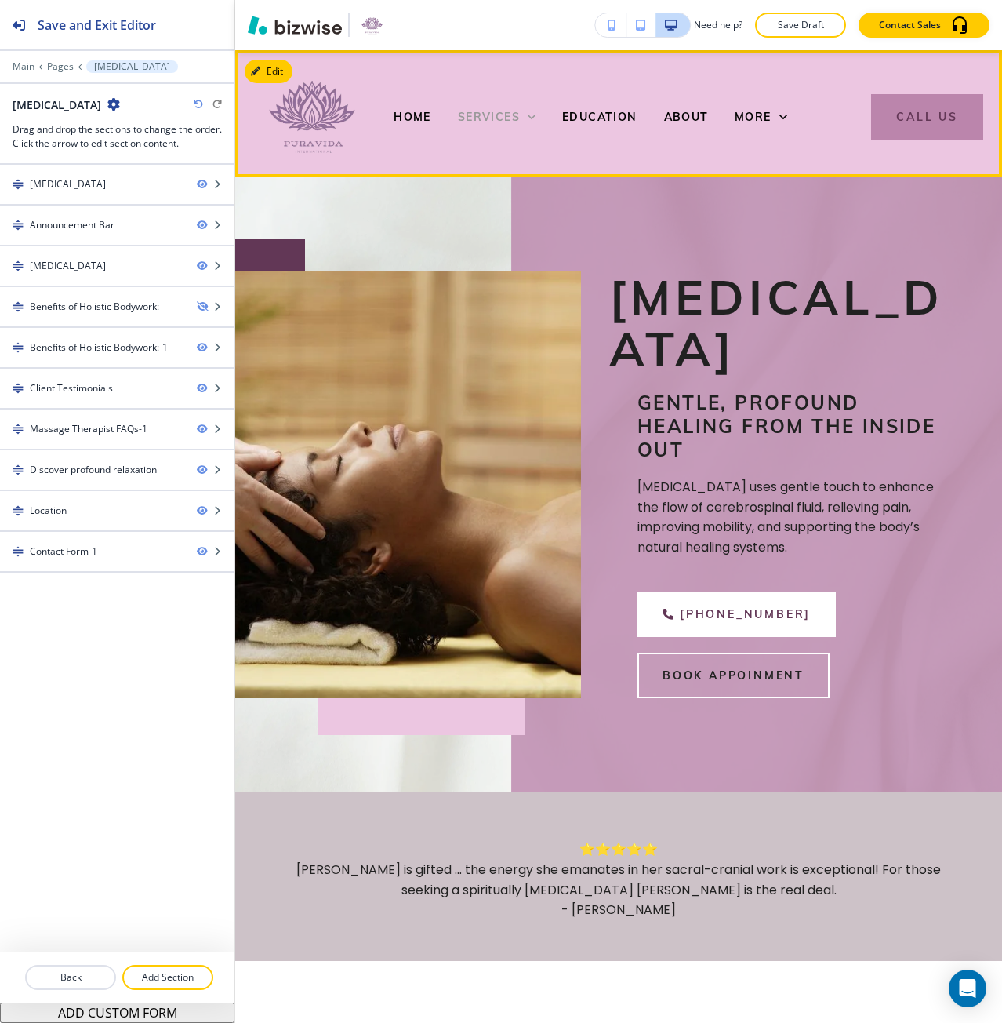
click at [517, 110] on span "SERVICES" at bounding box center [489, 117] width 62 height 14
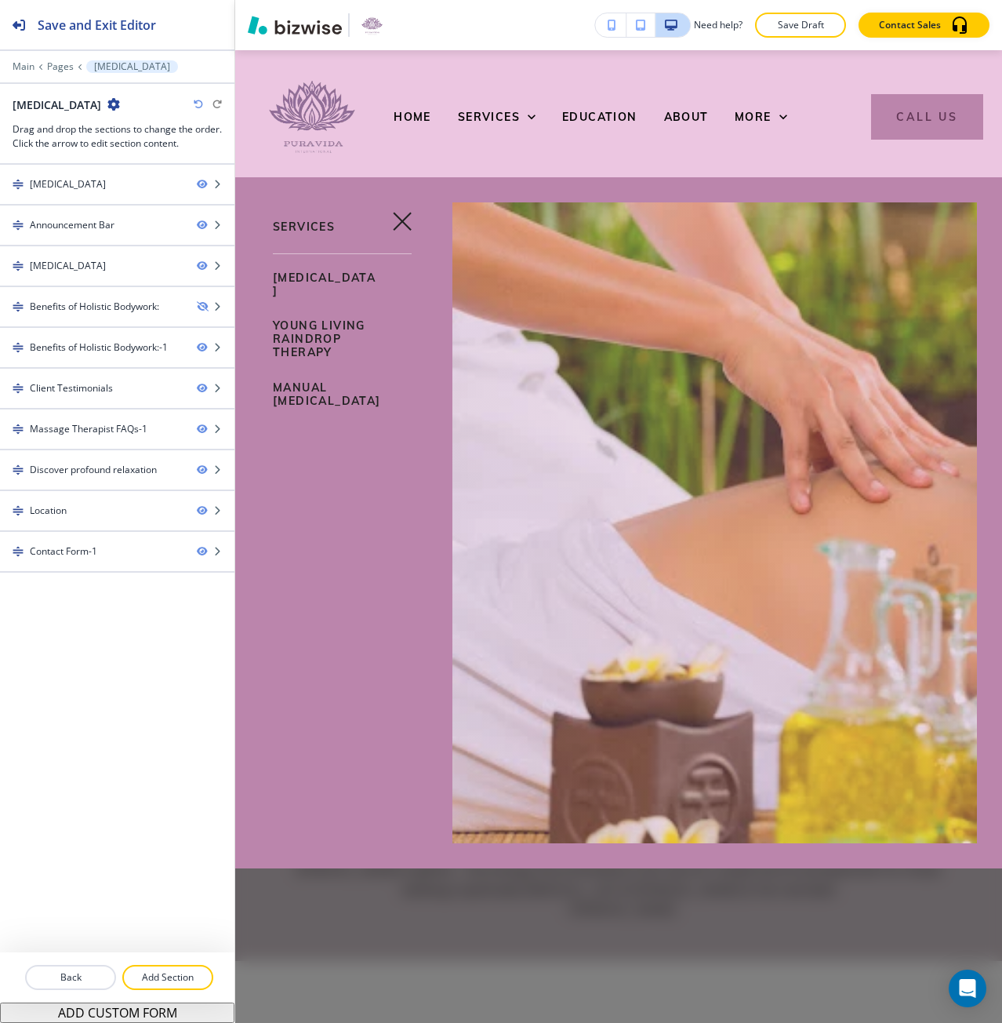
click at [315, 322] on span "YOUNG LIVING RAINDROP THERAPY" at bounding box center [319, 338] width 93 height 41
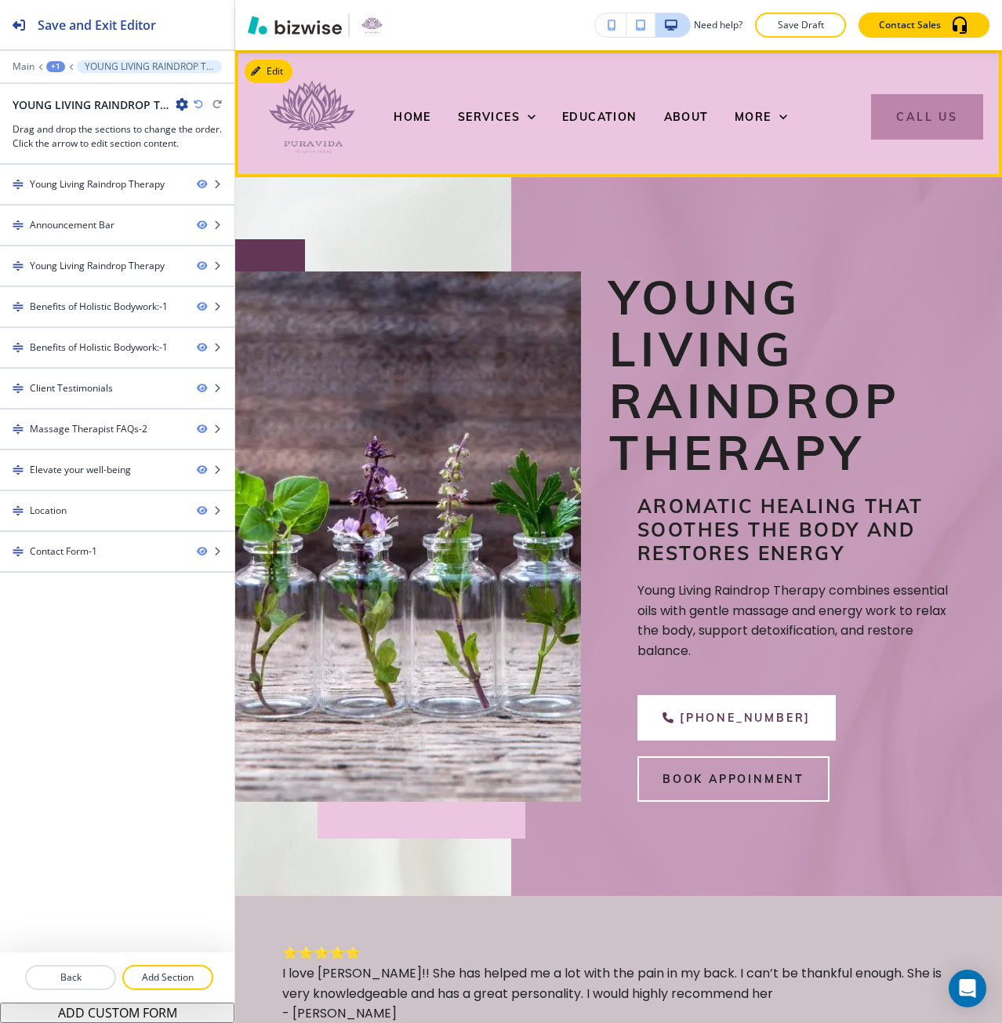
click at [507, 100] on div "SERVICES" at bounding box center [497, 116] width 104 height 63
click at [485, 127] on div "SERVICES" at bounding box center [497, 116] width 104 height 63
click at [479, 113] on span "SERVICES" at bounding box center [489, 117] width 62 height 14
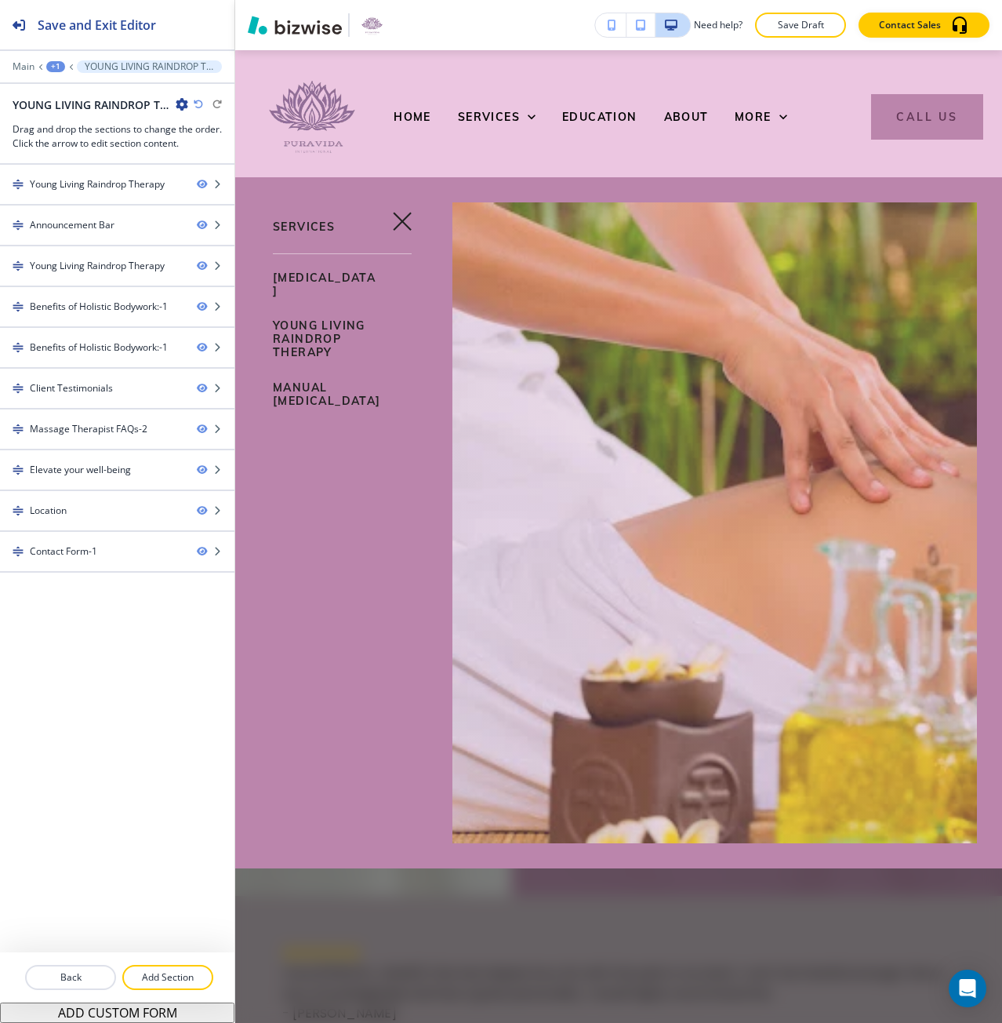
click at [325, 267] on link "[MEDICAL_DATA]" at bounding box center [326, 284] width 107 height 39
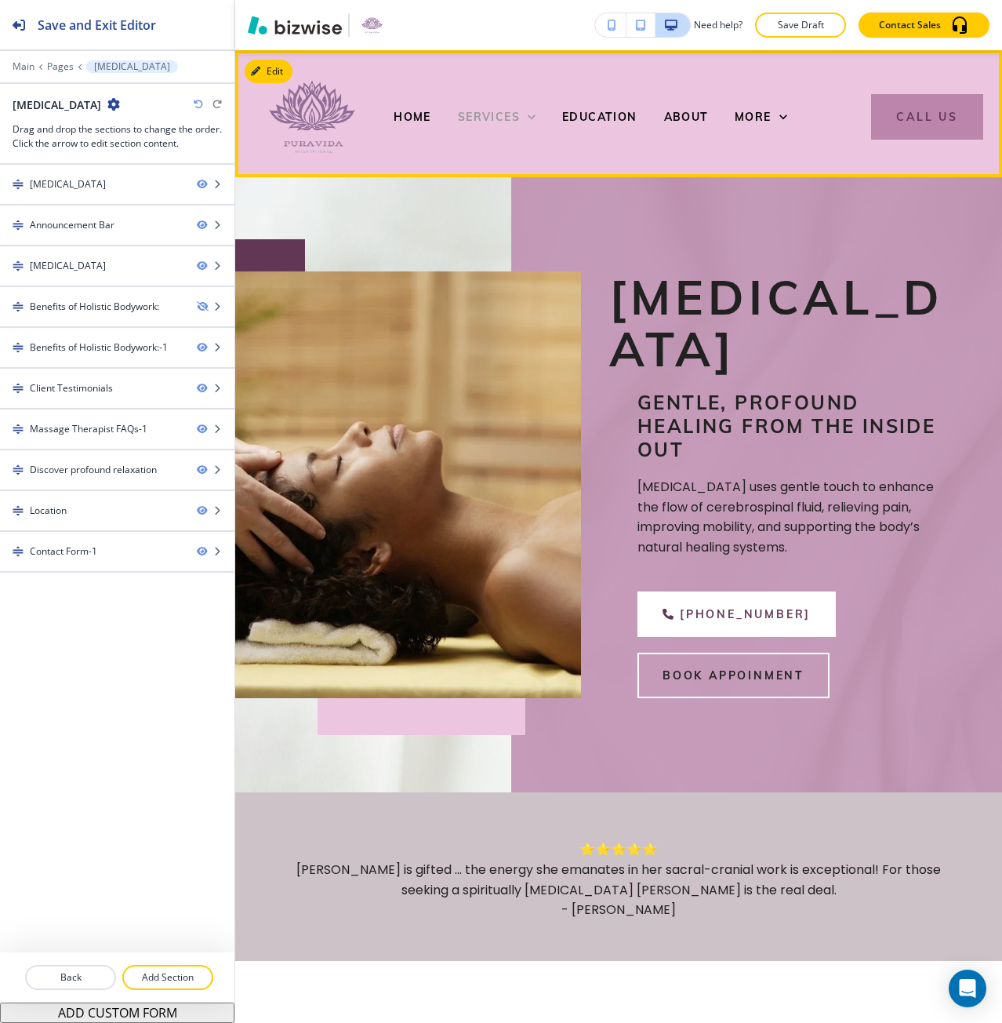
click at [530, 111] on icon at bounding box center [532, 117] width 16 height 16
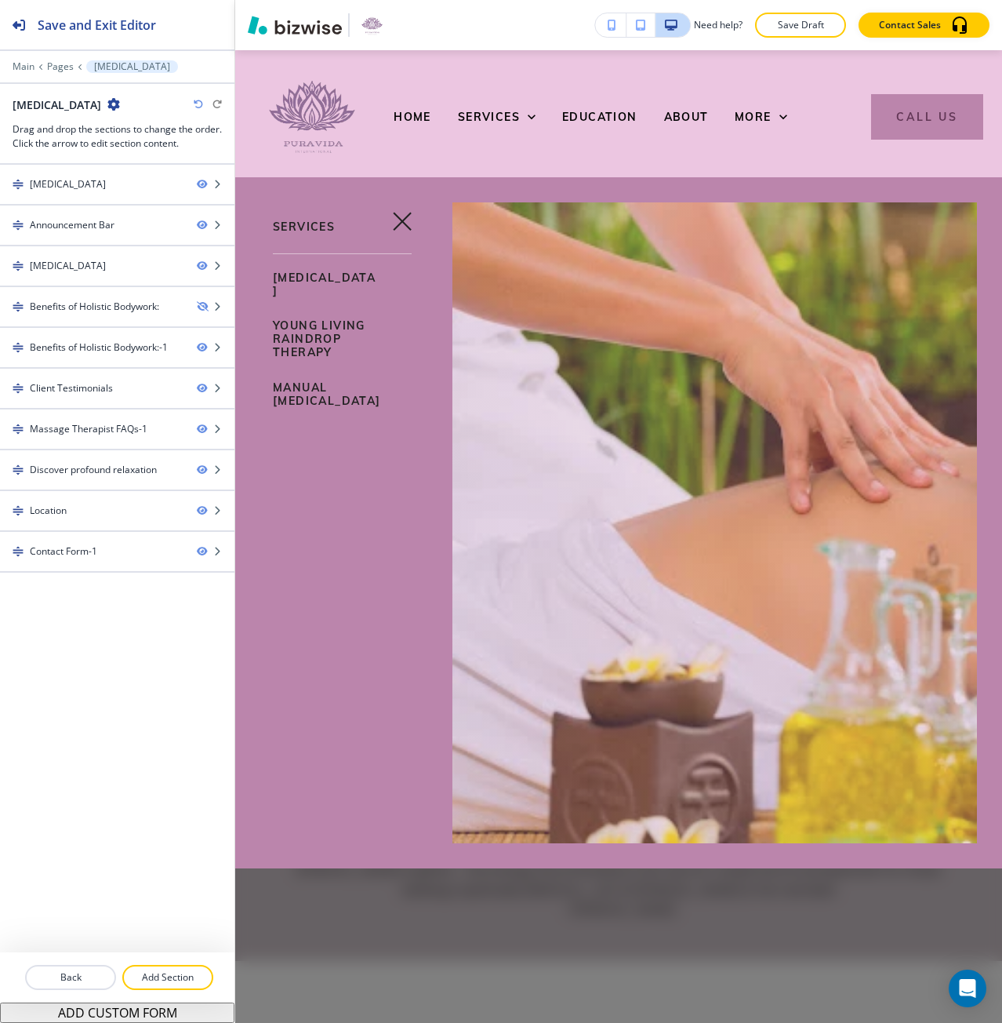
click at [310, 328] on span "YOUNG LIVING RAINDROP THERAPY" at bounding box center [319, 338] width 93 height 41
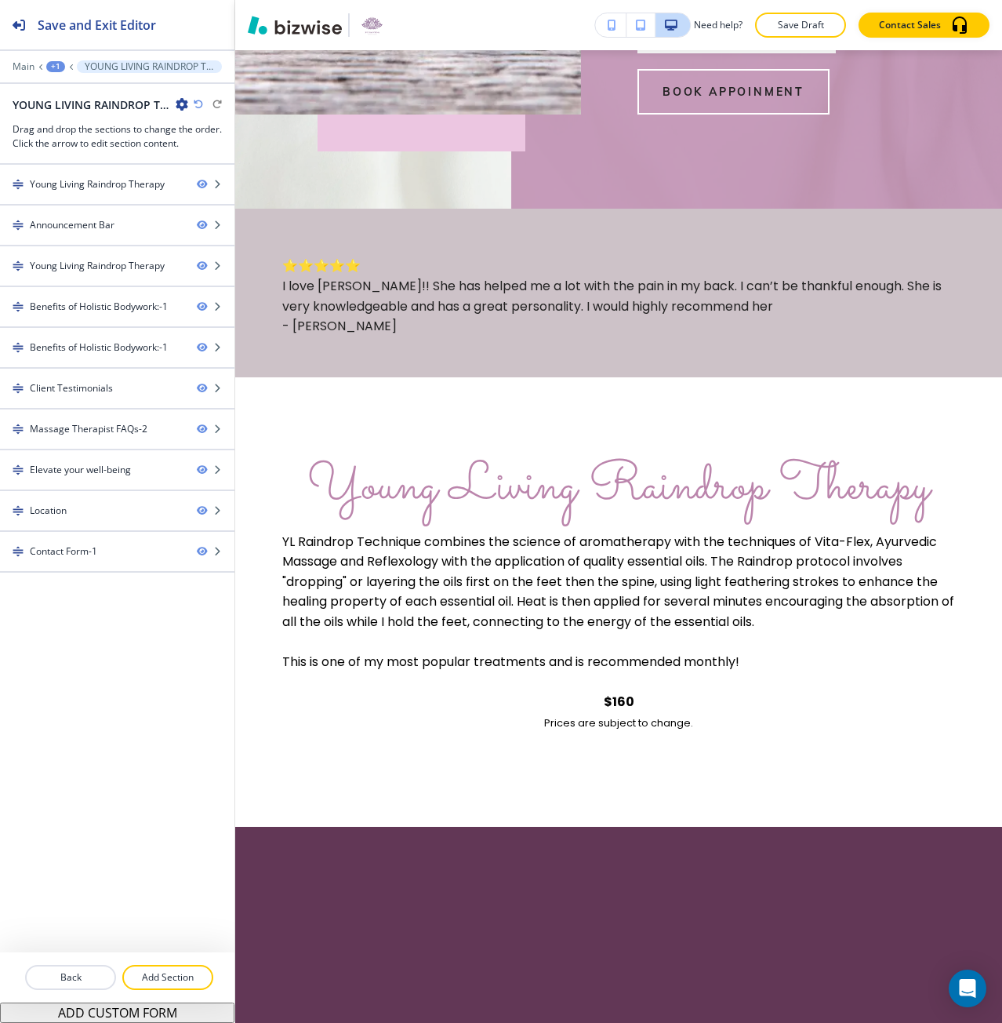
scroll to position [784, 0]
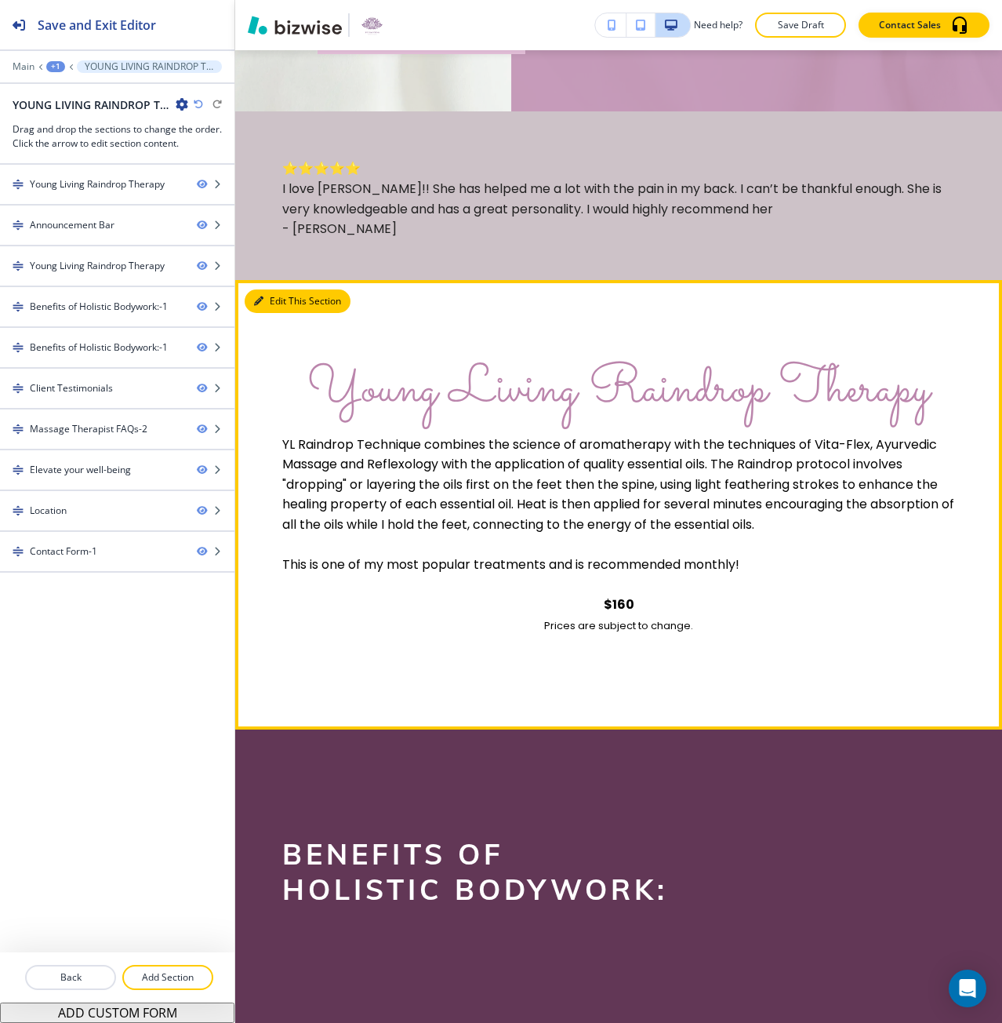
click at [253, 307] on button "Edit This Section" at bounding box center [298, 301] width 106 height 24
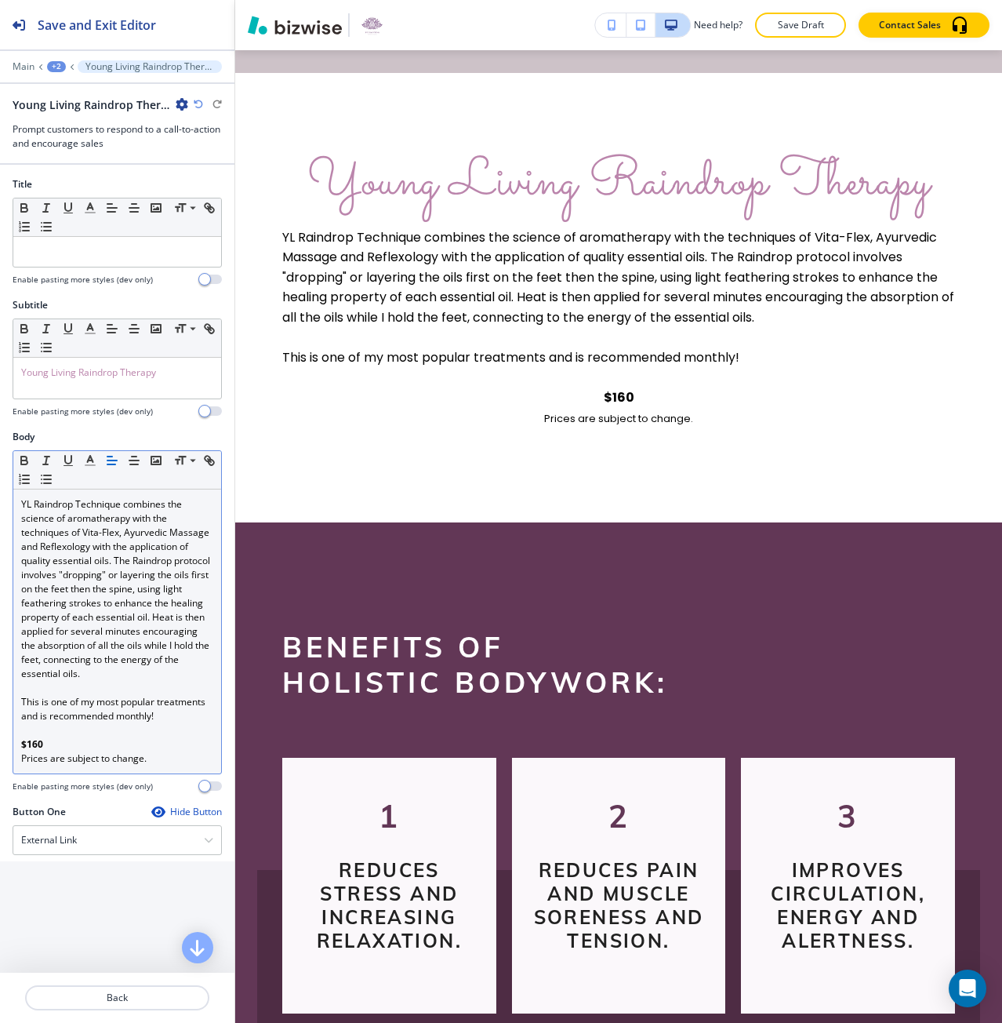
scroll to position [1014, 0]
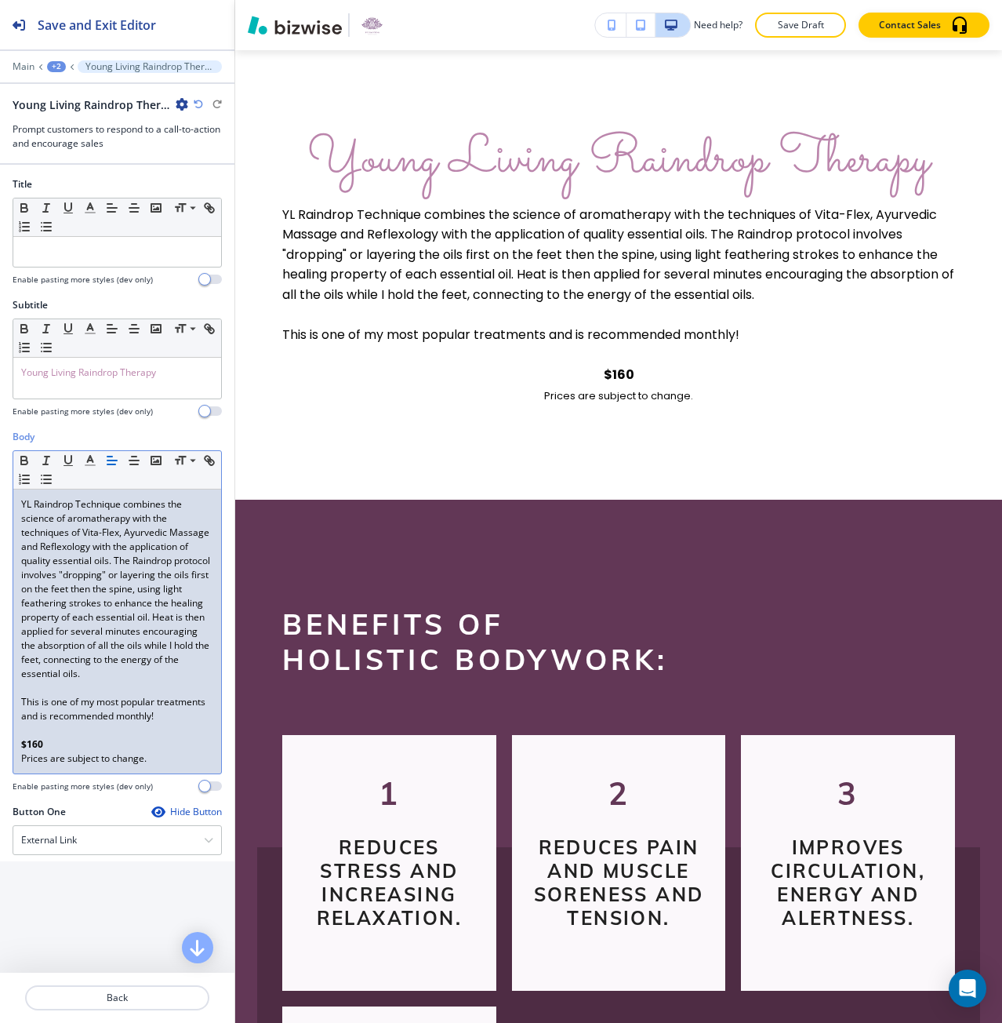
click at [89, 765] on span "Prices are subject to change." at bounding box center [83, 757] width 125 height 13
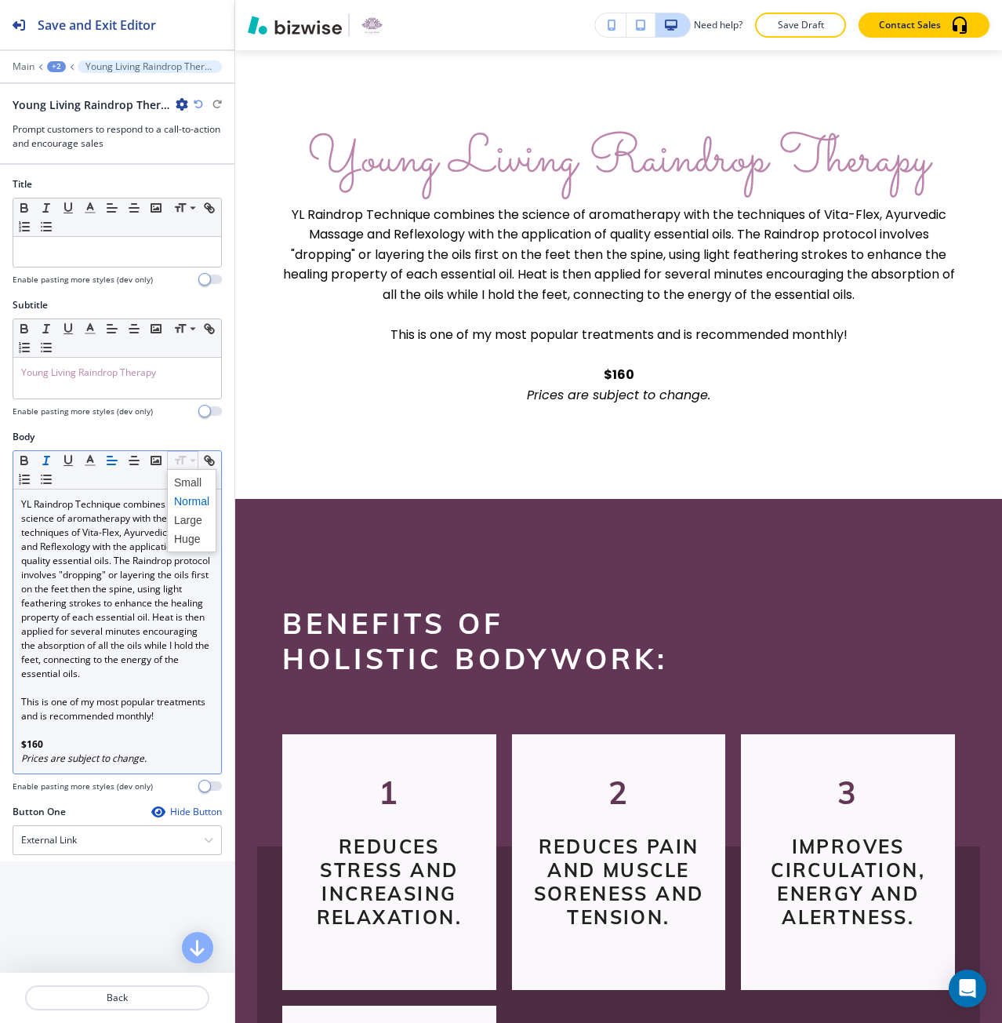
click at [176, 471] on span at bounding box center [191, 510] width 49 height 83
click at [179, 478] on span at bounding box center [191, 482] width 35 height 19
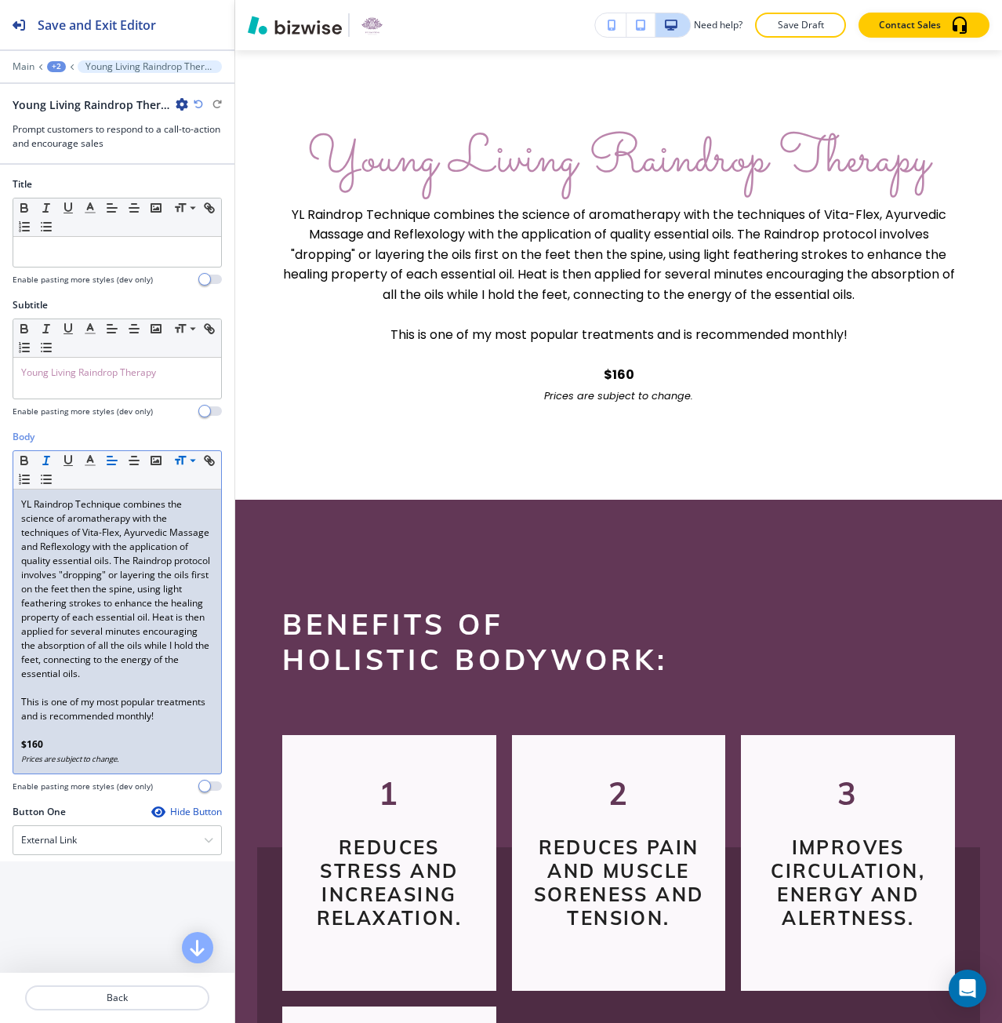
click at [152, 532] on span "YL Raindrop Technique combines the science of aromatherapy with the techniques …" at bounding box center [116, 588] width 191 height 183
click at [117, 456] on icon "button" at bounding box center [112, 460] width 14 height 14
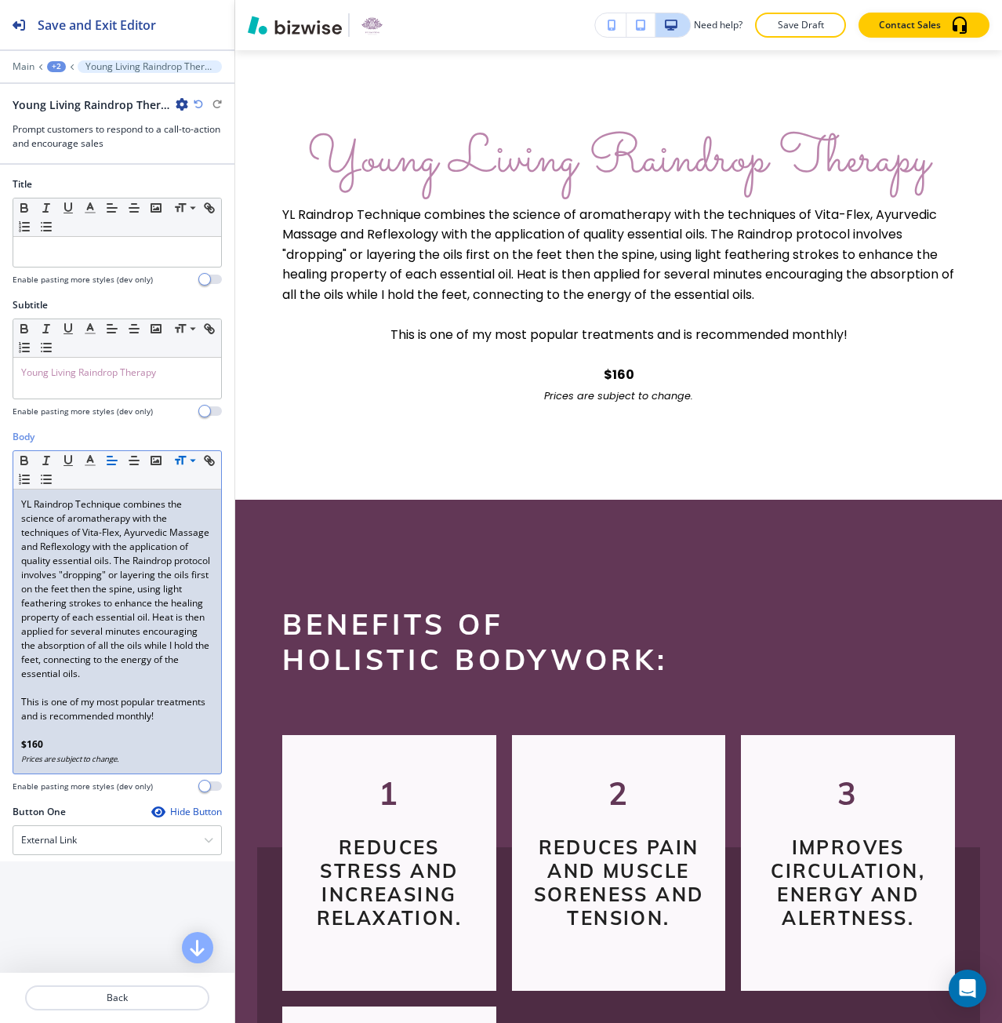
click at [95, 722] on span "This is one of my most popular treatments and is recommended monthly!" at bounding box center [114, 708] width 187 height 27
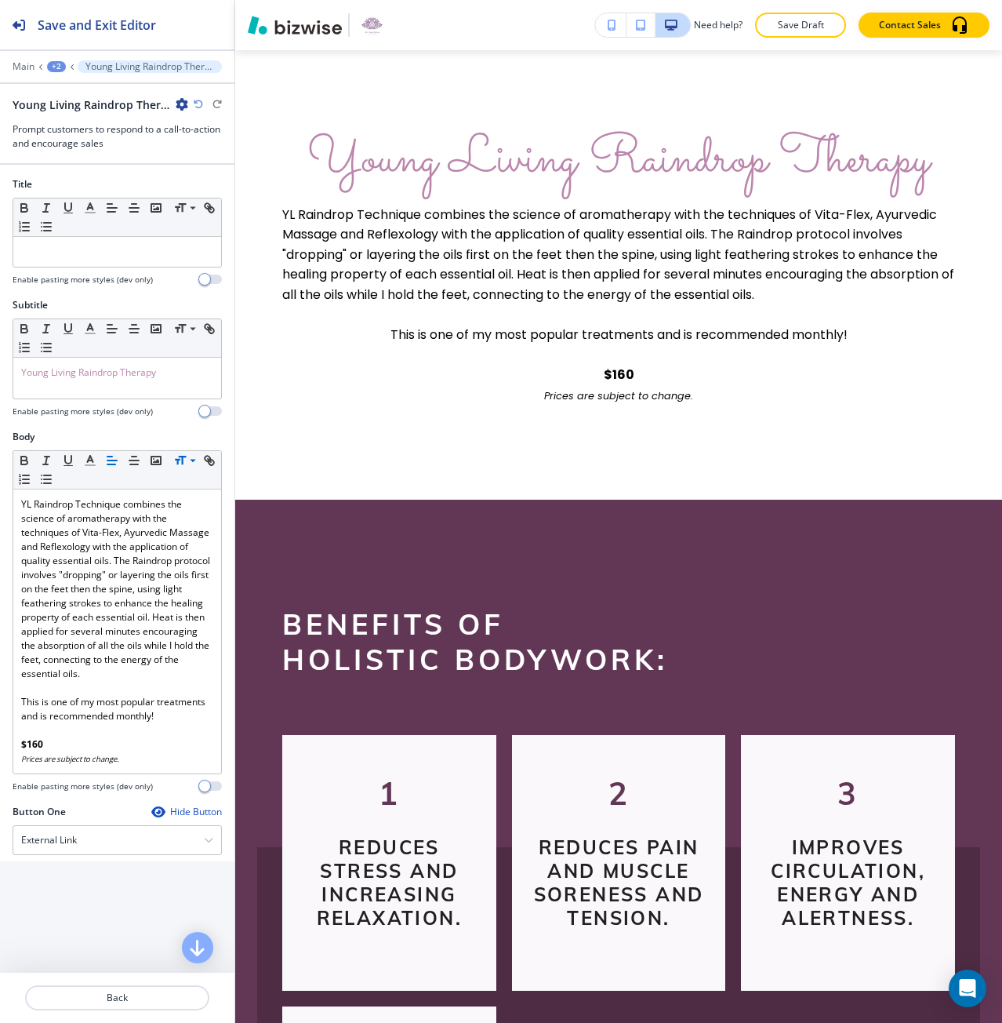
click at [111, 467] on icon "button" at bounding box center [112, 460] width 14 height 14
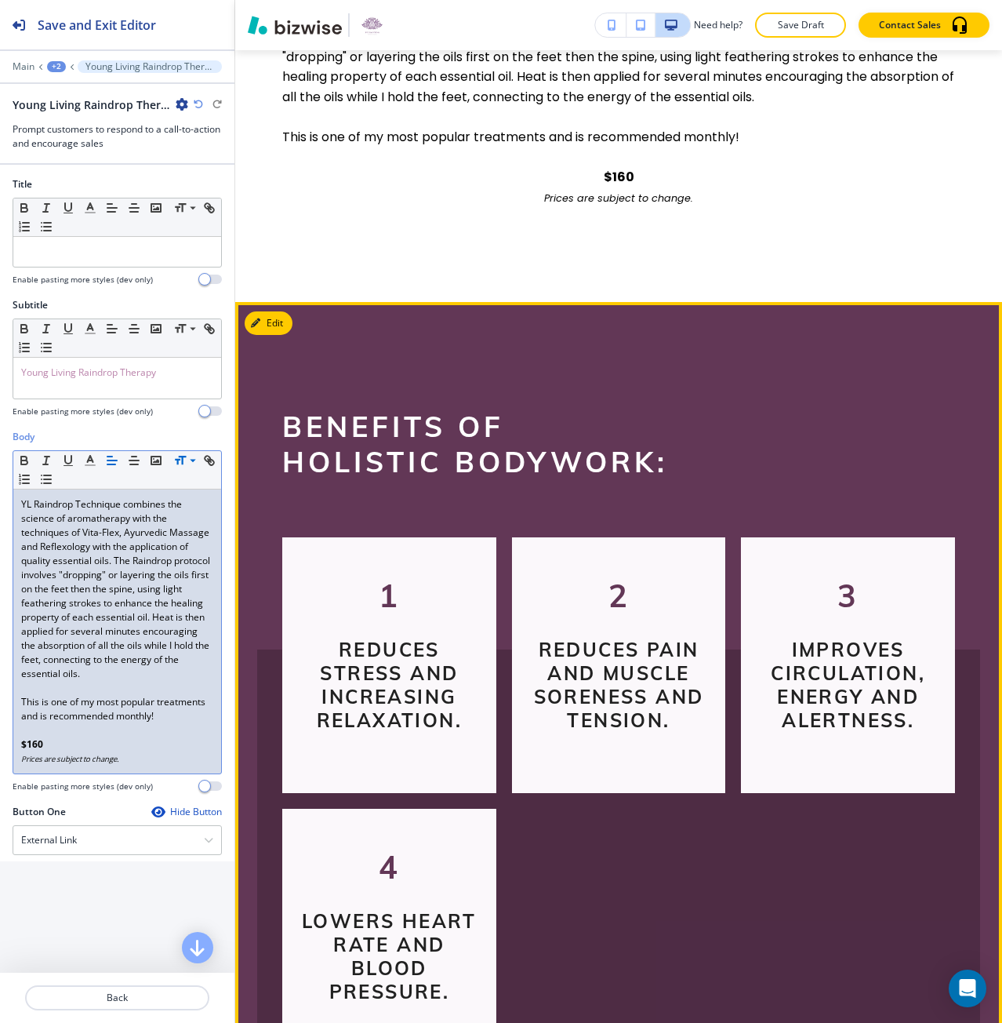
scroll to position [1249, 0]
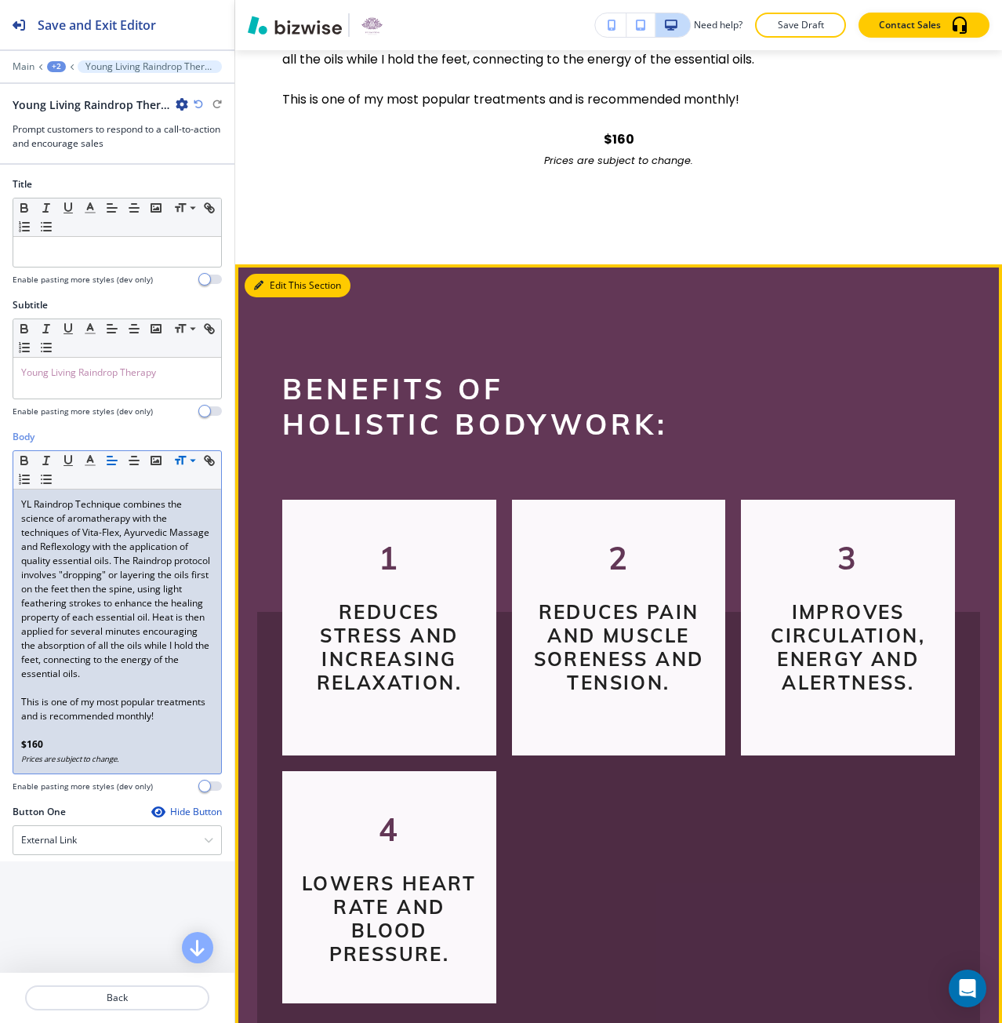
click at [264, 286] on button "Edit This Section" at bounding box center [298, 286] width 106 height 24
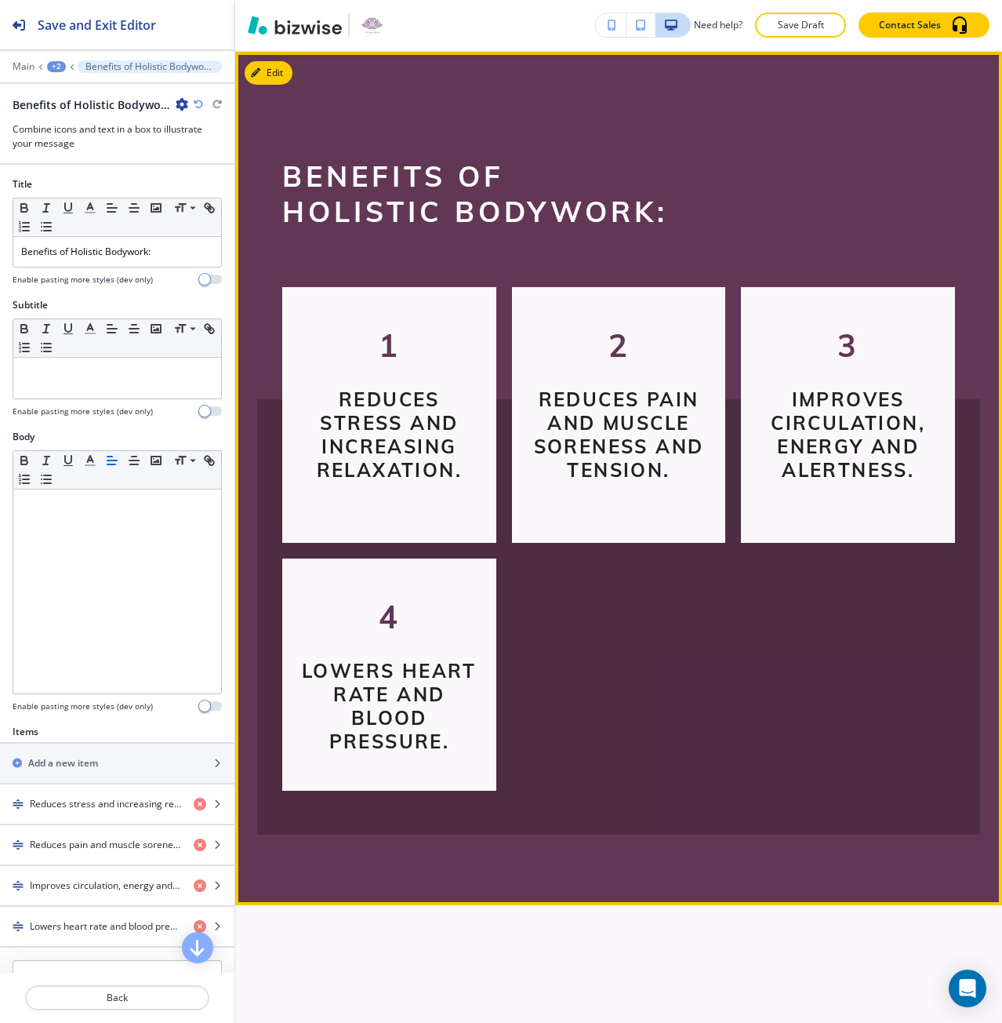
scroll to position [1463, 0]
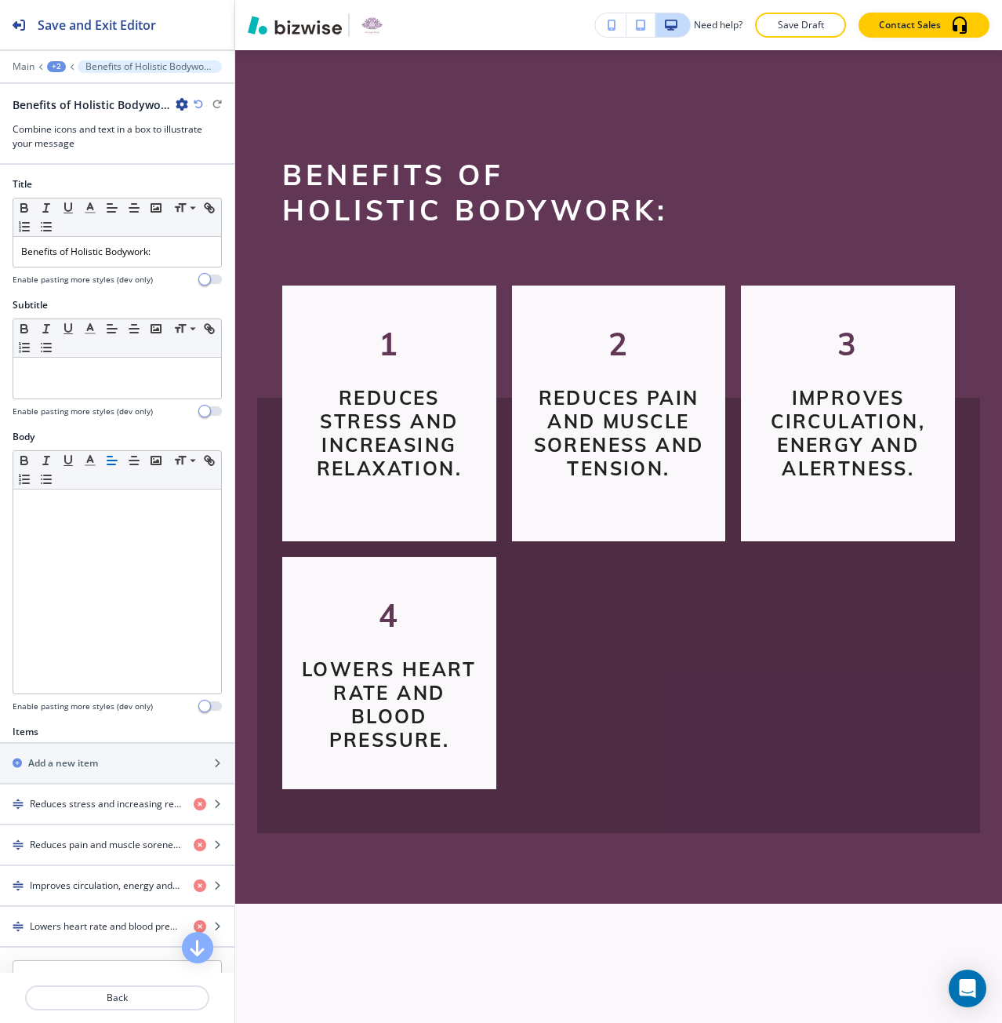
click at [57, 67] on div "+2" at bounding box center [56, 66] width 19 height 11
click at [144, 151] on div at bounding box center [117, 157] width 234 height 13
click at [178, 107] on icon "button" at bounding box center [182, 104] width 13 height 13
click at [223, 186] on p "Delete Section" at bounding box center [226, 187] width 80 height 14
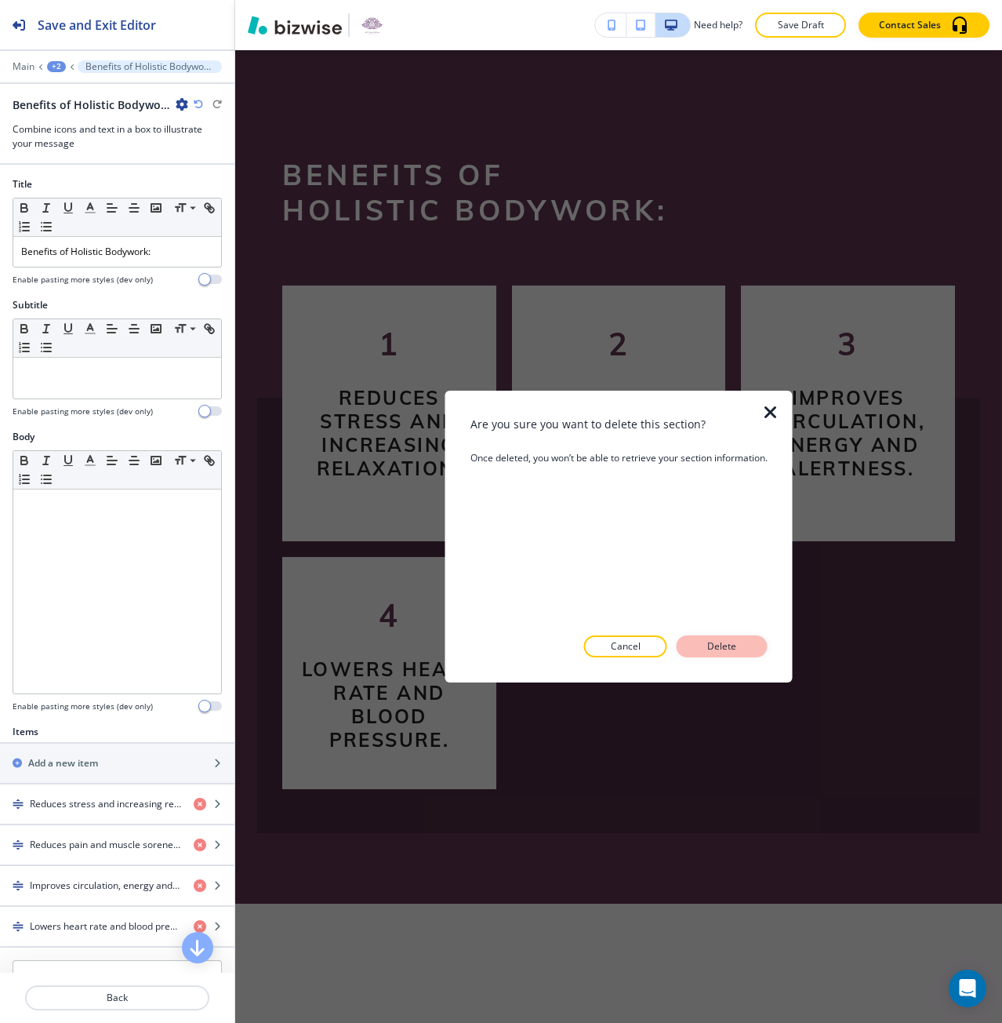
click at [710, 647] on p "Delete" at bounding box center [722, 646] width 38 height 14
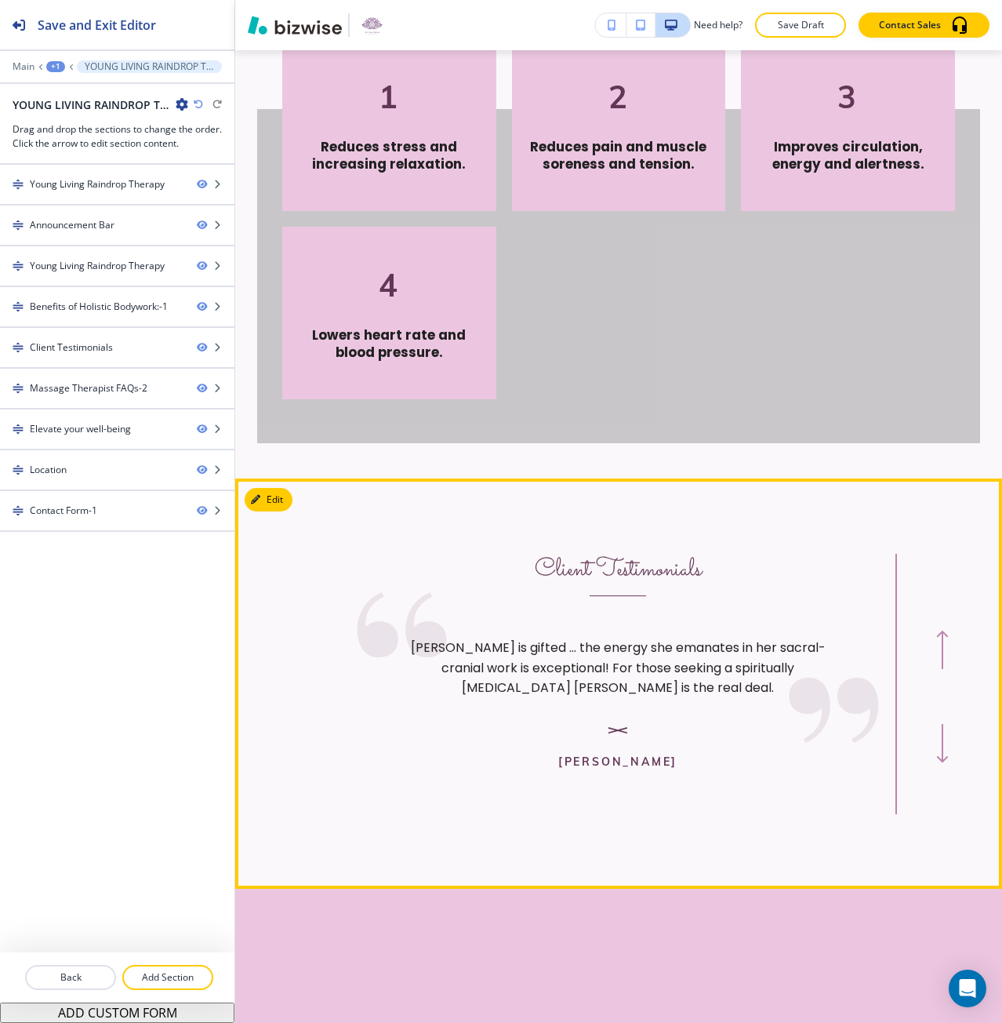
scroll to position [1698, 0]
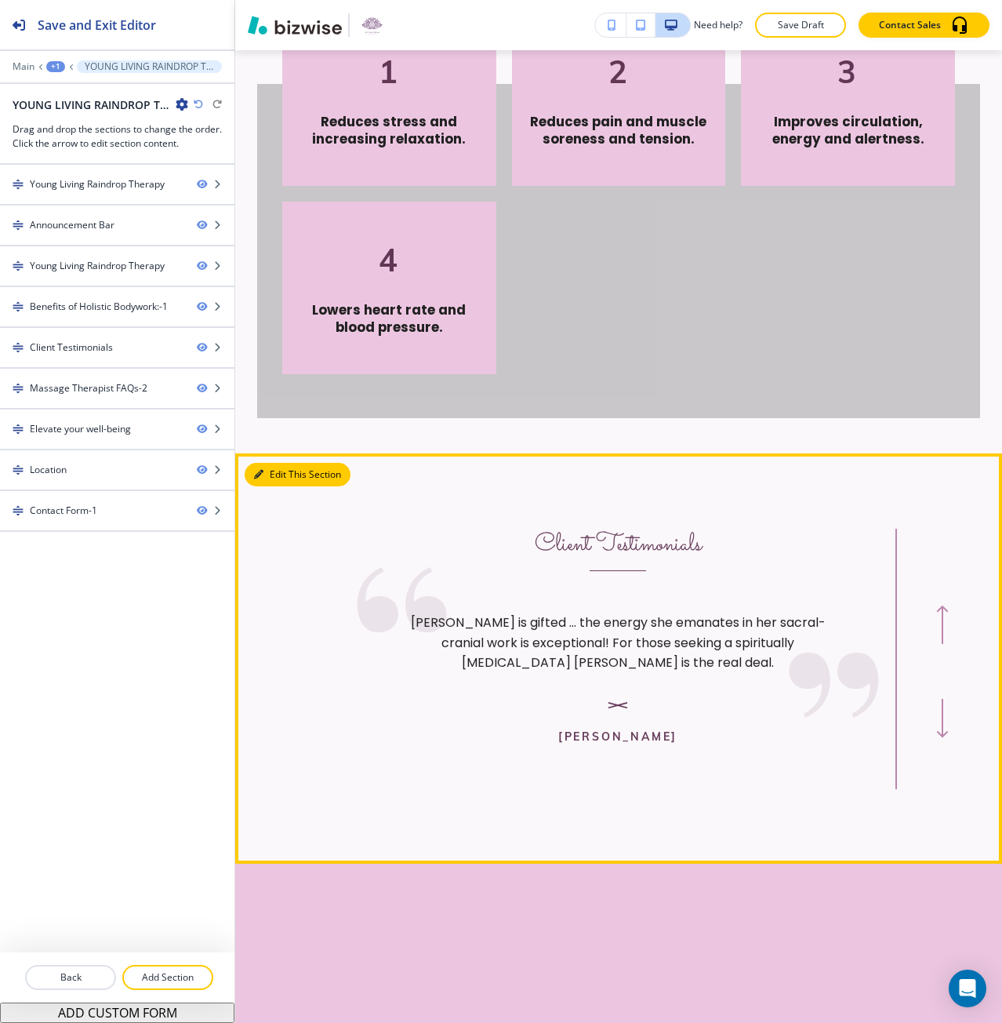
click at [263, 486] on button "Edit This Section" at bounding box center [298, 475] width 106 height 24
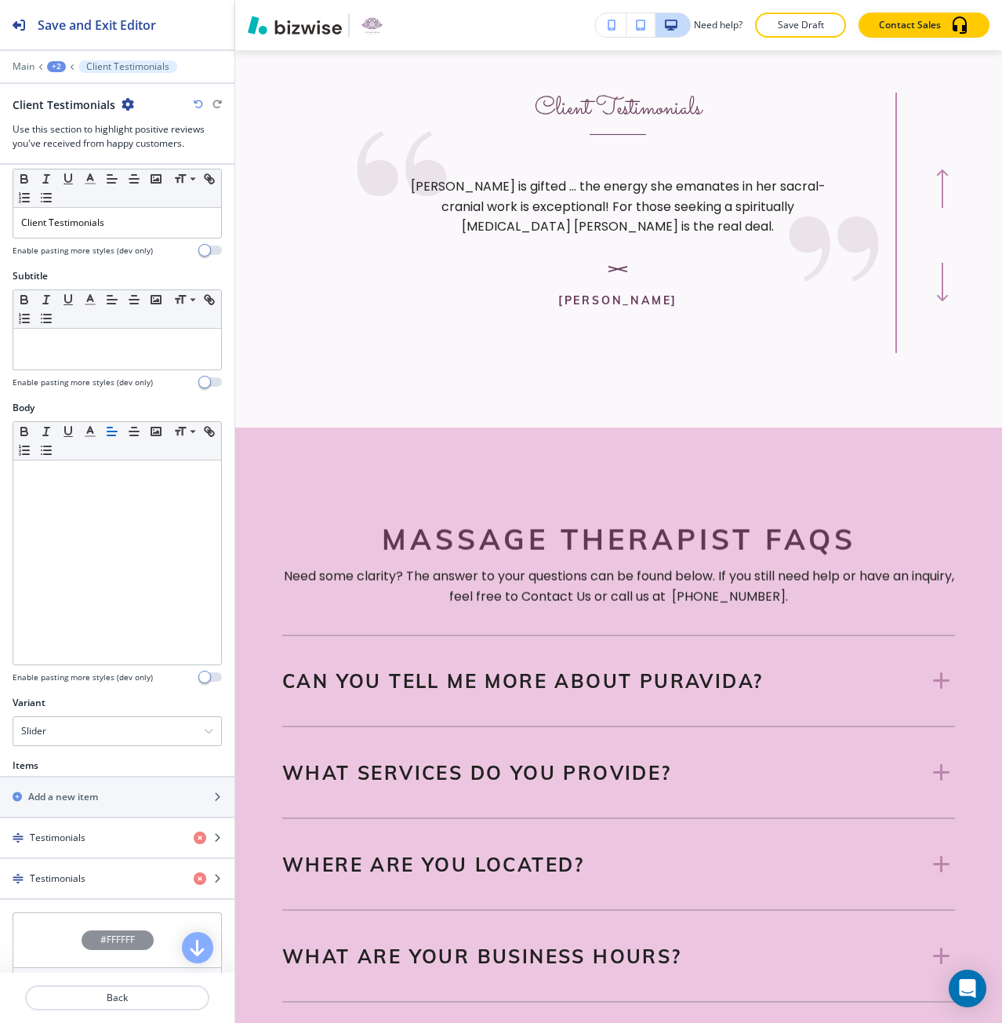
scroll to position [116, 0]
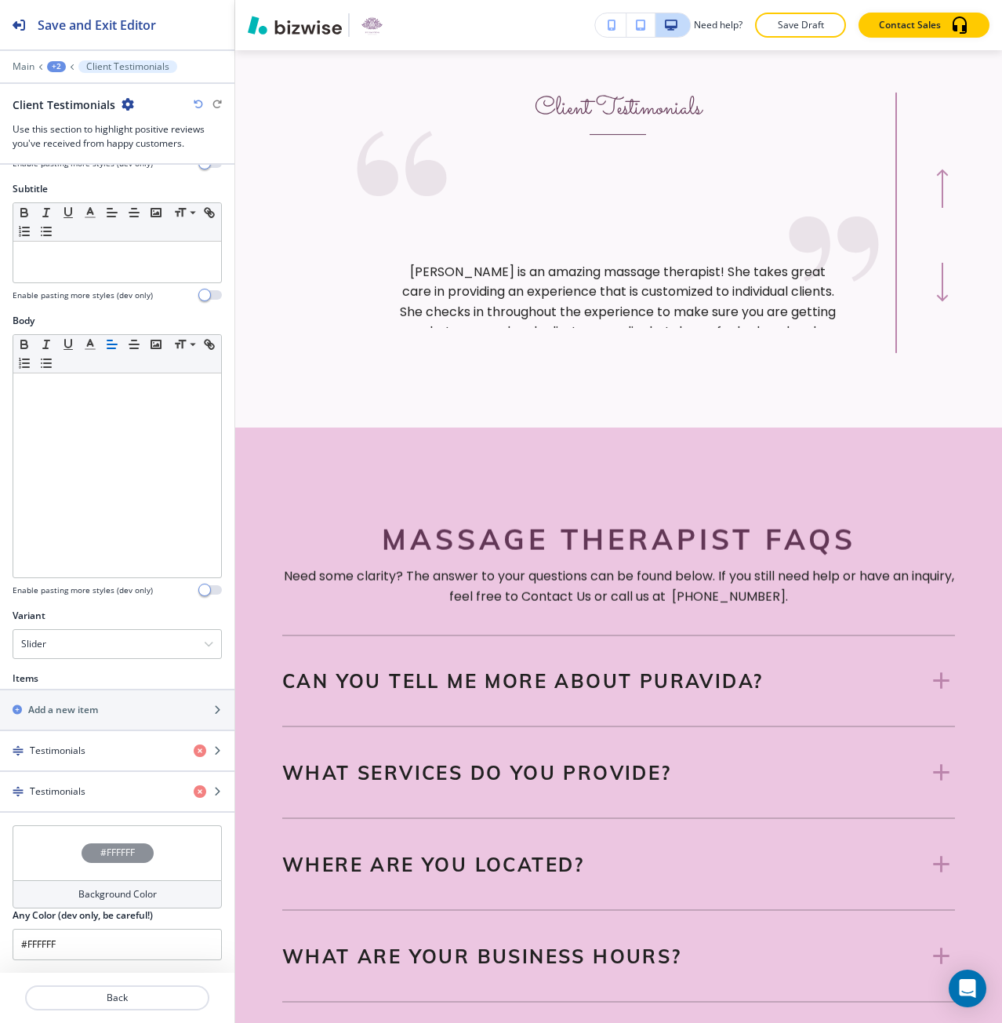
click at [127, 871] on div "#FFFFFF" at bounding box center [117, 852] width 209 height 55
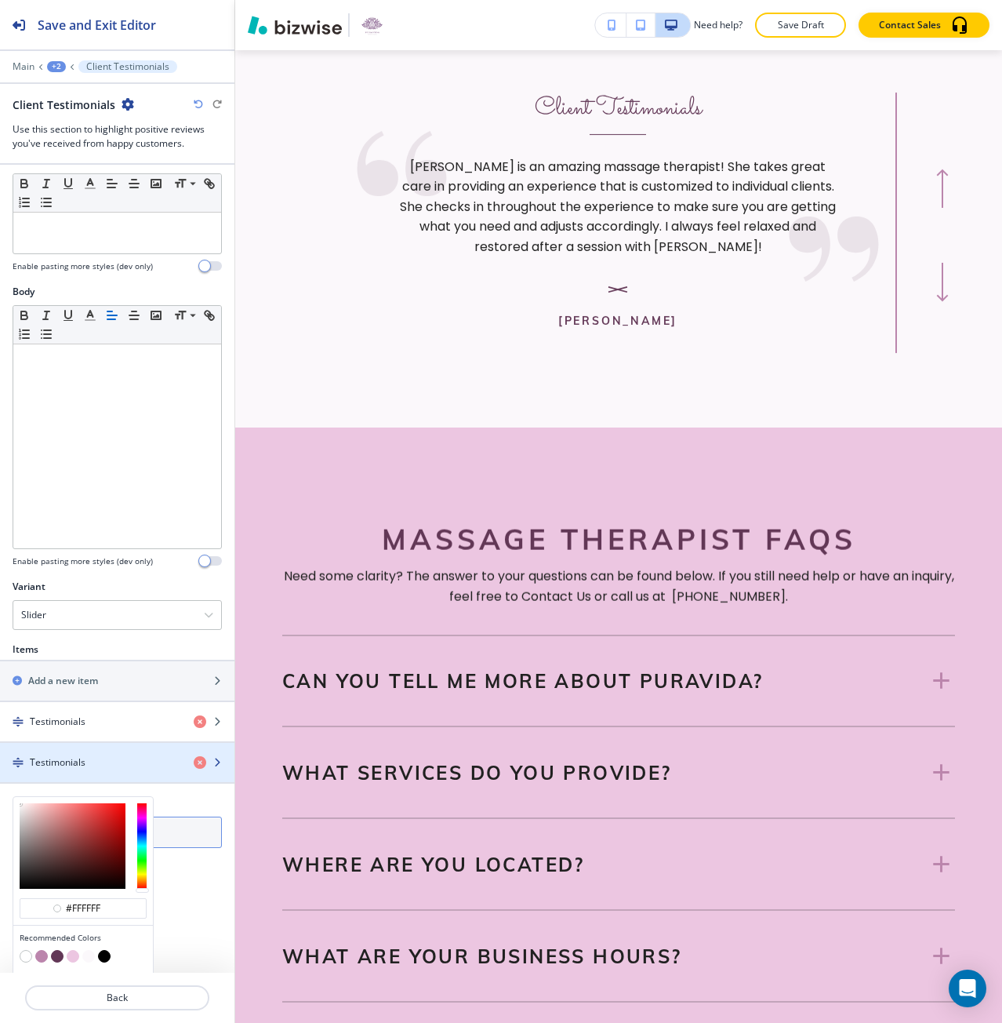
scroll to position [191, 0]
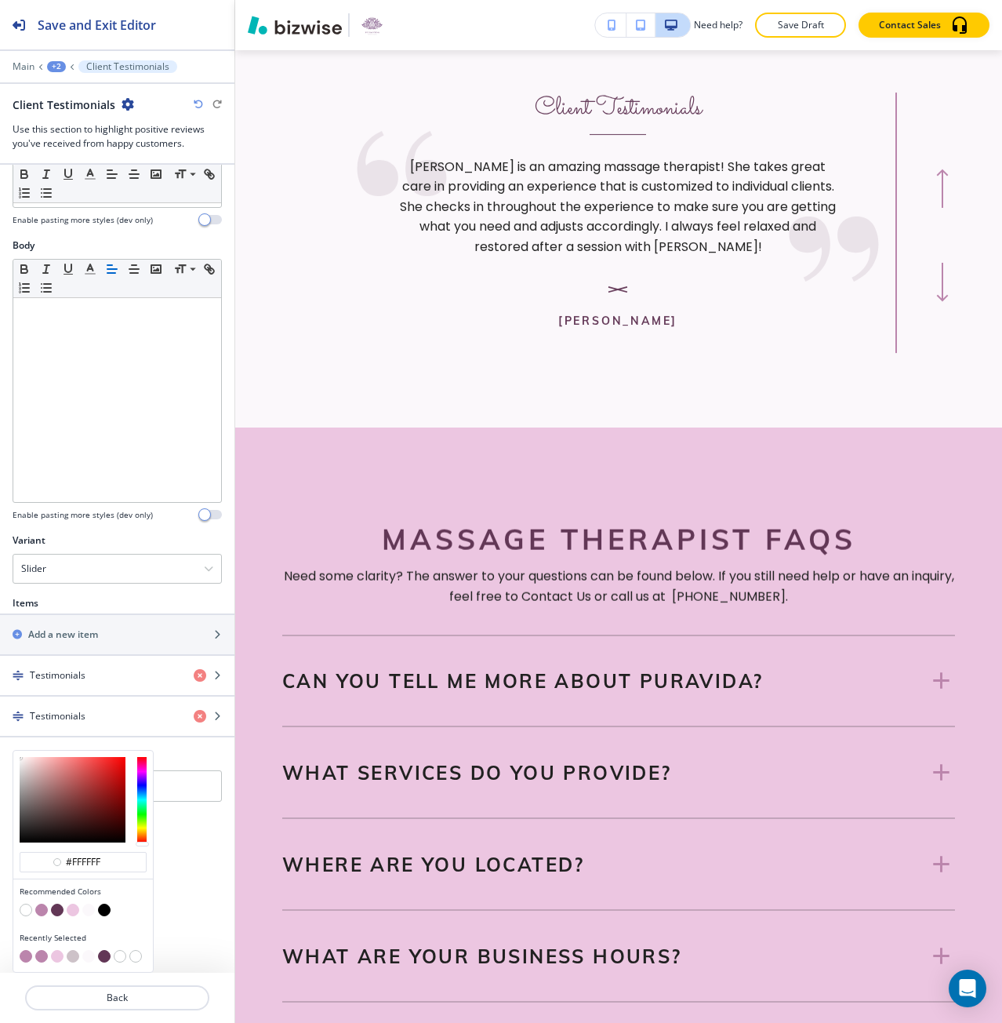
click at [27, 960] on button "button" at bounding box center [26, 956] width 13 height 13
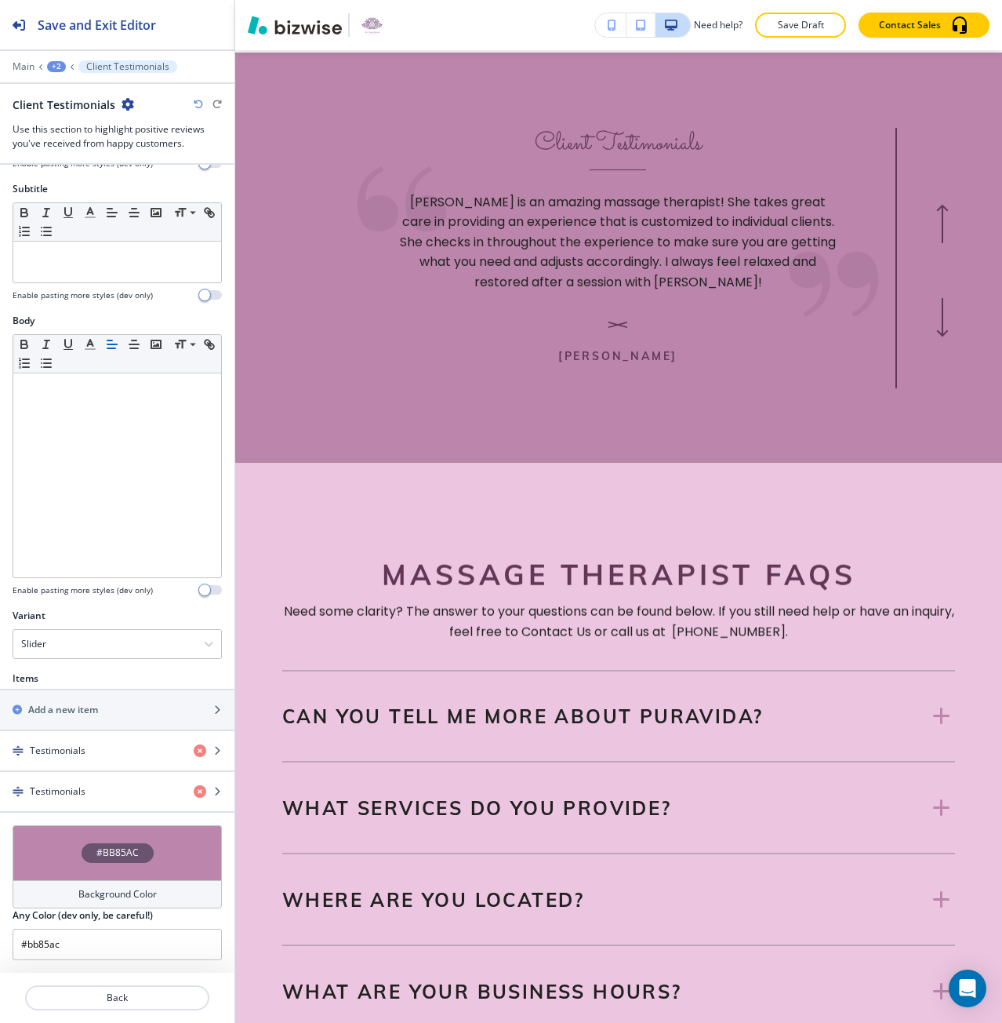
click at [77, 862] on div "#BB85AC" at bounding box center [117, 852] width 209 height 55
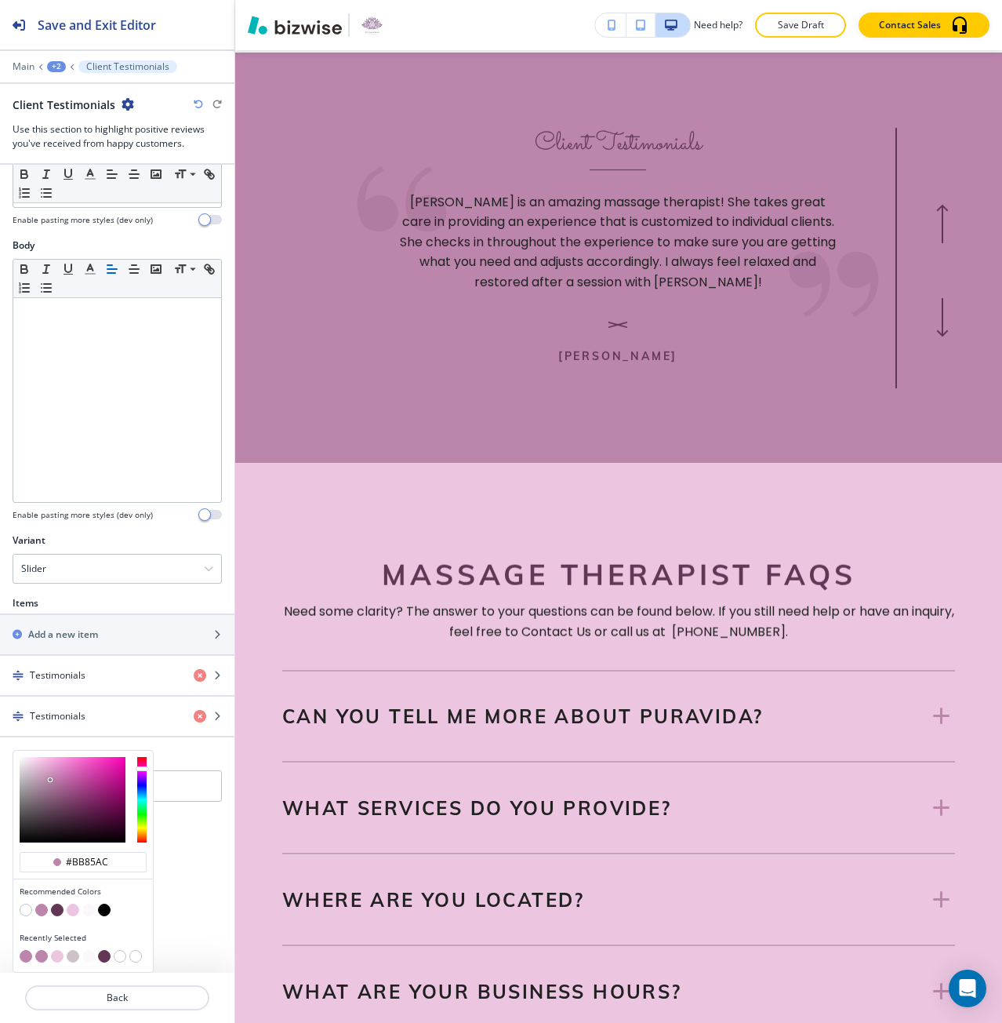
click at [71, 954] on button "button" at bounding box center [73, 956] width 13 height 13
type input "#cdc2c8"
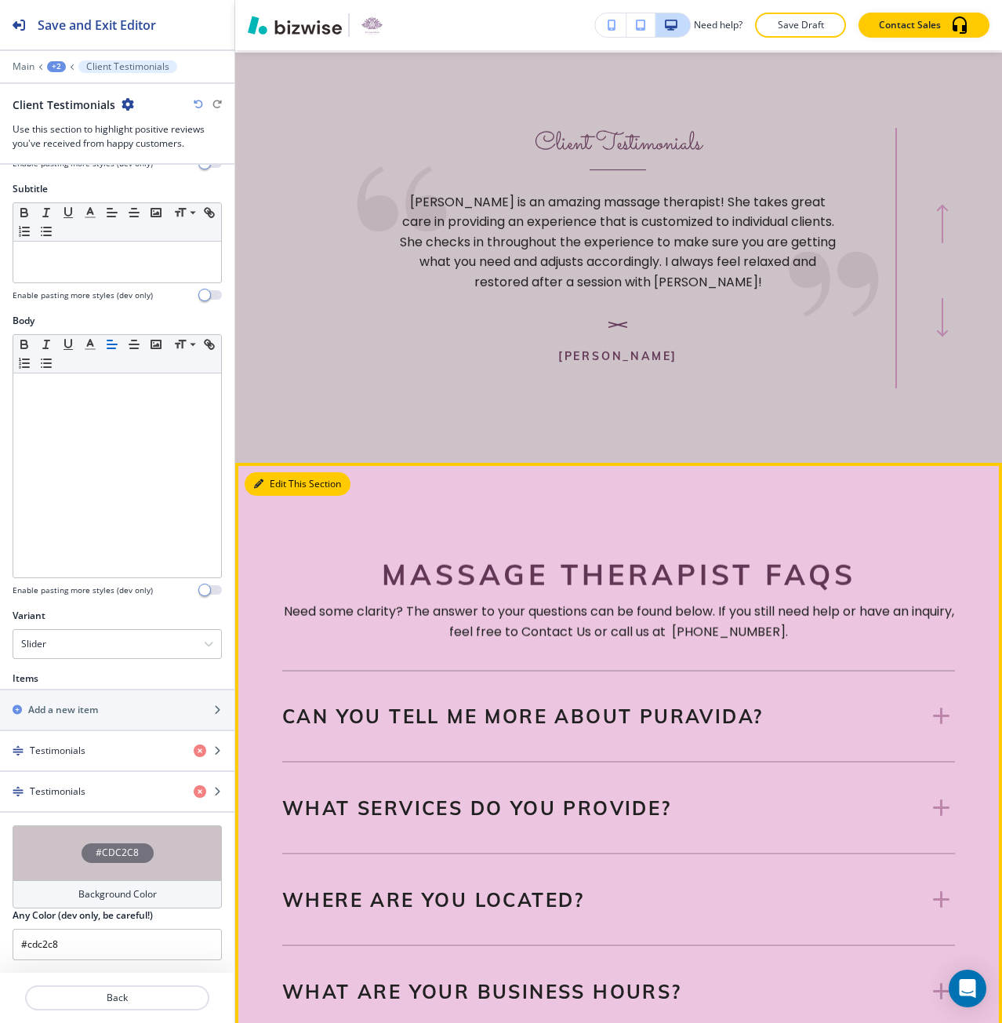
click at [257, 489] on icon "button" at bounding box center [258, 483] width 9 height 9
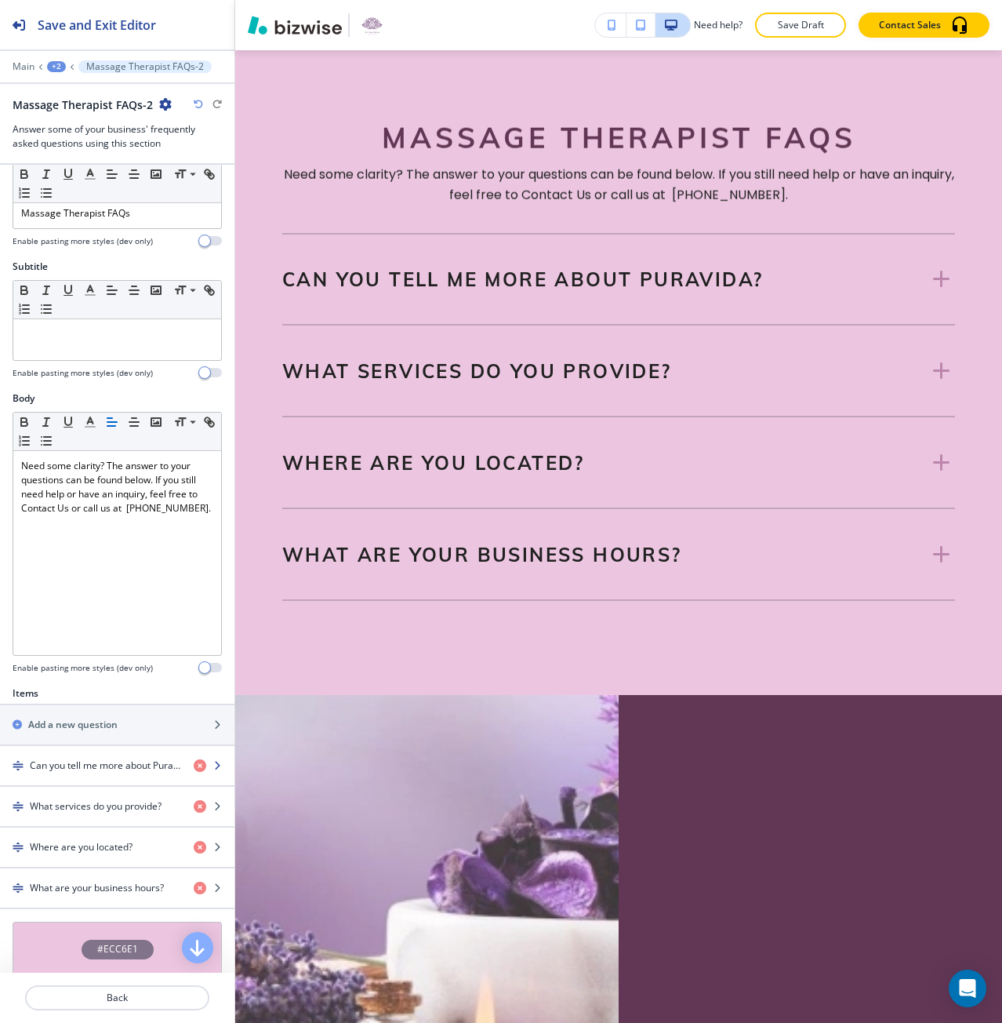
scroll to position [2581, 0]
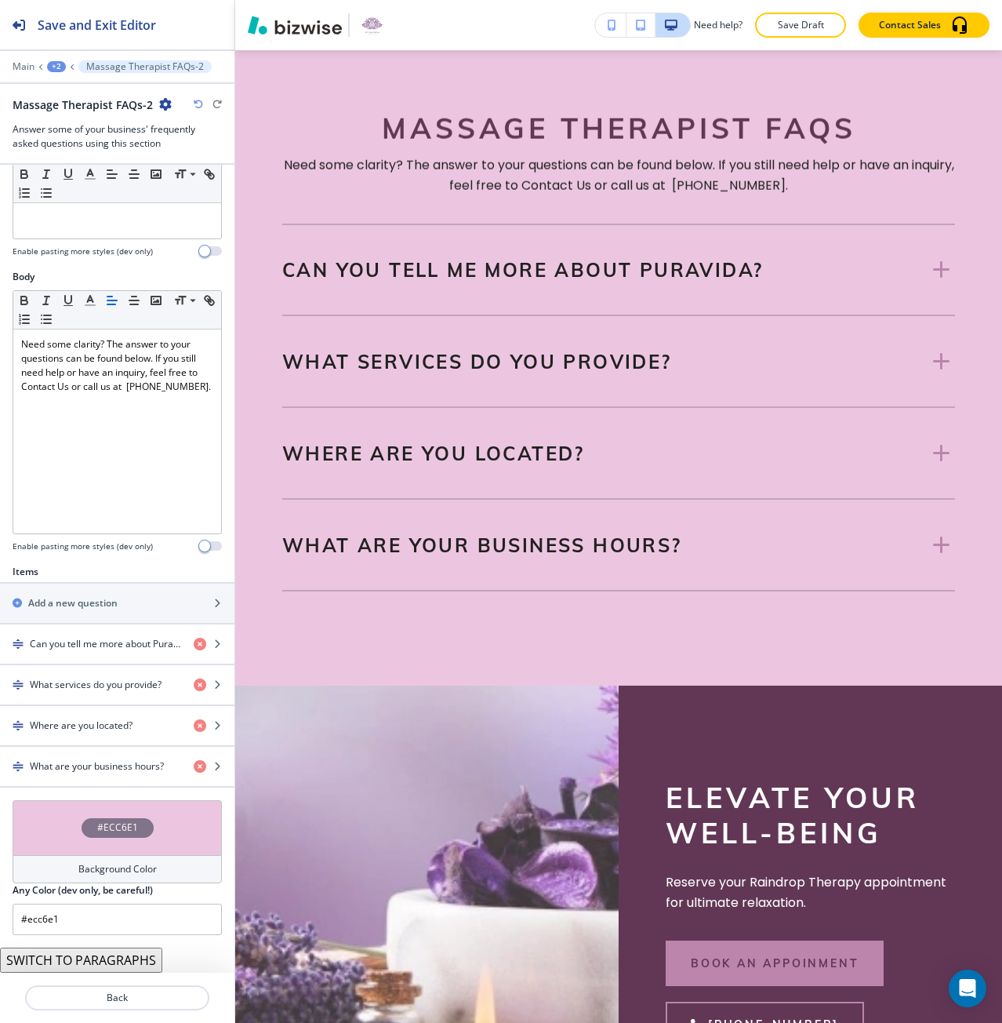
click at [147, 822] on div "#ECC6E1" at bounding box center [117, 827] width 209 height 55
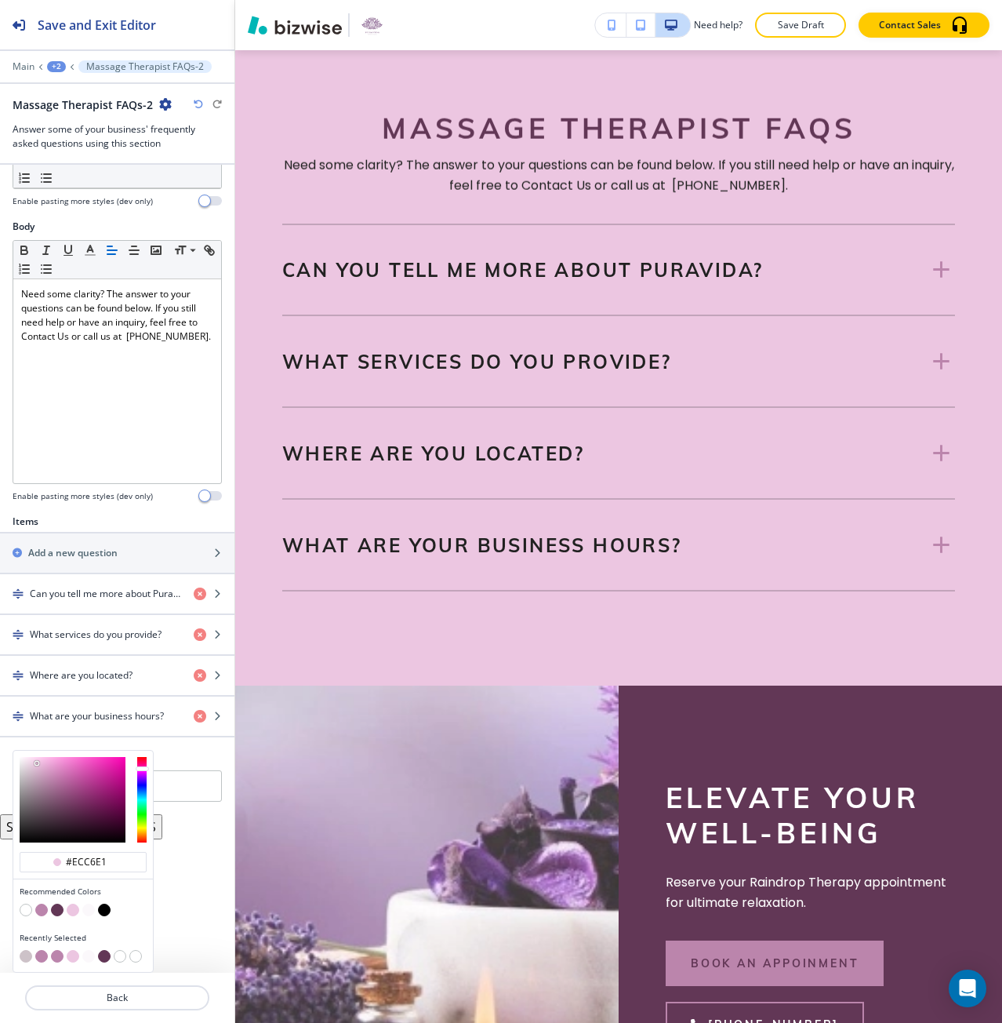
click at [94, 908] on button "button" at bounding box center [88, 909] width 13 height 13
type input "#fbf8fb"
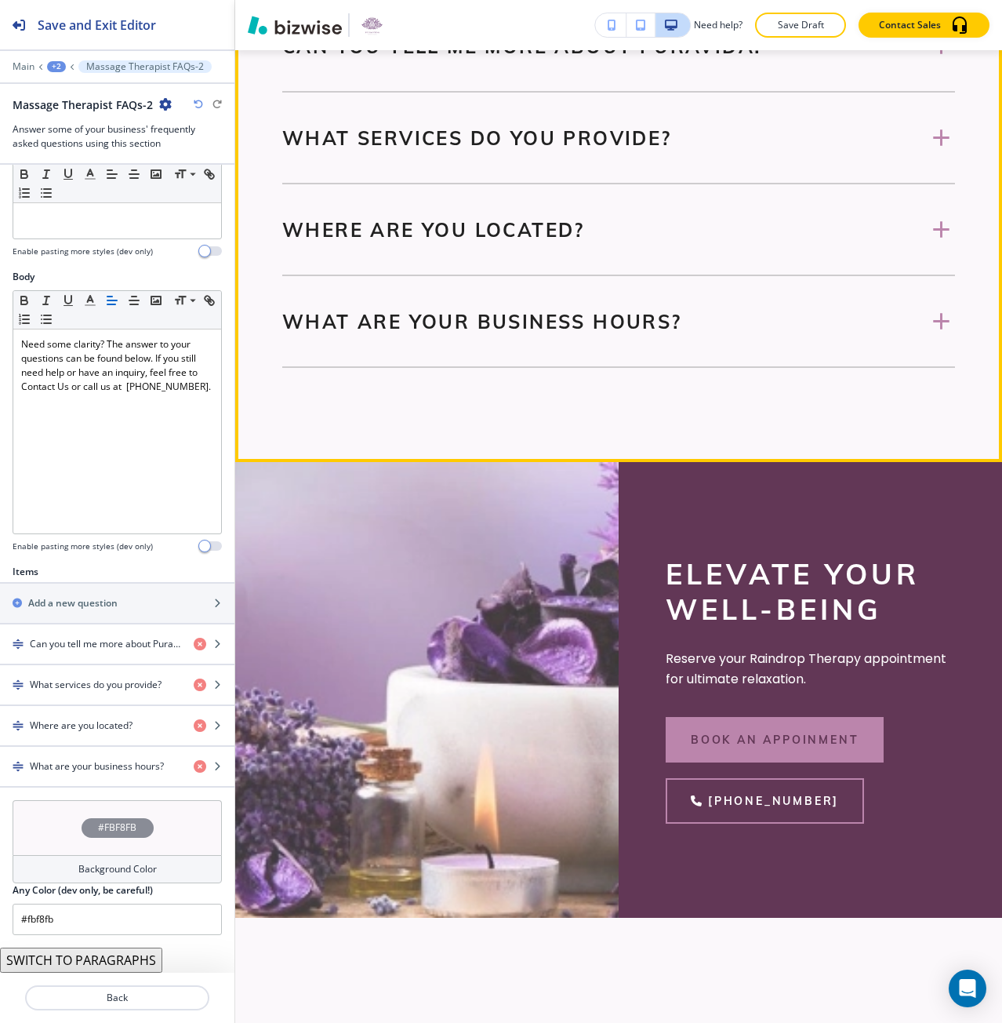
scroll to position [2894, 0]
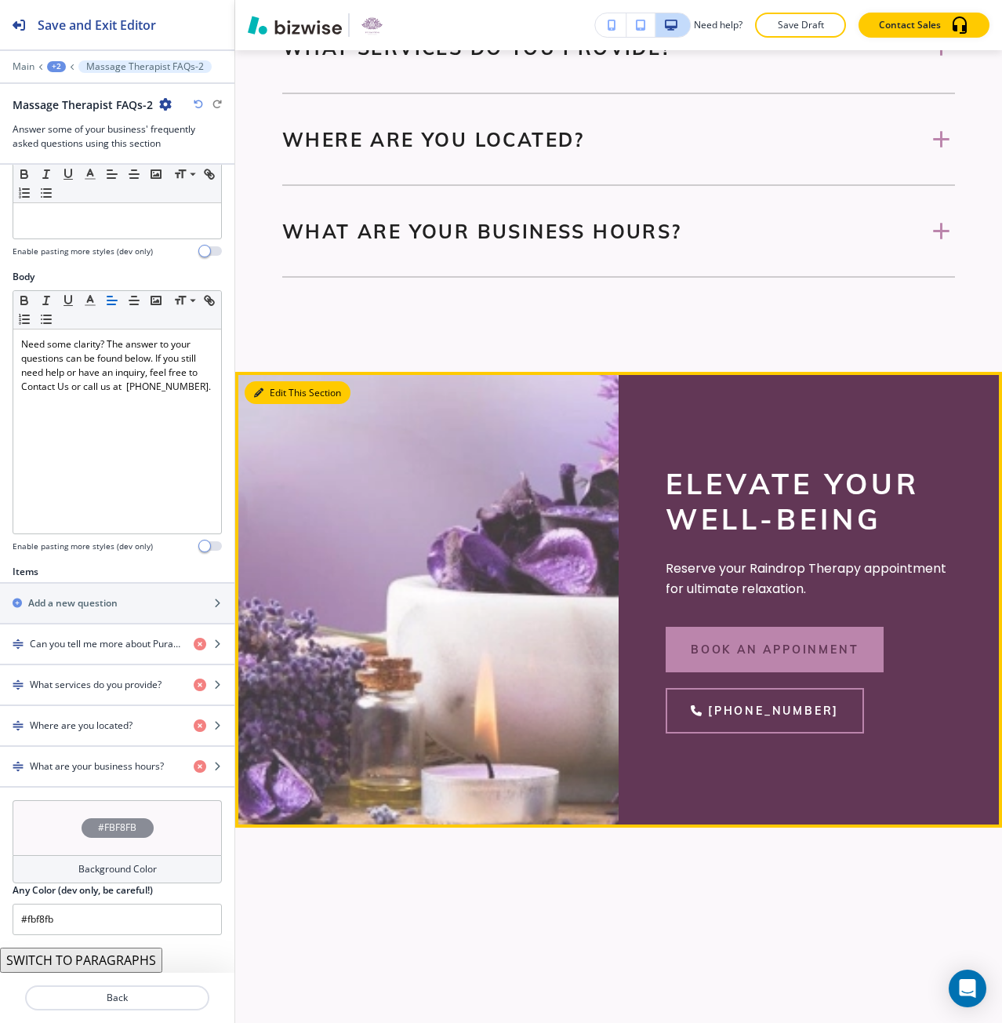
click at [278, 405] on button "Edit This Section" at bounding box center [298, 393] width 106 height 24
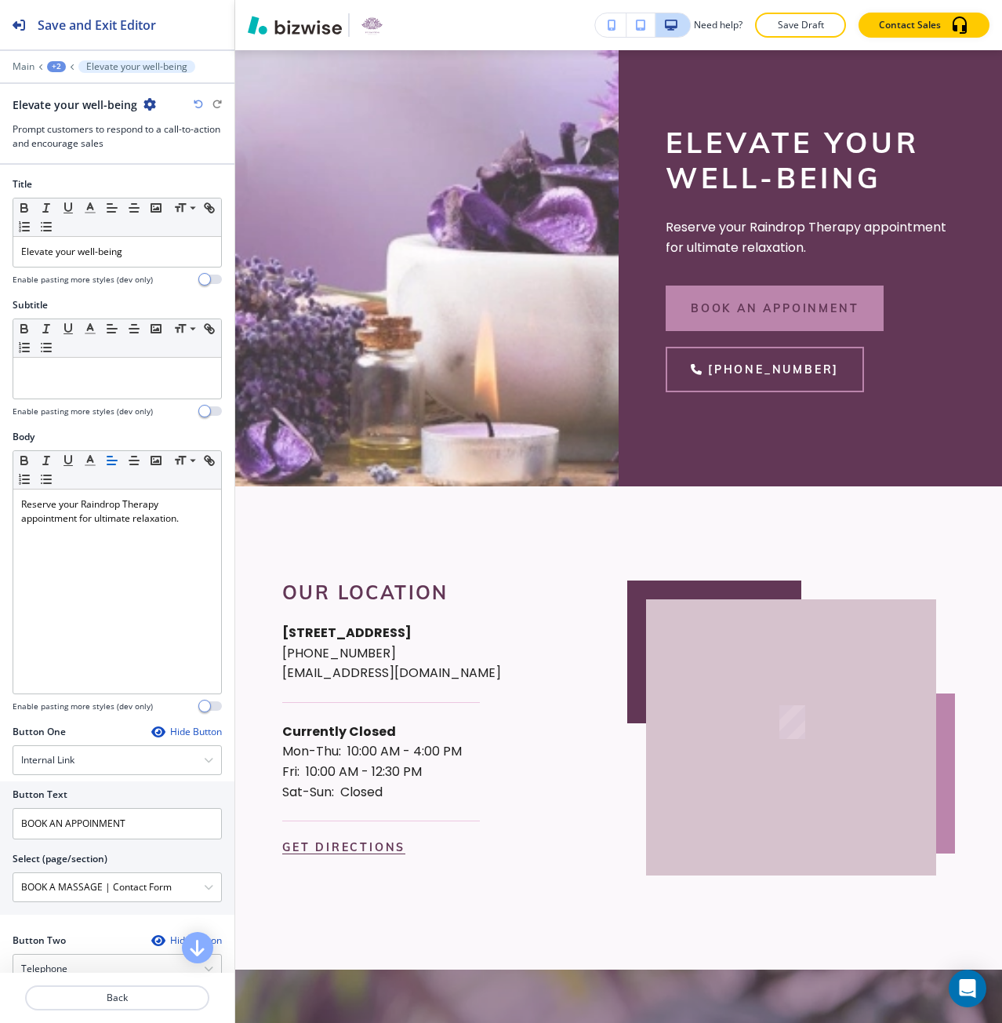
scroll to position [3249, 0]
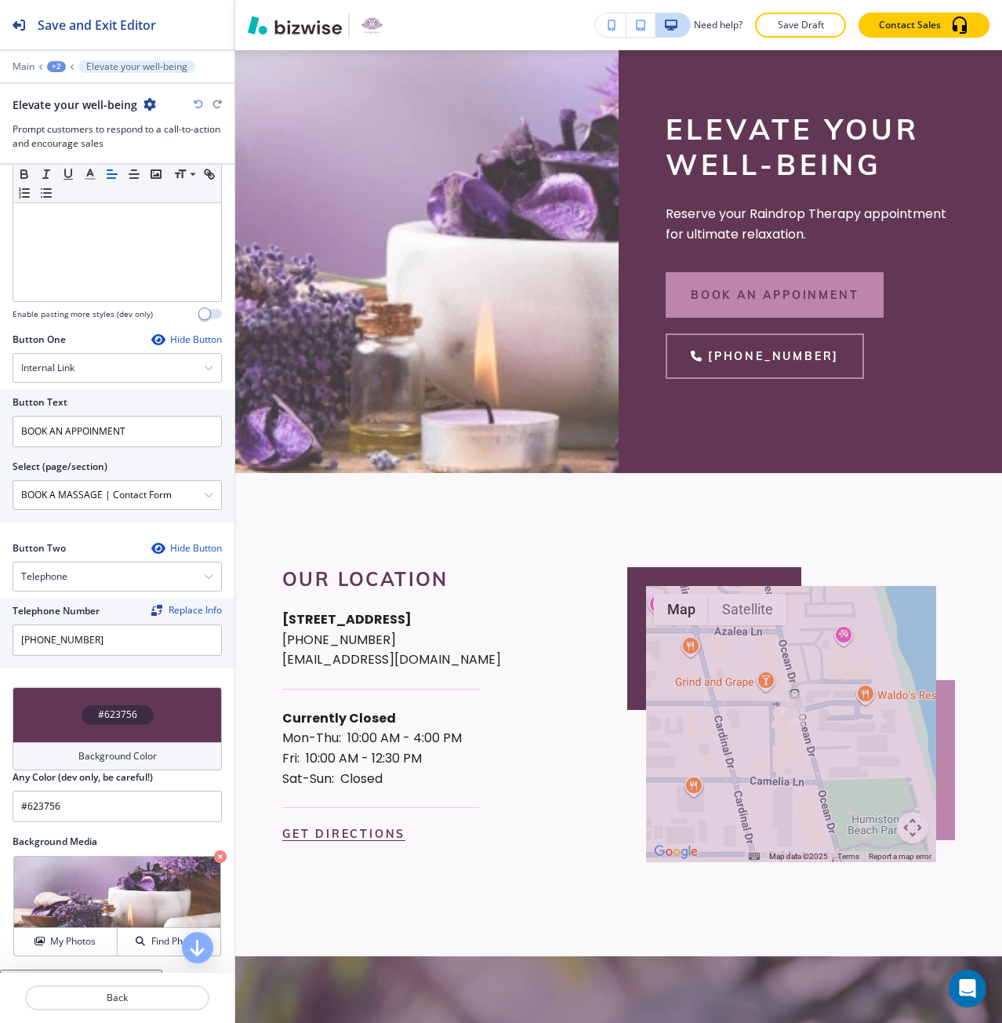
click at [113, 726] on div "#623756" at bounding box center [117, 714] width 209 height 55
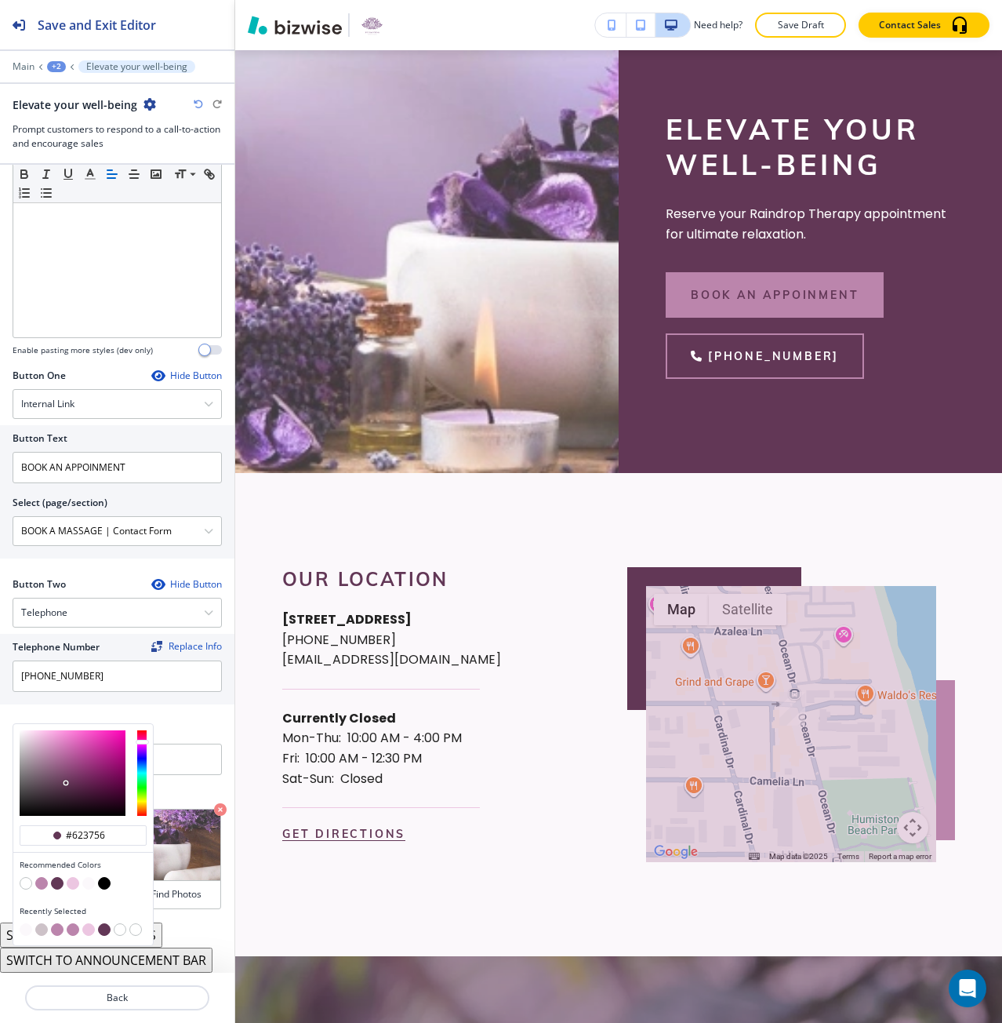
click at [74, 881] on button "button" at bounding box center [73, 883] width 13 height 13
type input "#ecc6e1"
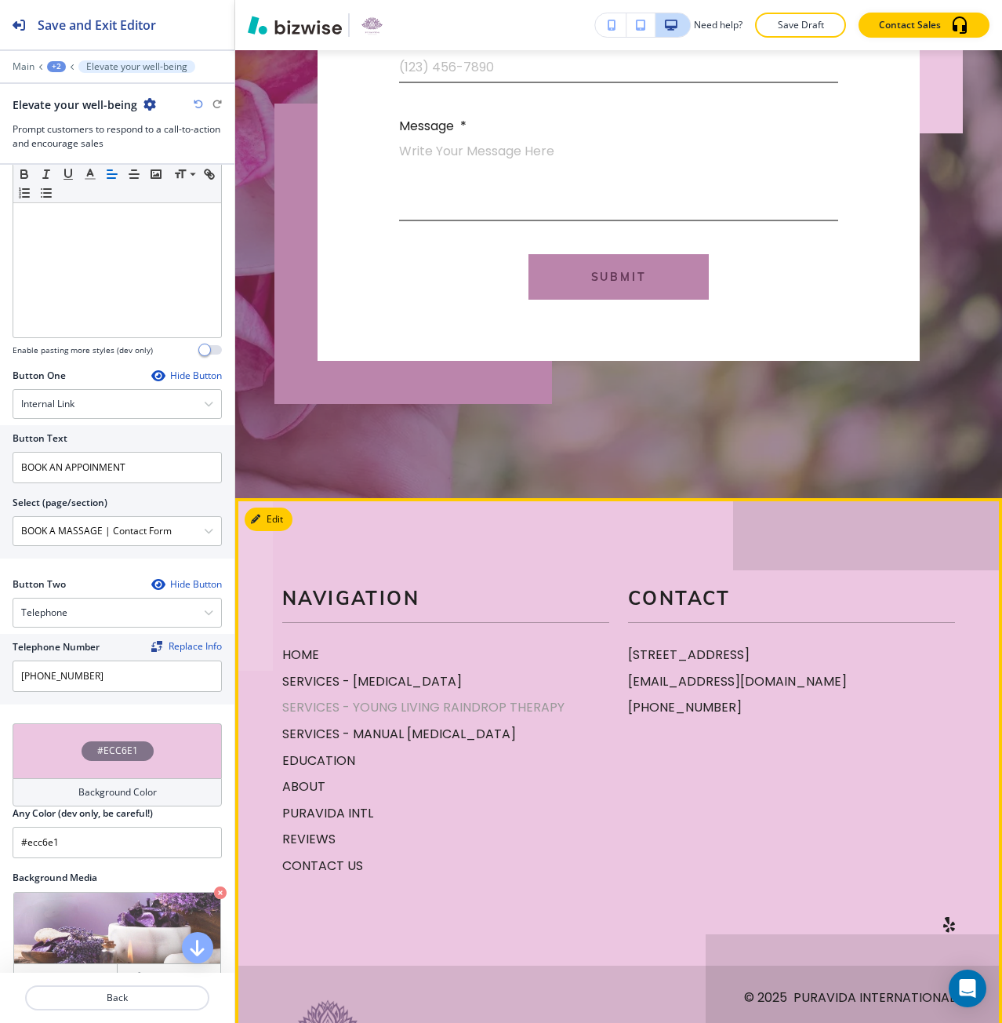
scroll to position [4703, 0]
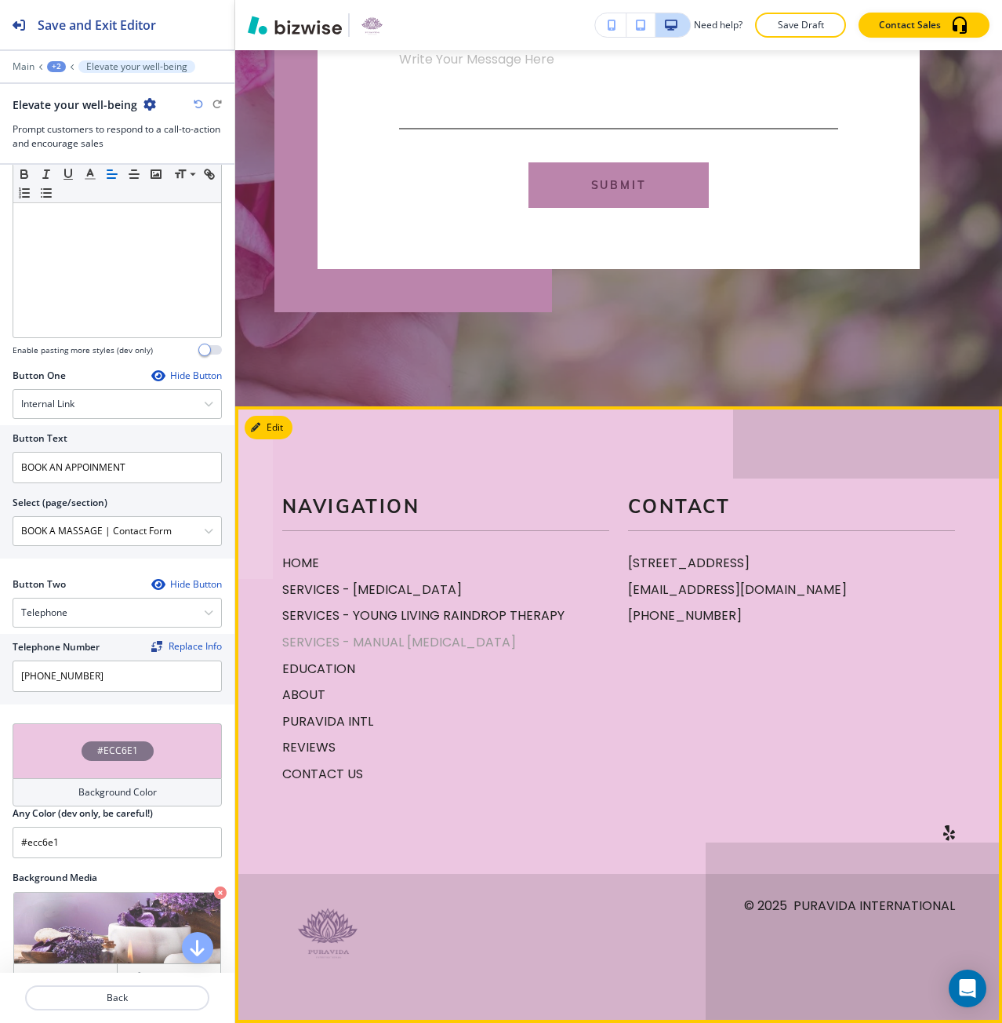
click at [355, 644] on p "SERVICES - MANUAL [MEDICAL_DATA]" at bounding box center [445, 642] width 327 height 20
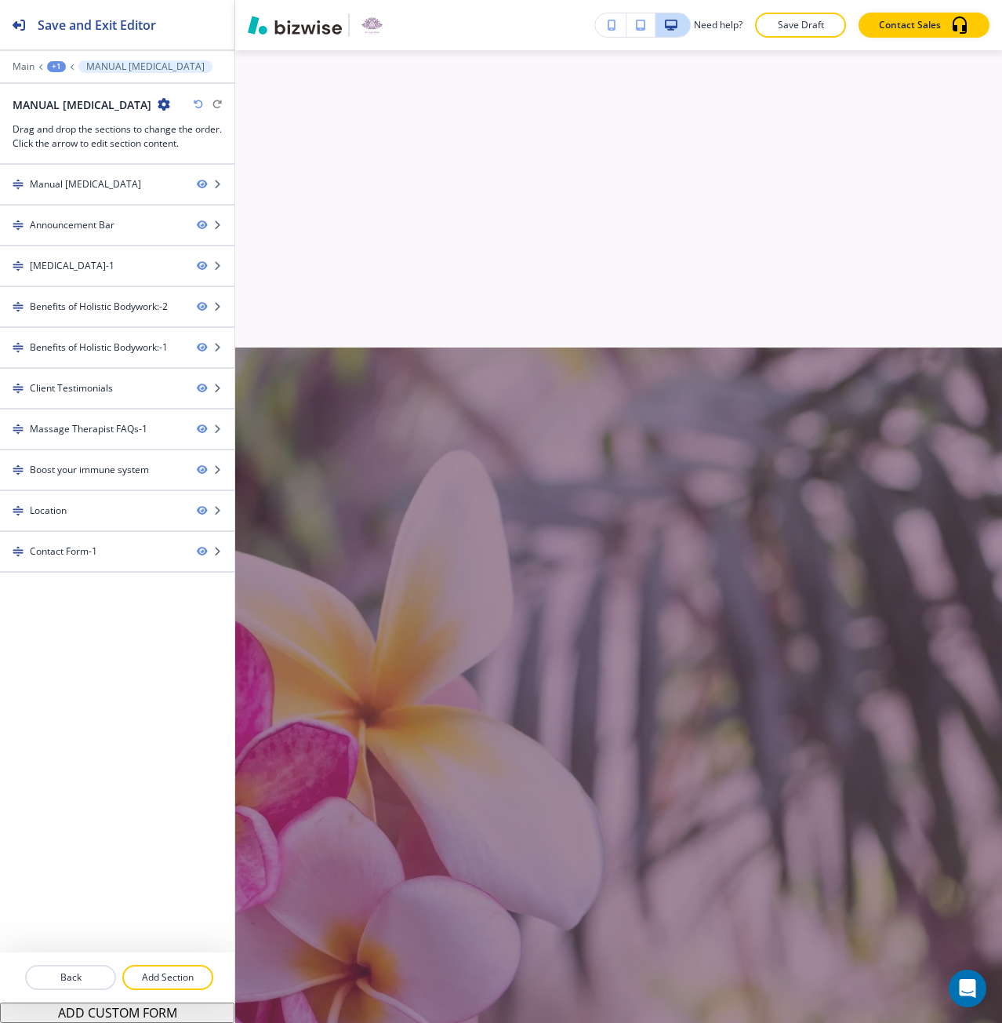
scroll to position [0, 0]
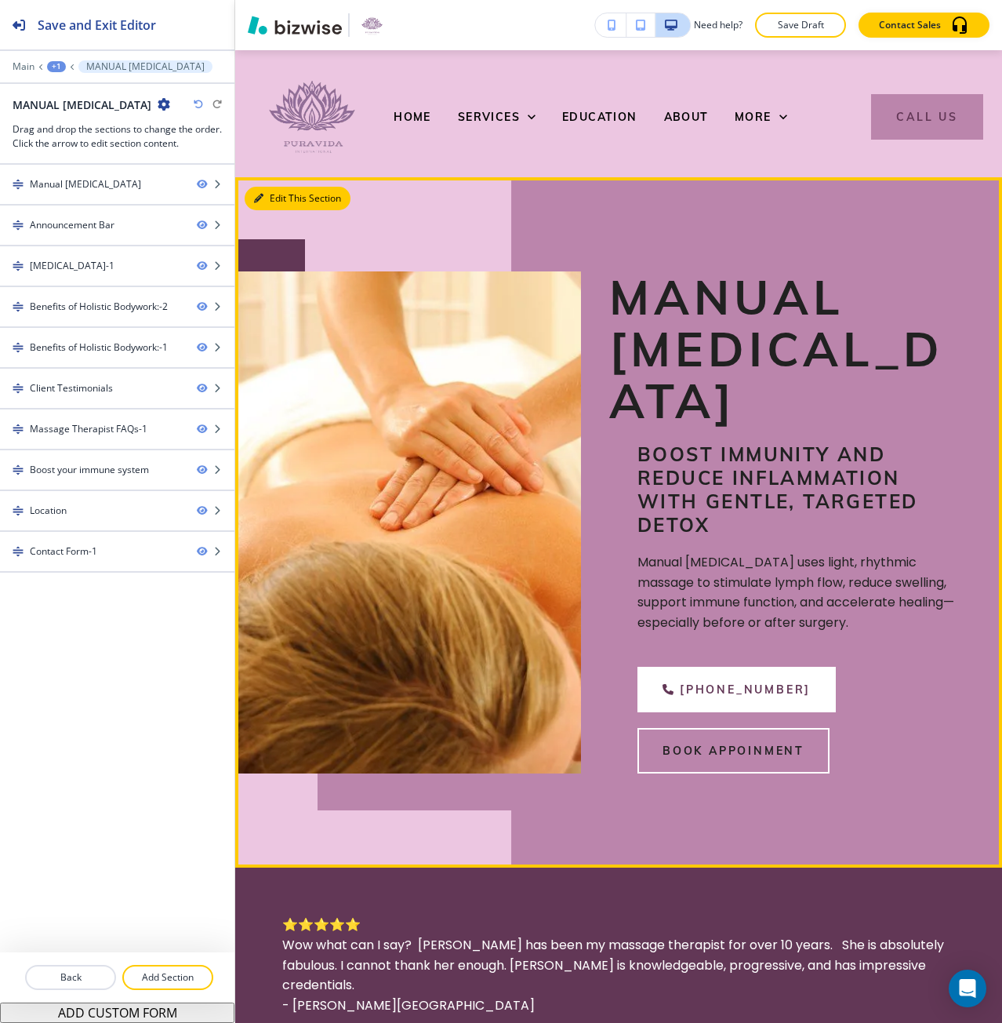
click at [264, 196] on button "Edit This Section" at bounding box center [298, 199] width 106 height 24
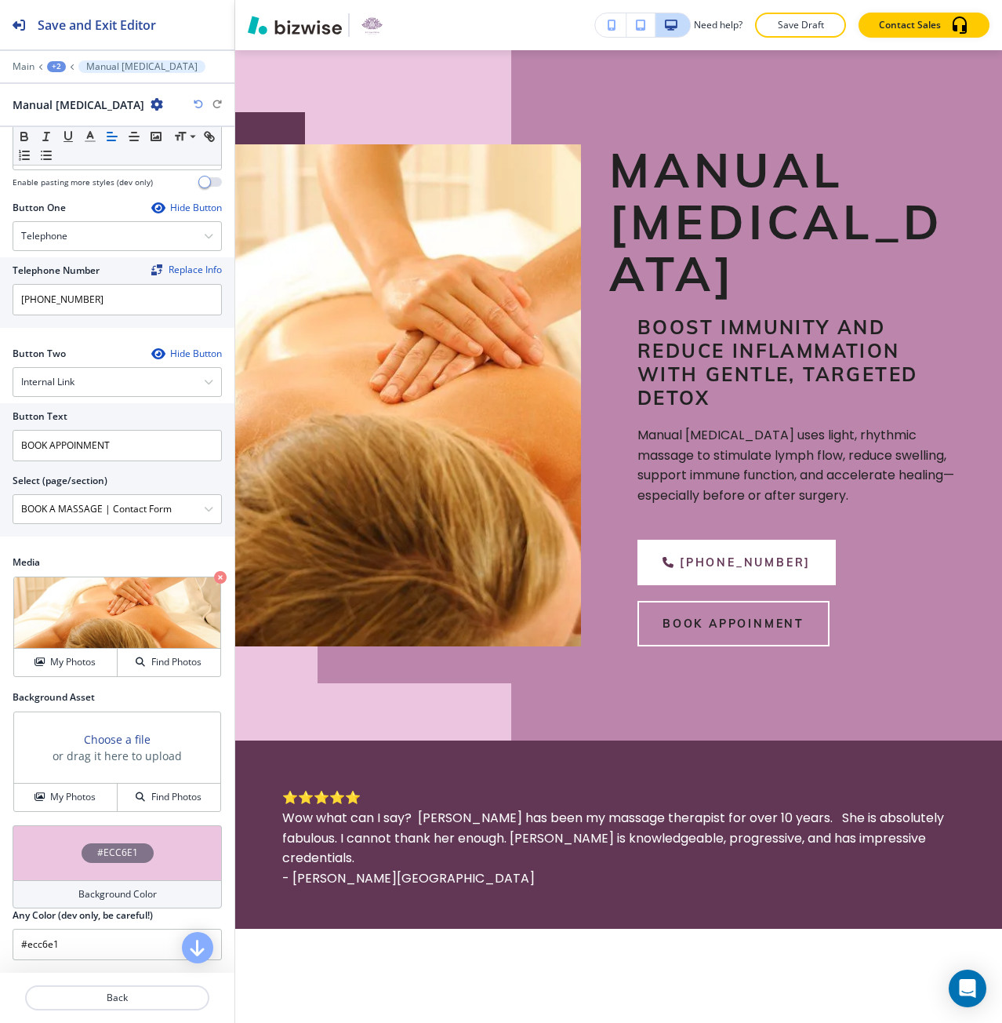
scroll to position [503, 0]
click at [67, 796] on h4 "My Photos" at bounding box center [72, 797] width 45 height 14
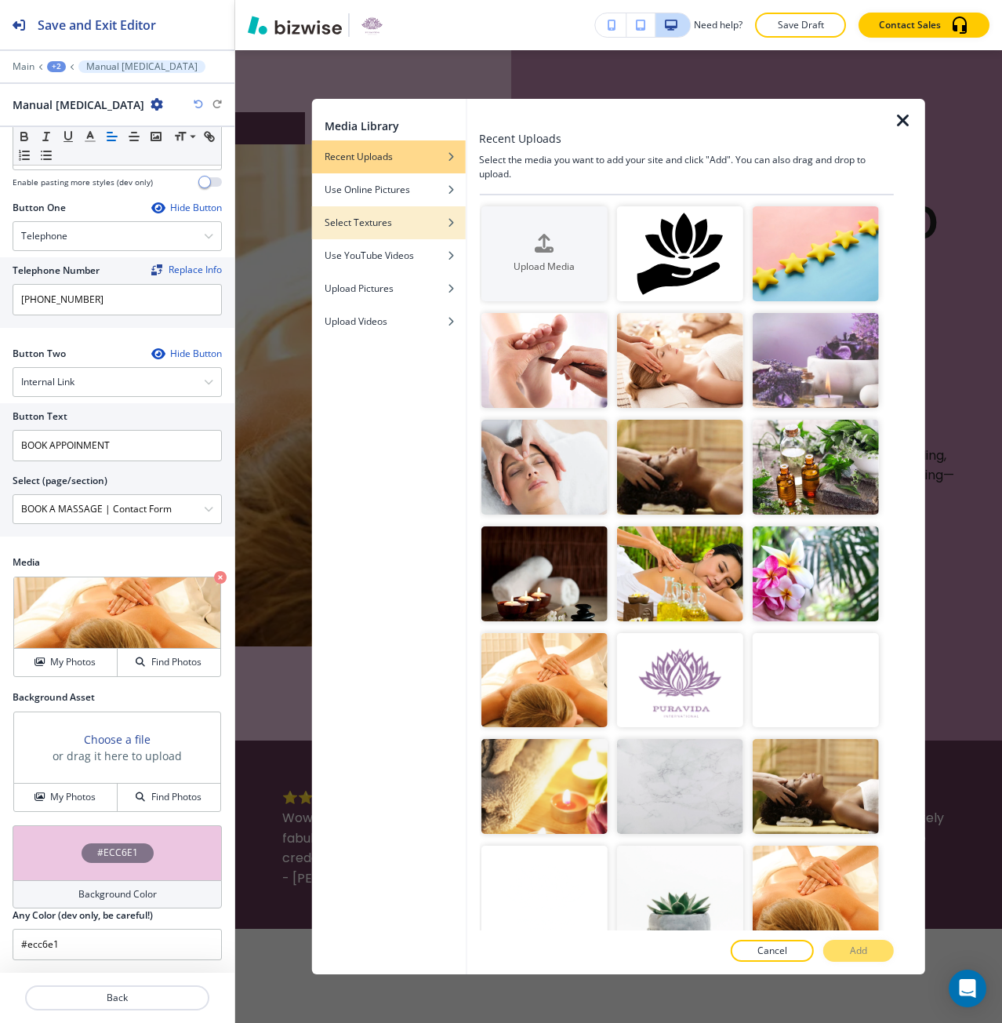
click at [463, 224] on div "button" at bounding box center [460, 222] width 9 height 9
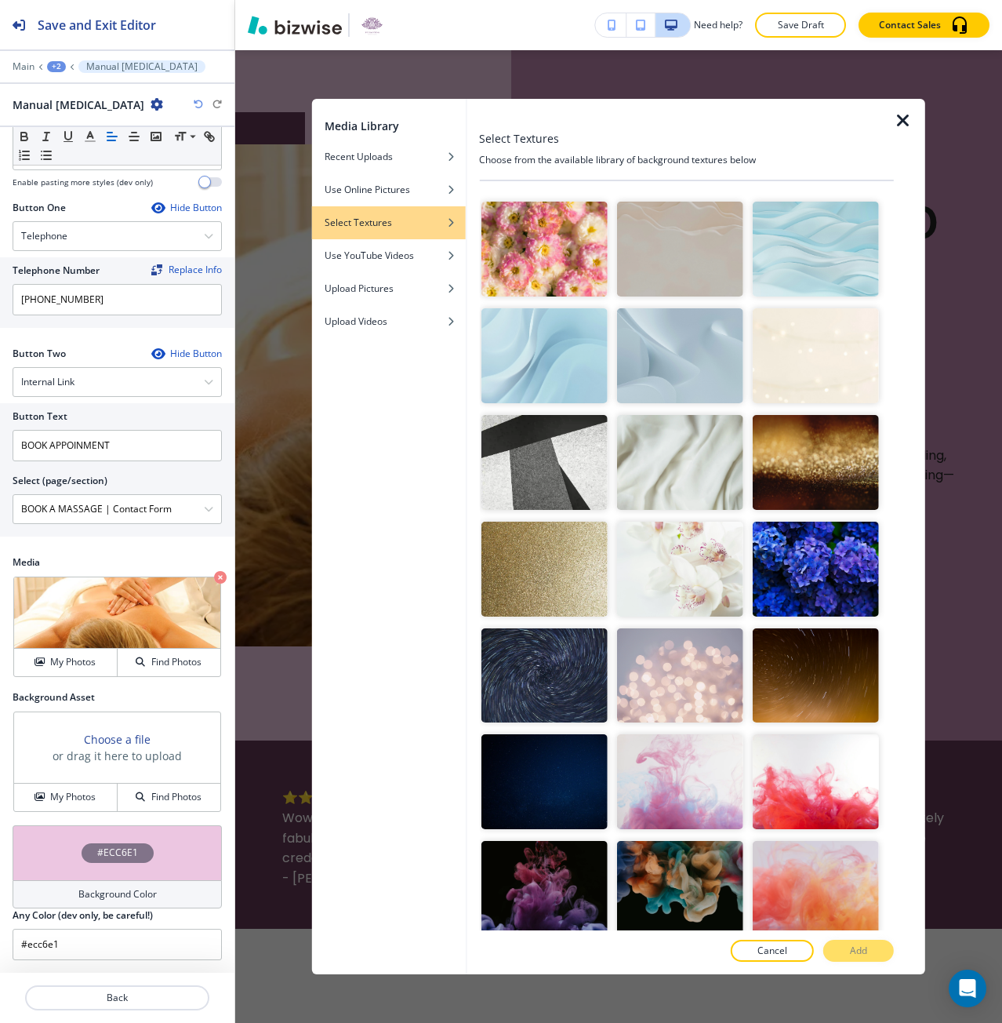
click at [638, 470] on img "button" at bounding box center [680, 462] width 126 height 95
click at [852, 947] on p "Add" at bounding box center [858, 950] width 17 height 14
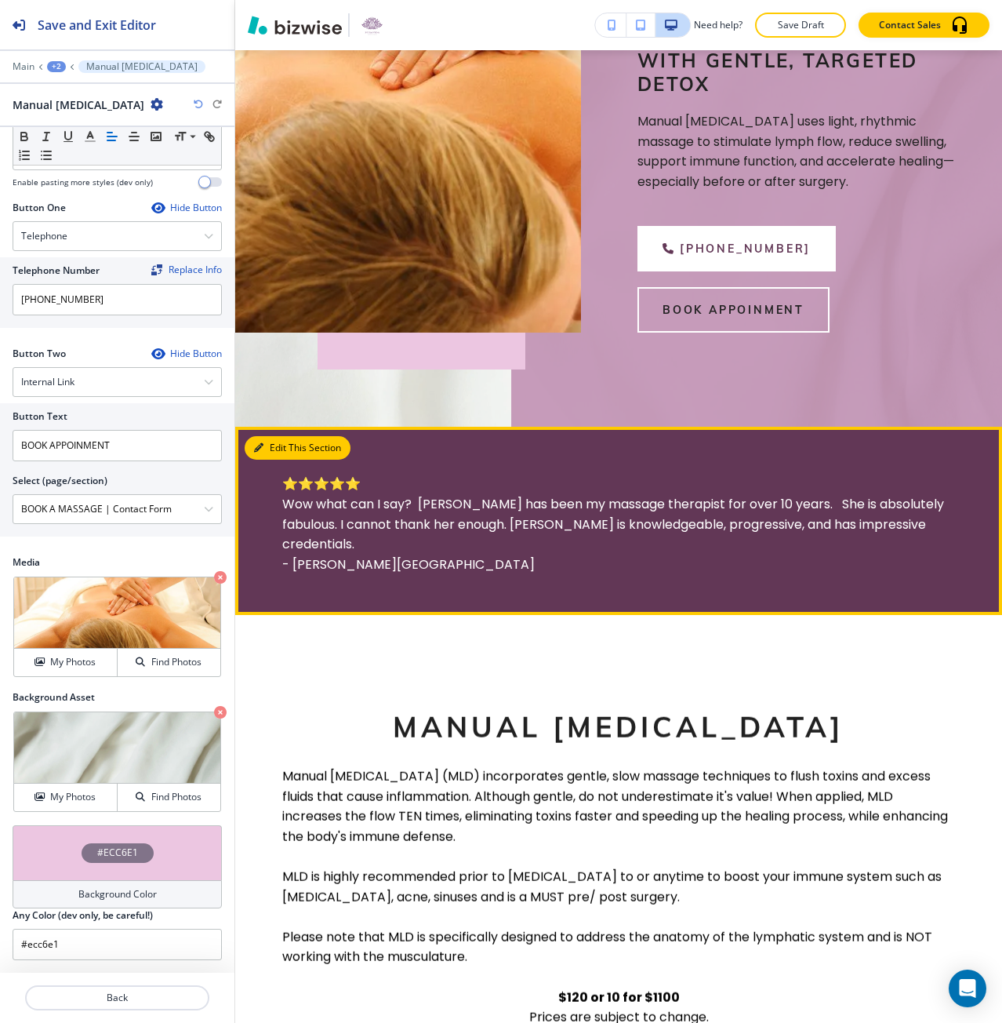
click at [261, 452] on icon "button" at bounding box center [258, 447] width 9 height 9
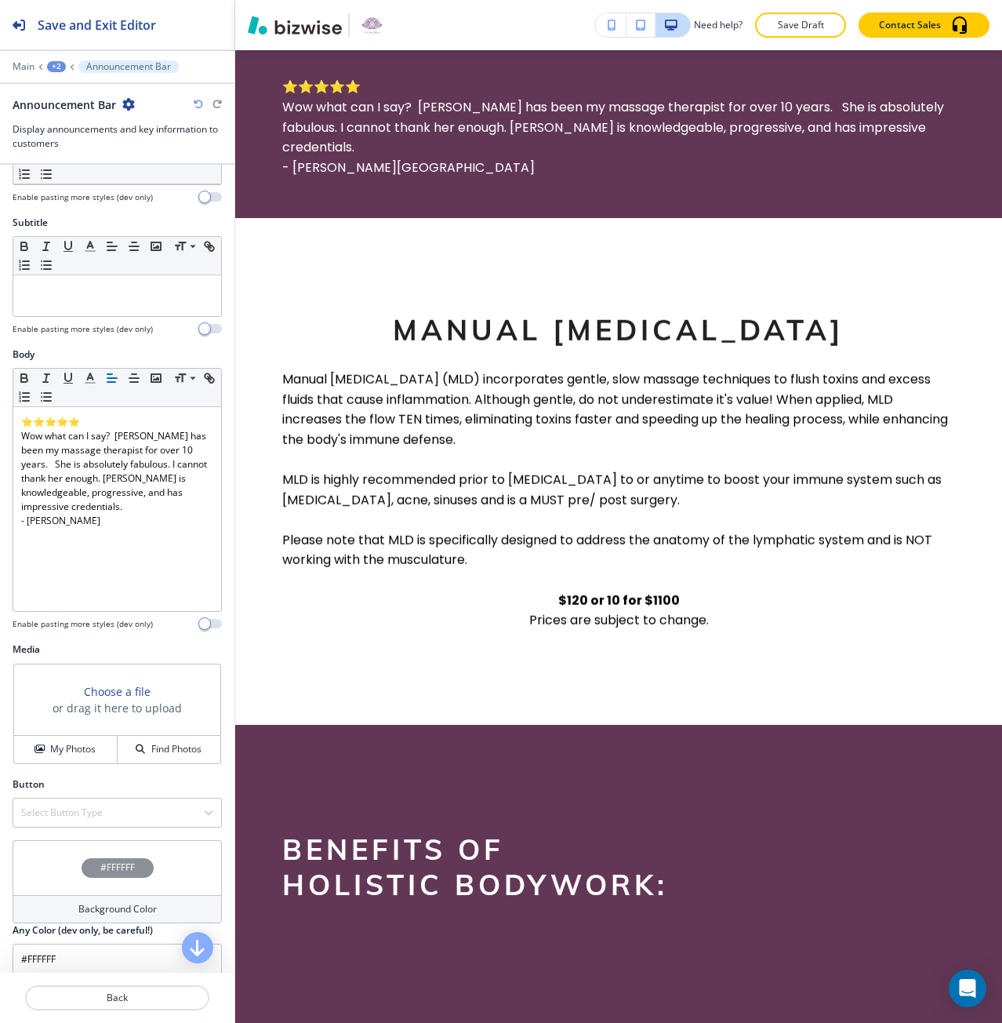
scroll to position [122, 0]
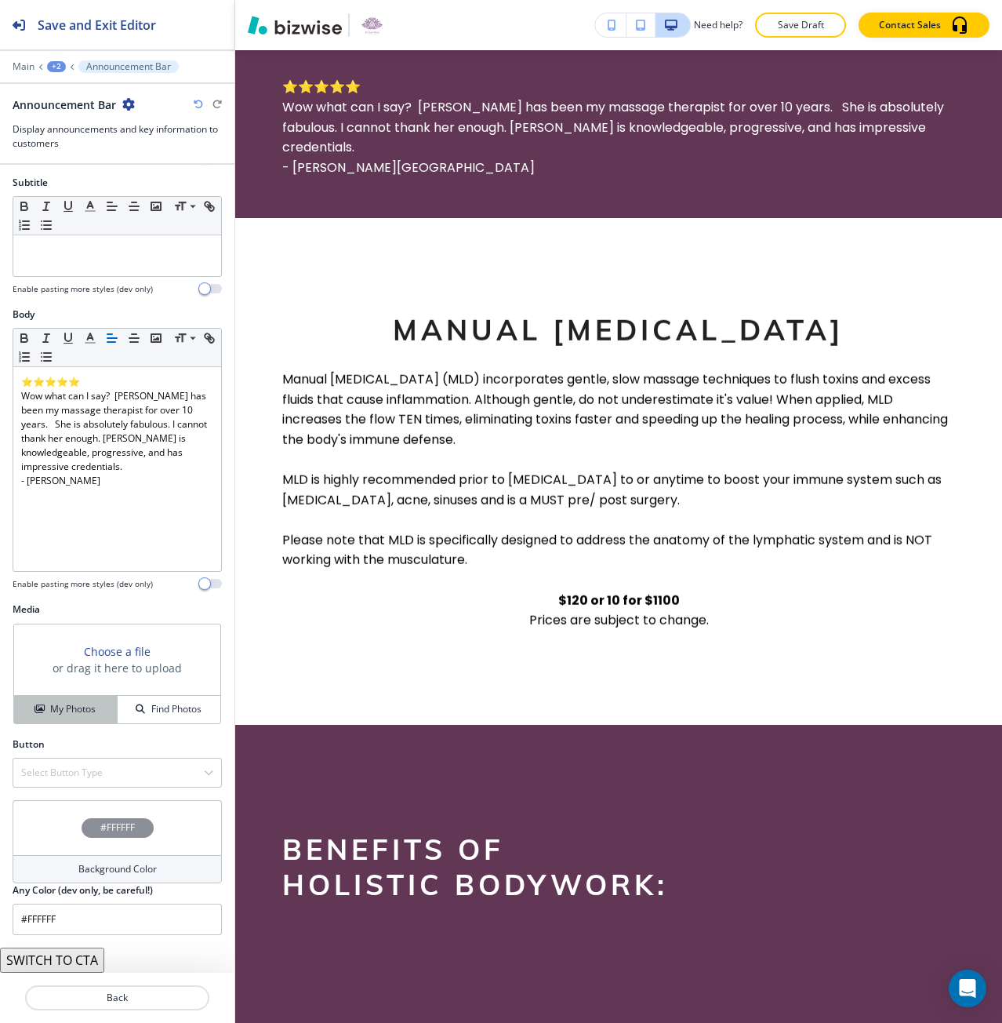
click at [67, 710] on h4 "My Photos" at bounding box center [72, 709] width 45 height 14
click at [114, 728] on div "Media Choose a file or drag it here to upload My Photos Find Photos" at bounding box center [117, 669] width 234 height 135
click at [90, 818] on div "#FFFFFF" at bounding box center [118, 828] width 72 height 20
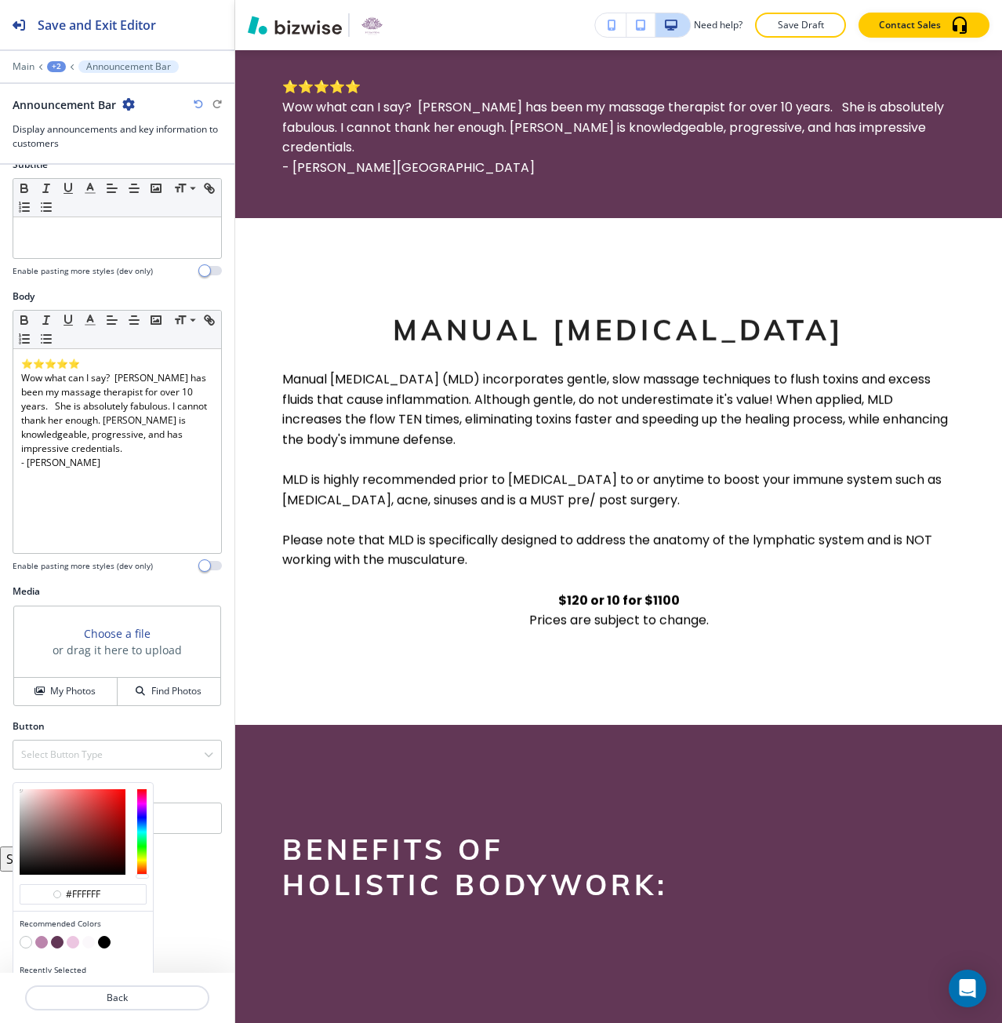
scroll to position [173, 0]
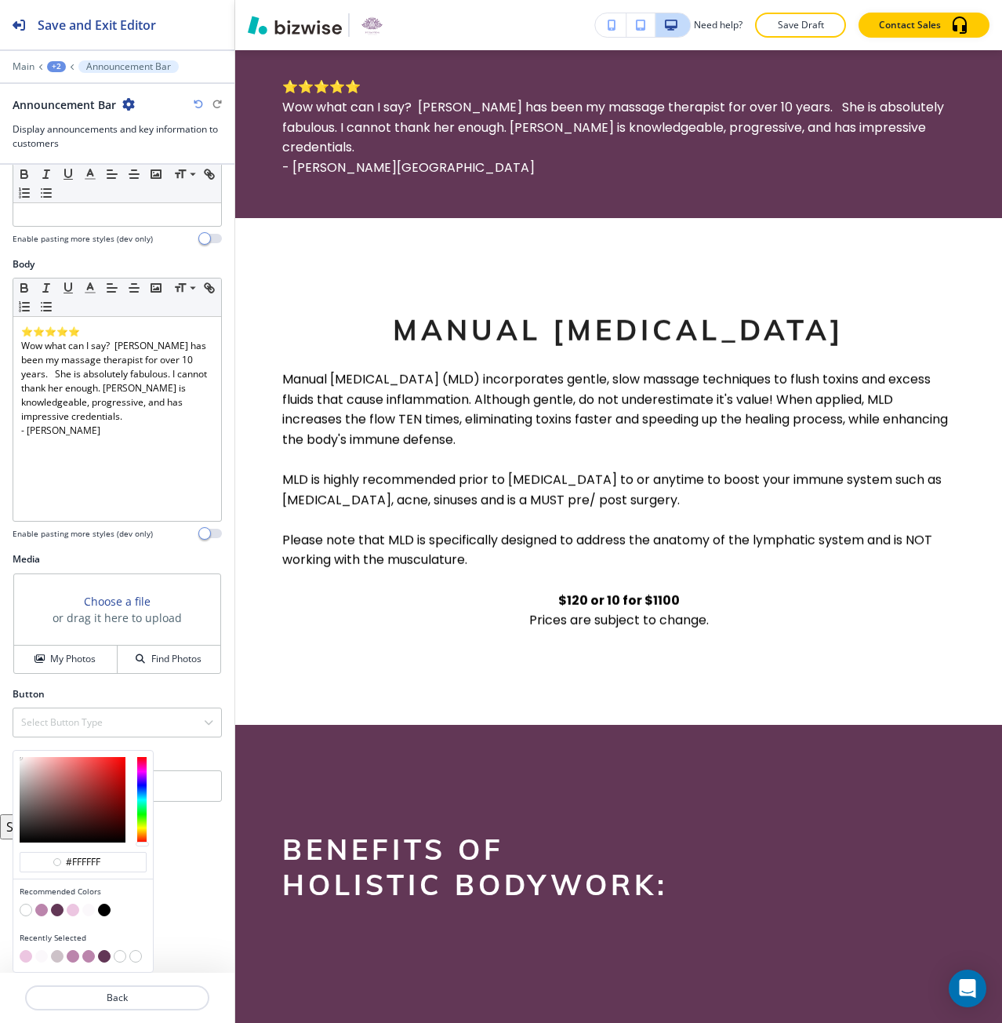
click at [56, 960] on button "button" at bounding box center [57, 956] width 13 height 13
type input "#cdc2c8"
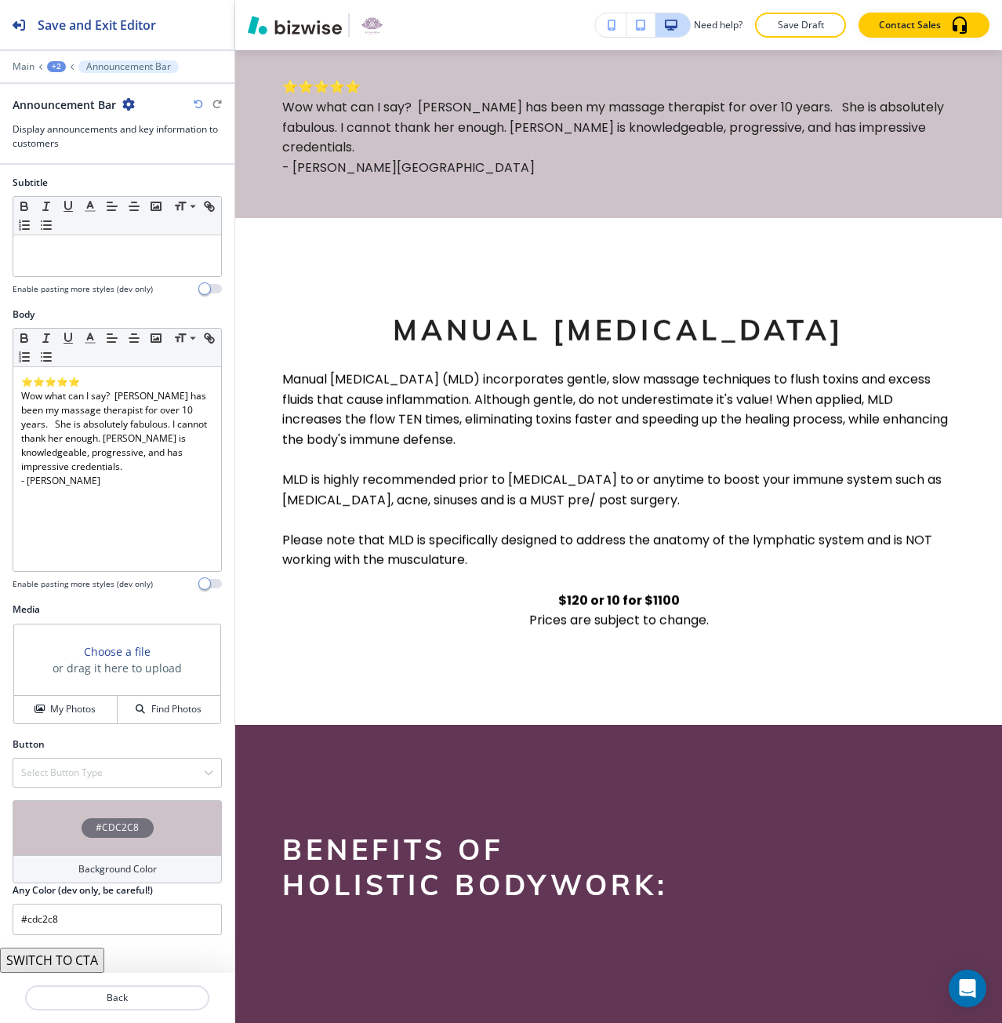
scroll to position [122, 0]
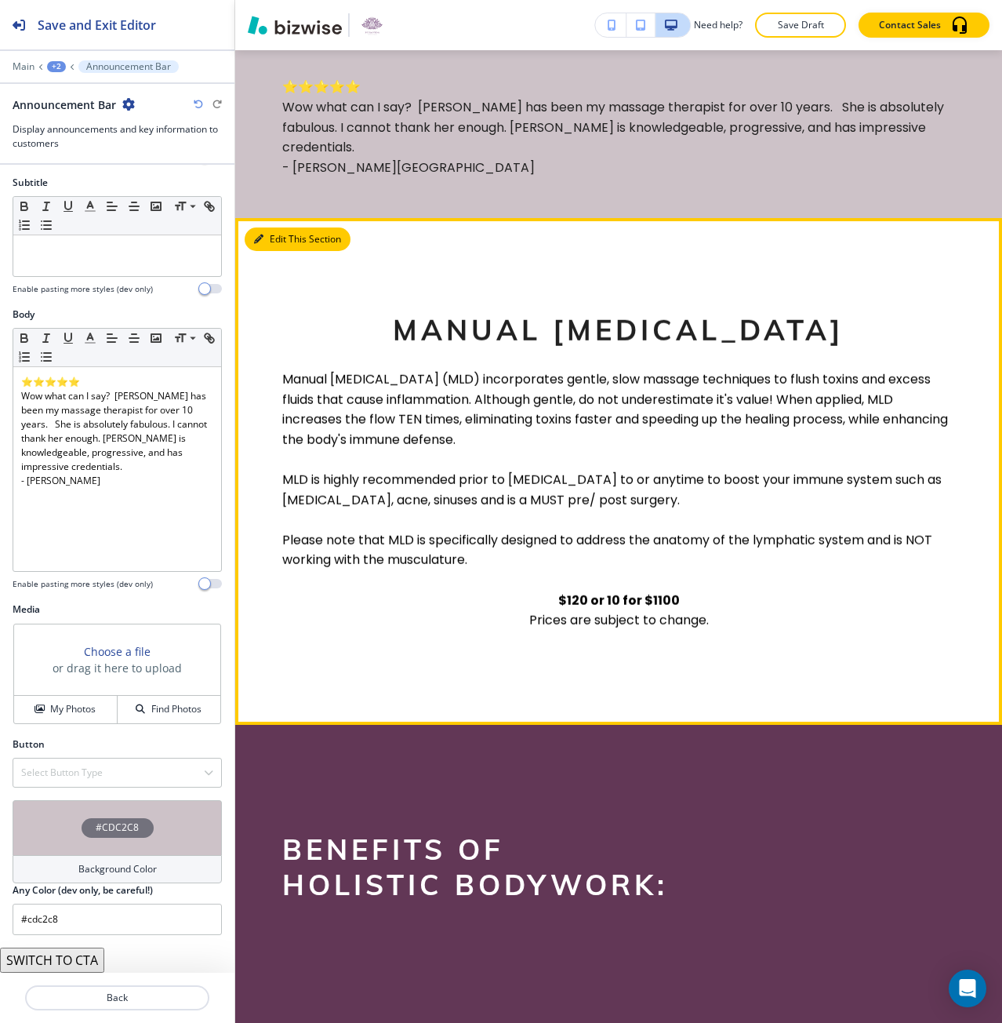
click at [259, 249] on button "Edit This Section" at bounding box center [298, 239] width 106 height 24
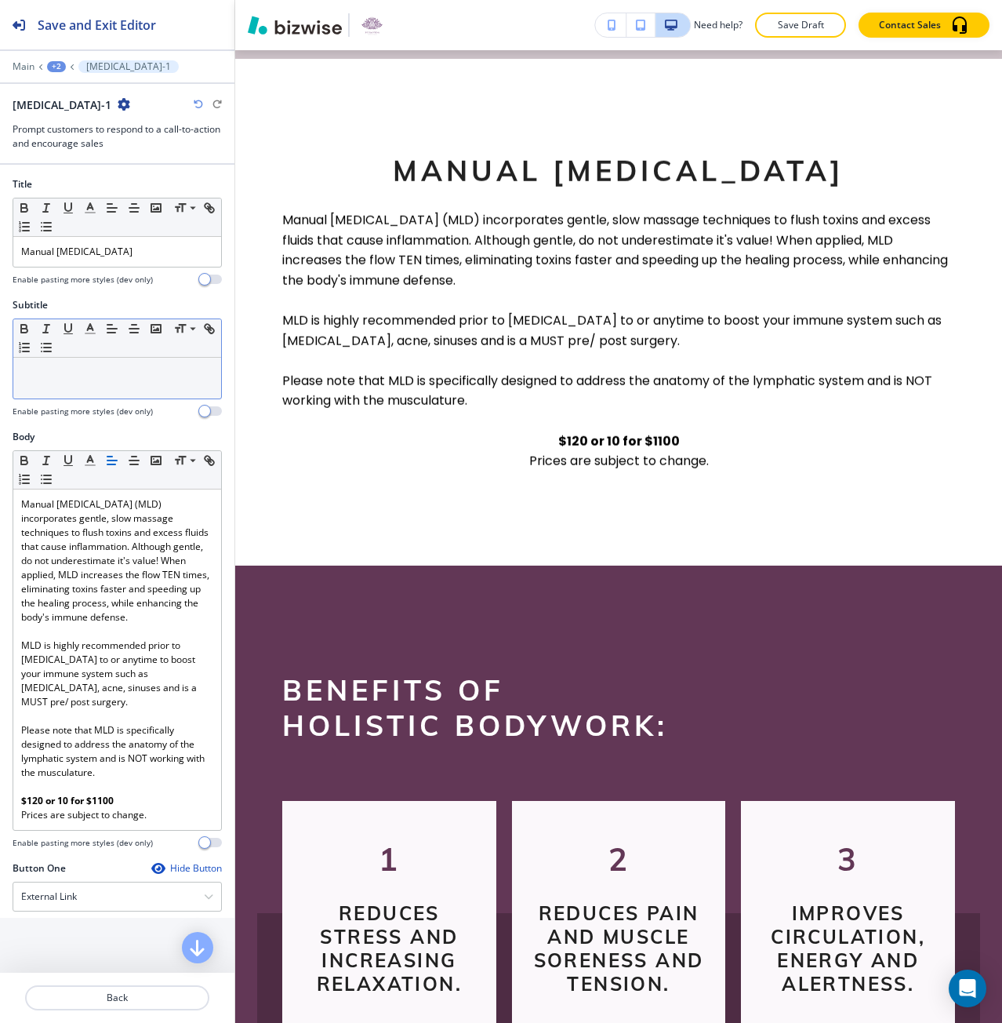
scroll to position [1005, 0]
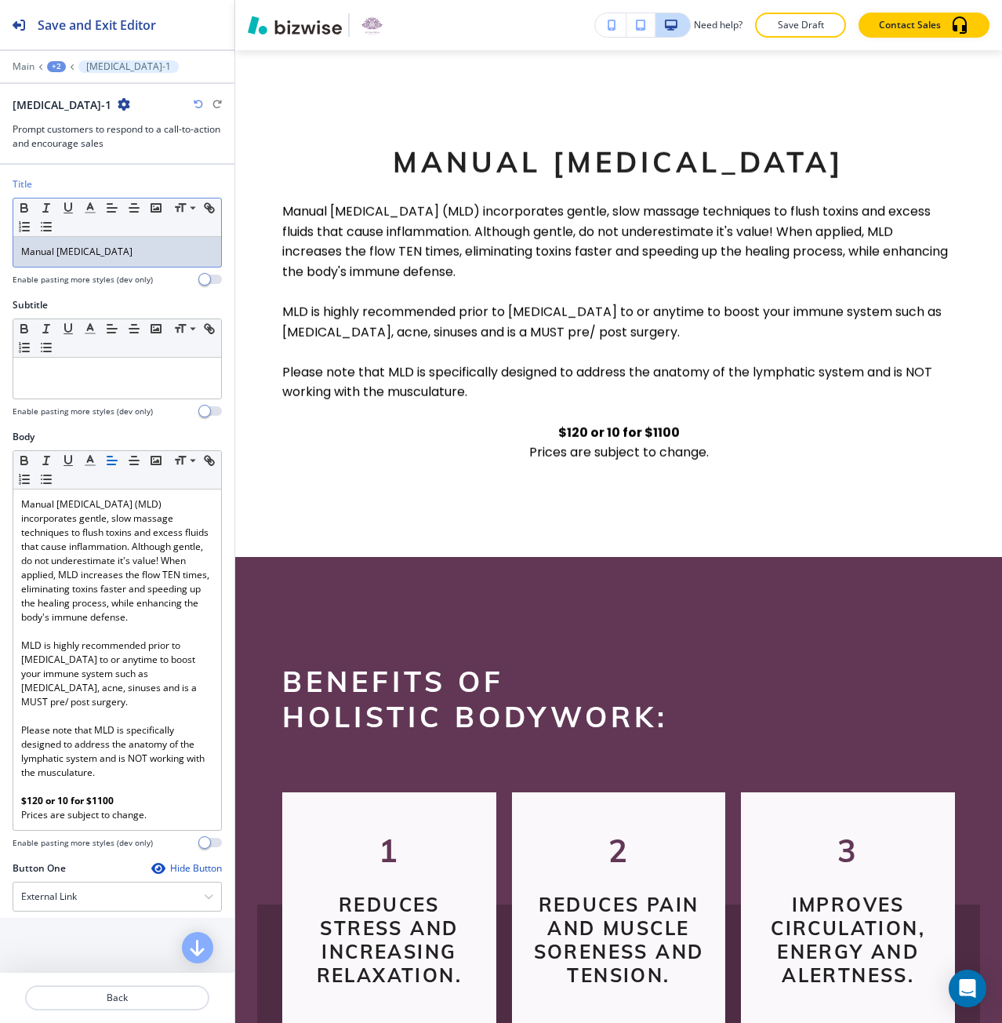
click at [96, 260] on div "Manual [MEDICAL_DATA]" at bounding box center [117, 252] width 208 height 30
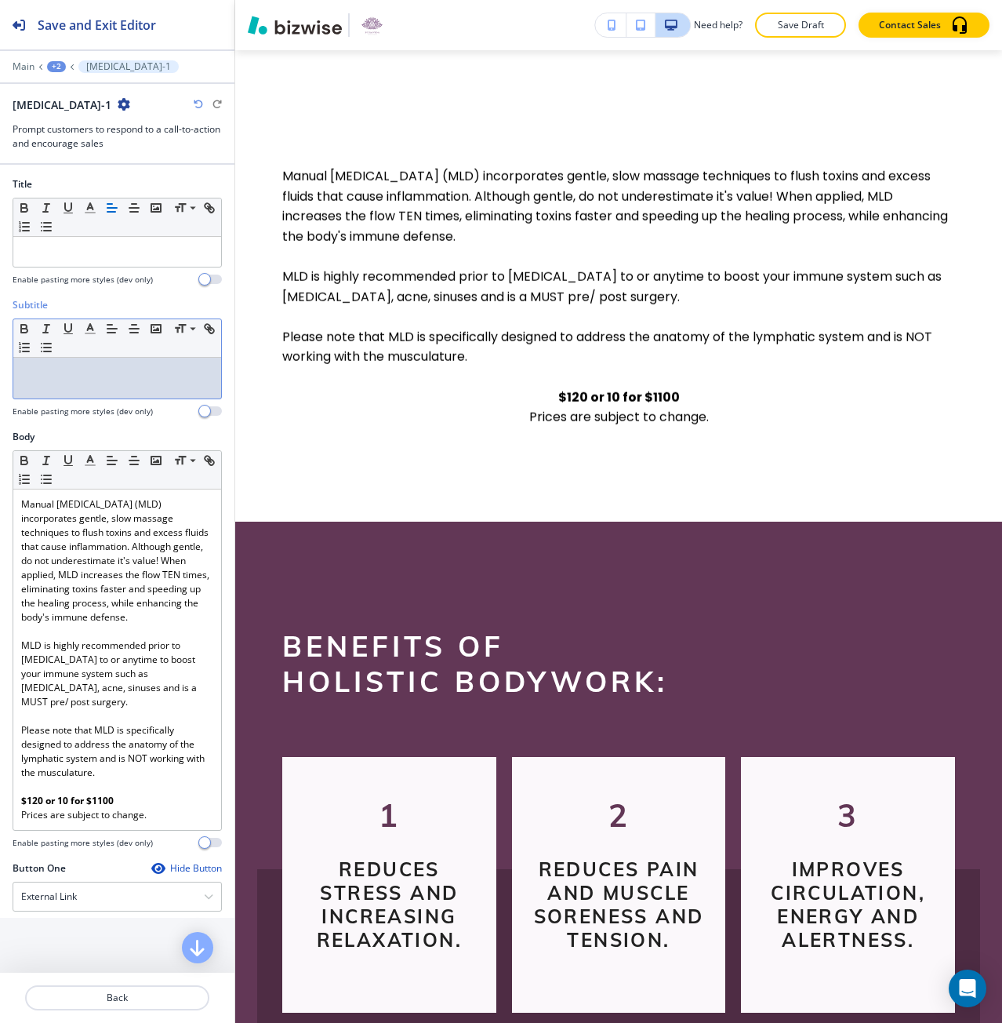
click at [129, 391] on div at bounding box center [117, 378] width 208 height 41
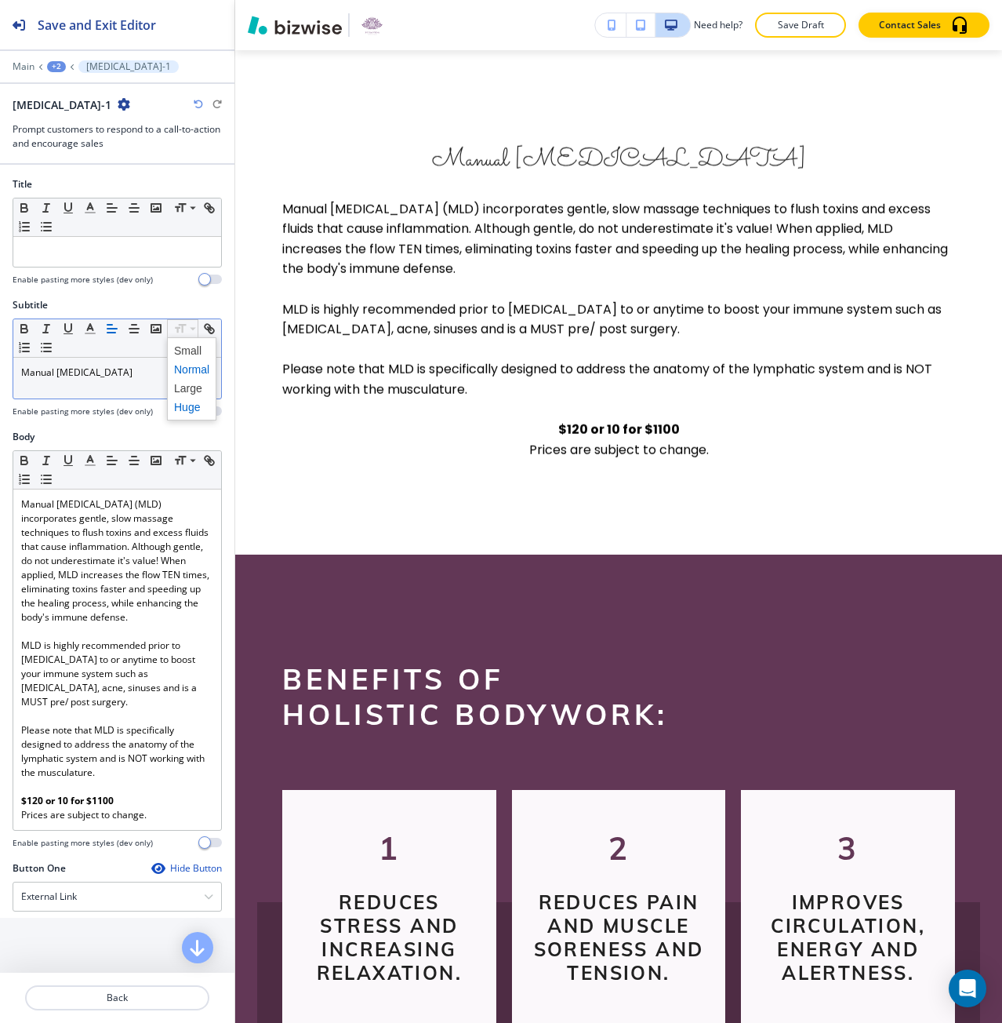
click at [192, 405] on span at bounding box center [191, 407] width 35 height 19
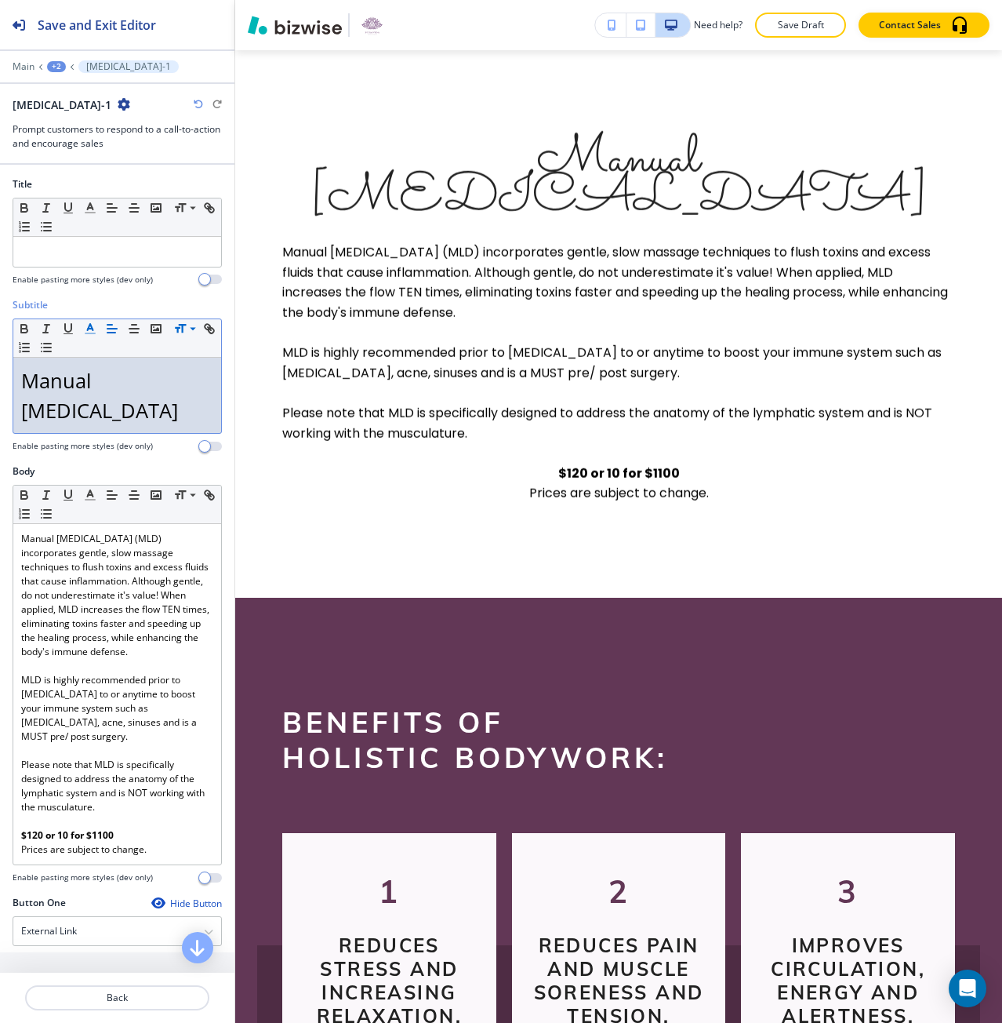
click at [91, 331] on icon "button" at bounding box center [90, 329] width 14 height 14
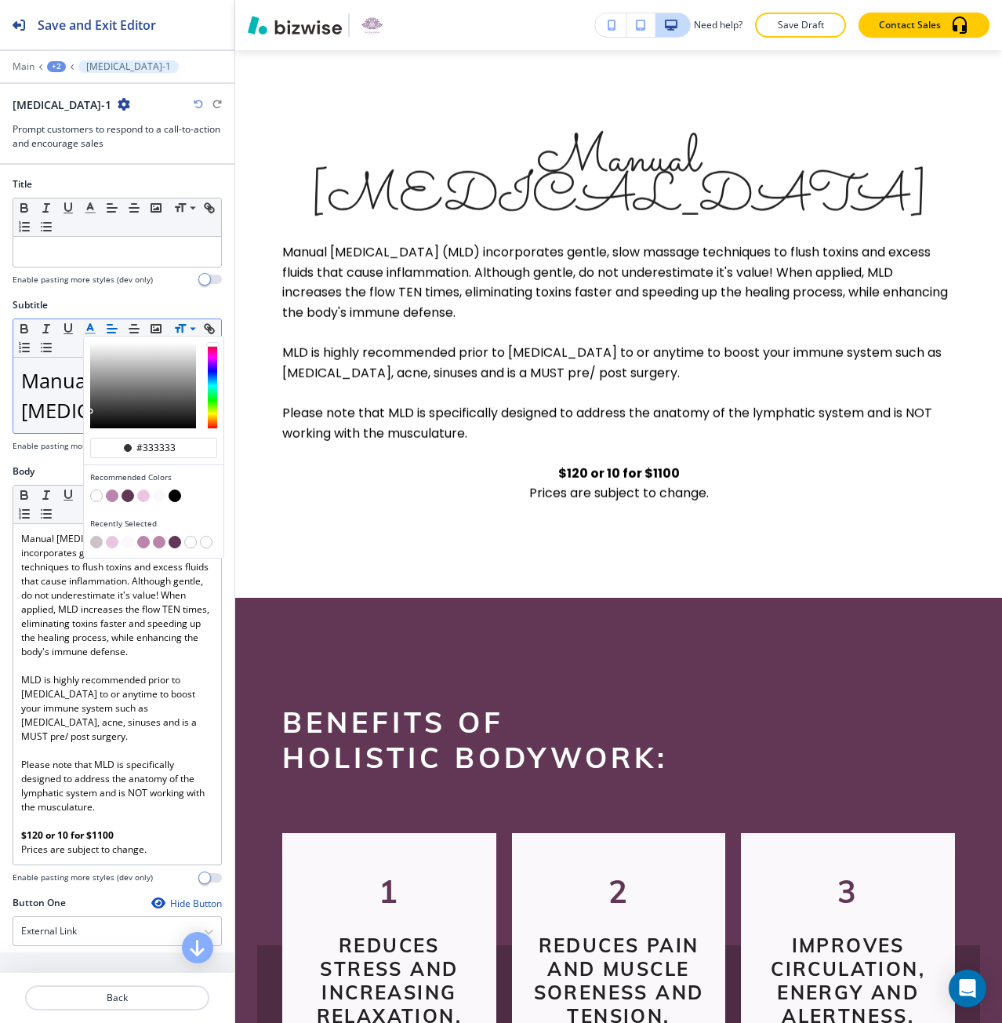
click at [114, 543] on button "button" at bounding box center [112, 542] width 13 height 13
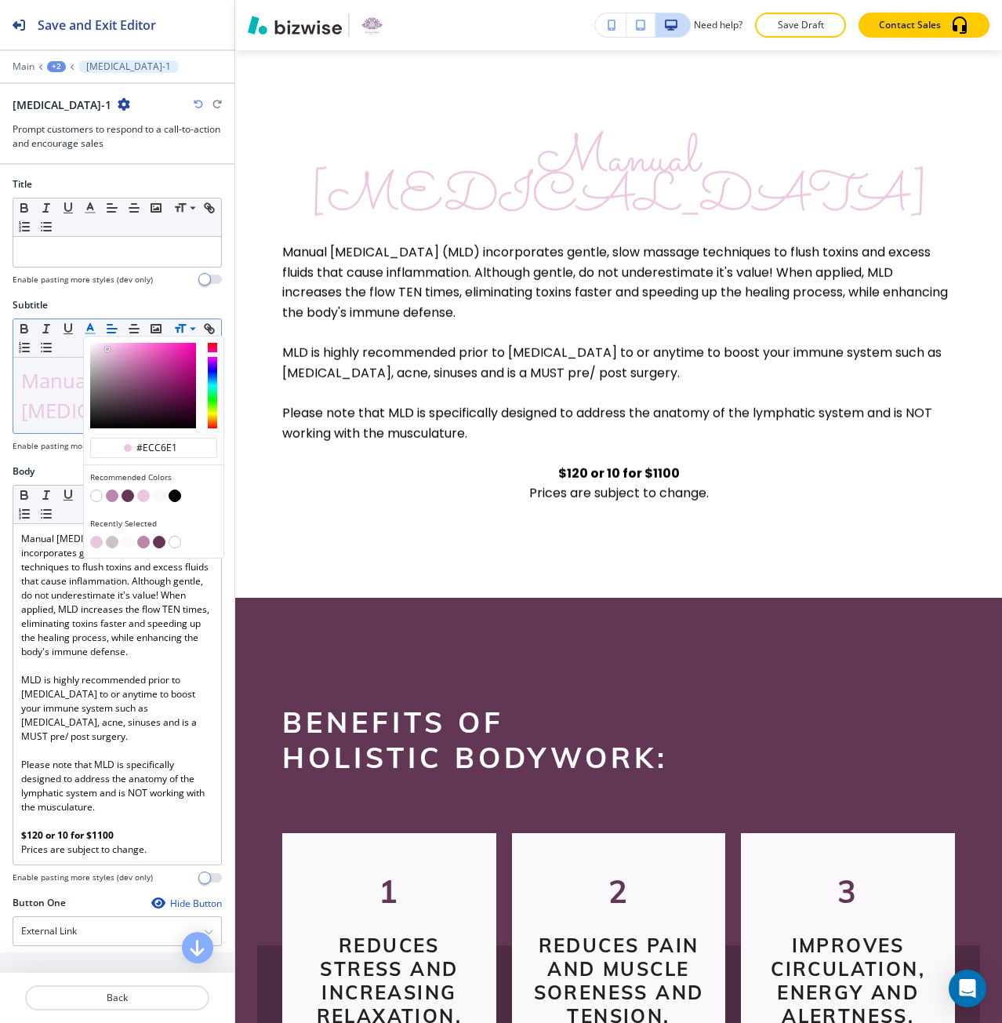
click at [146, 539] on button "button" at bounding box center [143, 542] width 13 height 13
type input "#bb85ac"
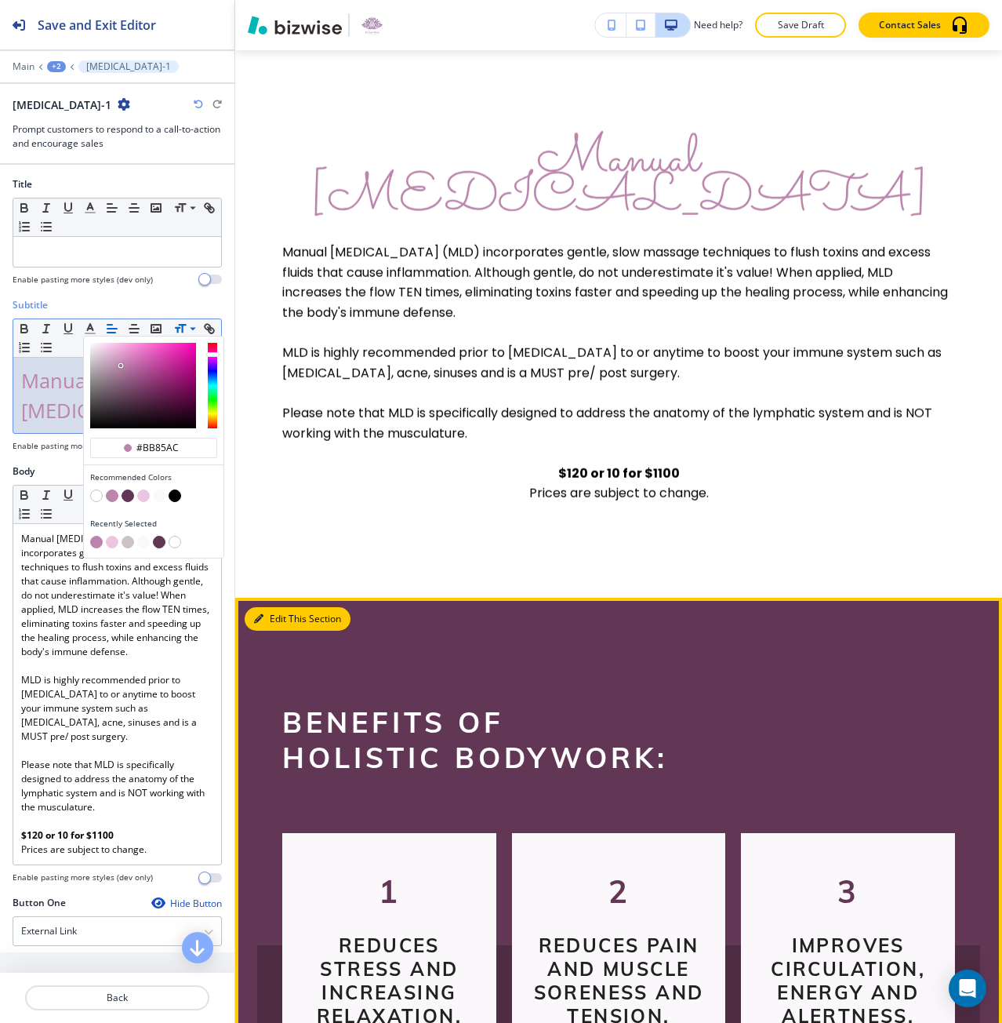
click at [263, 607] on button "Edit This Section" at bounding box center [298, 619] width 106 height 24
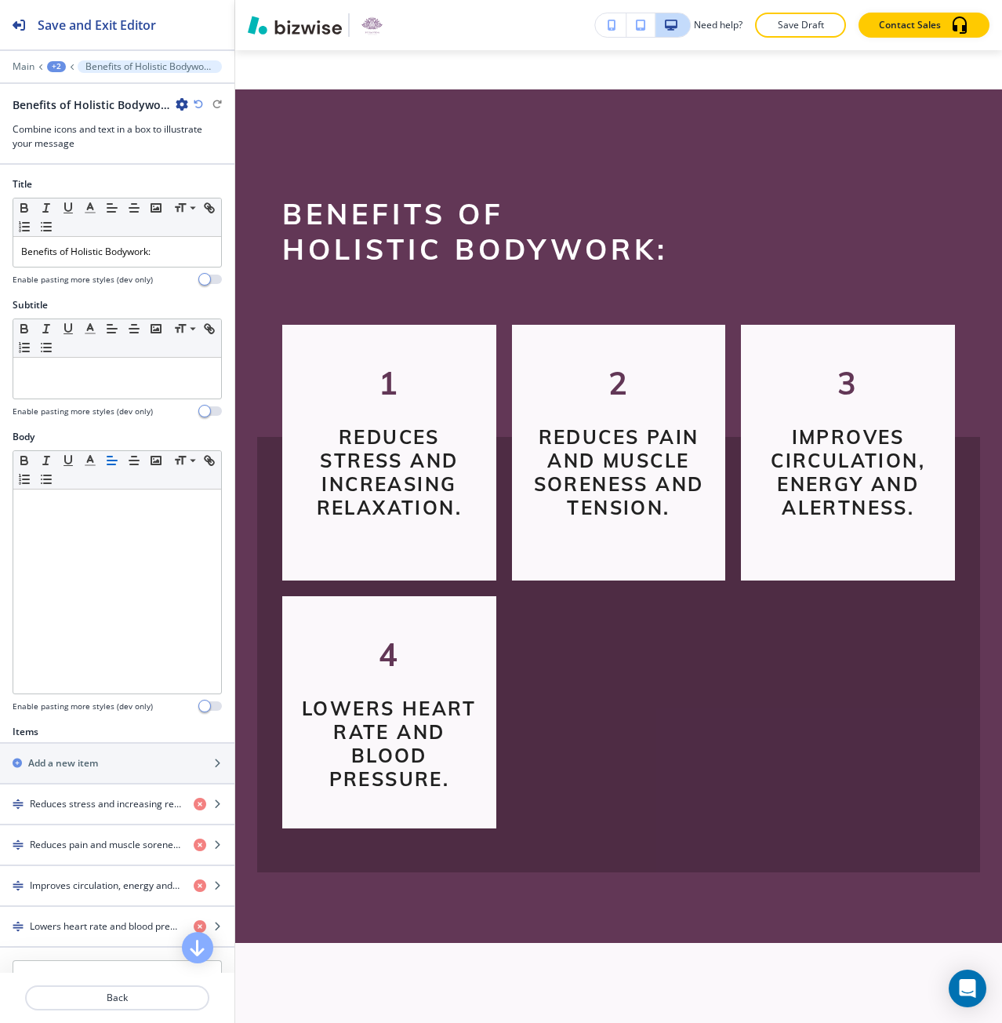
scroll to position [1515, 0]
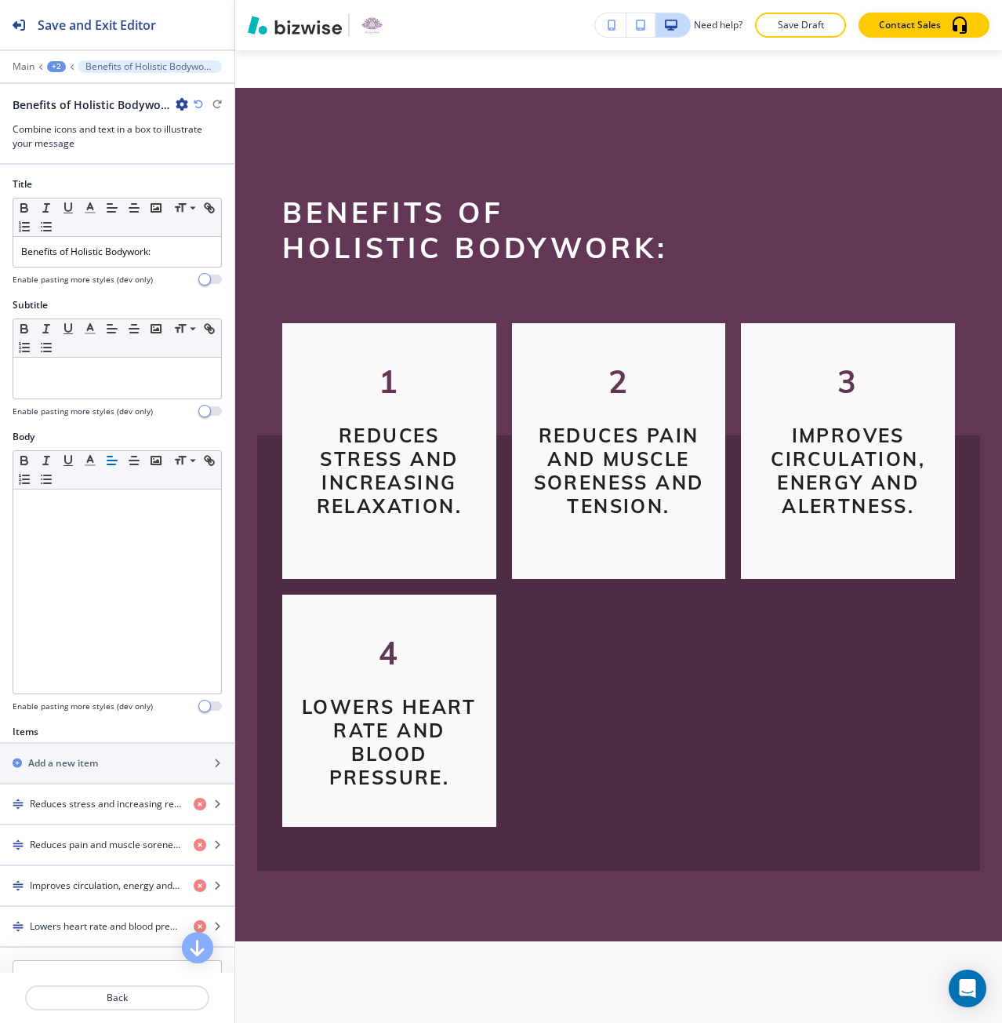
click at [180, 113] on div at bounding box center [117, 117] width 209 height 9
click at [180, 111] on div "Benefits of Holistic Bodywork:-2" at bounding box center [101, 104] width 176 height 16
click at [180, 107] on icon "button" at bounding box center [182, 104] width 13 height 13
drag, startPoint x: 215, startPoint y: 162, endPoint x: 227, endPoint y: 177, distance: 19.6
click at [227, 177] on div "Rename Section Duplicate Section Delete Section" at bounding box center [226, 159] width 100 height 83
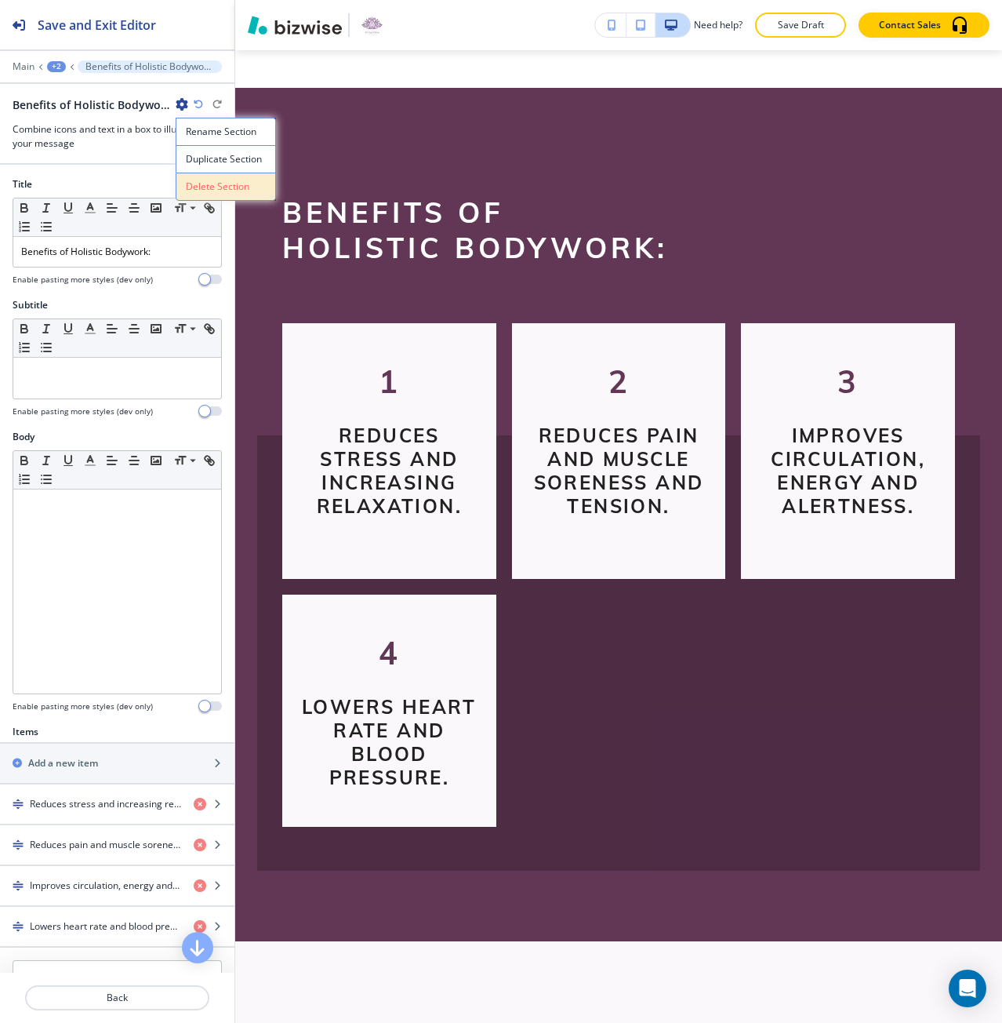
click at [227, 177] on button "Delete Section" at bounding box center [226, 187] width 100 height 28
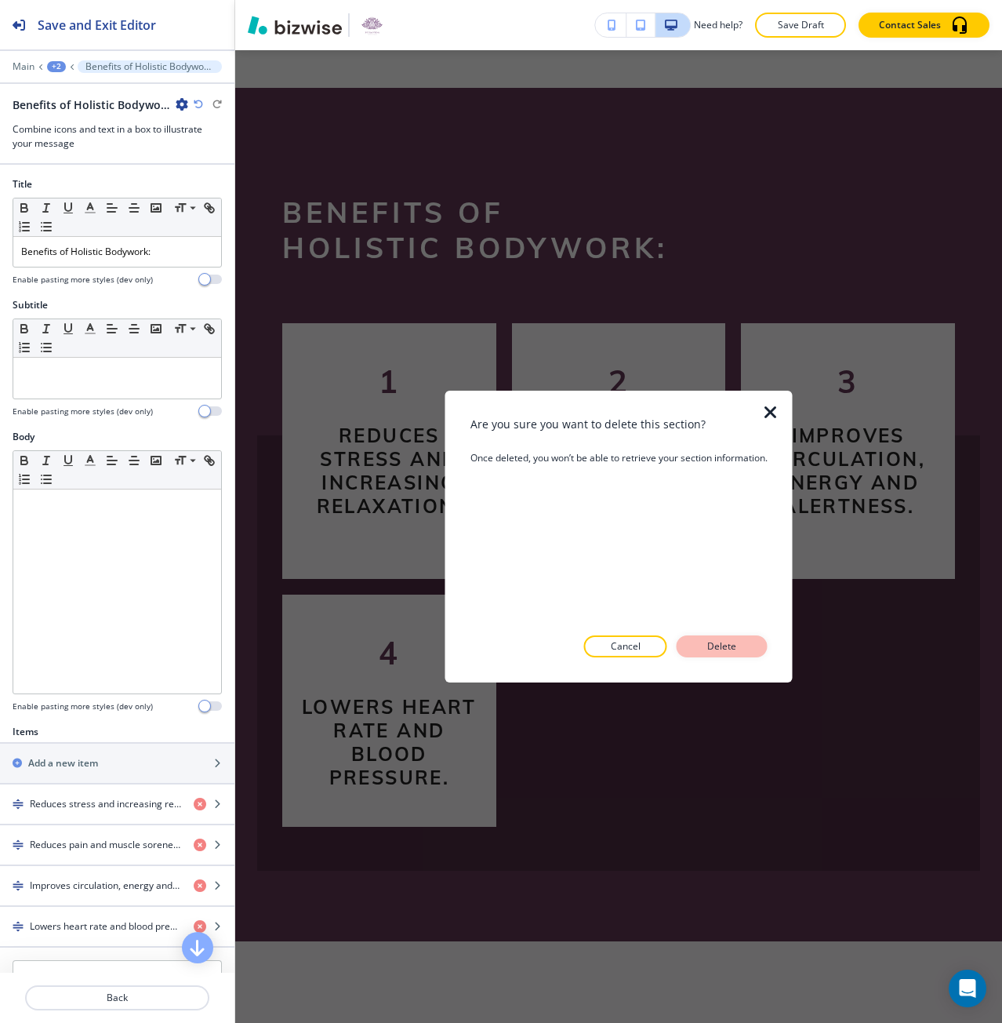
click at [722, 648] on p "Delete" at bounding box center [722, 646] width 38 height 14
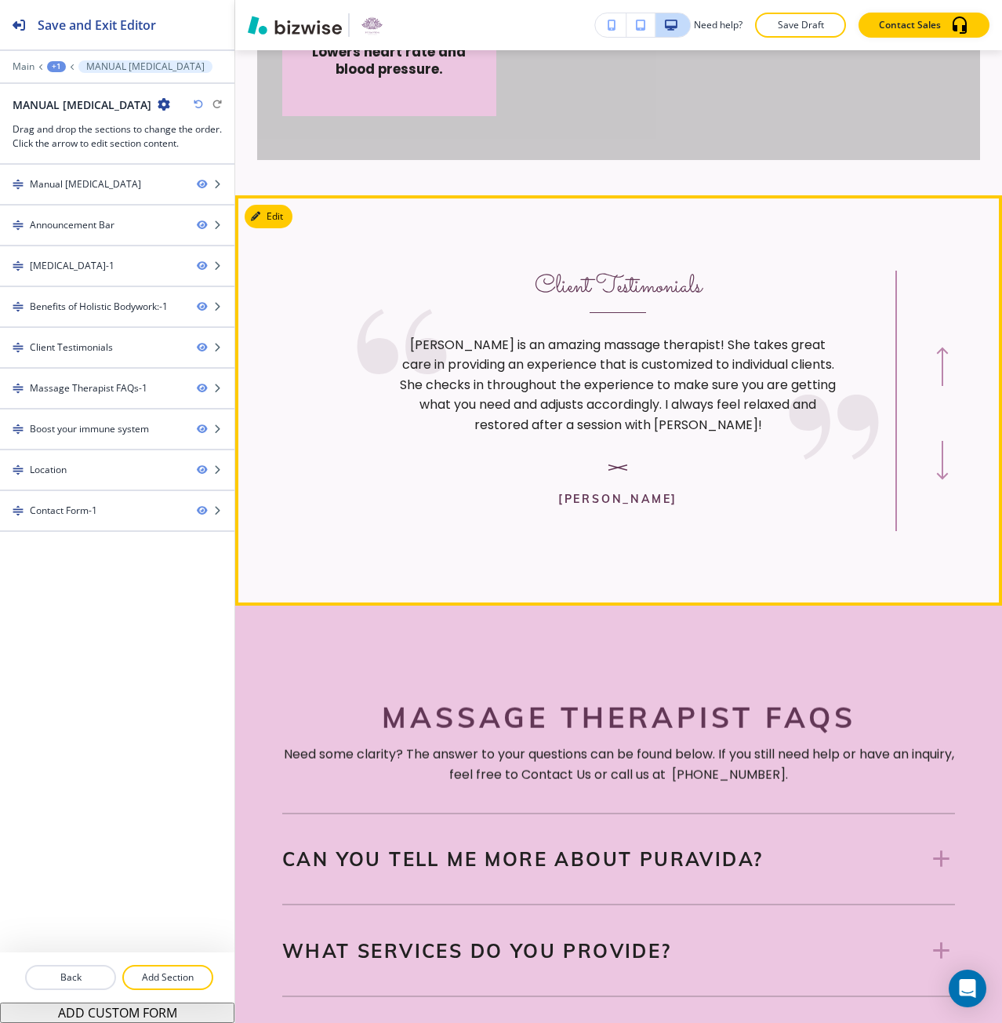
scroll to position [2195, 0]
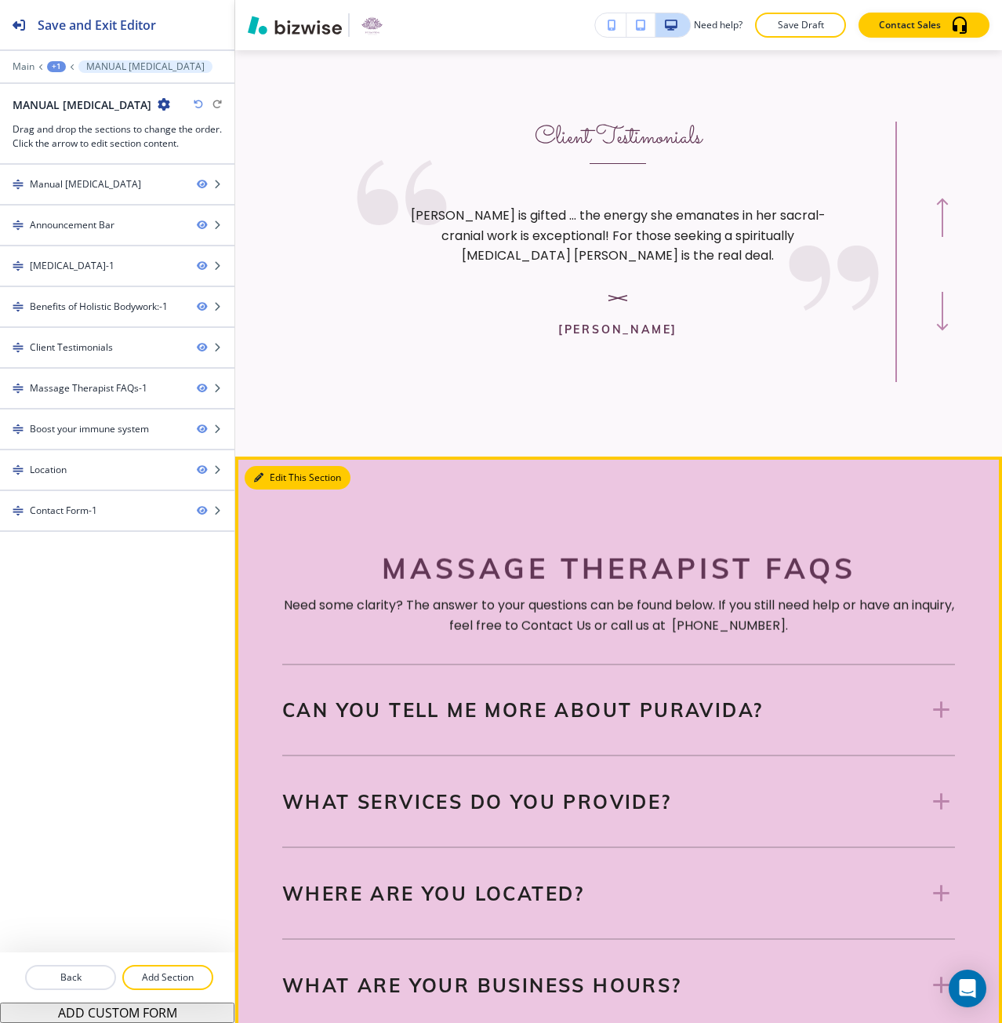
click at [255, 473] on icon "button" at bounding box center [258, 477] width 9 height 9
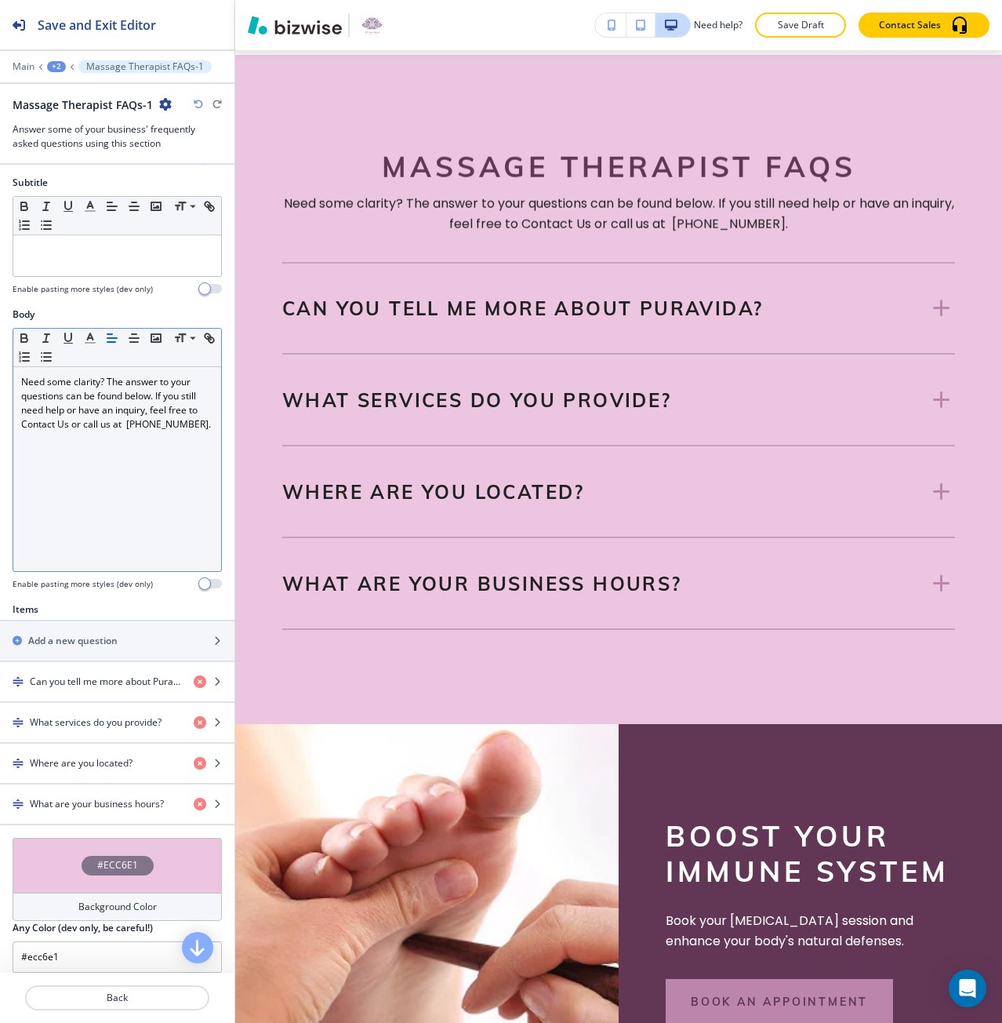
scroll to position [160, 0]
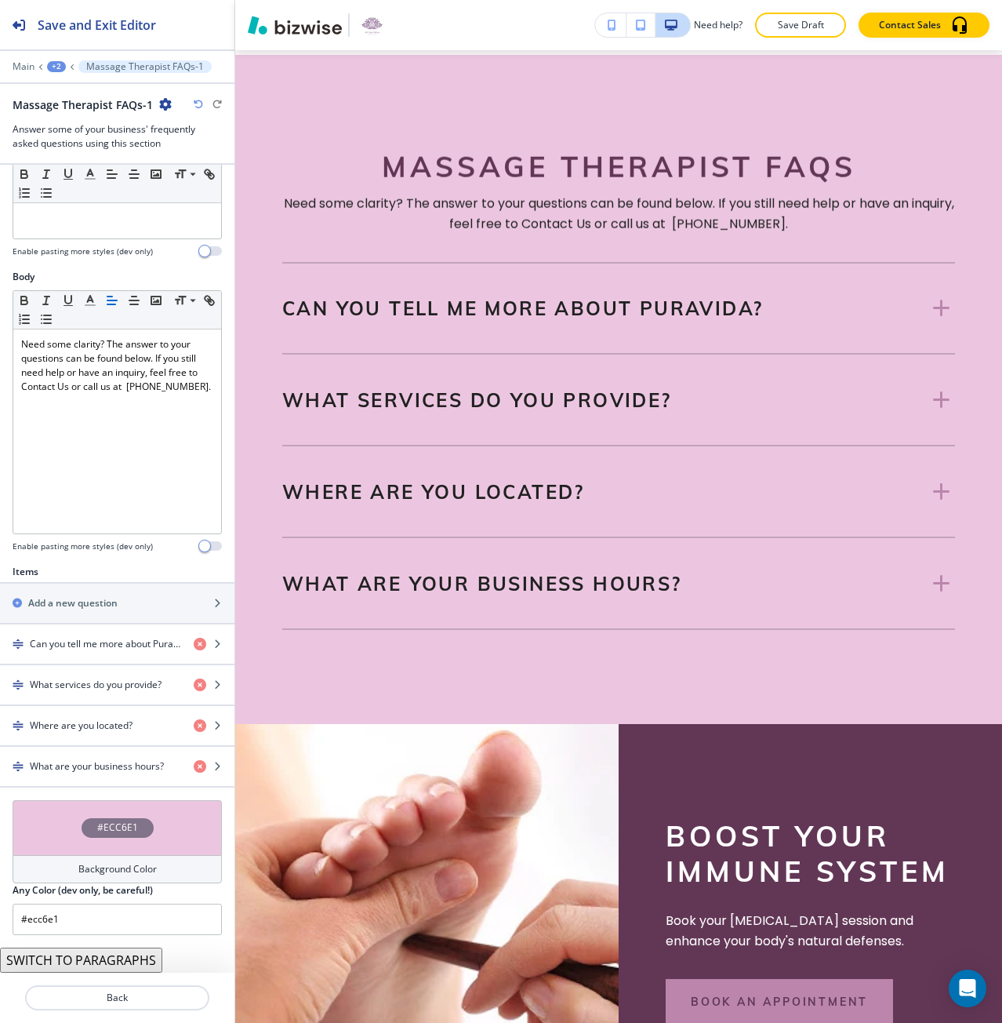
click at [103, 837] on div "#ECC6E1" at bounding box center [118, 828] width 72 height 20
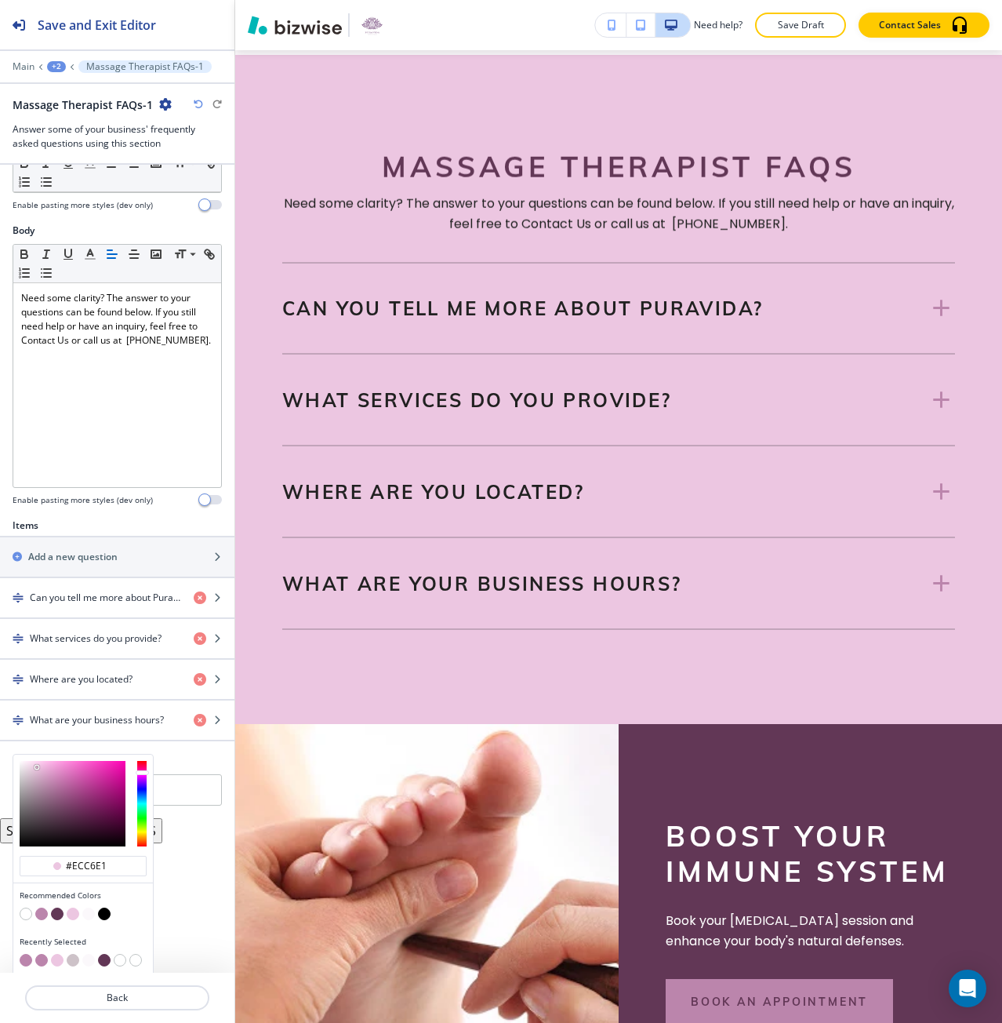
scroll to position [210, 0]
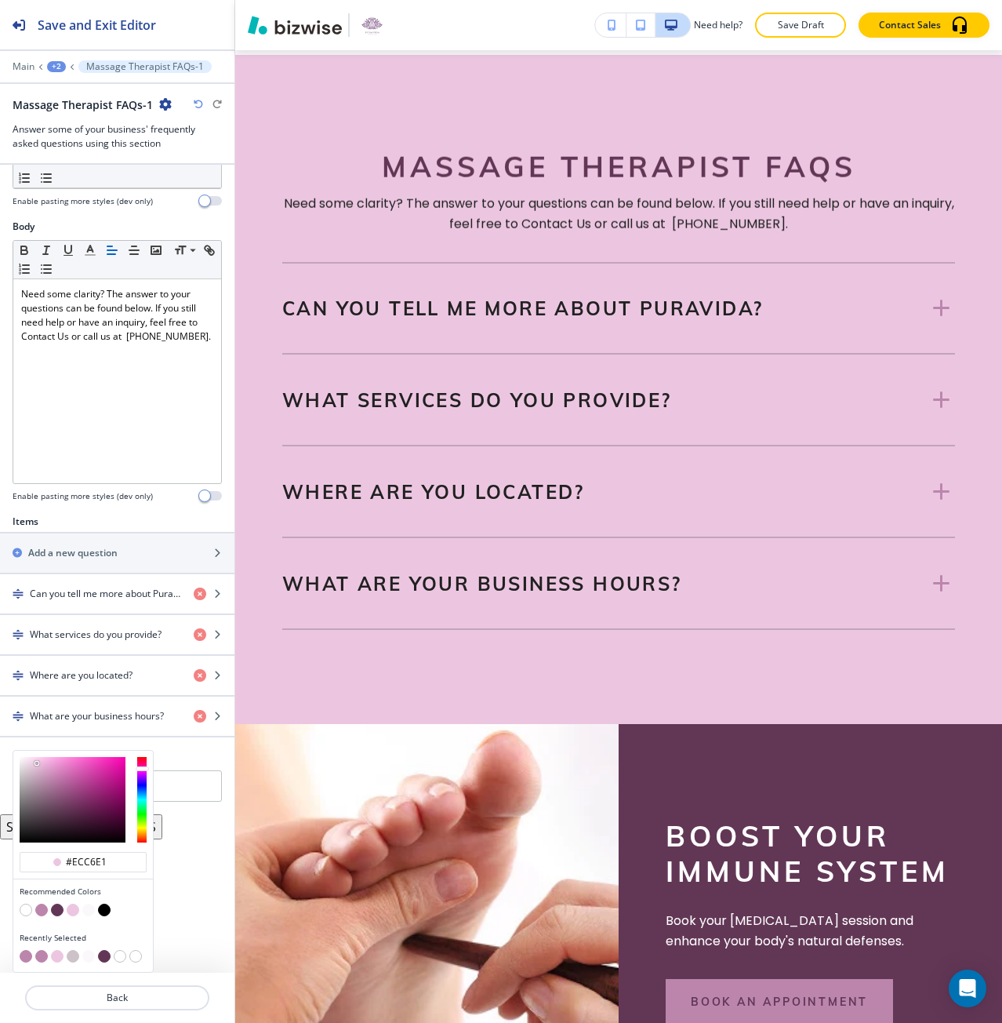
click at [74, 915] on button "button" at bounding box center [73, 909] width 13 height 13
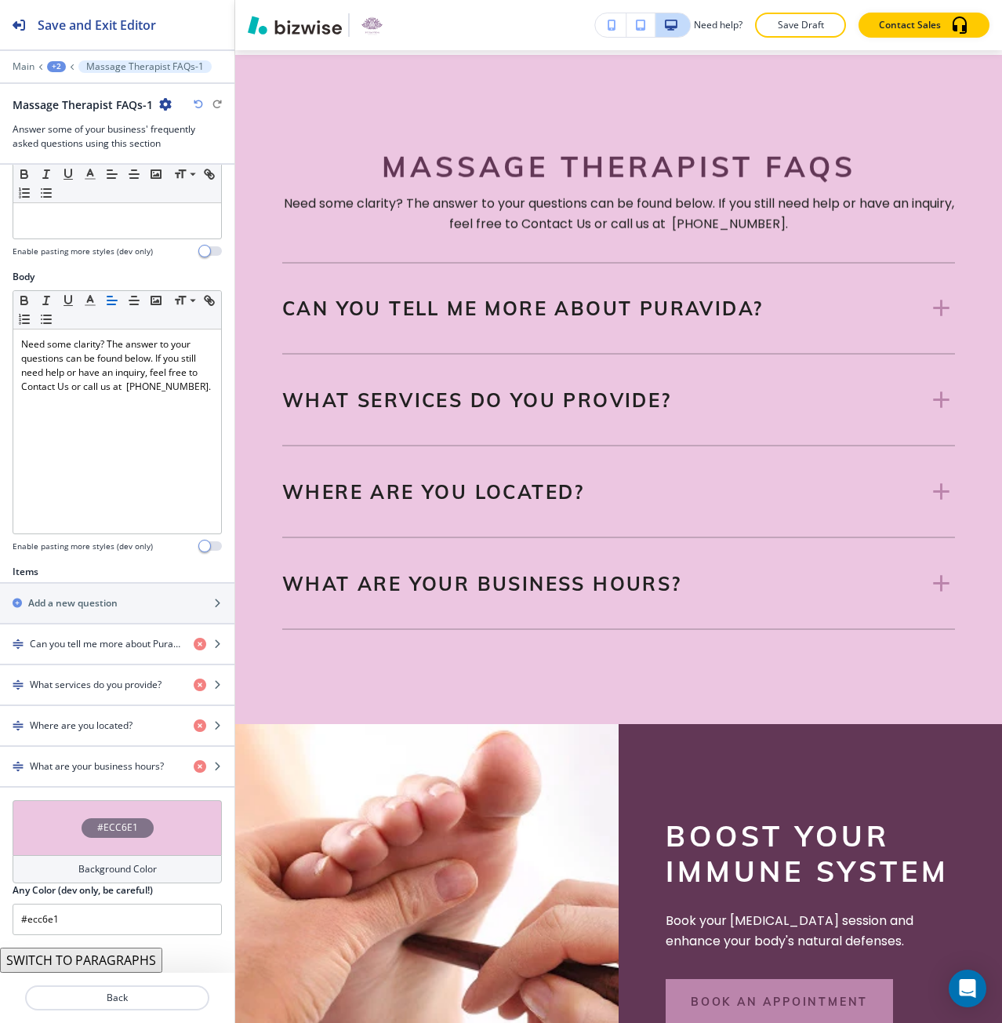
click at [99, 866] on h4 "Background Color" at bounding box center [117, 869] width 78 height 14
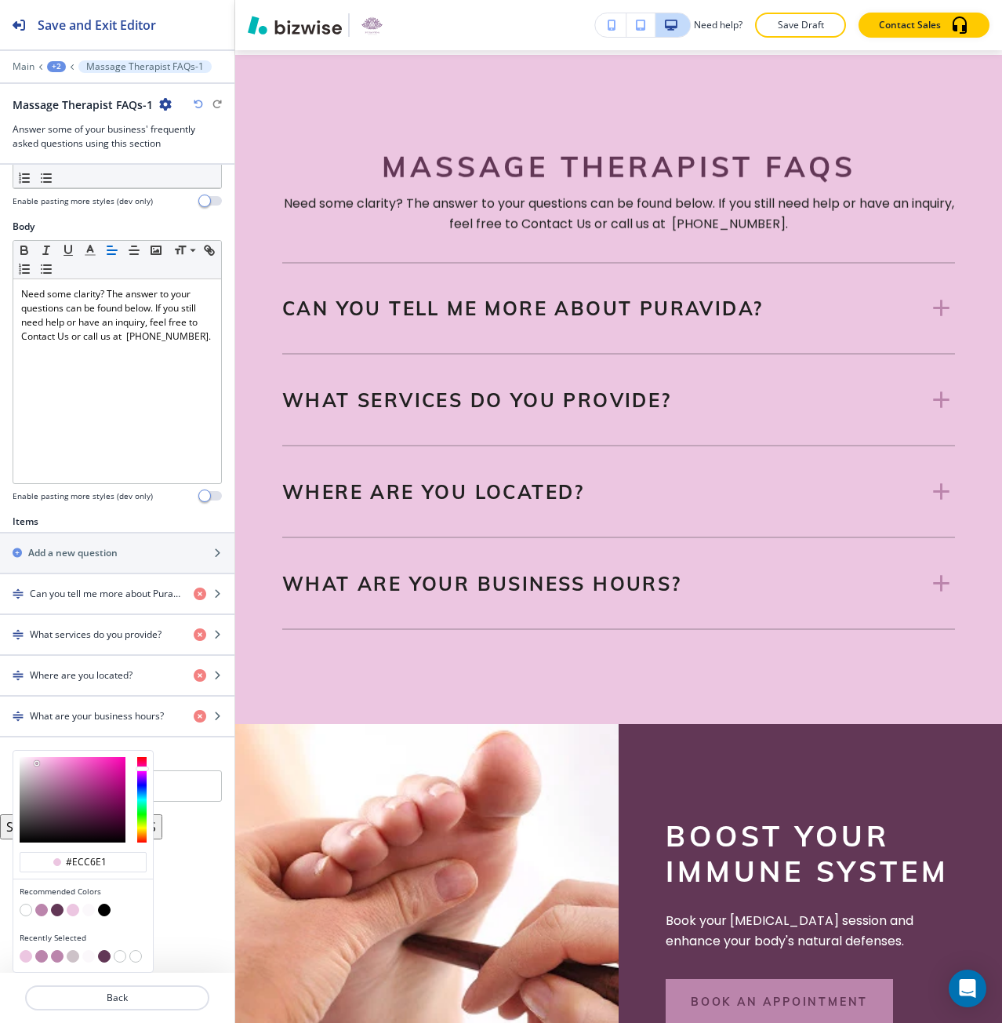
click at [90, 910] on button "button" at bounding box center [88, 909] width 13 height 13
type input "#fbf8fb"
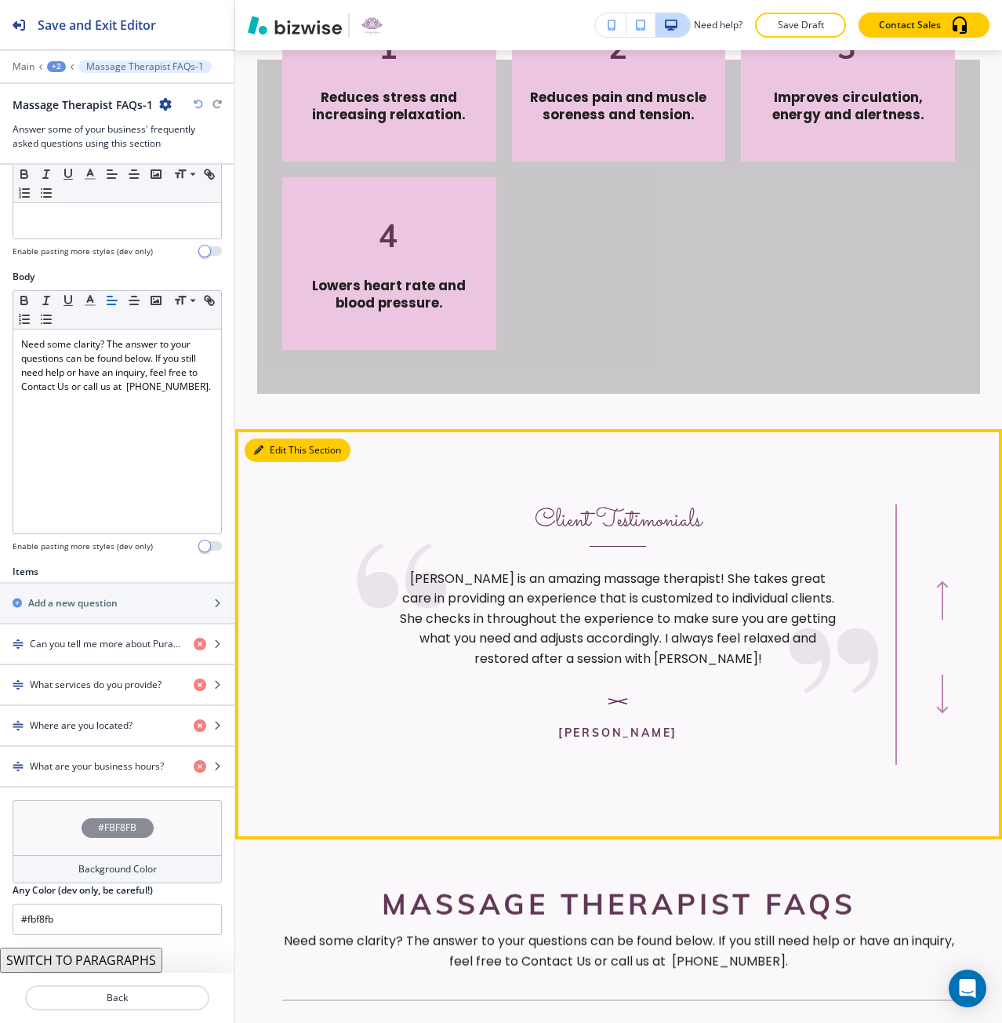
click at [267, 451] on button "Edit This Section" at bounding box center [298, 450] width 106 height 24
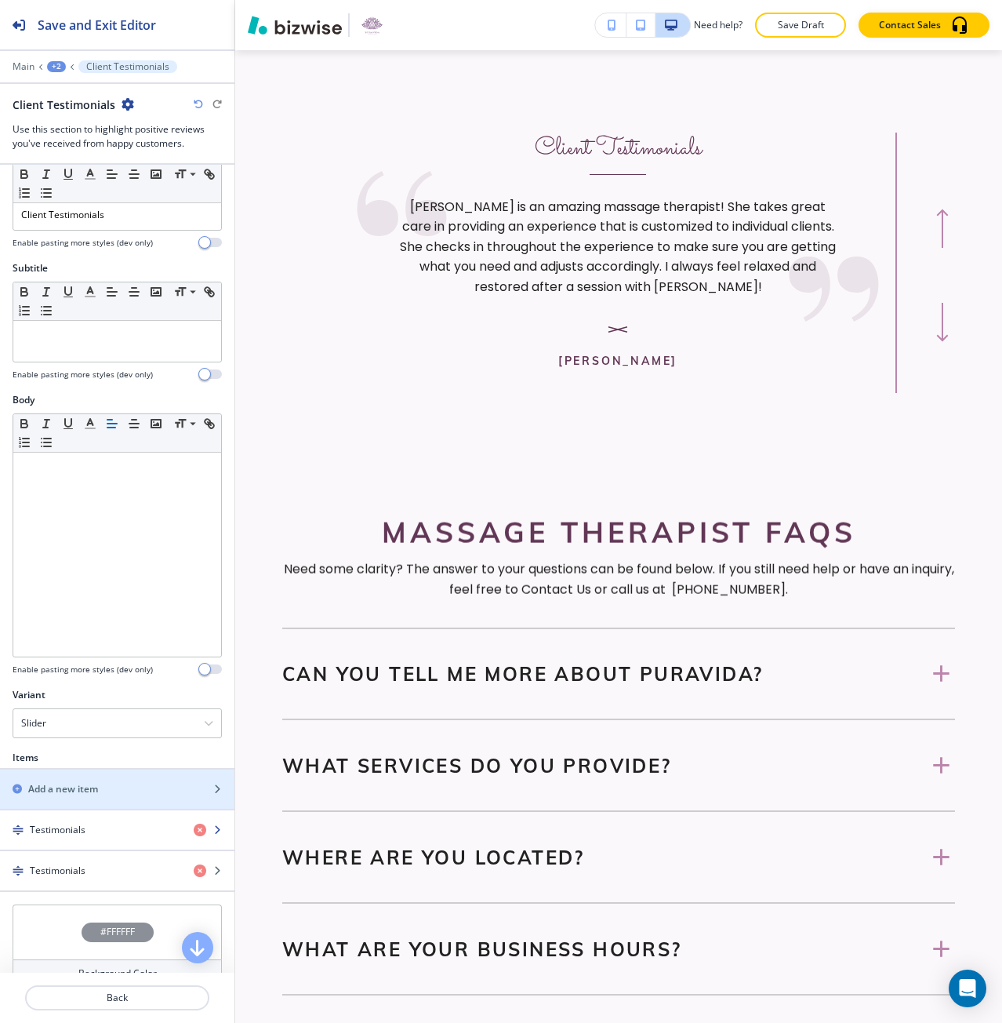
scroll to position [116, 0]
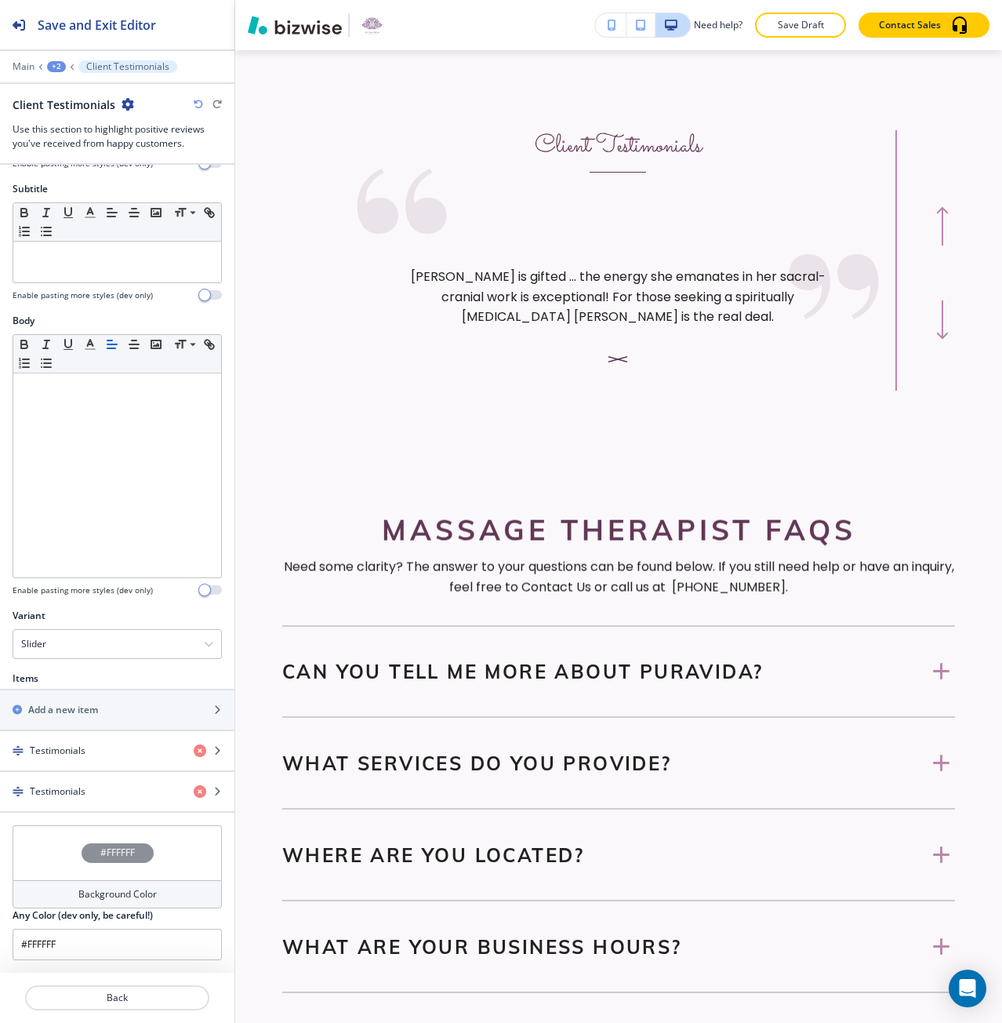
click at [85, 838] on div "#FFFFFF" at bounding box center [117, 852] width 209 height 55
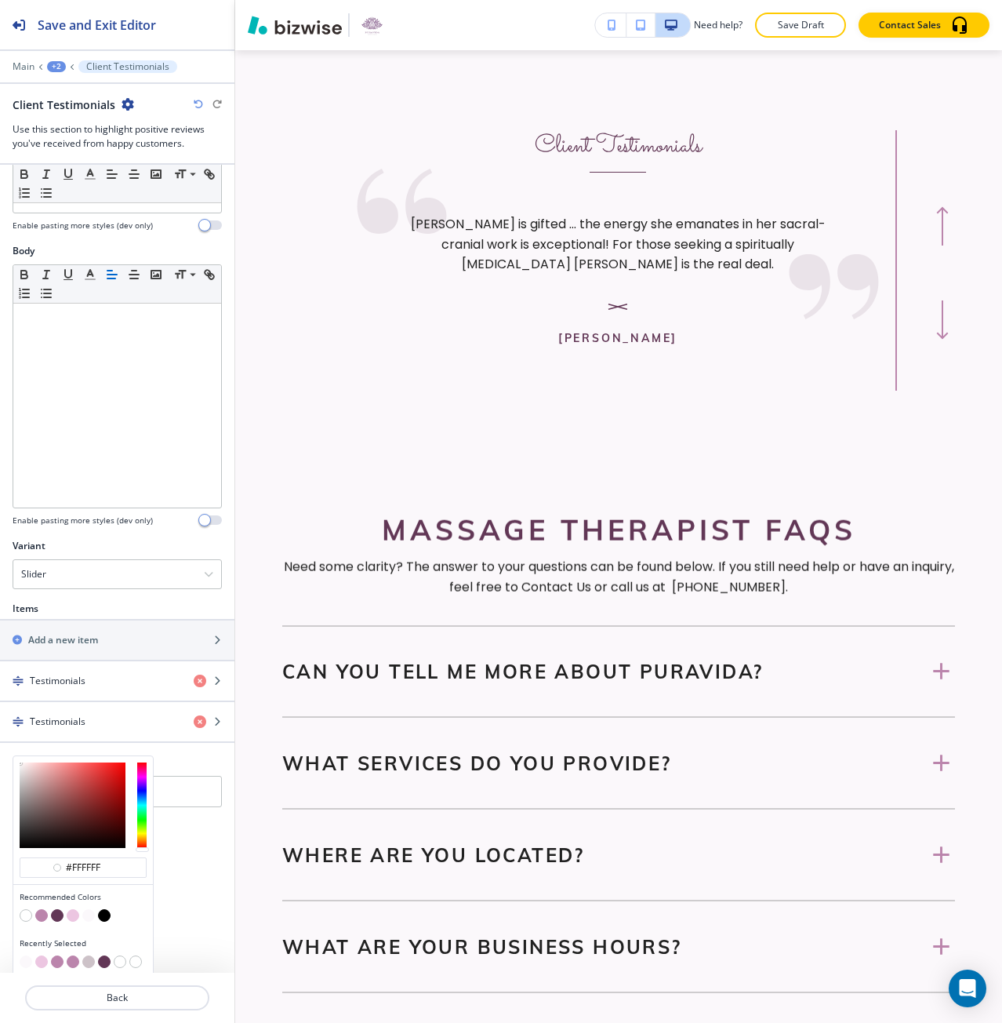
scroll to position [191, 0]
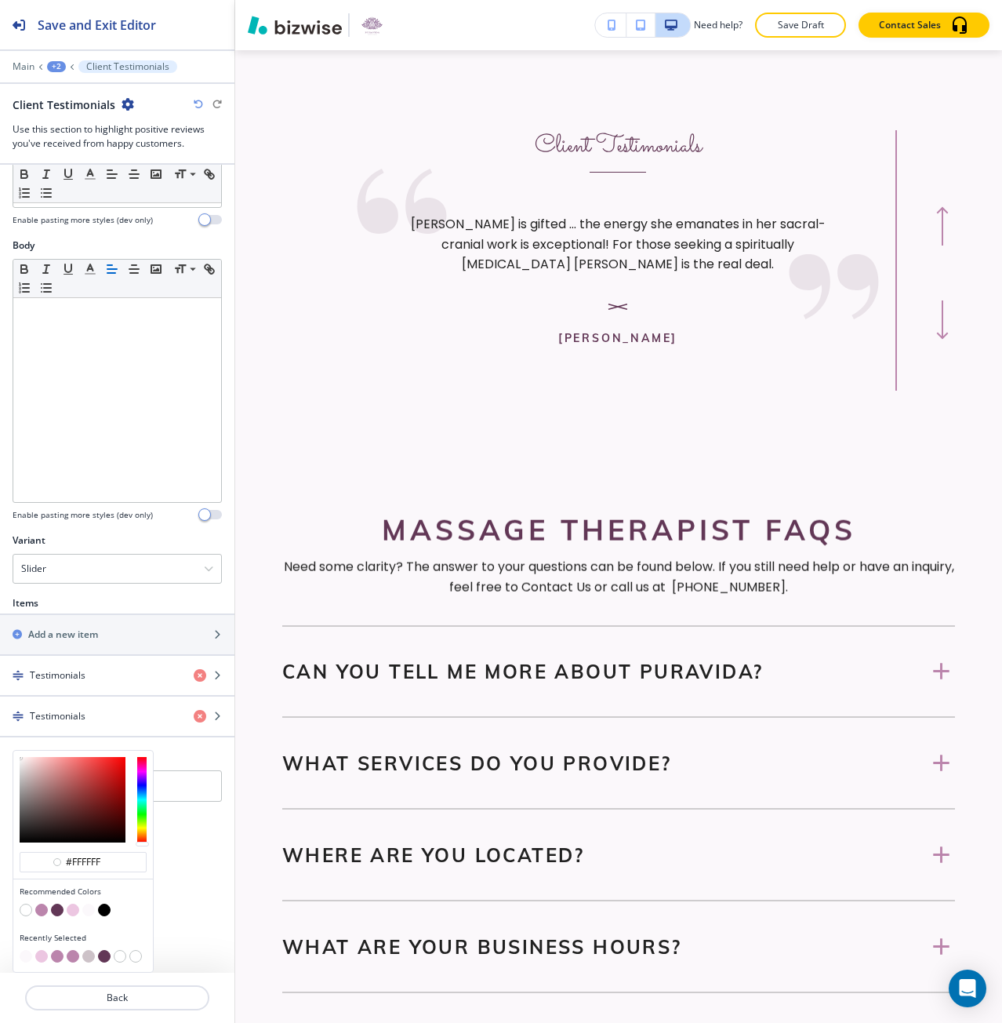
click at [89, 957] on button "button" at bounding box center [88, 956] width 13 height 13
type input "#cdc2c8"
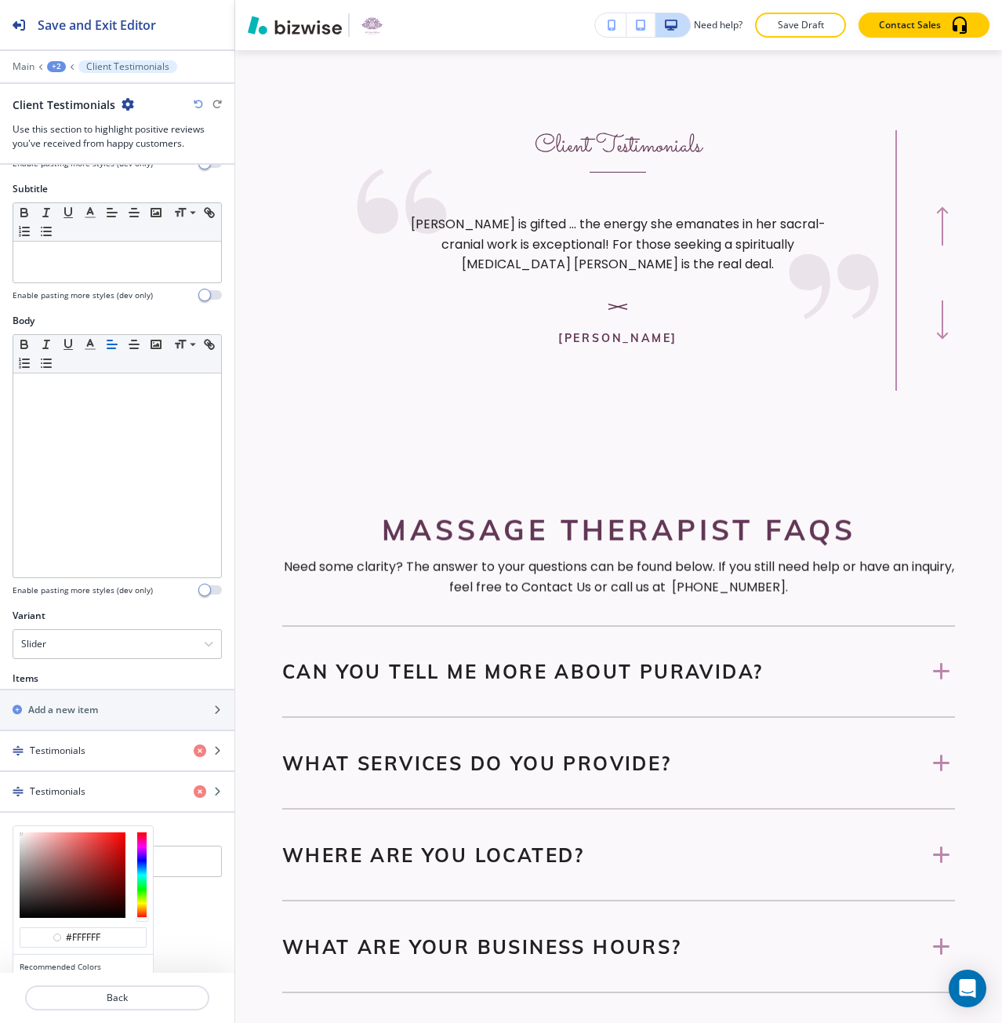
scroll to position [2222, 0]
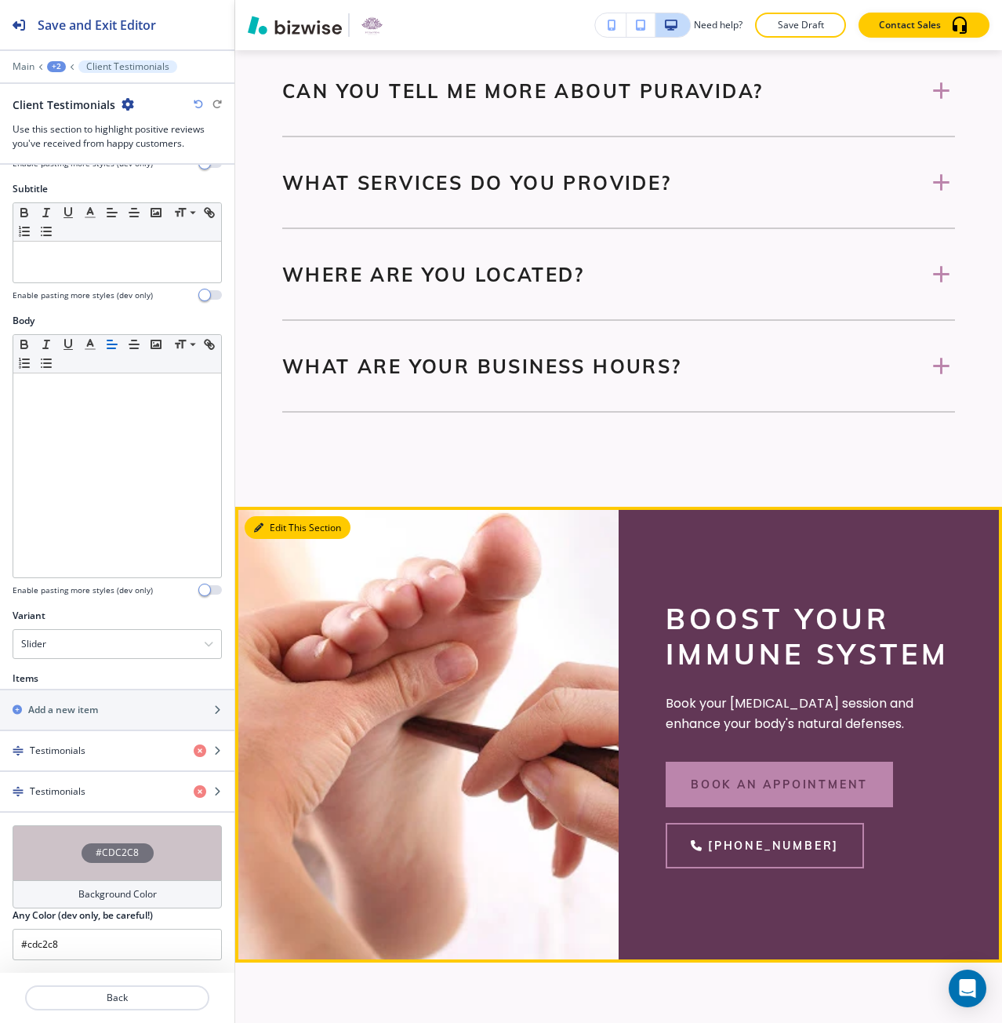
click at [284, 530] on button "Edit This Section" at bounding box center [298, 528] width 106 height 24
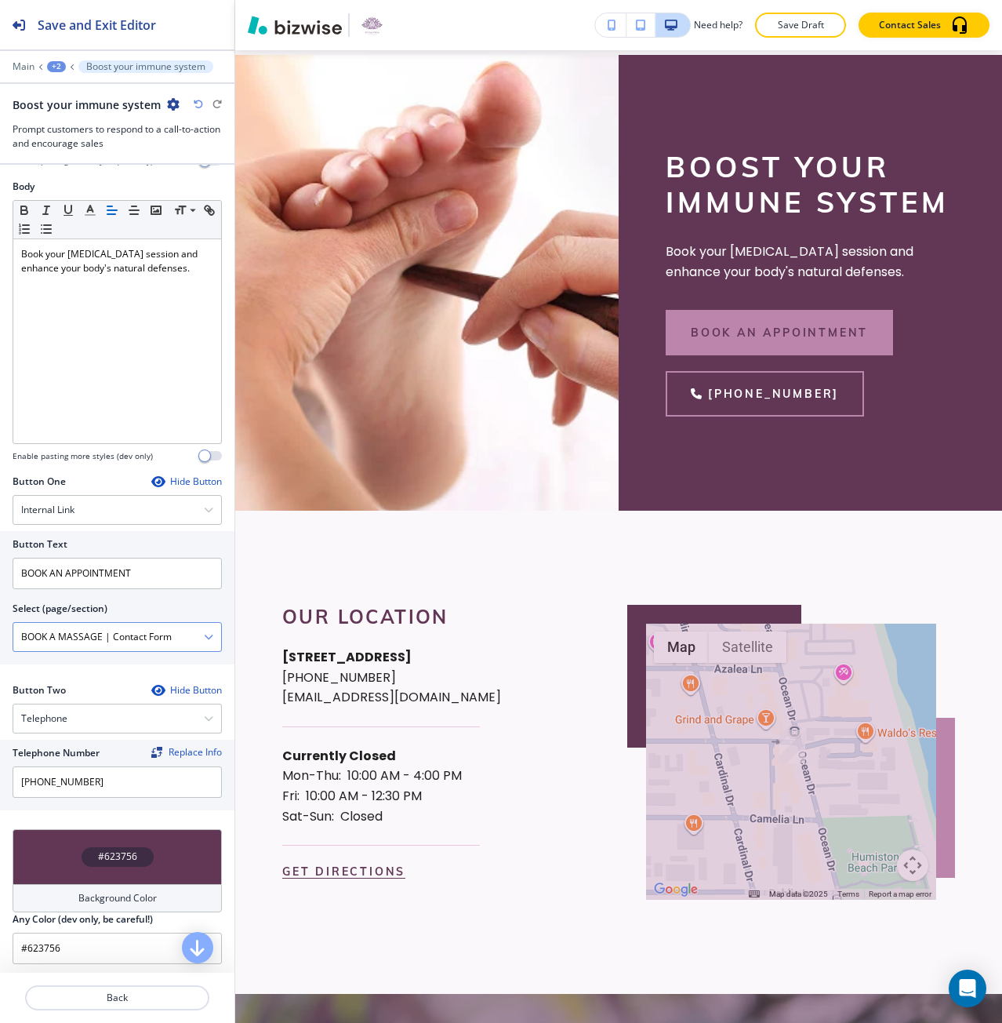
scroll to position [314, 0]
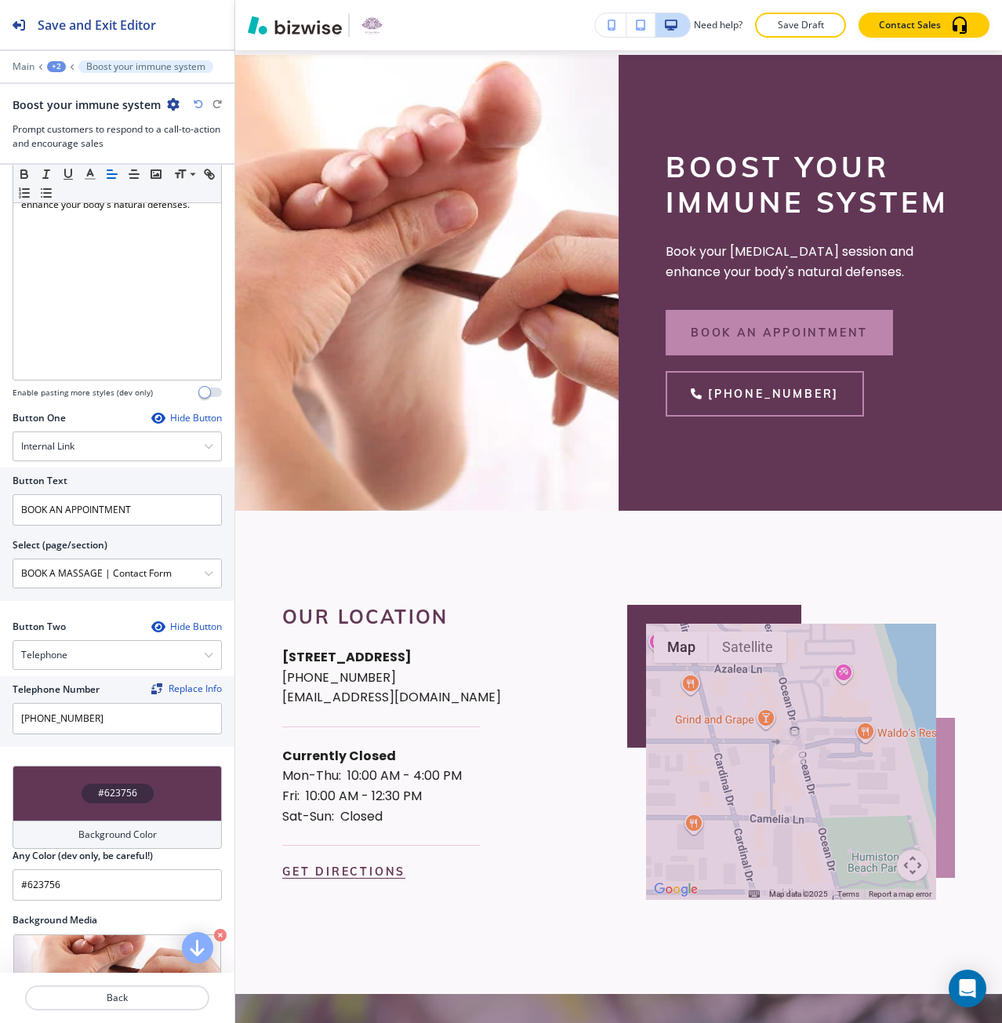
click at [95, 785] on div "#623756" at bounding box center [118, 793] width 72 height 20
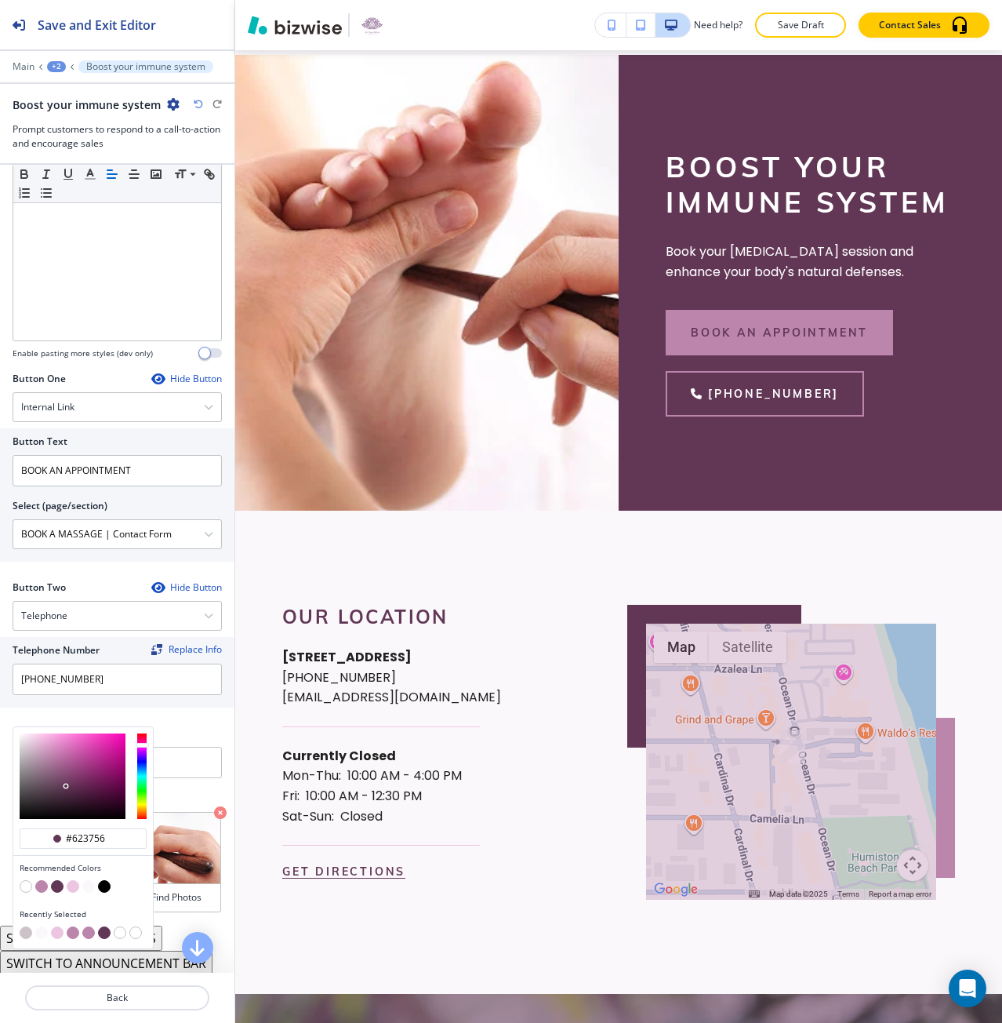
scroll to position [356, 0]
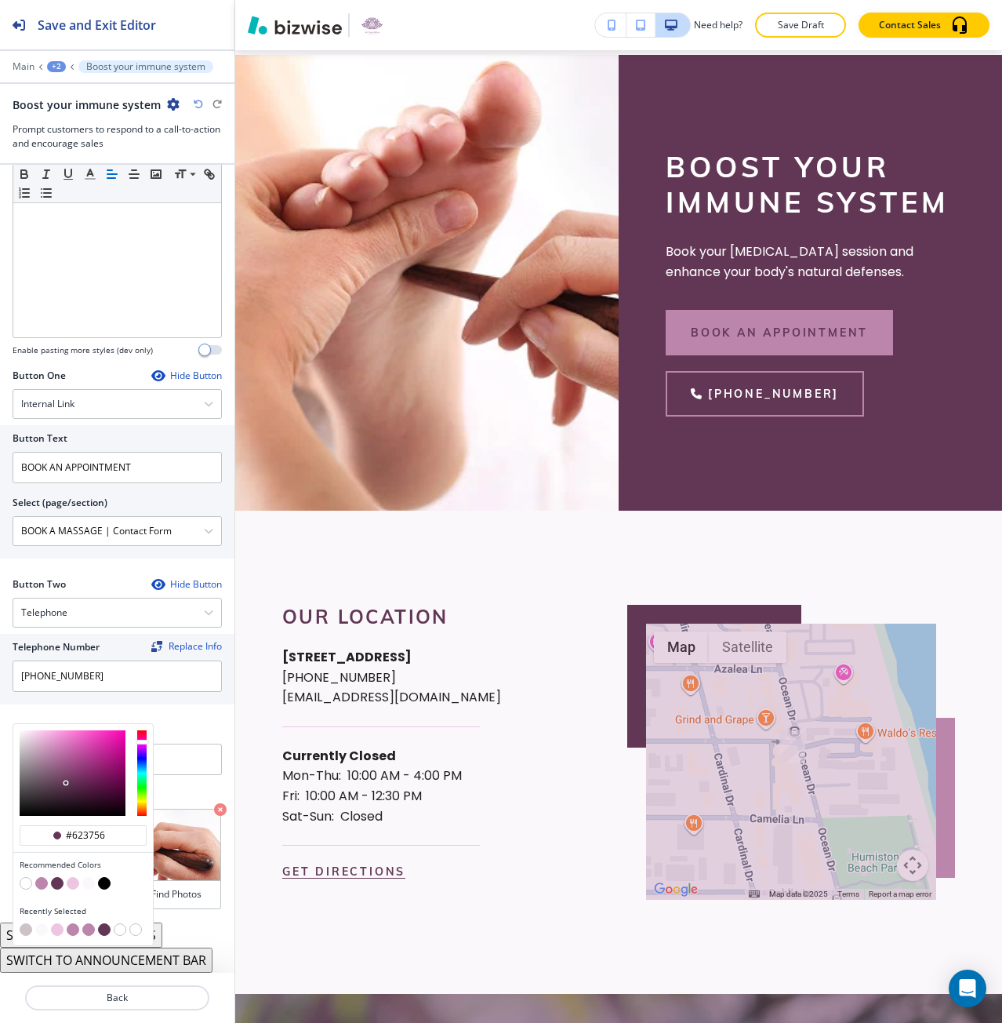
click at [56, 932] on button "button" at bounding box center [57, 929] width 13 height 13
type input "#ecc6e1"
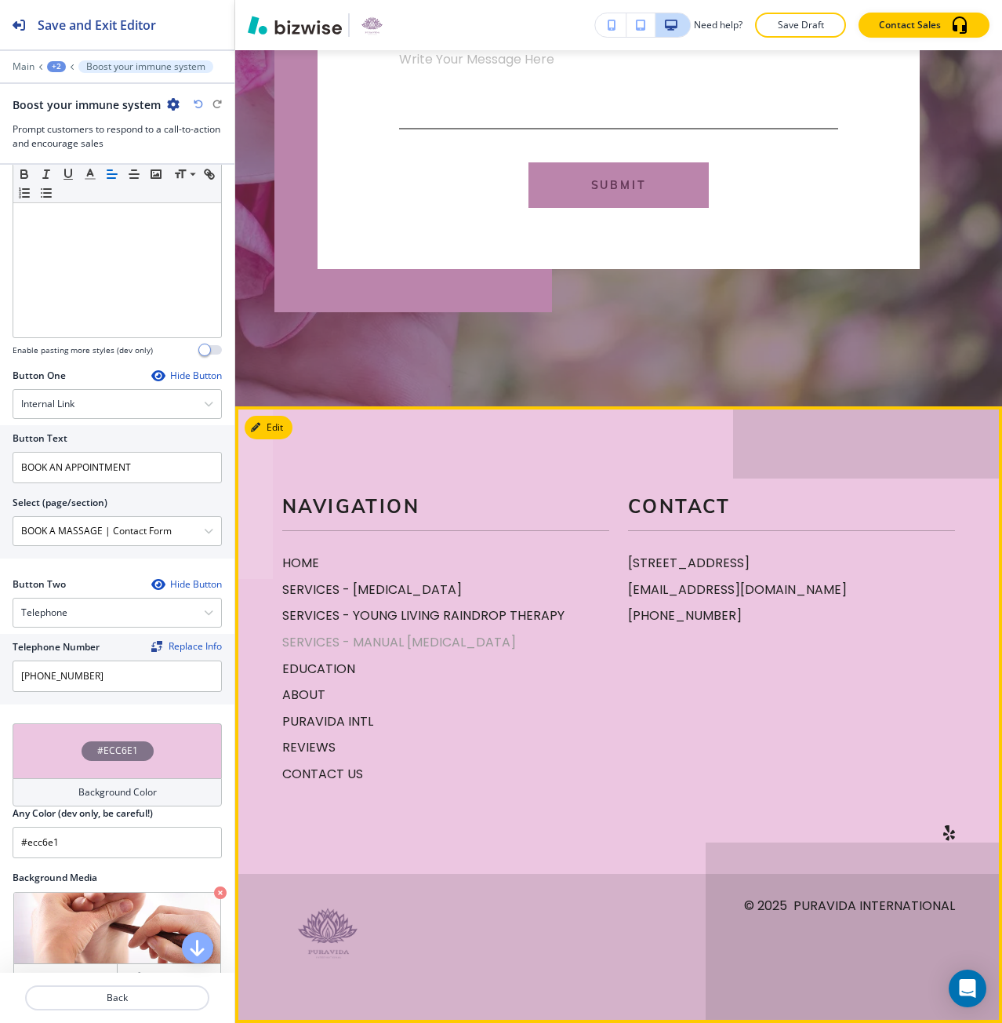
scroll to position [4789, 0]
click at [336, 667] on p "EDUCATION" at bounding box center [445, 669] width 327 height 20
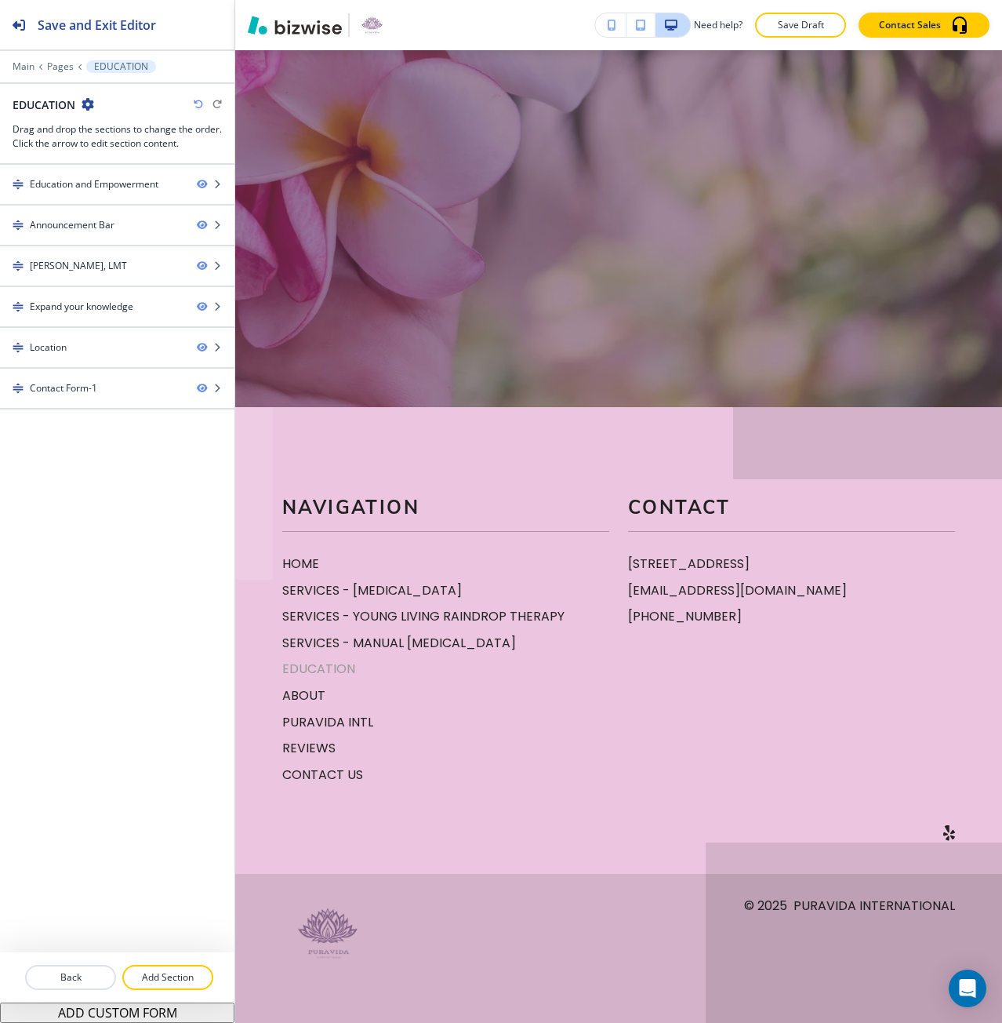
scroll to position [0, 0]
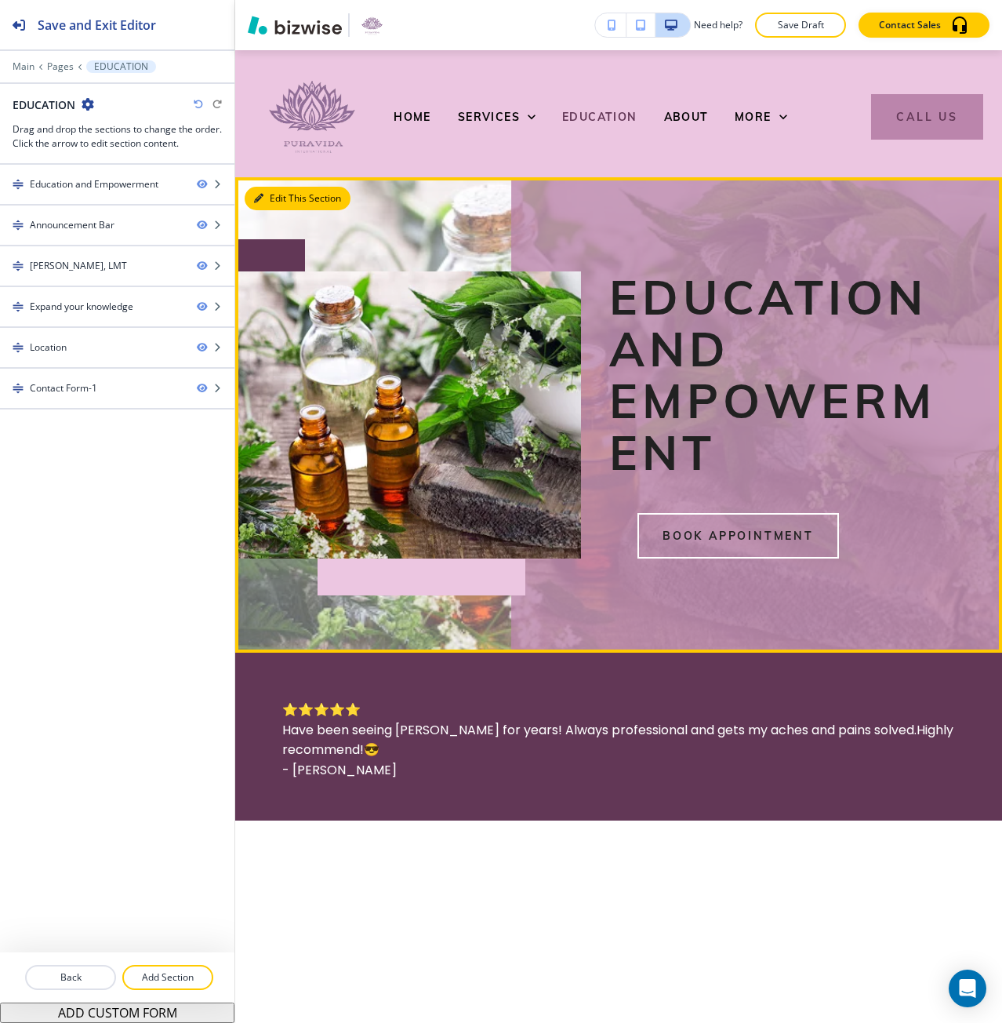
click at [277, 189] on button "Edit This Section" at bounding box center [298, 199] width 106 height 24
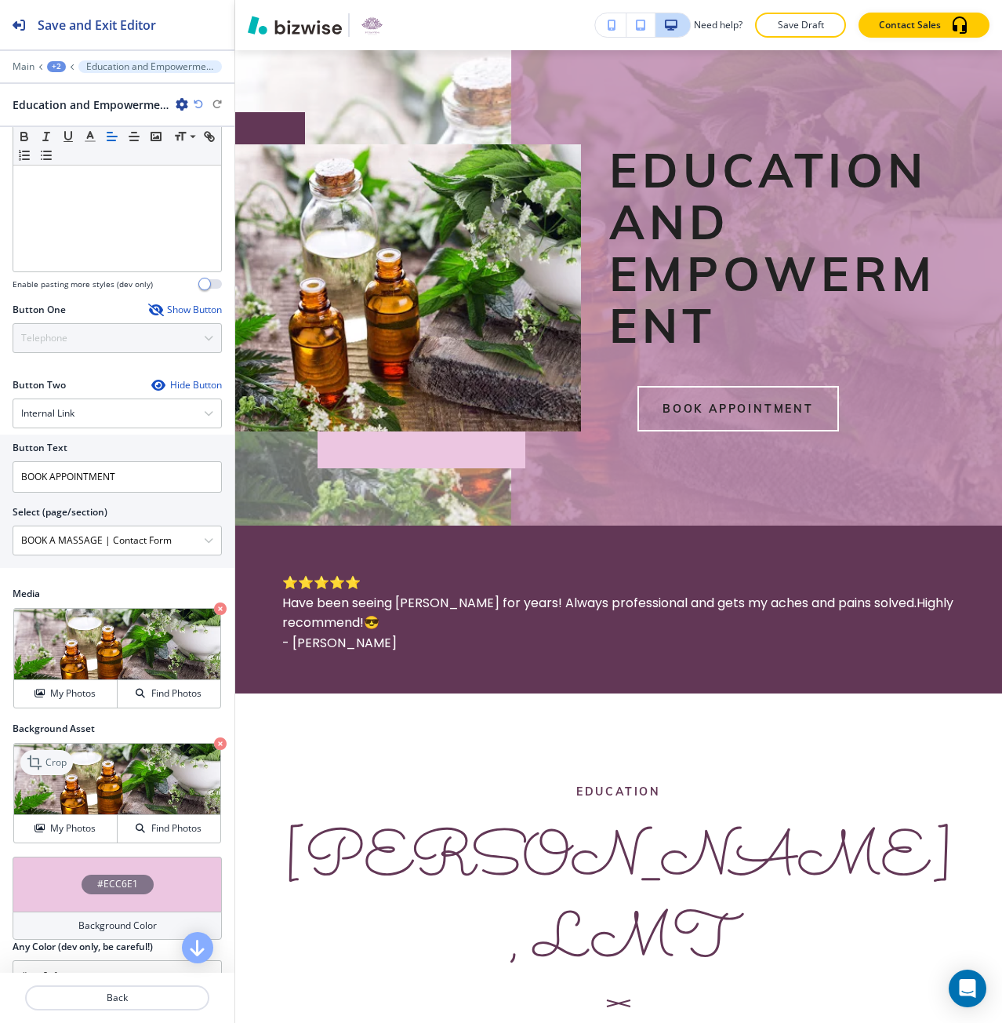
scroll to position [392, 0]
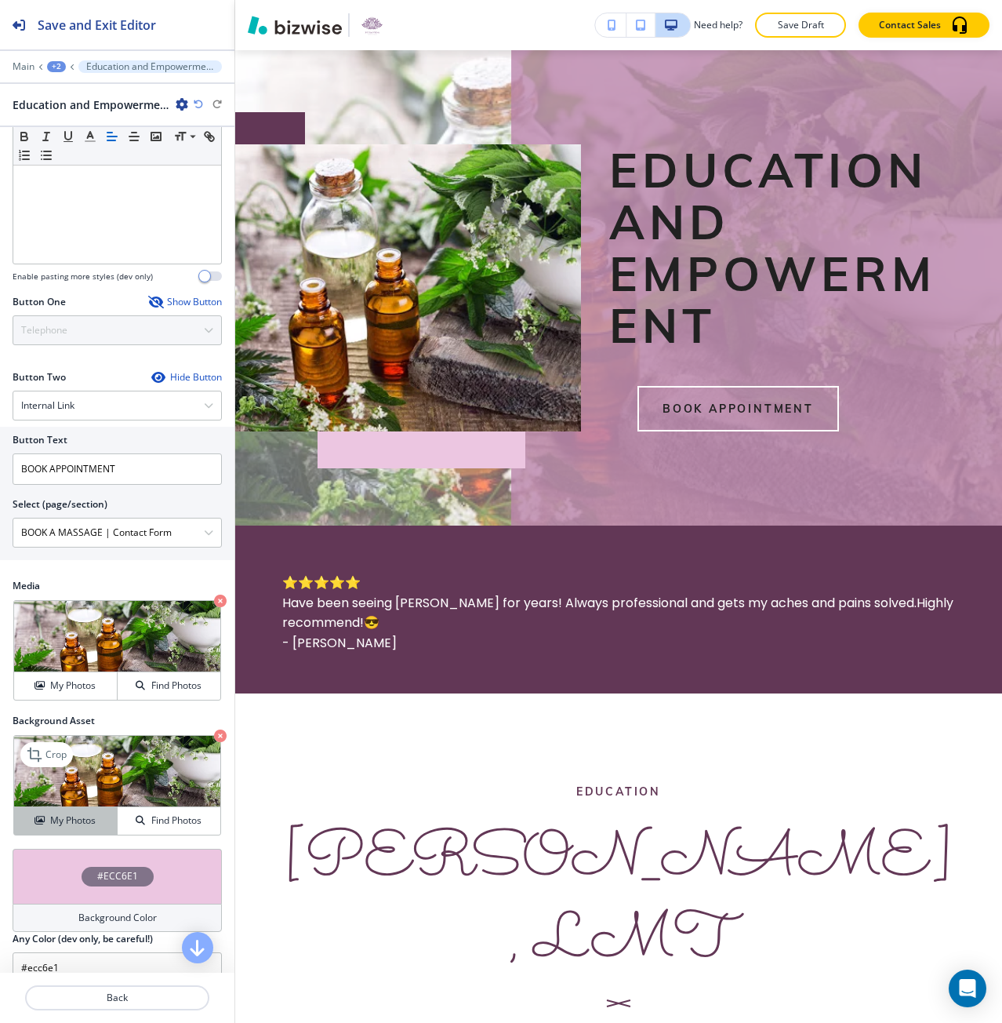
click at [67, 808] on button "My Photos" at bounding box center [66, 820] width 104 height 27
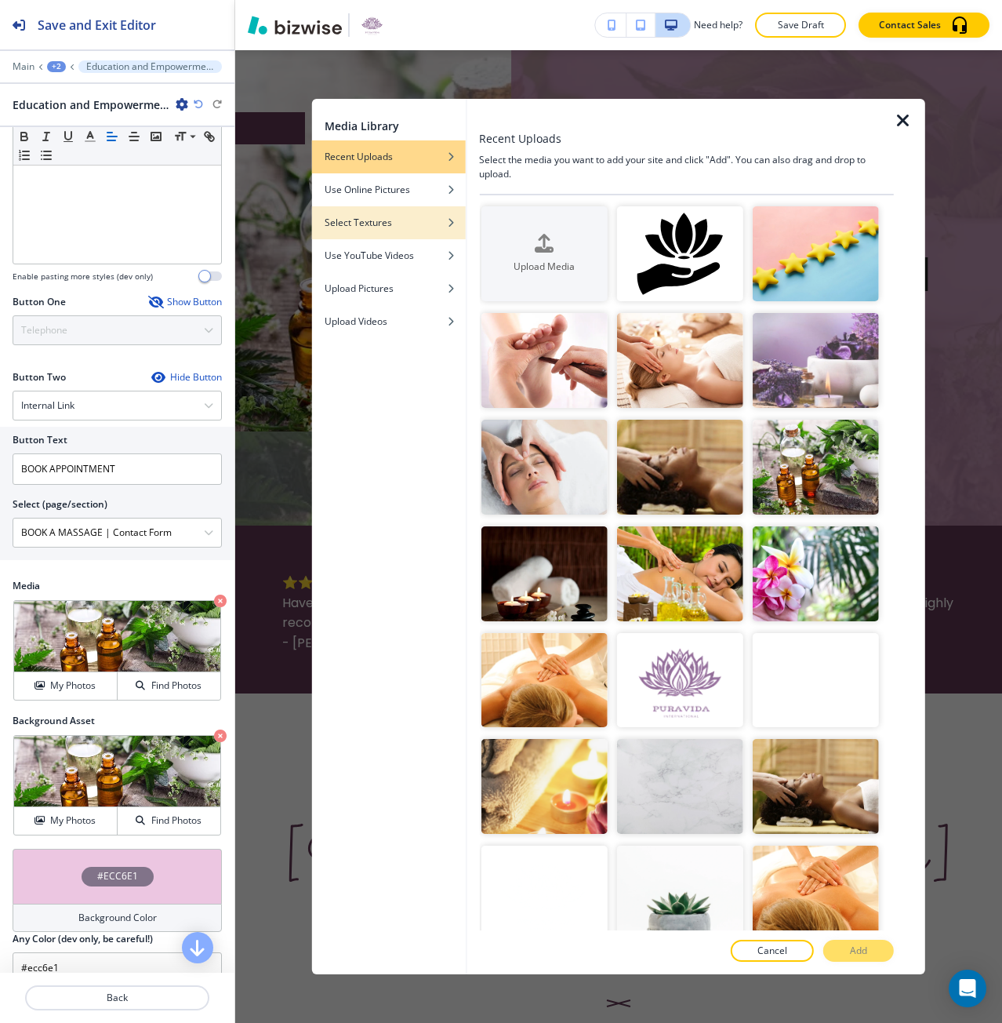
click at [390, 221] on h4 "Select Textures" at bounding box center [358, 223] width 67 height 14
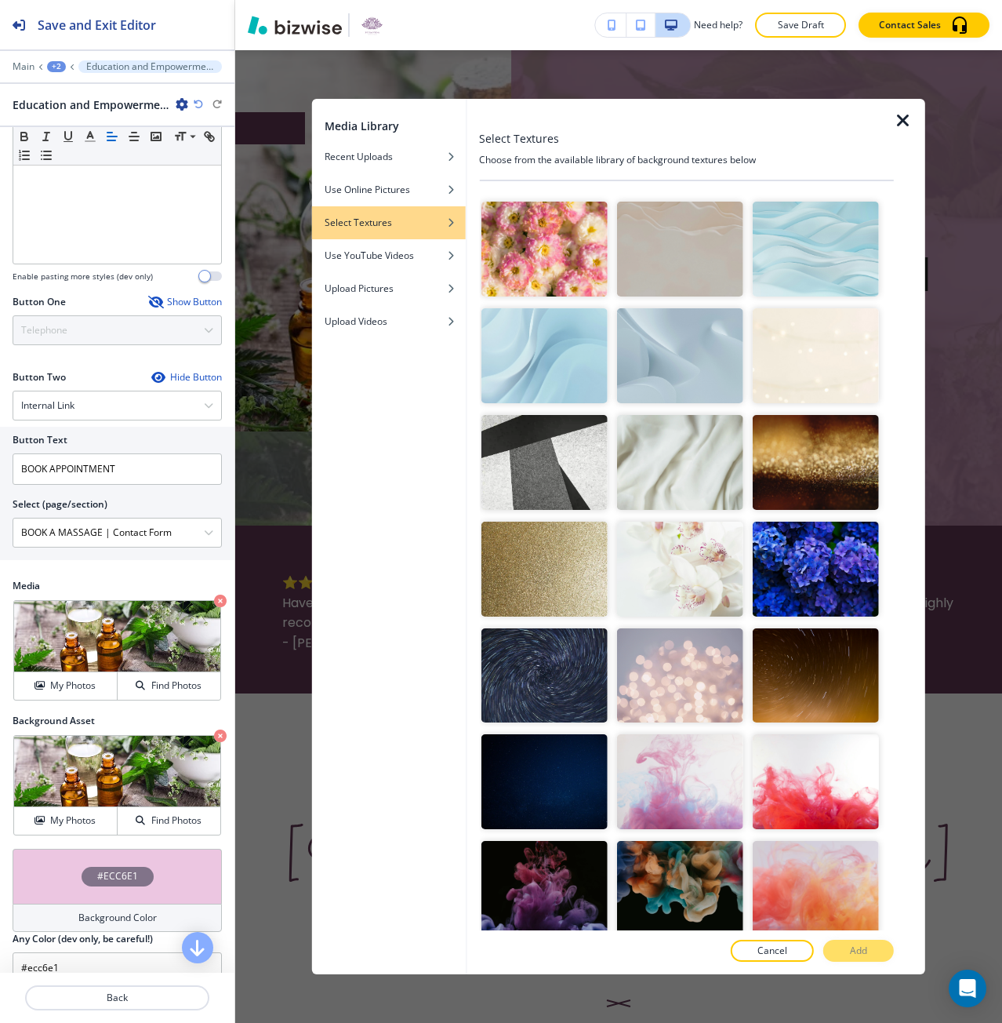
click at [652, 446] on img "button" at bounding box center [680, 462] width 126 height 95
click at [838, 943] on button "Add" at bounding box center [858, 950] width 71 height 22
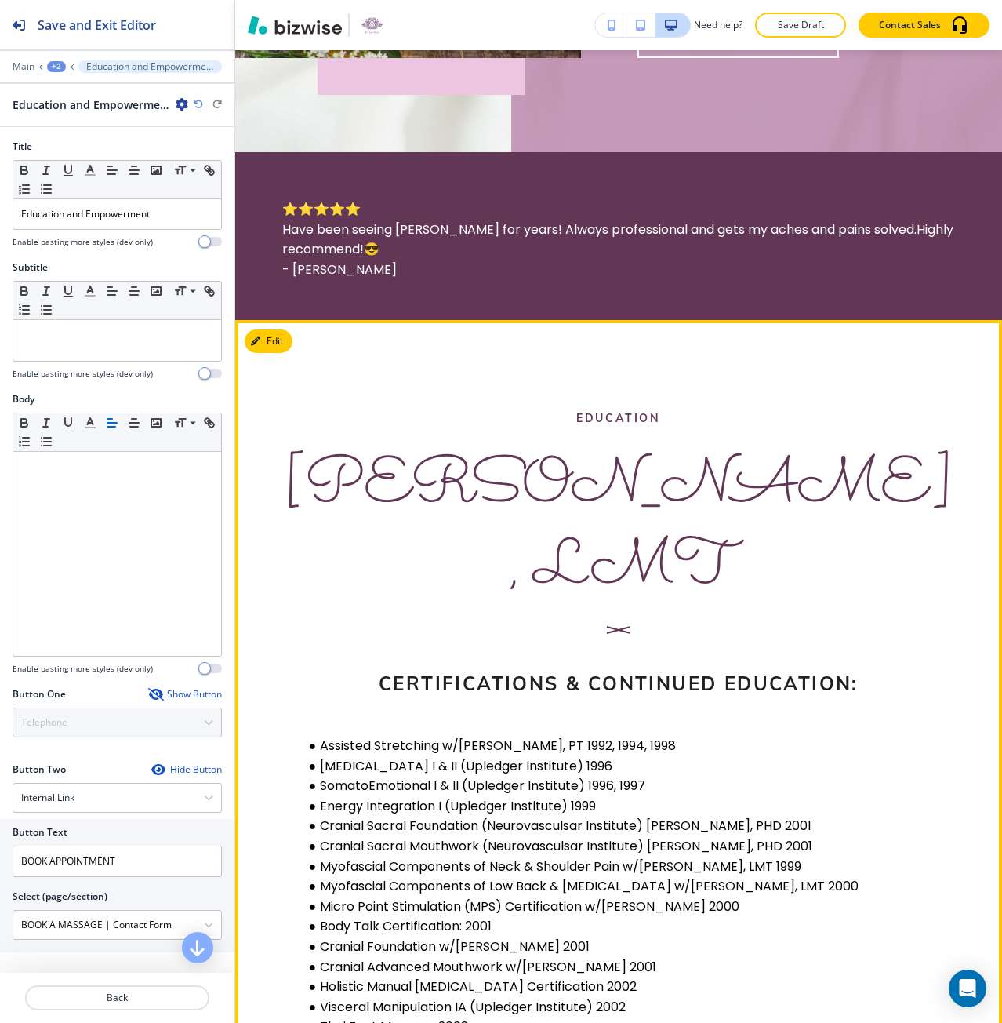
scroll to position [470, 0]
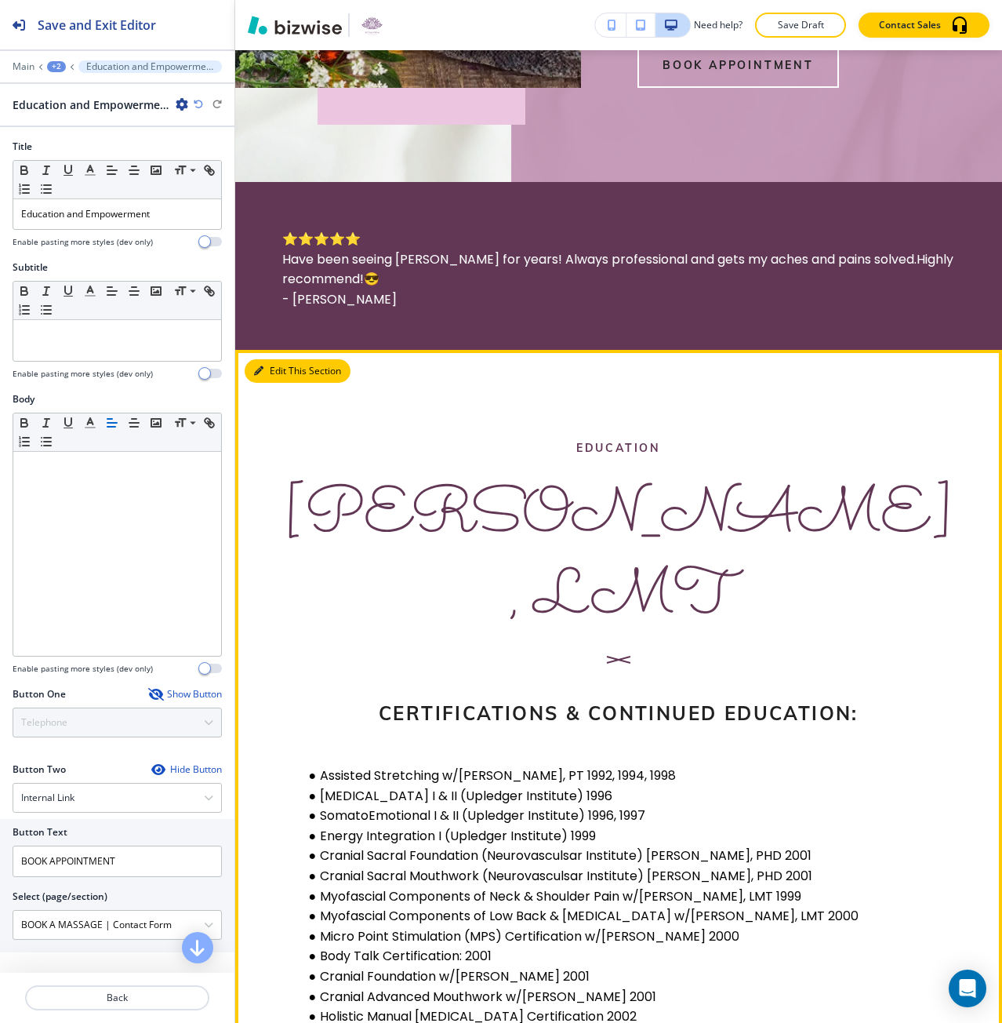
click at [277, 369] on button "Edit This Section" at bounding box center [298, 371] width 106 height 24
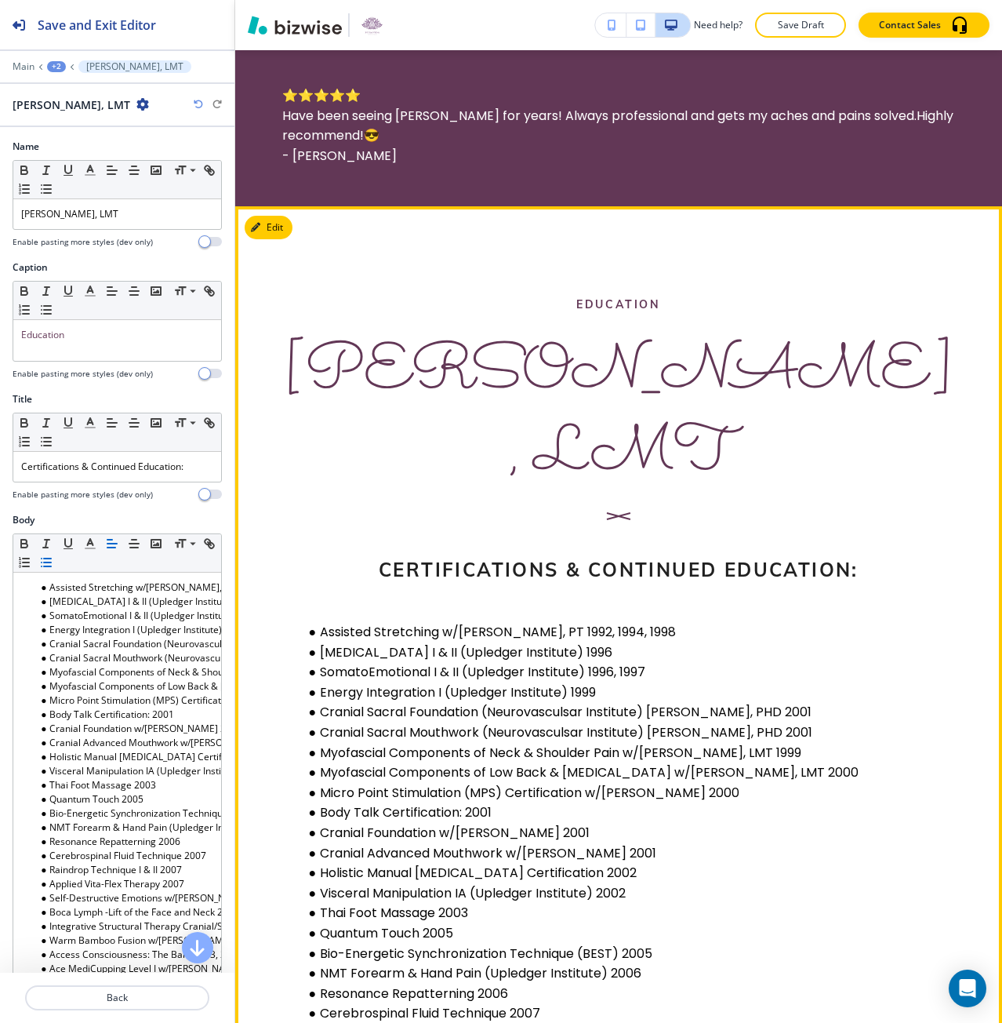
scroll to position [613, 0]
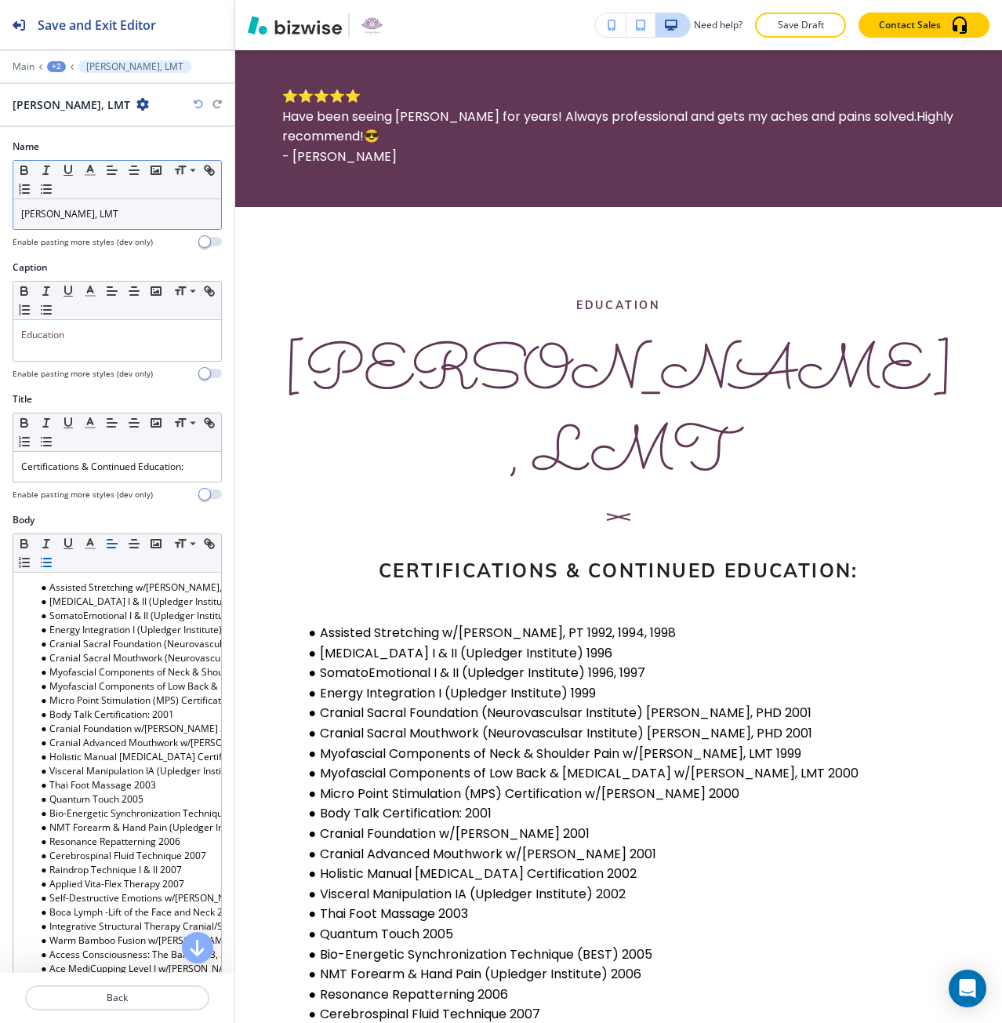
click at [119, 227] on div "[PERSON_NAME], LMT" at bounding box center [117, 214] width 208 height 30
click at [183, 187] on span at bounding box center [191, 192] width 35 height 19
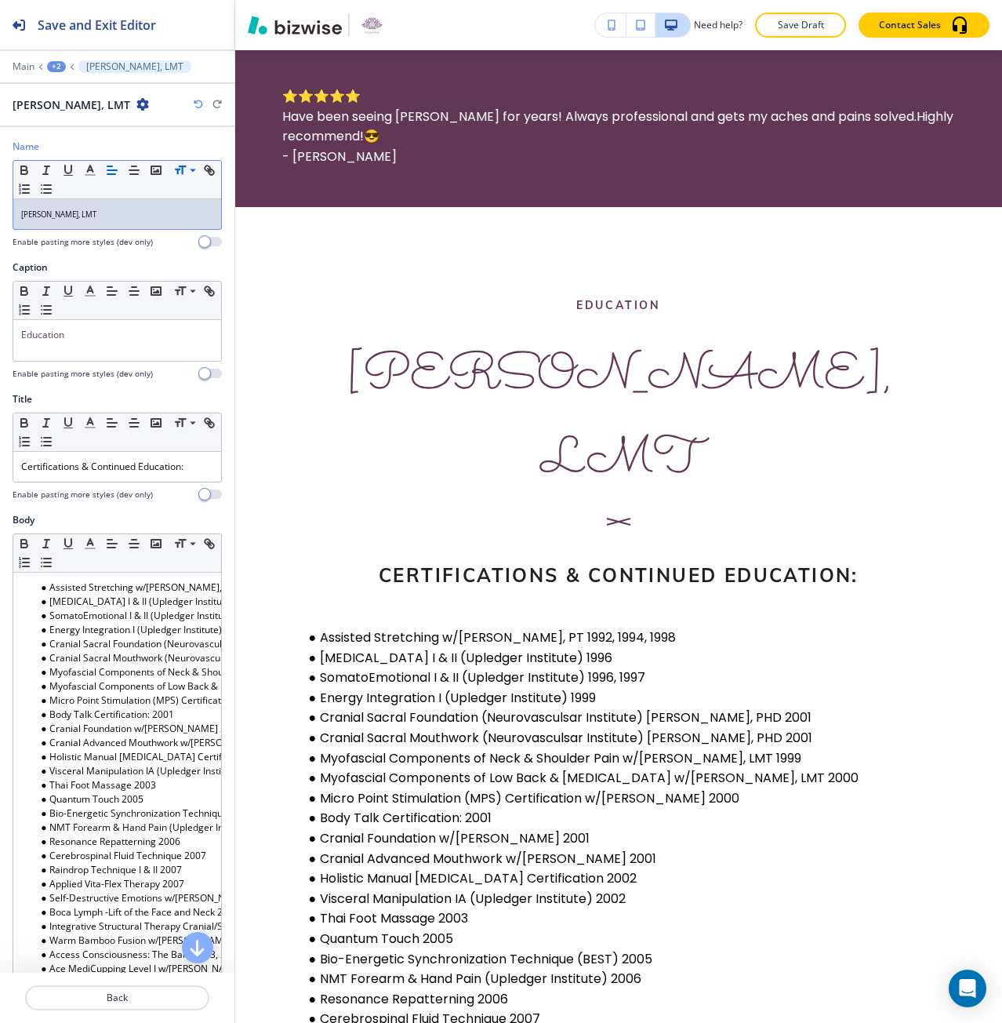
copy p "[PERSON_NAME], LMT"
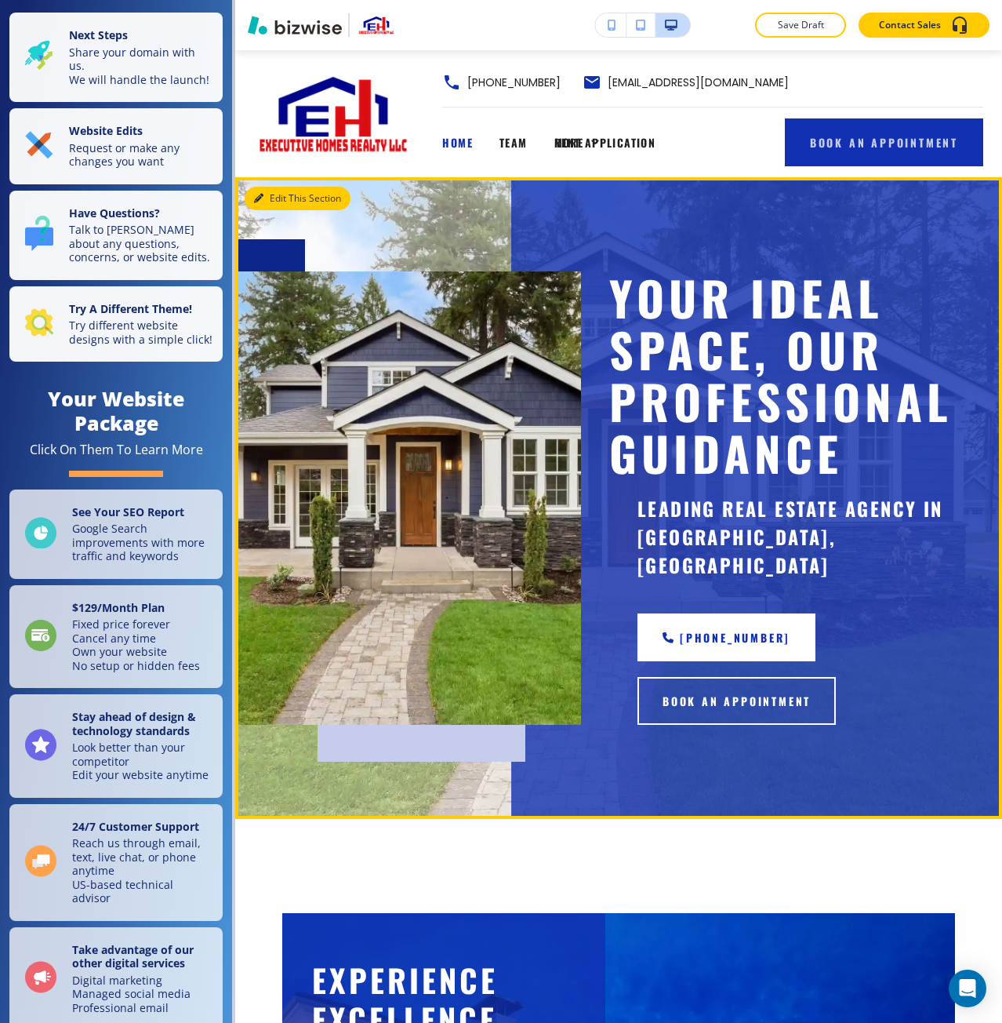
click at [282, 209] on button "Edit This Section" at bounding box center [298, 199] width 106 height 24
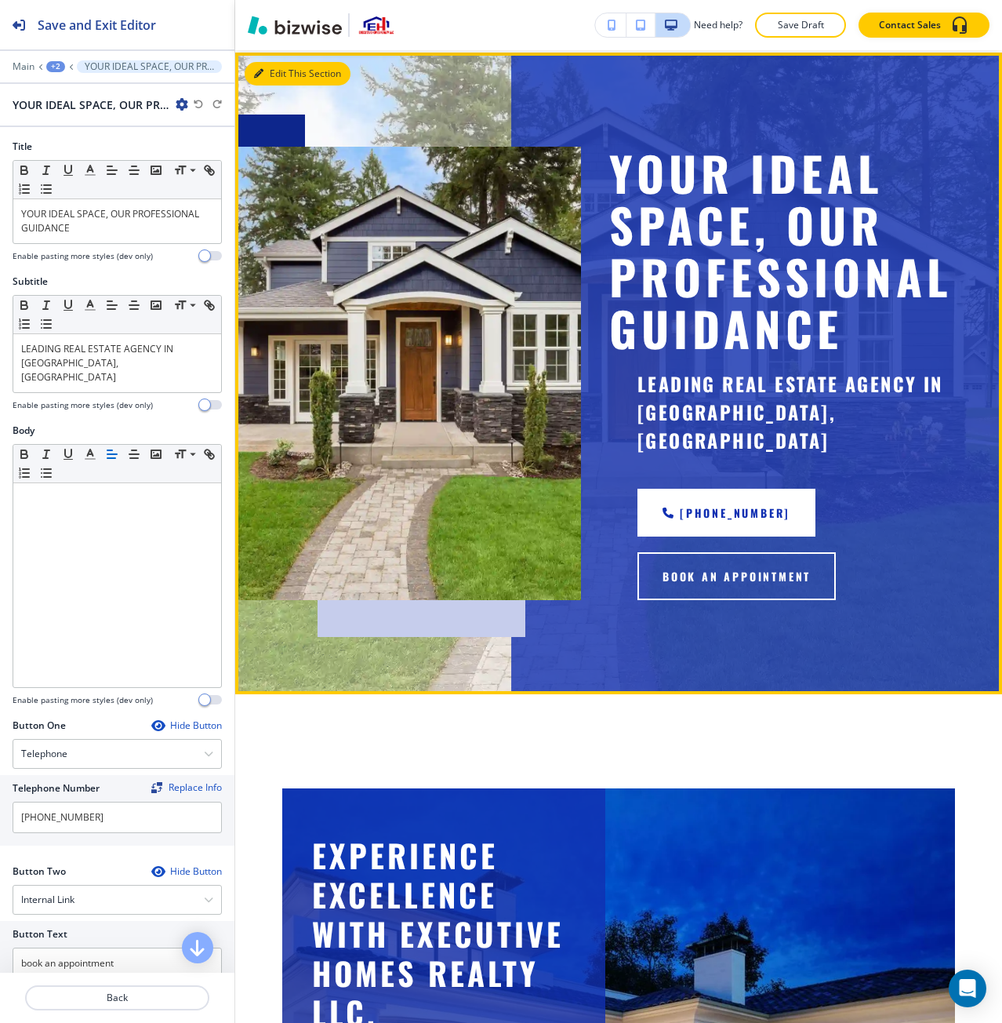
scroll to position [127, 0]
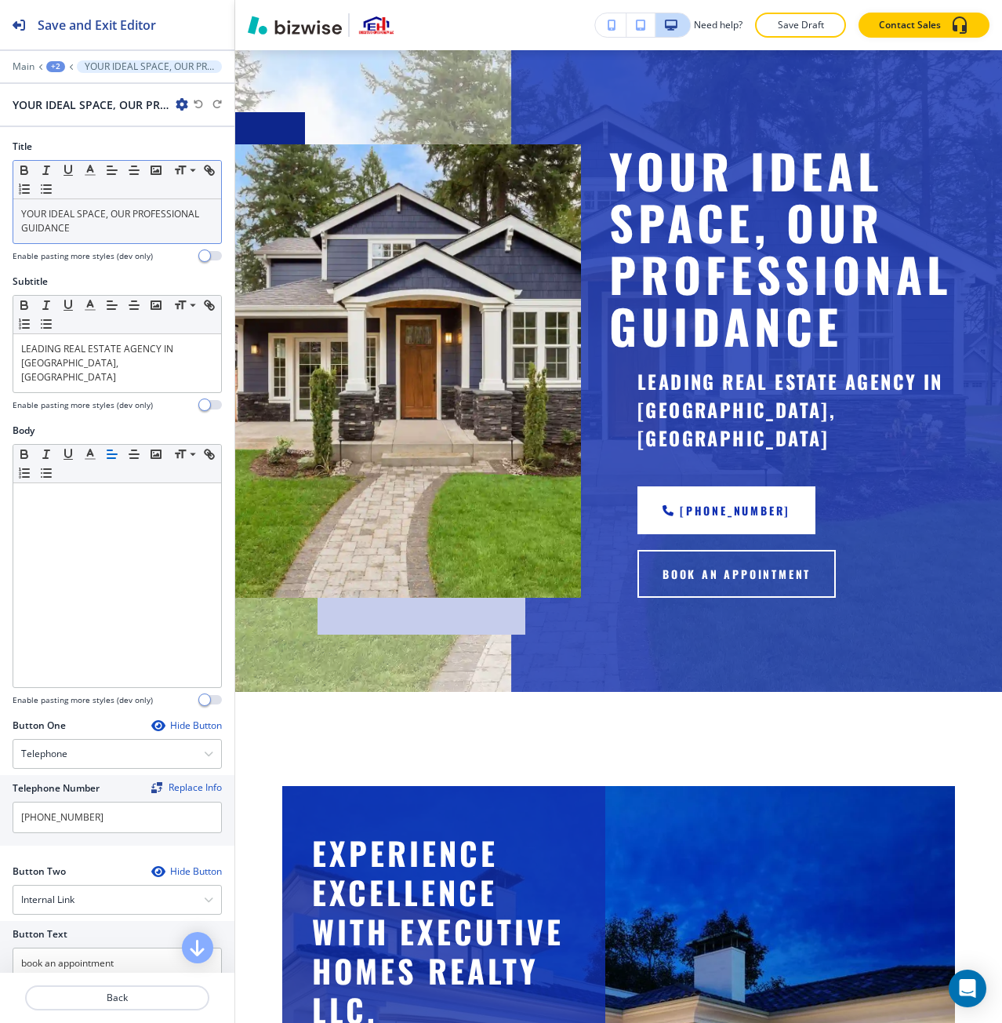
click at [84, 231] on p "YOUR IDEAL SPACE, OUR PROFESSIONAL GUIDANCE" at bounding box center [117, 221] width 192 height 28
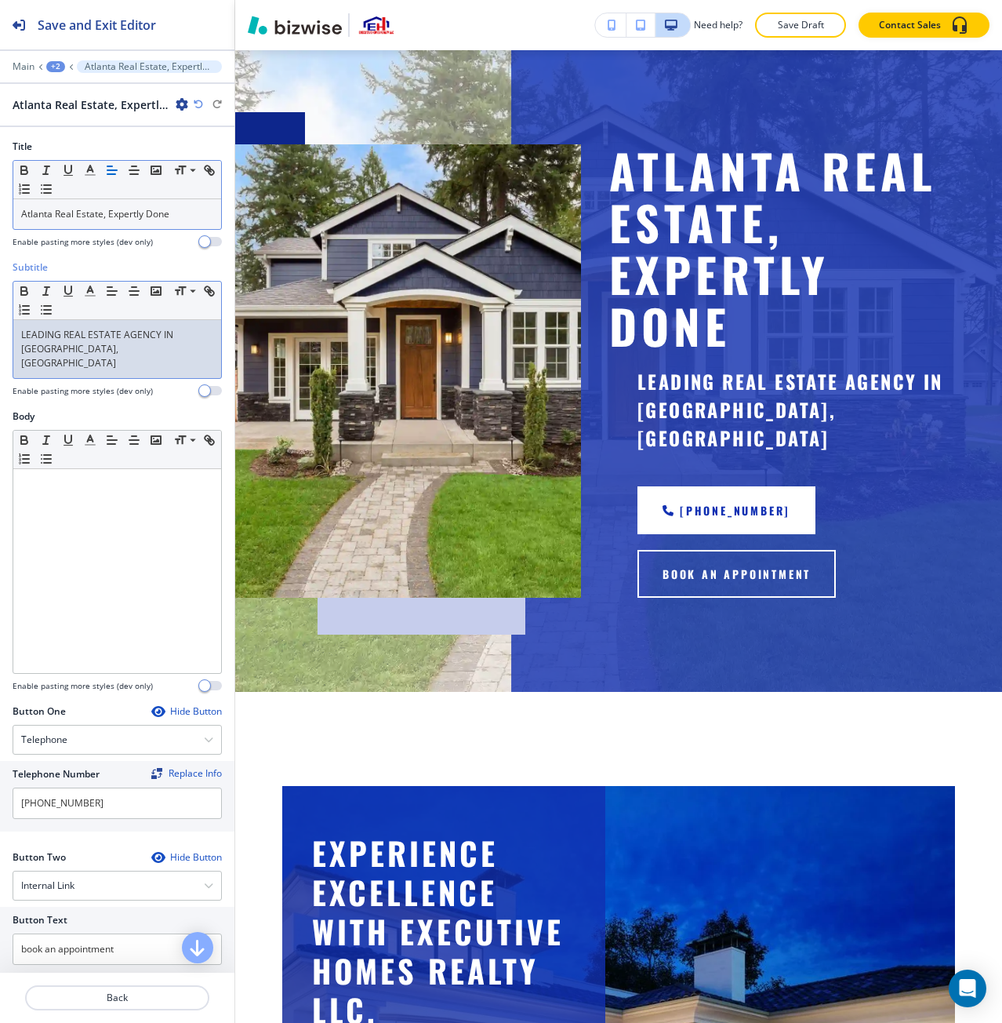
click at [94, 350] on p "LEADING REAL ESTATE AGENCY IN NORCROSS, GA" at bounding box center [117, 349] width 192 height 42
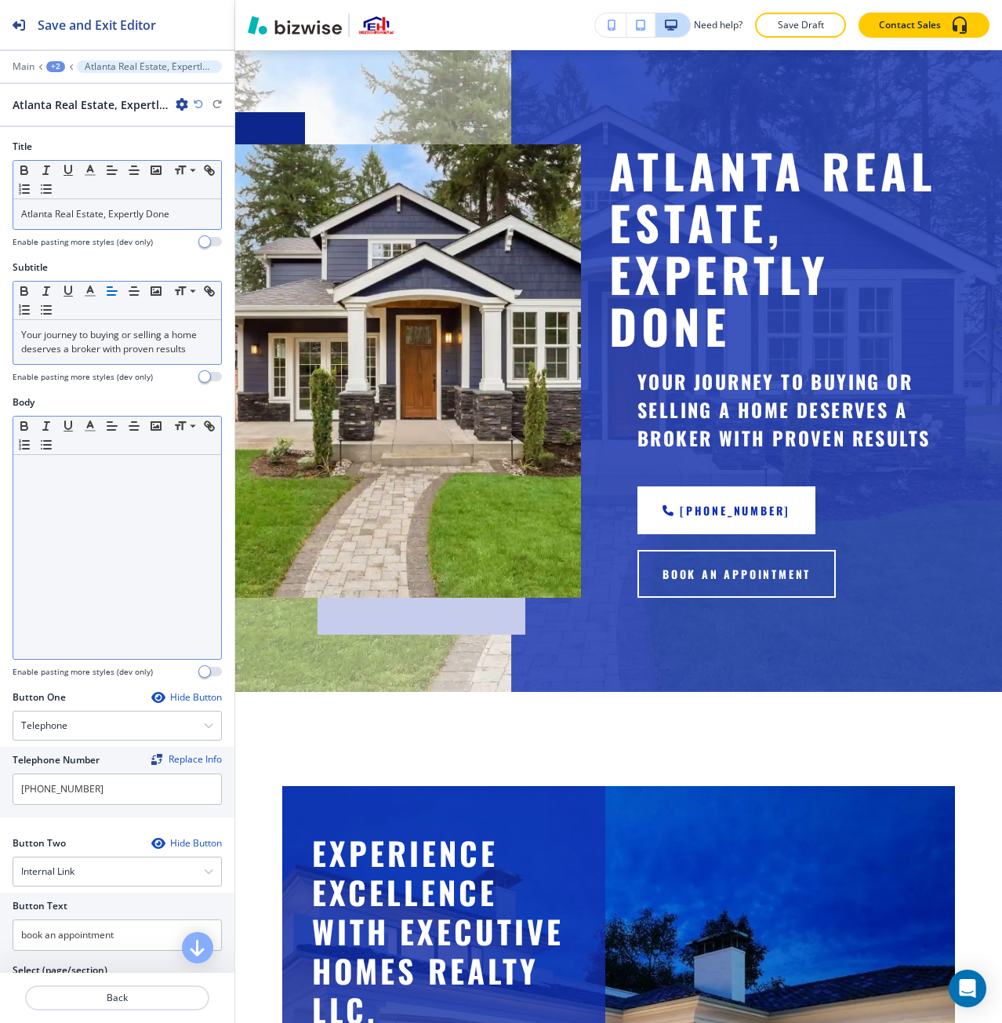
click at [130, 514] on div at bounding box center [117, 557] width 208 height 204
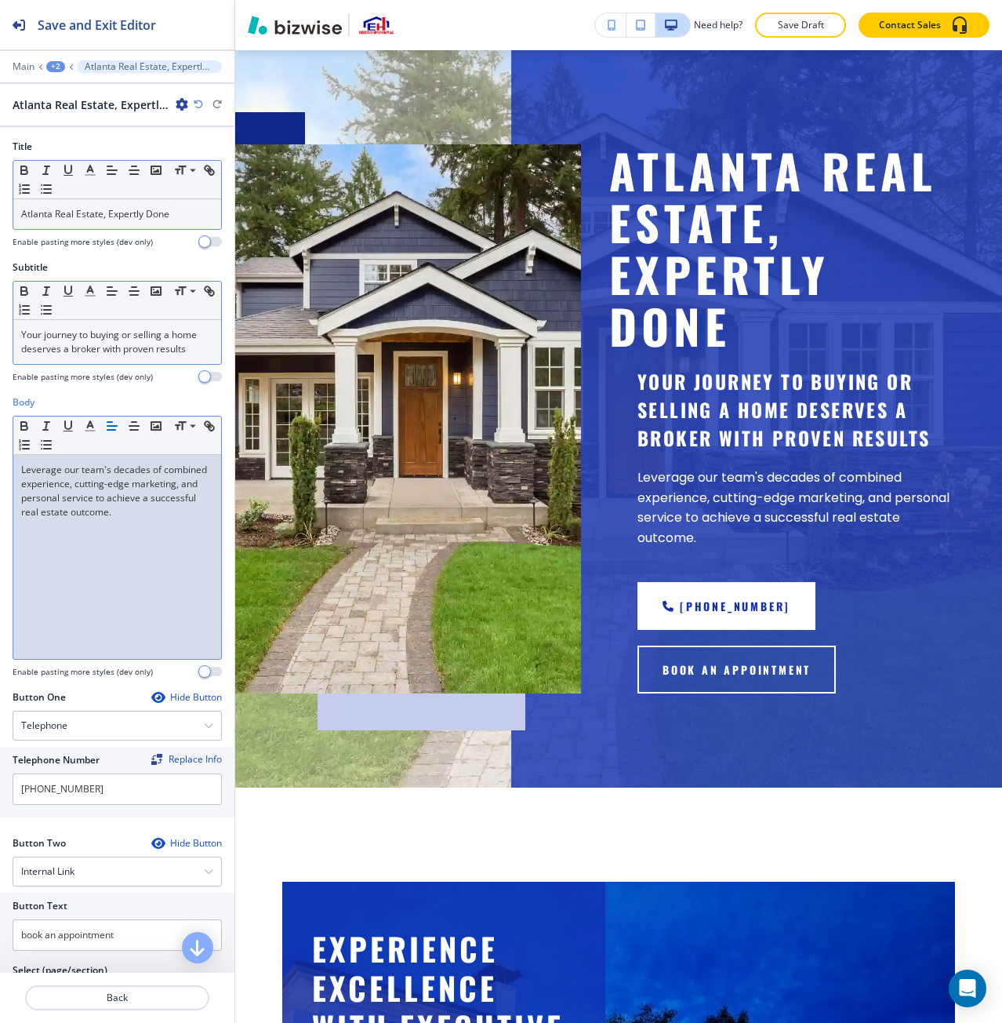
click at [103, 332] on p "Your journey to buying or selling a home deserves a broker with proven results" at bounding box center [117, 342] width 192 height 28
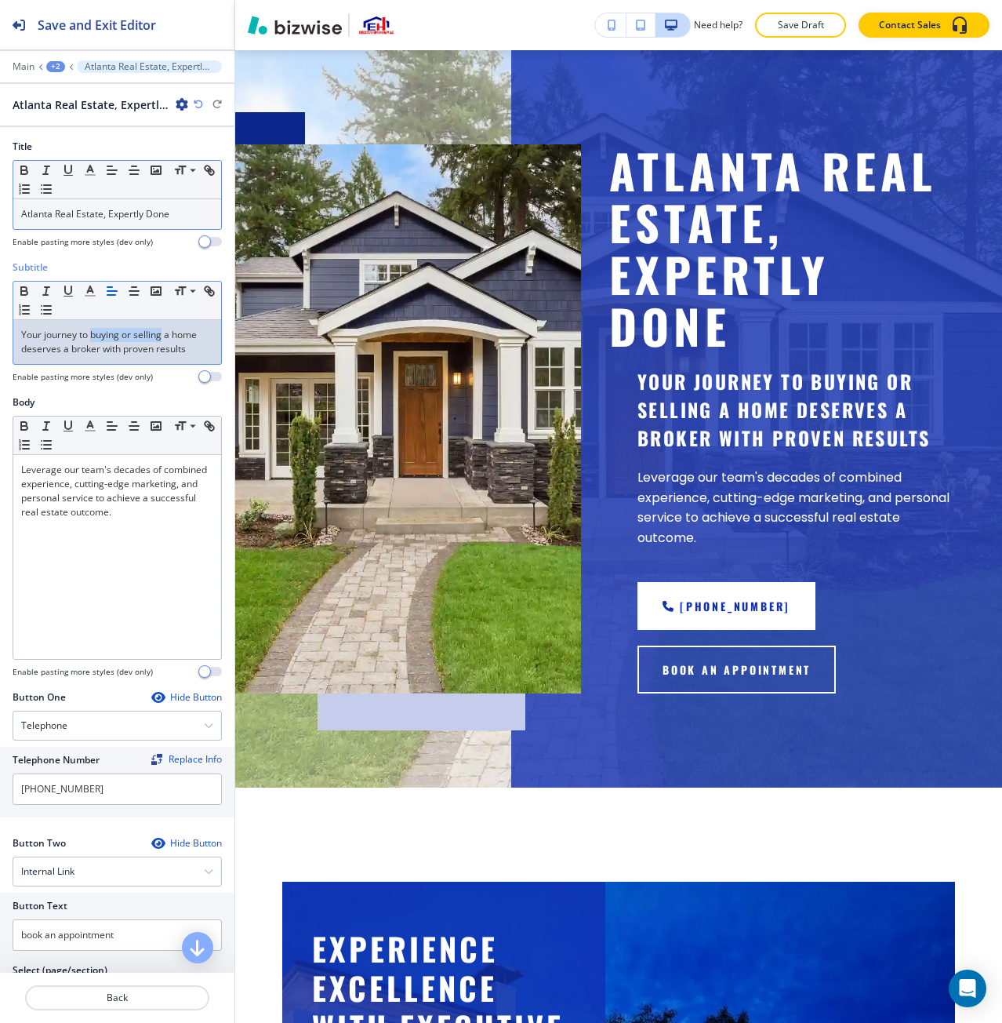
drag, startPoint x: 103, startPoint y: 332, endPoint x: 147, endPoint y: 332, distance: 44.7
click at [147, 332] on p "Your journey to buying or selling a home deserves a broker with proven results" at bounding box center [117, 342] width 192 height 28
click at [55, 336] on p "Your journey to a home deserves a broker with proven results" at bounding box center [117, 342] width 192 height 28
drag, startPoint x: 55, startPoint y: 336, endPoint x: 93, endPoint y: 335, distance: 37.7
click at [93, 335] on p "Your journey to a home deserves a broker with proven results" at bounding box center [117, 342] width 192 height 28
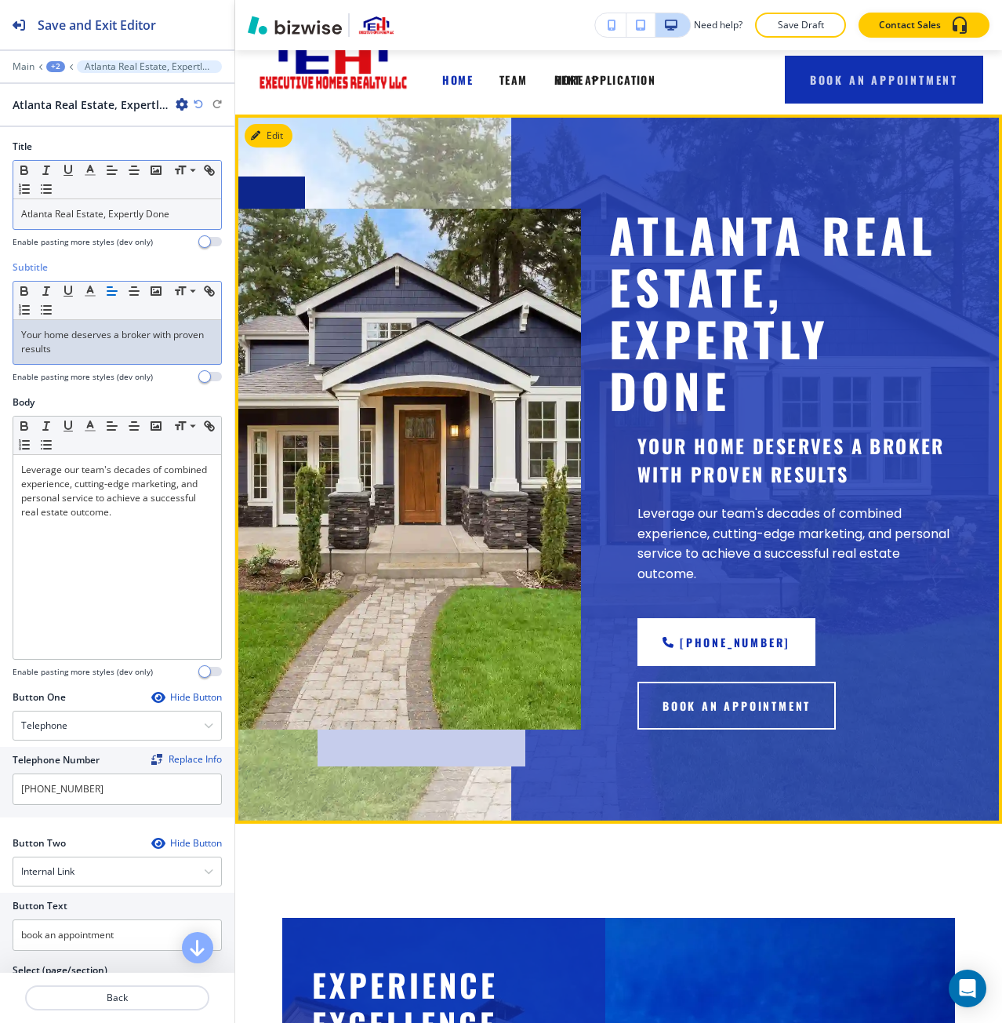
scroll to position [0, 0]
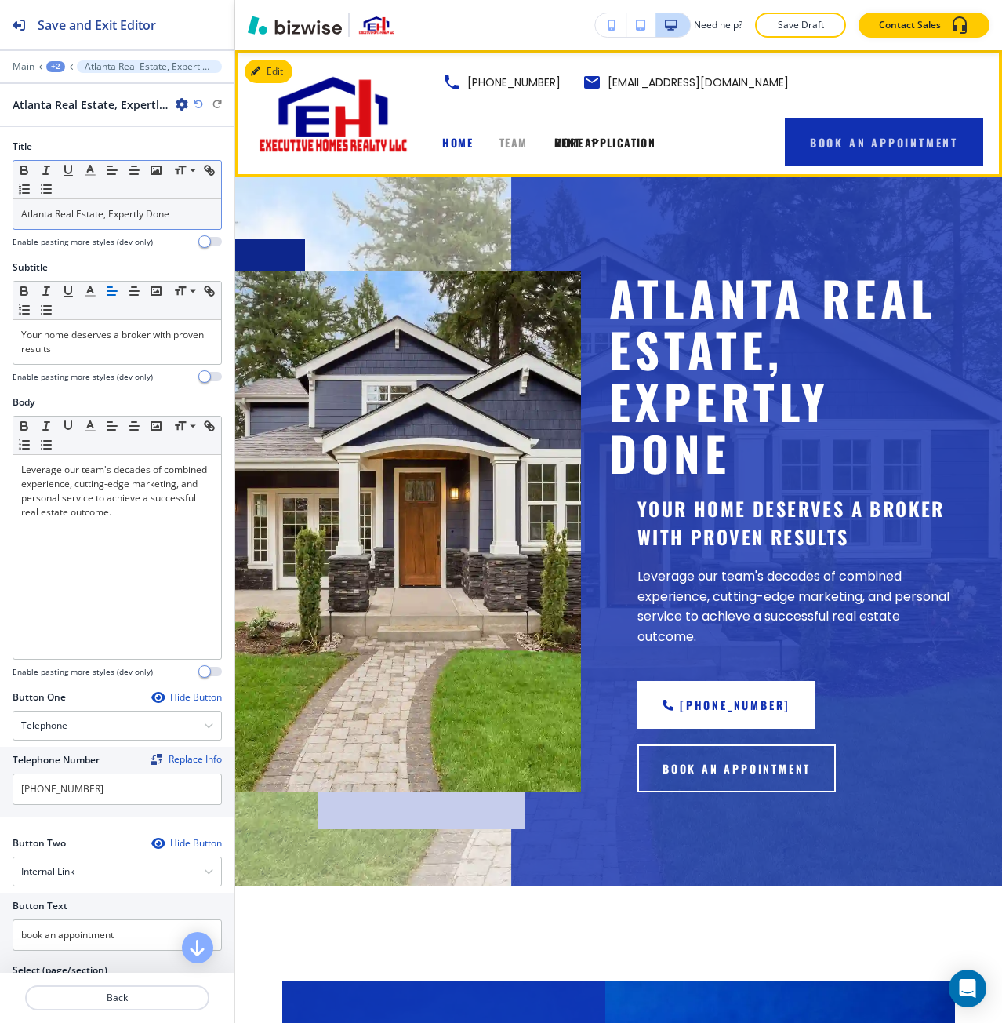
click at [501, 144] on span "TEAM" at bounding box center [514, 142] width 28 height 16
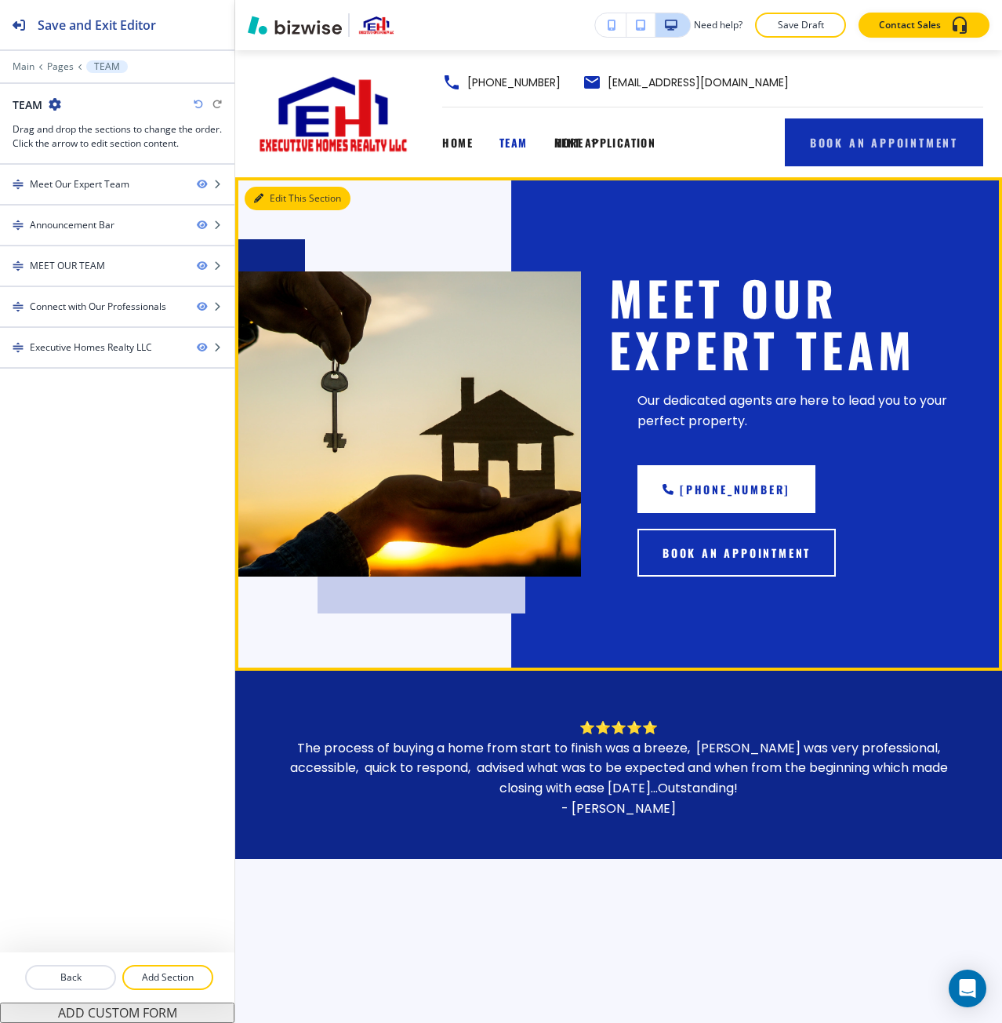
click at [267, 193] on button "Edit This Section" at bounding box center [298, 199] width 106 height 24
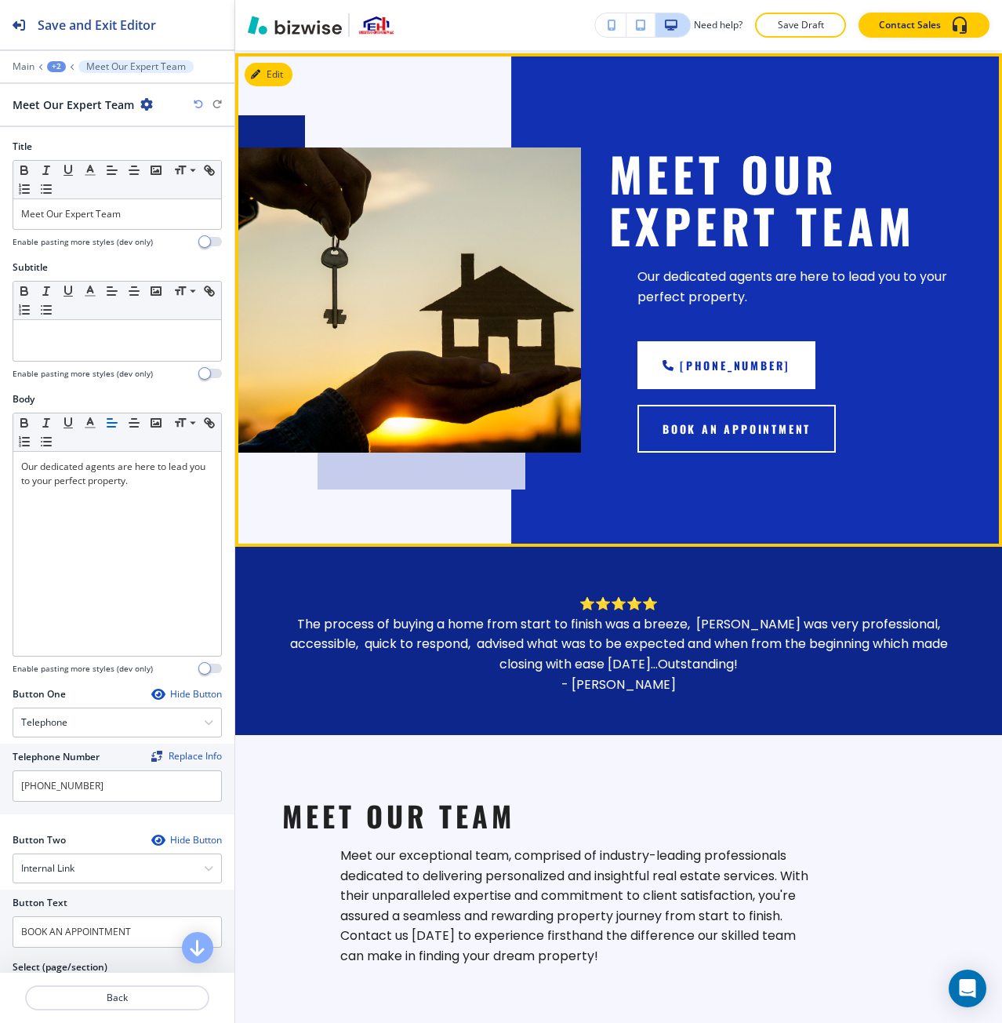
scroll to position [127, 0]
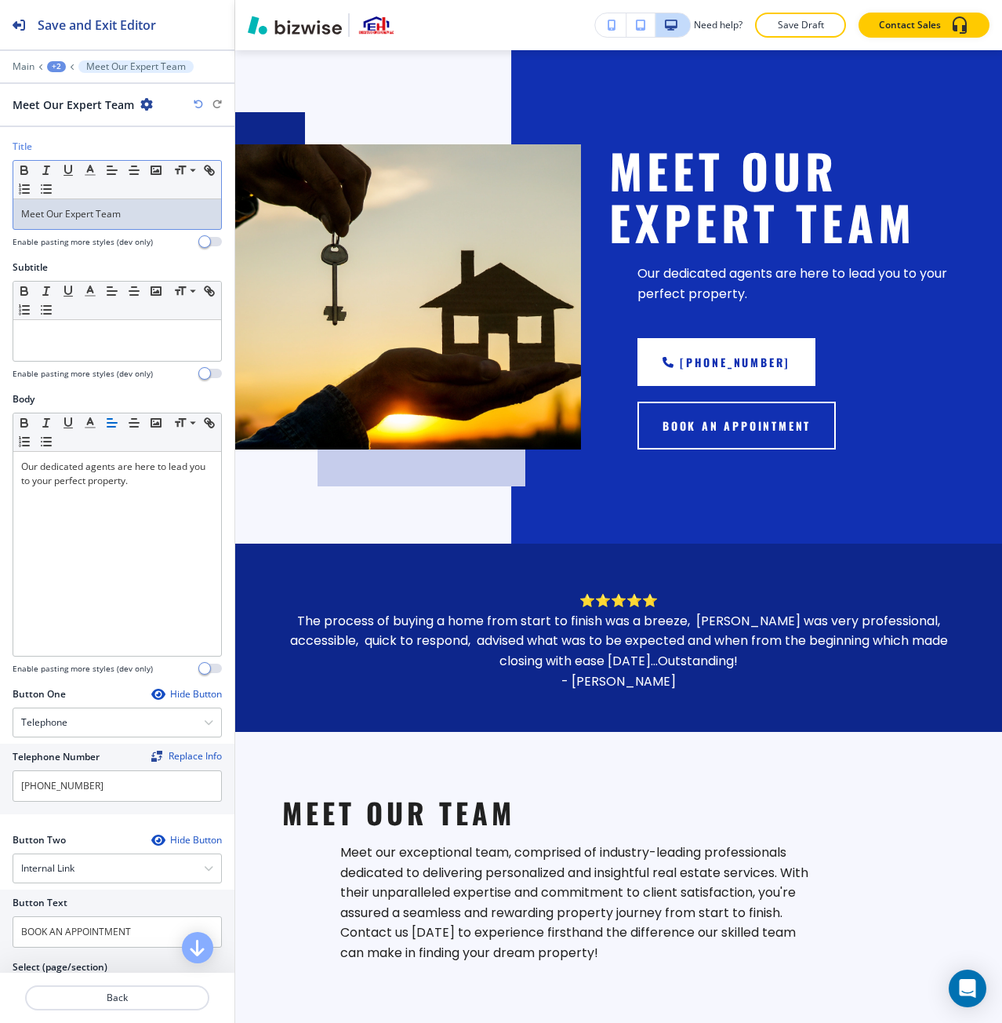
click at [110, 213] on p "Meet Our Expert Team" at bounding box center [117, 214] width 192 height 14
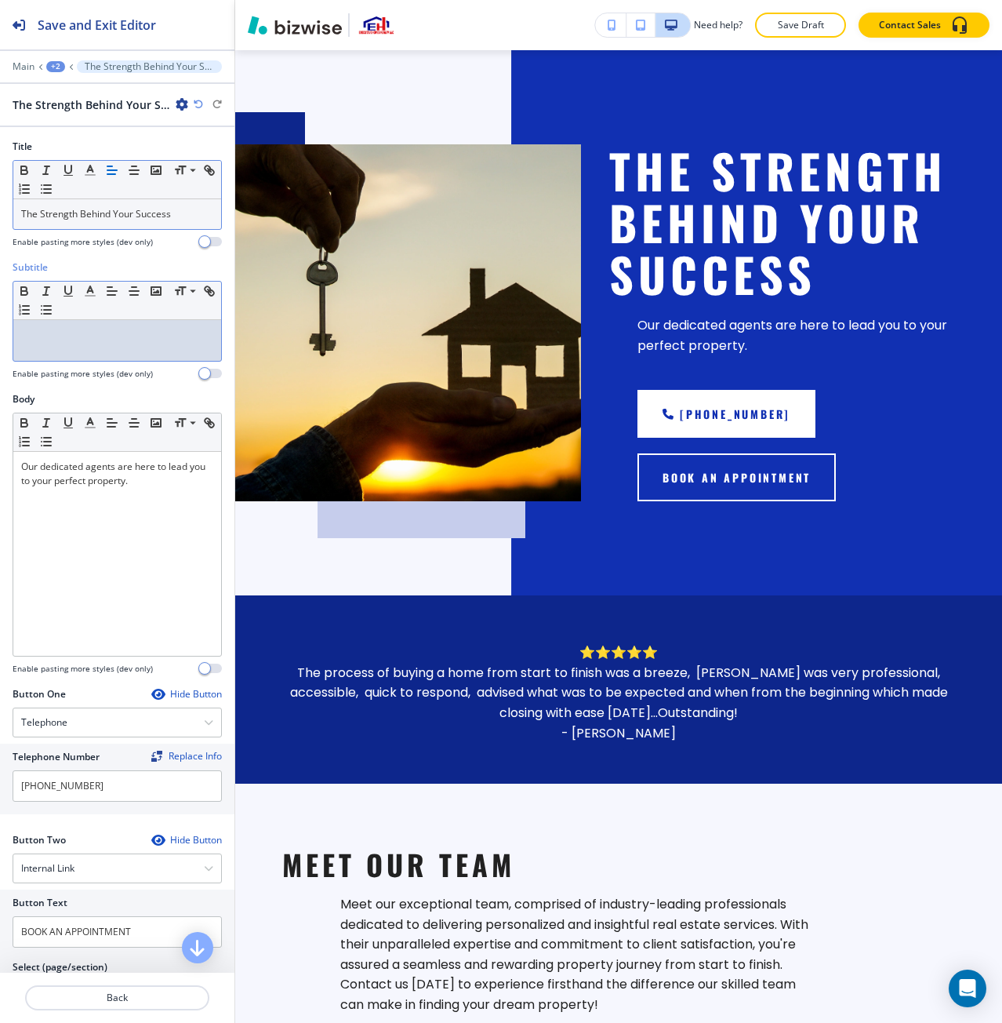
click at [67, 343] on div at bounding box center [117, 340] width 208 height 41
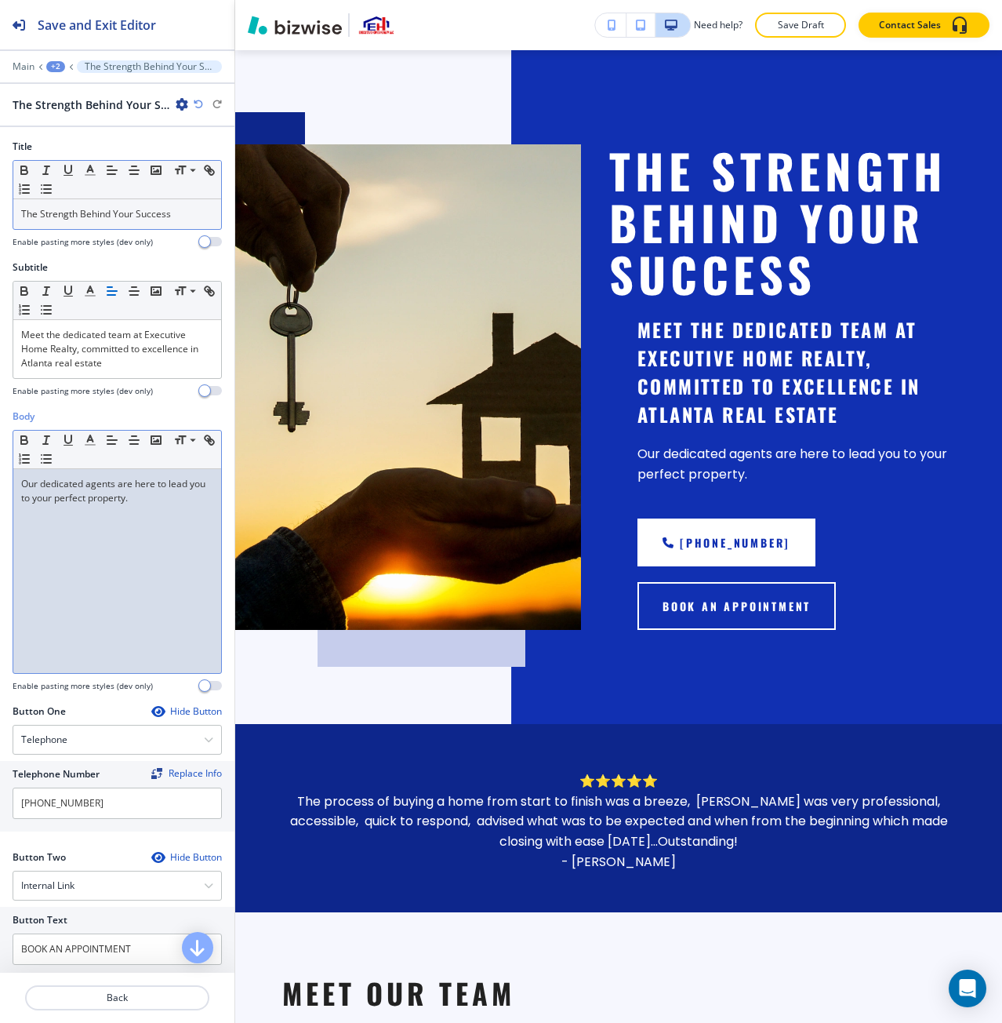
click at [105, 526] on div "Our dedicated agents are here to lead you to your perfect property." at bounding box center [117, 571] width 208 height 204
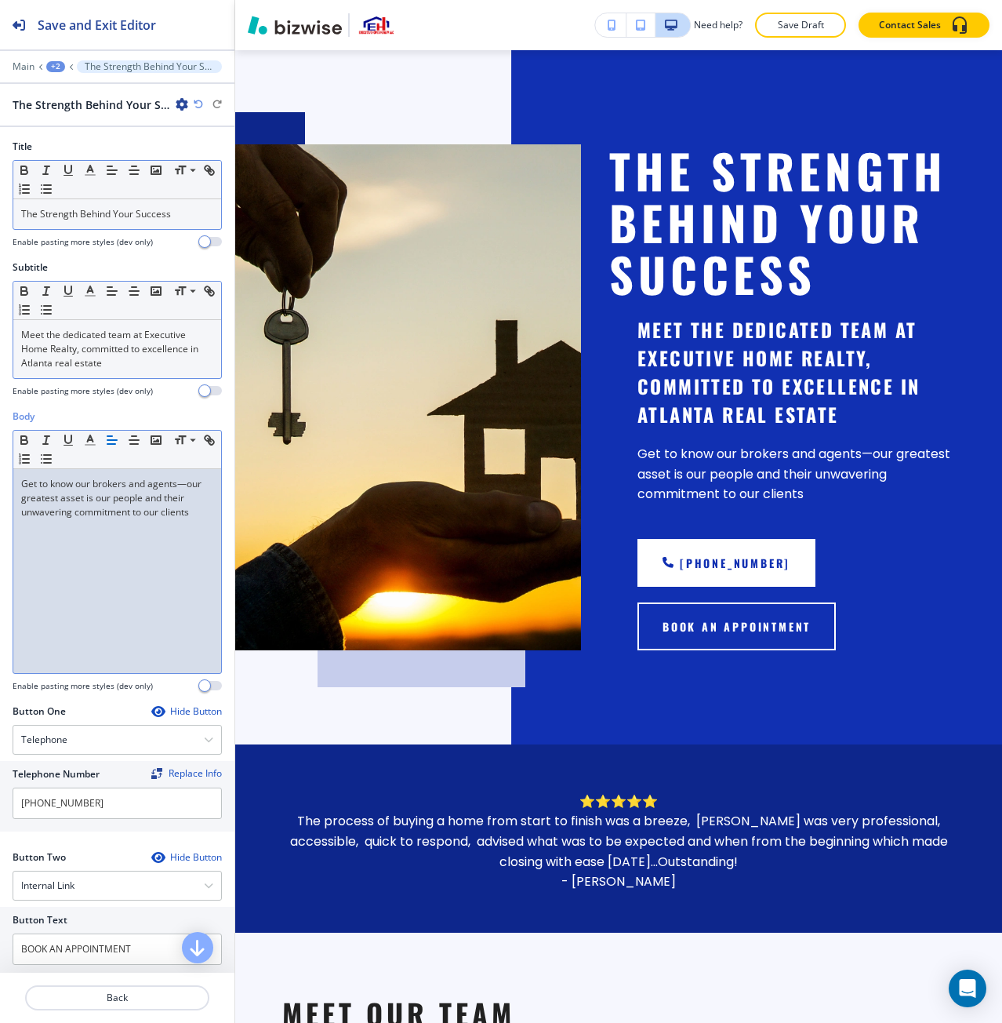
click at [101, 358] on p "Meet the dedicated team at Executive Home Realty, committed to excellence in At…" at bounding box center [117, 349] width 192 height 42
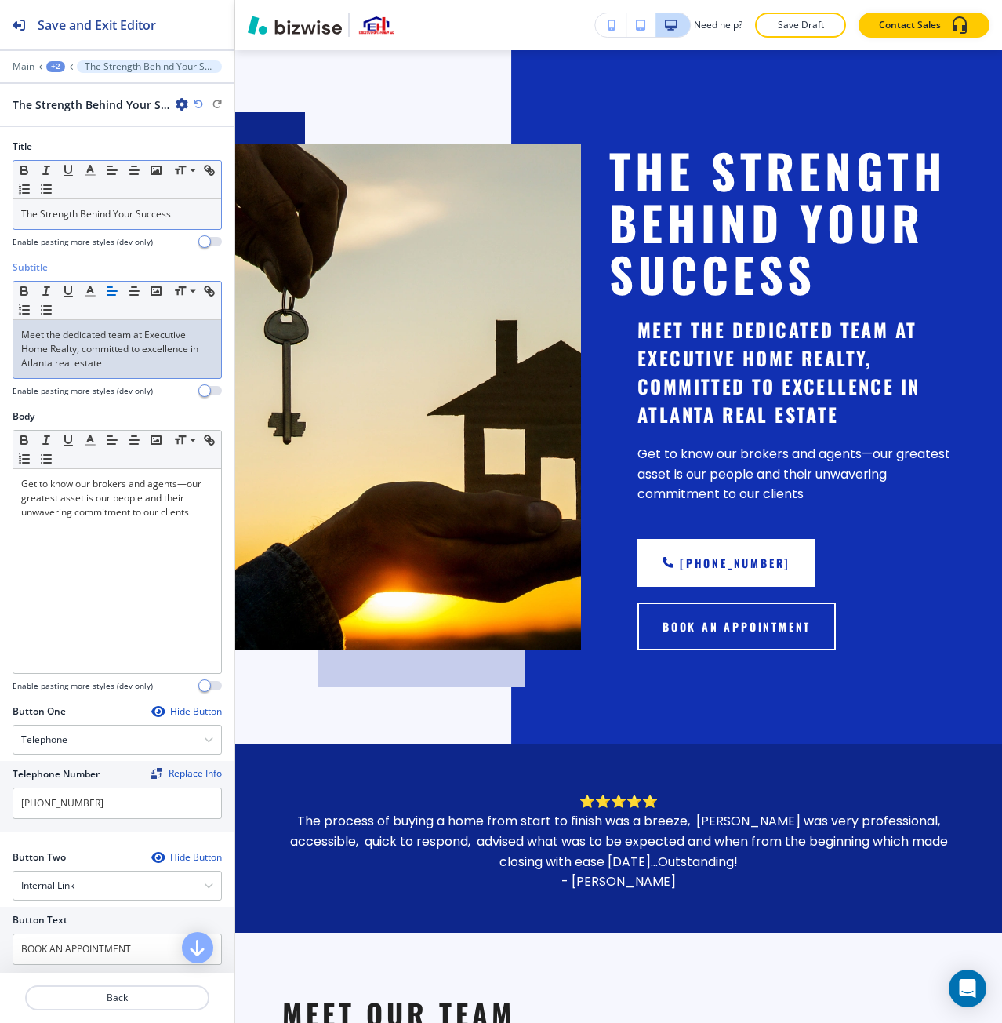
drag, startPoint x: 101, startPoint y: 358, endPoint x: 122, endPoint y: 366, distance: 22.1
click at [122, 366] on p "Meet the dedicated team at Executive Home Realty, committed to excellence in At…" at bounding box center [117, 349] width 192 height 42
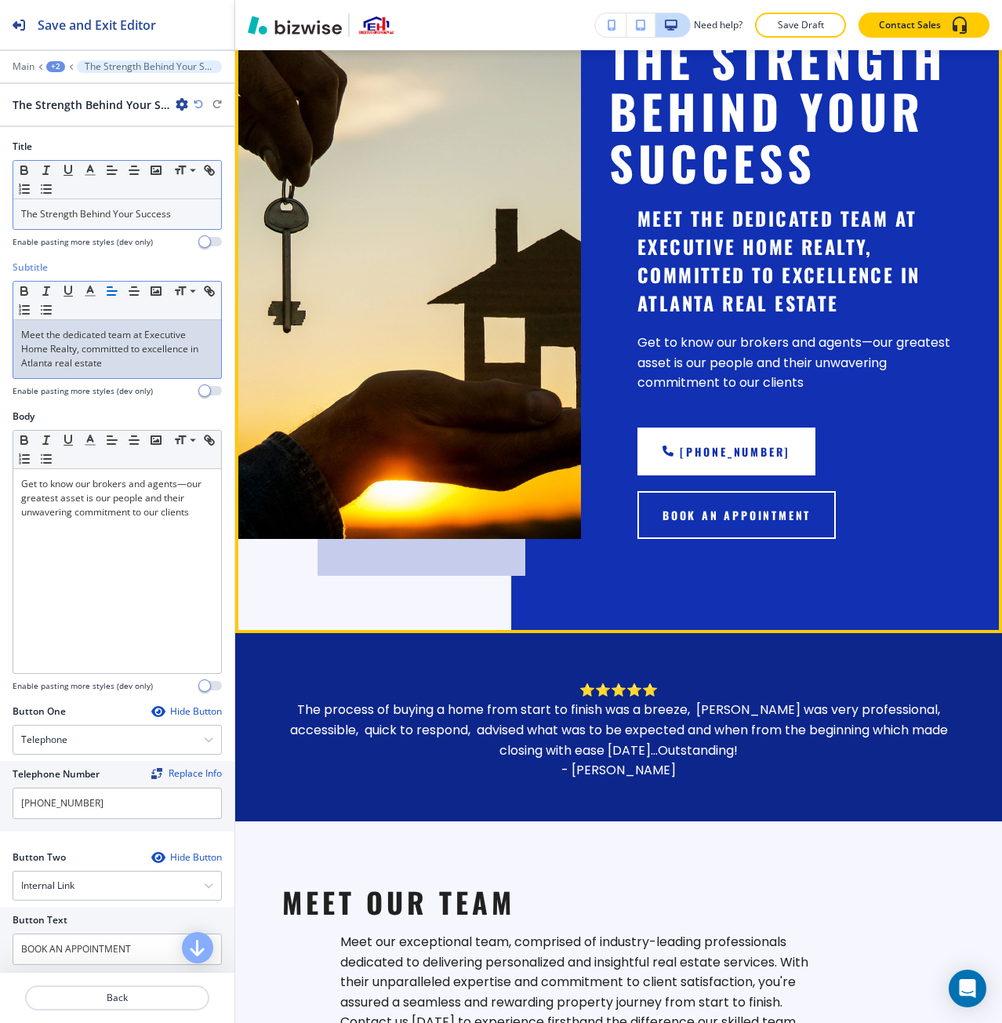
scroll to position [0, 0]
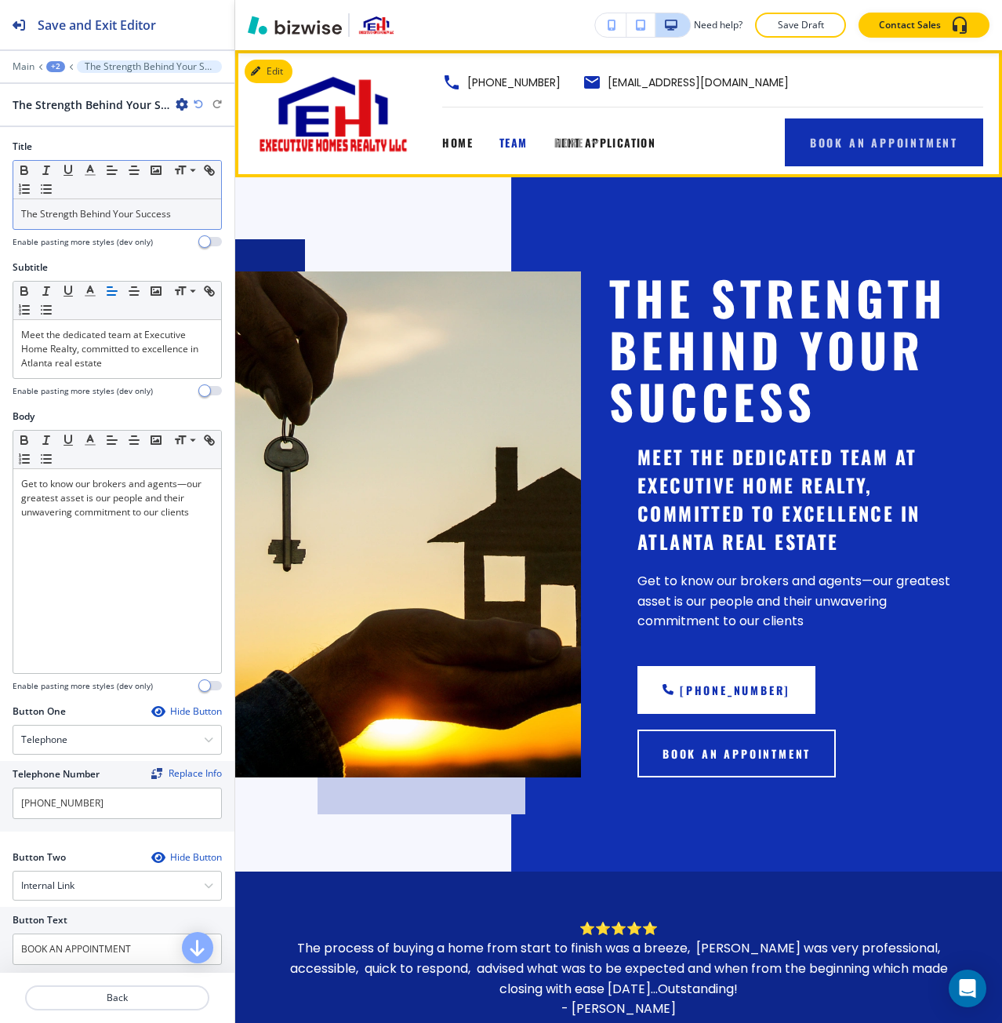
click at [570, 149] on span "More" at bounding box center [569, 142] width 30 height 16
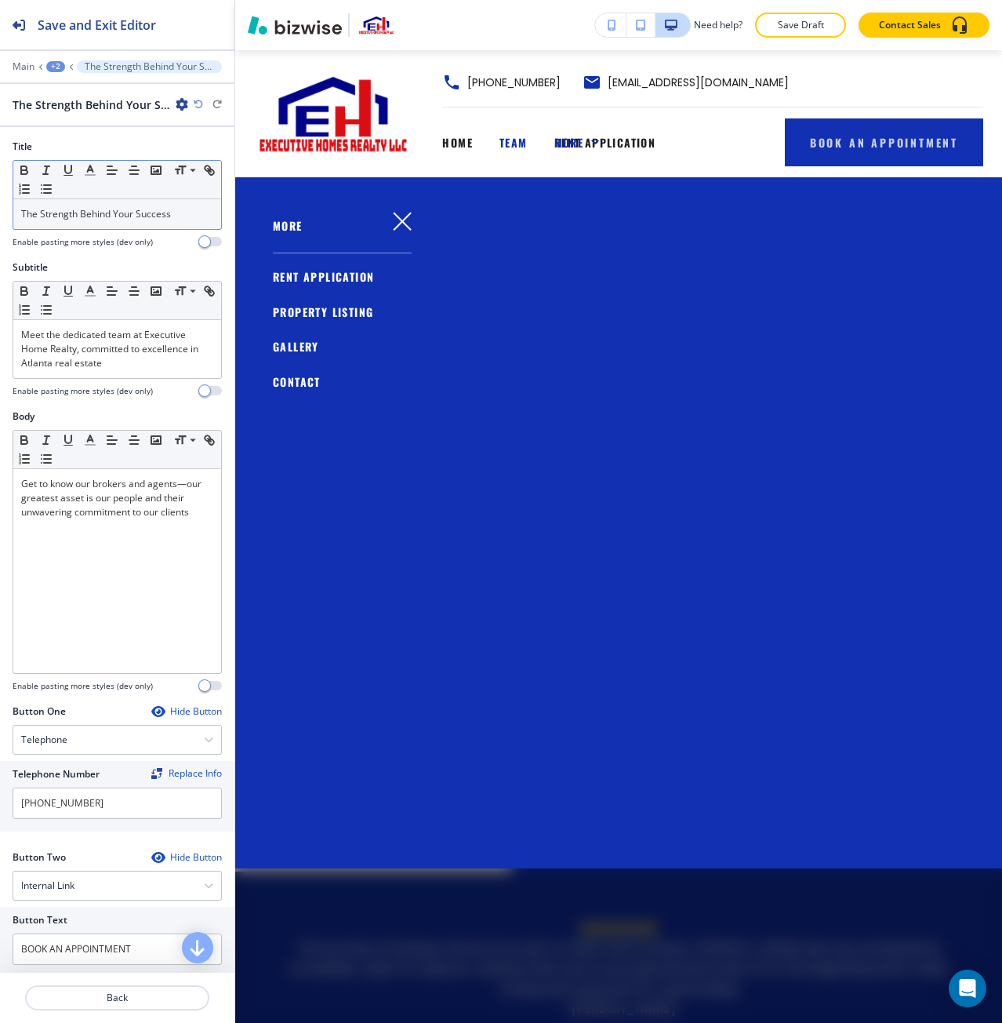
click at [331, 305] on span "PROPERTY LISTING" at bounding box center [323, 311] width 100 height 16
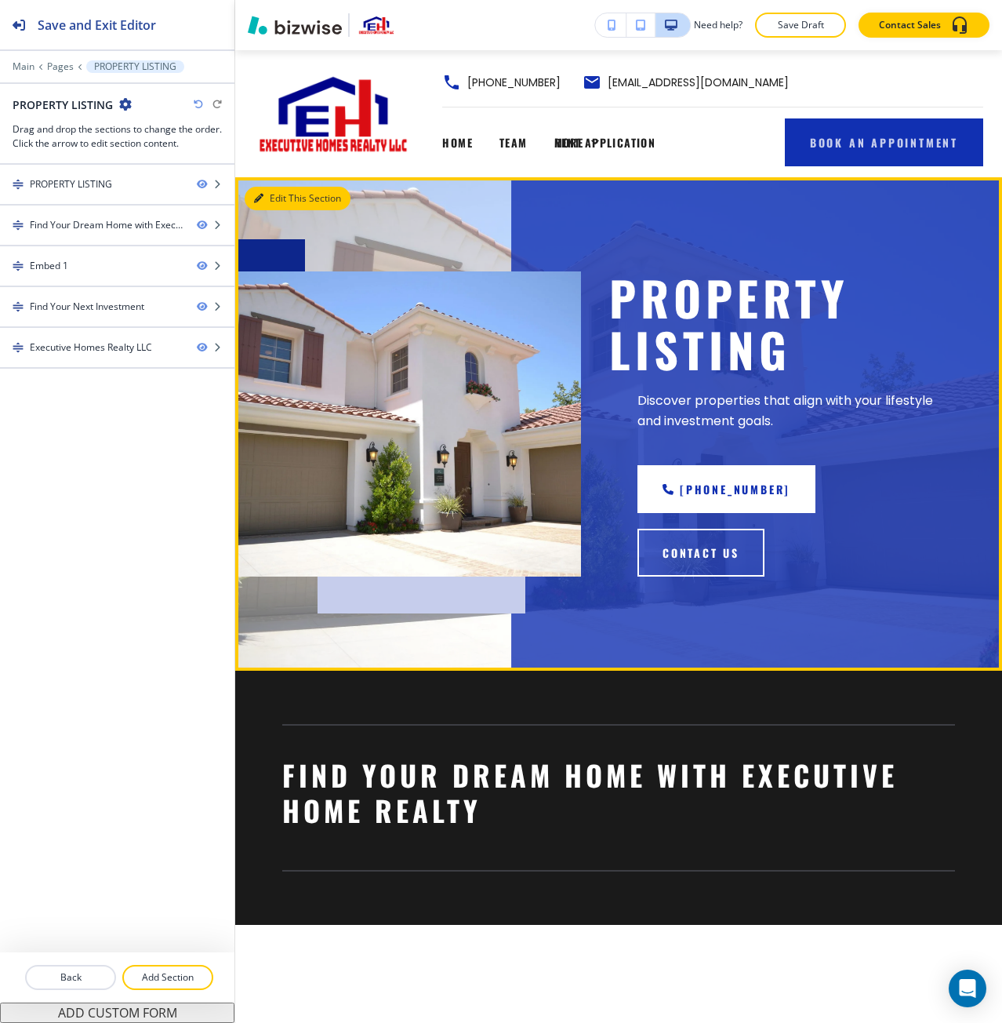
click at [260, 191] on button "Edit This Section" at bounding box center [298, 199] width 106 height 24
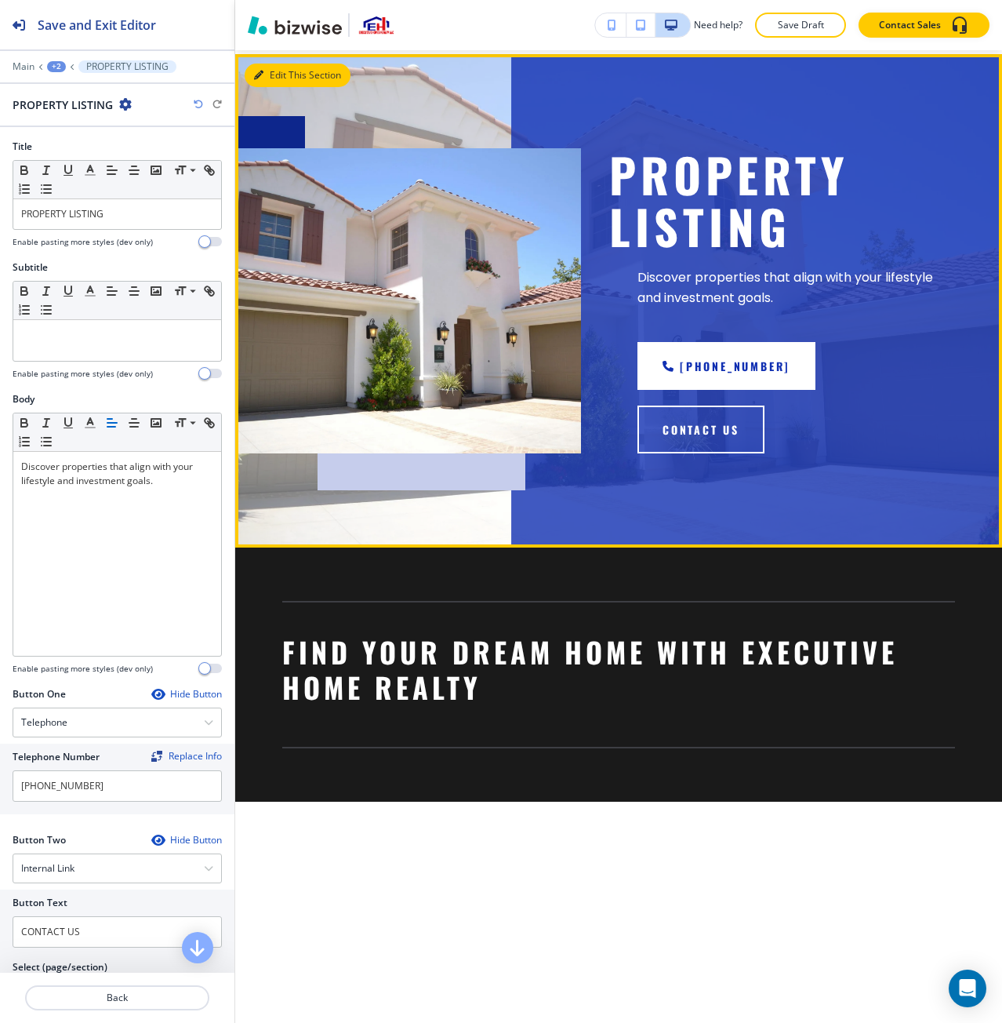
scroll to position [127, 0]
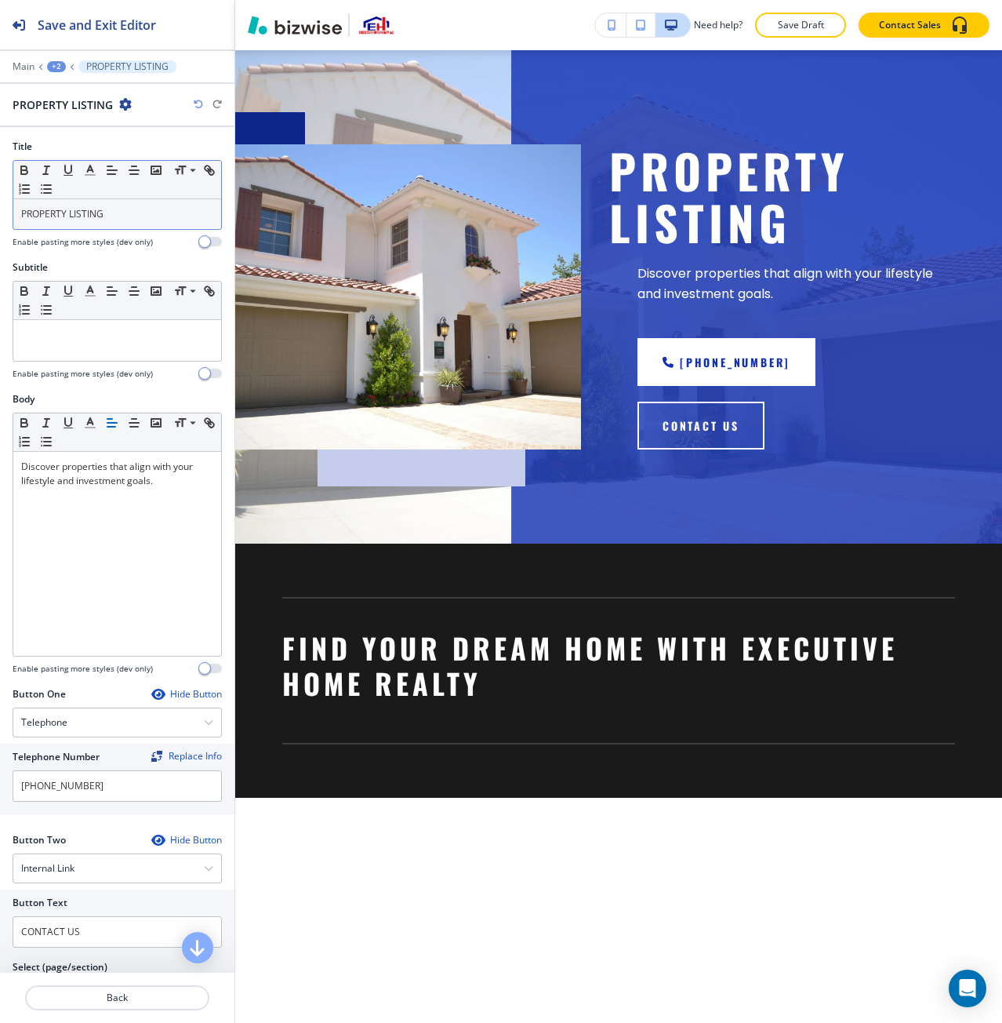
click at [120, 226] on div "PROPERTY LISTING" at bounding box center [117, 214] width 208 height 30
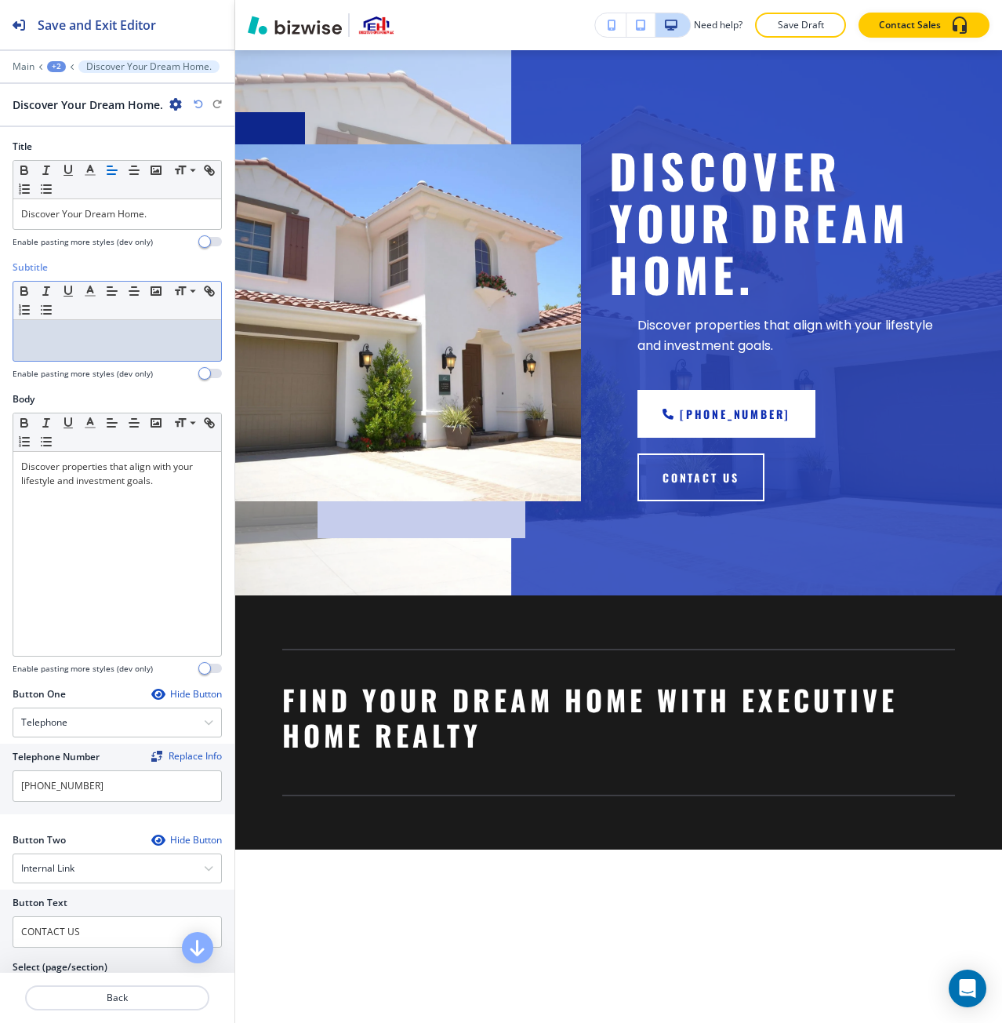
click at [93, 331] on p at bounding box center [117, 335] width 192 height 14
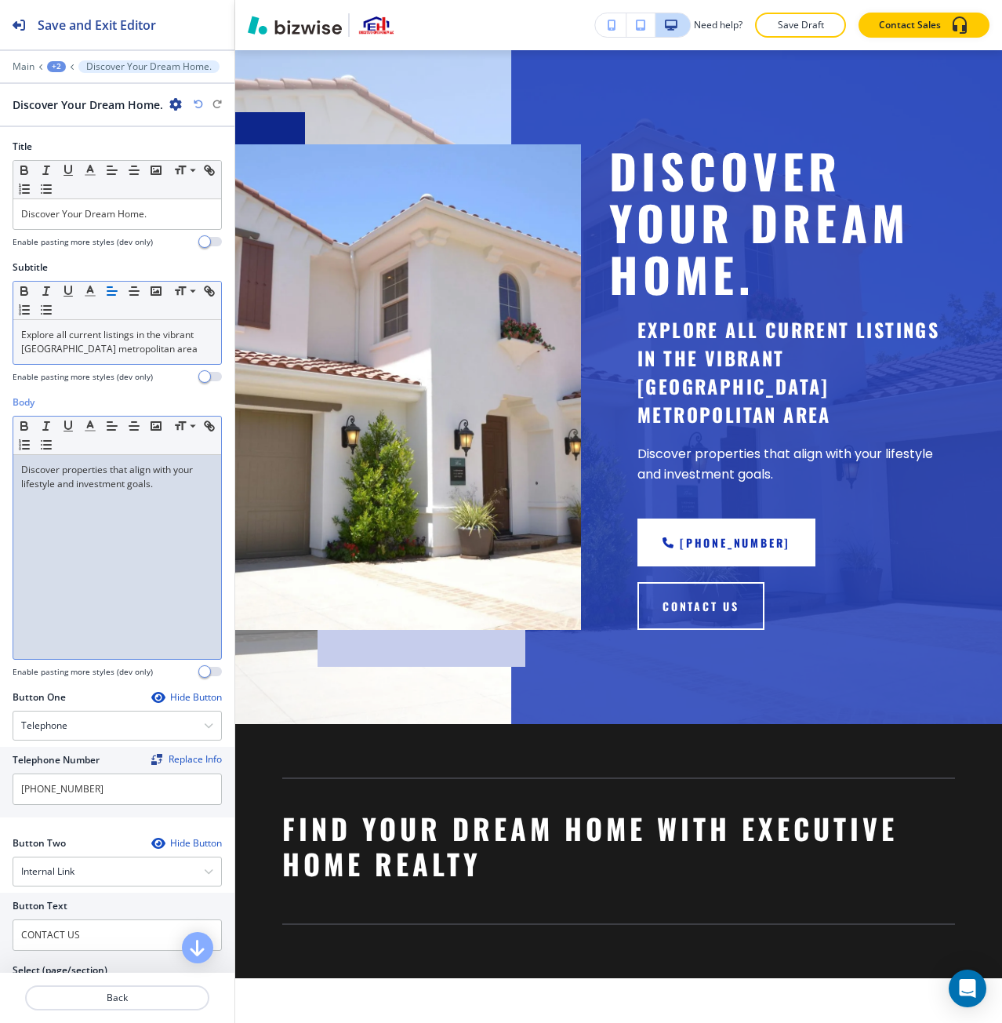
click at [103, 581] on div "Discover properties that align with your lifestyle and investment goals." at bounding box center [117, 557] width 208 height 204
click at [100, 580] on div "Discover properties that align with your lifestyle and investment goals." at bounding box center [117, 557] width 208 height 204
click at [100, 579] on div "Discover properties that align with your lifestyle and investment goals." at bounding box center [117, 557] width 208 height 204
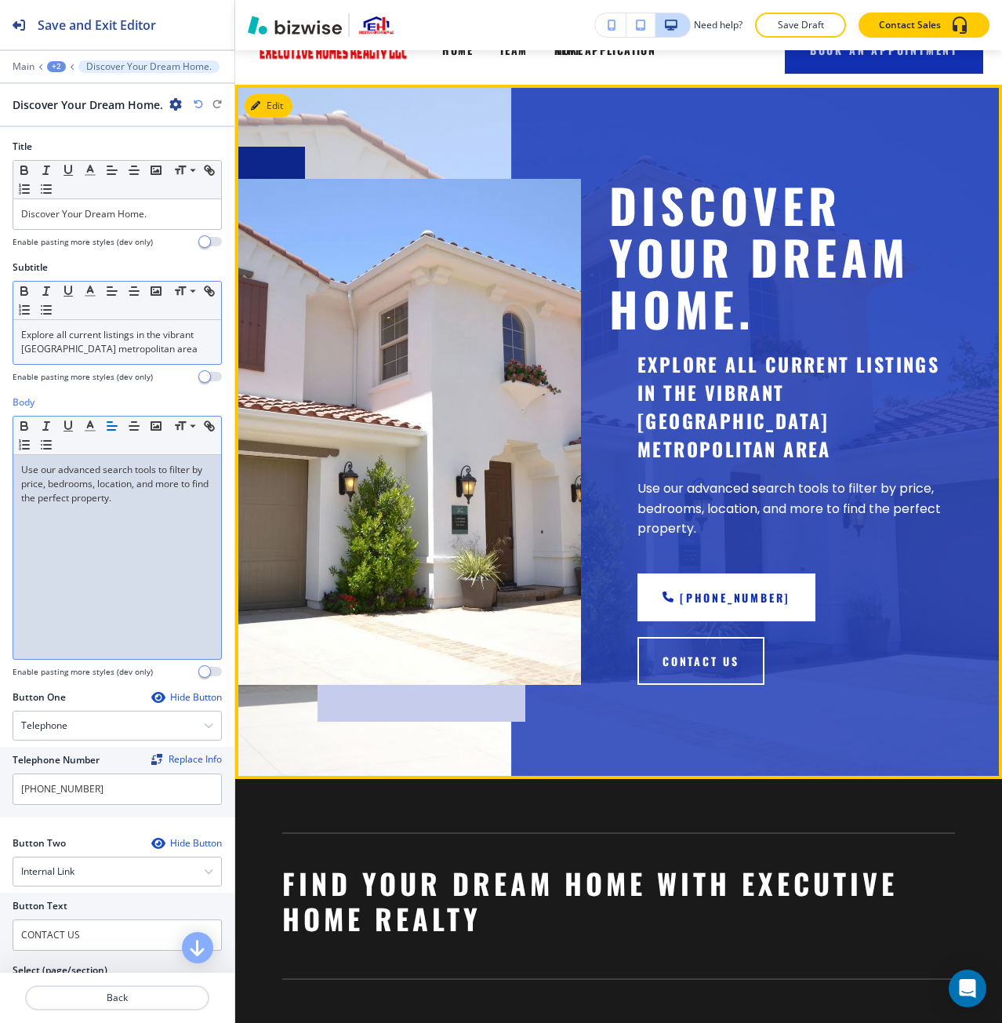
scroll to position [0, 0]
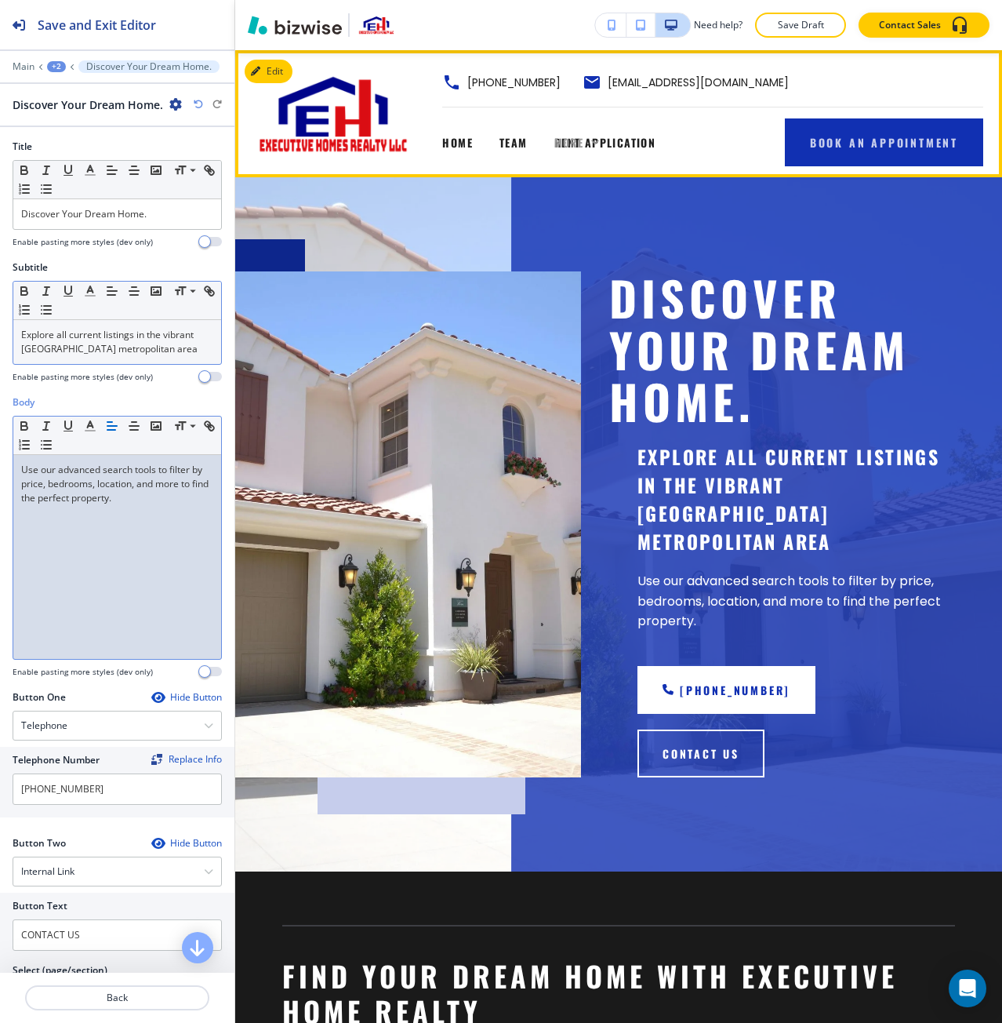
click at [592, 140] on icon at bounding box center [595, 142] width 16 height 16
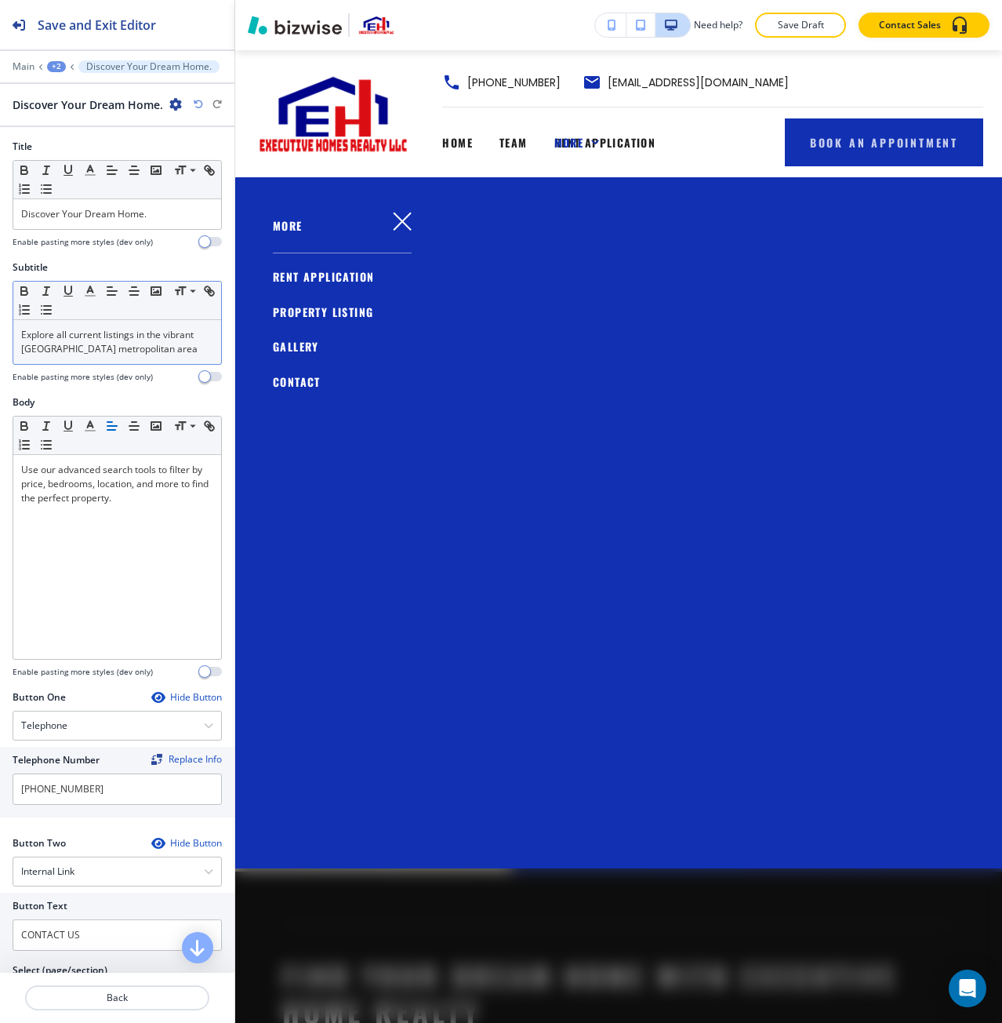
click at [309, 336] on link "GALLERY" at bounding box center [296, 347] width 46 height 26
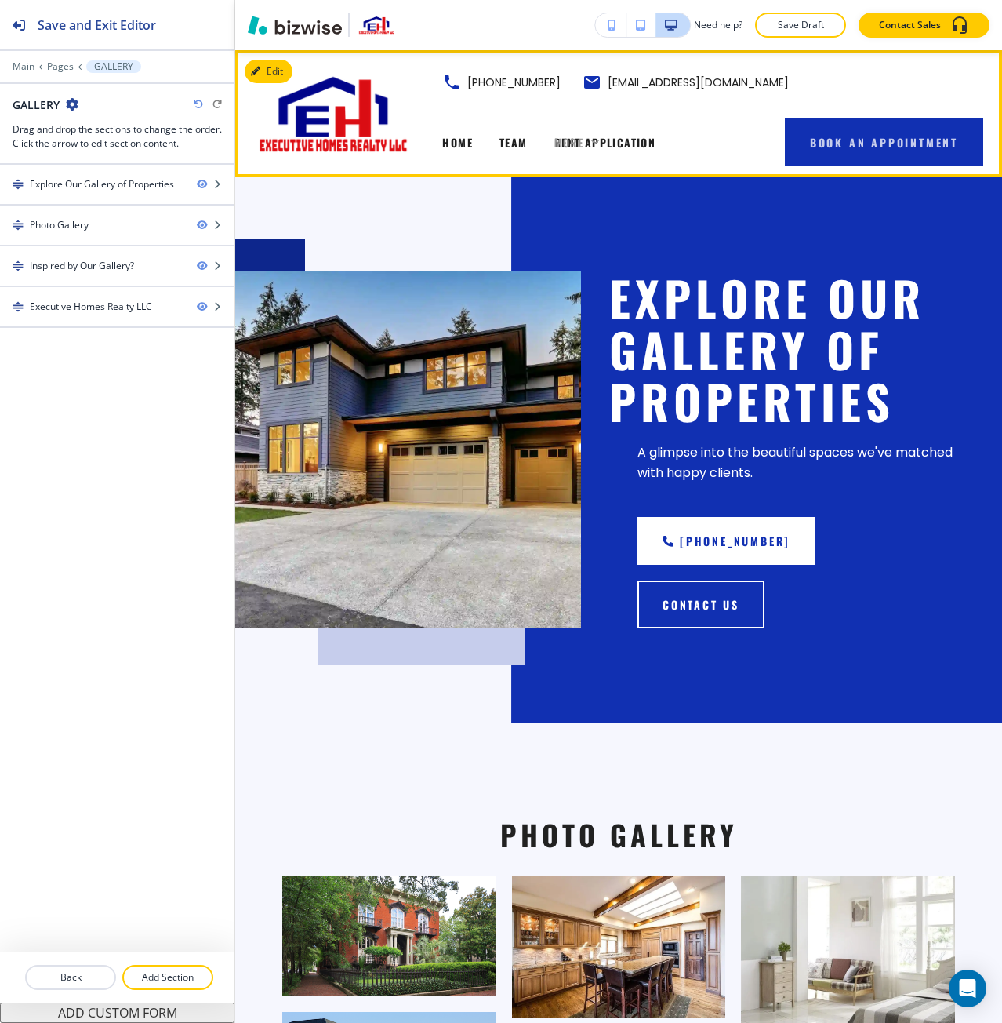
click at [597, 149] on icon at bounding box center [595, 142] width 16 height 16
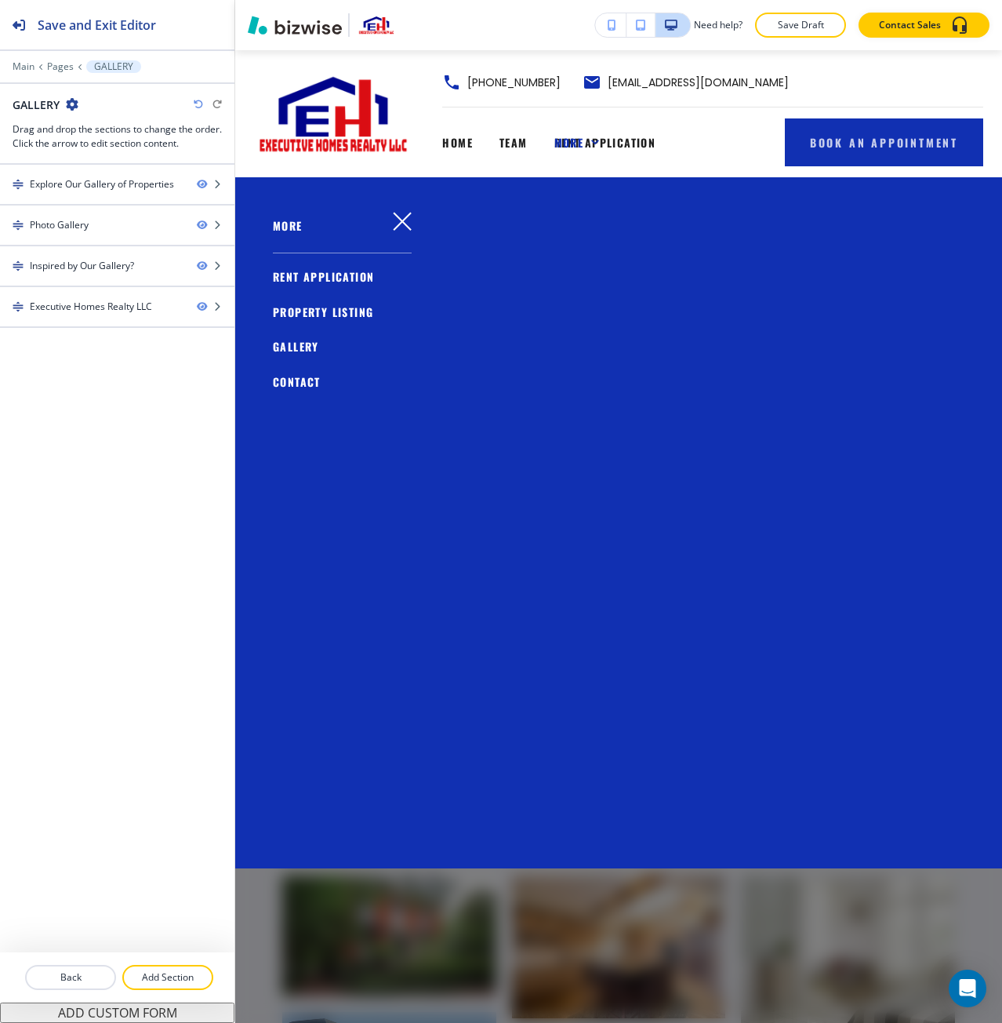
click at [314, 380] on span "CONTACT" at bounding box center [297, 381] width 48 height 16
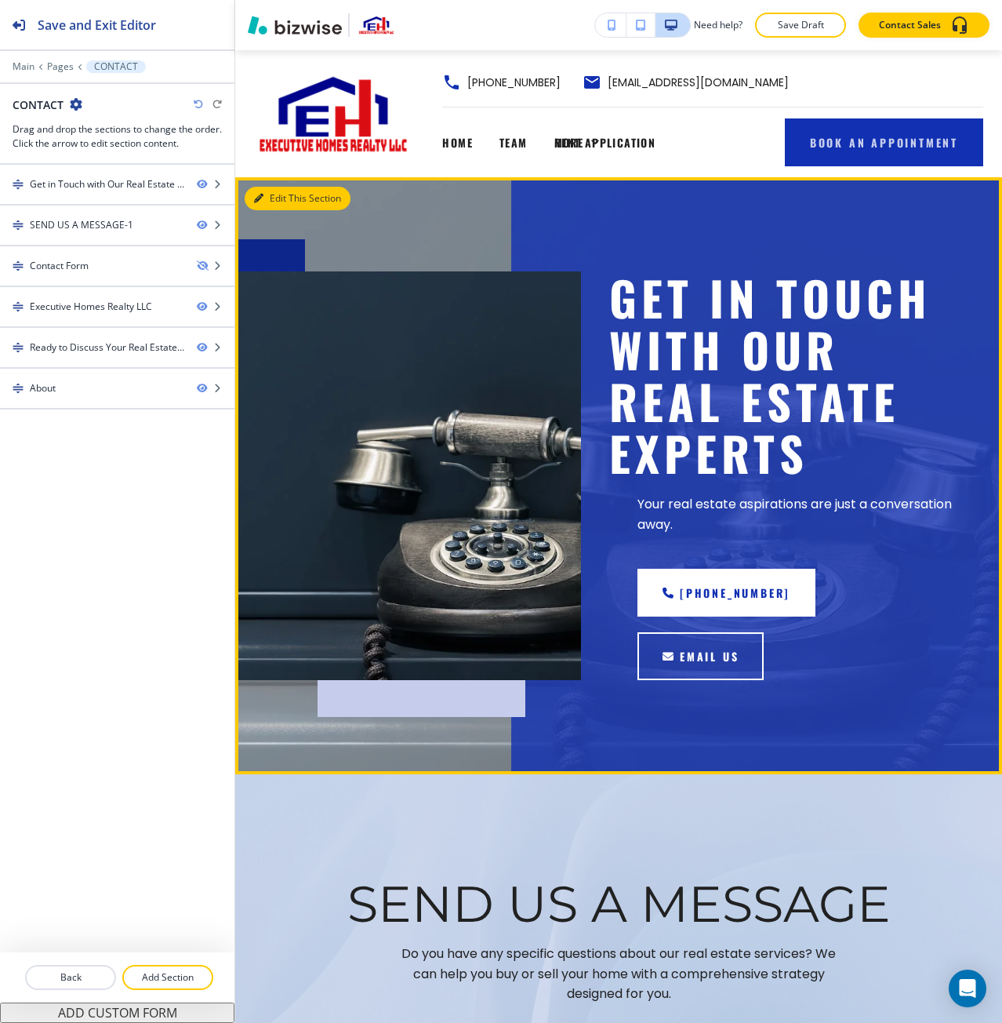
click at [292, 198] on button "Edit This Section" at bounding box center [298, 199] width 106 height 24
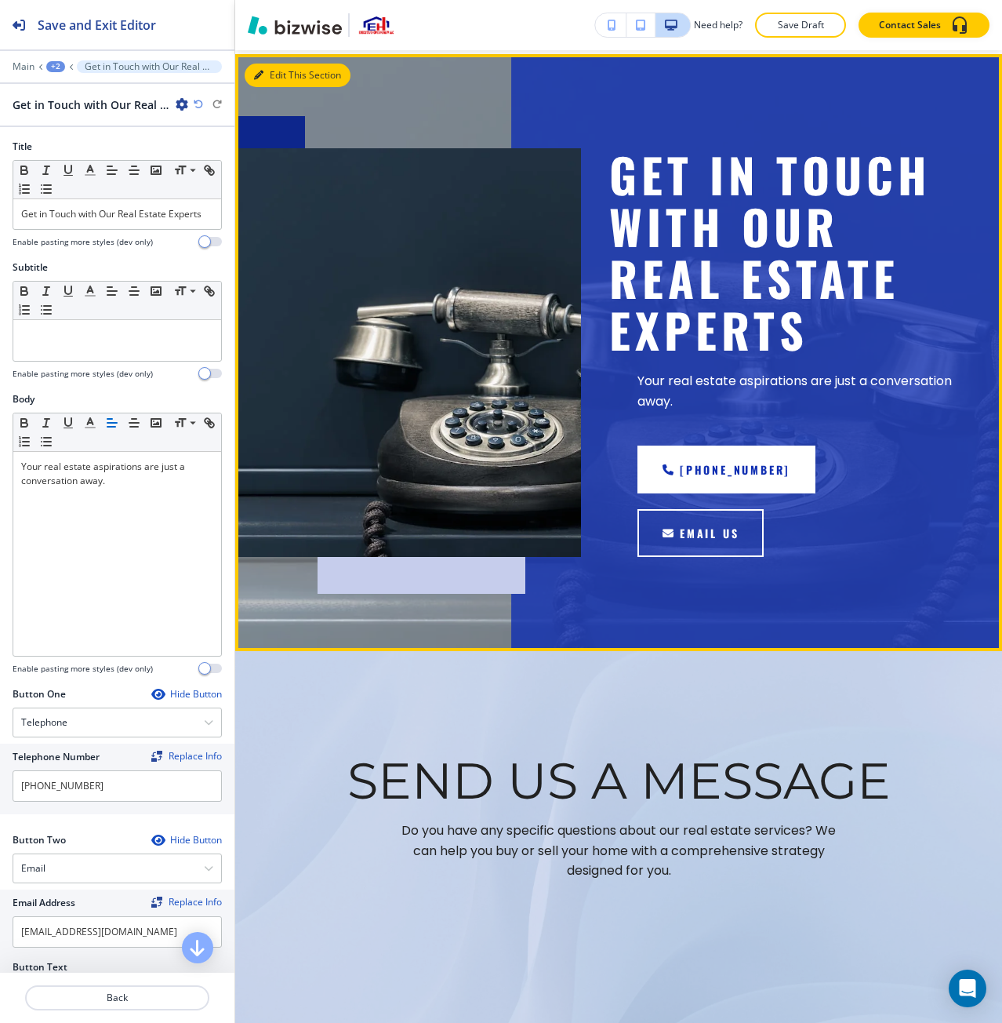
scroll to position [127, 0]
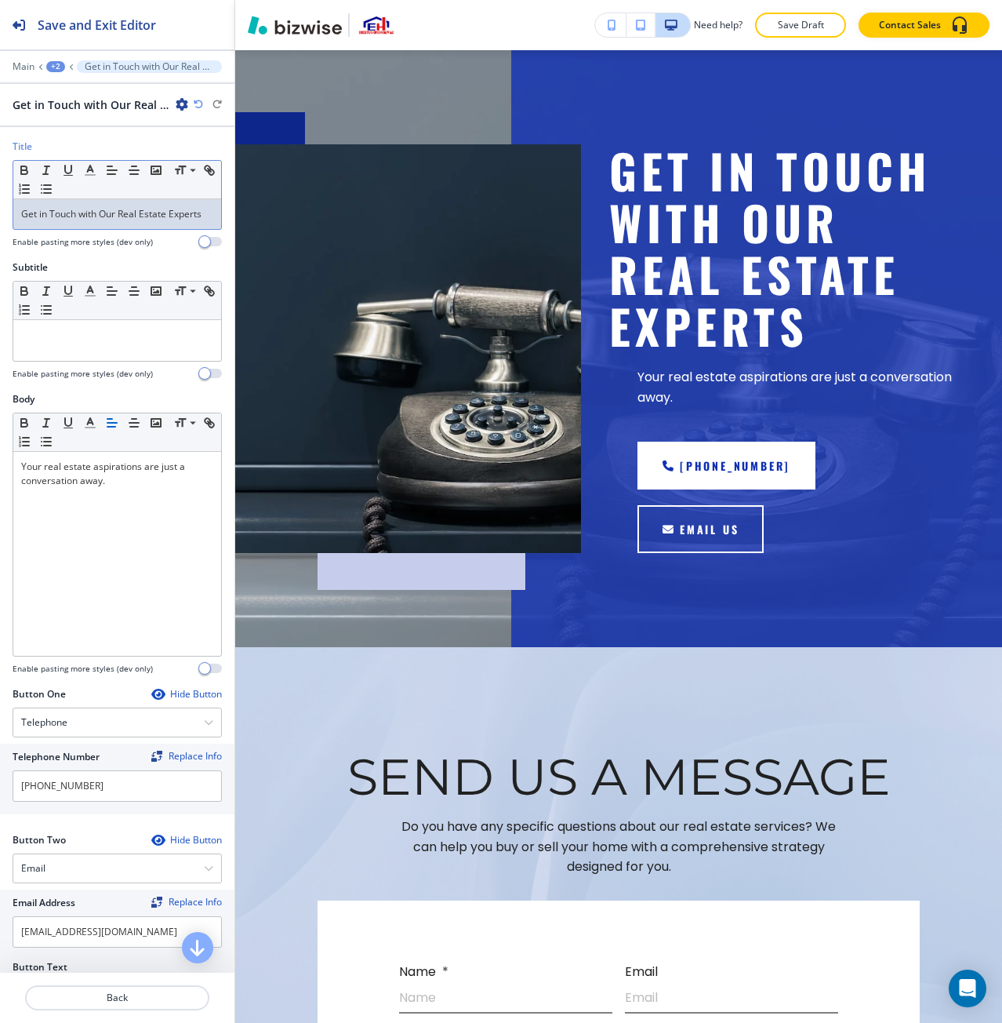
click at [86, 221] on p "Get in Touch with Our Real Estate Experts" at bounding box center [117, 214] width 192 height 14
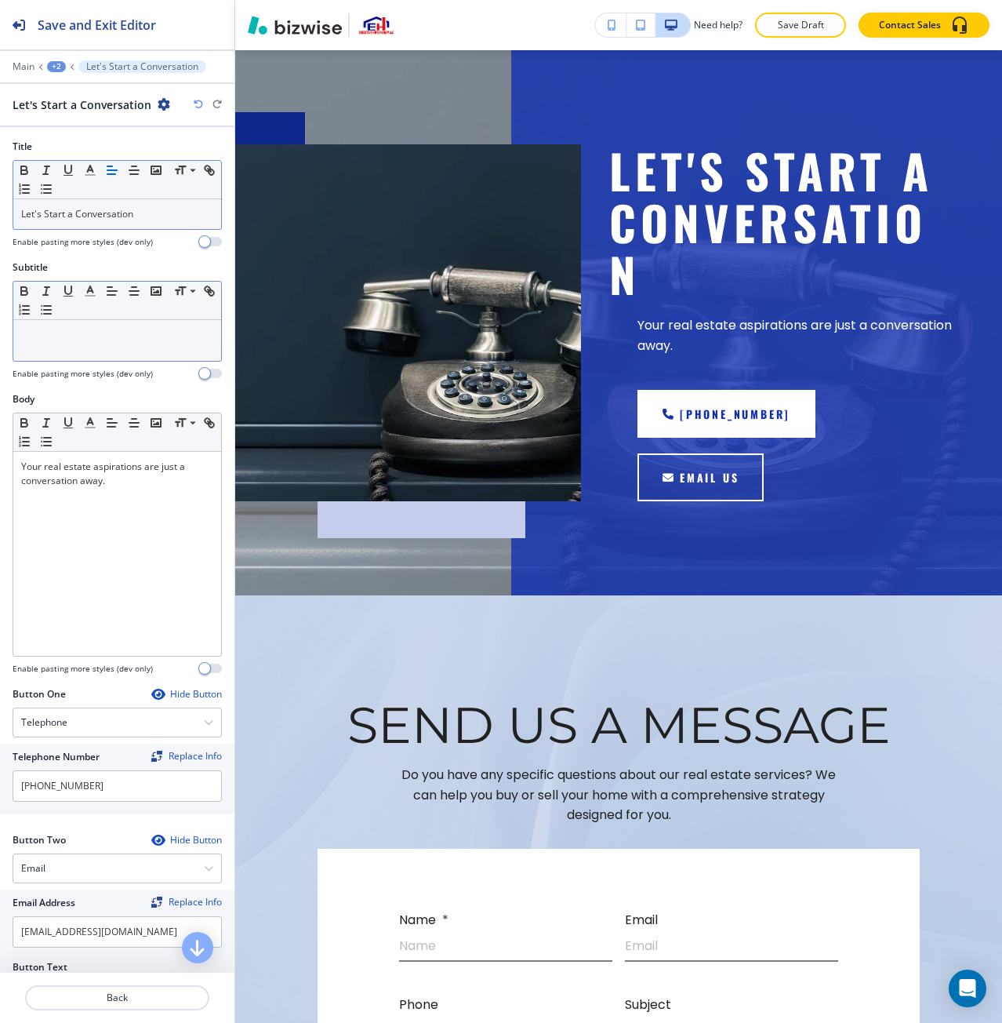
click at [59, 346] on div at bounding box center [117, 340] width 208 height 41
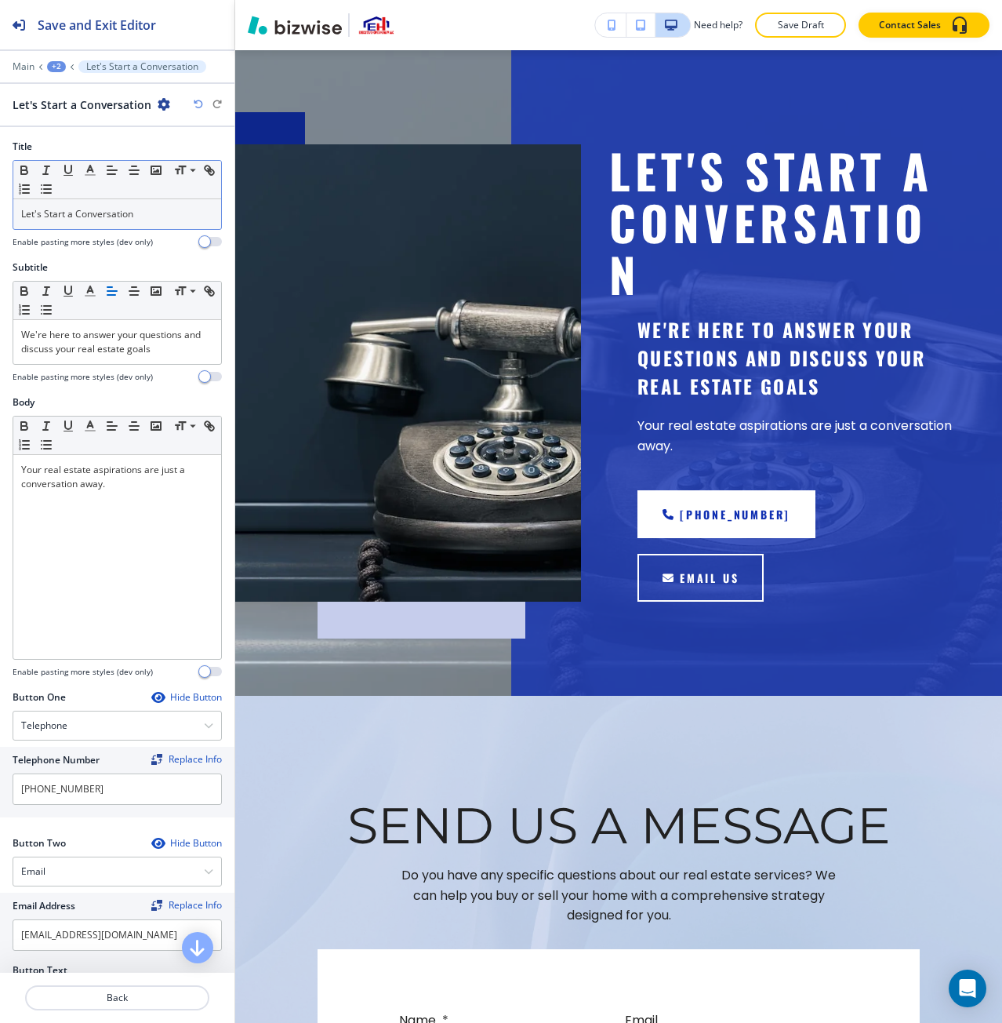
click at [201, 107] on icon "button" at bounding box center [198, 104] width 9 height 9
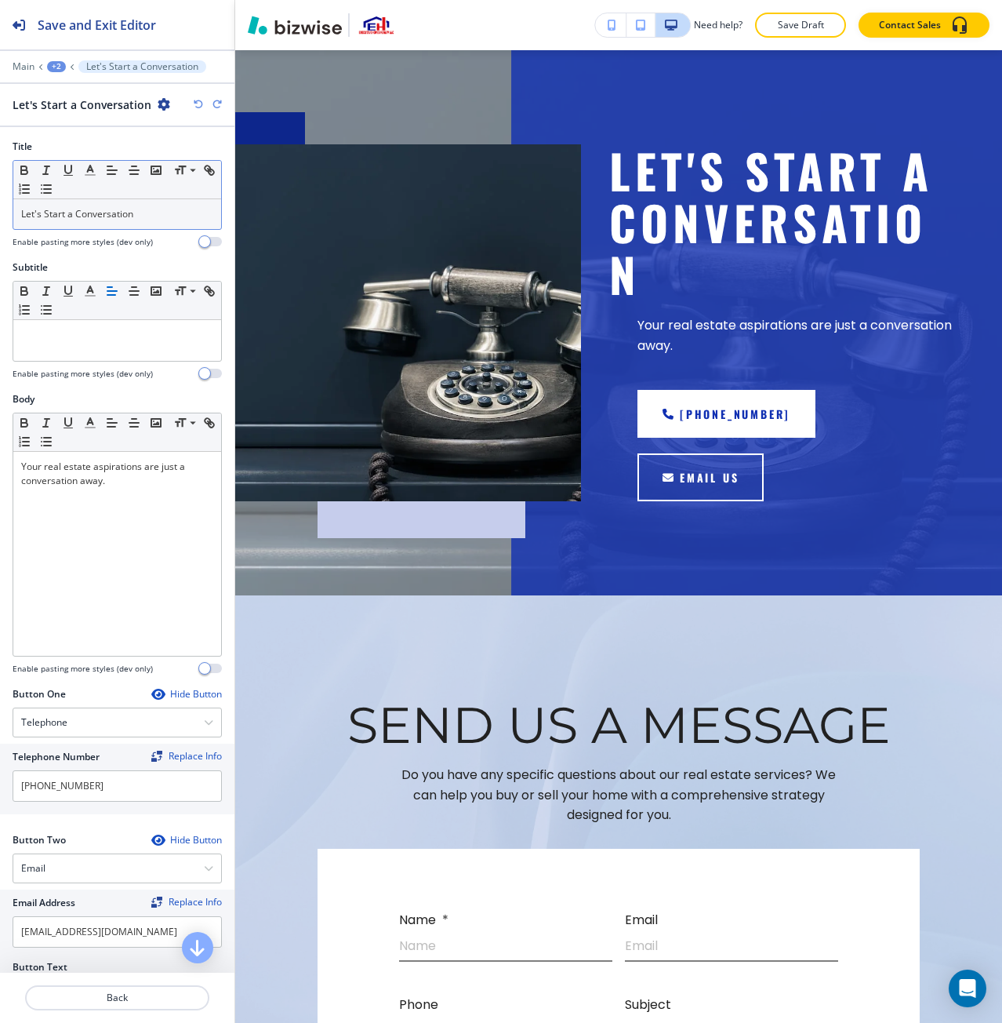
click at [201, 107] on icon "button" at bounding box center [198, 104] width 9 height 9
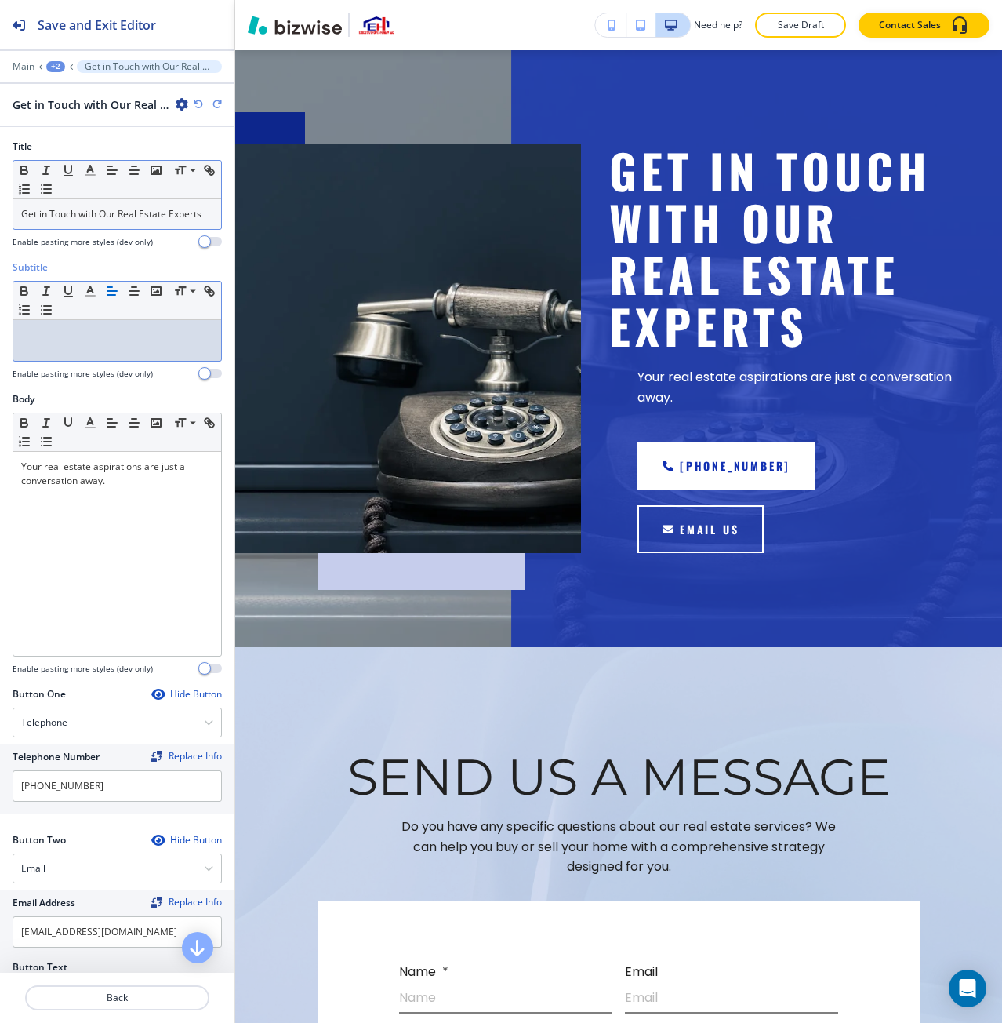
click at [122, 342] on p at bounding box center [117, 335] width 192 height 14
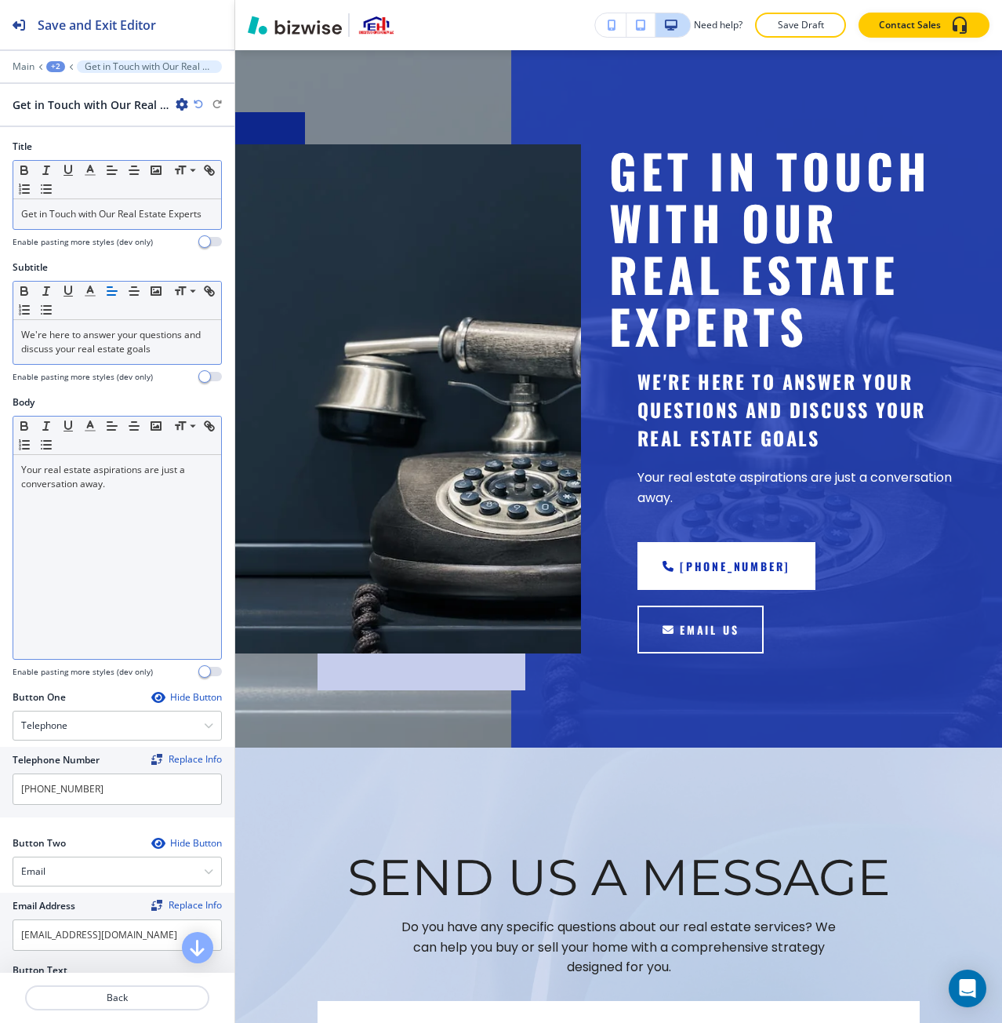
click at [104, 580] on div "Your real estate aspirations are just a conversation away." at bounding box center [117, 557] width 208 height 204
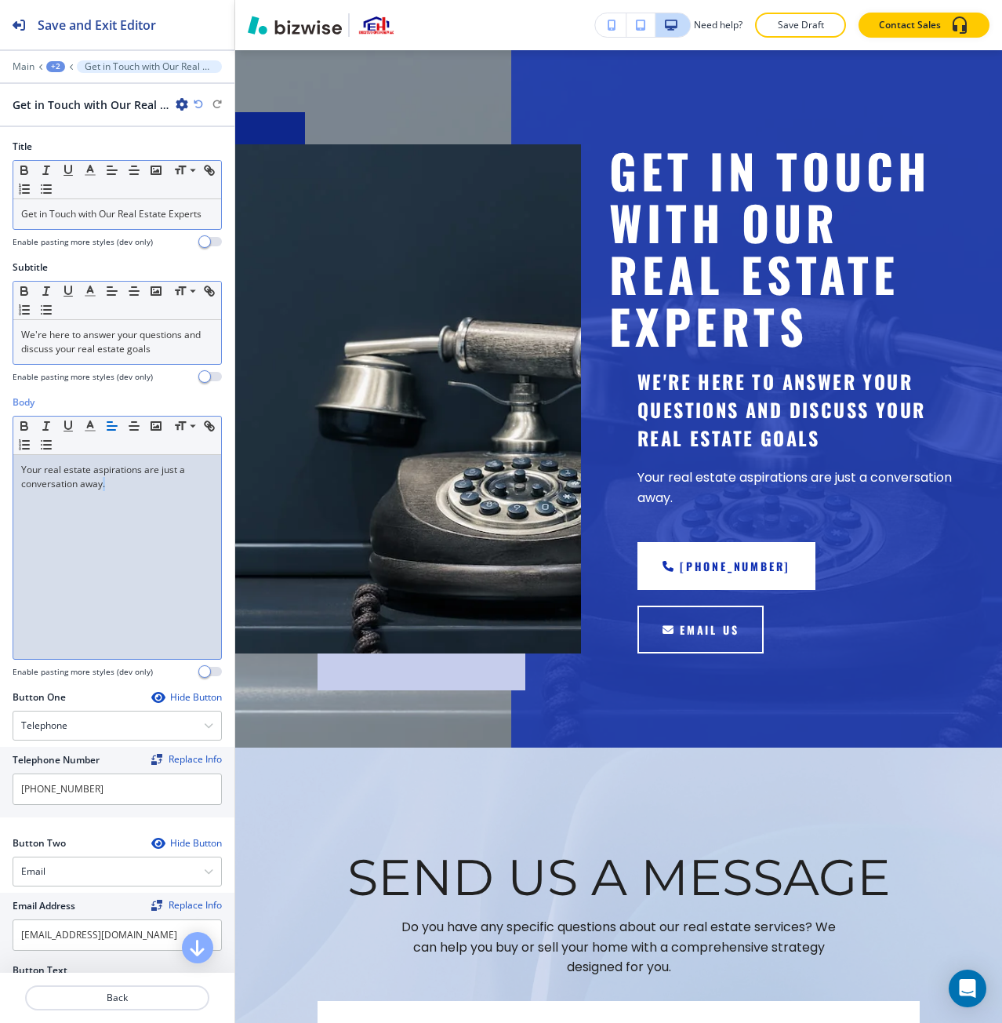
click at [104, 580] on div "Your real estate aspirations are just a conversation away." at bounding box center [117, 557] width 208 height 204
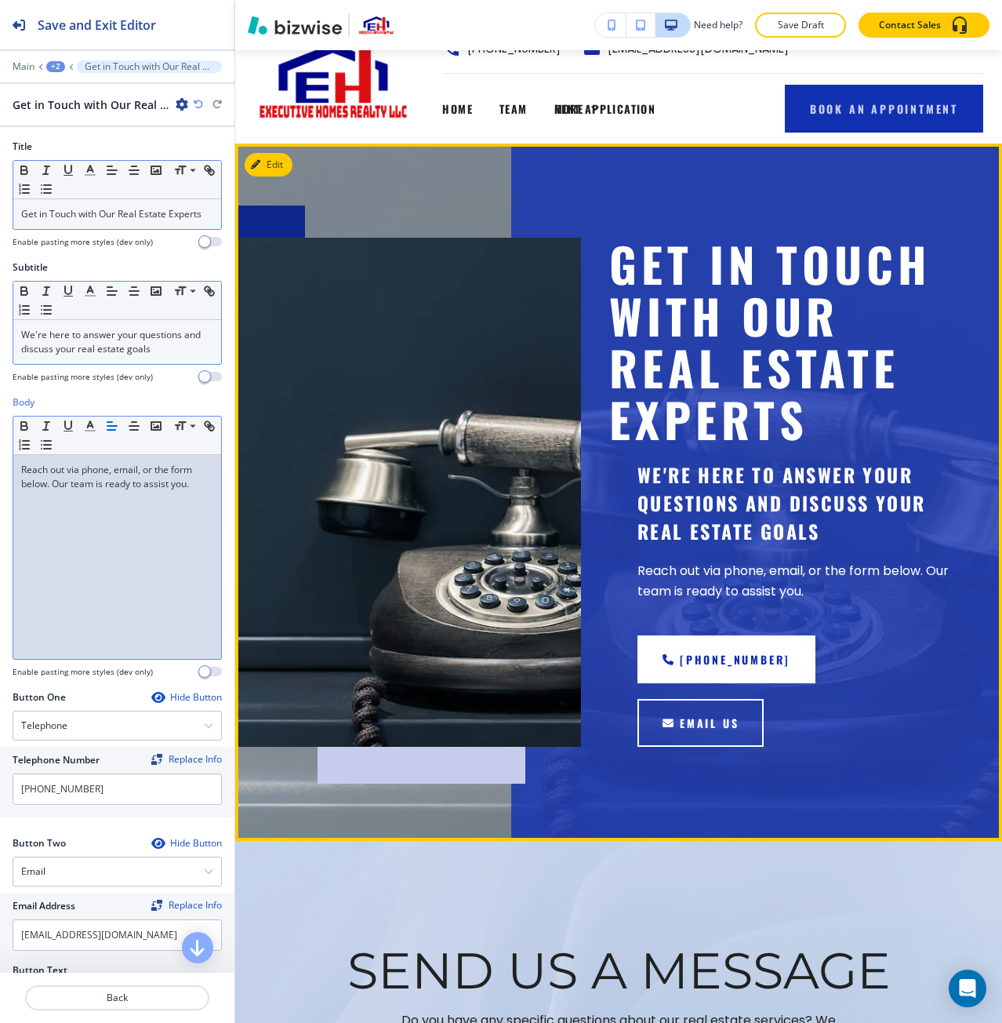
scroll to position [0, 0]
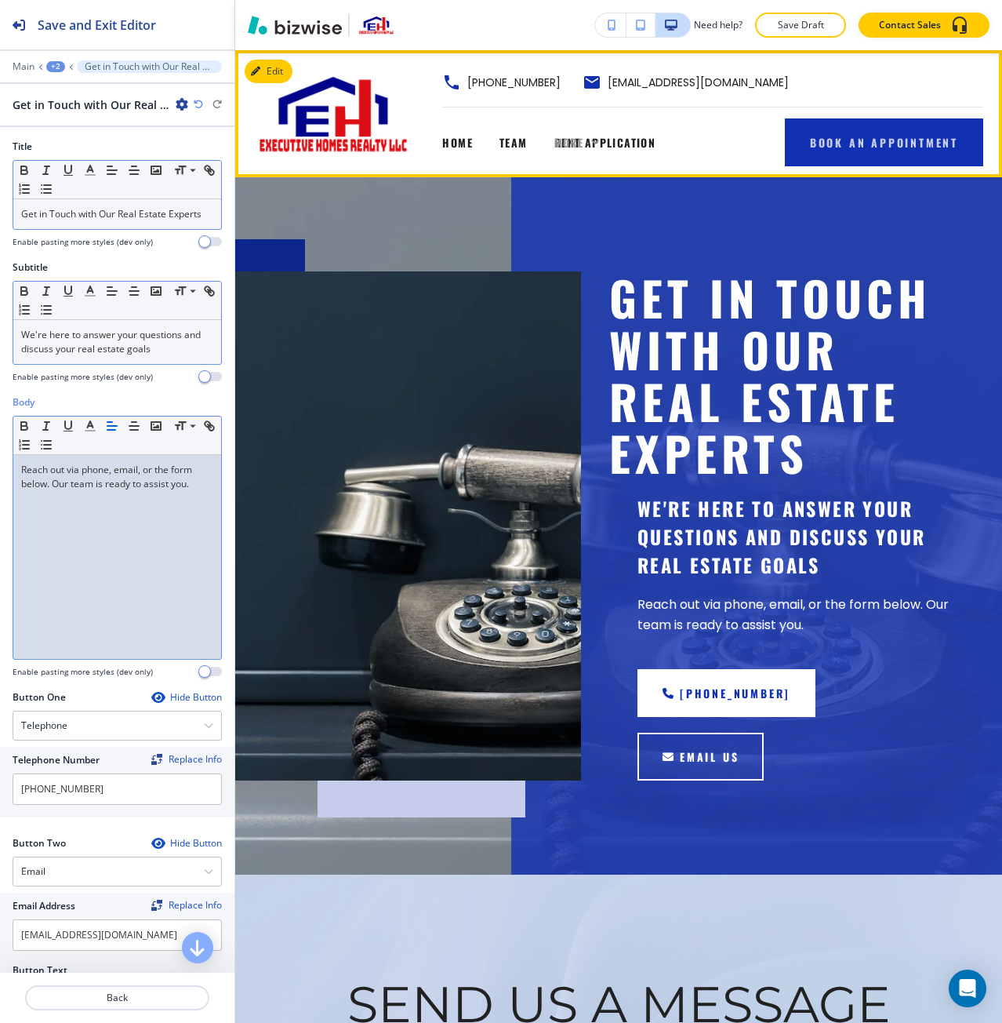
click at [587, 143] on div "More" at bounding box center [576, 142] width 45 height 16
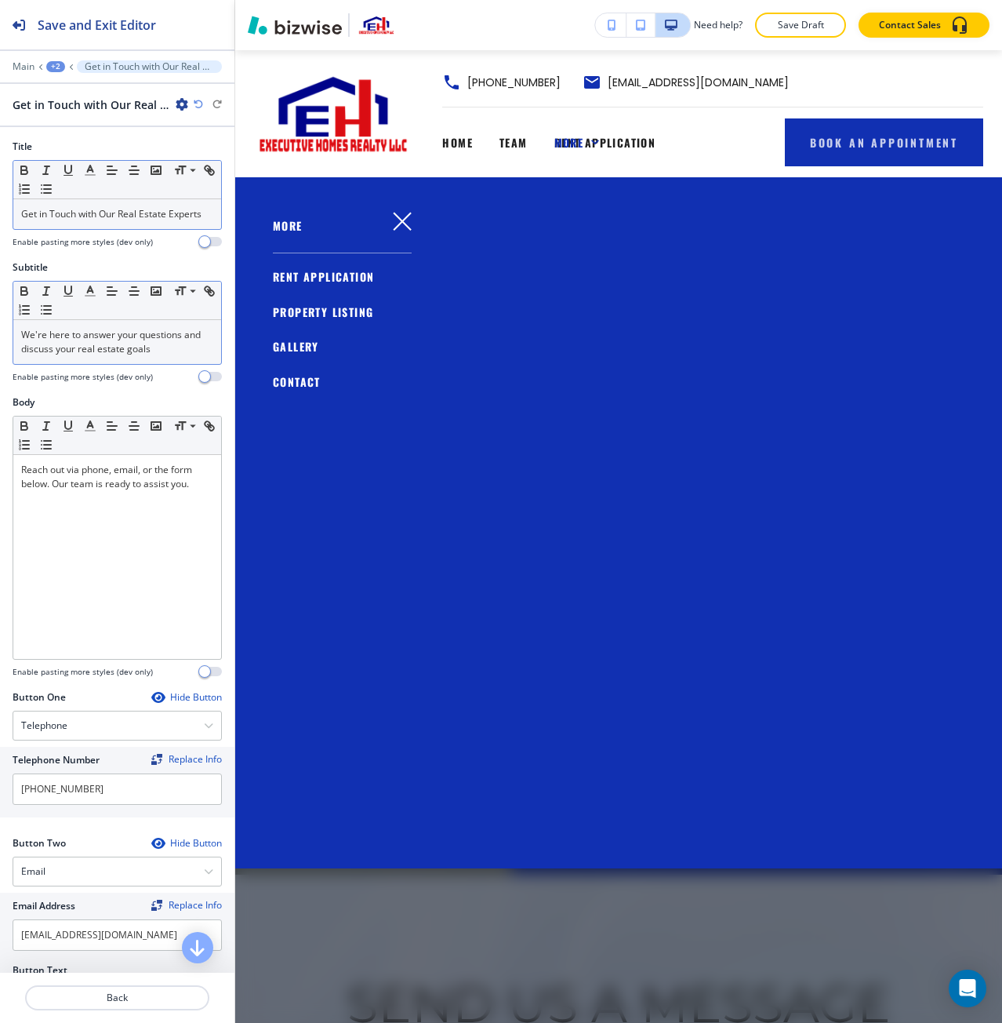
click at [293, 354] on span "GALLERY" at bounding box center [296, 346] width 46 height 16
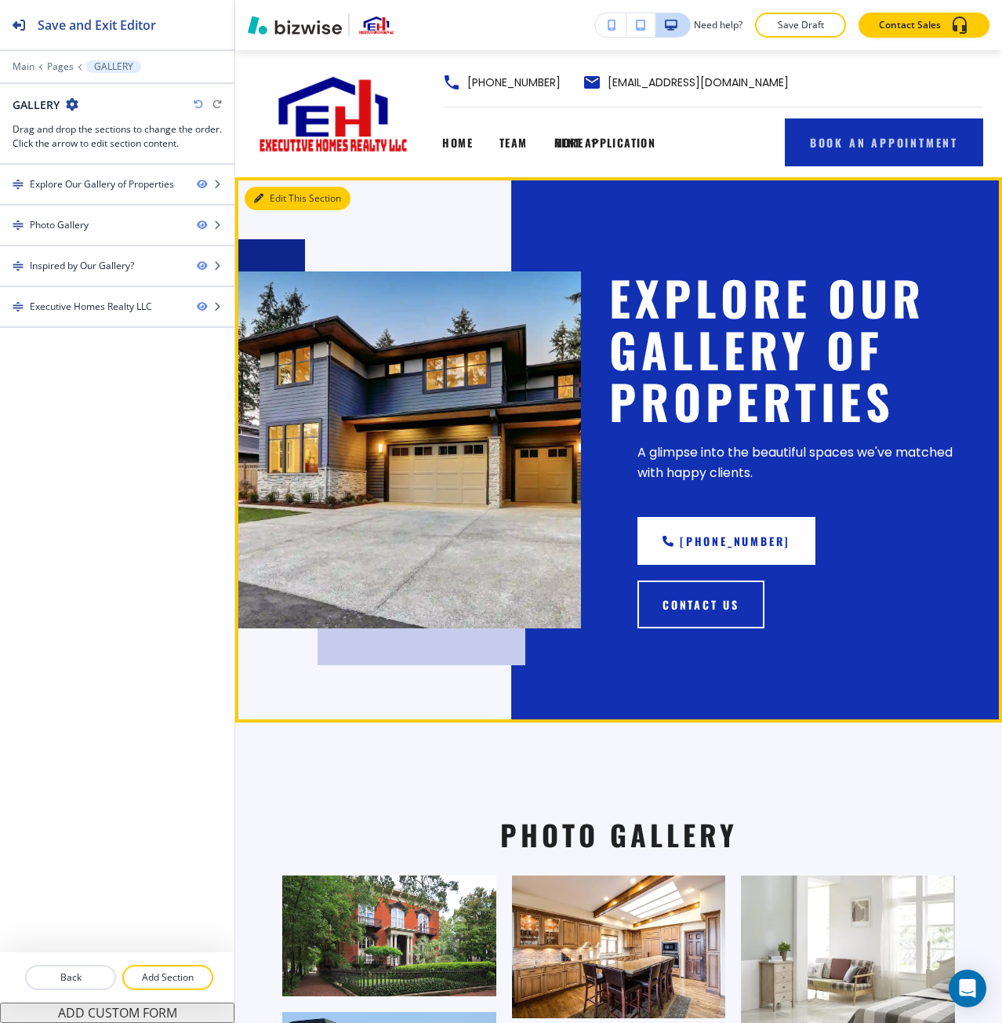
click at [279, 191] on button "Edit This Section" at bounding box center [298, 199] width 106 height 24
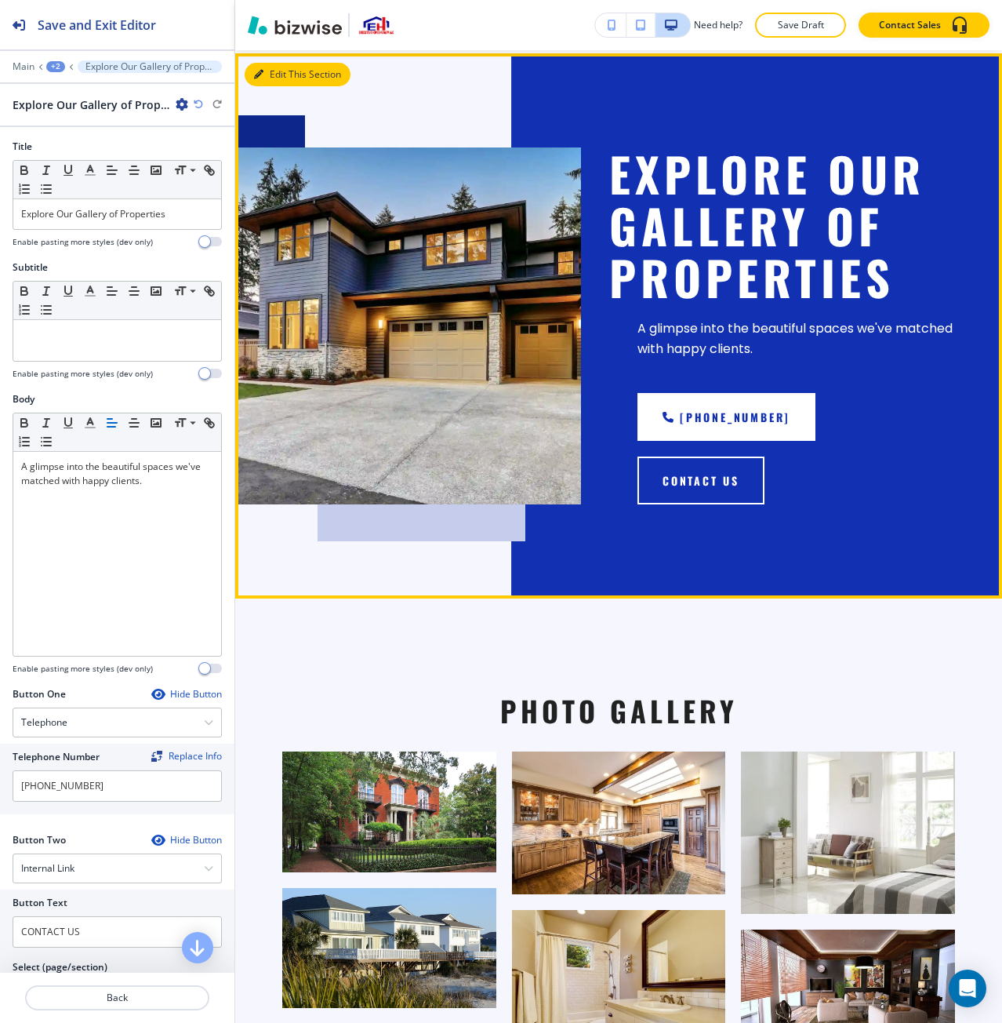
scroll to position [127, 0]
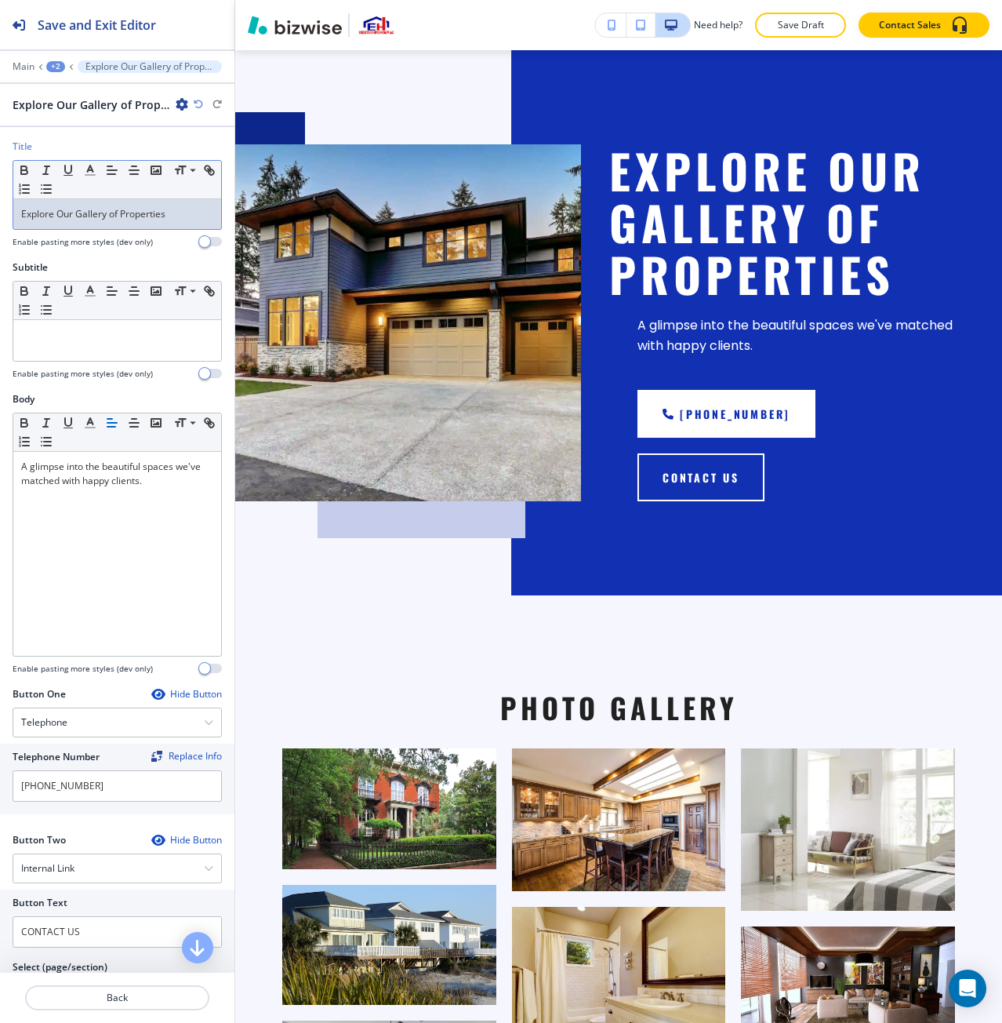
click at [42, 227] on div "Explore Our Gallery of Properties" at bounding box center [117, 214] width 208 height 30
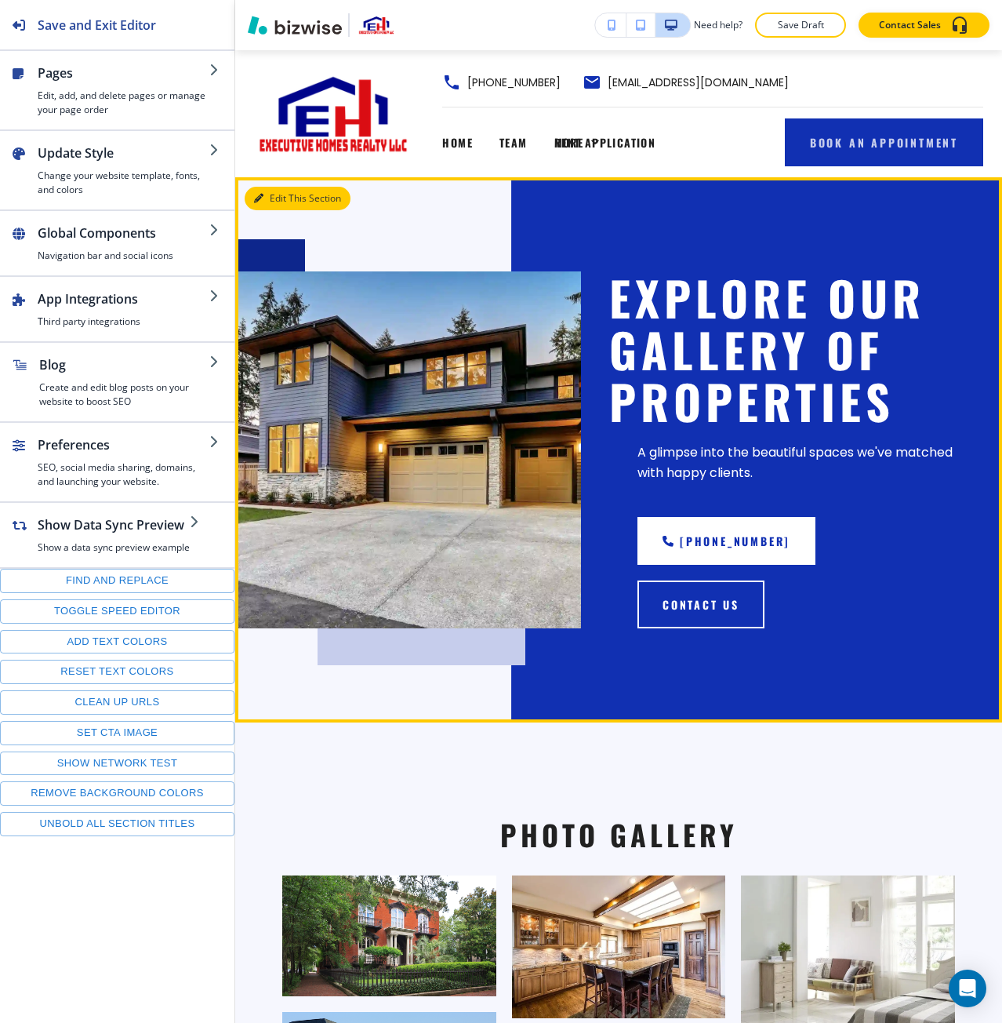
click at [270, 193] on button "Edit This Section" at bounding box center [298, 199] width 106 height 24
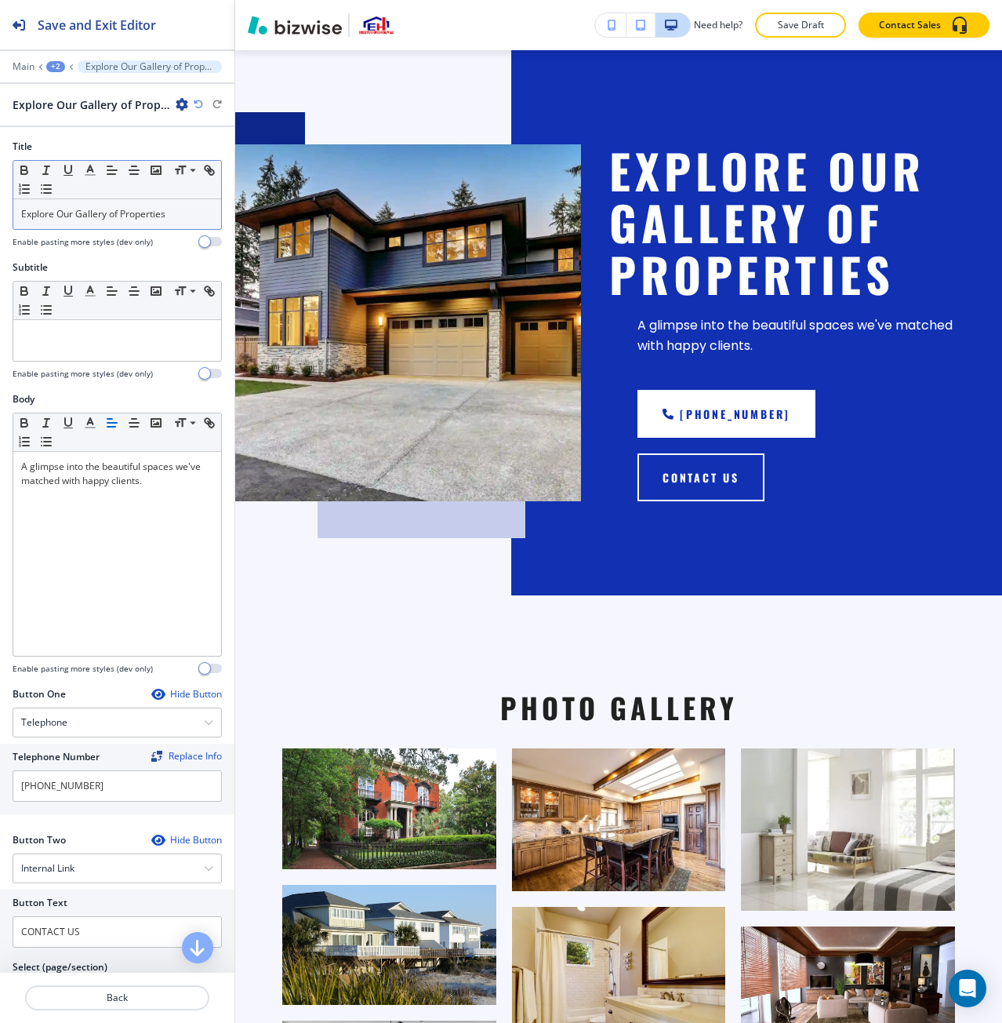
click at [85, 222] on div "Explore Our Gallery of Properties" at bounding box center [117, 214] width 208 height 30
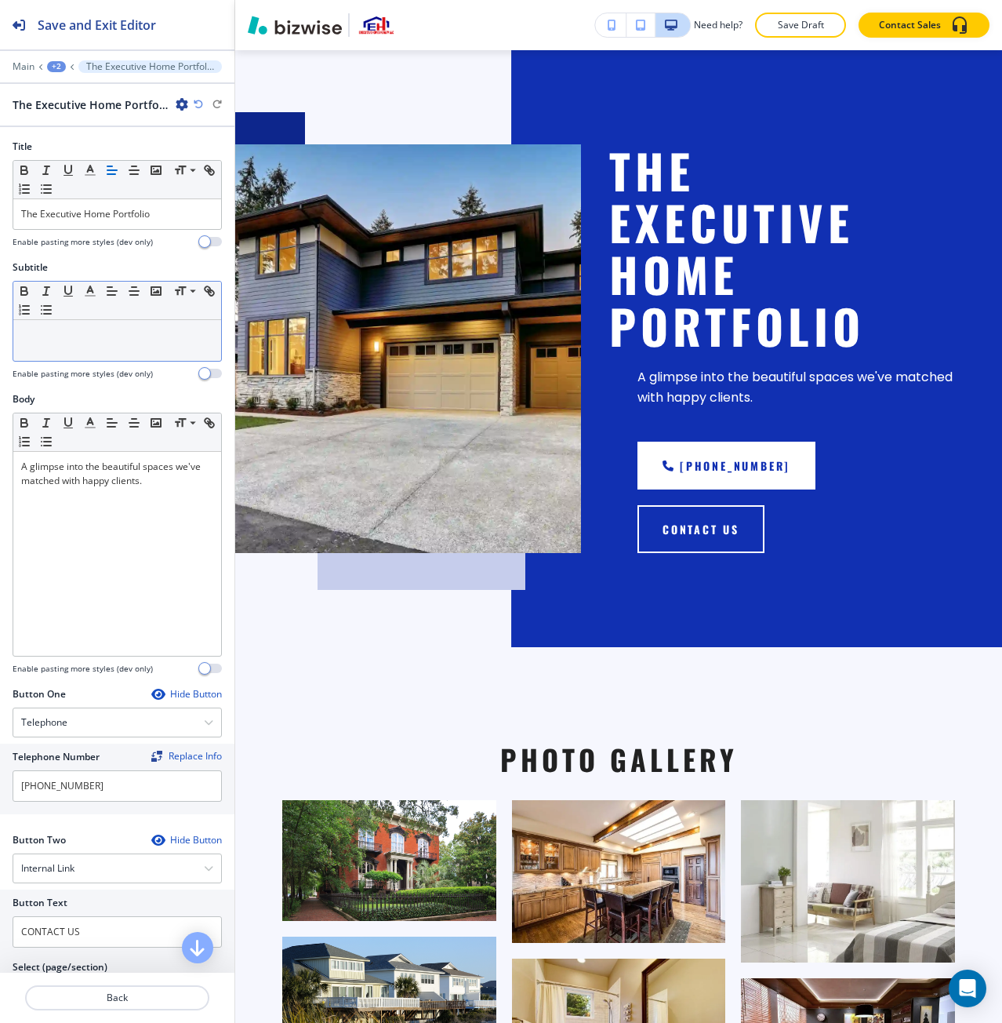
click at [49, 343] on div at bounding box center [117, 340] width 208 height 41
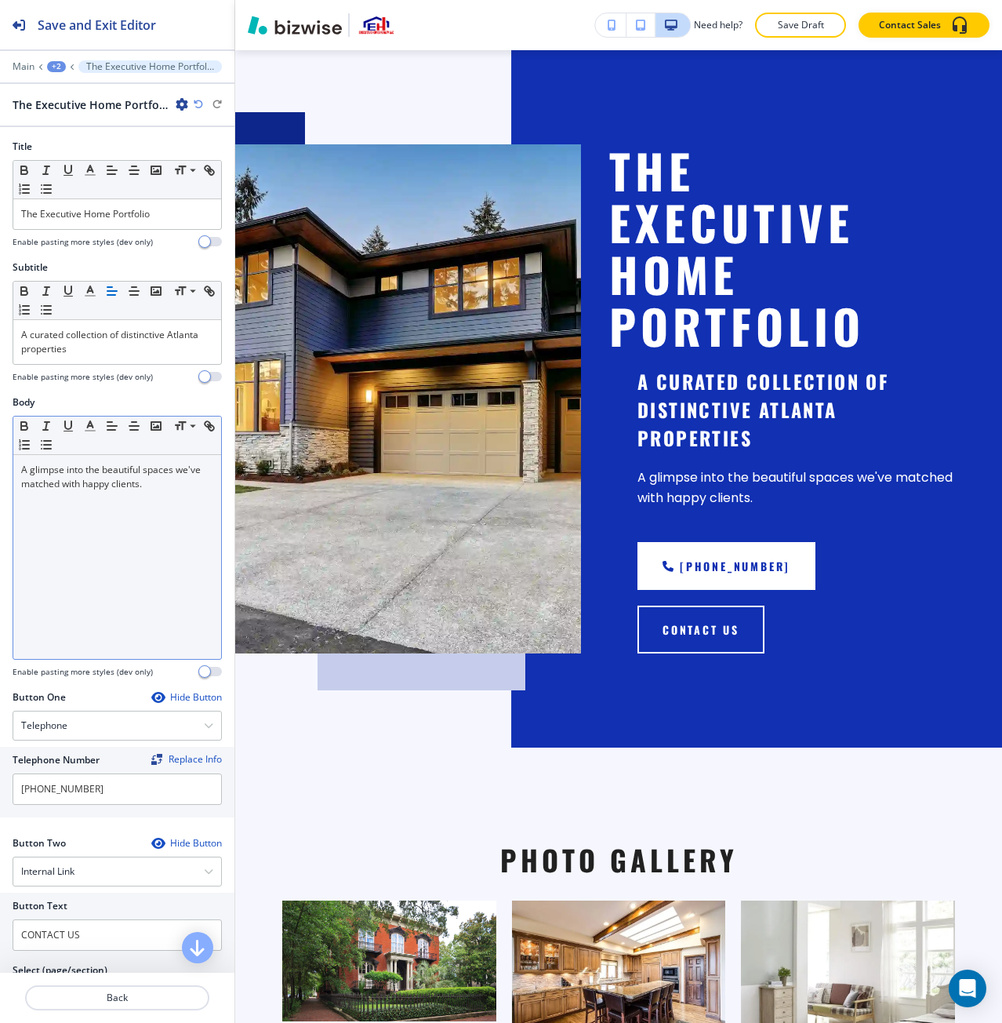
click at [143, 596] on div "A glimpse into the beautiful spaces we've matched with happy clients." at bounding box center [117, 557] width 208 height 204
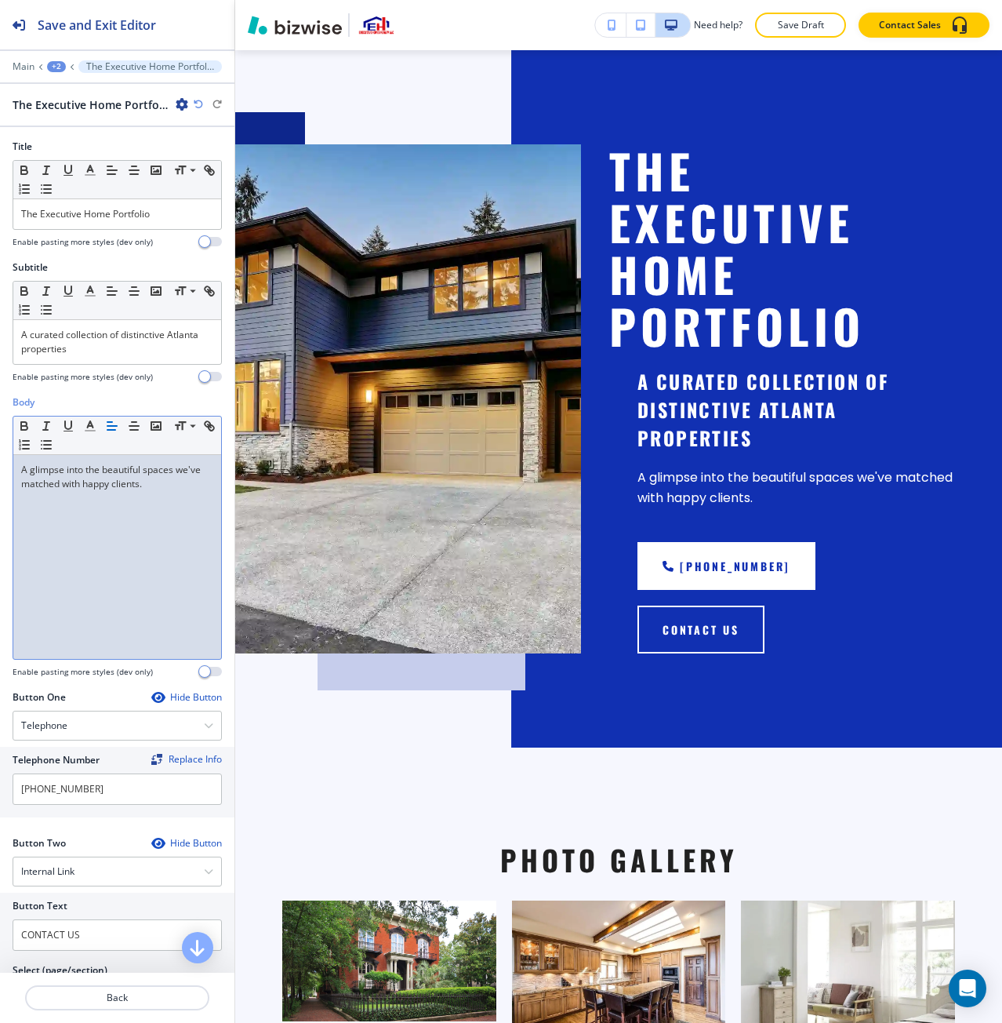
click at [143, 596] on div "A glimpse into the beautiful spaces we've matched with happy clients." at bounding box center [117, 557] width 208 height 204
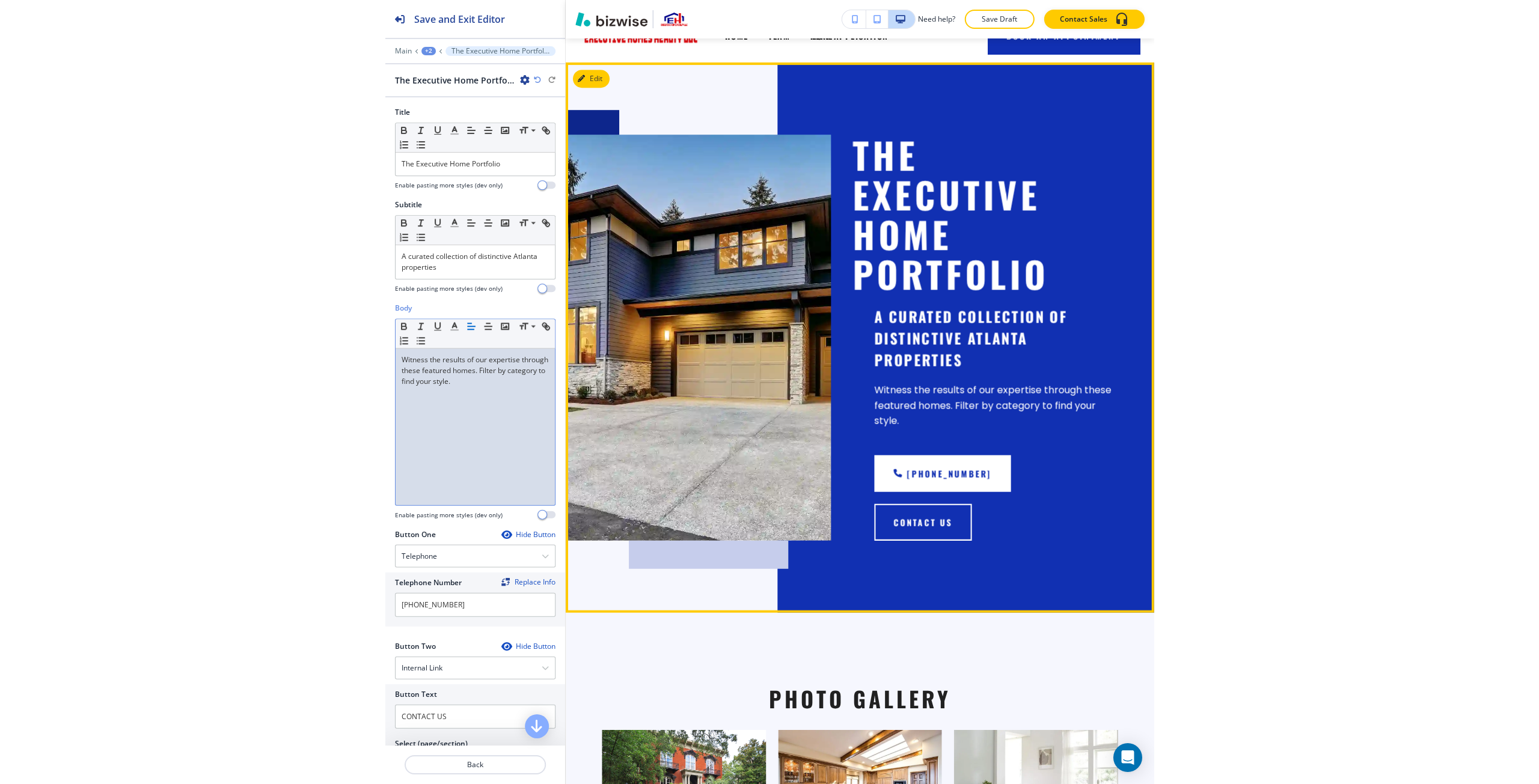
scroll to position [0, 0]
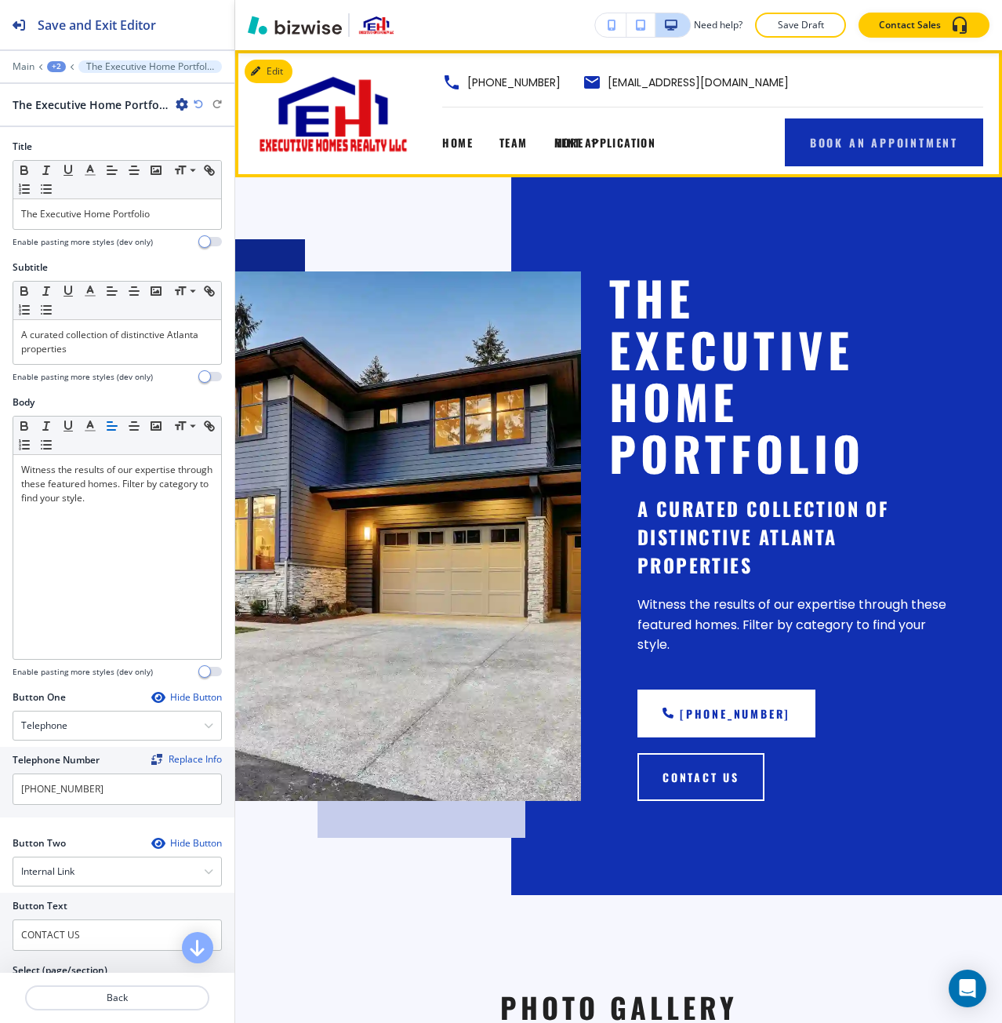
click at [448, 133] on div "HOME" at bounding box center [464, 142] width 44 height 63
click at [456, 137] on span "HOME" at bounding box center [457, 142] width 31 height 16
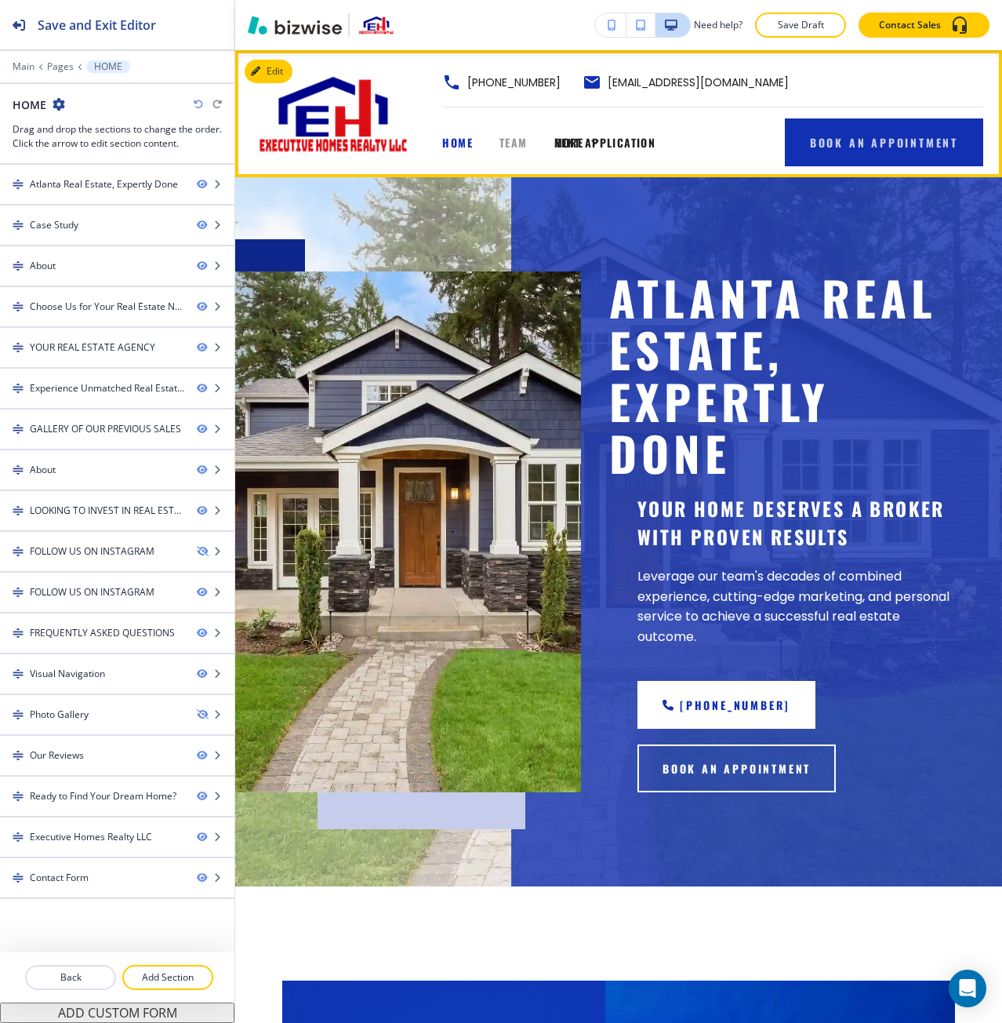
click at [518, 146] on span "TEAM" at bounding box center [514, 142] width 28 height 16
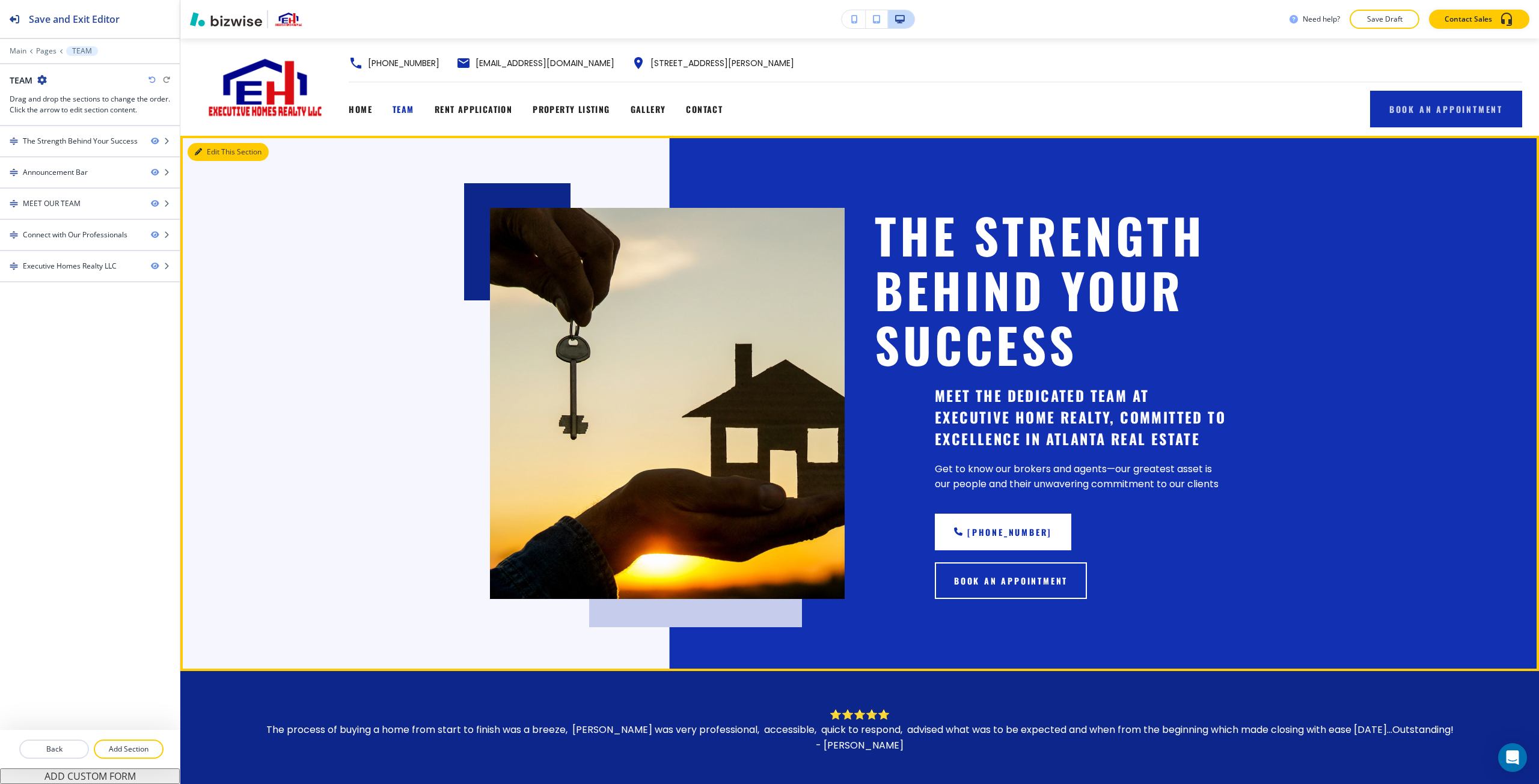
click at [217, 157] on button "Edit This Section" at bounding box center [229, 153] width 81 height 18
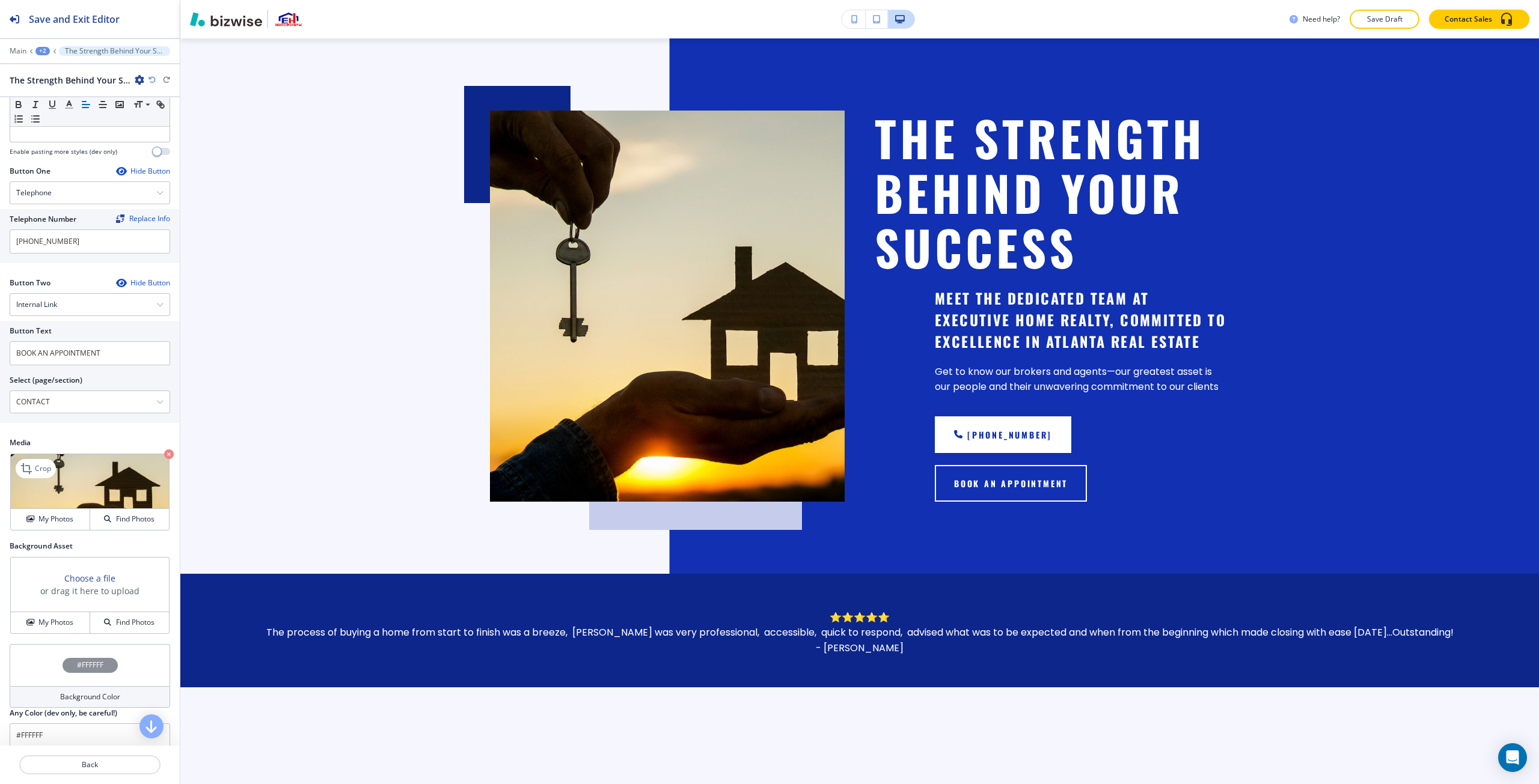
scroll to position [385, 0]
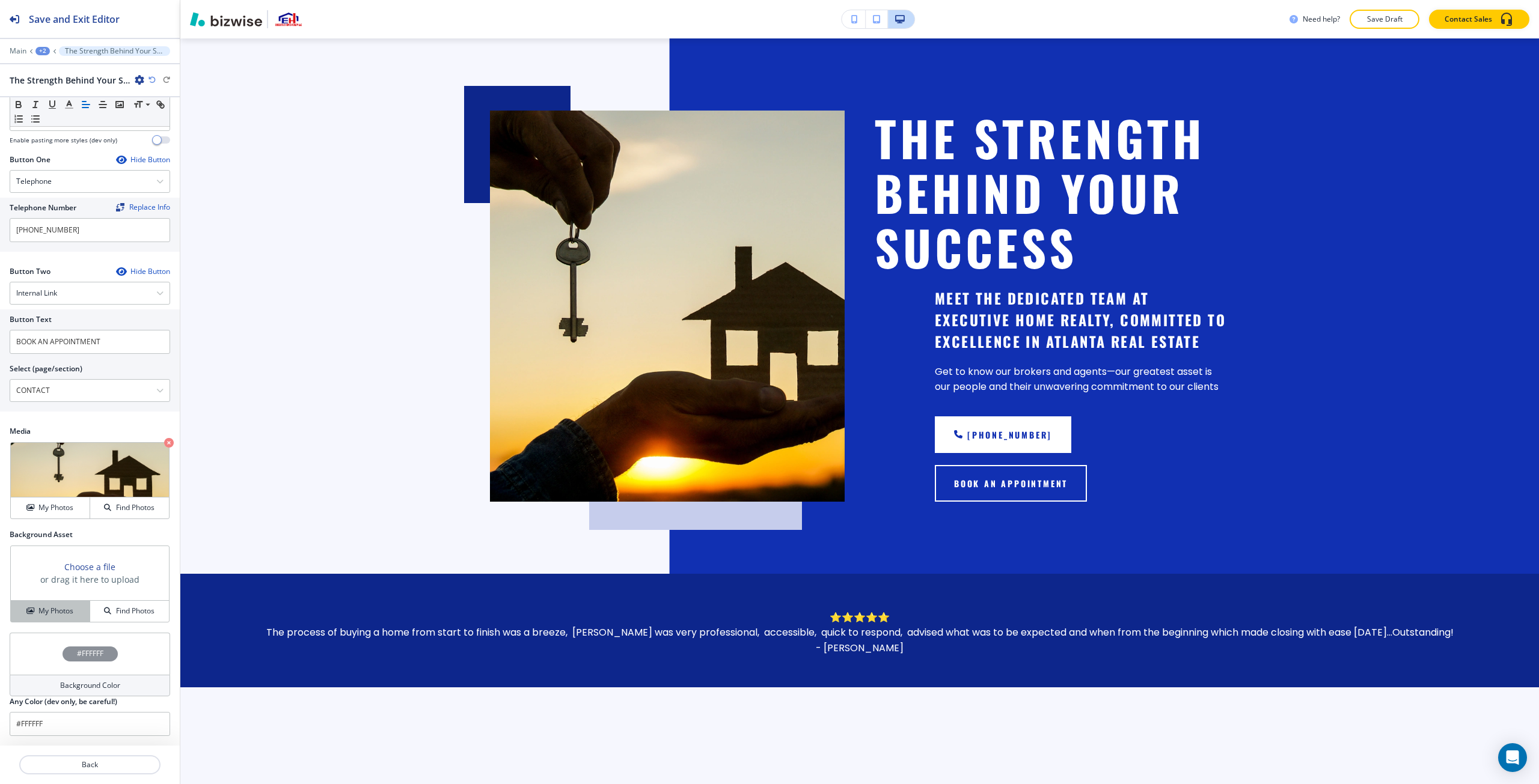
click at [61, 611] on h4 "My Photos" at bounding box center [55, 611] width 35 height 11
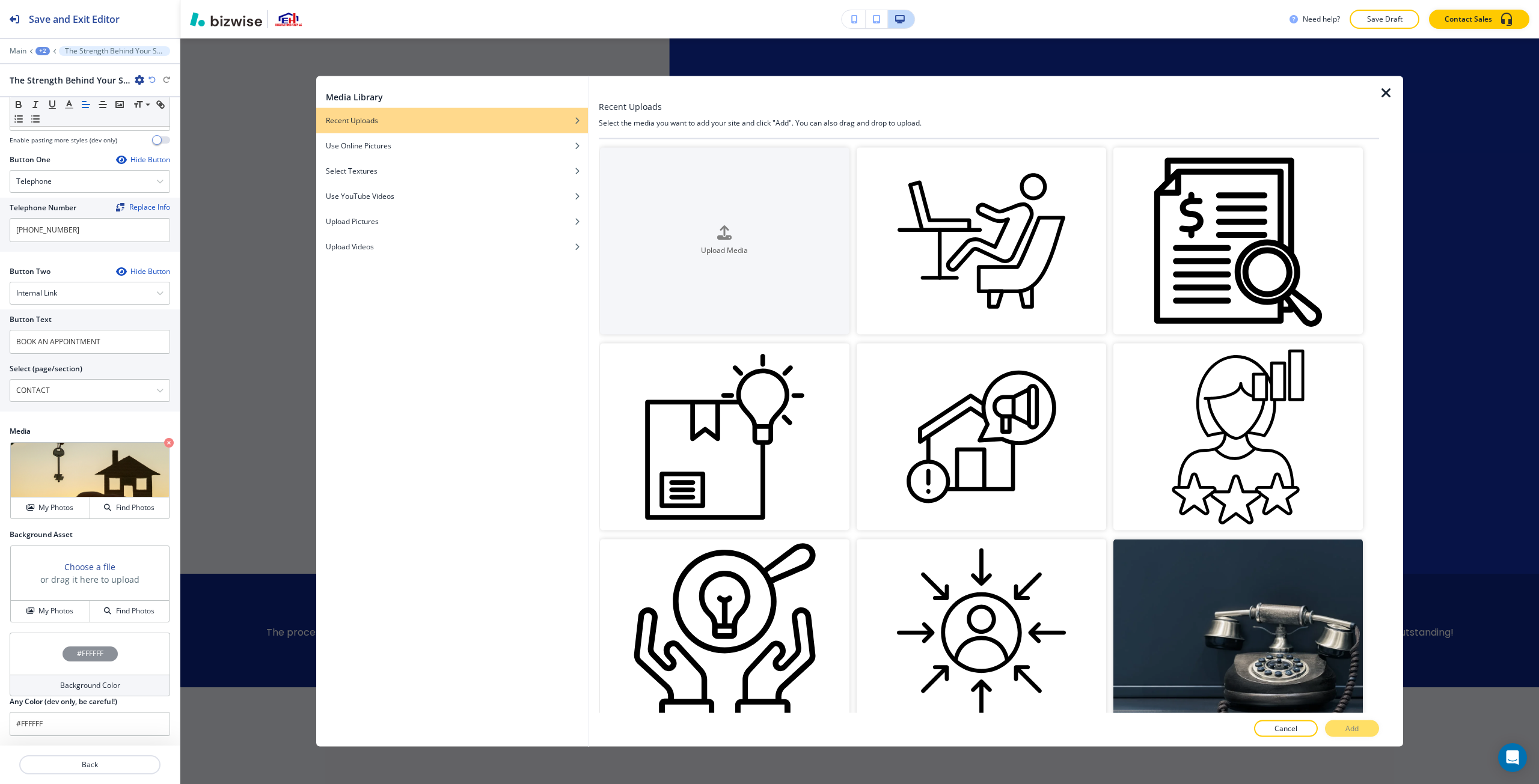
click at [302, 330] on div "Media Library Recent Uploads Use Online Pictures Select Textures Use YouTube Vi…" at bounding box center [860, 411] width 1359 height 746
click at [768, 98] on icon "button" at bounding box center [1386, 92] width 15 height 15
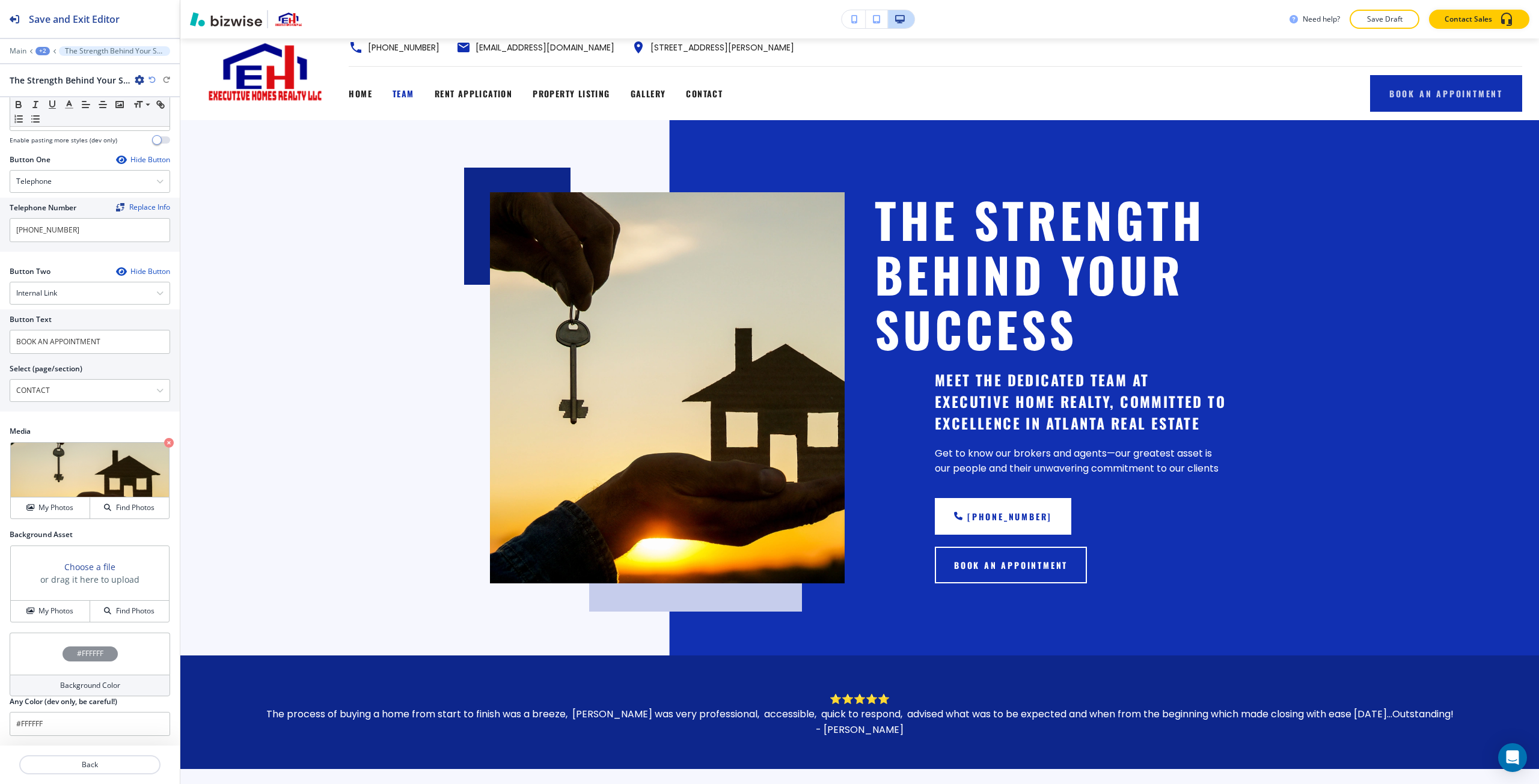
scroll to position [0, 0]
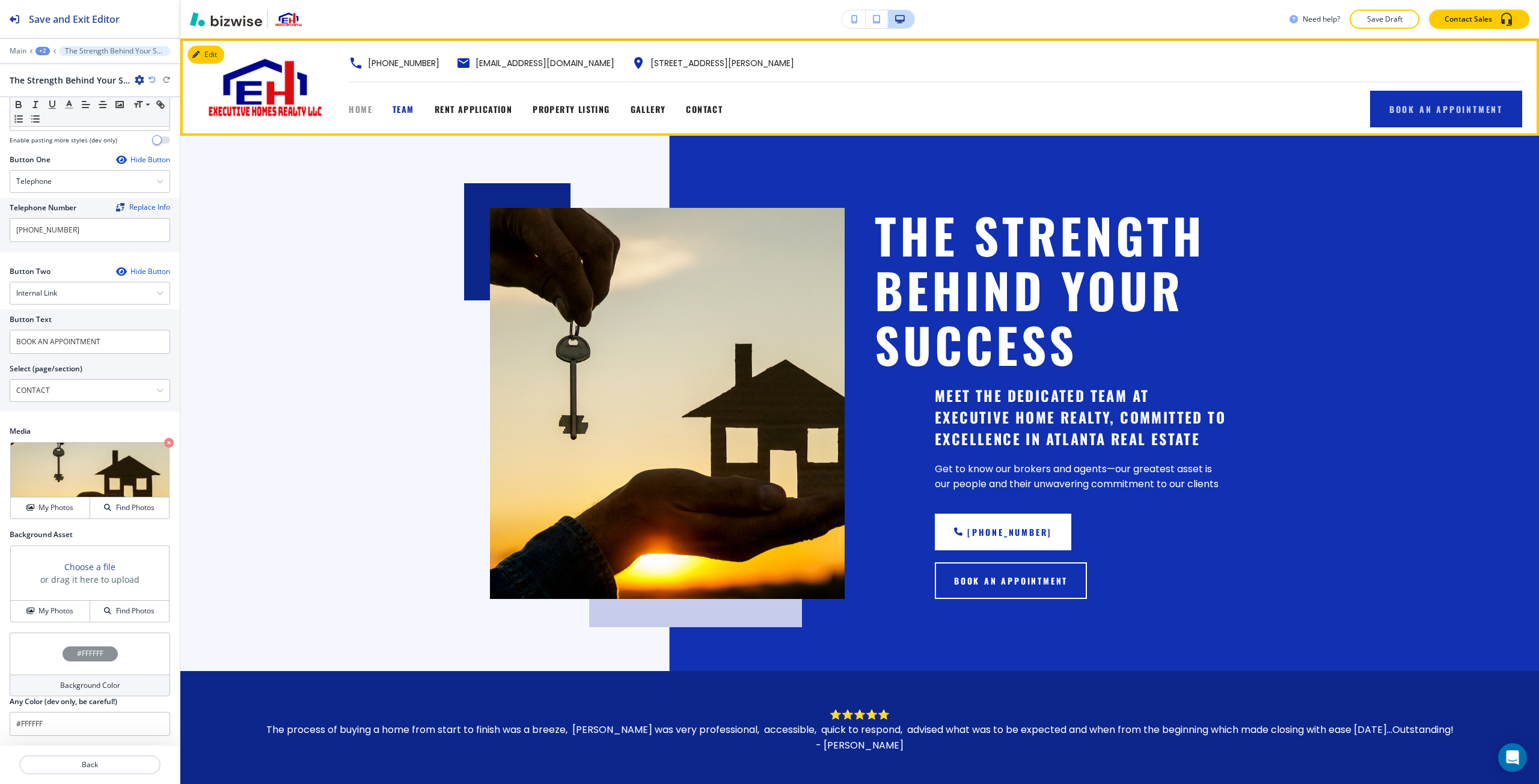
click at [370, 111] on span "HOME" at bounding box center [360, 109] width 24 height 12
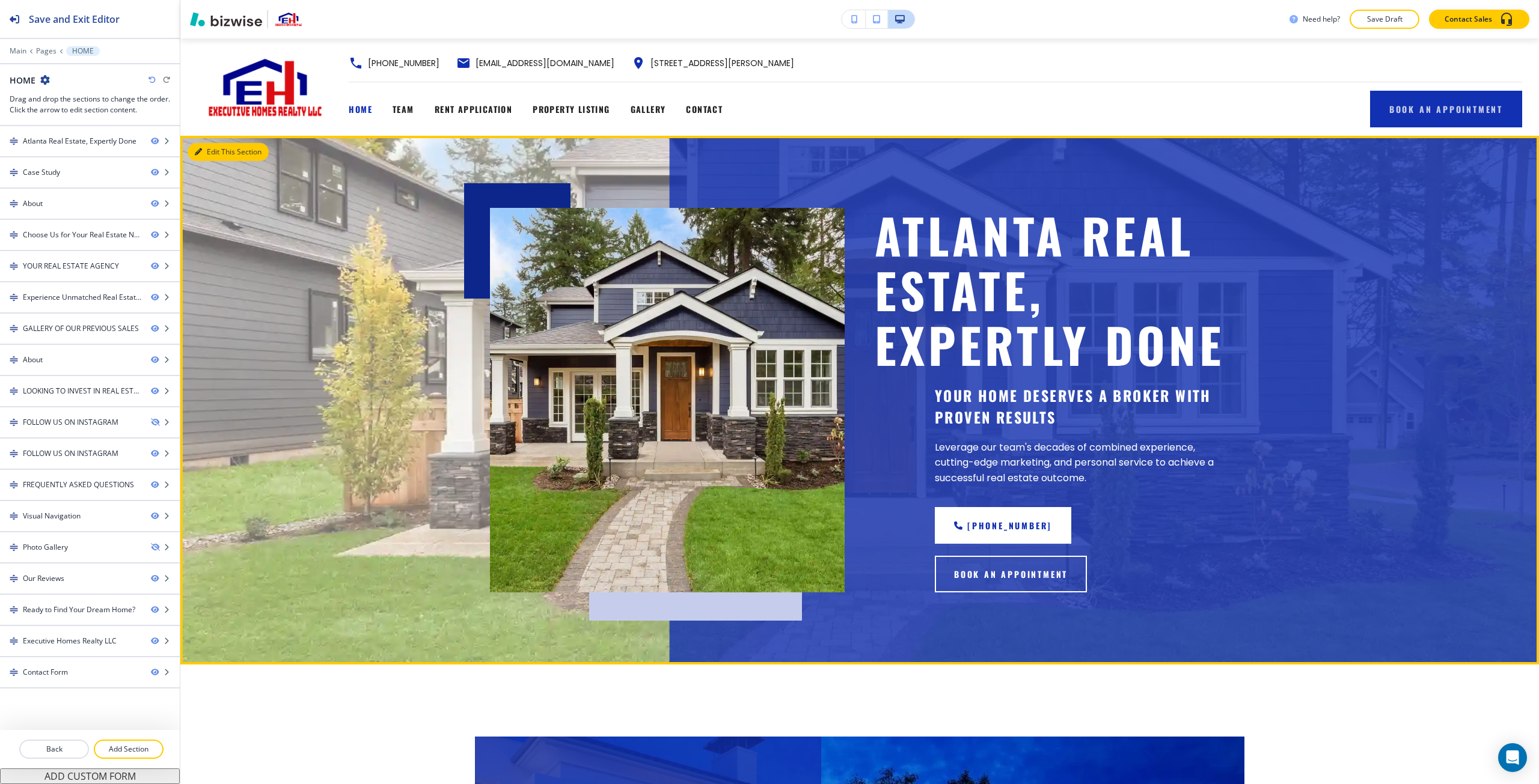
click at [199, 157] on button "Edit This Section" at bounding box center [229, 153] width 81 height 18
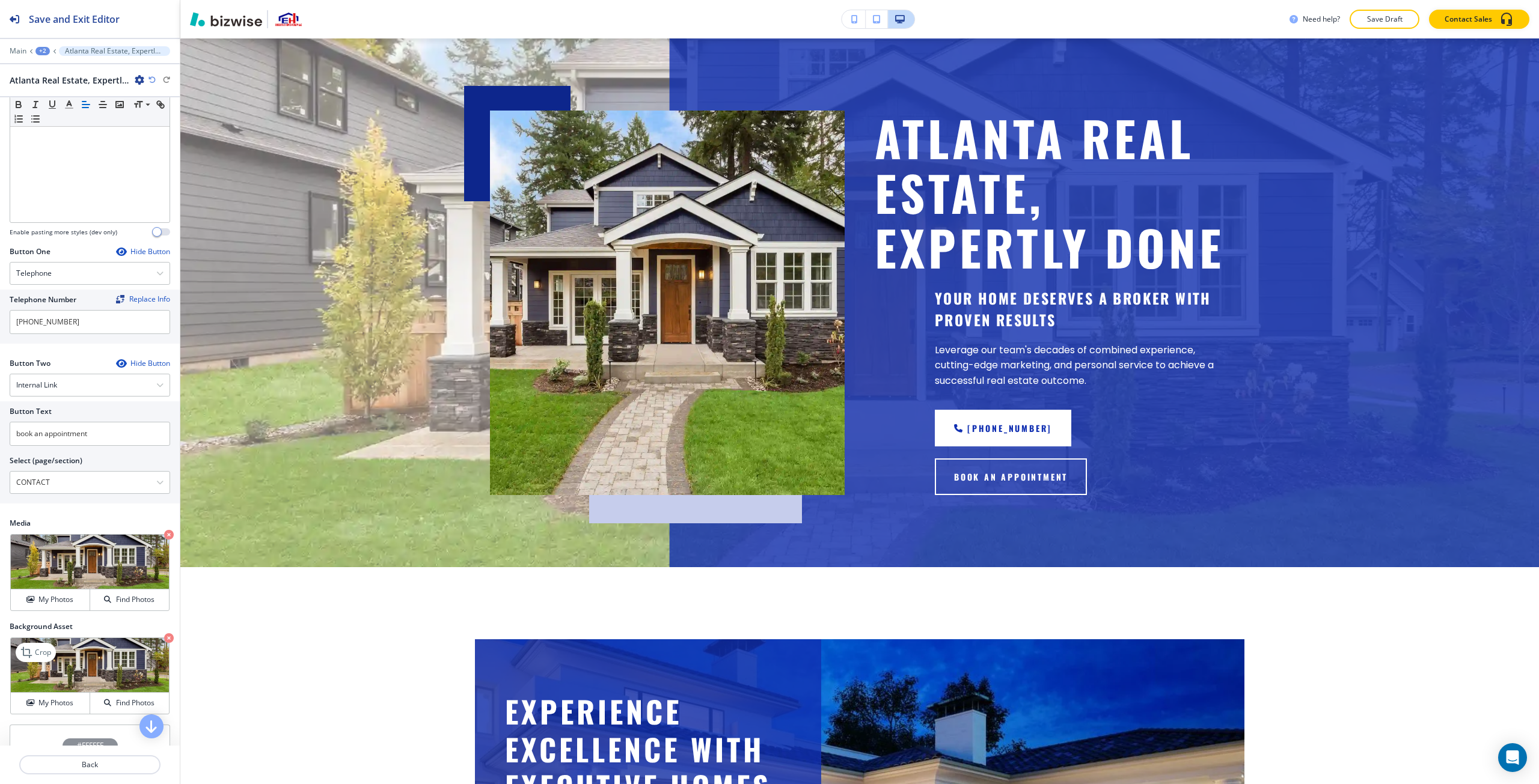
scroll to position [360, 0]
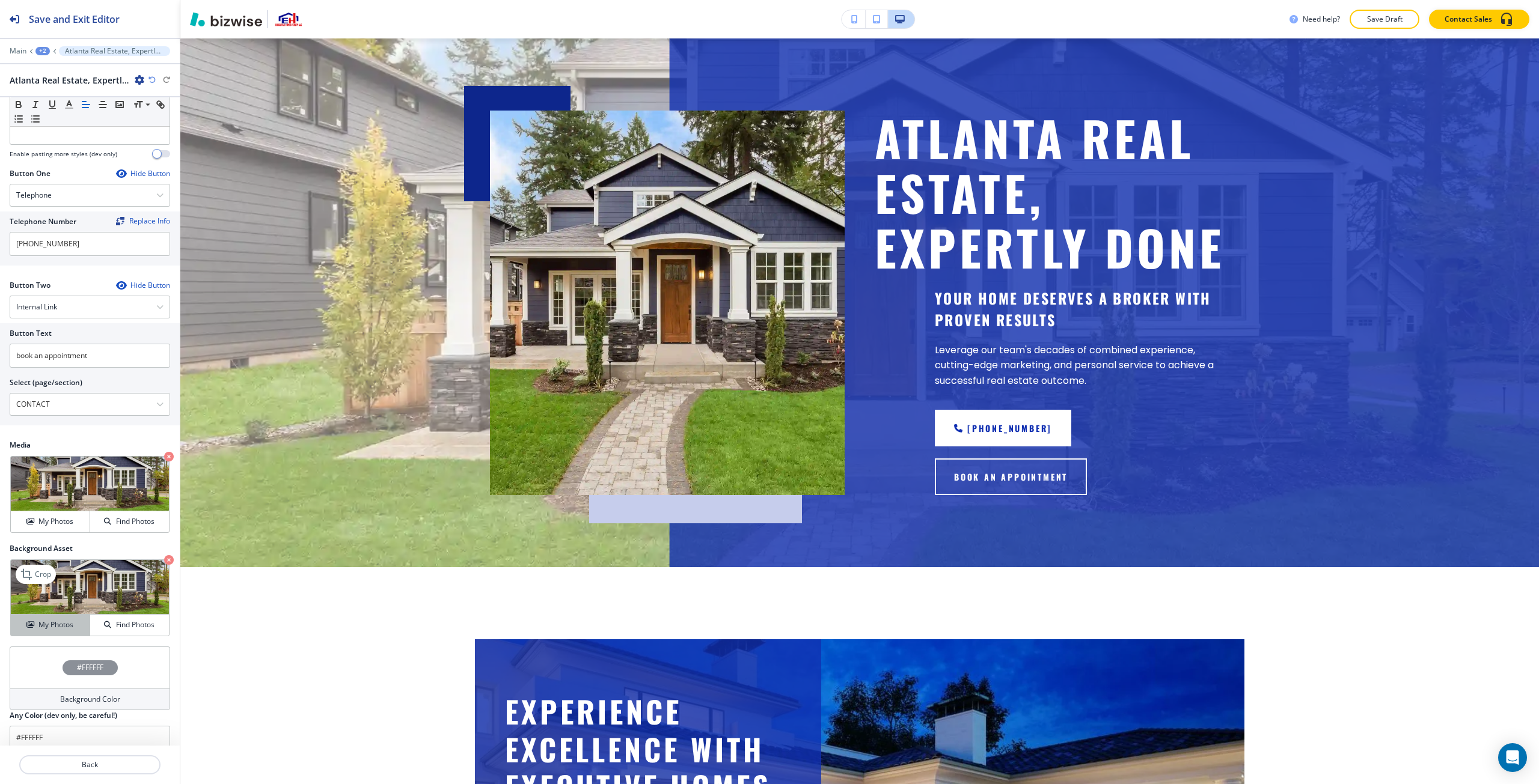
click at [70, 616] on button "My Photos" at bounding box center [51, 625] width 80 height 21
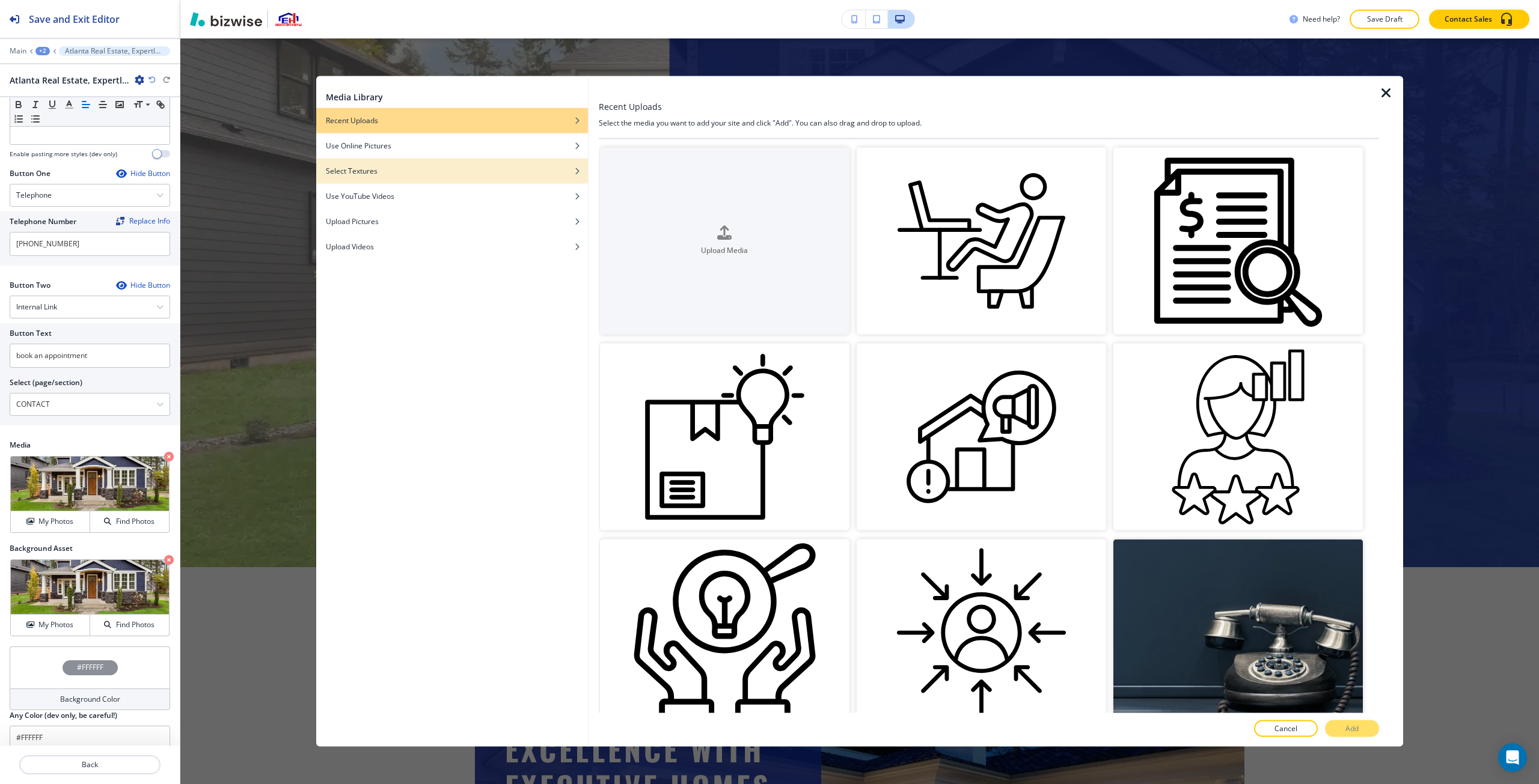
click at [548, 171] on div "Select Textures" at bounding box center [452, 171] width 271 height 11
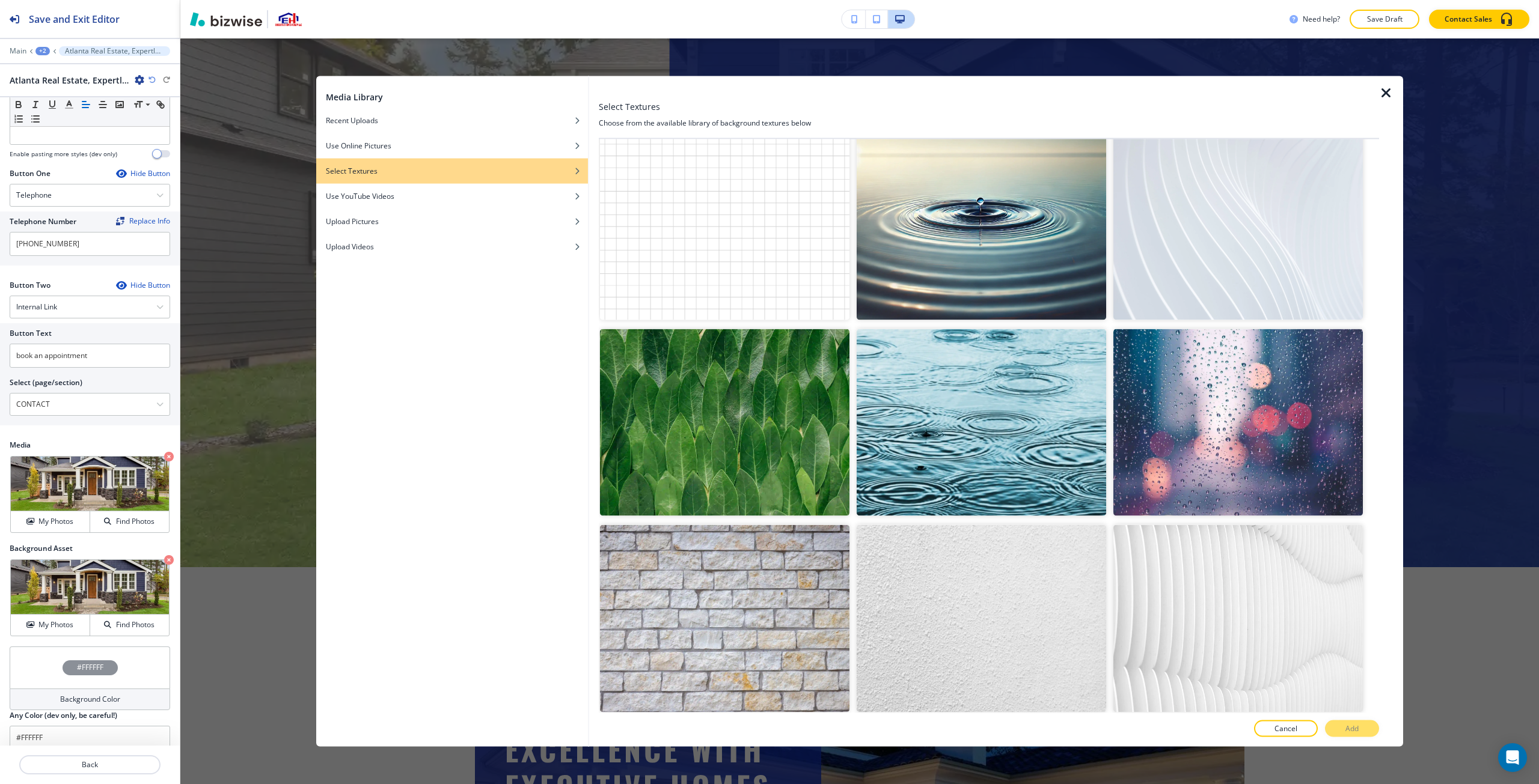
scroll to position [1807, 0]
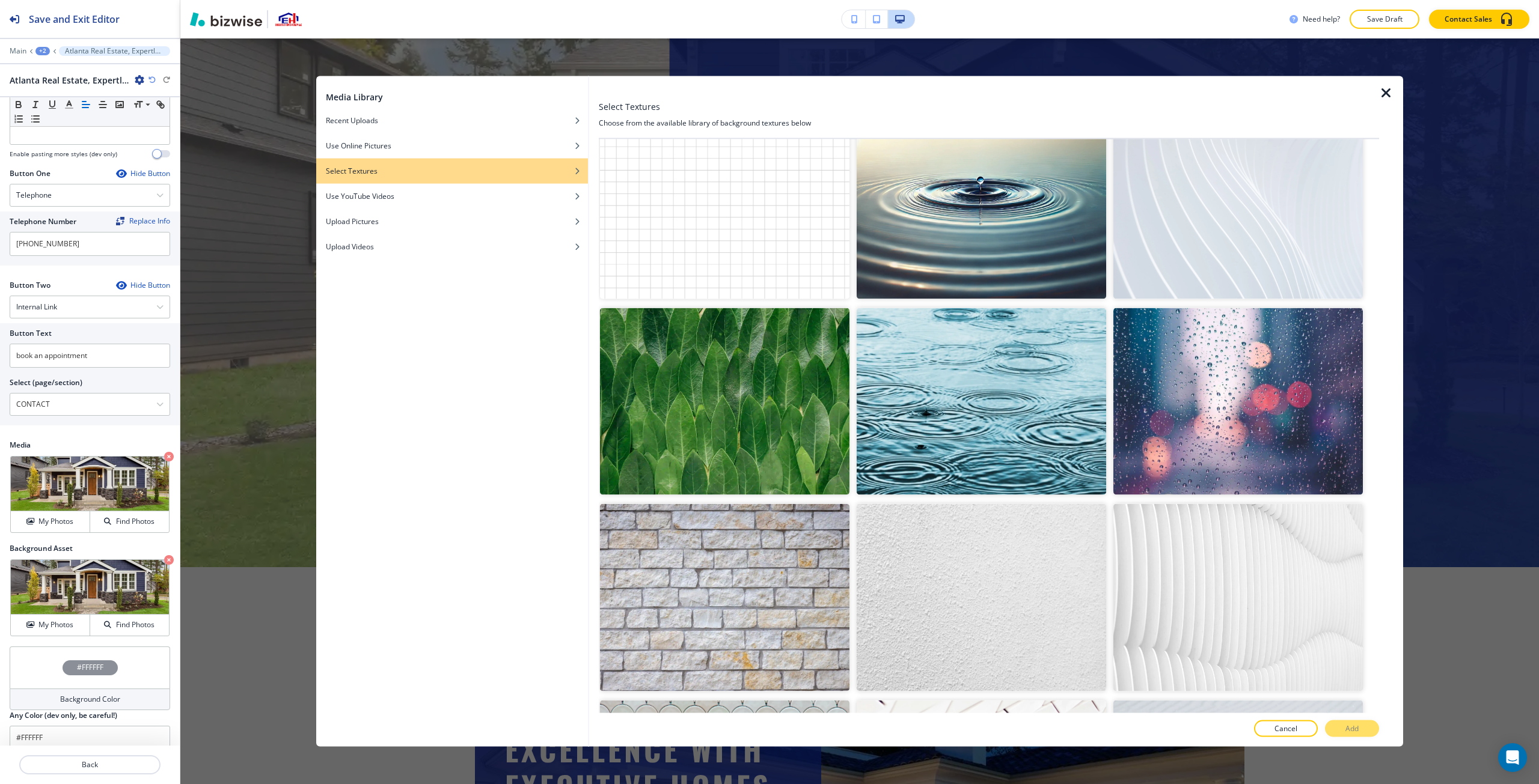
click at [768, 189] on img "button" at bounding box center [1238, 205] width 249 height 187
click at [768, 721] on button "Add" at bounding box center [1352, 729] width 54 height 17
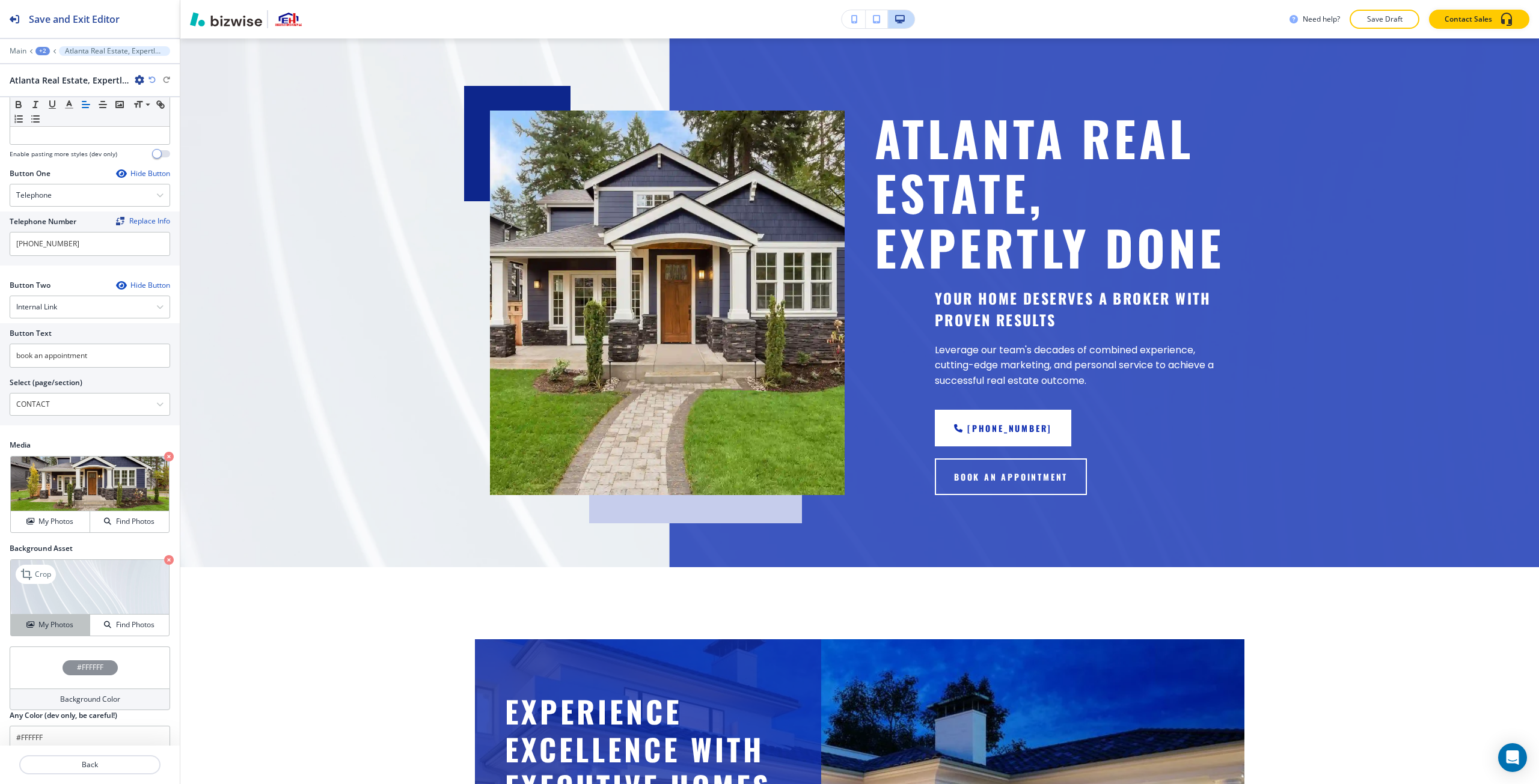
click at [31, 631] on button "My Photos" at bounding box center [51, 625] width 80 height 21
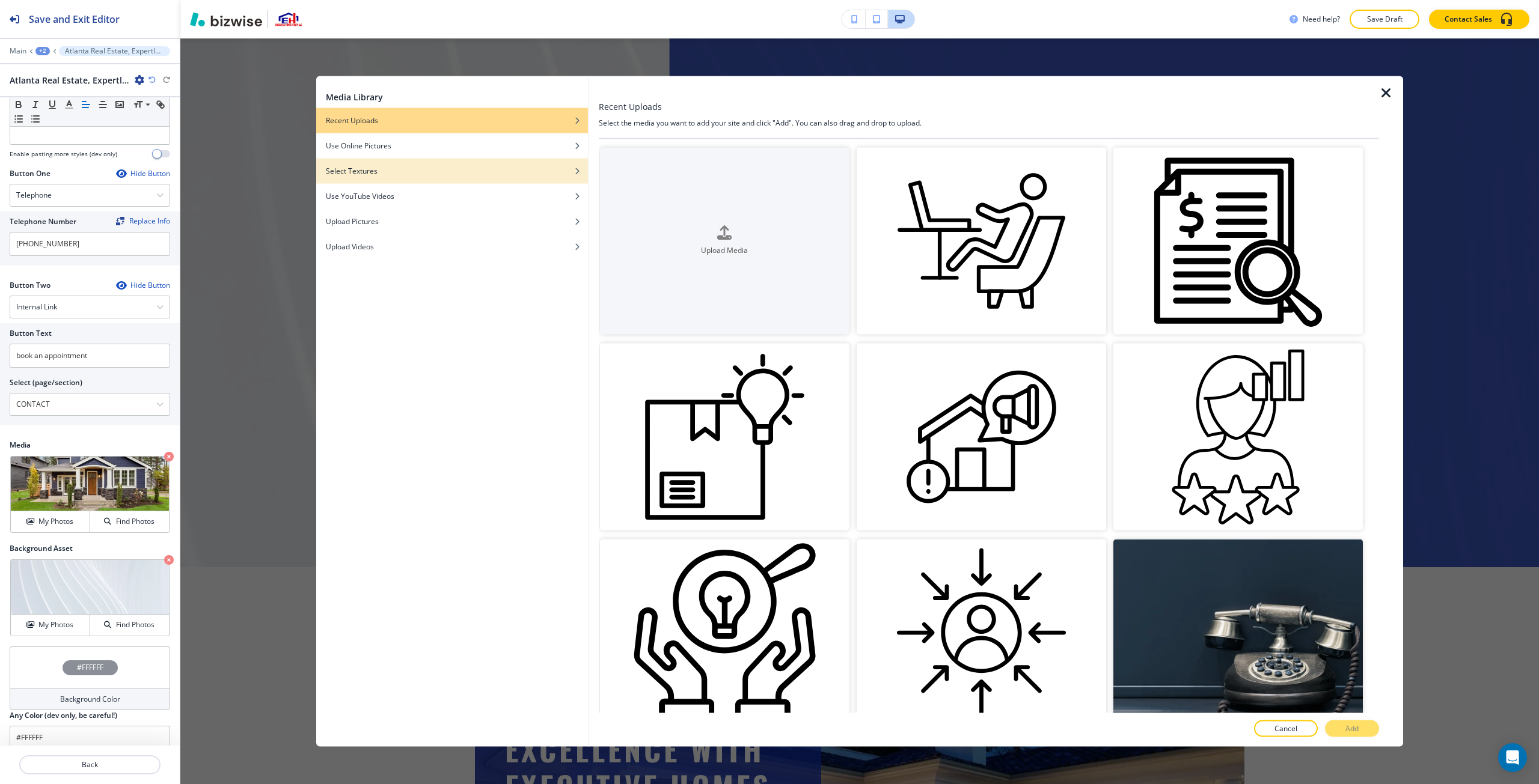
click at [566, 178] on div "button" at bounding box center [452, 179] width 271 height 7
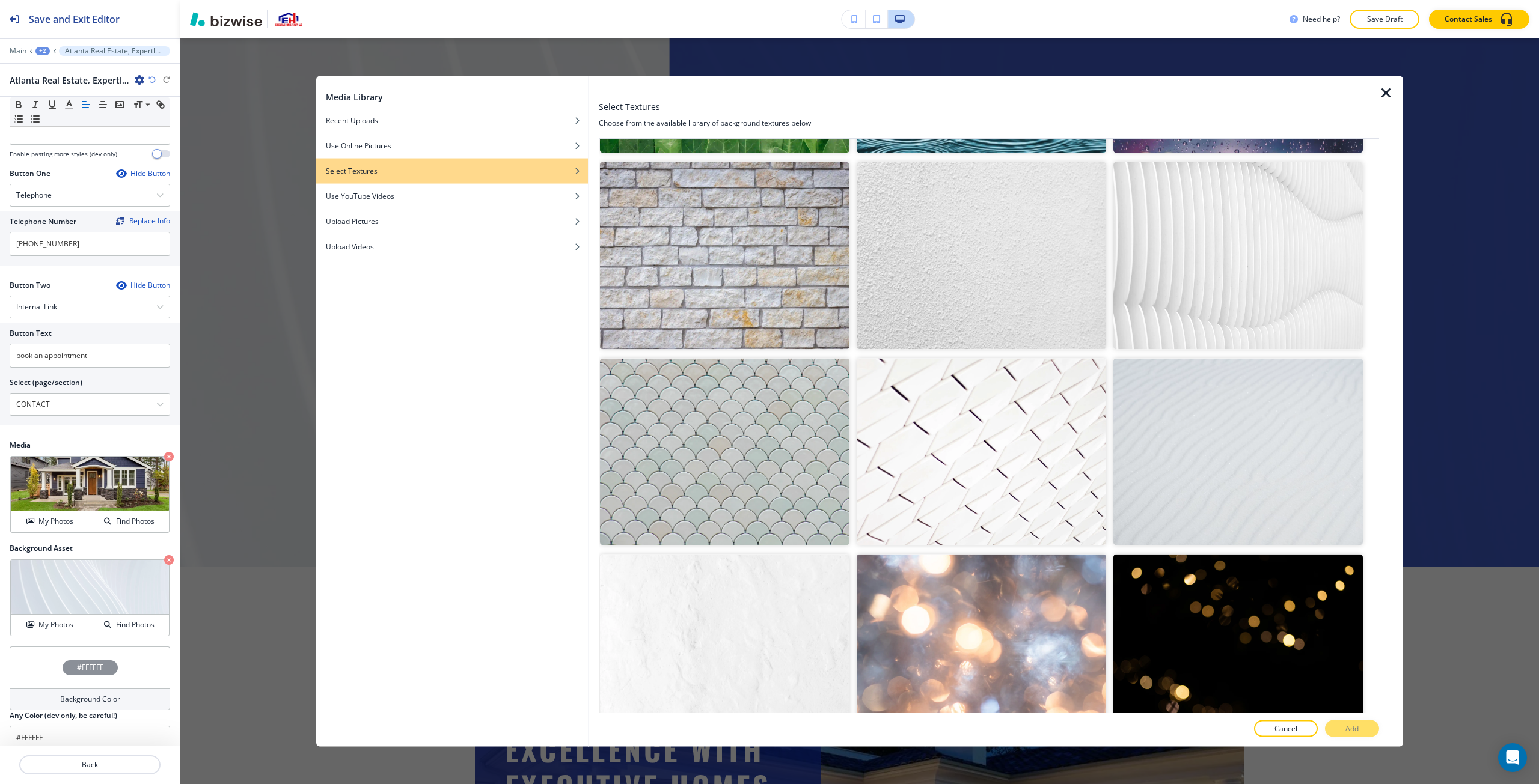
scroll to position [2132, 0]
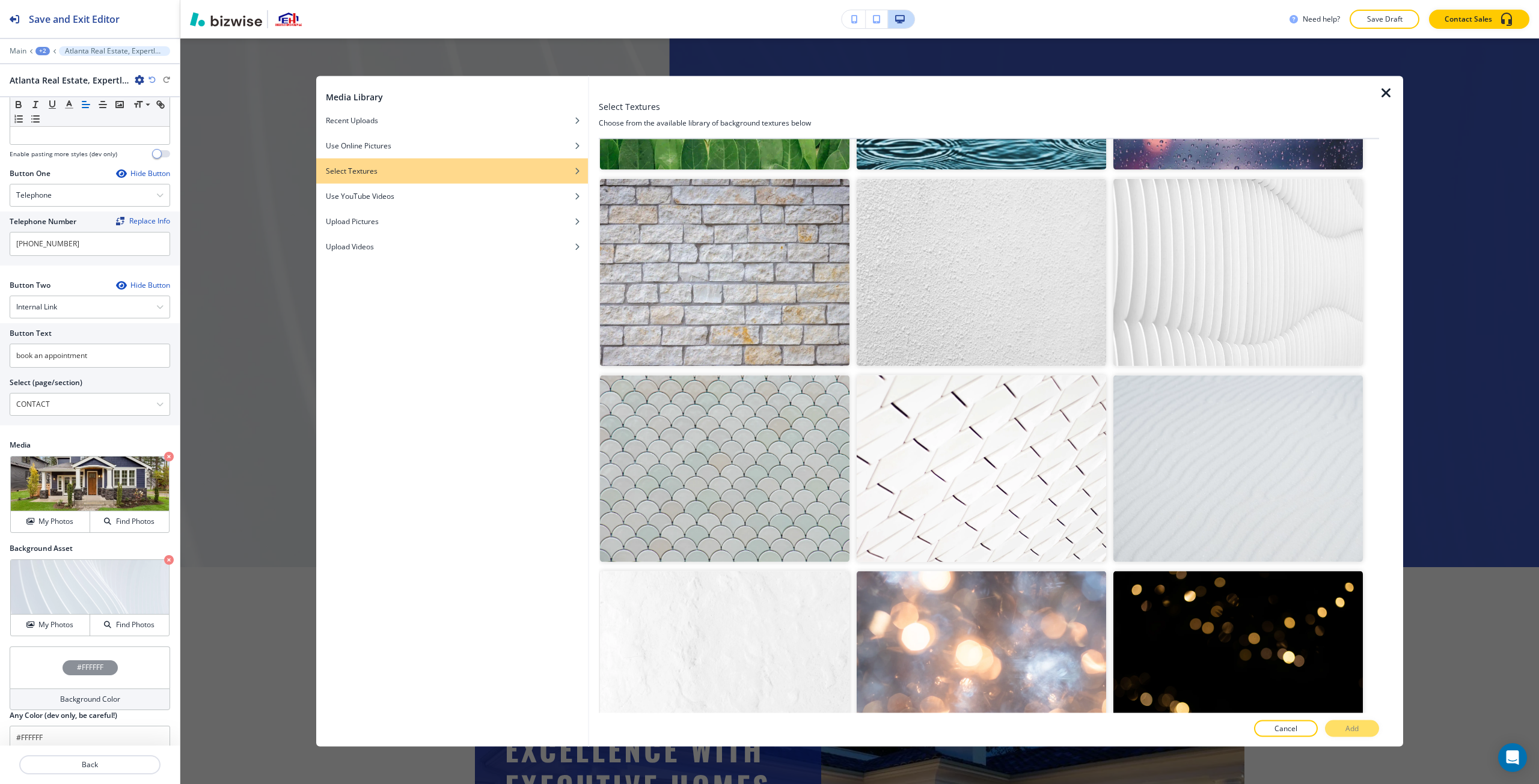
click at [752, 252] on img "button" at bounding box center [725, 273] width 249 height 187
click at [768, 722] on button "Add" at bounding box center [1352, 729] width 54 height 17
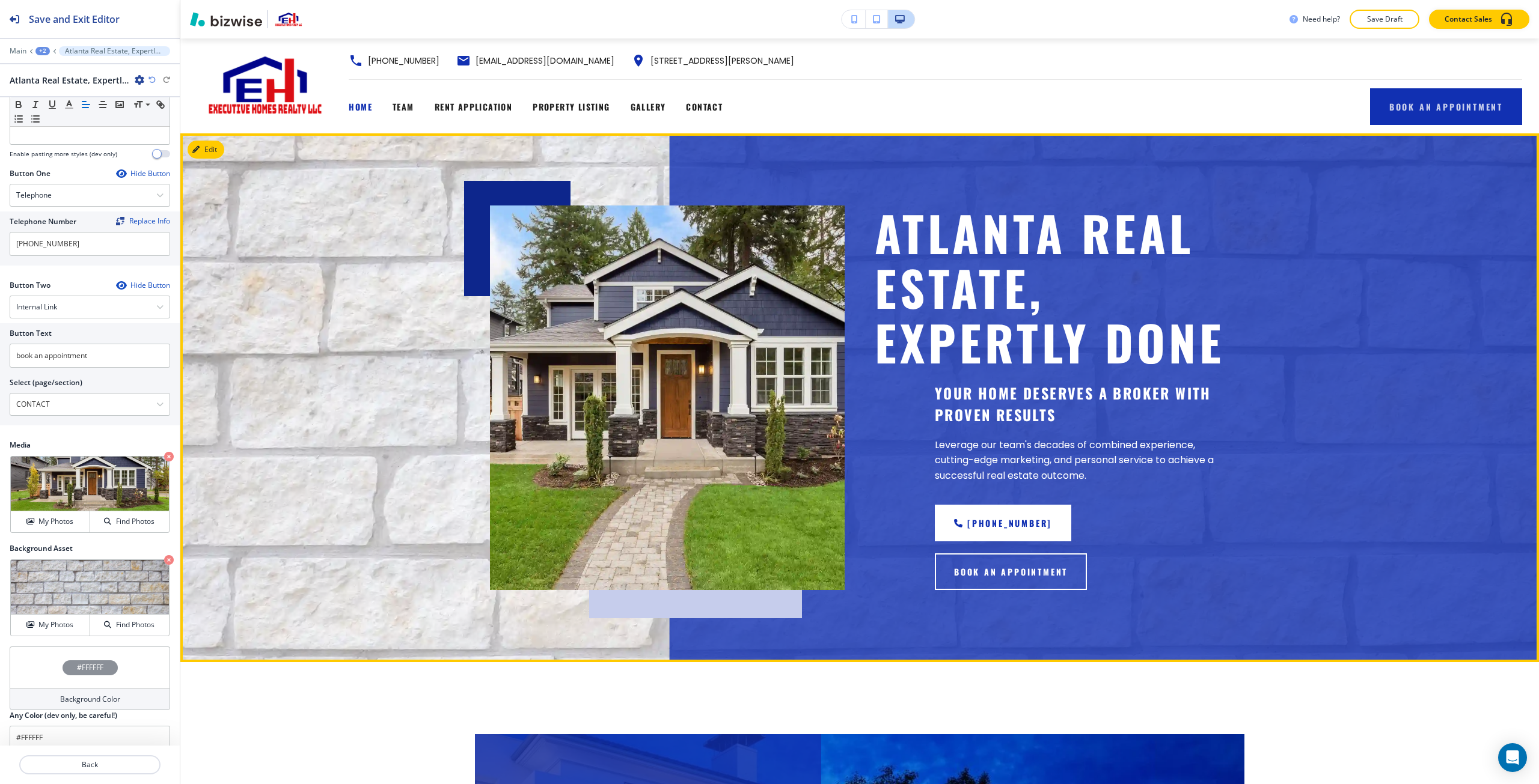
scroll to position [0, 0]
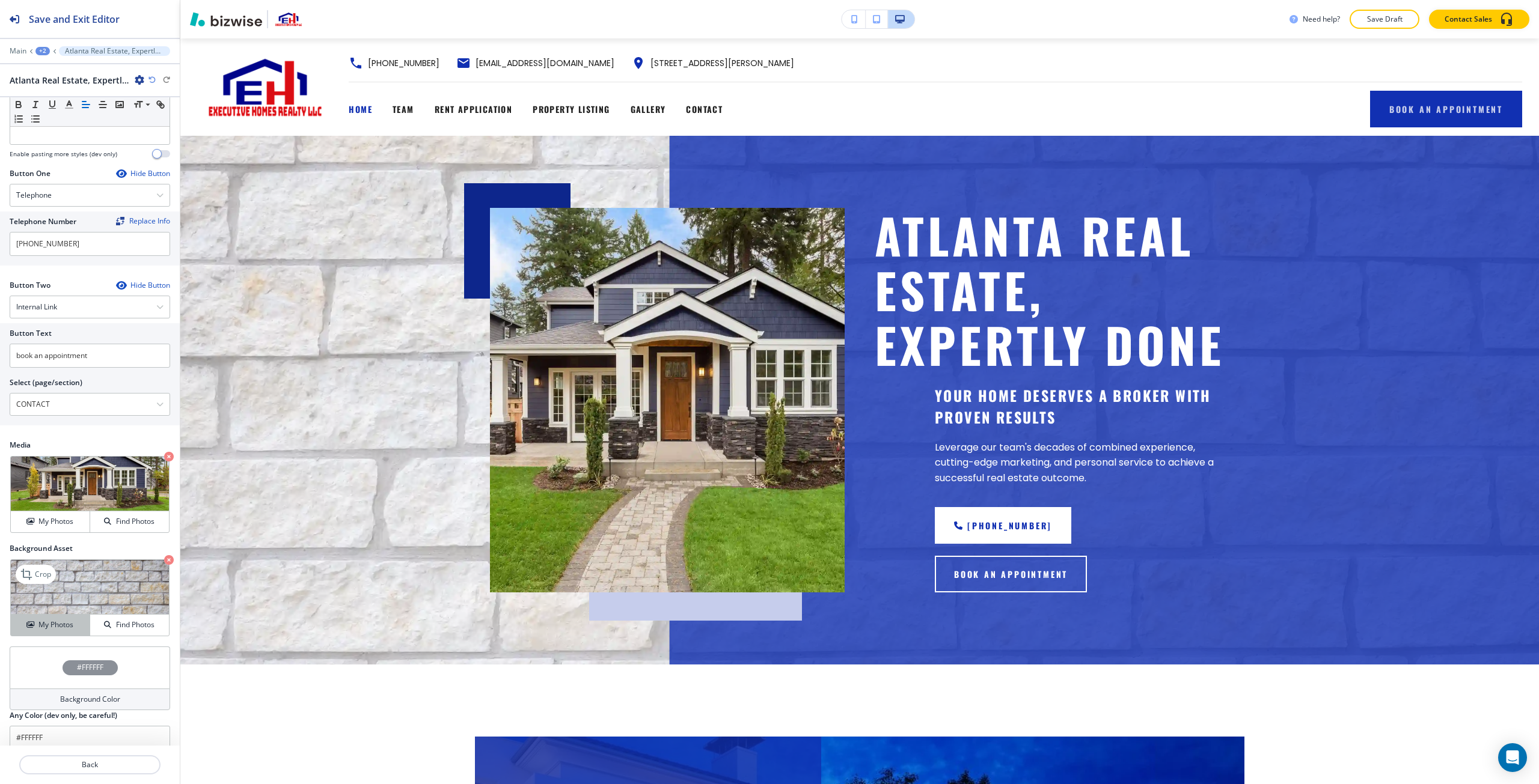
click at [84, 631] on button "My Photos" at bounding box center [51, 625] width 80 height 21
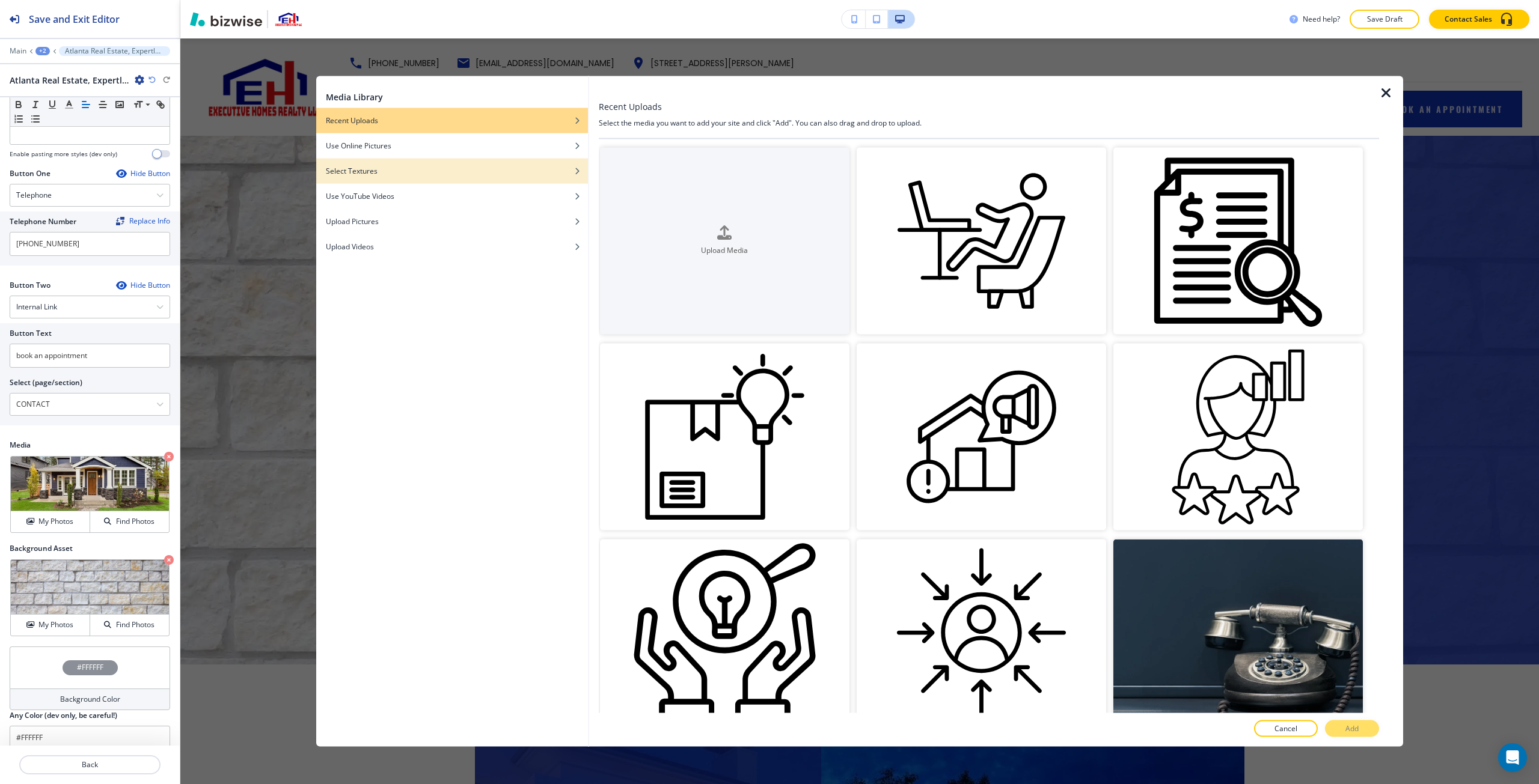
click at [519, 175] on div "Select Textures" at bounding box center [452, 171] width 271 height 11
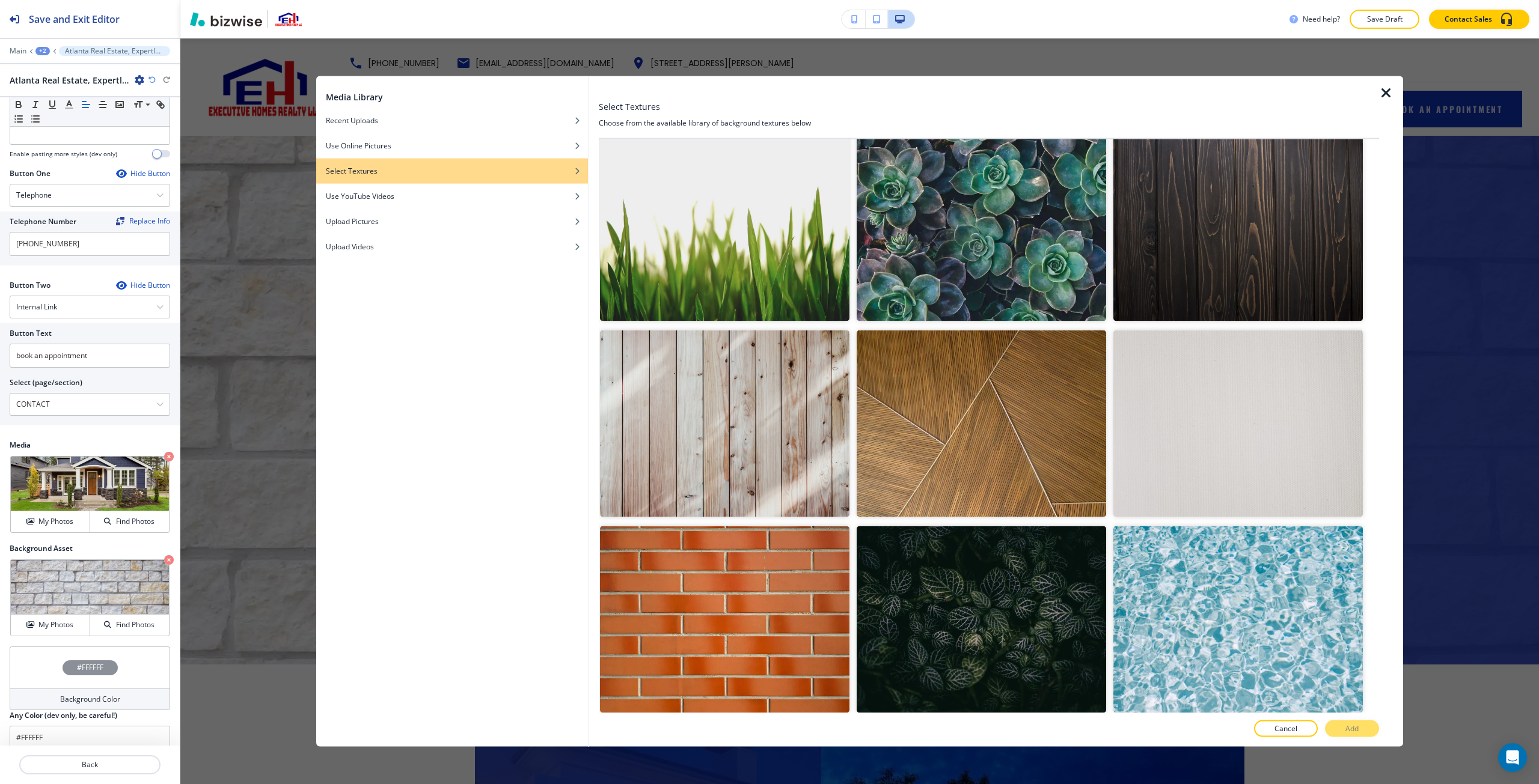
scroll to position [2958, 0]
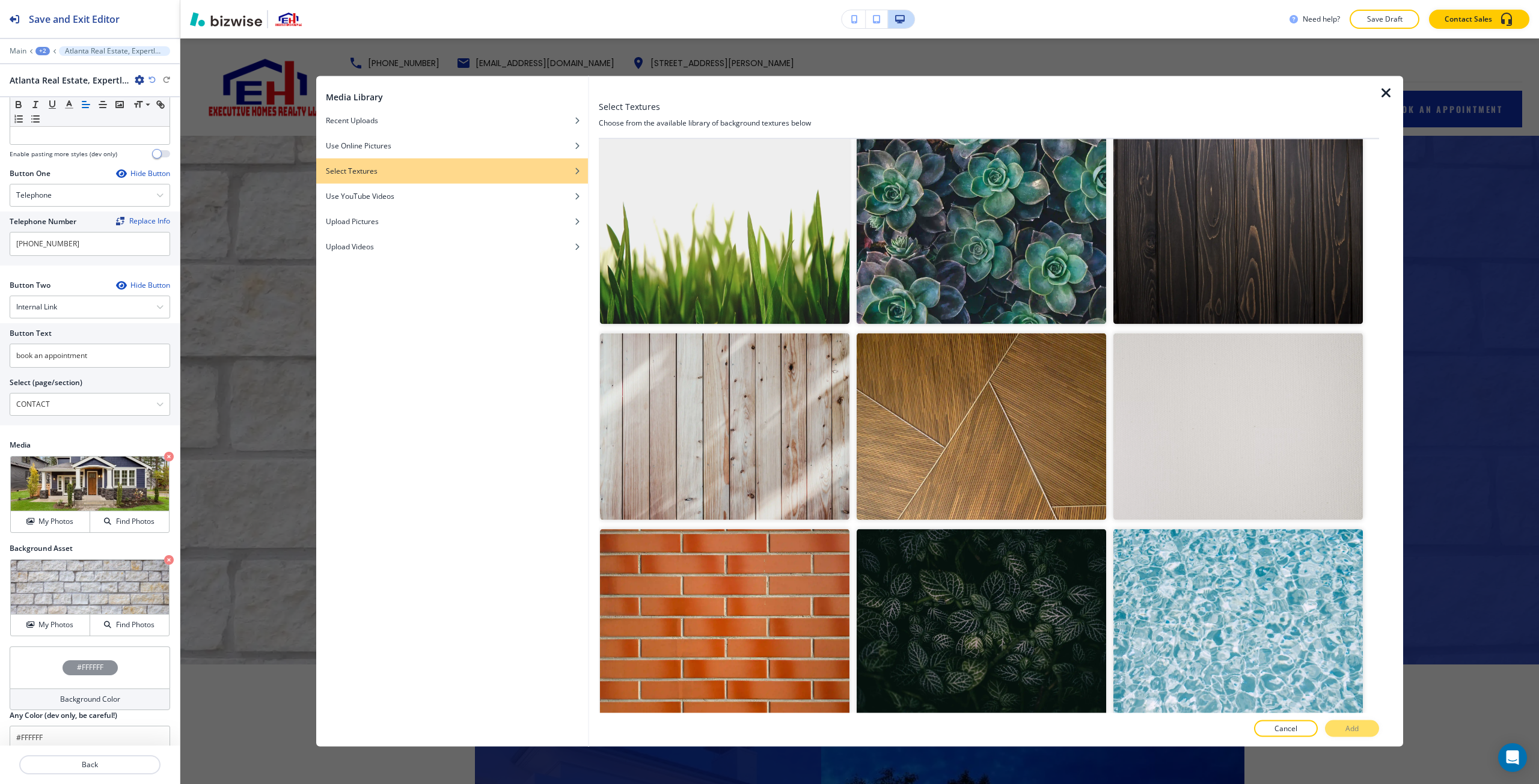
click at [686, 433] on img "button" at bounding box center [725, 426] width 249 height 187
click at [768, 731] on button "Add" at bounding box center [1352, 729] width 54 height 17
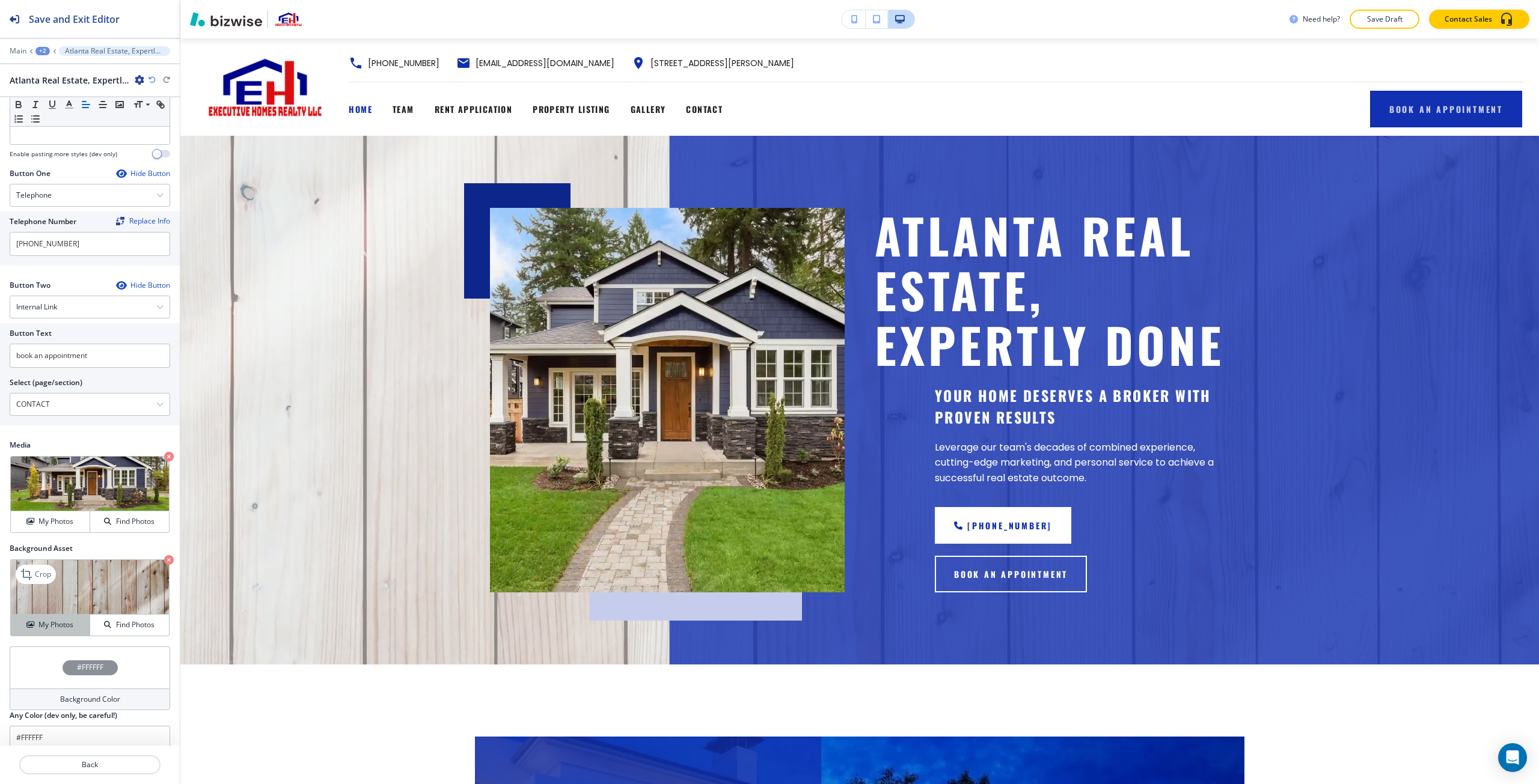
click at [77, 623] on div "My Photos" at bounding box center [50, 625] width 79 height 11
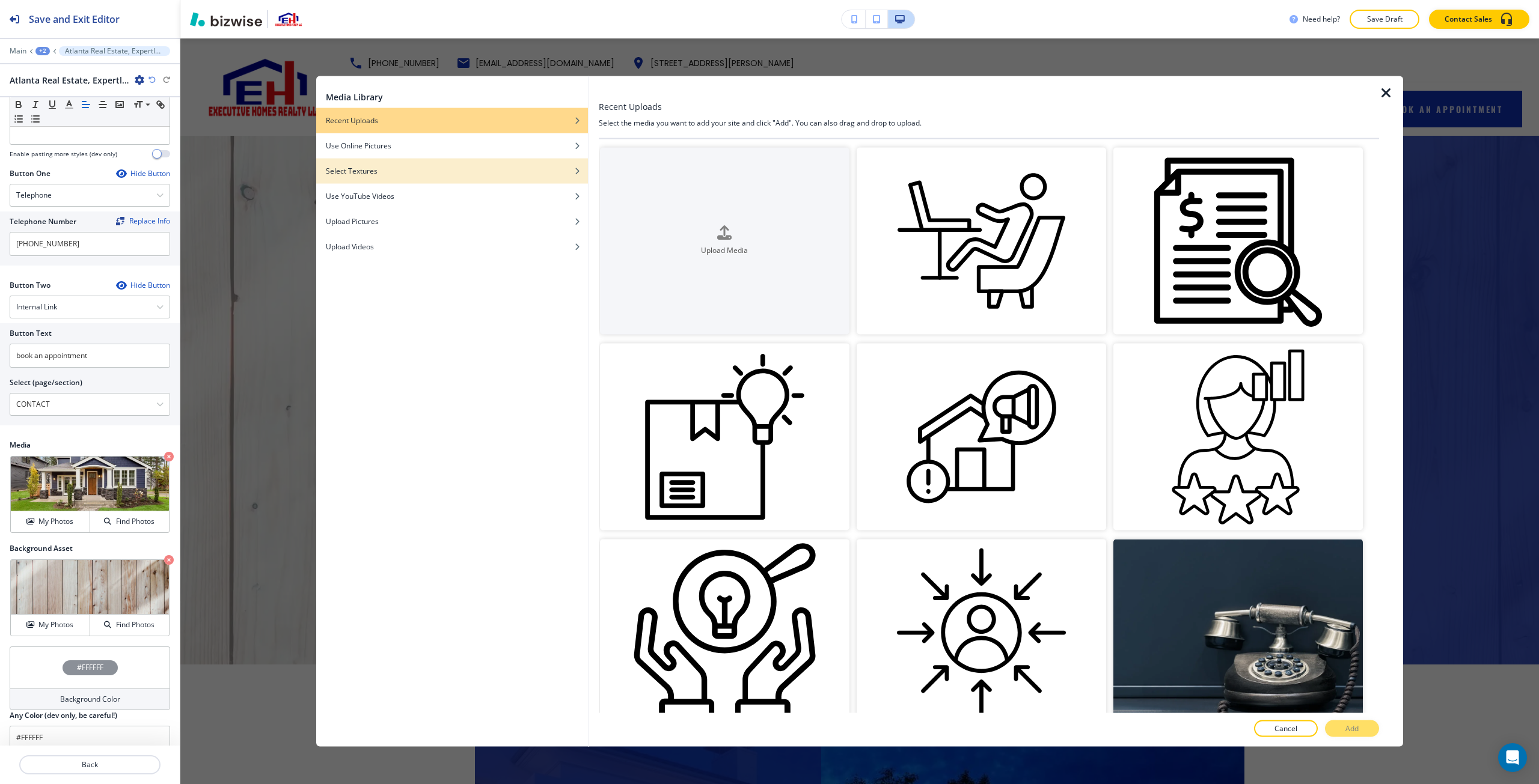
click at [511, 167] on div "Select Textures" at bounding box center [452, 171] width 271 height 11
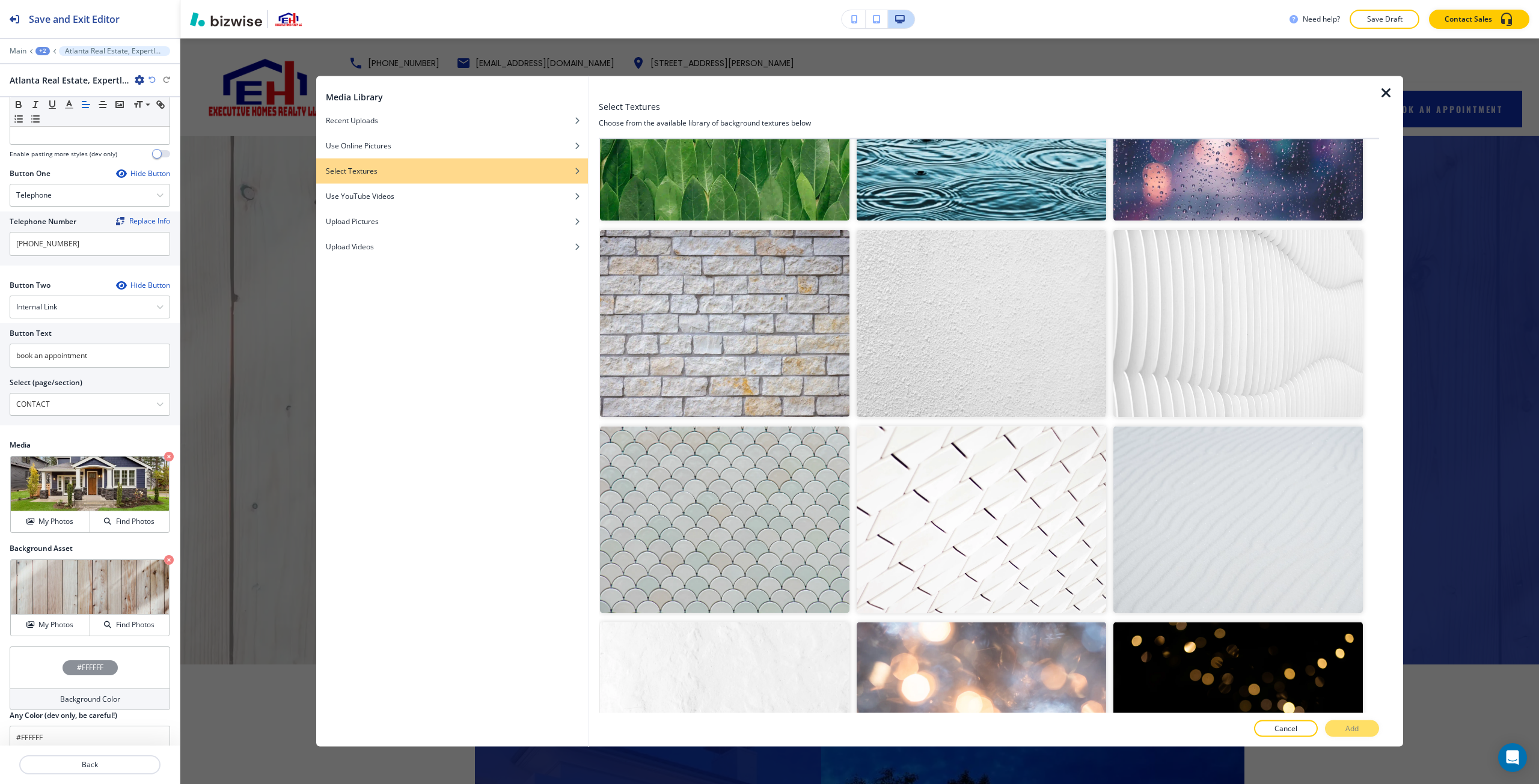
scroll to position [2128, 0]
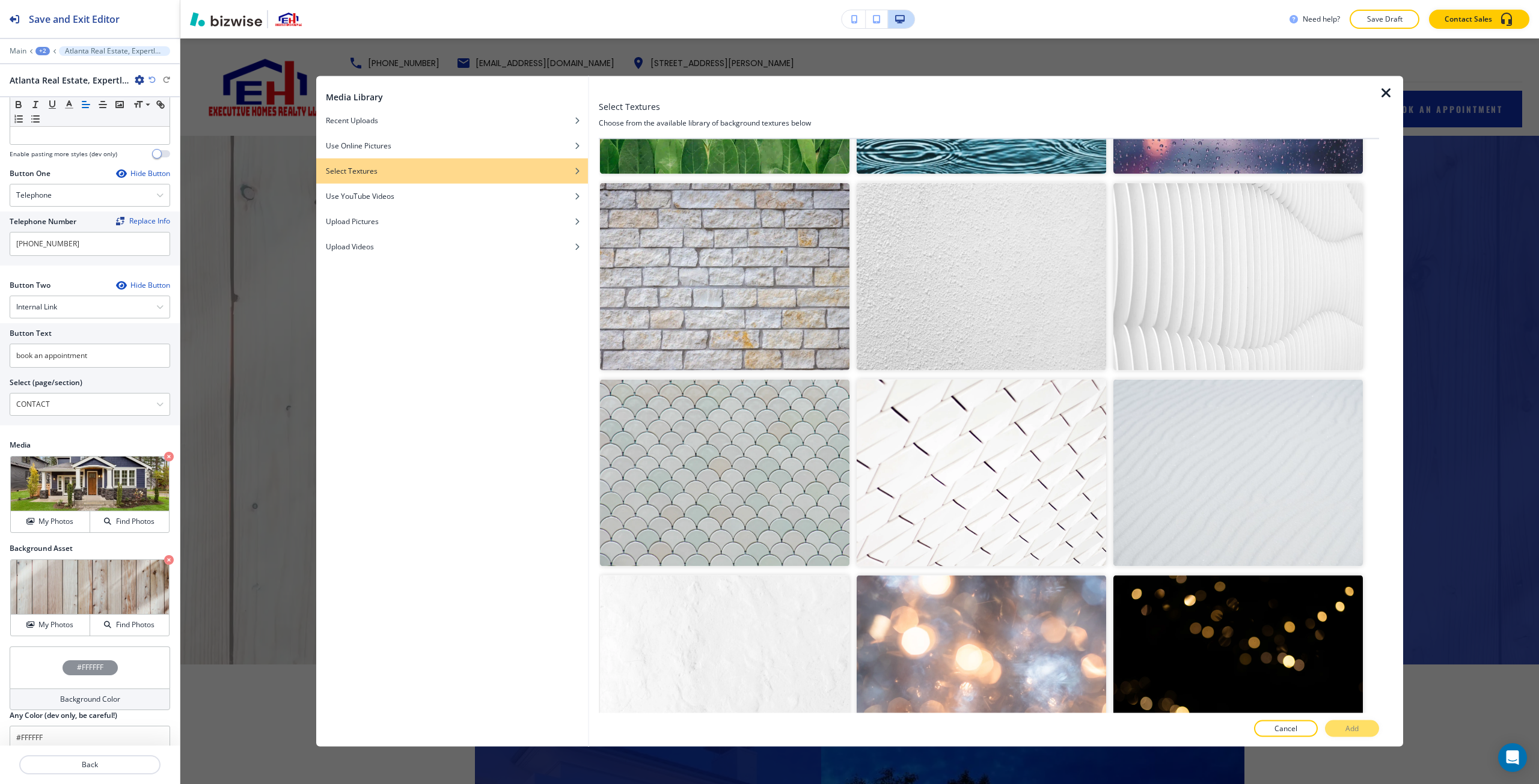
click at [768, 435] on img "button" at bounding box center [725, 473] width 249 height 187
click at [768, 730] on button "Add" at bounding box center [1352, 729] width 54 height 17
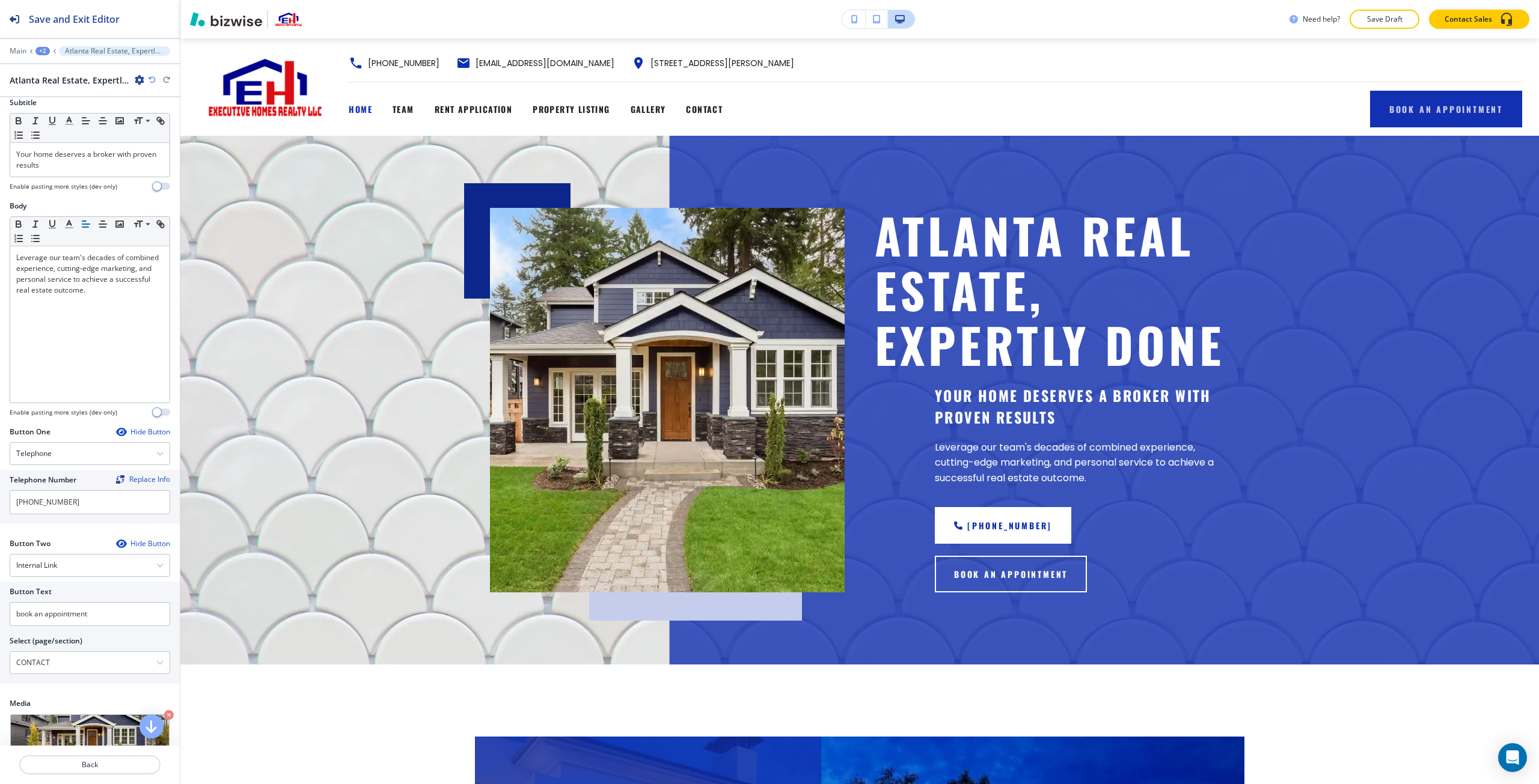
scroll to position [60, 0]
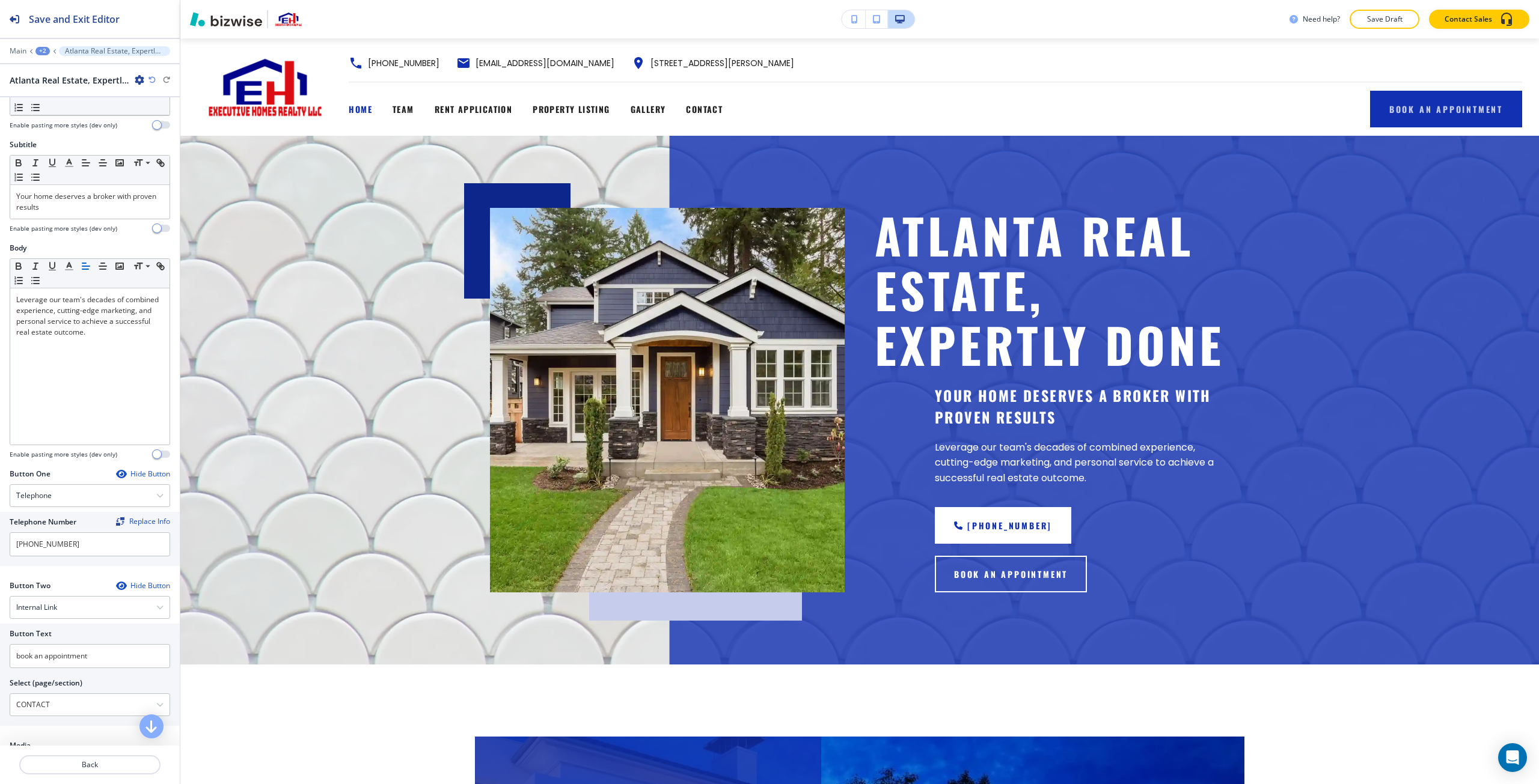
click at [153, 84] on icon "button" at bounding box center [152, 80] width 7 height 7
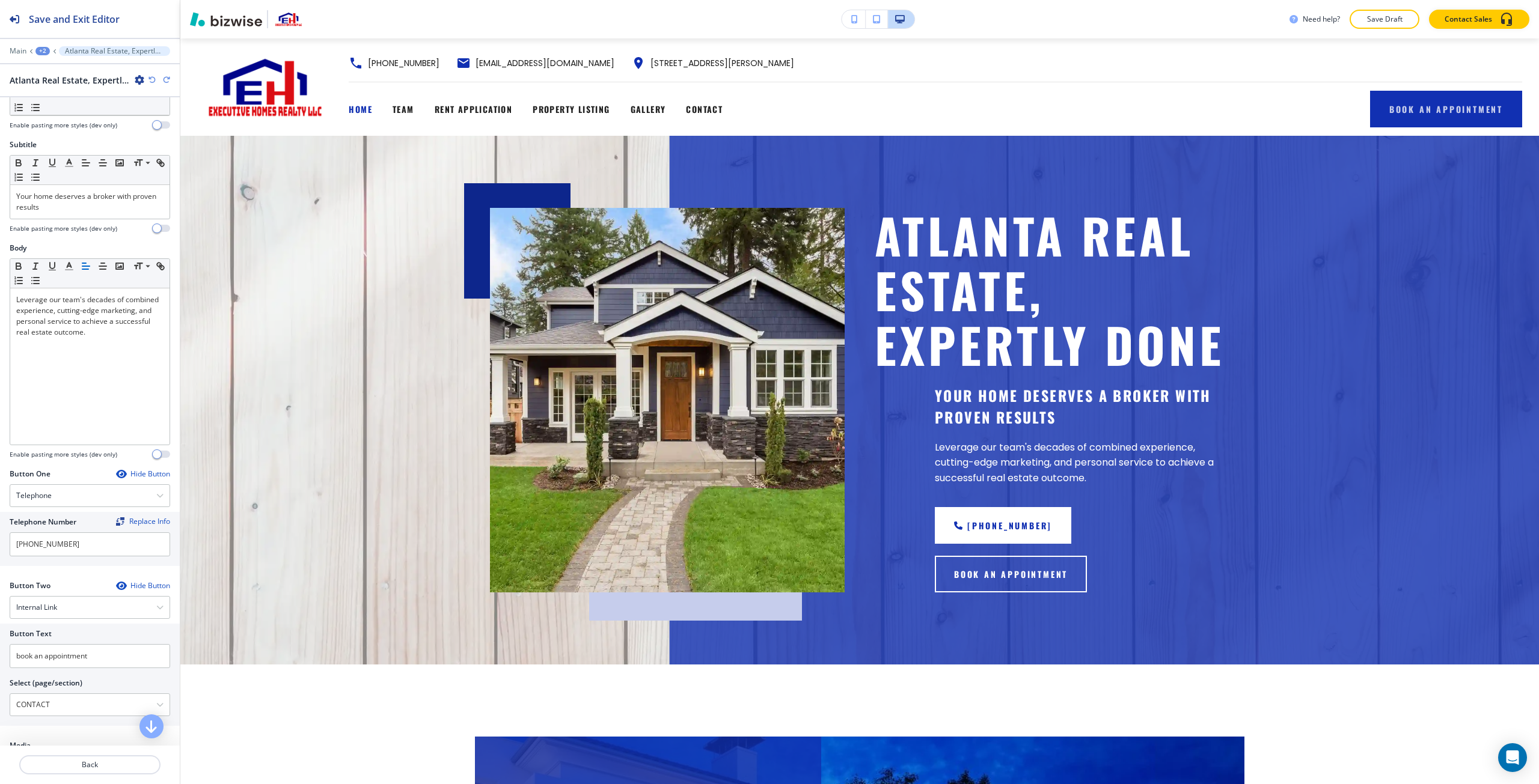
click at [153, 84] on icon "button" at bounding box center [152, 80] width 7 height 7
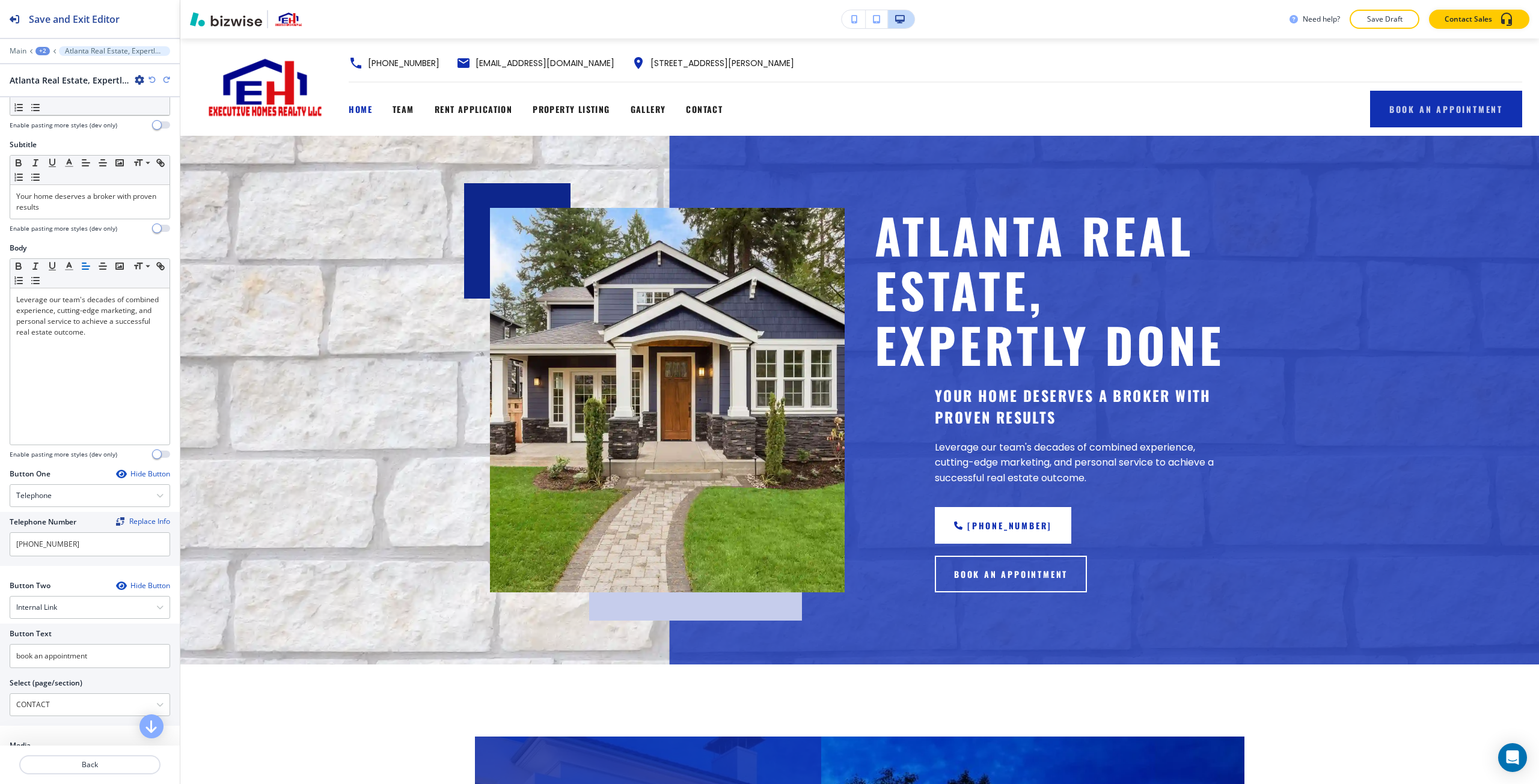
click at [153, 84] on icon "button" at bounding box center [152, 80] width 7 height 7
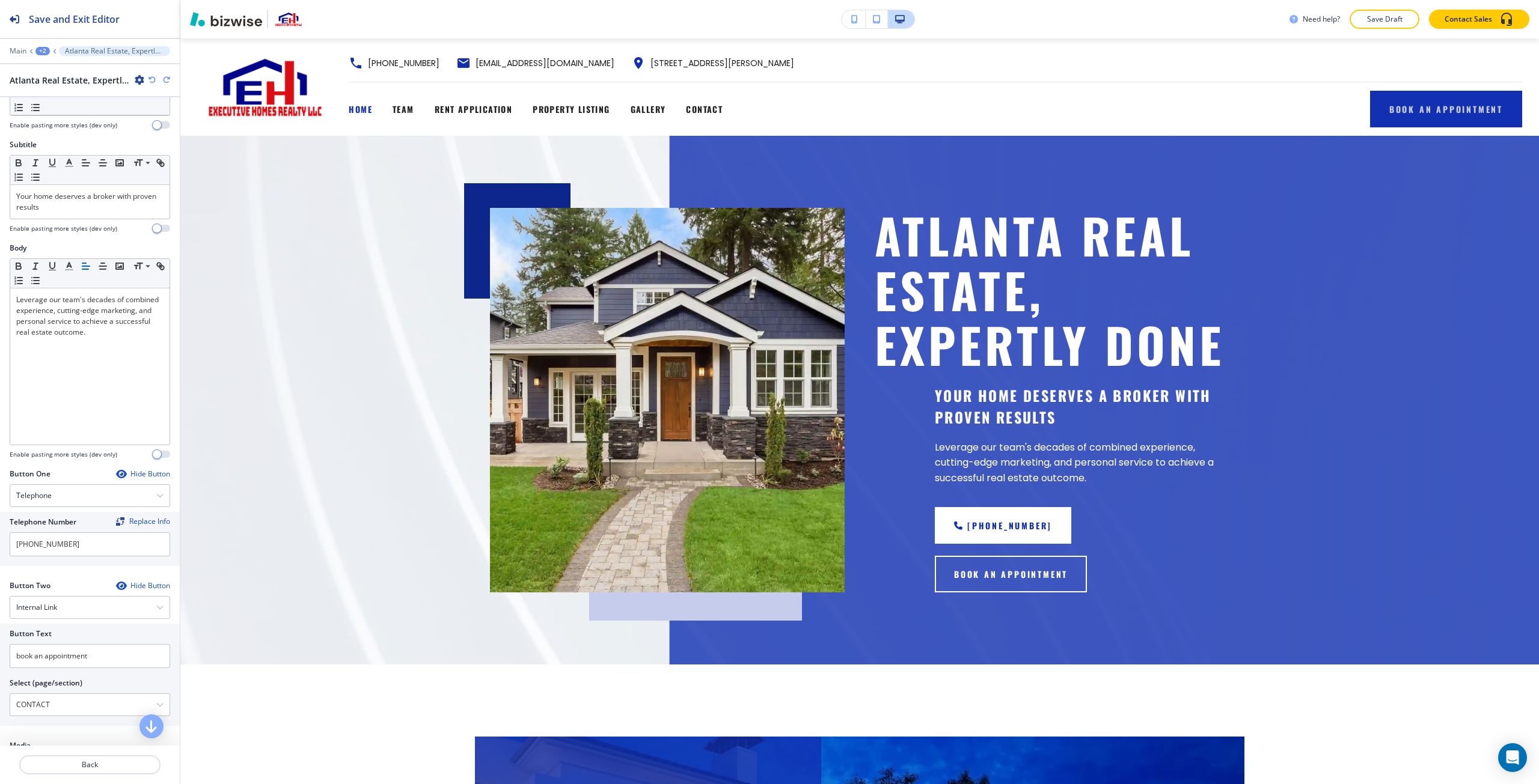
click at [165, 80] on icon "button" at bounding box center [166, 80] width 7 height 7
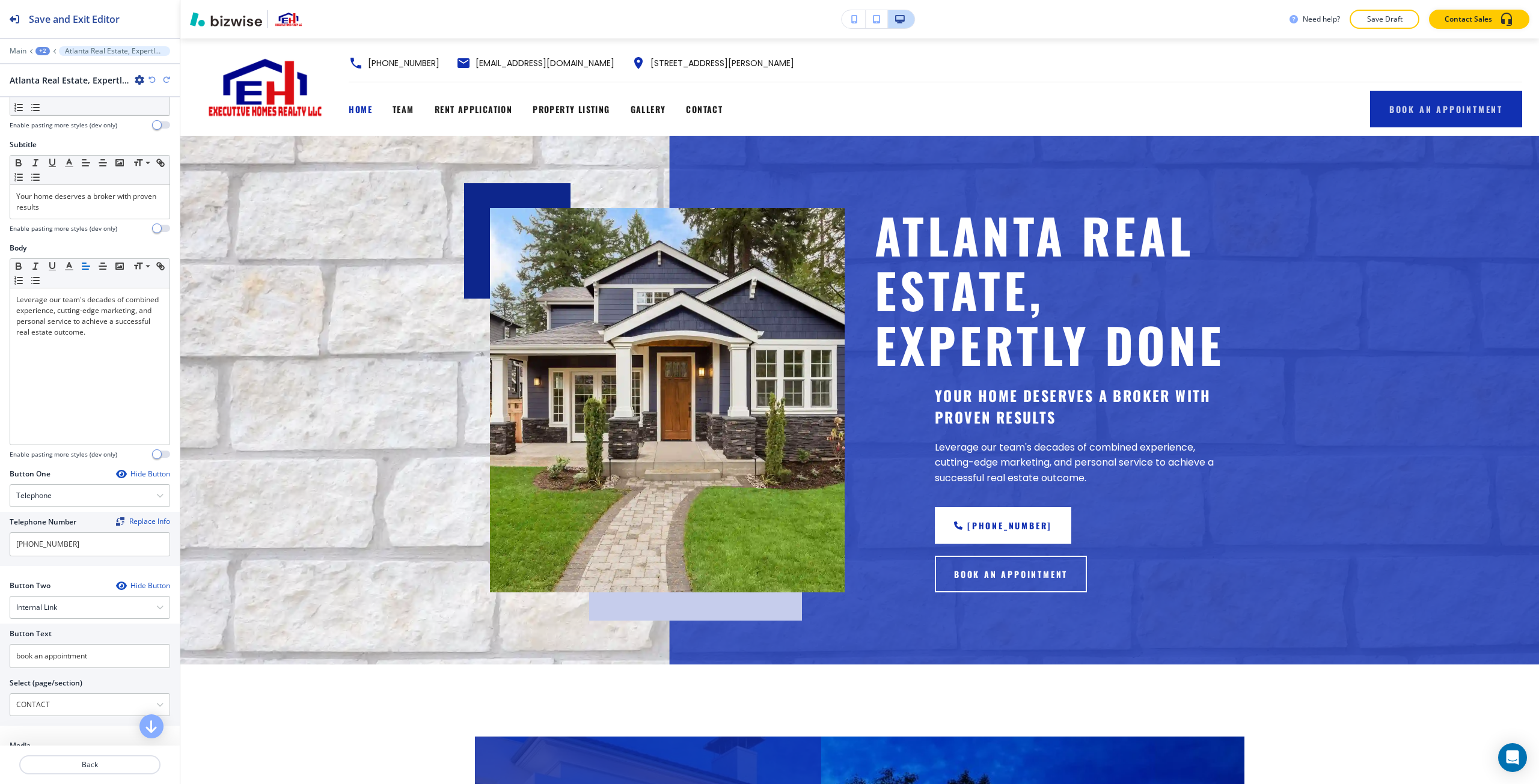
click at [165, 80] on icon "button" at bounding box center [166, 80] width 7 height 7
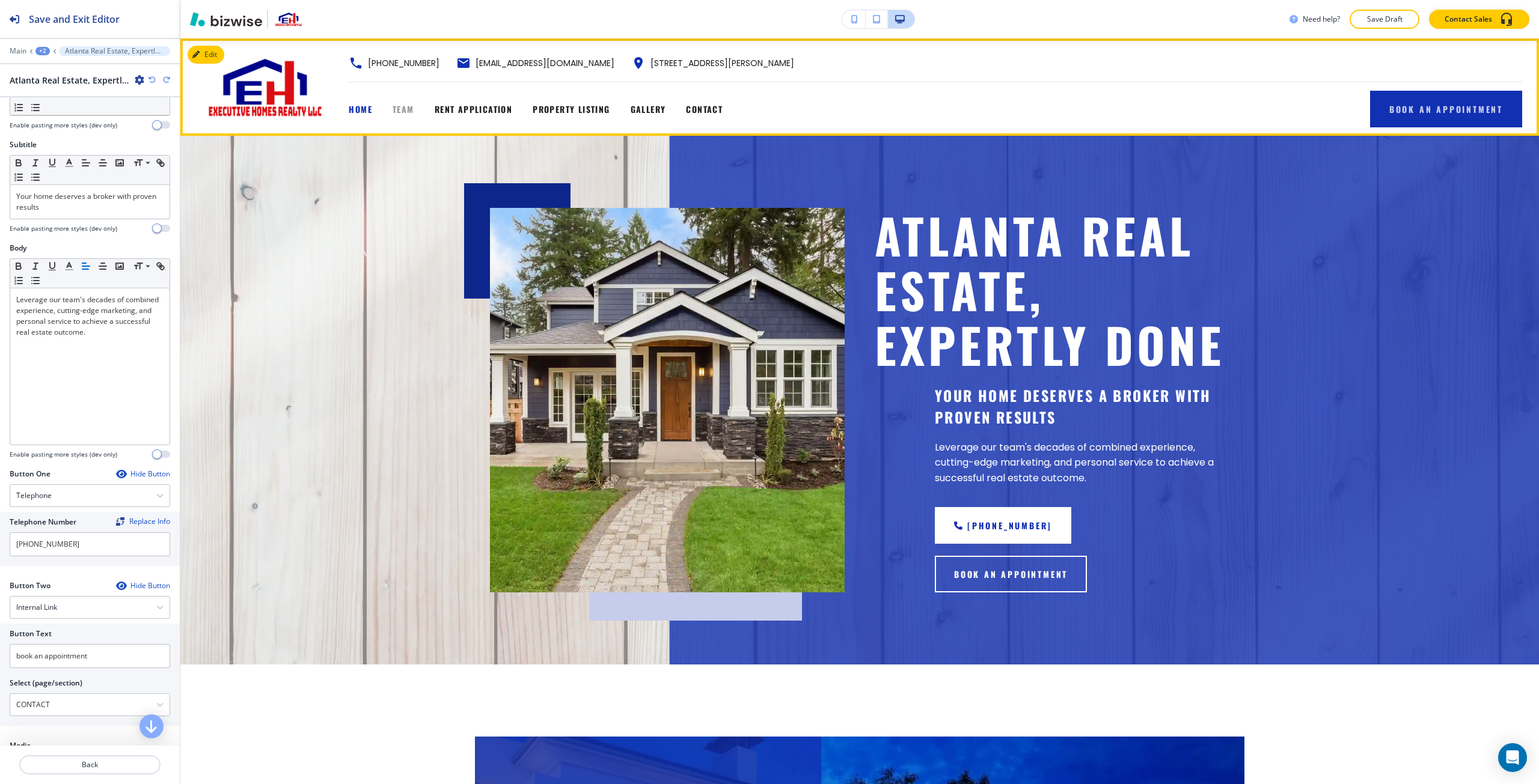
click at [393, 104] on span "TEAM" at bounding box center [403, 109] width 21 height 12
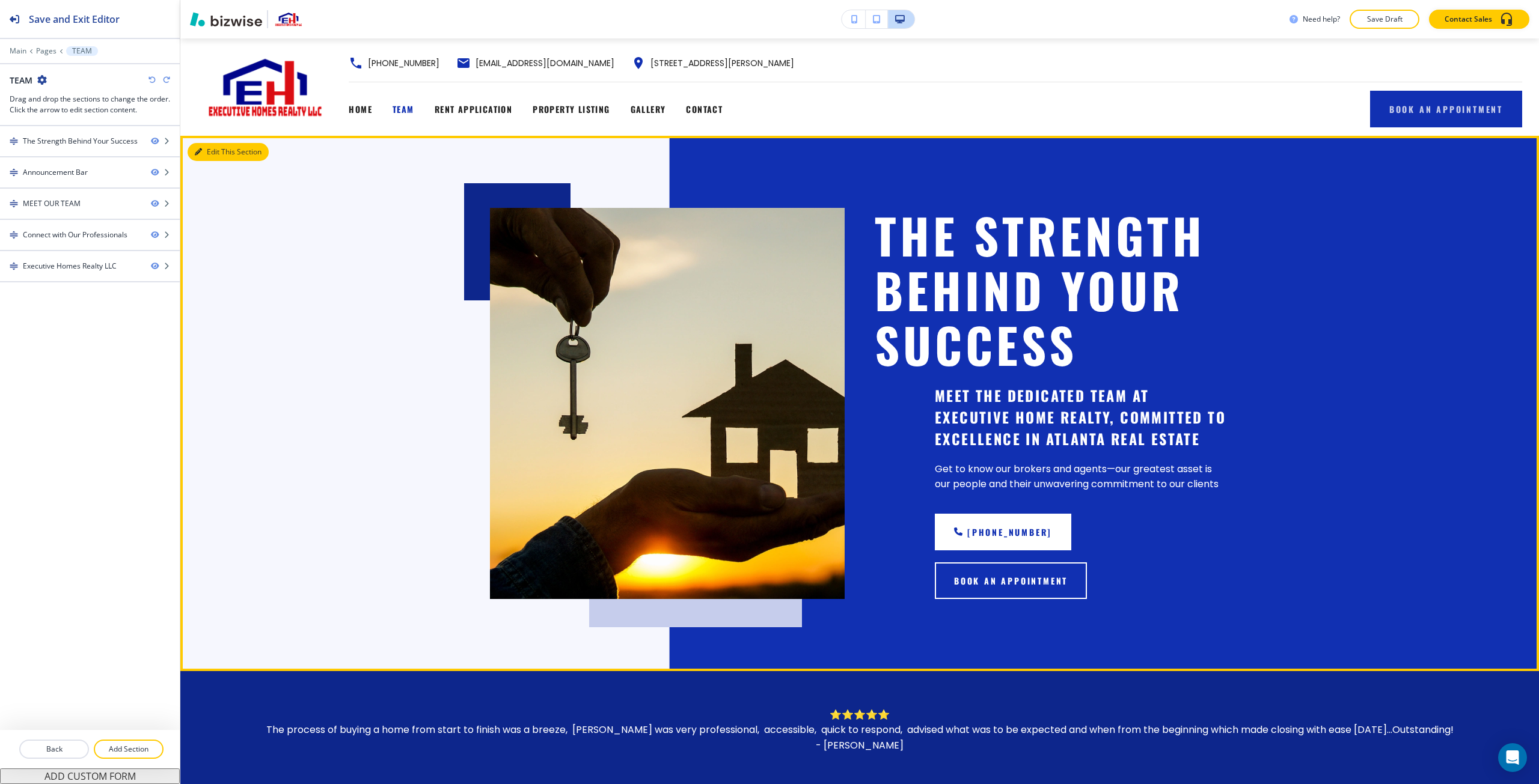
click at [214, 149] on button "Edit This Section" at bounding box center [229, 153] width 81 height 18
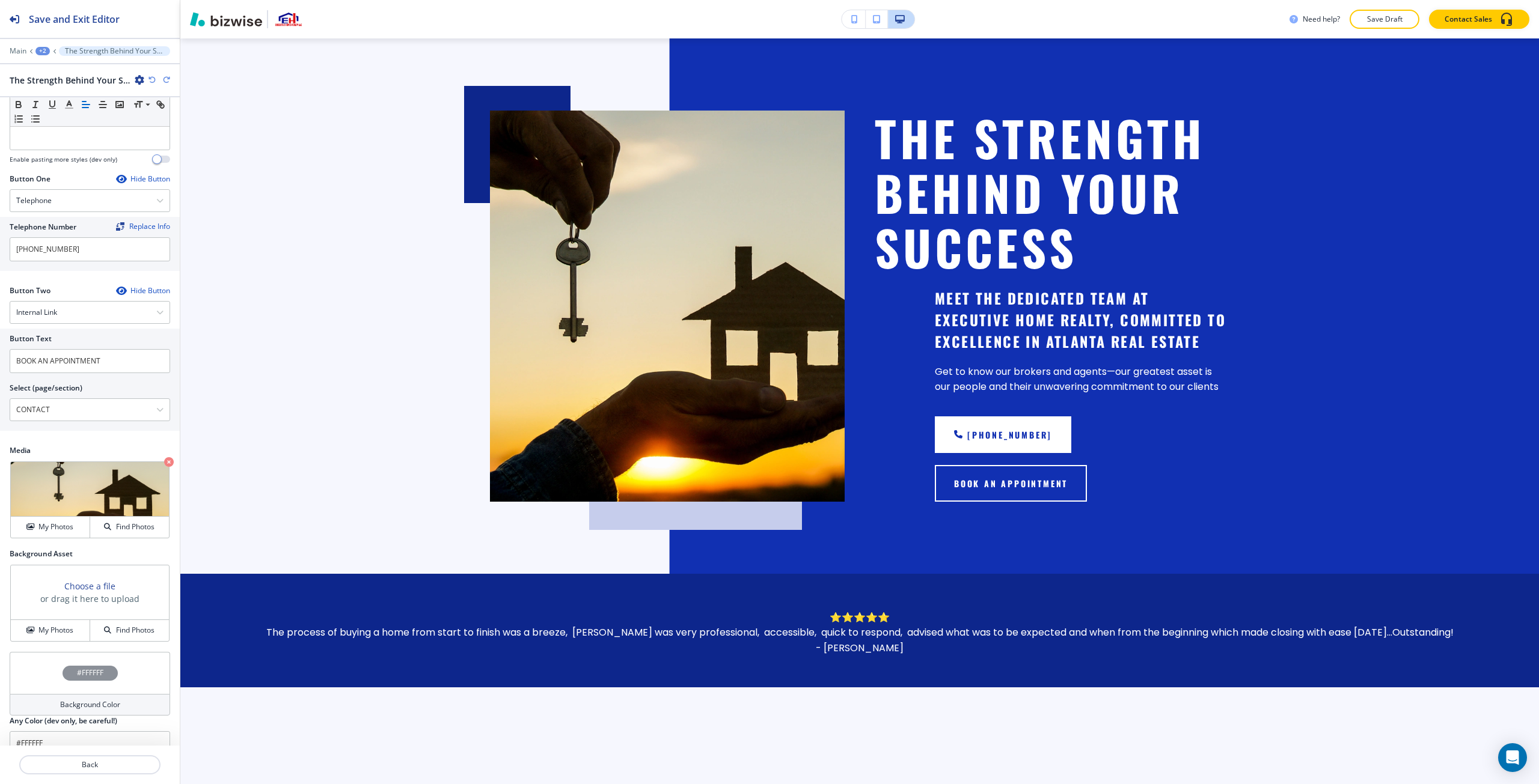
scroll to position [385, 0]
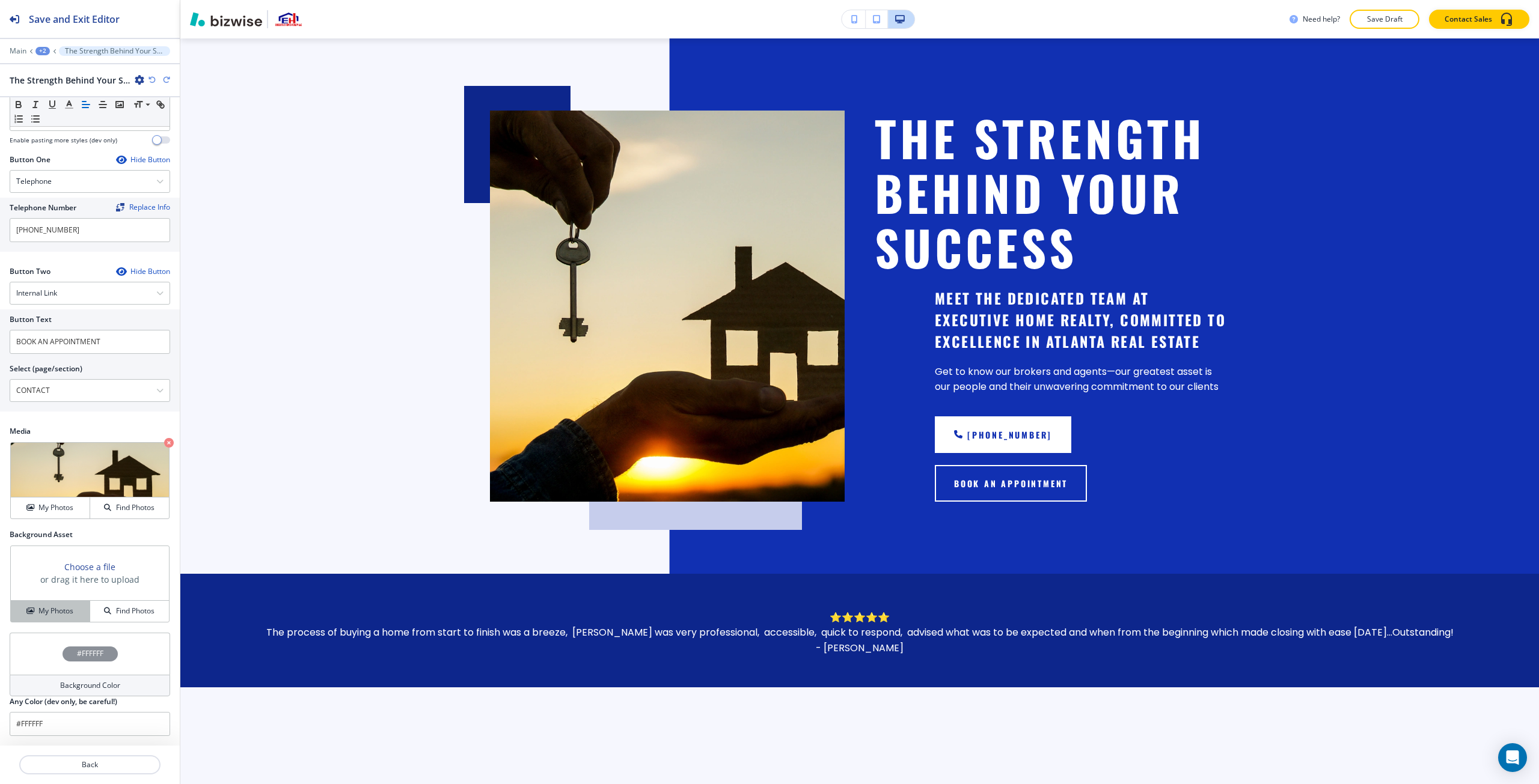
click at [46, 609] on h4 "My Photos" at bounding box center [55, 611] width 35 height 11
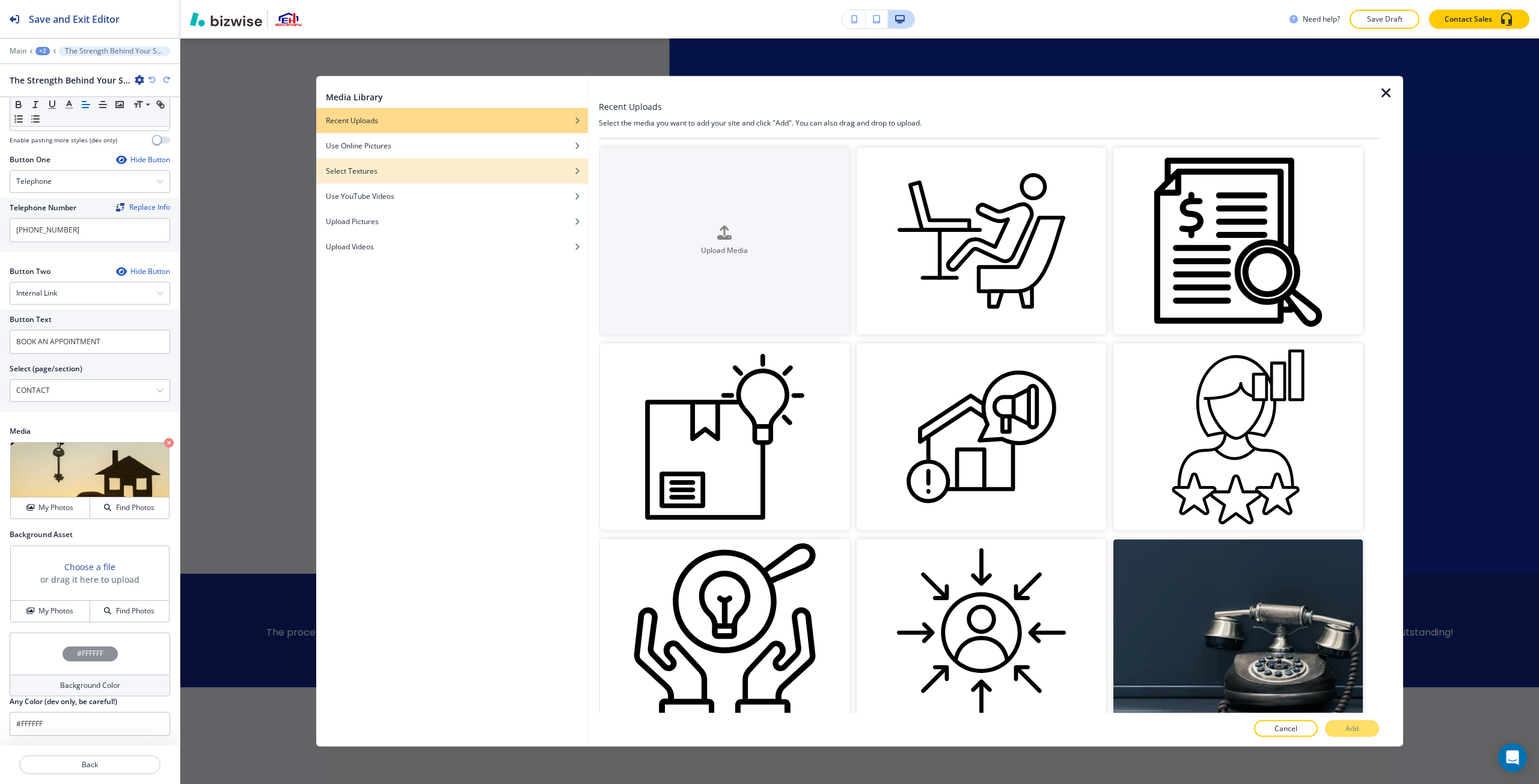
click at [562, 179] on div "button" at bounding box center [452, 179] width 271 height 7
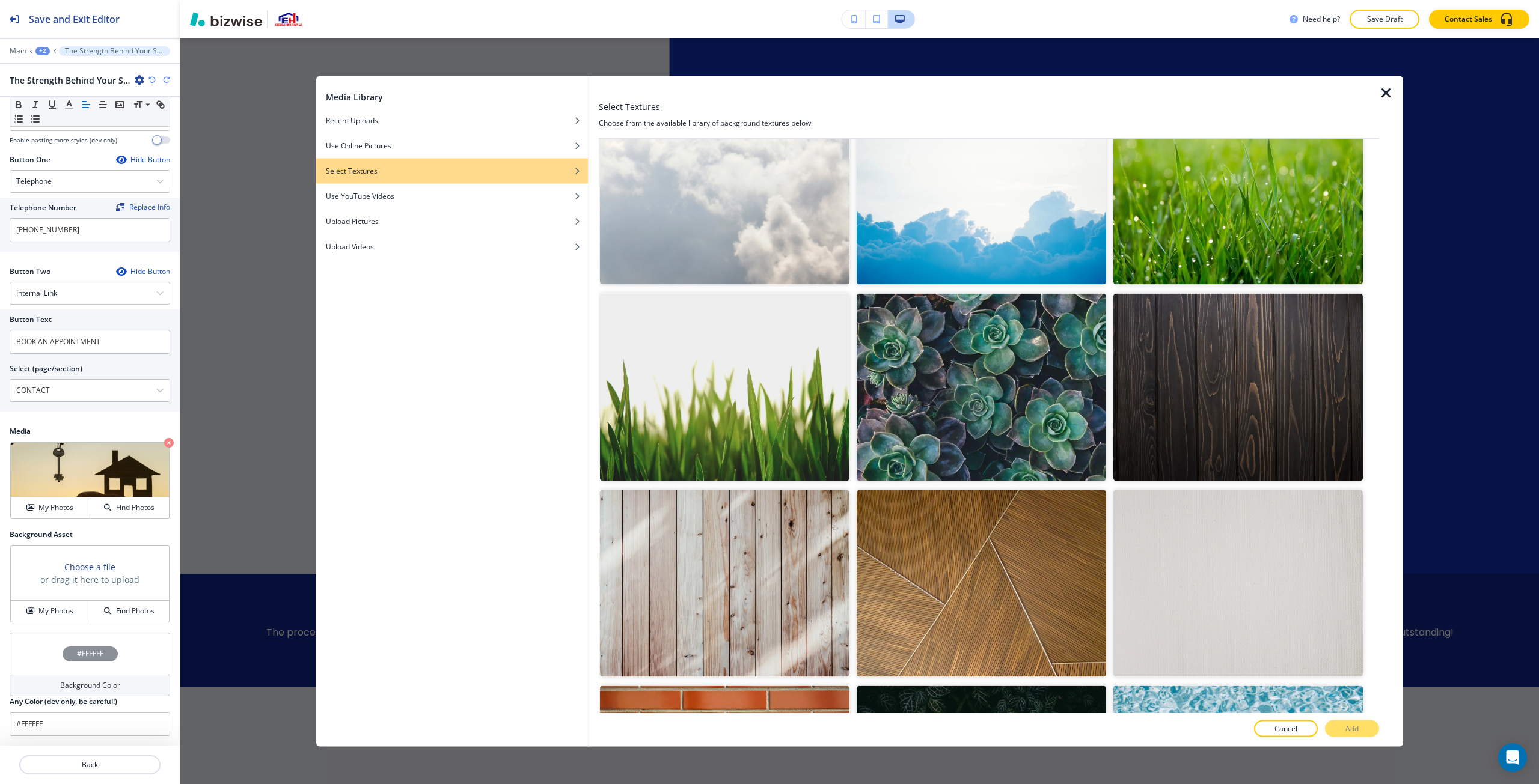
scroll to position [2819, 0]
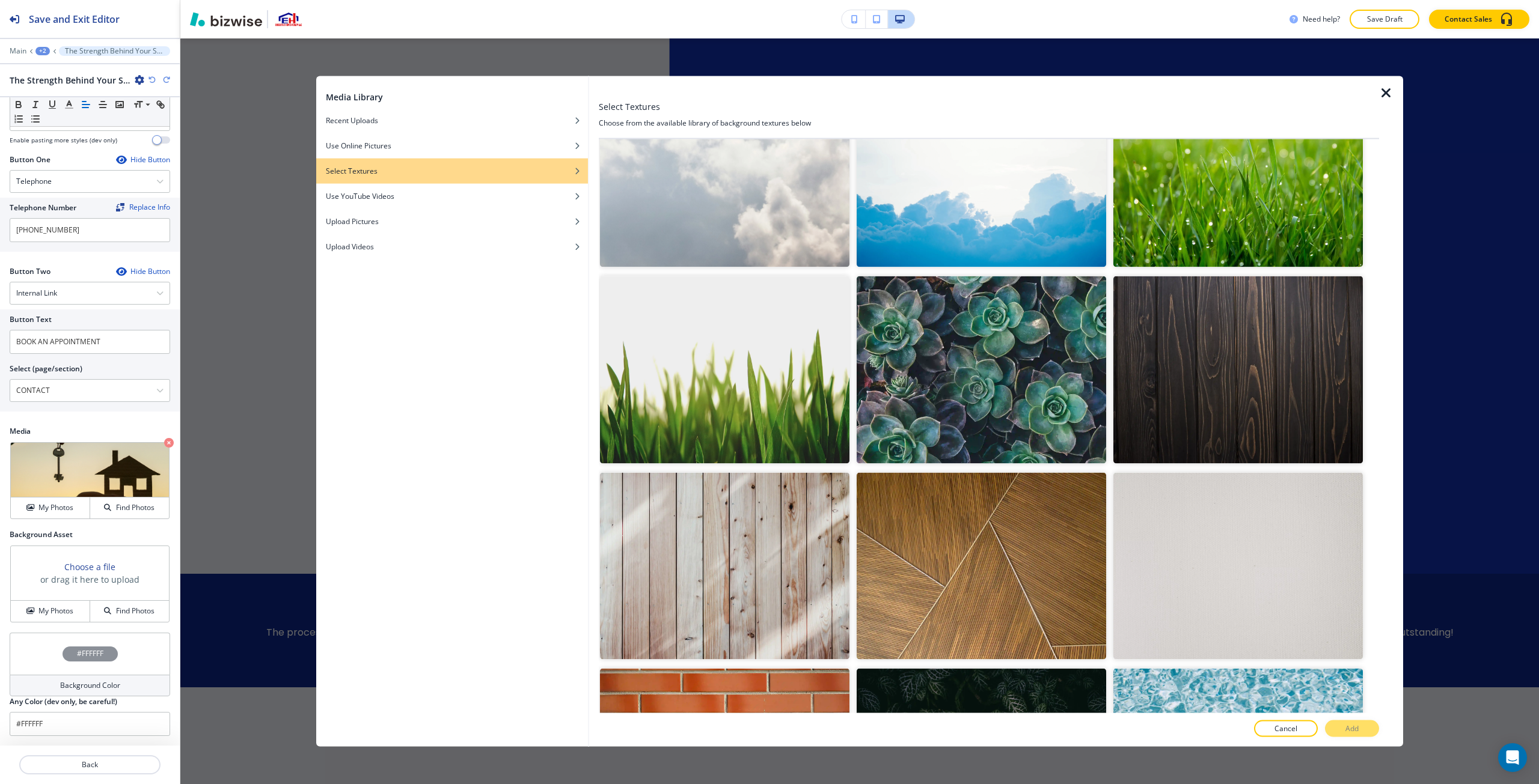
click at [759, 537] on img "button" at bounding box center [725, 566] width 249 height 187
click at [768, 537] on img "button" at bounding box center [981, 566] width 249 height 187
click at [768, 723] on button "Add" at bounding box center [1352, 729] width 54 height 17
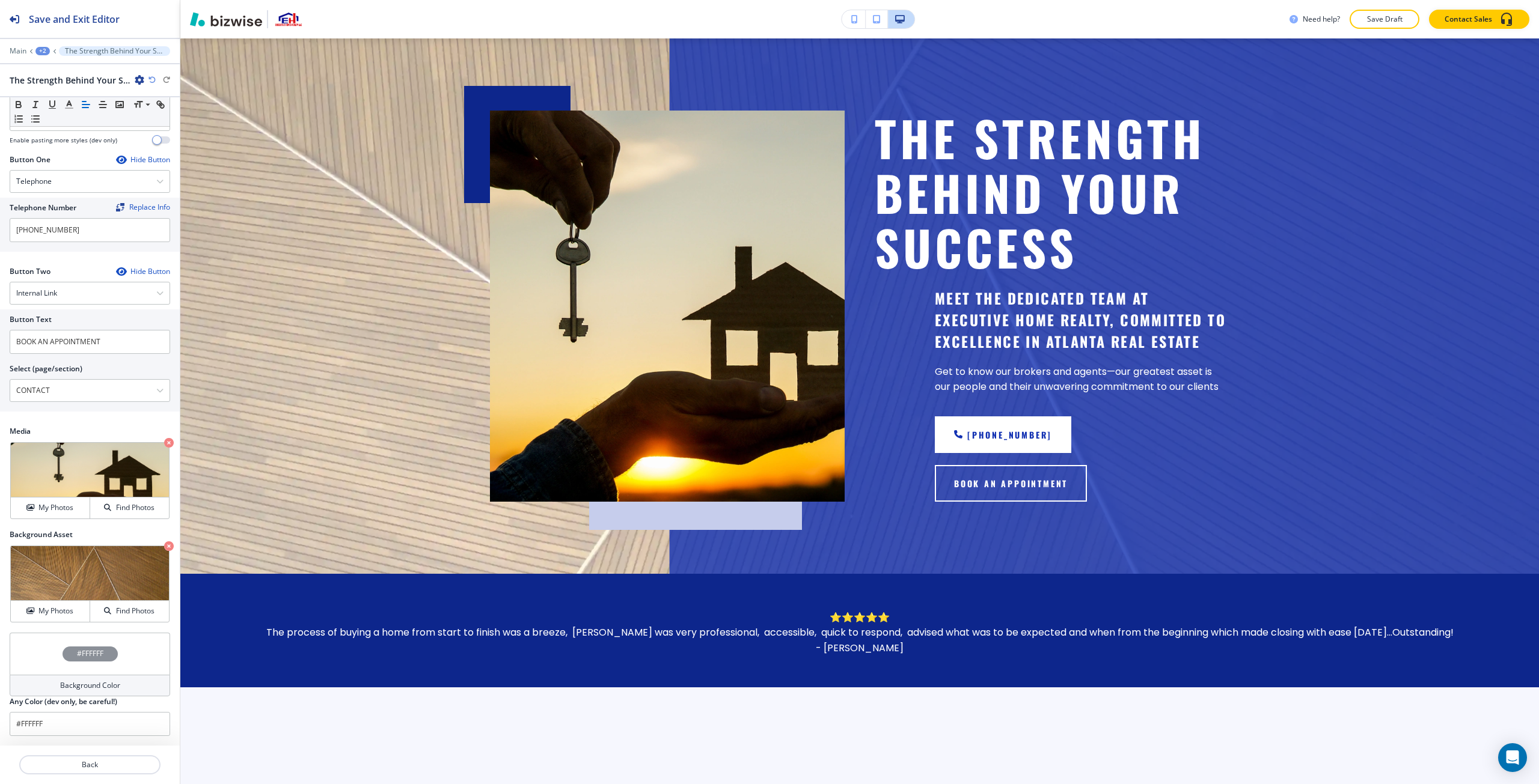
click at [148, 83] on div "The Strength Behind Your Success" at bounding box center [90, 80] width 160 height 12
click at [71, 607] on h4 "My Photos" at bounding box center [55, 611] width 35 height 11
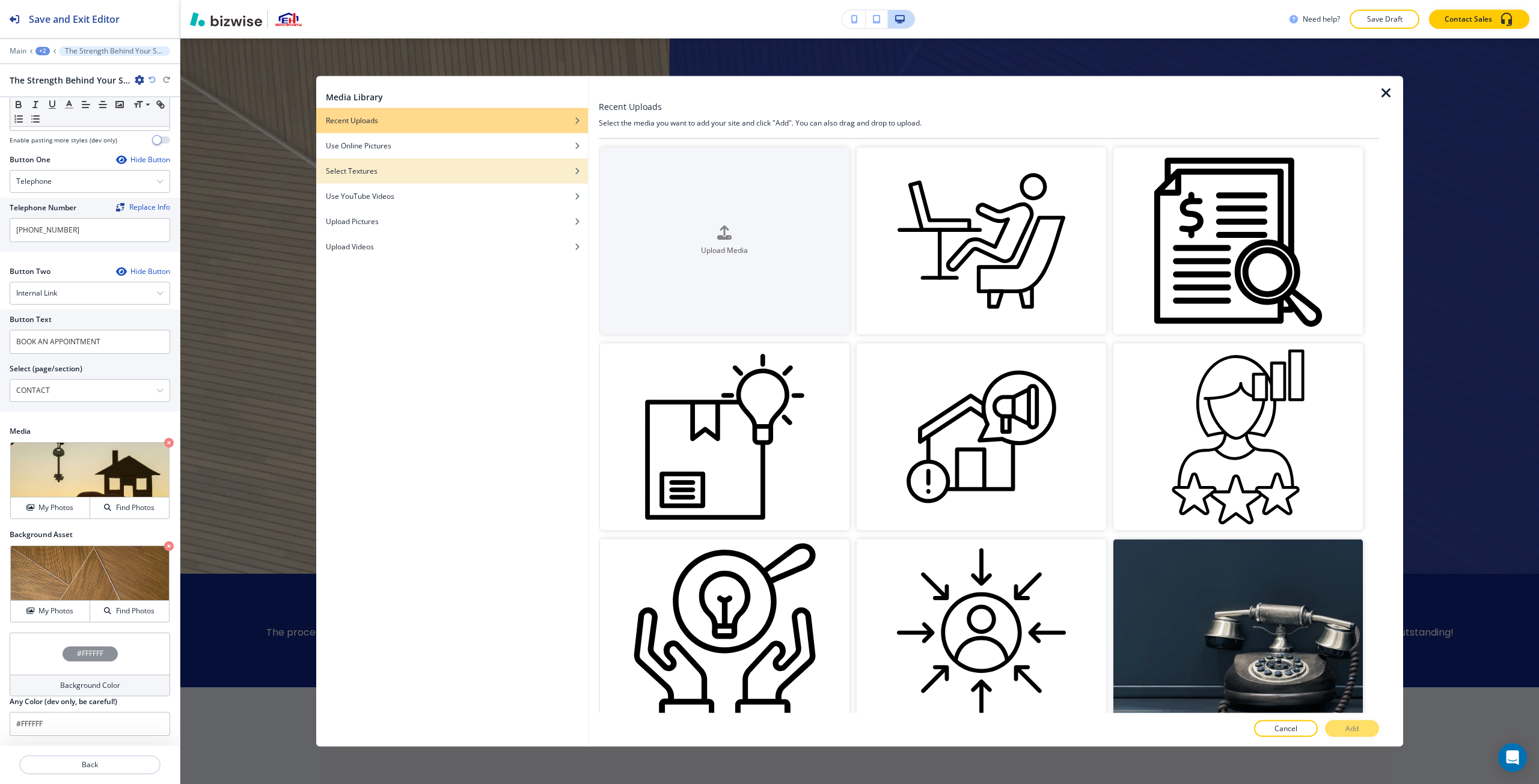
click at [413, 179] on div "button" at bounding box center [452, 179] width 271 height 7
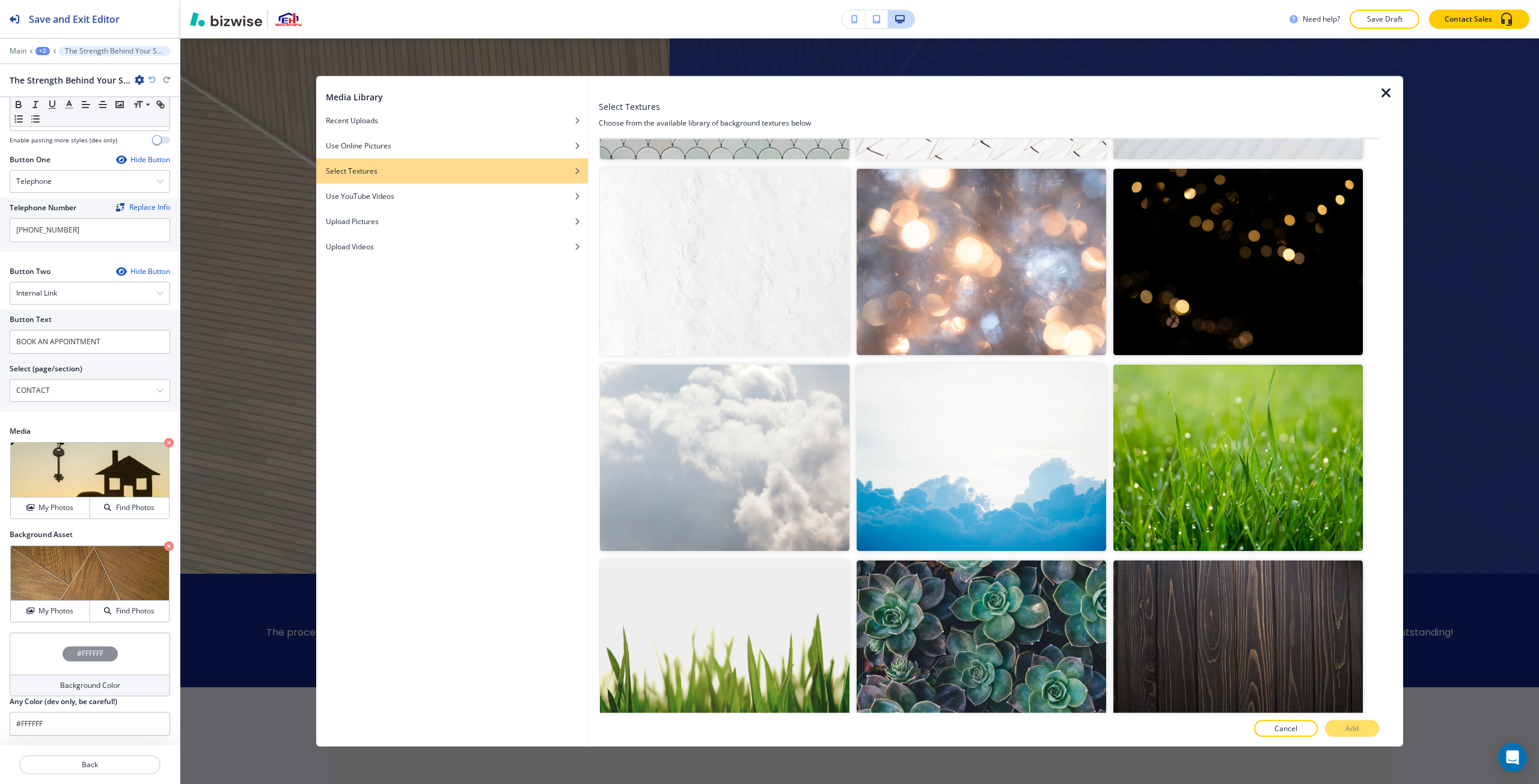
scroll to position [2705, 0]
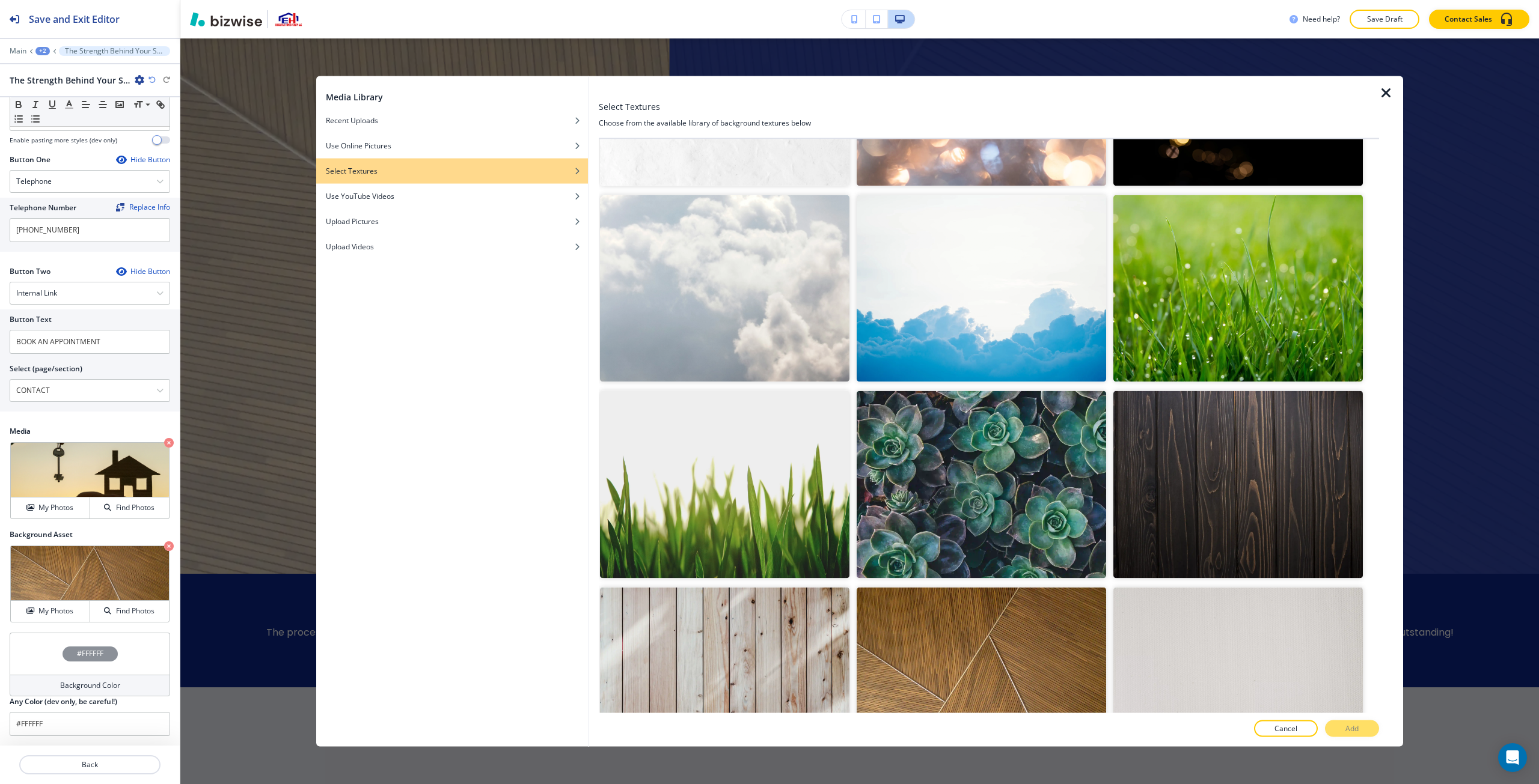
drag, startPoint x: 784, startPoint y: 625, endPoint x: 813, endPoint y: 615, distance: 30.7
click at [768, 625] on img "button" at bounding box center [725, 681] width 249 height 187
click at [768, 728] on button "Add" at bounding box center [1352, 729] width 54 height 17
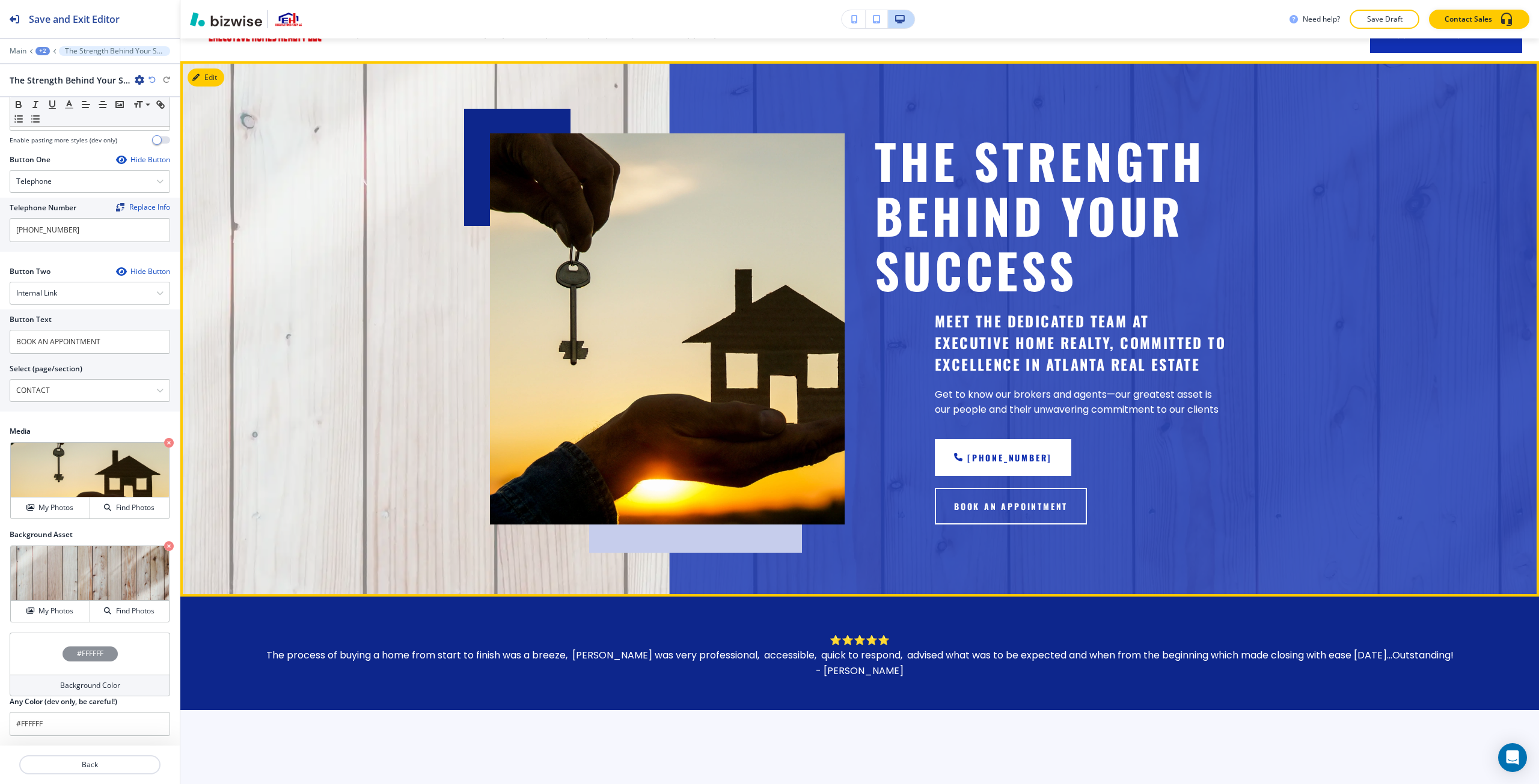
scroll to position [0, 0]
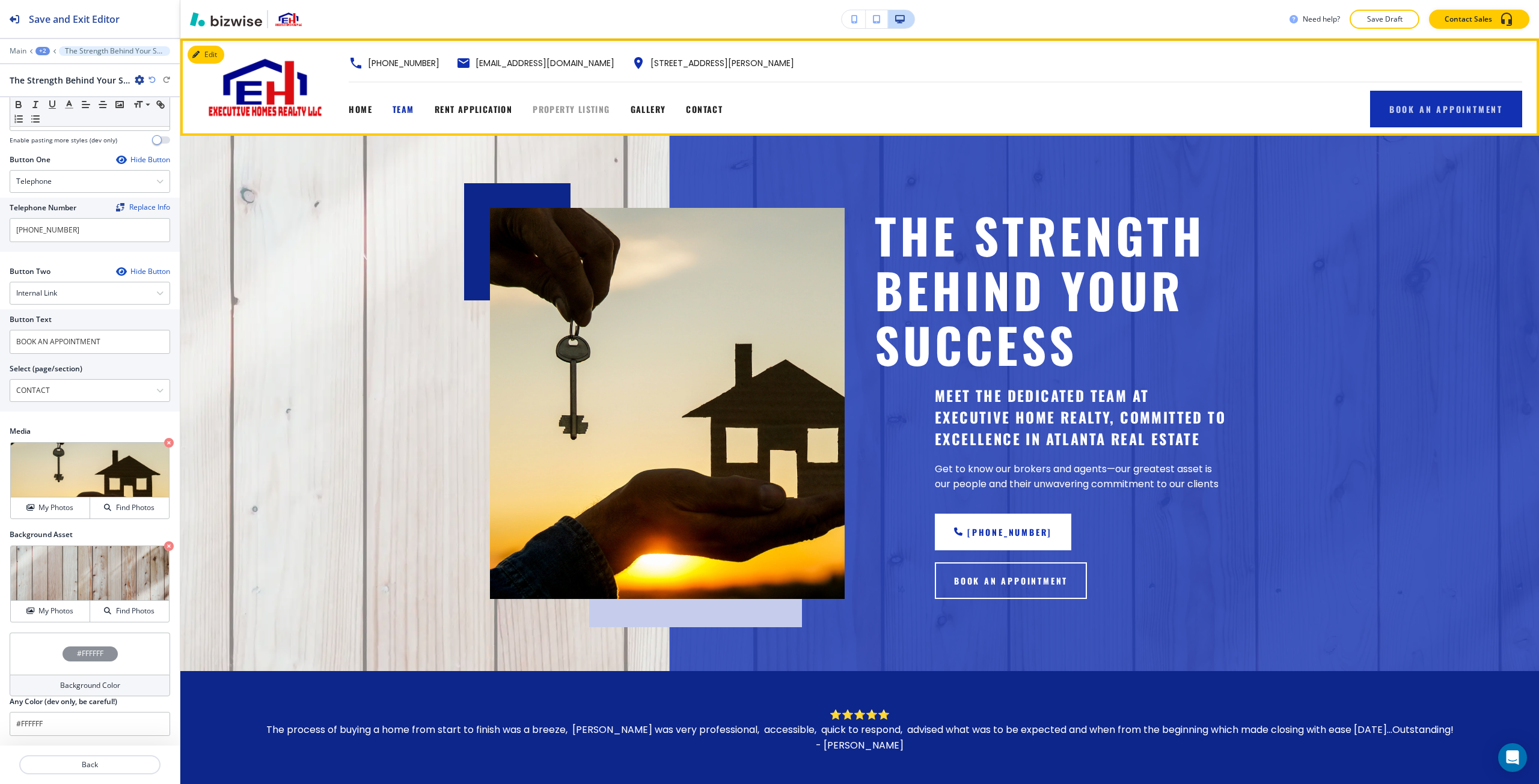
click at [541, 111] on span "PROPERTY LISTING" at bounding box center [571, 109] width 77 height 12
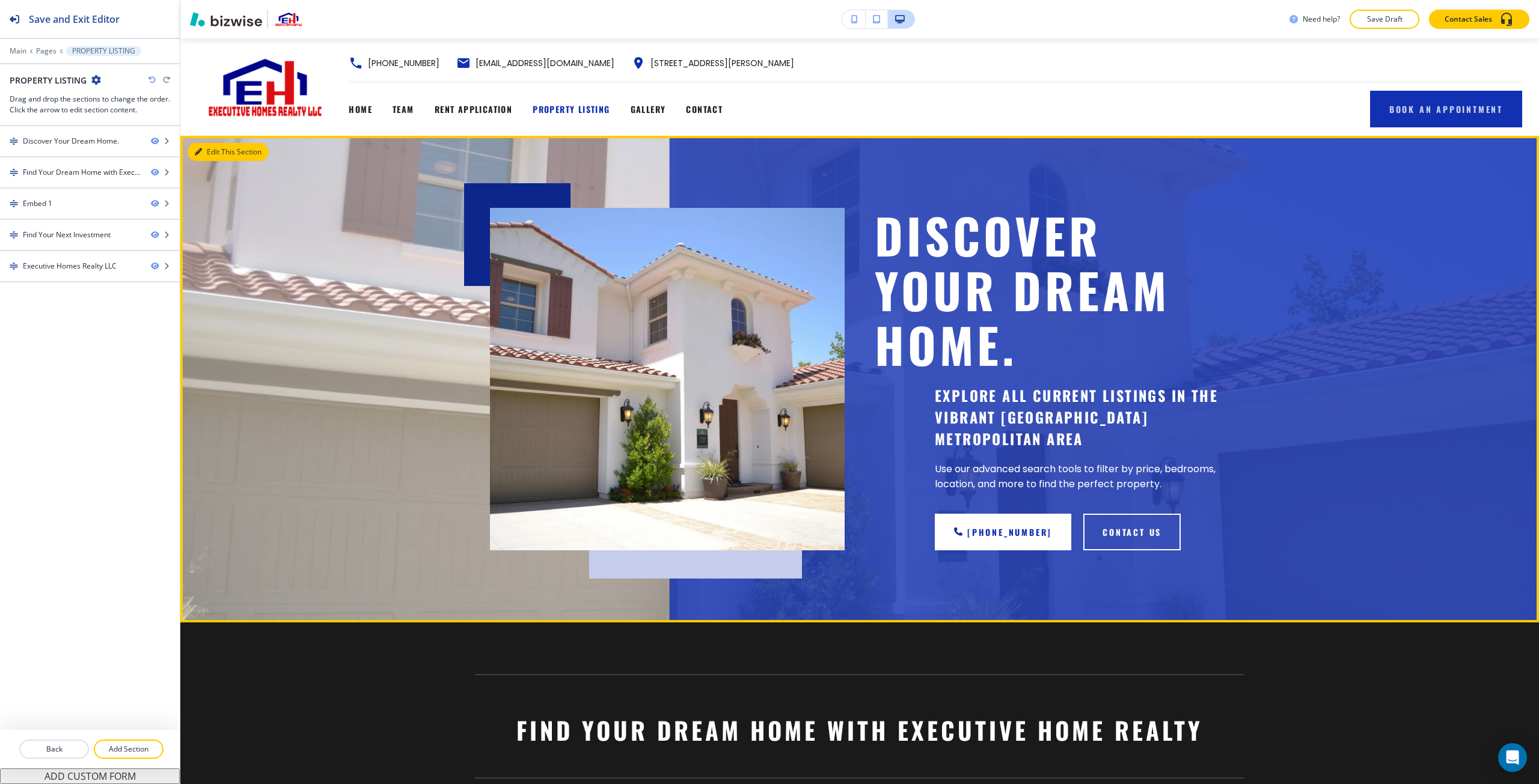
click at [203, 152] on button "Edit This Section" at bounding box center [229, 153] width 81 height 18
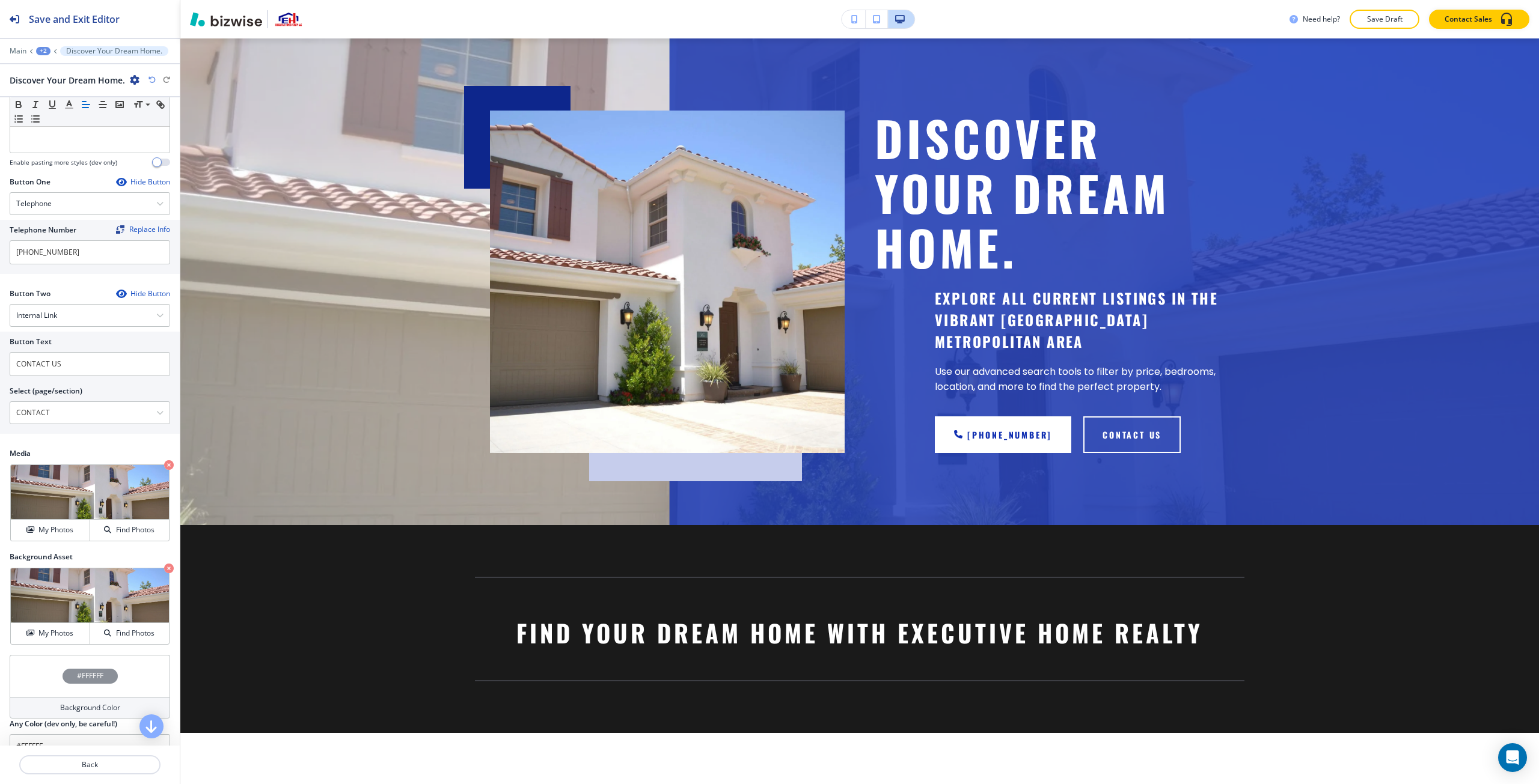
scroll to position [375, 0]
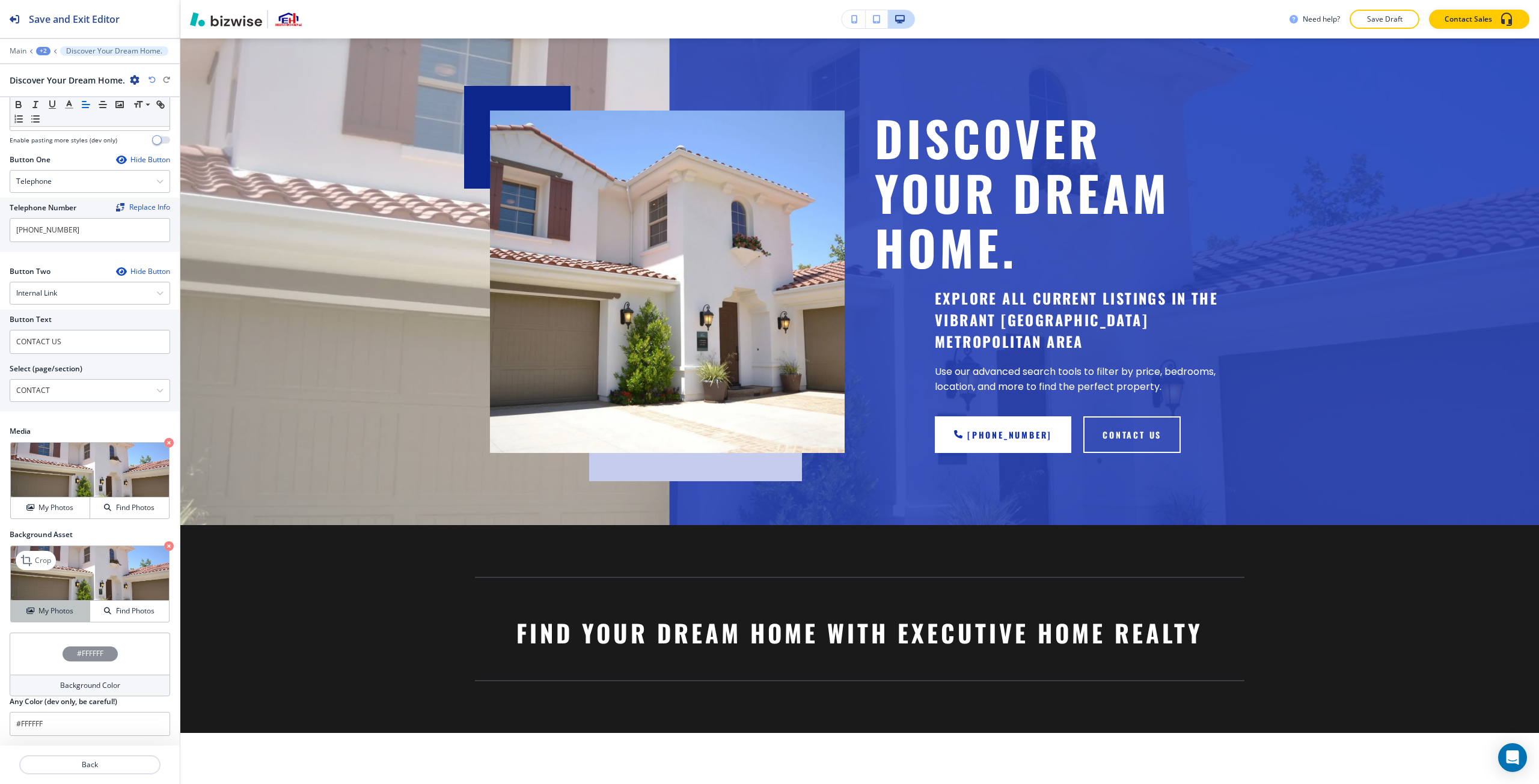
click at [65, 615] on h4 "My Photos" at bounding box center [55, 611] width 35 height 11
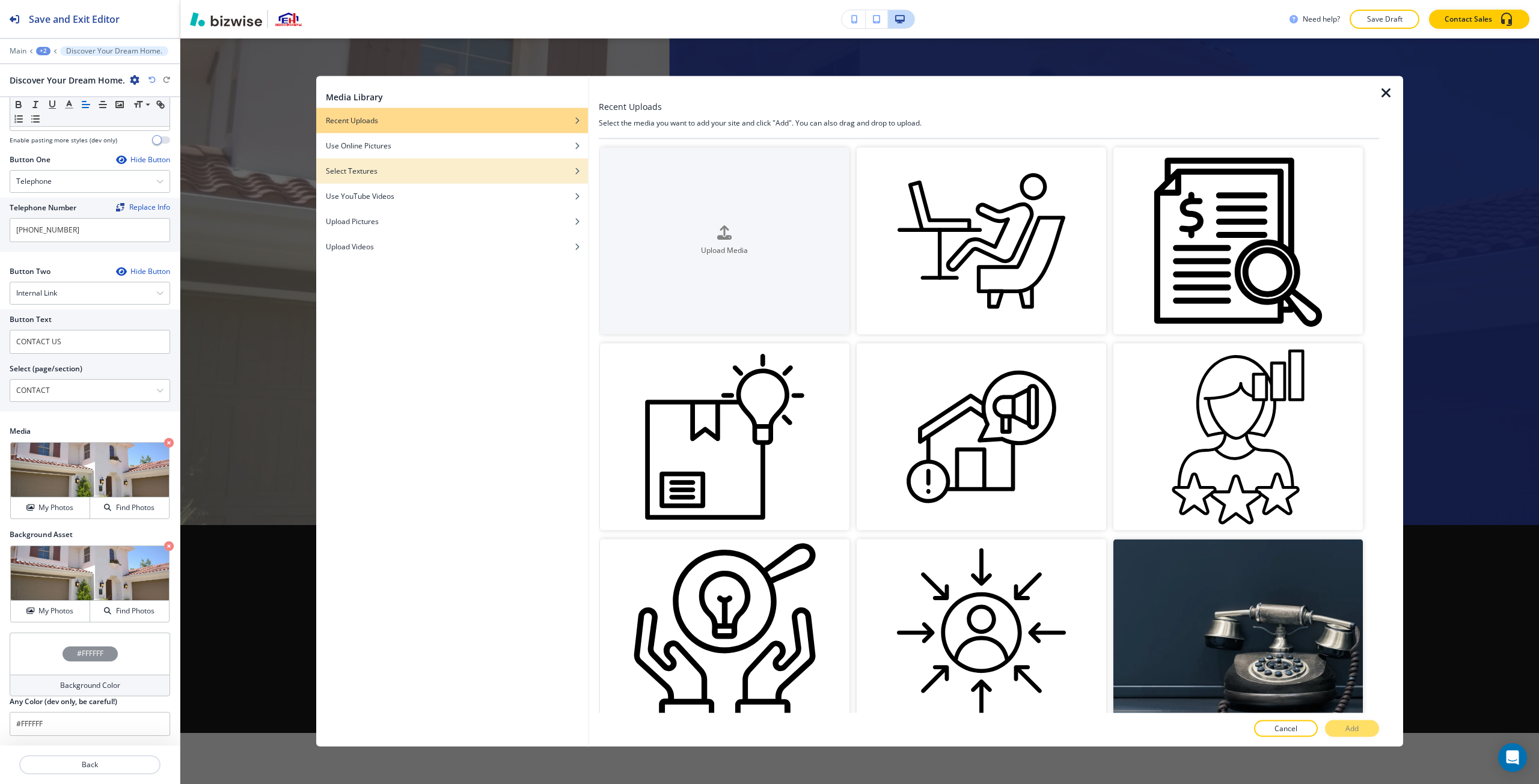
click at [448, 177] on div "button" at bounding box center [452, 179] width 271 height 7
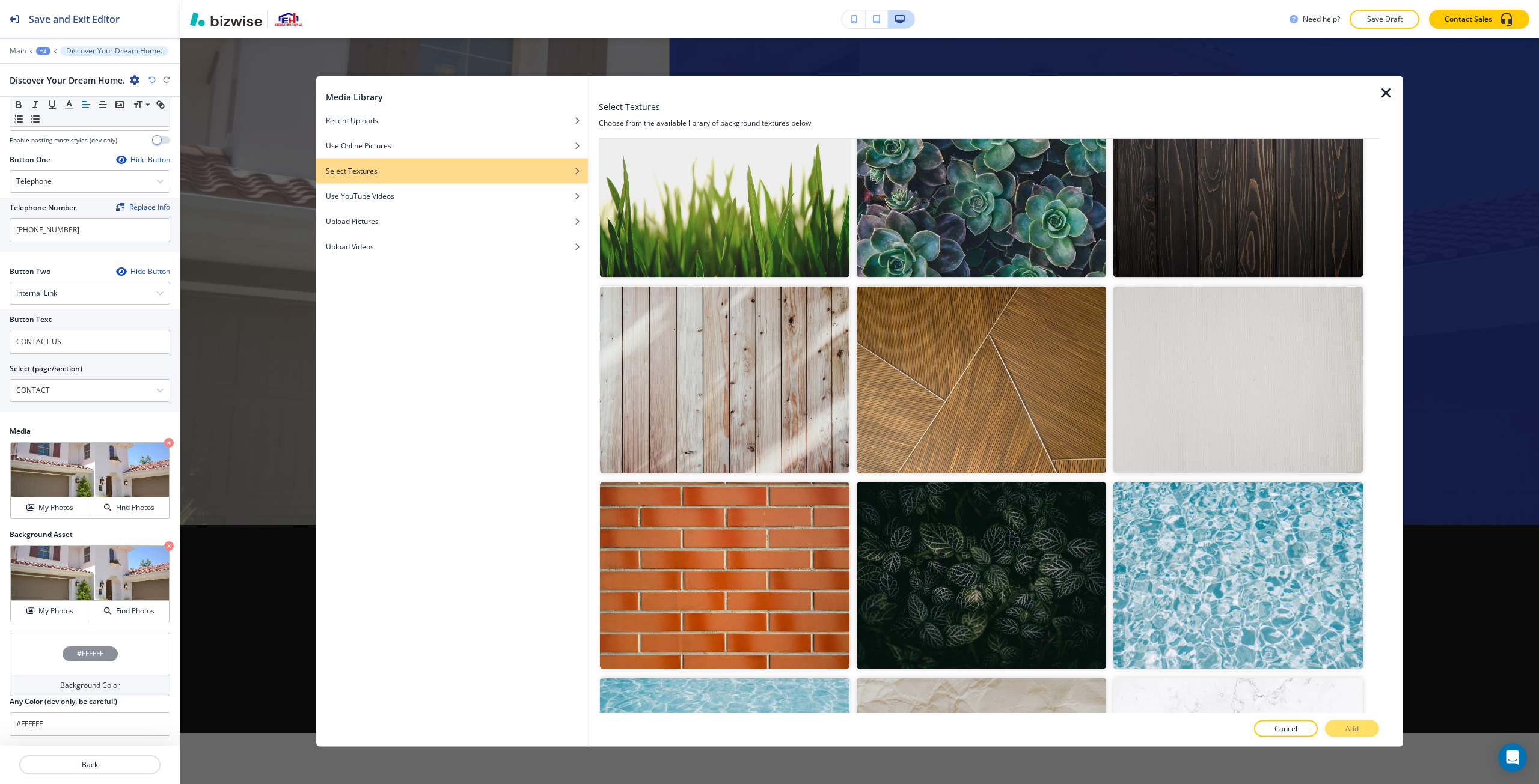
scroll to position [2997, 0]
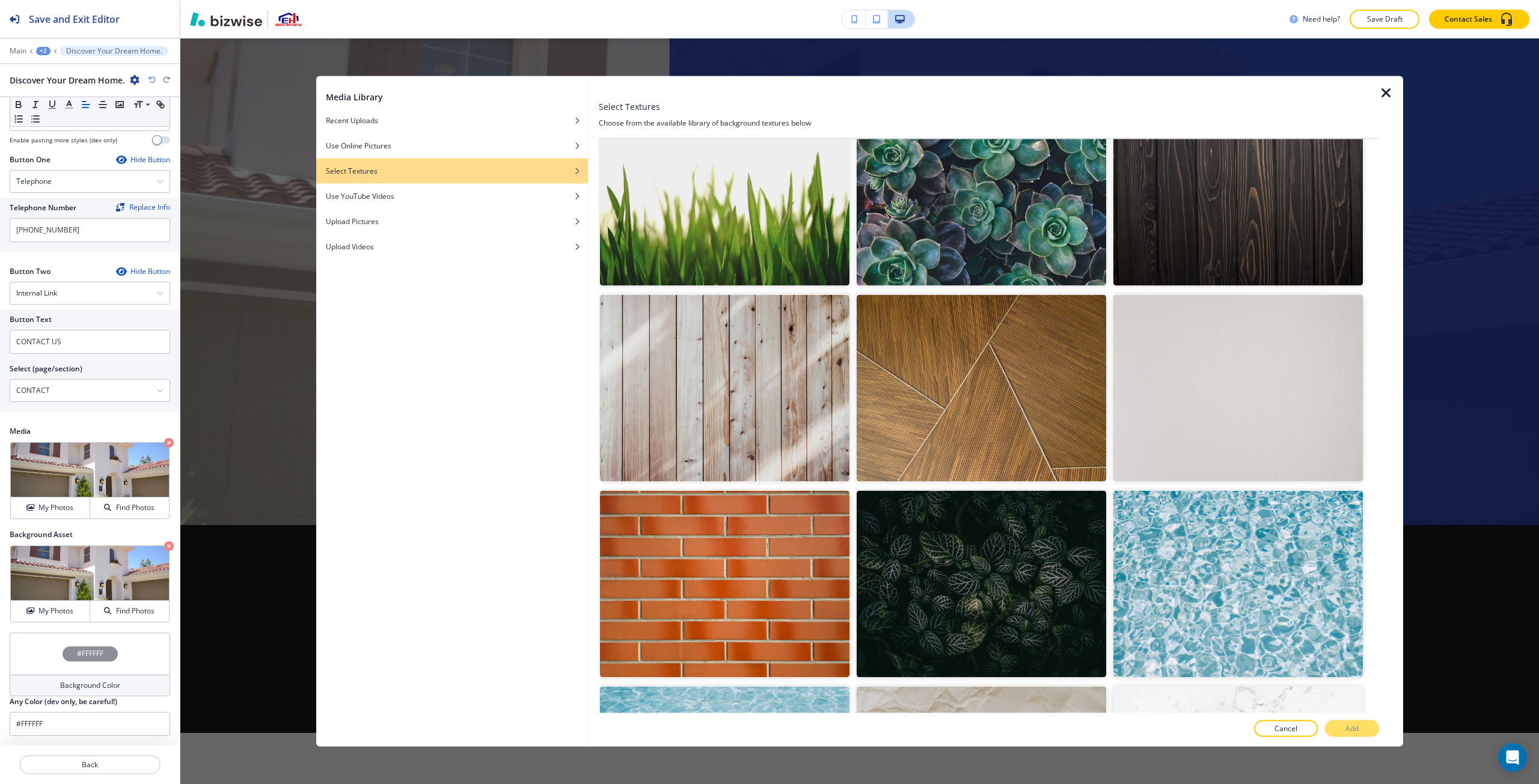
click at [768, 411] on img "button" at bounding box center [725, 388] width 249 height 187
click at [768, 736] on div "Select Textures Choose from the available library of background textures below …" at bounding box center [989, 412] width 781 height 671
click at [768, 735] on button "Add" at bounding box center [1352, 729] width 54 height 17
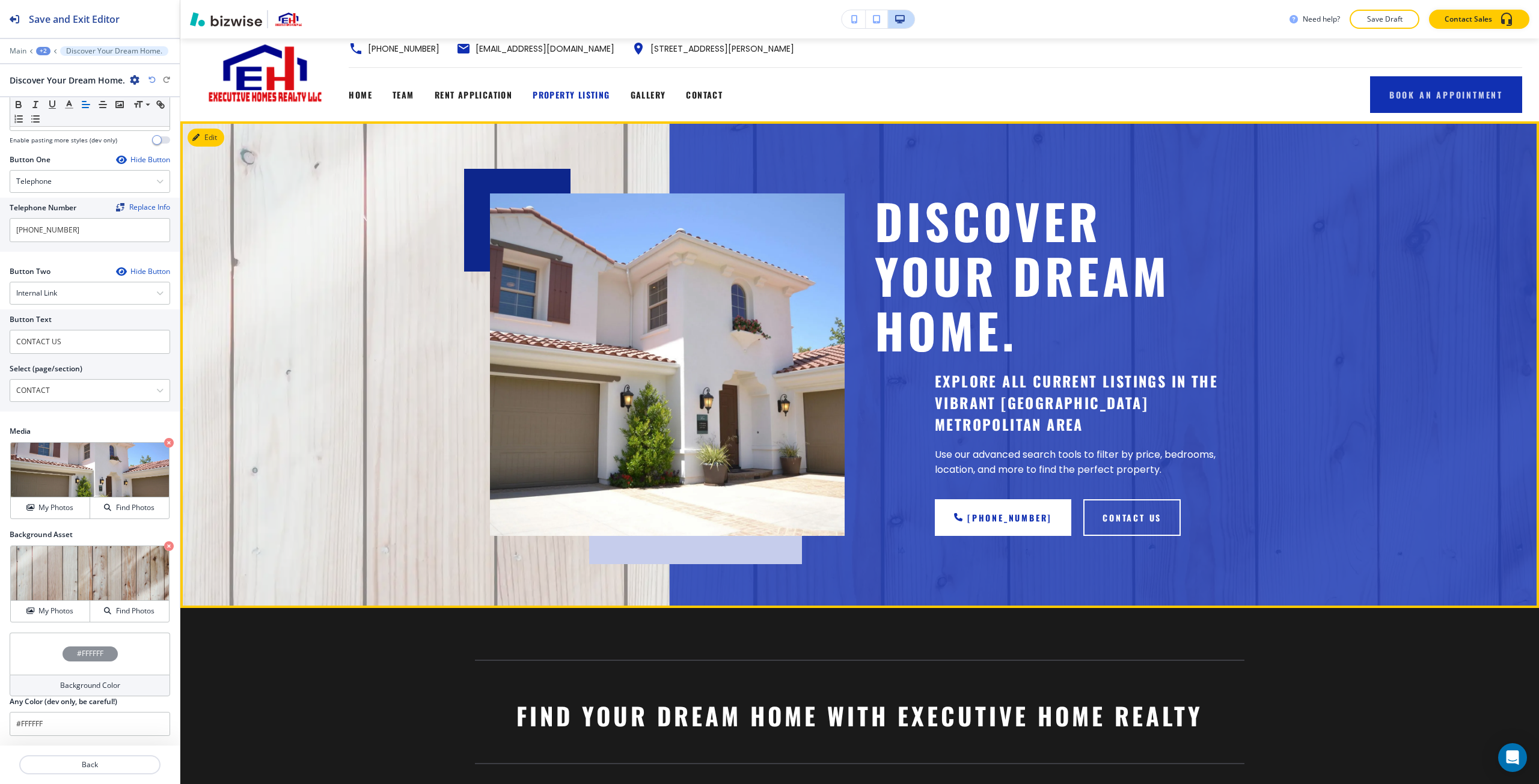
scroll to position [0, 0]
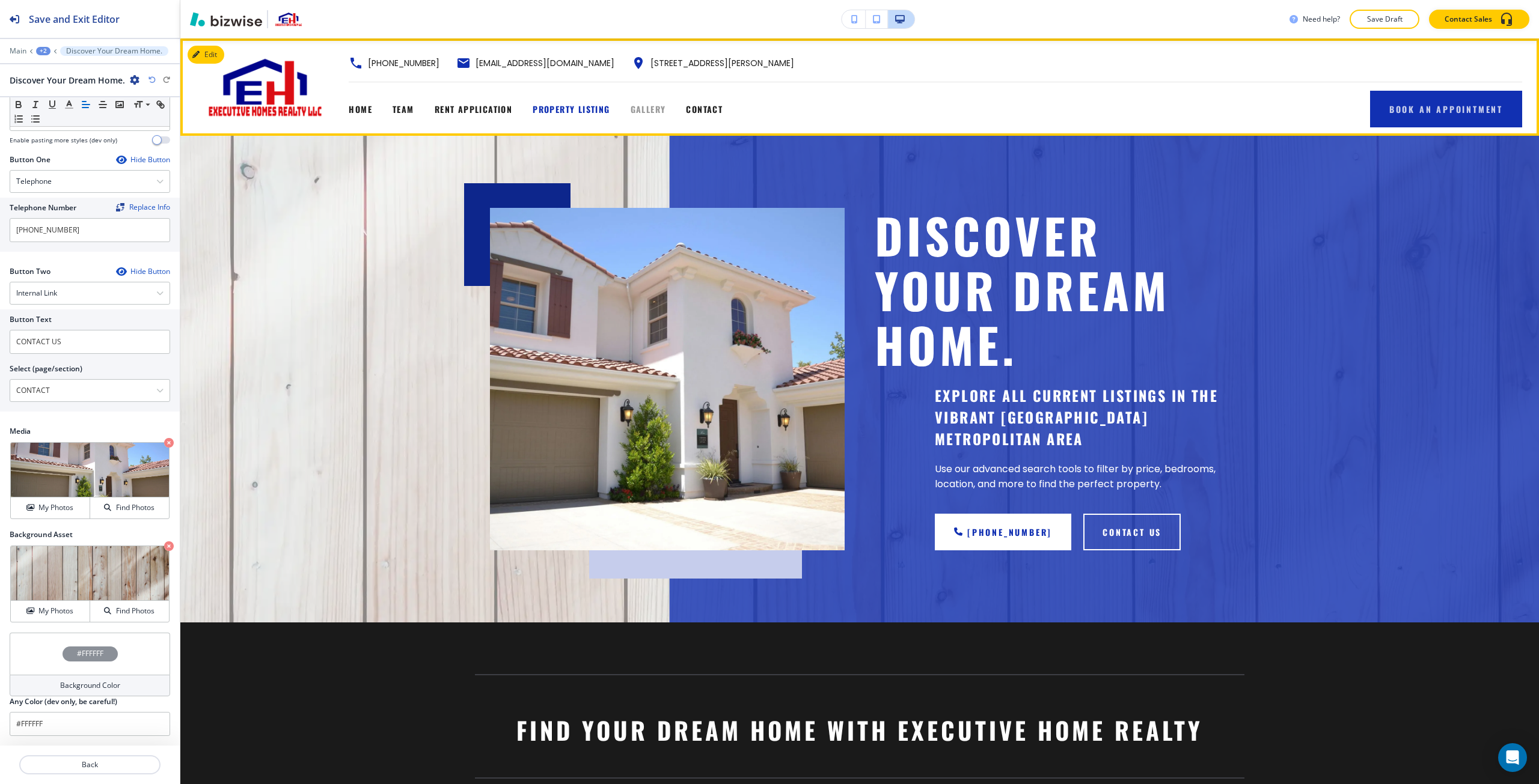
click at [645, 108] on span "GALLERY" at bounding box center [649, 109] width 35 height 12
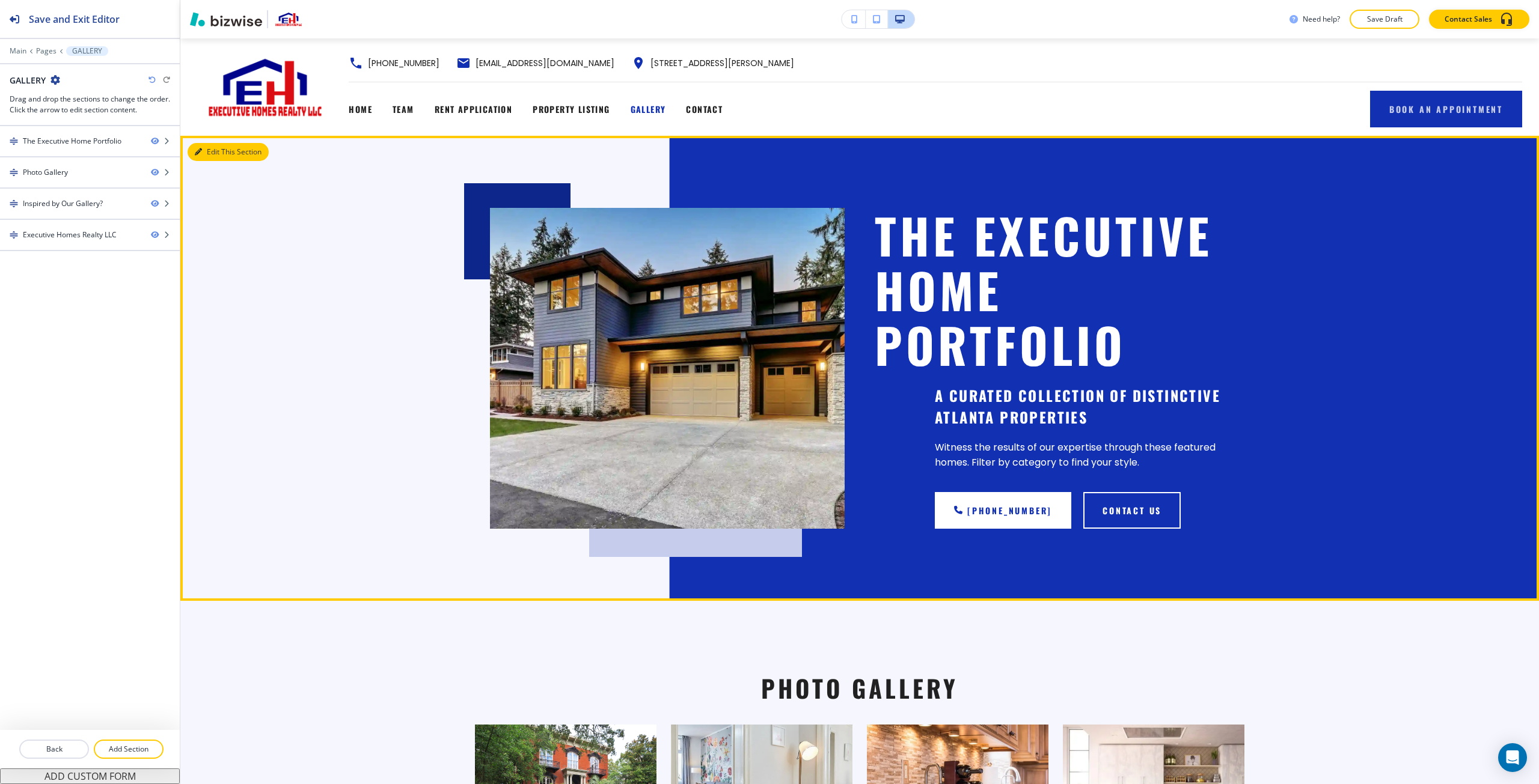
click at [203, 148] on button "Edit This Section" at bounding box center [229, 153] width 81 height 18
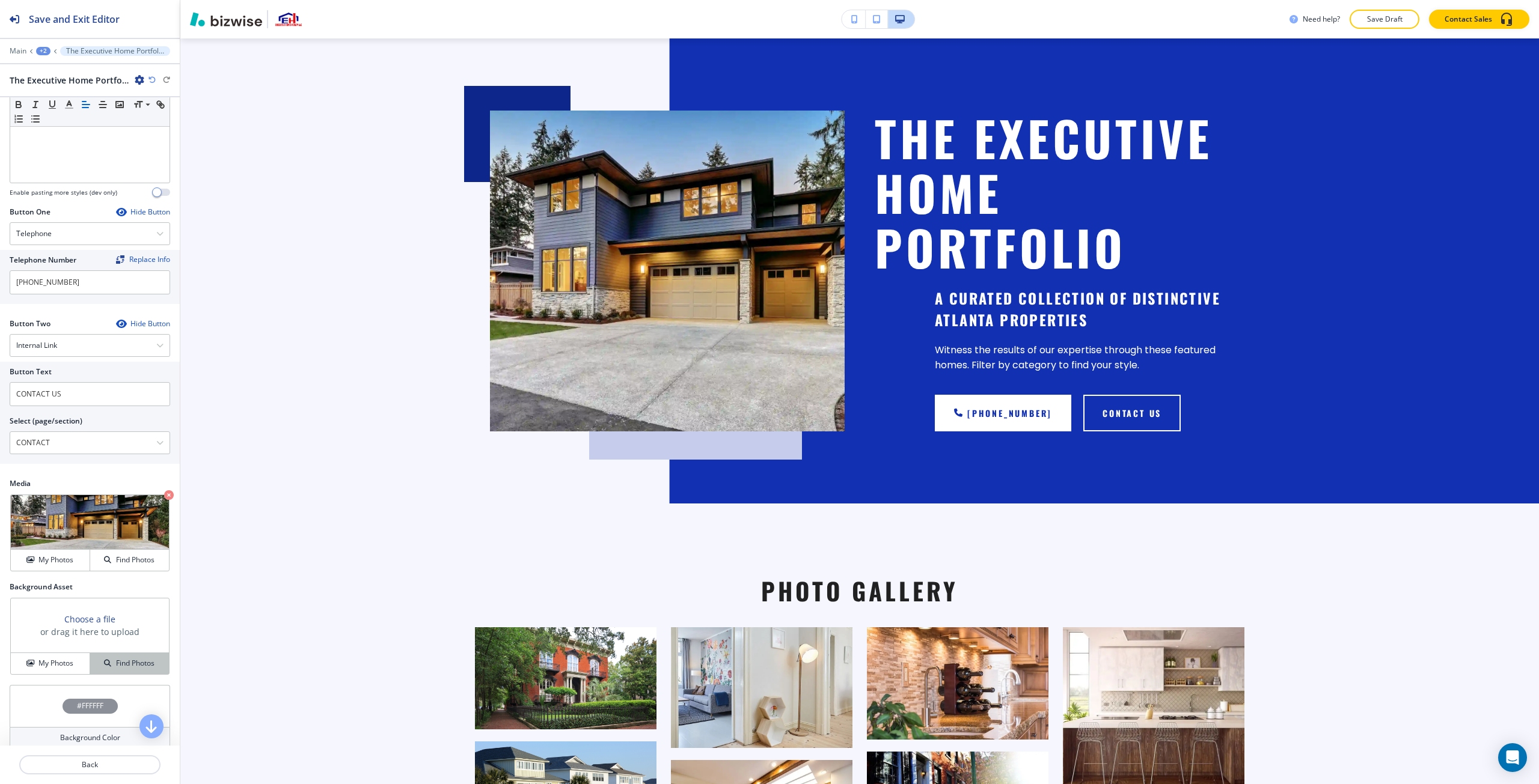
scroll to position [375, 0]
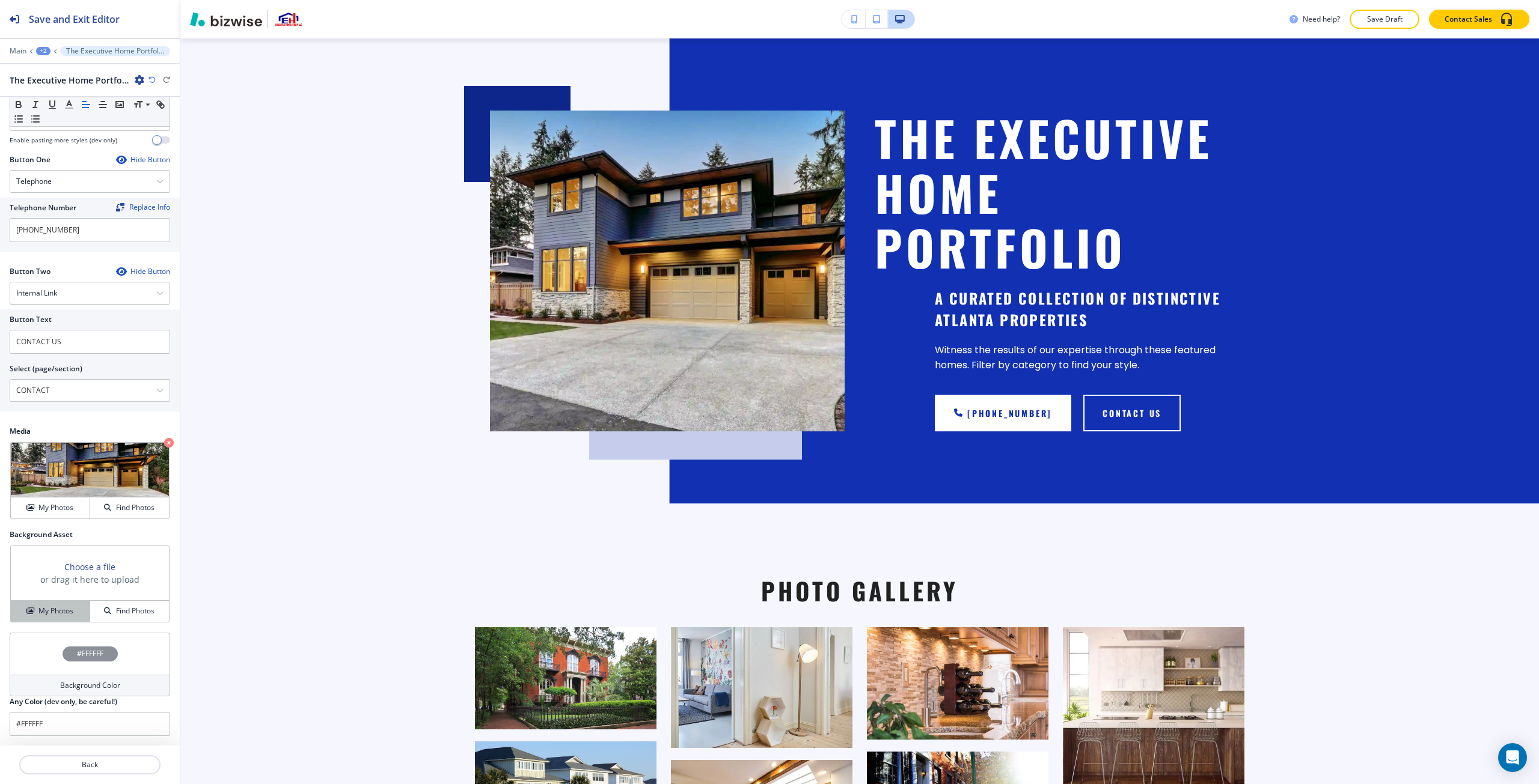
click at [74, 609] on div "My Photos" at bounding box center [50, 611] width 79 height 11
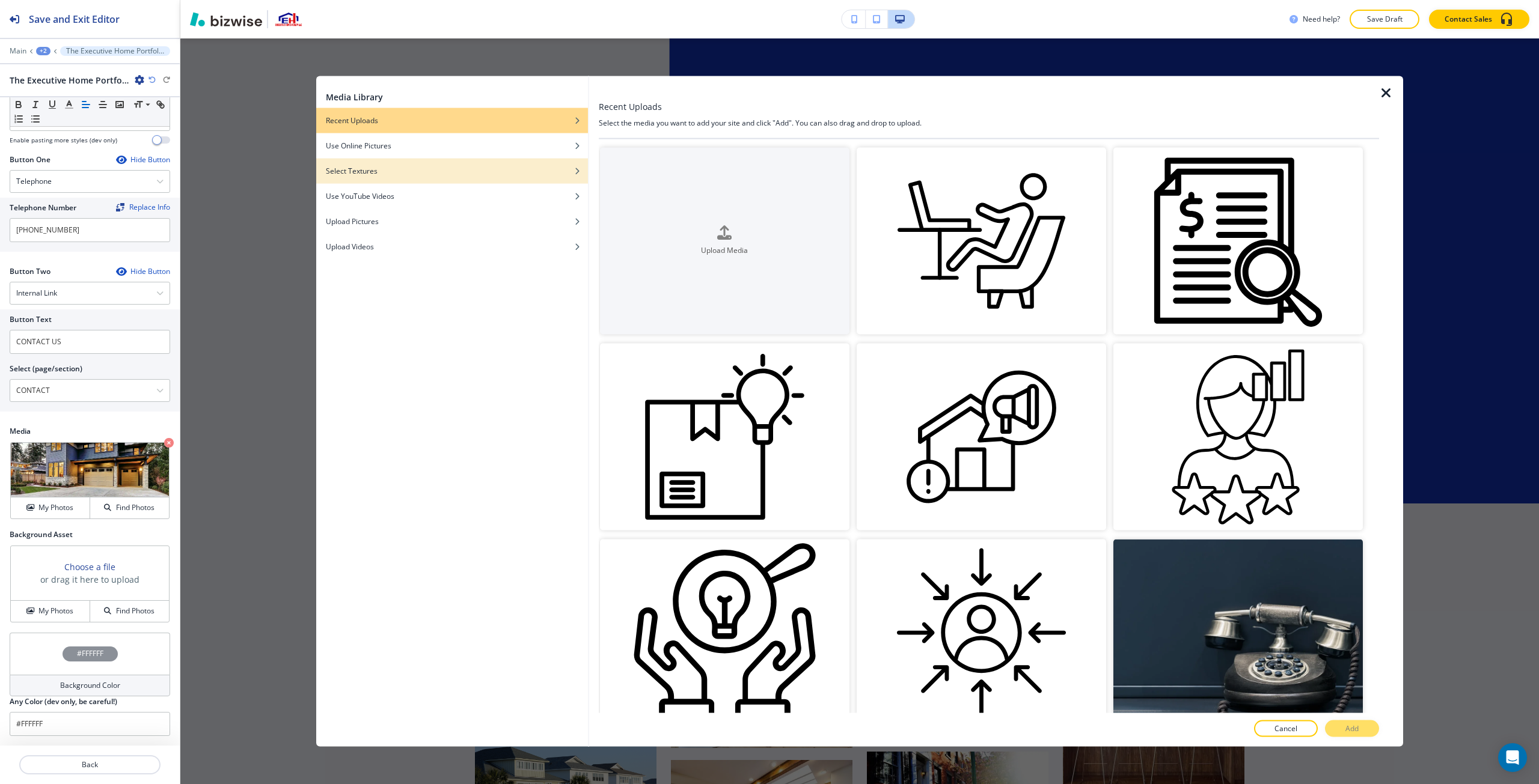
click at [512, 172] on div "Select Textures" at bounding box center [452, 171] width 271 height 11
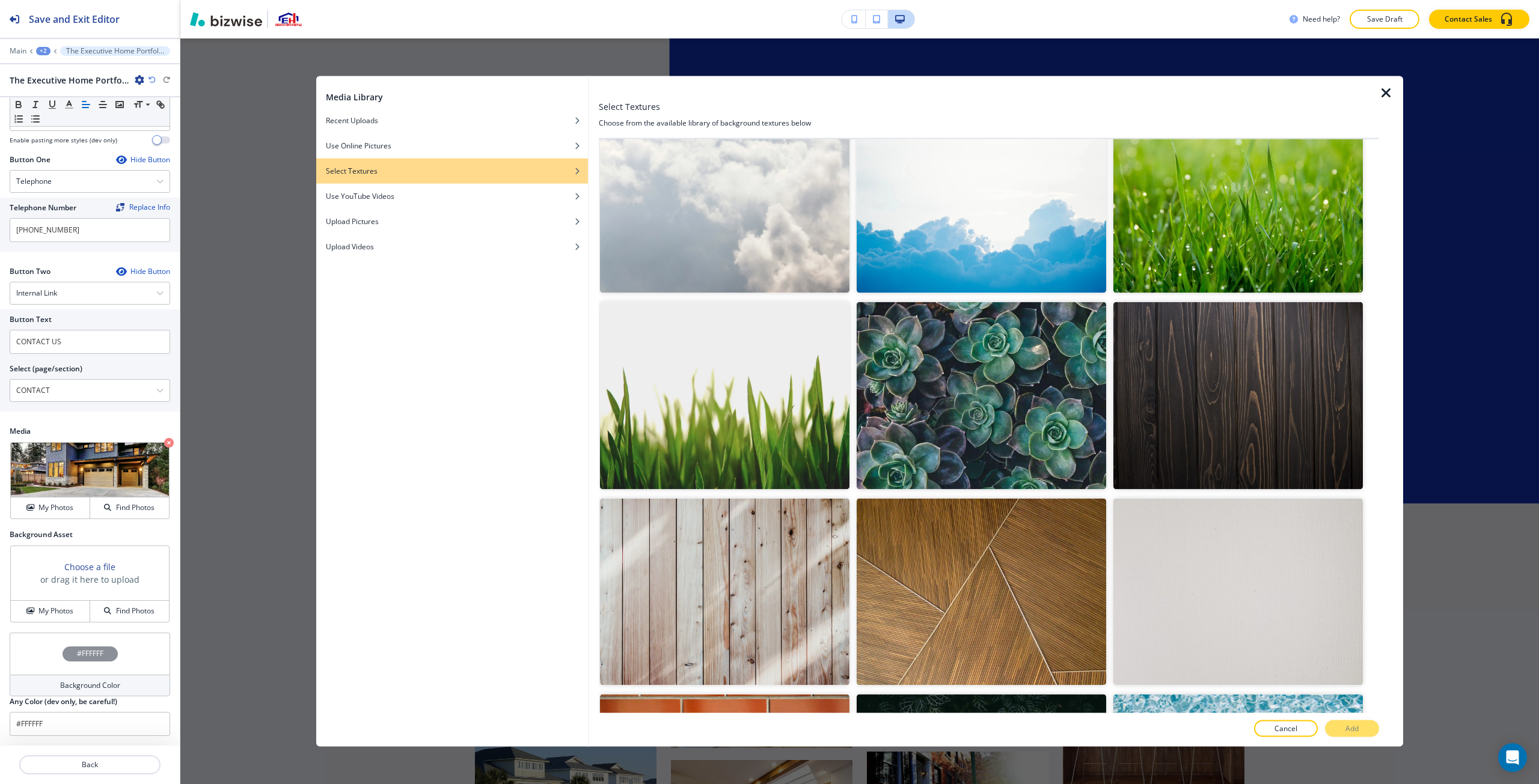
scroll to position [2827, 0]
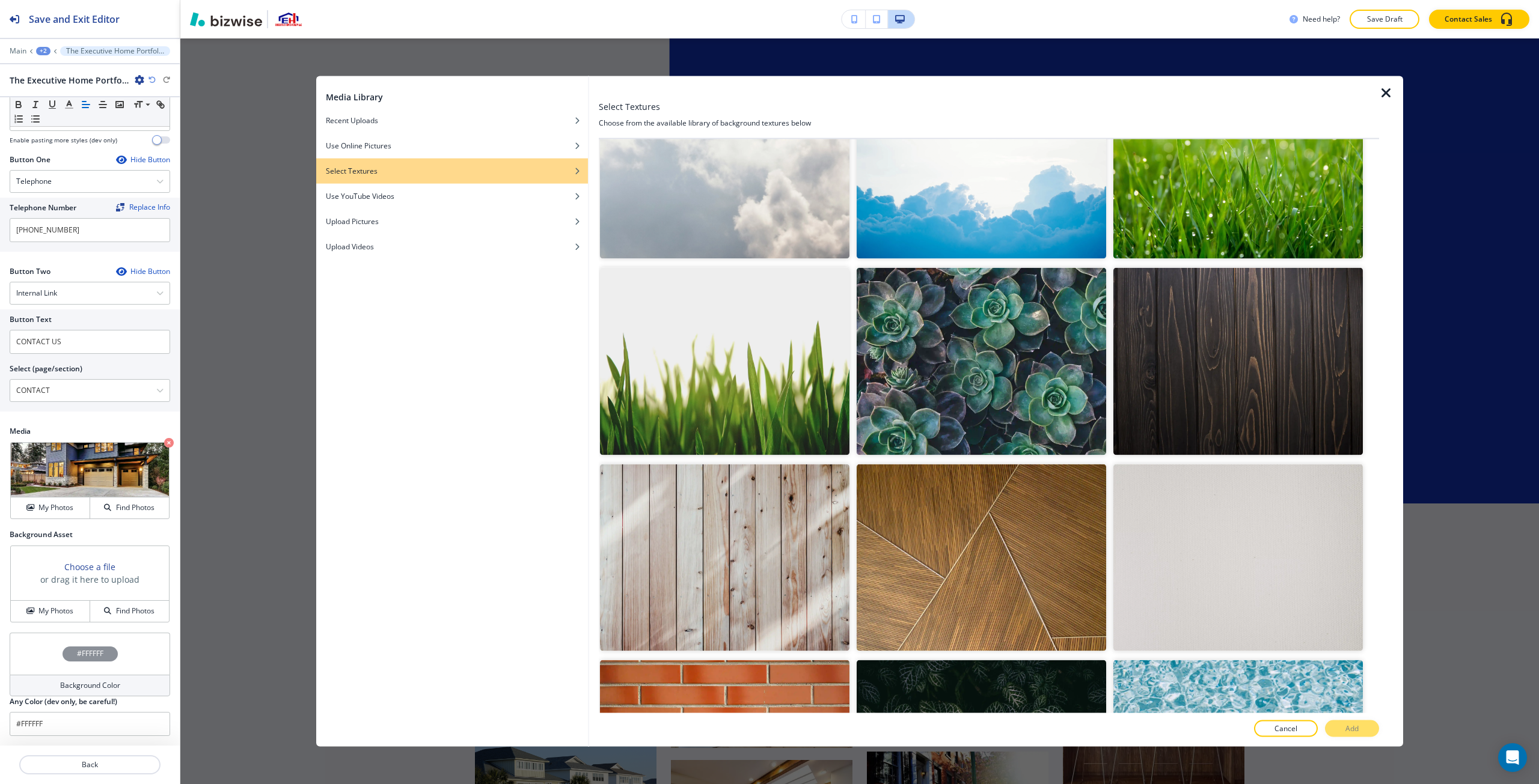
click at [728, 549] on img "button" at bounding box center [725, 557] width 249 height 187
click at [768, 728] on button "Add" at bounding box center [1352, 729] width 54 height 17
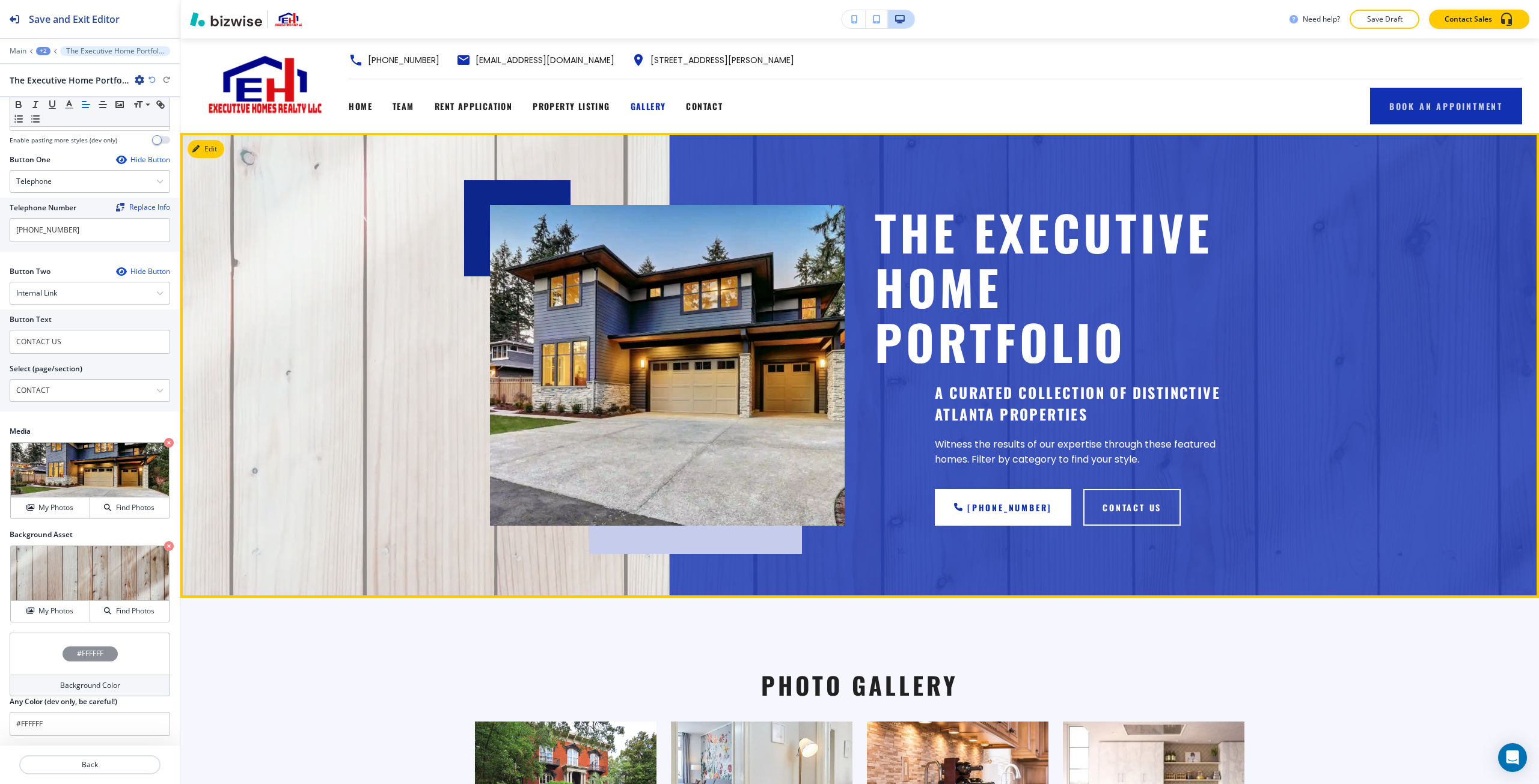
scroll to position [0, 0]
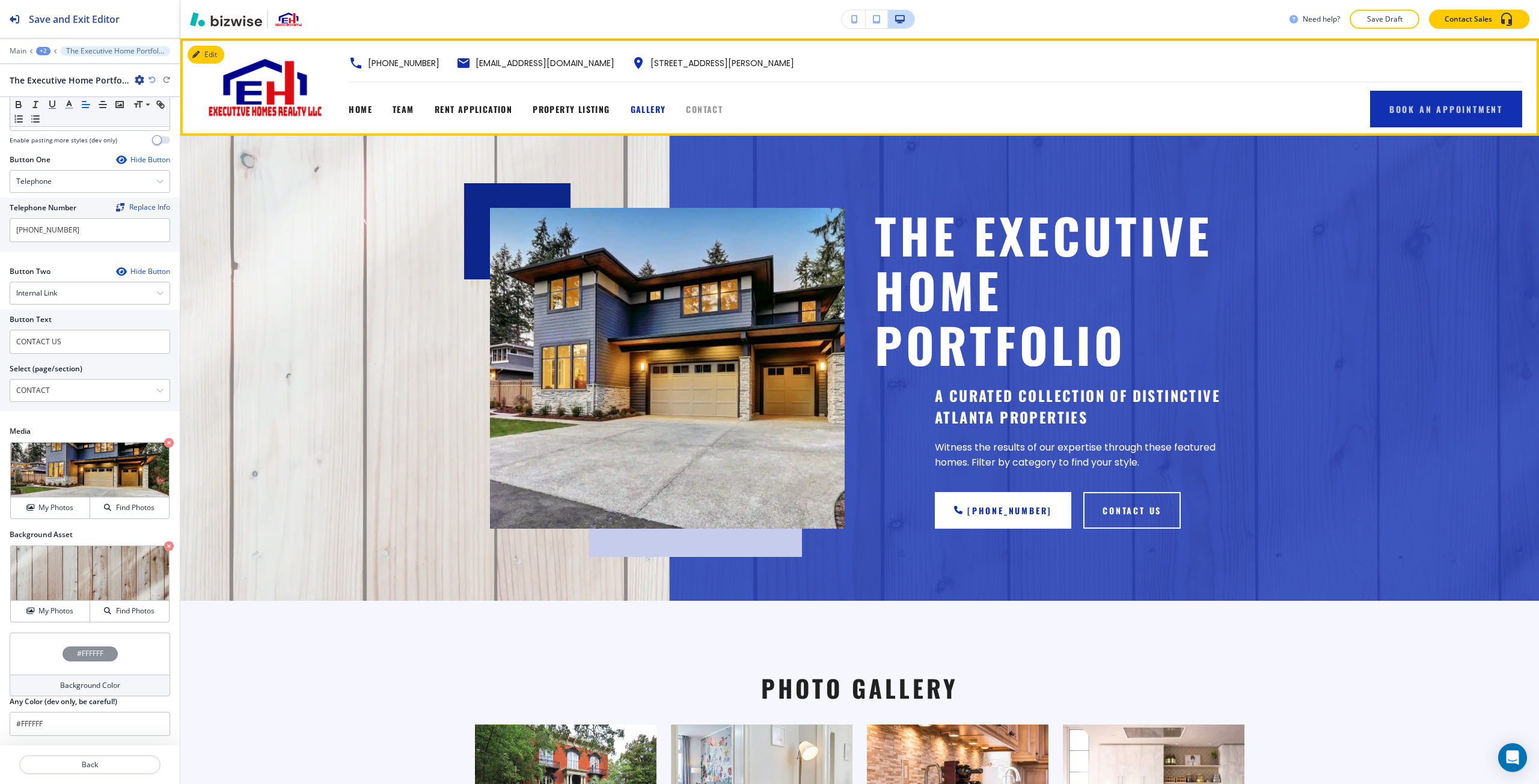
click at [702, 107] on span "CONTACT" at bounding box center [705, 109] width 37 height 12
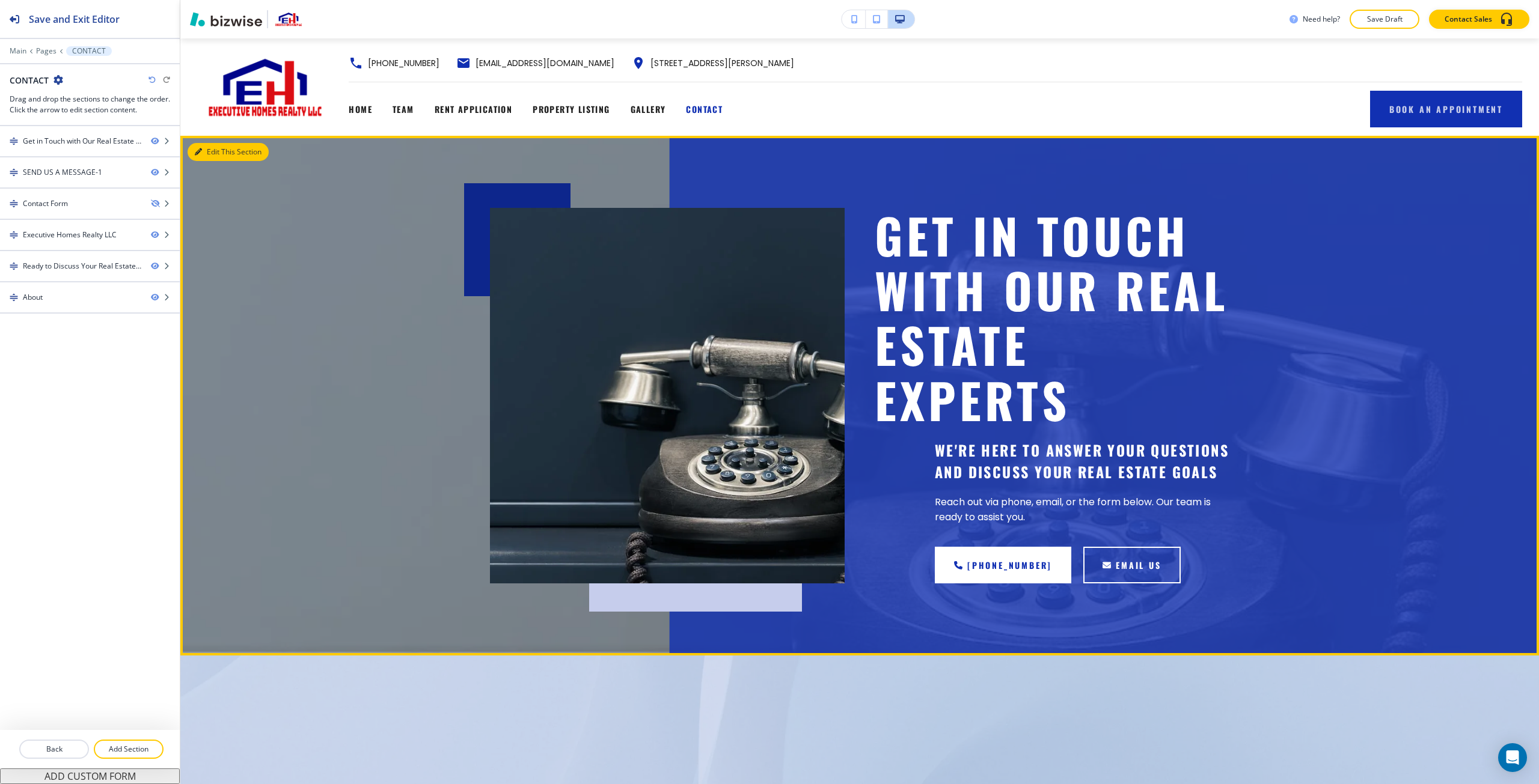
click at [203, 153] on button "Edit This Section" at bounding box center [229, 153] width 81 height 18
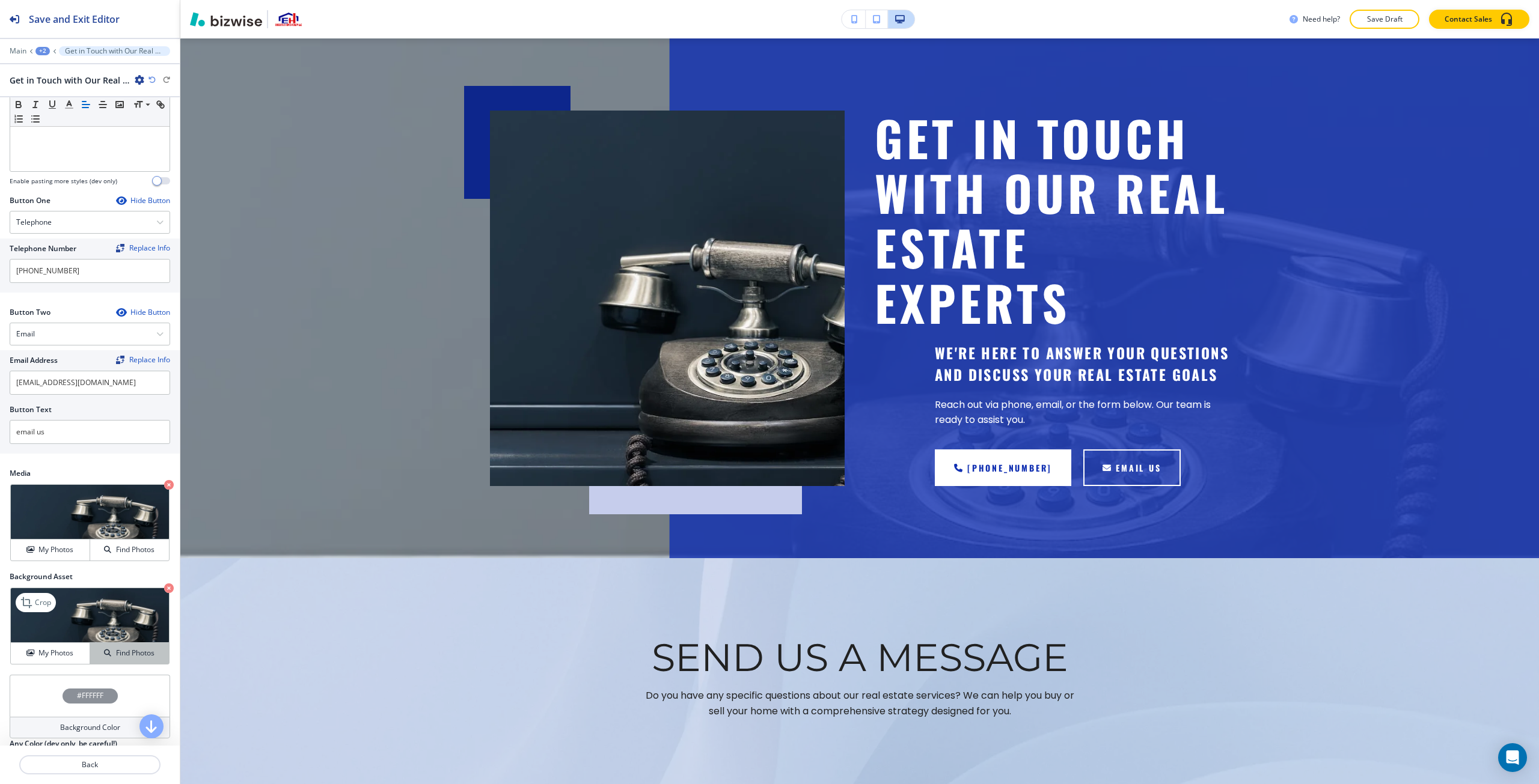
scroll to position [360, 0]
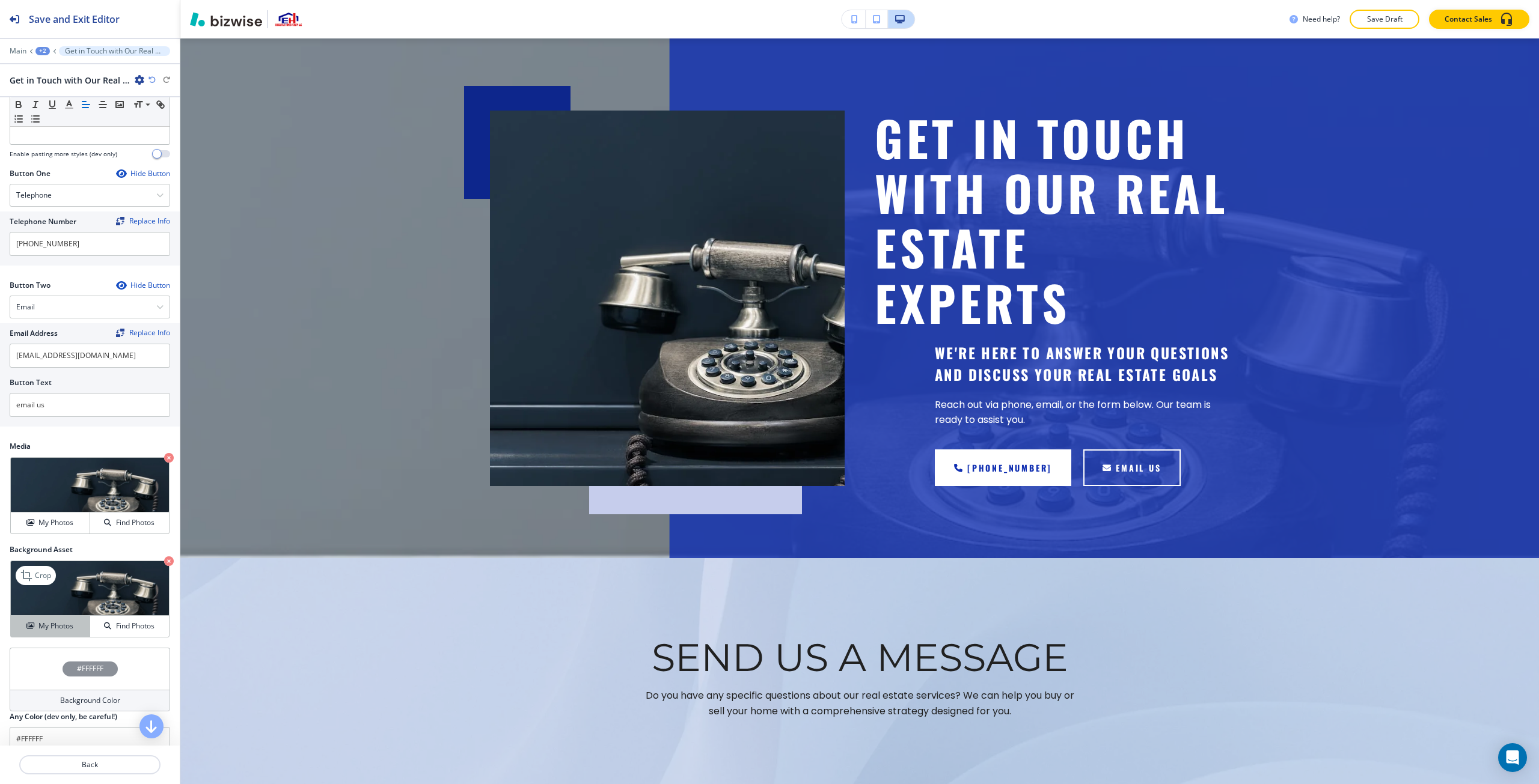
click at [69, 637] on button "My Photos" at bounding box center [51, 626] width 80 height 21
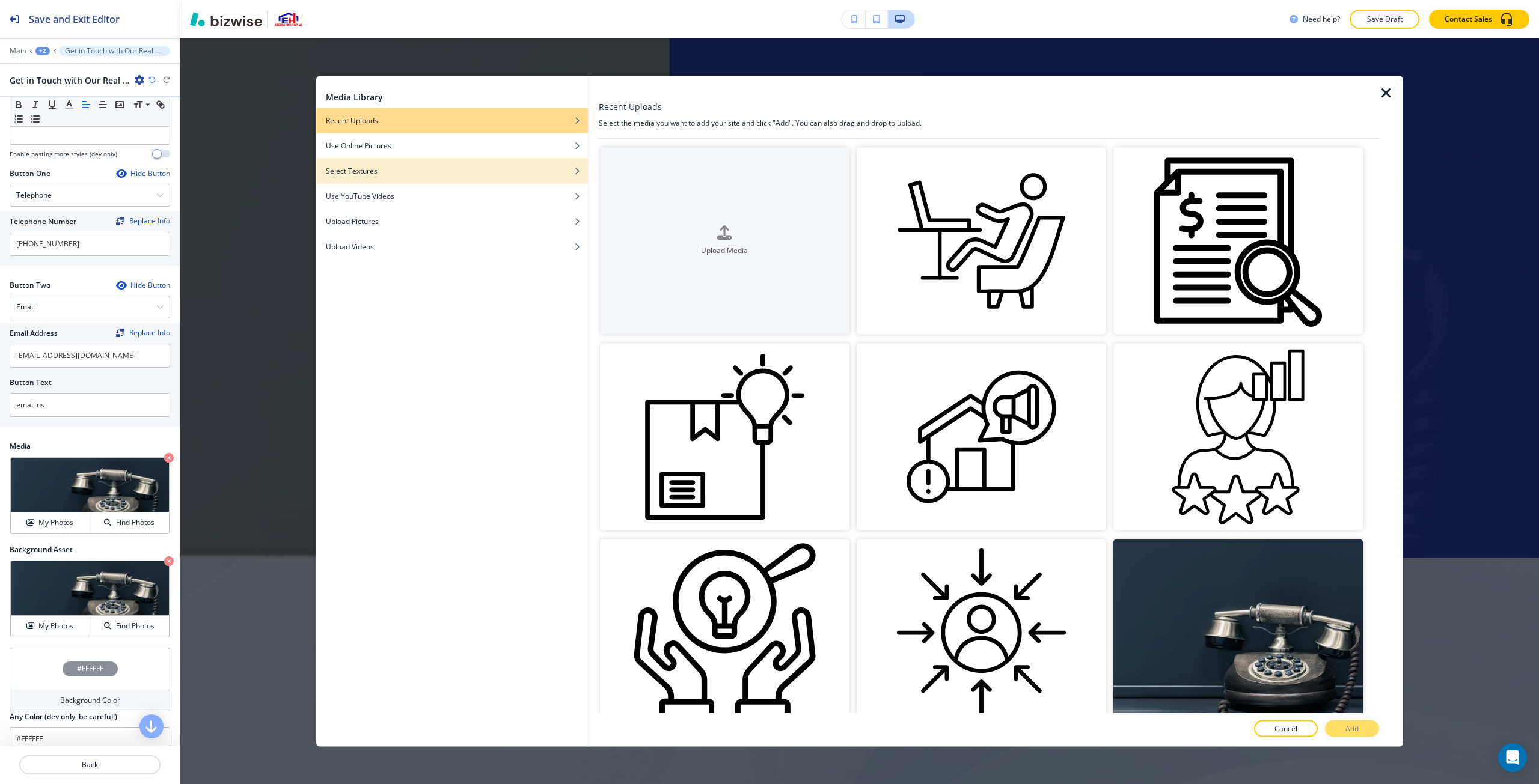
click at [568, 179] on div "button" at bounding box center [452, 179] width 271 height 7
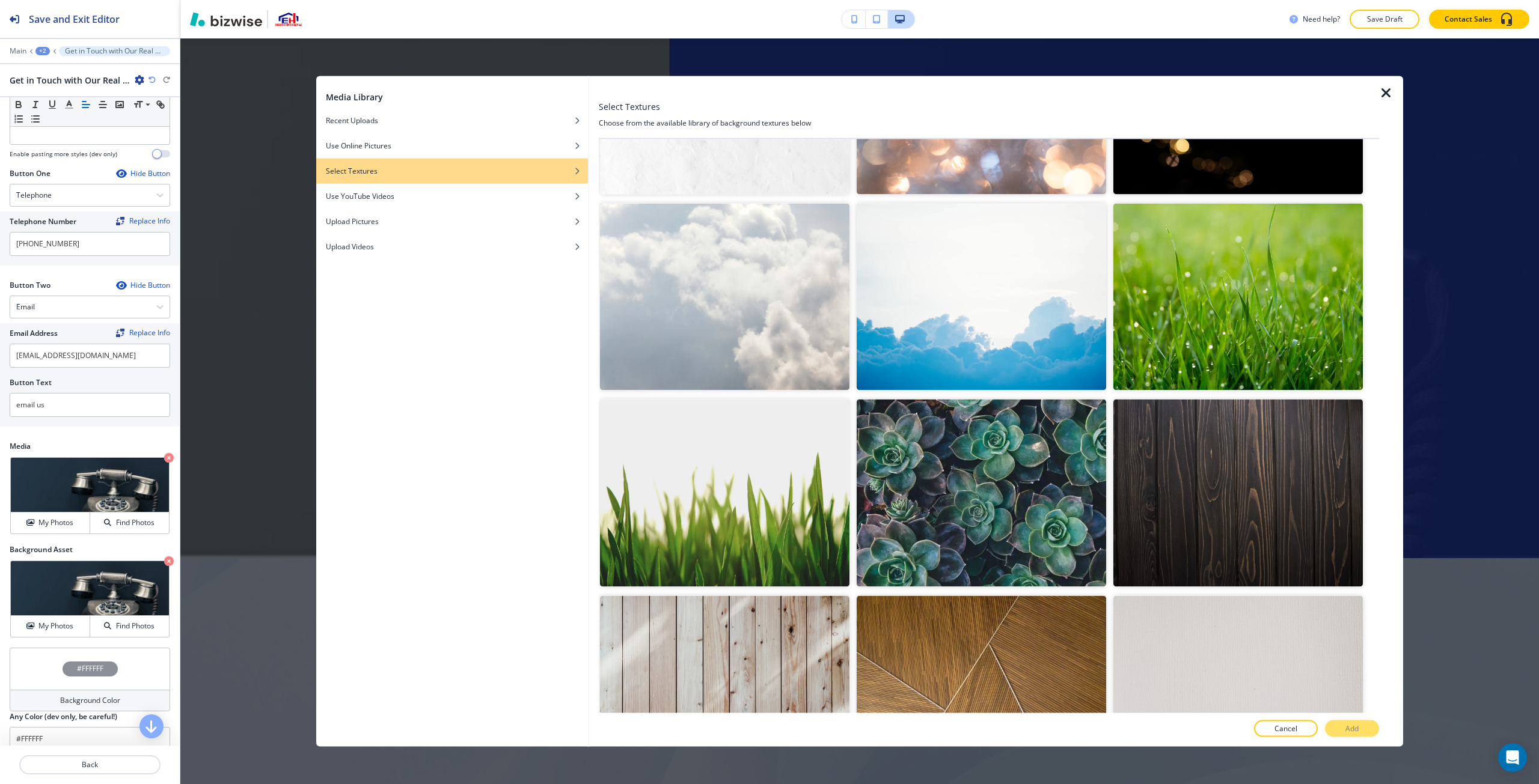
scroll to position [2708, 0]
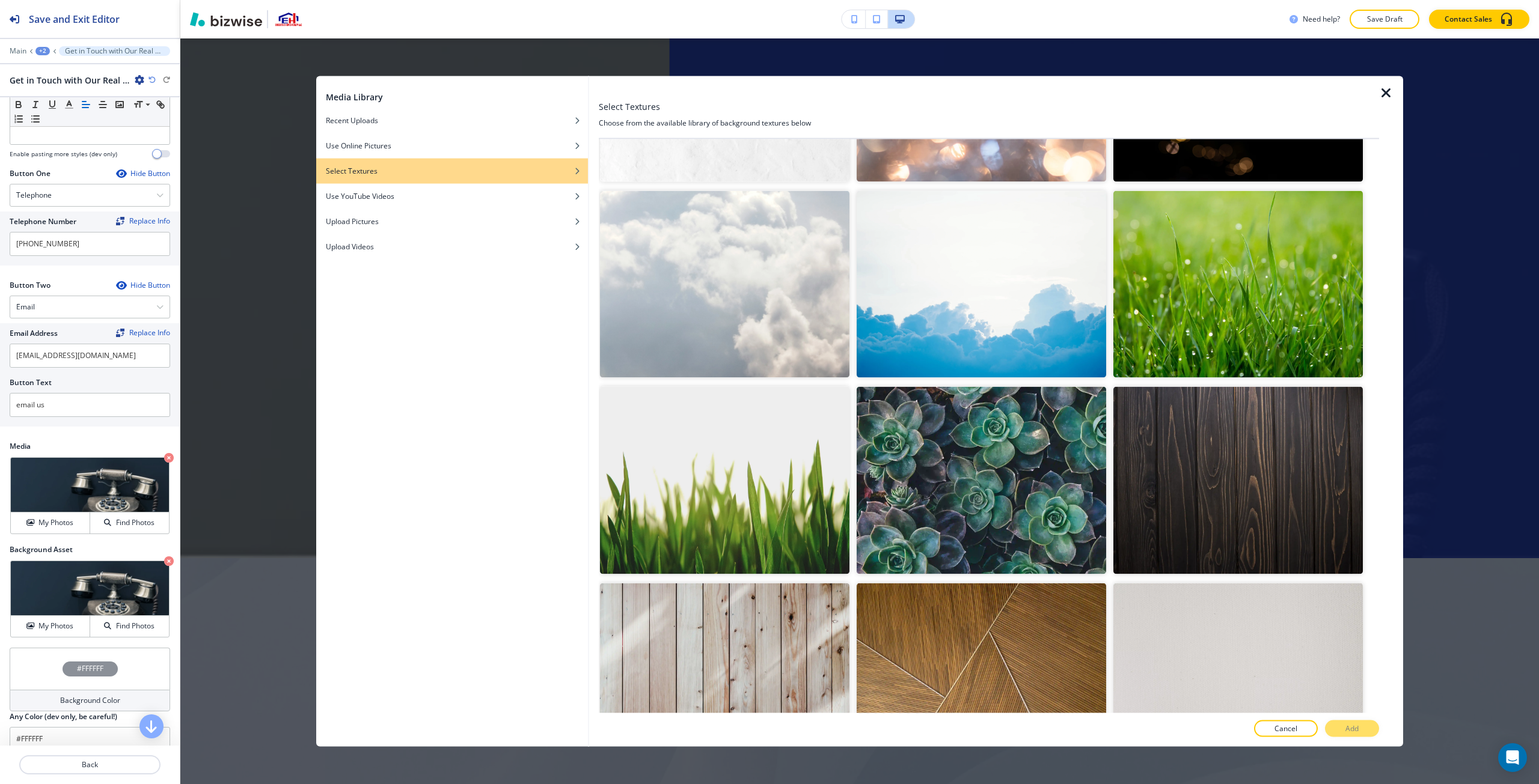
click at [741, 599] on img "button" at bounding box center [725, 677] width 249 height 187
click at [768, 526] on img "button" at bounding box center [1238, 481] width 249 height 187
click at [768, 727] on button "Add" at bounding box center [1352, 729] width 54 height 17
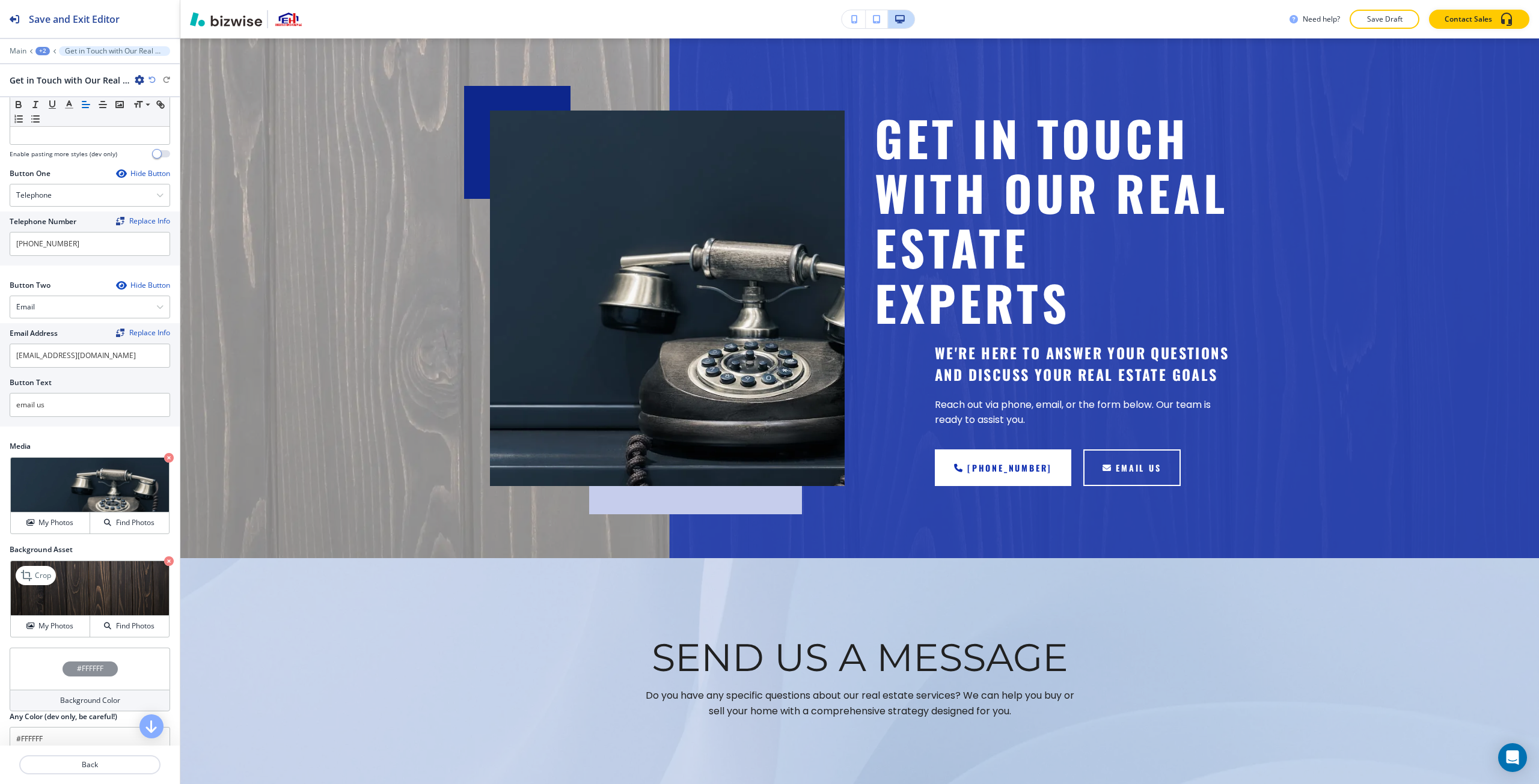
drag, startPoint x: 74, startPoint y: 637, endPoint x: 80, endPoint y: 619, distance: 19.0
click at [74, 631] on div "My Photos" at bounding box center [50, 626] width 79 height 11
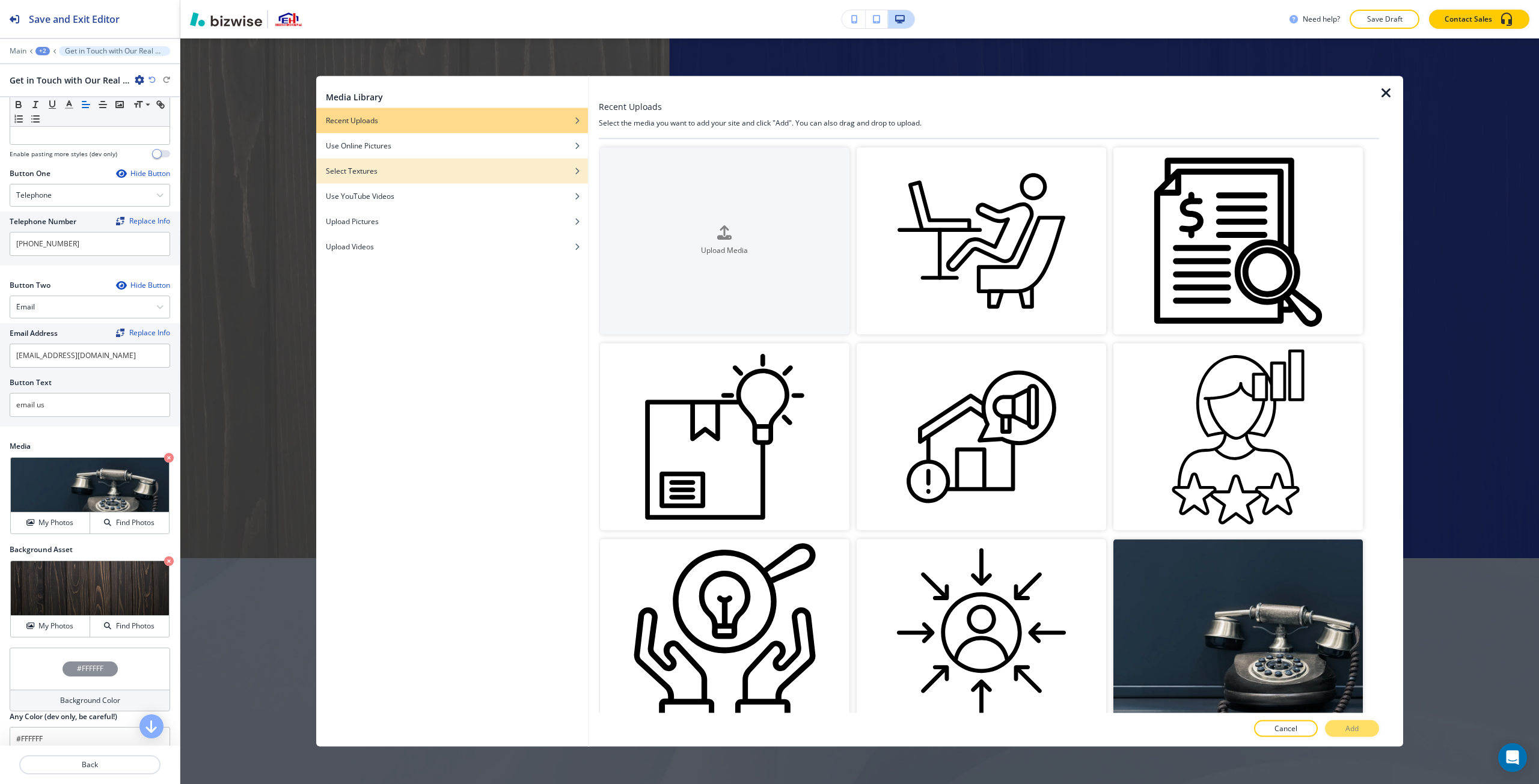
click at [427, 166] on div "Select Textures" at bounding box center [452, 171] width 271 height 11
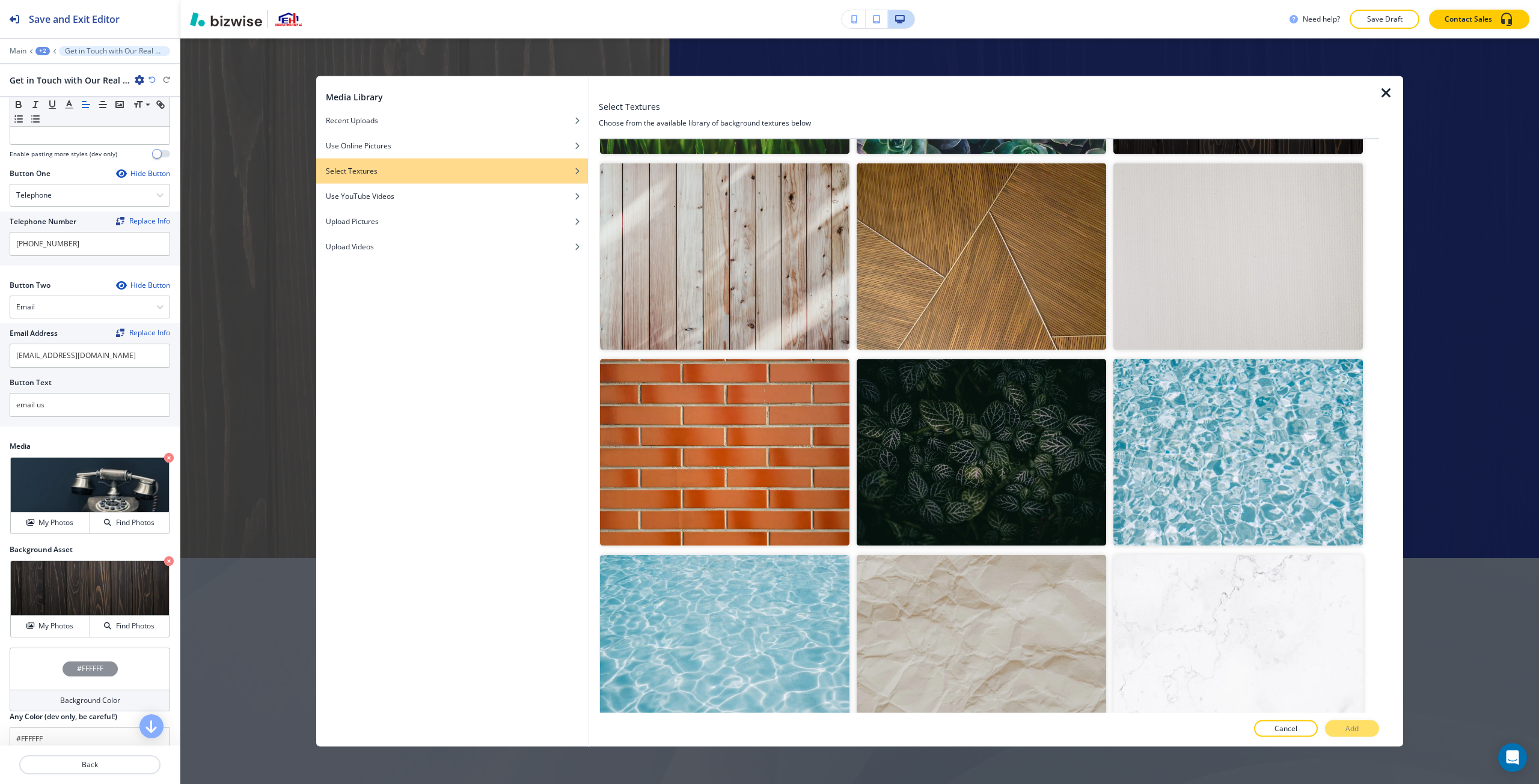
scroll to position [3073, 0]
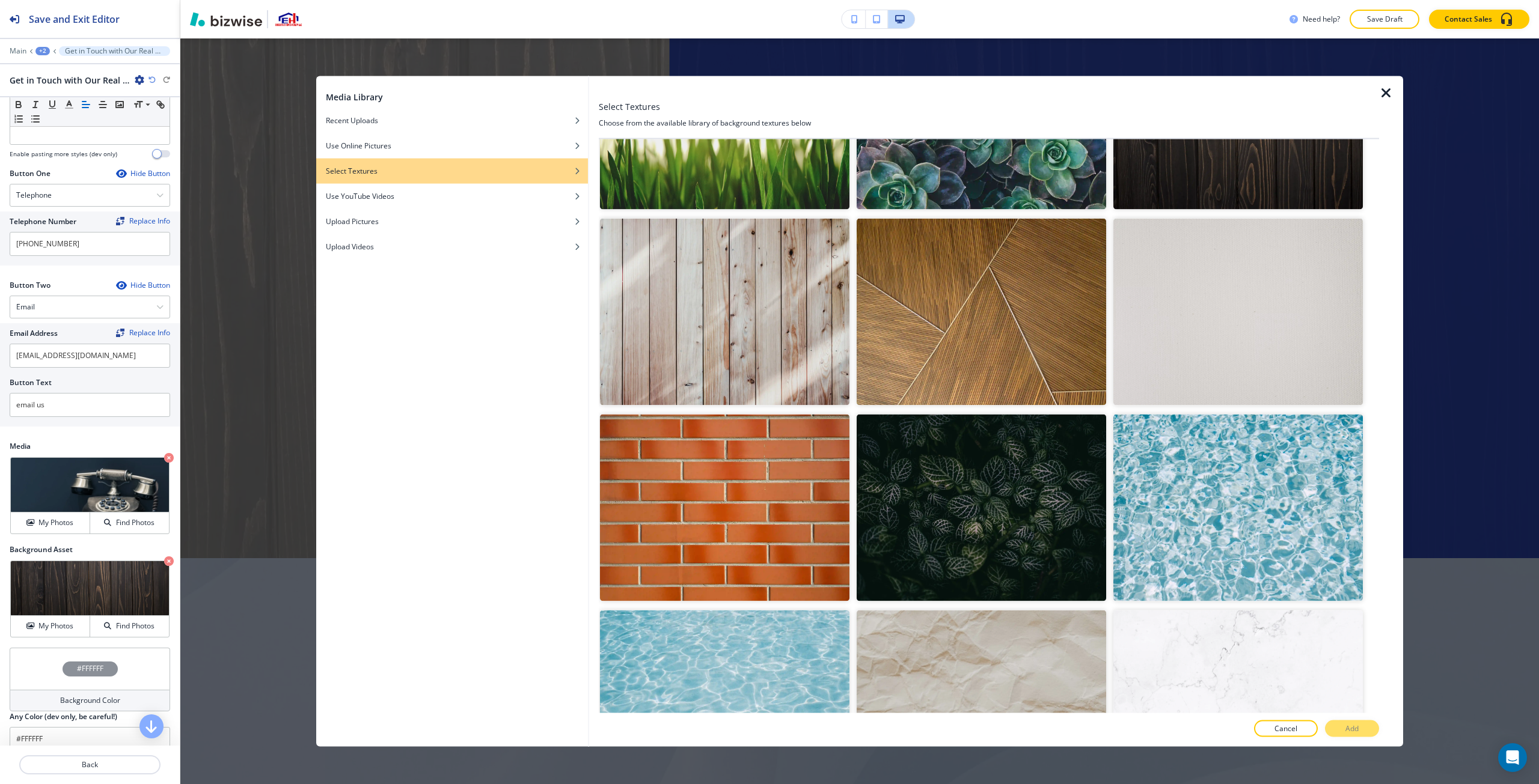
click at [749, 354] on img "button" at bounding box center [725, 312] width 249 height 187
drag, startPoint x: 1341, startPoint y: 723, endPoint x: 1297, endPoint y: 645, distance: 89.6
click at [768, 720] on div "Select Textures Choose from the available library of background textures below …" at bounding box center [989, 412] width 781 height 671
click at [768, 734] on button "Add" at bounding box center [1352, 729] width 54 height 17
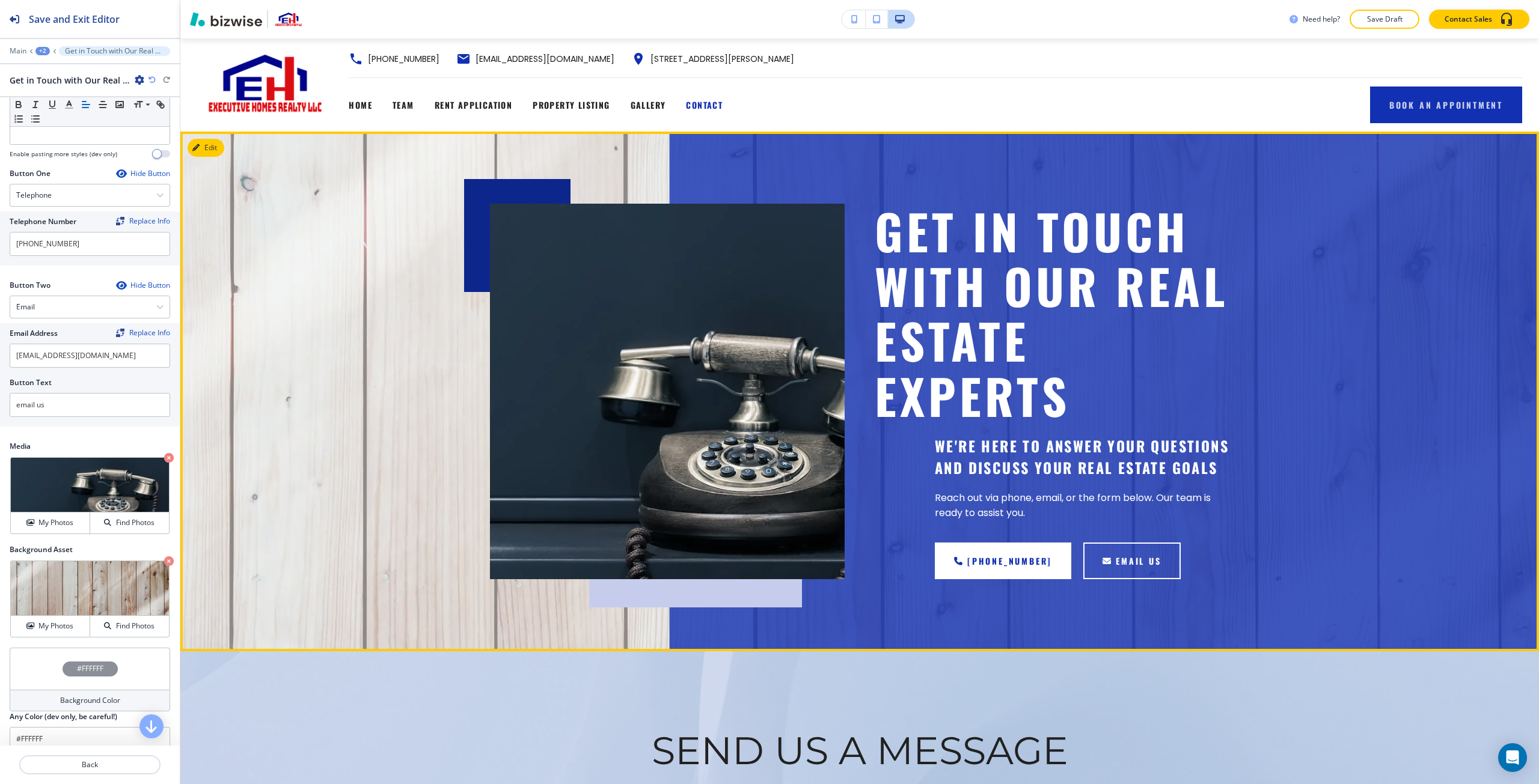
scroll to position [0, 0]
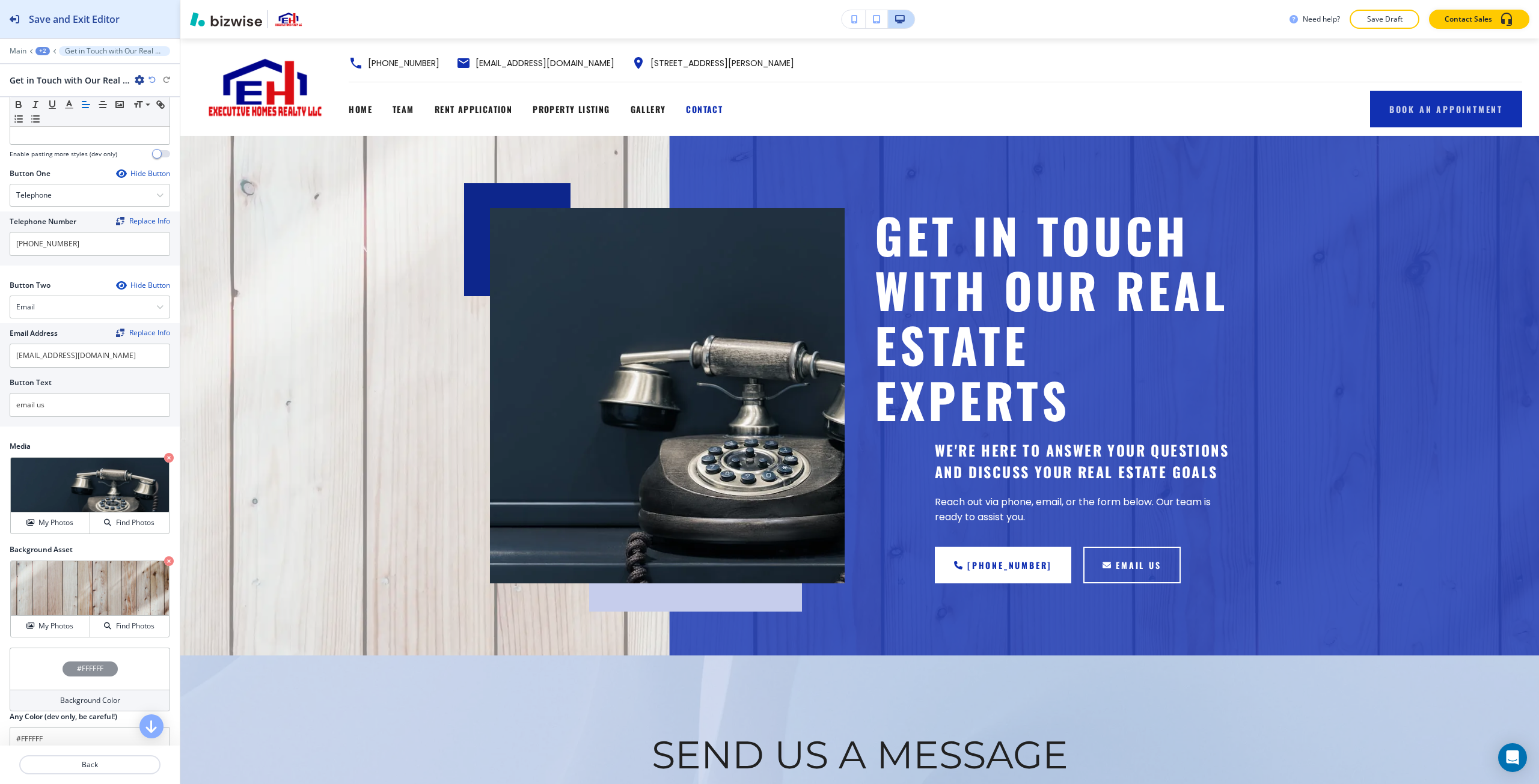
click at [84, 22] on h2 "Save and Exit Editor" at bounding box center [74, 19] width 90 height 15
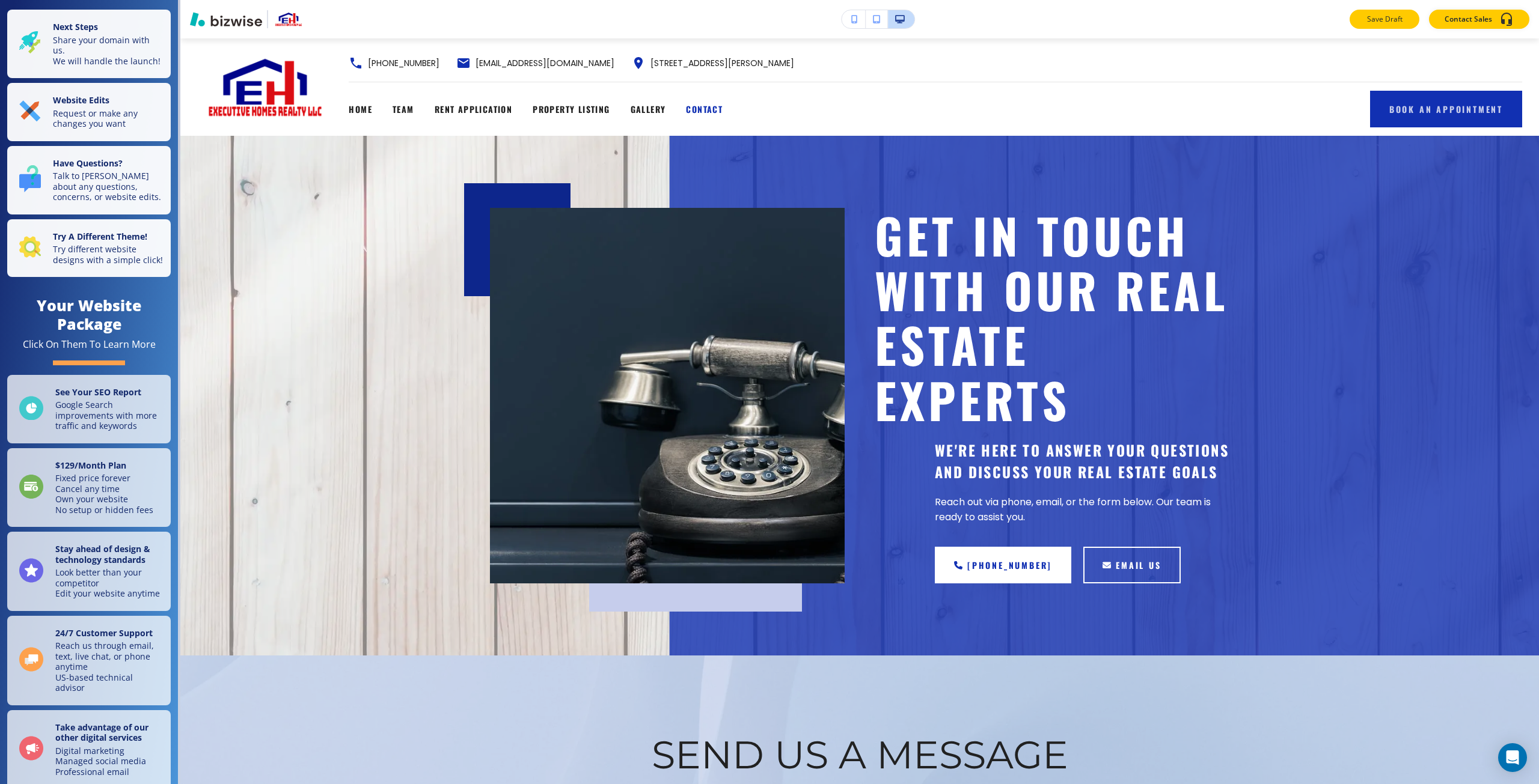
click at [768, 23] on p "Save Draft" at bounding box center [1385, 19] width 38 height 11
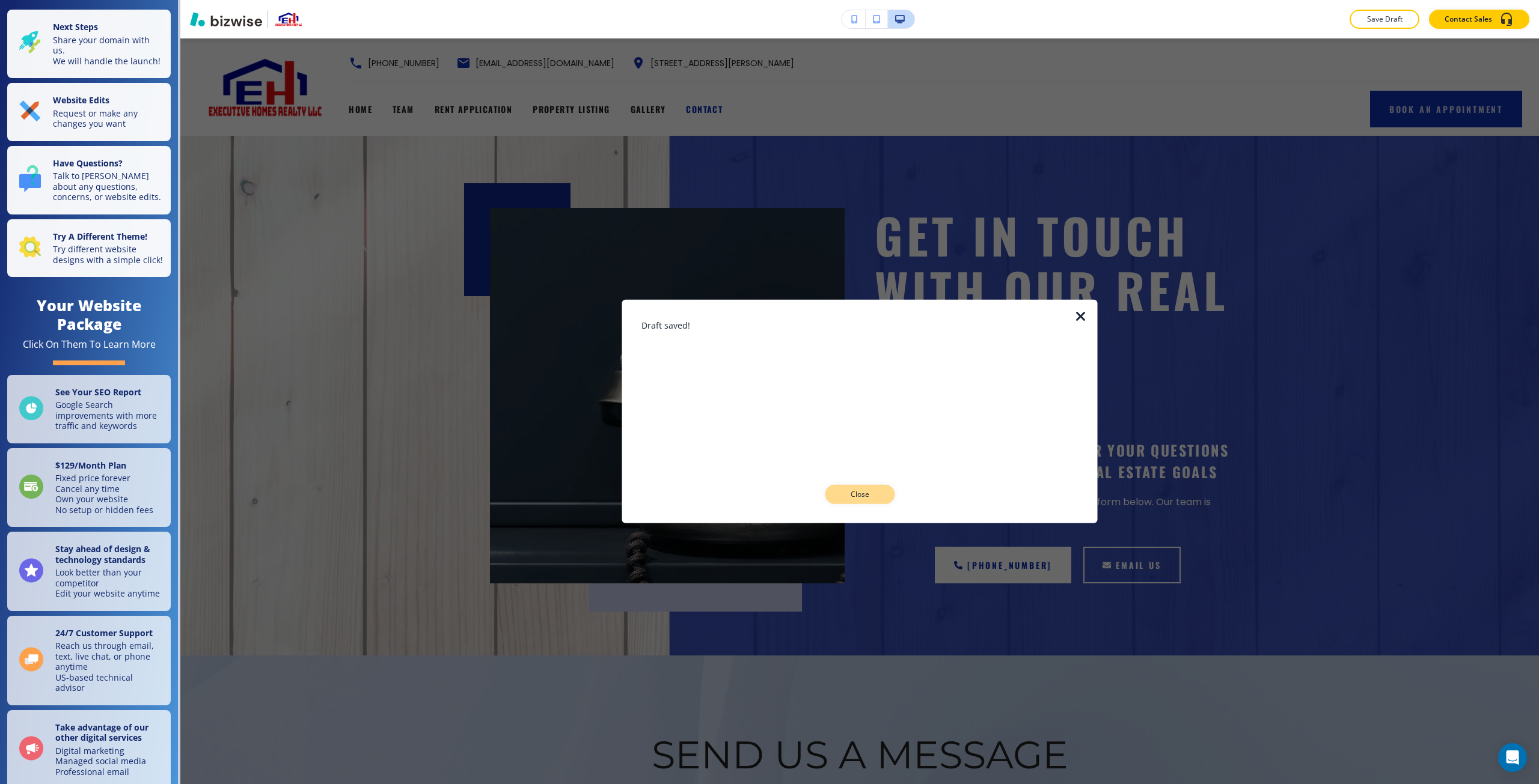
click at [768, 499] on button "Close" at bounding box center [860, 494] width 70 height 19
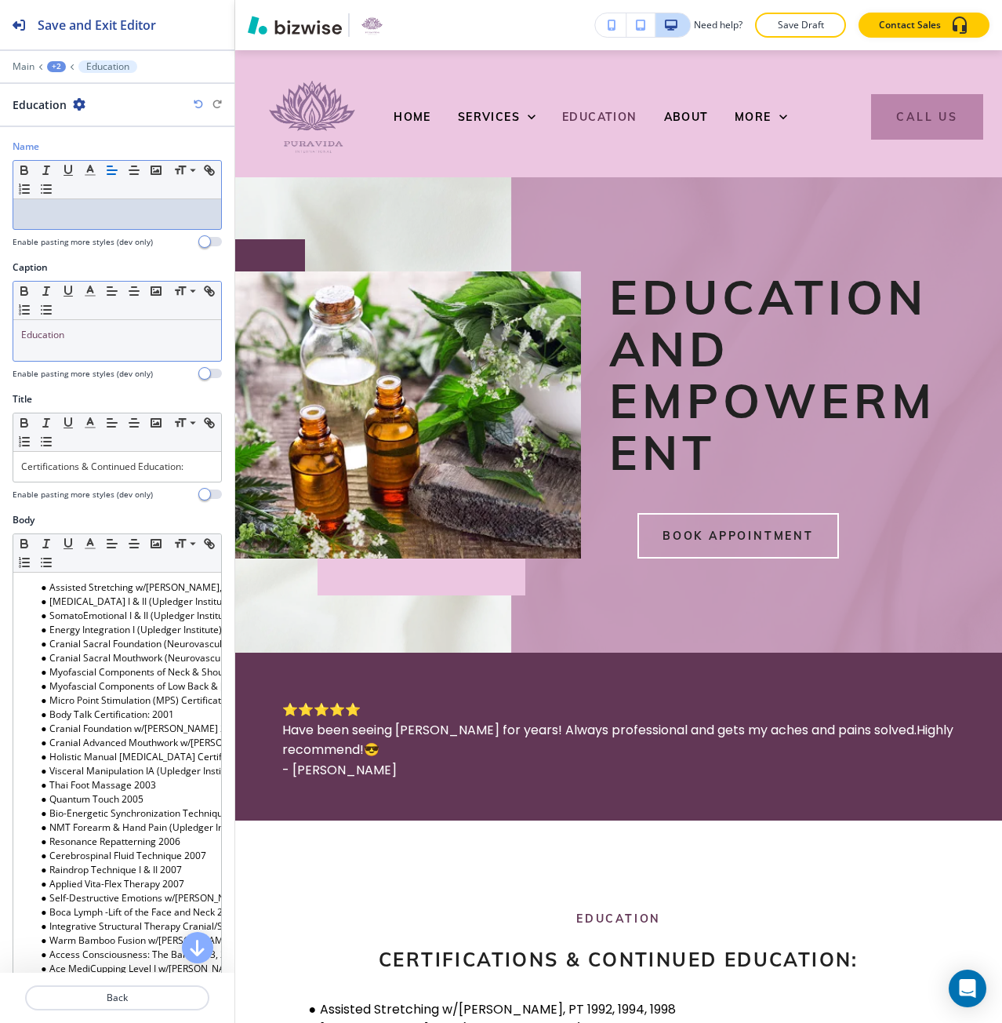
scroll to position [613, 0]
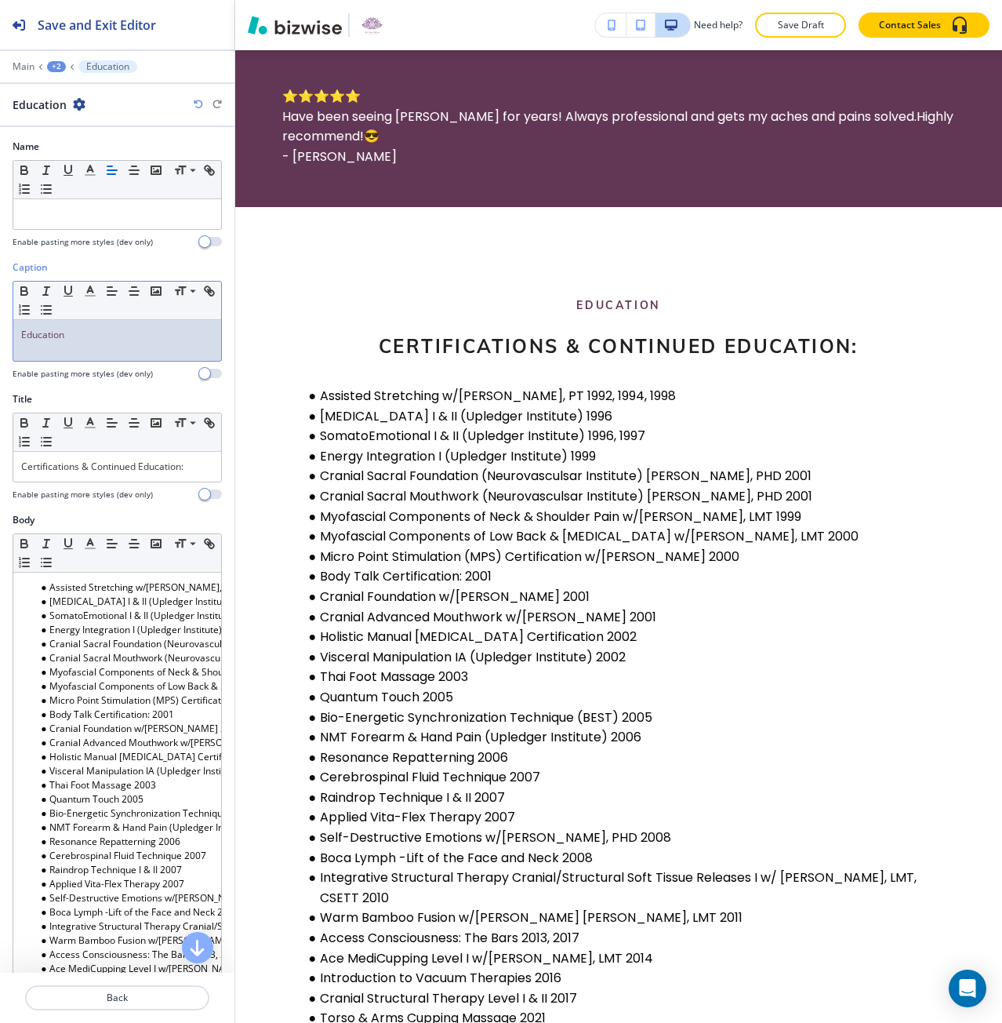
click at [95, 335] on p "Education" at bounding box center [117, 335] width 192 height 14
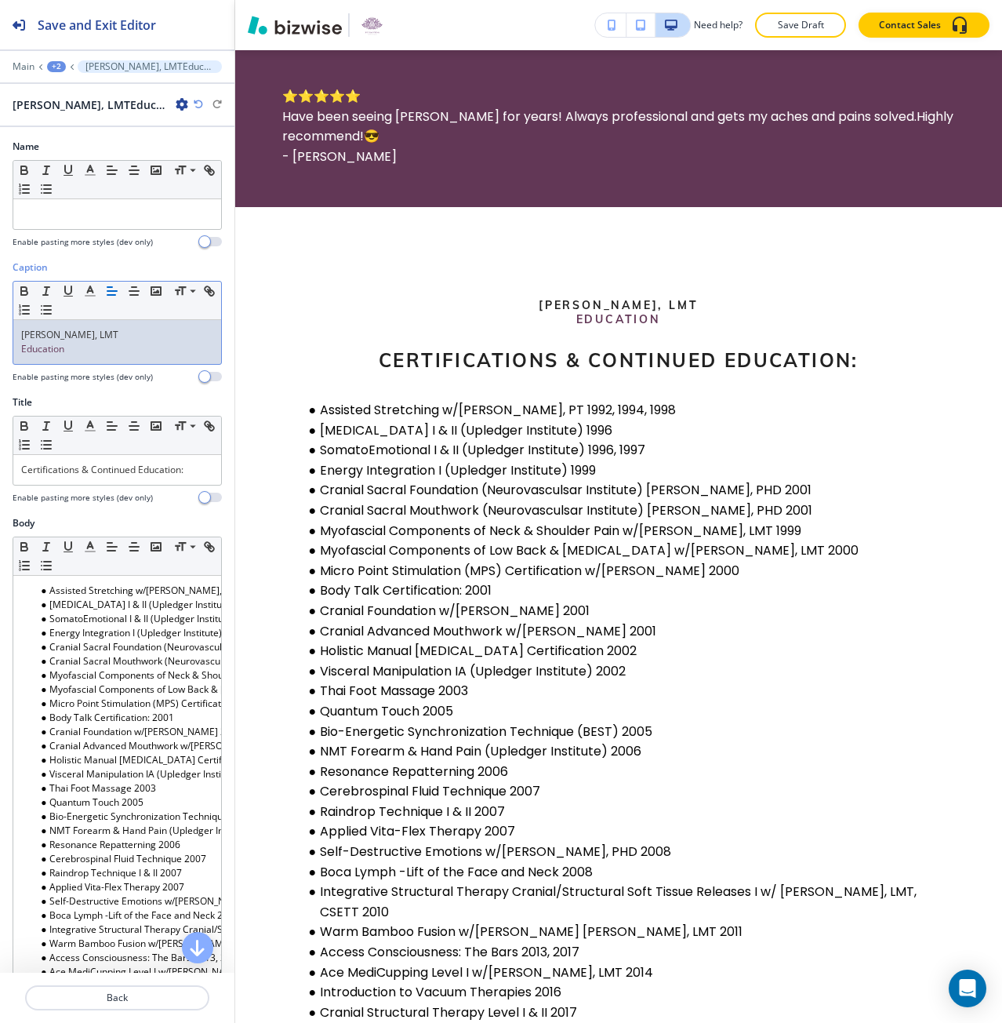
click at [95, 335] on p "[PERSON_NAME], LMT" at bounding box center [117, 335] width 192 height 14
click at [92, 286] on icon "button" at bounding box center [90, 291] width 14 height 14
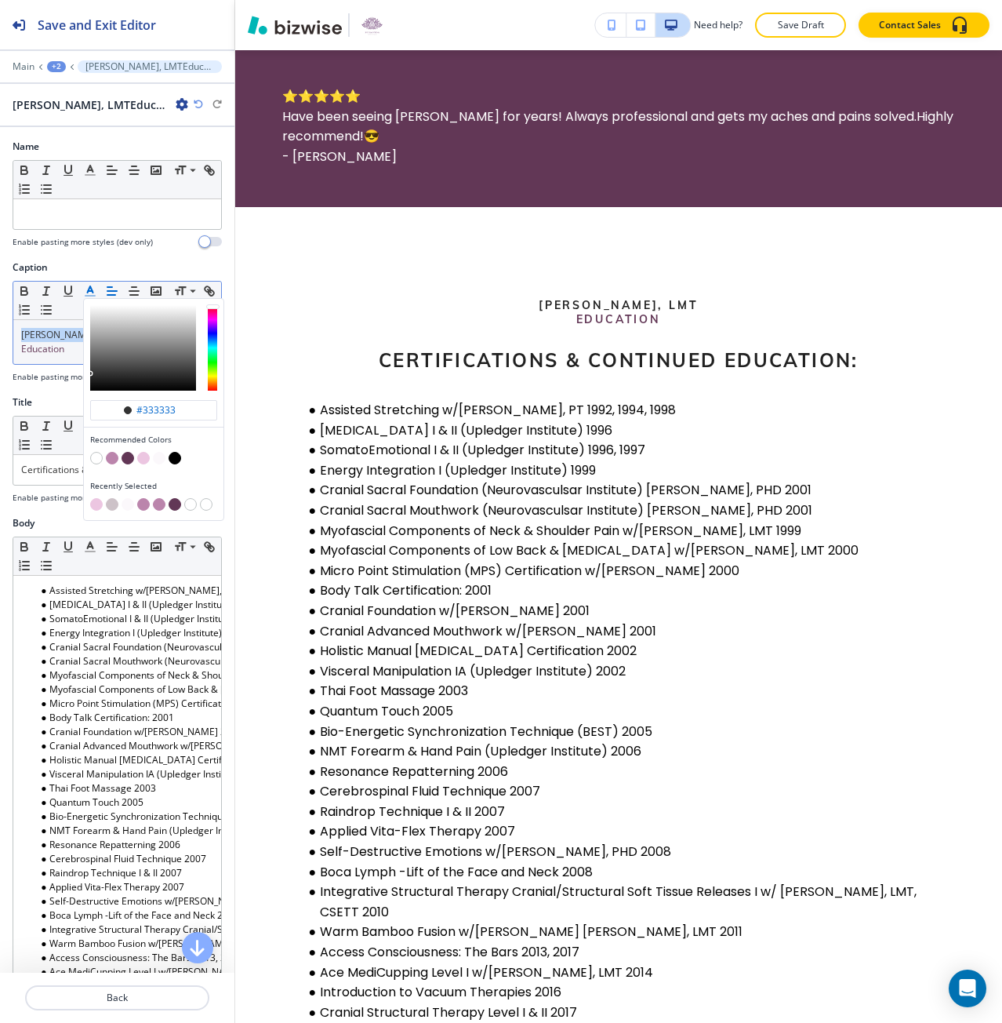
click at [145, 504] on button "button" at bounding box center [143, 504] width 13 height 13
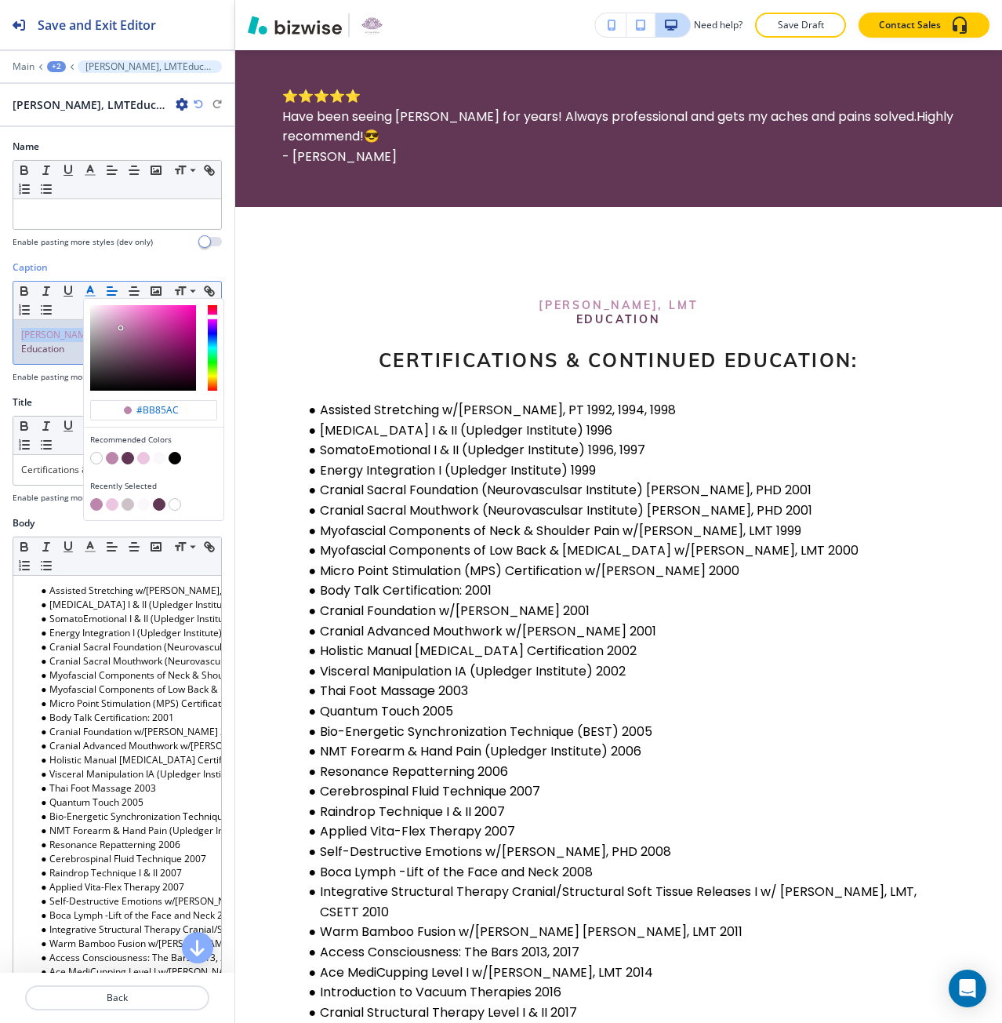
click at [124, 460] on button "button" at bounding box center [128, 458] width 13 height 13
type input "#623756"
click at [48, 353] on span "Education" at bounding box center [42, 348] width 43 height 13
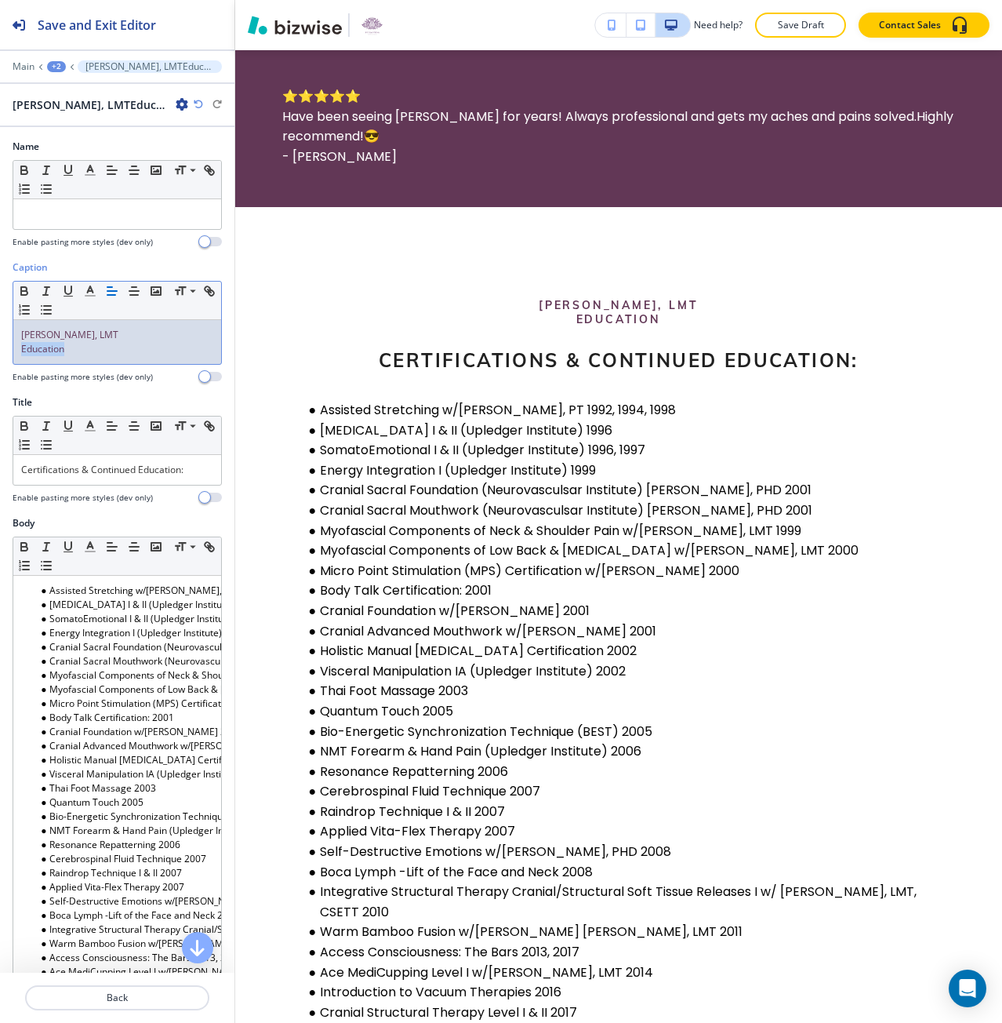
click at [48, 353] on span "Education" at bounding box center [42, 348] width 43 height 13
click at [93, 296] on line "button" at bounding box center [89, 296] width 9 height 0
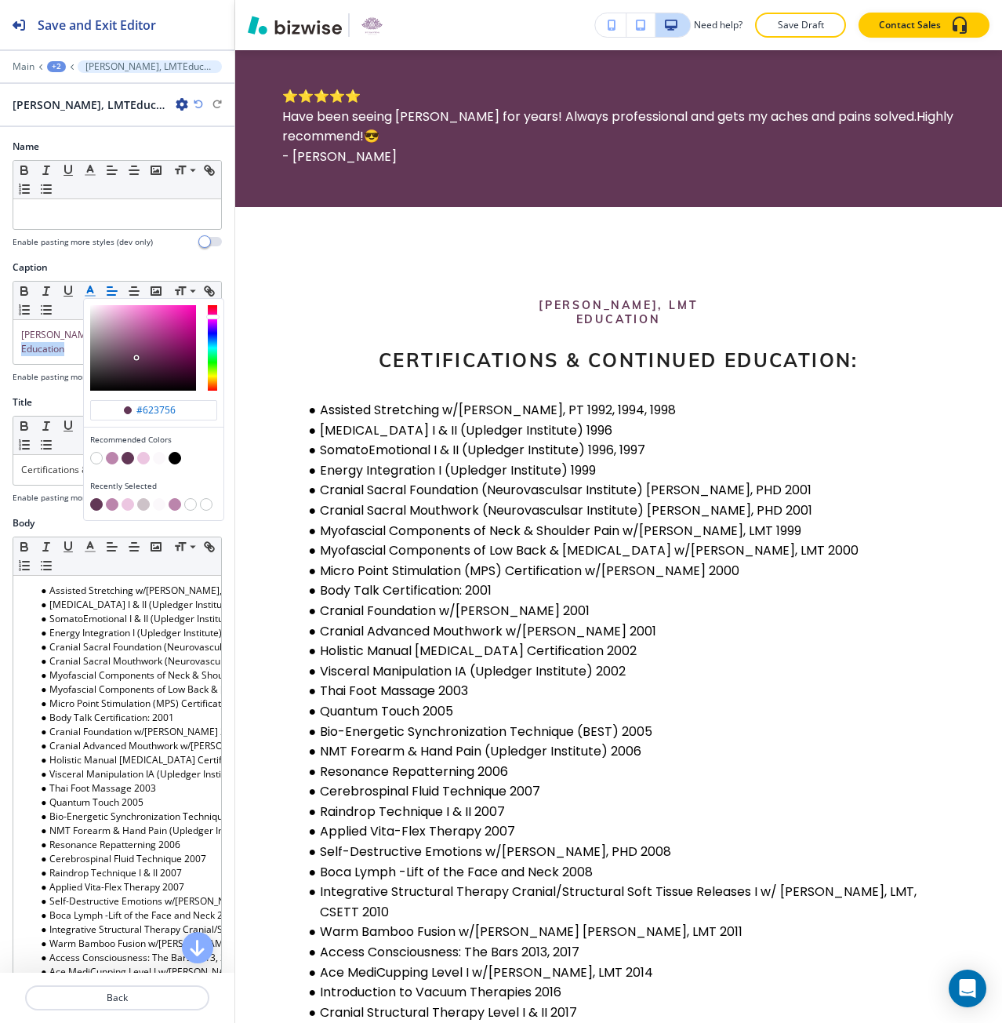
click at [112, 504] on button "button" at bounding box center [112, 504] width 13 height 13
type input "#bb85ac"
click at [48, 334] on span "[PERSON_NAME], LMT" at bounding box center [69, 334] width 97 height 13
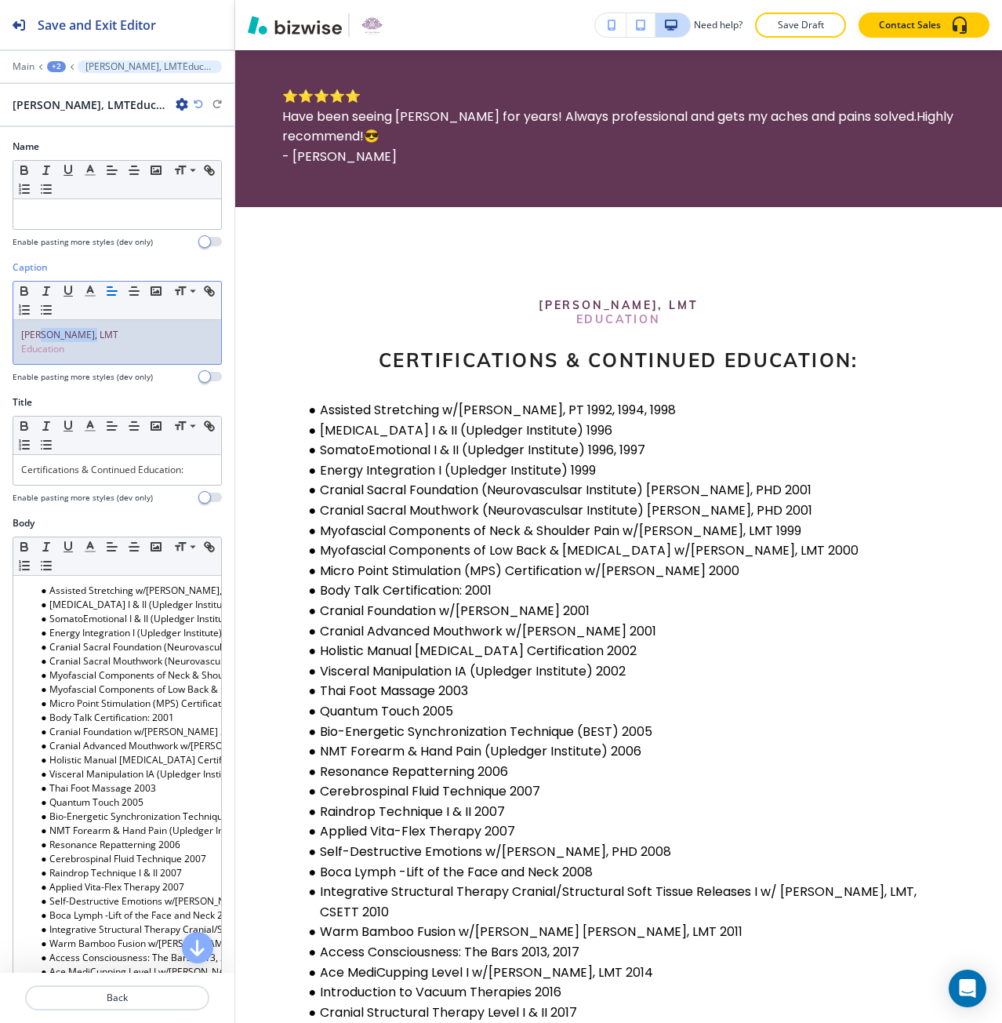
click at [48, 334] on span "[PERSON_NAME], LMT" at bounding box center [69, 334] width 97 height 13
click at [183, 368] on span at bounding box center [191, 369] width 35 height 19
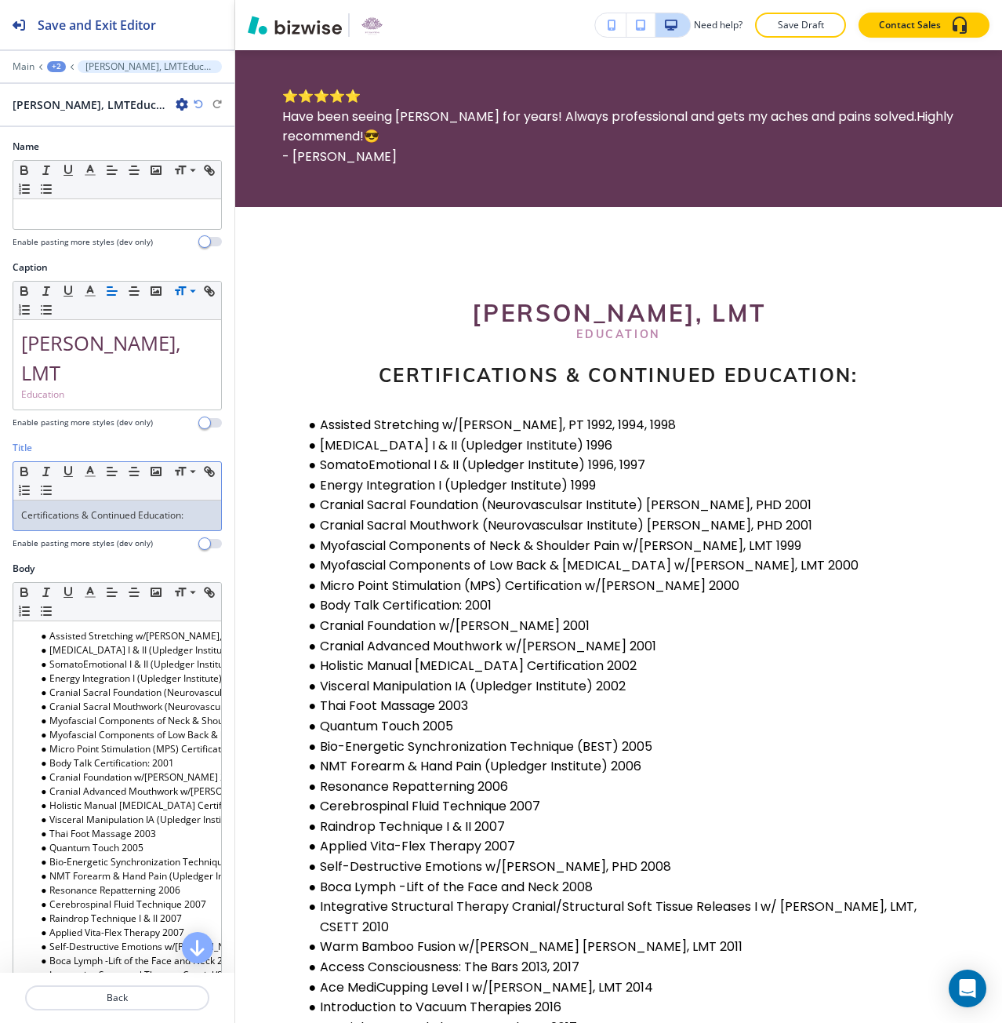
click at [196, 512] on p "Certifications & Continued Education:" at bounding box center [117, 515] width 192 height 14
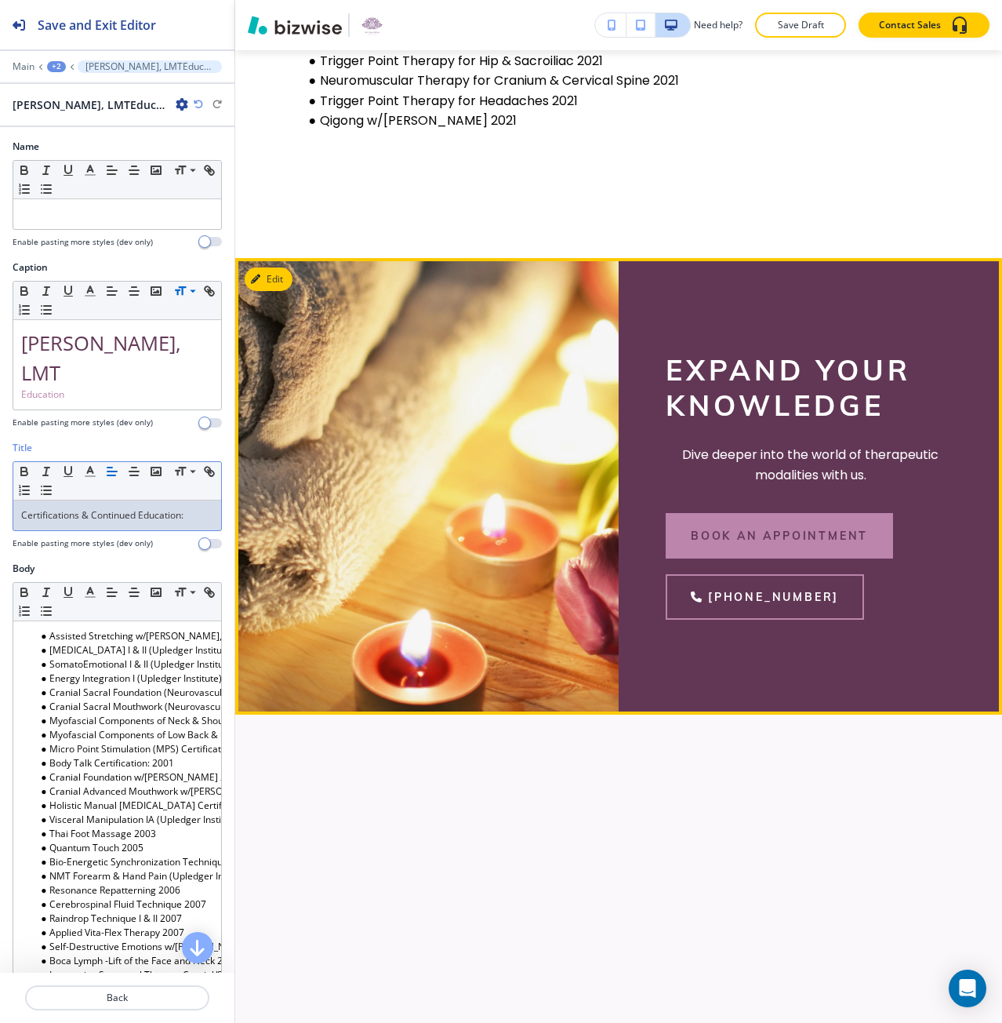
scroll to position [1711, 0]
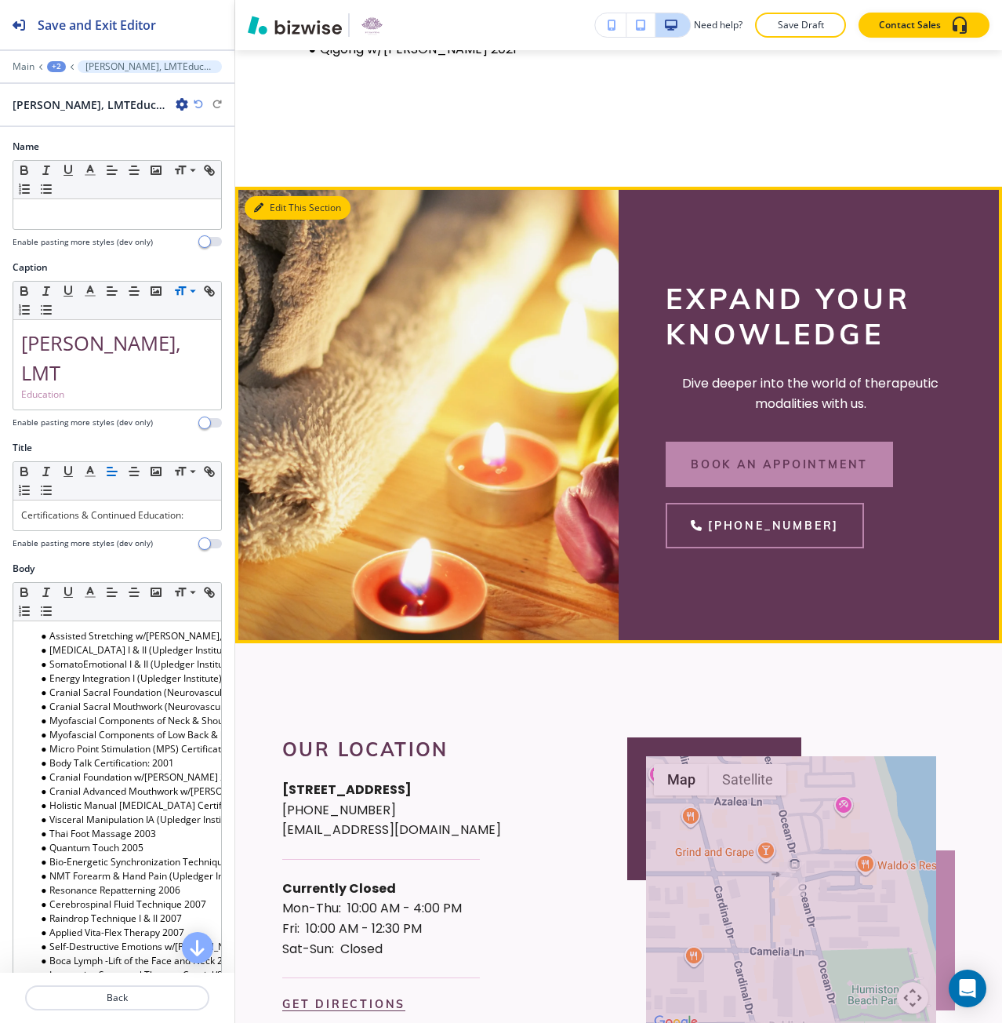
click at [270, 220] on button "Edit This Section" at bounding box center [298, 208] width 106 height 24
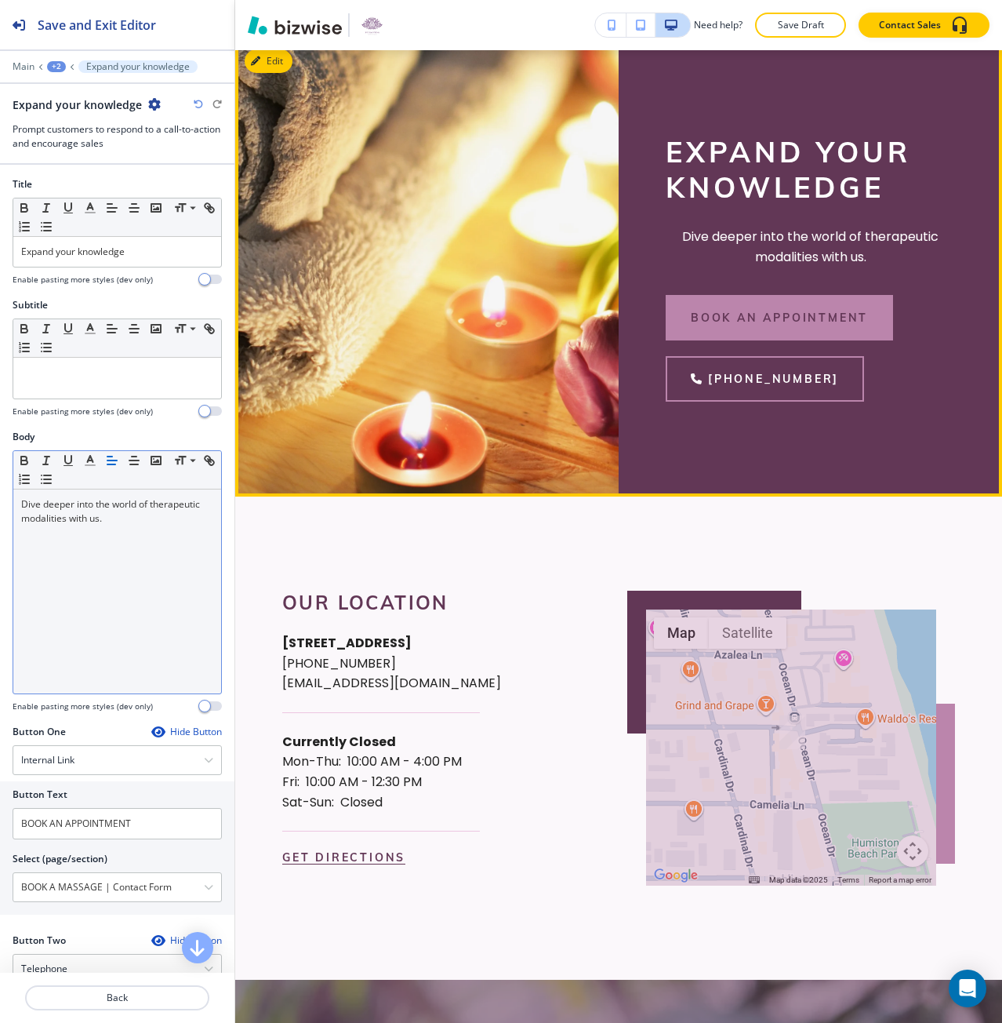
scroll to position [1865, 0]
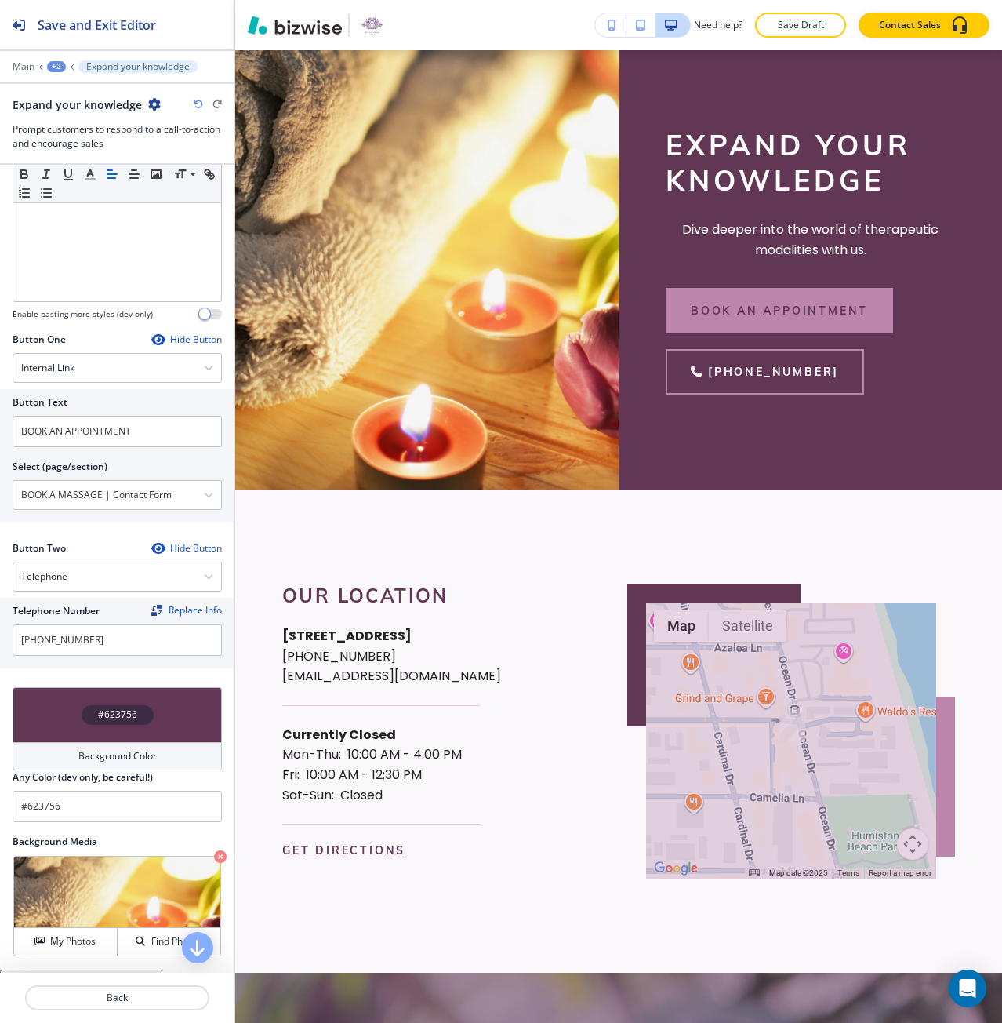
click at [89, 687] on div "#623756" at bounding box center [117, 714] width 209 height 55
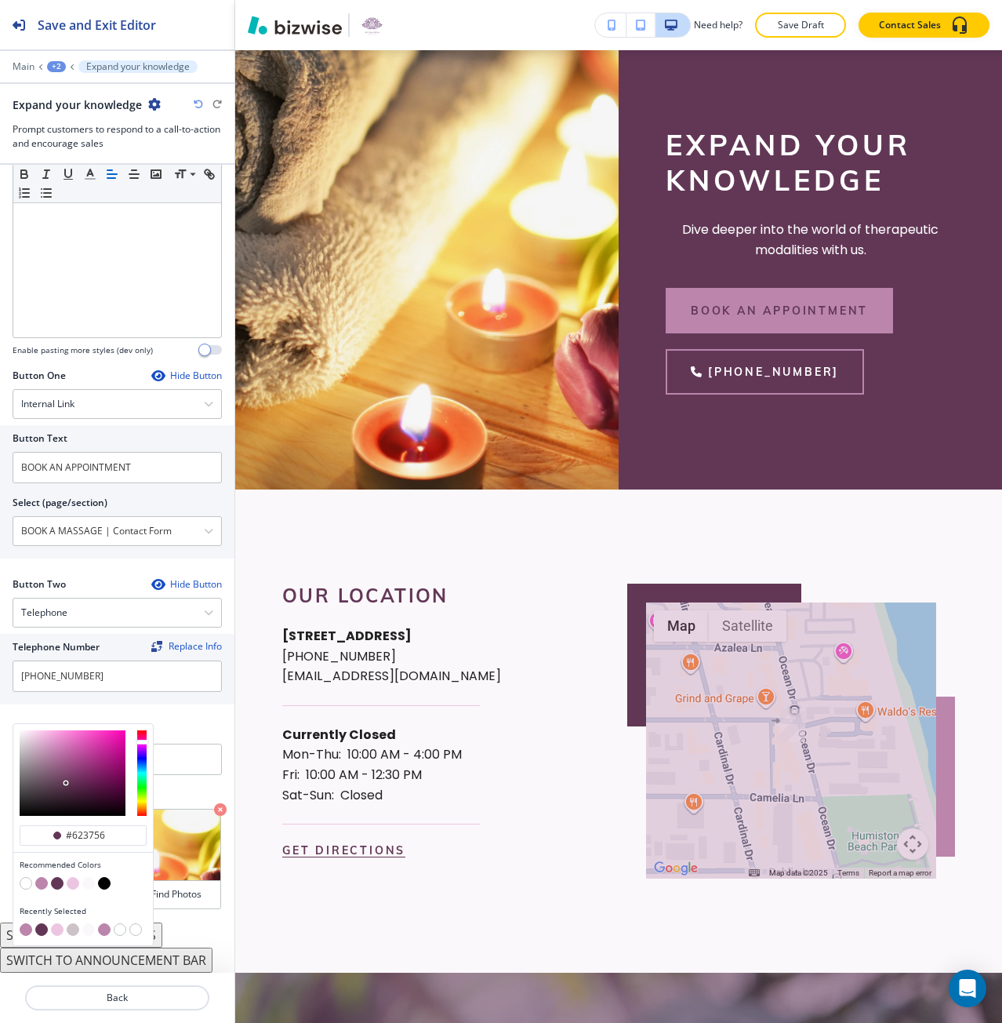
click at [52, 932] on button "button" at bounding box center [57, 929] width 13 height 13
type input "#ecc6e1"
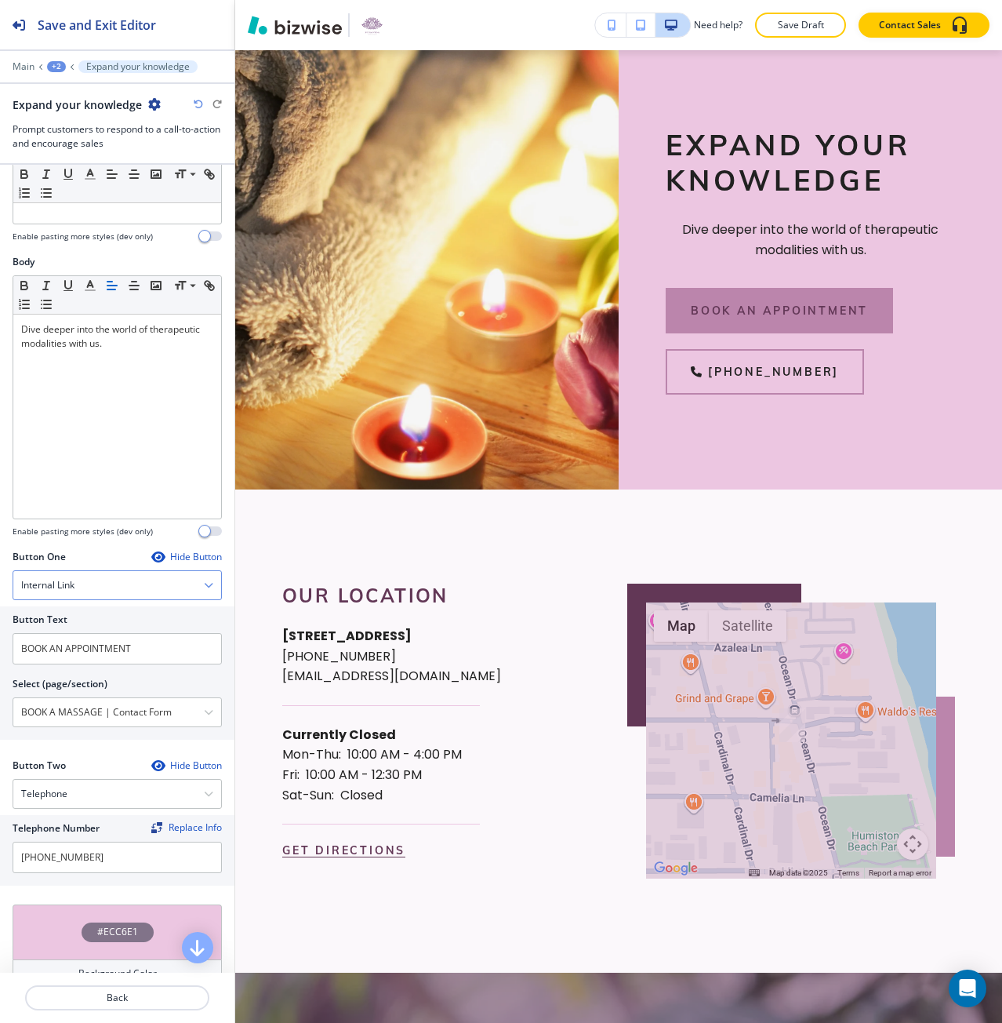
scroll to position [121, 0]
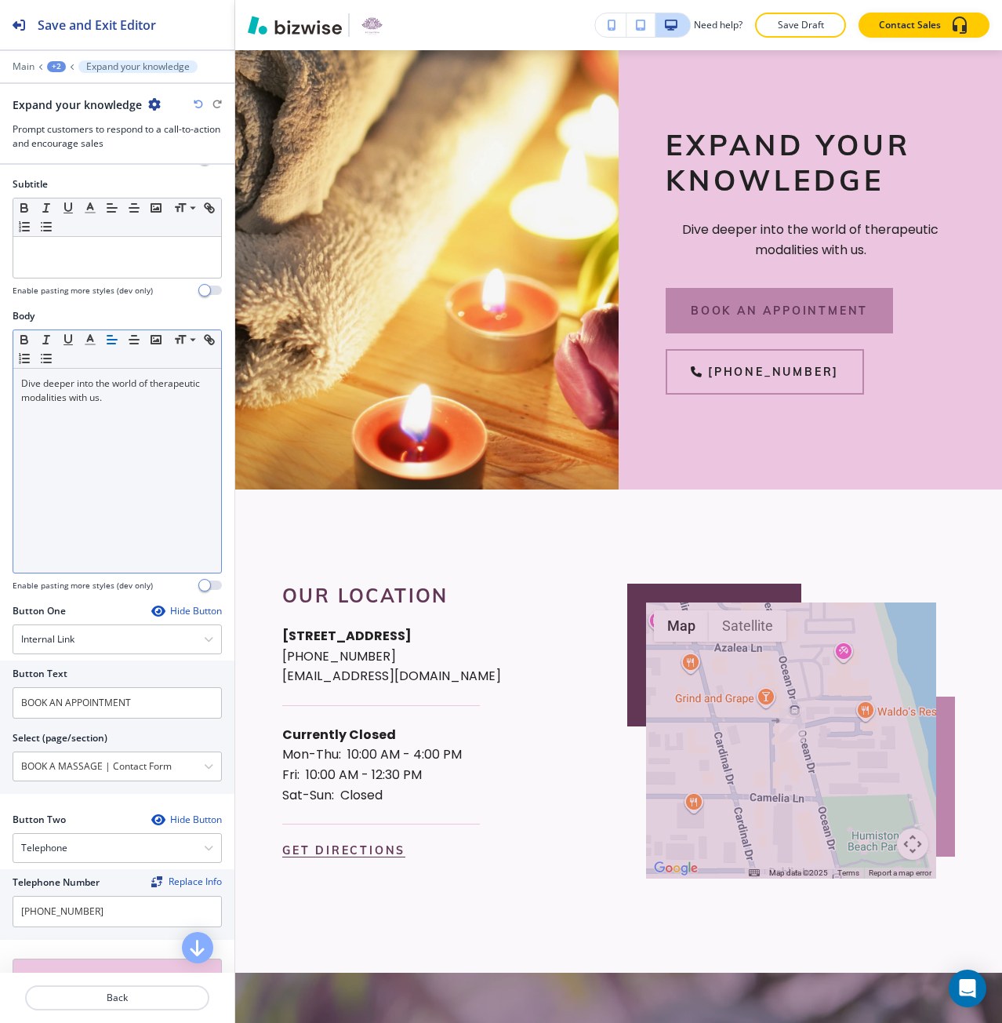
click at [114, 335] on icon "button" at bounding box center [112, 339] width 14 height 14
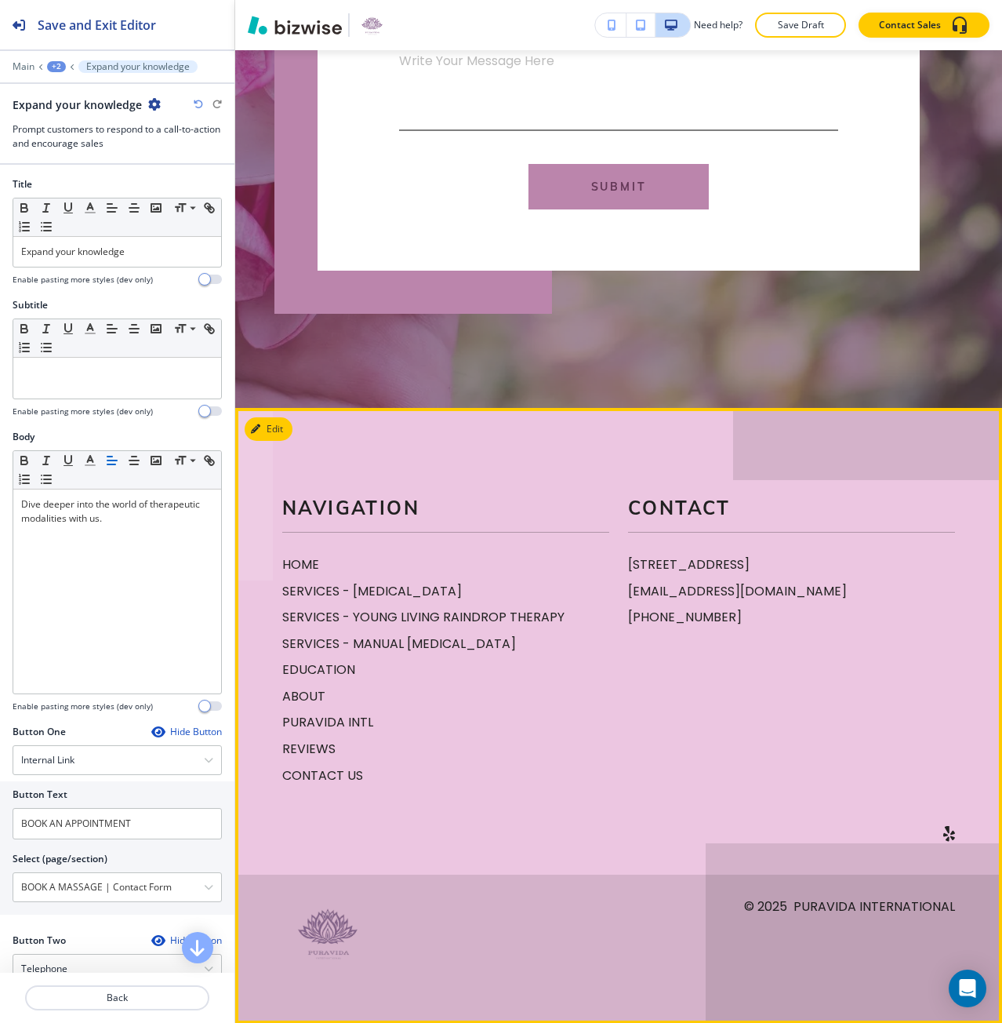
scroll to position [3319, 0]
click at [336, 703] on p "ABOUT" at bounding box center [445, 695] width 327 height 20
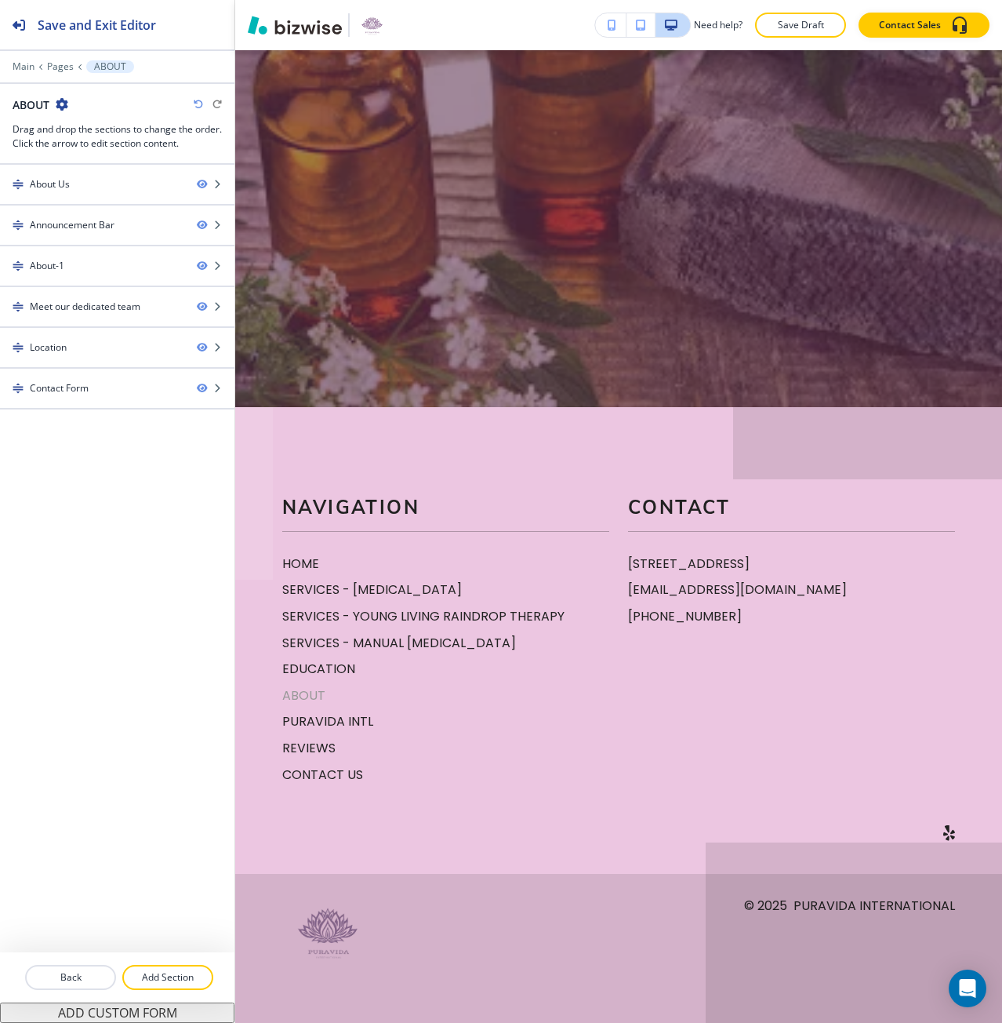
scroll to position [0, 0]
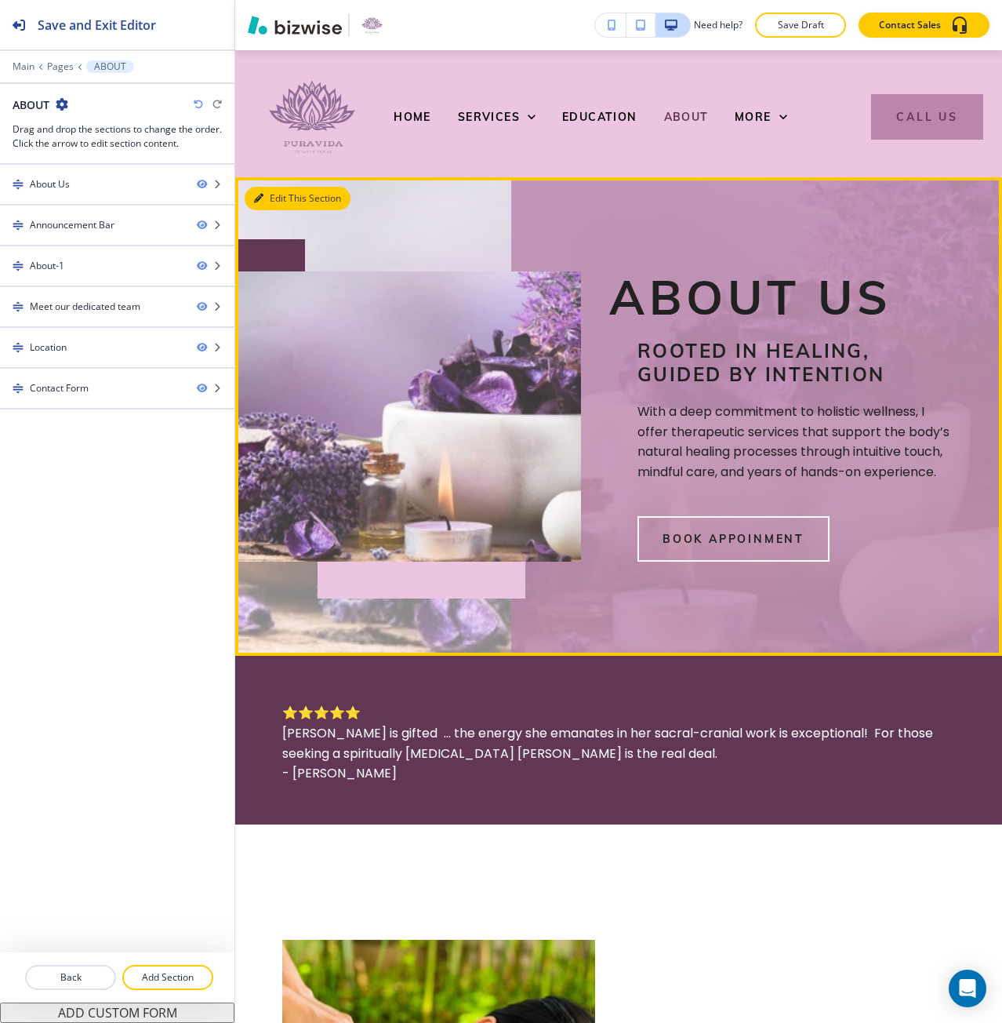
click at [267, 203] on button "Edit This Section" at bounding box center [298, 199] width 106 height 24
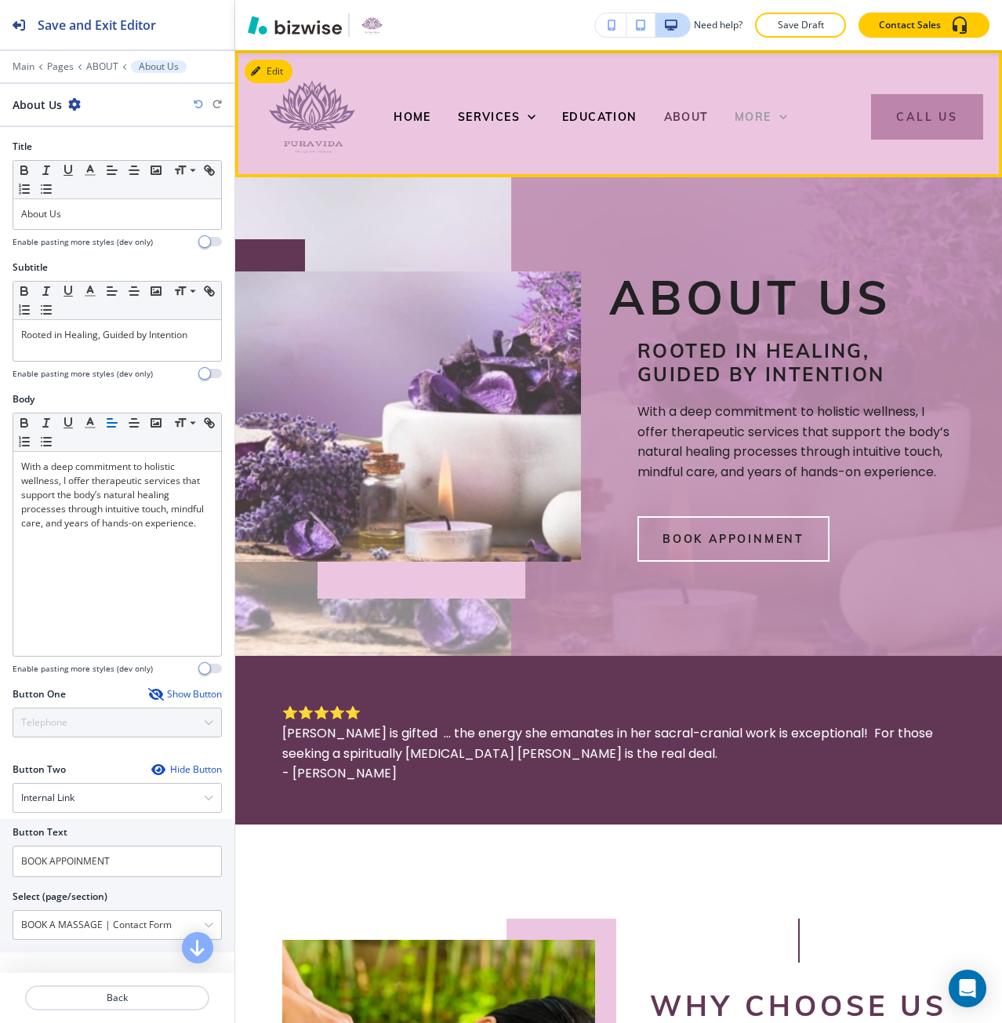
click at [741, 122] on span "More" at bounding box center [753, 117] width 37 height 14
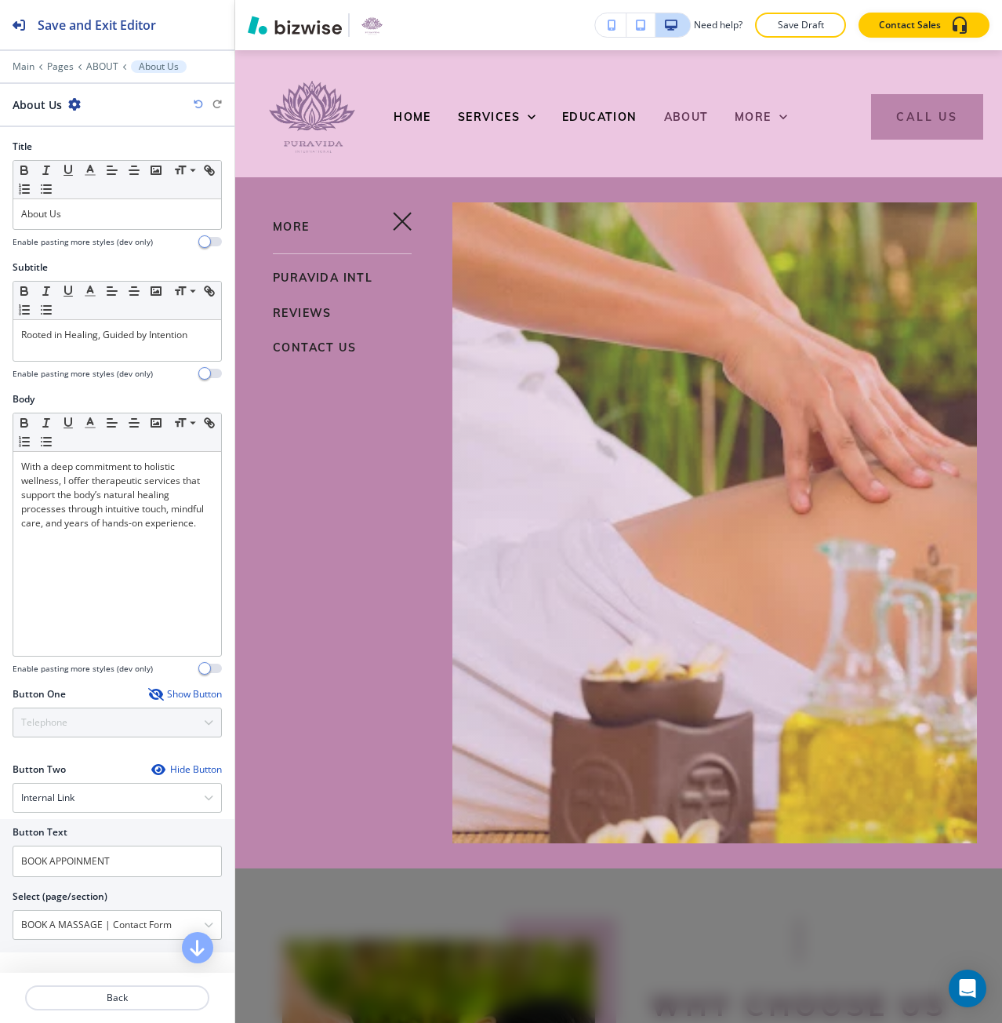
click at [318, 343] on span "CONTACT US" at bounding box center [314, 347] width 83 height 14
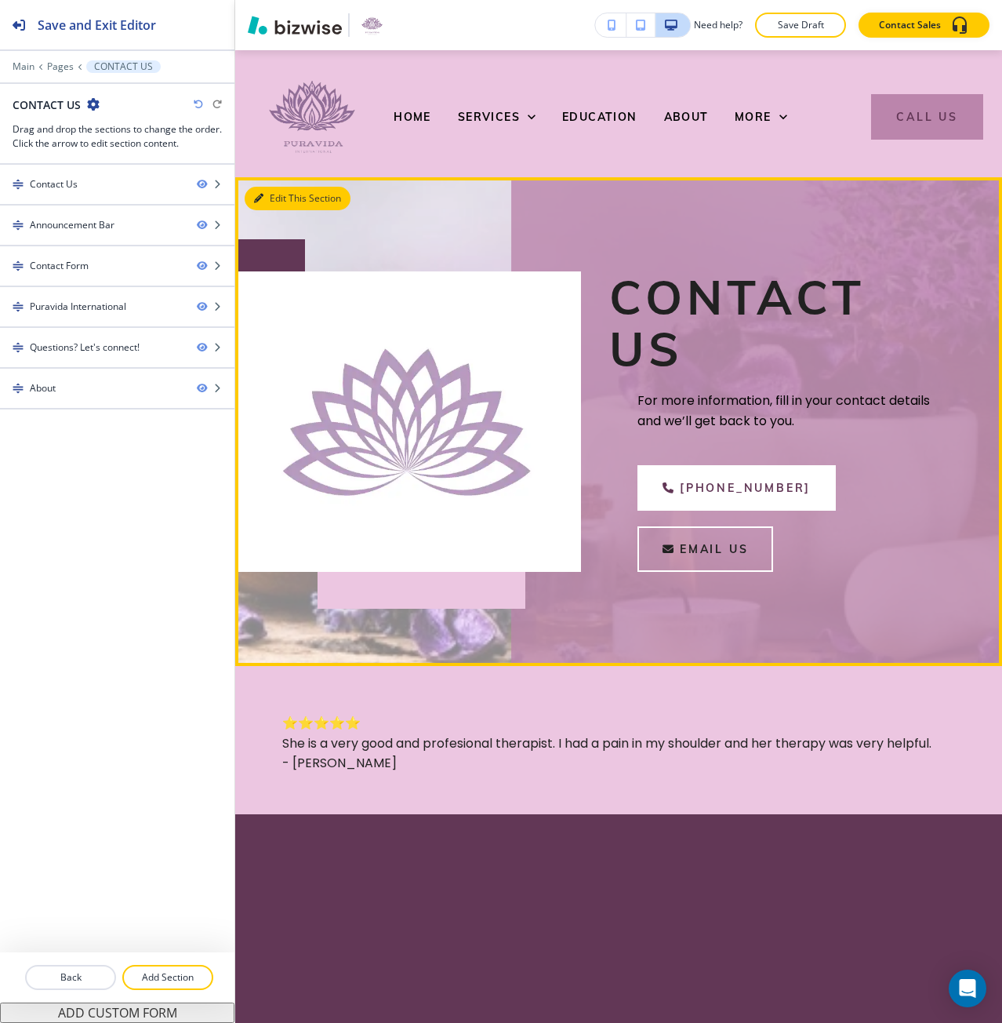
click at [269, 193] on button "Edit This Section" at bounding box center [298, 199] width 106 height 24
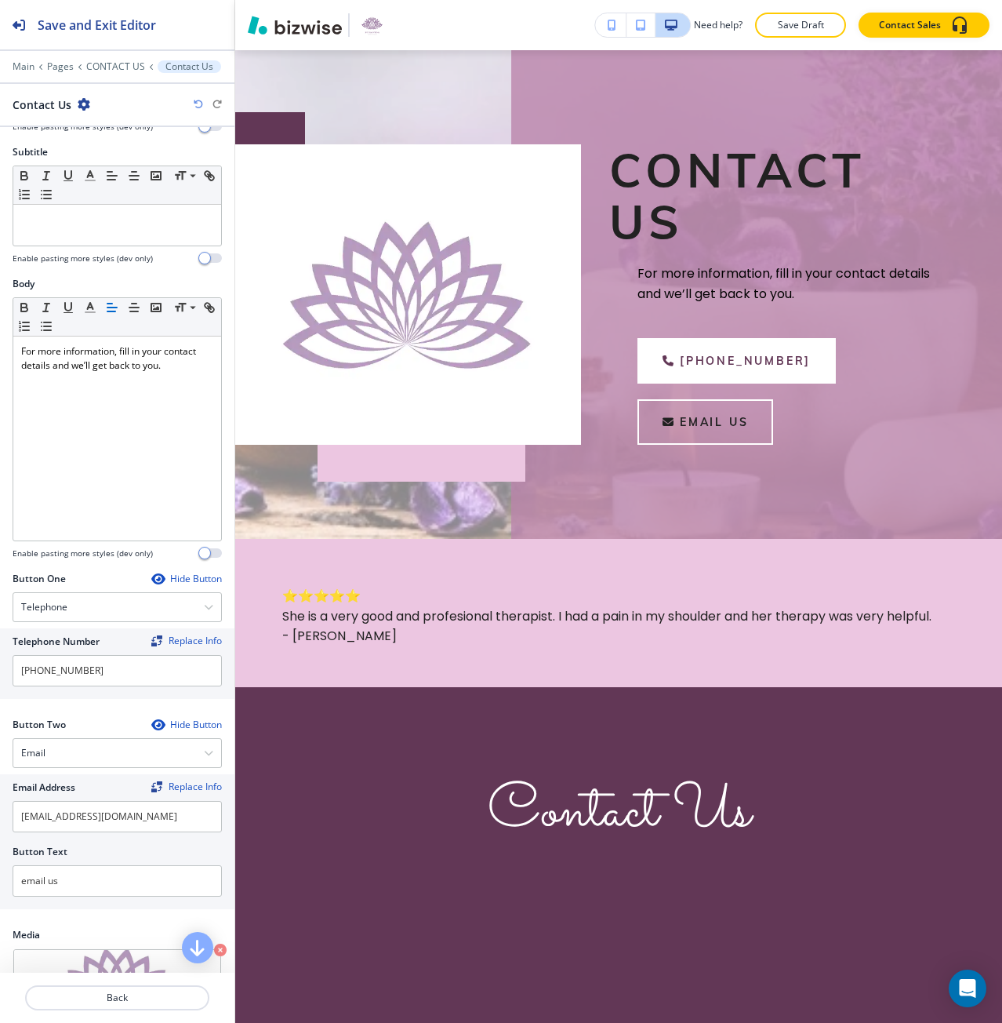
scroll to position [470, 0]
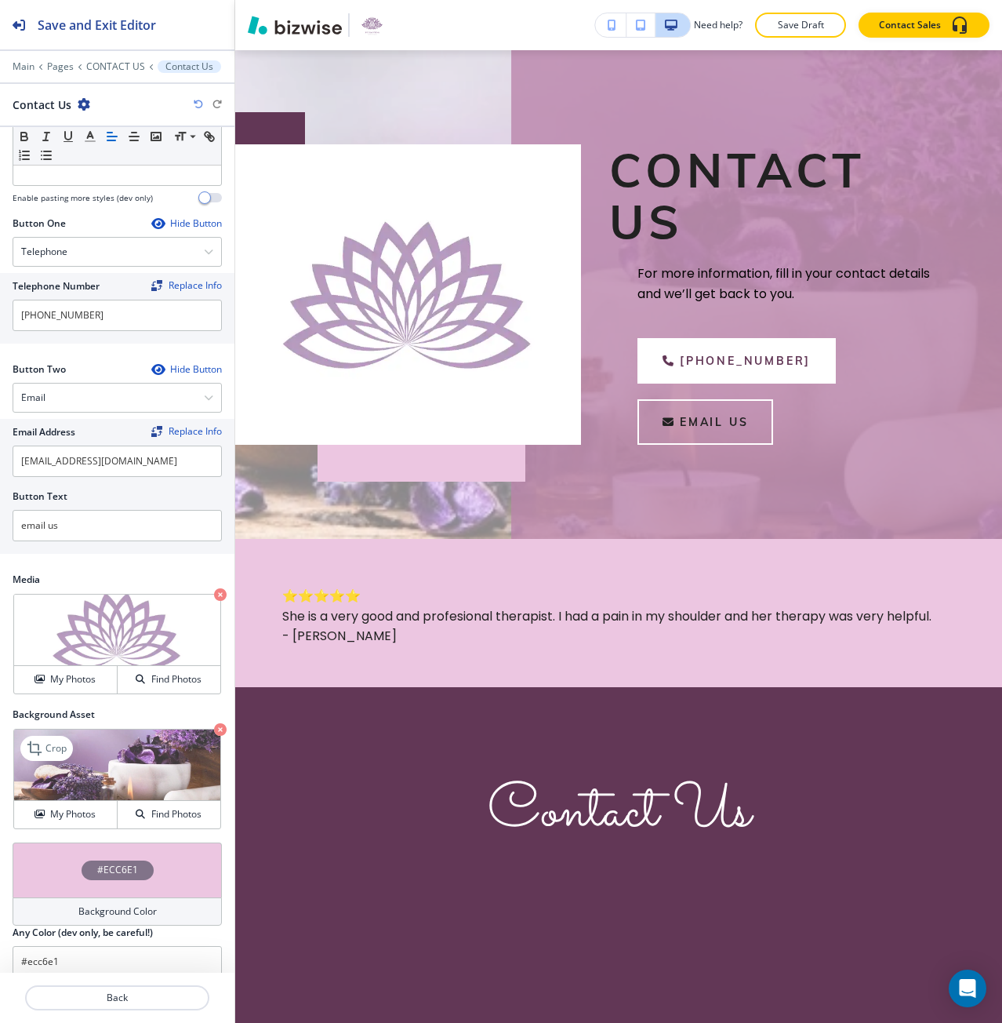
click at [56, 789] on img at bounding box center [117, 764] width 206 height 71
click at [61, 812] on h4 "My Photos" at bounding box center [72, 814] width 45 height 14
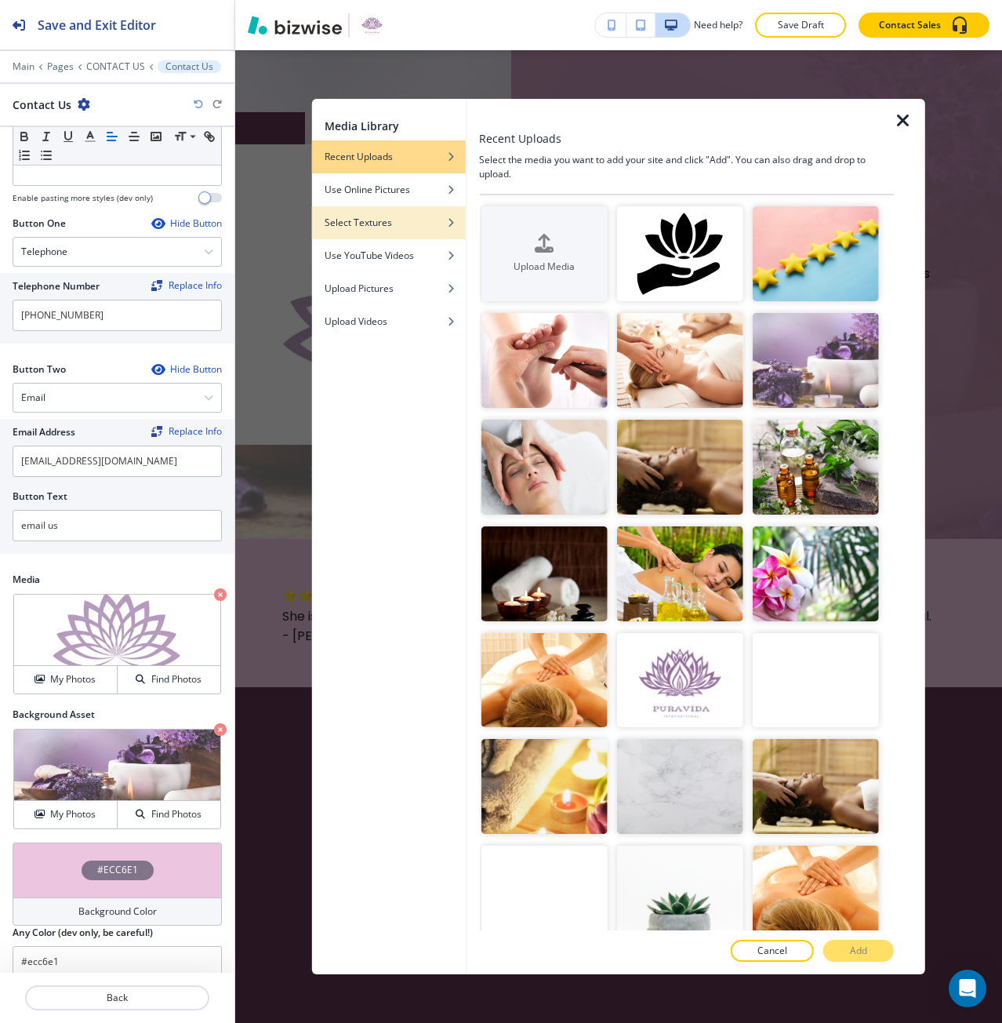
click at [360, 227] on h4 "Select Textures" at bounding box center [358, 223] width 67 height 14
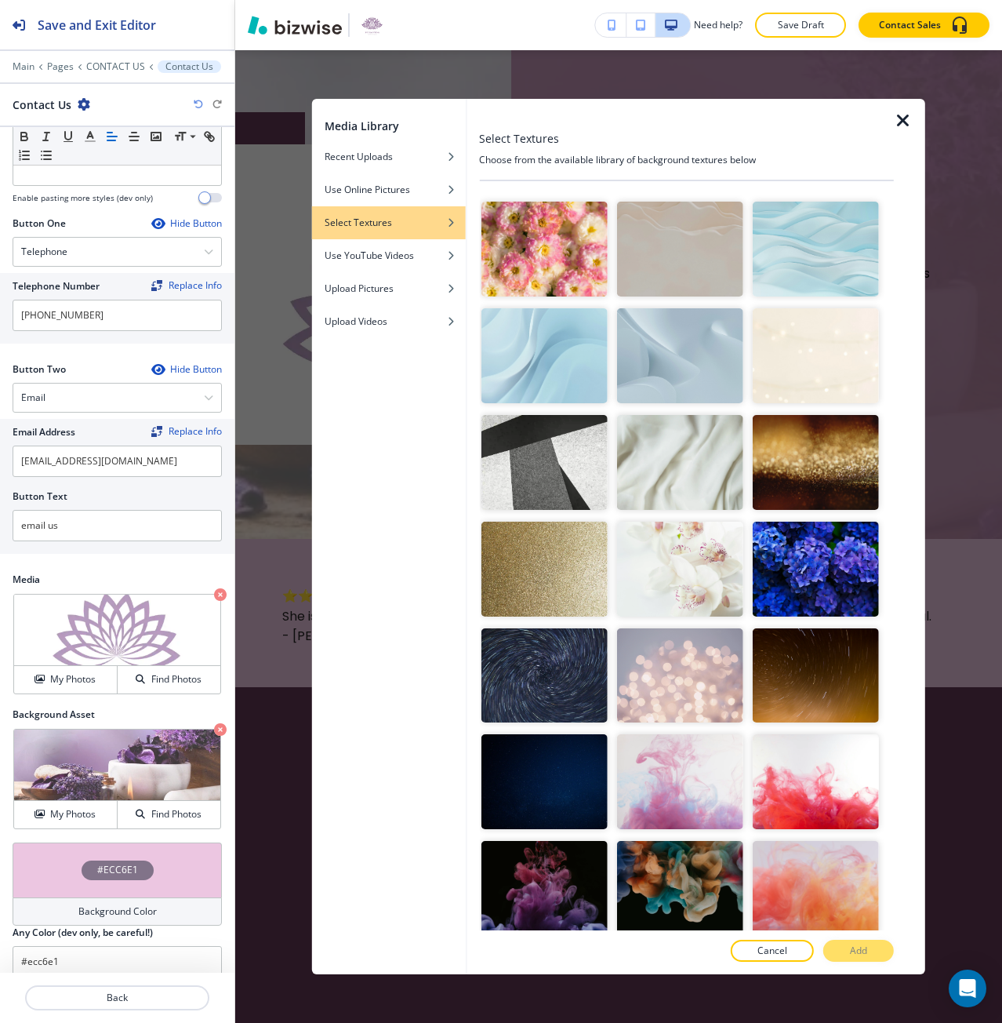
click at [644, 442] on img "button" at bounding box center [680, 462] width 126 height 95
click at [836, 951] on button "Add" at bounding box center [858, 950] width 71 height 22
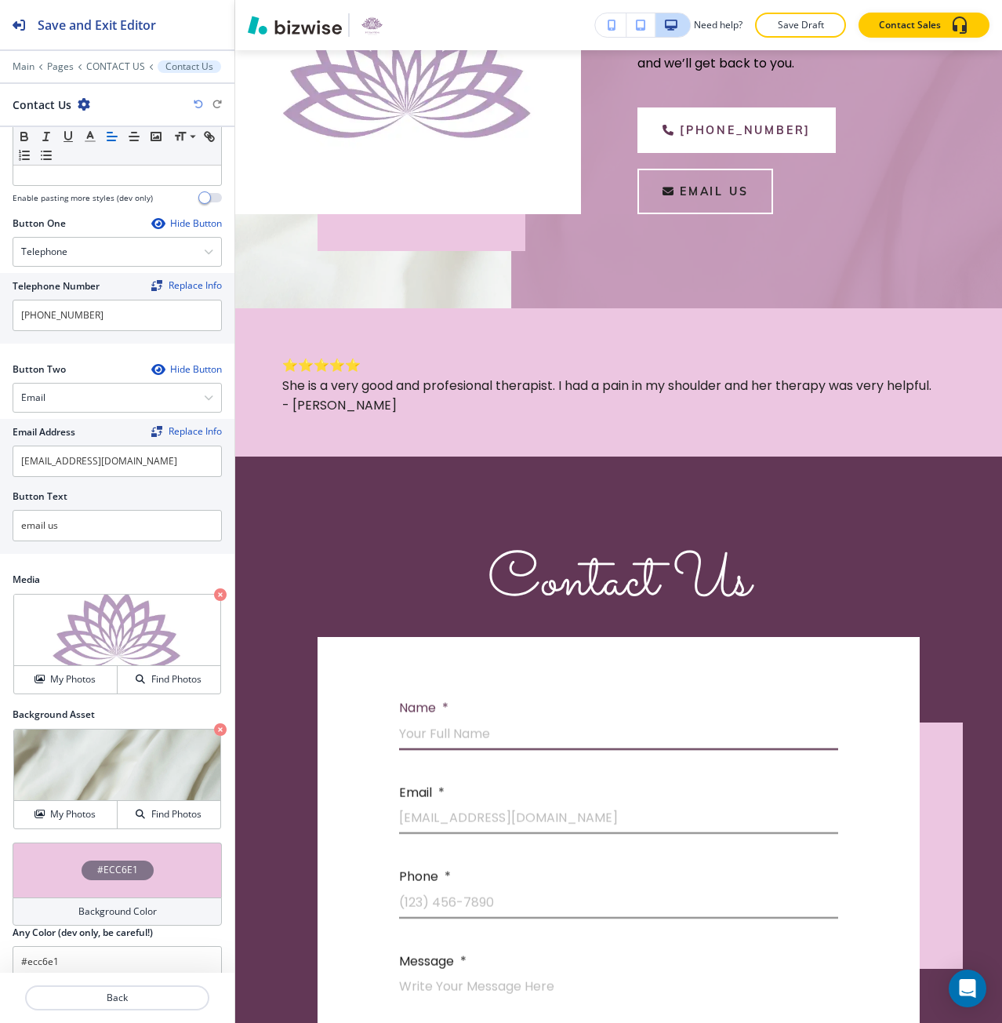
scroll to position [441, 0]
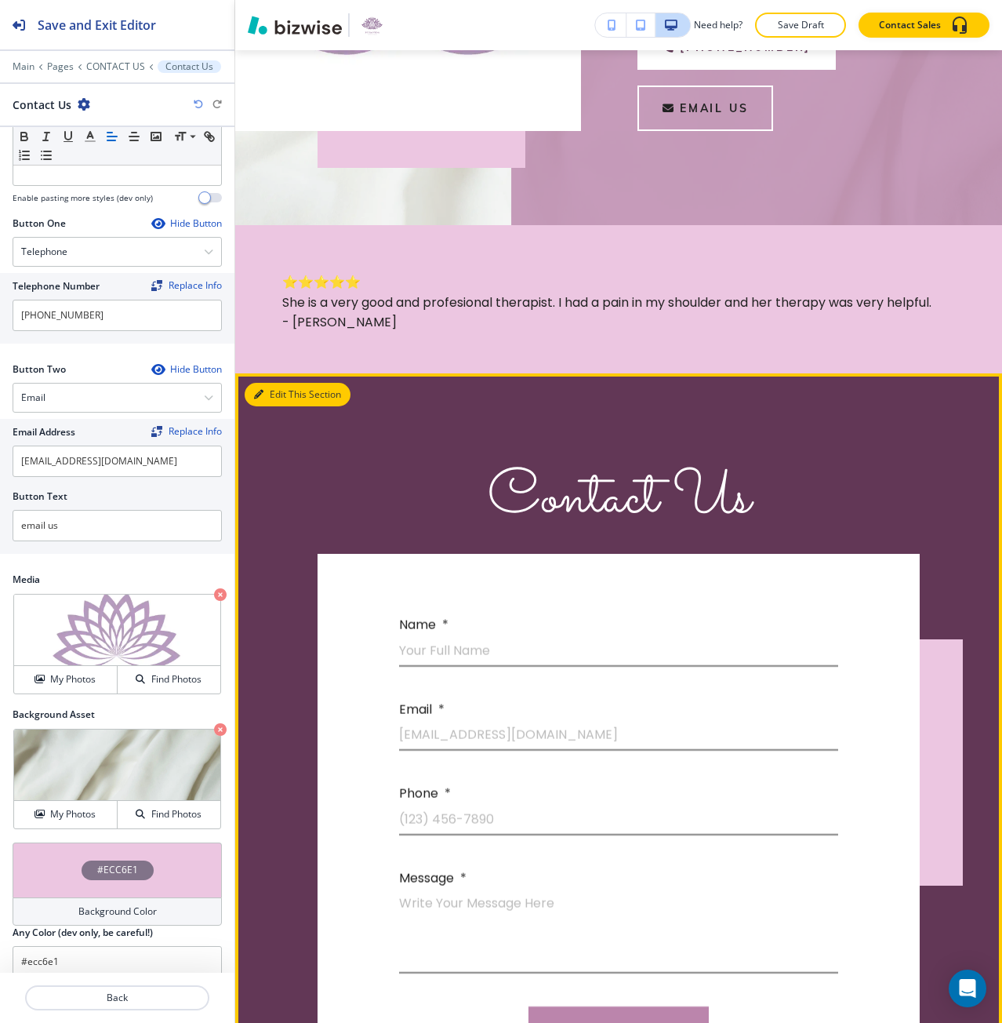
click at [274, 406] on button "Edit This Section" at bounding box center [298, 395] width 106 height 24
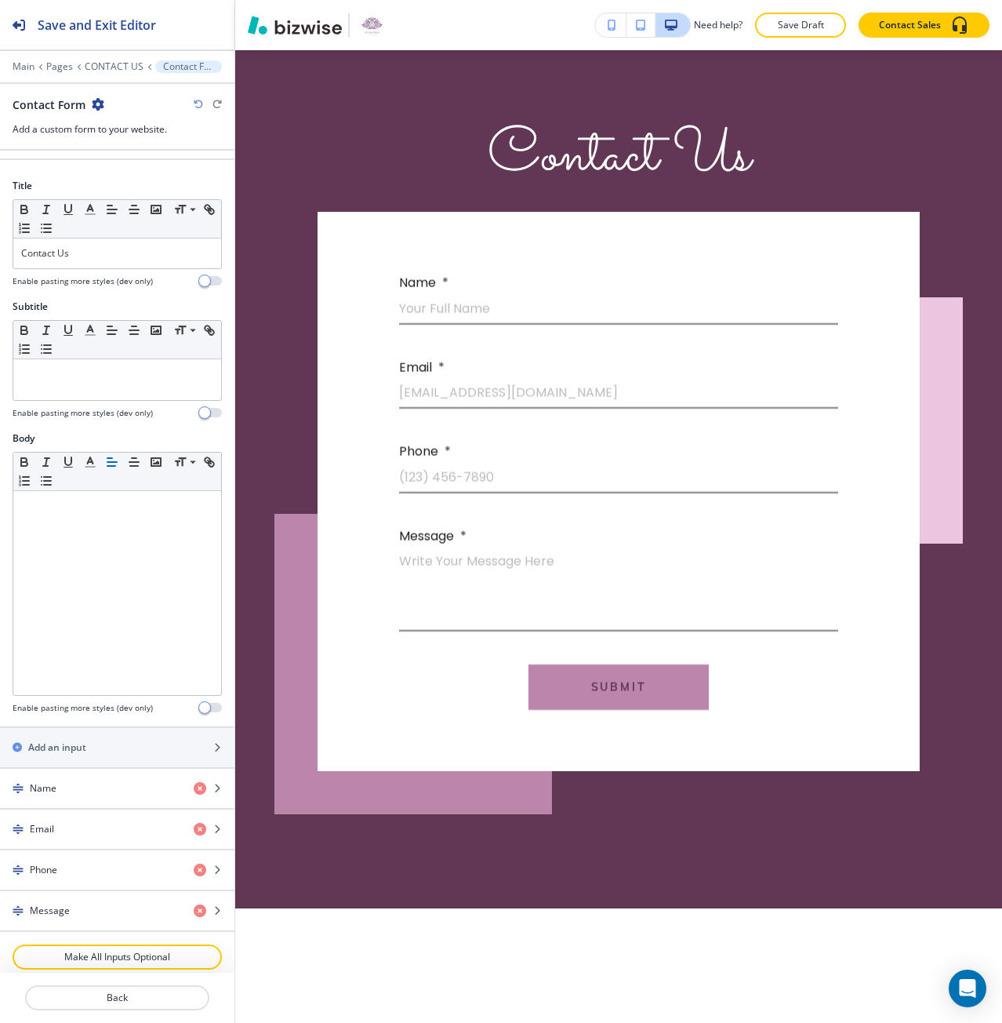
scroll to position [784, 0]
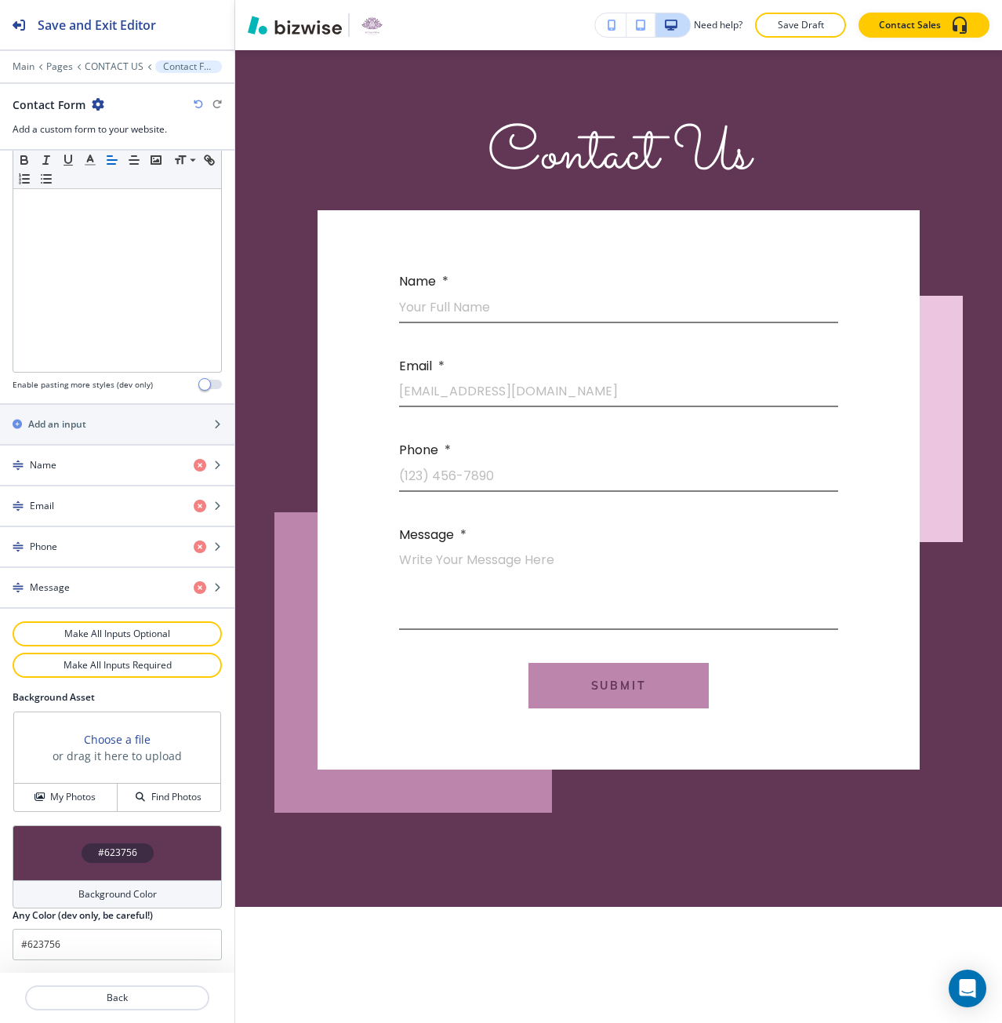
click at [128, 847] on h4 "#623756" at bounding box center [117, 852] width 39 height 14
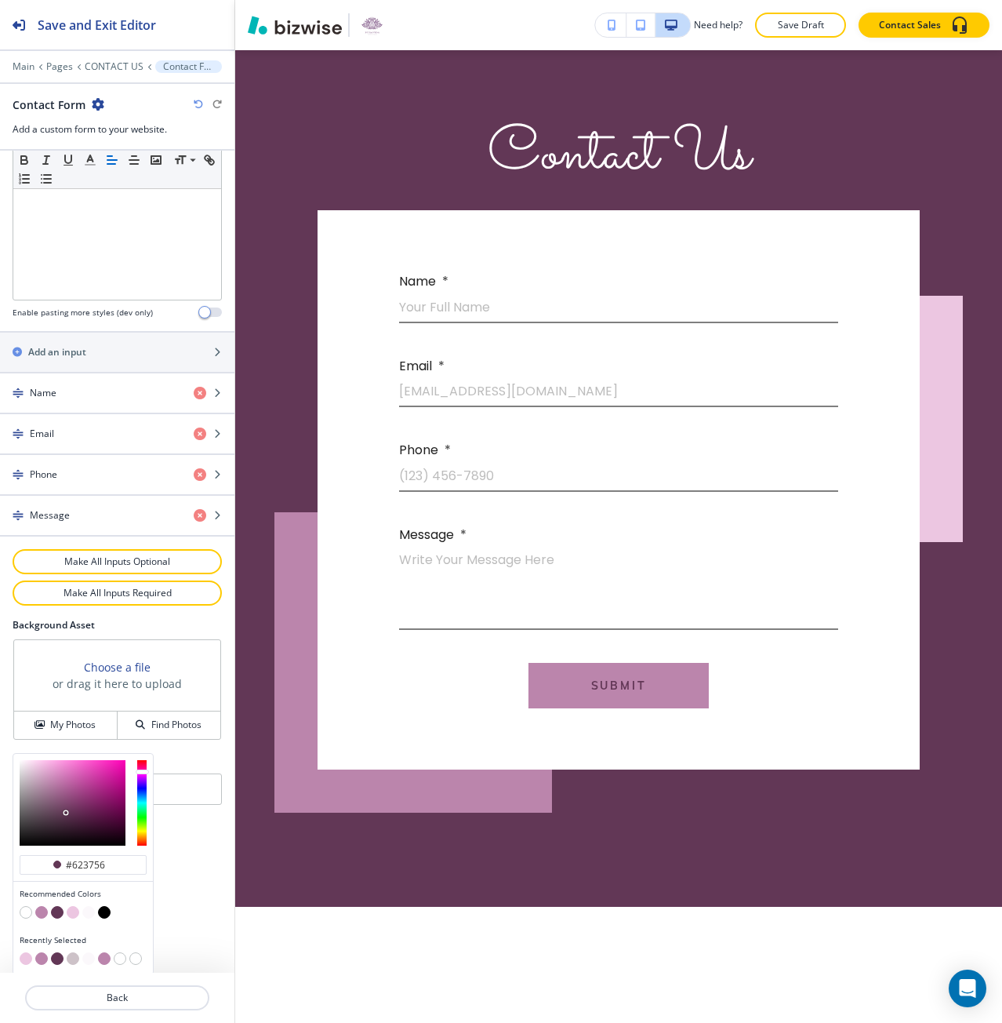
scroll to position [502, 0]
click at [72, 909] on button "button" at bounding box center [73, 909] width 13 height 13
type input "#ecc6e1"
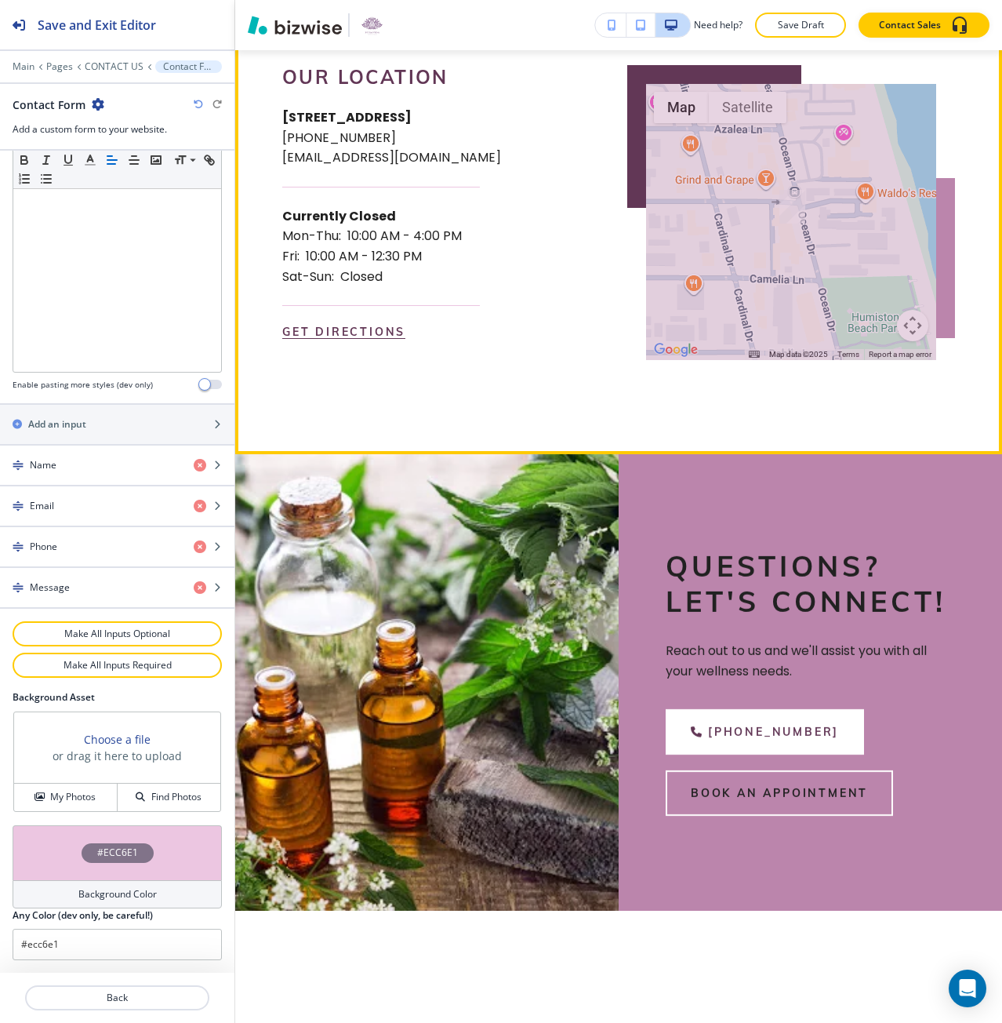
scroll to position [1804, 0]
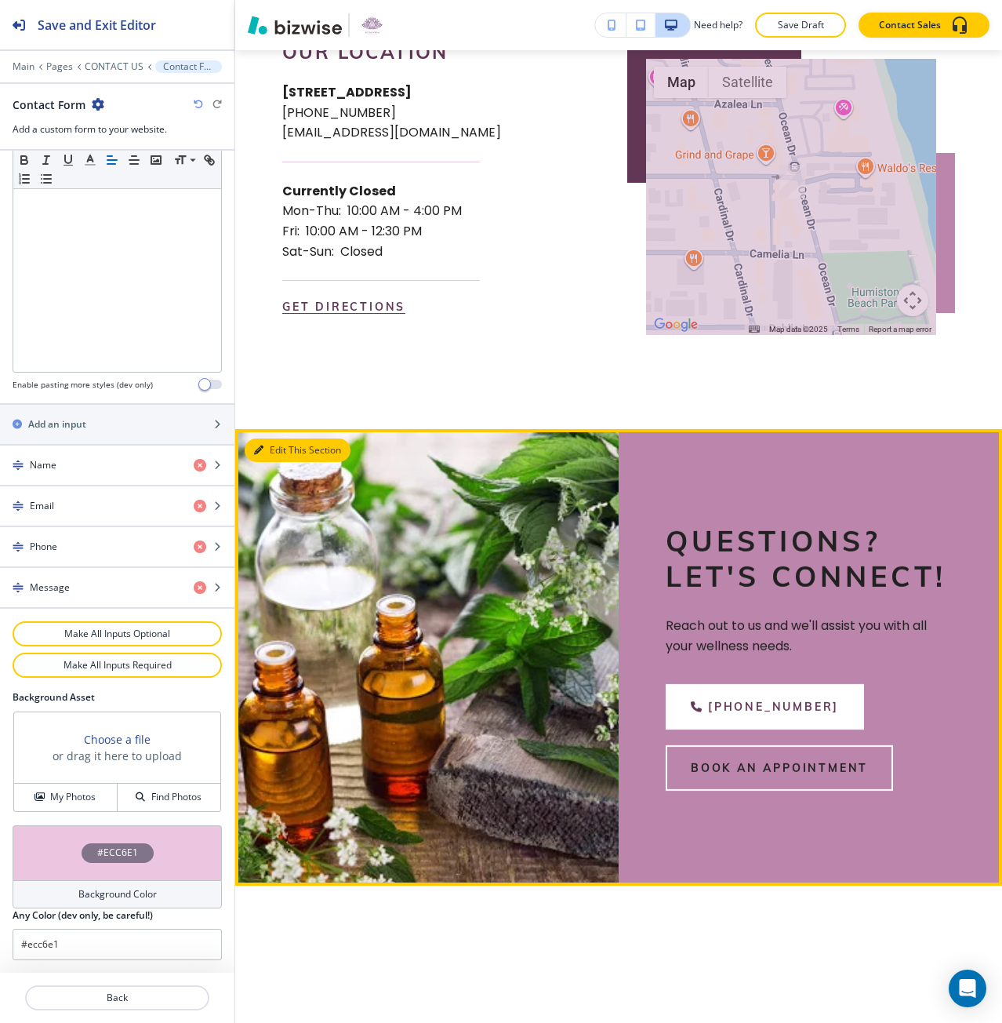
click at [267, 461] on button "Edit This Section" at bounding box center [298, 450] width 106 height 24
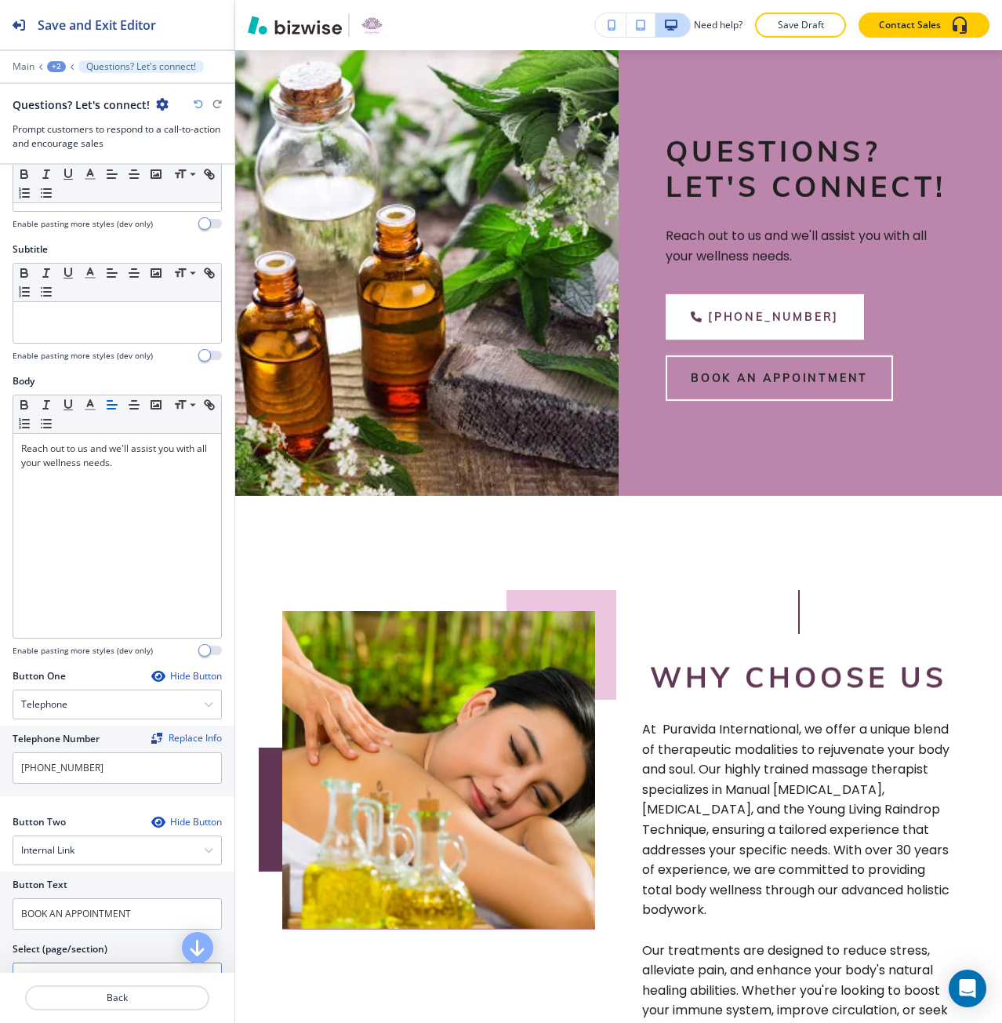
scroll to position [2197, 0]
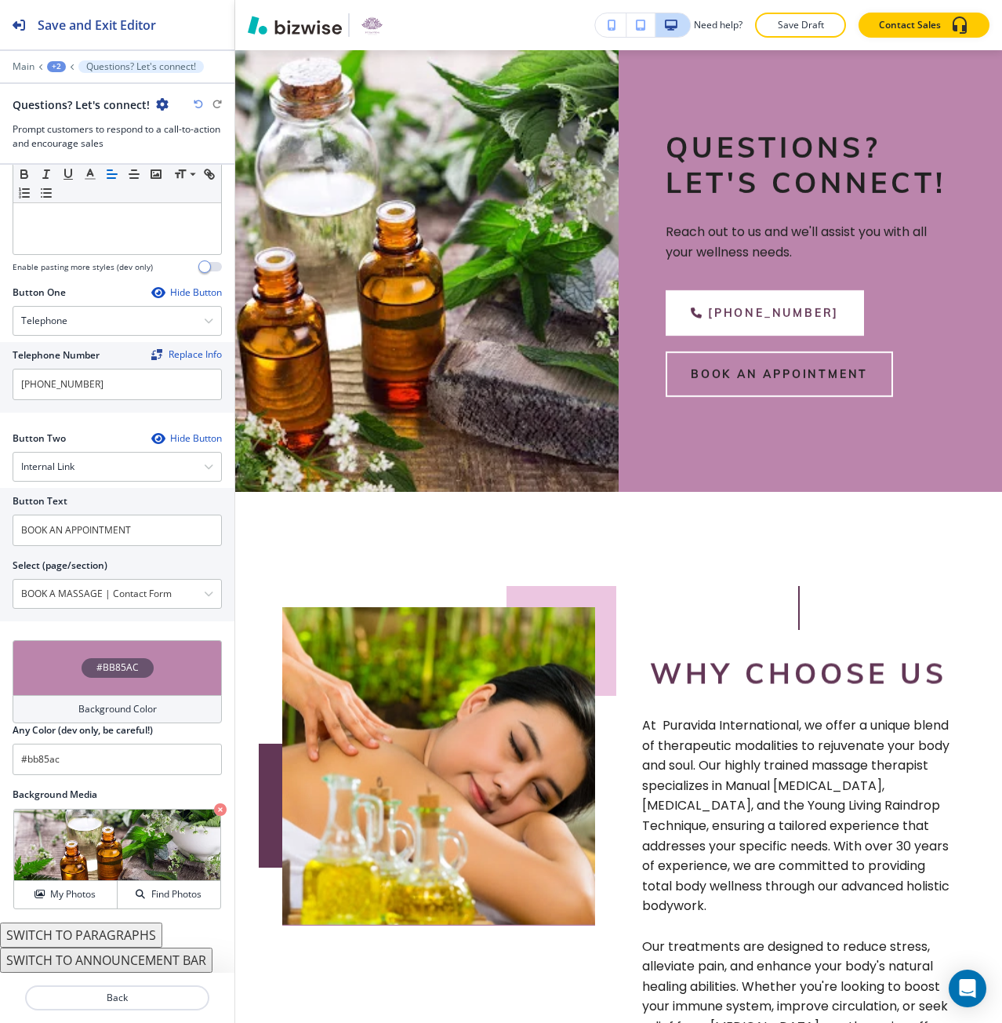
click at [79, 688] on div "#BB85AC" at bounding box center [117, 667] width 209 height 55
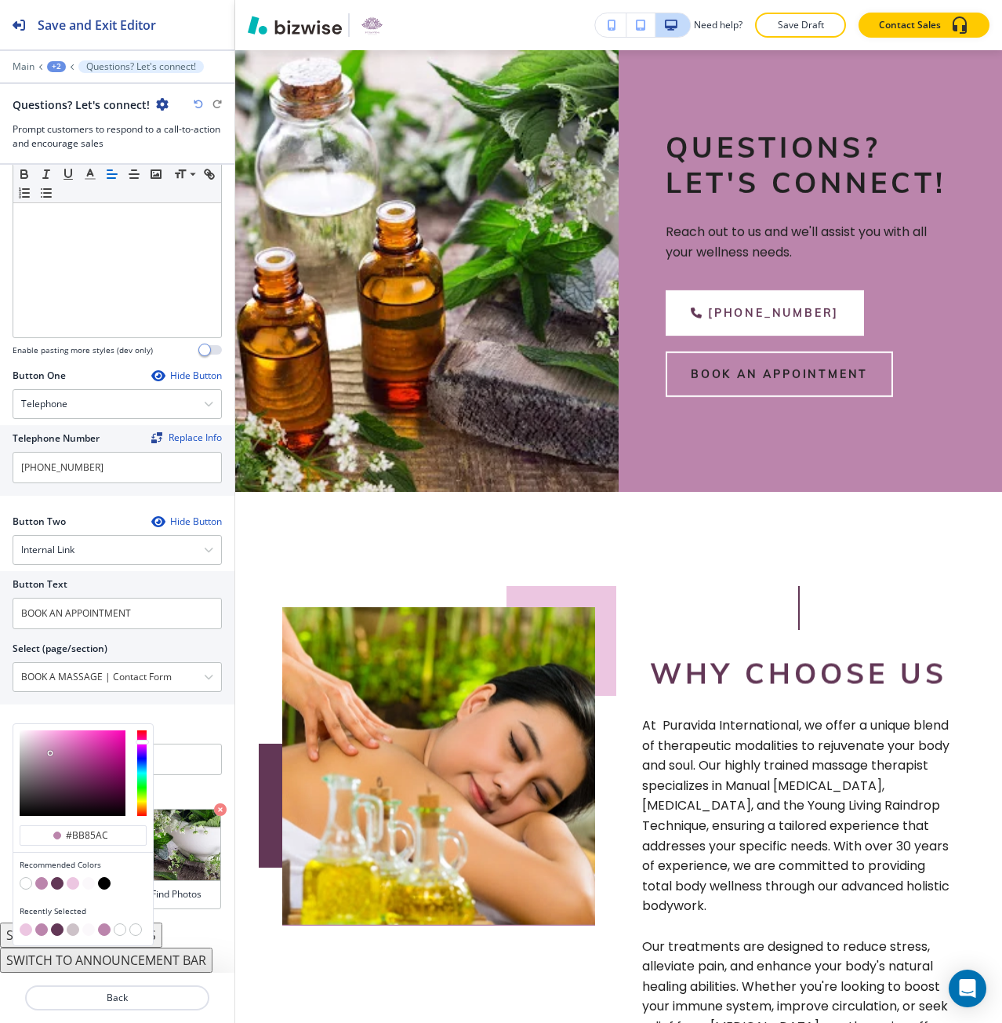
click at [71, 928] on button "button" at bounding box center [73, 929] width 13 height 13
type input "#cdc2c8"
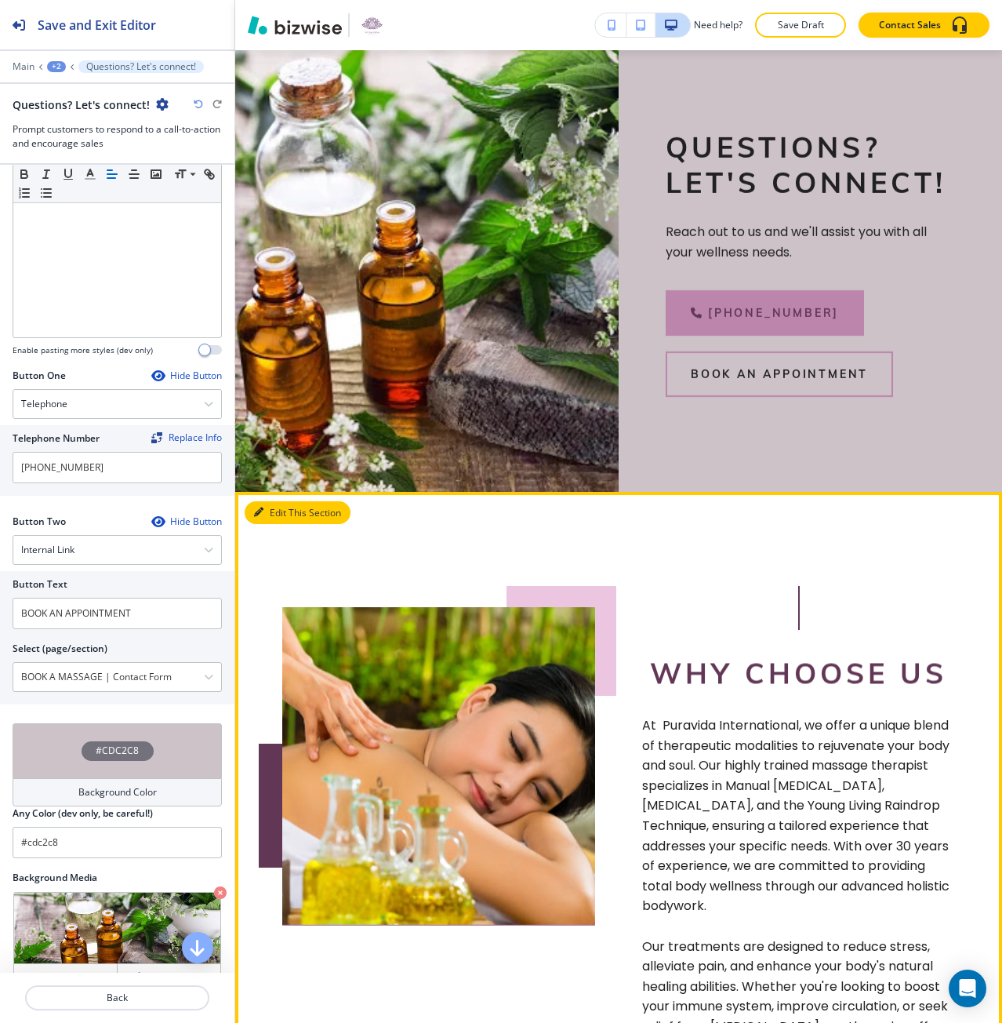
click at [271, 525] on button "Edit This Section" at bounding box center [298, 513] width 106 height 24
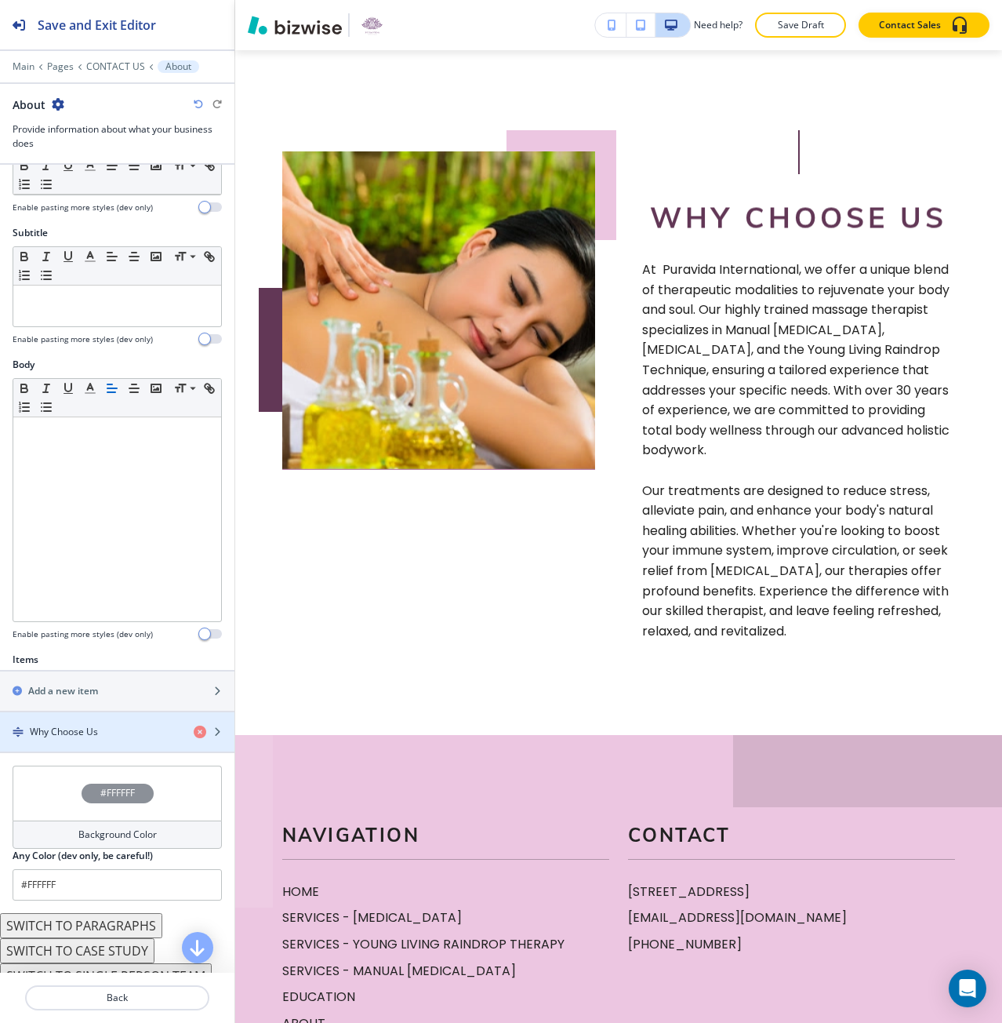
scroll to position [78, 0]
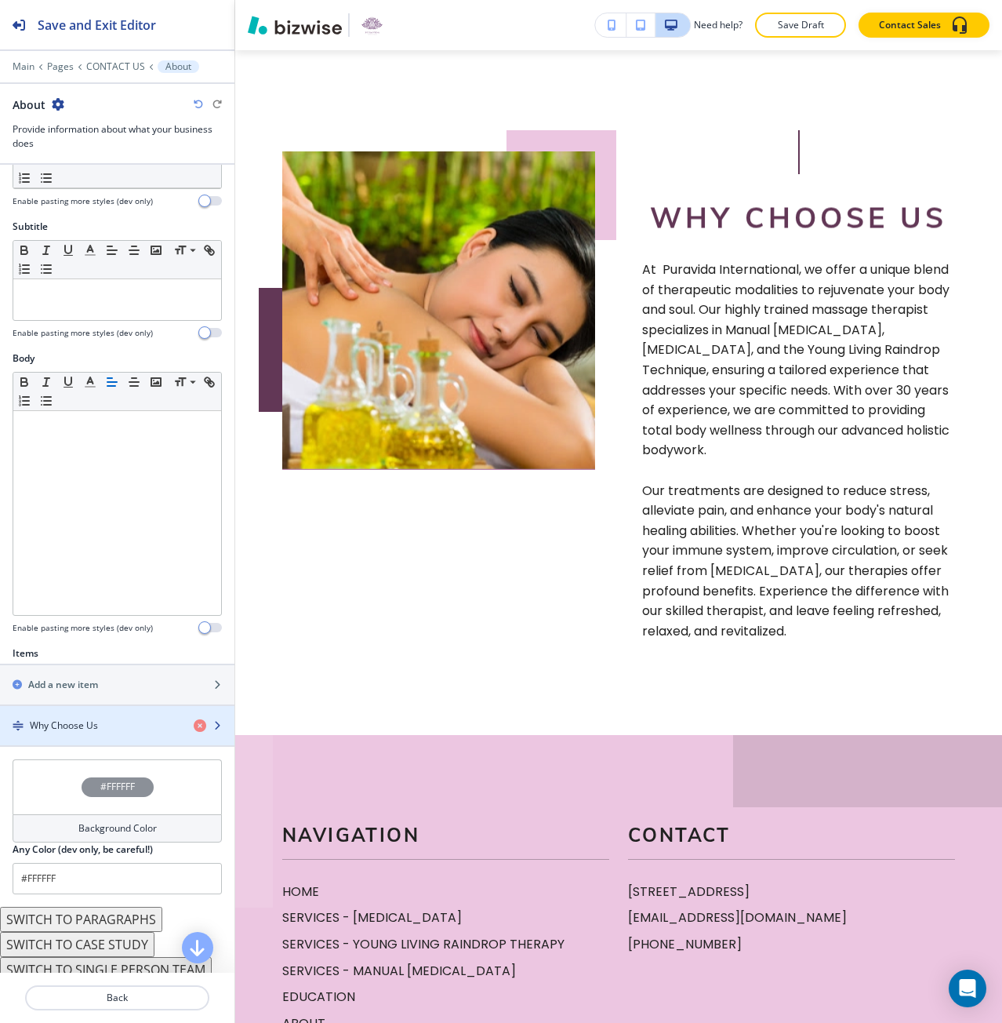
click at [55, 730] on h4 "Why Choose Us" at bounding box center [64, 725] width 68 height 14
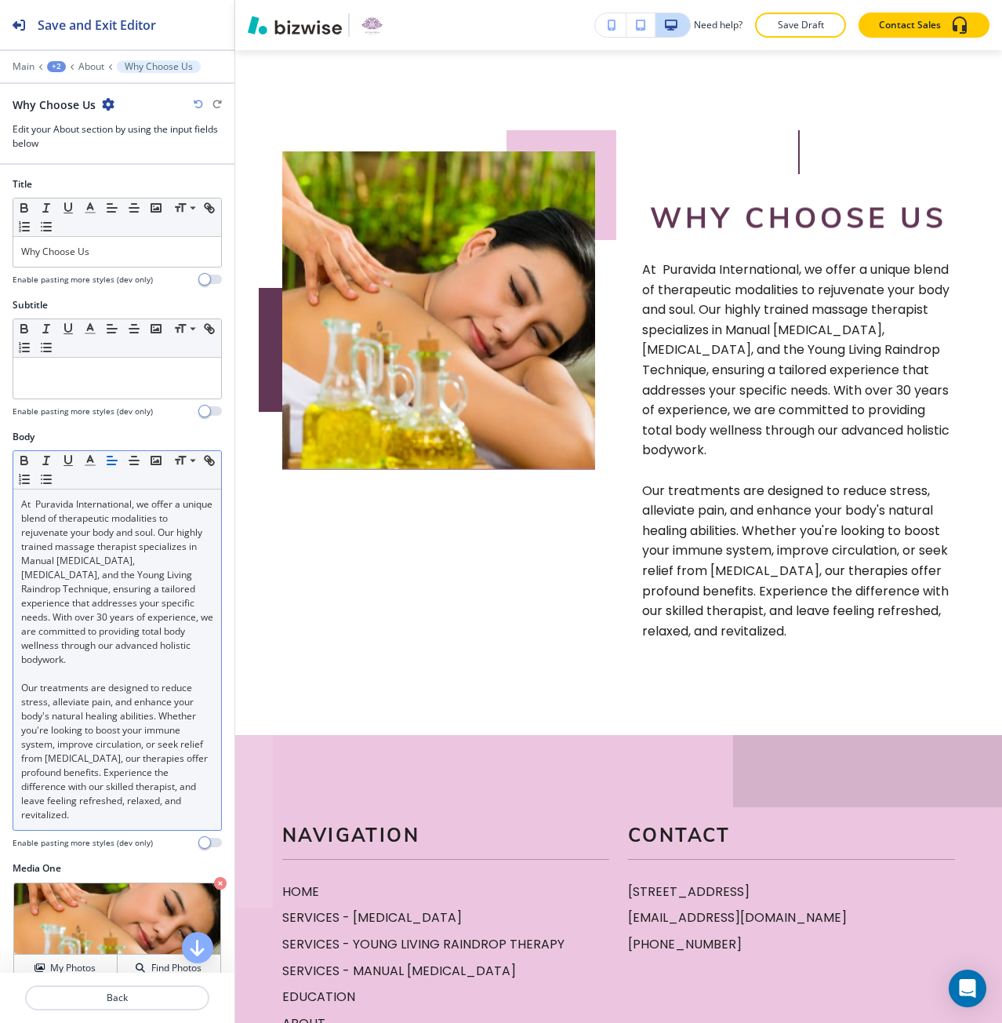
click at [38, 497] on p "At Puravida International, we offer a unique blend of therapeutic modalities to…" at bounding box center [117, 581] width 192 height 169
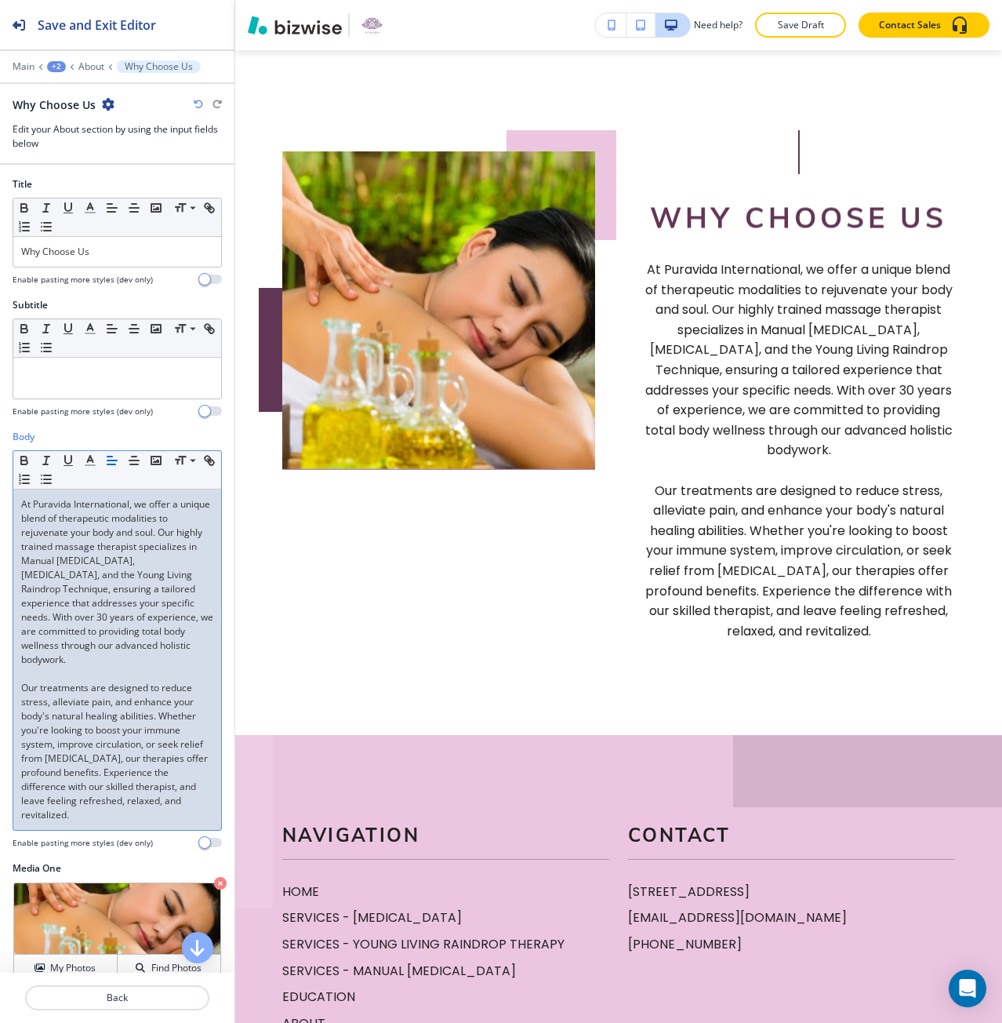
click at [67, 502] on p "At Puravida International, we offer a unique blend of therapeutic modalities to…" at bounding box center [117, 581] width 192 height 169
drag, startPoint x: 67, startPoint y: 502, endPoint x: 83, endPoint y: 502, distance: 16.5
click at [83, 502] on p "At Puravida International, we offer a unique blend of therapeutic modalities to…" at bounding box center [117, 581] width 192 height 169
click at [124, 558] on p "At Puravida International , we offer a unique blend of therapeutic modalities t…" at bounding box center [117, 581] width 192 height 169
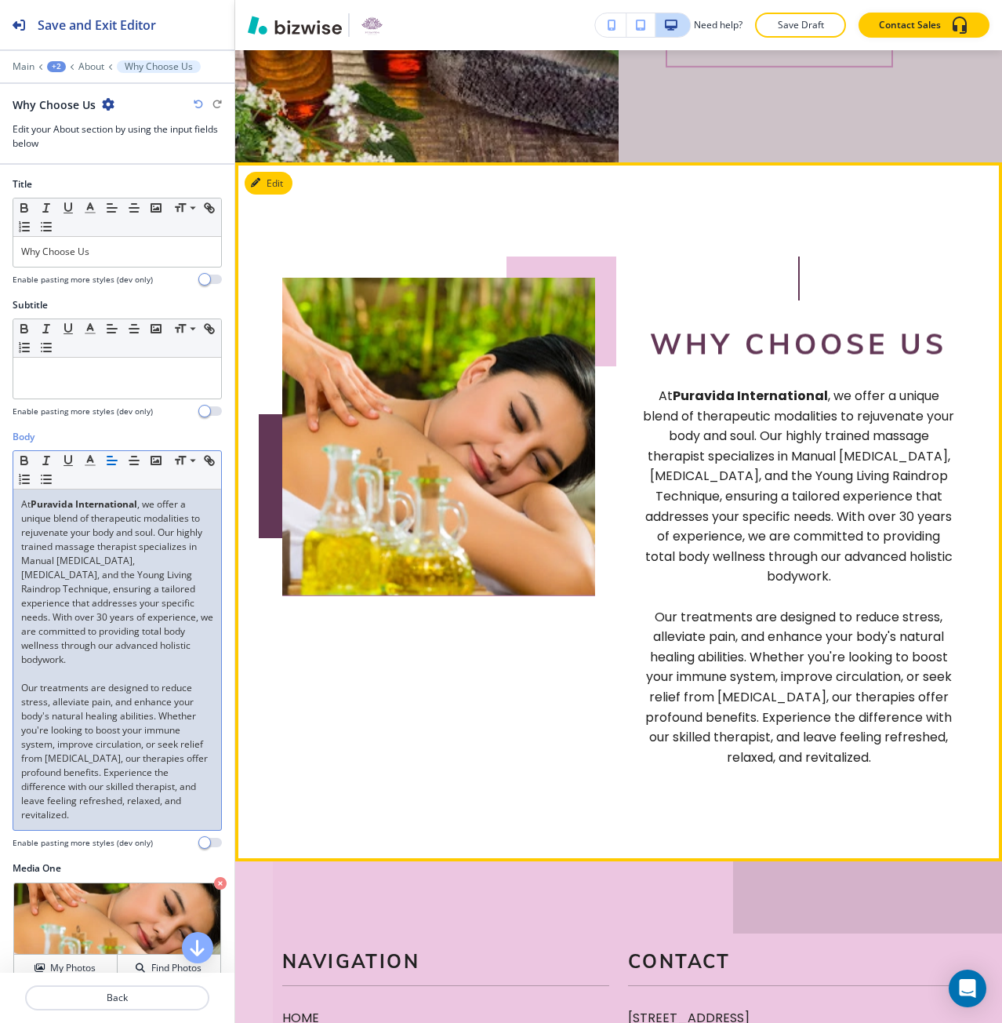
scroll to position [2496, 0]
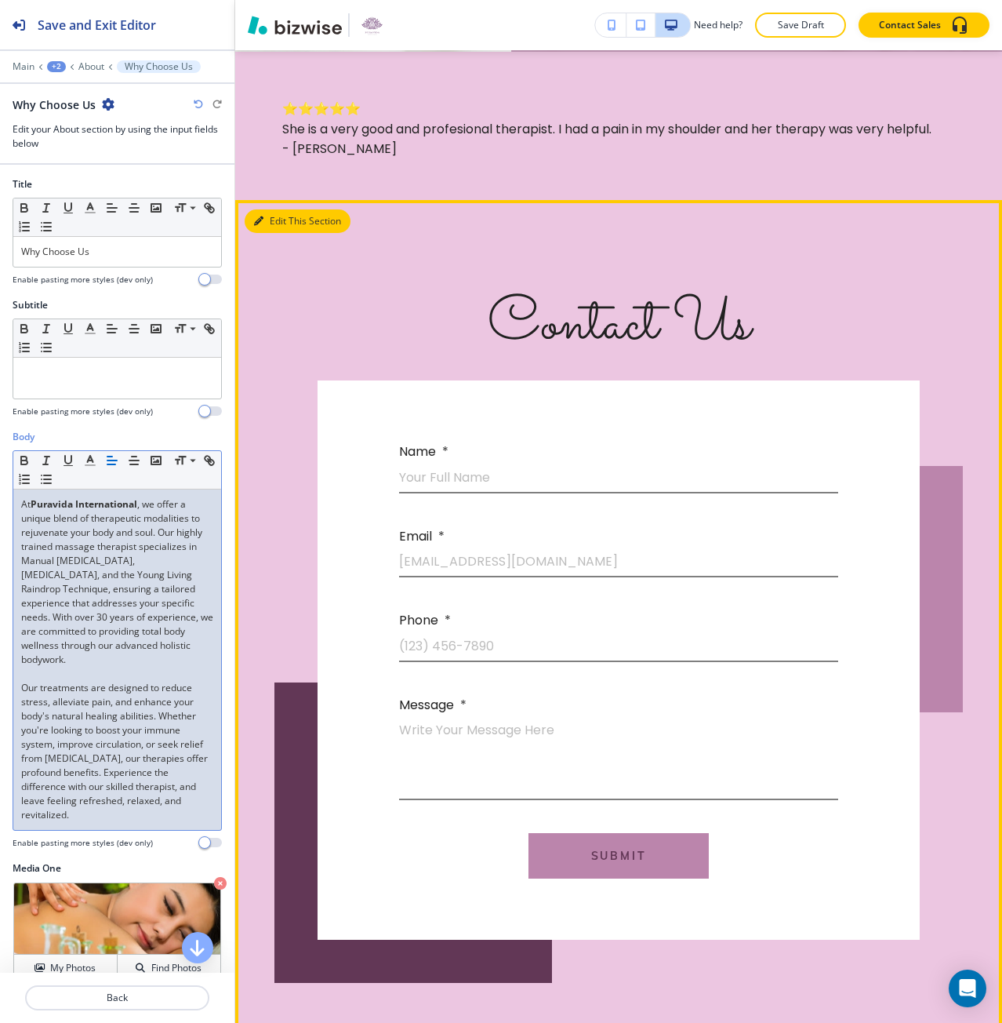
click at [282, 233] on button "Edit This Section" at bounding box center [298, 221] width 106 height 24
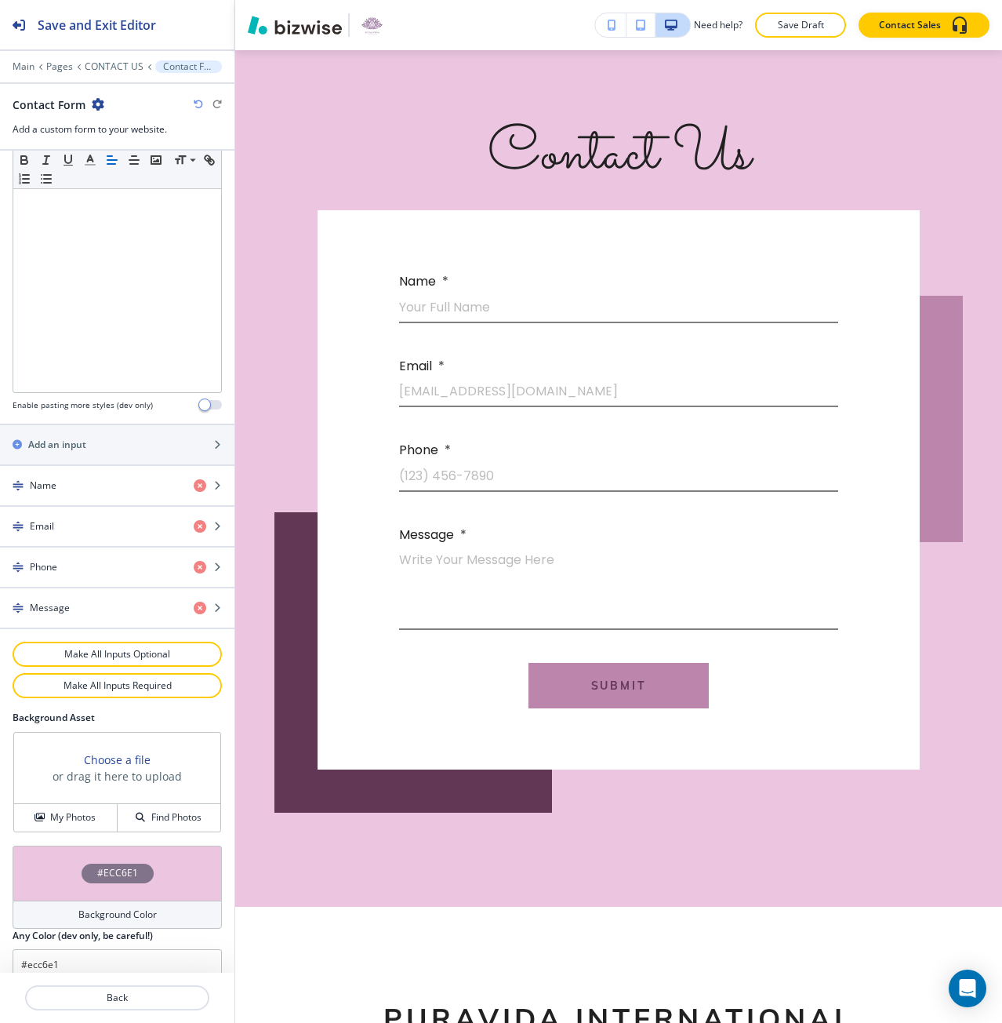
scroll to position [427, 0]
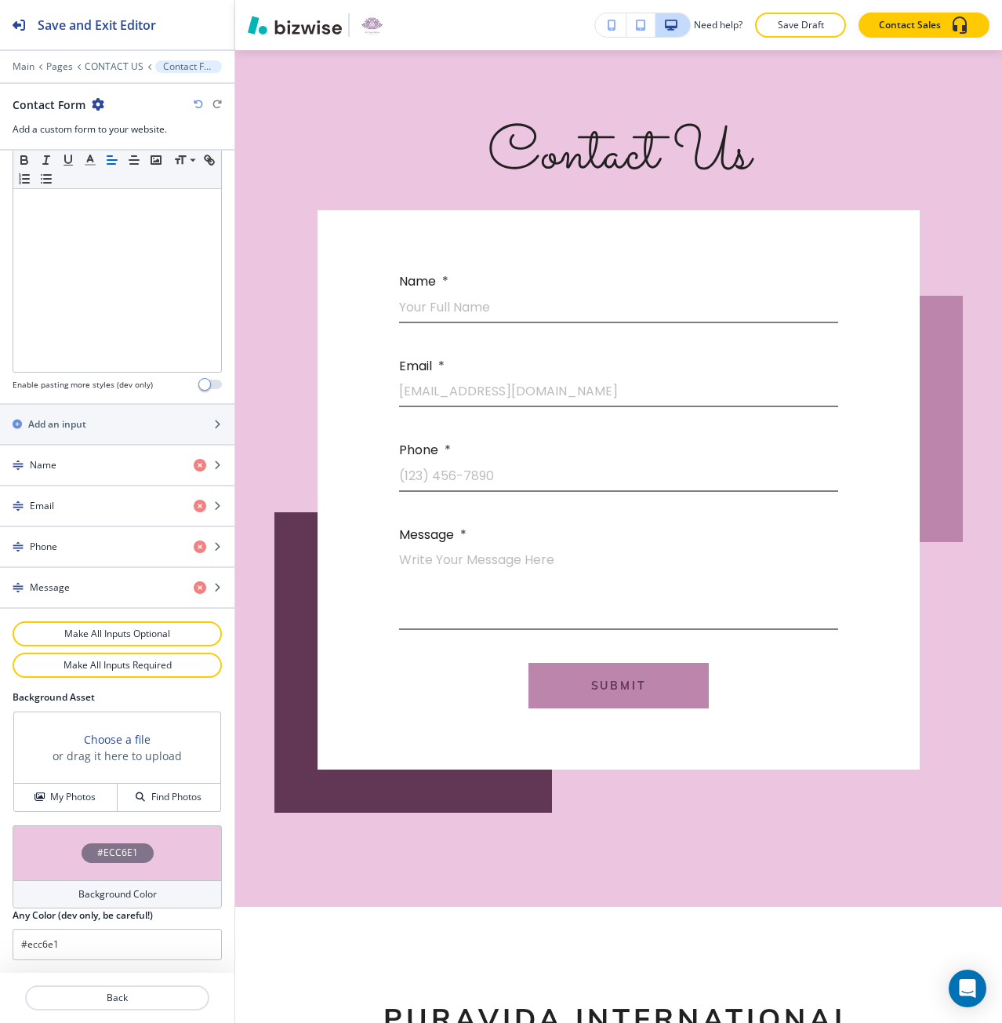
click at [114, 734] on h3 "Choose a file" at bounding box center [117, 739] width 67 height 16
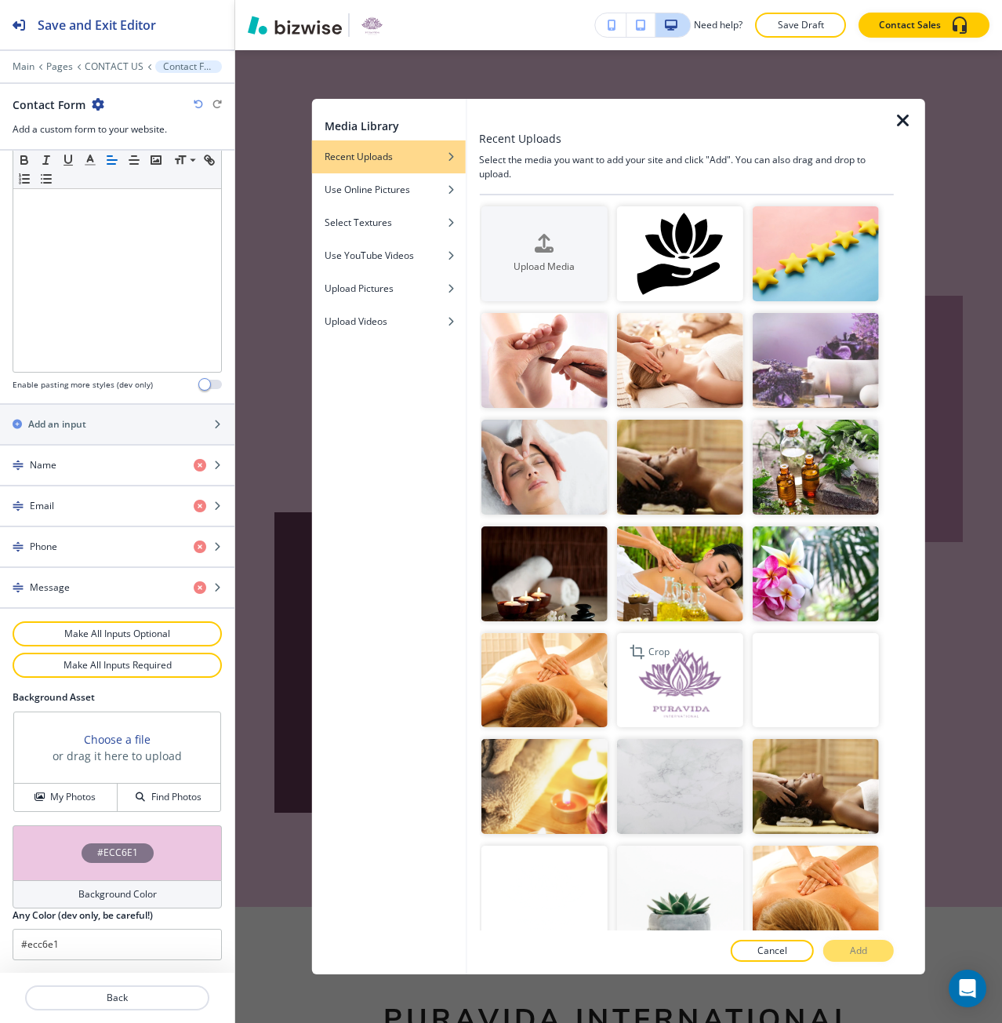
click at [657, 668] on img "button" at bounding box center [680, 680] width 126 height 95
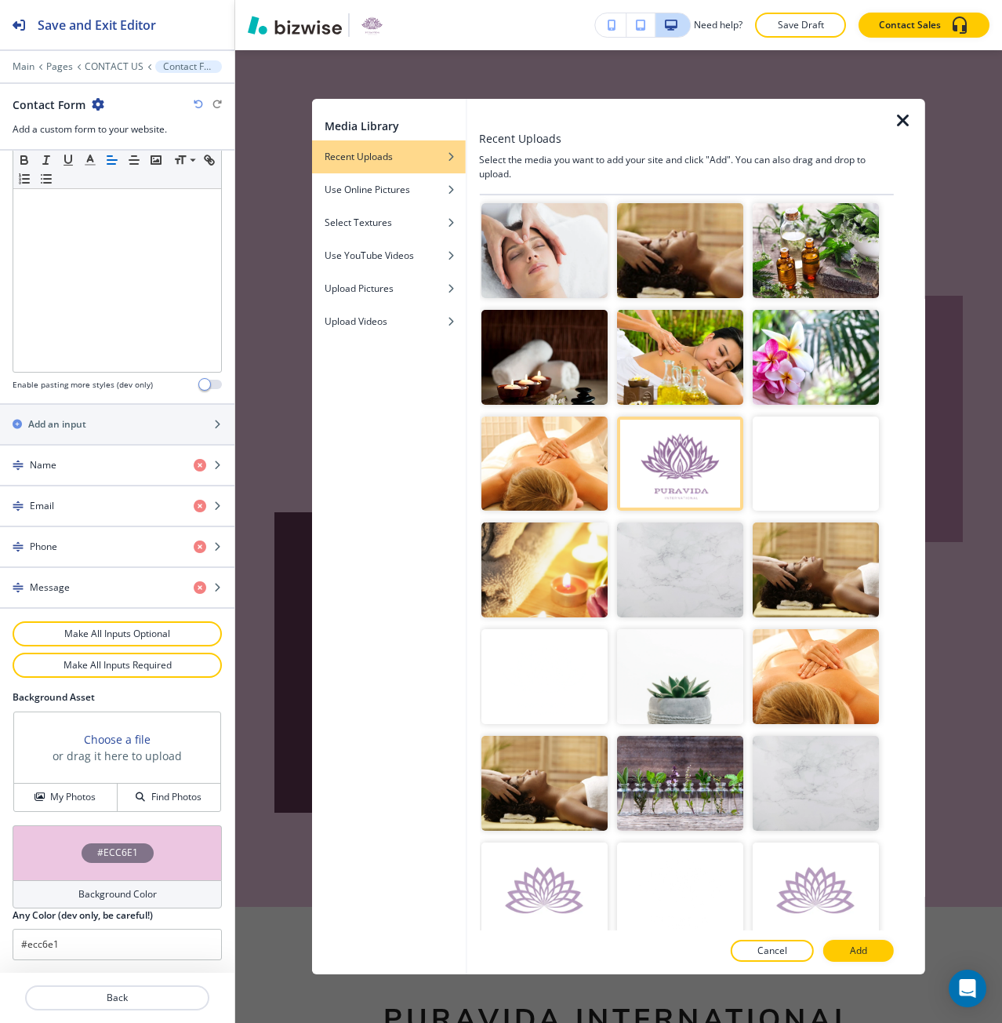
scroll to position [314, 0]
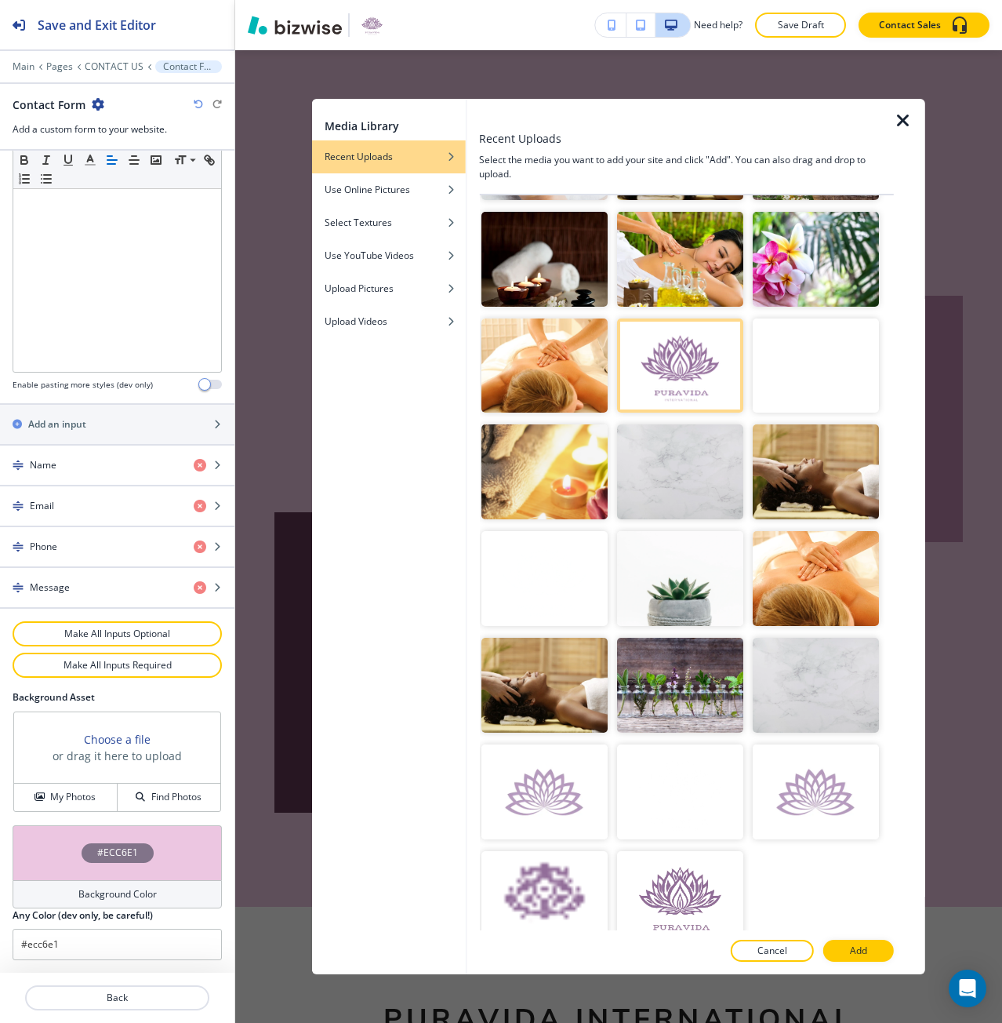
click at [608, 787] on div at bounding box center [612, 797] width 9 height 107
click at [581, 787] on img "button" at bounding box center [544, 791] width 126 height 95
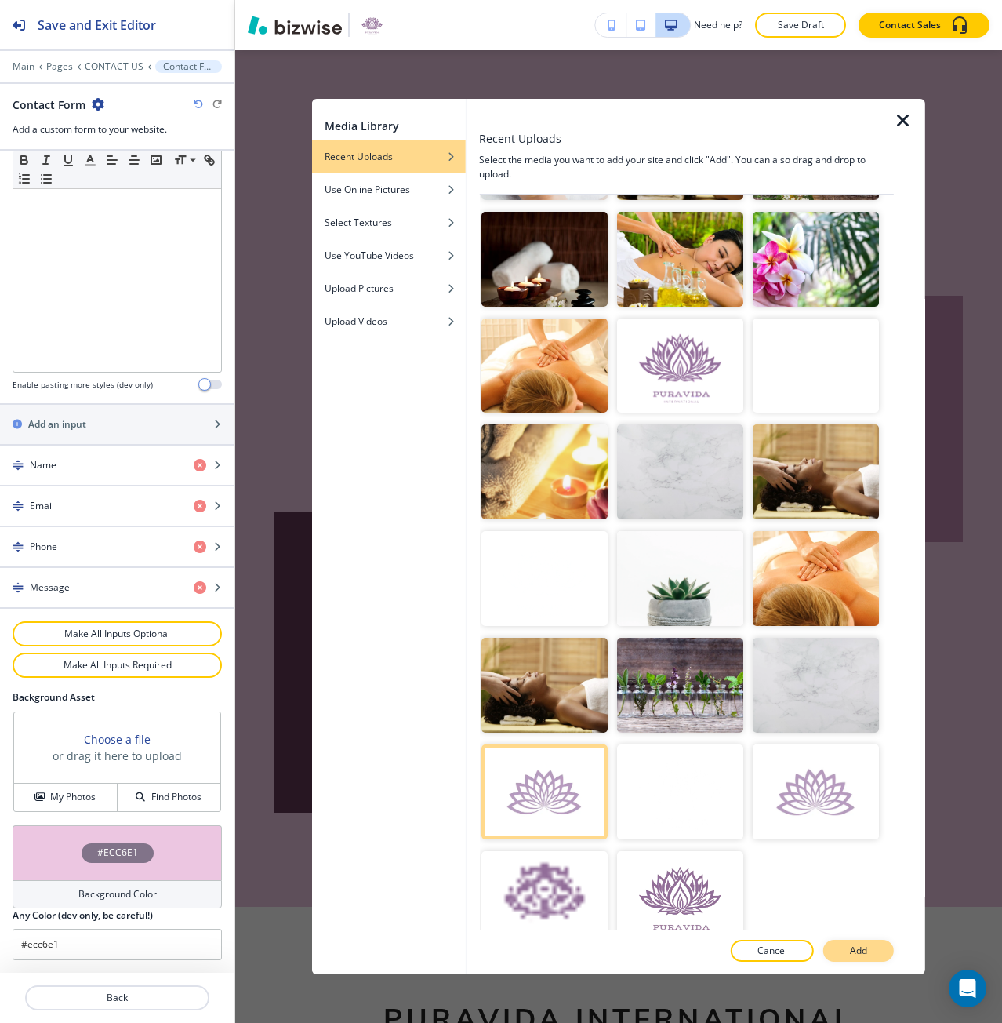
click at [852, 951] on p "Add" at bounding box center [858, 950] width 17 height 14
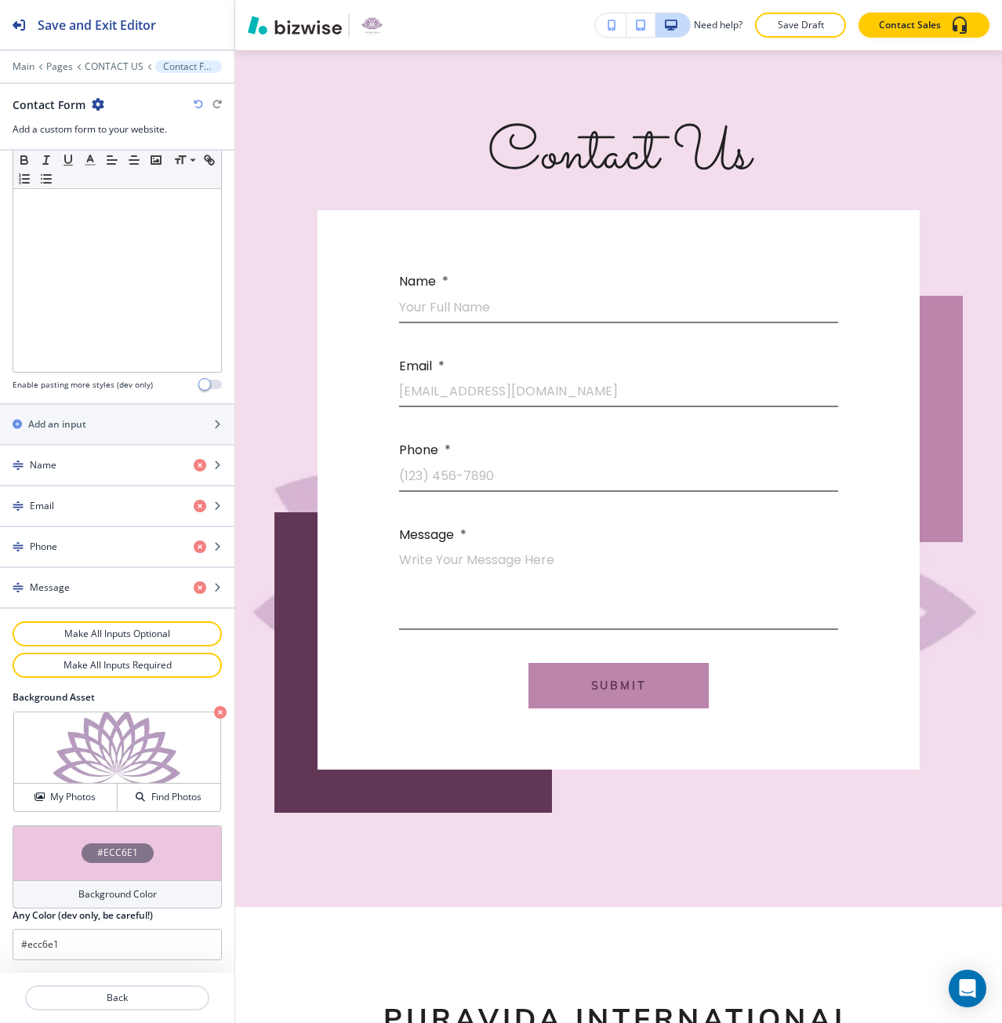
click at [127, 870] on div "#ECC6E1" at bounding box center [117, 852] width 209 height 55
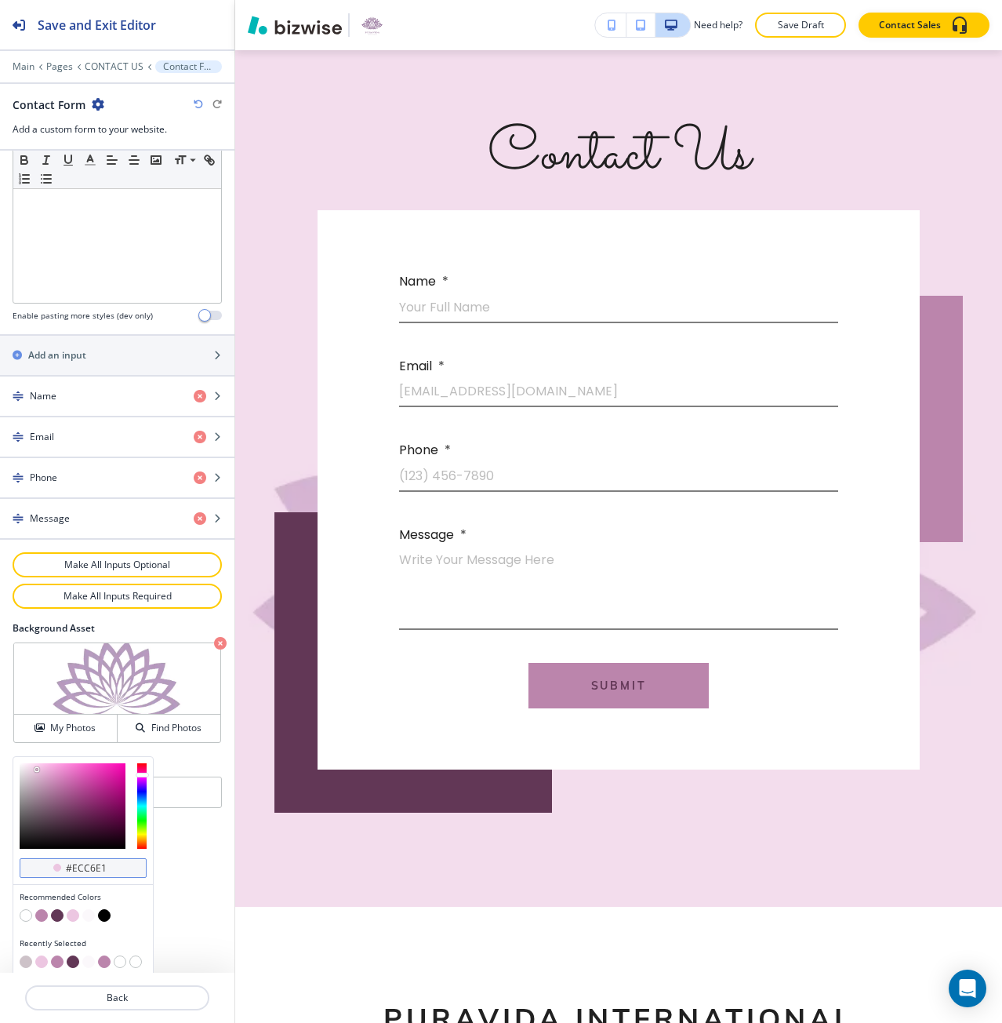
scroll to position [502, 0]
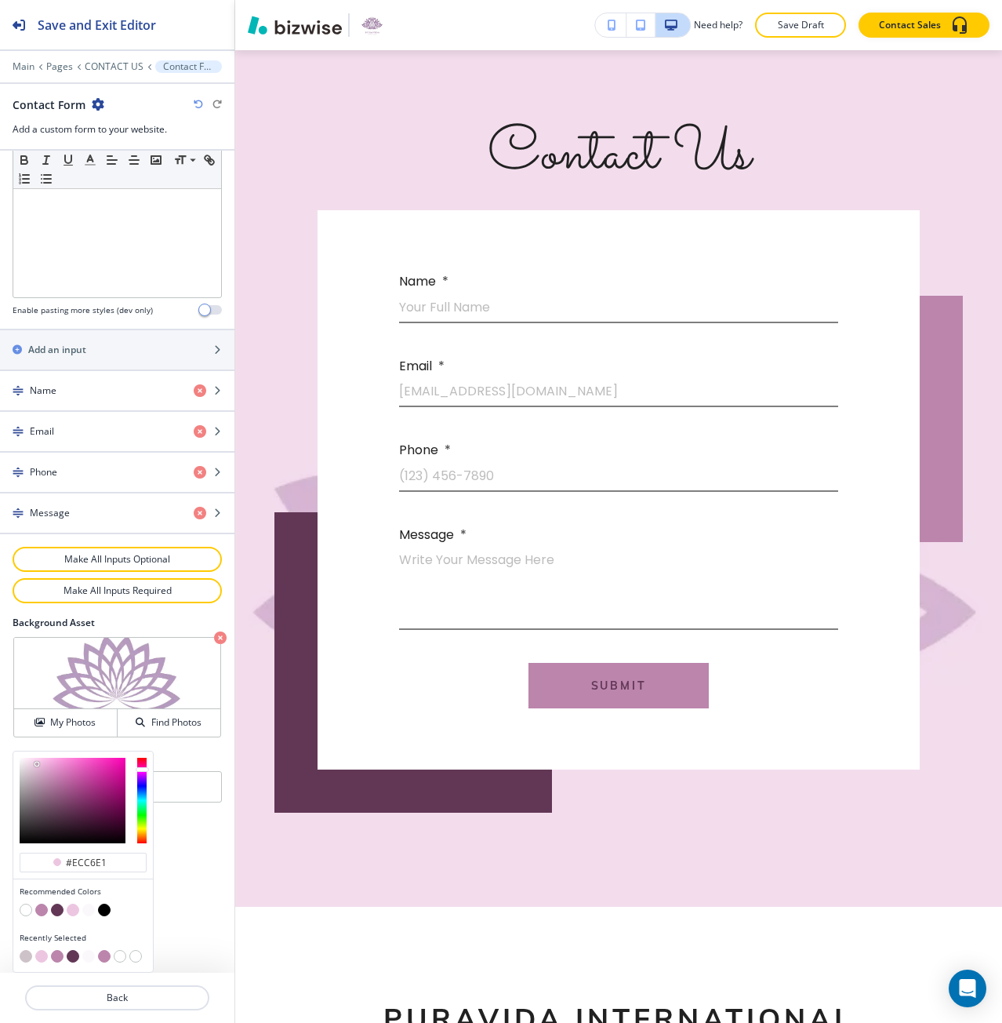
click at [24, 959] on button "button" at bounding box center [26, 956] width 13 height 13
type input "#cdc2c8"
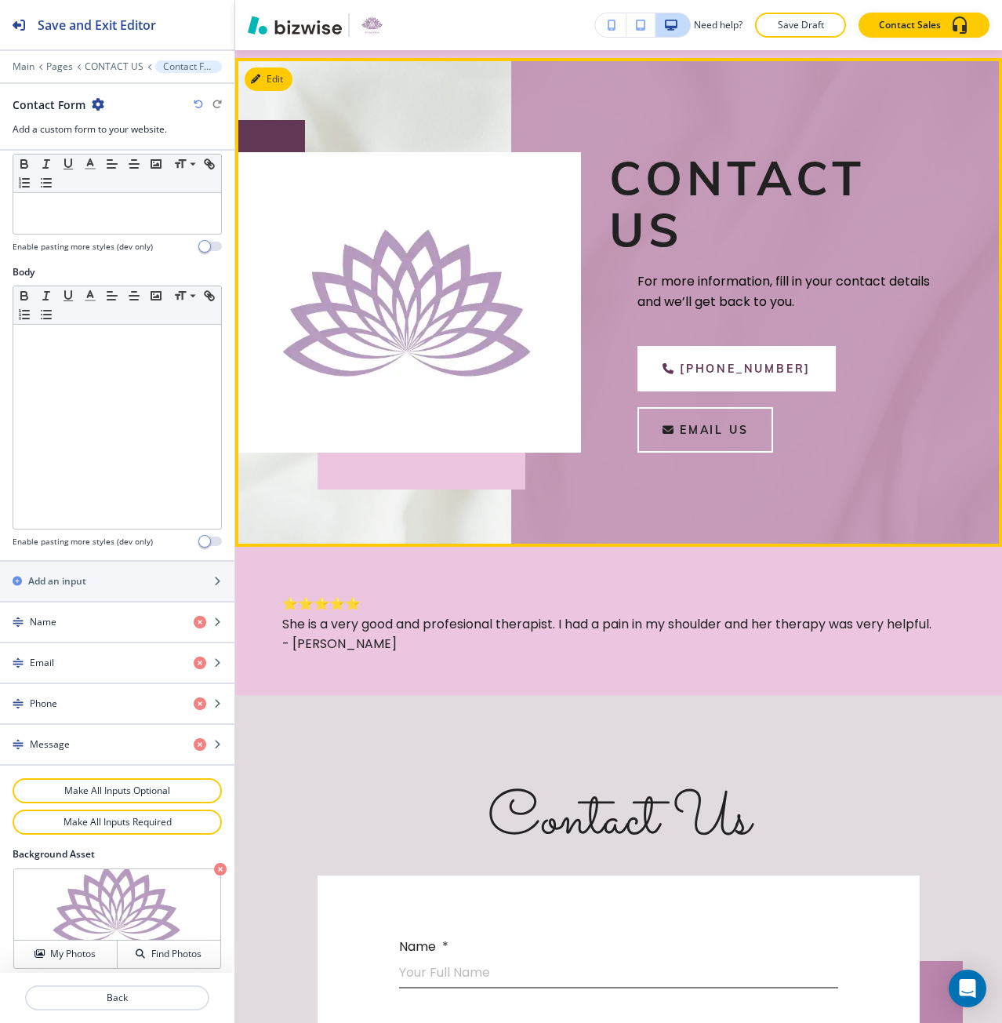
scroll to position [0, 0]
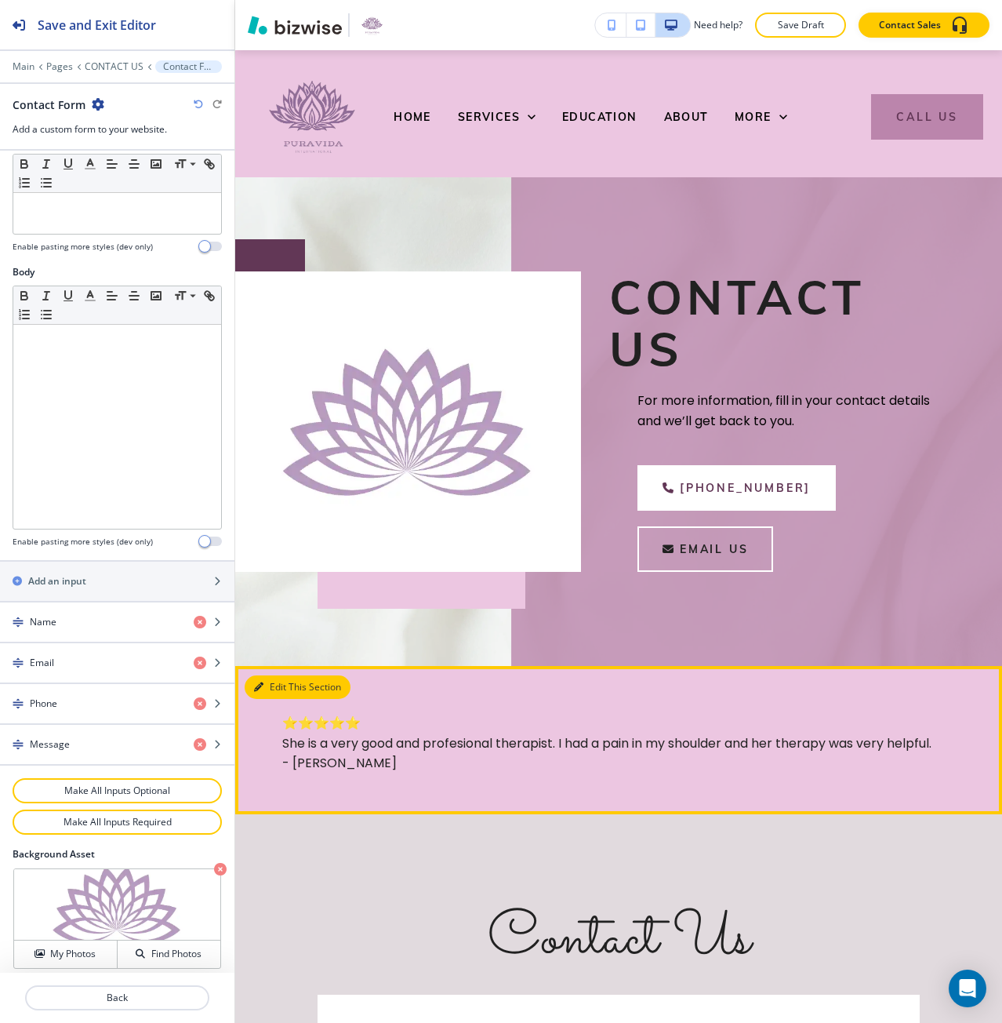
click at [274, 695] on button "Edit This Section" at bounding box center [298, 687] width 106 height 24
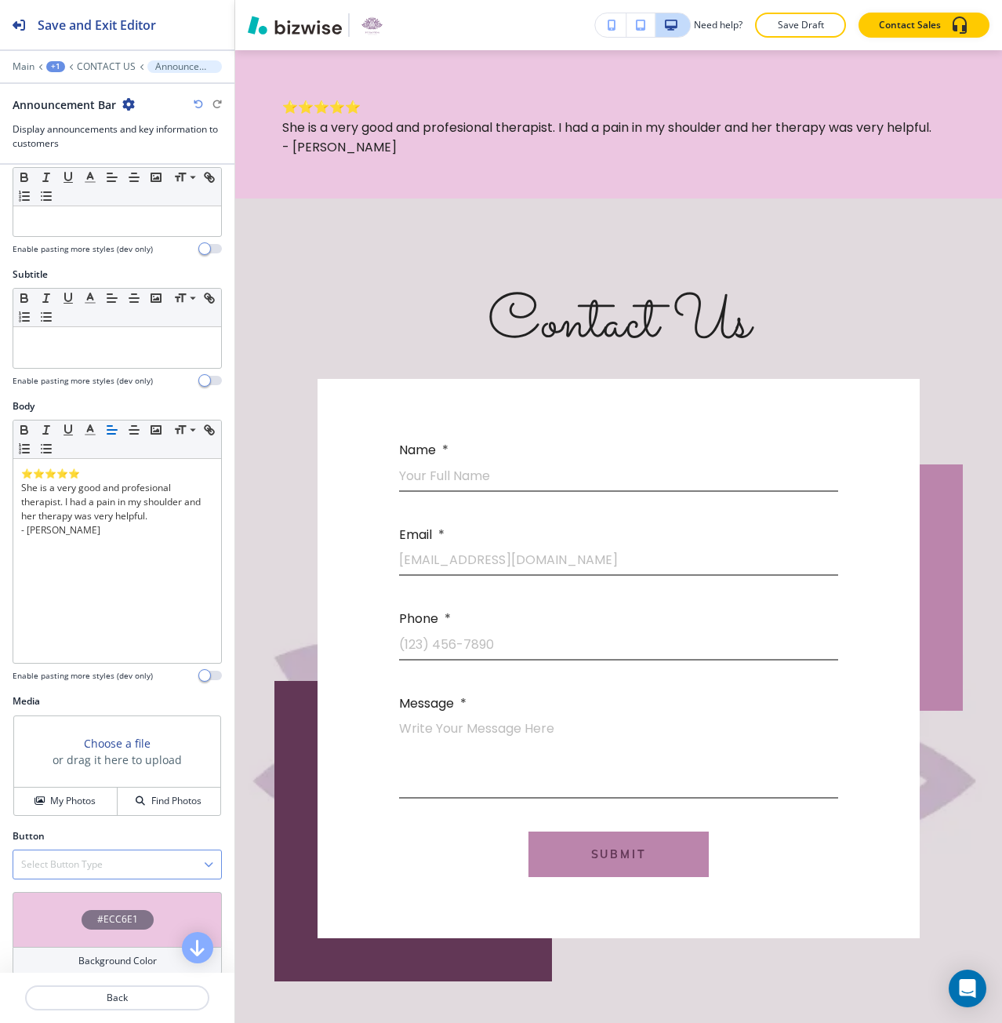
scroll to position [122, 0]
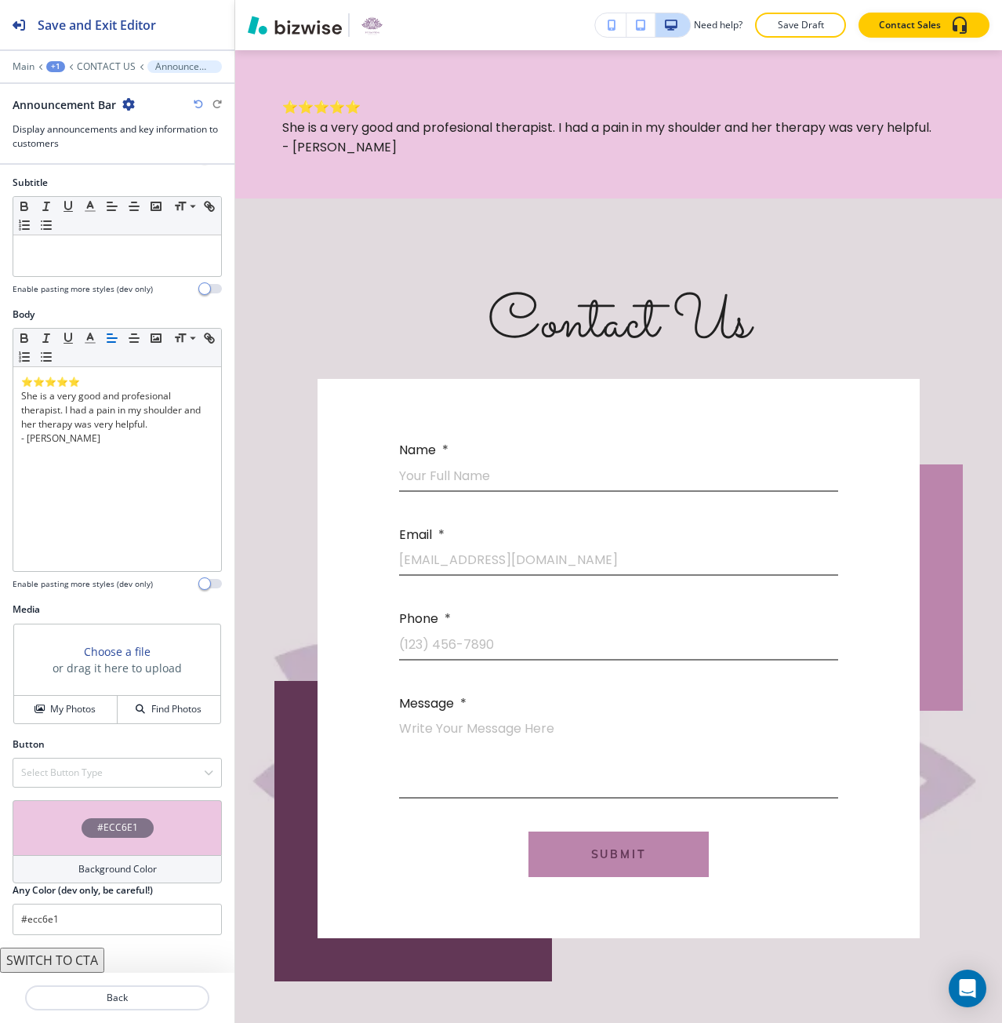
click at [141, 839] on div "#ECC6E1" at bounding box center [117, 827] width 209 height 55
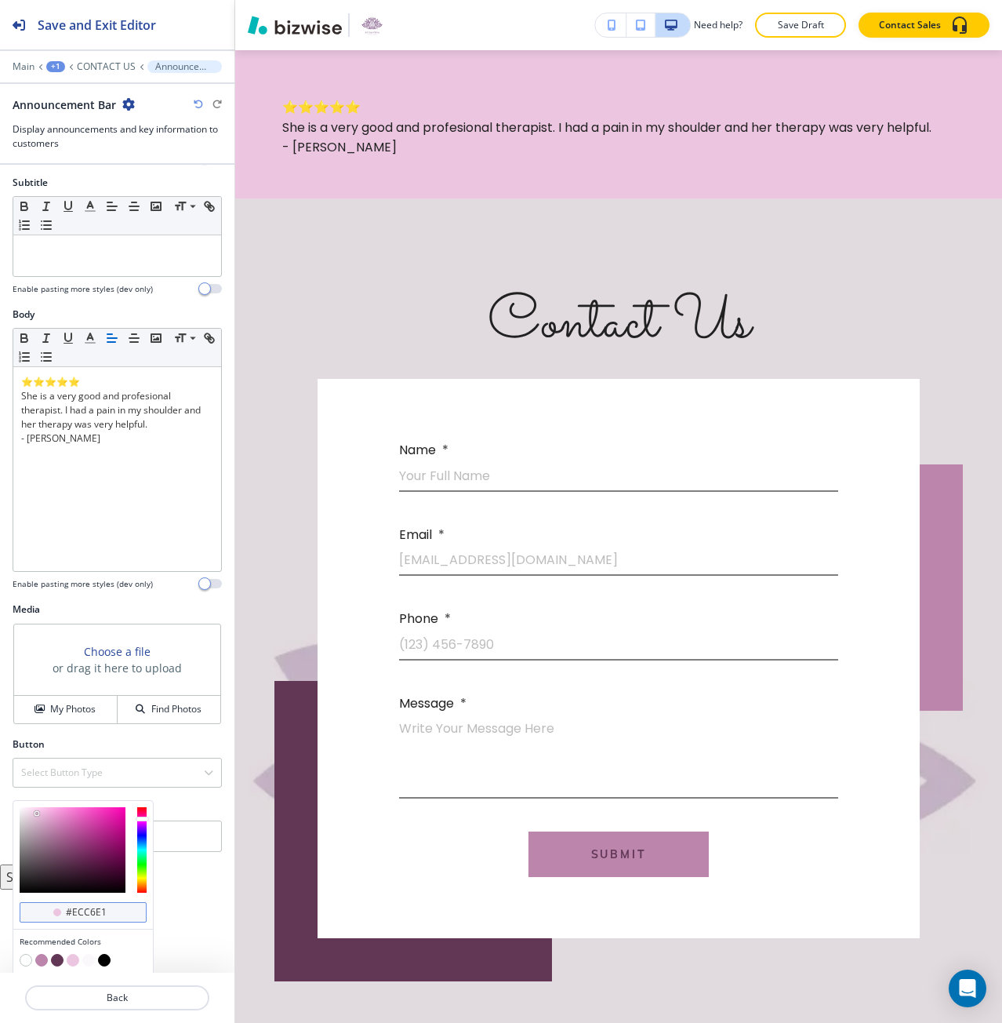
scroll to position [1, 0]
click at [88, 959] on button "button" at bounding box center [88, 960] width 13 height 13
type input "#fbf8fb"
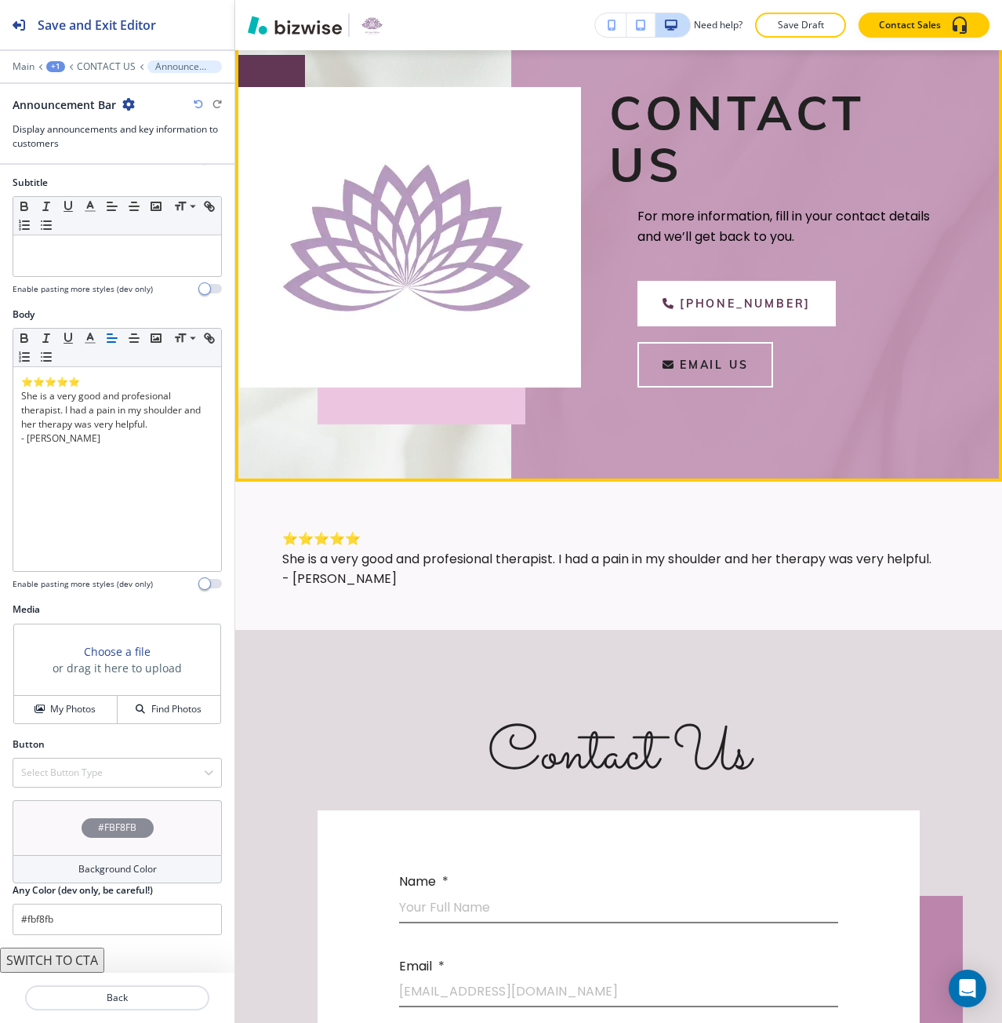
scroll to position [0, 0]
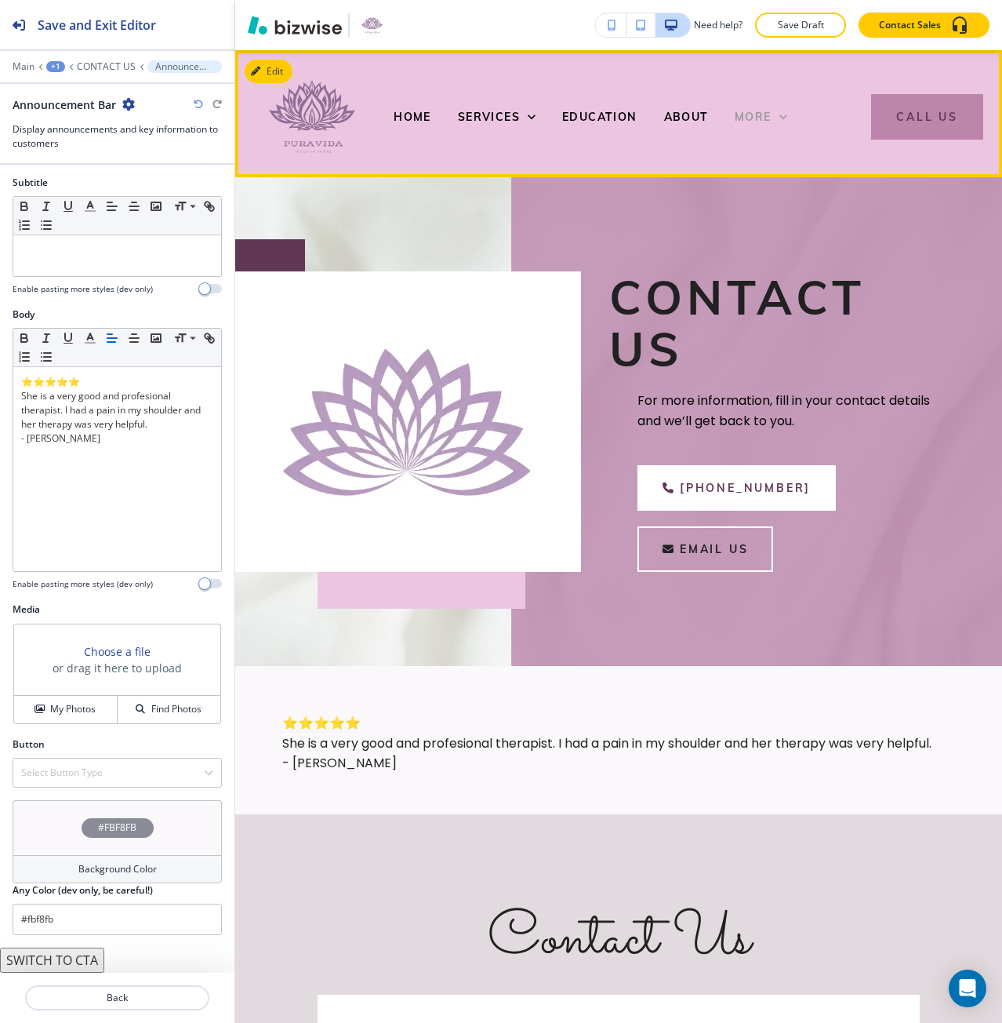
click at [748, 118] on span "More" at bounding box center [753, 117] width 37 height 14
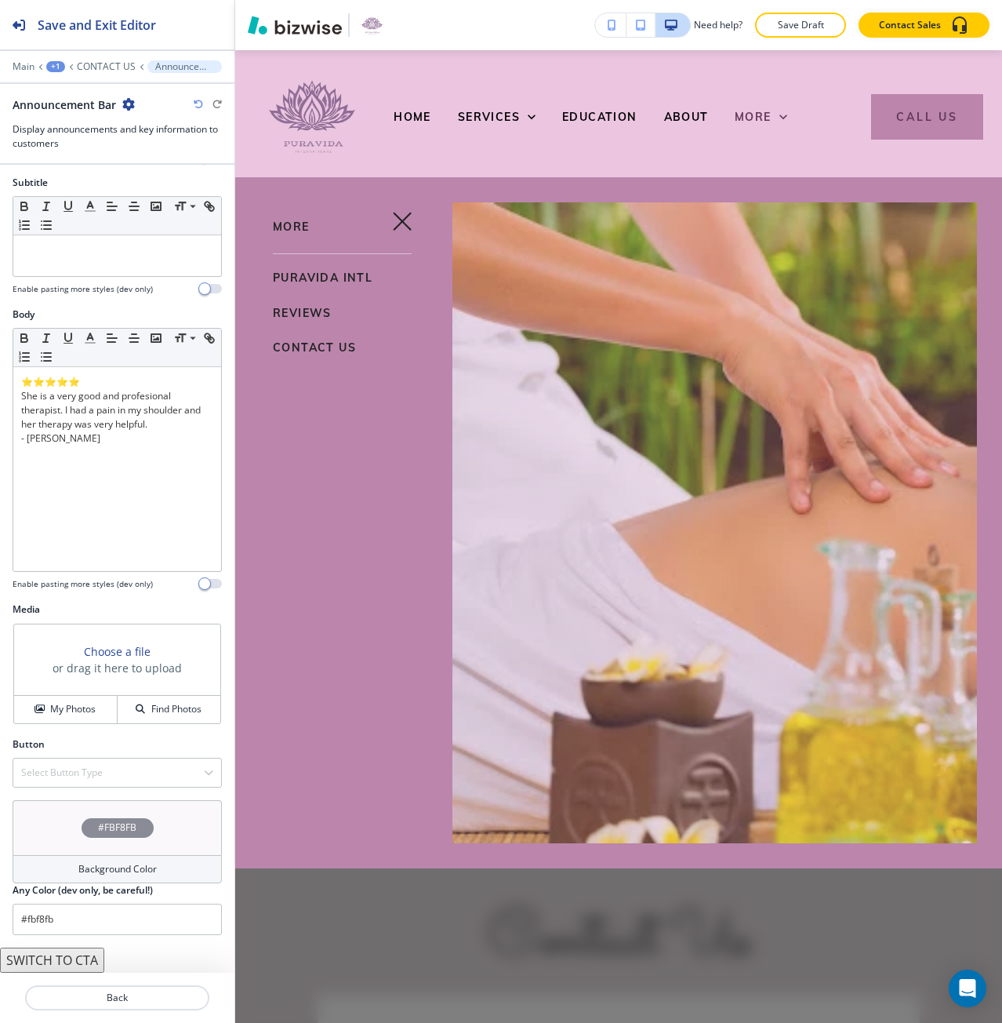
click at [319, 280] on span "PURAVIDA INTL" at bounding box center [323, 278] width 100 height 14
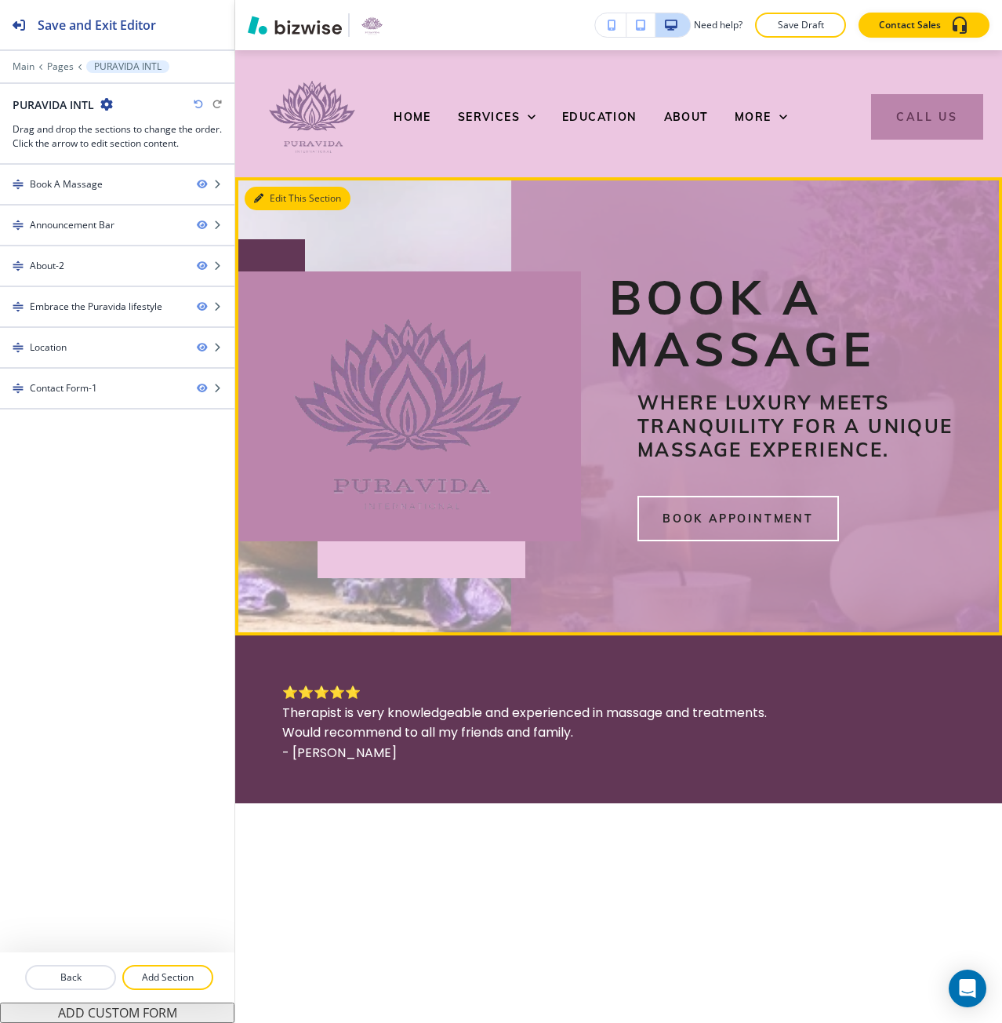
click at [267, 201] on button "Edit This Section" at bounding box center [298, 199] width 106 height 24
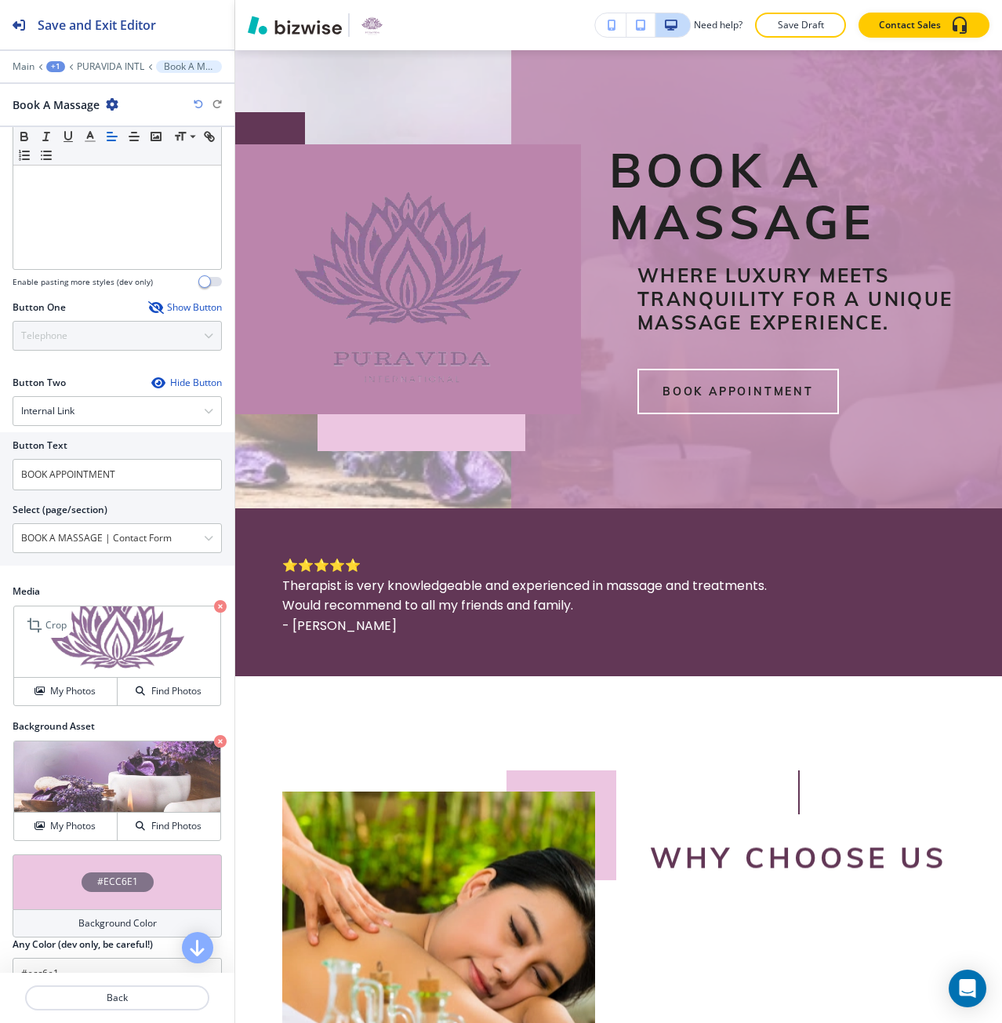
scroll to position [392, 0]
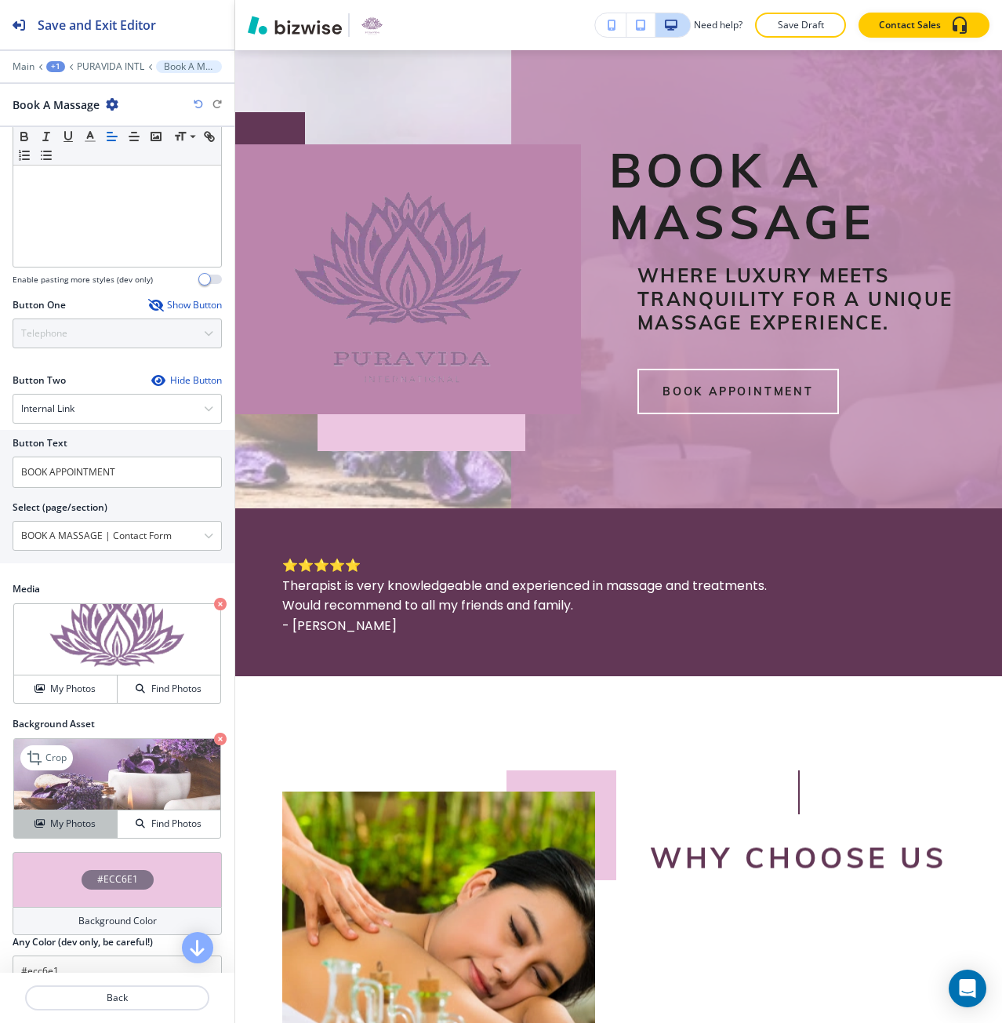
click at [82, 823] on h4 "My Photos" at bounding box center [72, 823] width 45 height 14
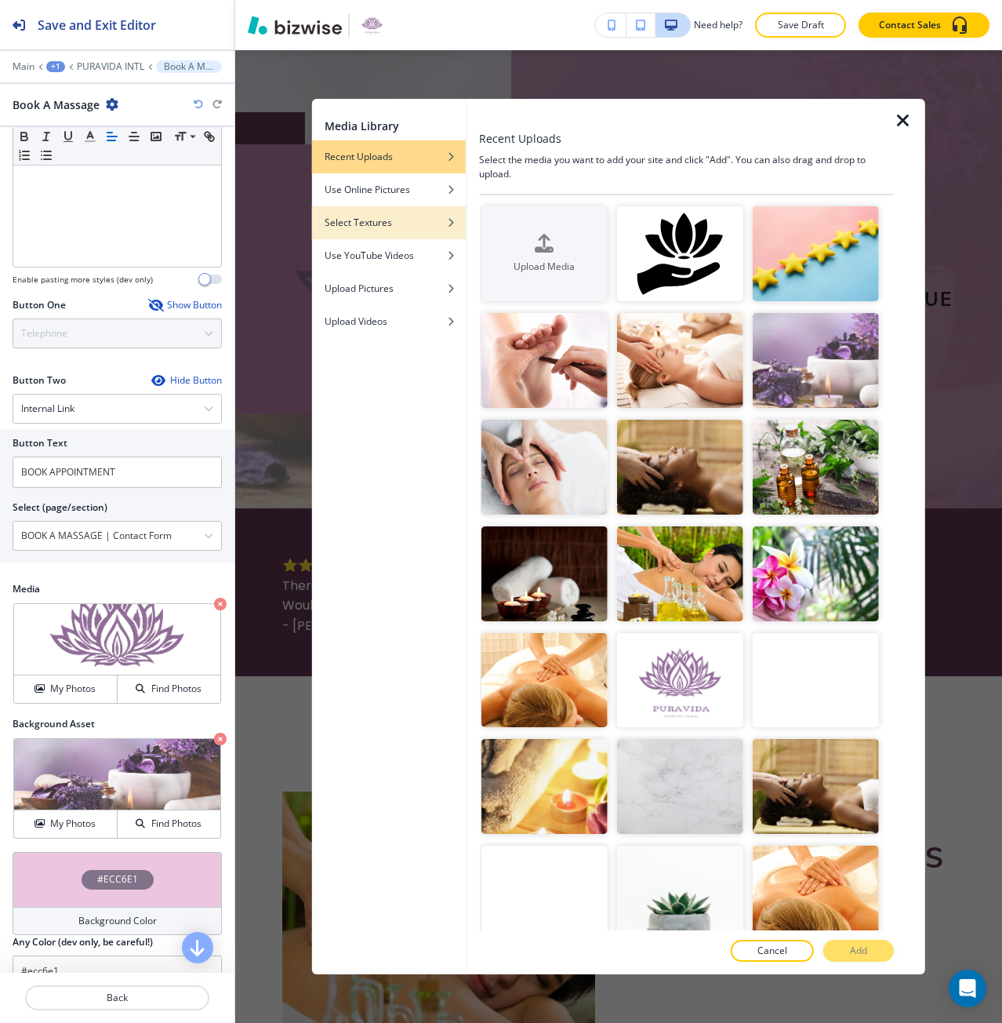
click at [397, 212] on div "button" at bounding box center [389, 210] width 154 height 9
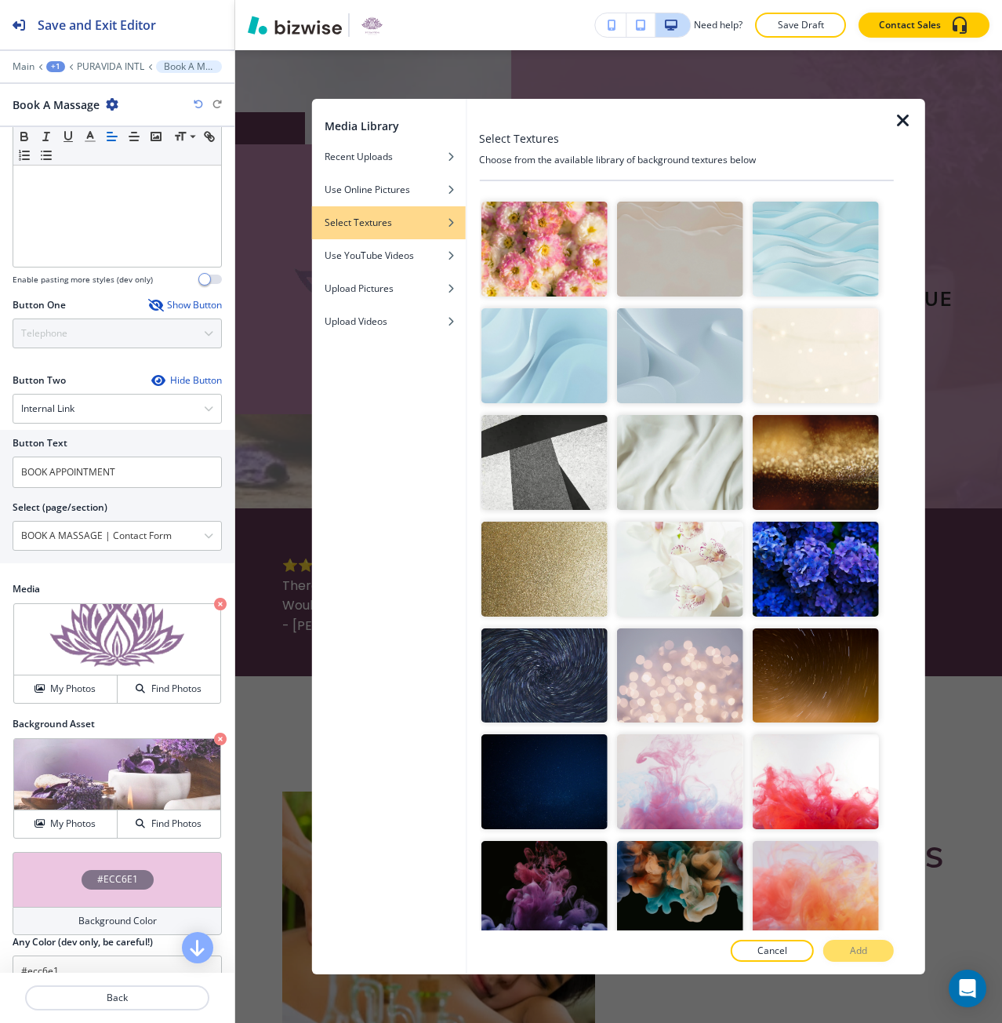
click at [648, 463] on img "button" at bounding box center [680, 462] width 126 height 95
click at [869, 954] on button "Add" at bounding box center [858, 950] width 71 height 22
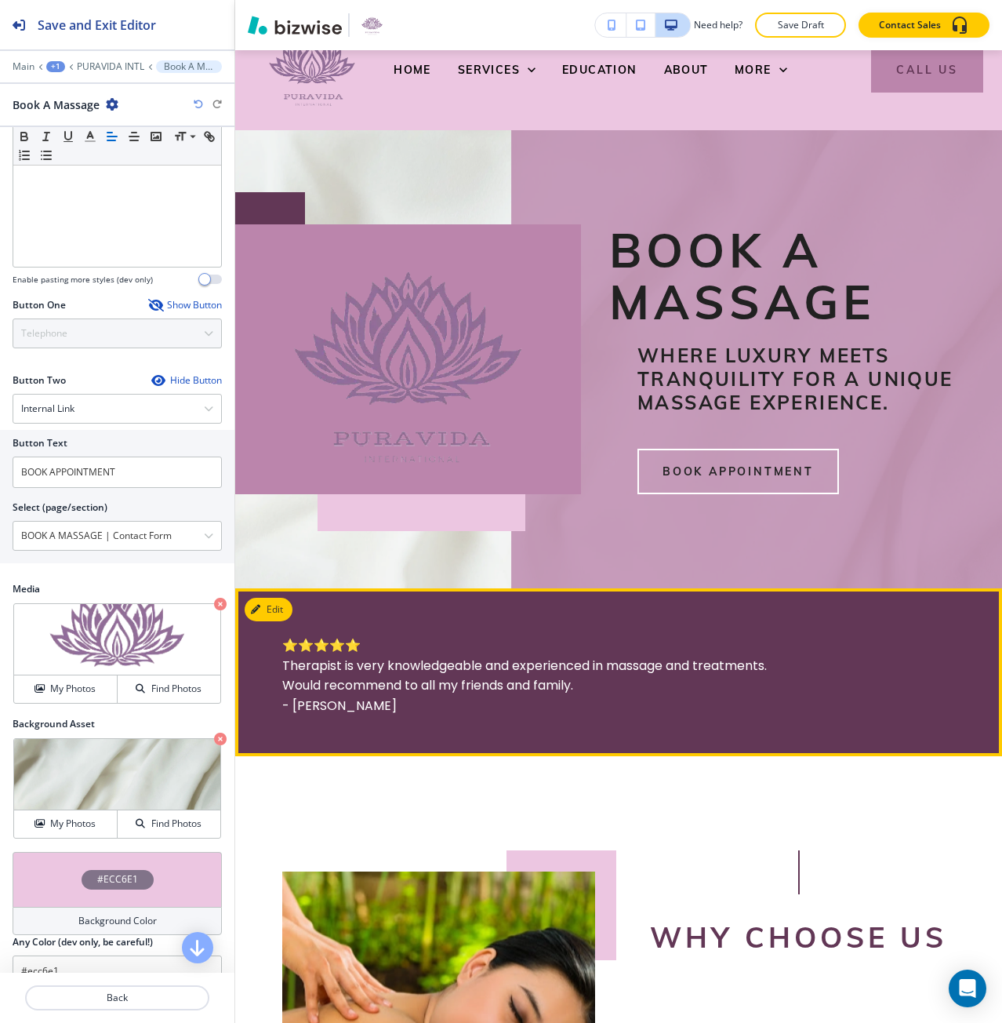
scroll to position [0, 0]
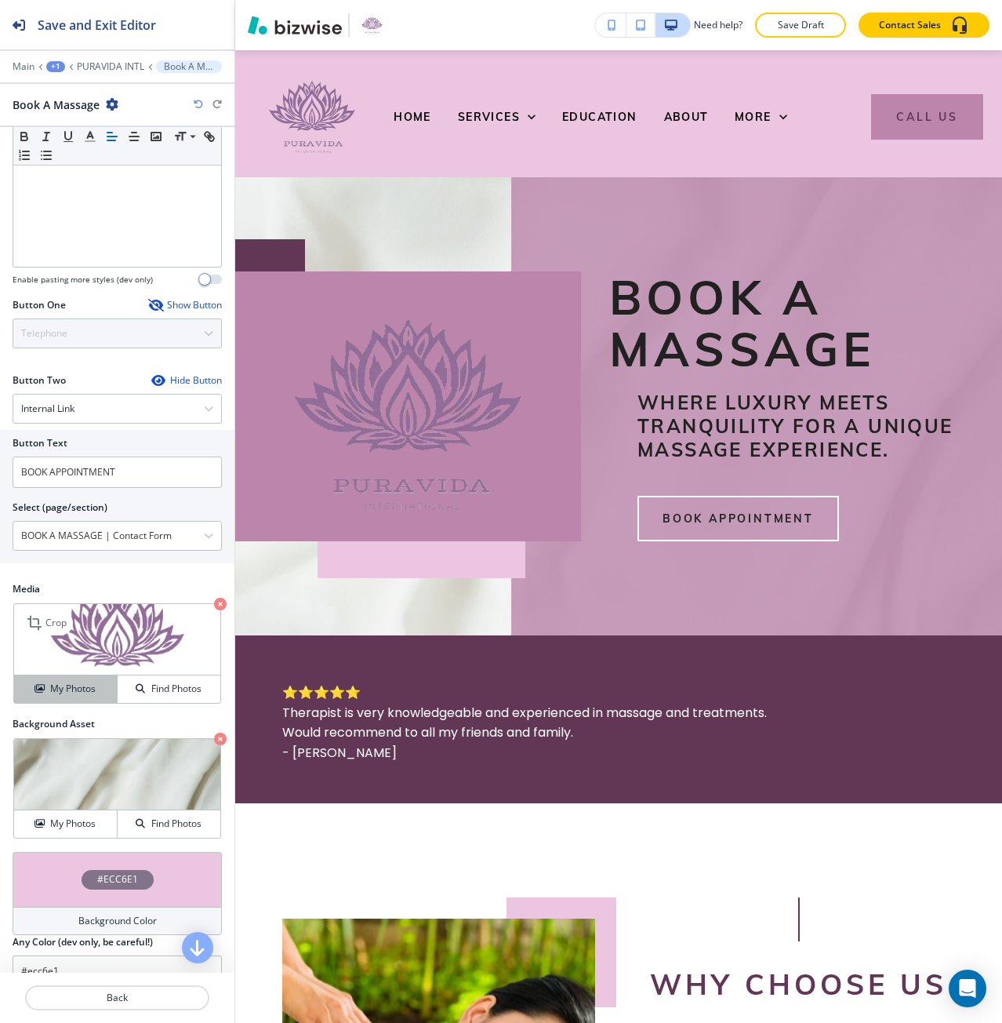
click at [85, 679] on button "My Photos" at bounding box center [66, 688] width 104 height 27
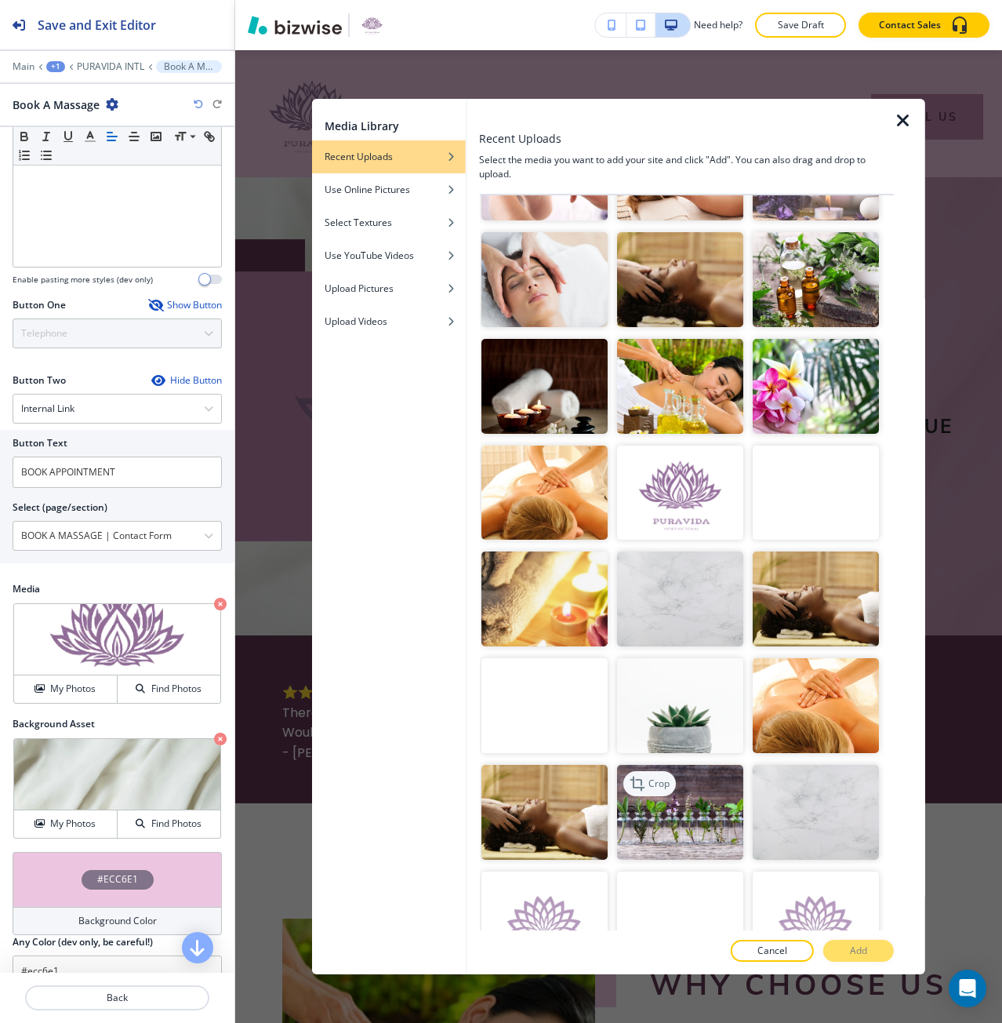
scroll to position [314, 0]
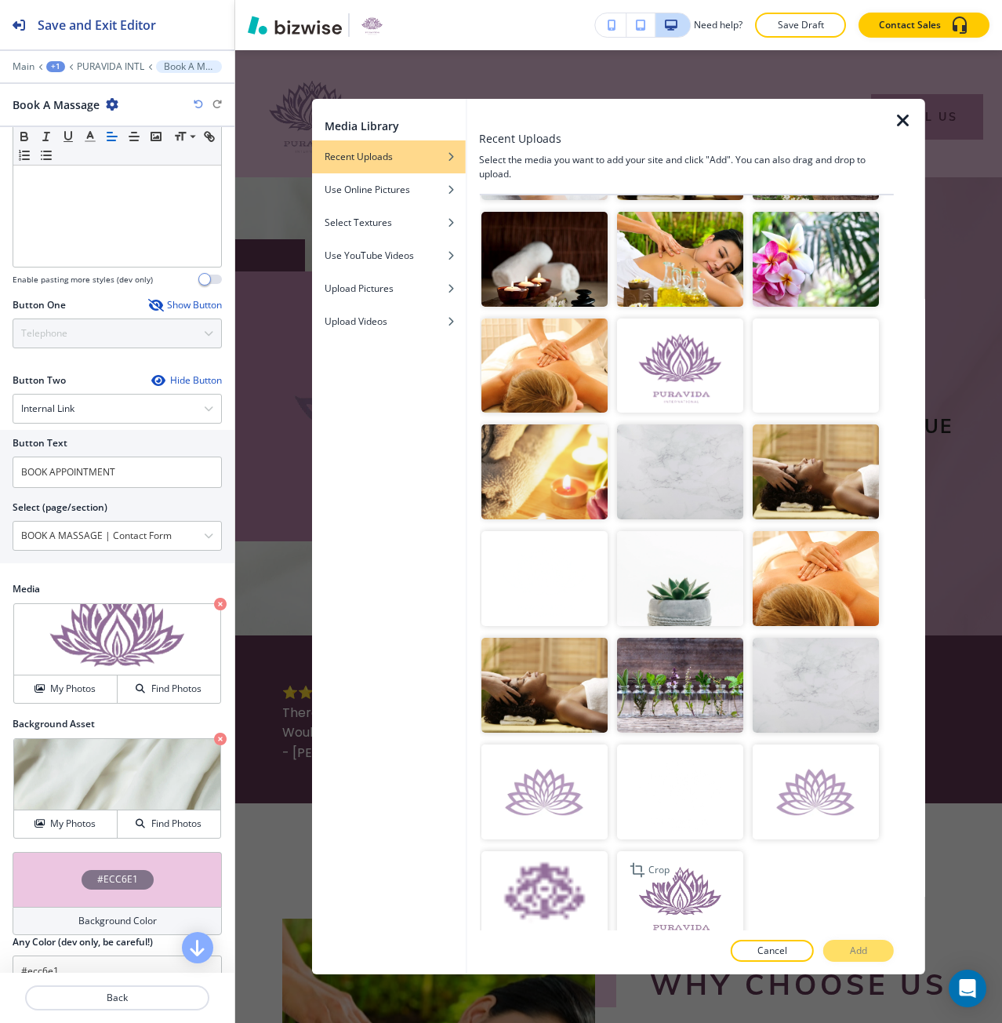
click at [659, 879] on img "button" at bounding box center [680, 898] width 126 height 95
click at [826, 957] on button "Add" at bounding box center [858, 950] width 71 height 22
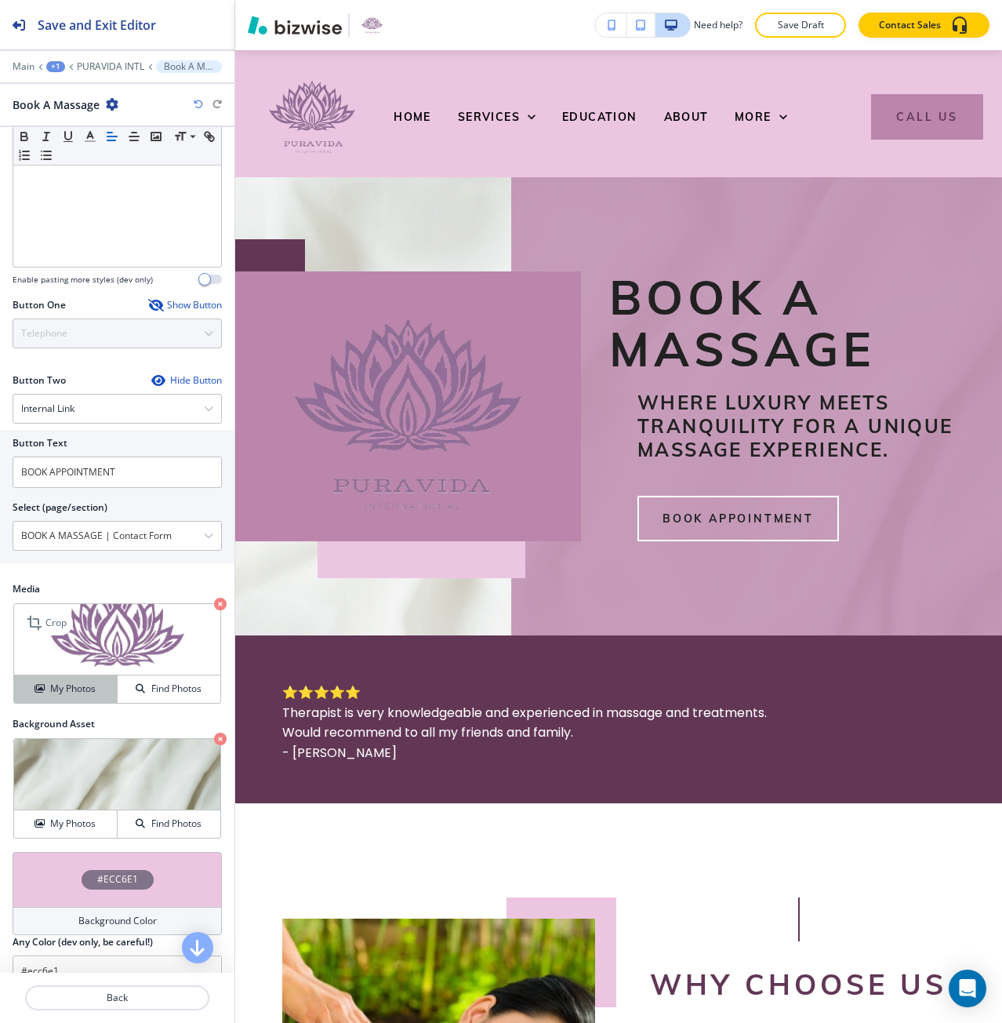
click at [94, 683] on div "My Photos" at bounding box center [65, 688] width 103 height 14
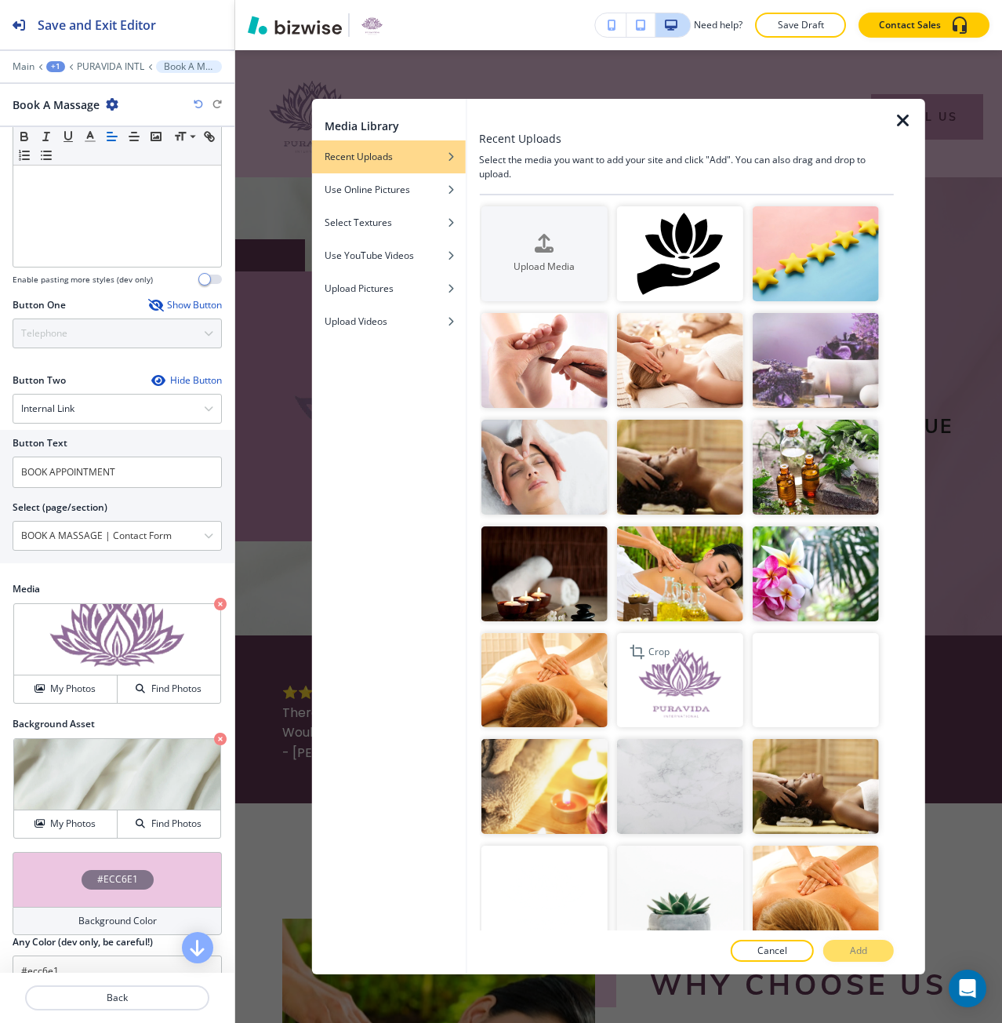
click at [697, 650] on img "button" at bounding box center [680, 680] width 126 height 95
click at [844, 952] on button "Add" at bounding box center [858, 950] width 71 height 22
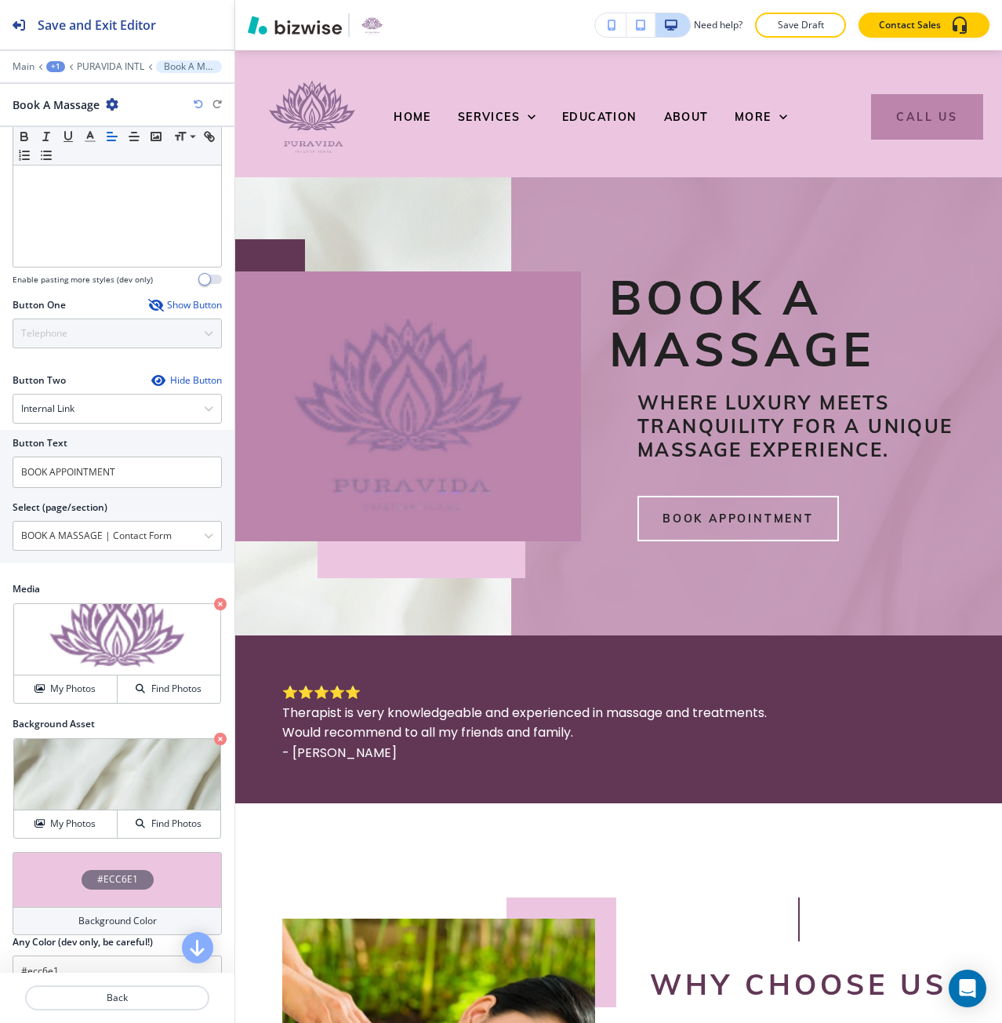
click at [196, 104] on icon "button" at bounding box center [198, 104] width 9 height 9
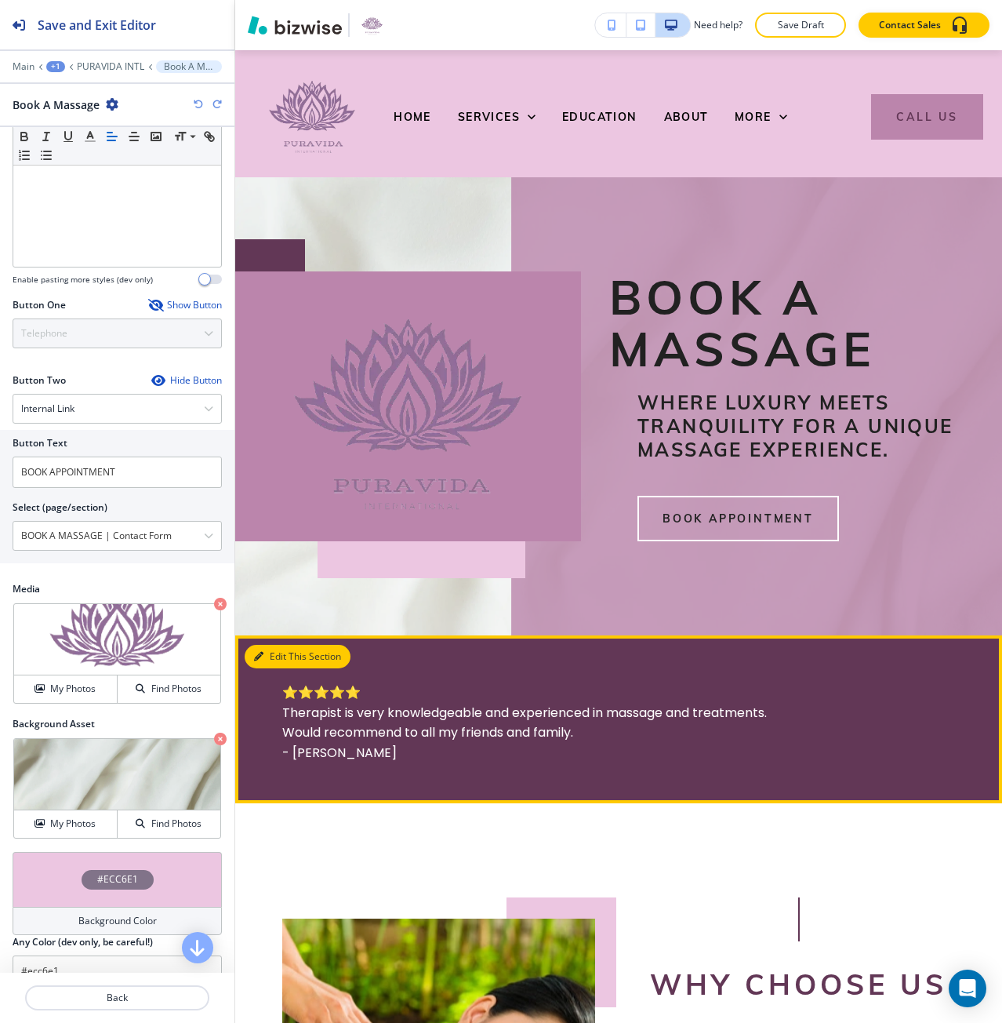
click at [271, 668] on button "Edit This Section" at bounding box center [298, 657] width 106 height 24
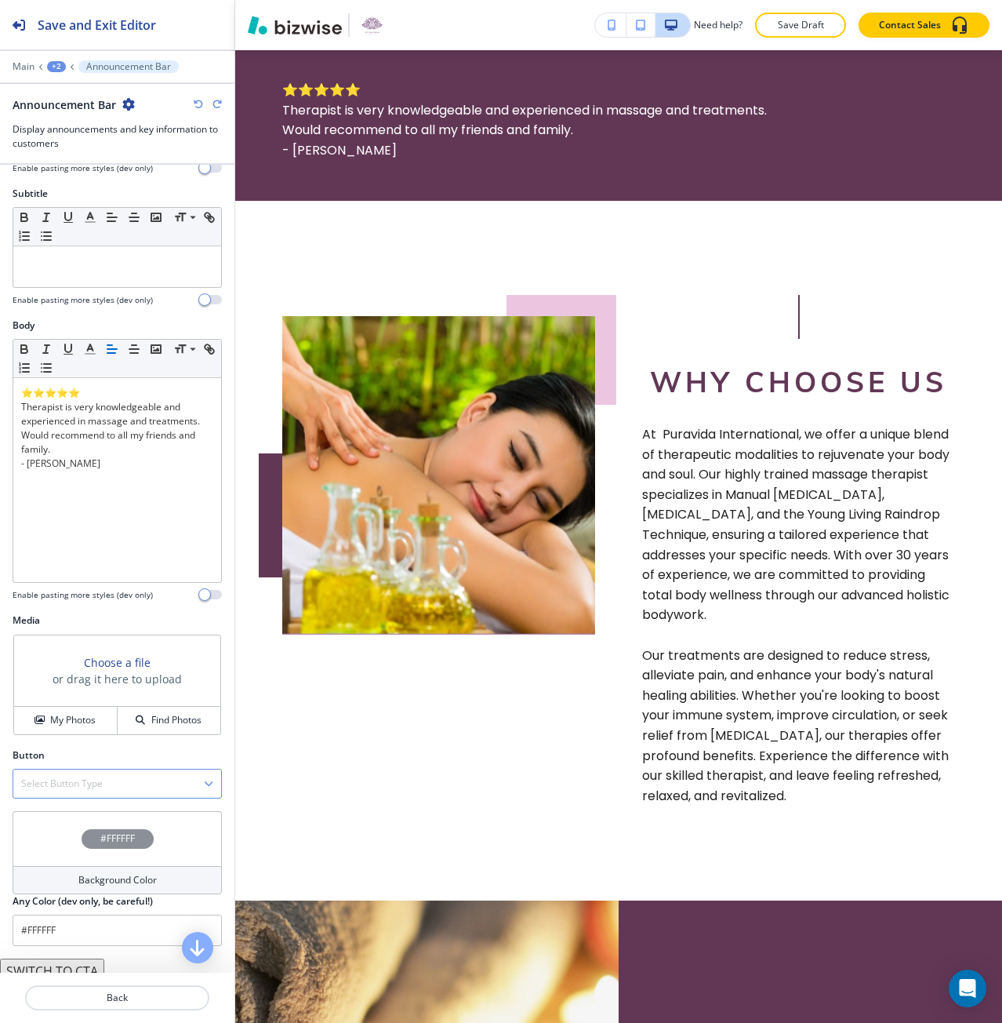
scroll to position [609, 0]
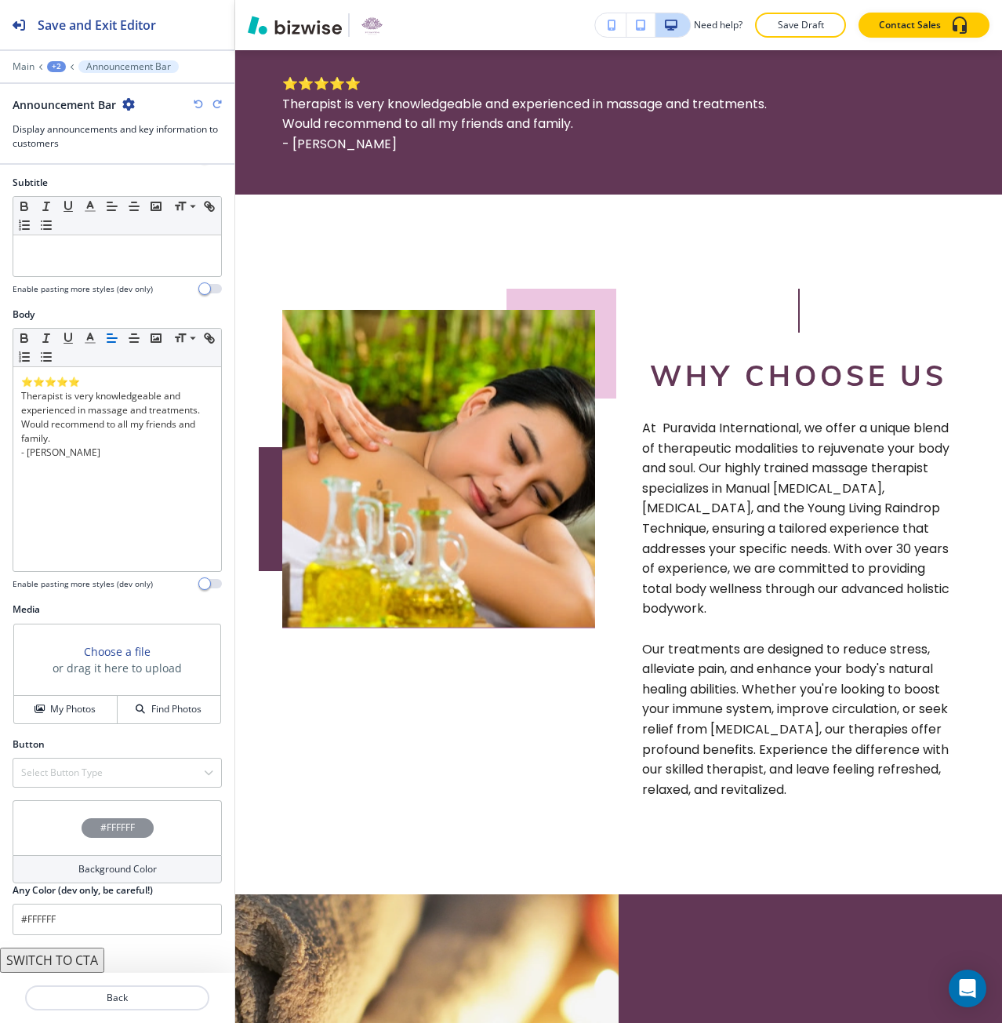
click at [91, 833] on div "#FFFFFF" at bounding box center [118, 828] width 72 height 20
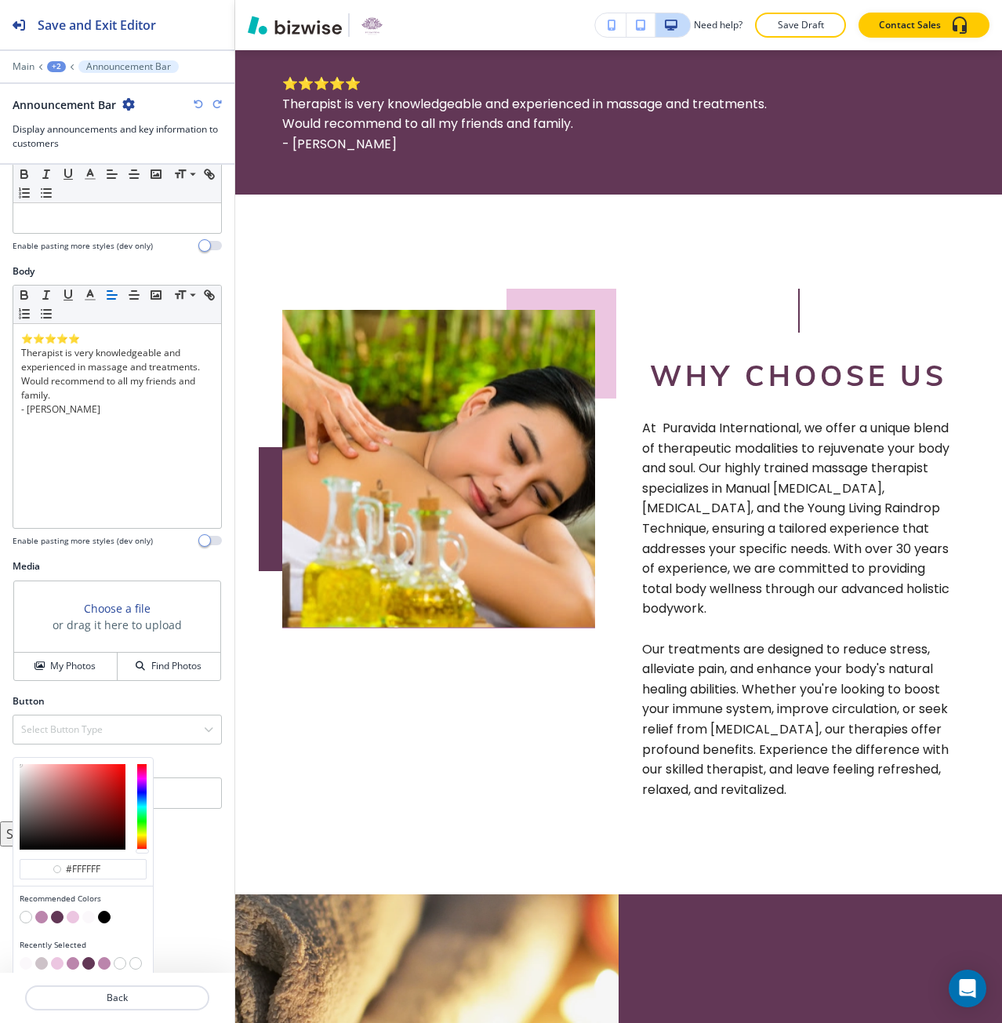
scroll to position [173, 0]
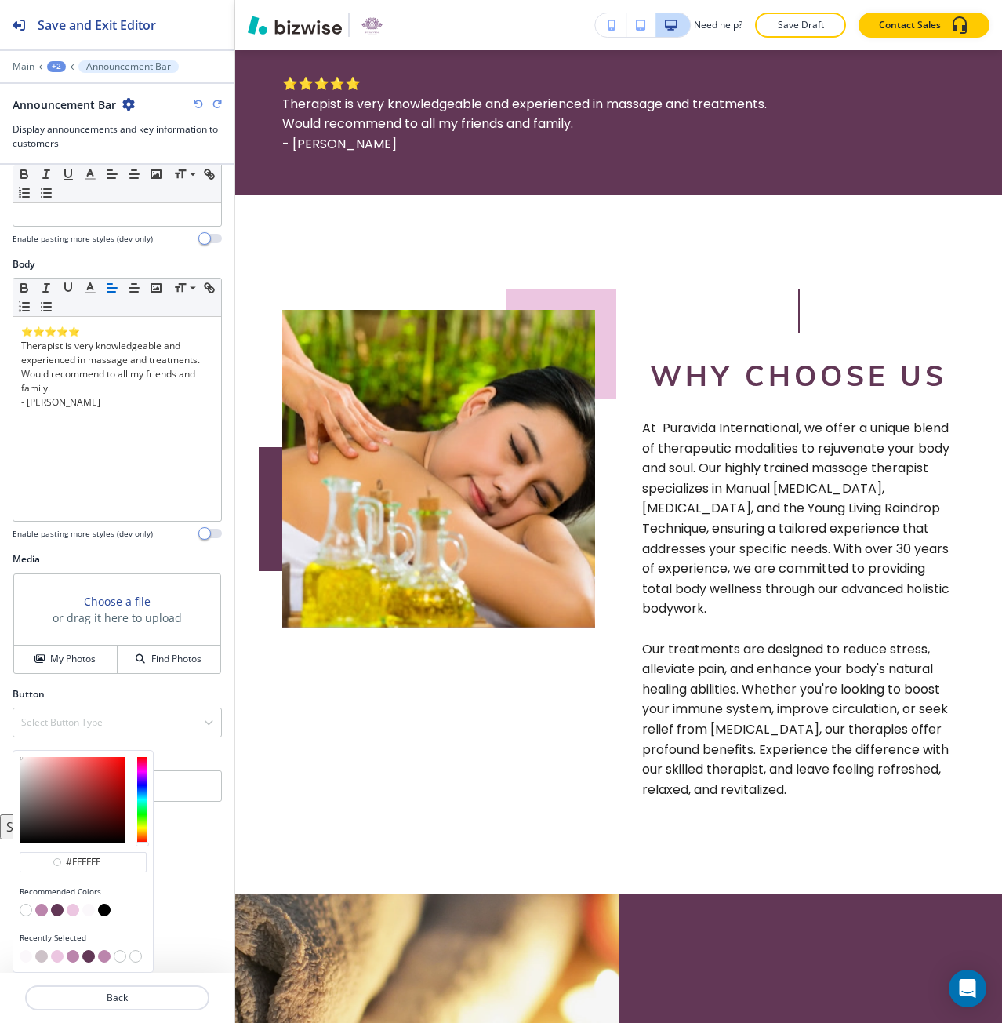
click at [45, 954] on button "button" at bounding box center [41, 956] width 13 height 13
type input "#cdc2c8"
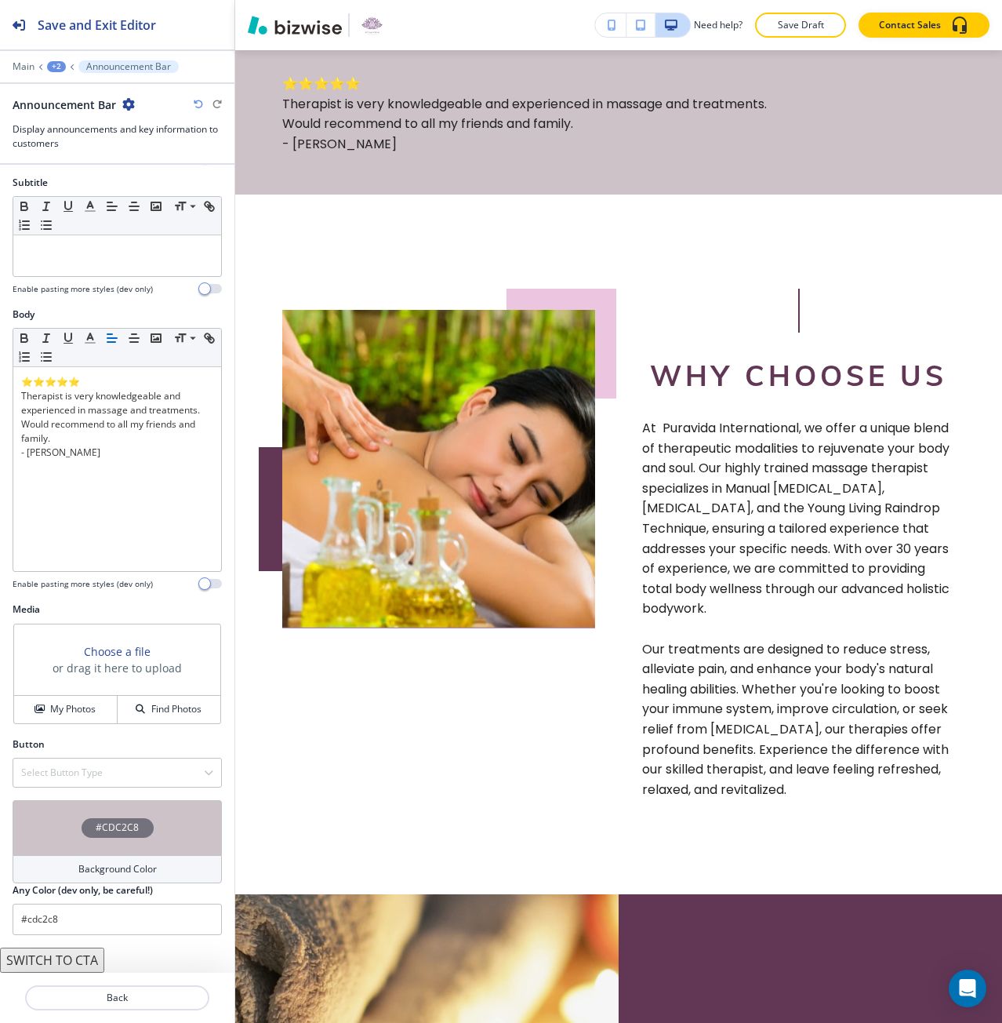
scroll to position [122, 0]
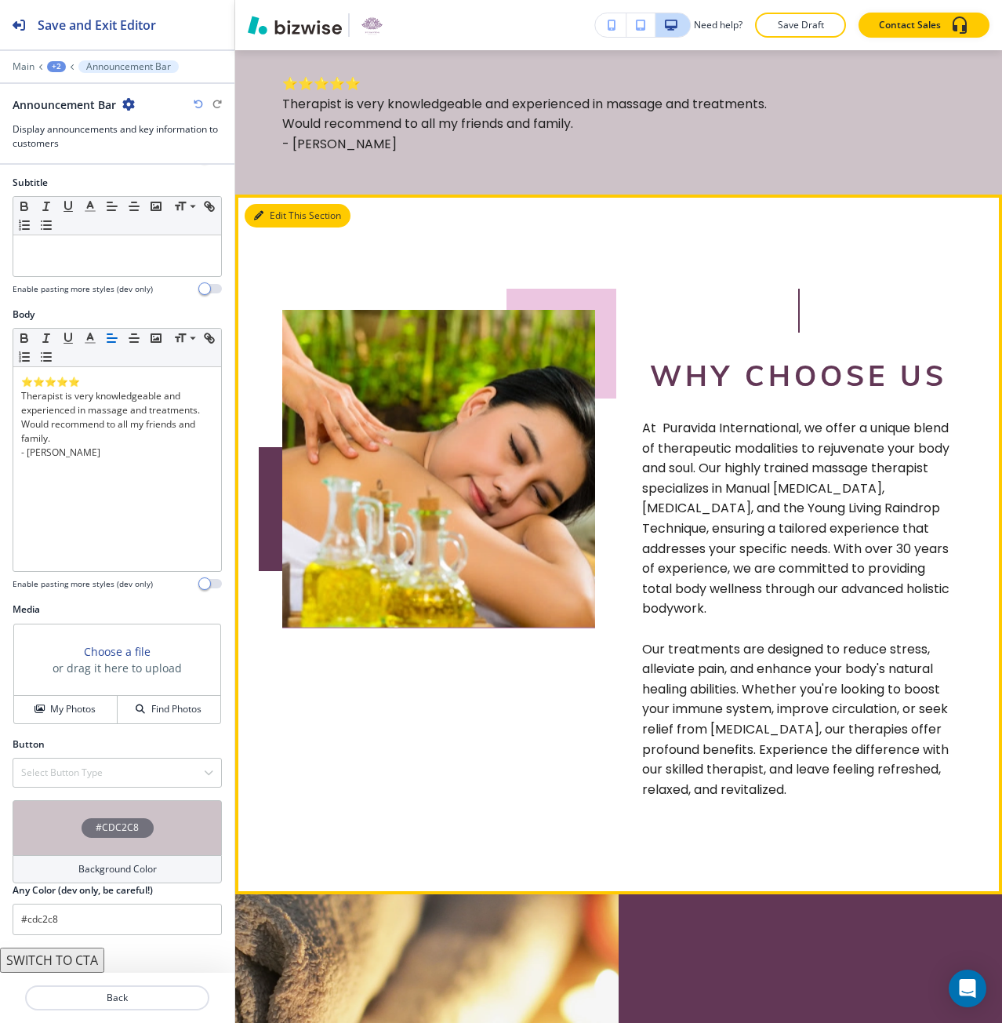
click at [277, 227] on button "Edit This Section" at bounding box center [298, 216] width 106 height 24
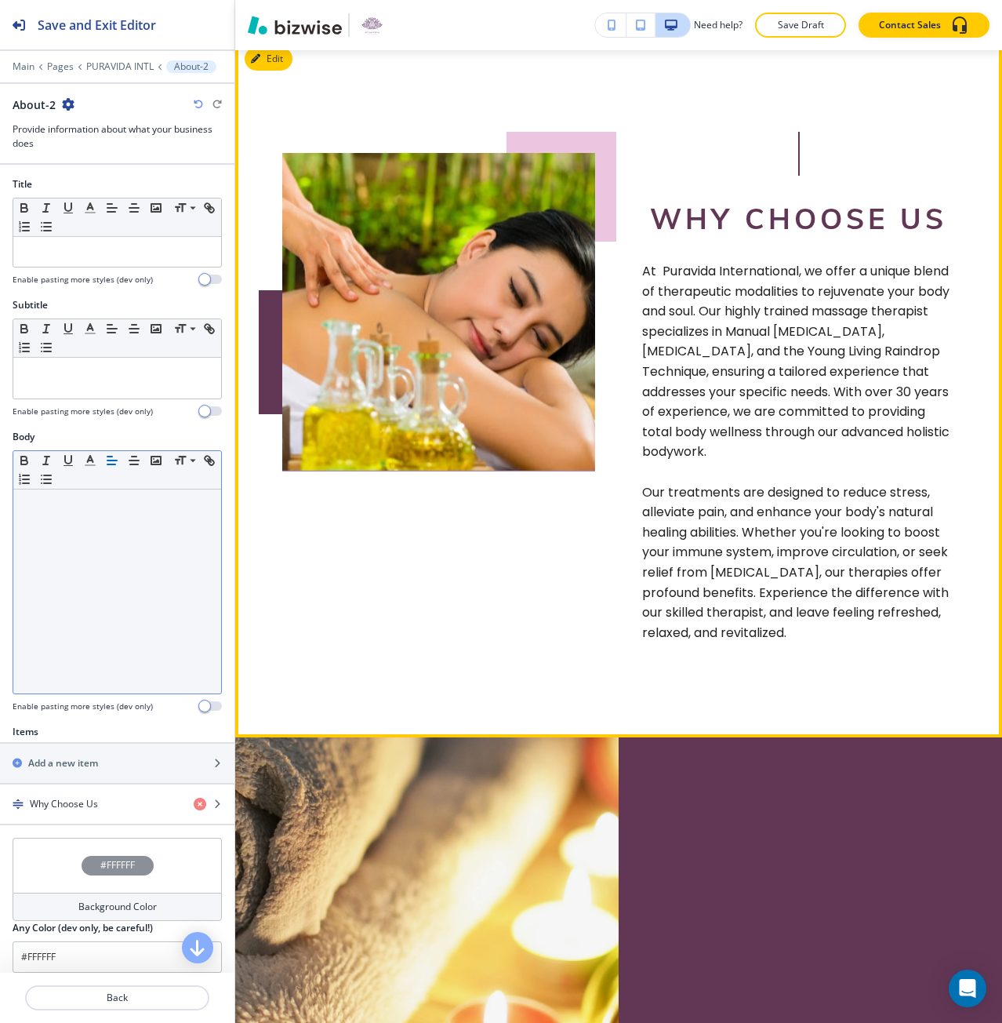
scroll to position [776, 0]
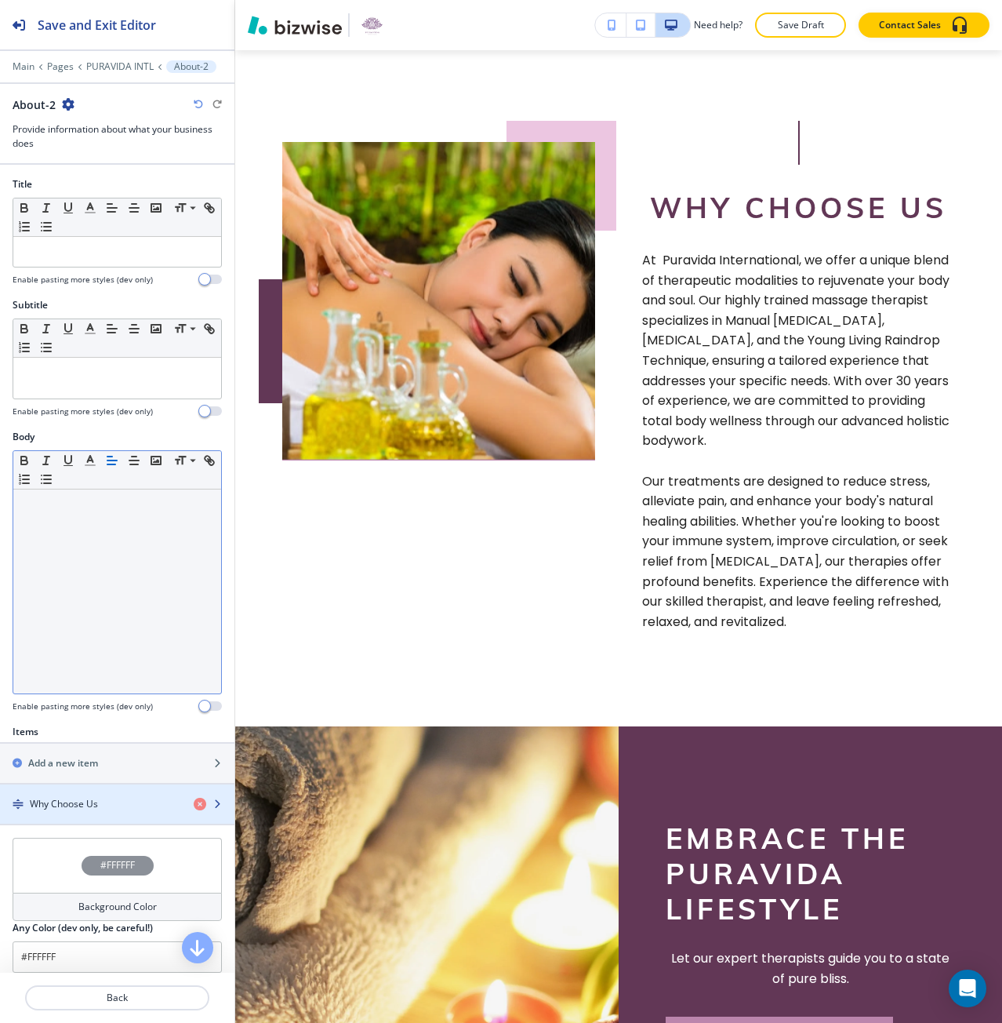
drag, startPoint x: 72, startPoint y: 796, endPoint x: 74, endPoint y: 665, distance: 131.0
click at [72, 793] on div "Why Choose Us" at bounding box center [117, 803] width 234 height 39
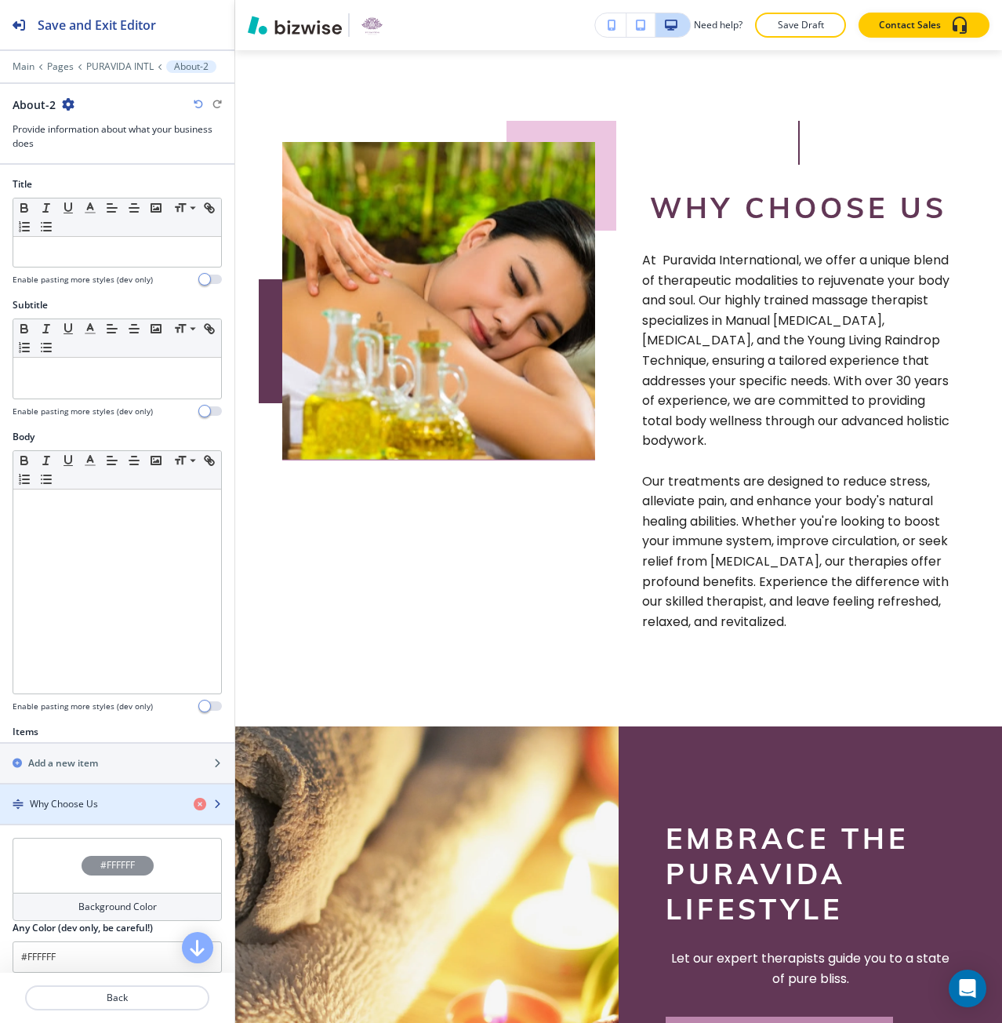
click at [50, 823] on div "button" at bounding box center [117, 817] width 234 height 13
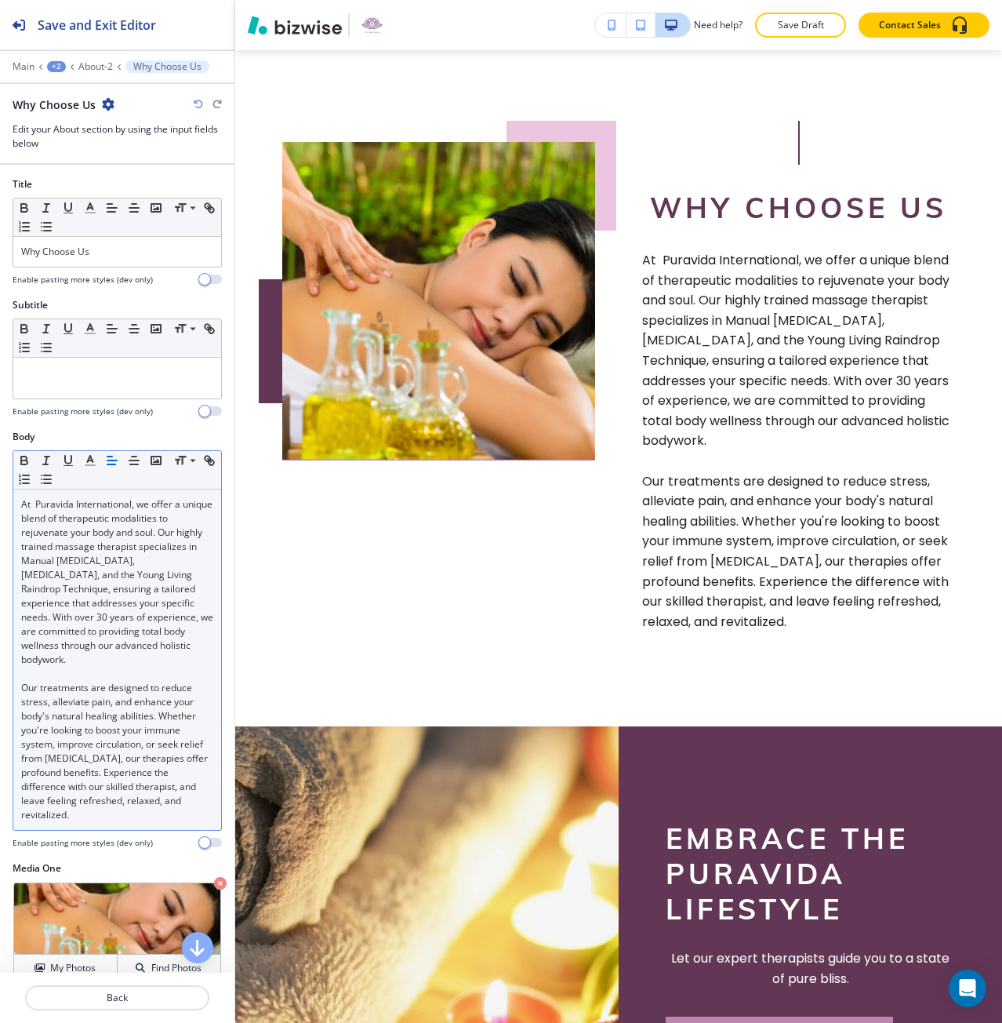
click at [40, 504] on p "At Puravida International, we offer a unique blend of therapeutic modalities to…" at bounding box center [117, 581] width 192 height 169
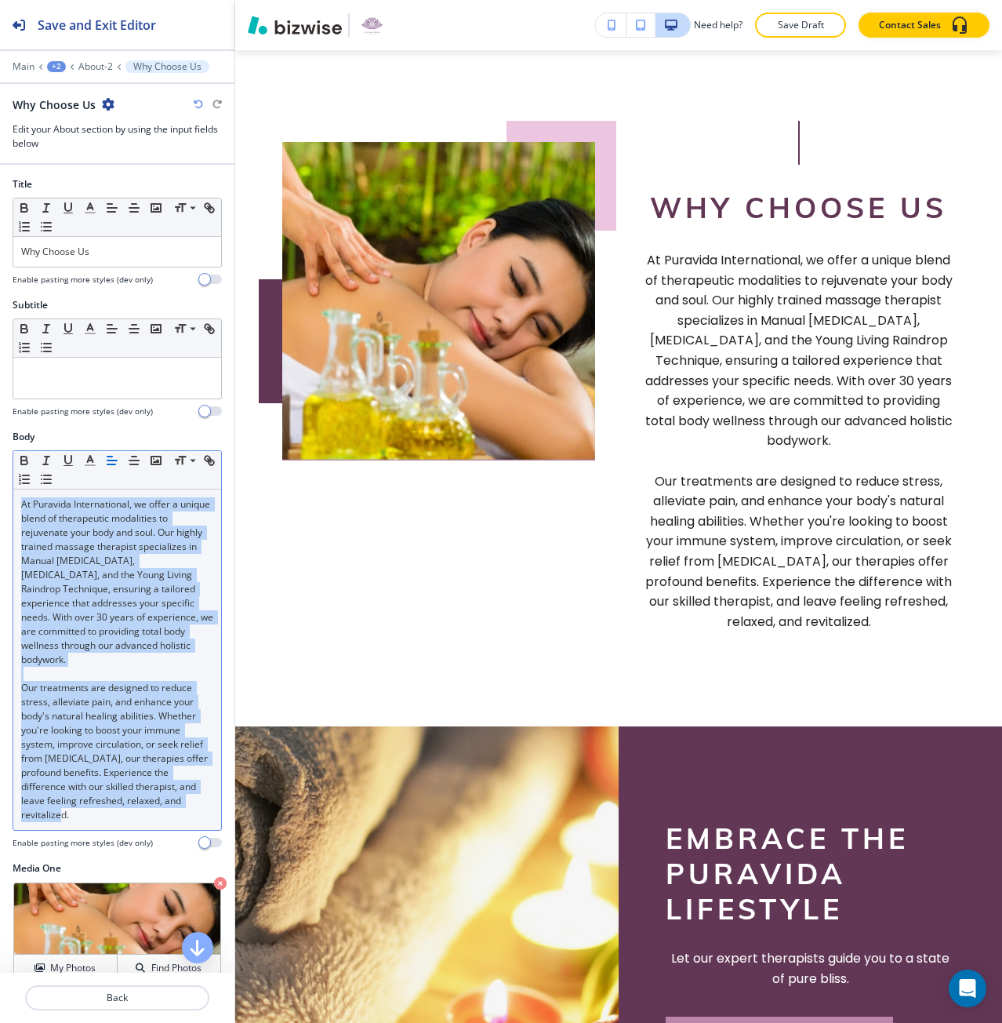
click at [117, 460] on line "button" at bounding box center [111, 460] width 9 height 0
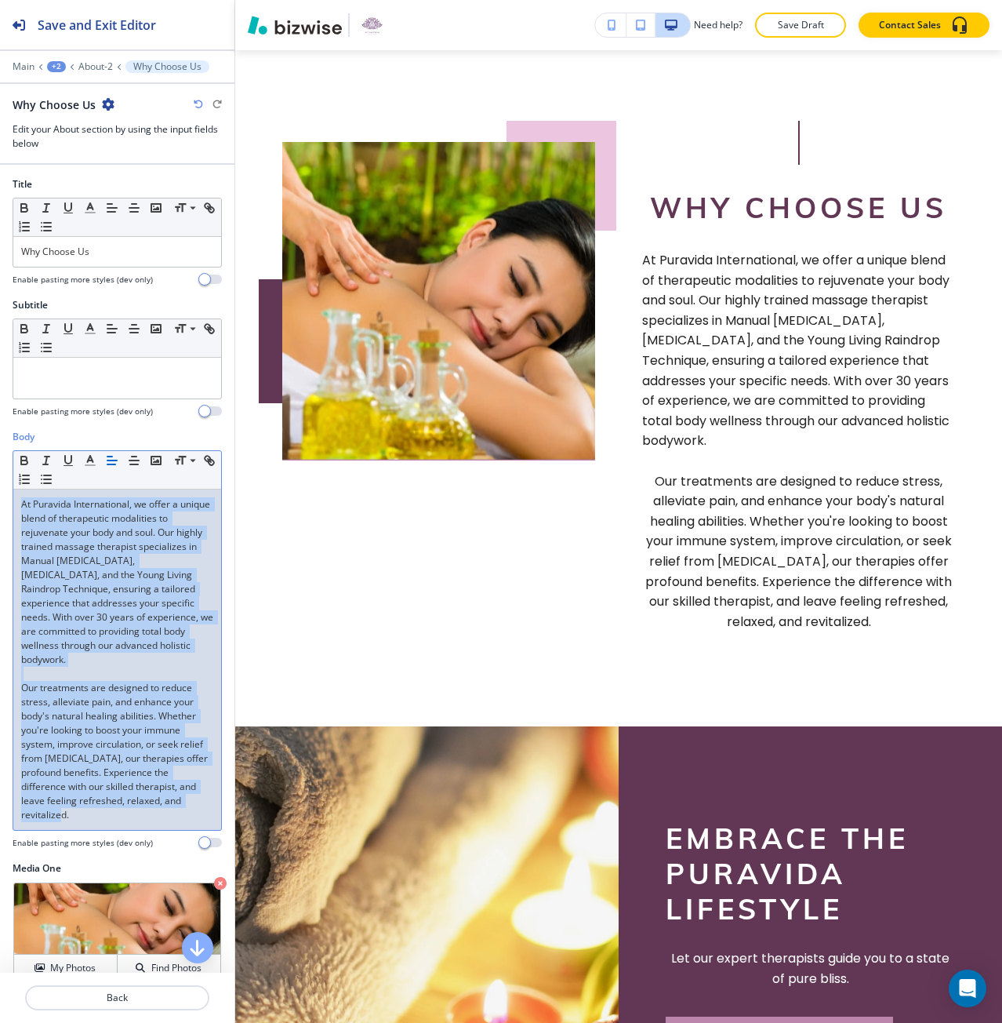
click at [111, 736] on p "Our treatments are designed to reduce stress, alleviate pain, and enhance your …" at bounding box center [117, 751] width 192 height 141
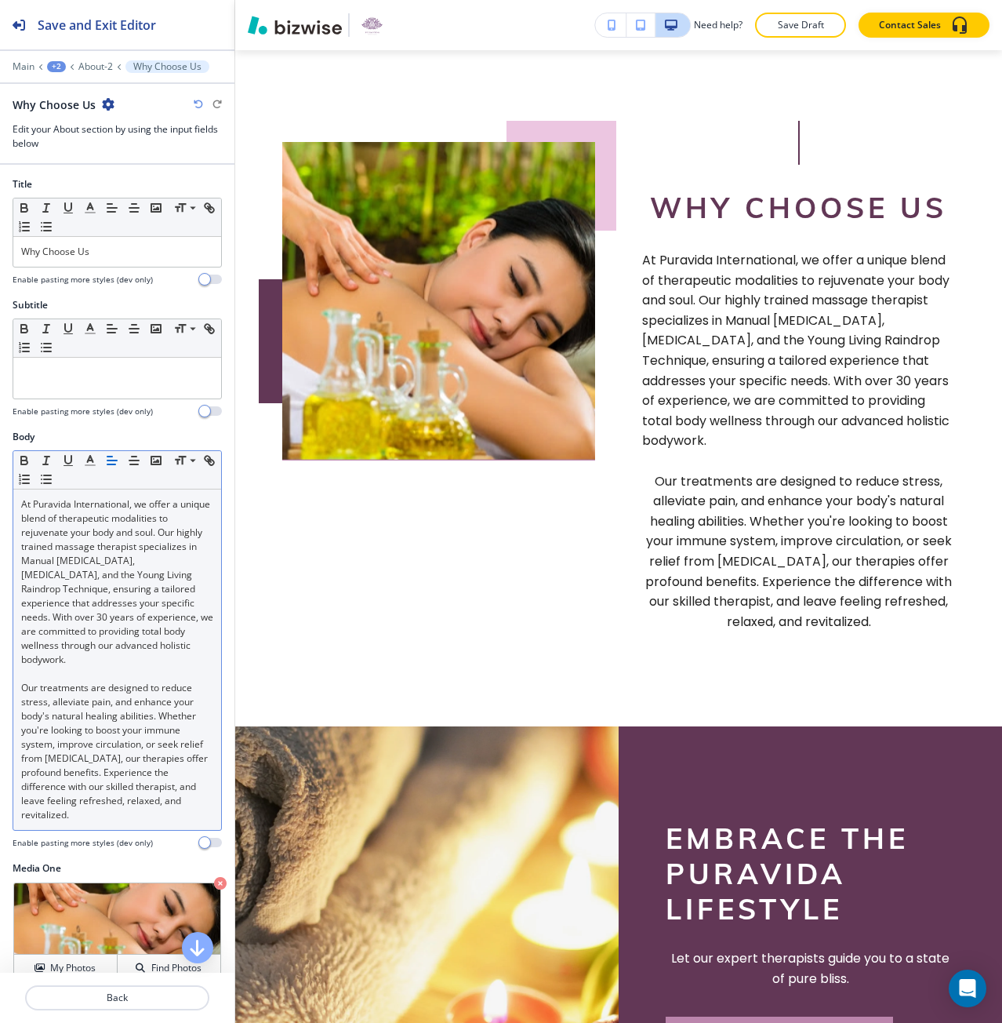
click at [111, 464] on line "button" at bounding box center [111, 464] width 8 height 0
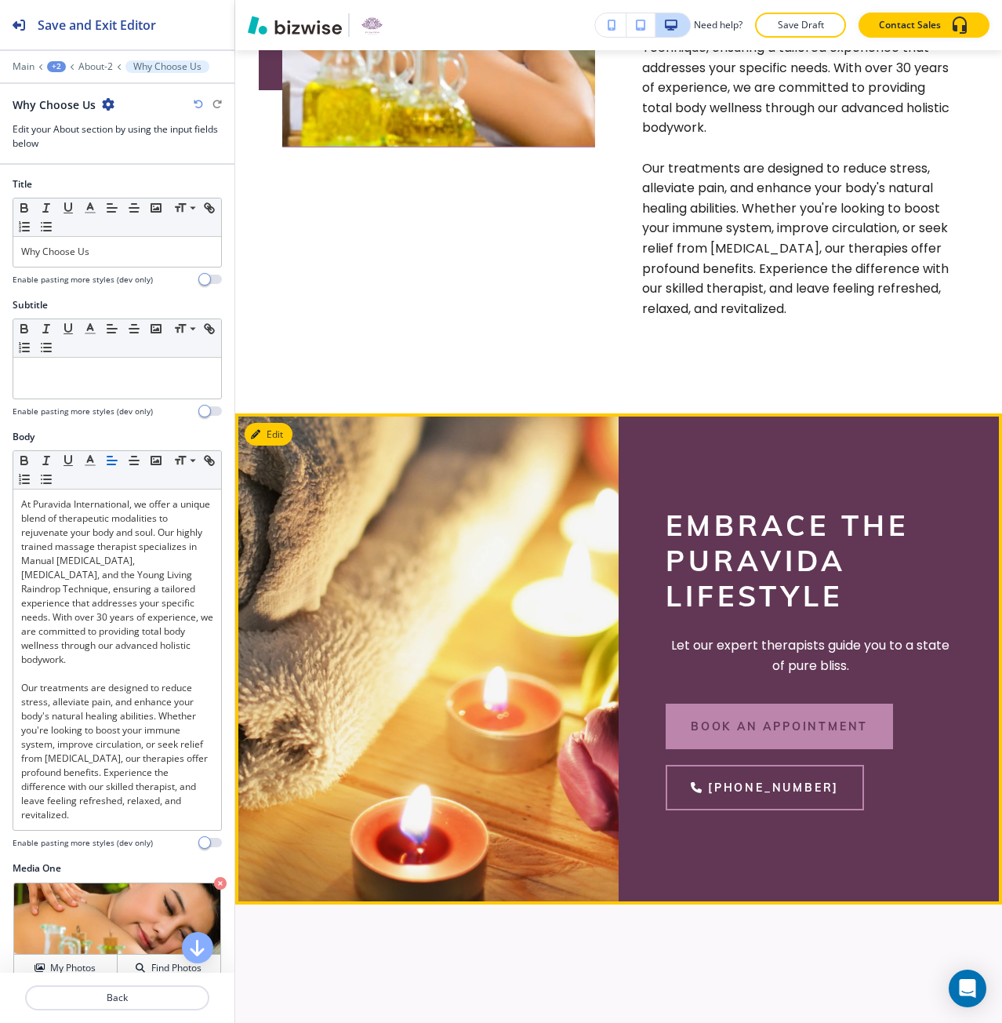
scroll to position [1090, 0]
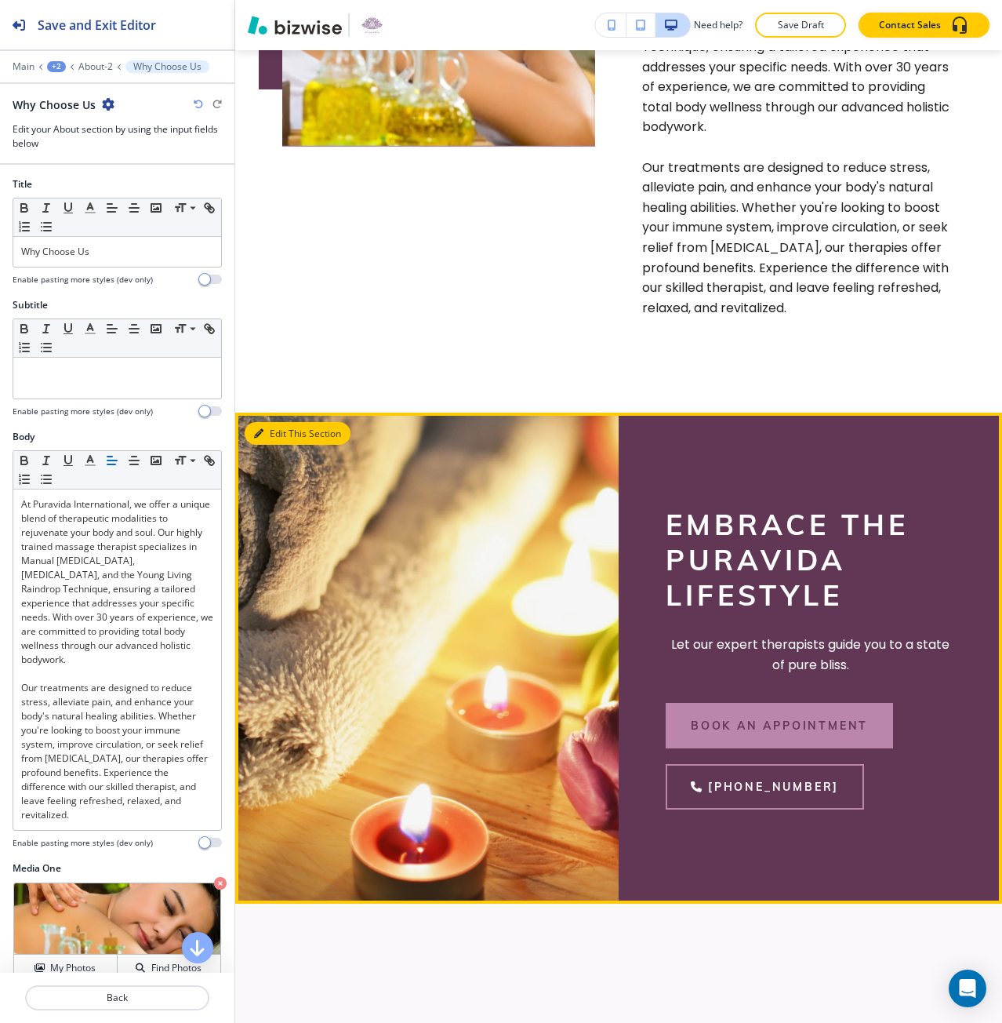
click at [275, 445] on button "Edit This Section" at bounding box center [298, 434] width 106 height 24
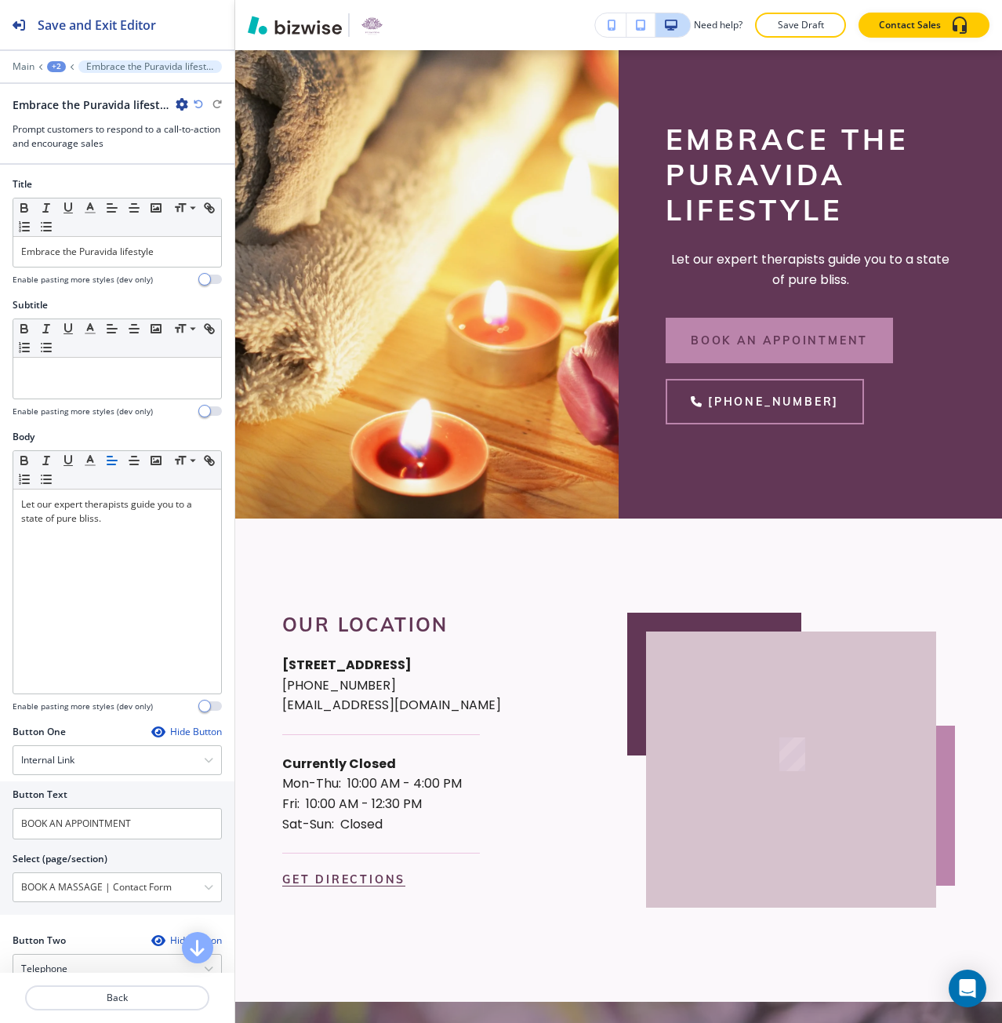
scroll to position [1476, 0]
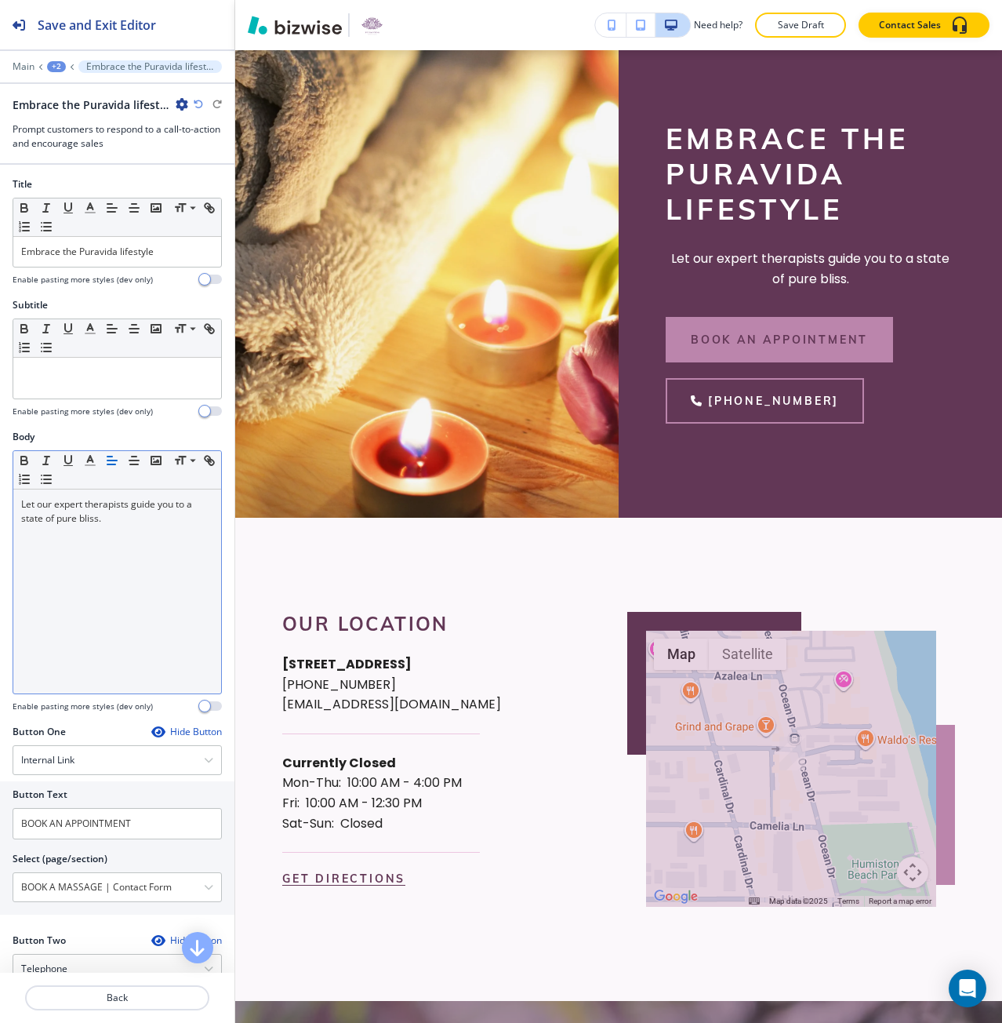
click at [109, 463] on icon "button" at bounding box center [112, 460] width 14 height 14
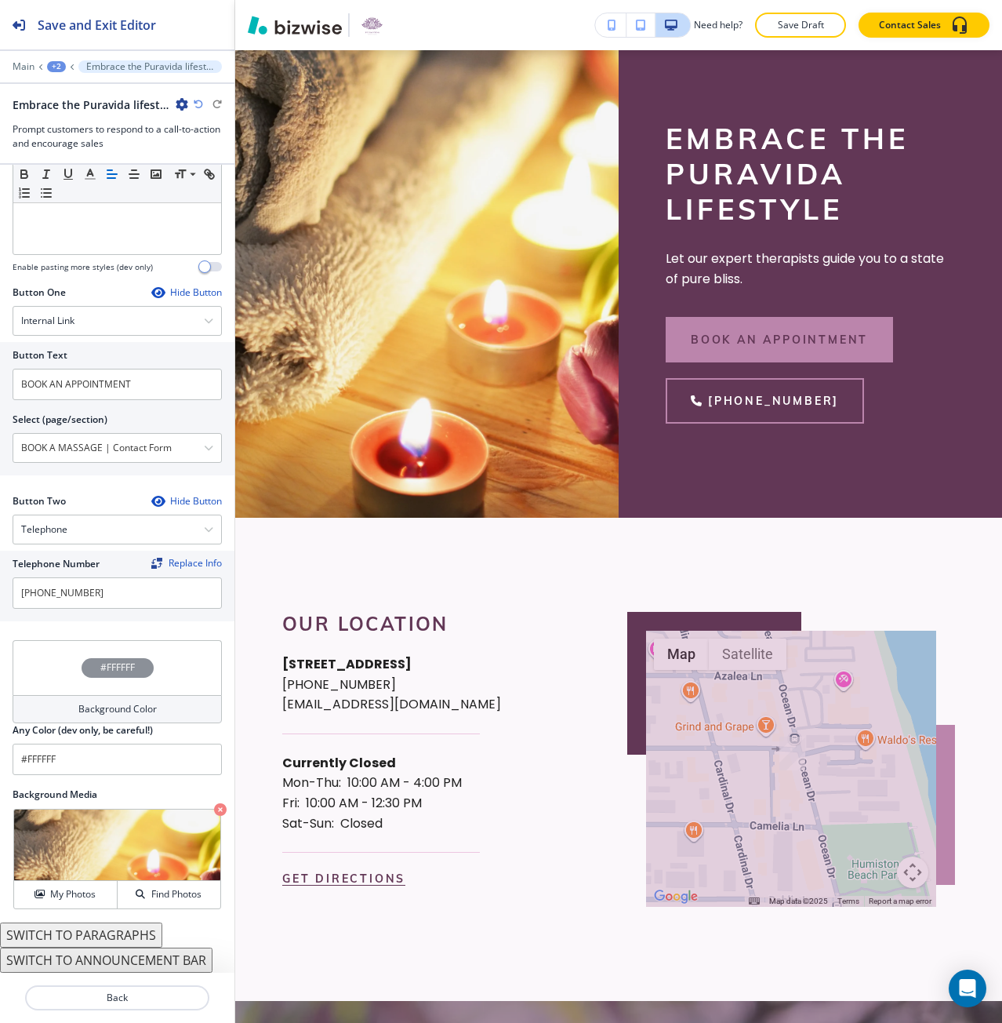
click at [112, 675] on div "#FFFFFF" at bounding box center [118, 668] width 72 height 20
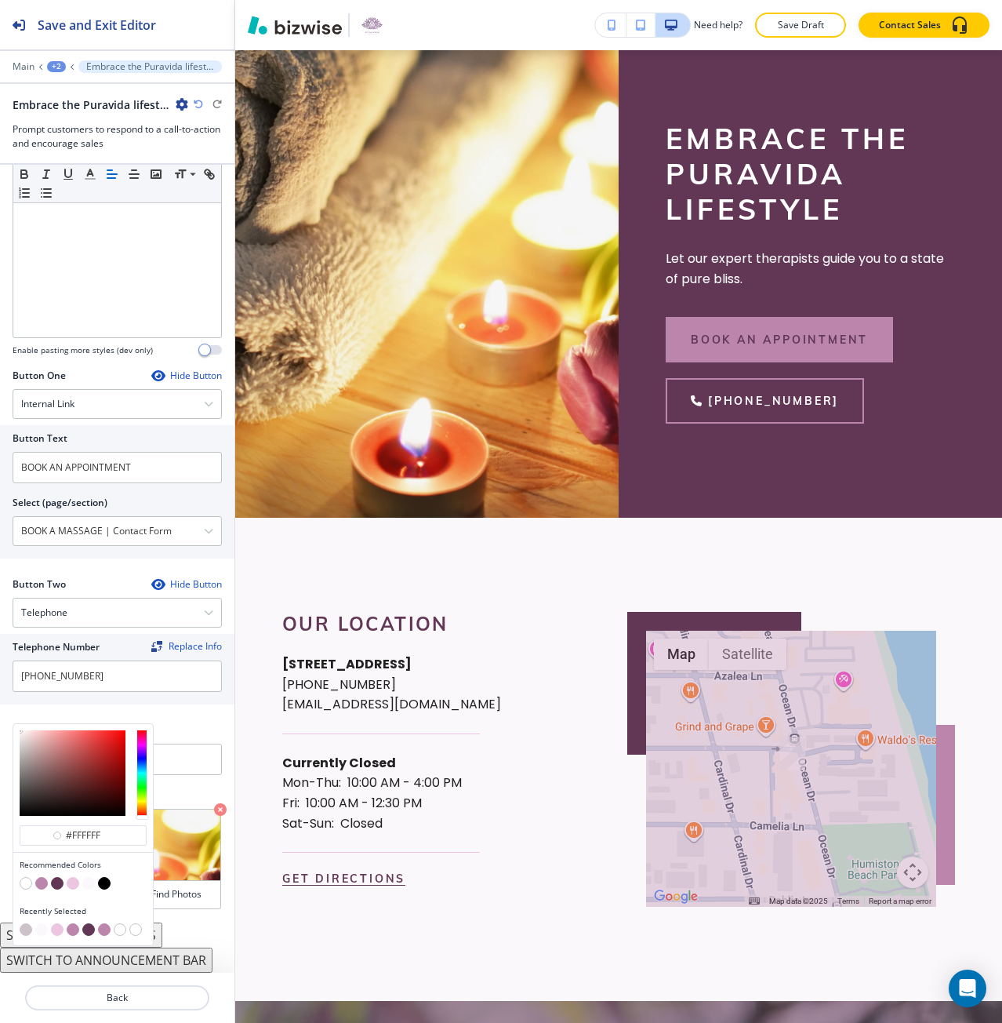
click at [56, 929] on button "button" at bounding box center [57, 929] width 13 height 13
type input "#ecc6e1"
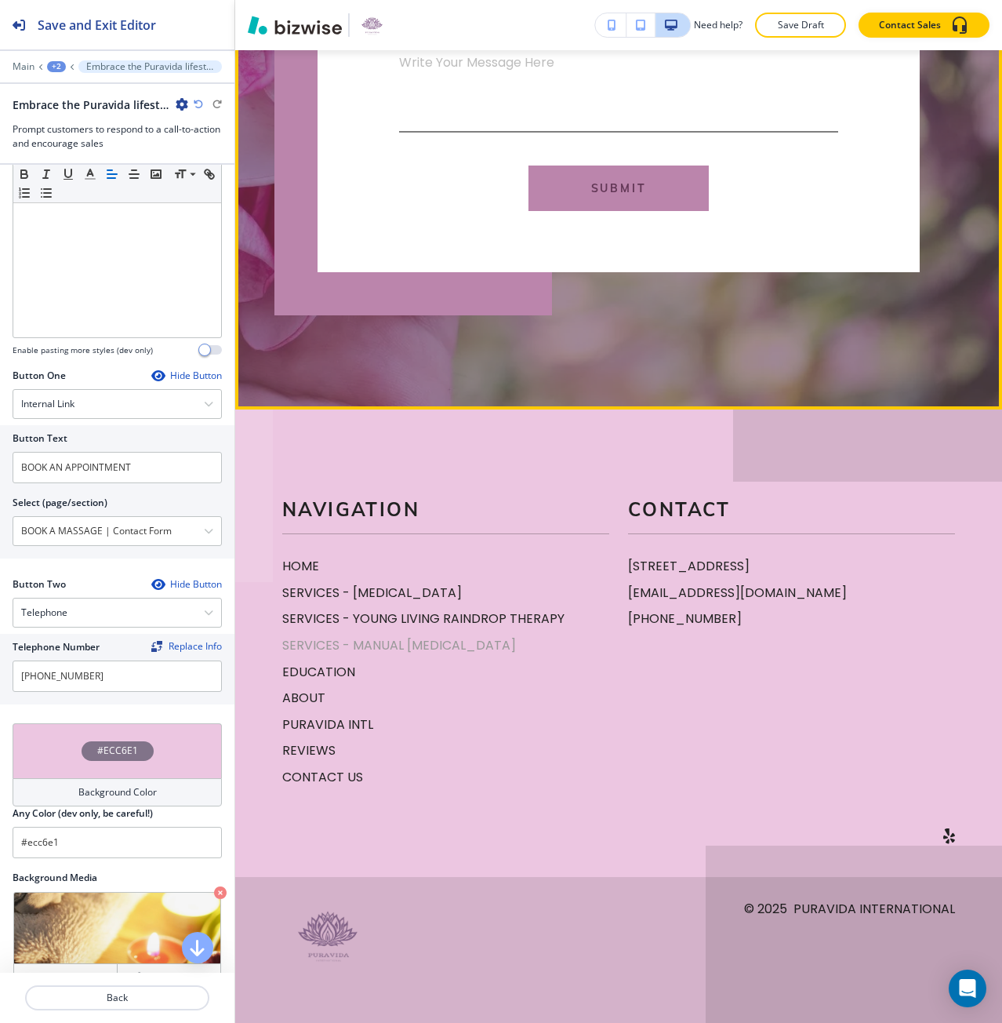
scroll to position [2964, 0]
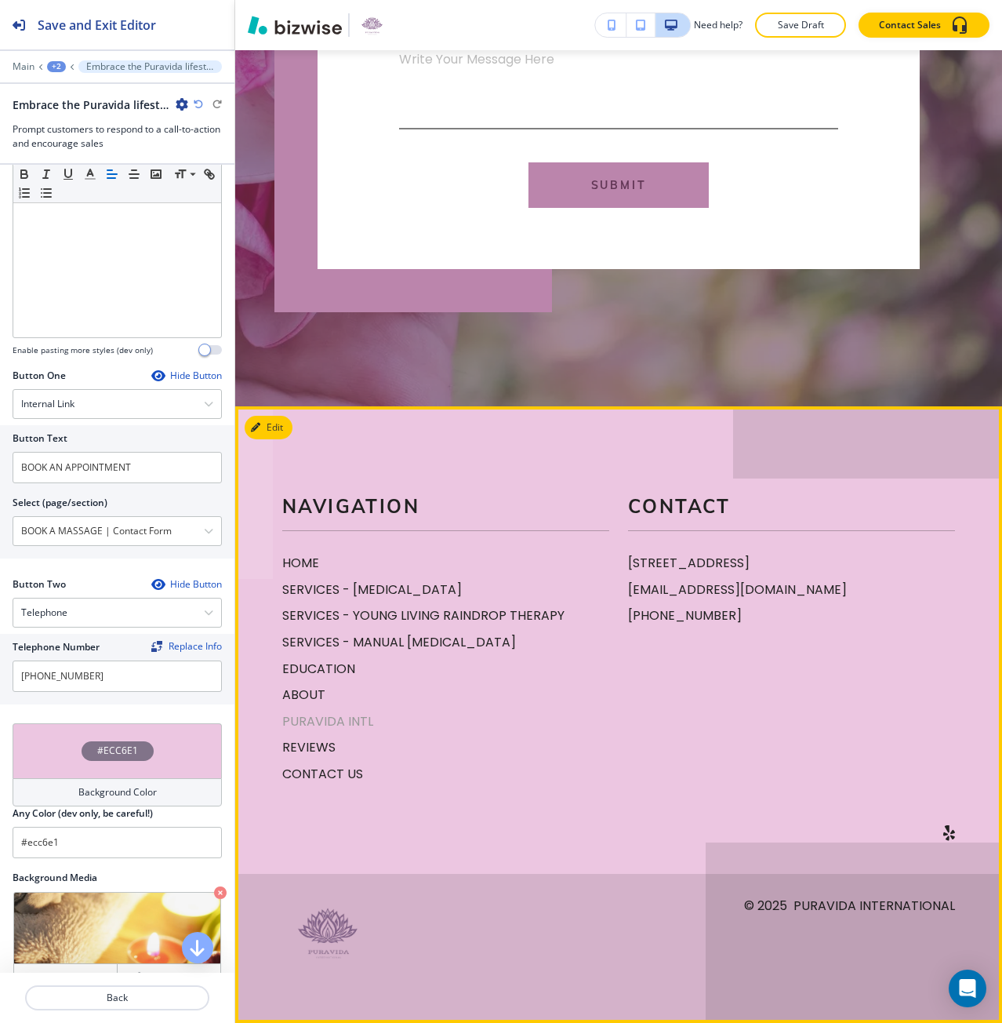
click at [329, 727] on p "PURAVIDA INTL" at bounding box center [445, 721] width 327 height 20
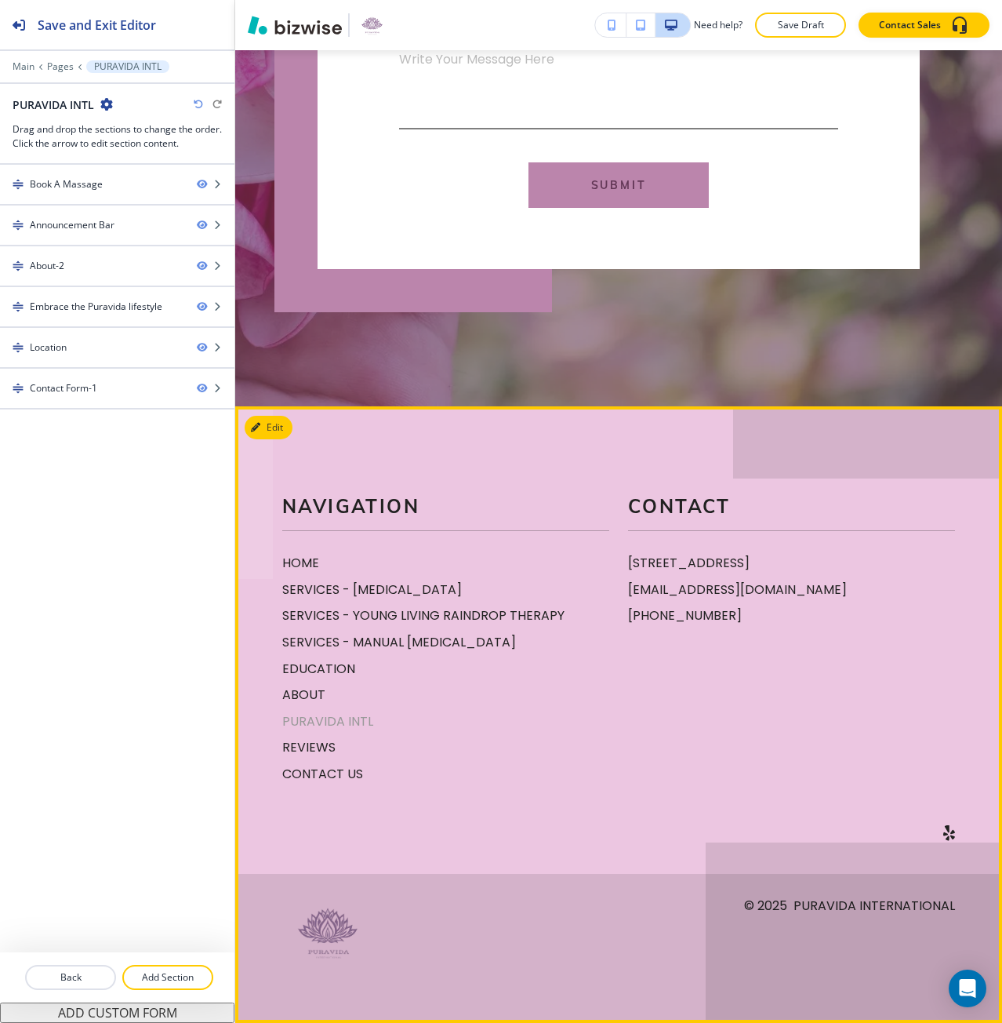
click at [338, 725] on p "PURAVIDA INTL" at bounding box center [445, 721] width 327 height 20
click at [306, 697] on p "ABOUT" at bounding box center [445, 695] width 327 height 20
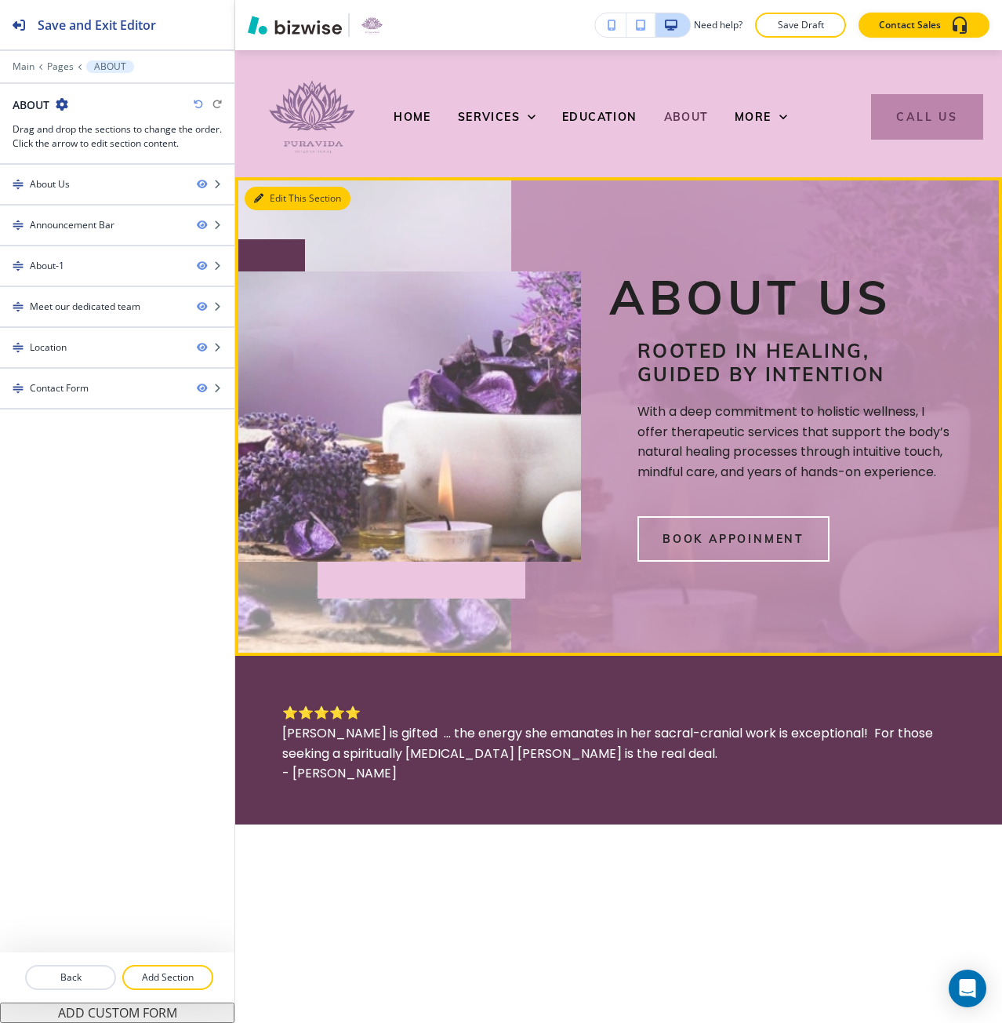
click at [279, 195] on button "Edit This Section" at bounding box center [298, 199] width 106 height 24
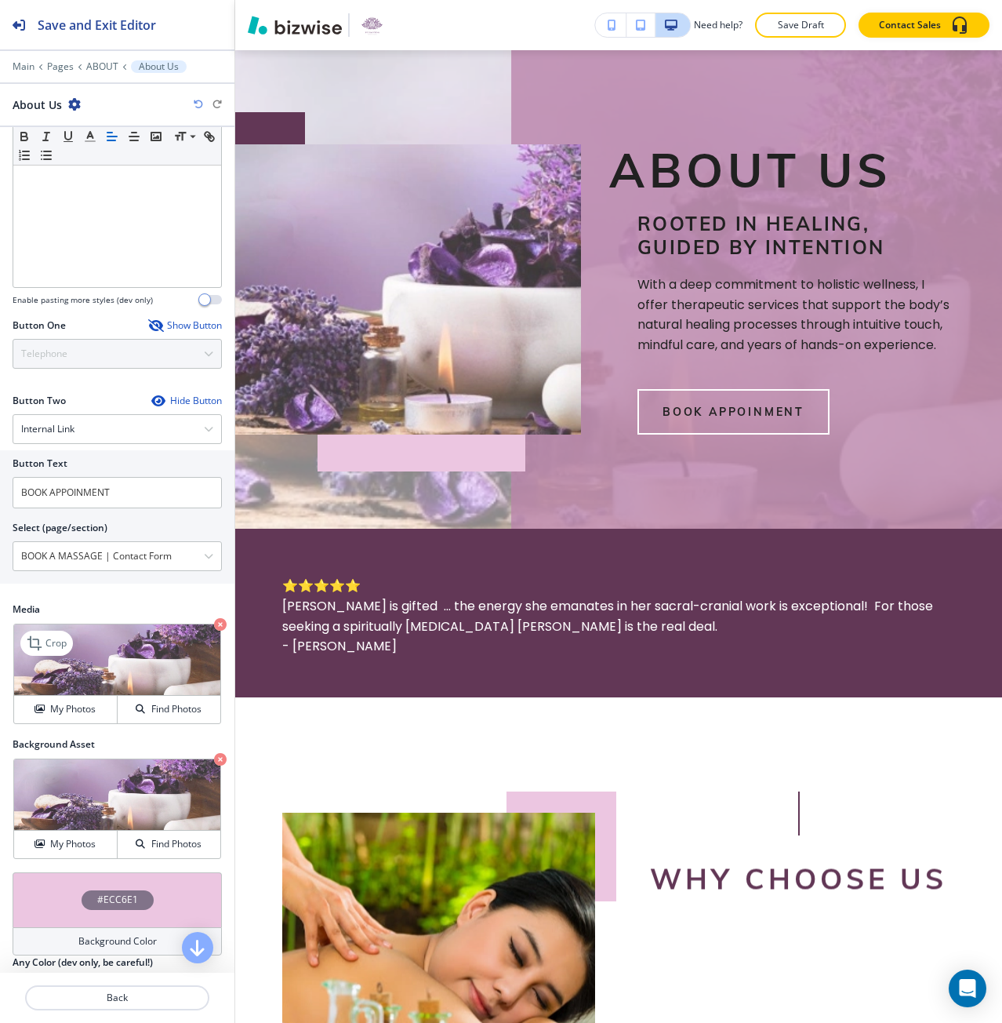
scroll to position [416, 0]
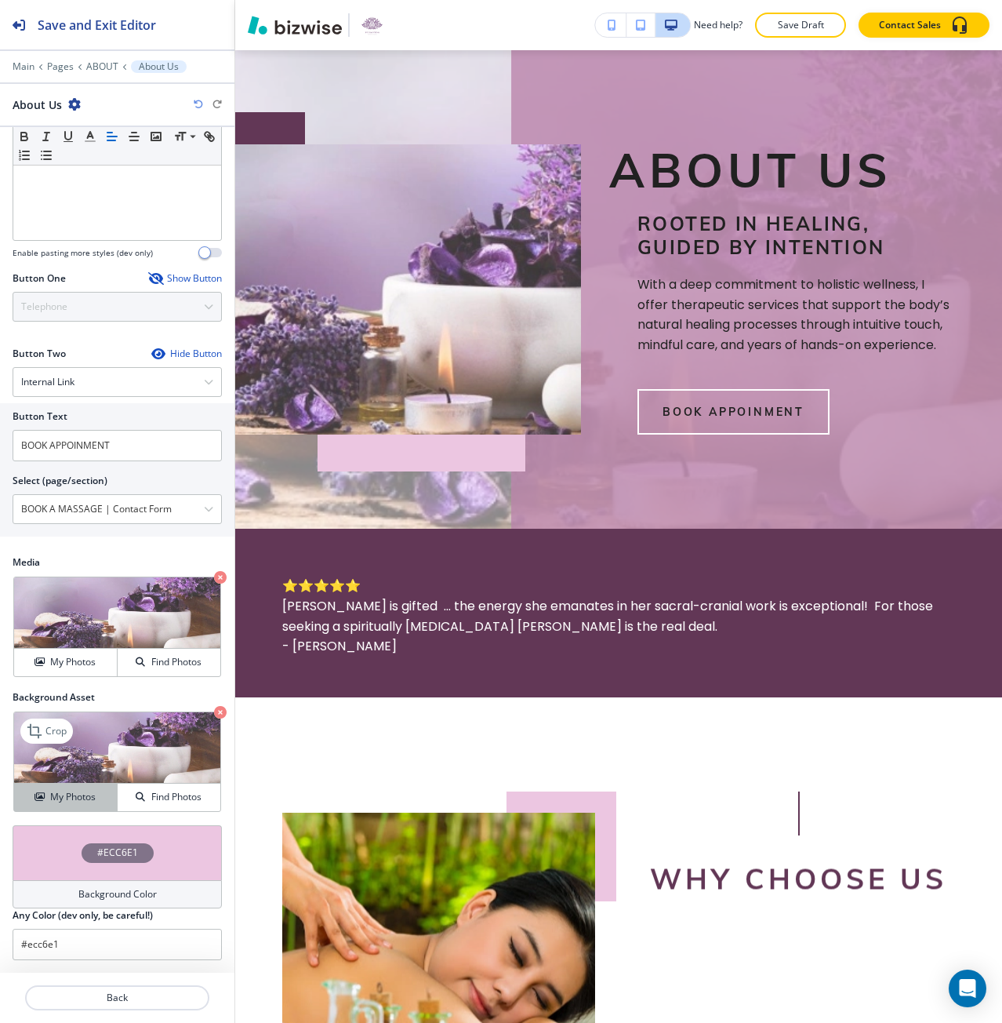
click at [84, 797] on h4 "My Photos" at bounding box center [72, 797] width 45 height 14
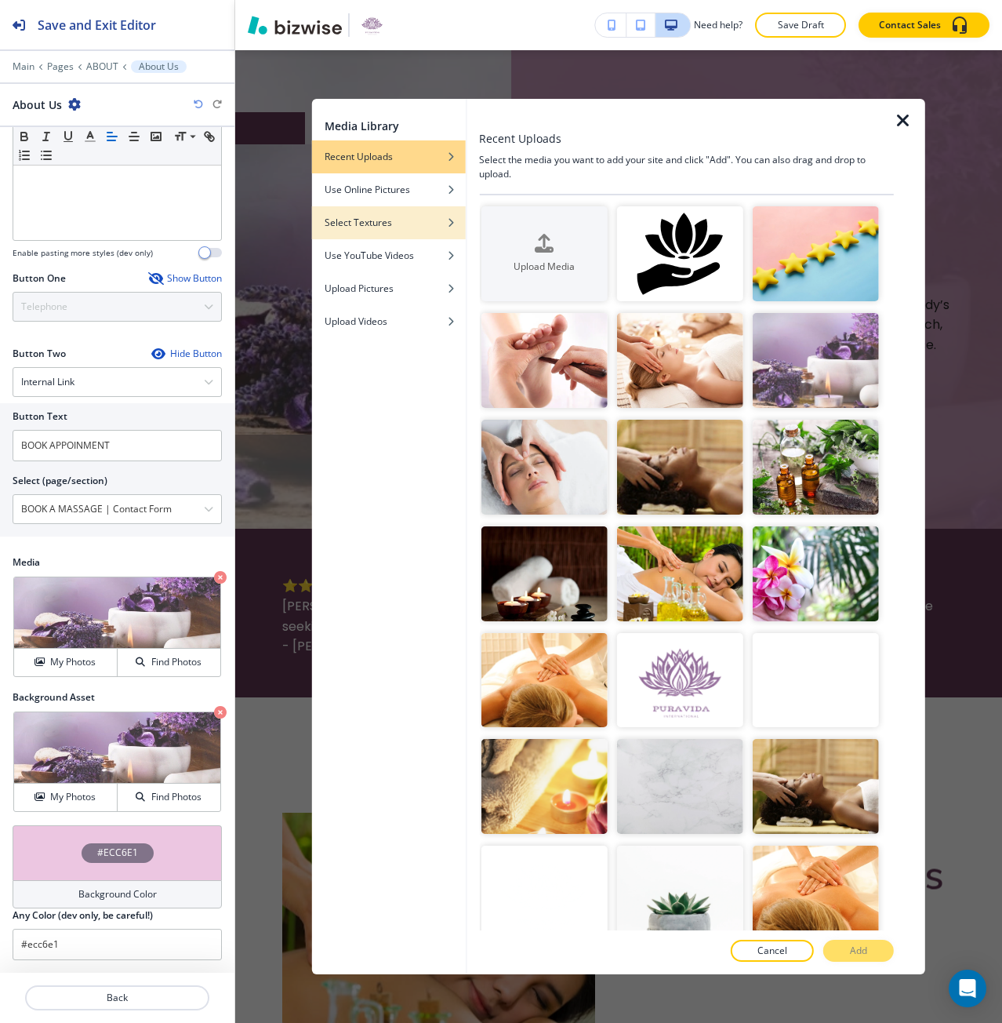
click at [377, 226] on h4 "Select Textures" at bounding box center [358, 223] width 67 height 14
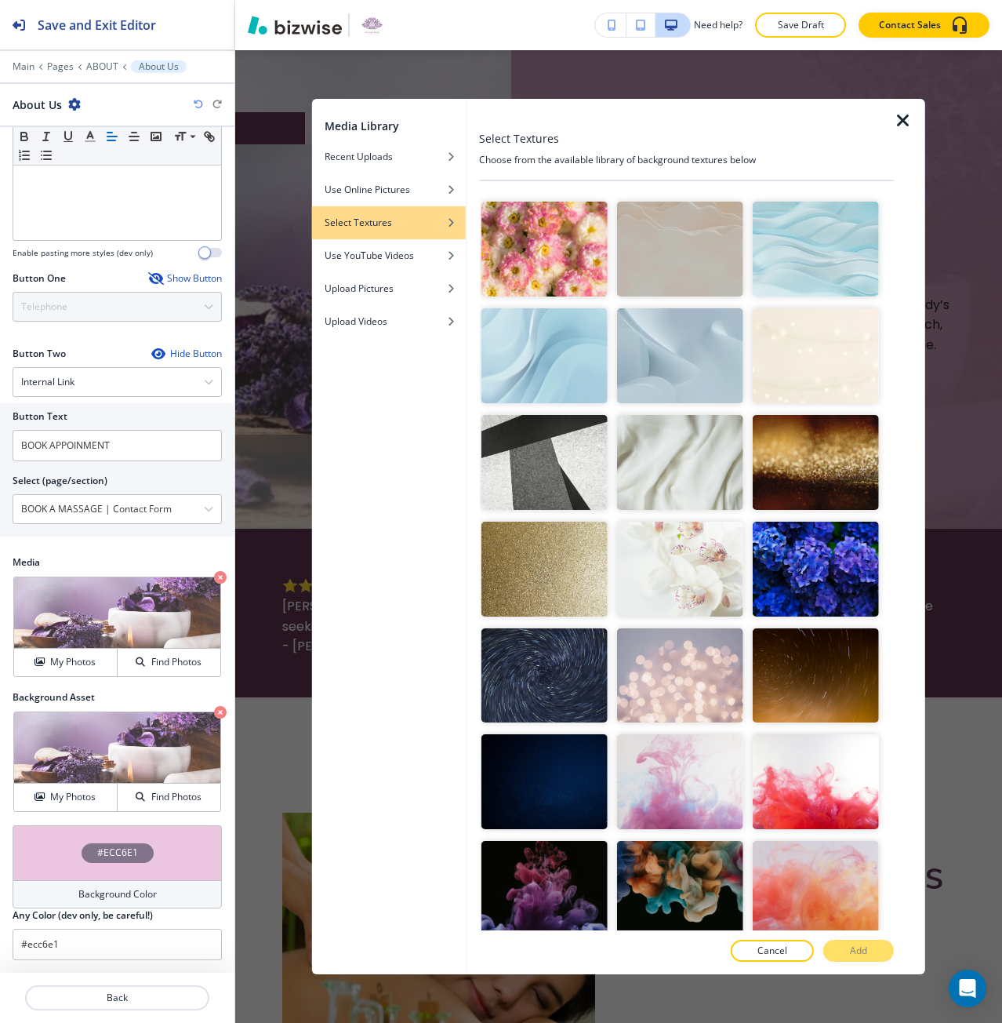
click at [634, 456] on img "button" at bounding box center [680, 462] width 126 height 95
click at [863, 957] on button "Add" at bounding box center [858, 950] width 71 height 22
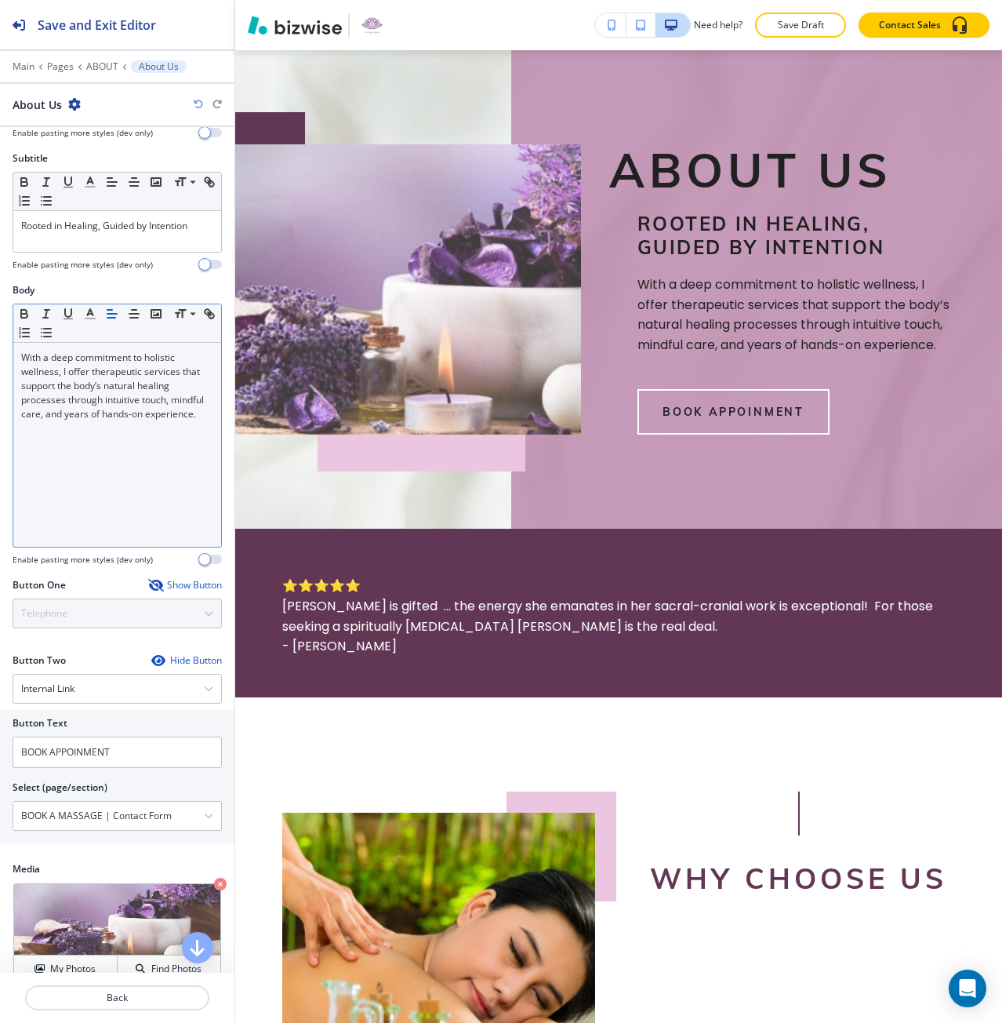
scroll to position [102, 0]
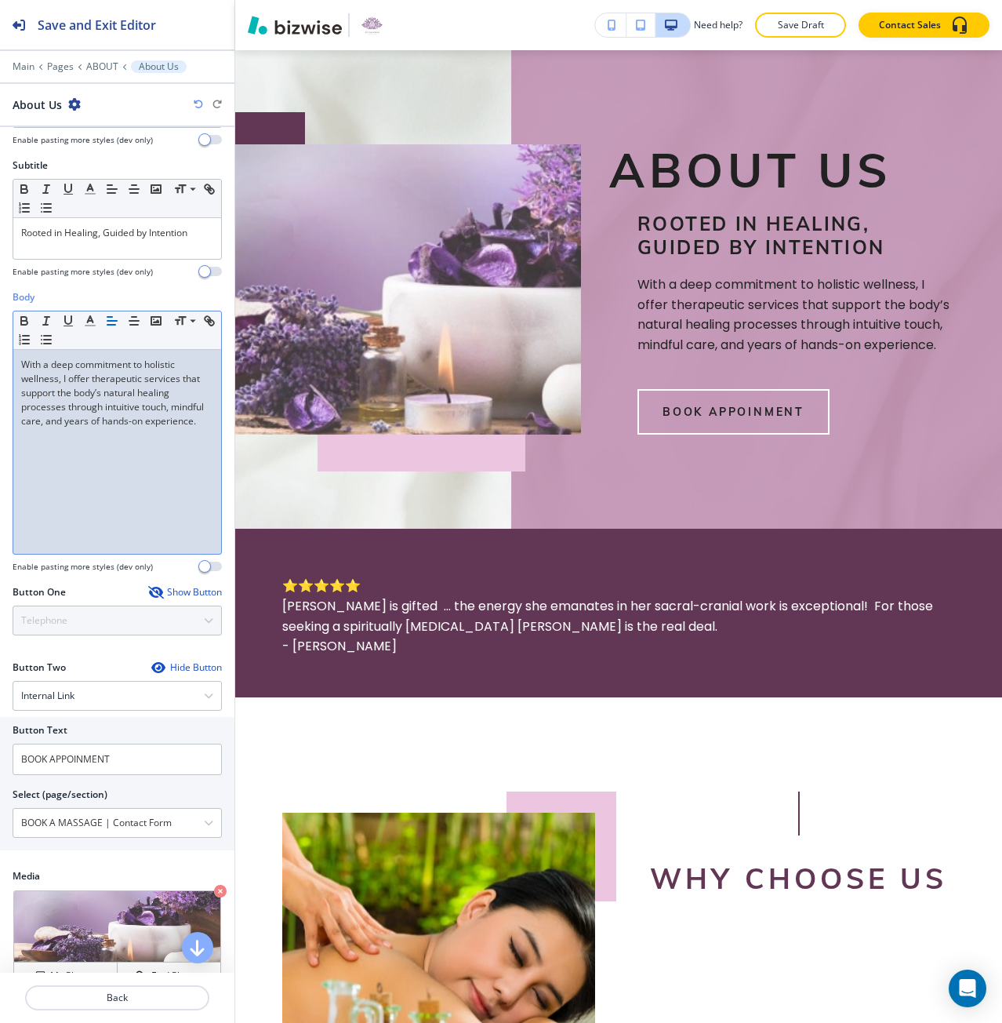
drag, startPoint x: 147, startPoint y: 471, endPoint x: 154, endPoint y: 483, distance: 13.3
click at [154, 483] on div "With a deep commitment to holistic wellness, I offer therapeutic services that …" at bounding box center [117, 452] width 208 height 204
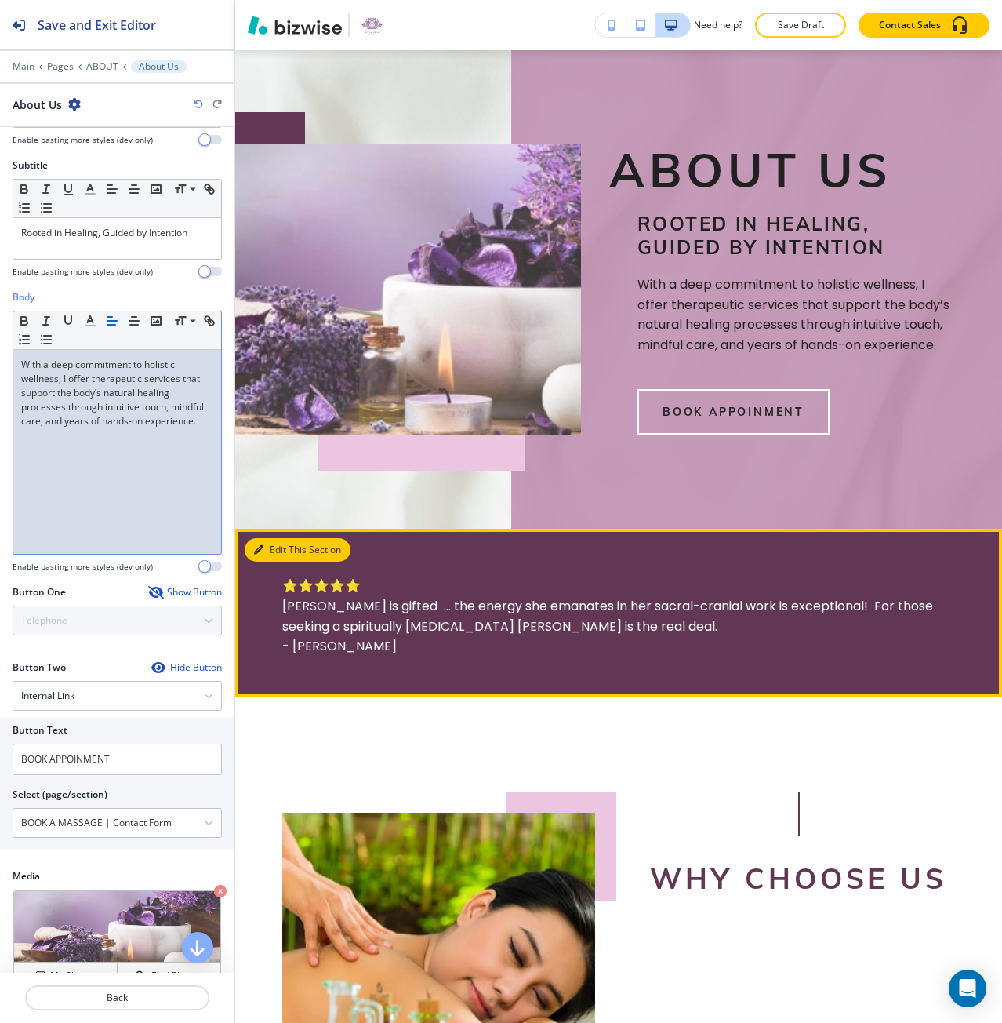
click at [282, 550] on button "Edit This Section" at bounding box center [298, 550] width 106 height 24
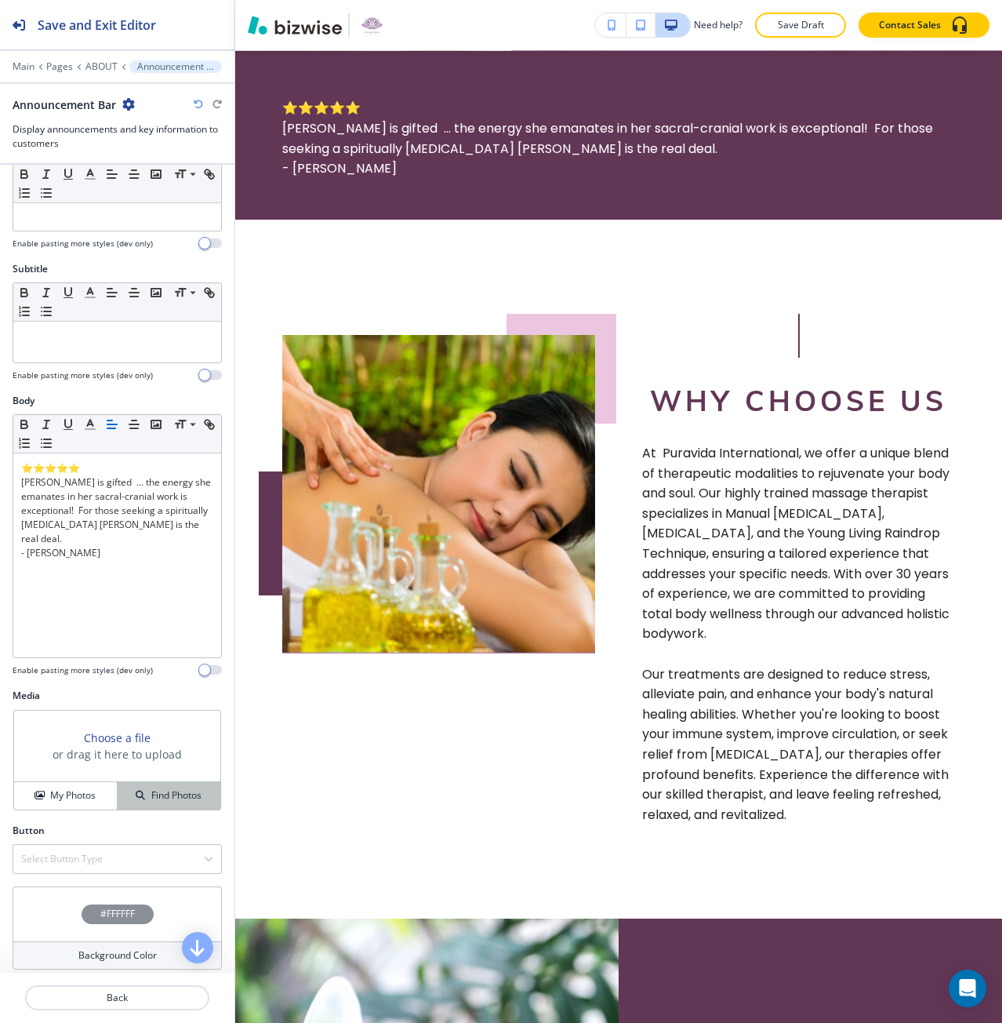
scroll to position [122, 0]
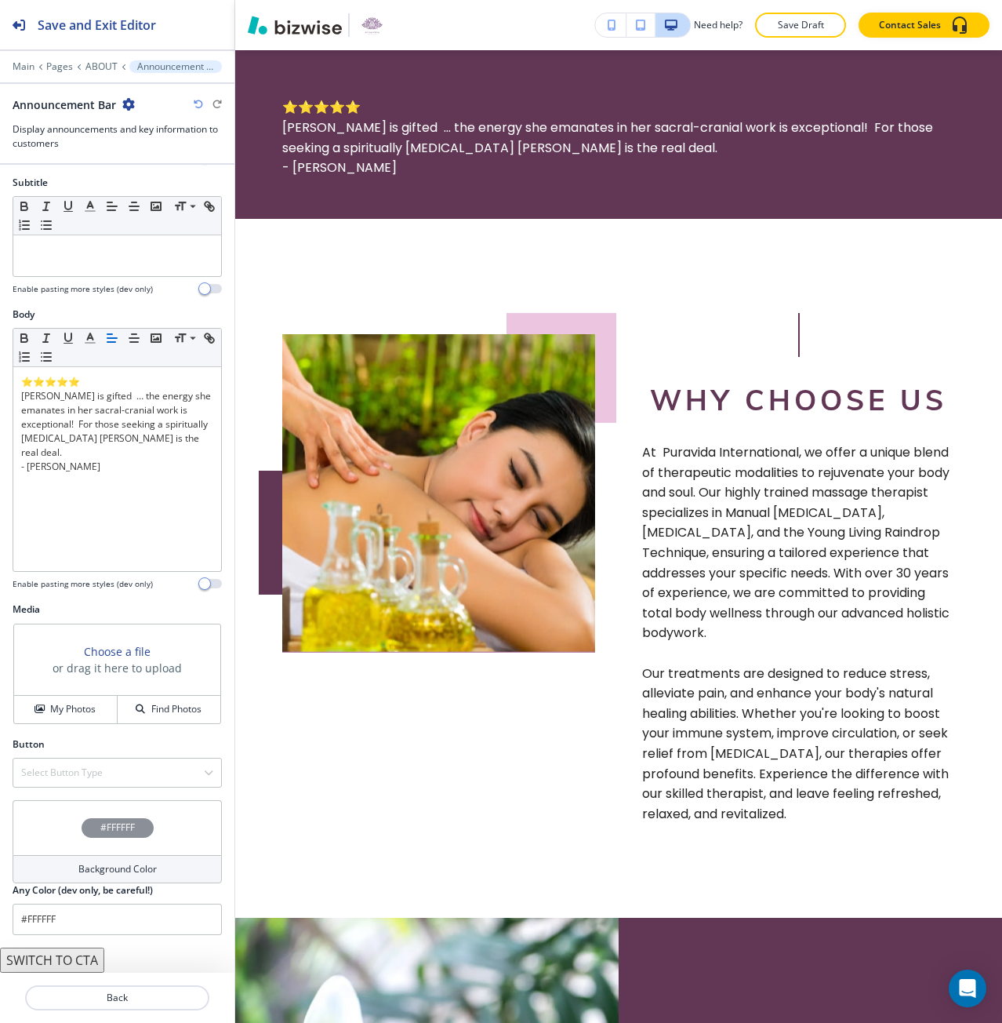
click at [120, 815] on div "#FFFFFF" at bounding box center [117, 827] width 209 height 55
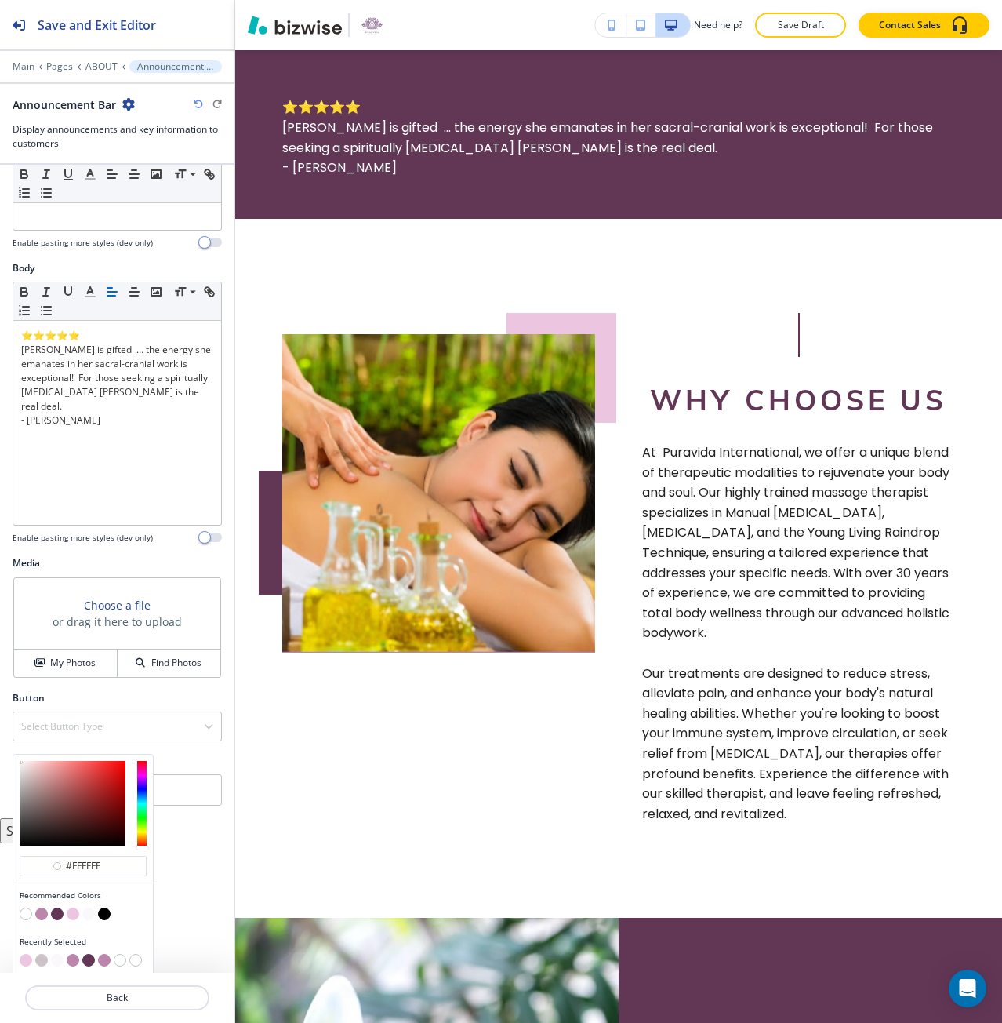
scroll to position [173, 0]
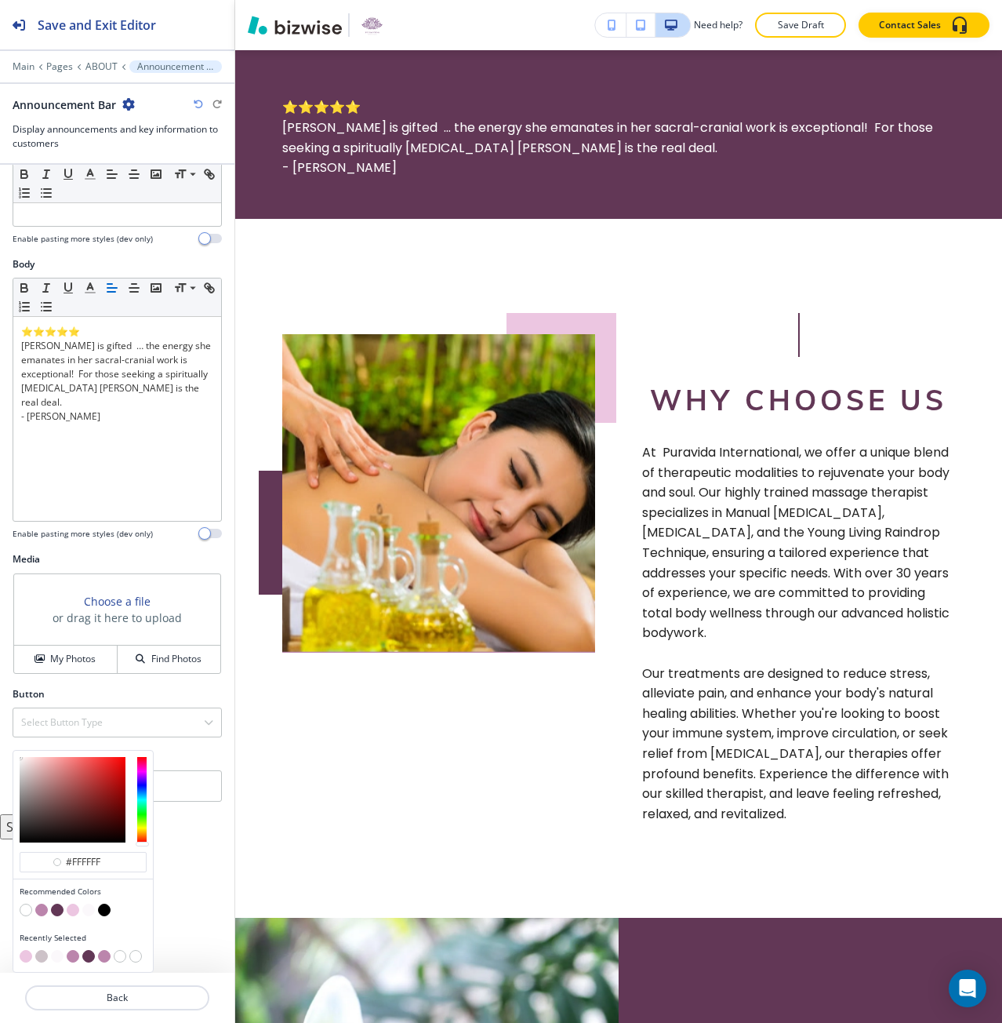
click at [42, 961] on button "button" at bounding box center [41, 956] width 13 height 13
type input "#cdc2c8"
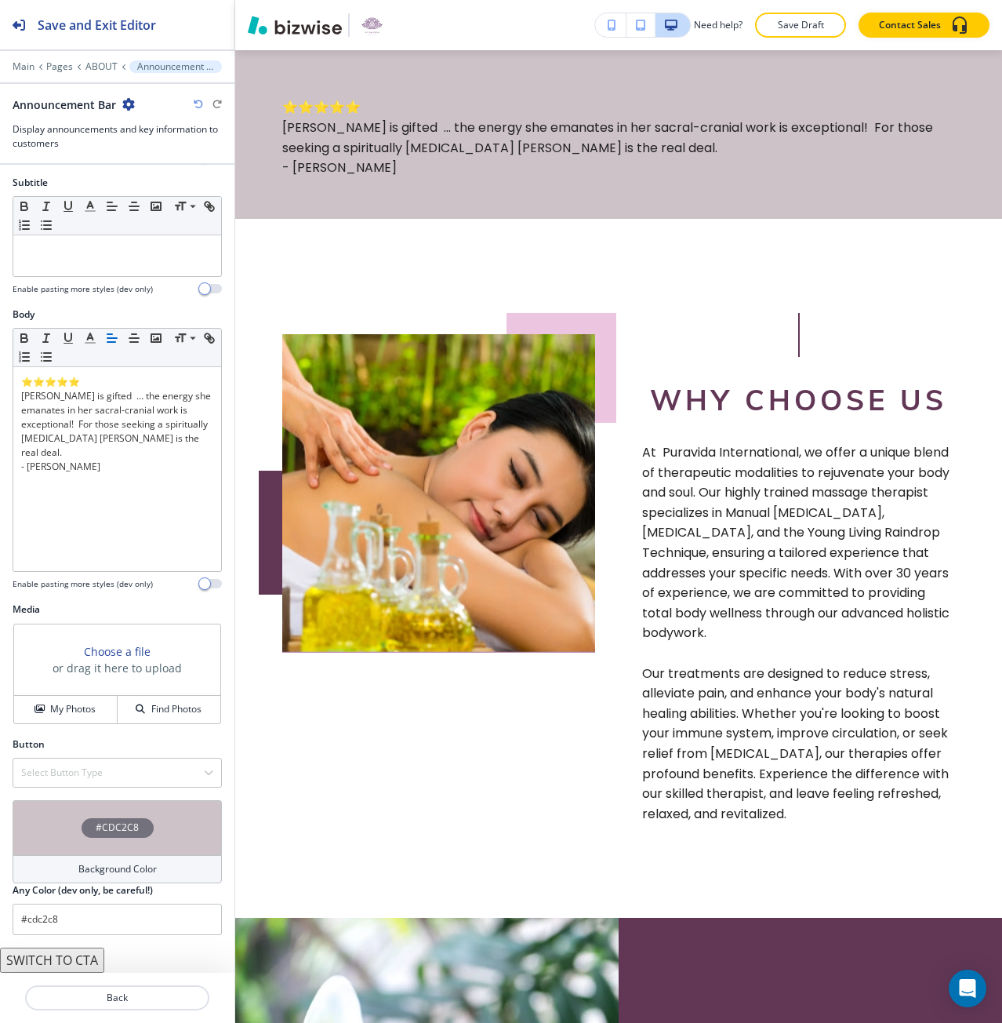
scroll to position [122, 0]
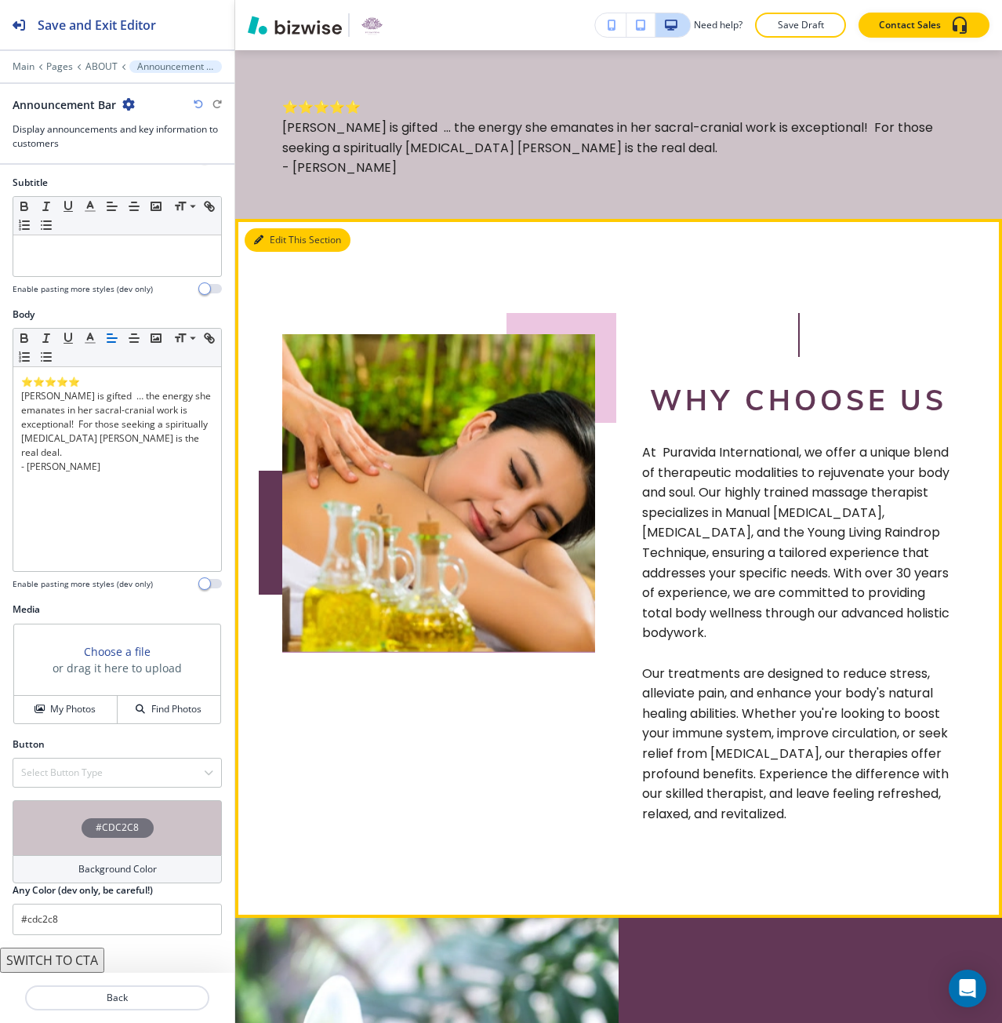
click at [258, 241] on icon "button" at bounding box center [258, 239] width 9 height 9
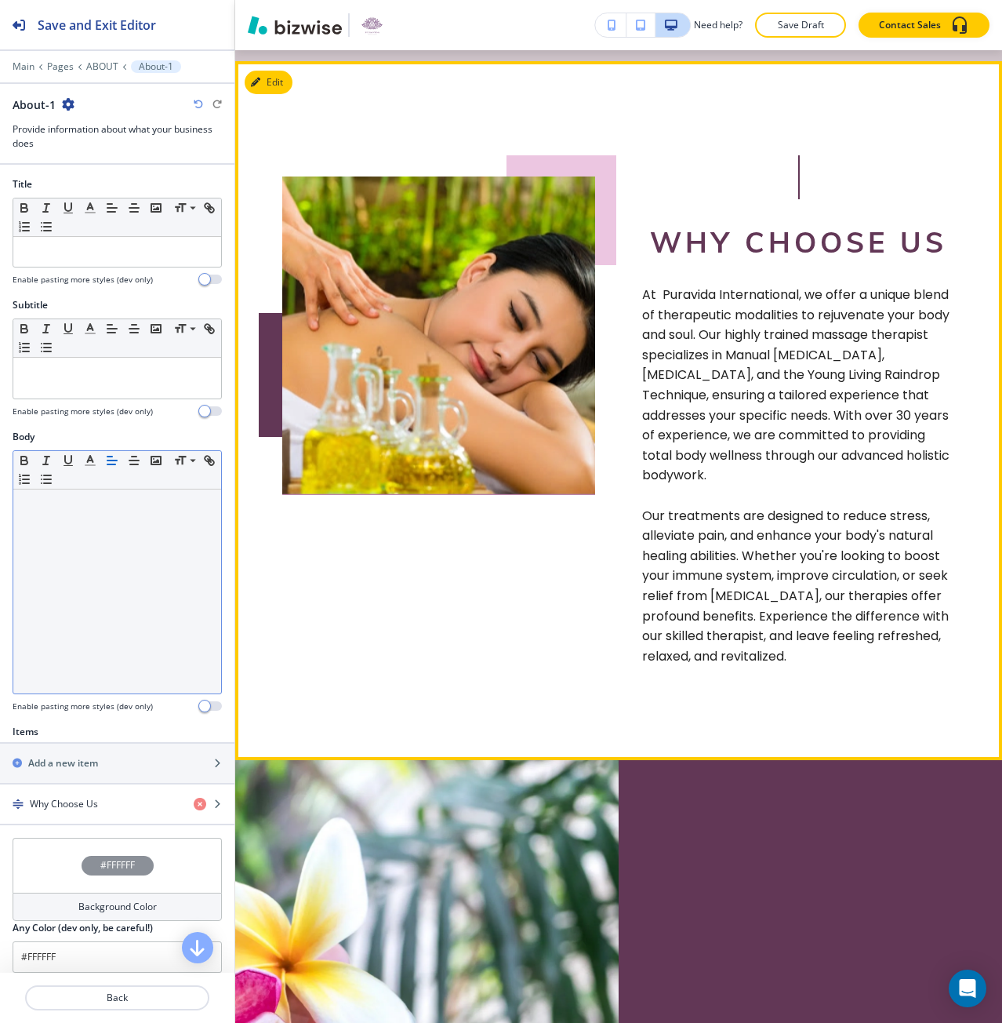
scroll to position [774, 0]
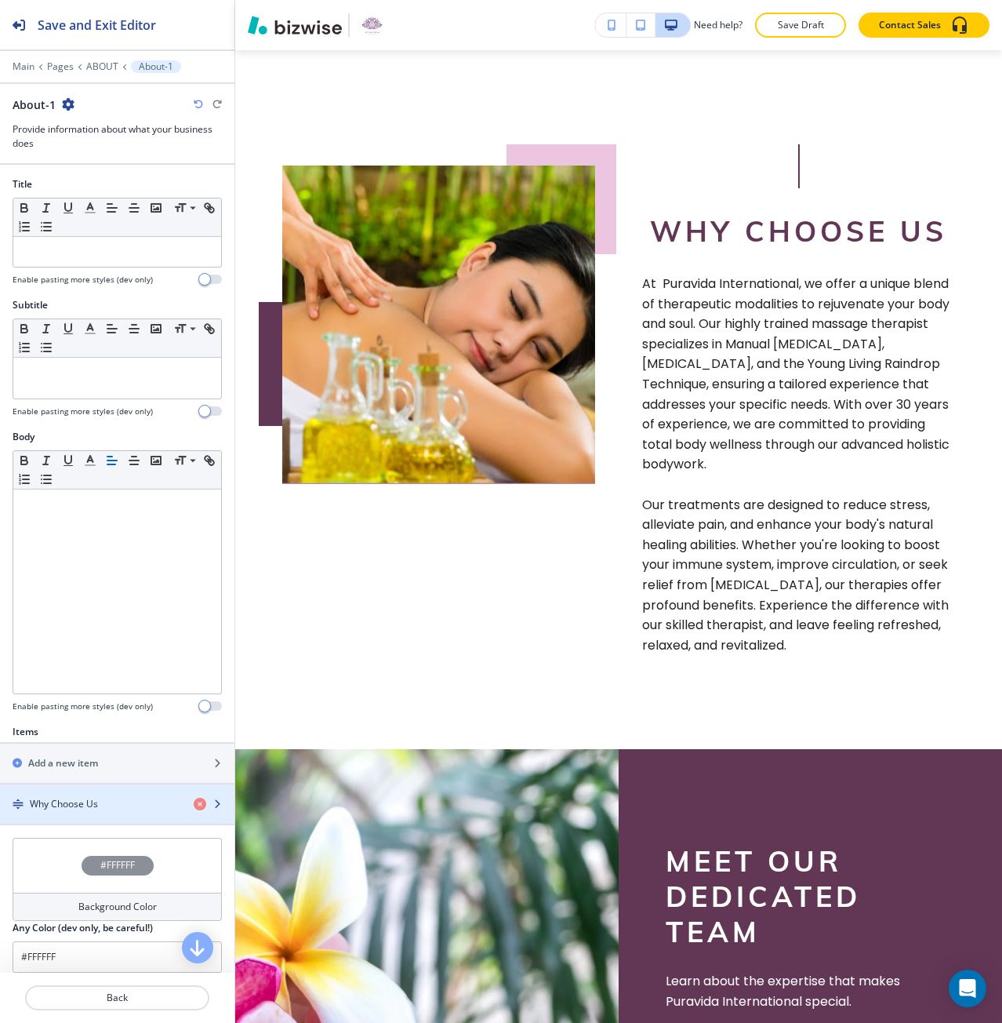
click at [82, 812] on div "button" at bounding box center [117, 817] width 234 height 13
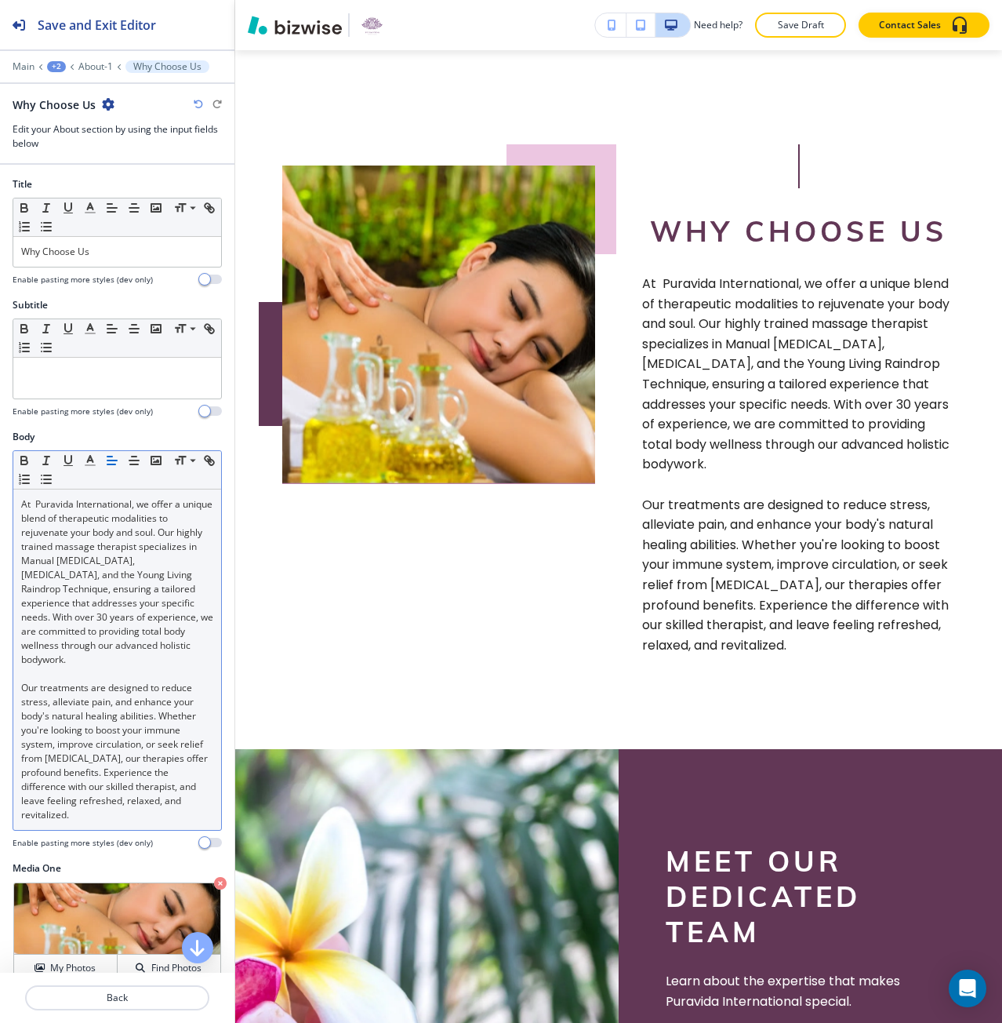
click at [35, 512] on p "At Puravida International, we offer a unique blend of therapeutic modalities to…" at bounding box center [117, 581] width 192 height 169
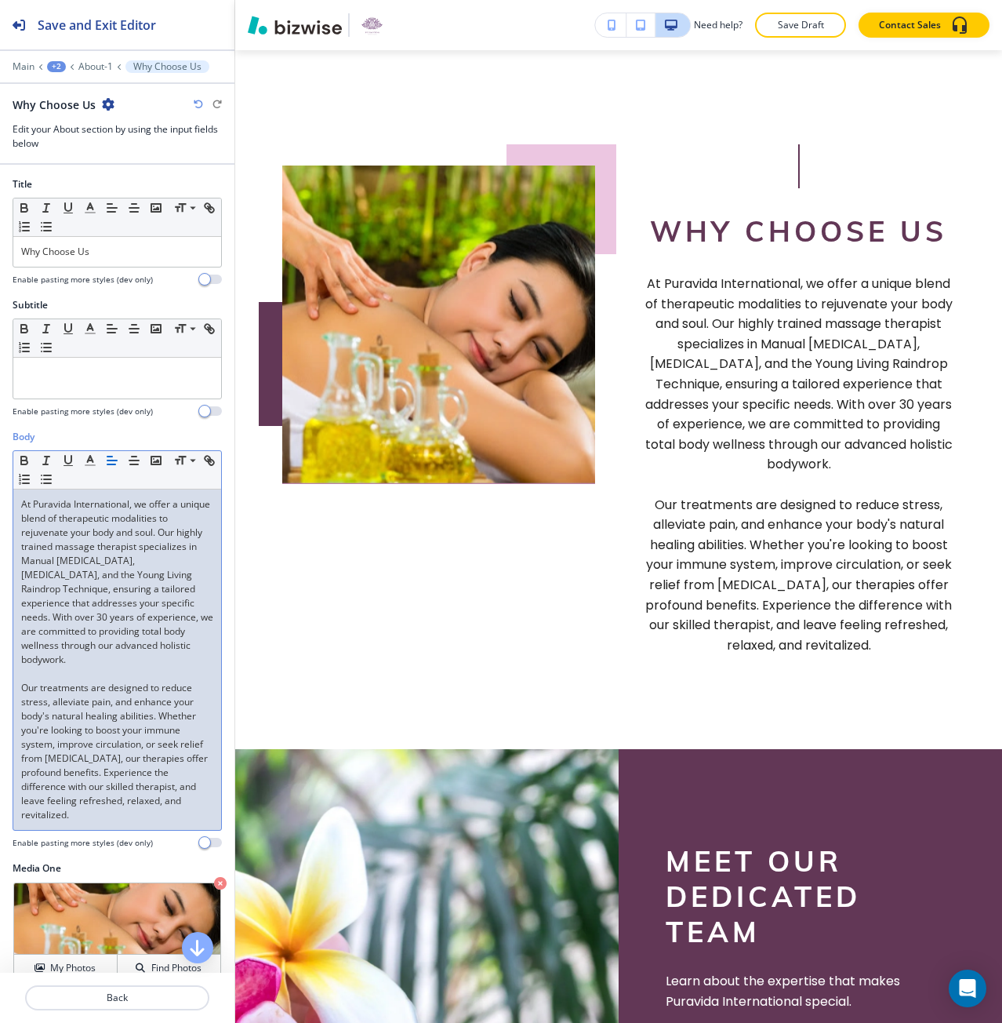
click at [115, 456] on icon "button" at bounding box center [112, 460] width 14 height 14
click at [118, 794] on p "Our treatments are designed to reduce stress, alleviate pain, and enhance your …" at bounding box center [117, 751] width 192 height 141
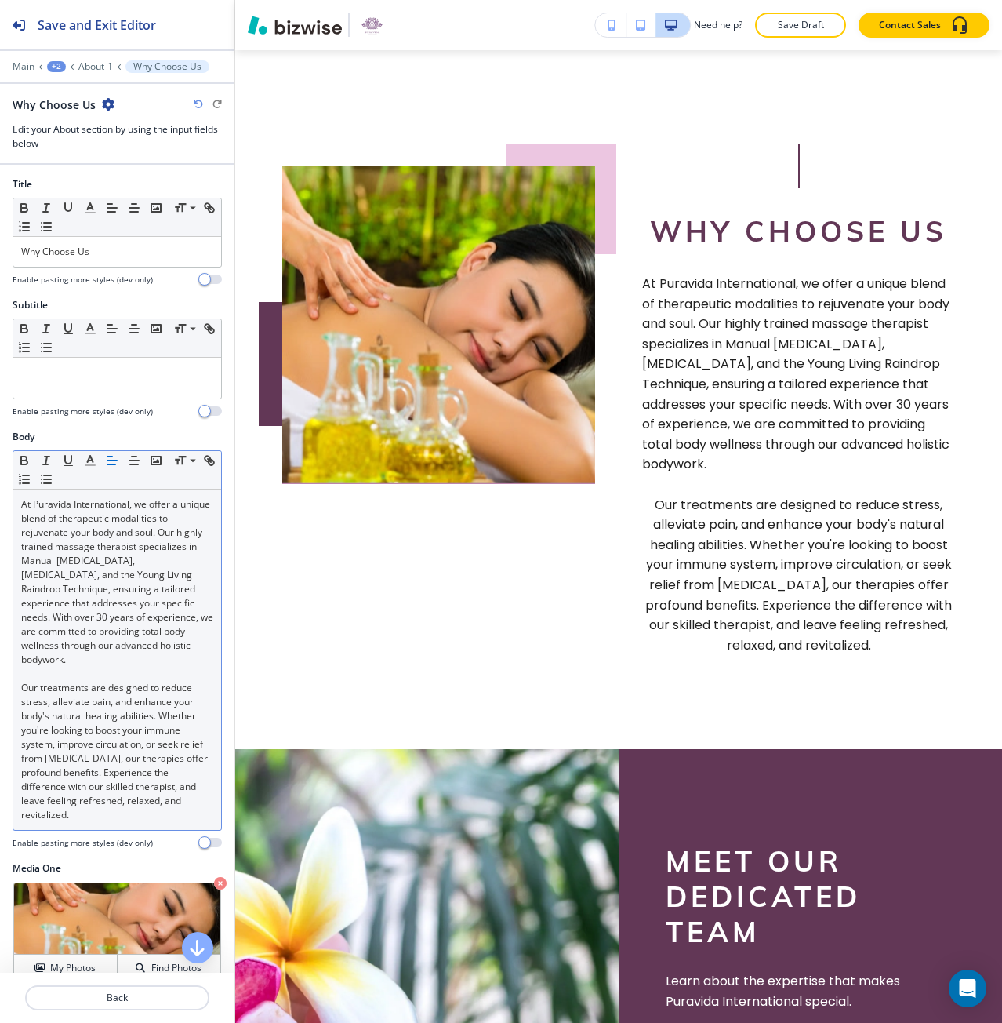
click at [106, 461] on icon "button" at bounding box center [112, 460] width 14 height 14
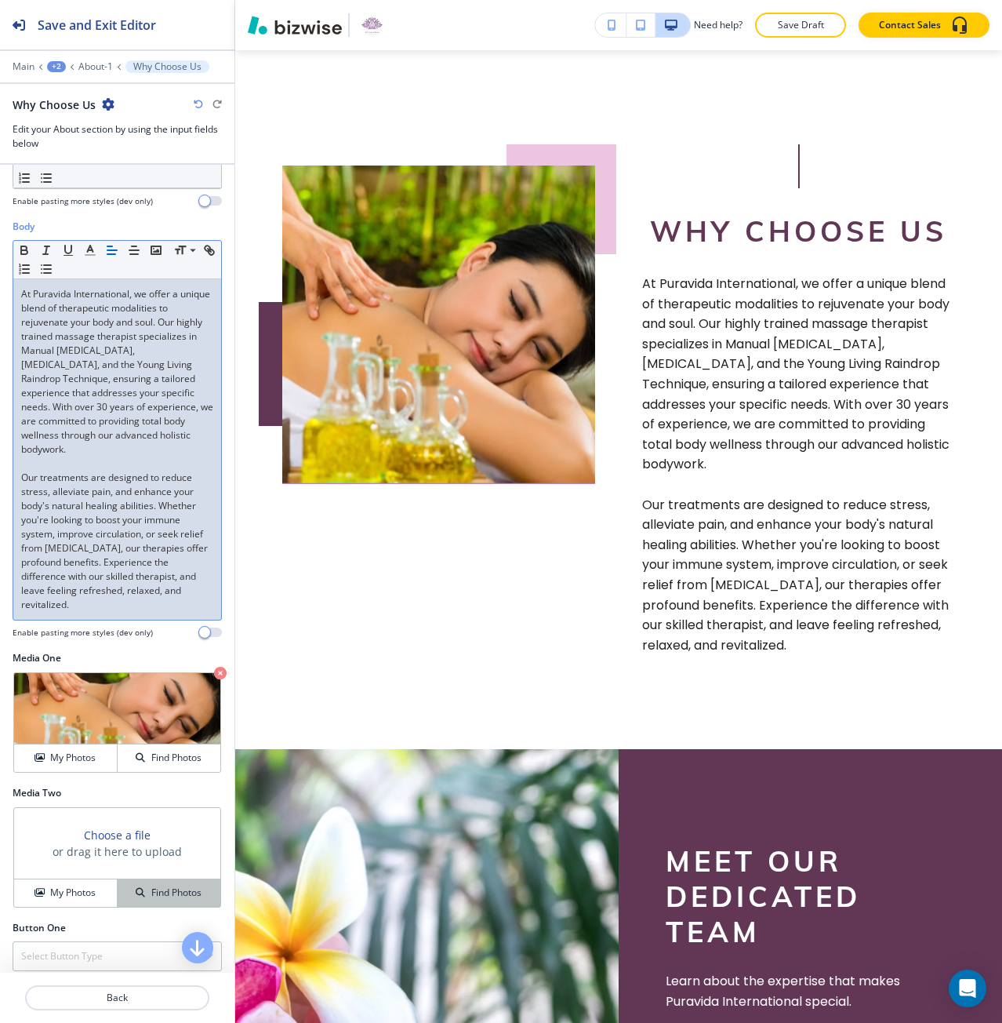
scroll to position [298, 0]
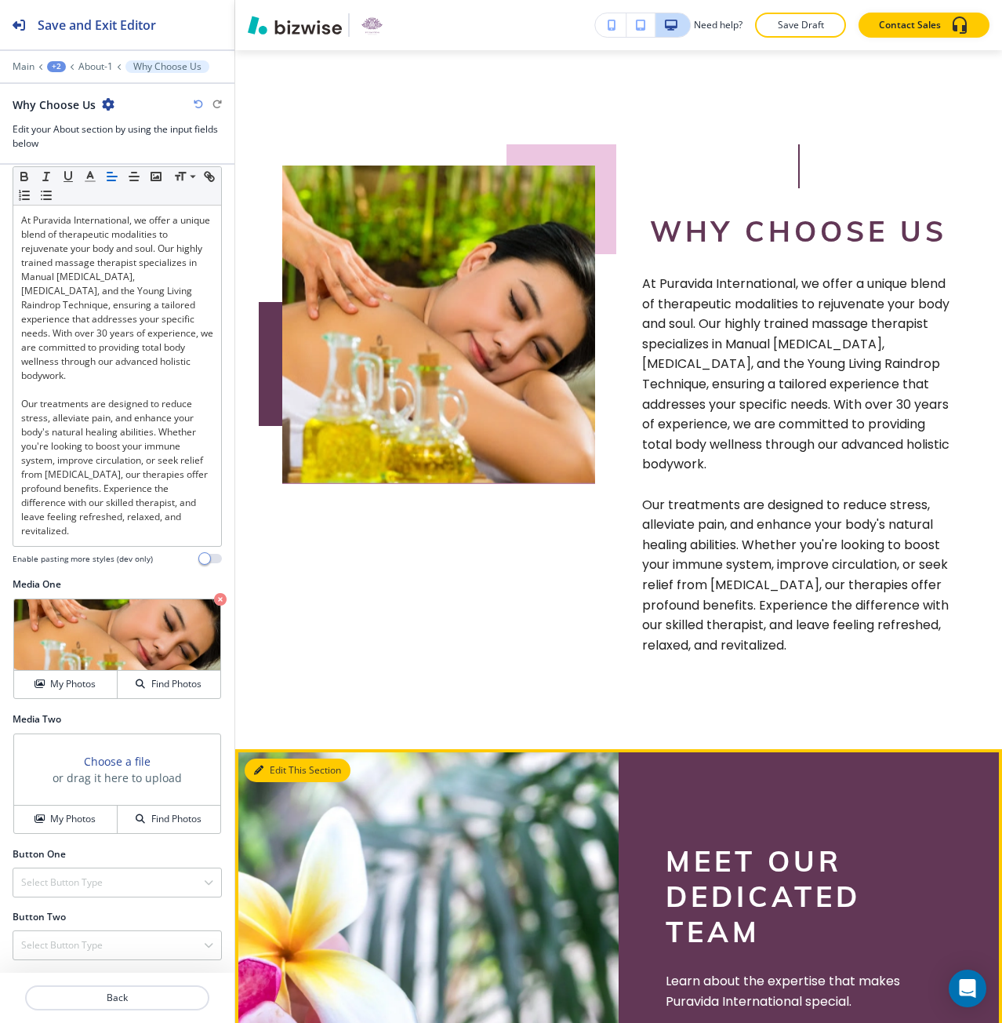
click at [285, 779] on button "Edit This Section" at bounding box center [298, 770] width 106 height 24
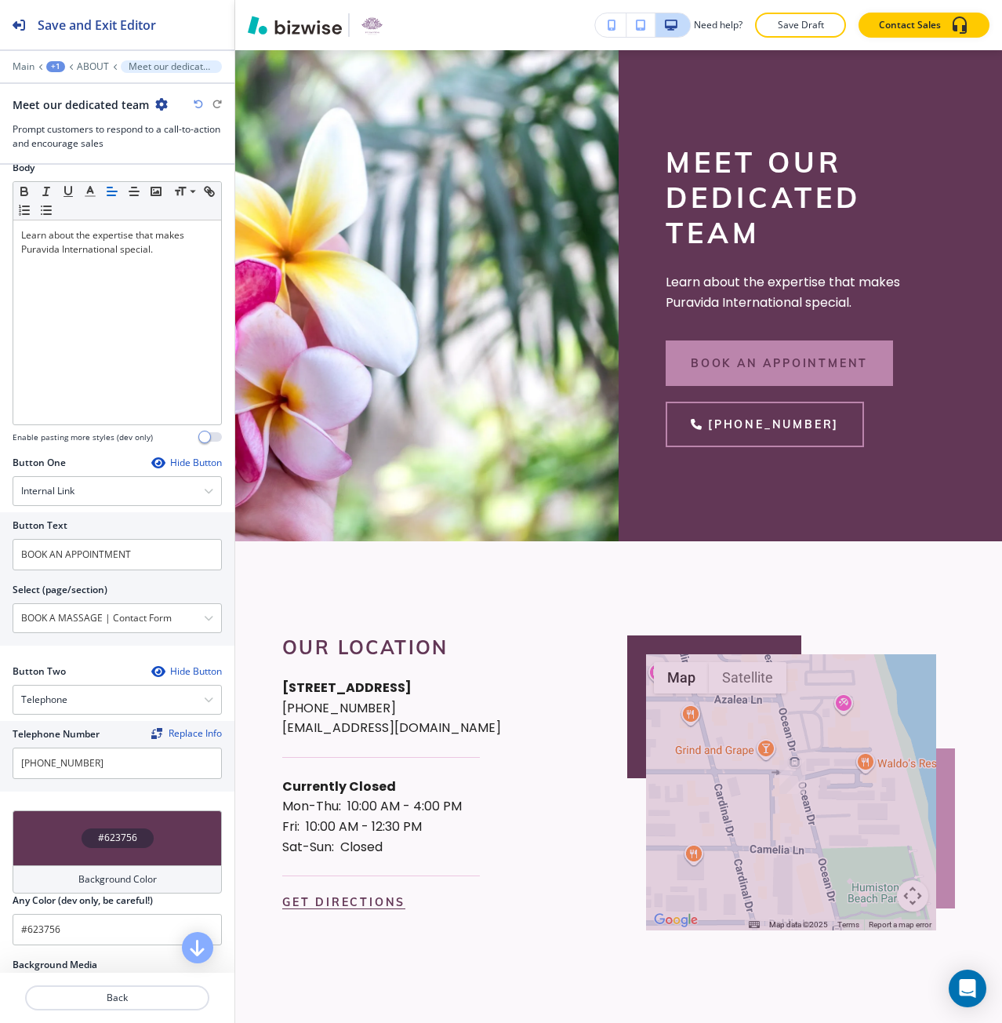
scroll to position [439, 0]
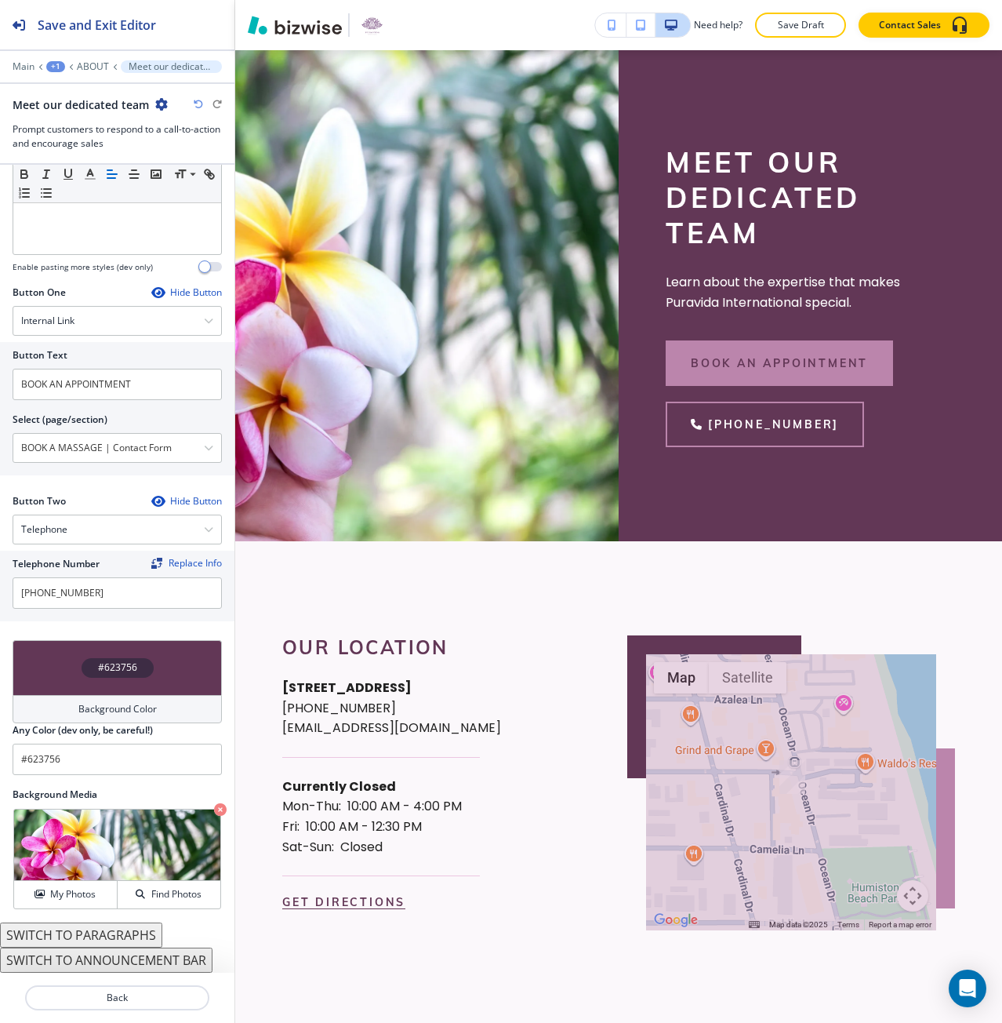
click at [154, 648] on div "#623756" at bounding box center [117, 667] width 209 height 55
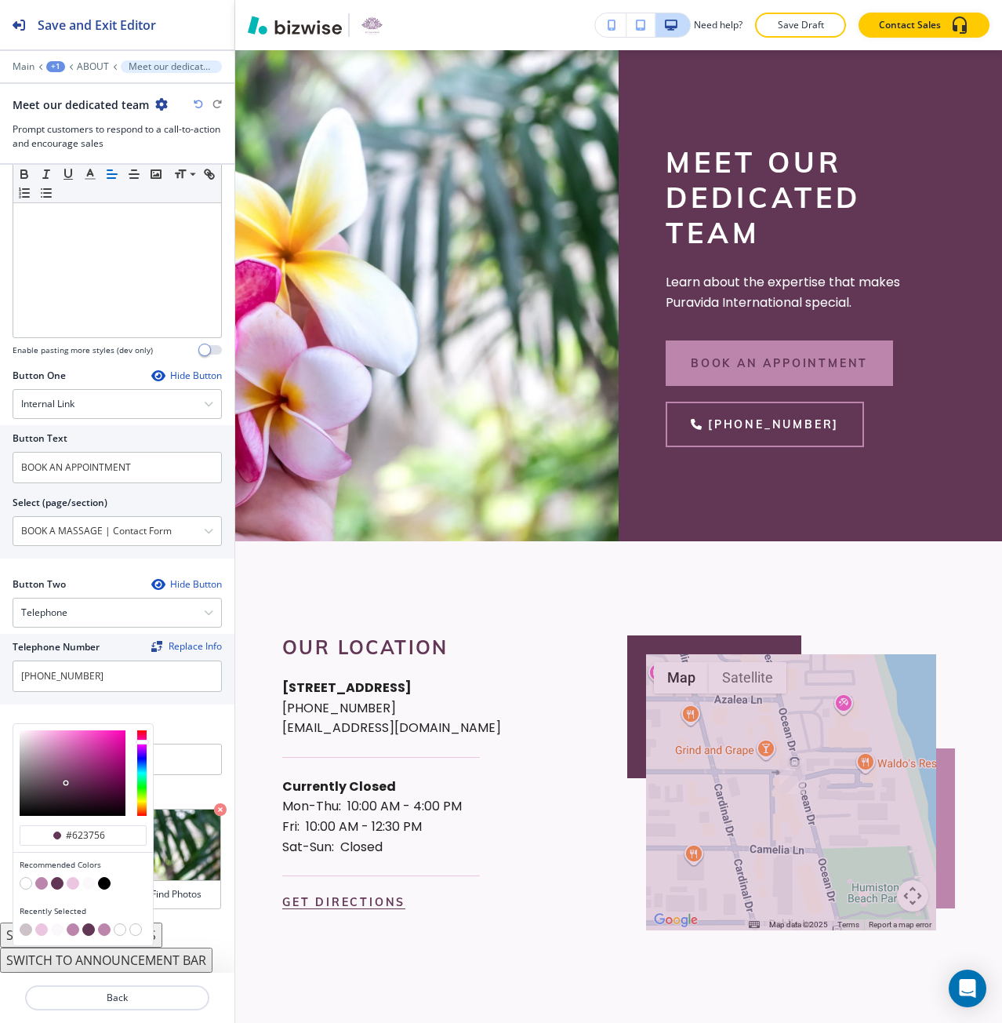
click at [67, 885] on button "button" at bounding box center [73, 883] width 13 height 13
type input "#ecc6e1"
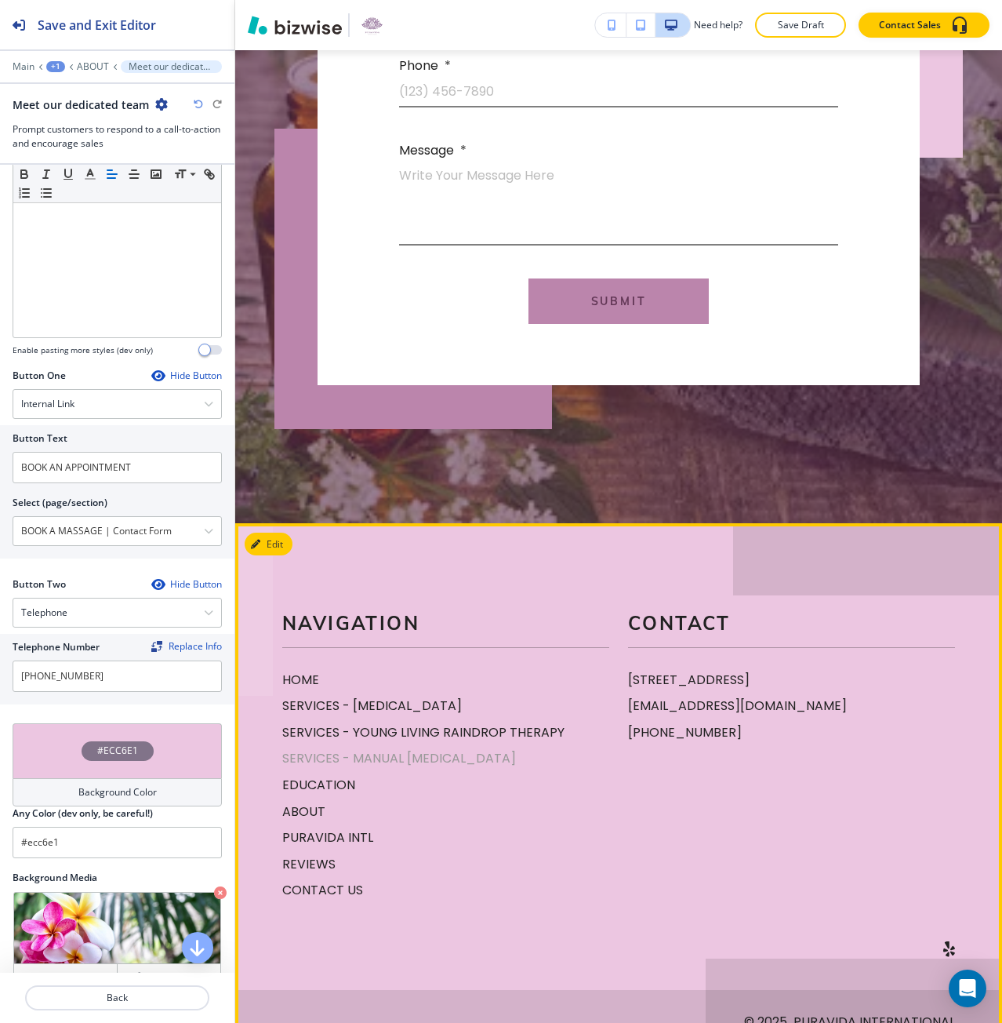
scroll to position [2962, 0]
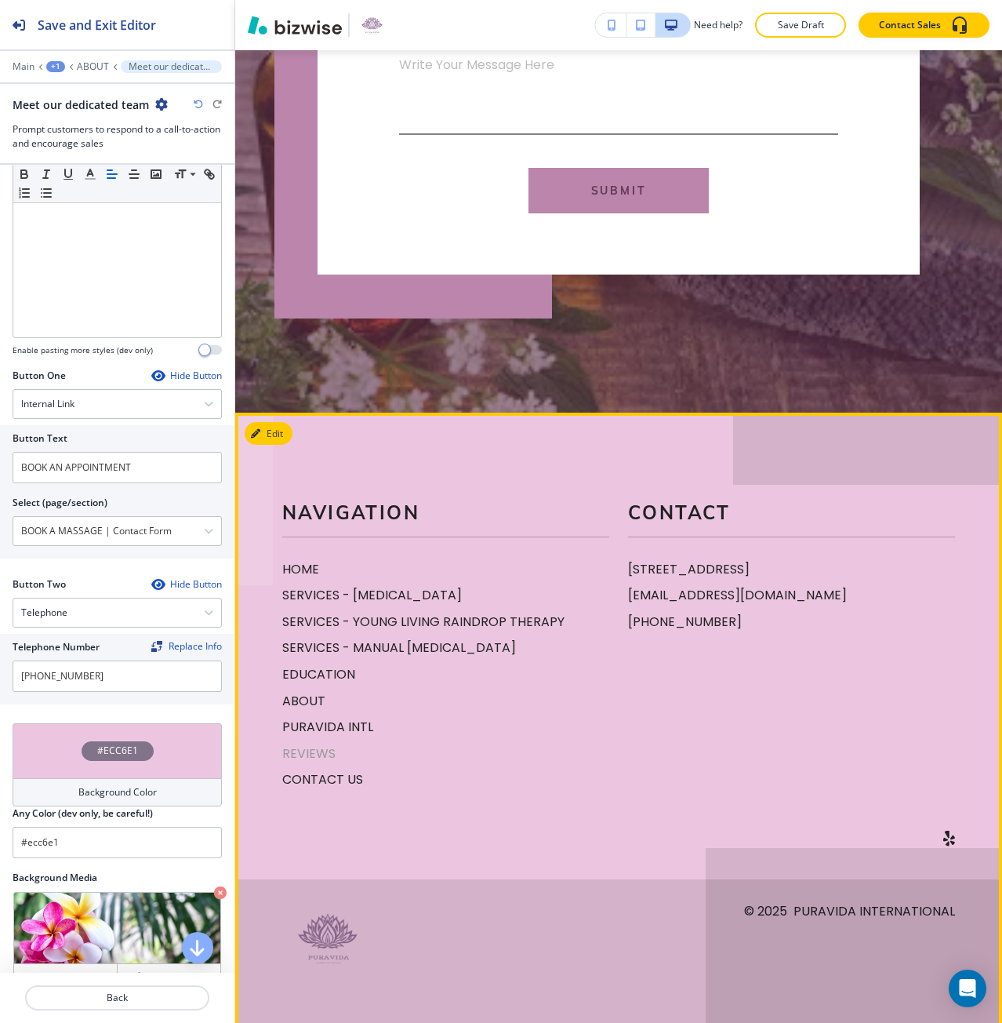
click at [307, 744] on p "REVIEWS" at bounding box center [445, 753] width 327 height 20
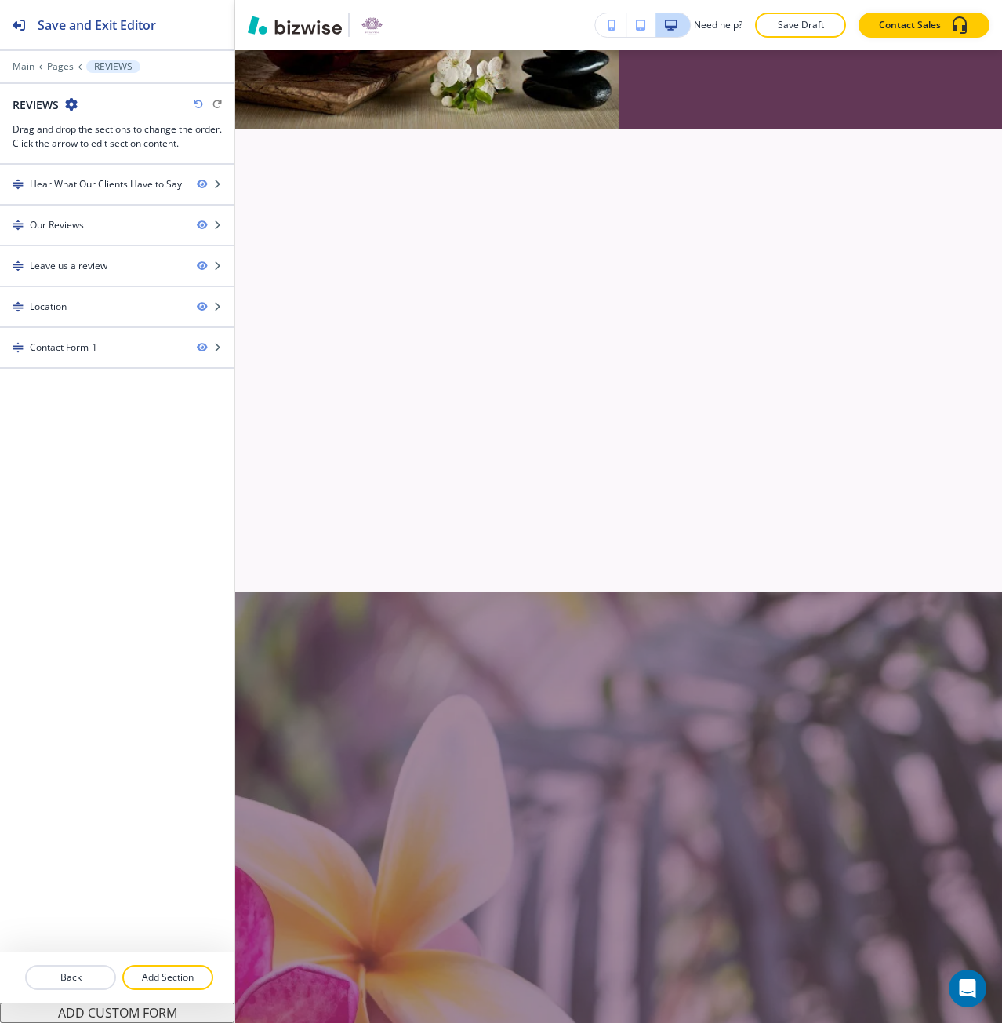
scroll to position [0, 0]
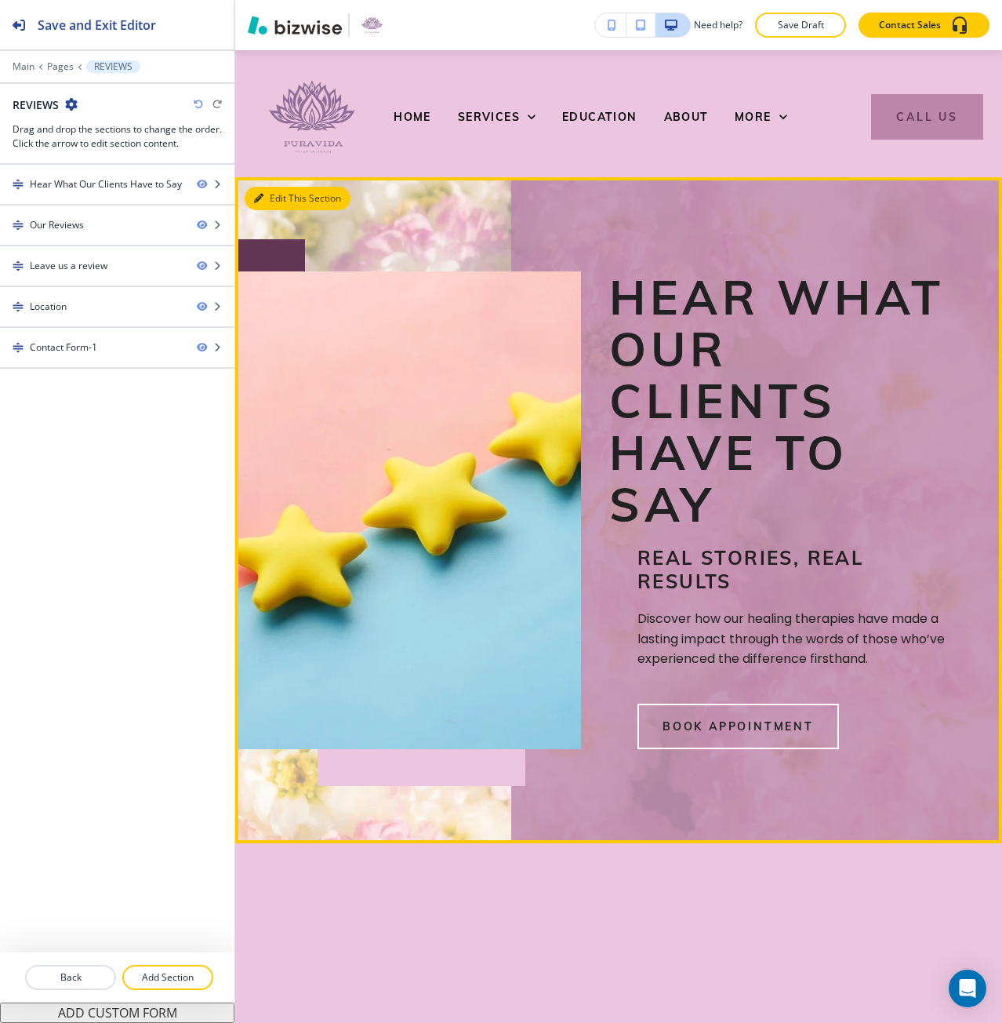
click at [278, 194] on button "Edit This Section" at bounding box center [298, 199] width 106 height 24
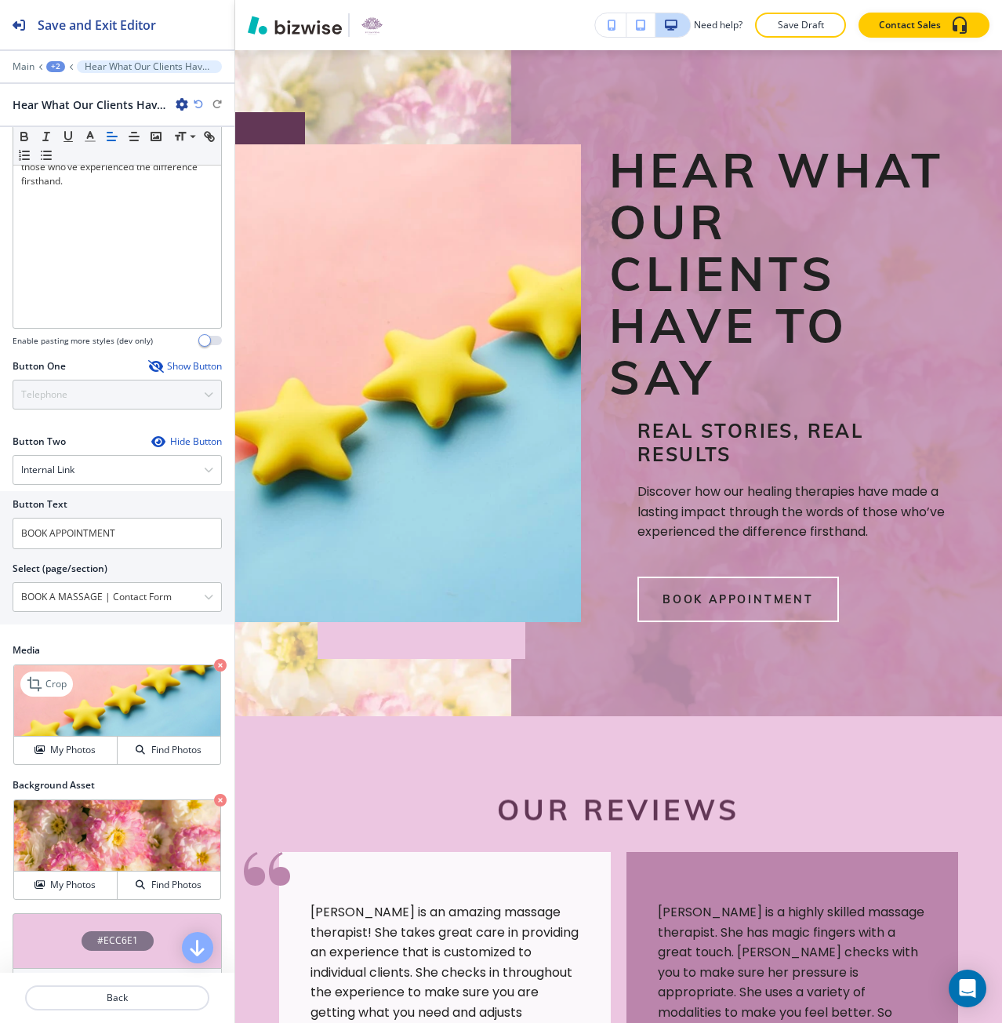
scroll to position [416, 0]
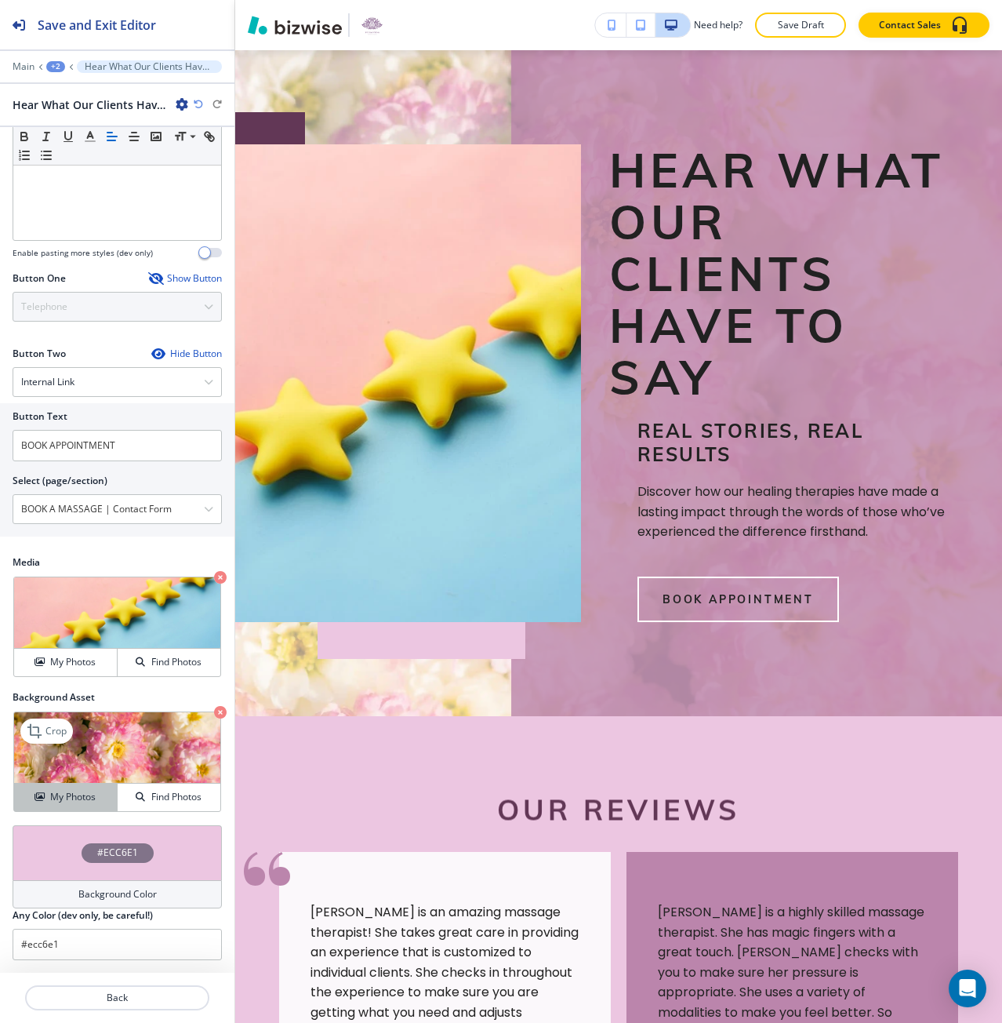
click at [93, 795] on h4 "My Photos" at bounding box center [72, 797] width 45 height 14
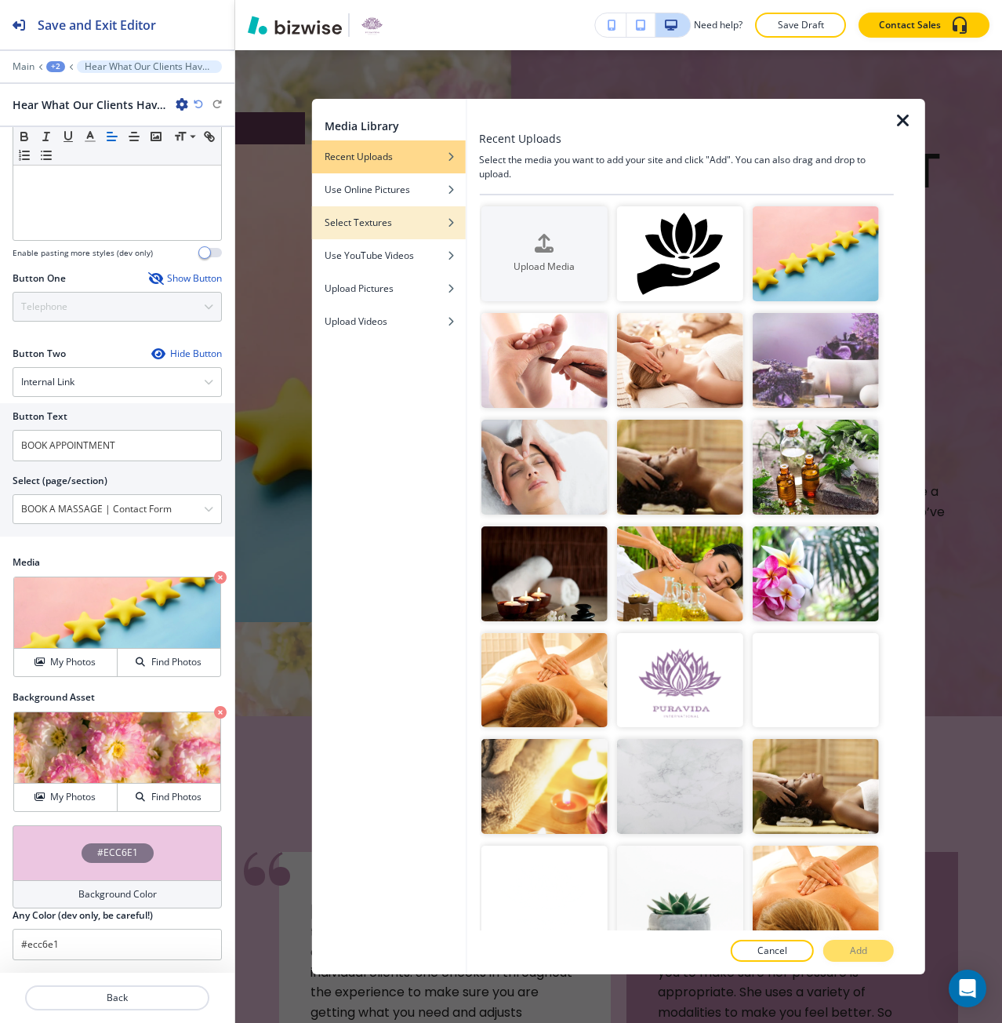
click at [391, 234] on div "button" at bounding box center [389, 234] width 154 height 9
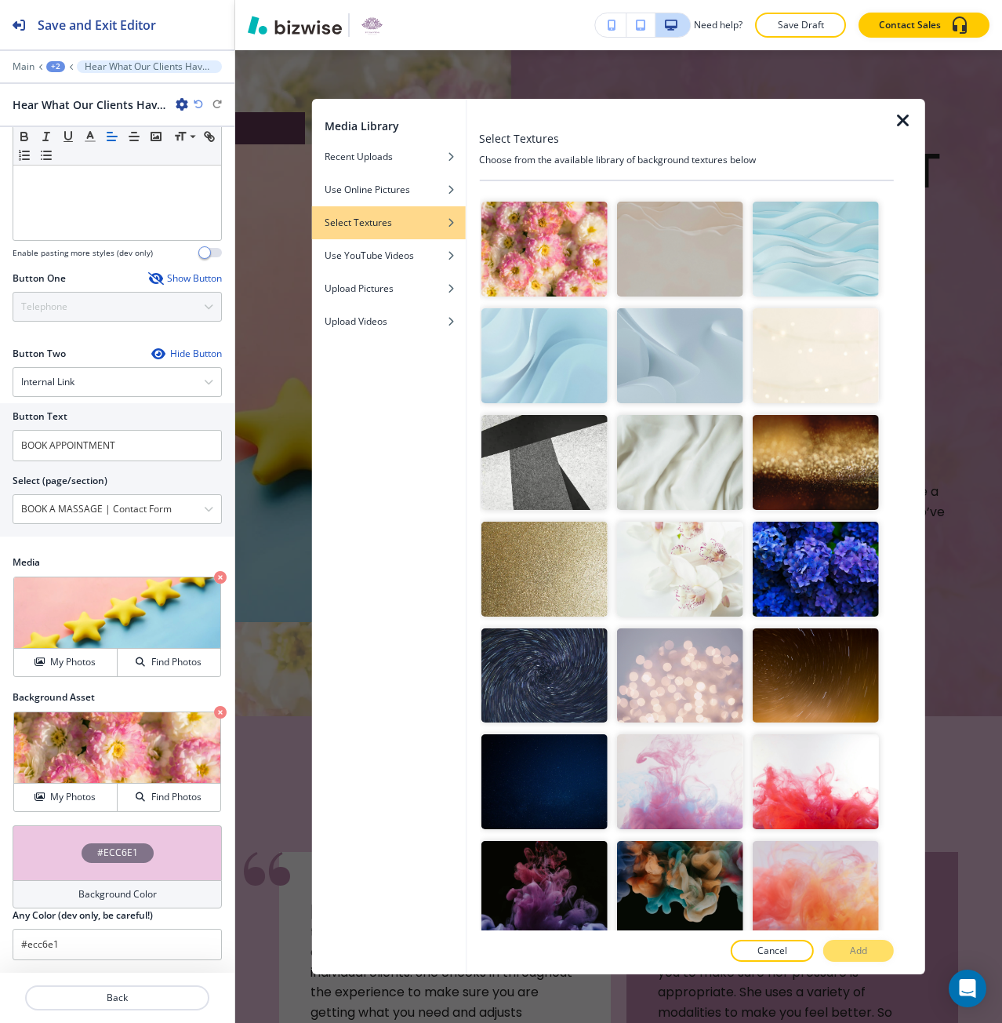
click at [663, 448] on img "button" at bounding box center [680, 462] width 126 height 95
click at [863, 951] on p "Add" at bounding box center [858, 950] width 17 height 14
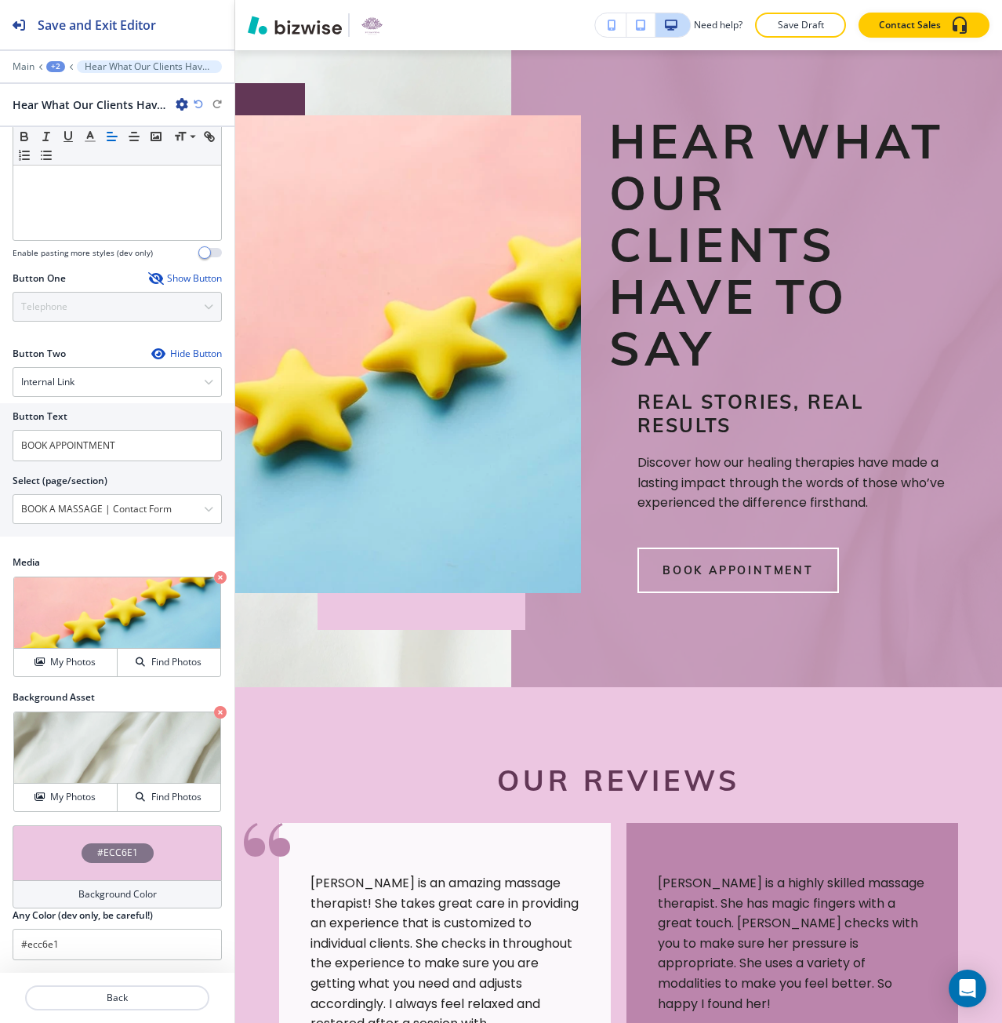
scroll to position [205, 0]
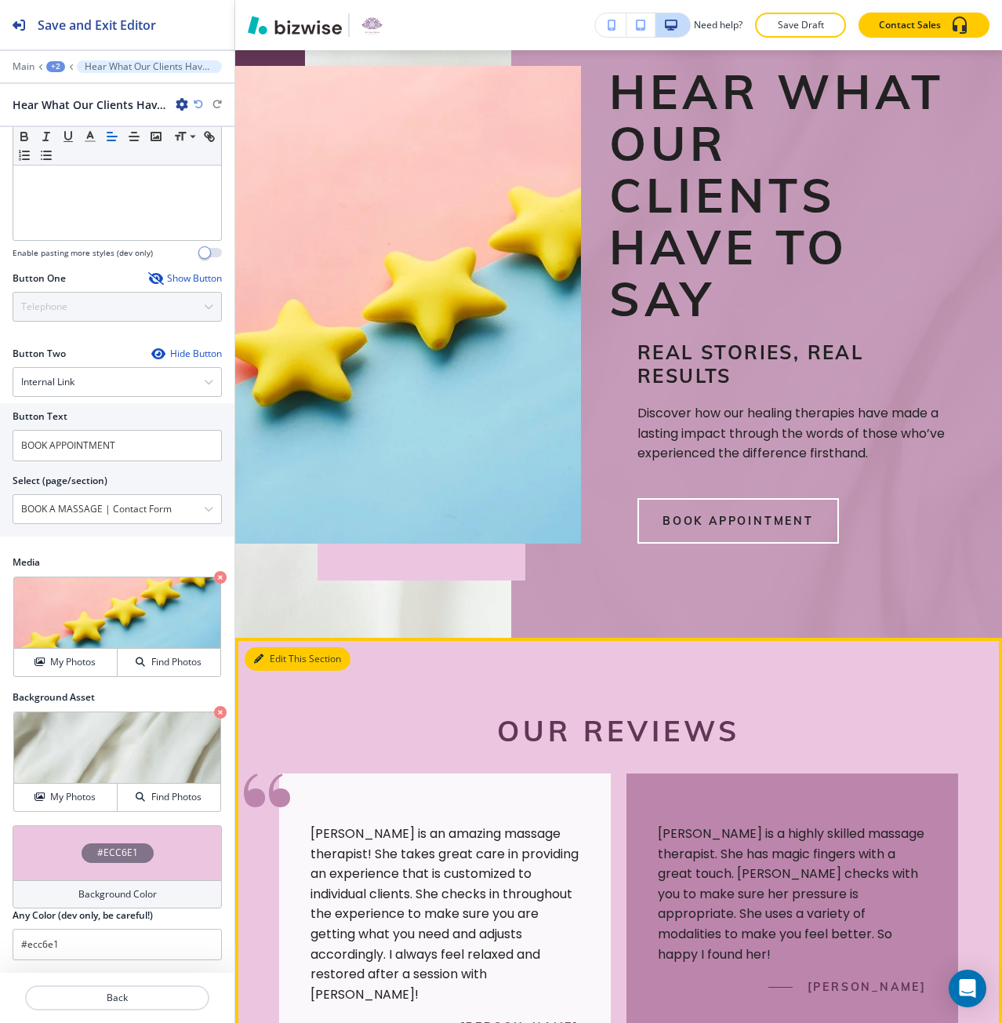
click at [261, 663] on button "Edit This Section" at bounding box center [298, 659] width 106 height 24
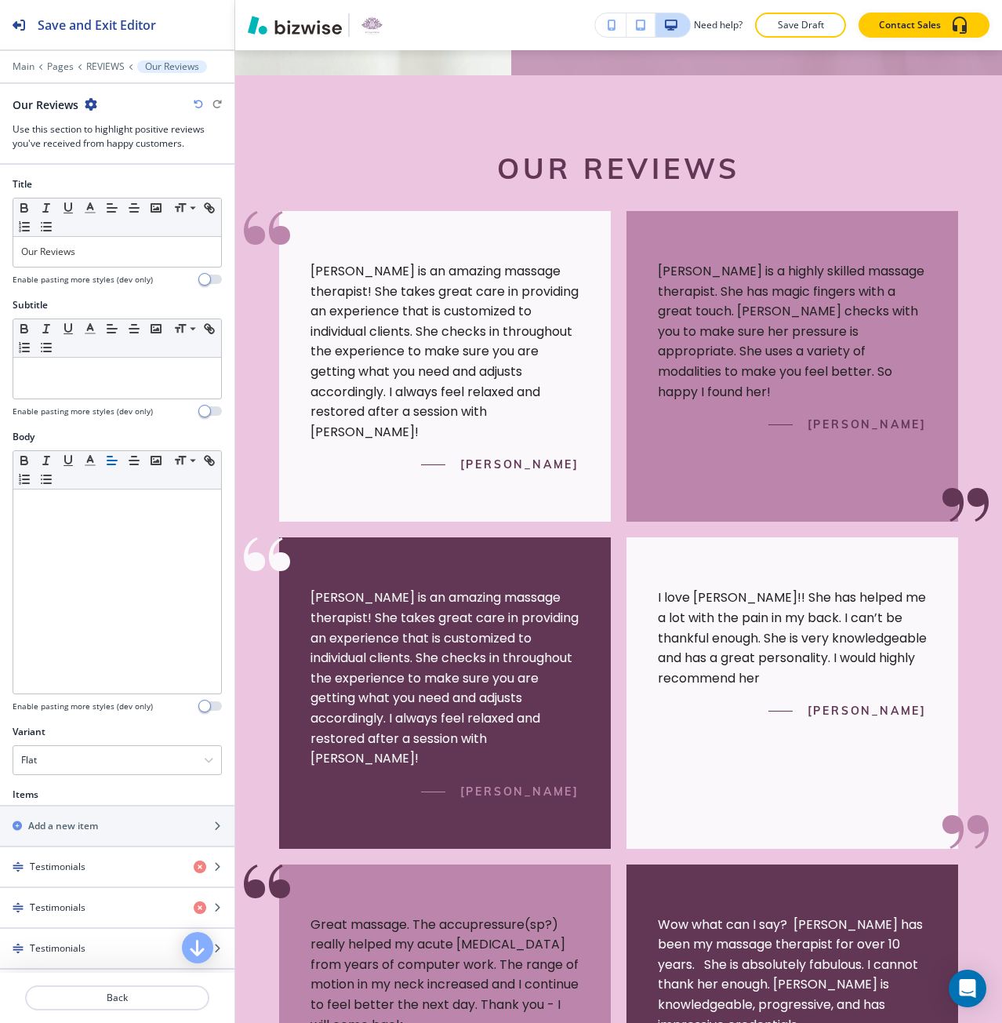
scroll to position [793, 0]
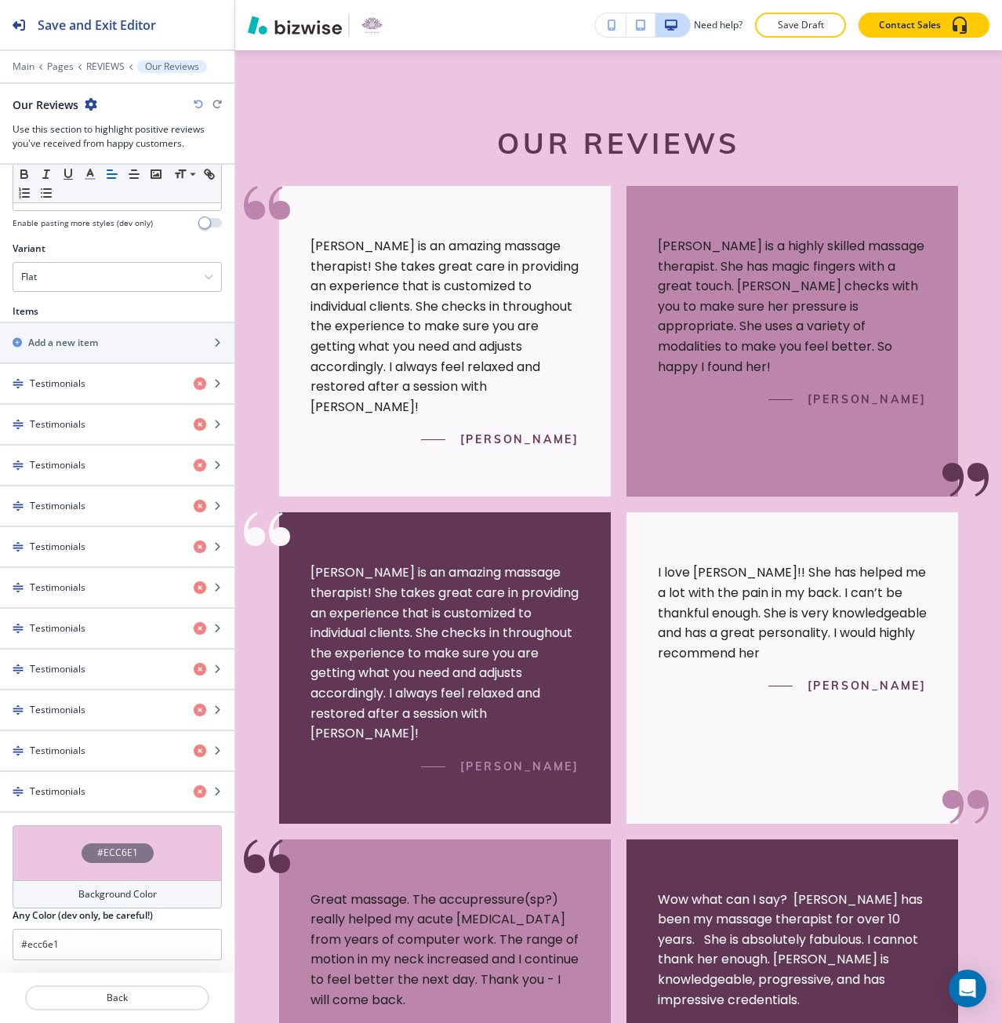
click at [81, 870] on div "#ECC6E1" at bounding box center [117, 852] width 209 height 55
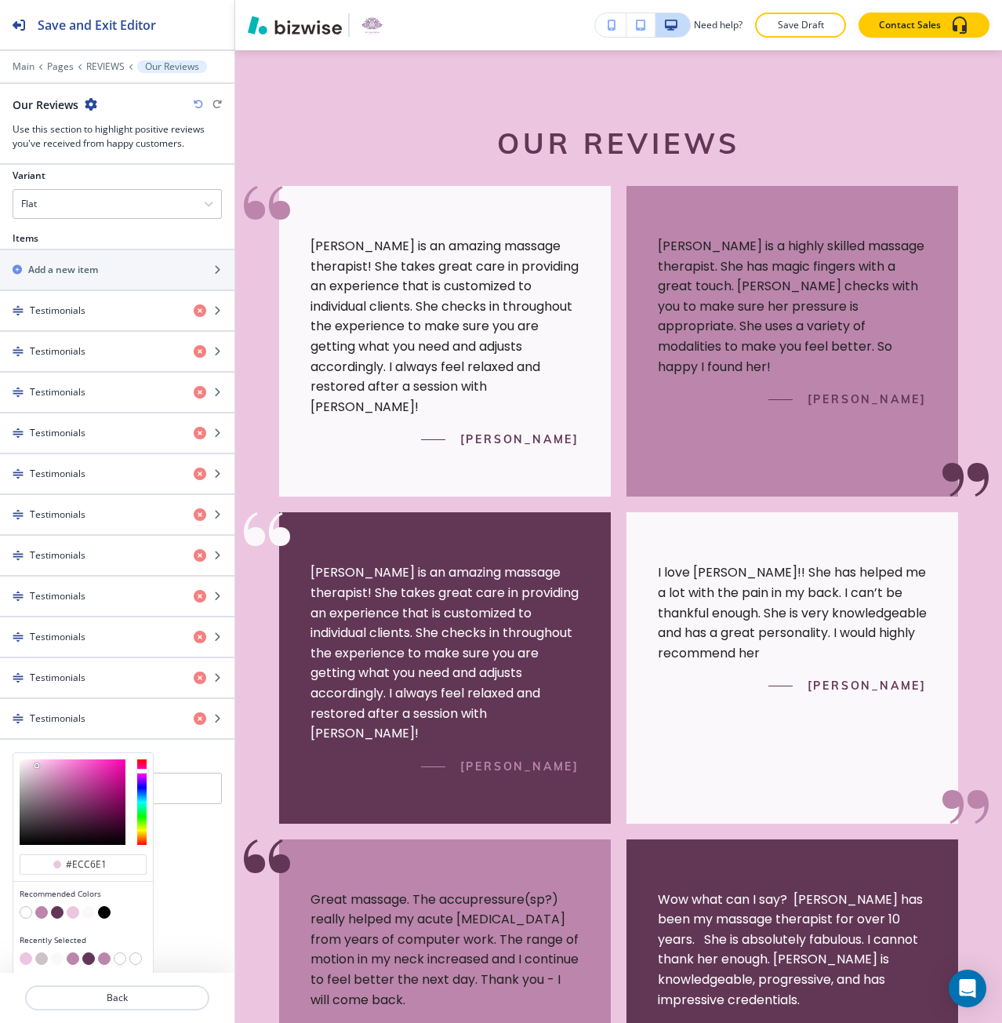
scroll to position [558, 0]
click at [74, 912] on button "button" at bounding box center [73, 909] width 13 height 13
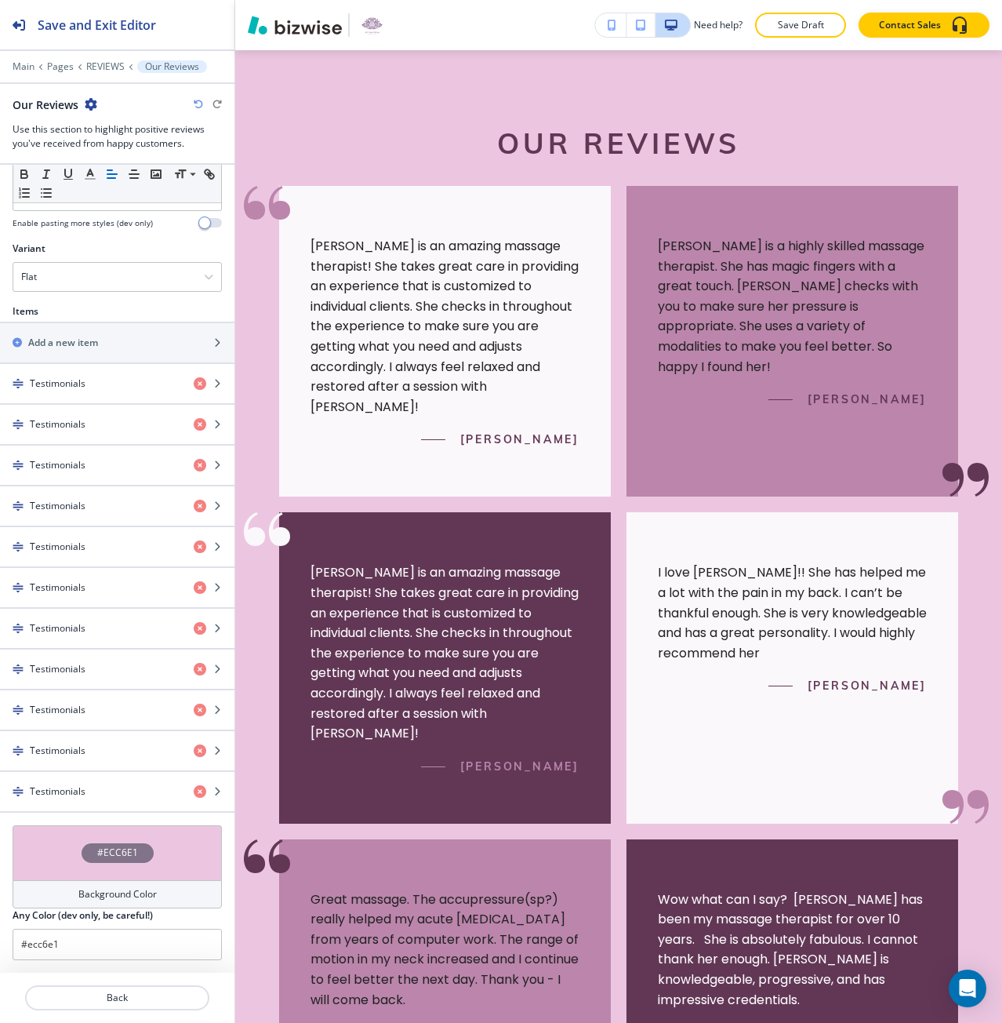
click at [85, 882] on div "Background Color" at bounding box center [117, 894] width 209 height 28
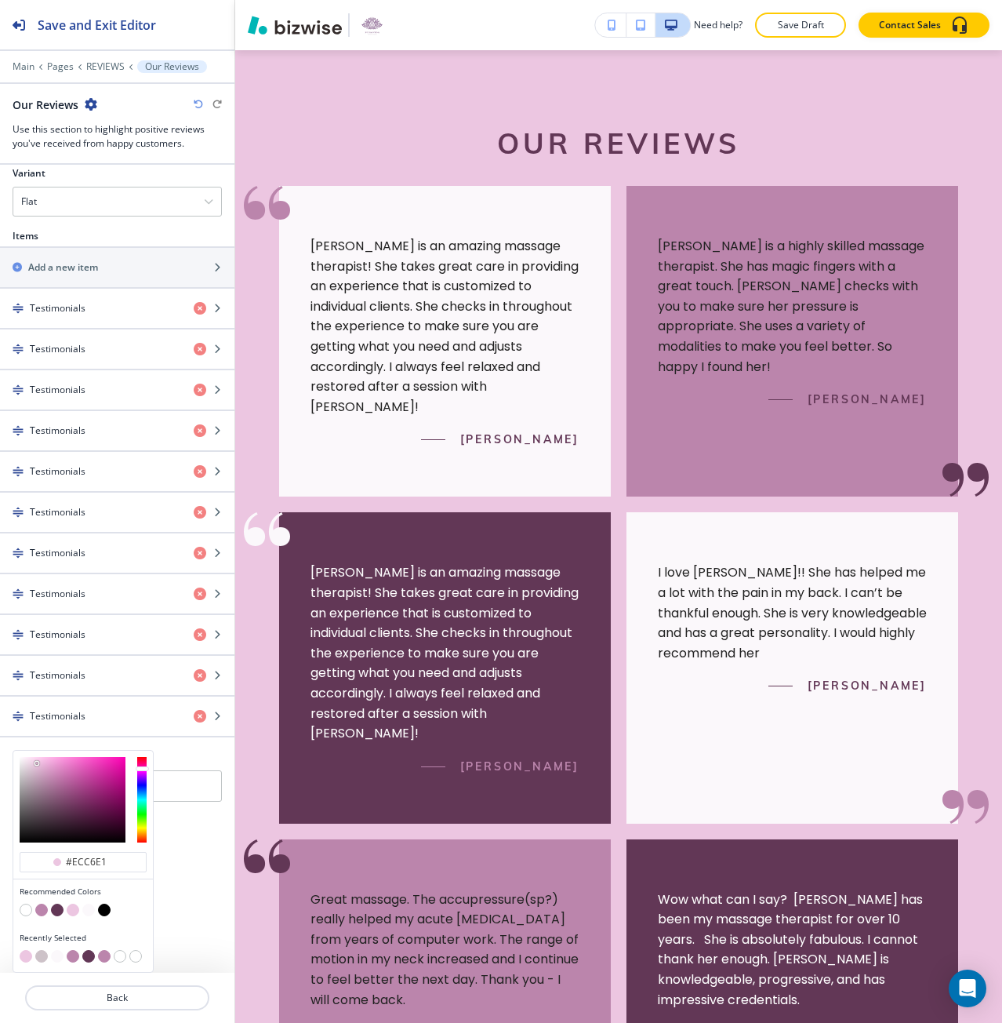
click at [43, 955] on button "button" at bounding box center [41, 956] width 13 height 13
type input "#cdc2c8"
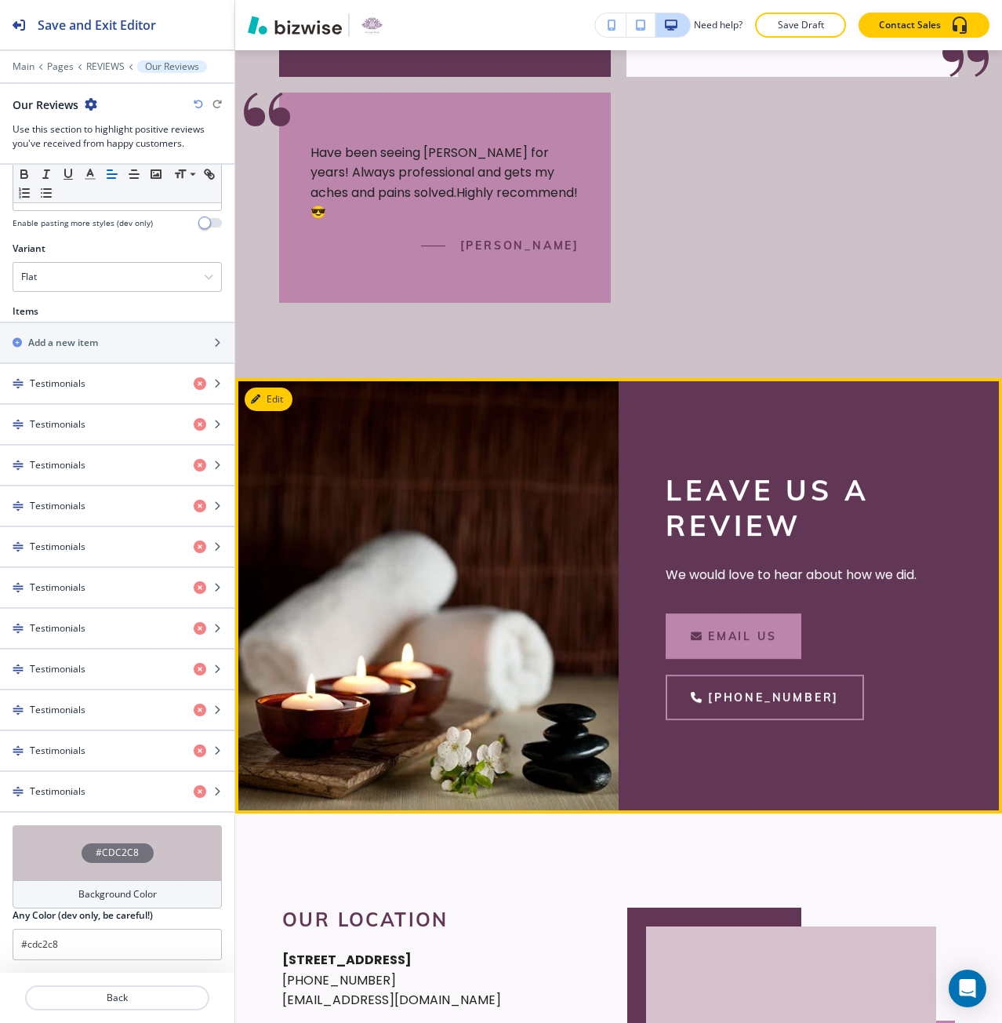
scroll to position [2283, 0]
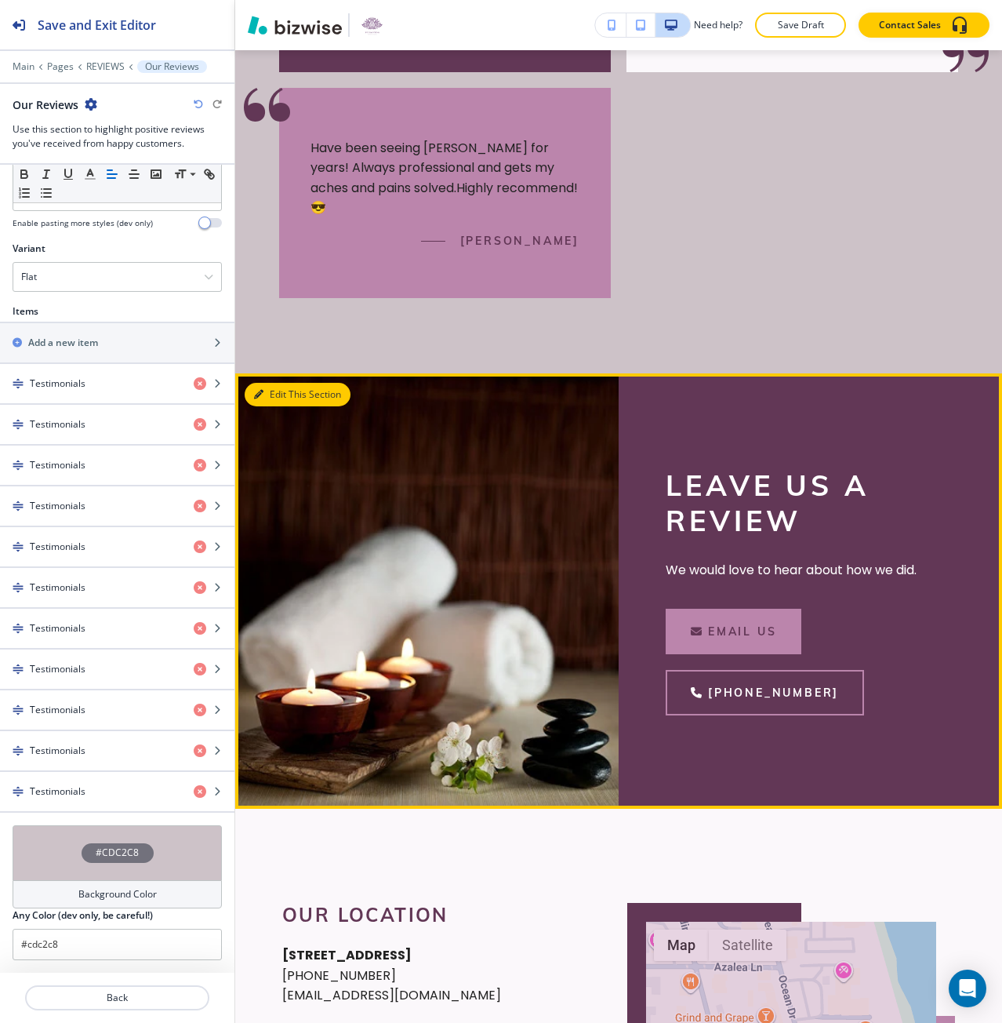
click at [271, 383] on button "Edit This Section" at bounding box center [298, 395] width 106 height 24
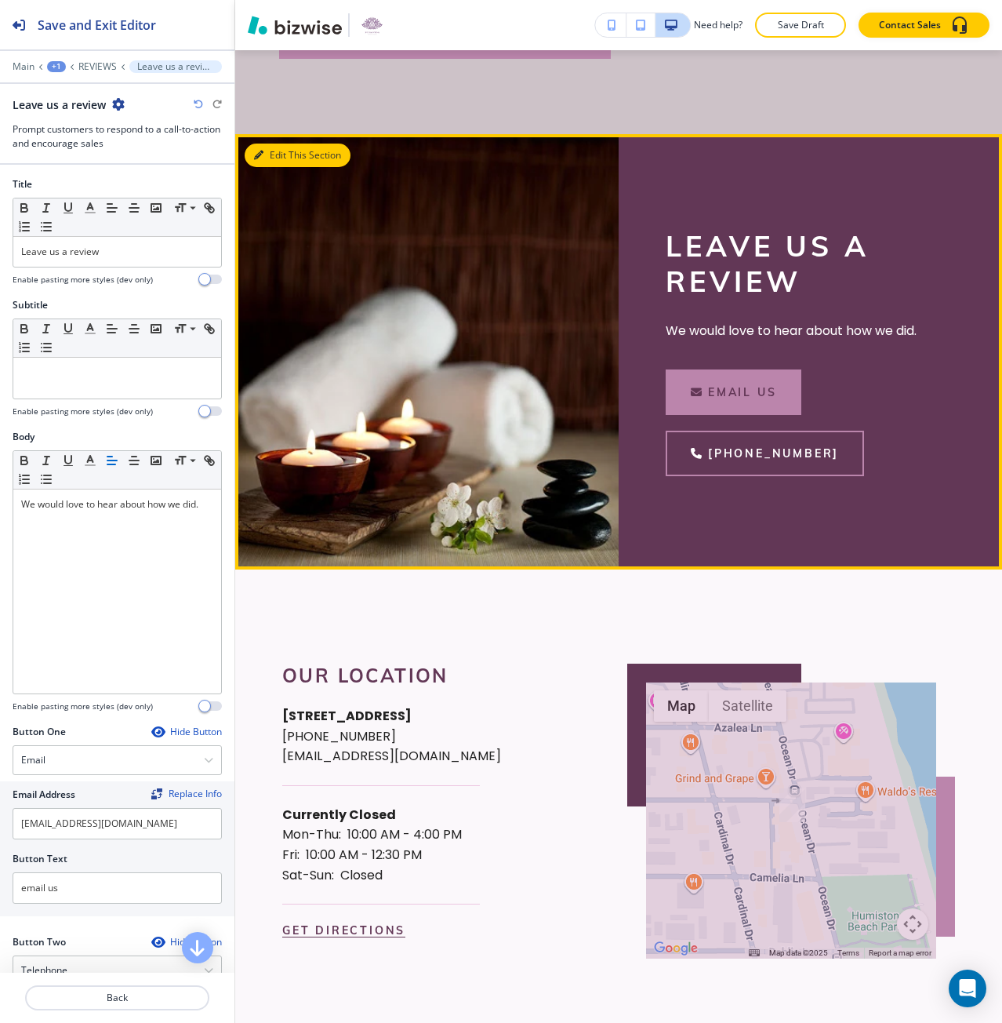
scroll to position [2525, 0]
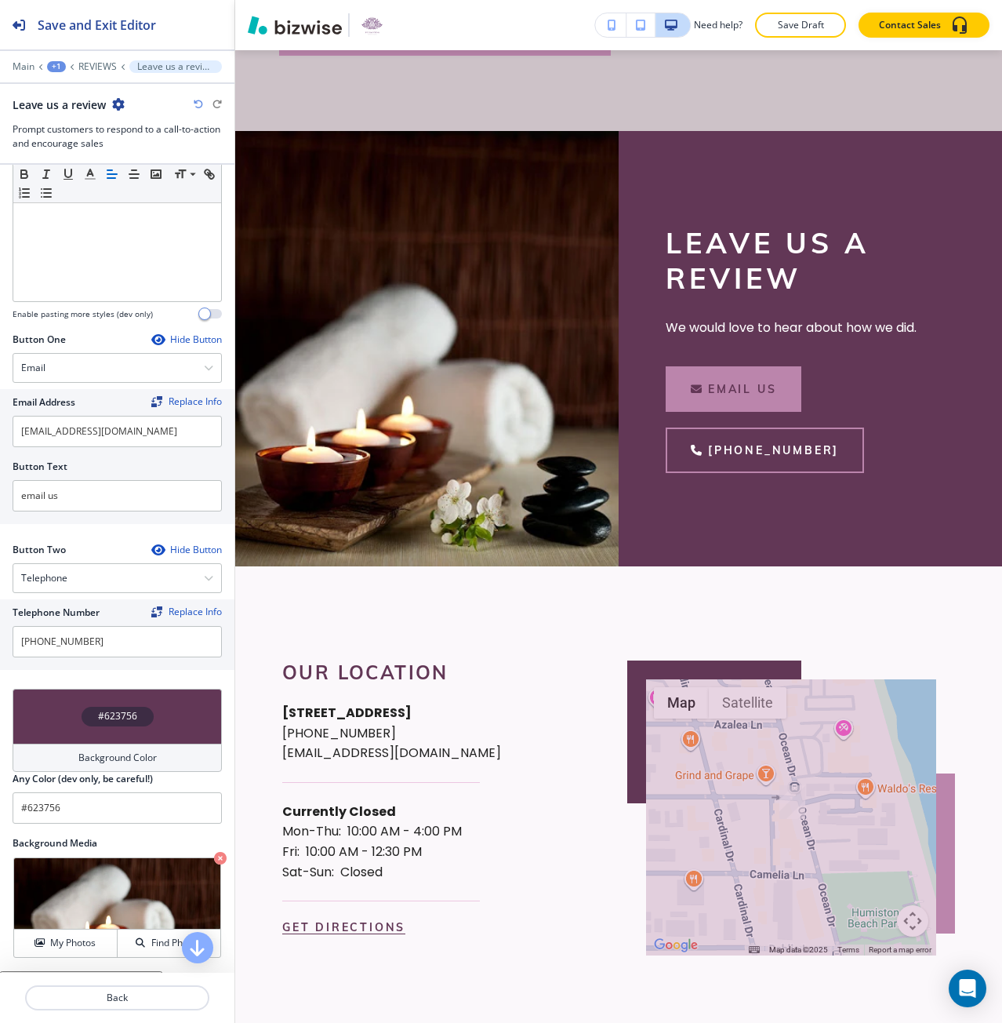
click at [126, 726] on div "#623756" at bounding box center [117, 715] width 209 height 55
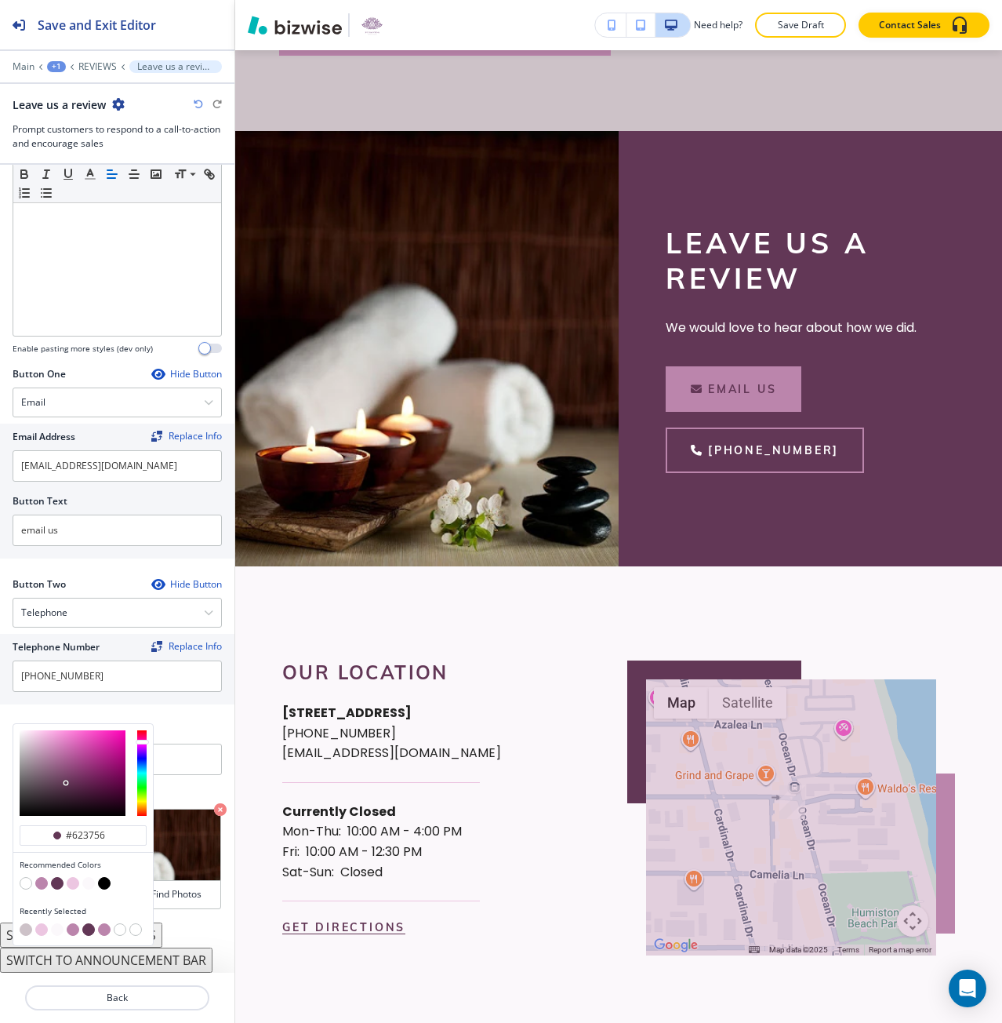
scroll to position [358, 0]
click at [71, 885] on button "button" at bounding box center [73, 883] width 13 height 13
type input "#ecc6e1"
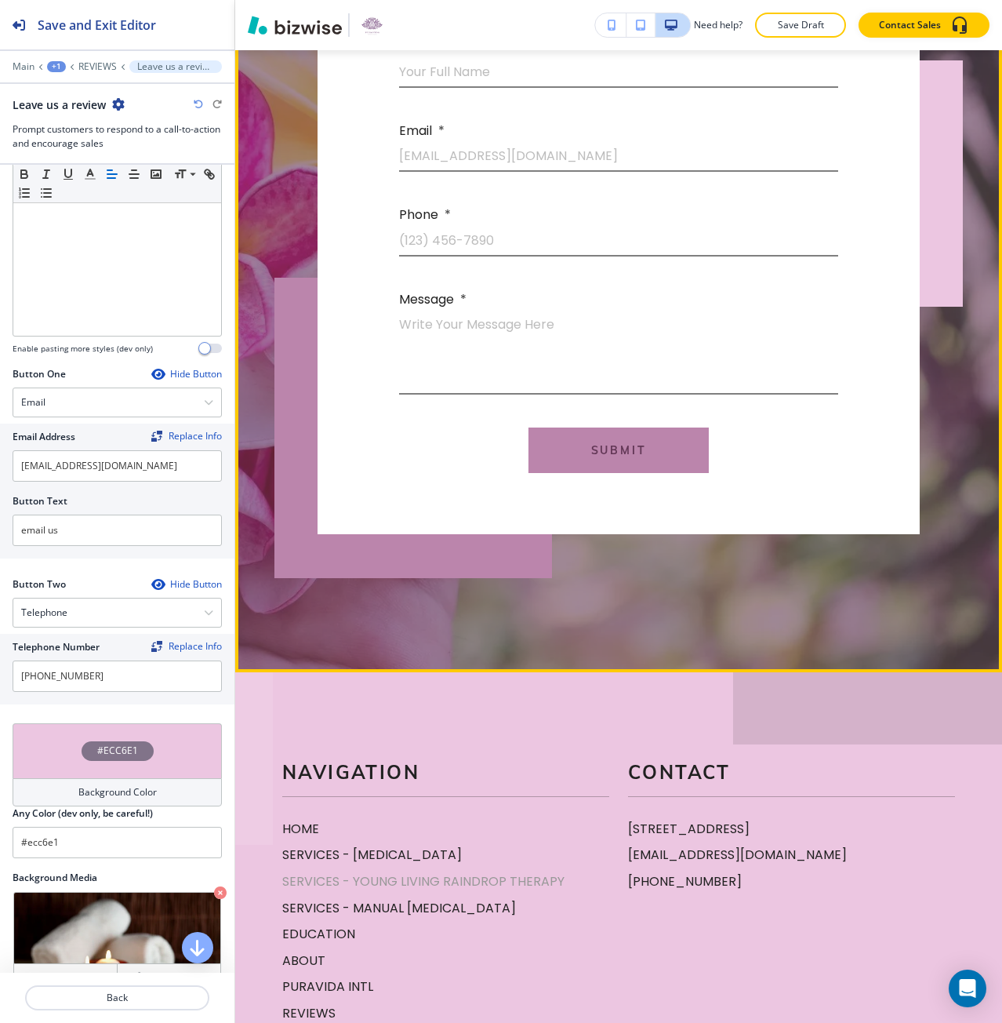
scroll to position [3959, 0]
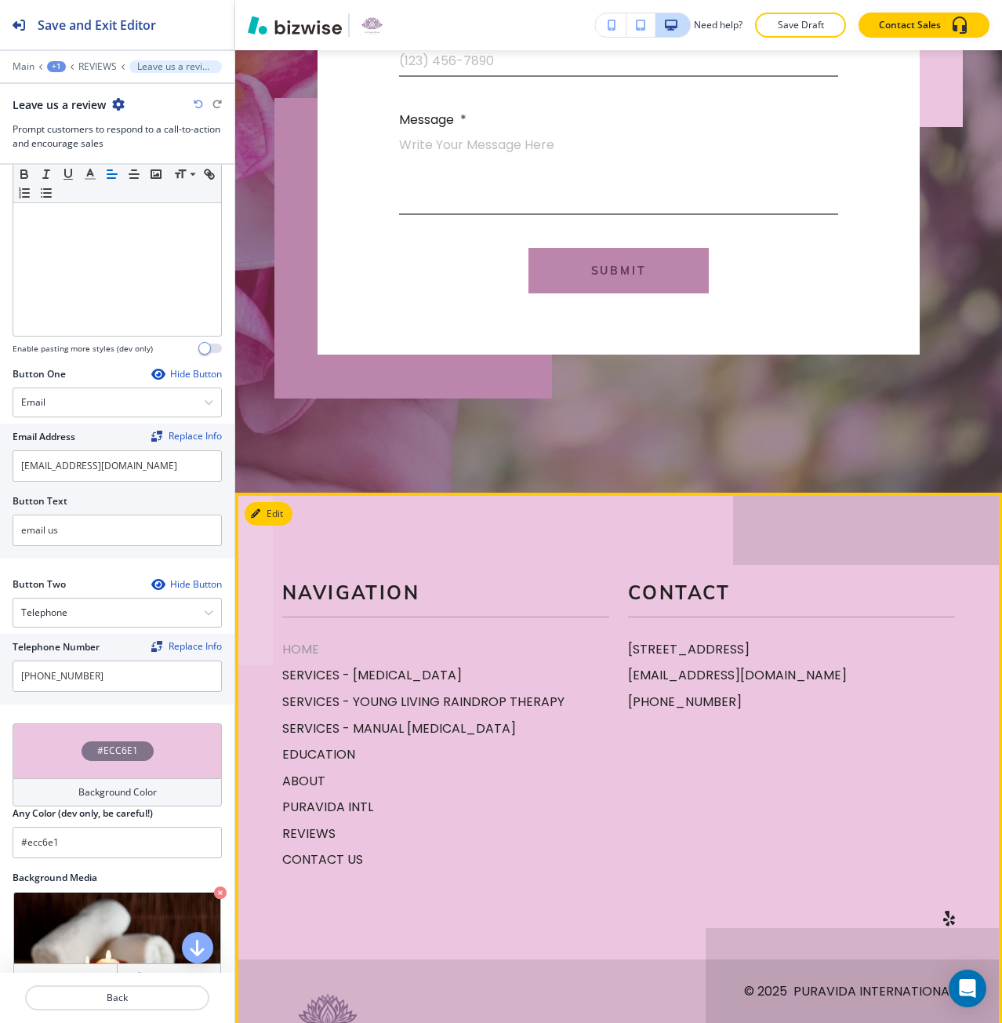
click at [306, 639] on p "HOME" at bounding box center [445, 649] width 327 height 20
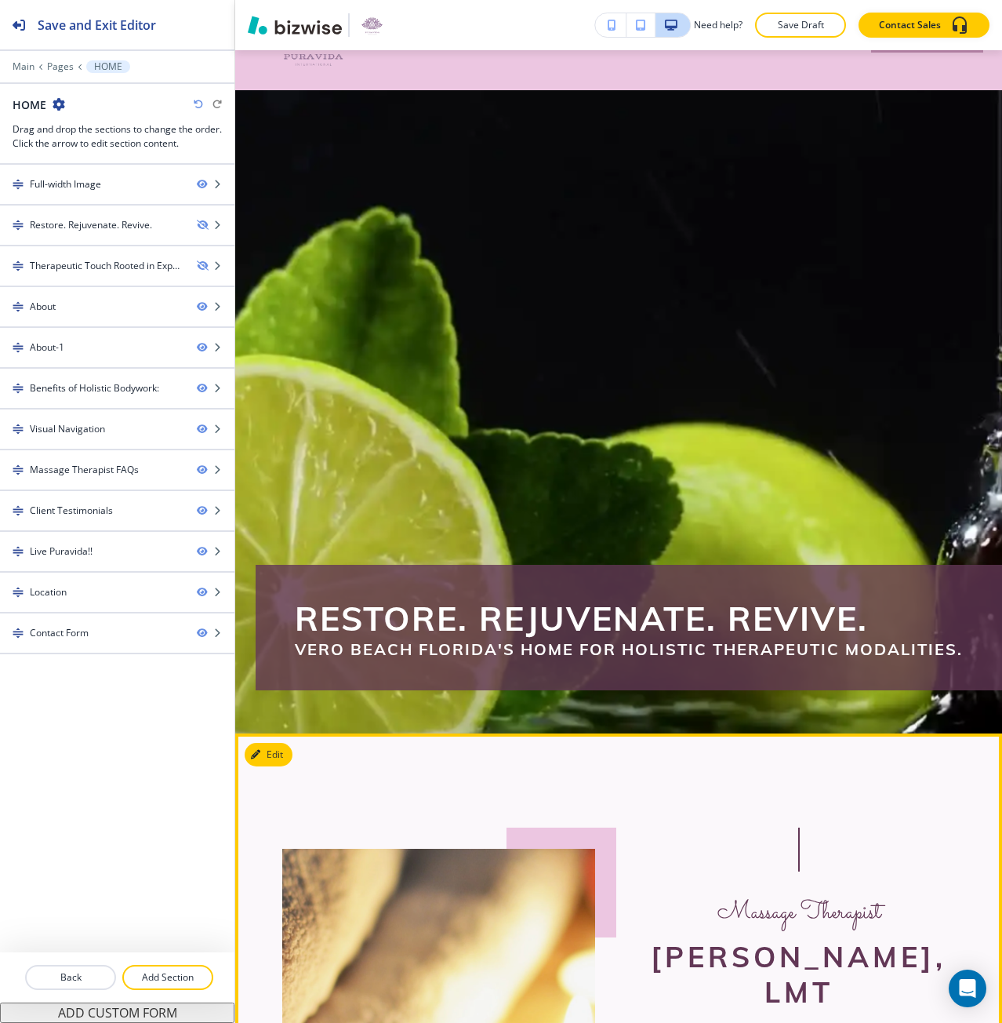
scroll to position [0, 0]
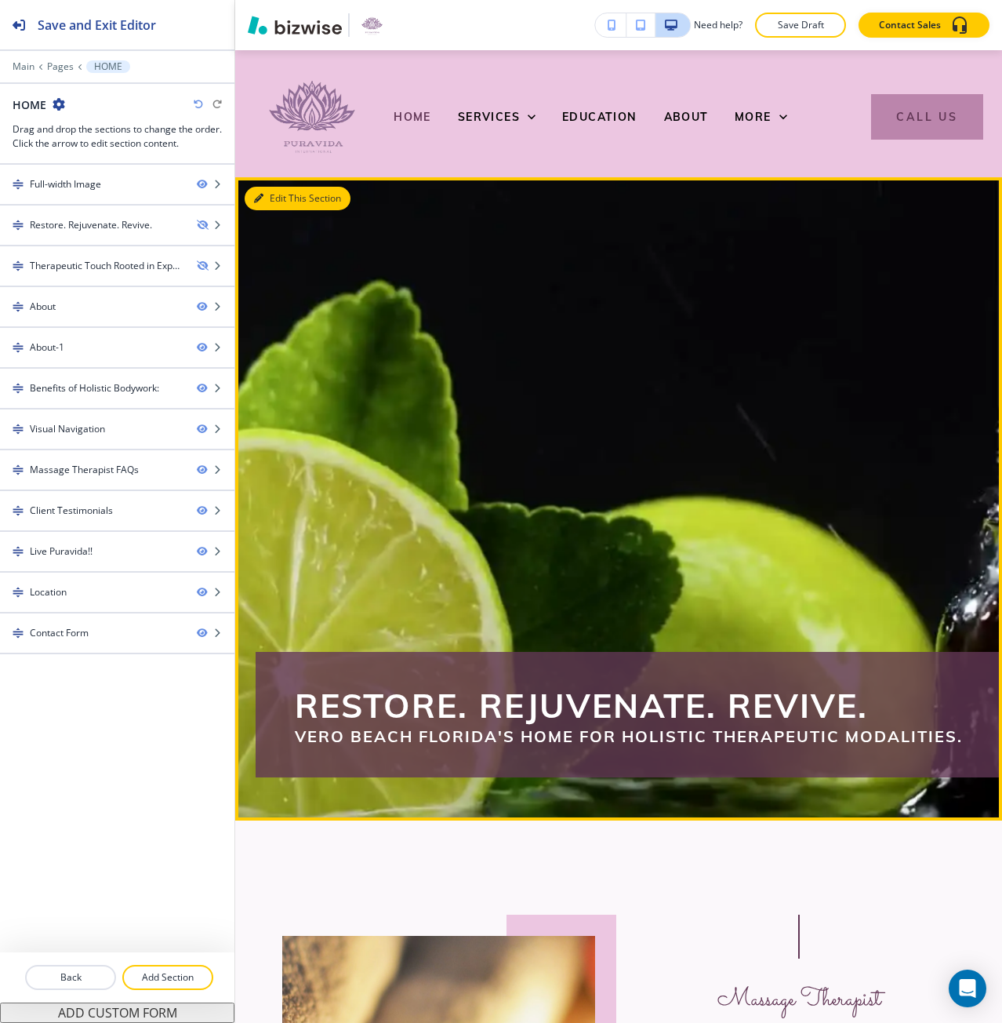
click at [271, 195] on button "Edit This Section" at bounding box center [298, 199] width 106 height 24
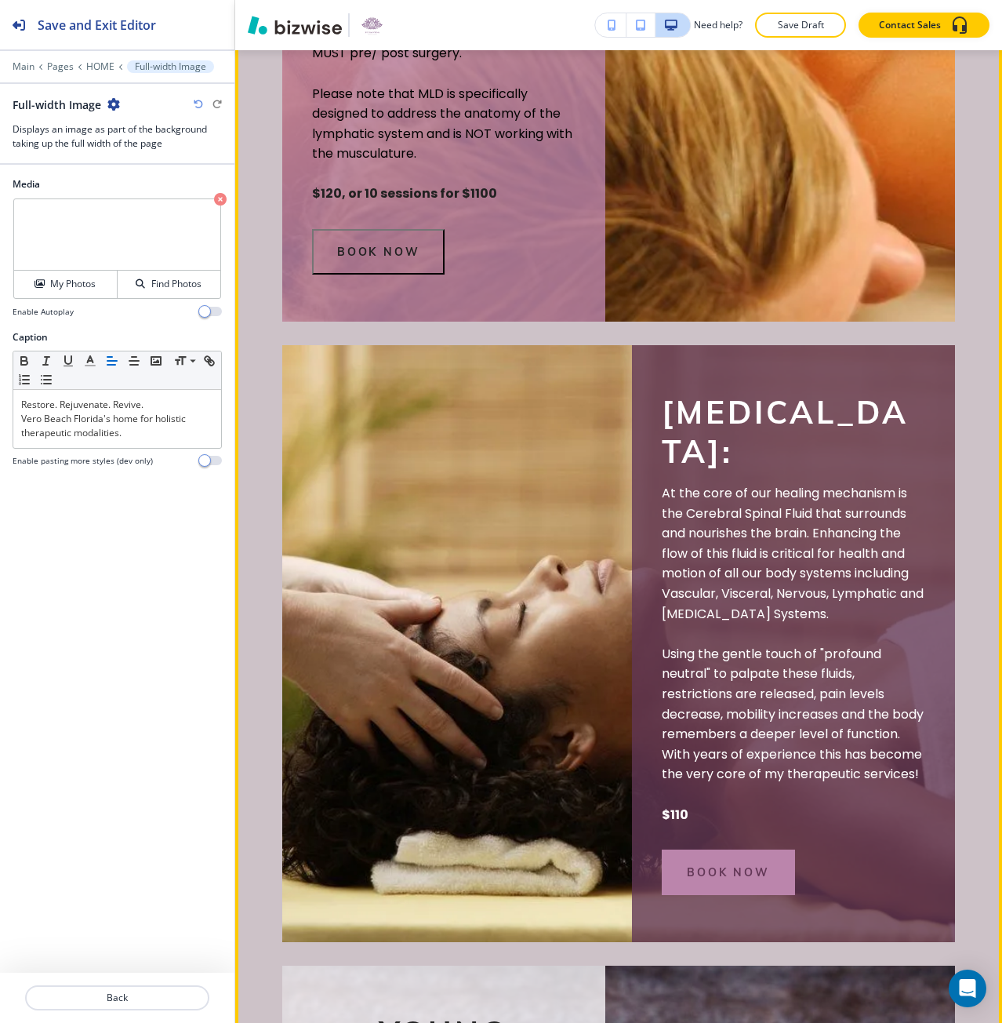
scroll to position [2793, 0]
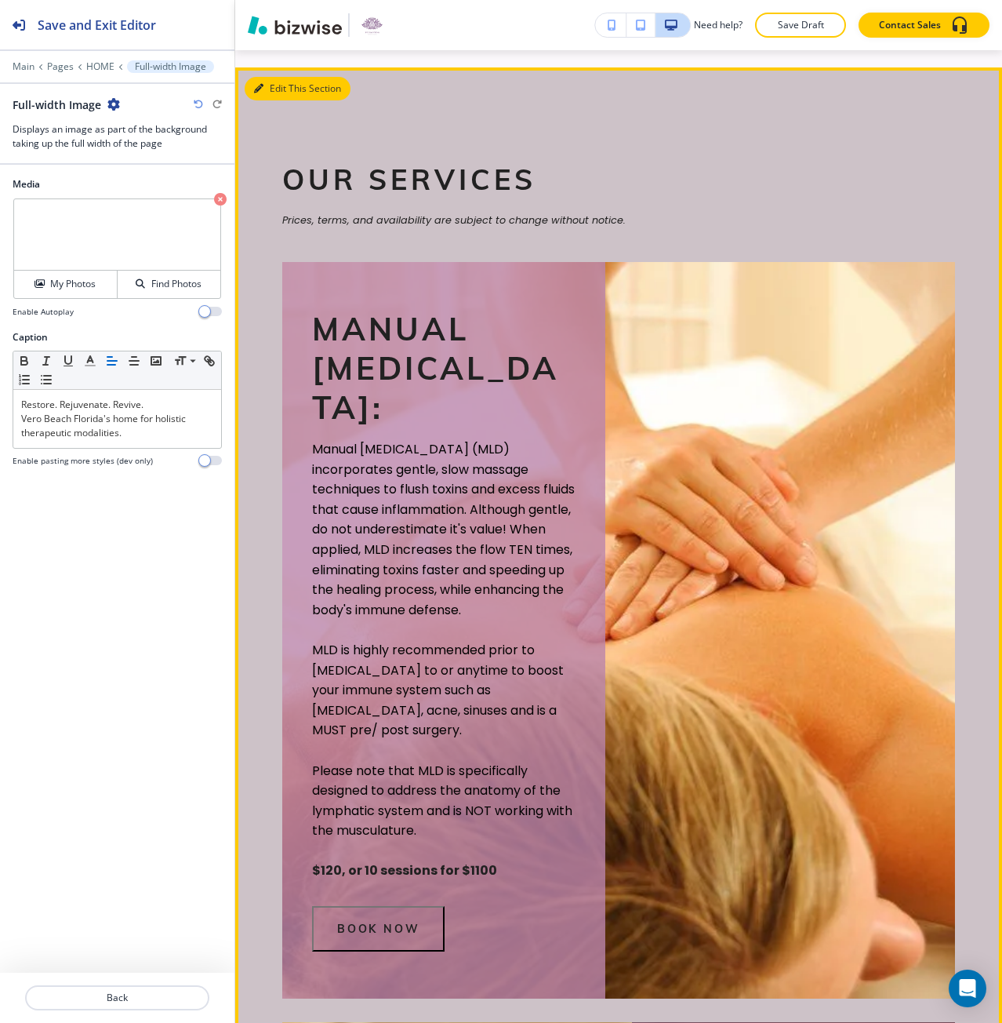
click at [260, 100] on button "Edit This Section" at bounding box center [298, 89] width 106 height 24
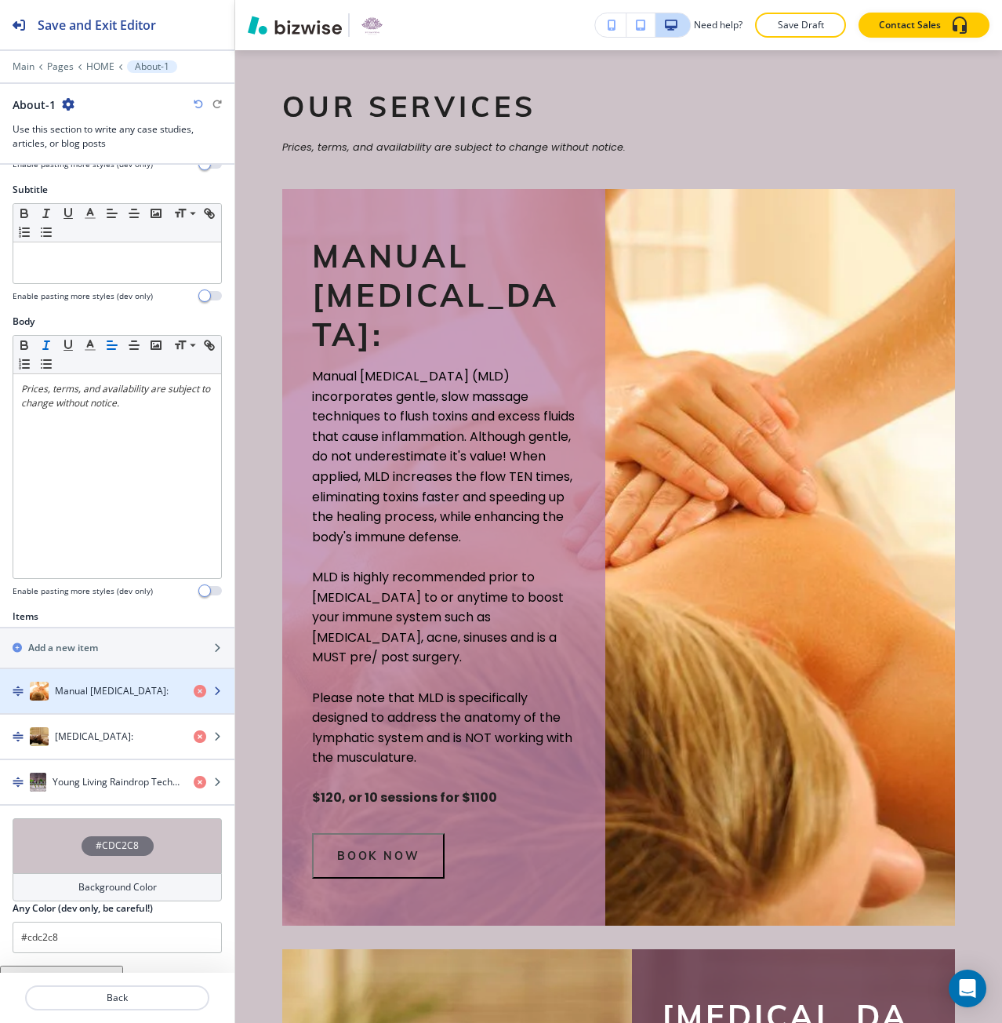
scroll to position [158, 0]
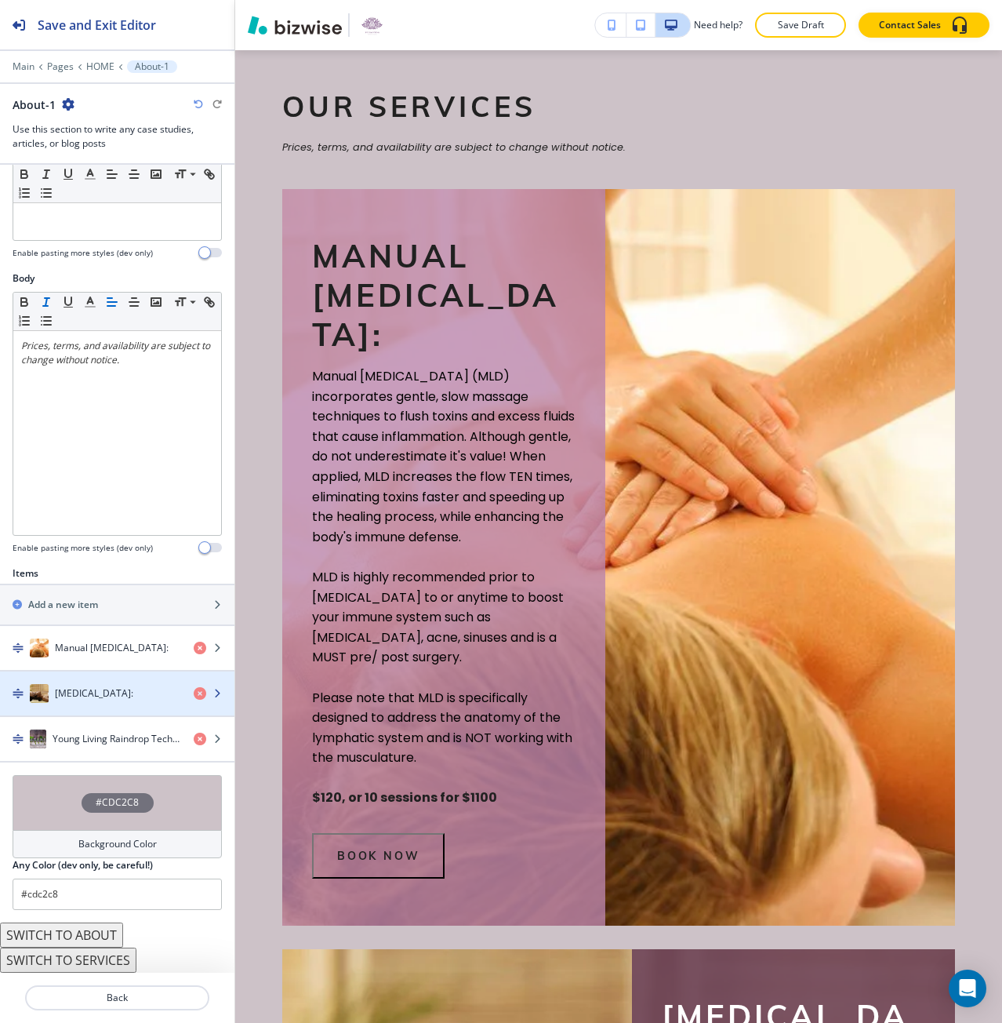
click at [118, 672] on div "button" at bounding box center [117, 677] width 234 height 13
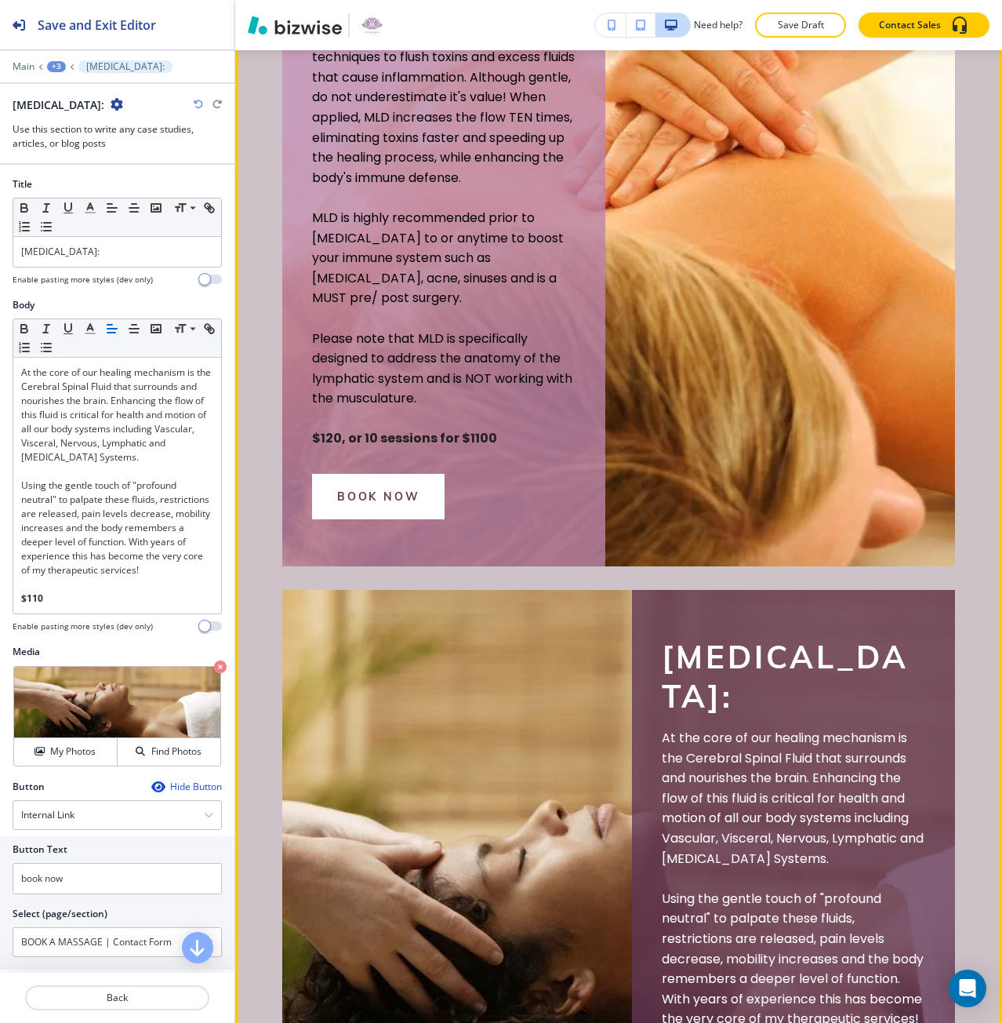
scroll to position [2552, 0]
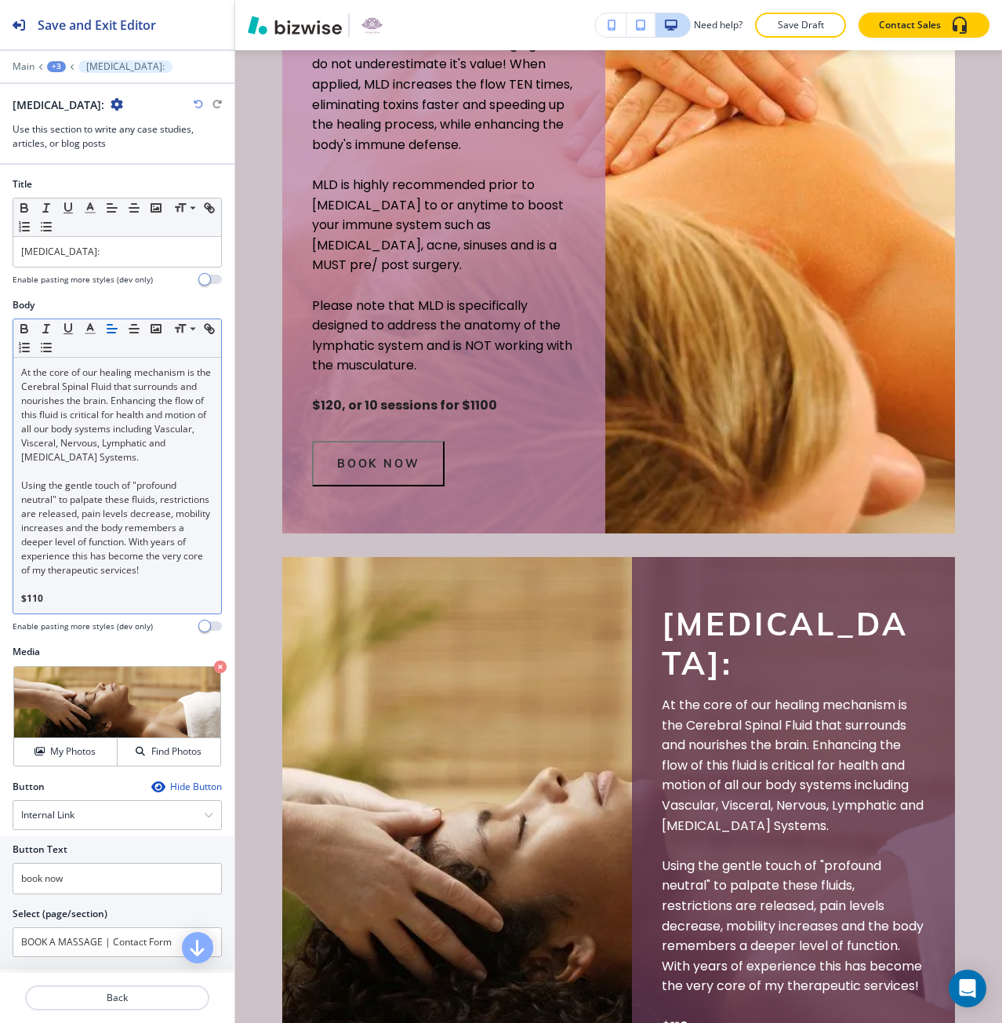
click at [65, 558] on p "Using the gentle touch of "profound neutral" to palpate these fluids, restricti…" at bounding box center [117, 527] width 192 height 99
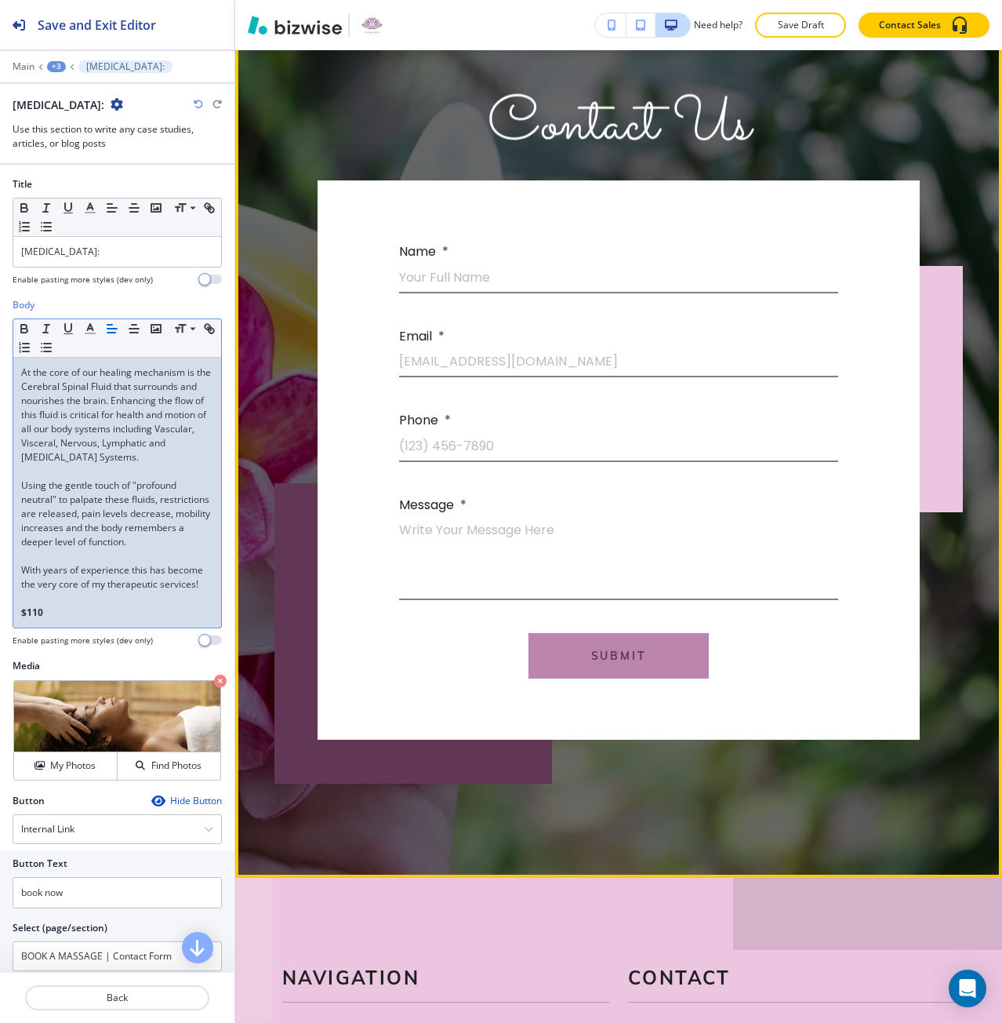
scroll to position [8120, 0]
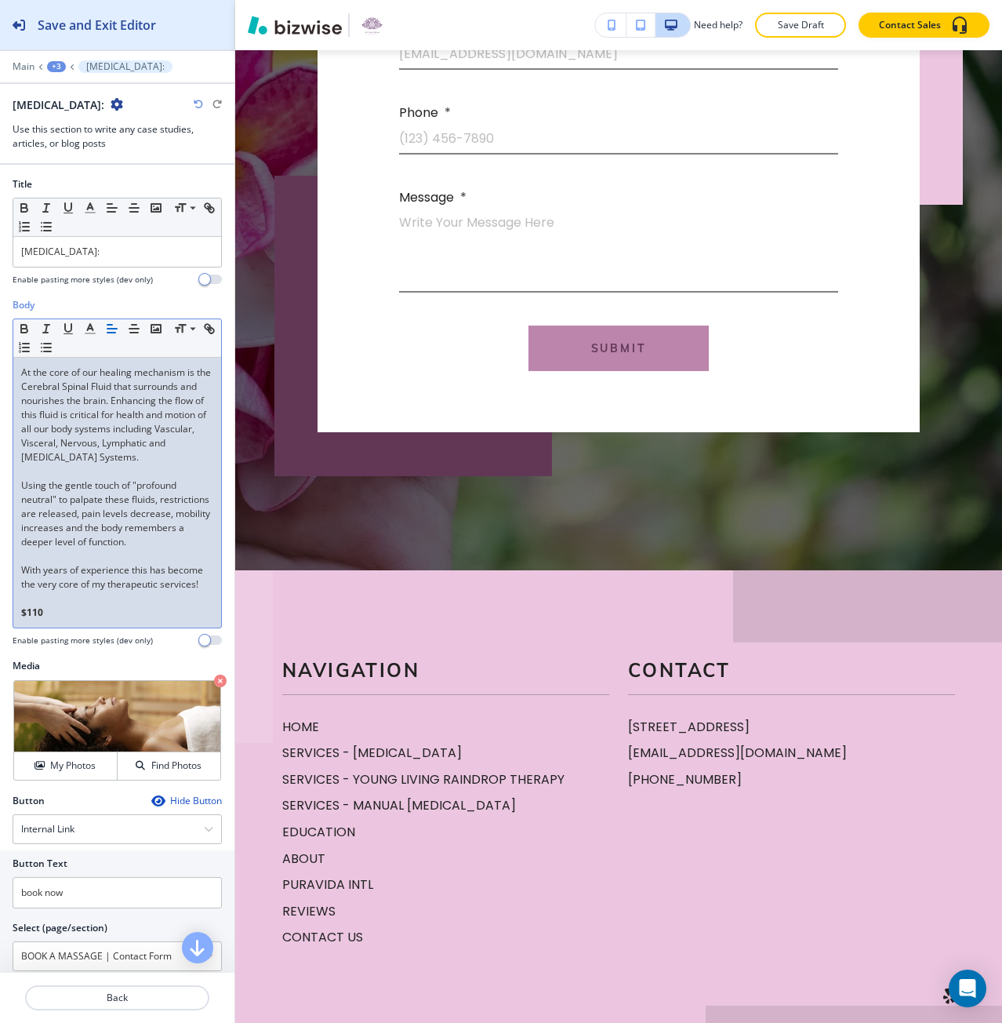
click at [170, 49] on button "Save and Exit Editor" at bounding box center [117, 24] width 234 height 49
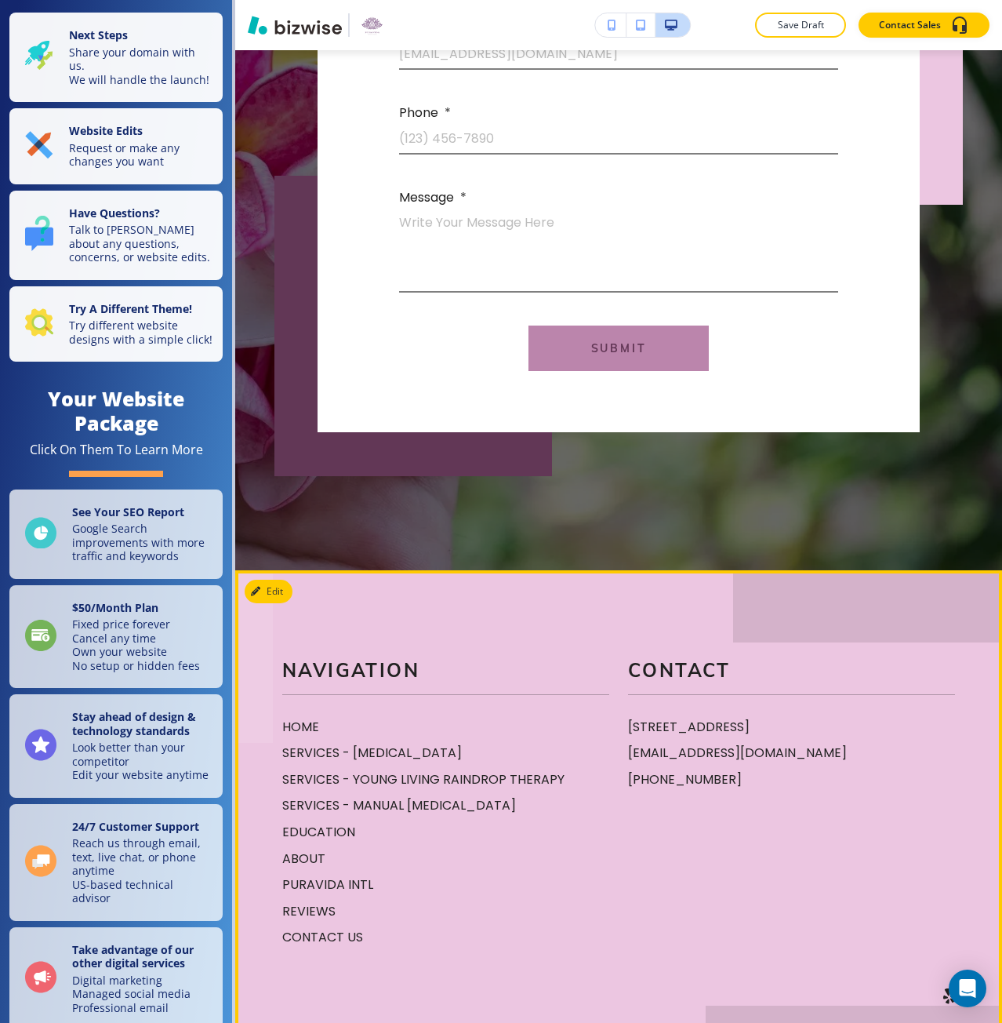
click at [342, 867] on div "HOME SERVICES - CRANIOSACRAL THERAPY SERVICES - YOUNG LIVING RAINDROP THERAPY S…" at bounding box center [440, 825] width 340 height 243
click at [323, 763] on p "SERVICES - [MEDICAL_DATA]" at bounding box center [445, 753] width 327 height 20
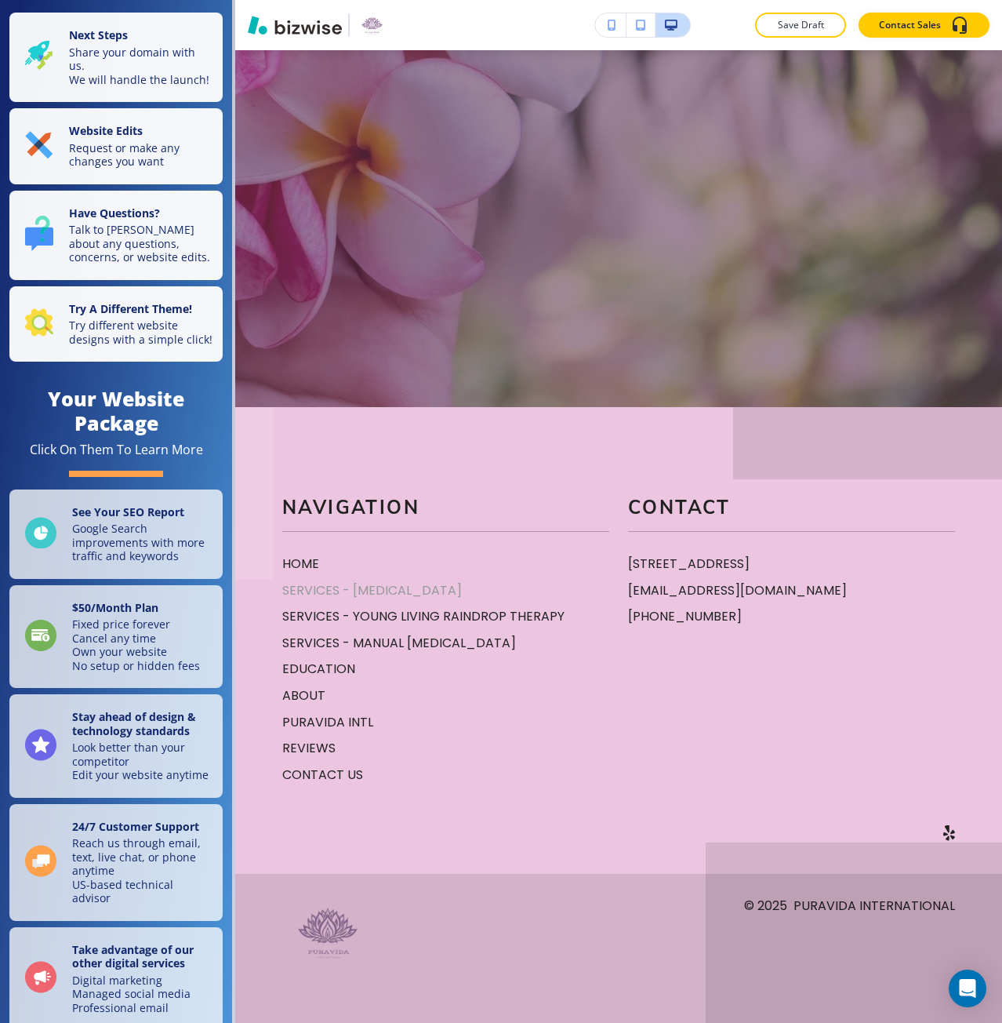
scroll to position [0, 0]
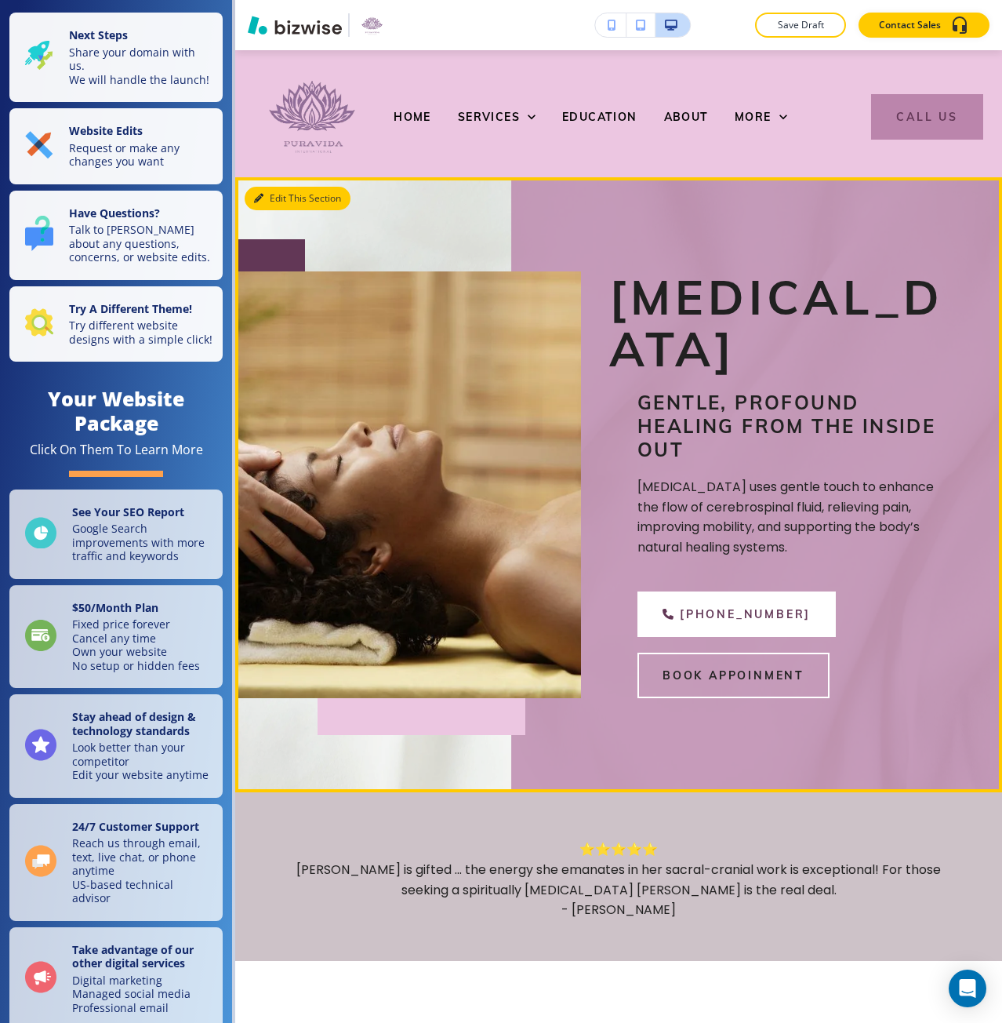
click at [278, 208] on button "Edit This Section" at bounding box center [298, 199] width 106 height 24
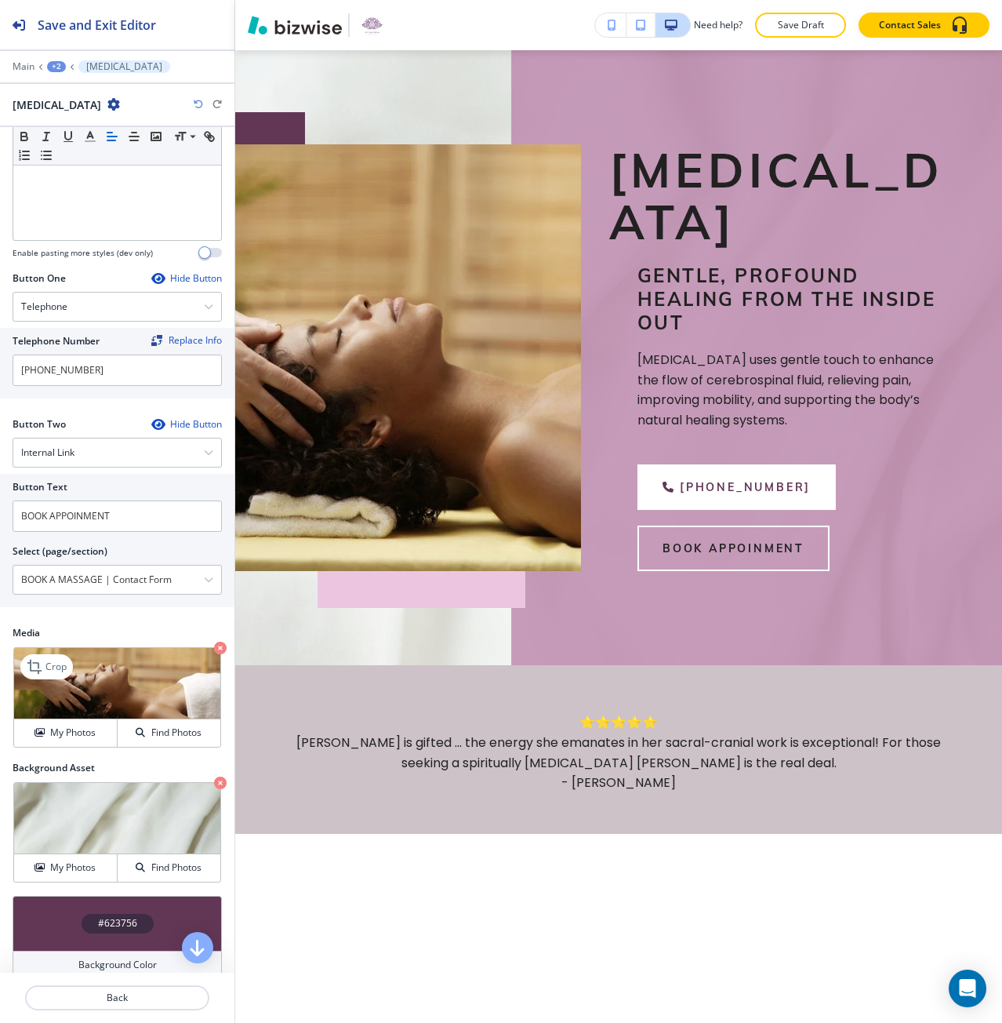
scroll to position [489, 0]
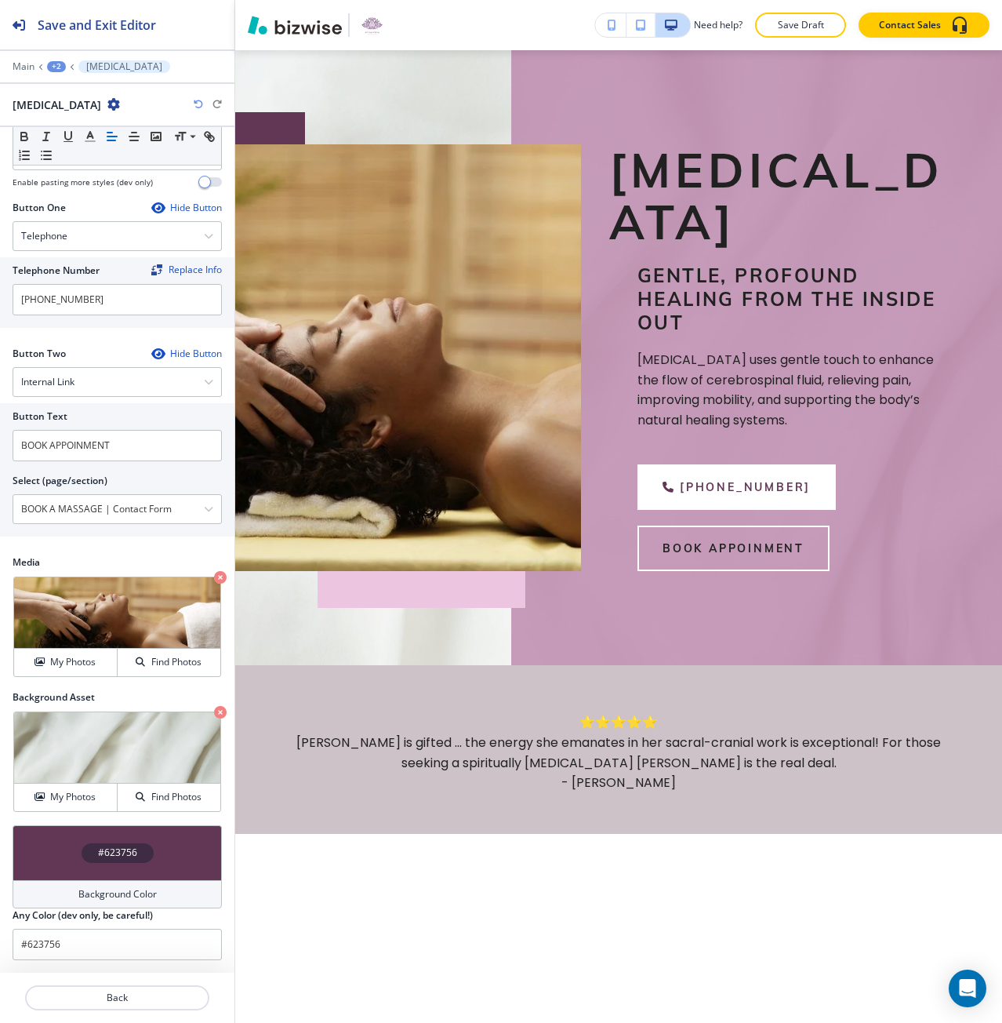
click at [56, 72] on div "Main +2 Craniosacral Therapy" at bounding box center [117, 66] width 209 height 13
click at [56, 58] on div at bounding box center [117, 55] width 234 height 9
click at [50, 67] on div "+2" at bounding box center [56, 66] width 19 height 11
click at [85, 116] on p "[MEDICAL_DATA]" at bounding box center [97, 120] width 80 height 14
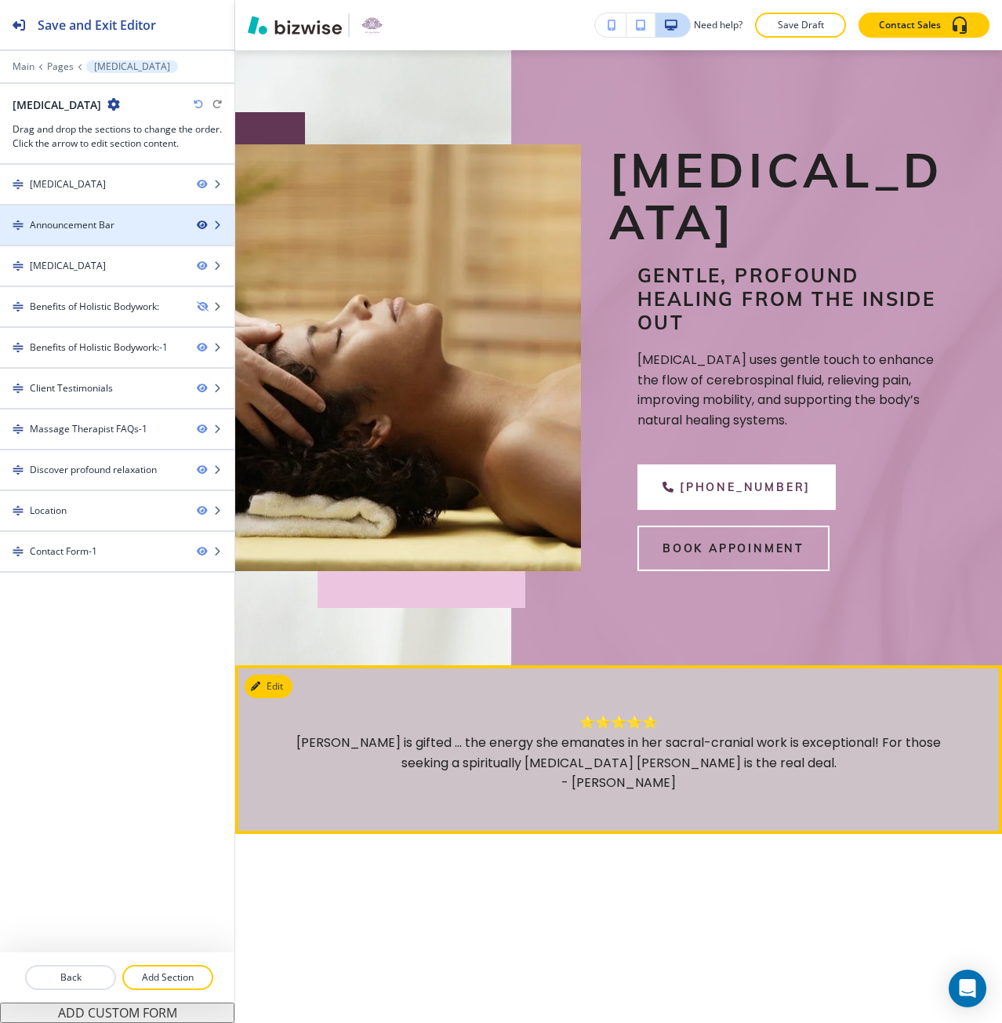
click at [202, 226] on icon "button" at bounding box center [201, 224] width 9 height 9
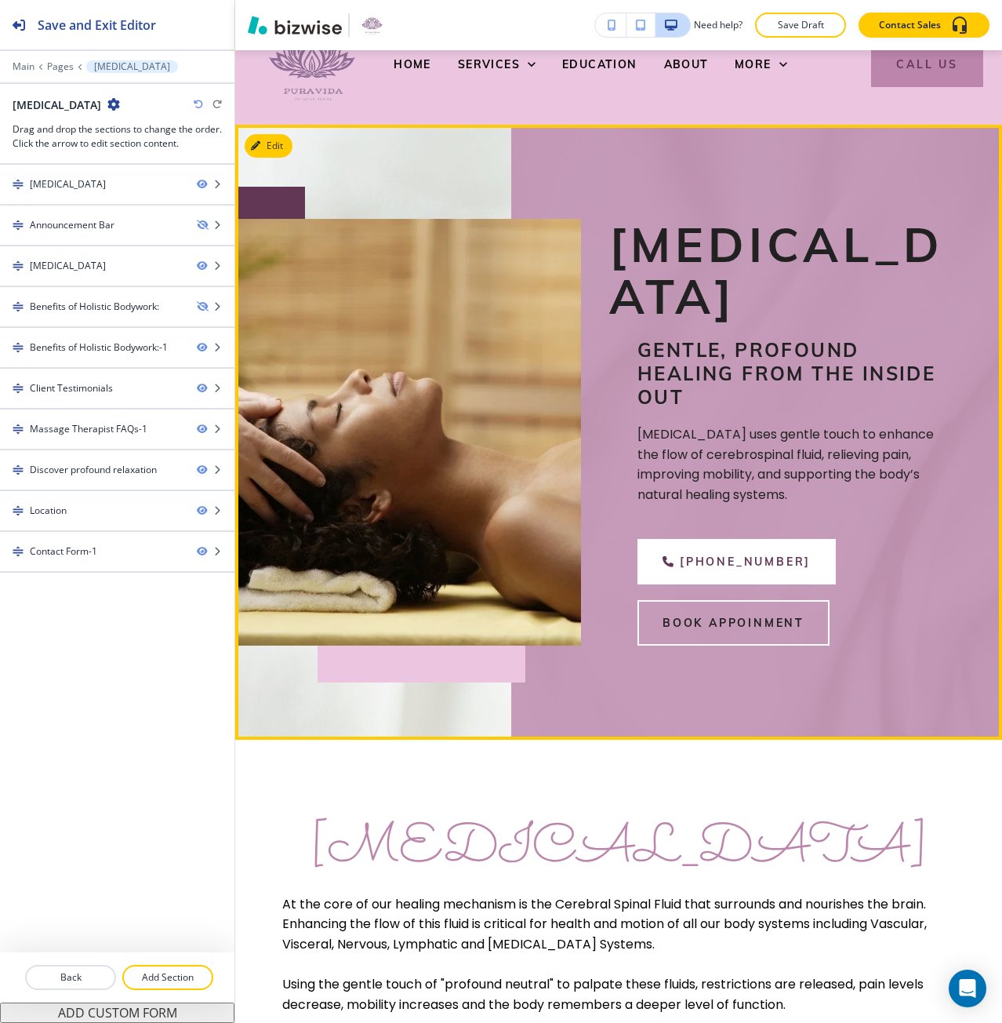
scroll to position [49, 0]
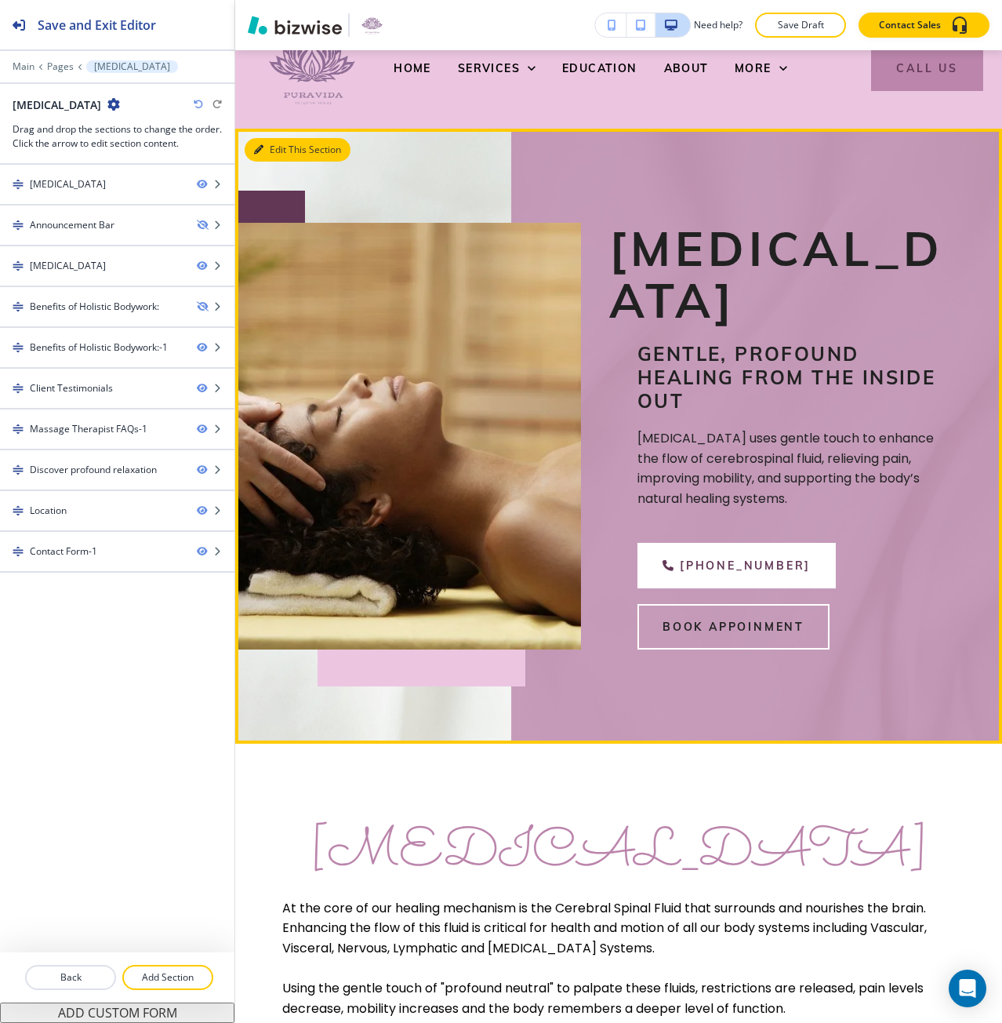
click at [258, 151] on icon "button" at bounding box center [258, 149] width 9 height 9
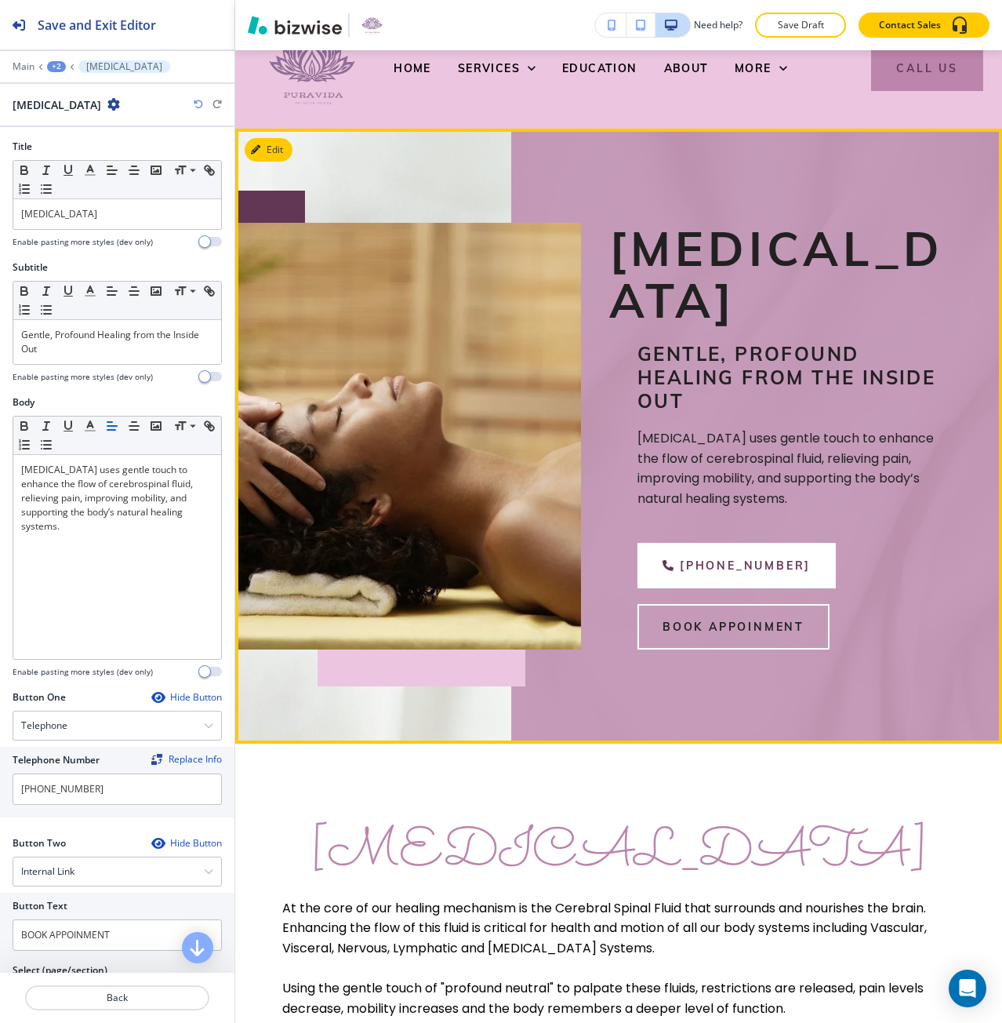
scroll to position [127, 0]
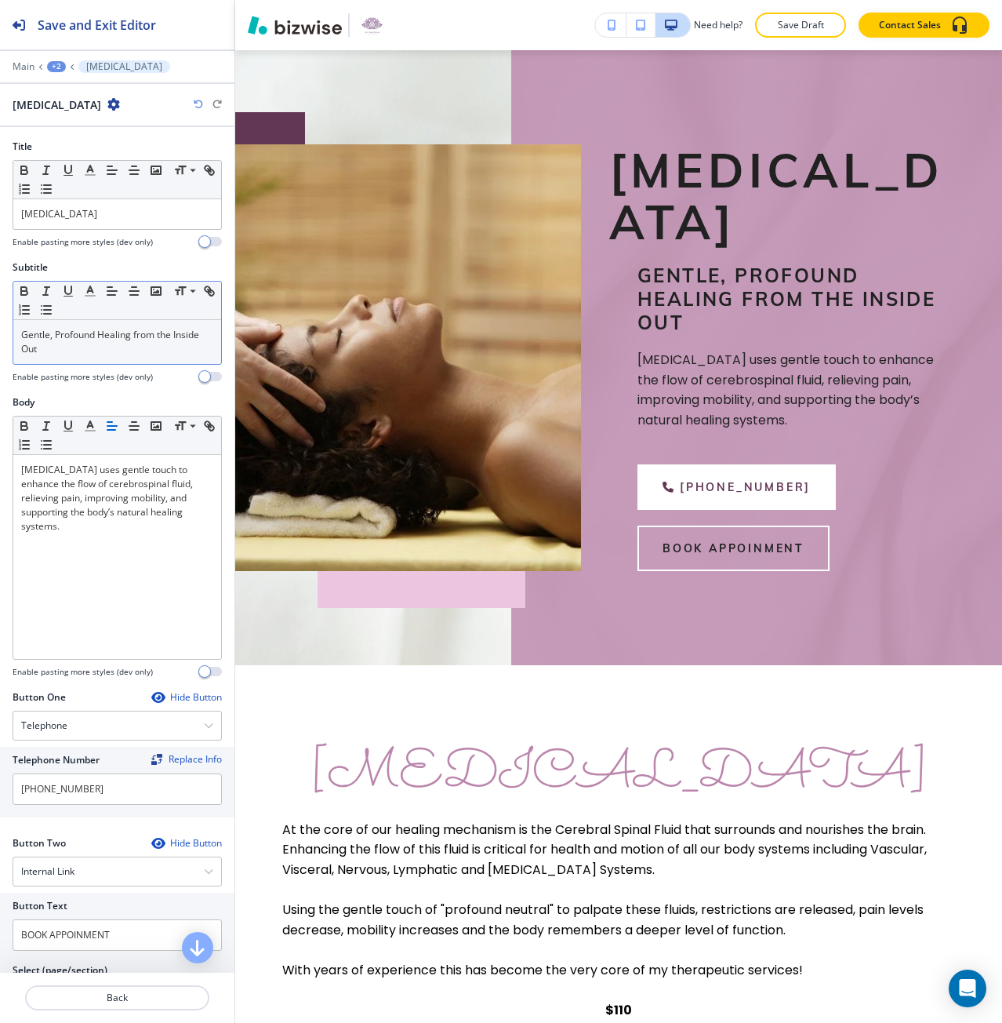
click at [114, 351] on p "Gentle, Profound Healing from the Inside Out" at bounding box center [117, 342] width 192 height 28
click at [114, 350] on p "Gentle, Profound Healing from the Inside Out" at bounding box center [117, 342] width 192 height 28
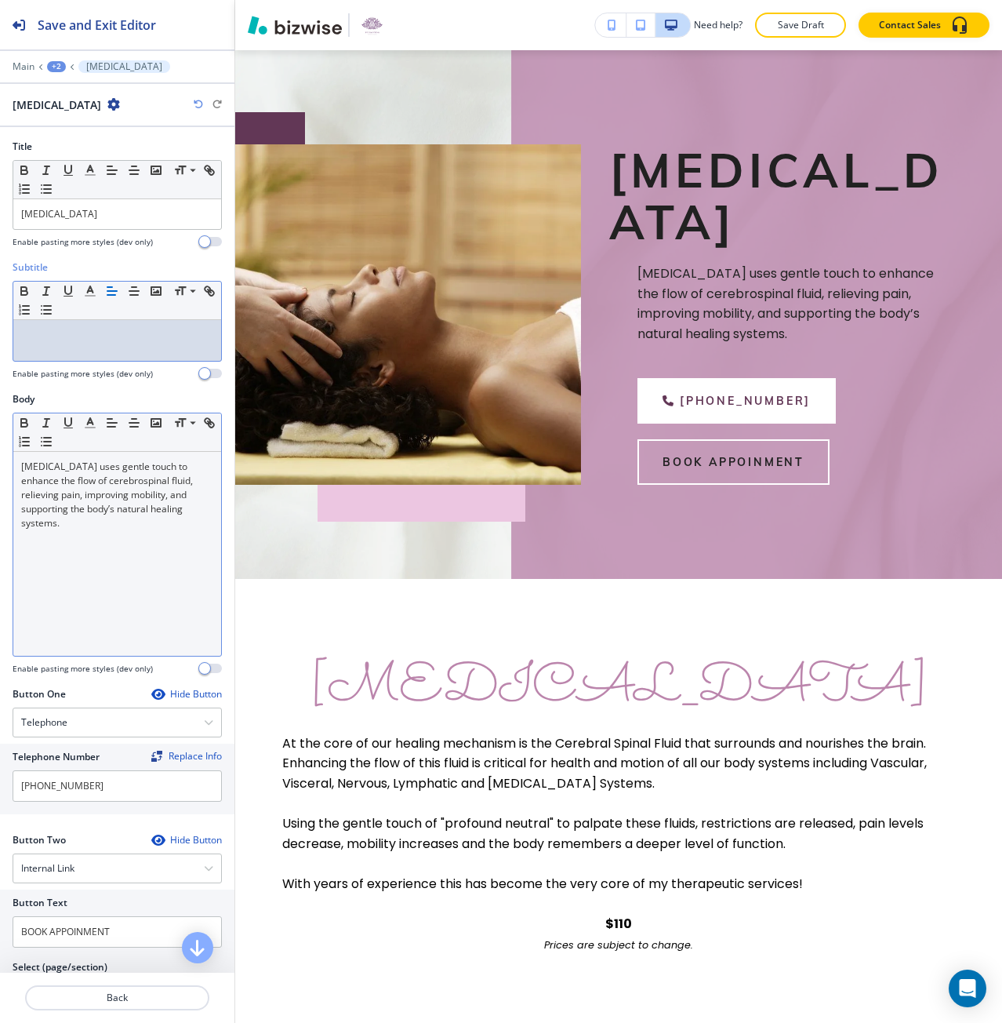
click at [104, 506] on p "[MEDICAL_DATA] uses gentle touch to enhance the flow of cerebrospinal fluid, re…" at bounding box center [117, 495] width 192 height 71
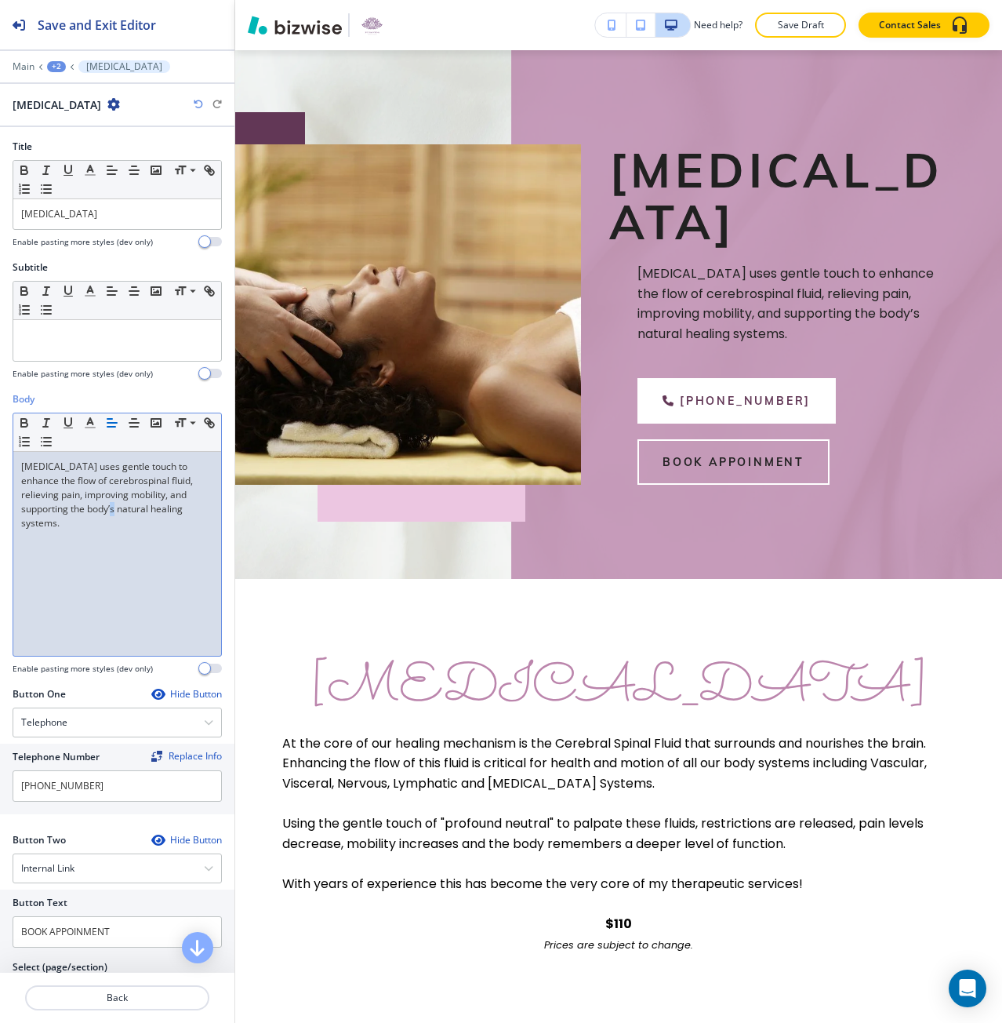
click at [104, 506] on p "[MEDICAL_DATA] uses gentle touch to enhance the flow of cerebrospinal fluid, re…" at bounding box center [117, 495] width 192 height 71
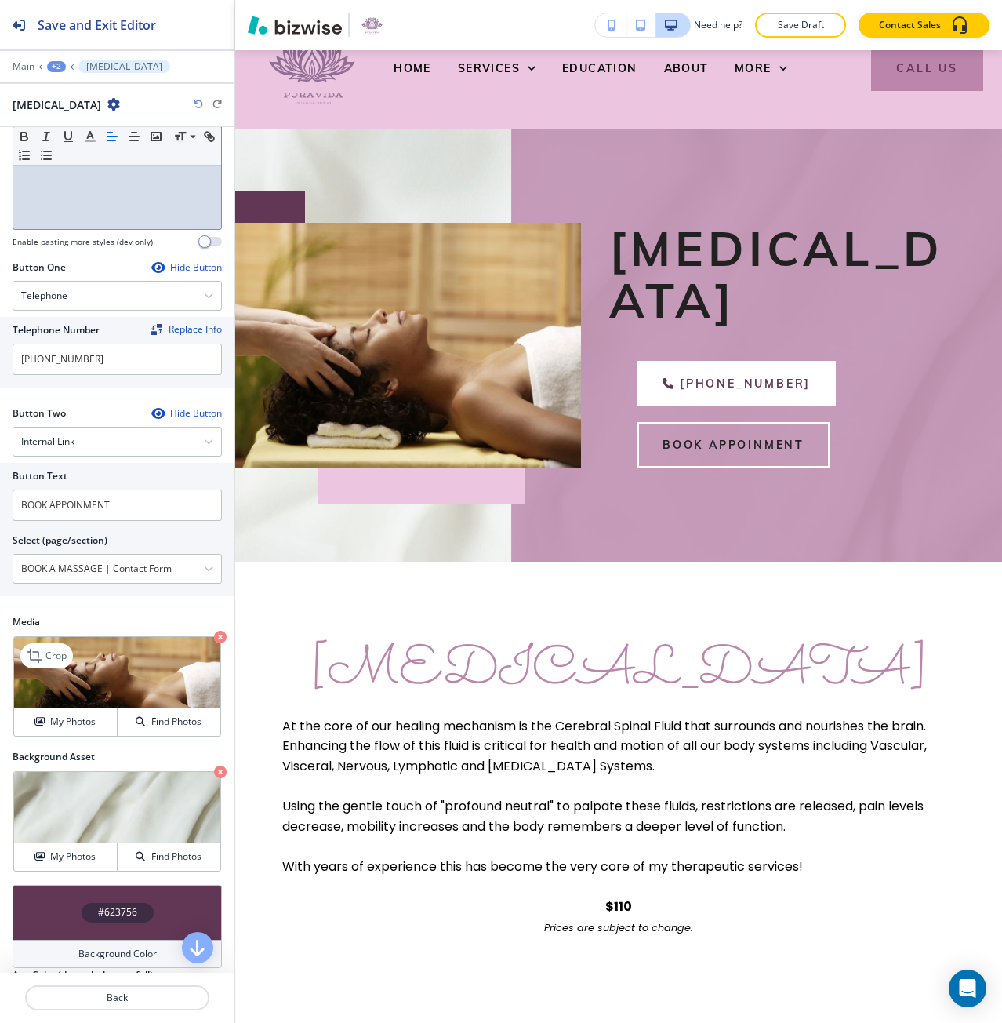
scroll to position [486, 0]
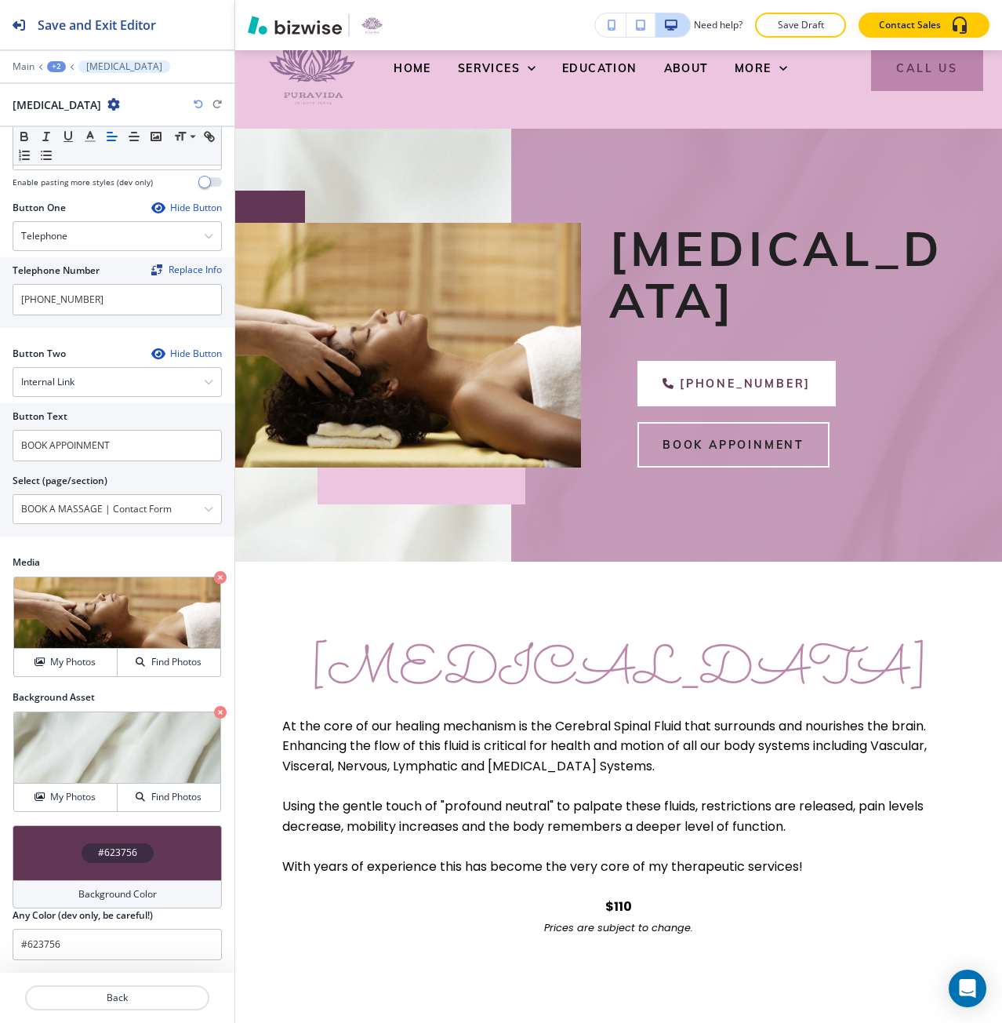
click at [59, 67] on div "+2" at bounding box center [56, 66] width 19 height 11
click at [77, 111] on button "[MEDICAL_DATA]" at bounding box center [97, 120] width 100 height 28
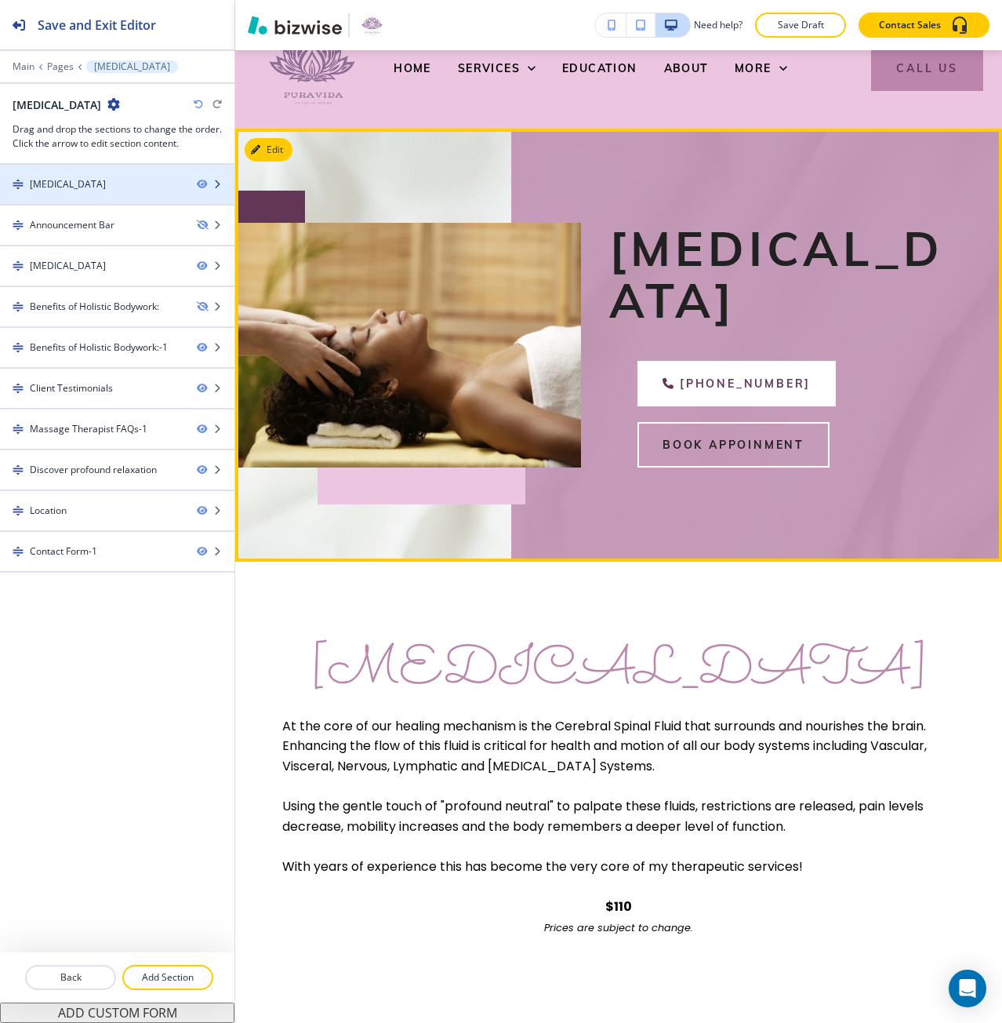
click at [82, 199] on div at bounding box center [117, 197] width 234 height 13
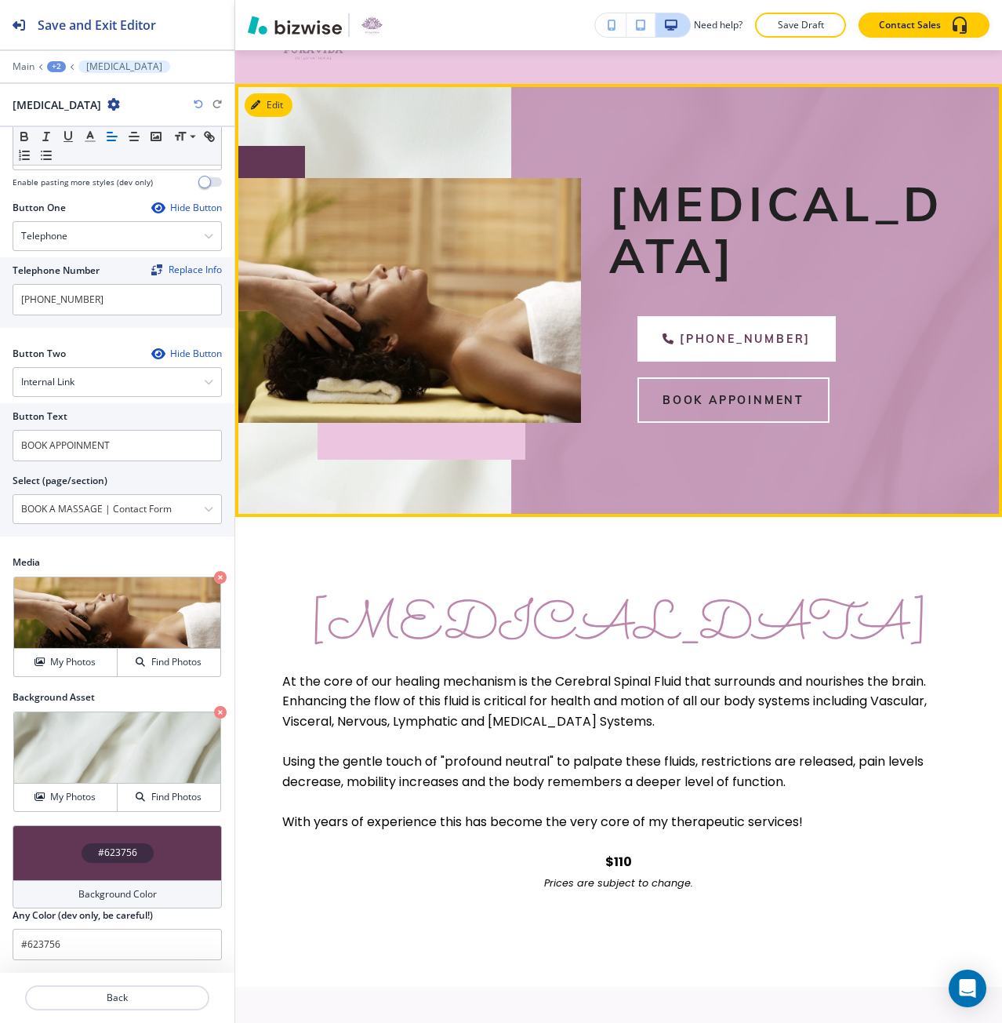
scroll to position [0, 0]
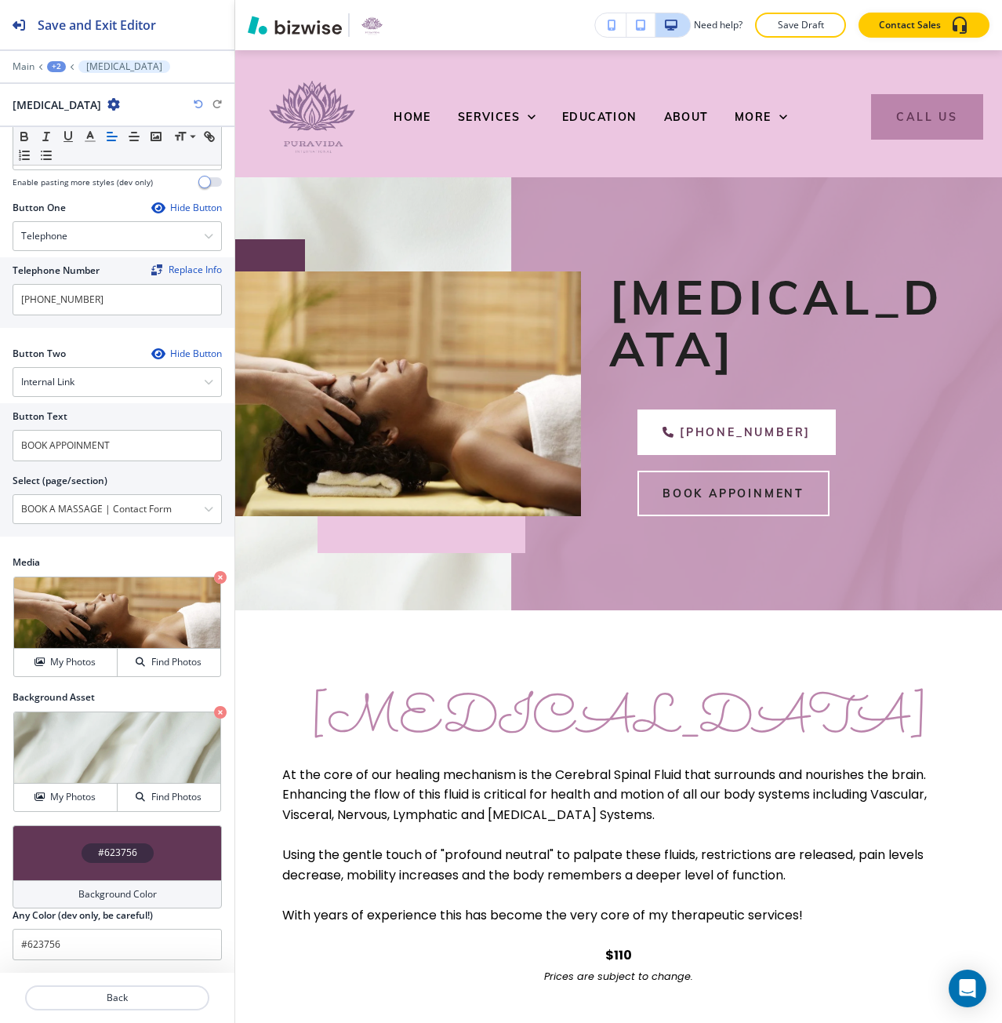
click at [57, 67] on div "+2" at bounding box center [56, 66] width 19 height 11
click at [76, 123] on p "[MEDICAL_DATA]" at bounding box center [97, 120] width 80 height 14
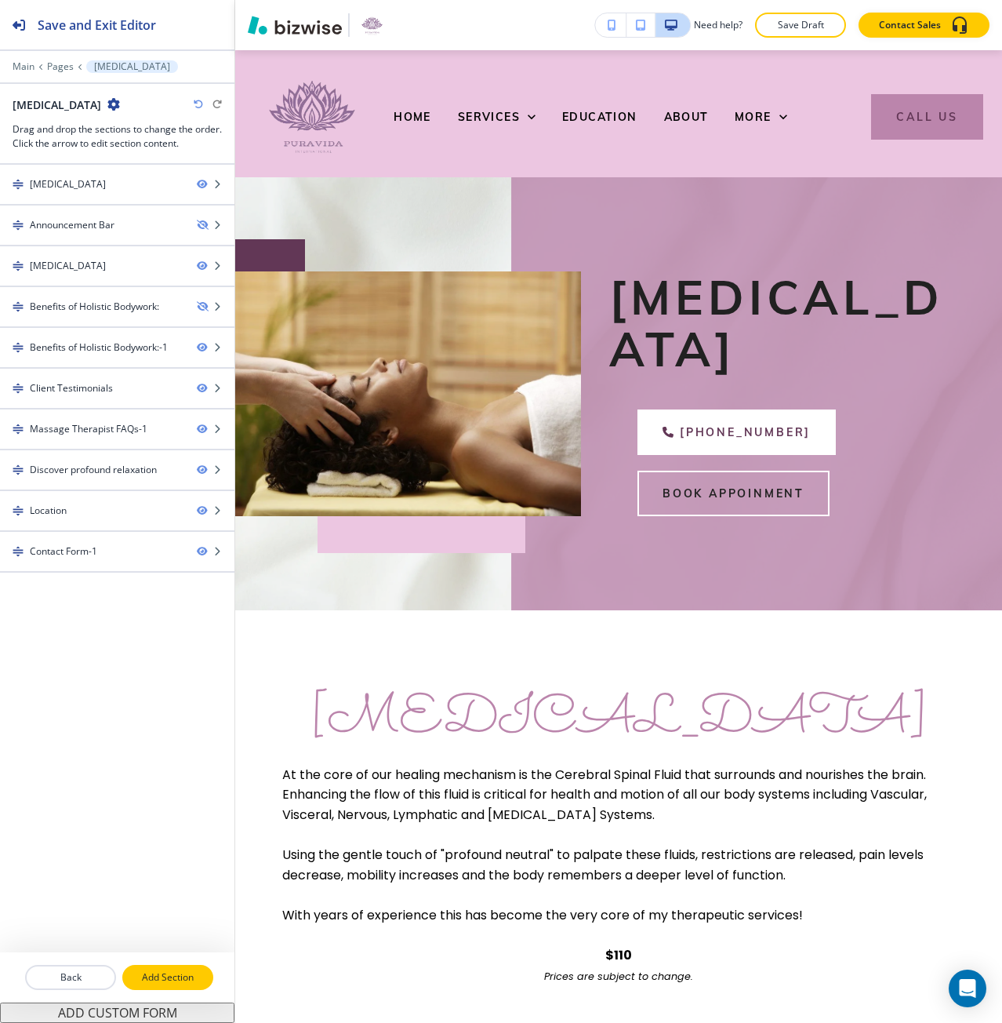
click at [183, 970] on p "Add Section" at bounding box center [168, 977] width 88 height 14
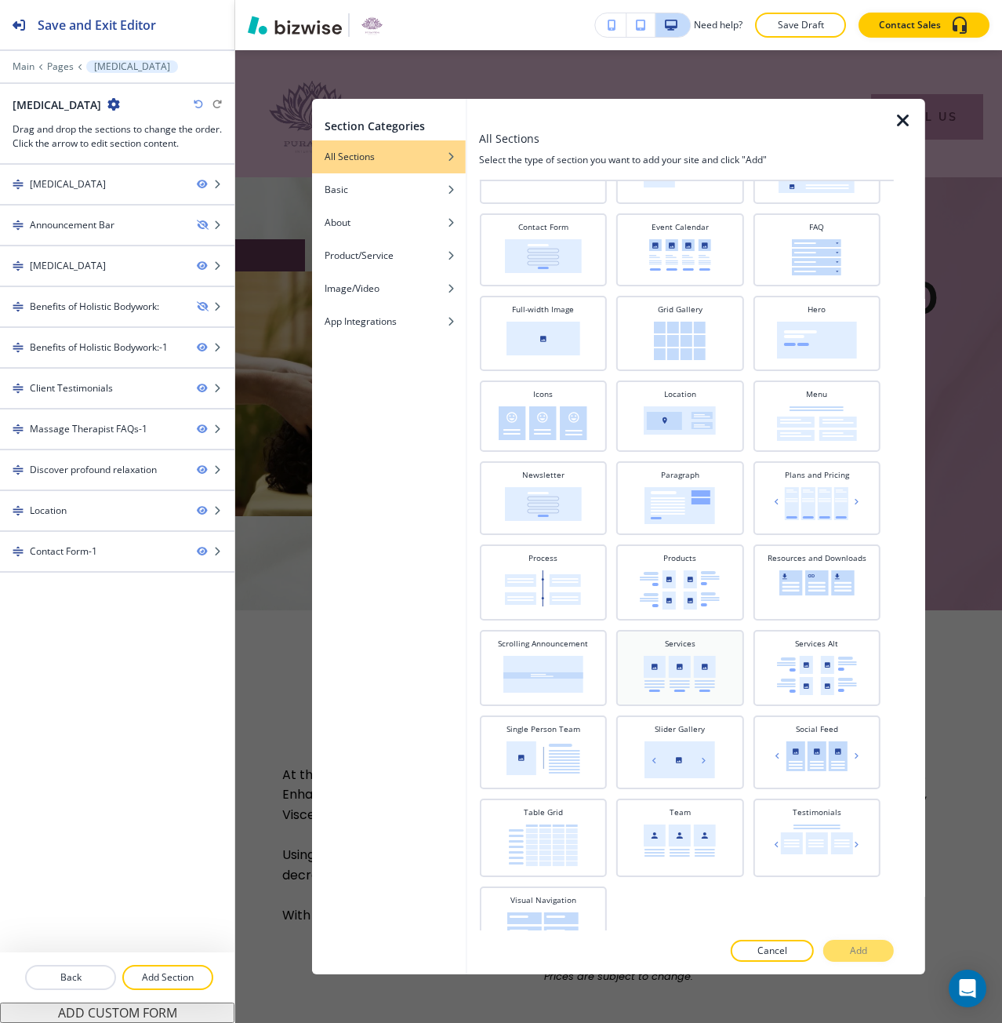
scroll to position [215, 0]
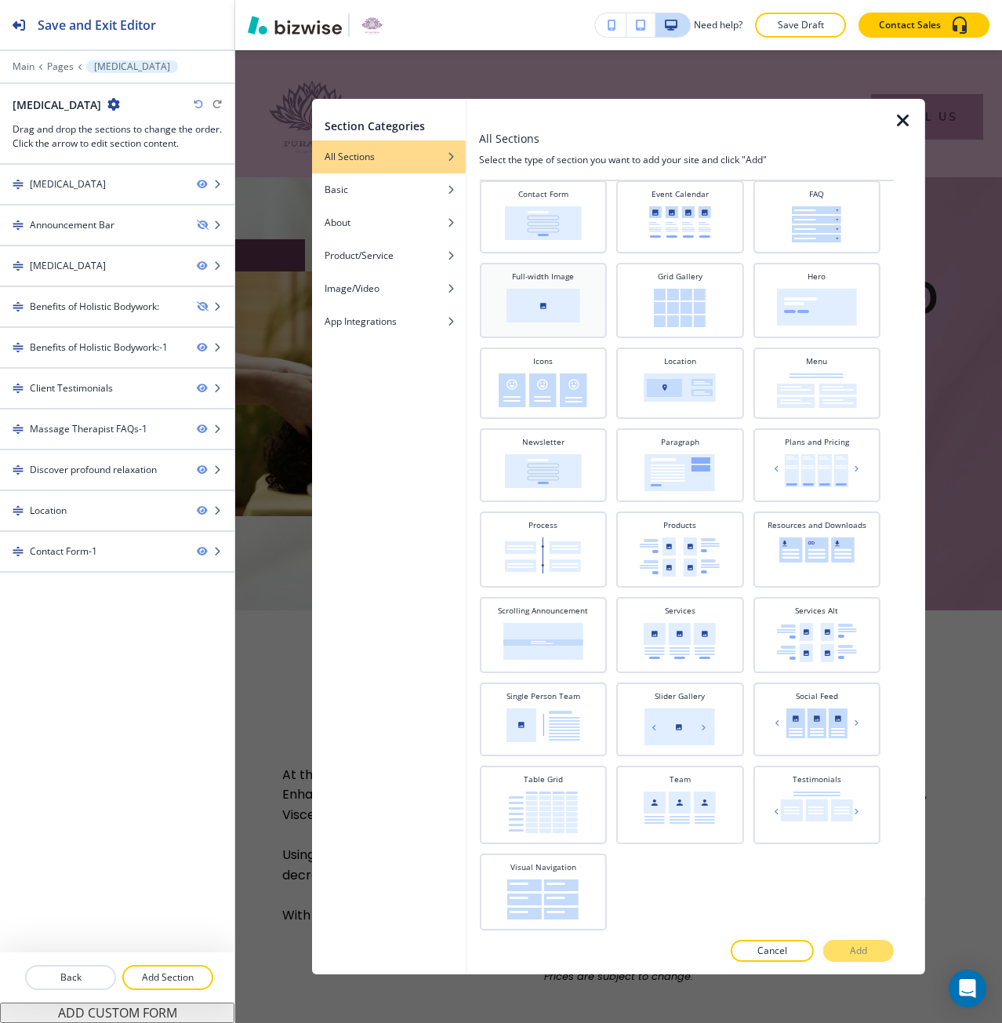
click at [576, 295] on img at bounding box center [544, 306] width 74 height 34
click at [750, 956] on button "Cancel" at bounding box center [772, 950] width 83 height 22
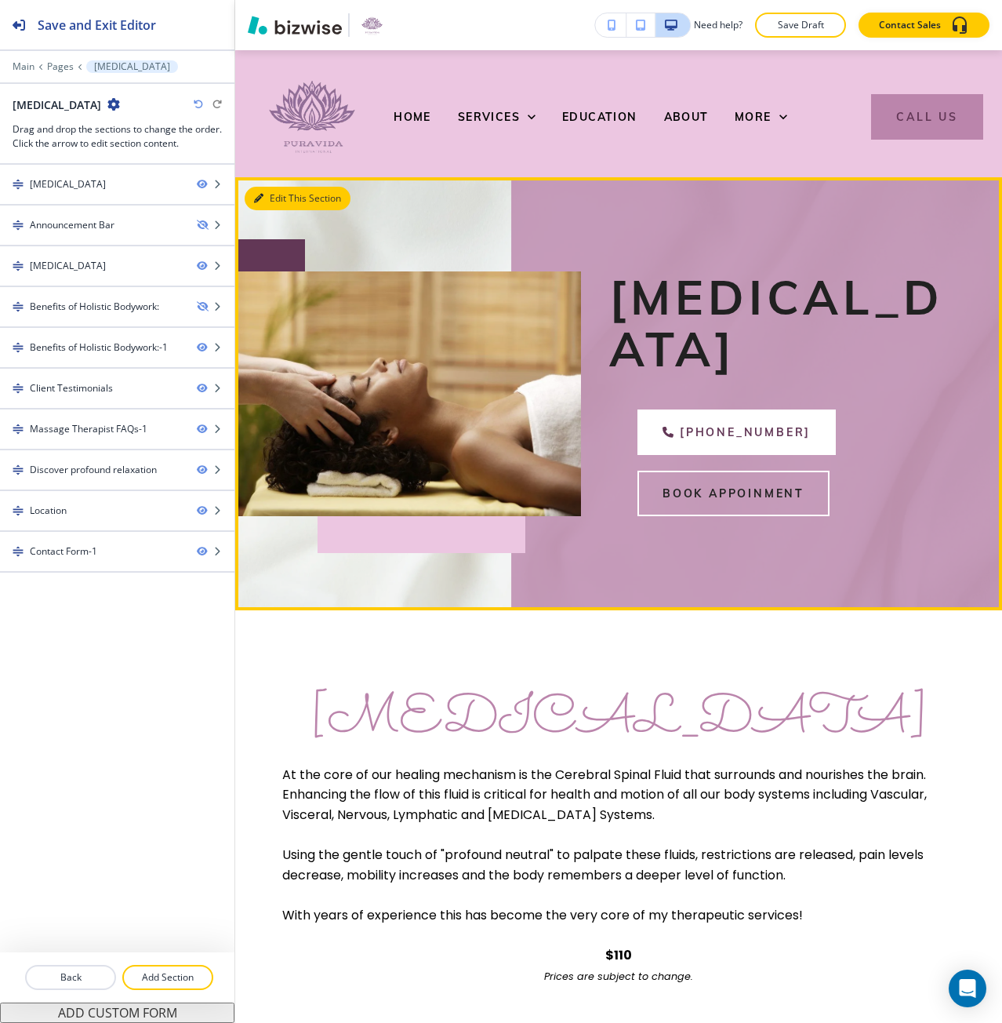
click at [266, 209] on button "Edit This Section" at bounding box center [298, 199] width 106 height 24
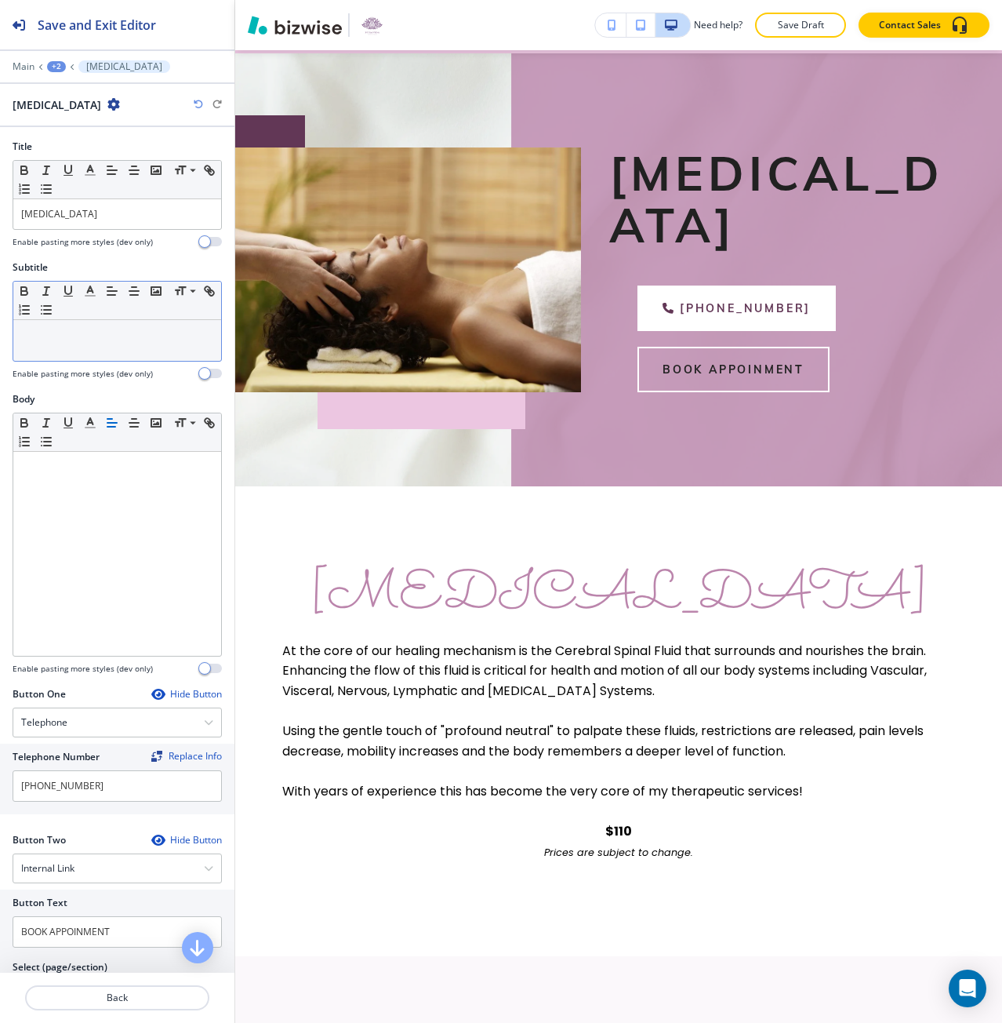
scroll to position [127, 0]
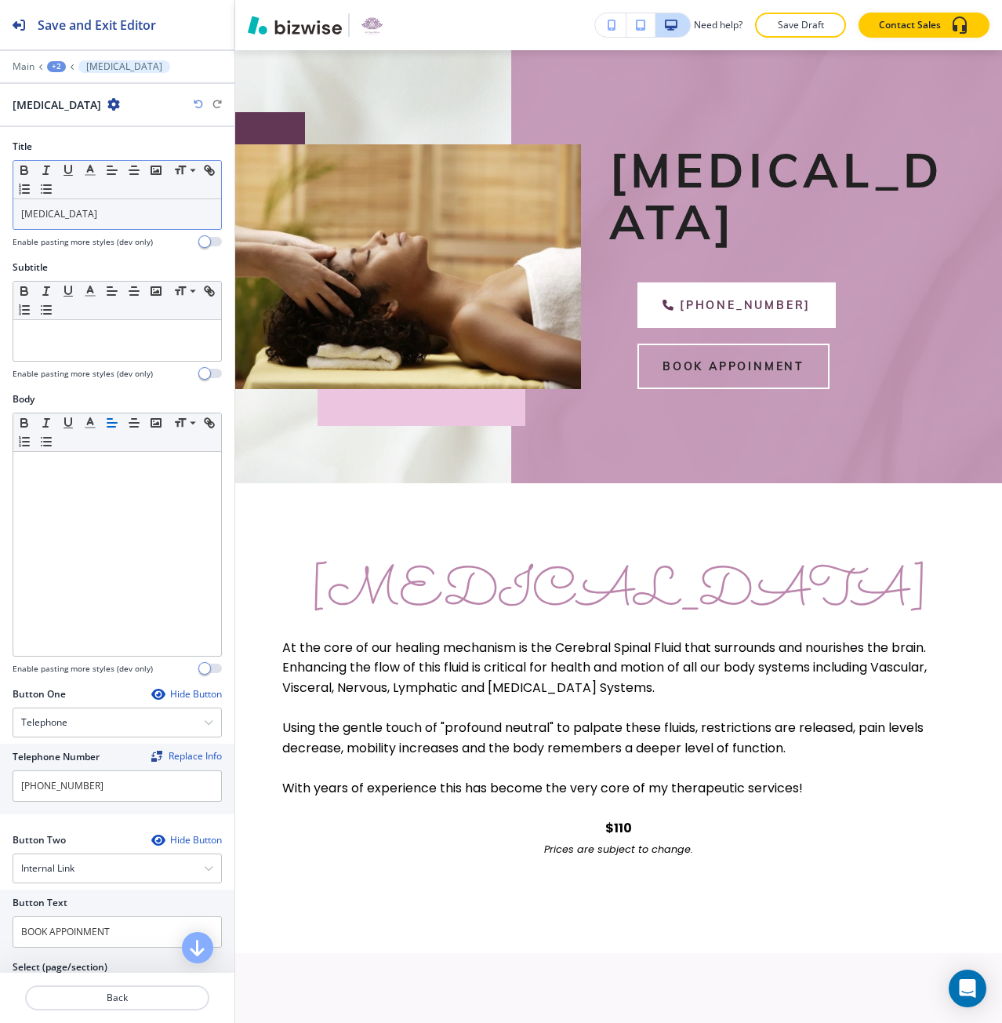
click at [105, 223] on div "[MEDICAL_DATA]" at bounding box center [117, 214] width 208 height 30
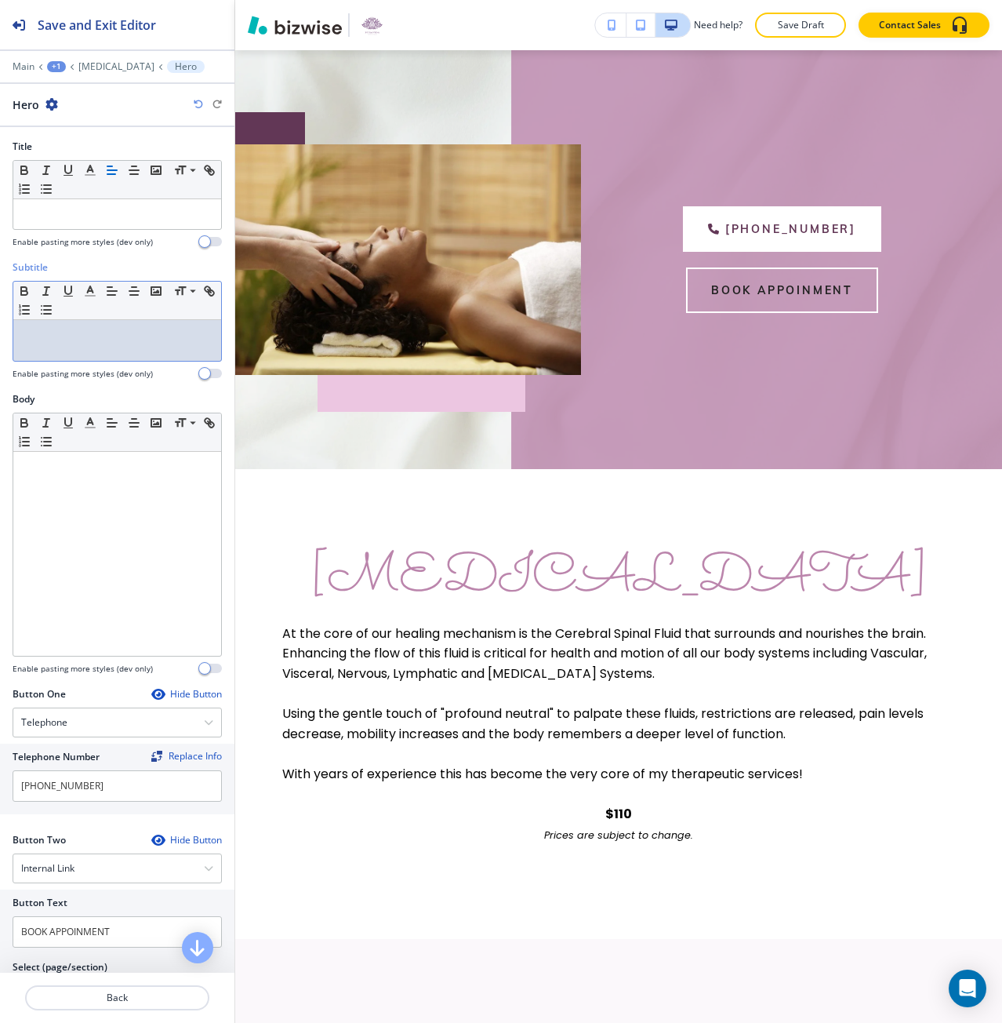
click at [123, 335] on p at bounding box center [117, 335] width 192 height 14
click at [89, 223] on div at bounding box center [117, 214] width 208 height 30
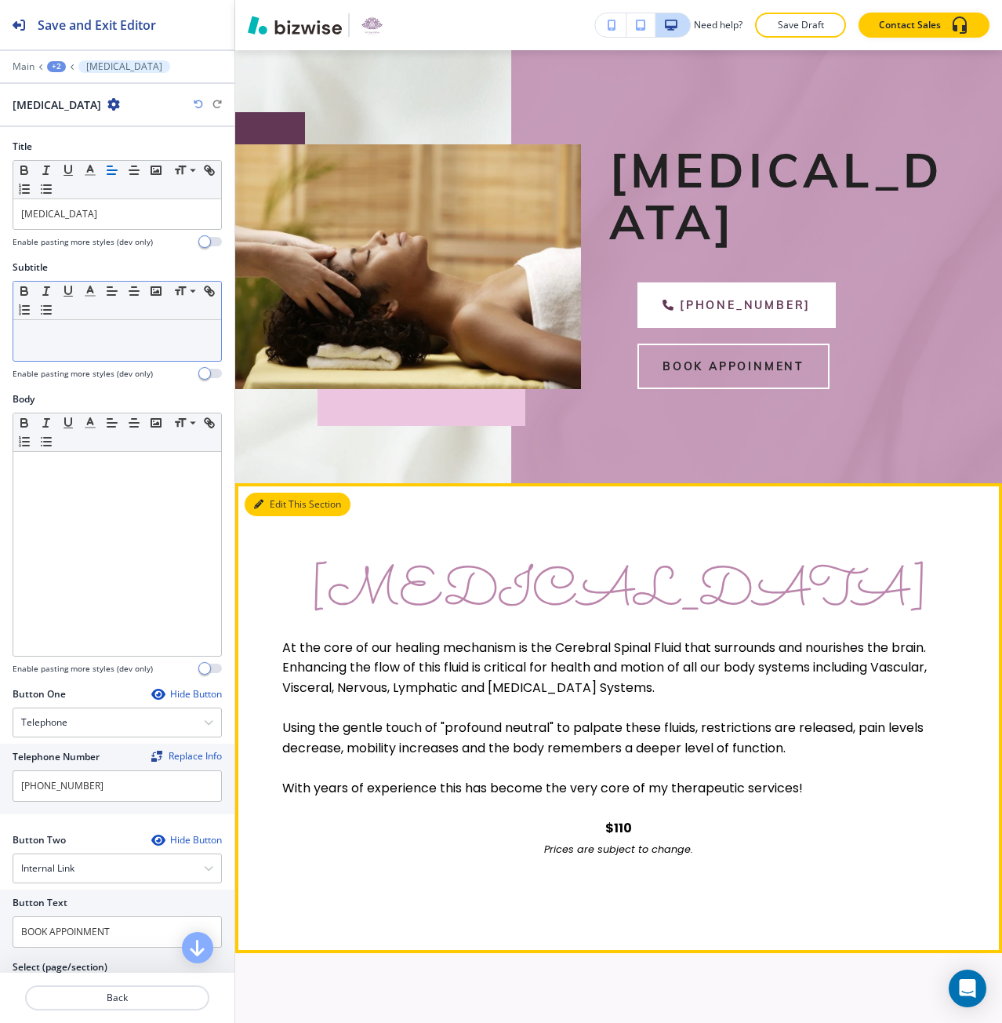
click at [263, 516] on button "Edit This Section" at bounding box center [298, 504] width 106 height 24
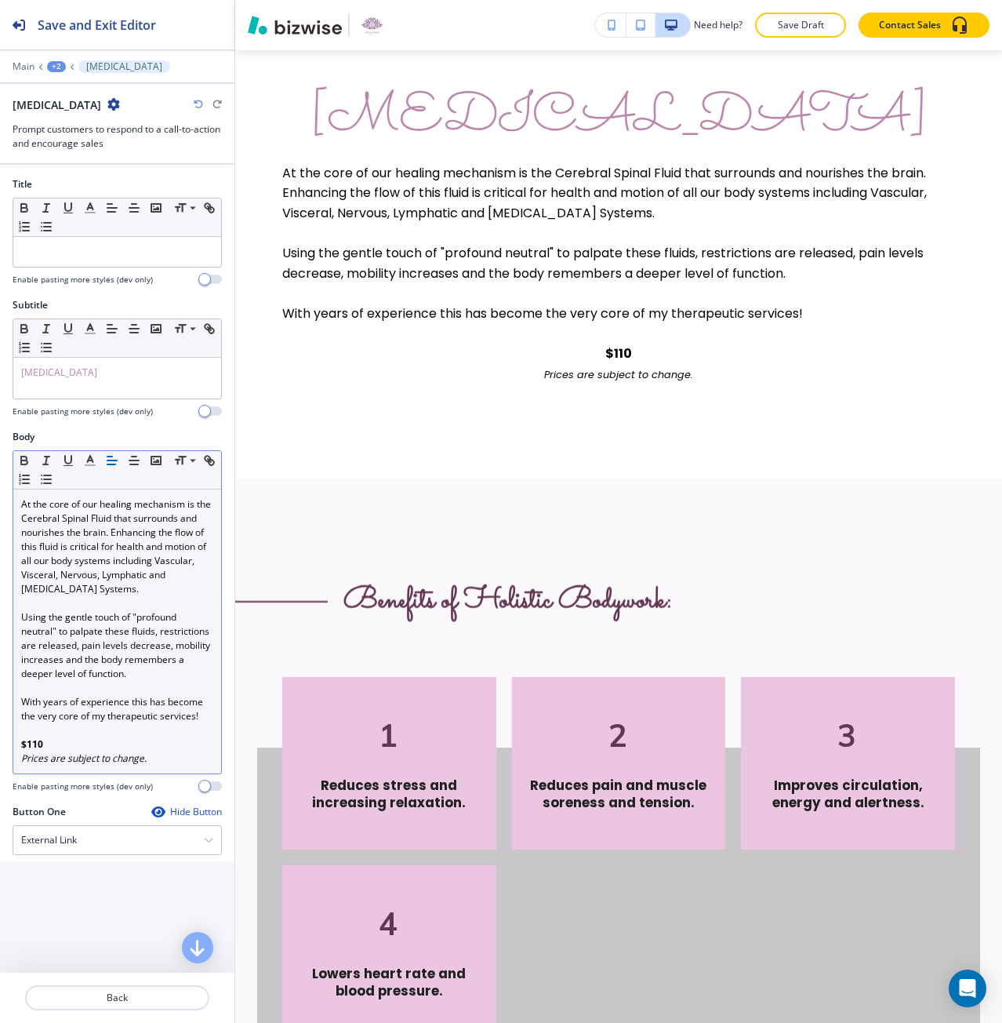
scroll to position [612, 0]
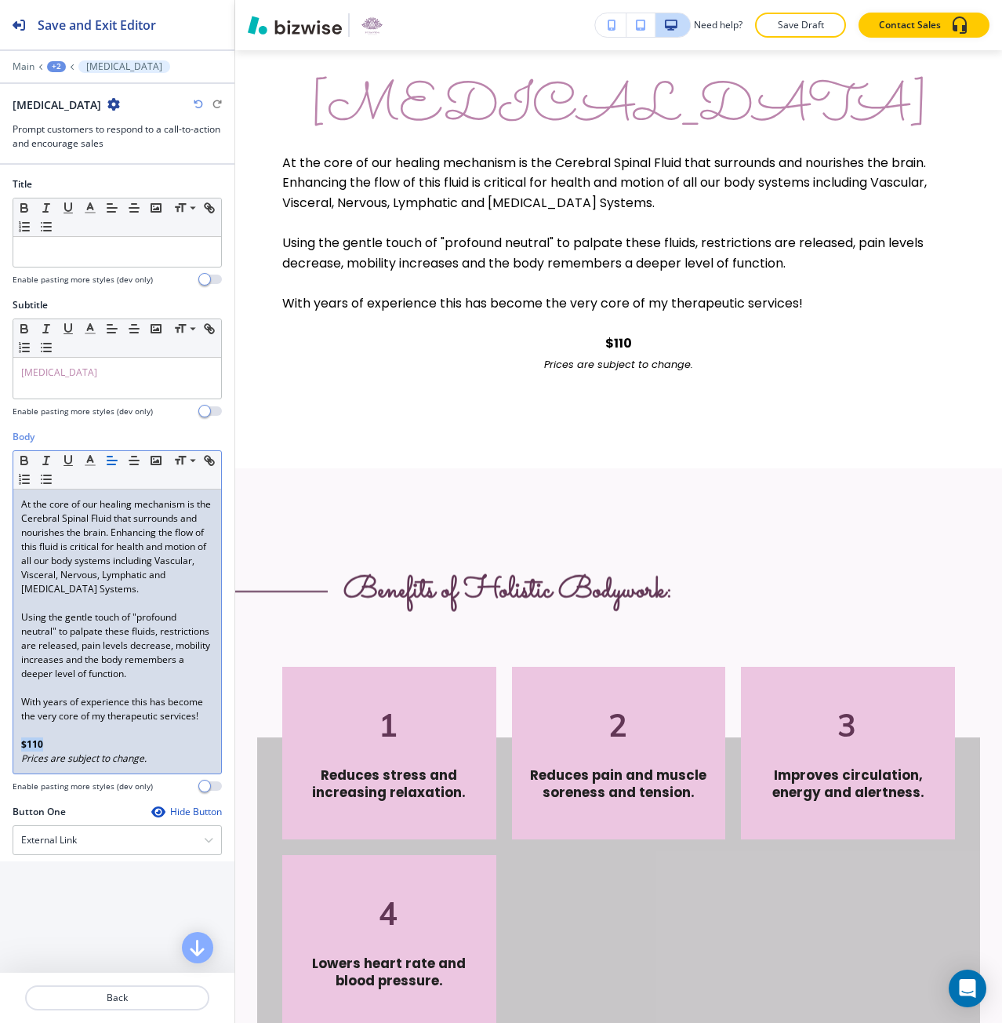
drag, startPoint x: 42, startPoint y: 770, endPoint x: 12, endPoint y: 771, distance: 29.8
click at [12, 771] on div "Body Small Normal Large Huge At the core of our healing mechanism is the Cerebr…" at bounding box center [117, 617] width 234 height 375
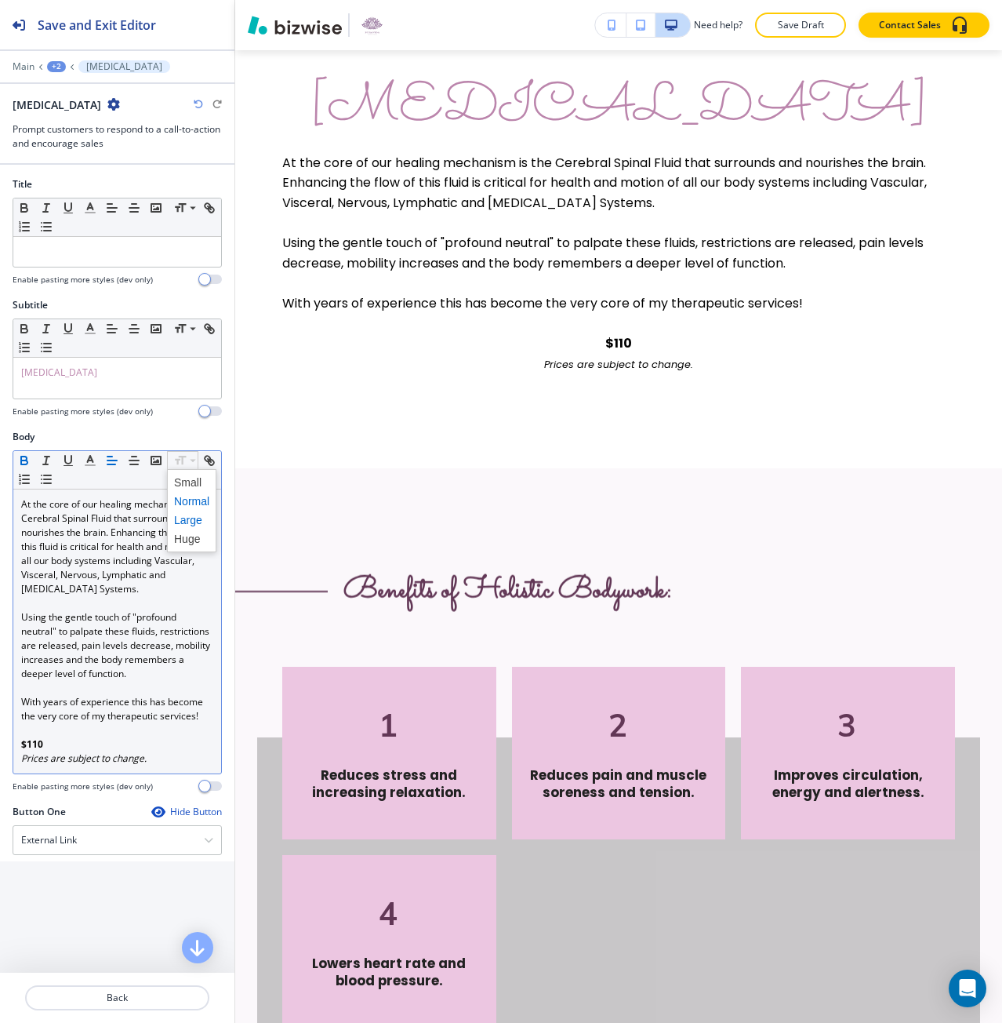
click at [202, 521] on span at bounding box center [191, 519] width 35 height 19
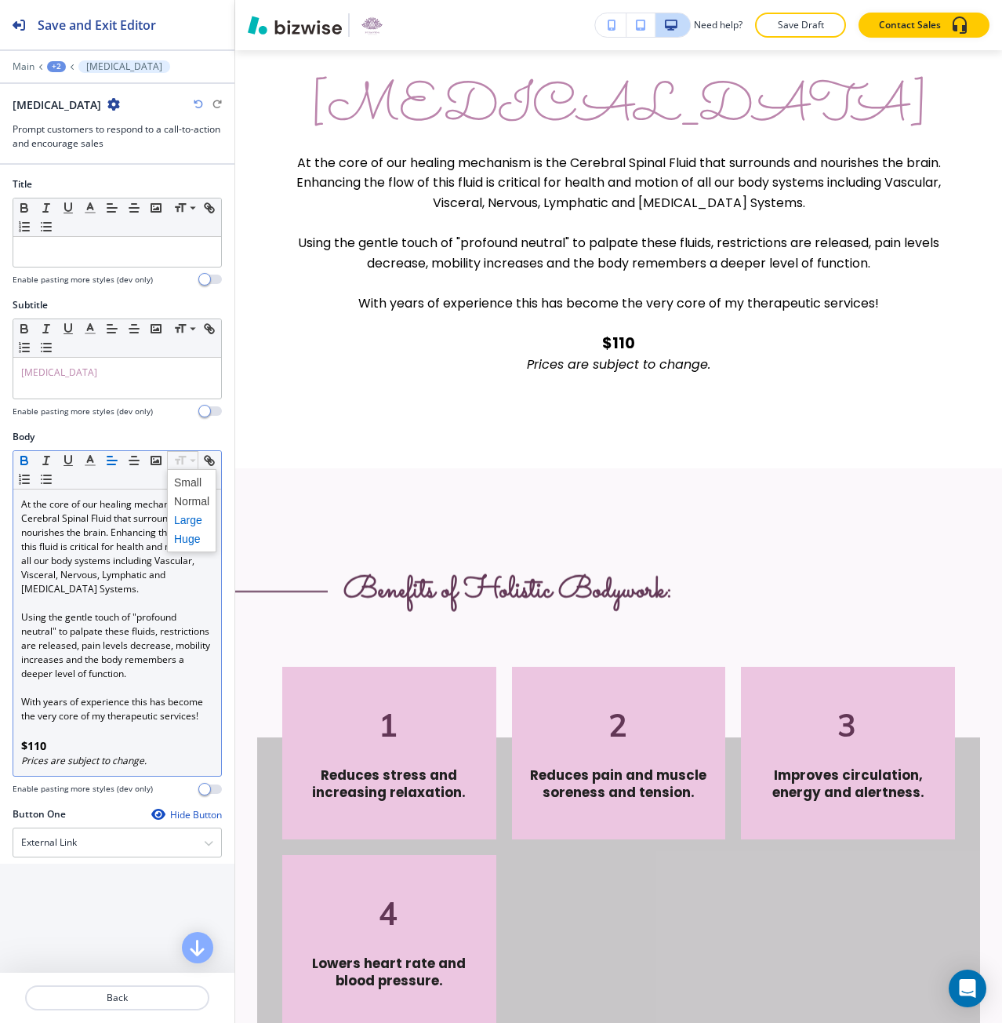
click at [195, 533] on span at bounding box center [191, 538] width 35 height 19
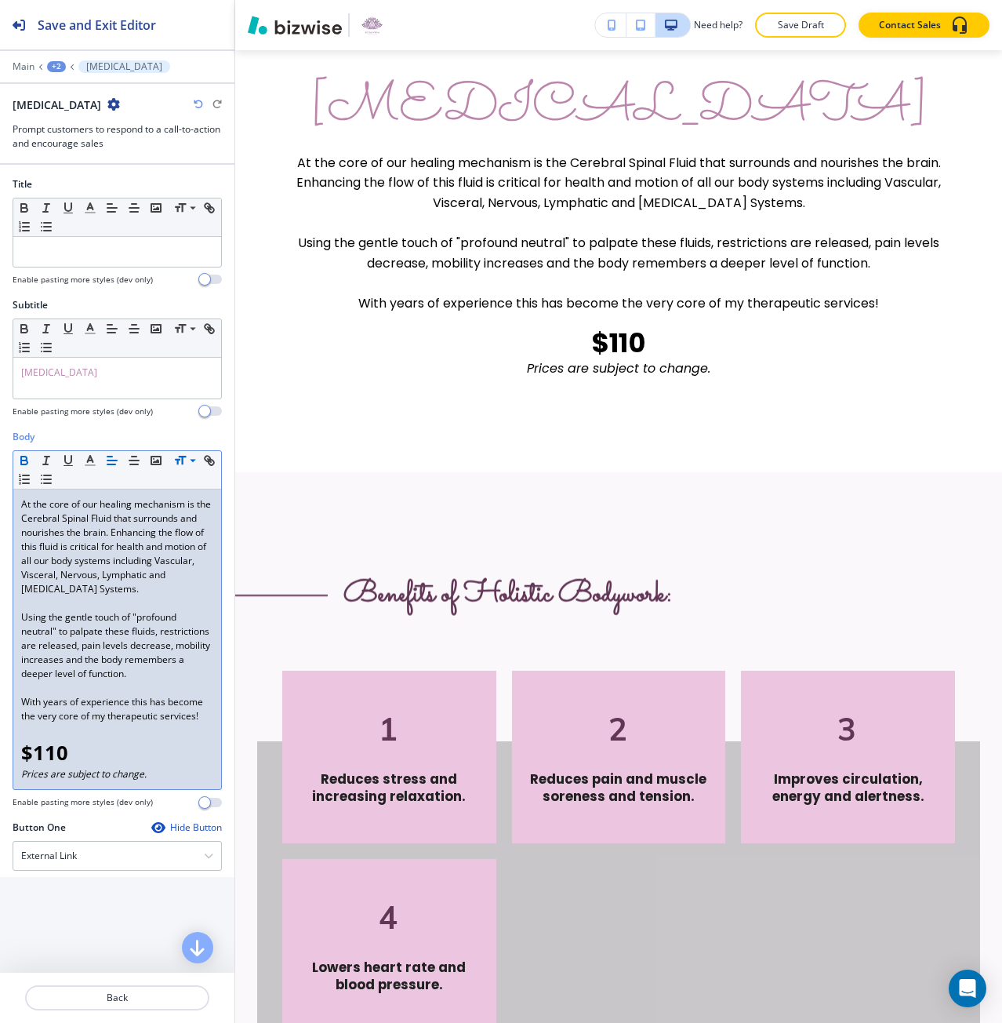
click at [133, 780] on em "﻿Prices are subject to change." at bounding box center [83, 773] width 125 height 13
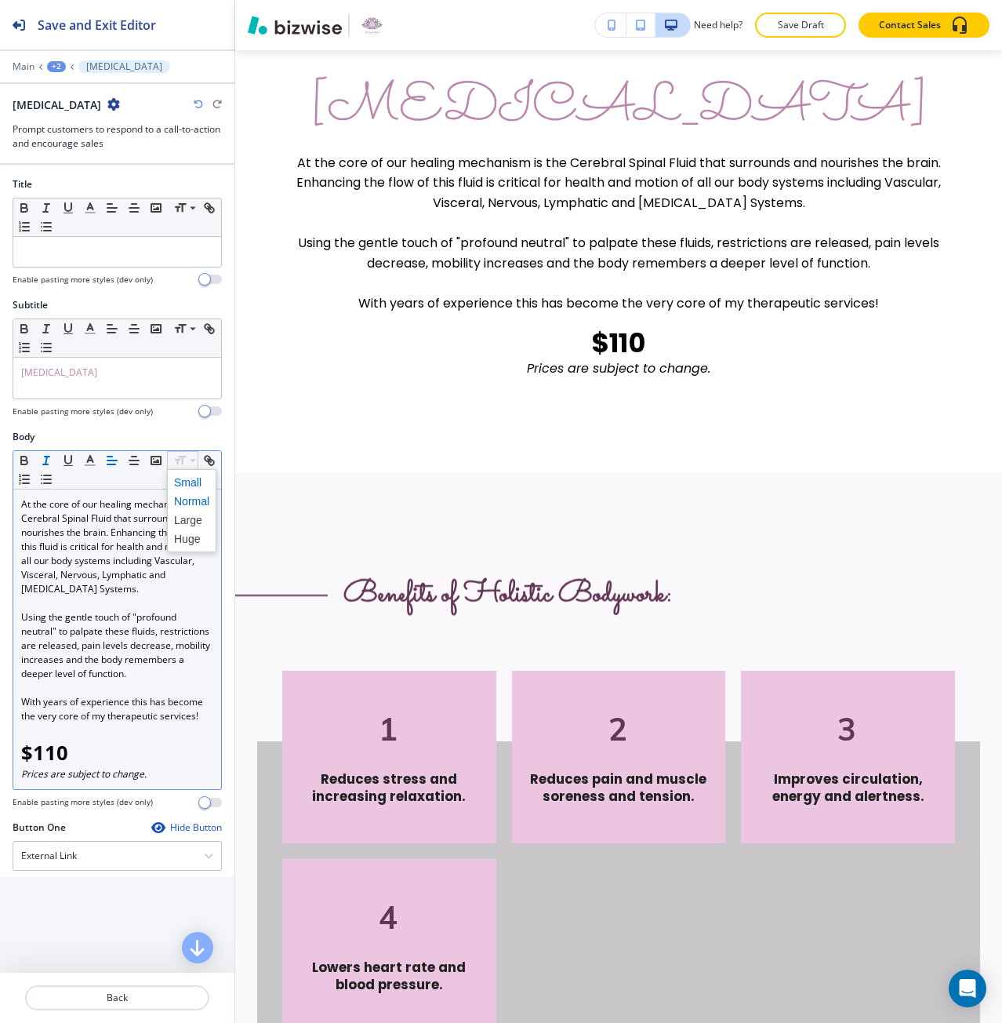
click at [184, 482] on span at bounding box center [191, 482] width 35 height 19
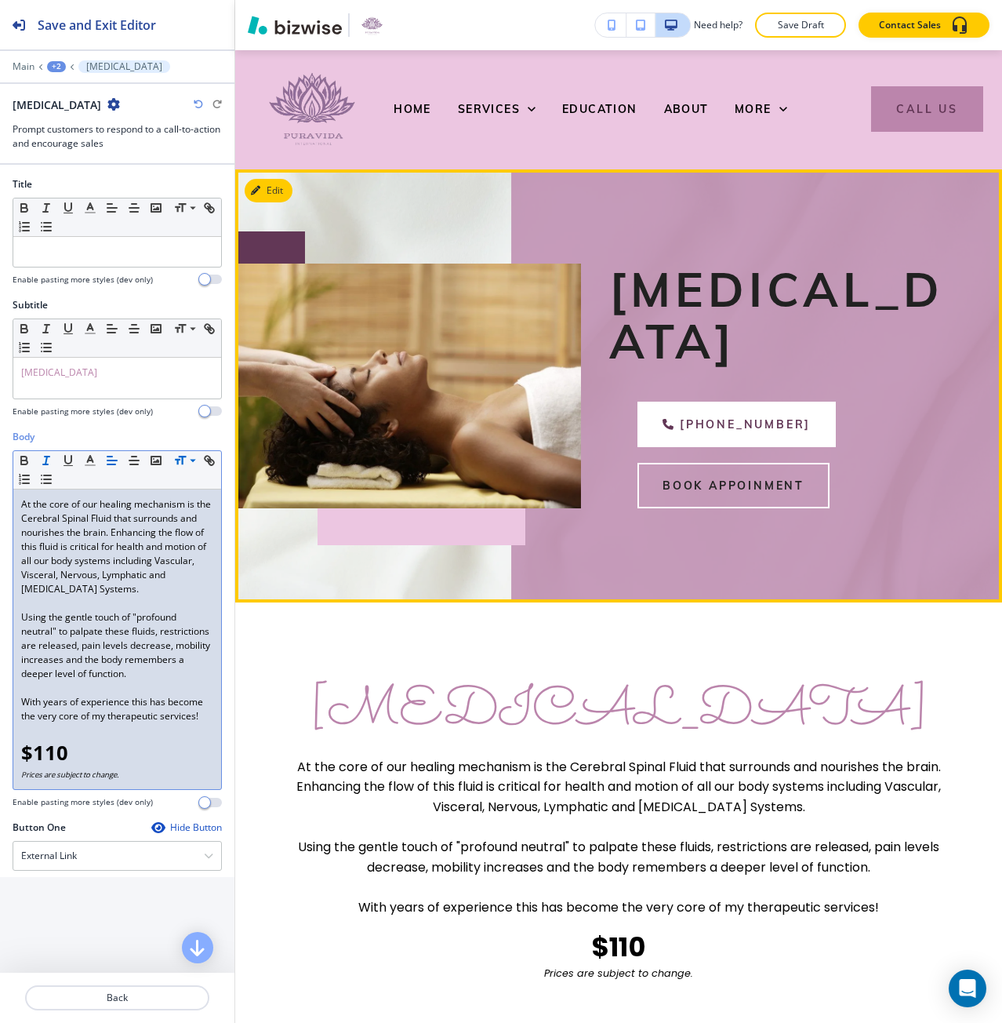
scroll to position [0, 0]
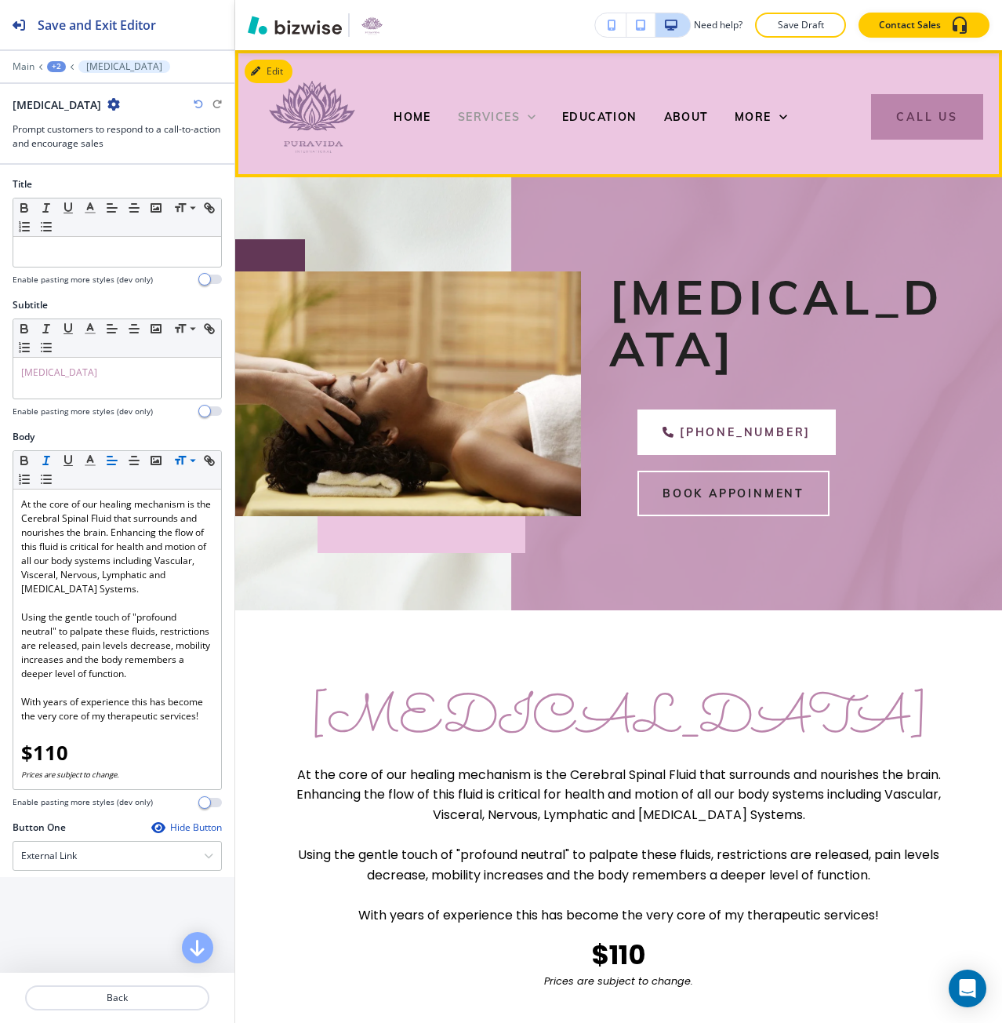
click at [500, 112] on span "SERVICES" at bounding box center [489, 117] width 62 height 14
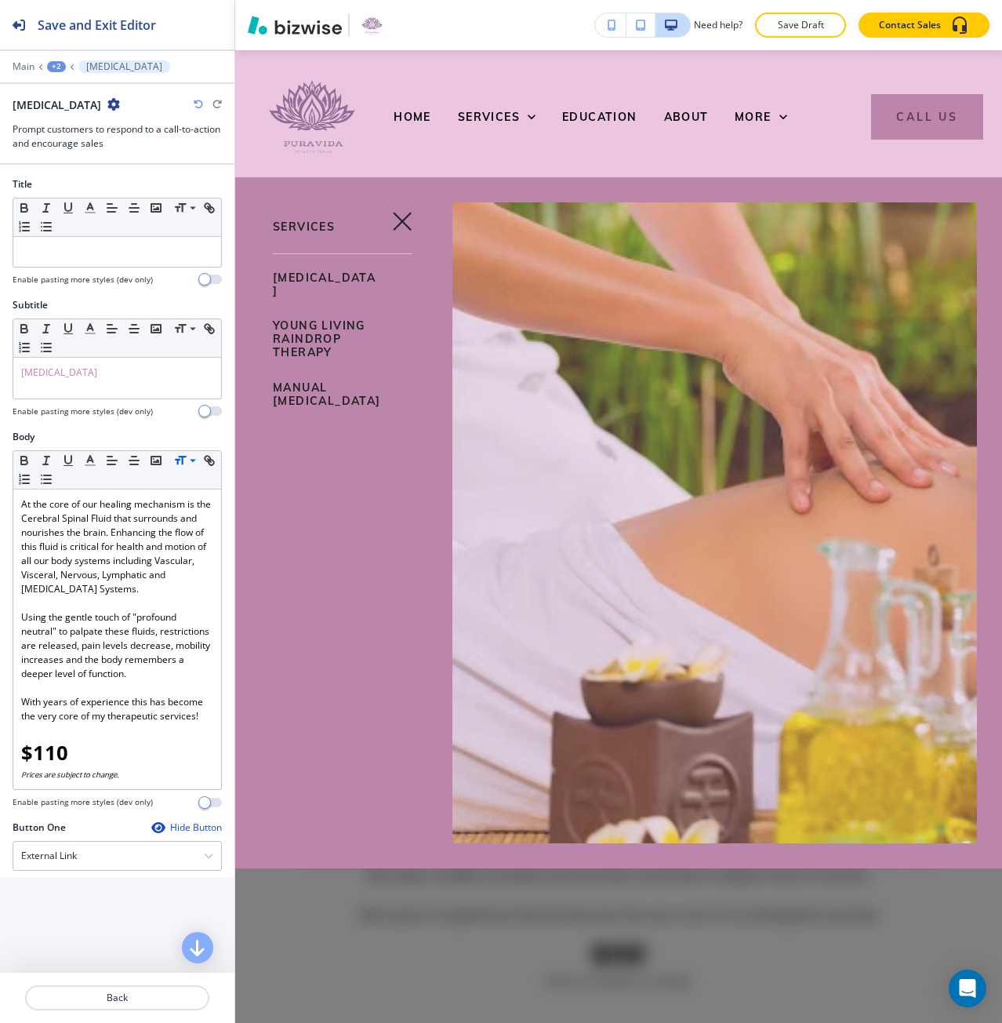
click at [314, 325] on span "YOUNG LIVING RAINDROP THERAPY" at bounding box center [319, 338] width 93 height 41
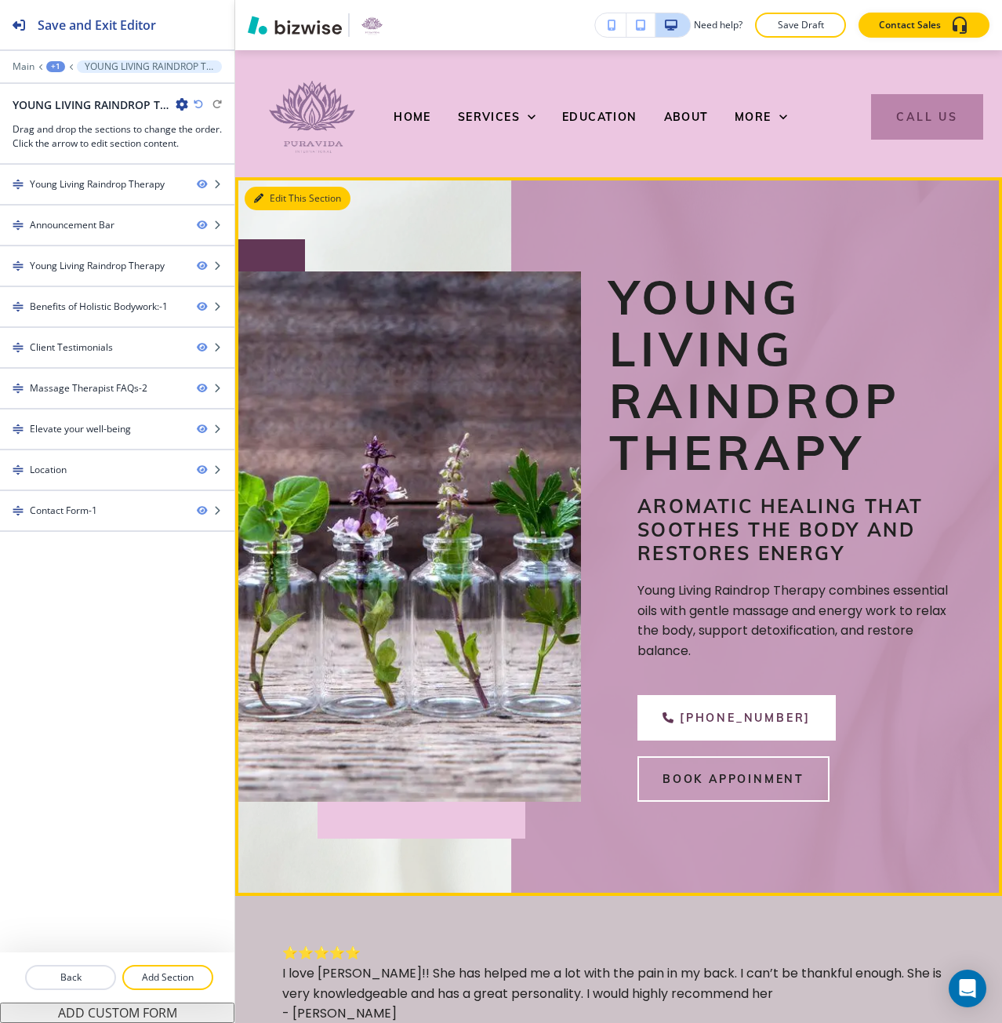
click at [258, 193] on button "Edit This Section" at bounding box center [298, 199] width 106 height 24
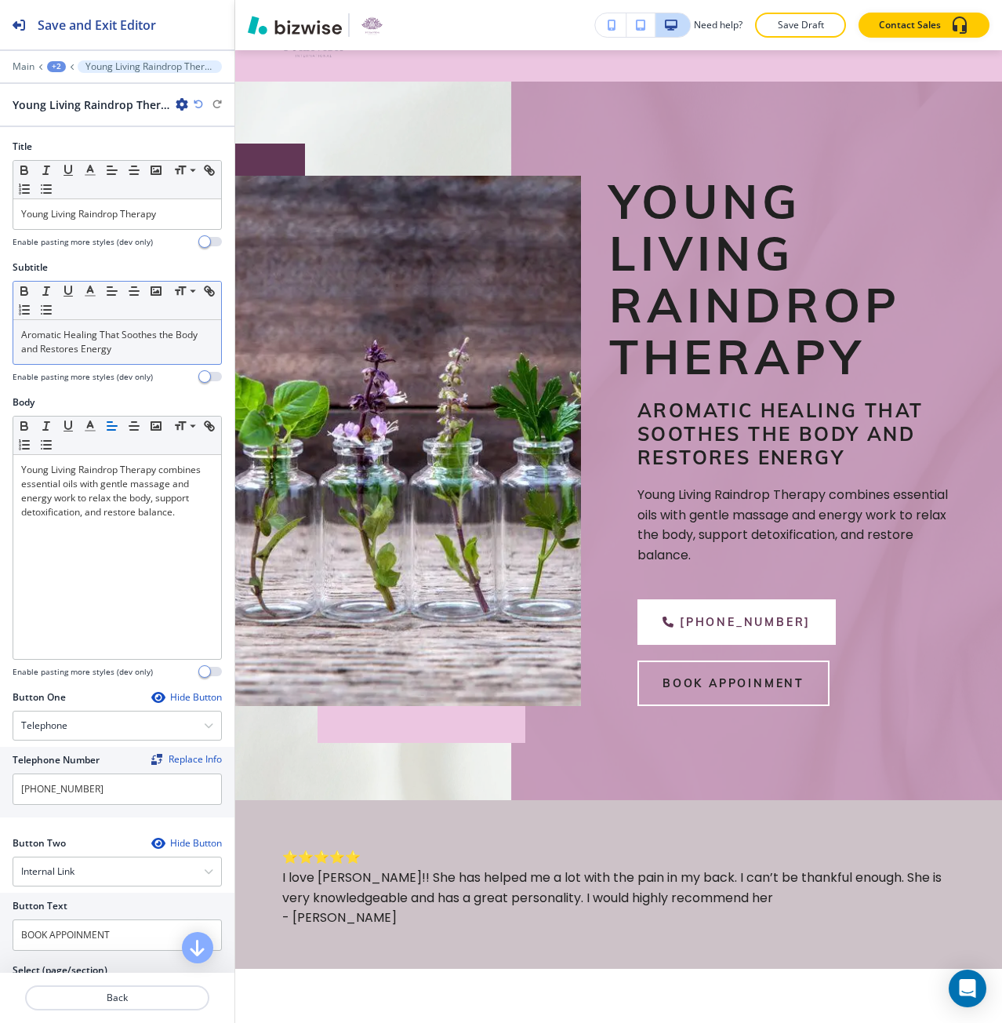
scroll to position [127, 0]
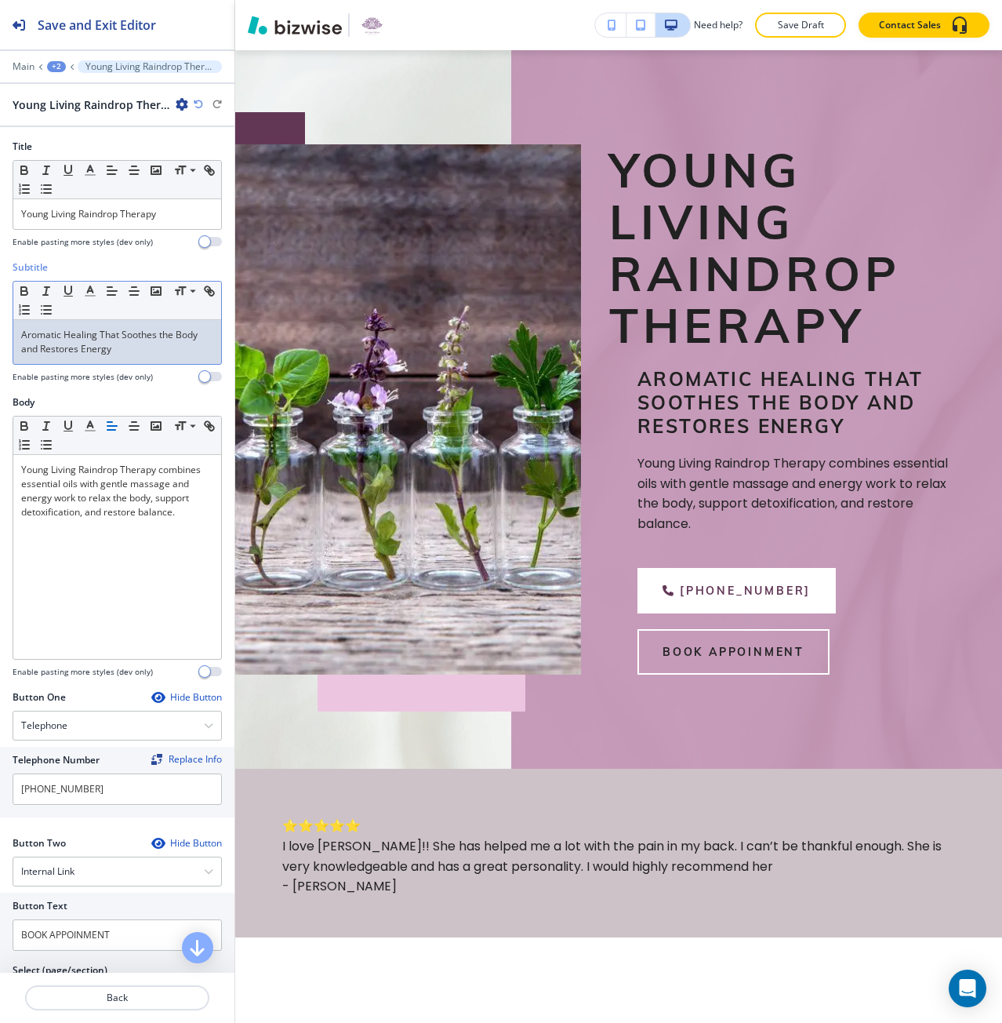
click at [95, 359] on div "Aromatic Healing That Soothes the Body and Restores Energy" at bounding box center [117, 342] width 208 height 44
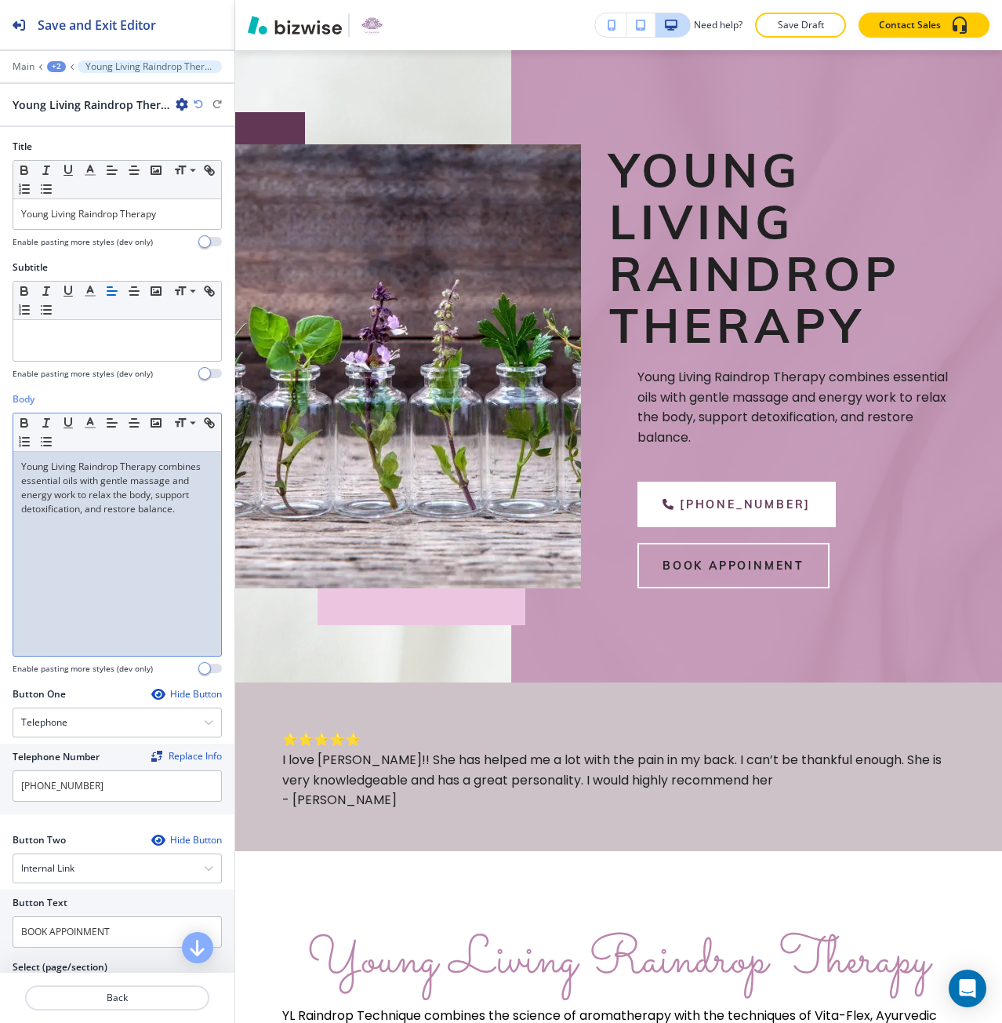
click at [121, 467] on p "Young Living Raindrop Therapy combines essential oils with gentle massage and e…" at bounding box center [117, 488] width 192 height 56
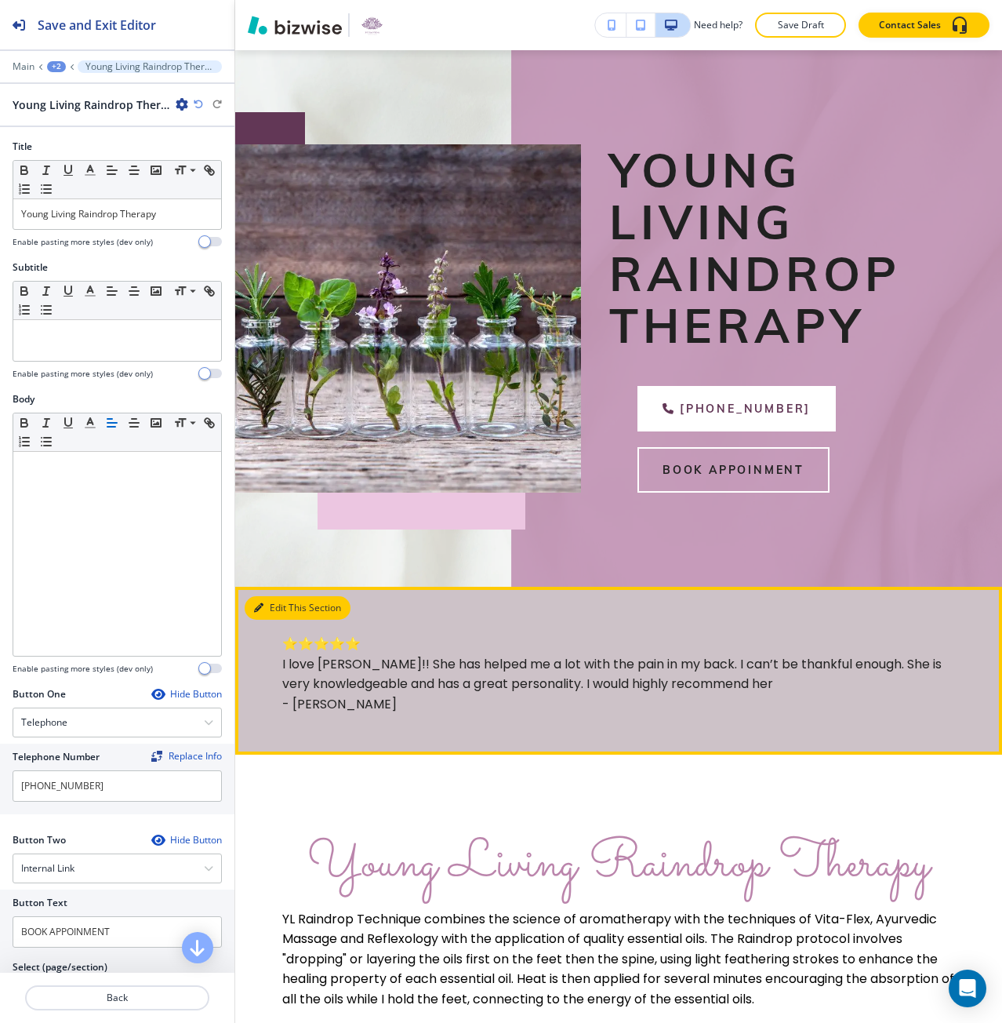
click at [256, 612] on button "Edit This Section" at bounding box center [298, 608] width 106 height 24
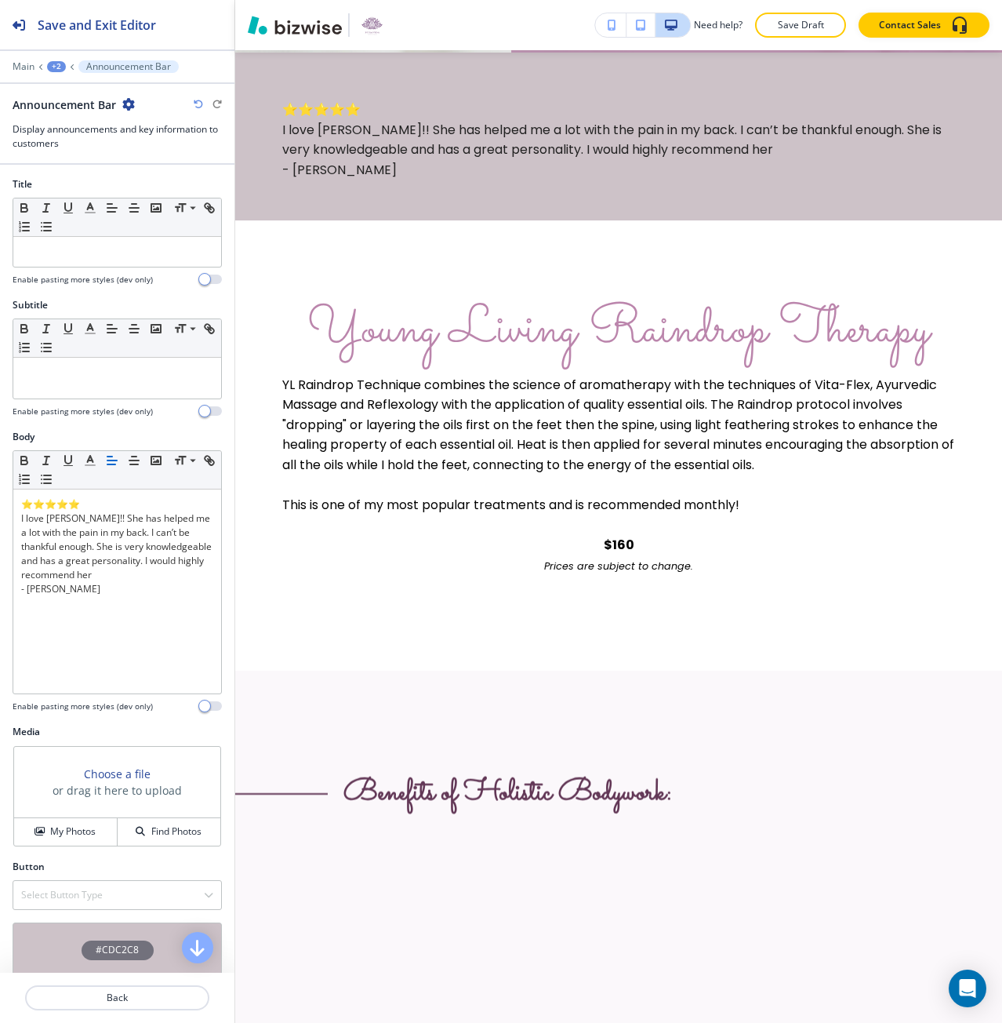
scroll to position [663, 0]
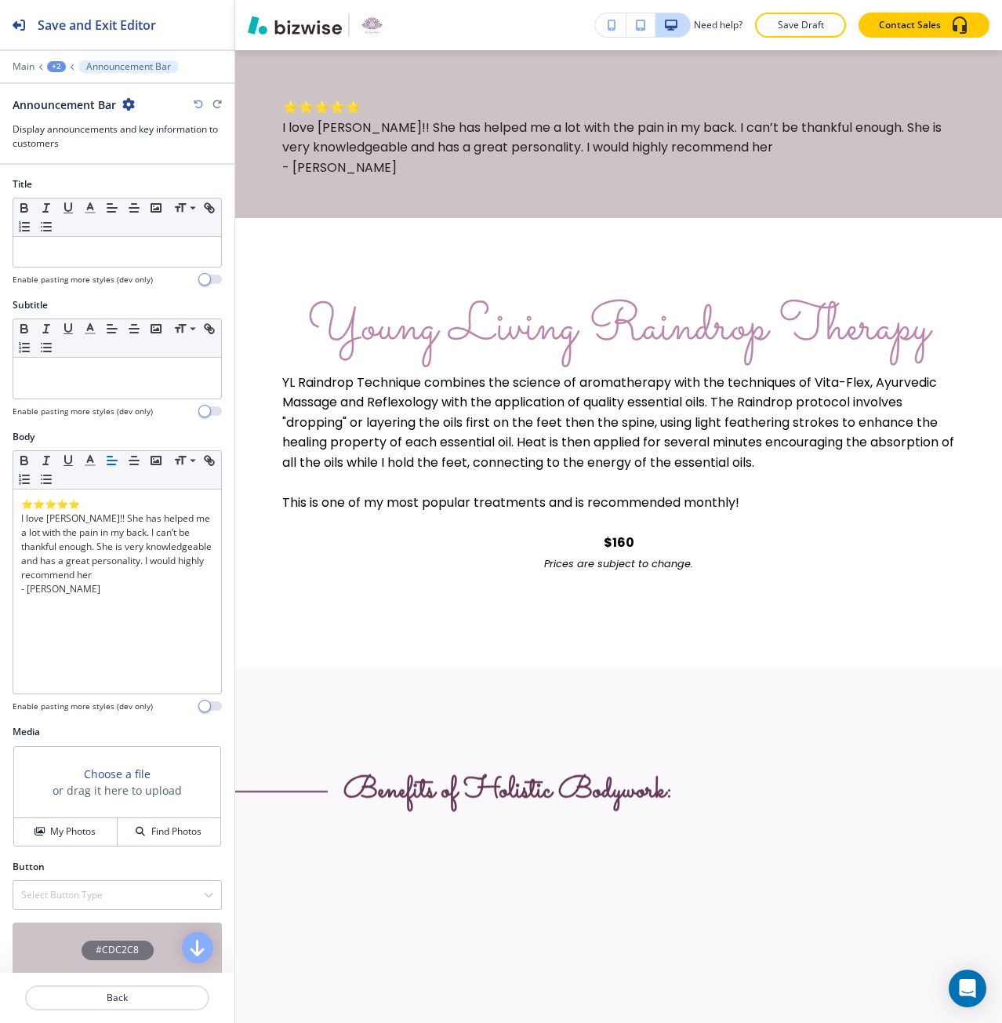
click at [55, 62] on div "+2" at bounding box center [56, 66] width 19 height 11
click at [95, 119] on p "YOUNG LIVING RAINDROP THERAPY" at bounding box center [97, 120] width 80 height 14
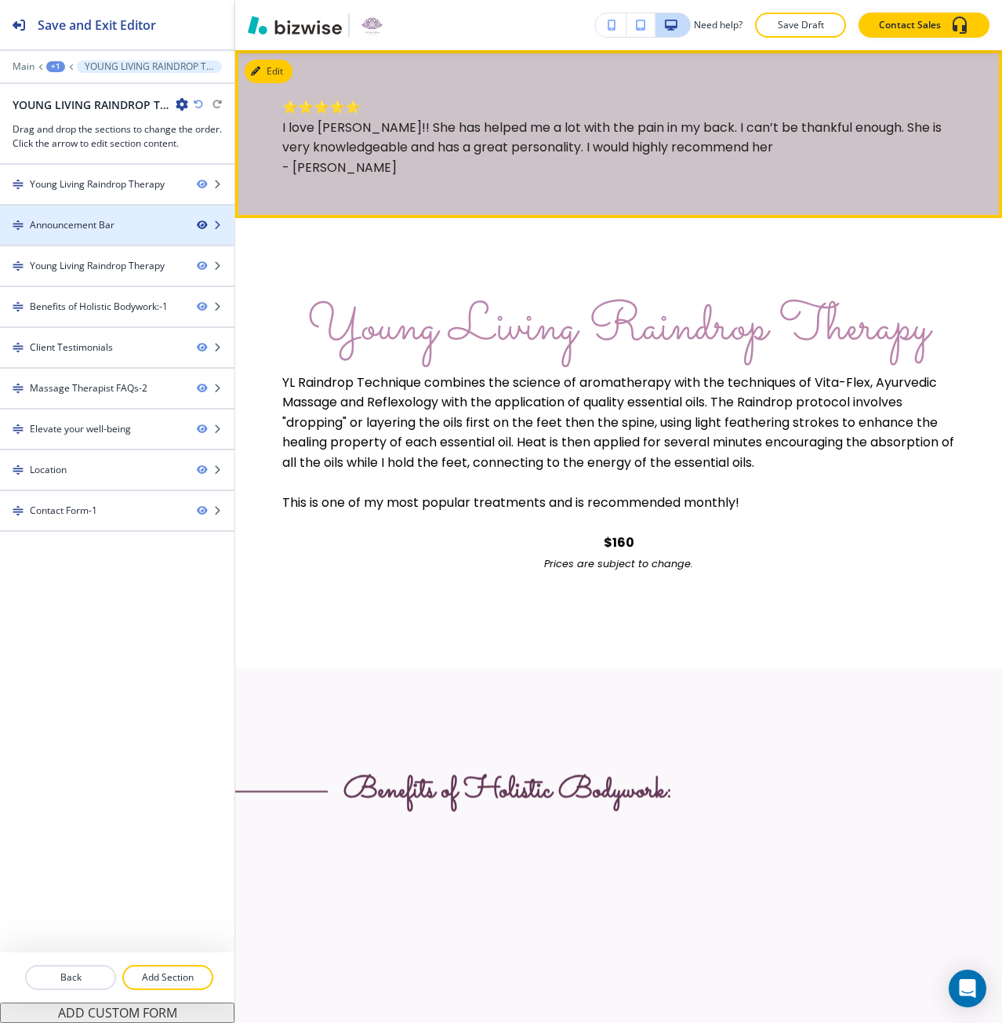
click at [204, 225] on icon "button" at bounding box center [201, 224] width 9 height 9
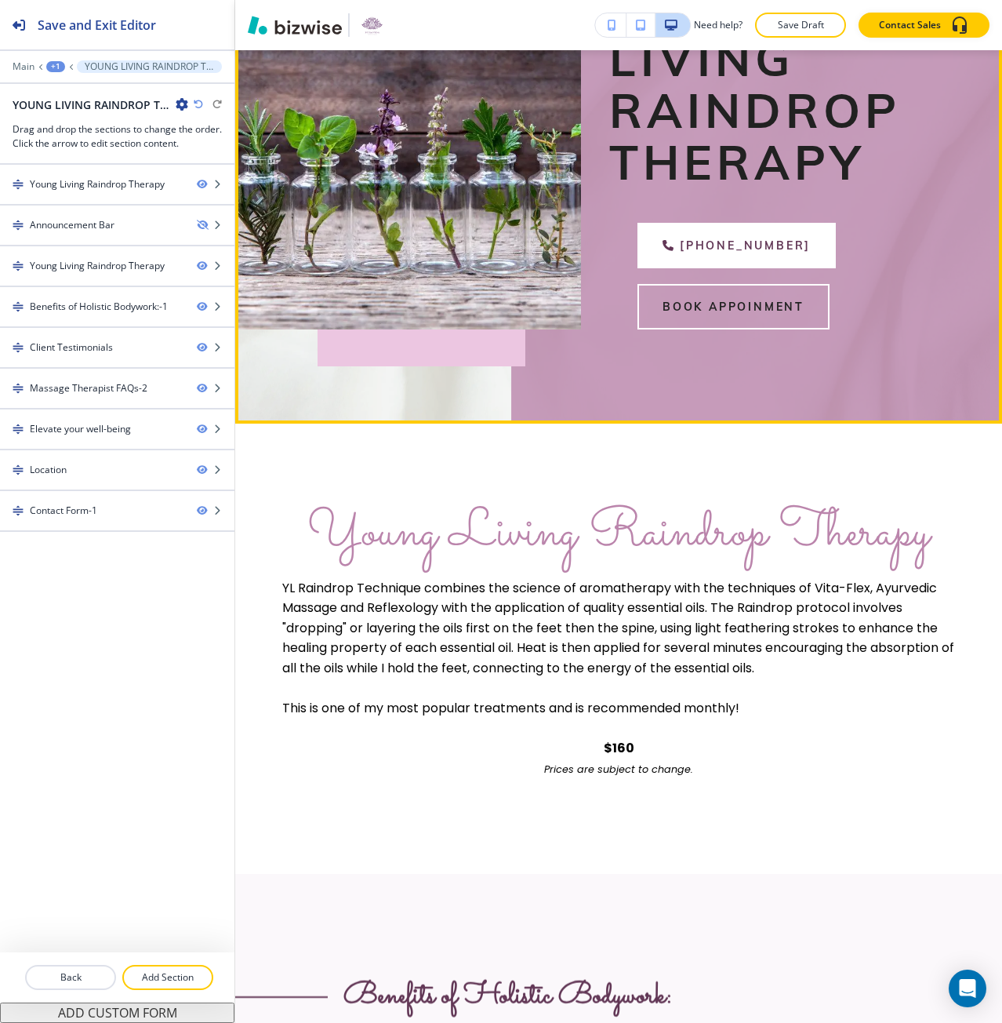
scroll to position [104, 0]
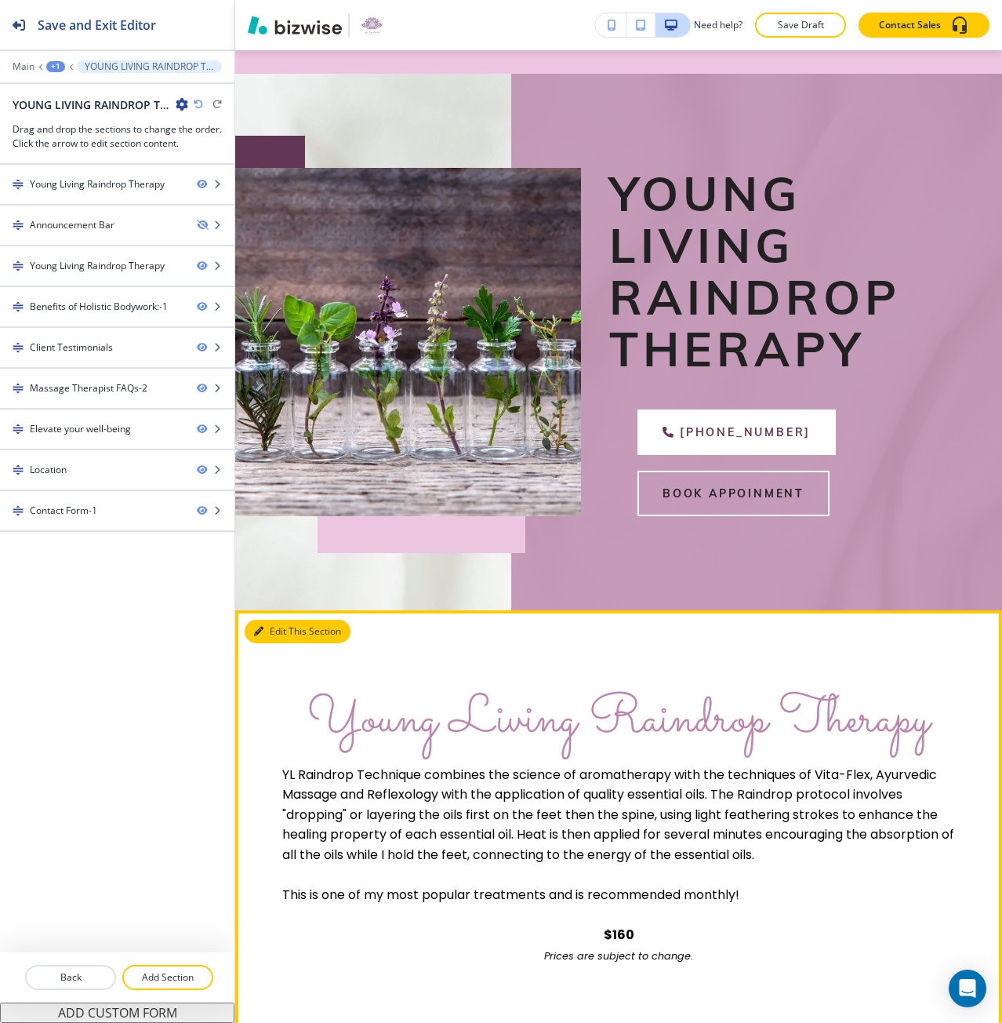
click at [263, 633] on icon "button" at bounding box center [258, 631] width 9 height 9
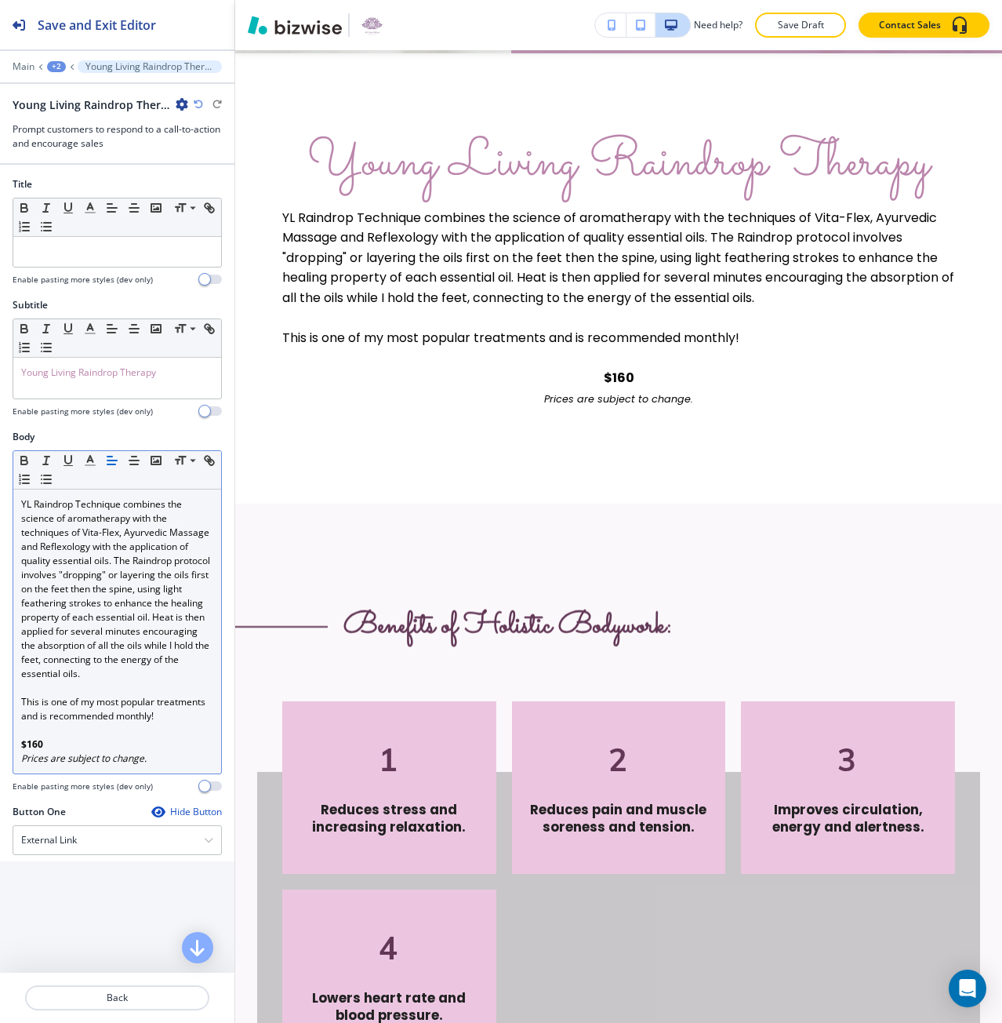
scroll to position [663, 0]
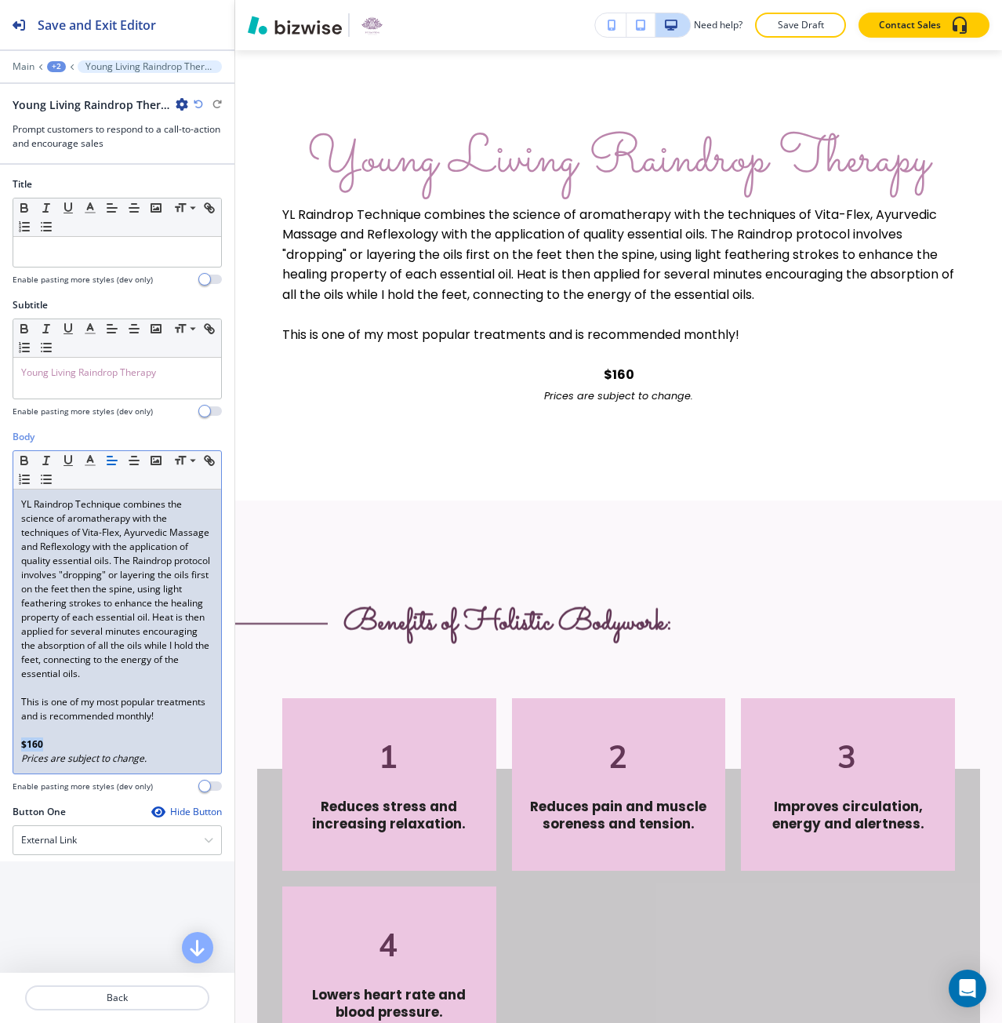
drag, startPoint x: 44, startPoint y: 772, endPoint x: 16, endPoint y: 771, distance: 28.2
click at [16, 771] on div "YL Raindrop Technique combines the science of aromatherapy with the techniques …" at bounding box center [117, 631] width 208 height 284
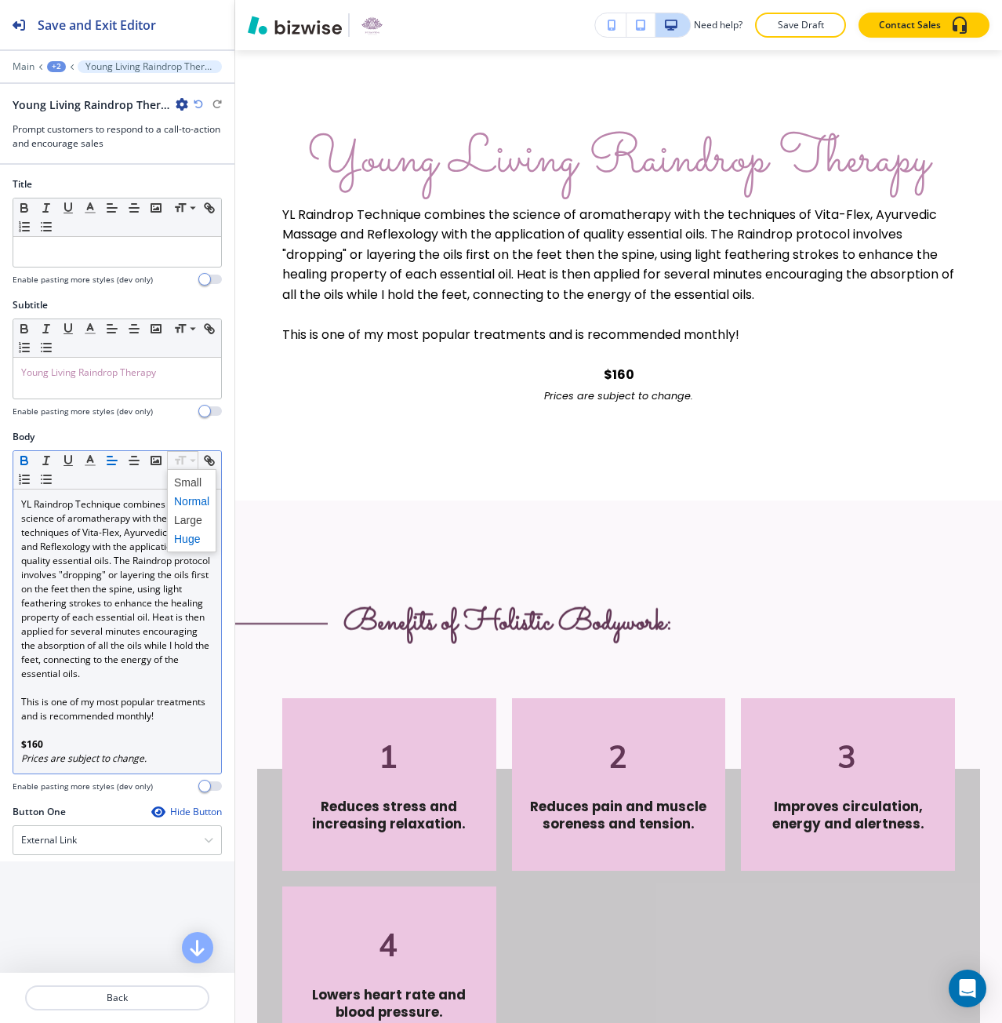
click at [184, 541] on span at bounding box center [191, 538] width 35 height 19
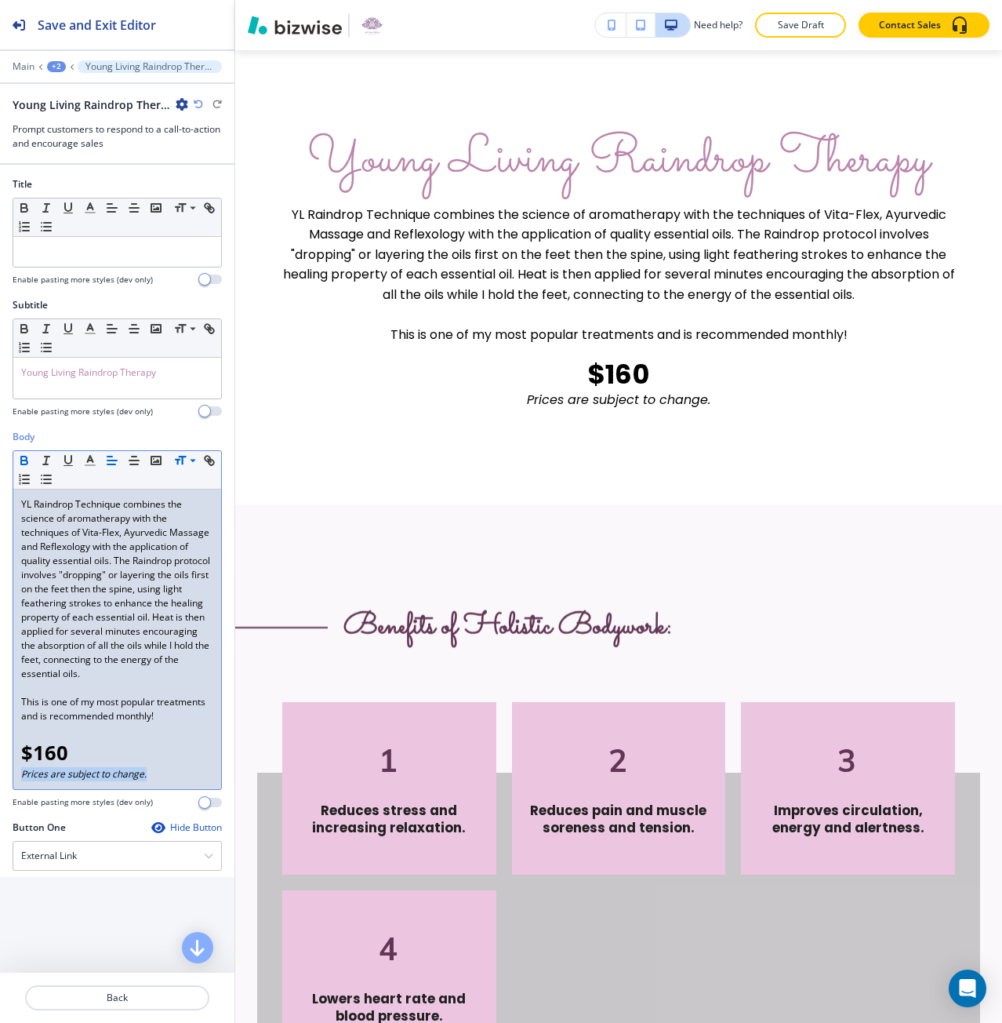
drag, startPoint x: 146, startPoint y: 800, endPoint x: 11, endPoint y: 801, distance: 134.9
click at [11, 801] on div "Body Small Normal Large Huge YL Raindrop Technique combines the science of arom…" at bounding box center [117, 625] width 234 height 391
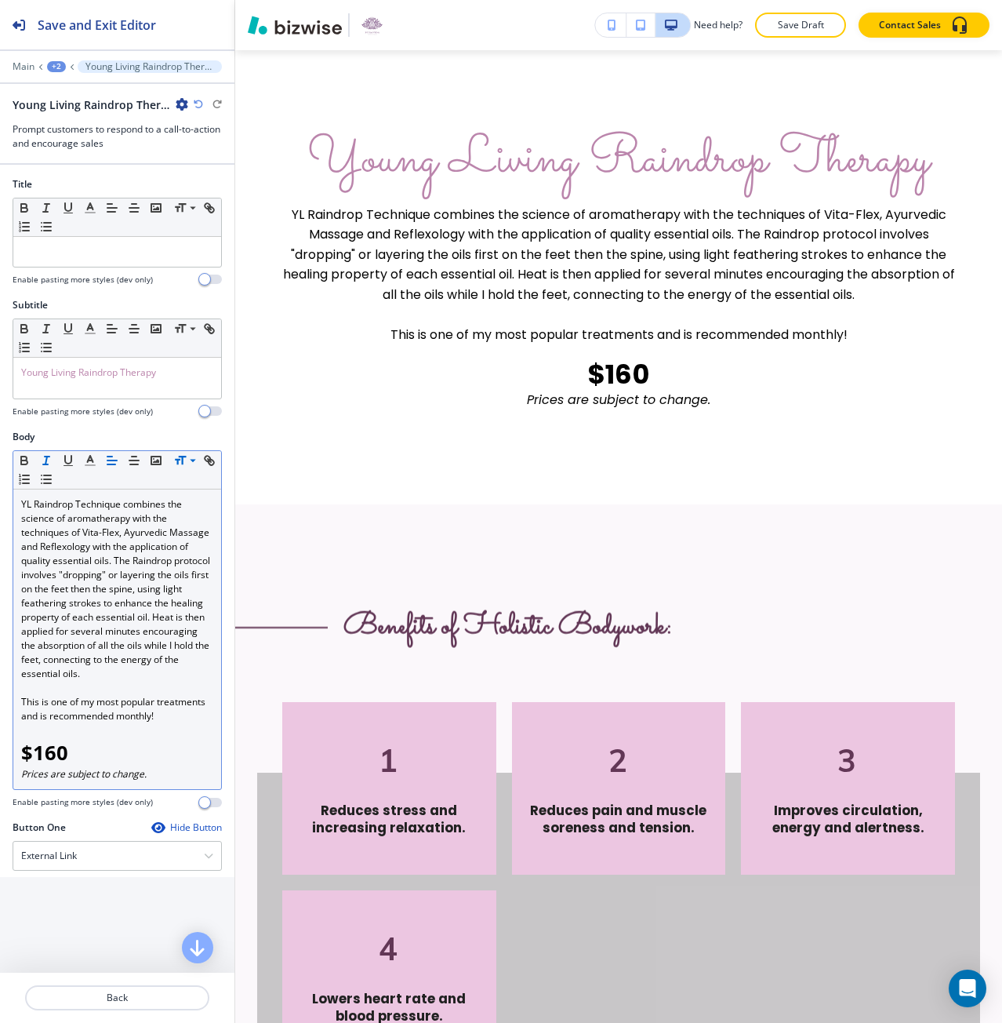
click at [177, 472] on div "Small Normal Large Huge" at bounding box center [117, 470] width 208 height 38
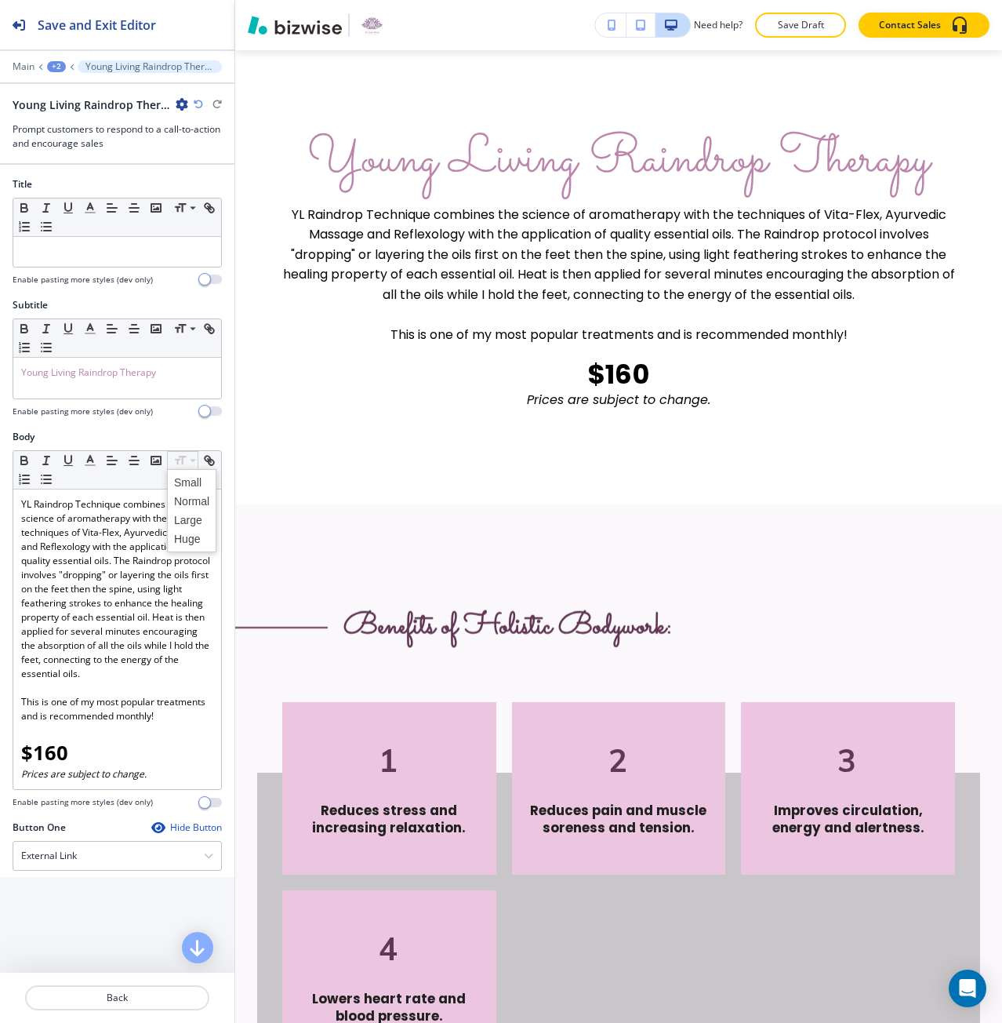
click at [180, 467] on icon at bounding box center [180, 460] width 19 height 14
click at [183, 479] on span at bounding box center [191, 482] width 35 height 19
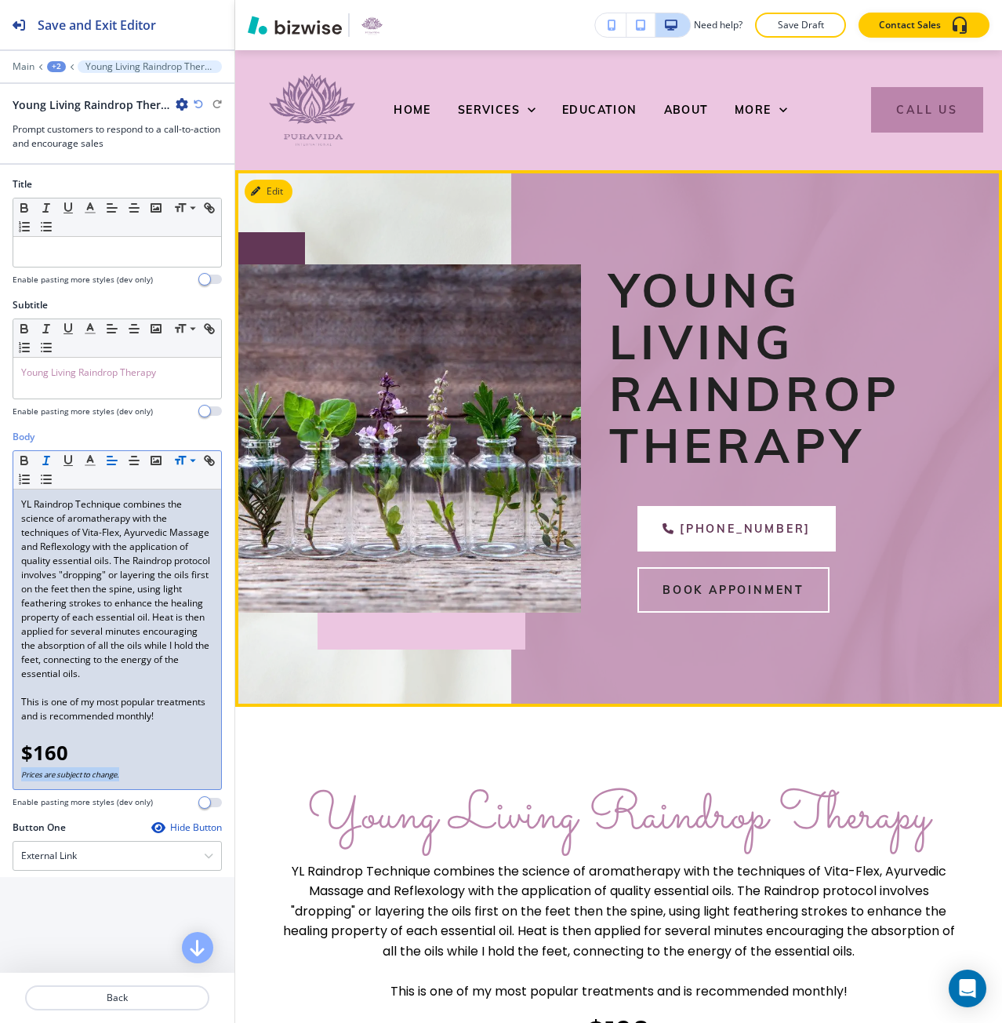
scroll to position [0, 0]
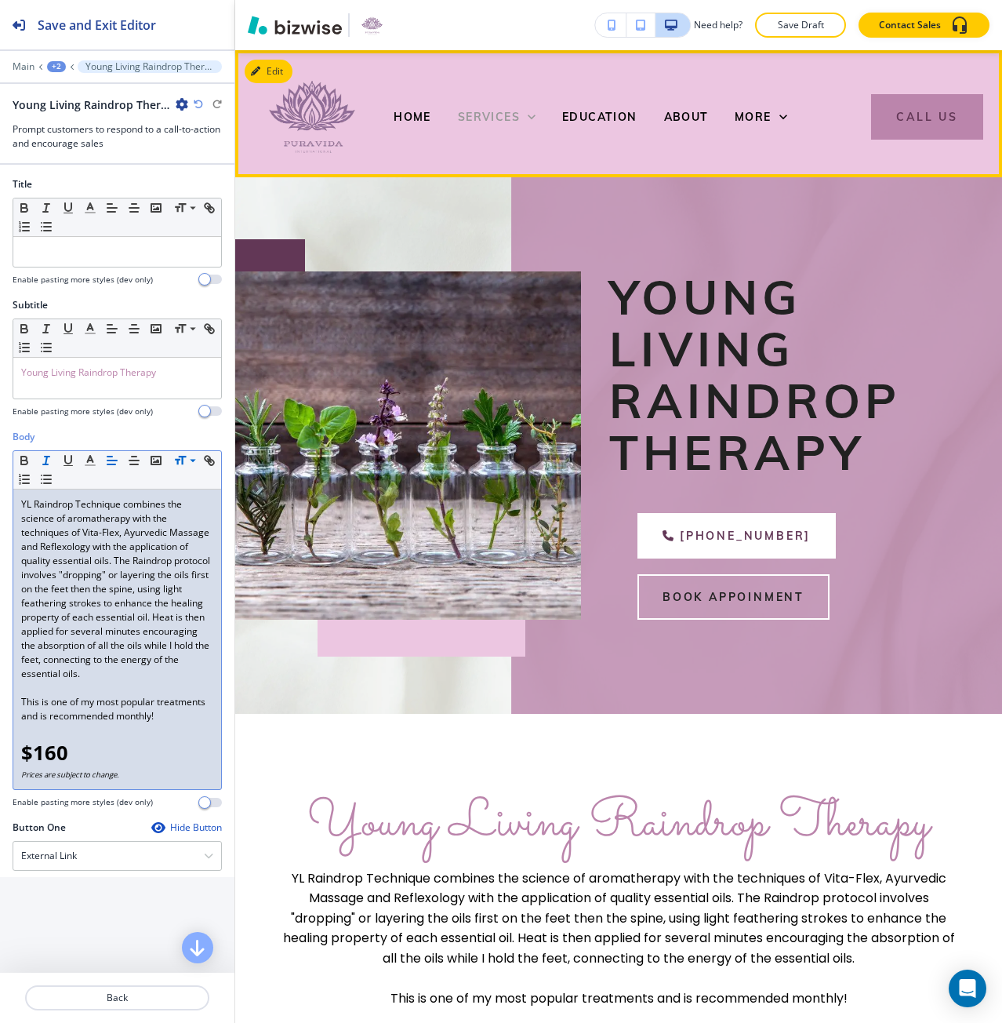
click at [492, 112] on span "SERVICES" at bounding box center [489, 117] width 62 height 14
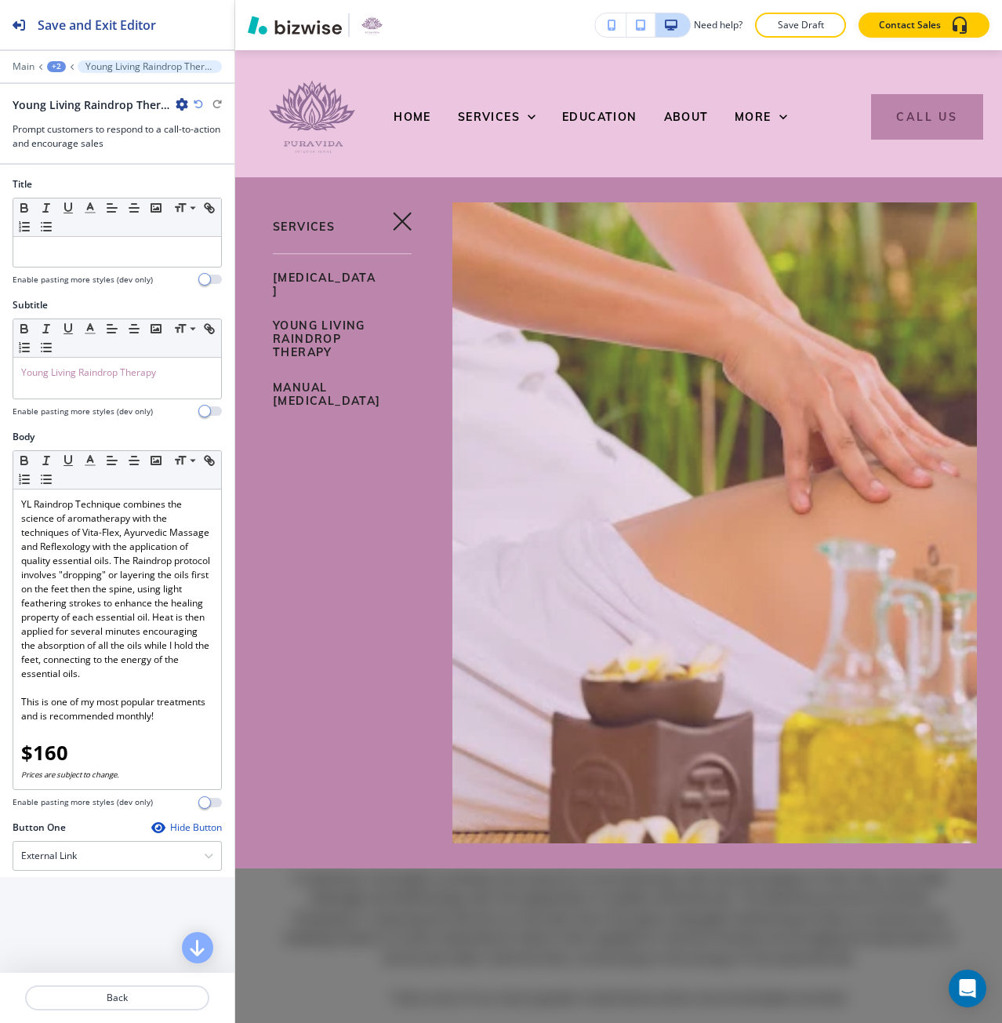
click at [329, 408] on span "MANUAL [MEDICAL_DATA]" at bounding box center [327, 393] width 108 height 27
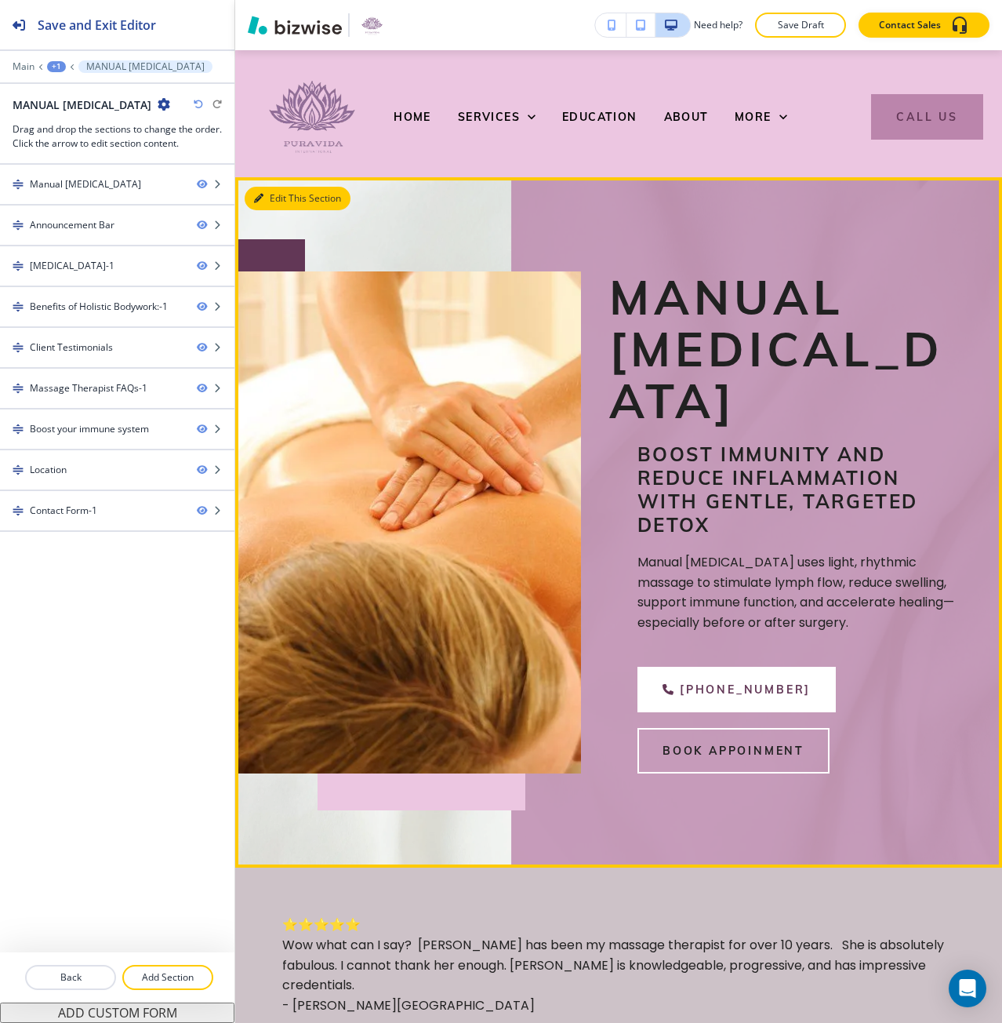
click at [251, 203] on button "Edit This Section" at bounding box center [298, 199] width 106 height 24
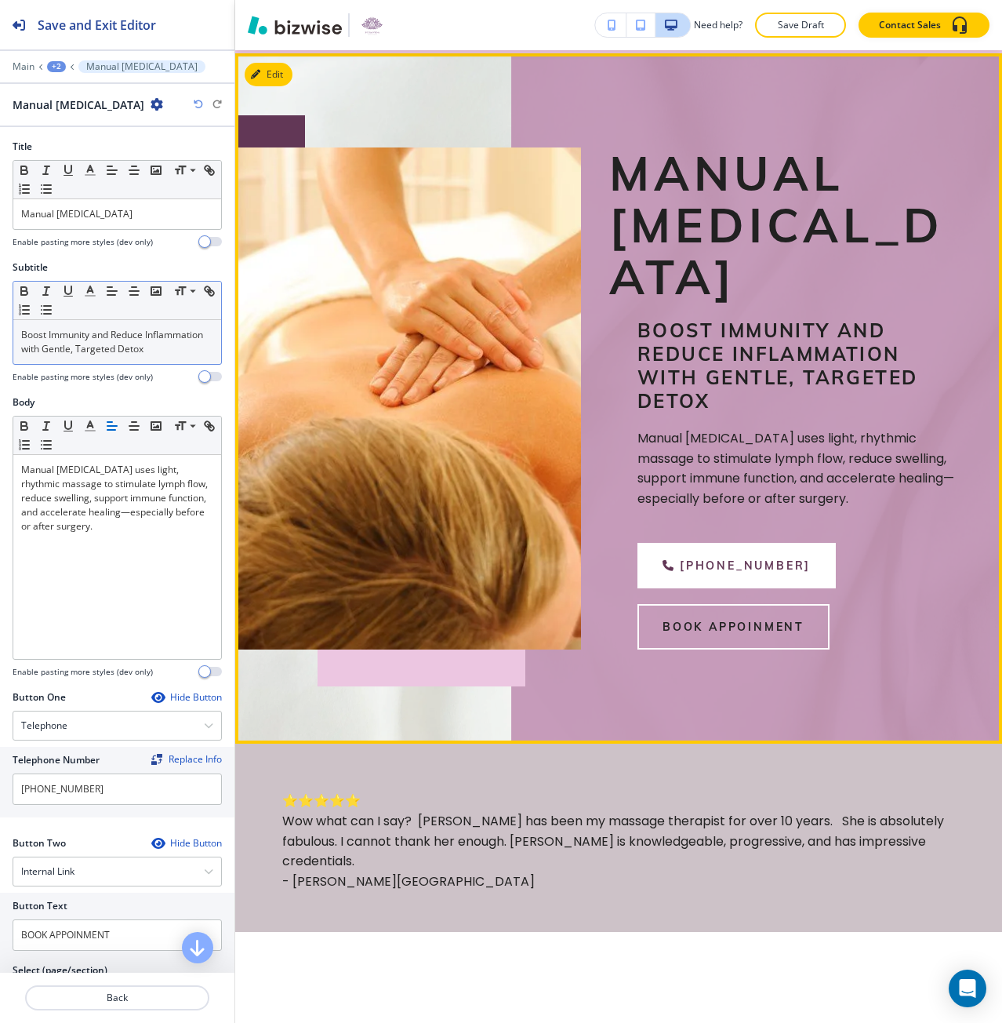
scroll to position [127, 0]
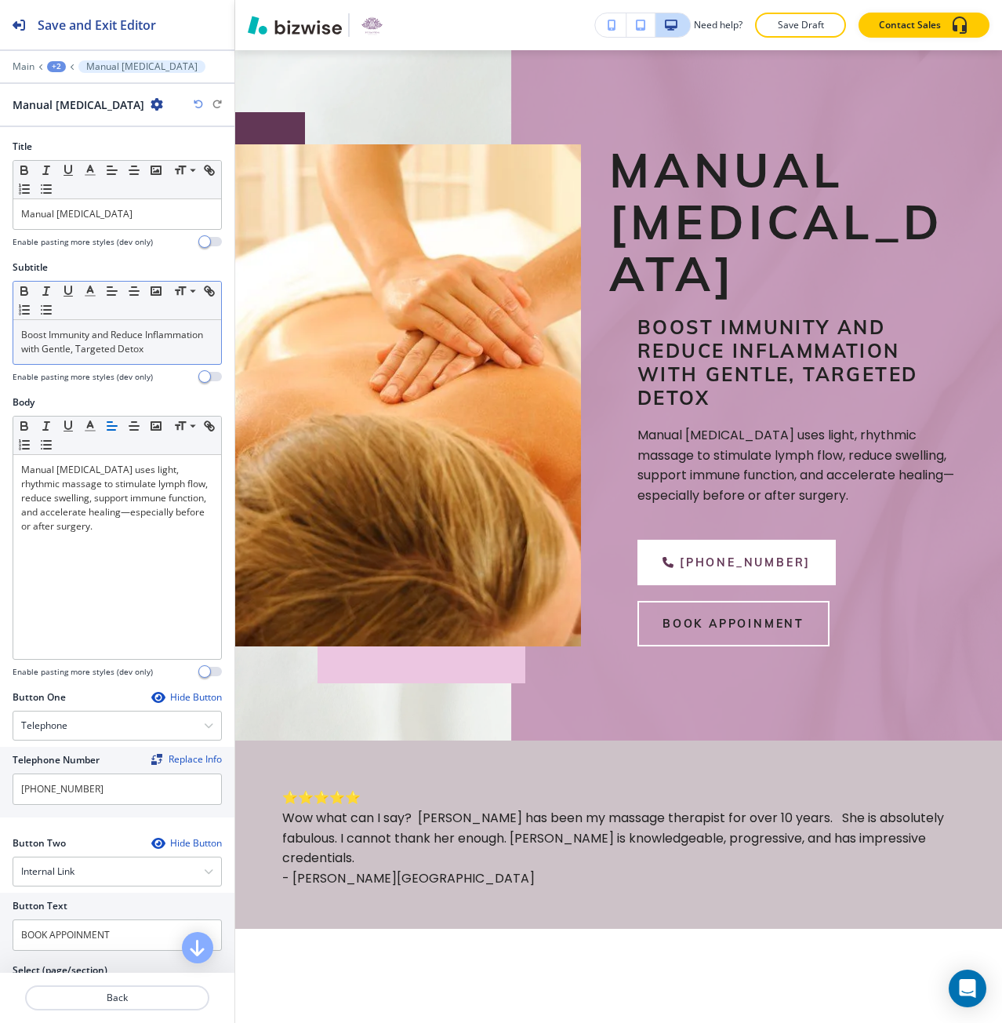
click at [76, 347] on p "Boost Immunity and Reduce Inflammation with Gentle, Targeted Detox" at bounding box center [117, 342] width 192 height 28
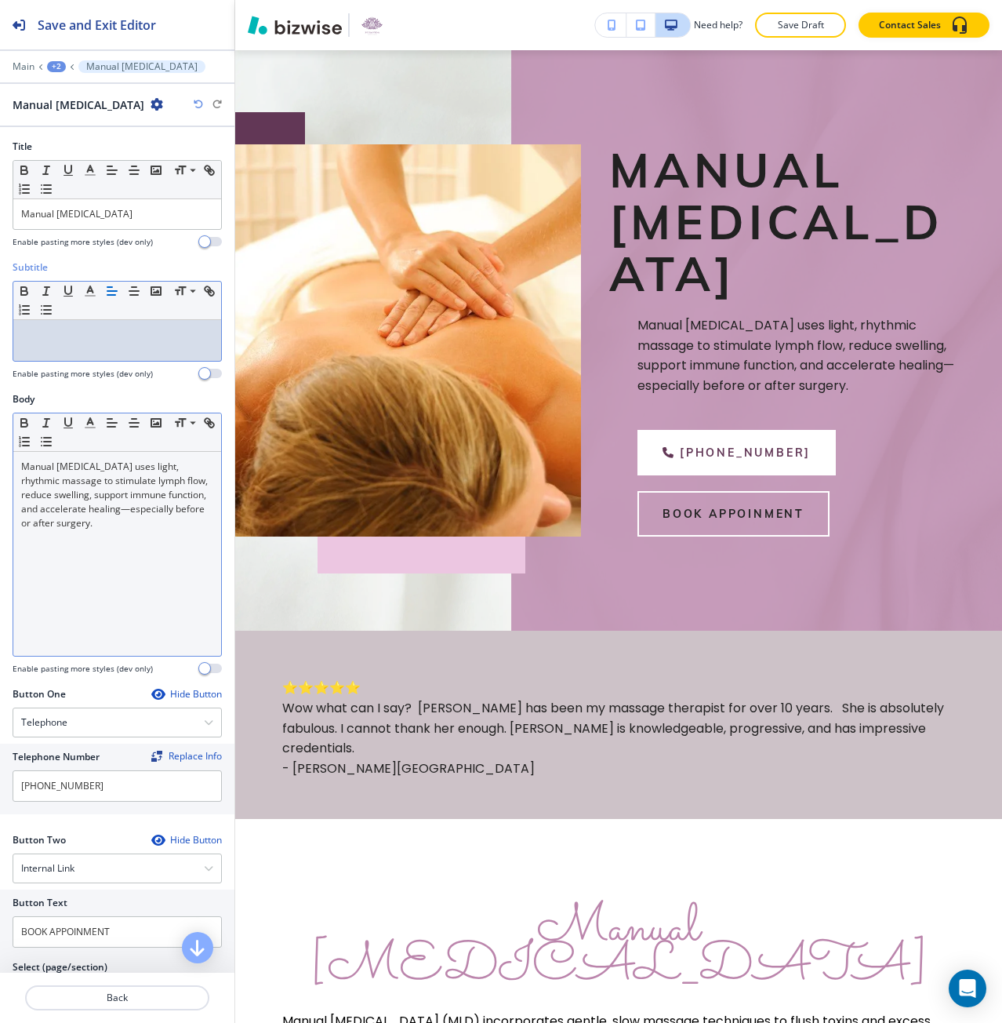
click at [109, 549] on div "Manual [MEDICAL_DATA] uses light, rhythmic massage to stimulate lymph flow, red…" at bounding box center [117, 554] width 208 height 204
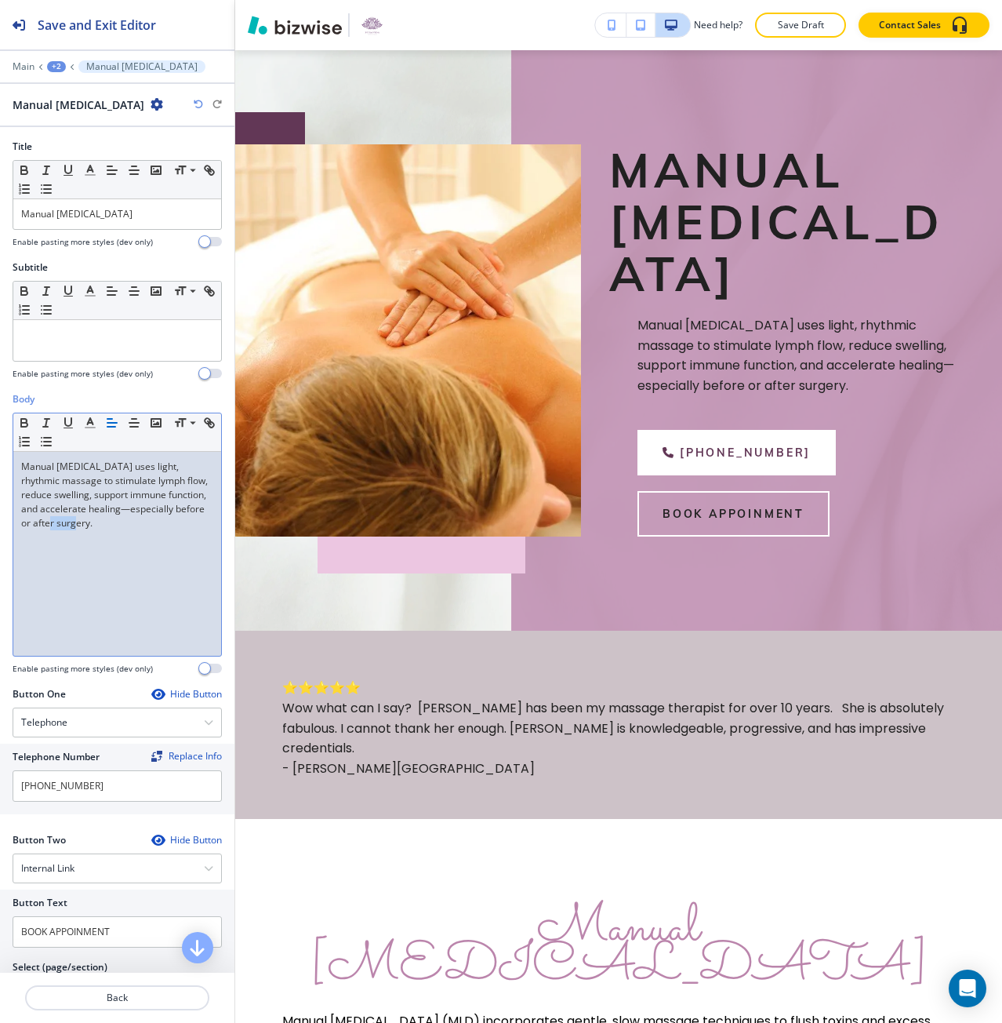
click at [109, 549] on div "Manual [MEDICAL_DATA] uses light, rhythmic massage to stimulate lymph flow, red…" at bounding box center [117, 554] width 208 height 204
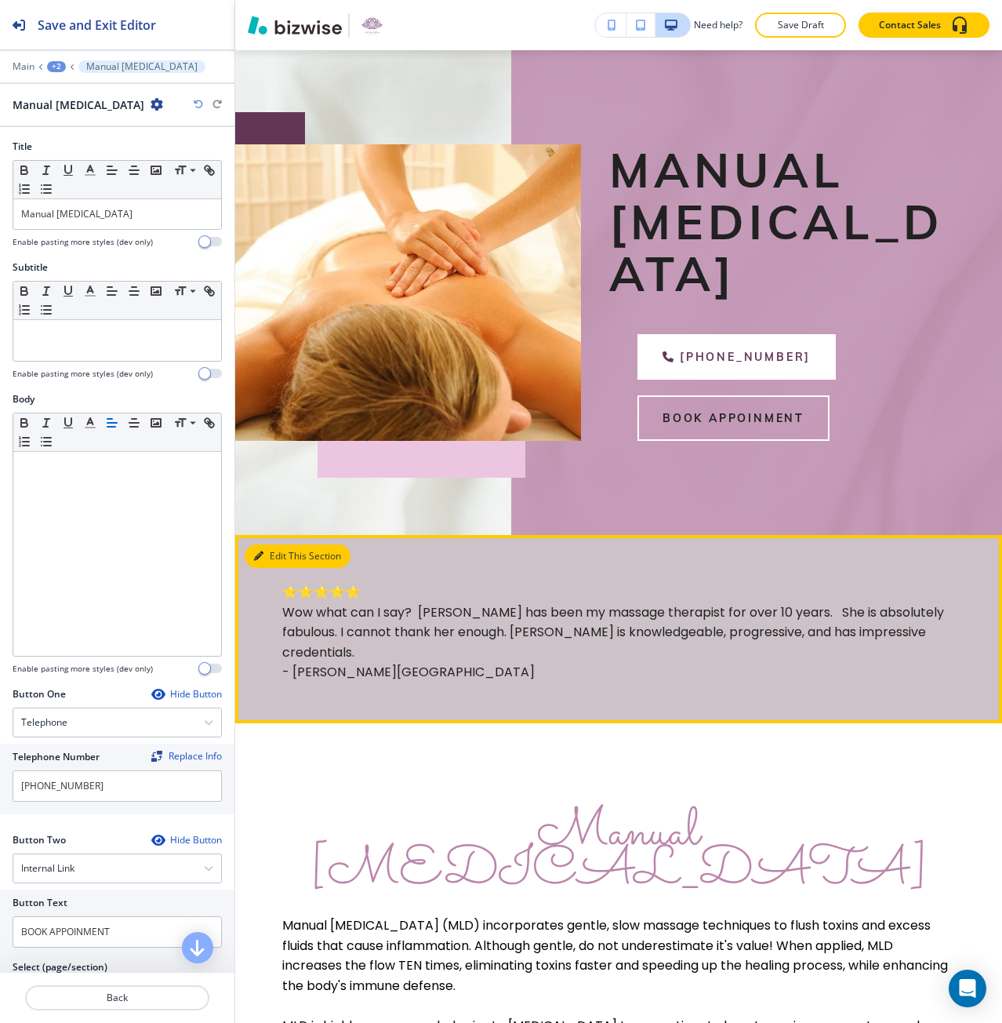
click at [261, 547] on button "Edit This Section" at bounding box center [298, 556] width 106 height 24
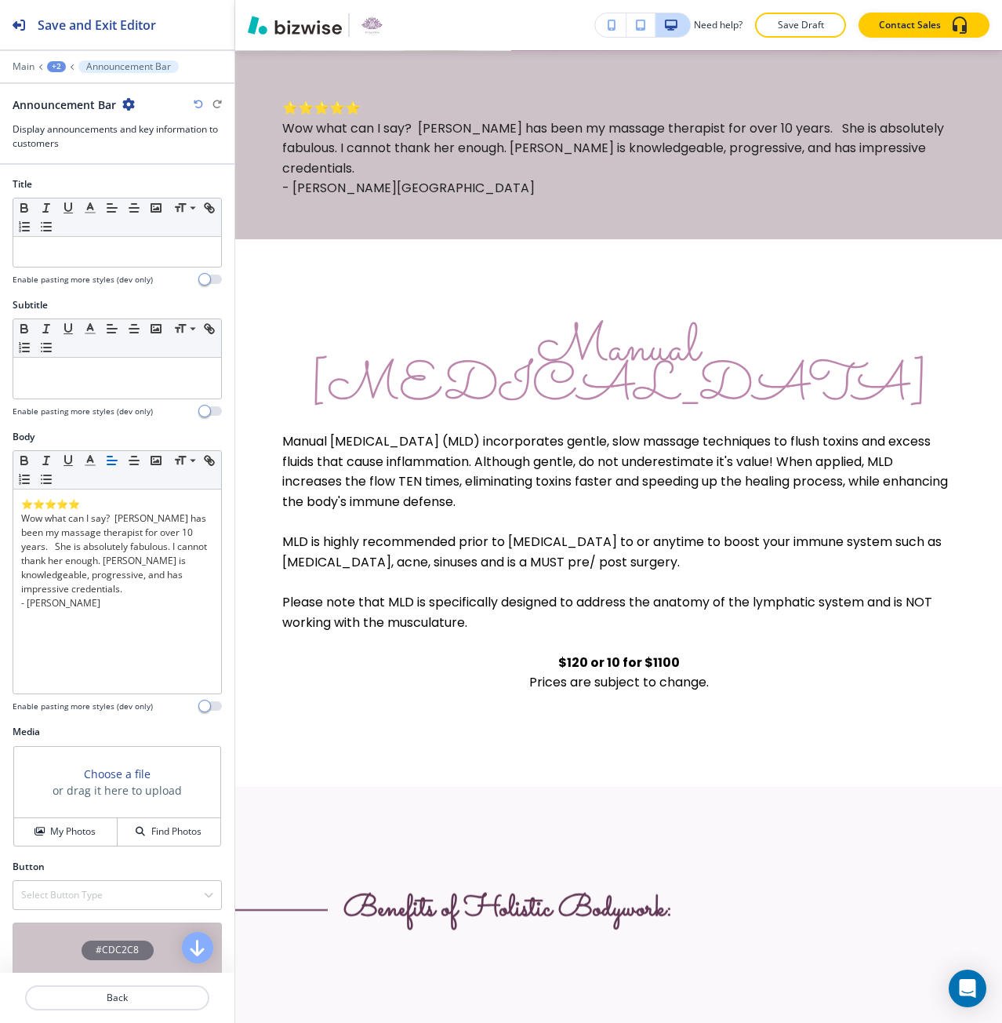
scroll to position [612, 0]
click at [54, 69] on div "+2" at bounding box center [56, 66] width 19 height 11
click at [80, 118] on p "MANUAL [MEDICAL_DATA]" at bounding box center [97, 120] width 80 height 14
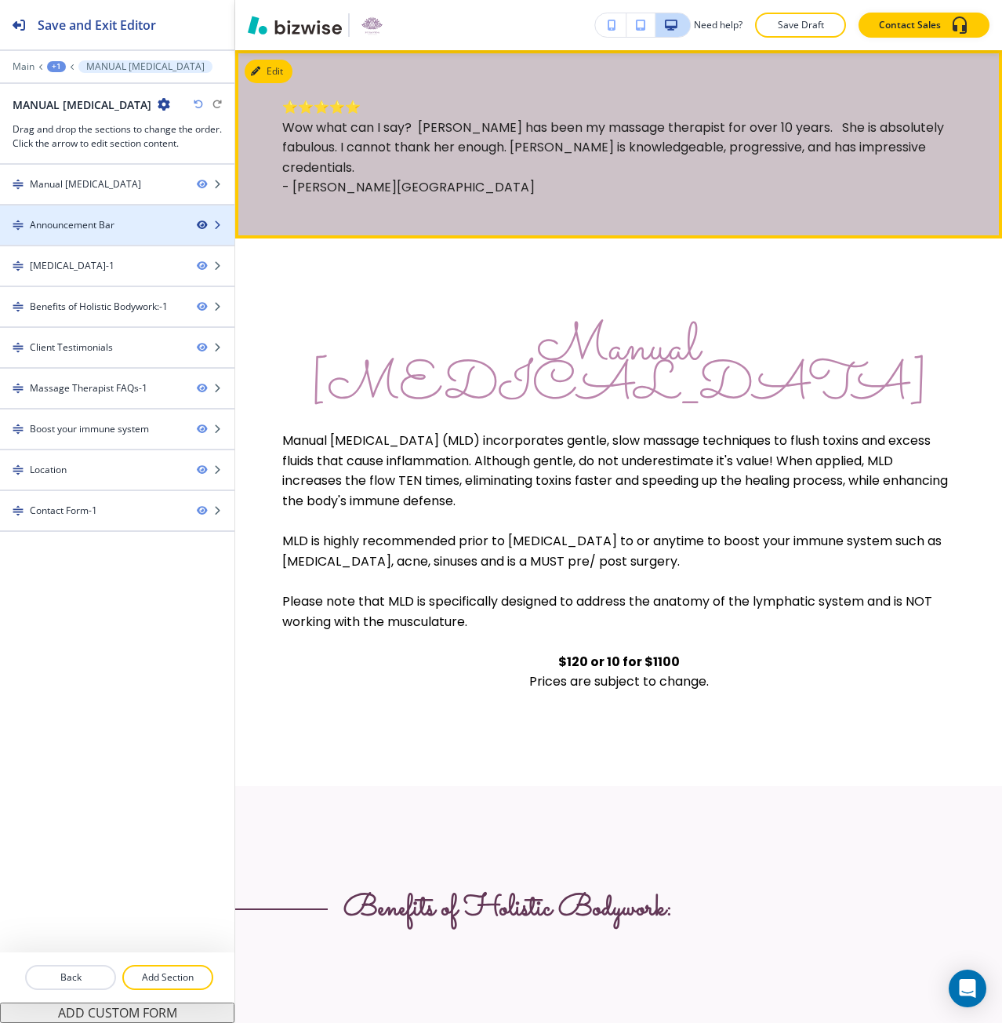
click at [200, 227] on icon "button" at bounding box center [201, 224] width 9 height 9
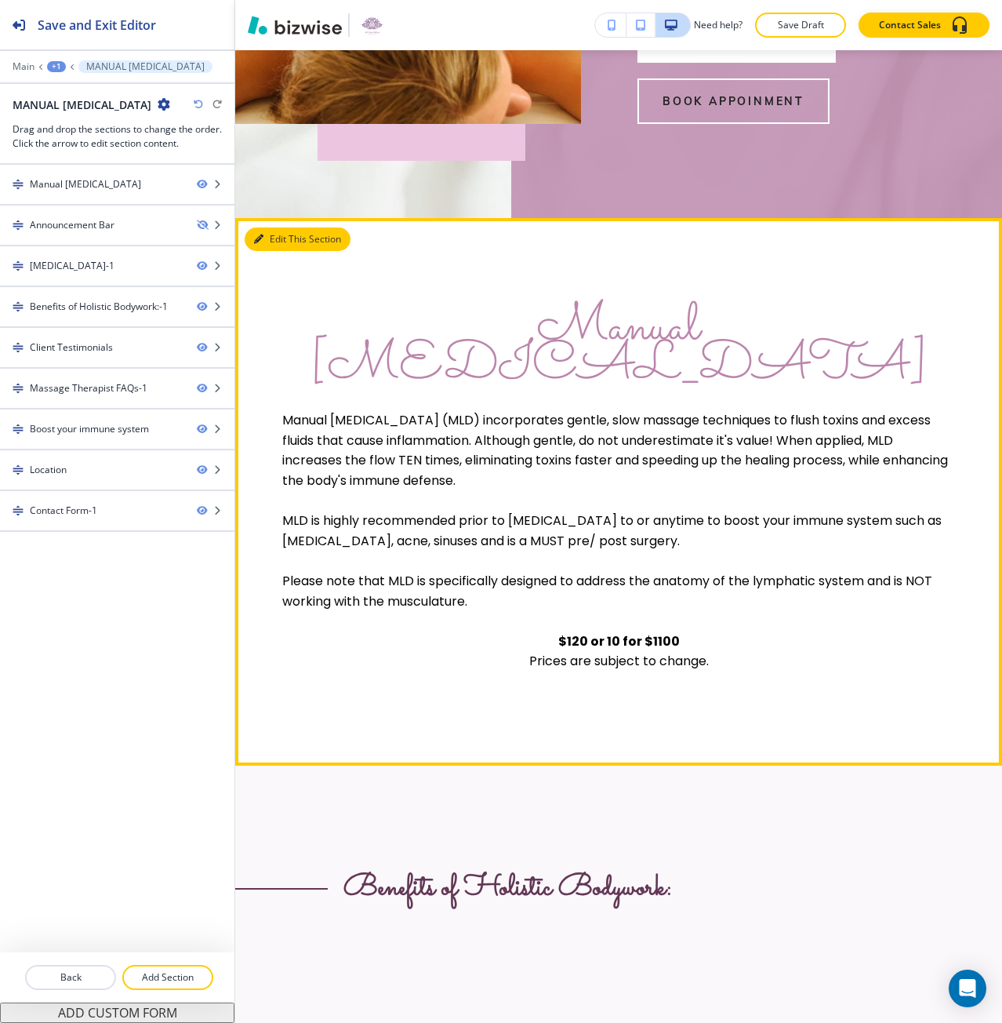
click at [273, 242] on button "Edit This Section" at bounding box center [298, 239] width 106 height 24
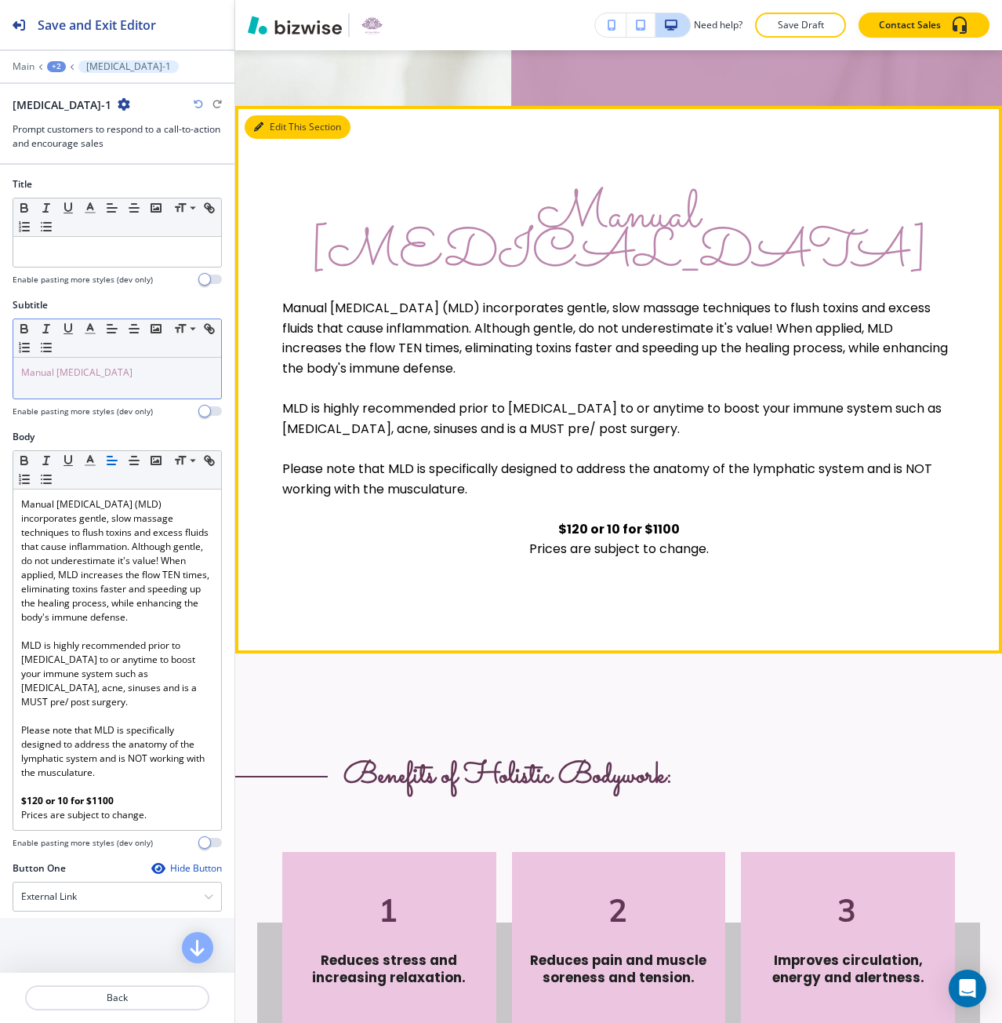
scroll to position [612, 0]
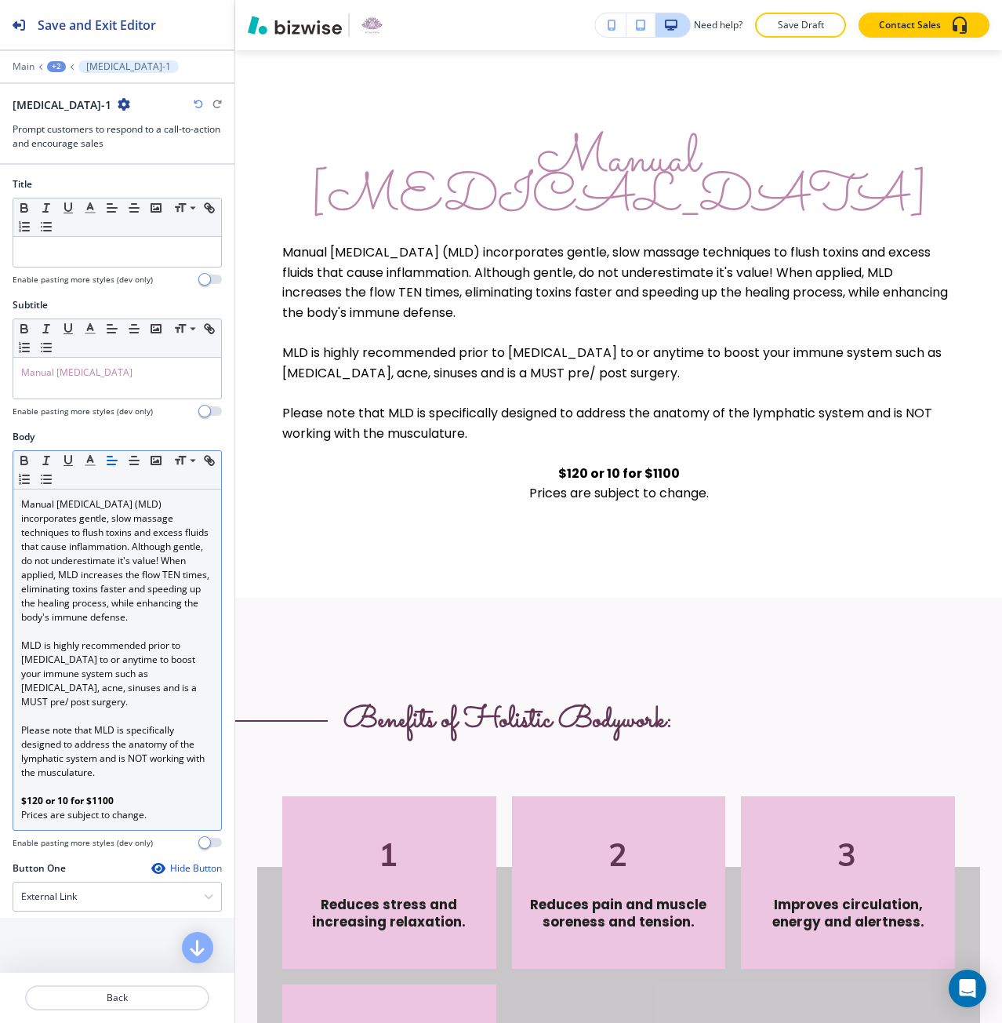
click at [121, 794] on p "$120 or 10 for $1100" at bounding box center [117, 801] width 192 height 14
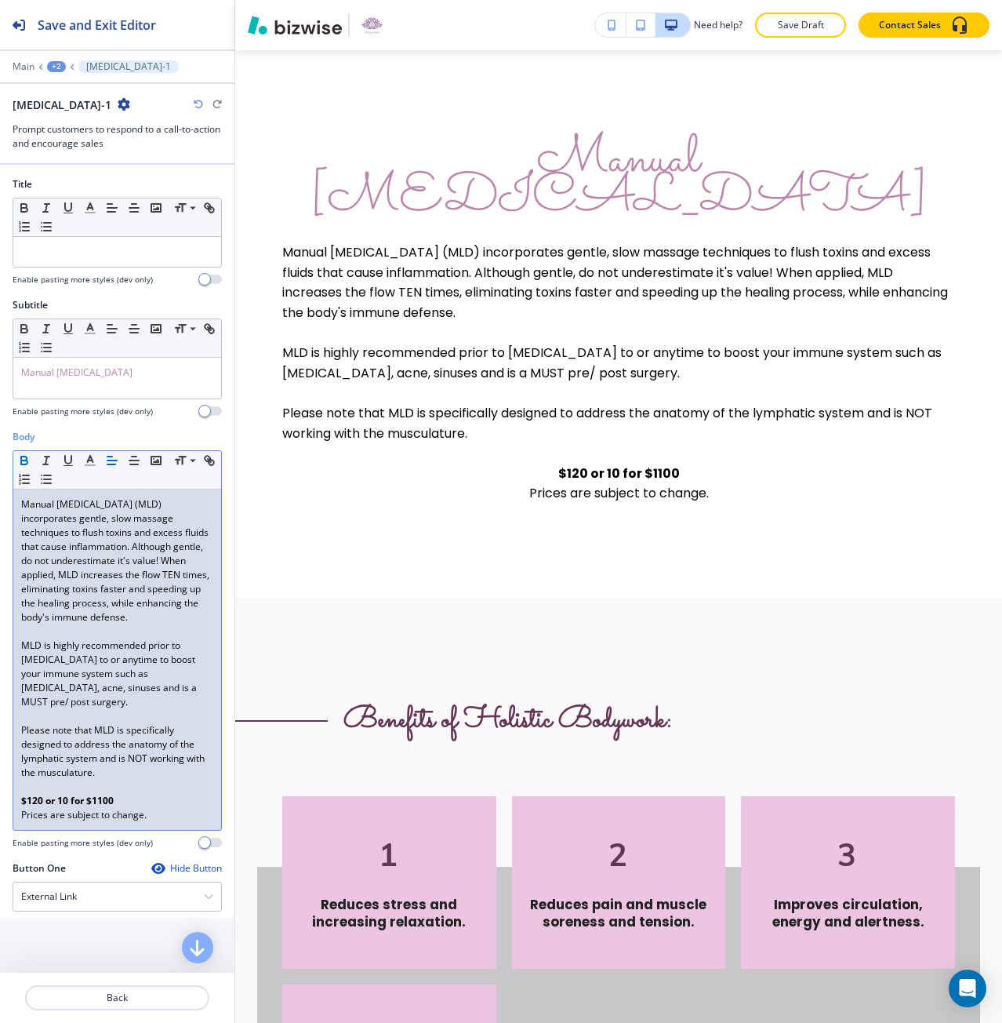
click at [121, 794] on p "$120 or 10 for $1100" at bounding box center [117, 801] width 192 height 14
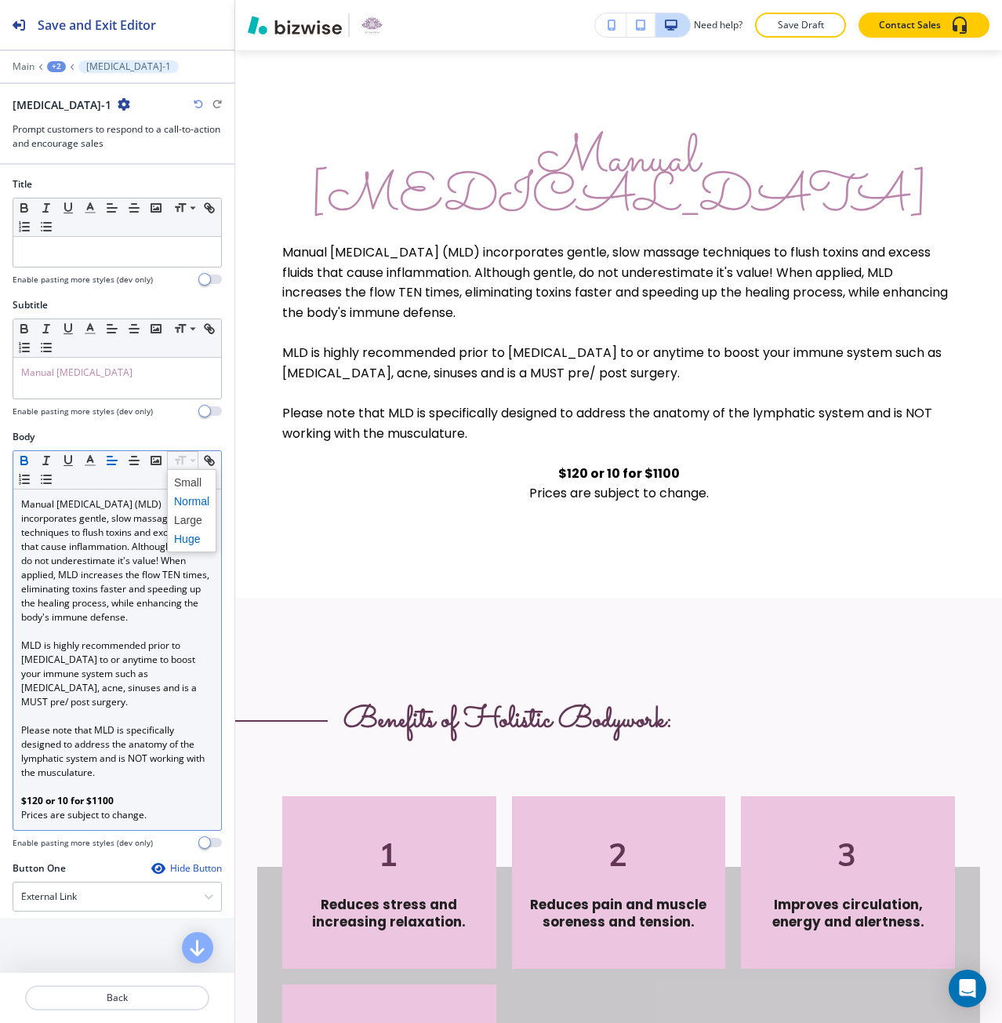
click at [184, 541] on span at bounding box center [191, 538] width 35 height 19
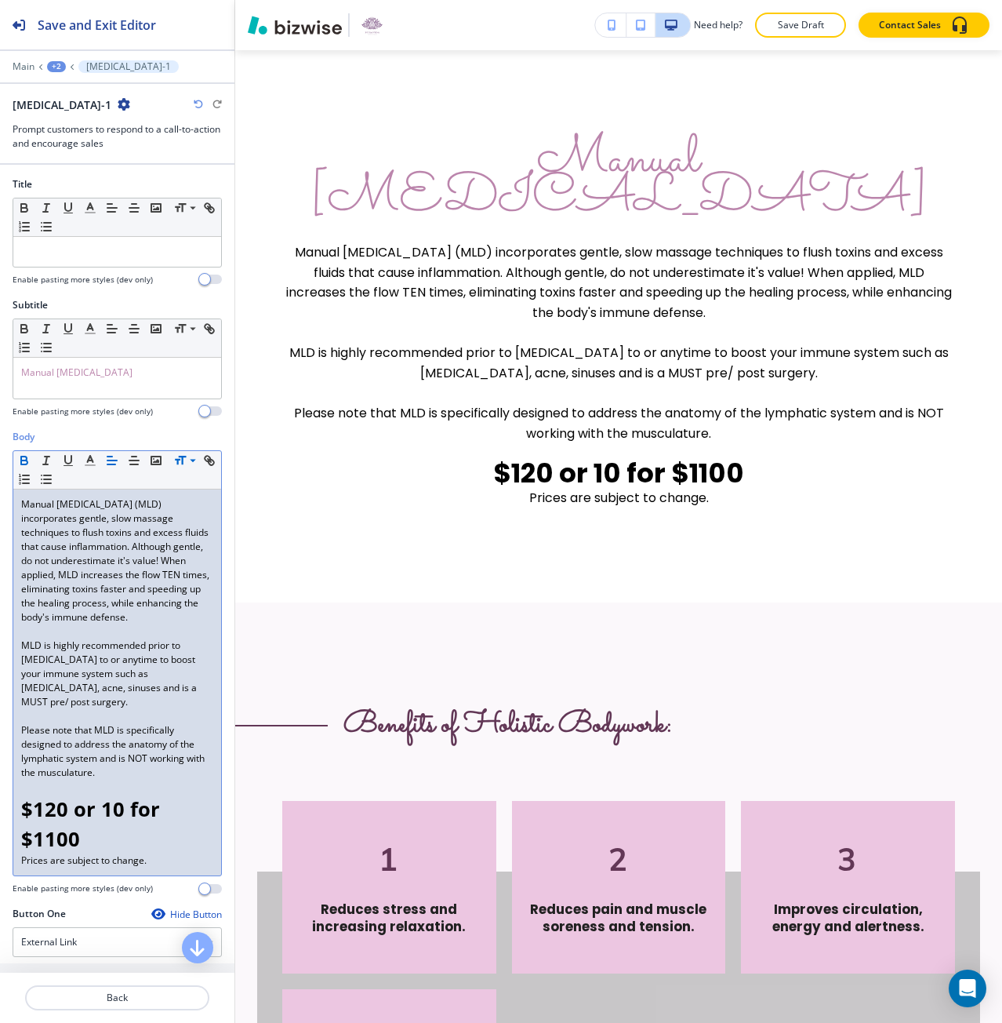
click at [85, 853] on span "Prices are subject to change." at bounding box center [83, 859] width 125 height 13
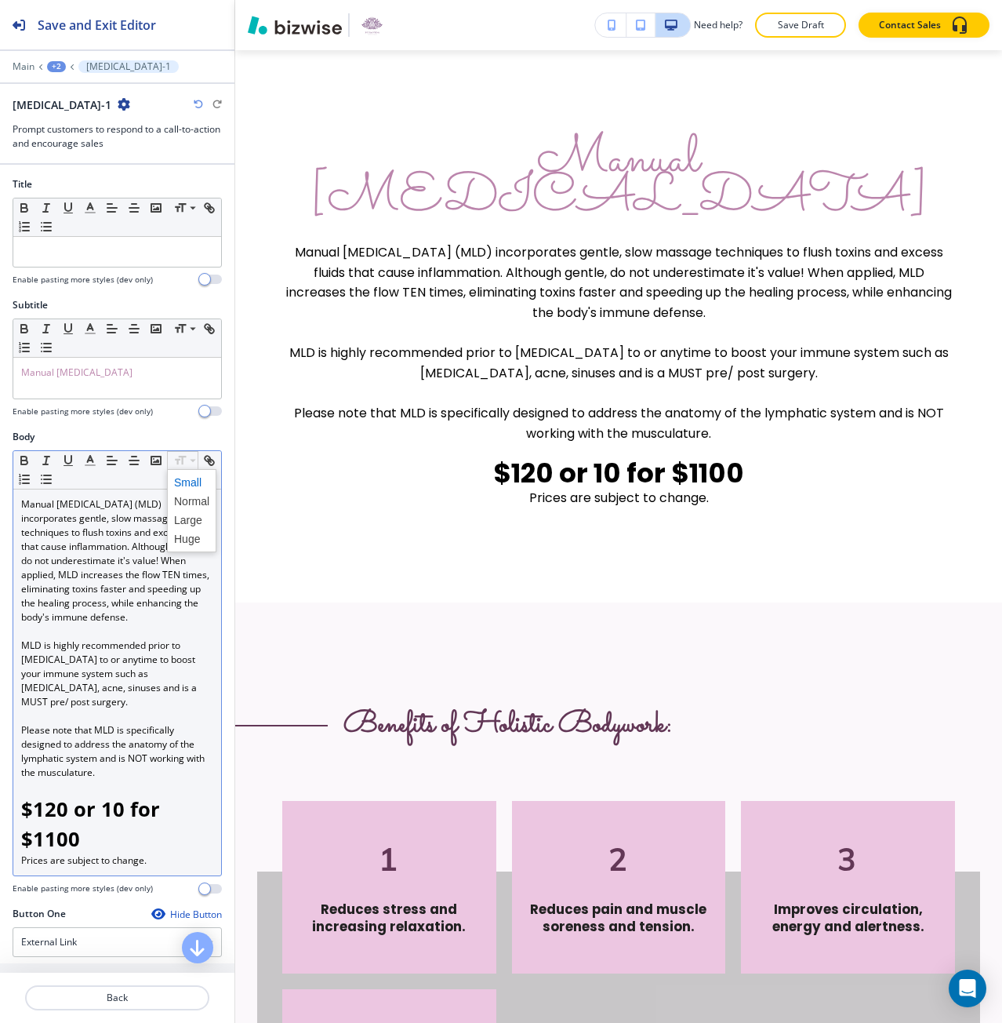
click at [187, 482] on span at bounding box center [191, 482] width 35 height 19
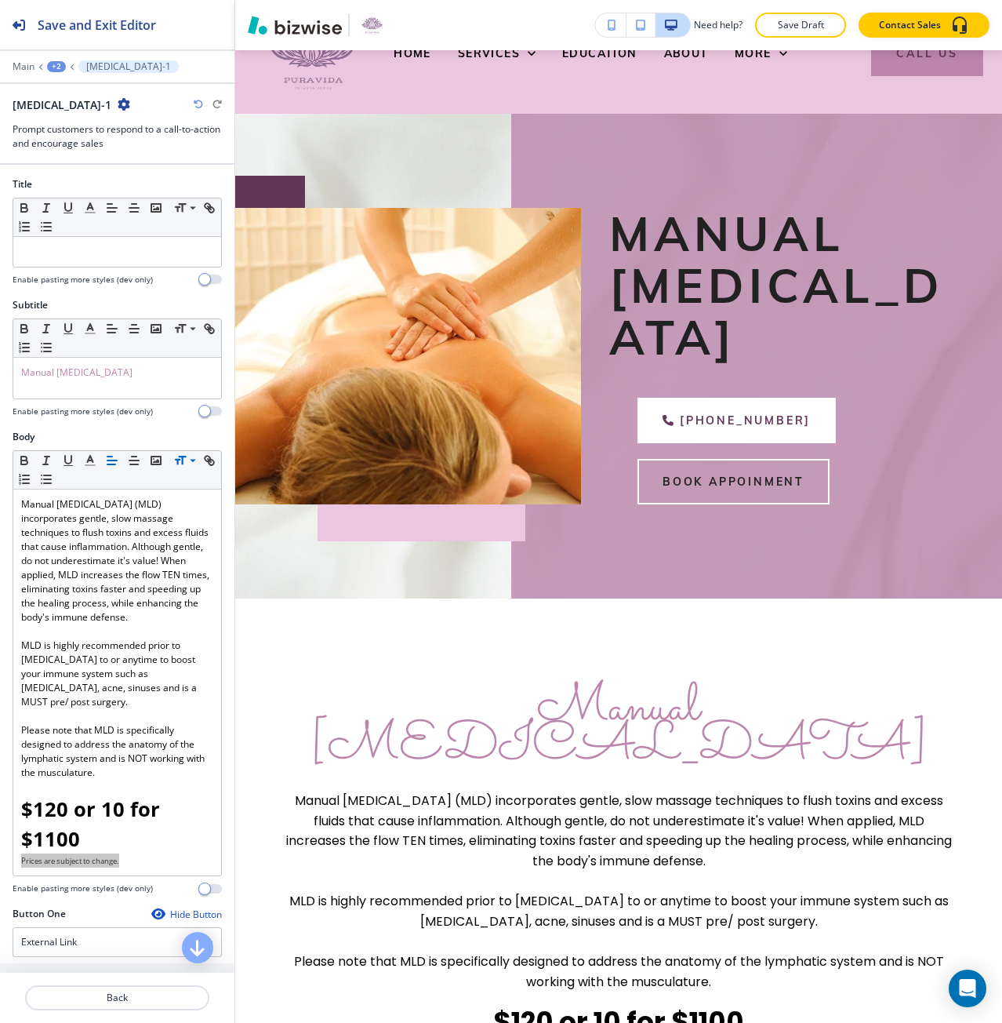
scroll to position [0, 0]
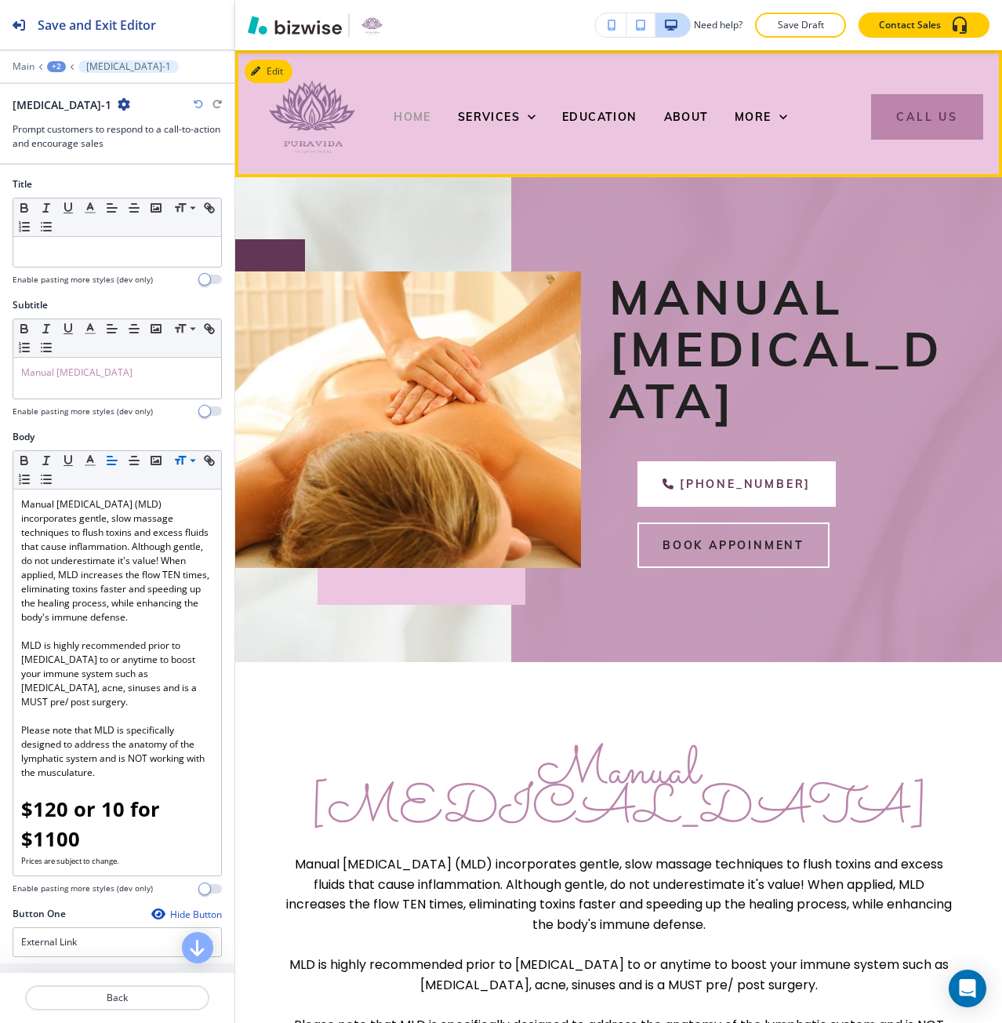
click at [409, 122] on span "HOME" at bounding box center [413, 117] width 38 height 14
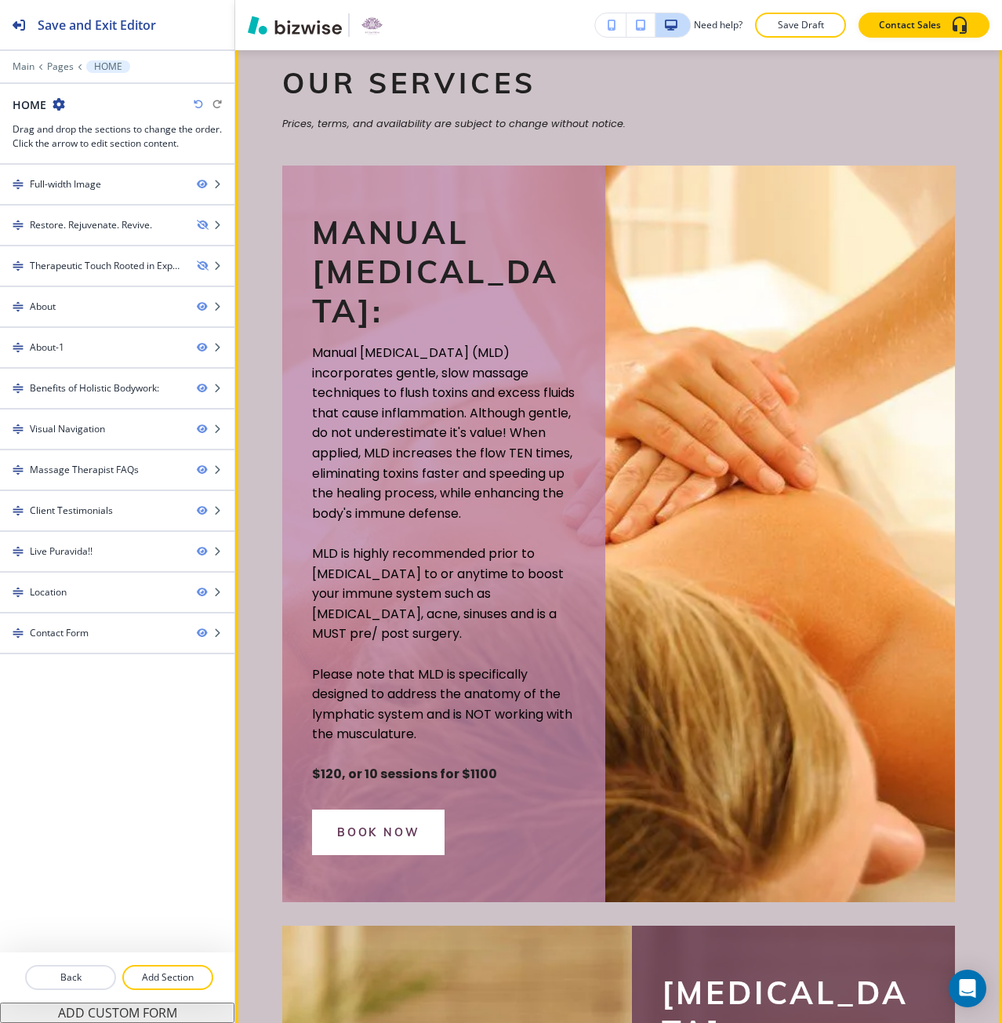
scroll to position [2196, 0]
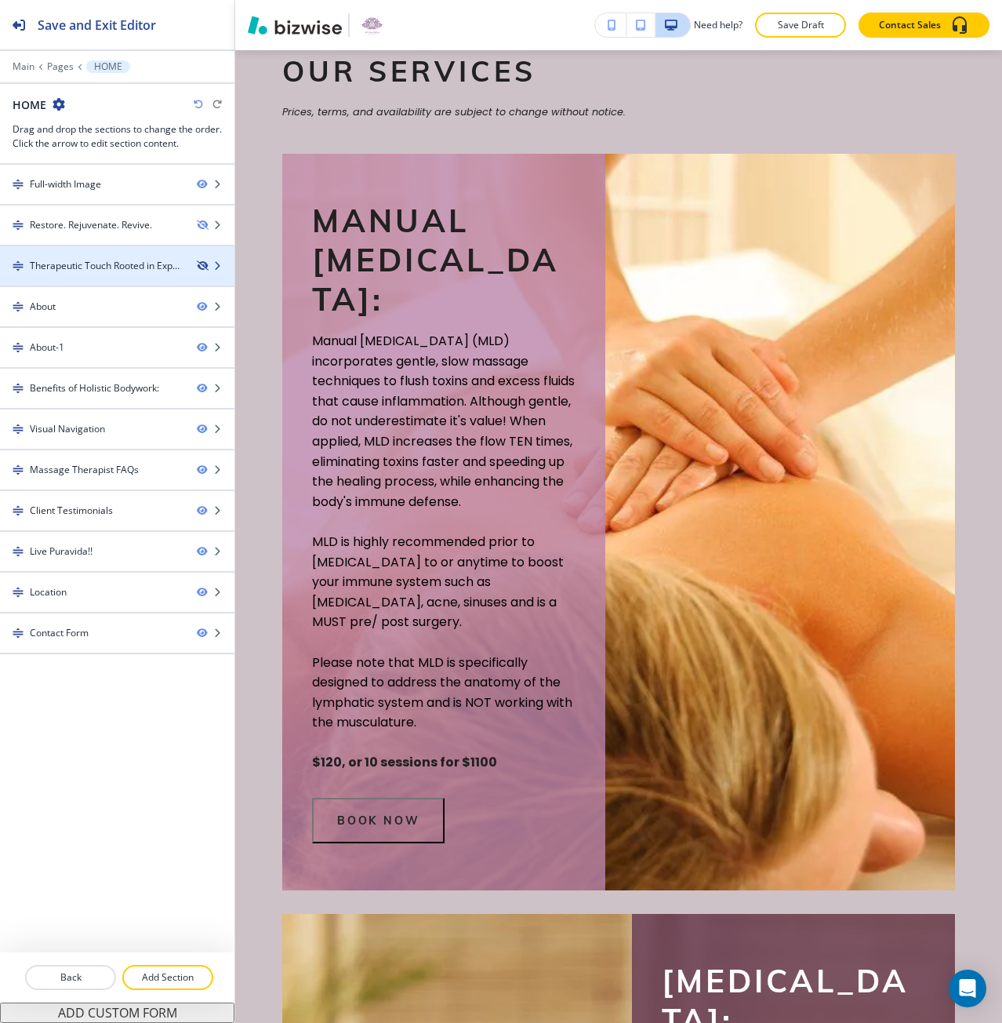
click at [202, 263] on icon "button" at bounding box center [201, 265] width 9 height 9
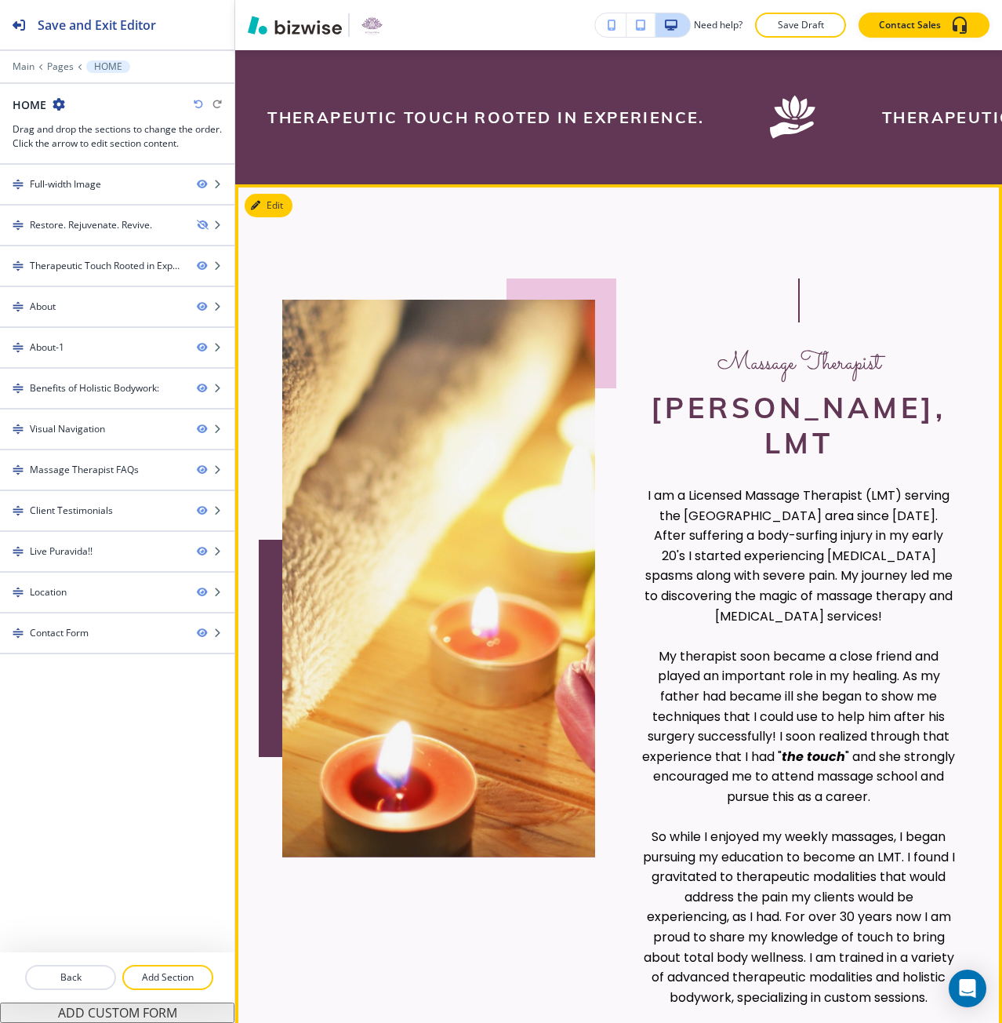
scroll to position [527, 0]
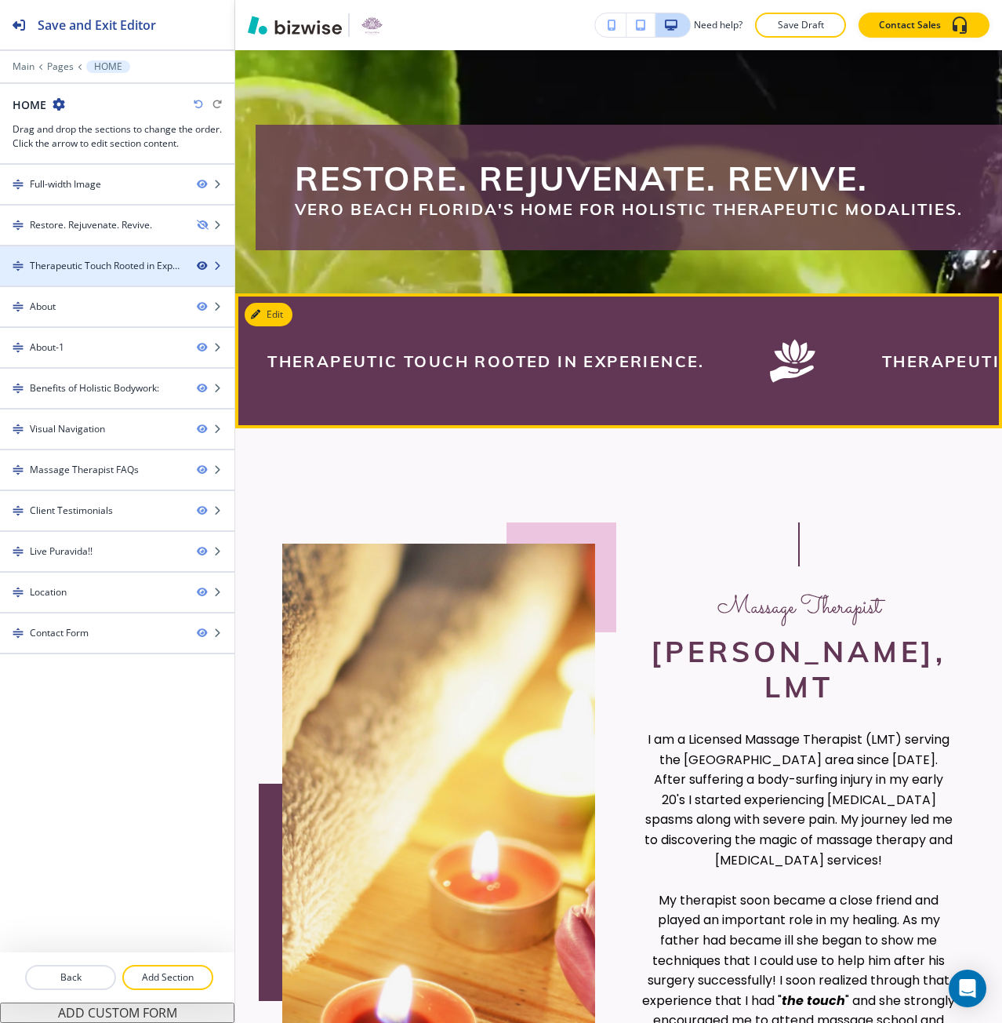
click at [202, 265] on icon "button" at bounding box center [201, 265] width 9 height 9
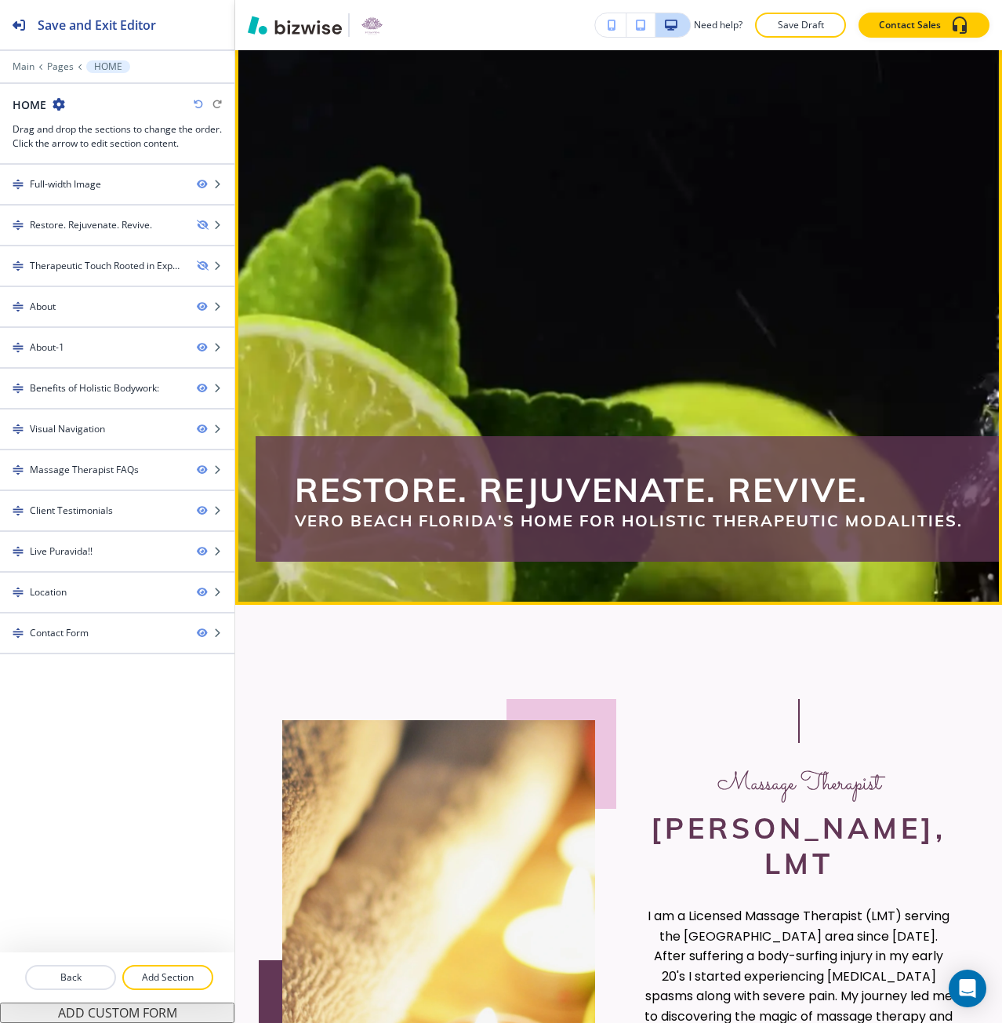
scroll to position [135, 0]
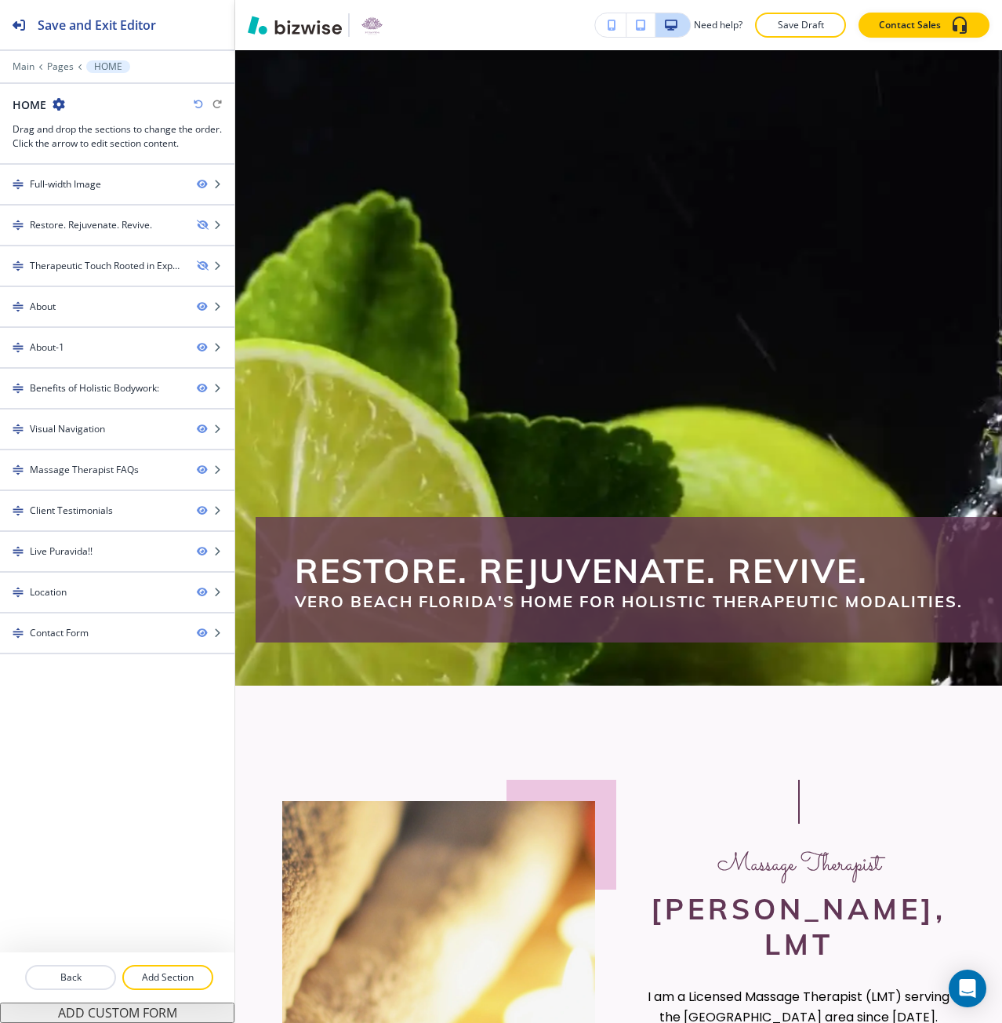
click at [70, 79] on div "Main Pages HOME HOME Drag and drop the sections to change the order. Click the …" at bounding box center [117, 105] width 234 height 90
click at [61, 67] on p "Pages" at bounding box center [60, 66] width 27 height 11
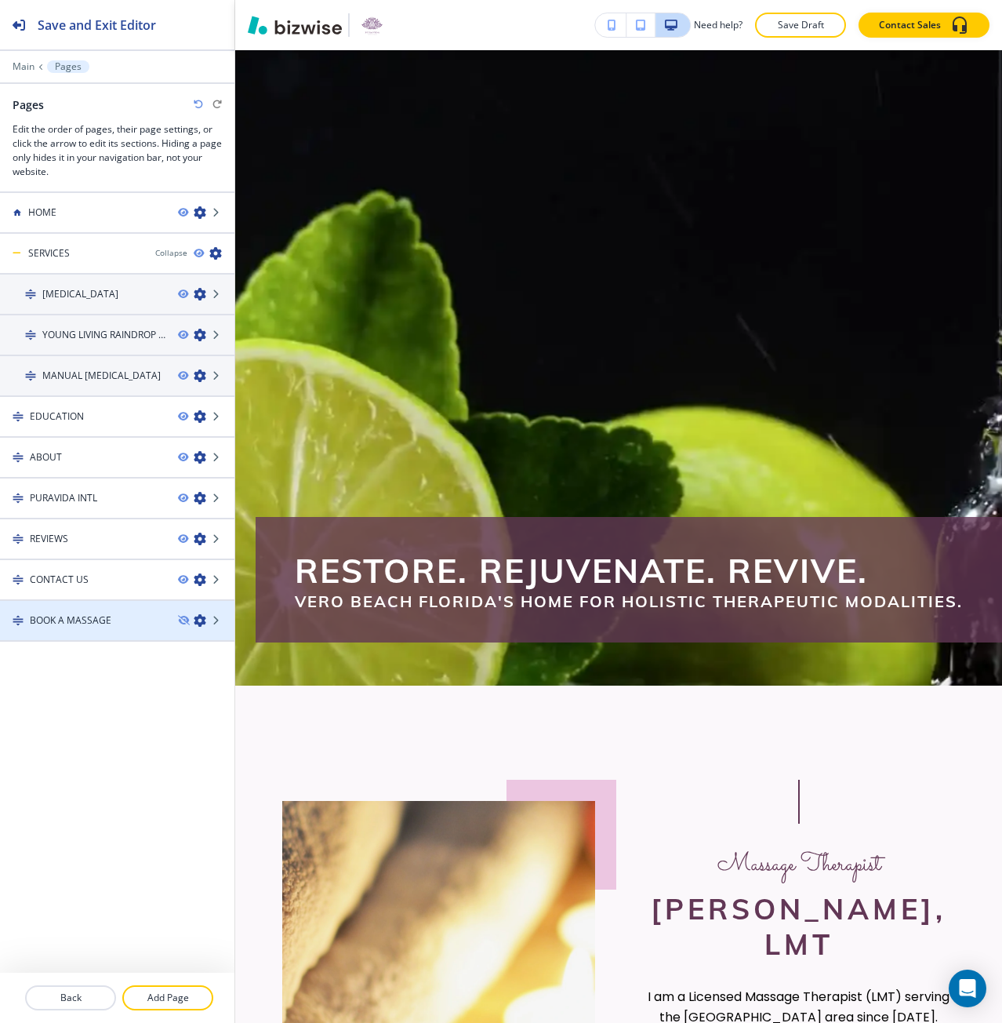
click at [100, 613] on h4 "BOOK A MASSAGE" at bounding box center [71, 620] width 82 height 14
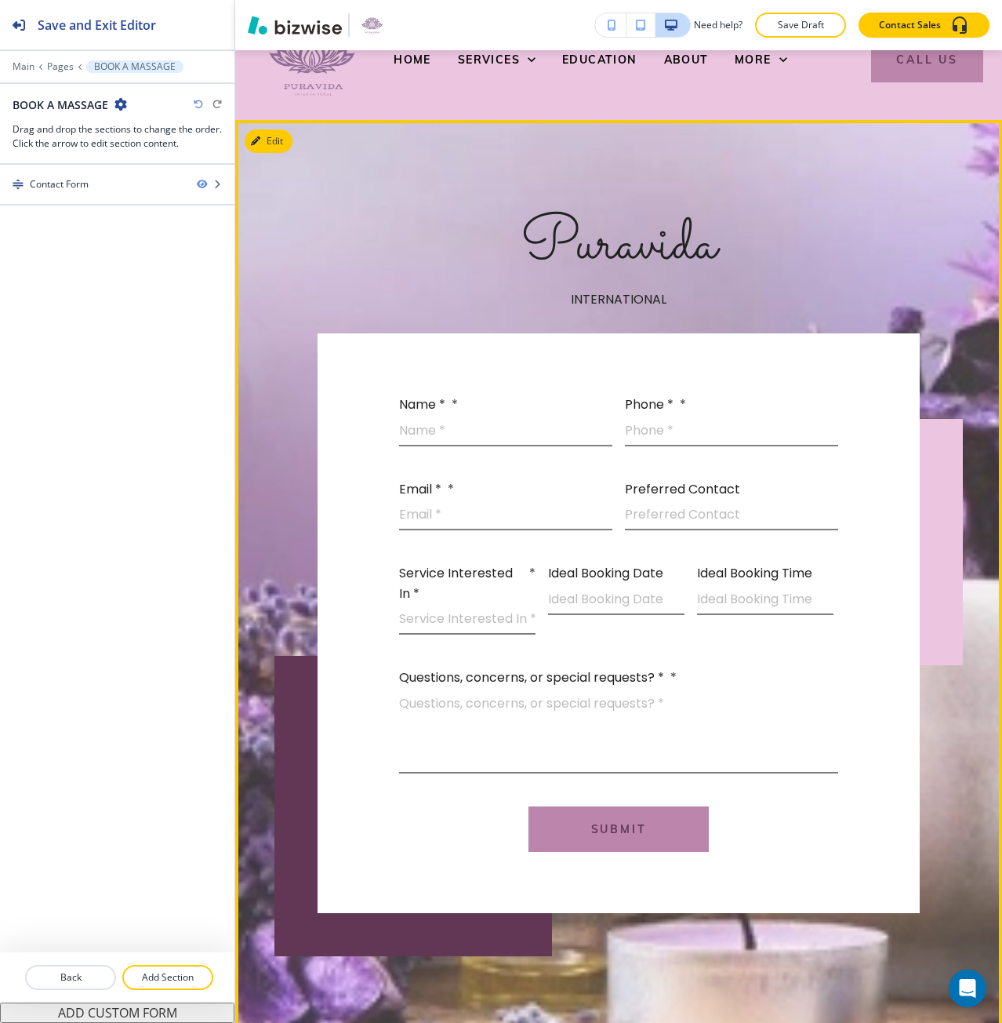
scroll to position [0, 0]
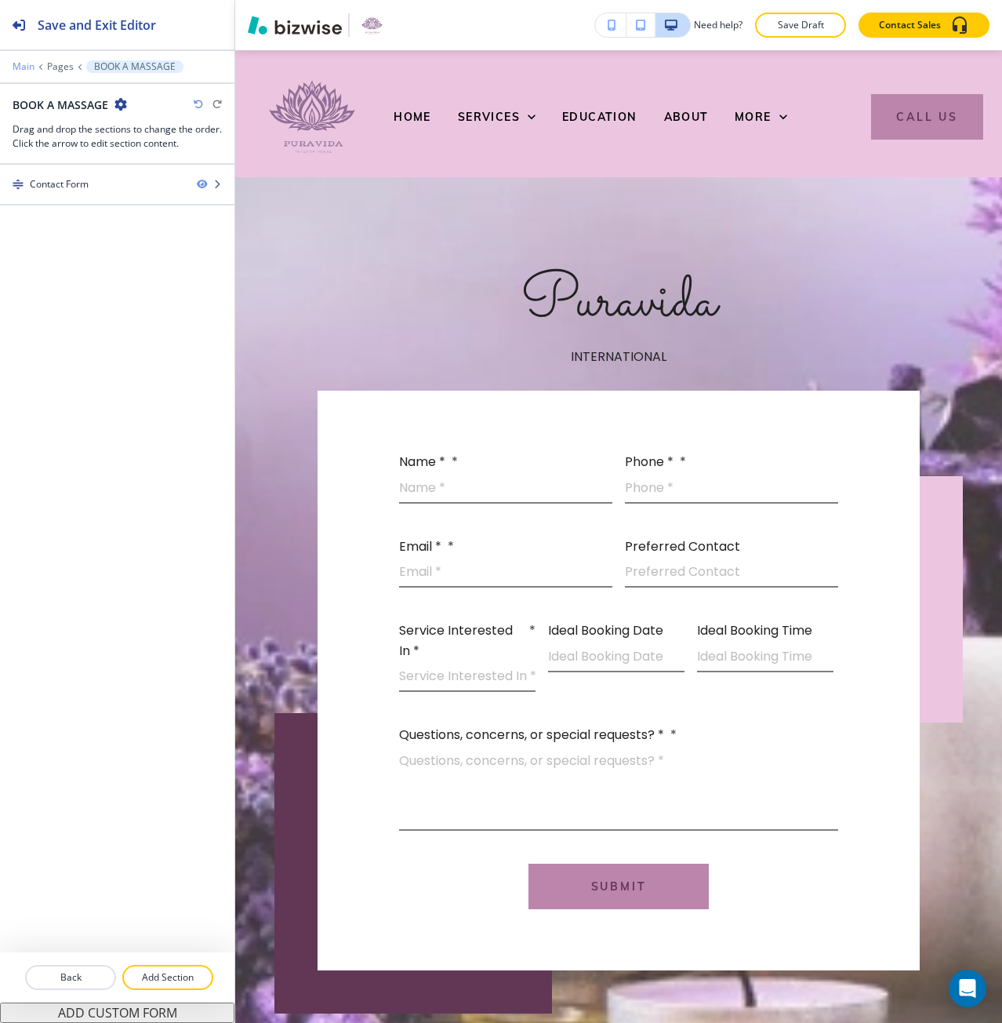
click at [21, 67] on p "Main" at bounding box center [24, 66] width 22 height 11
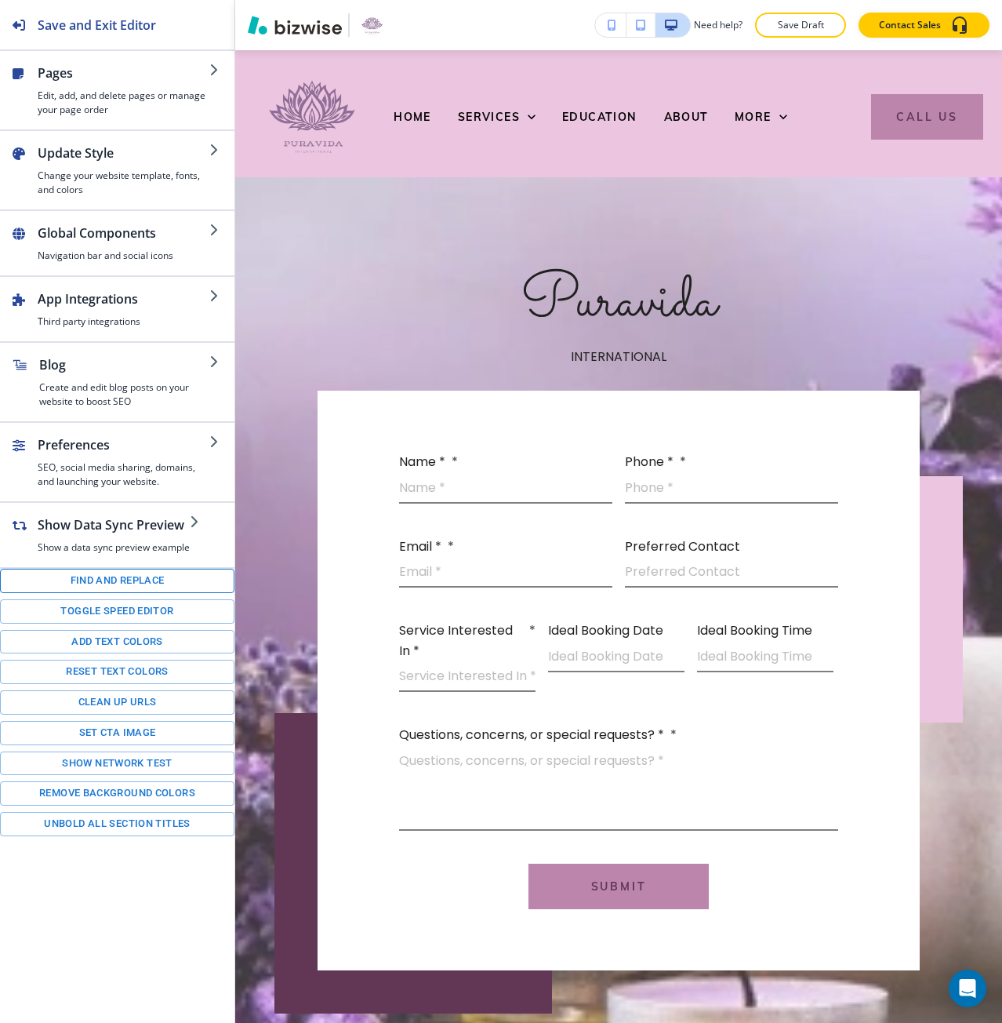
click at [100, 581] on button "Find and replace" at bounding box center [117, 581] width 234 height 24
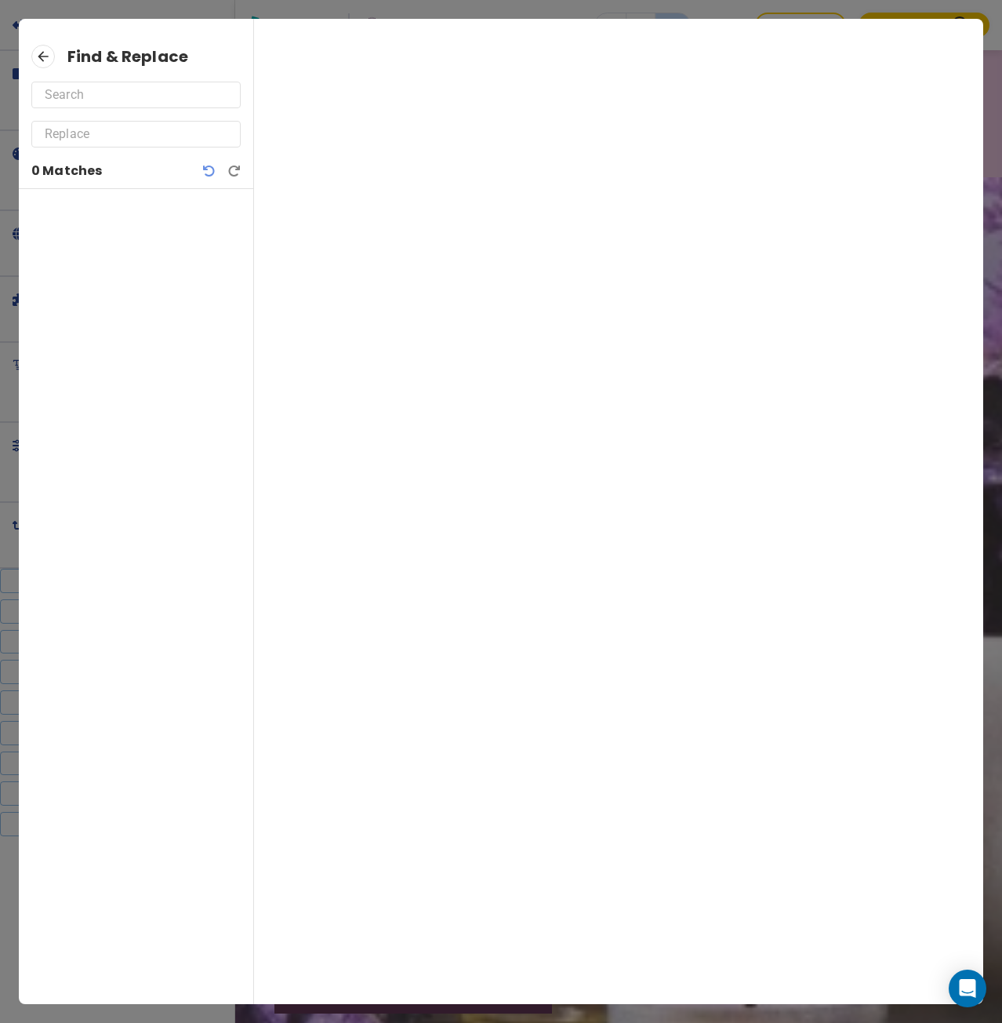
click at [72, 94] on input "text" at bounding box center [136, 94] width 183 height 25
type input "orienta"
click at [38, 53] on icon at bounding box center [43, 57] width 24 height 24
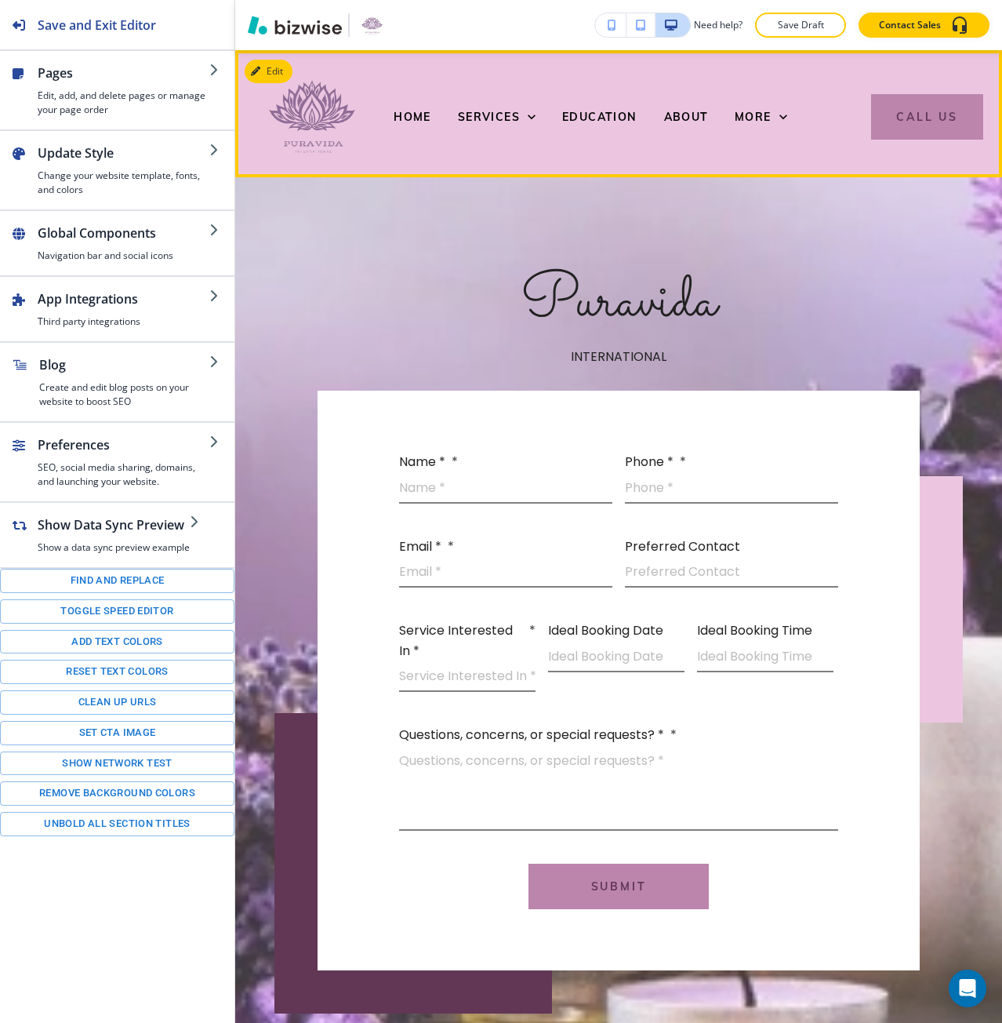
click at [382, 110] on div "HOME SERVICES EDUCATION ABOUT PURAVIDA INTL REVIEWS CONTACT US More More Call Us" at bounding box center [614, 114] width 737 height 102
click at [394, 108] on div "HOME" at bounding box center [419, 116] width 51 height 63
click at [414, 114] on span "HOME" at bounding box center [413, 117] width 38 height 14
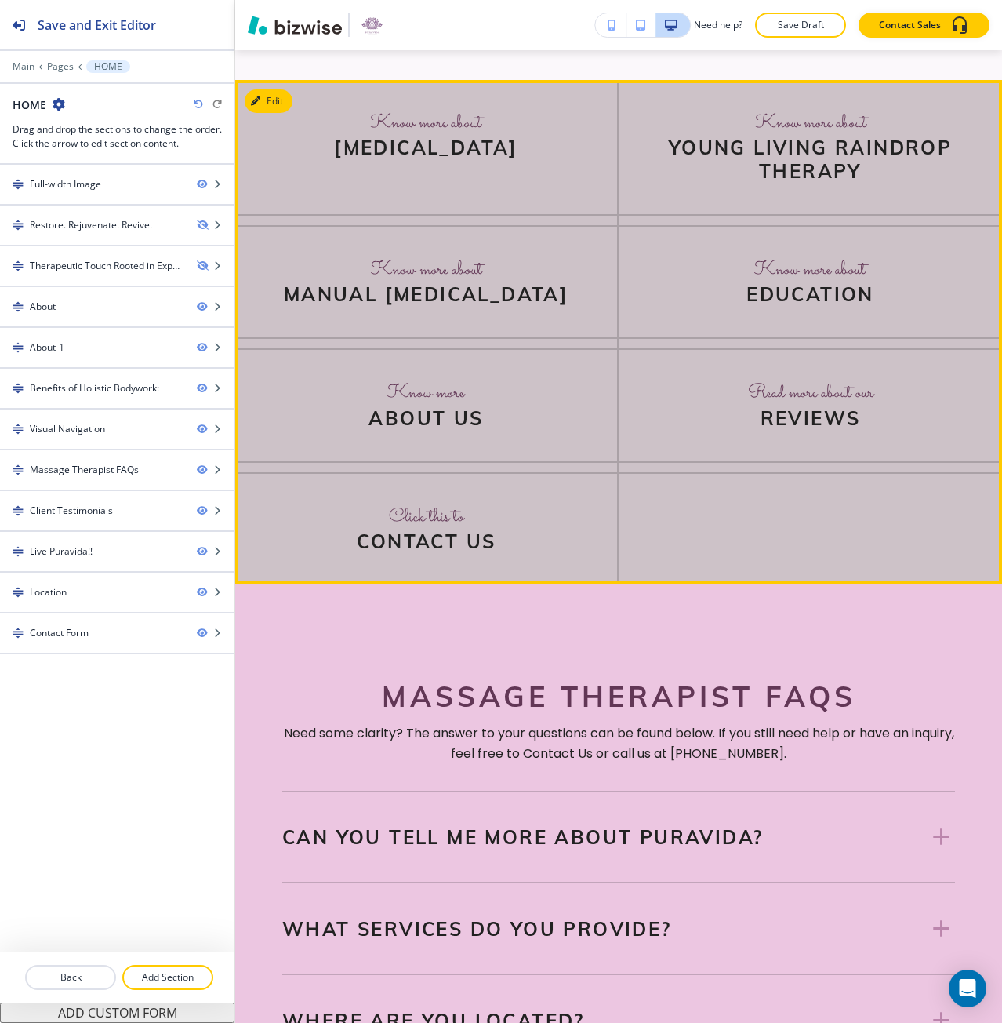
scroll to position [5097, 0]
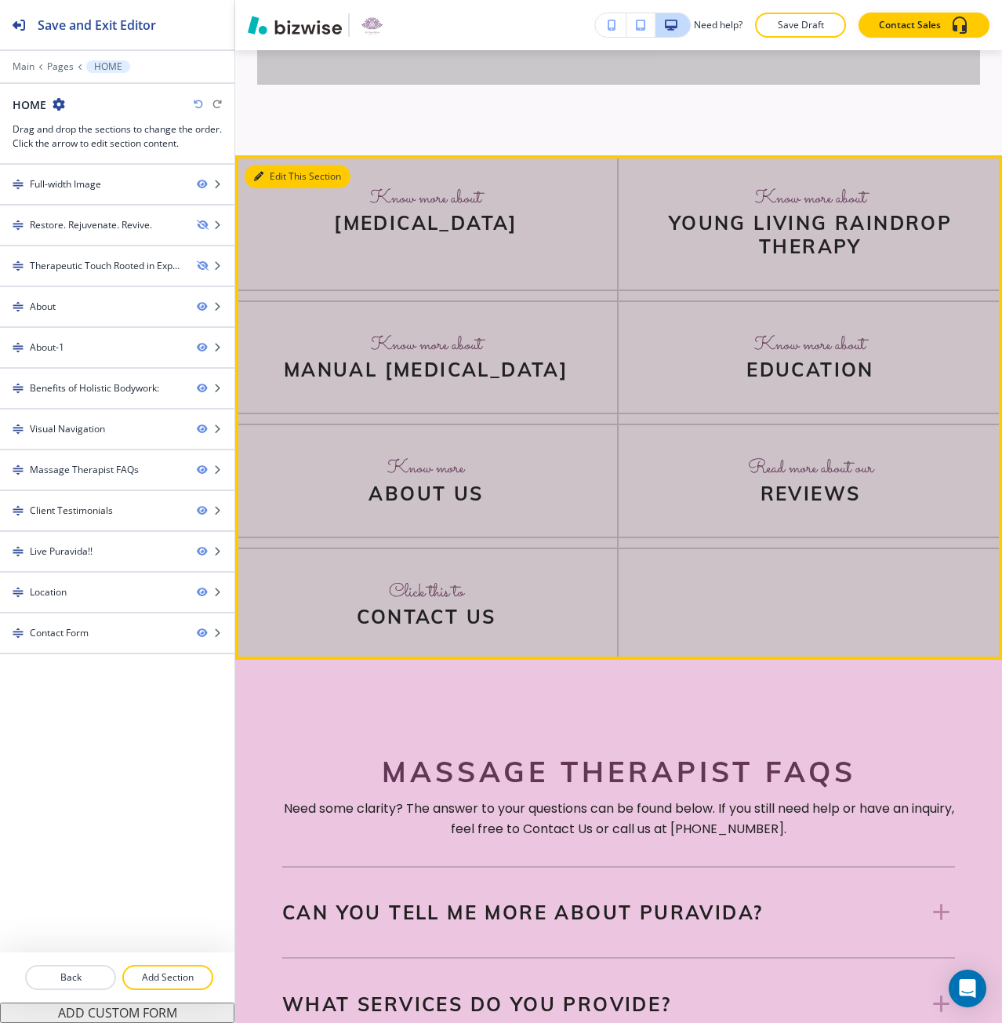
click at [275, 188] on button "Edit This Section" at bounding box center [298, 177] width 106 height 24
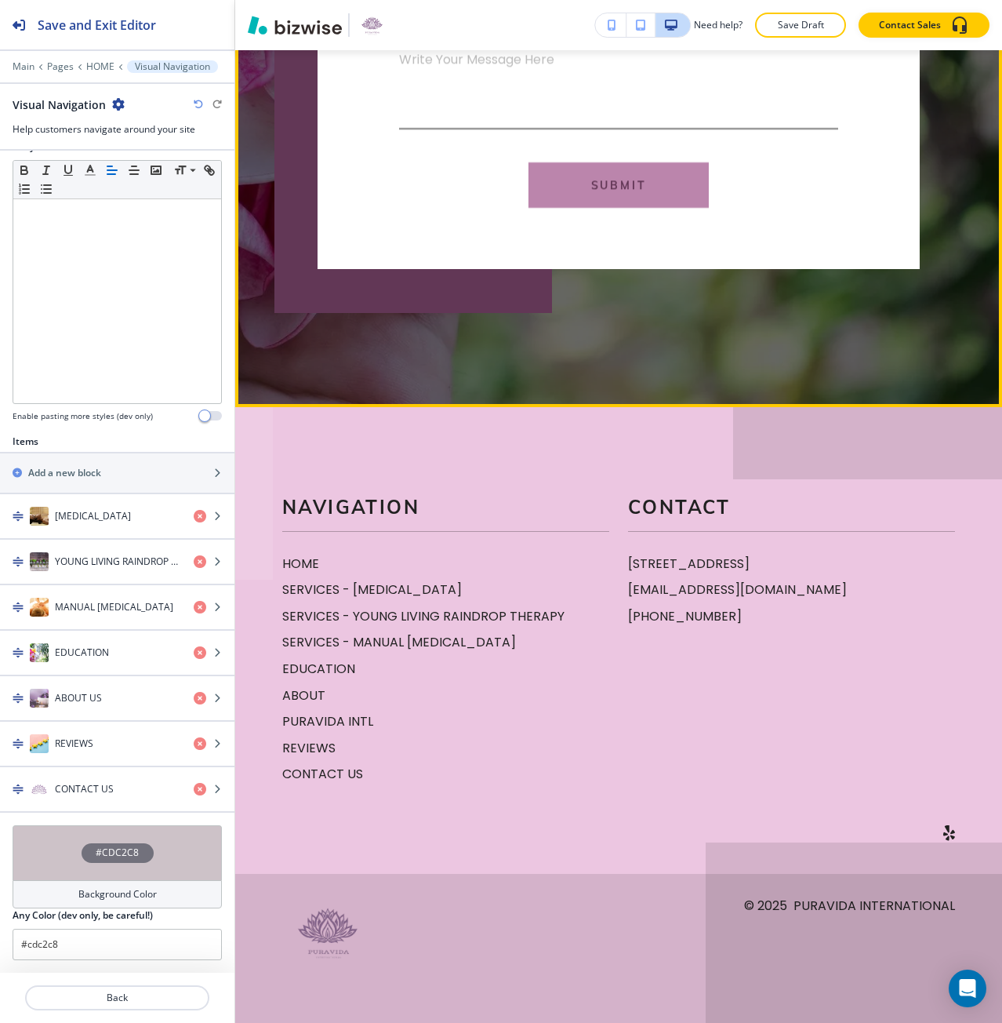
scroll to position [8410, 0]
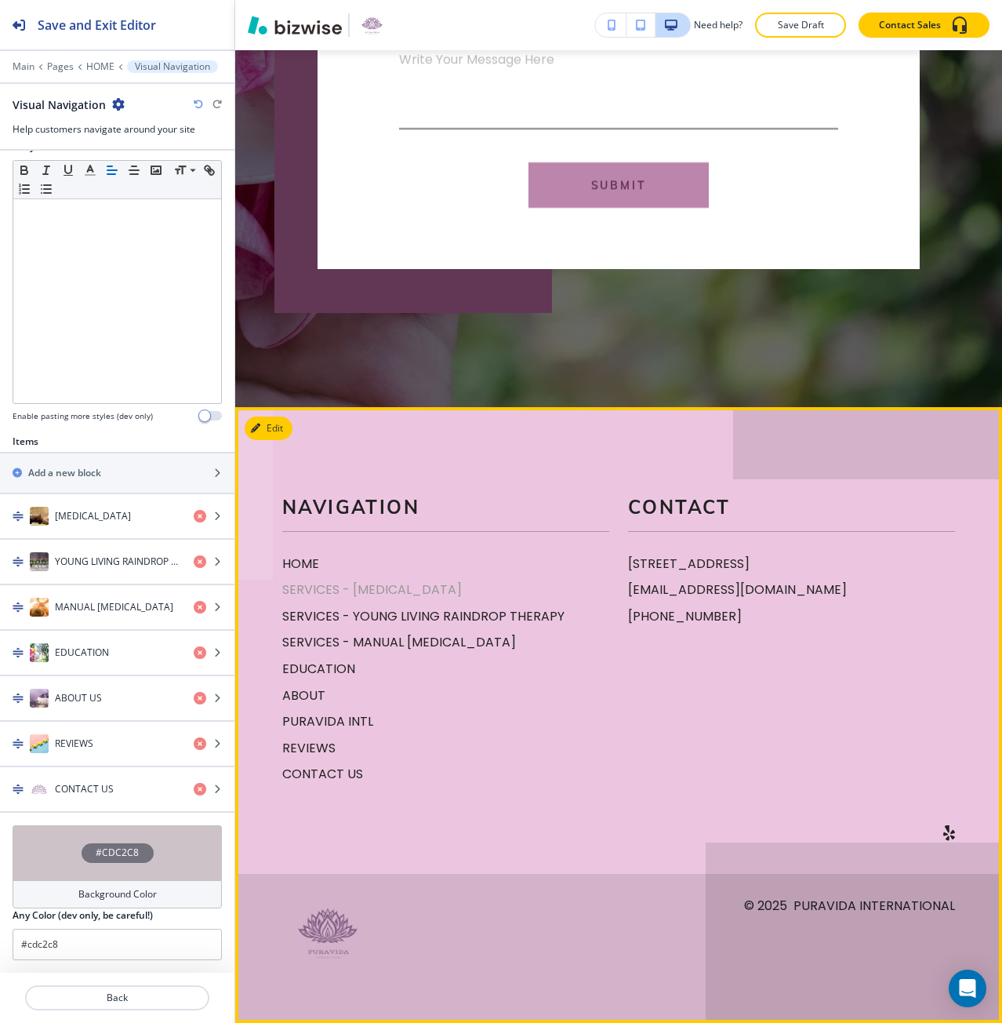
click at [331, 596] on p "SERVICES - [MEDICAL_DATA]" at bounding box center [445, 589] width 327 height 20
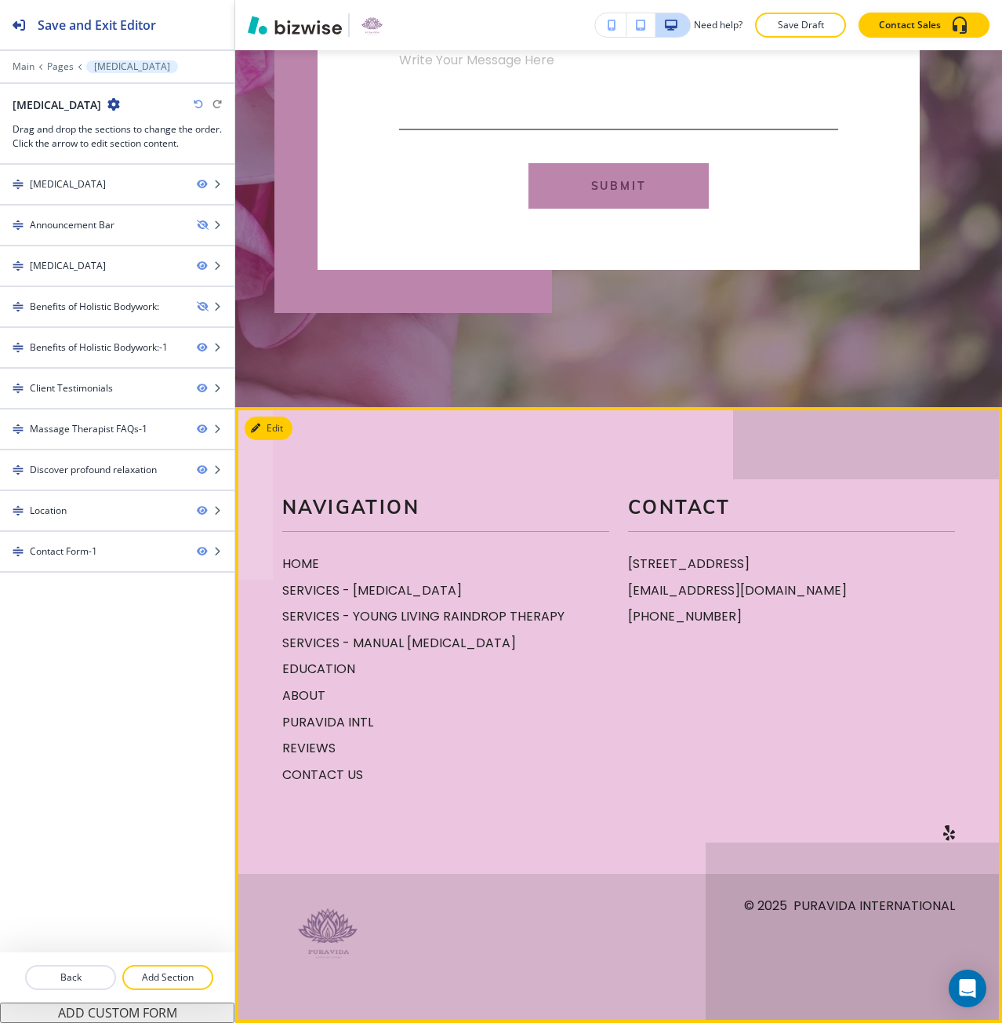
scroll to position [4361, 0]
click at [322, 612] on p "SERVICES - YOUNG LIVING RAINDROP THERAPY" at bounding box center [445, 616] width 327 height 20
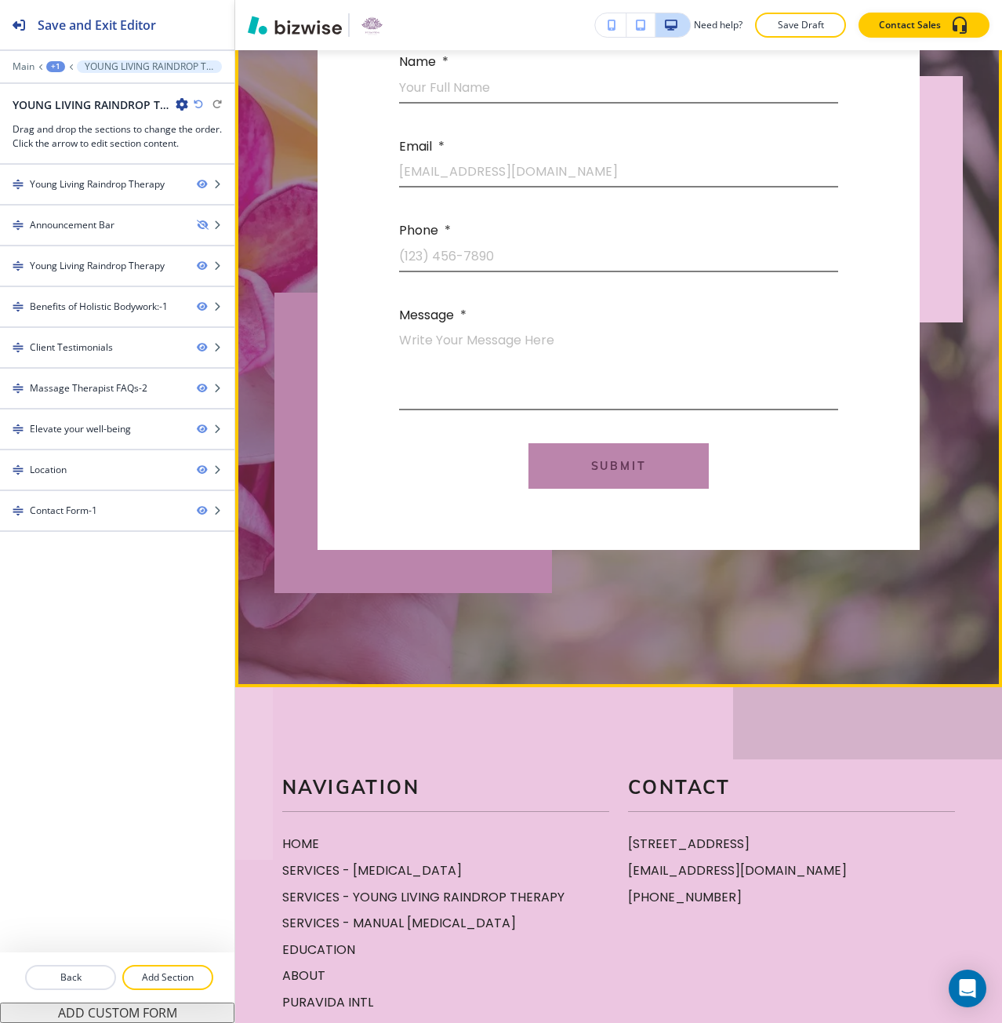
scroll to position [4357, 0]
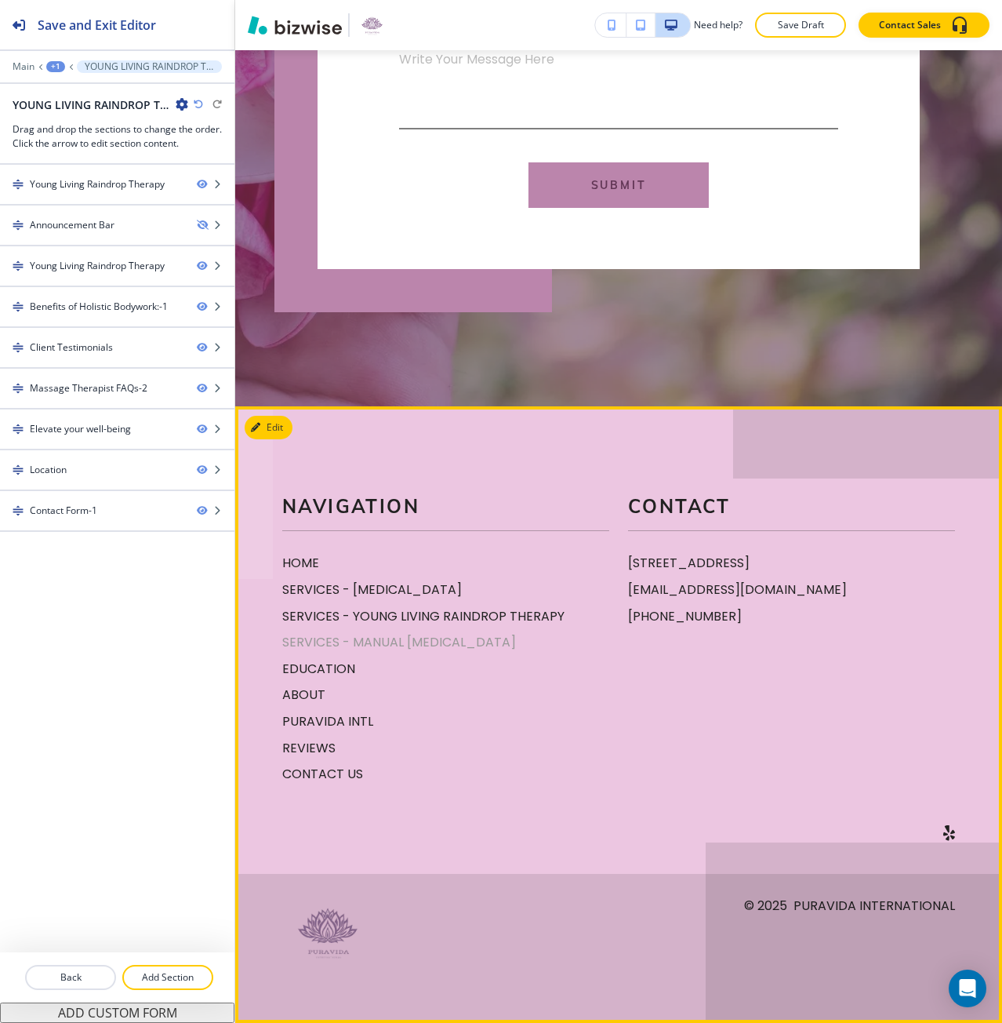
click at [314, 641] on p "SERVICES - MANUAL [MEDICAL_DATA]" at bounding box center [445, 642] width 327 height 20
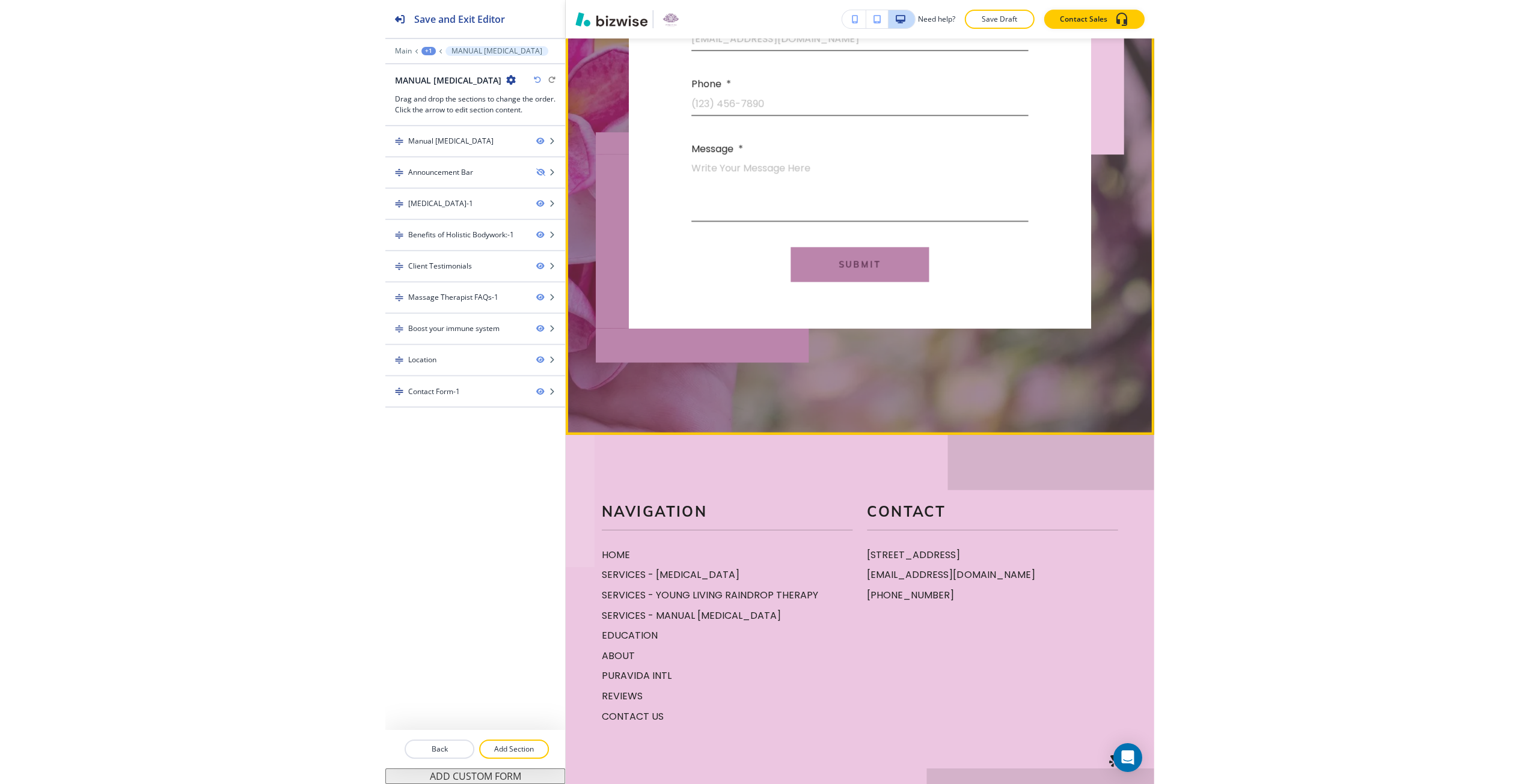
scroll to position [3373, 0]
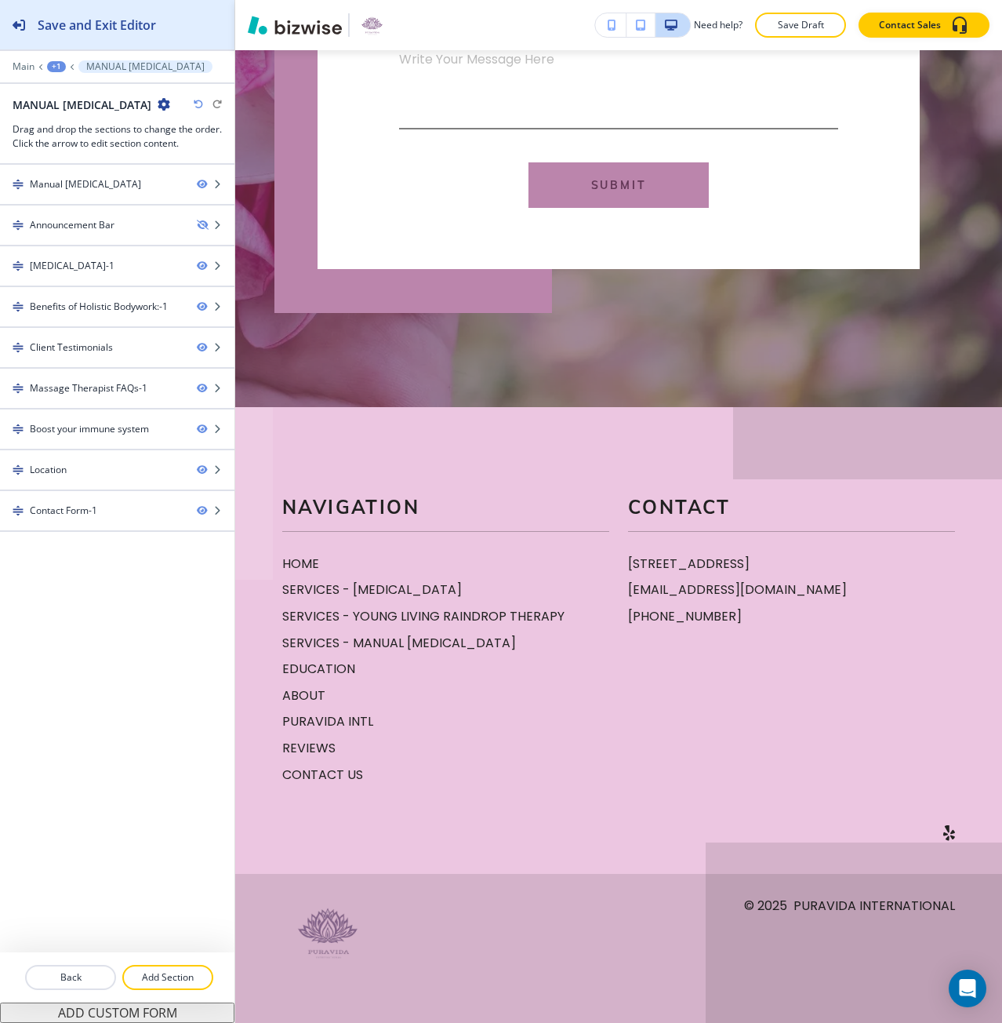
click at [183, 15] on button "Save and Exit Editor" at bounding box center [117, 24] width 234 height 49
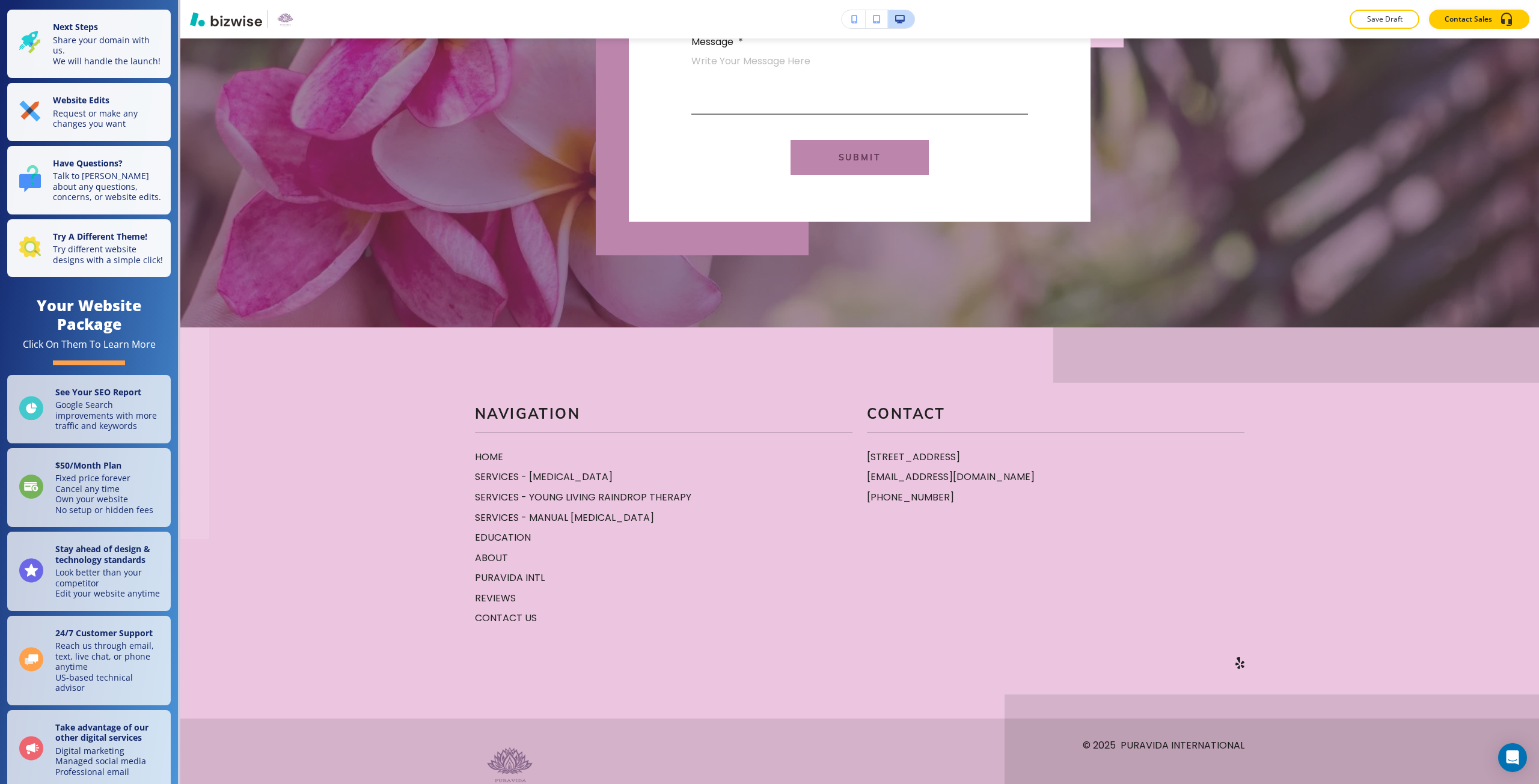
scroll to position [3429, 0]
